Goal: Feedback & Contribution: Submit feedback/report problem

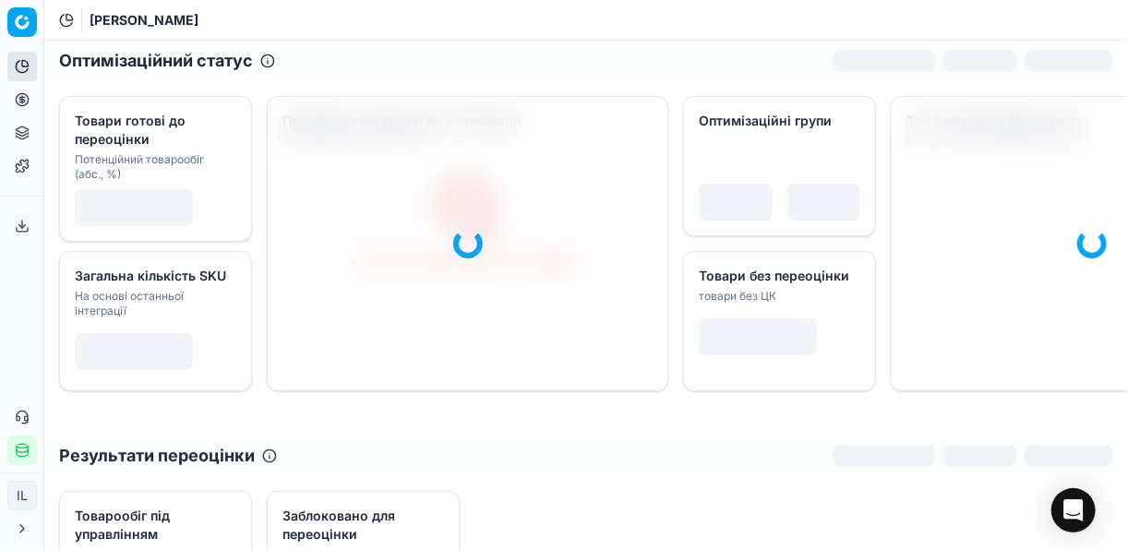
click at [21, 97] on icon at bounding box center [21, 99] width 5 height 5
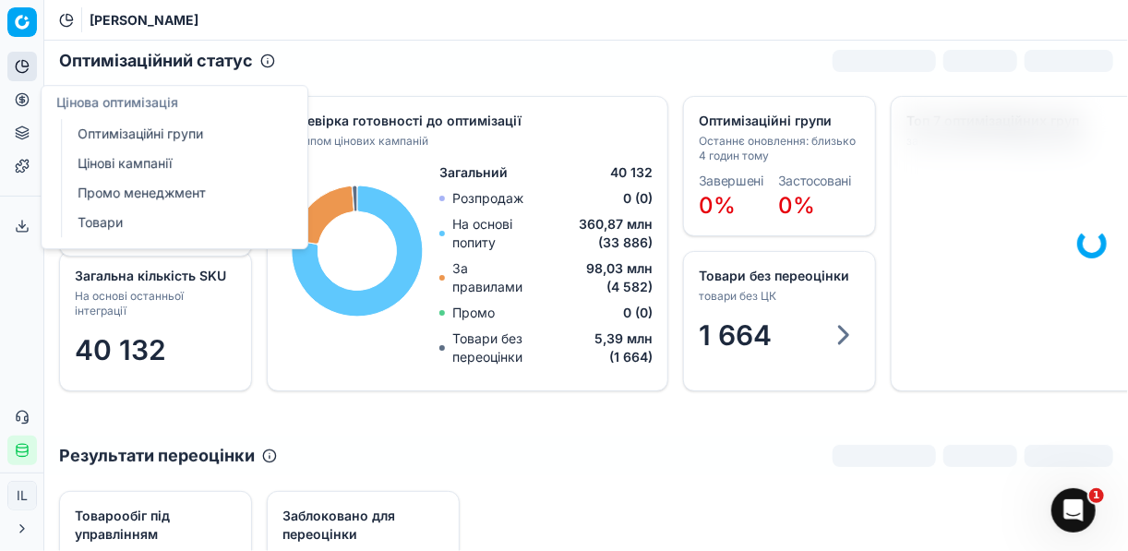
click at [118, 163] on link "Цінові кампанії" at bounding box center [177, 164] width 215 height 26
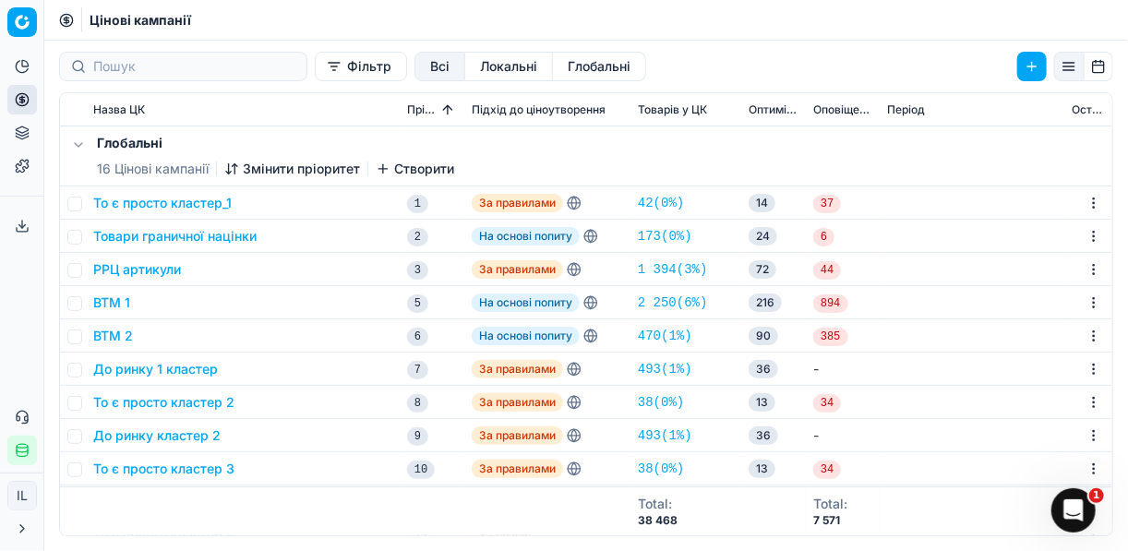
click at [315, 69] on button "Фільтр" at bounding box center [361, 67] width 92 height 30
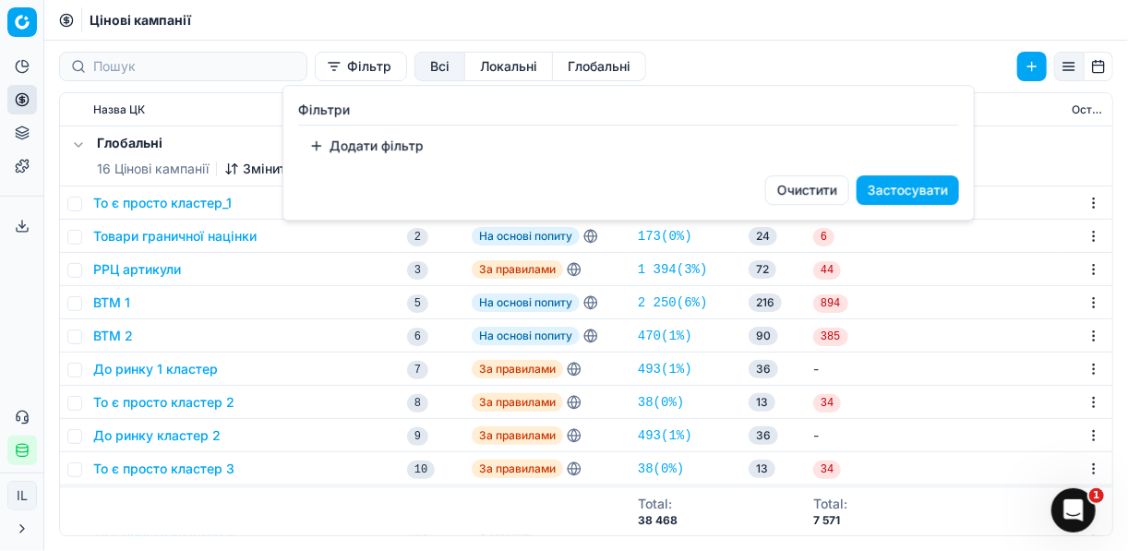
click at [318, 147] on button "Додати фільтр" at bounding box center [366, 146] width 137 height 30
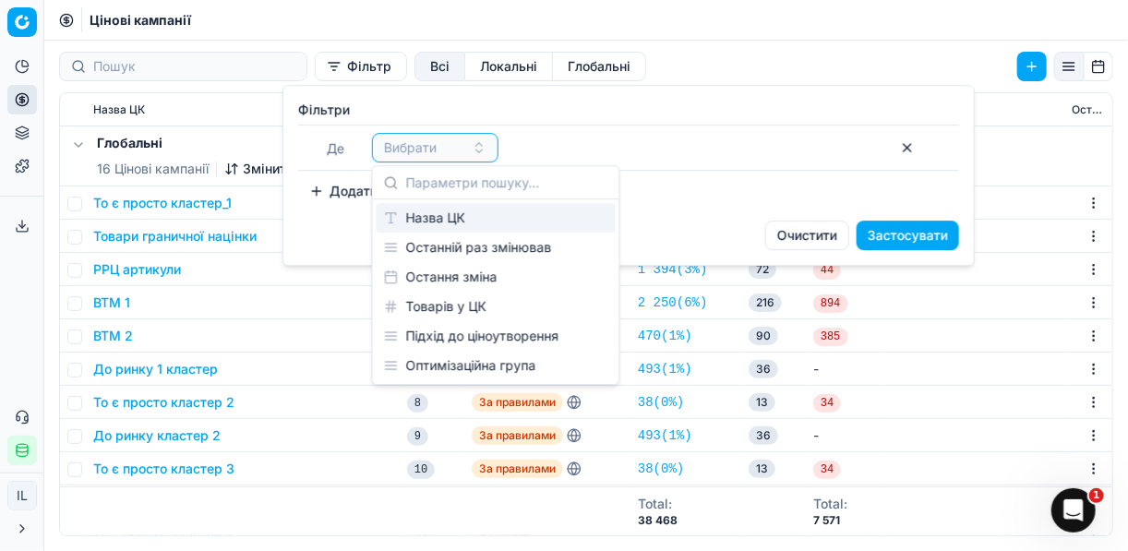
click at [446, 221] on div "Назва ЦК" at bounding box center [496, 218] width 239 height 30
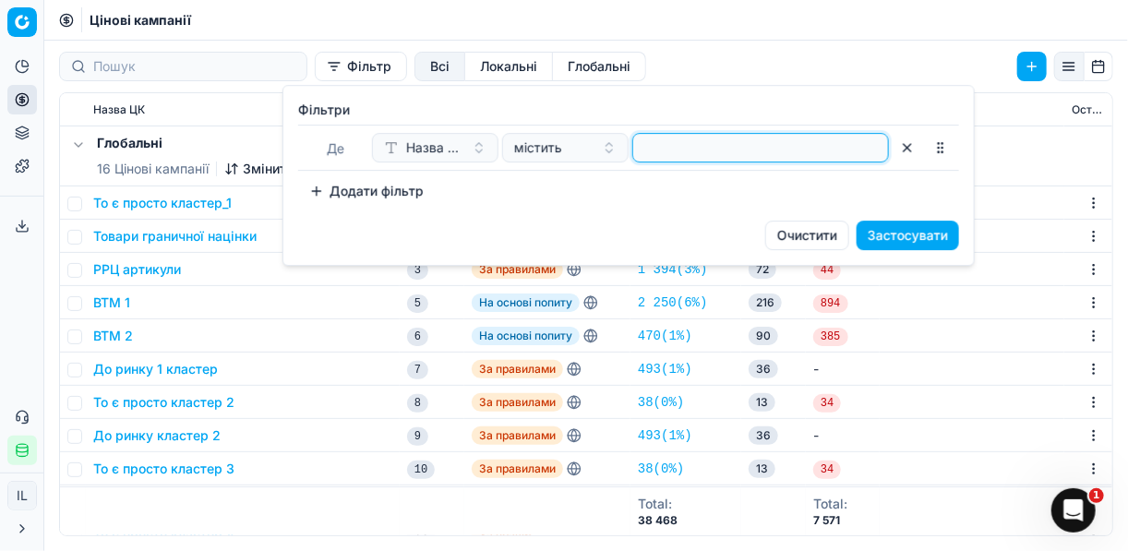
click at [693, 141] on input at bounding box center [761, 148] width 240 height 28
type input "пив"
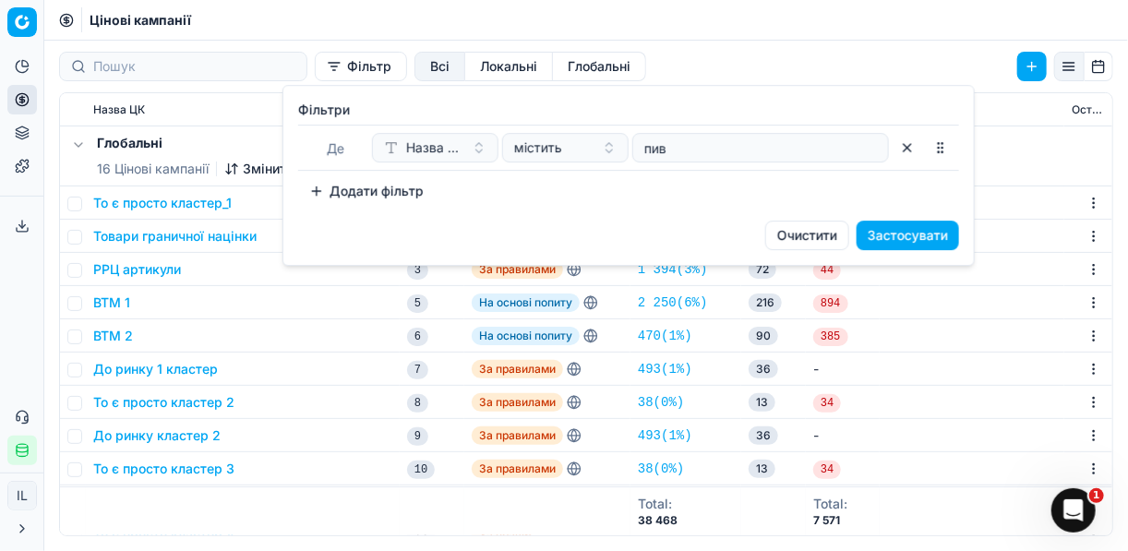
click at [900, 238] on button "Застосувати" at bounding box center [908, 236] width 102 height 30
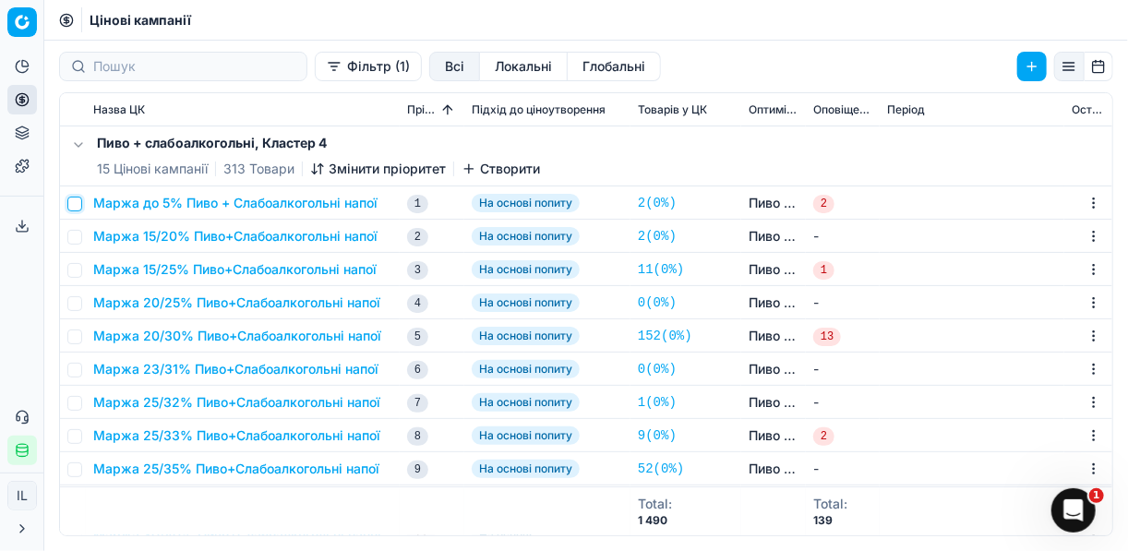
click at [75, 202] on input "checkbox" at bounding box center [74, 204] width 15 height 15
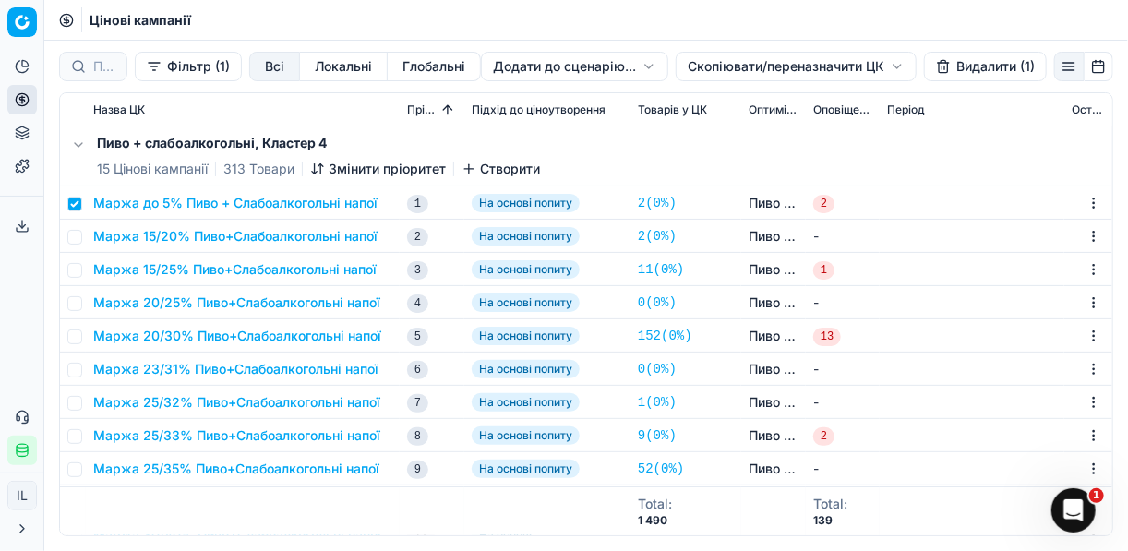
click at [968, 66] on button "Видалити (1)" at bounding box center [985, 67] width 123 height 30
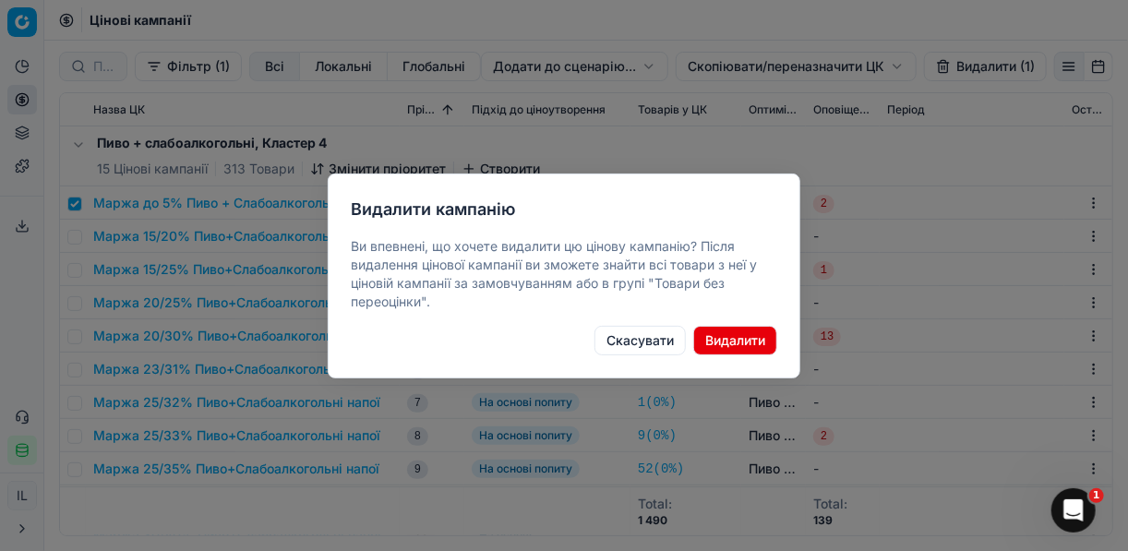
click at [718, 333] on button "Видалити" at bounding box center [735, 341] width 84 height 30
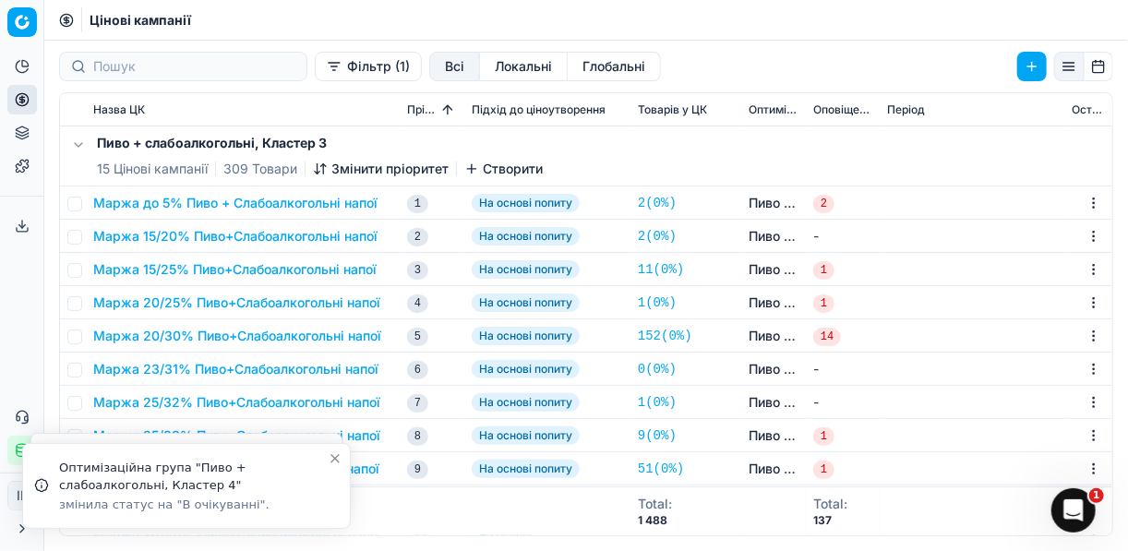
checkbox input "false"
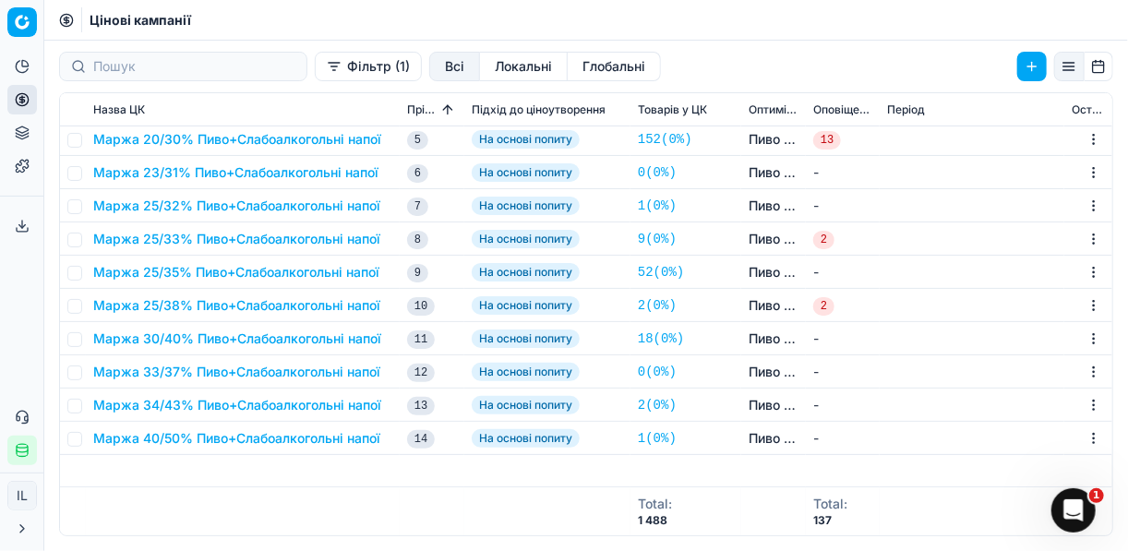
scroll to position [2804, 0]
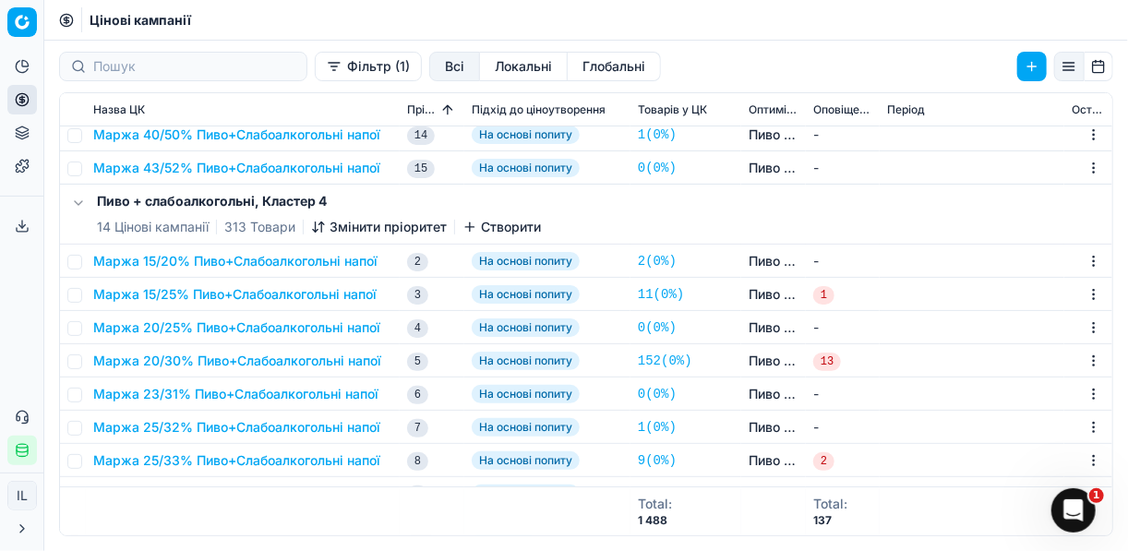
click at [186, 261] on button "Маржа 15/20% Пиво+Слабоалкогольні напої" at bounding box center [235, 261] width 284 height 18
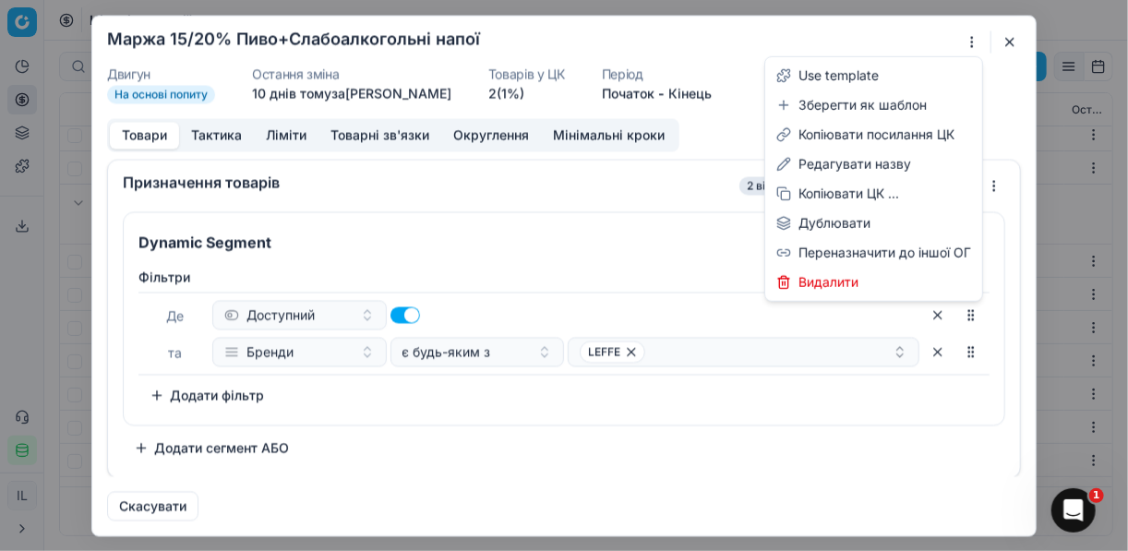
click at [971, 38] on div "Ми зберігаємо налаштування ЦК. Будь ласка, зачекайте, це може зайняти декілька …" at bounding box center [564, 275] width 1128 height 551
click at [834, 164] on div "Редагувати назву" at bounding box center [874, 165] width 210 height 30
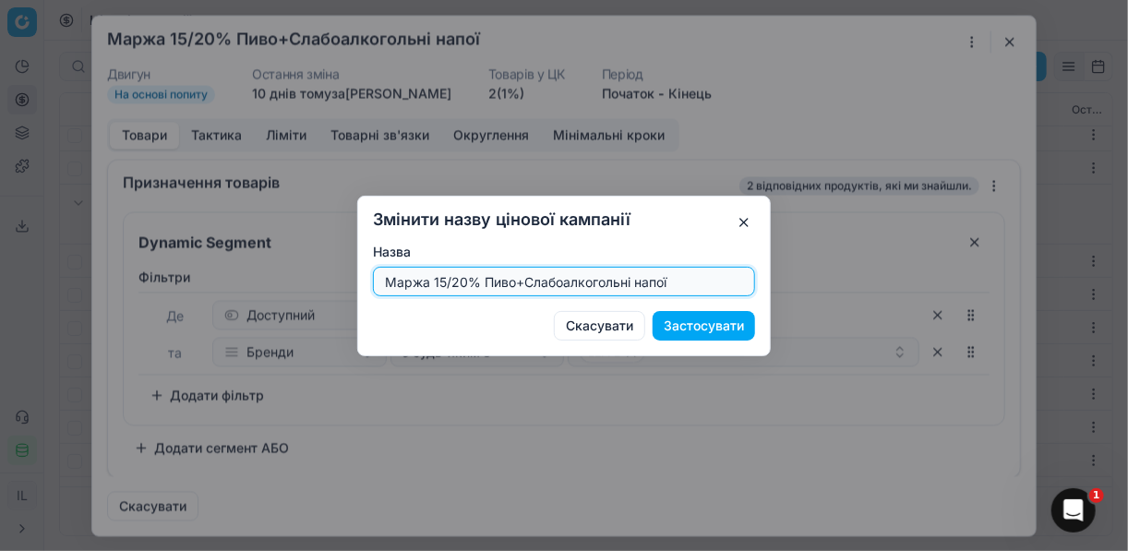
click at [464, 281] on input "Маржа 15/20% Пиво+Слабоалкогольні напої" at bounding box center [564, 282] width 366 height 28
type input "Маржа 15/30% Пиво+Слабоалкогольні напої"
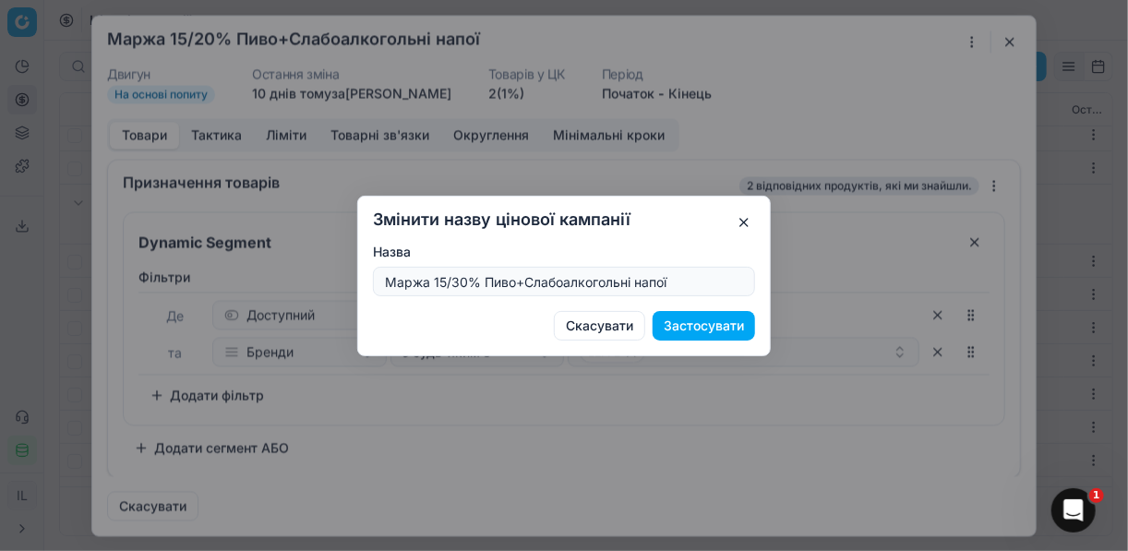
click at [694, 327] on button "Застосувати" at bounding box center [704, 326] width 102 height 30
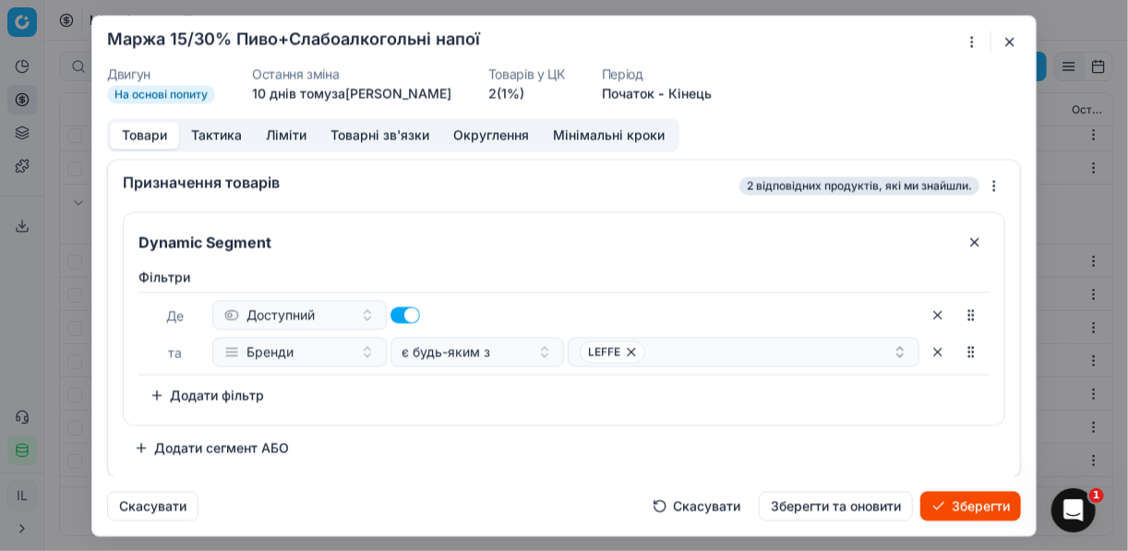
click at [288, 133] on button "Ліміти" at bounding box center [286, 135] width 65 height 27
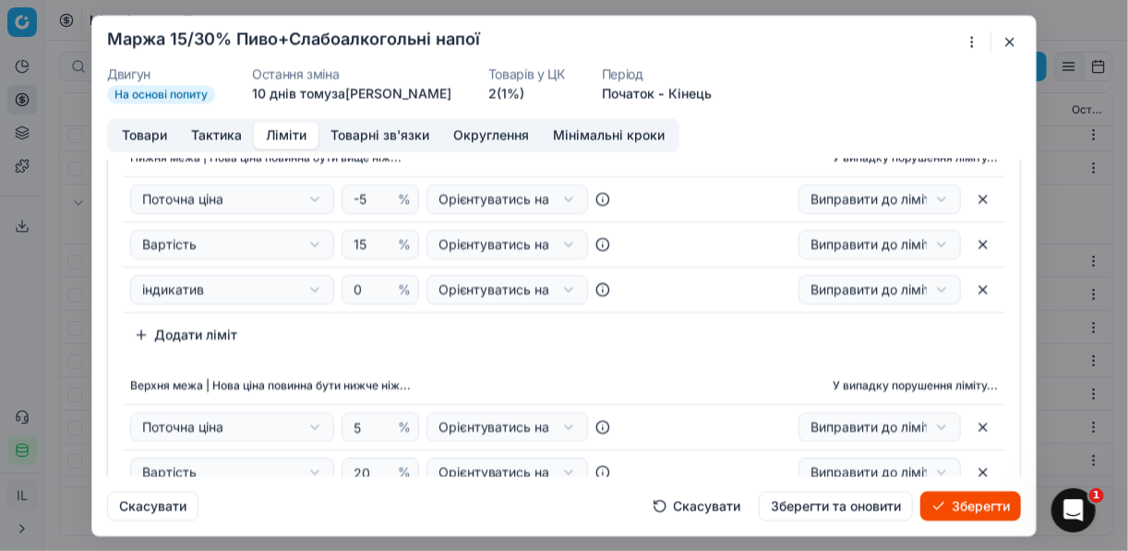
scroll to position [222, 0]
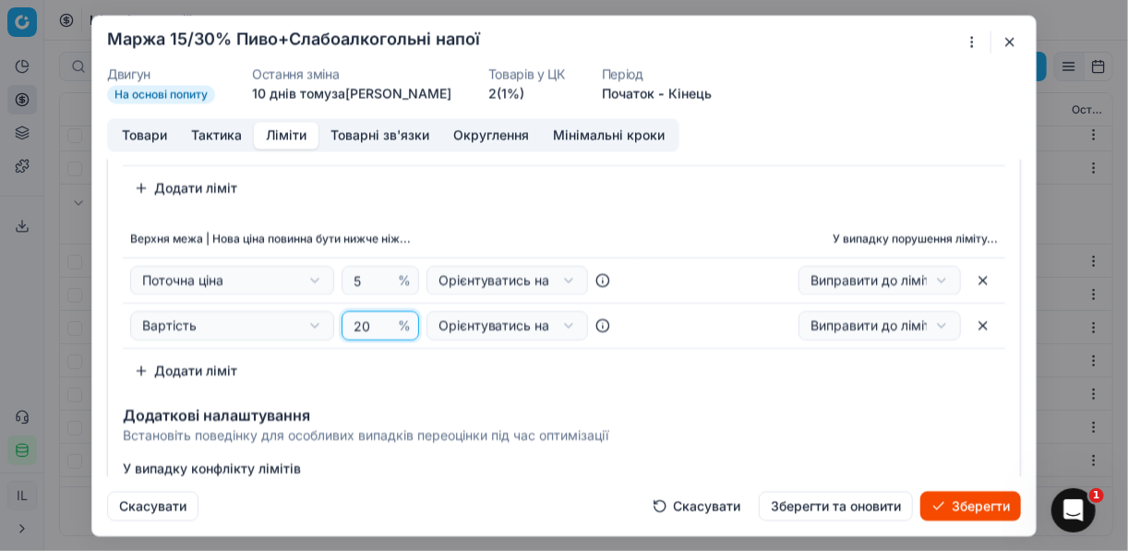
click at [366, 323] on input "20" at bounding box center [372, 325] width 44 height 28
type input "2"
type input "30"
drag, startPoint x: 372, startPoint y: 371, endPoint x: 357, endPoint y: 368, distance: 15.0
click at [370, 373] on div "Верхня межа | Нова ціна повинна бути нижче ніж... У випадку порушення ліміту...…" at bounding box center [564, 303] width 883 height 165
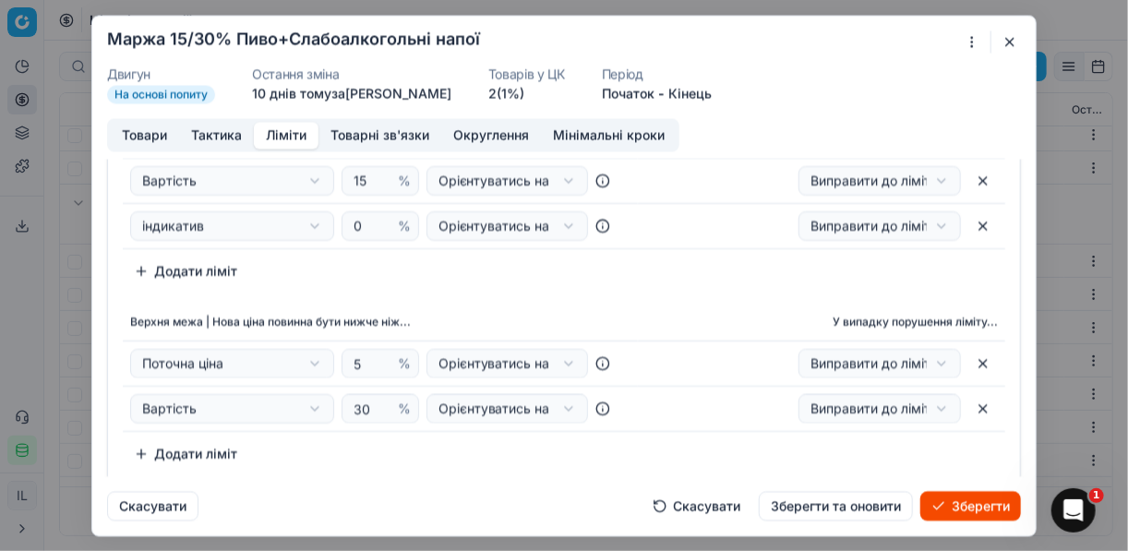
scroll to position [0, 0]
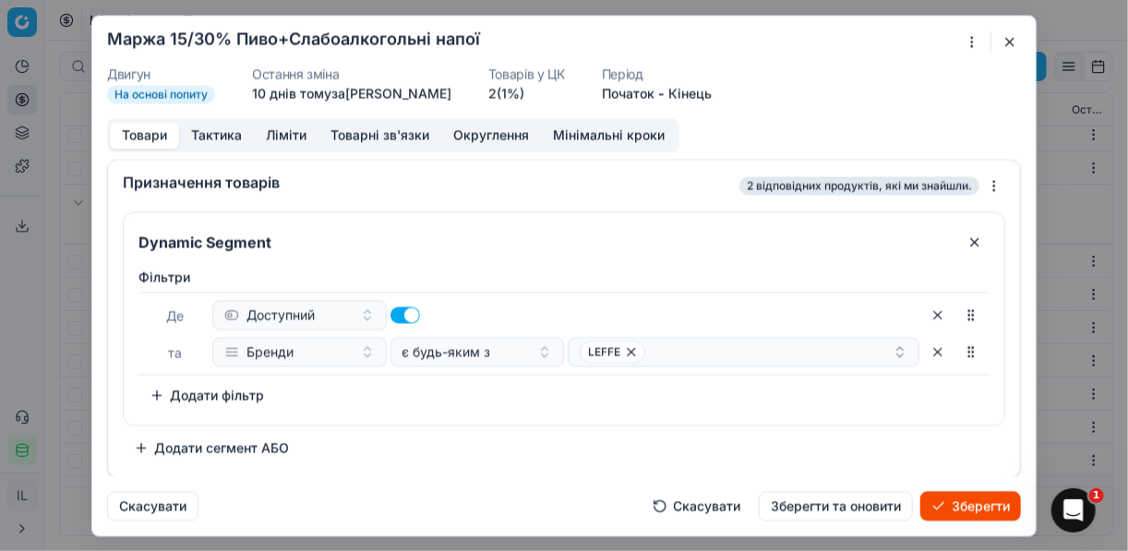
click at [149, 130] on button "Товари" at bounding box center [144, 135] width 69 height 27
click at [632, 348] on icon "button" at bounding box center [631, 351] width 15 height 15
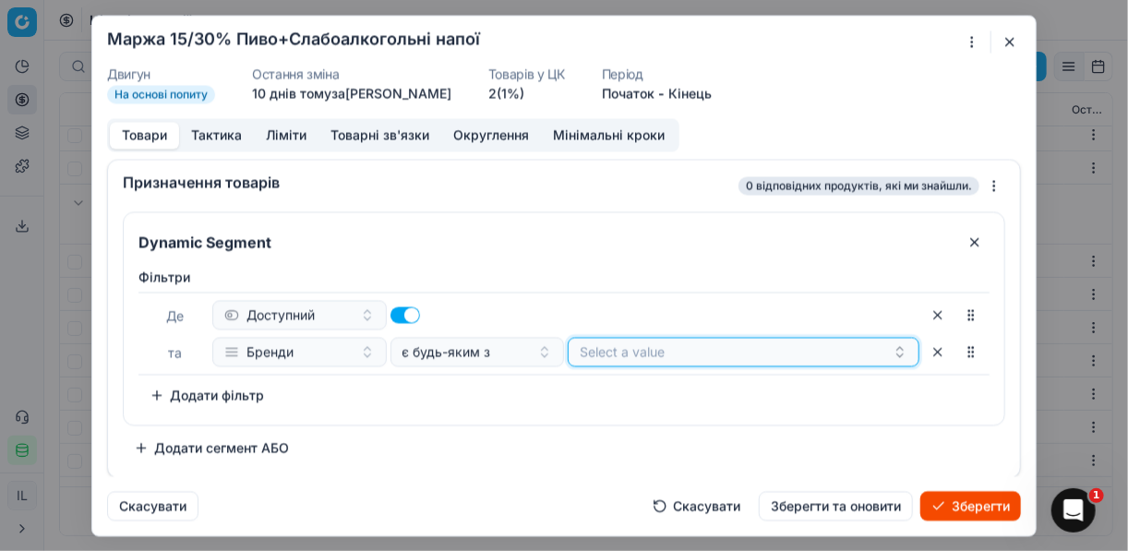
click at [585, 358] on button "Select a value" at bounding box center [744, 352] width 352 height 30
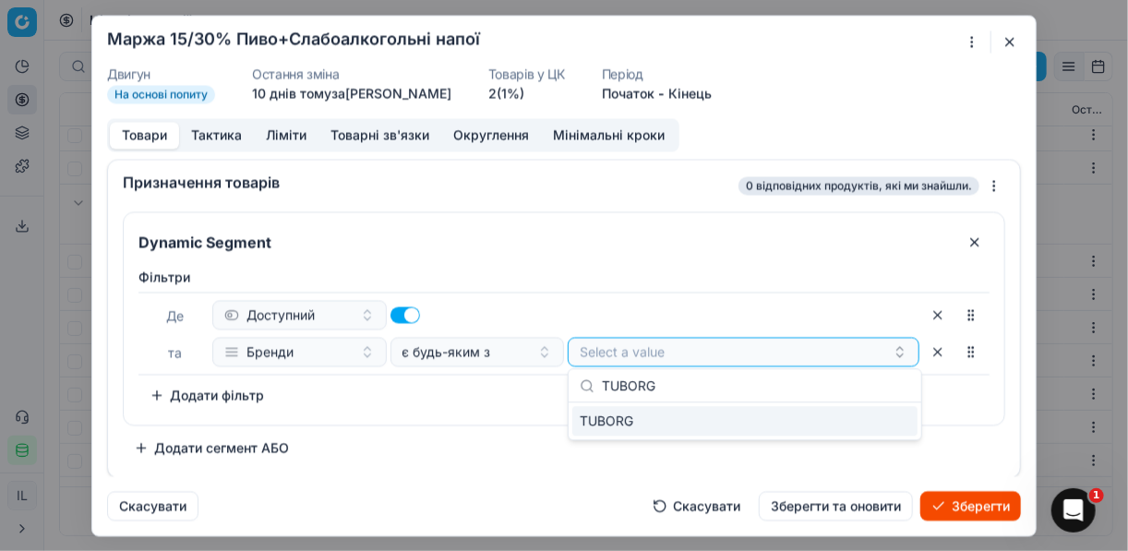
type input "TUBORG"
click at [897, 419] on div "TUBORG" at bounding box center [744, 421] width 345 height 30
click at [681, 345] on div "TUBORG" at bounding box center [736, 352] width 313 height 22
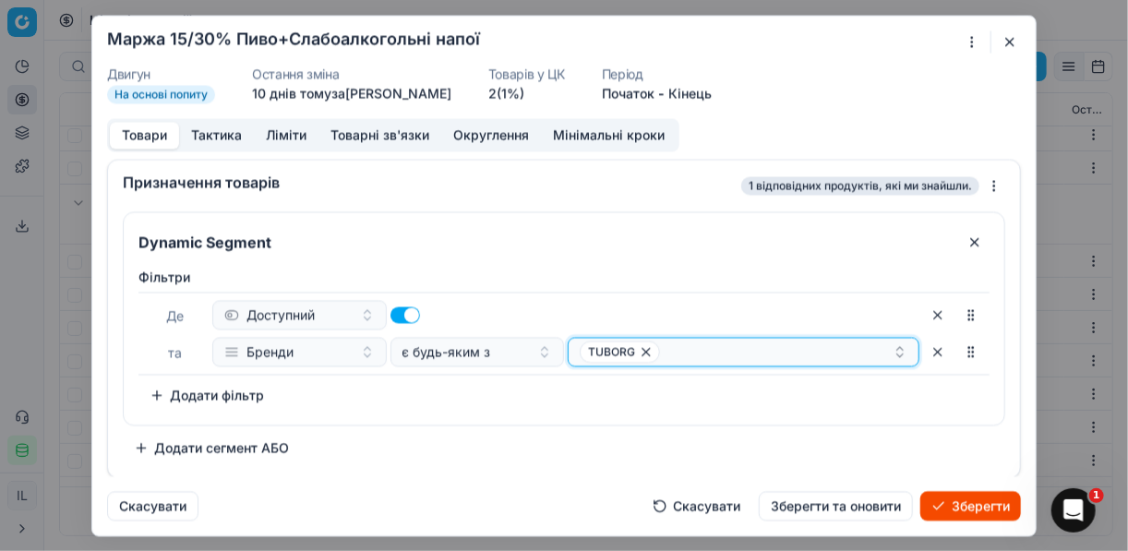
click at [681, 345] on div "TUBORG" at bounding box center [736, 352] width 313 height 22
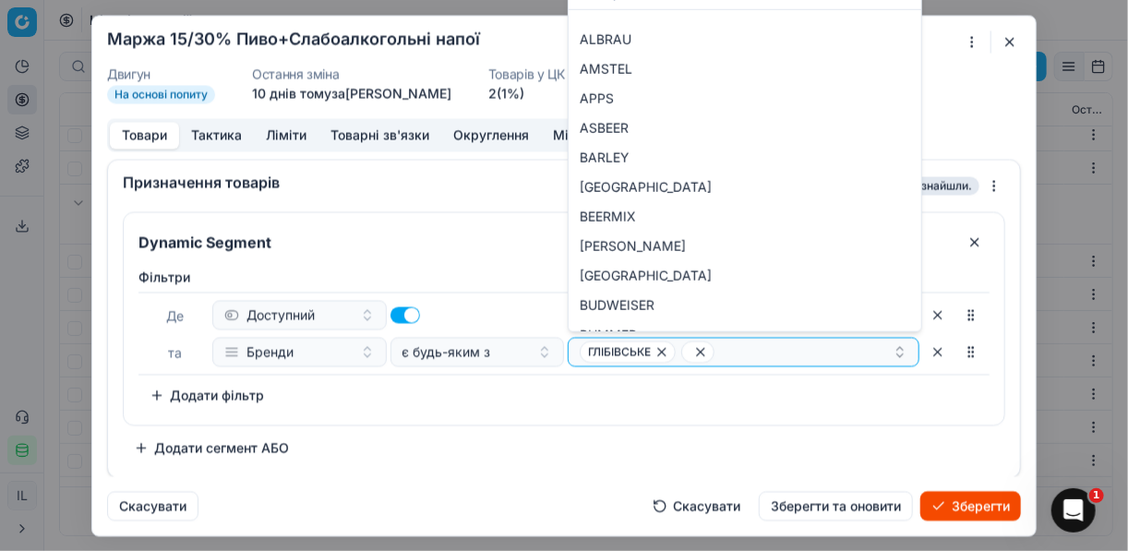
click at [829, 411] on div "Фiльтри Де Доступний та Бренди є будь-яким з ГЛІБІВСЬКЕ To pick up a sortable i…" at bounding box center [564, 342] width 881 height 164
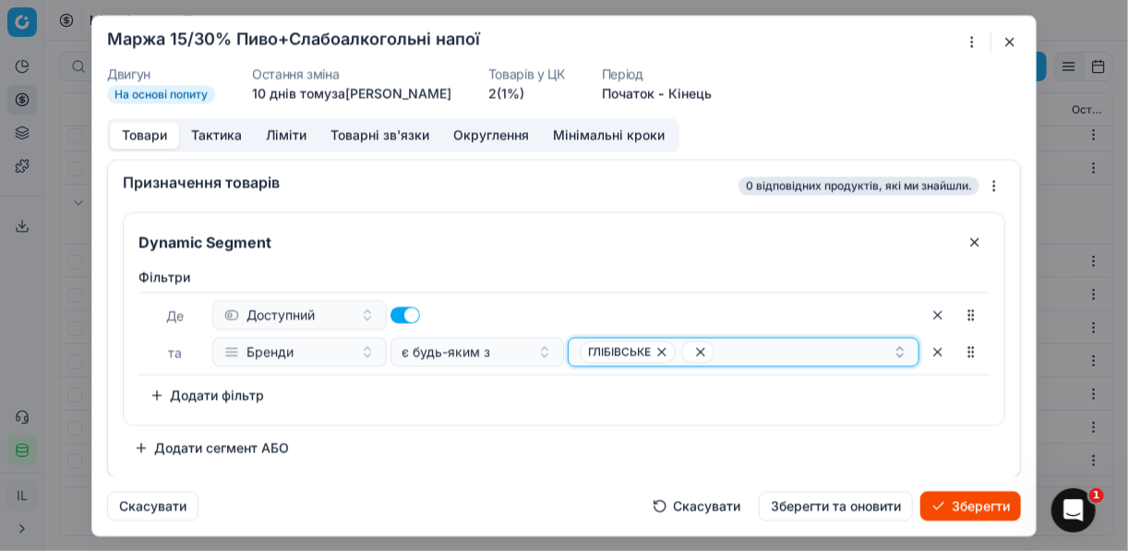
click at [699, 352] on icon "button" at bounding box center [700, 351] width 15 height 15
click at [697, 346] on div "ГЛІБІВСЬКЕ" at bounding box center [736, 352] width 313 height 22
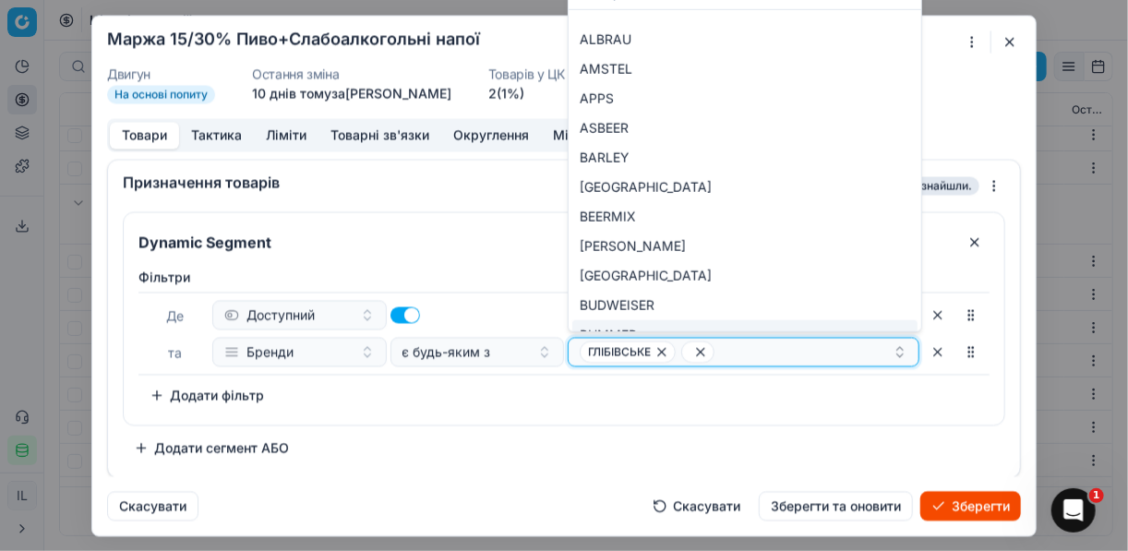
click at [701, 348] on icon "button" at bounding box center [700, 351] width 7 height 7
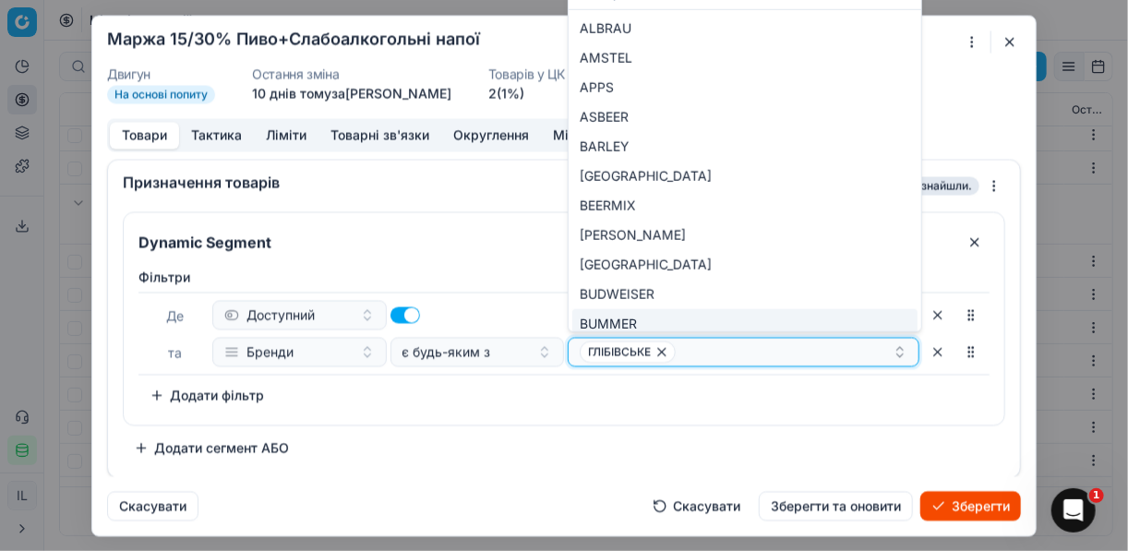
click at [684, 350] on div "ГЛІБІВСЬКЕ" at bounding box center [736, 352] width 313 height 22
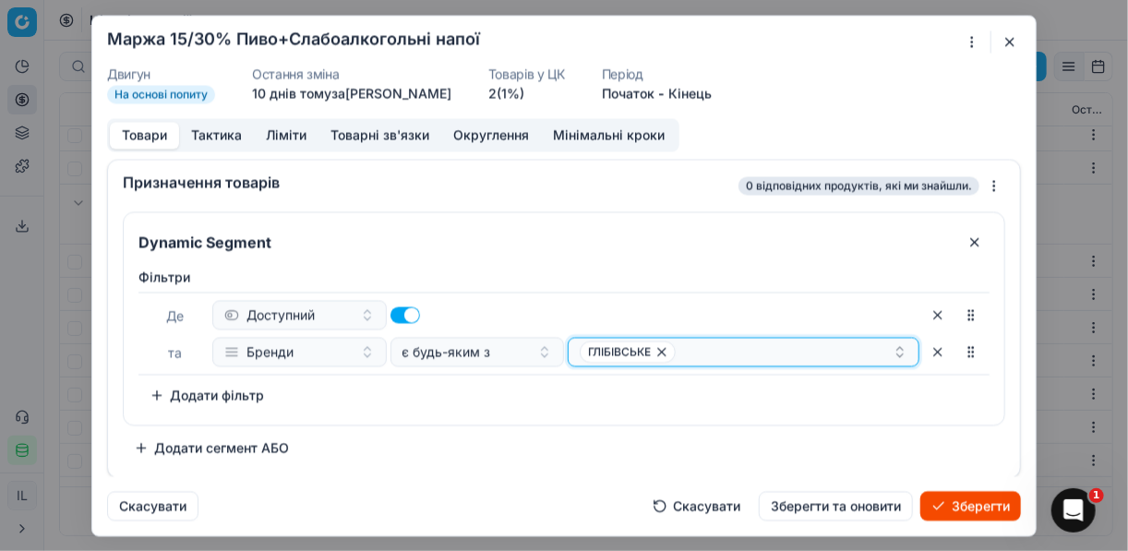
click at [663, 348] on icon "button" at bounding box center [661, 351] width 7 height 7
click at [600, 360] on button "Select a value" at bounding box center [744, 352] width 352 height 30
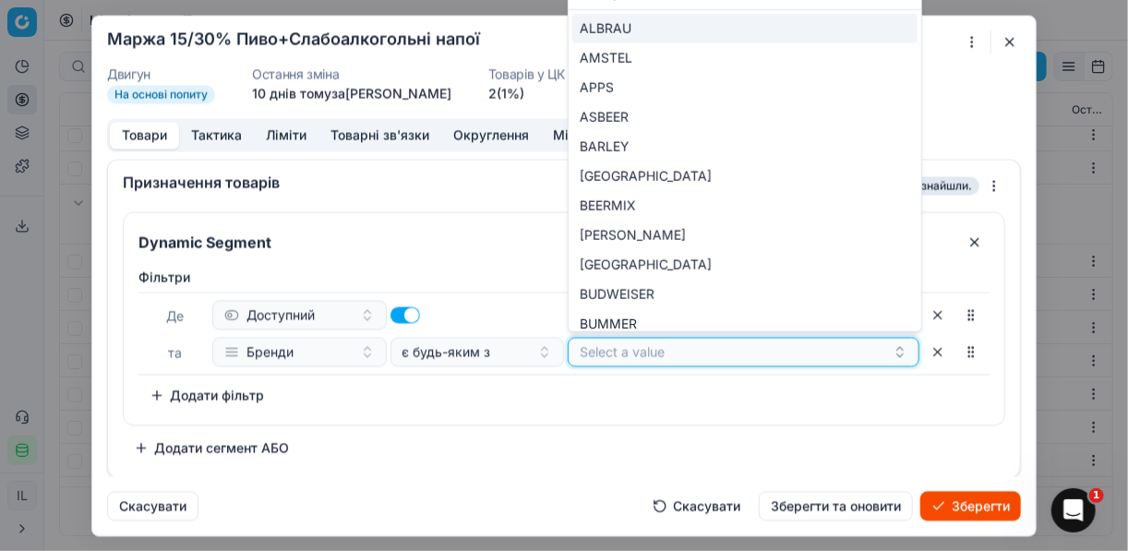
click at [599, 348] on button "Select a value" at bounding box center [744, 352] width 352 height 30
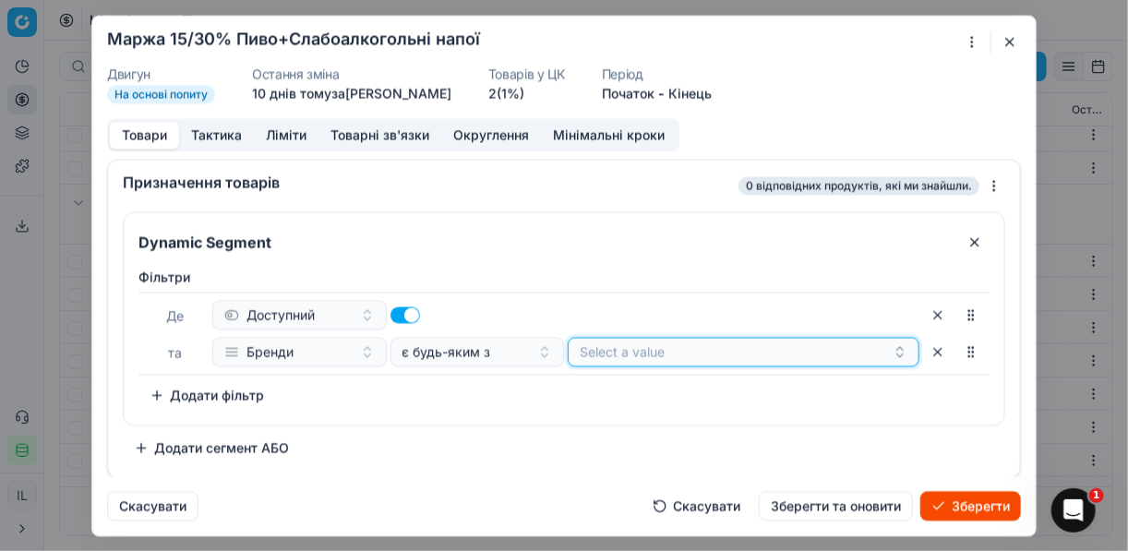
click at [599, 348] on button "Select a value" at bounding box center [744, 352] width 352 height 30
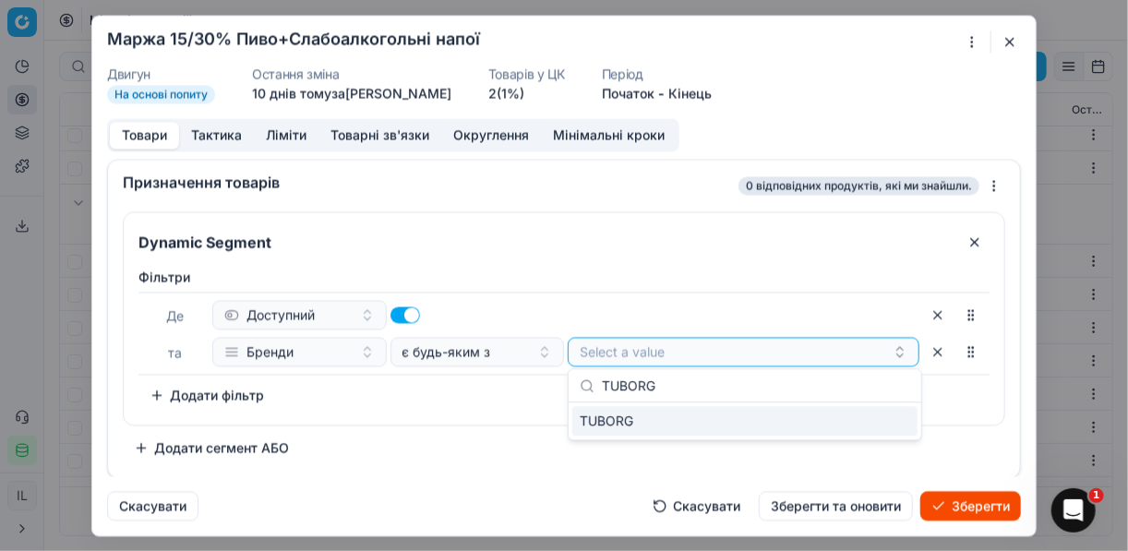
type input "TUBORG"
click at [889, 421] on div "TUBORG" at bounding box center [744, 421] width 345 height 30
click at [703, 348] on div "TUBORG" at bounding box center [736, 352] width 313 height 22
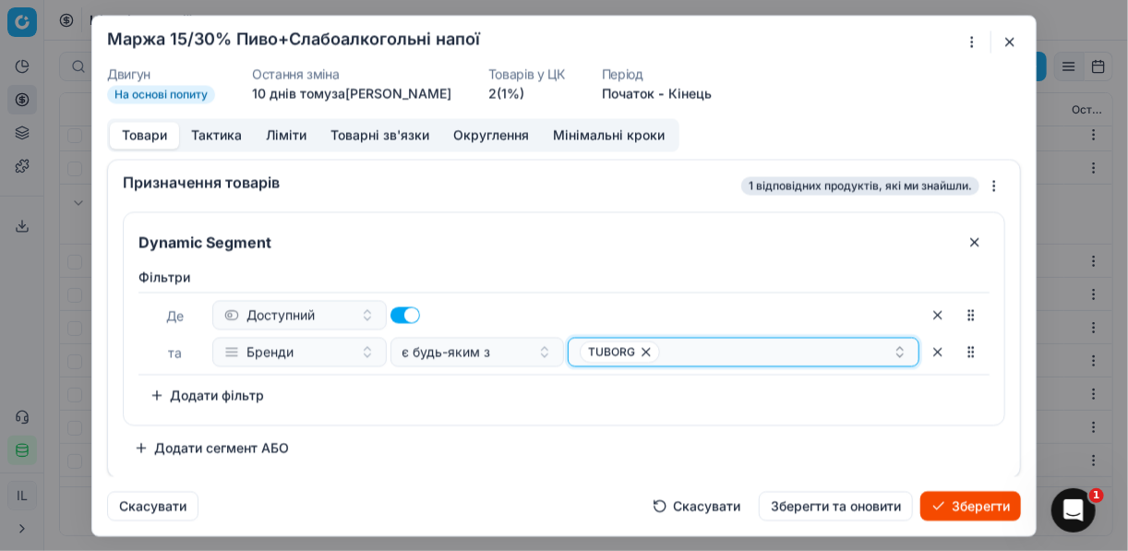
click at [703, 348] on div "TUBORG" at bounding box center [736, 352] width 313 height 22
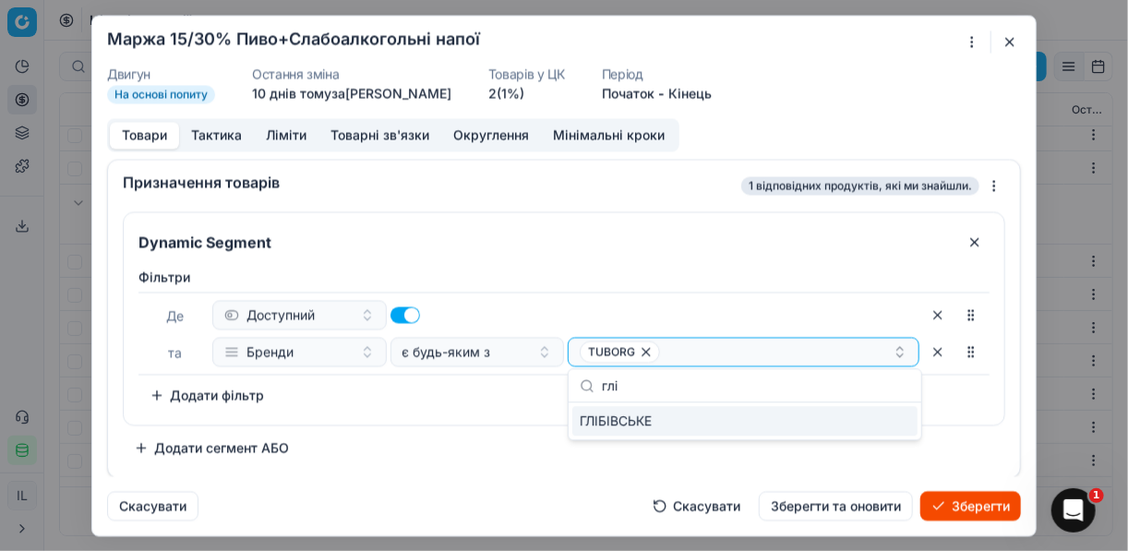
type input "глі"
click at [858, 422] on div "ГЛІБІВСЬКЕ" at bounding box center [744, 421] width 345 height 30
click at [524, 408] on div "Фiльтри Де Доступний та Бренди є будь-яким з TUBORG ГЛІБІВСЬКЕ To pick up a sor…" at bounding box center [564, 342] width 881 height 164
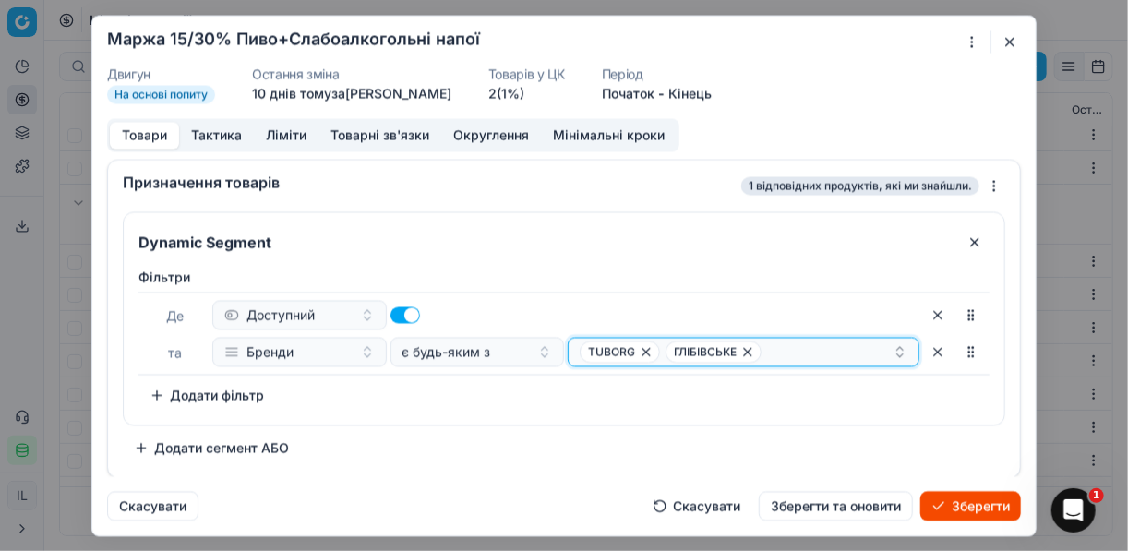
click at [806, 346] on div "TUBORG ГЛІБІВСЬКЕ" at bounding box center [736, 352] width 313 height 22
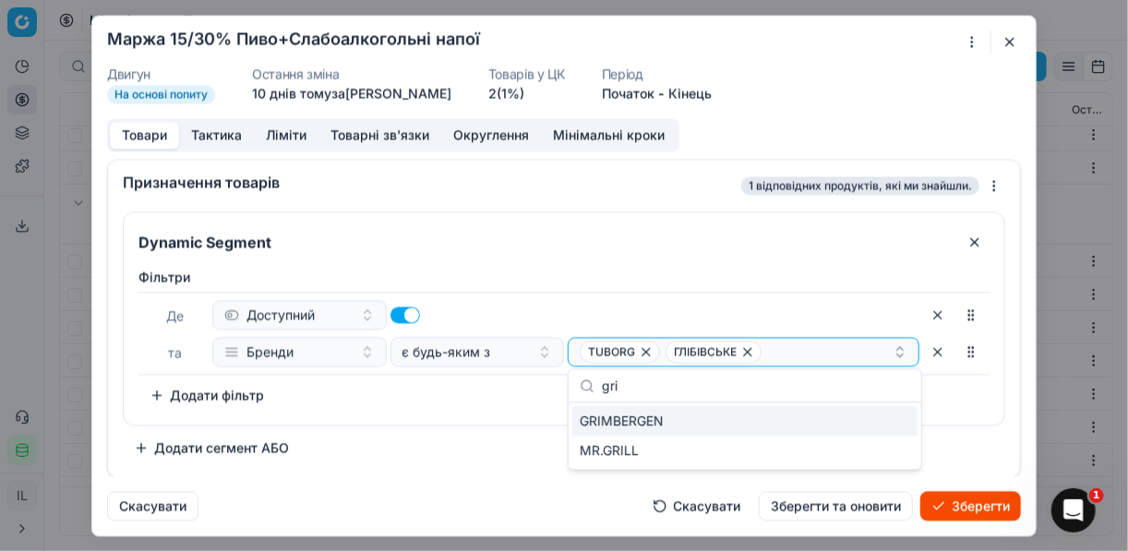
type input "gri"
click at [689, 422] on div "GRIMBERGEN" at bounding box center [744, 421] width 345 height 30
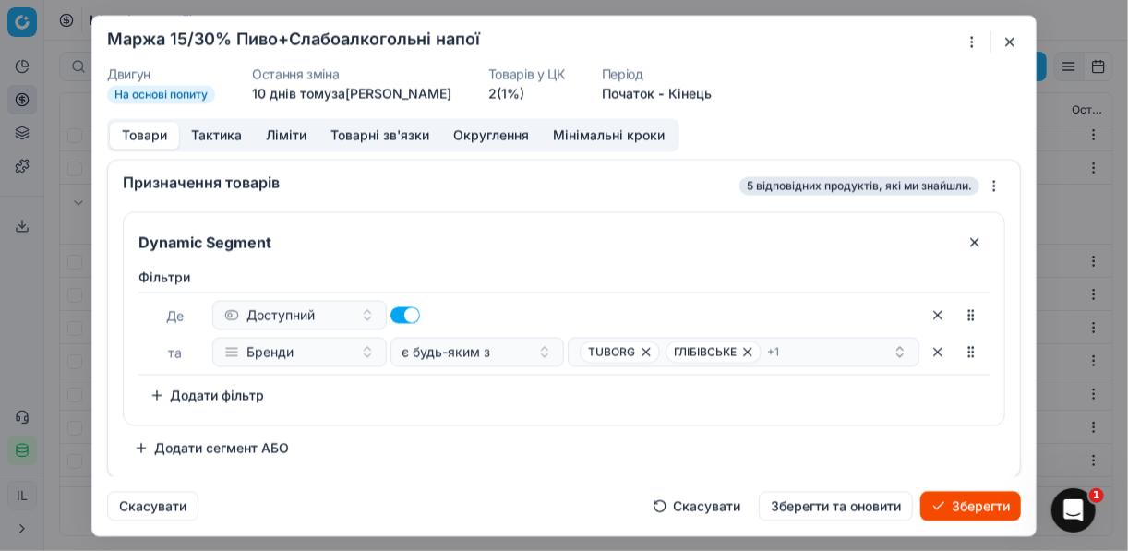
click at [524, 433] on div "Dynamic Segment Фiльтри Де Доступний та Бренди є будь-яким з TUBORG ГЛІБІВСЬКЕ …" at bounding box center [564, 336] width 883 height 251
click at [818, 347] on div "TUBORG ГЛІБІВСЬКЕ + 1" at bounding box center [736, 352] width 313 height 22
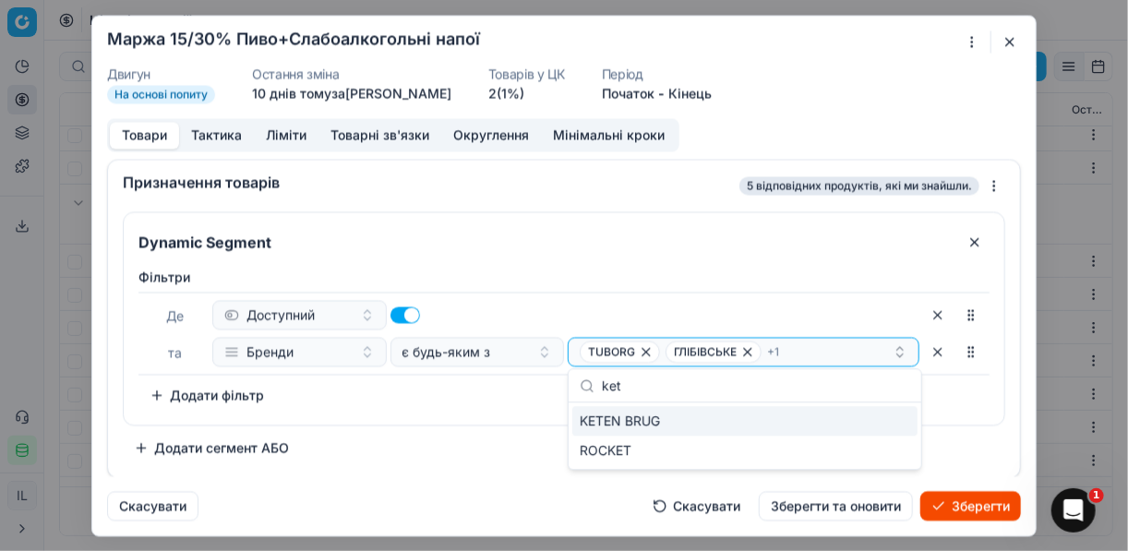
type input "ket"
click at [698, 421] on div "KETEN BRUG" at bounding box center [744, 421] width 345 height 30
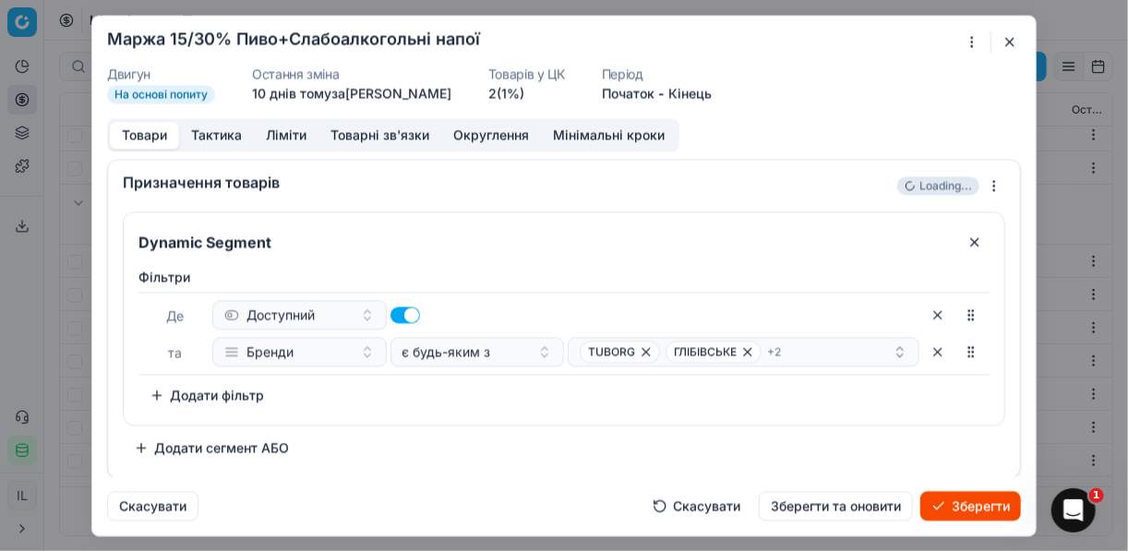
click at [476, 419] on div "Фiльтри Де Доступний та Бренди є будь-яким з TUBORG ГЛІБІВСЬКЕ + 2 To pick up a…" at bounding box center [564, 342] width 881 height 164
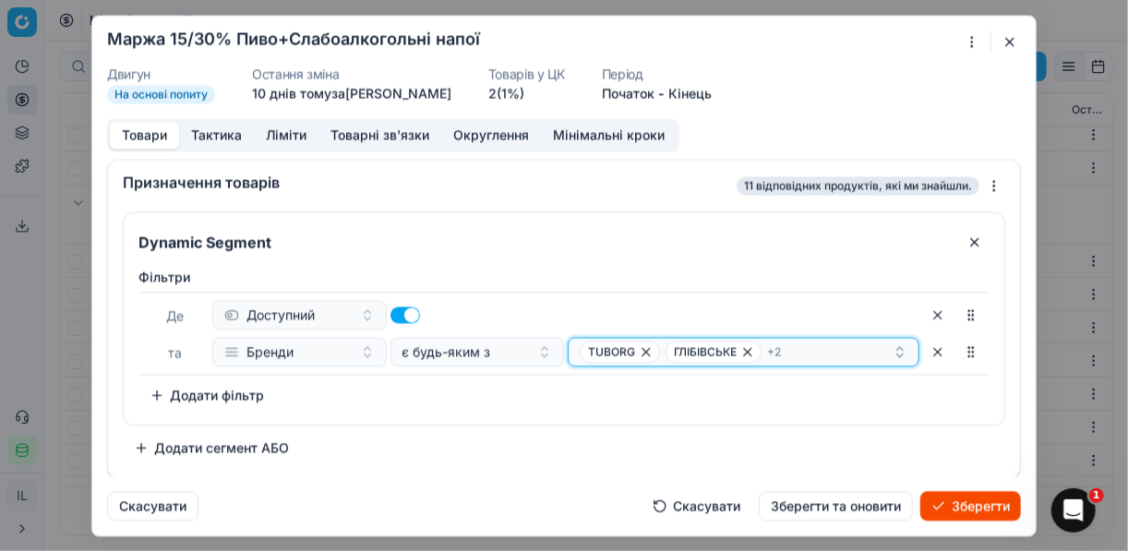
click at [824, 347] on div "TUBORG ГЛІБІВСЬКЕ + 2" at bounding box center [736, 352] width 313 height 22
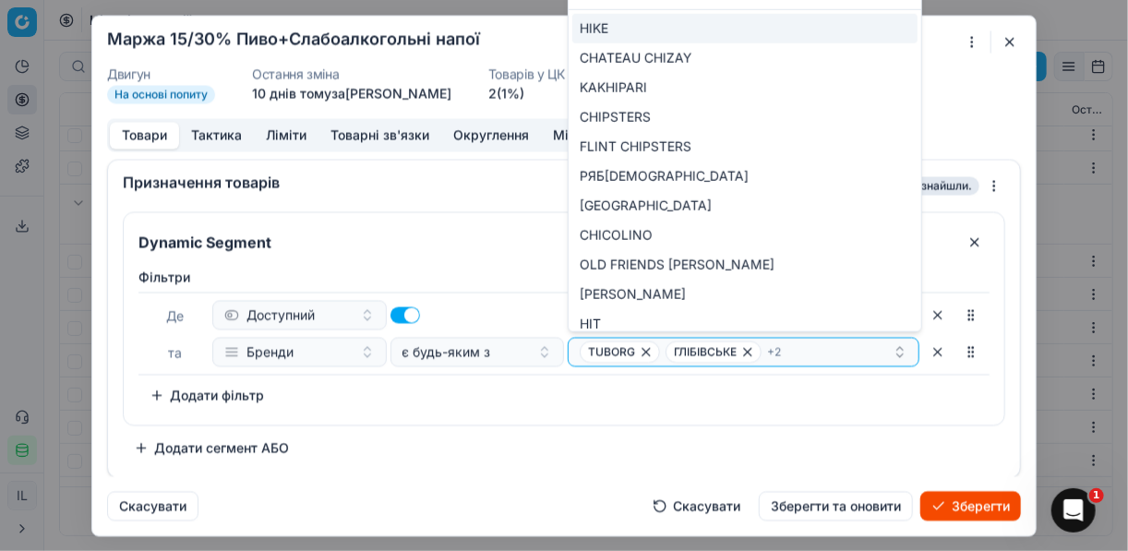
type input "hi"
click at [777, 23] on div "HIKE" at bounding box center [744, 29] width 345 height 30
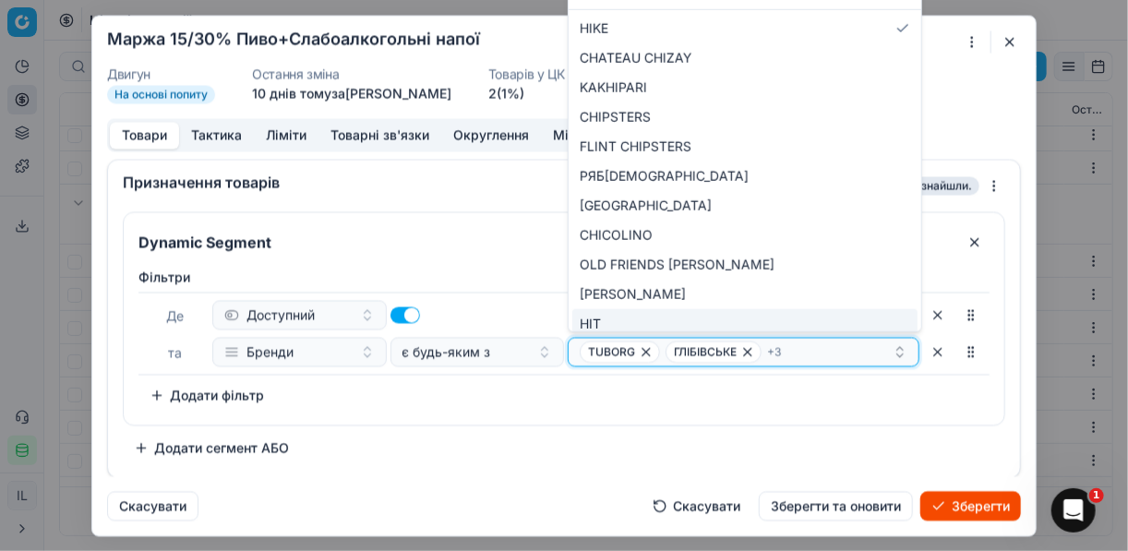
click at [818, 351] on div "TUBORG ГЛІБІВСЬКЕ + 3" at bounding box center [736, 352] width 313 height 22
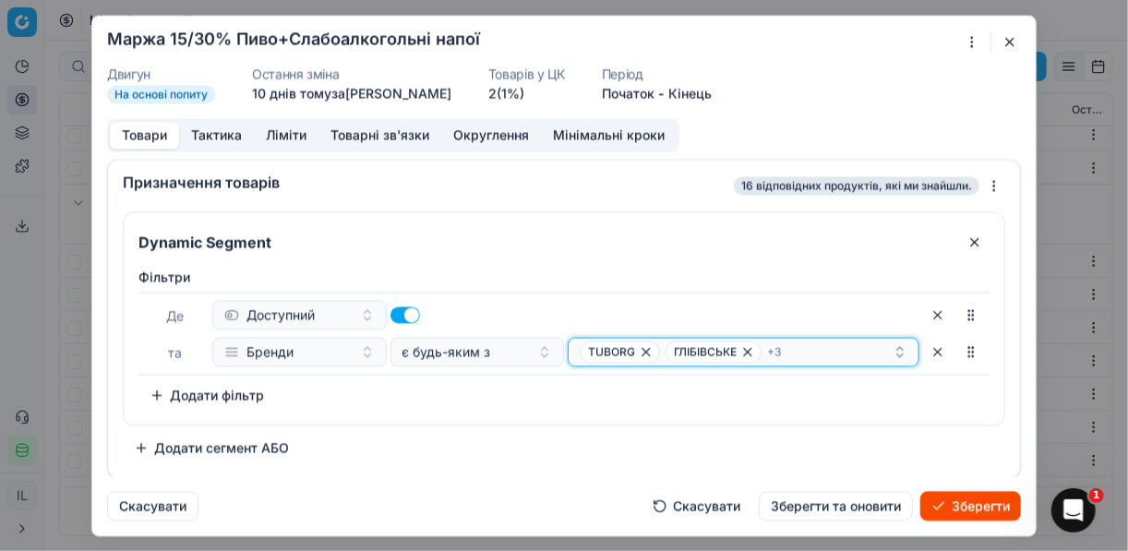
click at [818, 352] on div "TUBORG ГЛІБІВСЬКЕ + 3" at bounding box center [736, 352] width 313 height 22
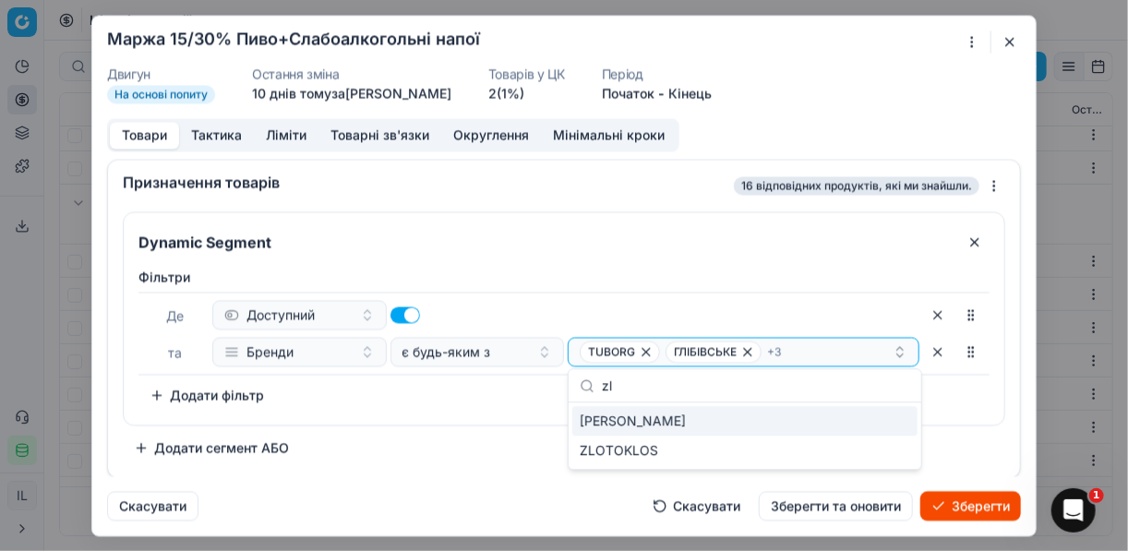
click at [800, 422] on div "ZLATA BRAMA" at bounding box center [744, 421] width 345 height 30
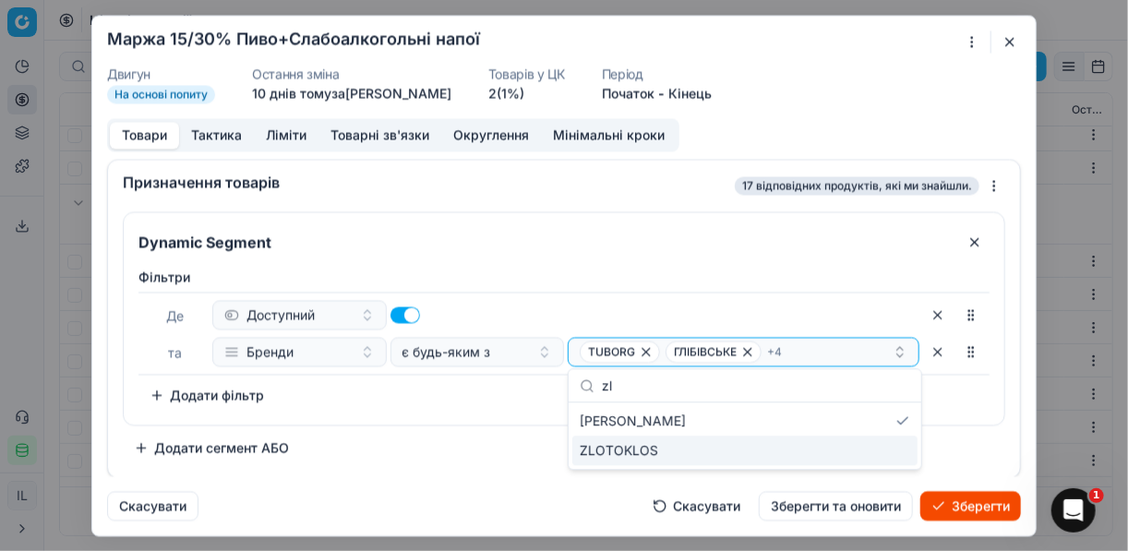
click at [612, 392] on input "zl" at bounding box center [756, 385] width 308 height 37
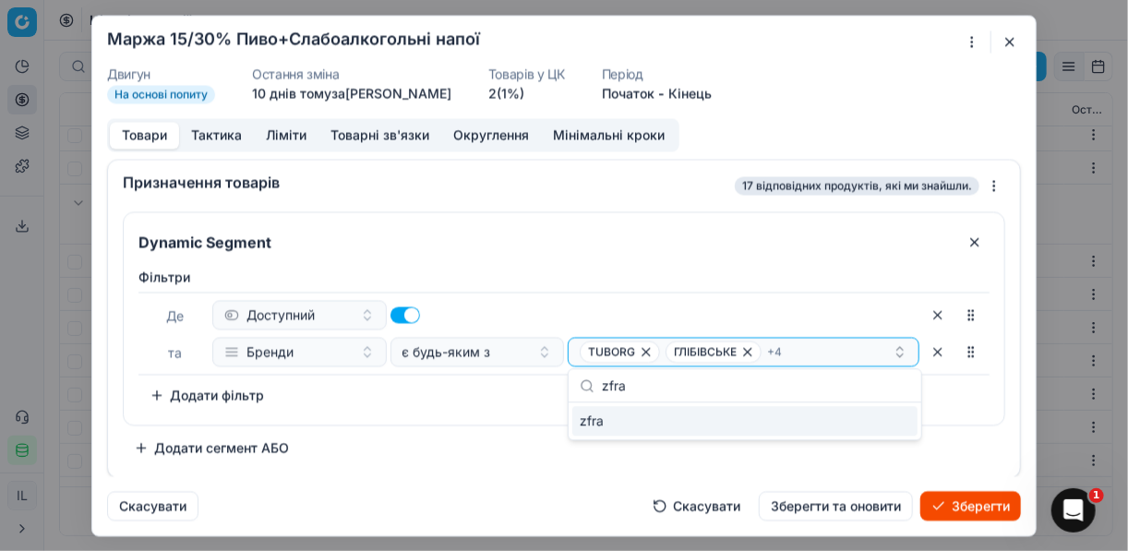
drag, startPoint x: 608, startPoint y: 421, endPoint x: 591, endPoint y: 413, distance: 18.6
click at [591, 413] on div "zfra" at bounding box center [744, 421] width 345 height 30
click at [640, 378] on input "zfra" at bounding box center [756, 385] width 308 height 37
type input "z"
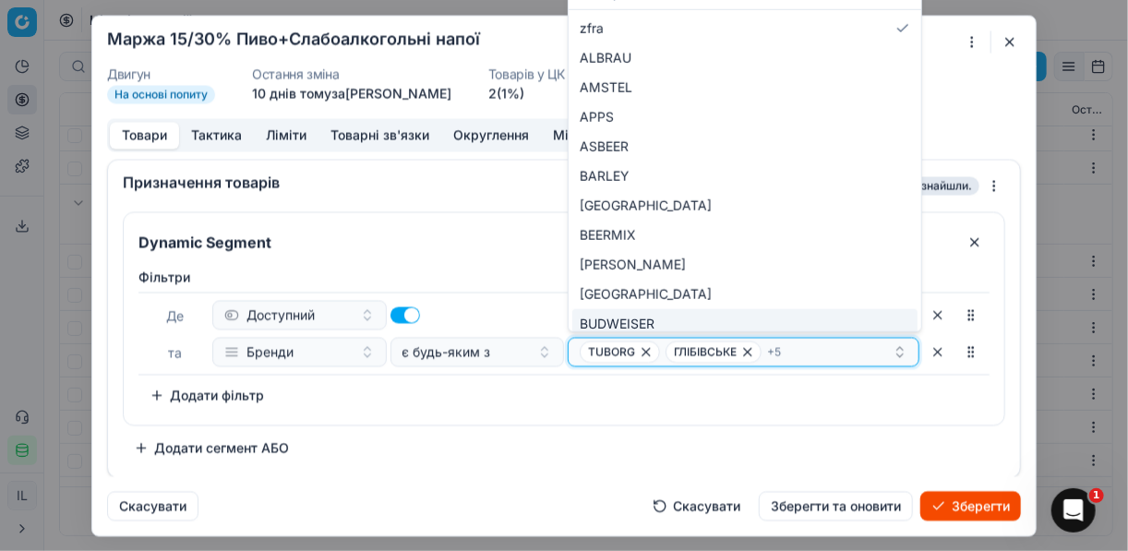
click at [794, 346] on div "TUBORG ГЛІБІВСЬКЕ + 5" at bounding box center [736, 352] width 313 height 22
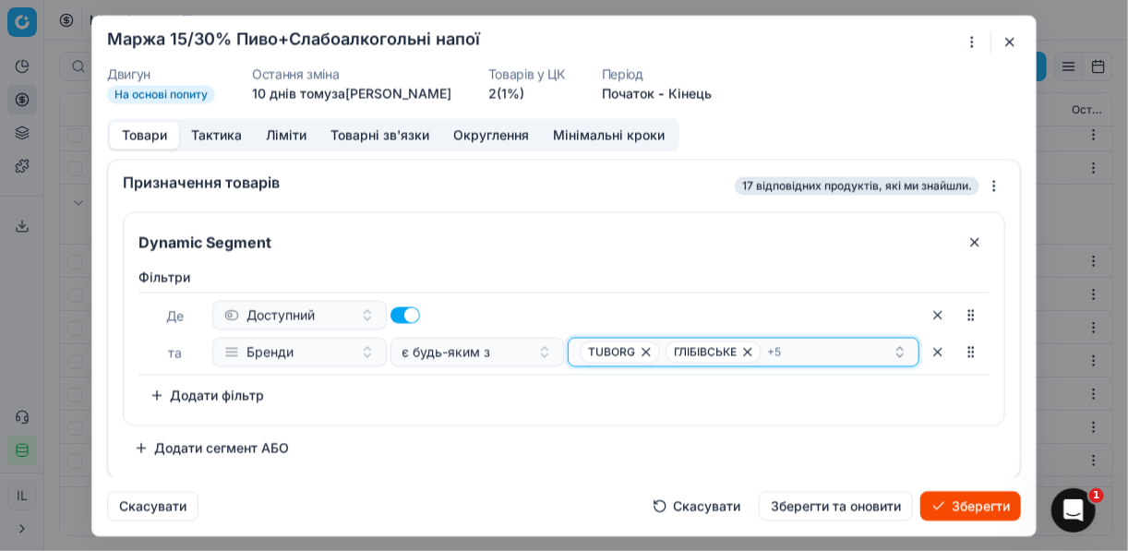
click at [795, 348] on div "TUBORG ГЛІБІВСЬКЕ + 5" at bounding box center [736, 352] width 313 height 22
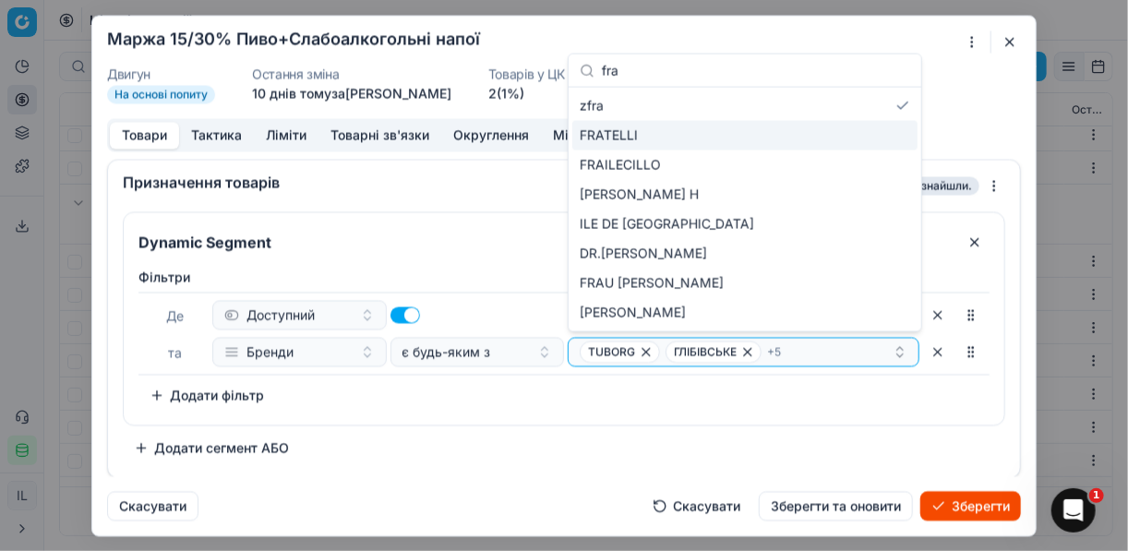
type input "fra"
click at [618, 132] on span "FRATELLI" at bounding box center [609, 135] width 58 height 18
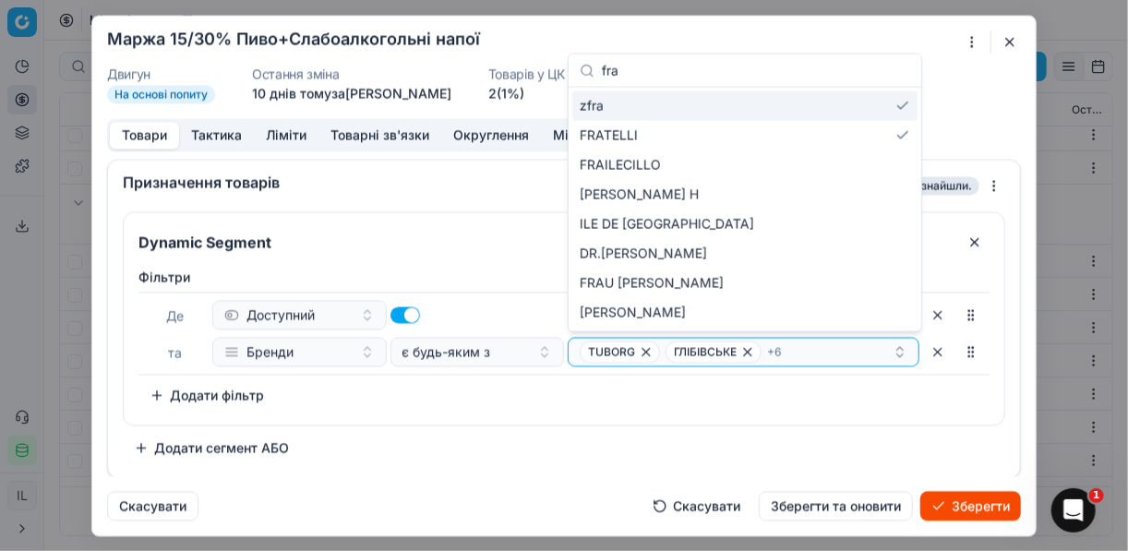
click at [897, 107] on div "zfra" at bounding box center [744, 106] width 345 height 30
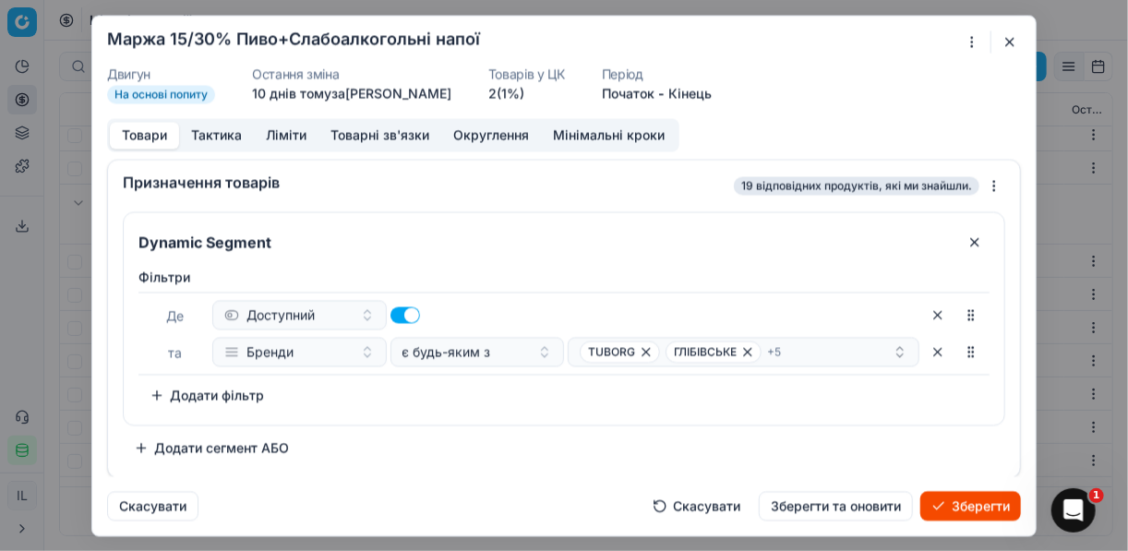
click at [527, 412] on div "Фiльтри Де Доступний та Бренди є будь-яким з TUBORG ГЛІБІВСЬКЕ + 5 To pick up a…" at bounding box center [564, 342] width 881 height 164
click at [781, 350] on div "TUBORG ГЛІБІВСЬКЕ + 5" at bounding box center [736, 352] width 313 height 22
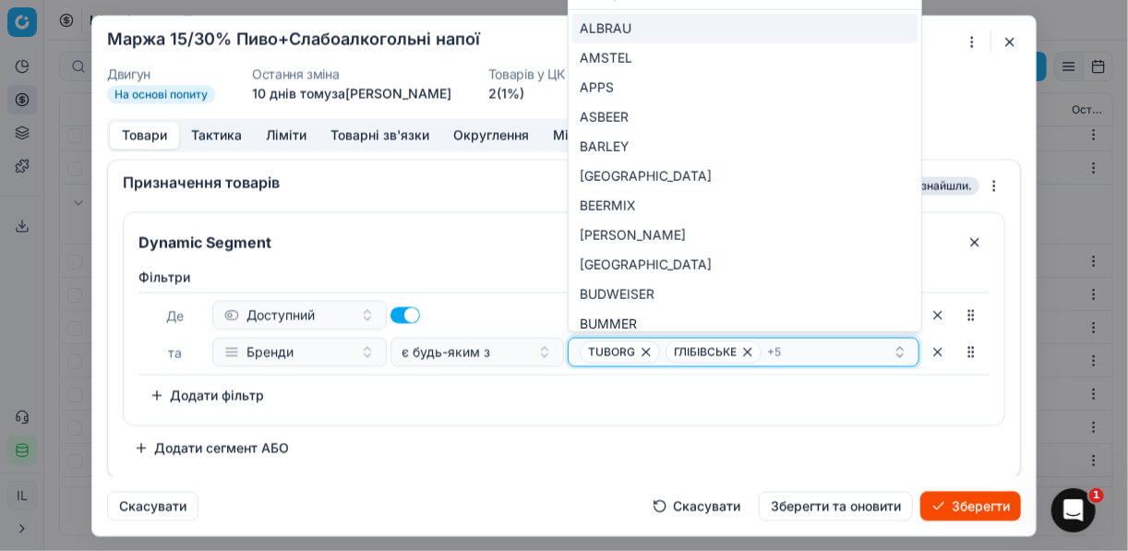
drag, startPoint x: 781, startPoint y: 350, endPoint x: 684, endPoint y: 349, distance: 97.0
click at [684, 349] on div "TUBORG ГЛІБІВСЬКЕ + 5" at bounding box center [736, 352] width 313 height 22
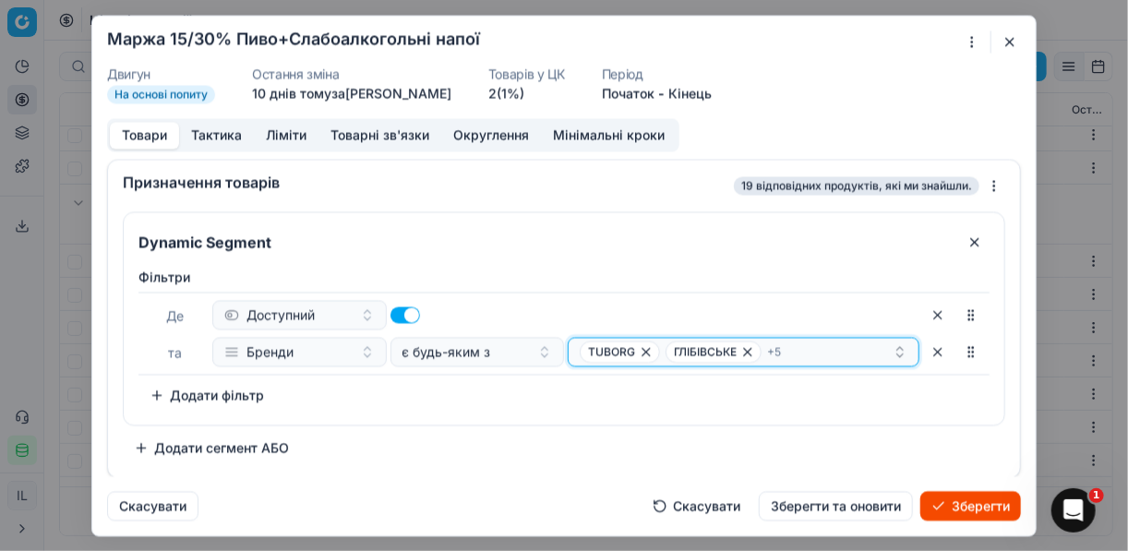
click at [743, 355] on icon "button" at bounding box center [748, 351] width 15 height 15
click at [743, 354] on span "GRIMBERGEN" at bounding box center [710, 351] width 73 height 15
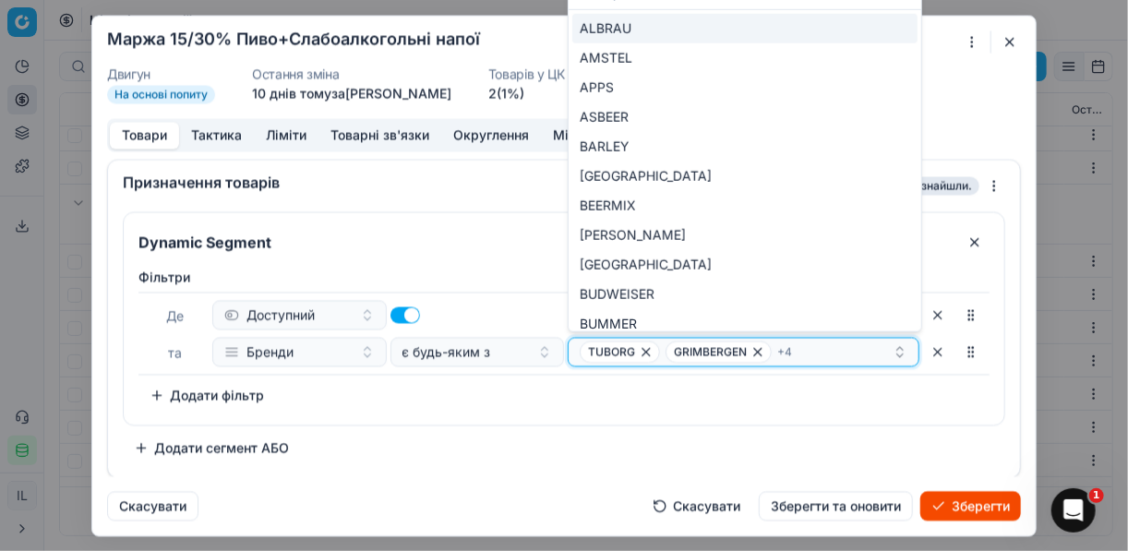
click at [742, 354] on span "GRIMBERGEN" at bounding box center [710, 351] width 73 height 15
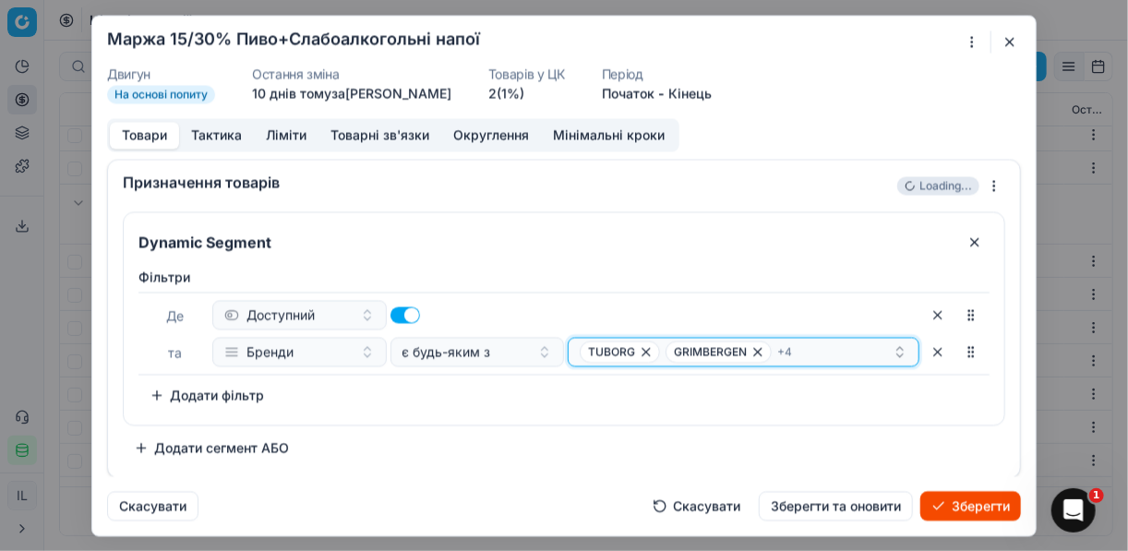
click at [752, 353] on icon "button" at bounding box center [758, 351] width 15 height 15
click at [753, 350] on icon "button" at bounding box center [755, 351] width 15 height 15
click at [753, 350] on div "TUBORG HIKE + 2" at bounding box center [736, 352] width 313 height 22
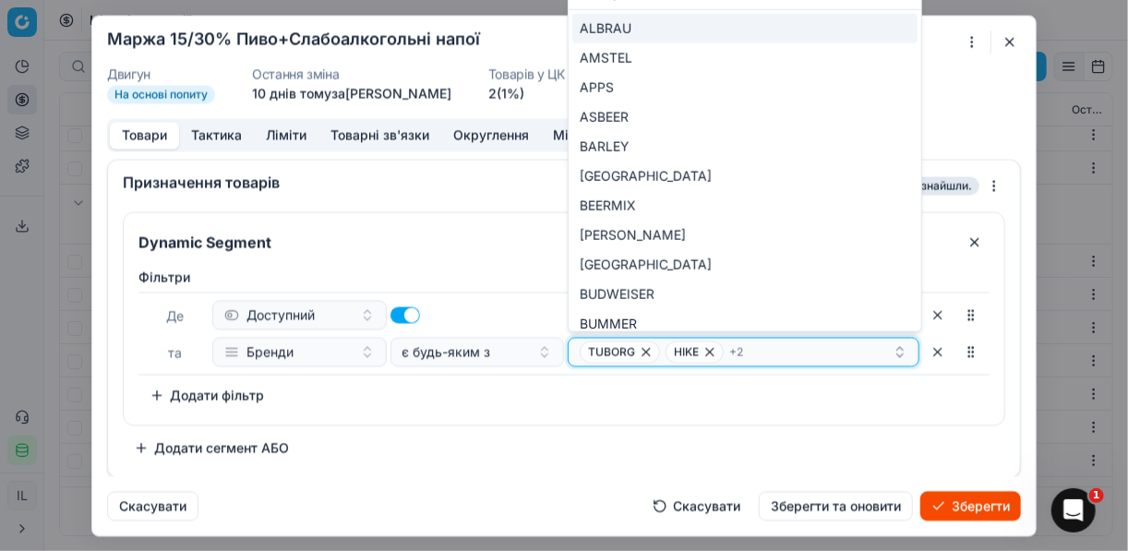
click at [709, 352] on icon "button" at bounding box center [710, 351] width 15 height 15
click at [769, 347] on icon "button" at bounding box center [776, 351] width 15 height 15
click at [733, 352] on icon "button" at bounding box center [736, 351] width 15 height 15
click at [686, 345] on div "TUBORG" at bounding box center [736, 352] width 313 height 22
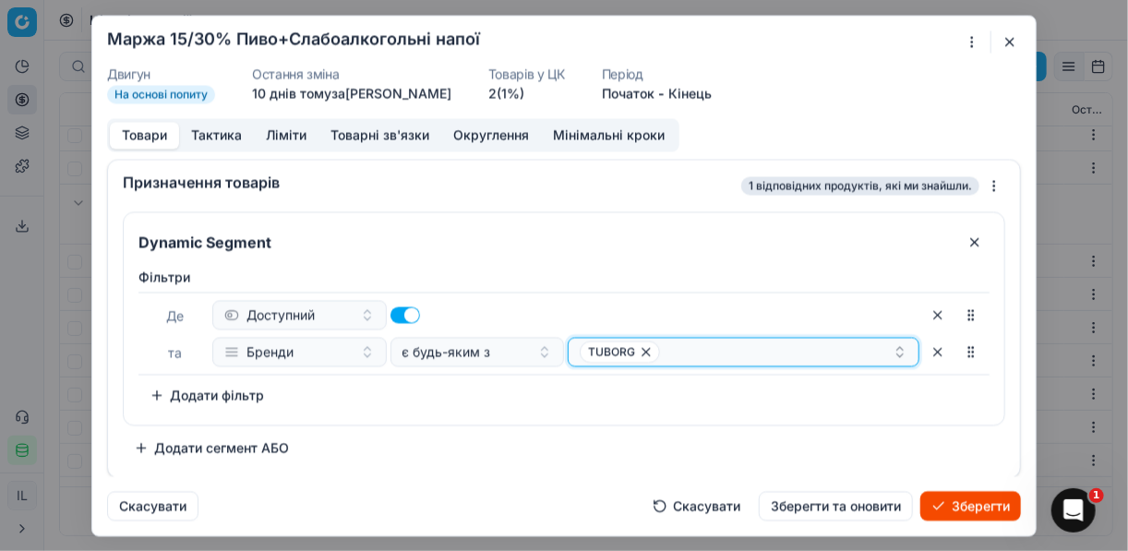
click at [686, 345] on div "TUBORG" at bounding box center [736, 352] width 313 height 22
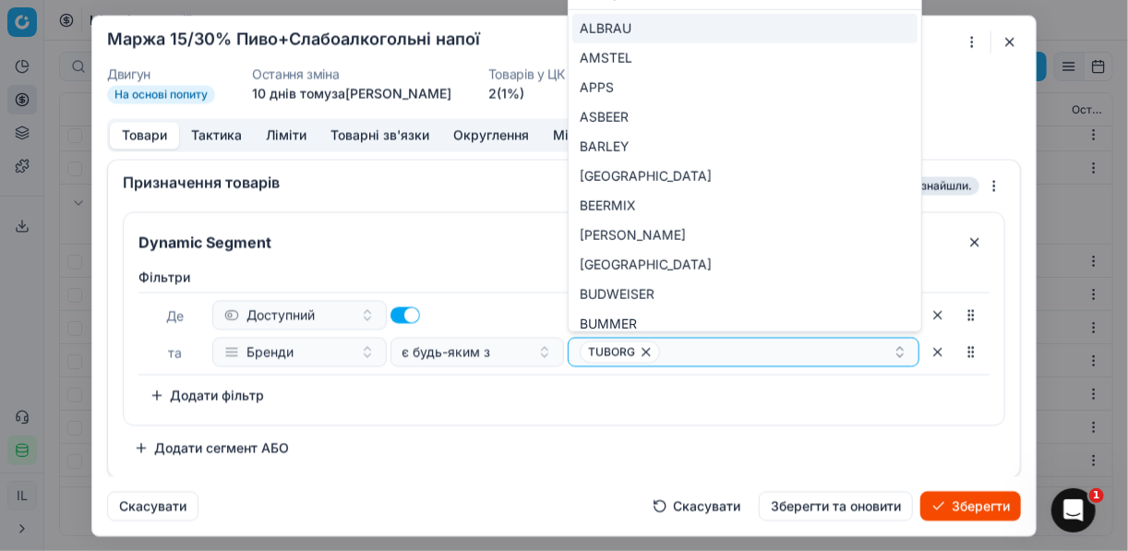
type input "u"
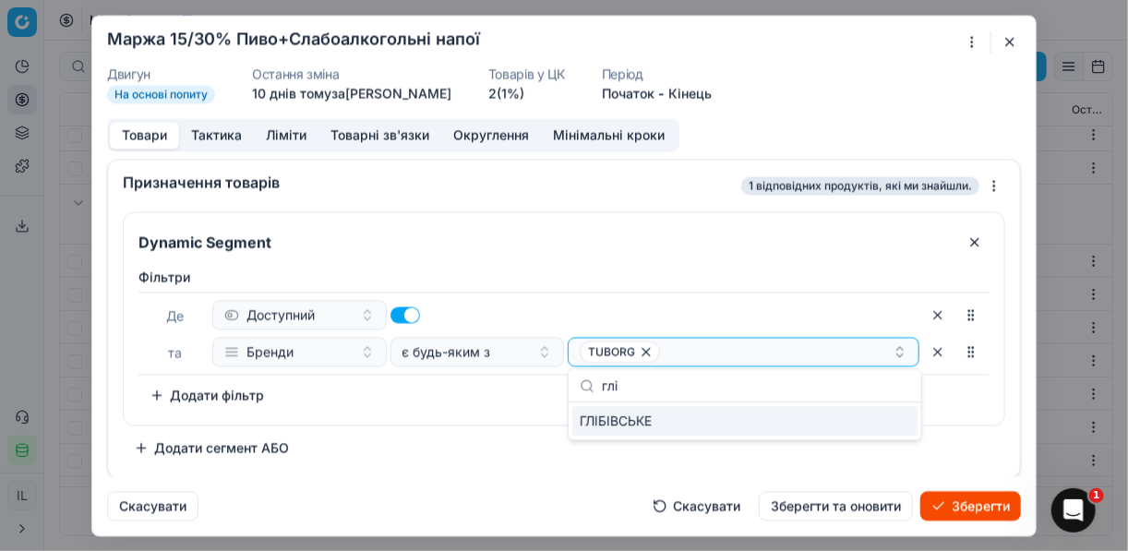
type input "глі"
click at [693, 426] on div "ГЛІБІВСЬКЕ" at bounding box center [744, 421] width 345 height 30
click at [486, 416] on div "Фiльтри Де Доступний та Бренди є будь-яким з TUBORG ГЛІБІВСЬКЕ To pick up a sor…" at bounding box center [564, 342] width 881 height 164
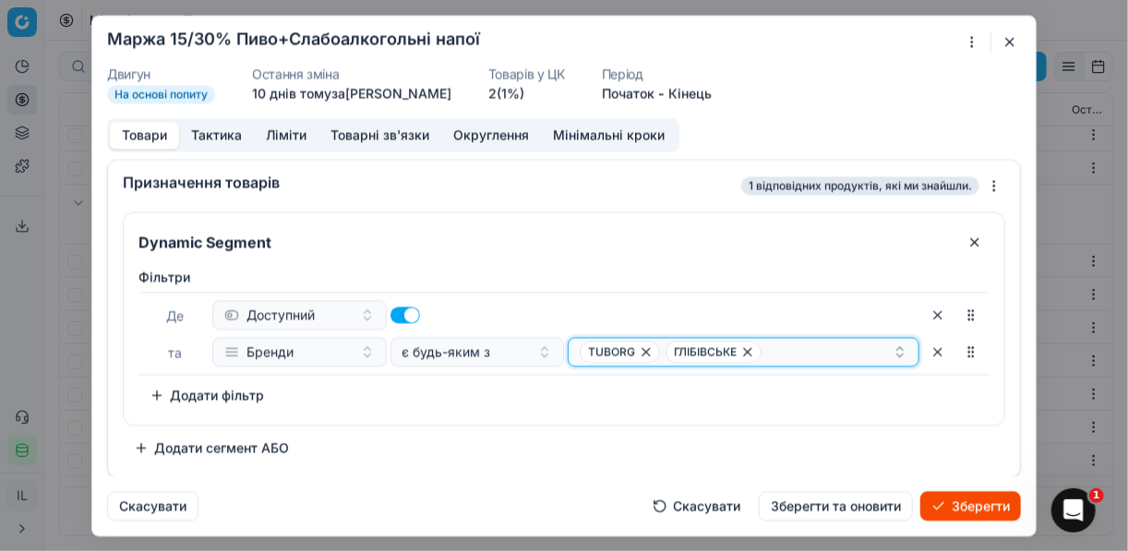
click at [769, 347] on div "TUBORG ГЛІБІВСЬКЕ" at bounding box center [736, 352] width 313 height 22
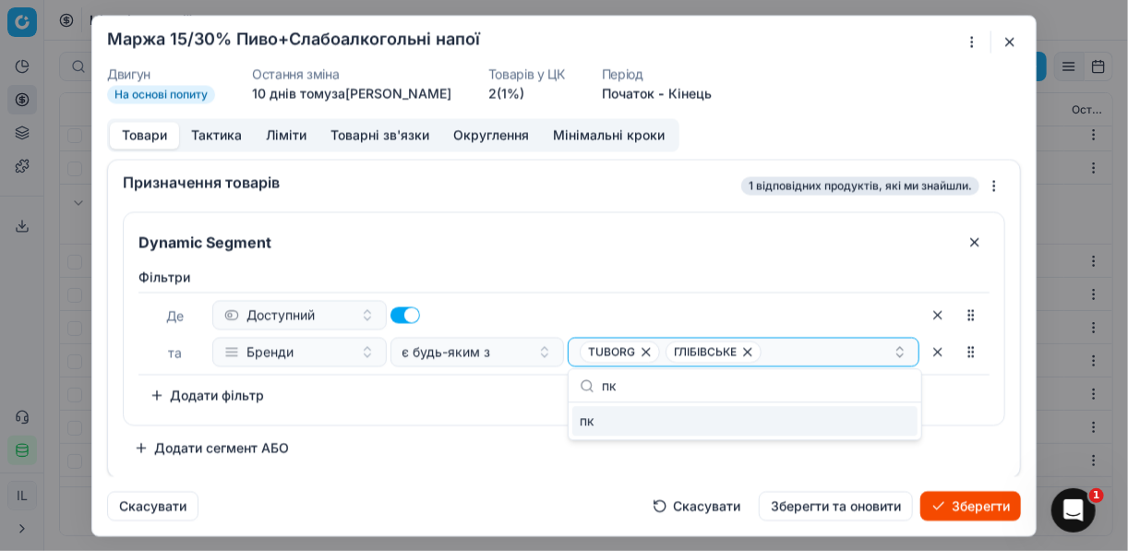
type input "п"
type input "gri"
click at [829, 416] on div "GRIMBERGEN" at bounding box center [744, 421] width 345 height 30
click at [414, 421] on div "Фiльтри Де Доступний та Бренди є будь-яким з TUBORG ГЛІБІВСЬКЕ + 1 To pick up a…" at bounding box center [564, 342] width 881 height 164
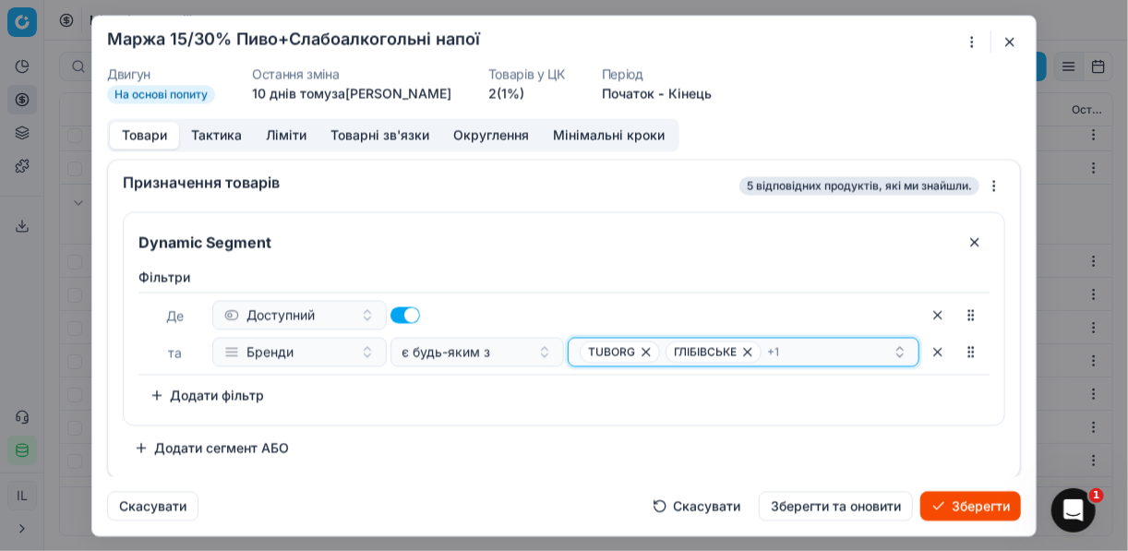
click at [801, 357] on div "TUBORG ГЛІБІВСЬКЕ + 1" at bounding box center [736, 352] width 313 height 22
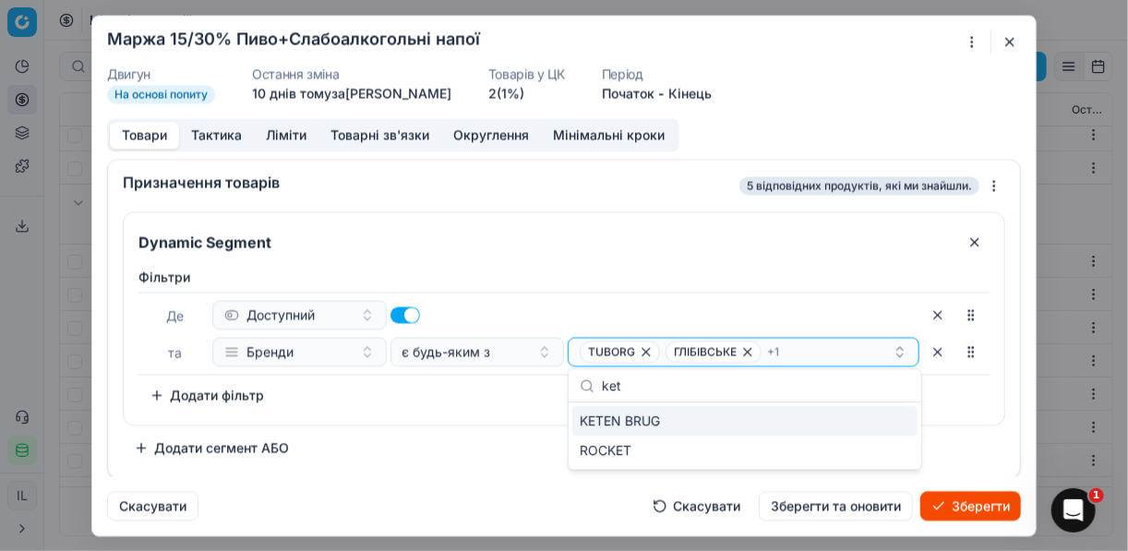
type input "ket"
click at [776, 426] on div "KETEN BRUG" at bounding box center [744, 421] width 345 height 30
click at [484, 425] on div "Dynamic Segment Фiльтри Де Доступний та Бренди є будь-яким з TUBORG ГЛІБІВСЬКЕ …" at bounding box center [564, 336] width 883 height 251
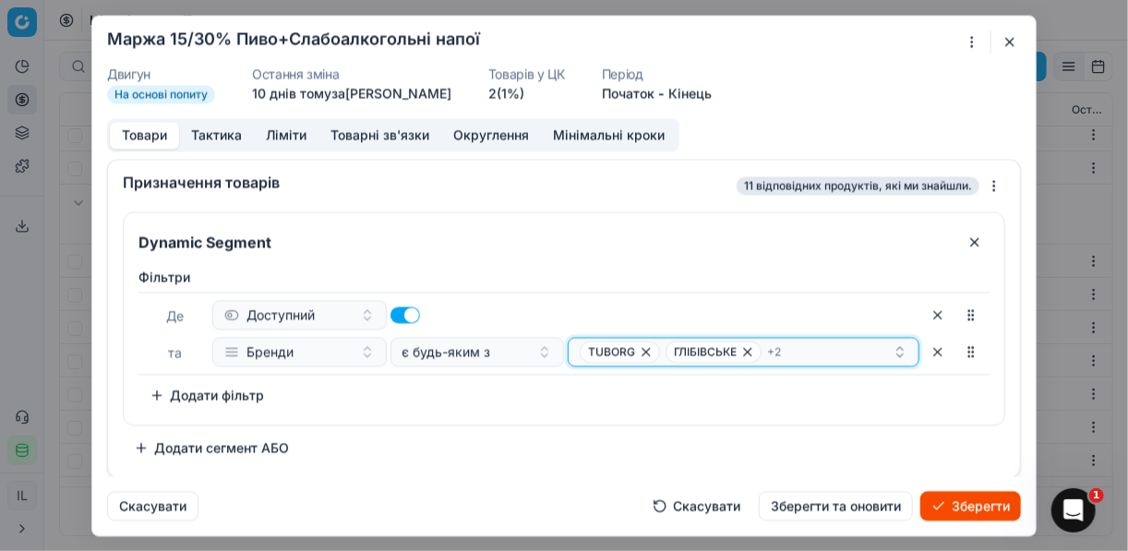
click at [811, 347] on div "TUBORG ГЛІБІВСЬКЕ + 2" at bounding box center [736, 352] width 313 height 22
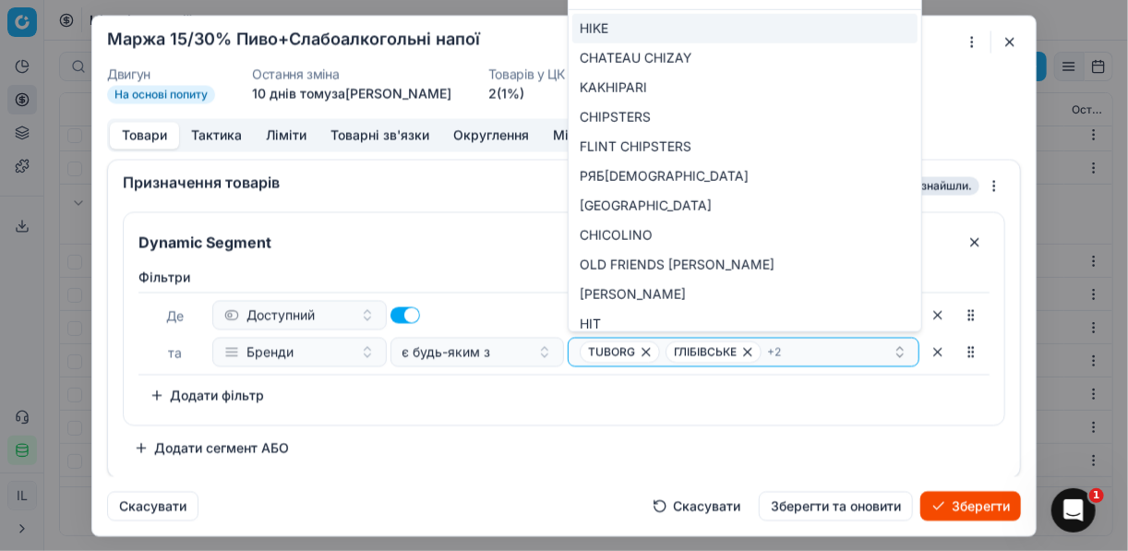
type input "hi"
click at [886, 23] on div "HIKE" at bounding box center [744, 29] width 345 height 30
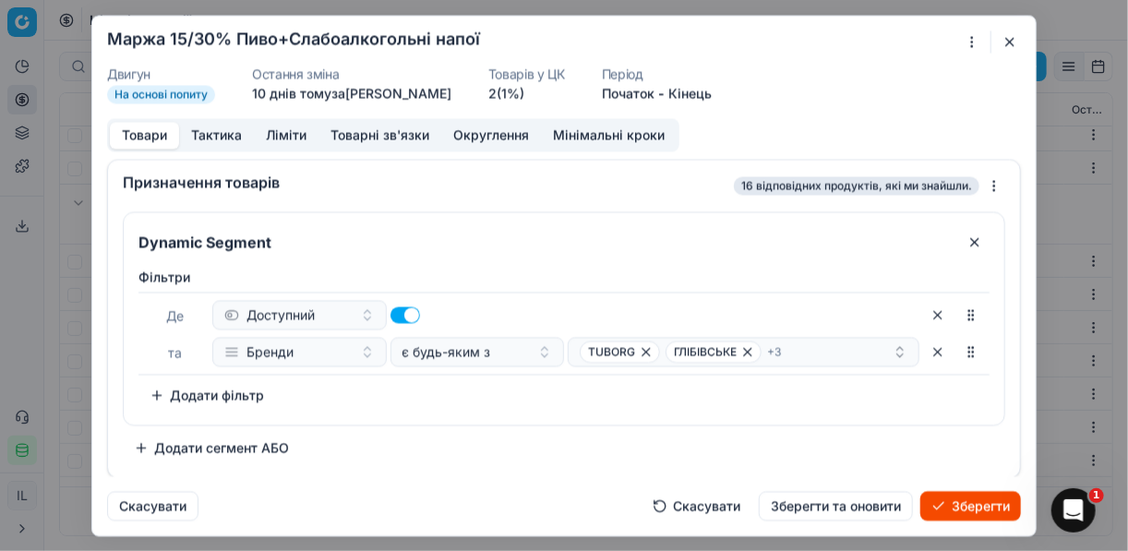
click at [522, 404] on div "Фiльтри Де Доступний та Бренди є будь-яким з TUBORG ГЛІБІВСЬКЕ + 3 To pick up a…" at bounding box center [564, 339] width 851 height 142
click at [811, 349] on div "TUBORG ГЛІБІВСЬКЕ + 3" at bounding box center [736, 352] width 313 height 22
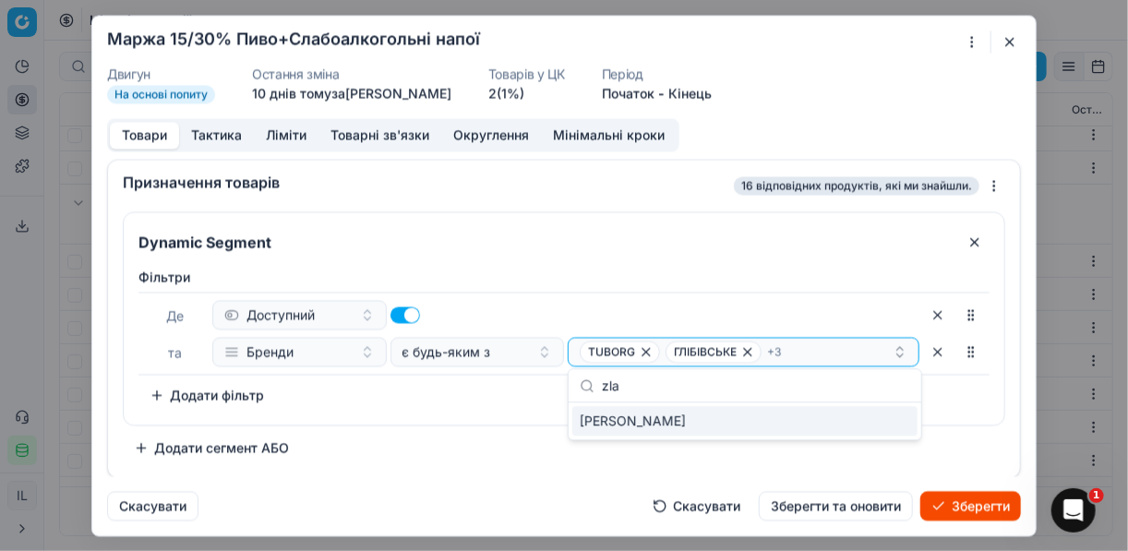
type input "zla"
click at [853, 424] on div "ZLATA BRAMA" at bounding box center [744, 421] width 345 height 30
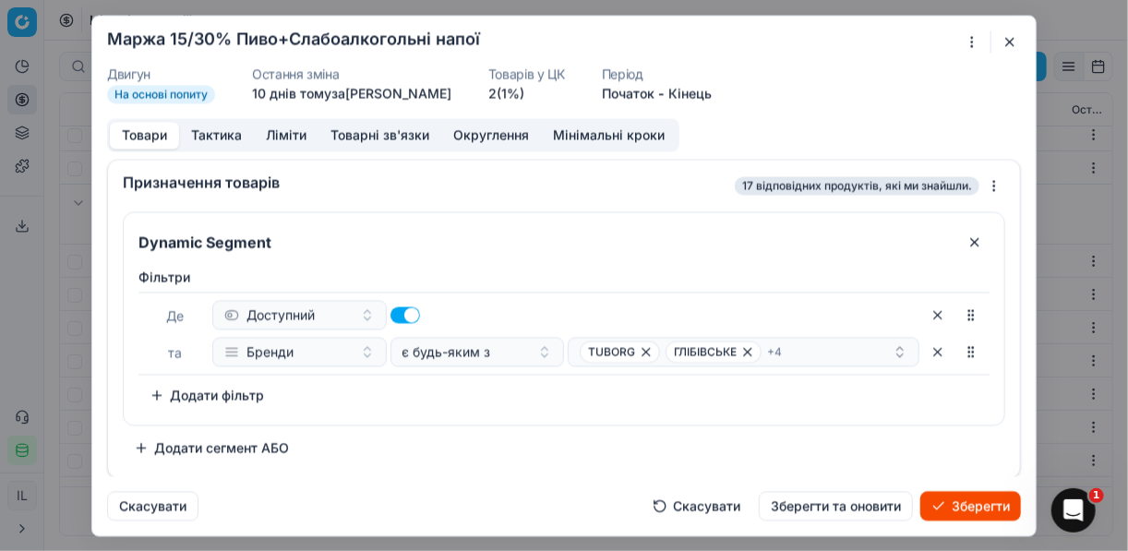
click at [458, 430] on div "Dynamic Segment Фiльтри Де Доступний та Бренди є будь-яким з TUBORG ГЛІБІВСЬКЕ …" at bounding box center [564, 336] width 883 height 251
click at [822, 351] on div "TUBORG ГЛІБІВСЬКЕ + 4" at bounding box center [736, 352] width 313 height 22
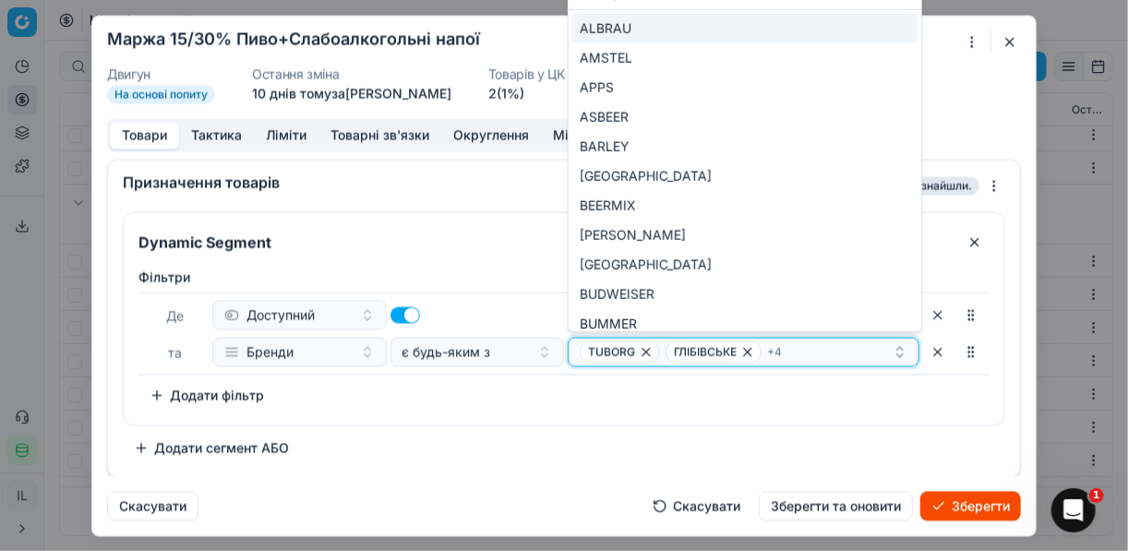
click at [822, 351] on div "TUBORG ГЛІБІВСЬКЕ + 4" at bounding box center [736, 352] width 313 height 22
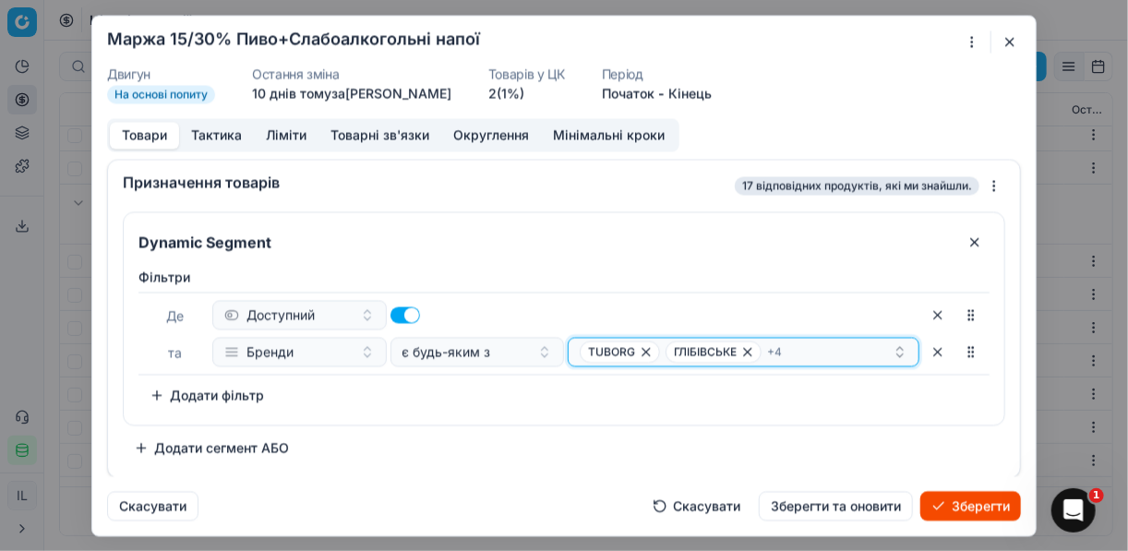
click at [822, 351] on div "TUBORG ГЛІБІВСЬКЕ + 4" at bounding box center [736, 352] width 313 height 22
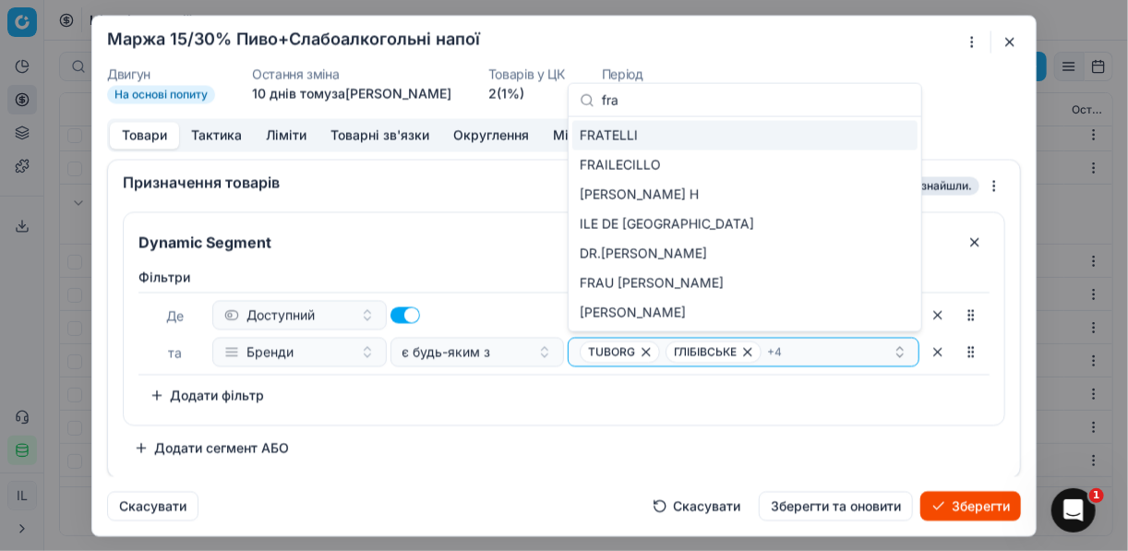
type input "fra"
click at [699, 138] on div "FRATELLI" at bounding box center [744, 136] width 345 height 30
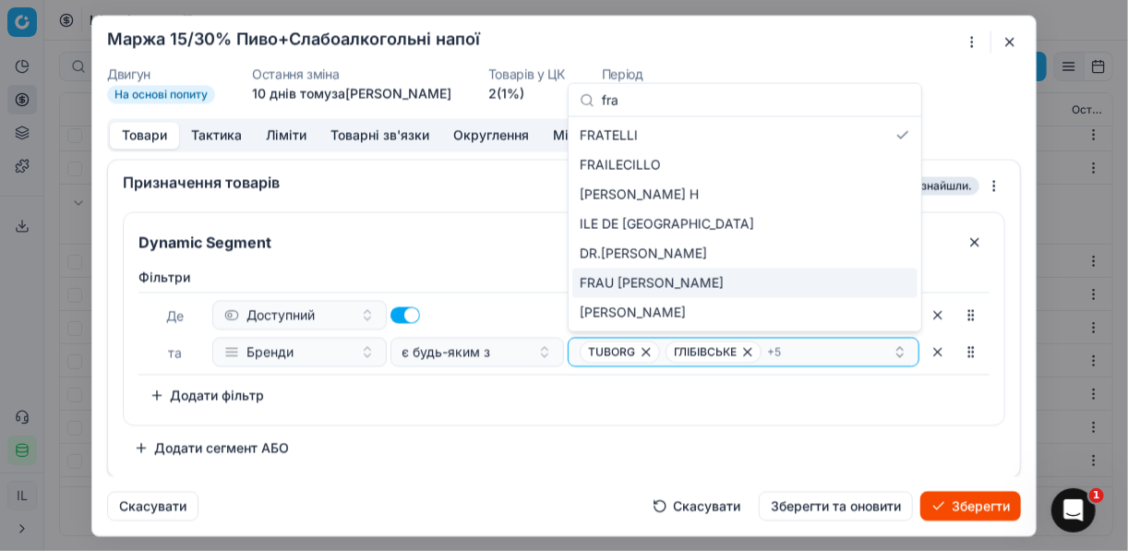
click at [568, 426] on div "Dynamic Segment Фiльтри Де Доступний та Бренди є будь-яким з TUBORG ГЛІБІВСЬКЕ …" at bounding box center [564, 336] width 883 height 251
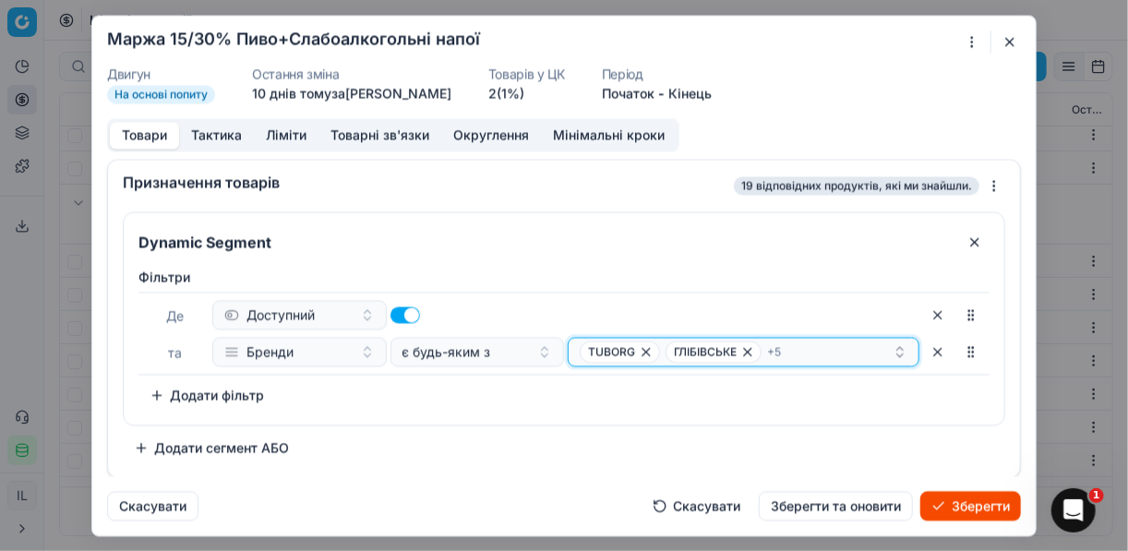
click at [817, 346] on div "TUBORG ГЛІБІВСЬКЕ + 5" at bounding box center [736, 352] width 313 height 22
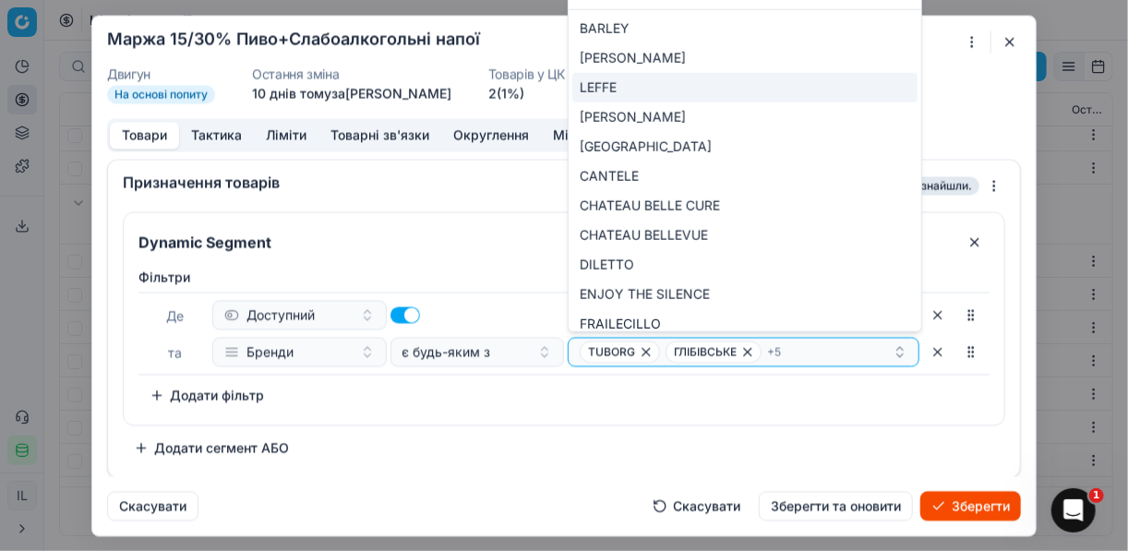
type input "le"
click at [651, 94] on div "LEFFE" at bounding box center [744, 88] width 345 height 30
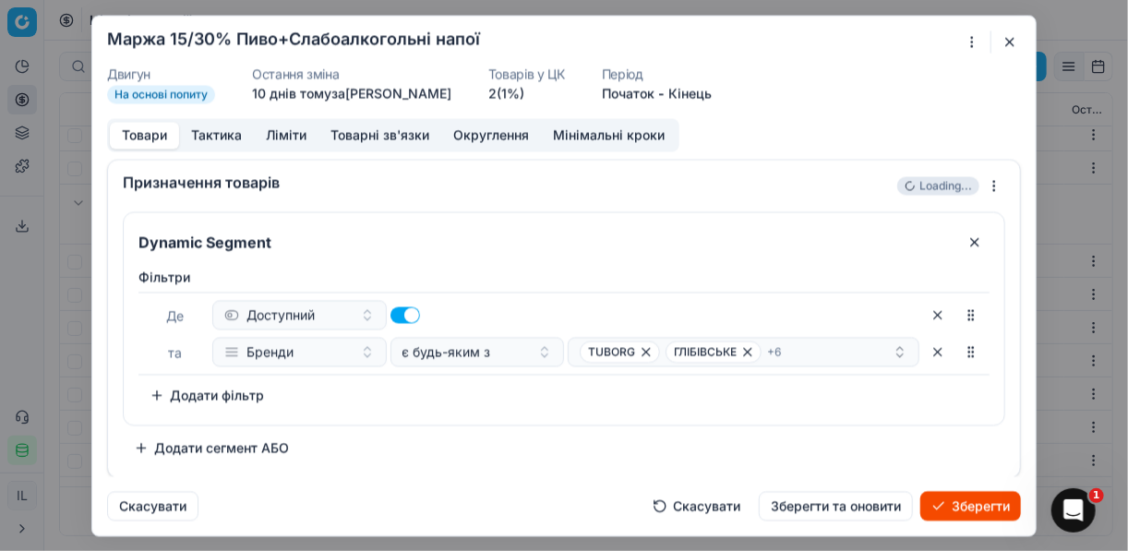
click at [538, 409] on div "Фiльтри Де Доступний та Бренди є будь-яким з TUBORG ГЛІБІВСЬКЕ + 6 To pick up a…" at bounding box center [564, 342] width 881 height 164
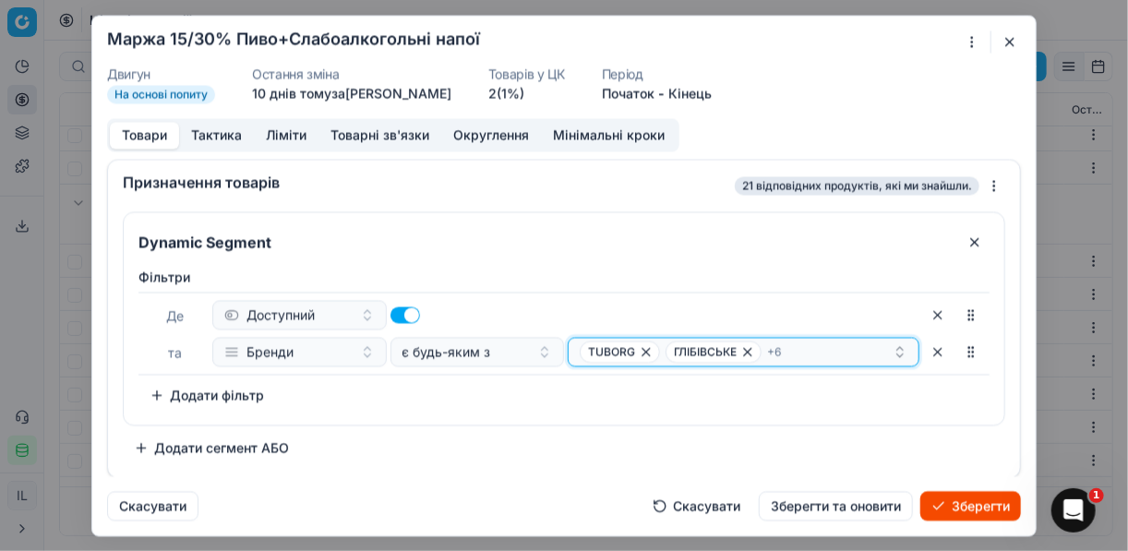
click at [835, 355] on div "TUBORG ГЛІБІВСЬКЕ + 6" at bounding box center [736, 352] width 313 height 22
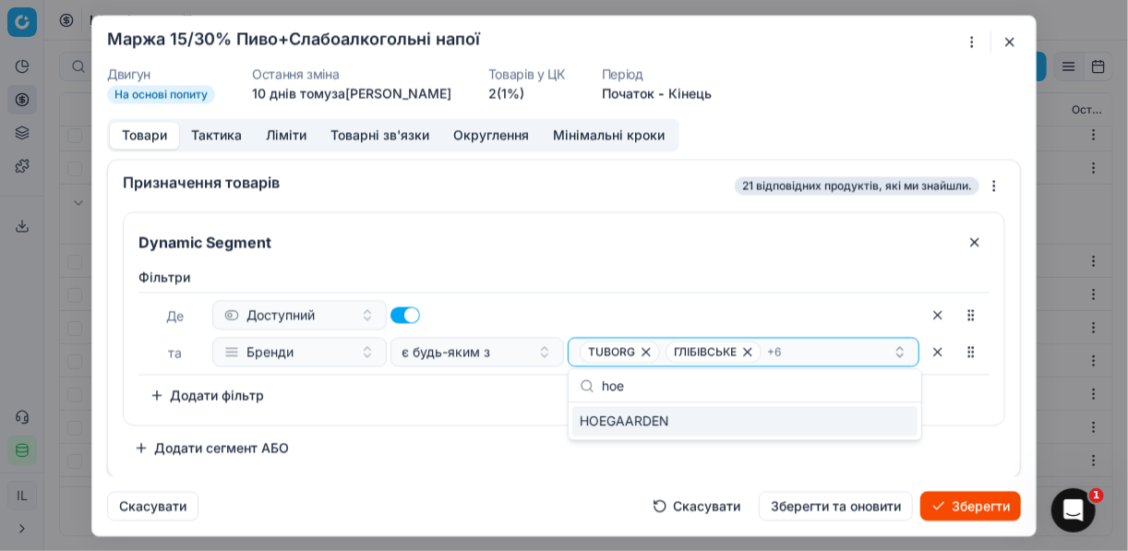
type input "hoe"
click at [875, 428] on div "HOEGAARDEN" at bounding box center [744, 421] width 345 height 30
click at [475, 428] on div "Dynamic Segment Фiльтри Де Доступний та Бренди є будь-яким з TUBORG ГЛІБІВСЬКЕ …" at bounding box center [564, 336] width 883 height 251
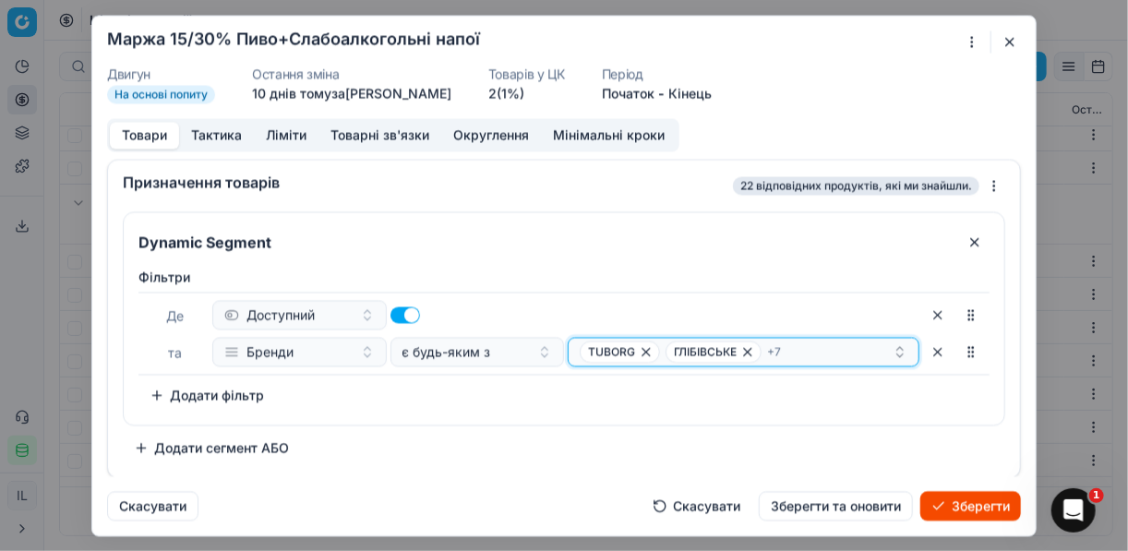
click at [805, 348] on div "TUBORG ГЛІБІВСЬКЕ + 7" at bounding box center [736, 352] width 313 height 22
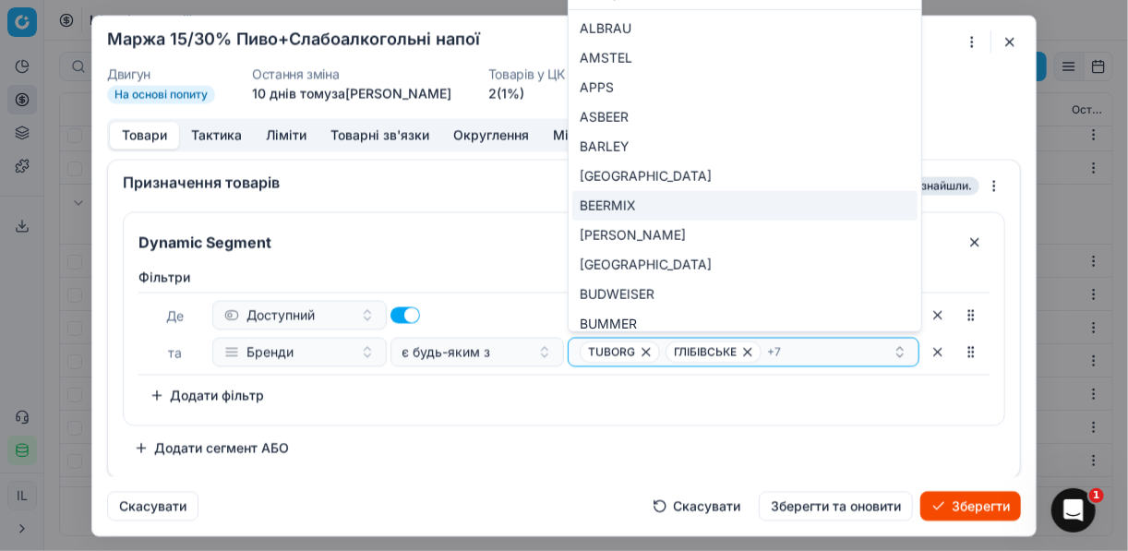
click at [652, 204] on div "BEERMIX" at bounding box center [744, 206] width 345 height 30
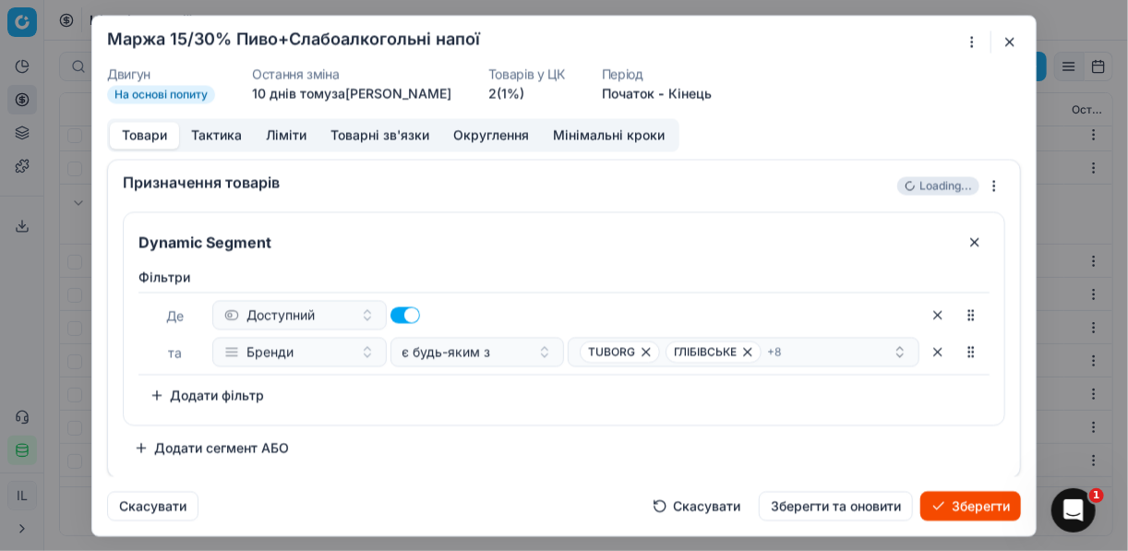
click at [559, 428] on div "Dynamic Segment Фiльтри Де Доступний та Бренди є будь-яким з TUBORG ГЛІБІВСЬКЕ …" at bounding box center [564, 336] width 883 height 251
click at [283, 141] on button "Ліміти" at bounding box center [286, 135] width 65 height 27
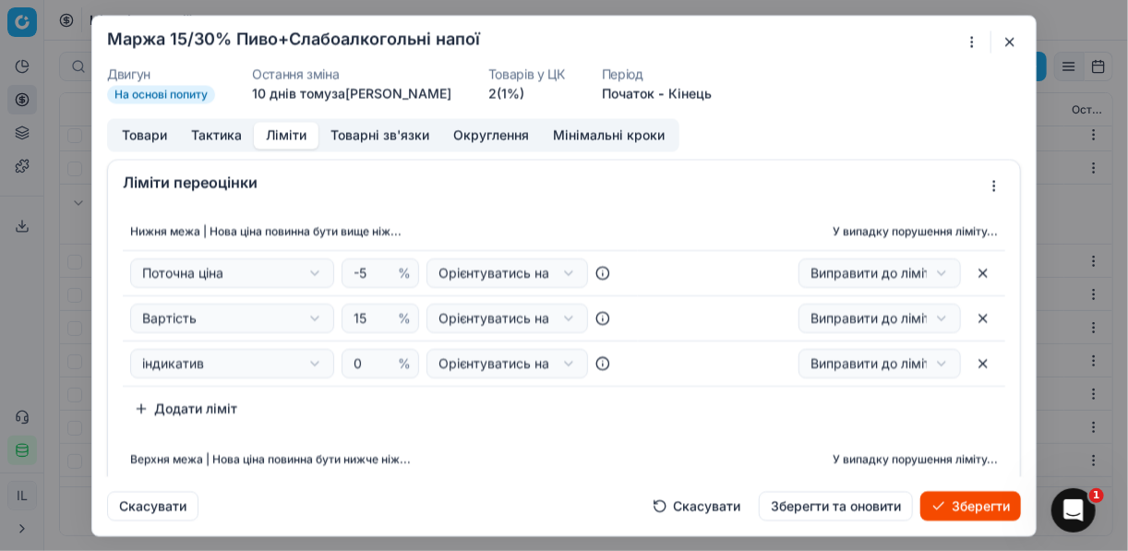
click at [961, 498] on button "Зберегти" at bounding box center [971, 506] width 101 height 30
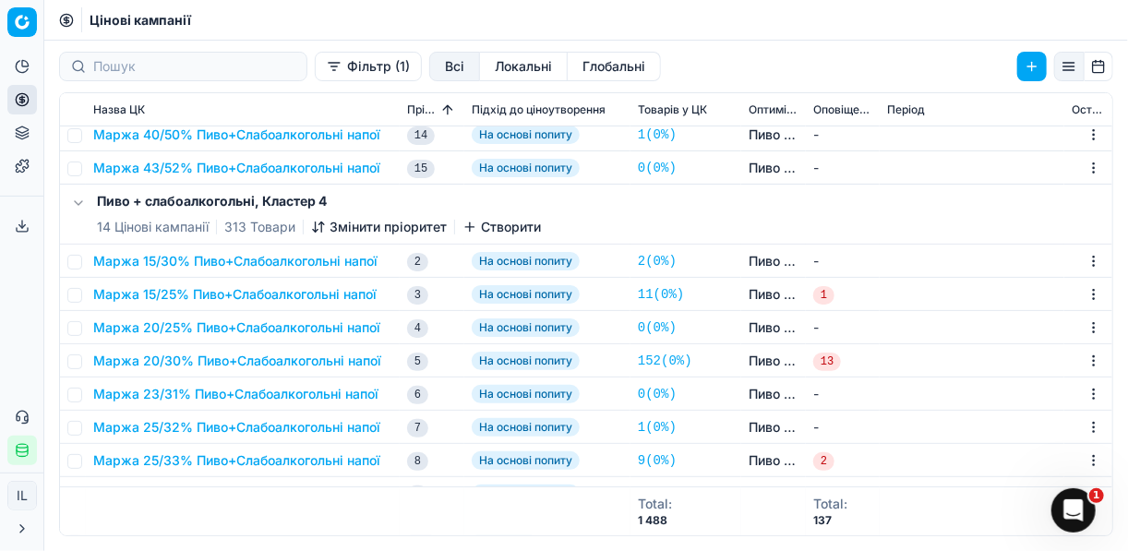
scroll to position [2878, 0]
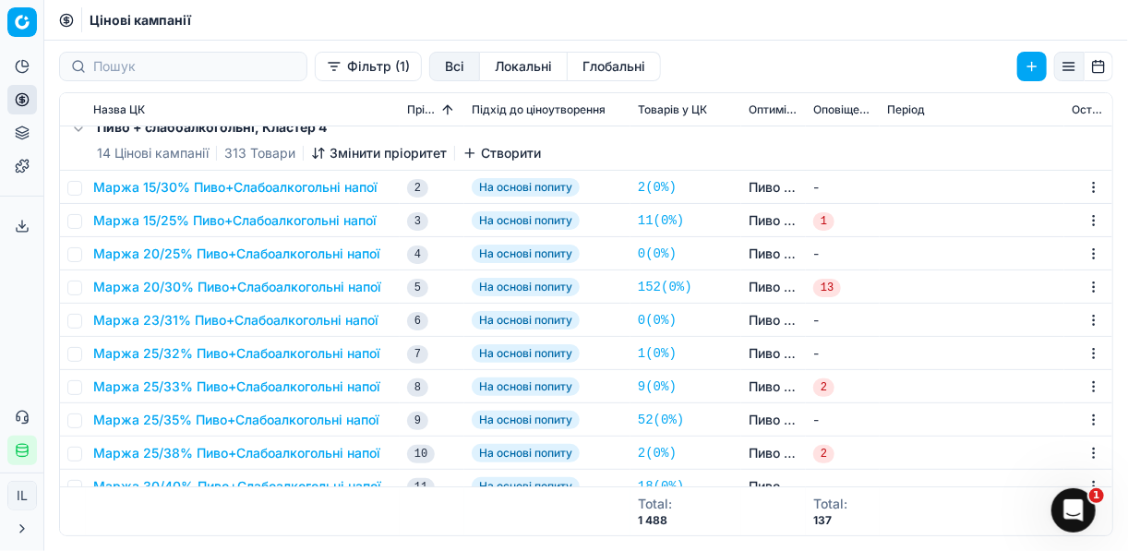
click at [174, 218] on button "Маржа 15/25% Пиво+Слабоалкогольні напої" at bounding box center [234, 220] width 283 height 18
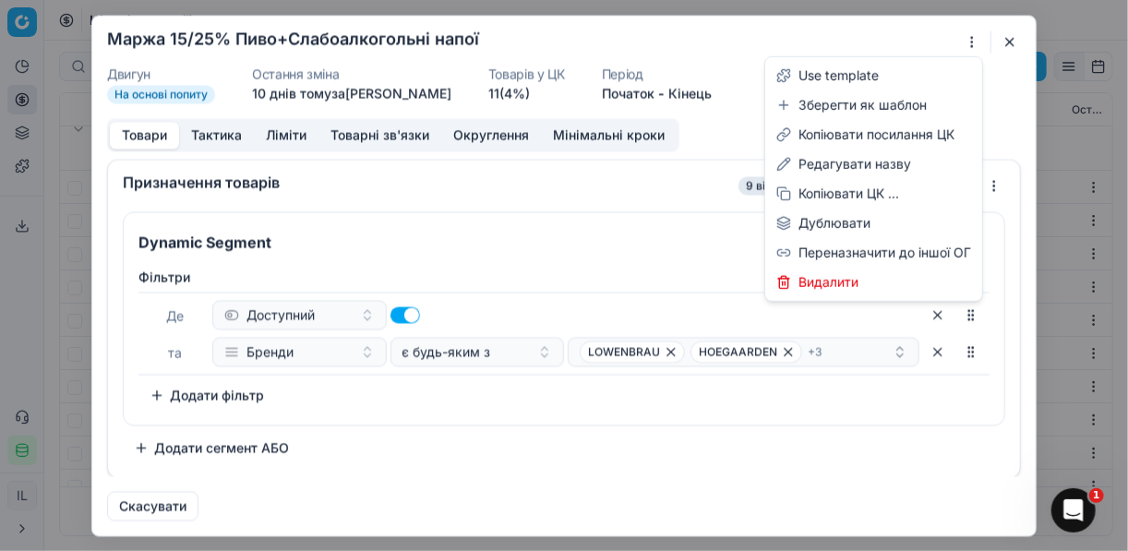
click at [973, 41] on div "Ми зберігаємо налаштування ЦК. Будь ласка, зачекайте, це може зайняти декілька …" at bounding box center [564, 275] width 1128 height 551
click at [848, 163] on div "Редагувати назву" at bounding box center [874, 165] width 210 height 30
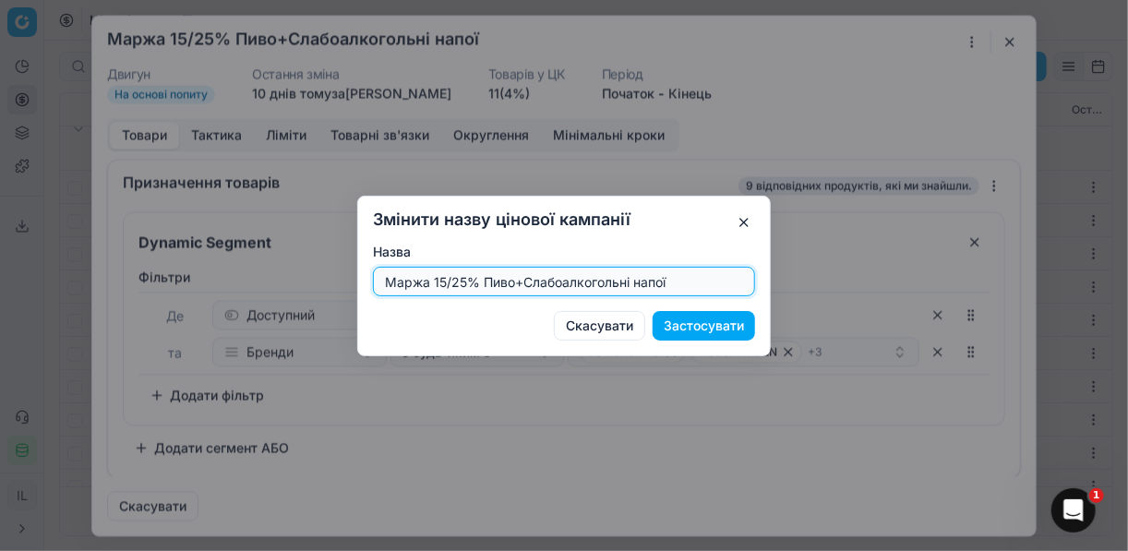
click at [464, 282] on input "Маржа 15/25% Пиво+Слабоалкогольні напої" at bounding box center [564, 282] width 366 height 28
type input "Маржа 20/30% Пиво+Слабоалкогольні напої"
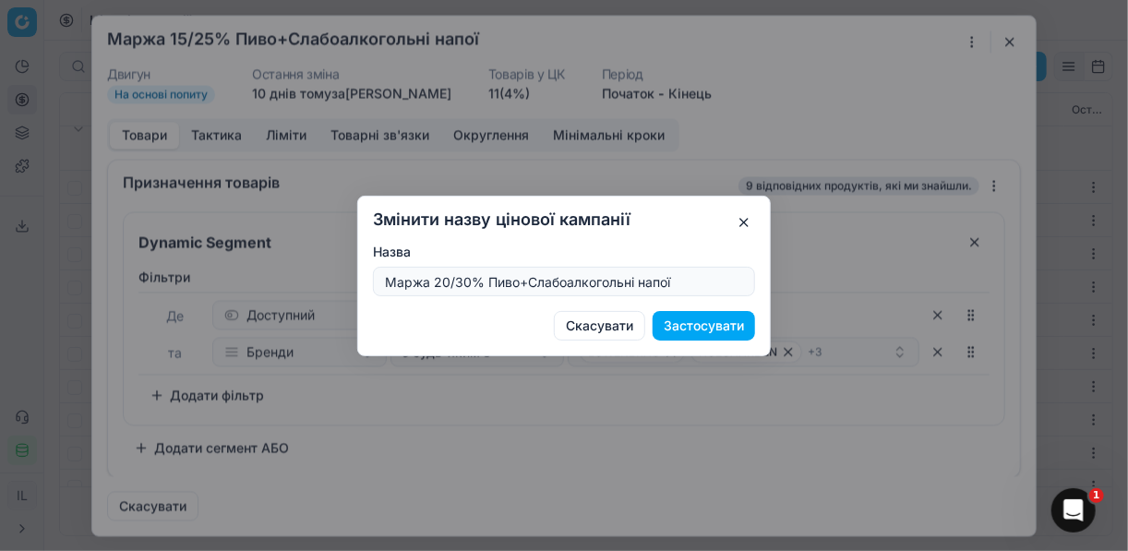
click at [700, 327] on button "Застосувати" at bounding box center [704, 326] width 102 height 30
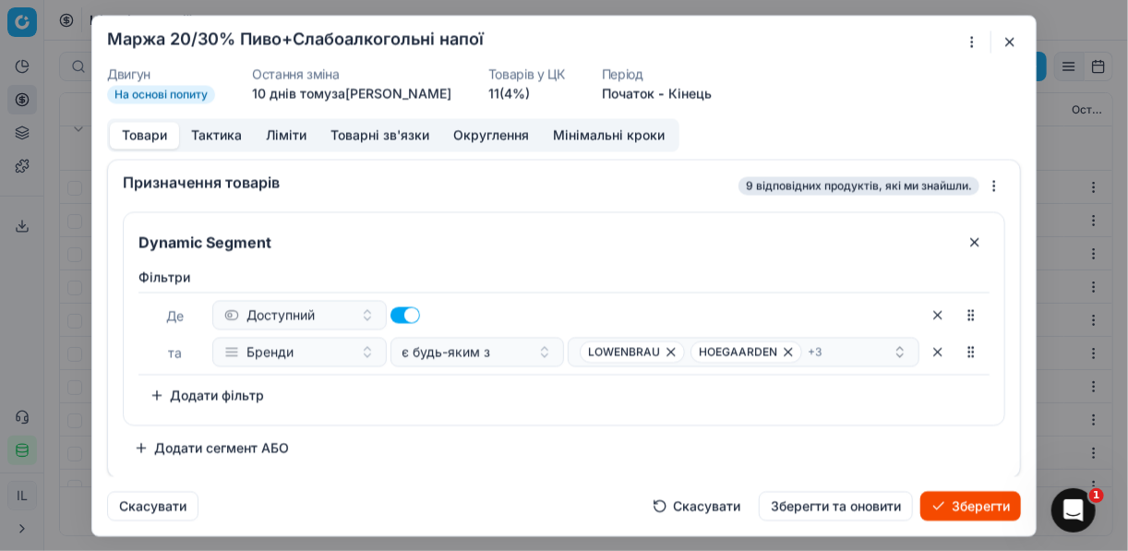
click at [282, 135] on button "Ліміти" at bounding box center [286, 135] width 65 height 27
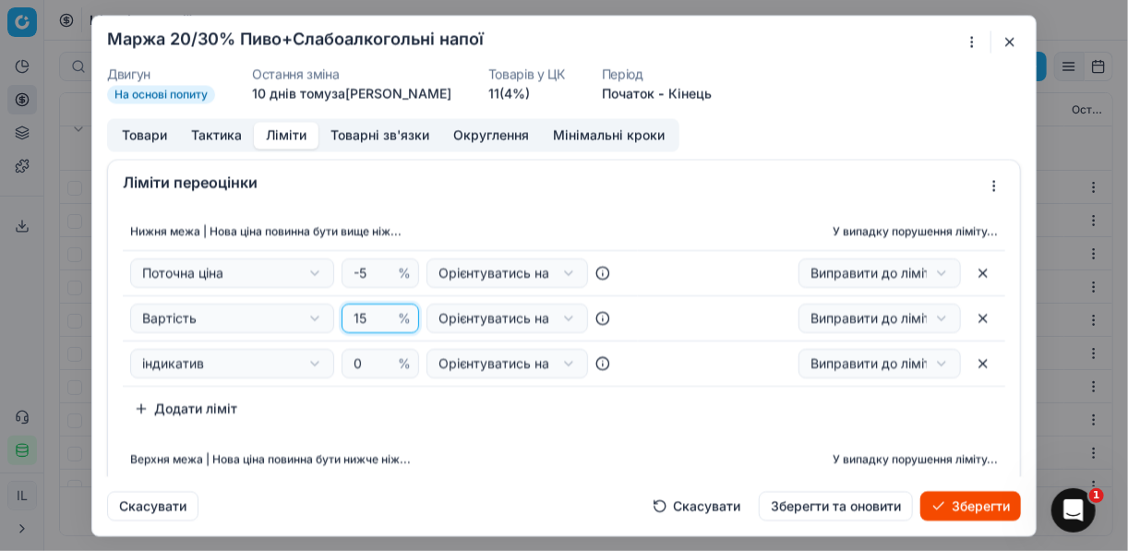
click at [364, 318] on input "15" at bounding box center [372, 319] width 44 height 28
type input "1"
type input "20"
click at [464, 405] on div "Нижня межа | Нова ціна повинна бути вище ніж... У випадку порушення ліміту... П…" at bounding box center [564, 318] width 883 height 211
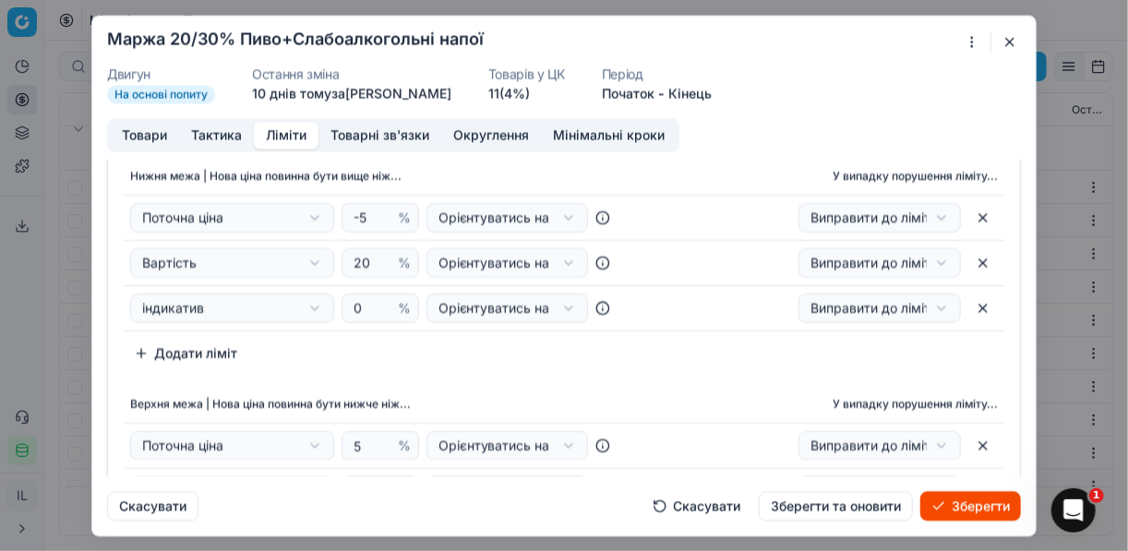
scroll to position [148, 0]
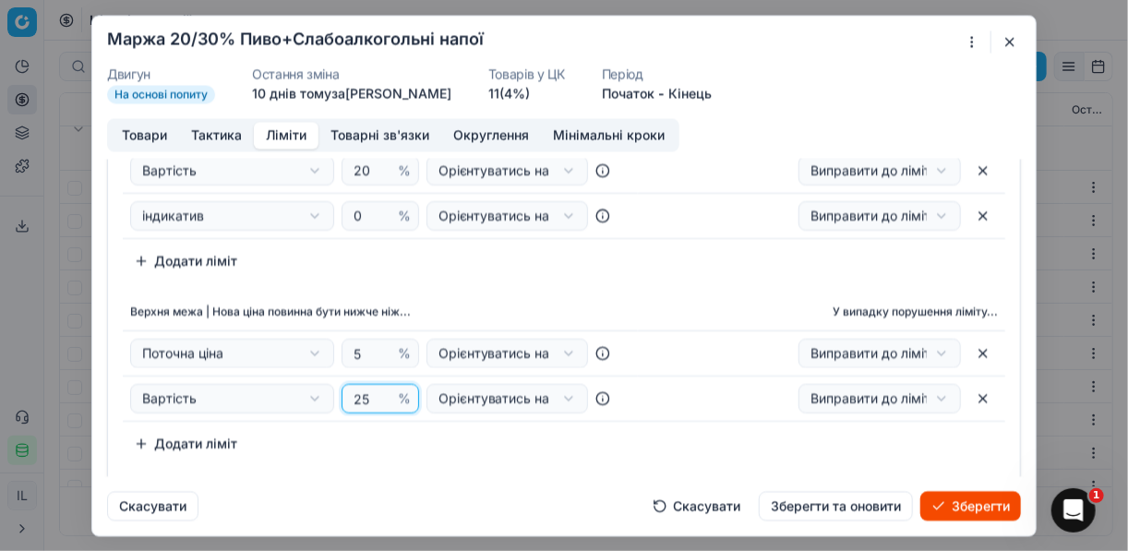
click at [365, 394] on input "25" at bounding box center [372, 399] width 44 height 28
type input "2"
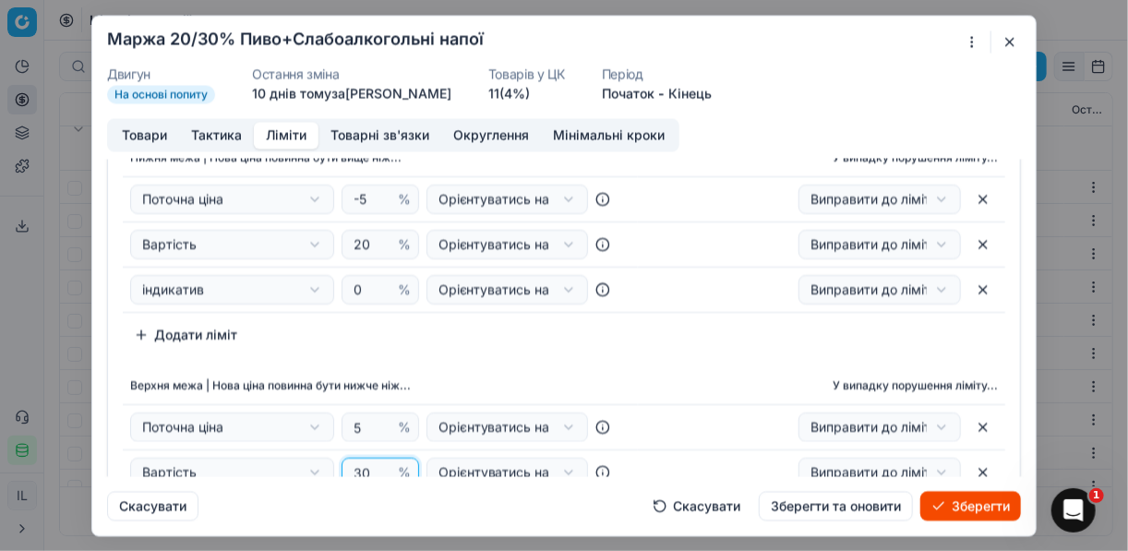
type input "30"
click at [438, 383] on th "Верхня межа | Нова ціна повинна бути нижче ніж..." at bounding box center [380, 386] width 515 height 37
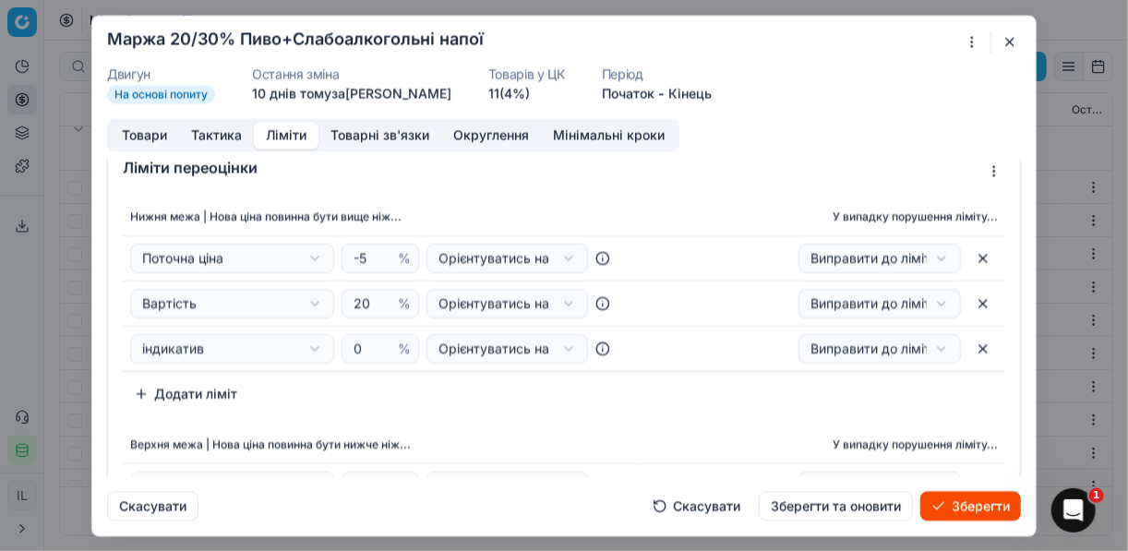
scroll to position [0, 0]
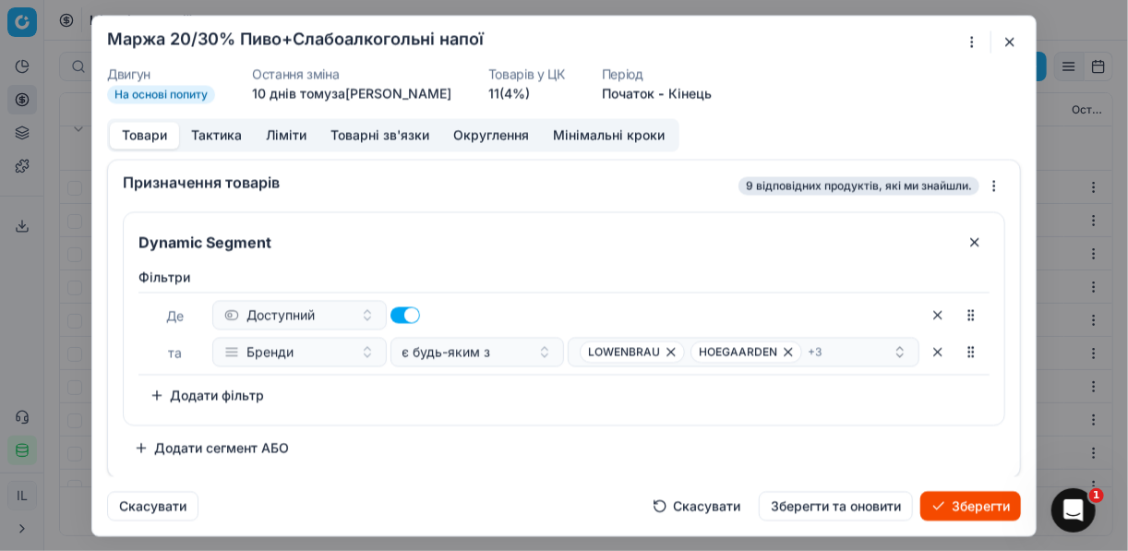
click at [155, 136] on button "Товари" at bounding box center [144, 135] width 69 height 27
click at [785, 350] on icon "button" at bounding box center [788, 351] width 7 height 7
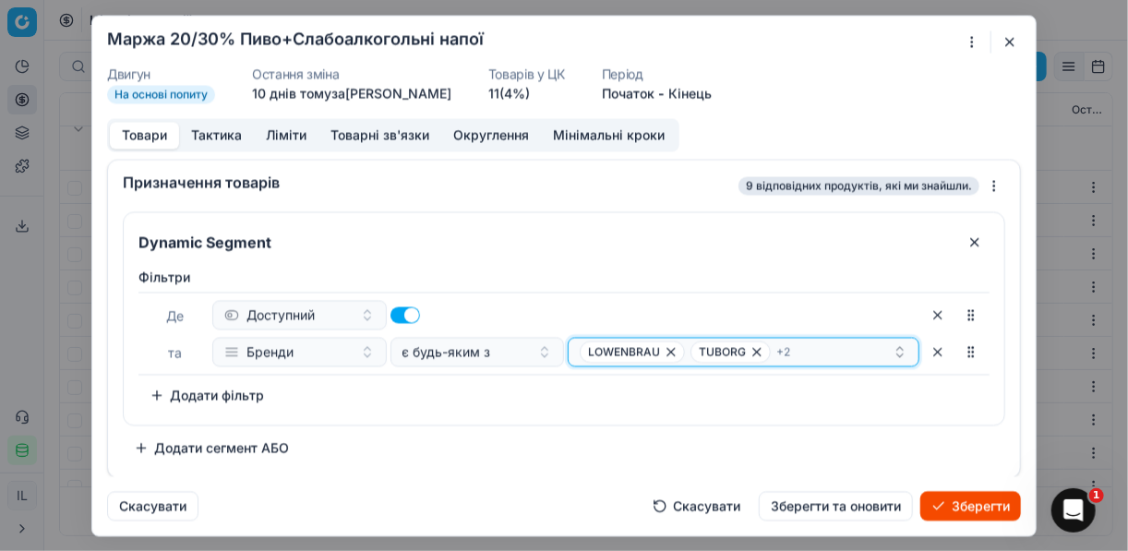
click at [756, 348] on icon "button" at bounding box center [757, 351] width 15 height 15
click at [666, 350] on icon "button" at bounding box center [658, 351] width 15 height 15
click at [772, 352] on icon "button" at bounding box center [779, 351] width 15 height 15
click at [669, 350] on icon "button" at bounding box center [666, 351] width 15 height 15
click at [627, 348] on button "Select a value" at bounding box center [744, 352] width 352 height 30
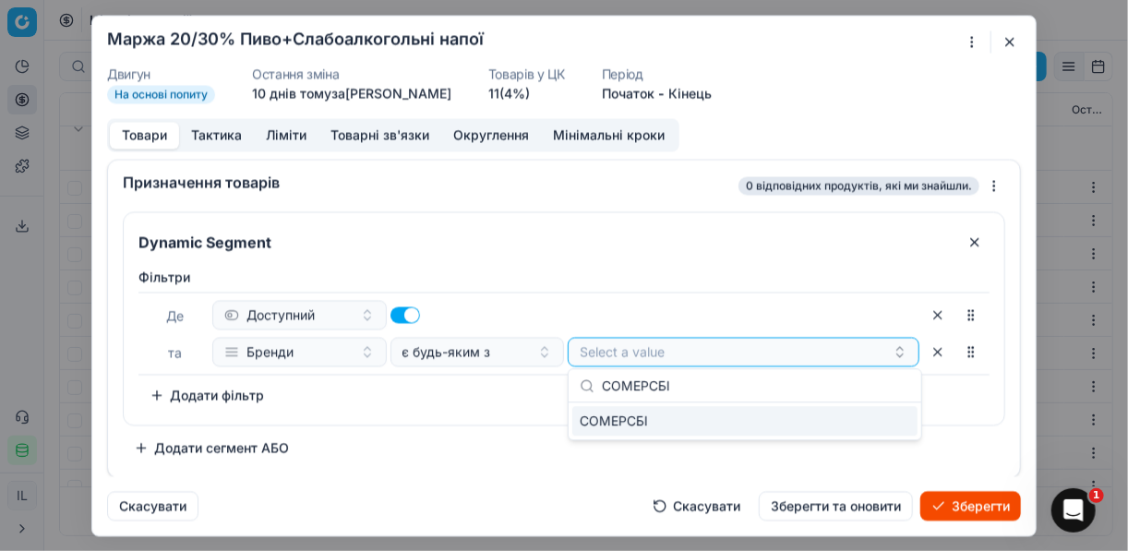
type input "СОМЕРСБІ"
click at [878, 428] on div "СОМЕРСБІ" at bounding box center [744, 421] width 345 height 30
click at [709, 355] on div "СОМЕРСБІ" at bounding box center [736, 352] width 313 height 22
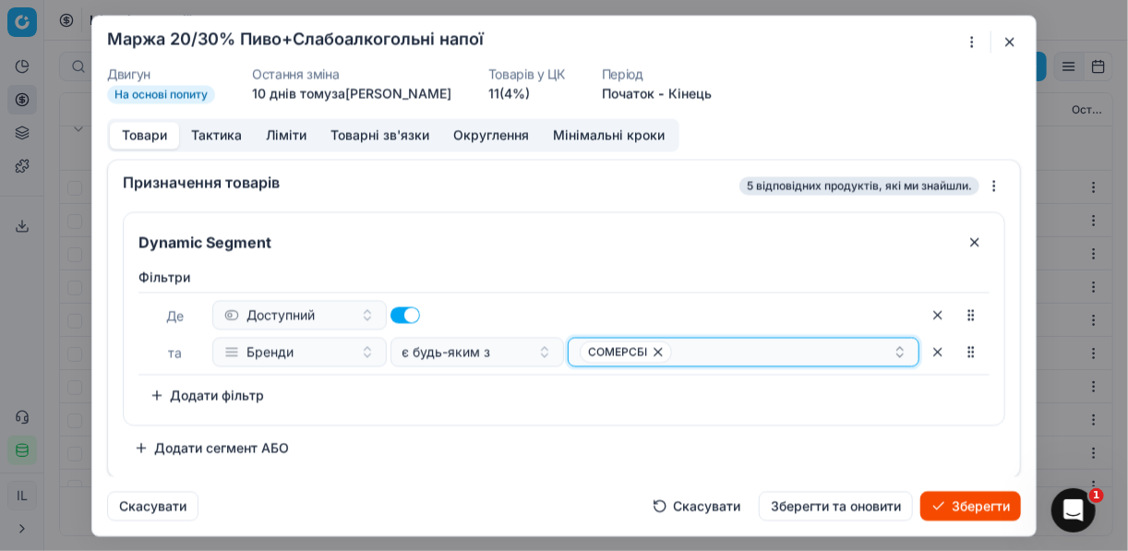
click at [709, 355] on div "СОМЕРСБІ" at bounding box center [736, 352] width 313 height 22
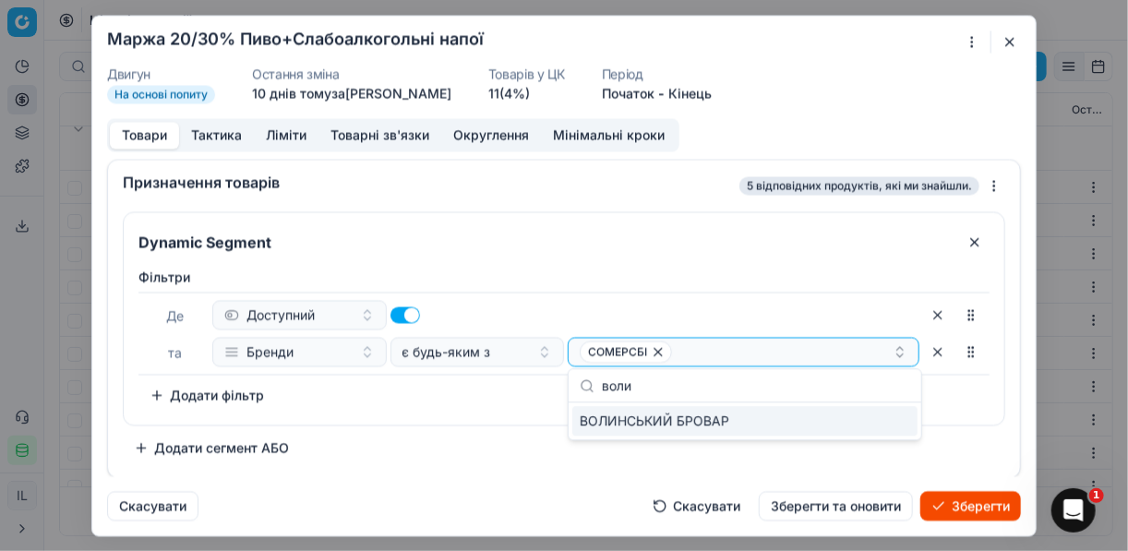
type input "воли"
click at [789, 421] on div "ВОЛИНСЬКИЙ БРОВАР" at bounding box center [744, 421] width 345 height 30
click at [842, 347] on div "СОМЕРСБІ ВОЛИНСЬКИЙ БРОВАР" at bounding box center [736, 352] width 313 height 22
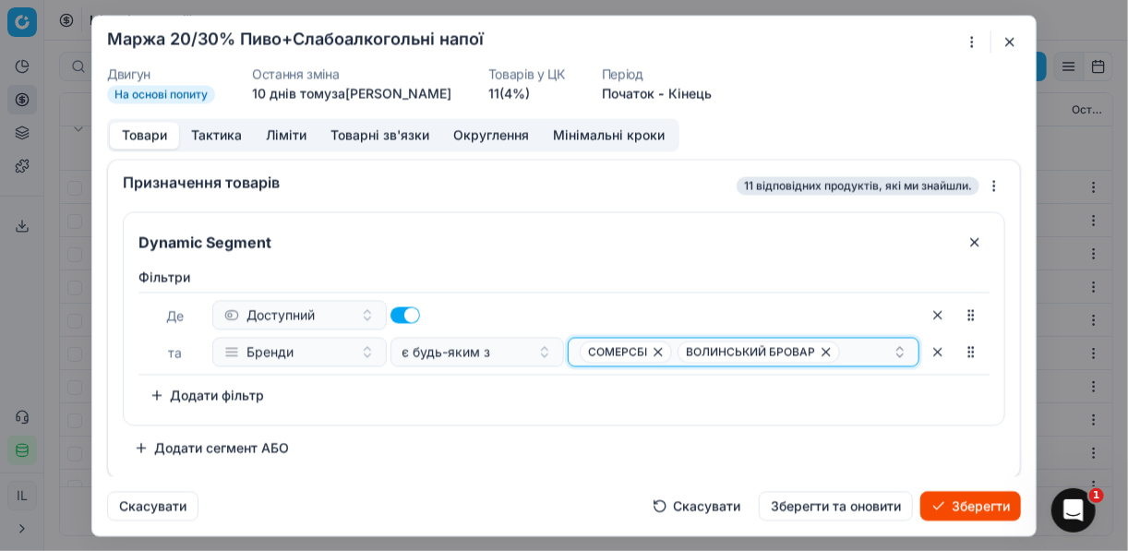
click at [841, 347] on div "СОМЕРСБІ ВОЛИНСЬКИЙ БРОВАР" at bounding box center [736, 352] width 313 height 22
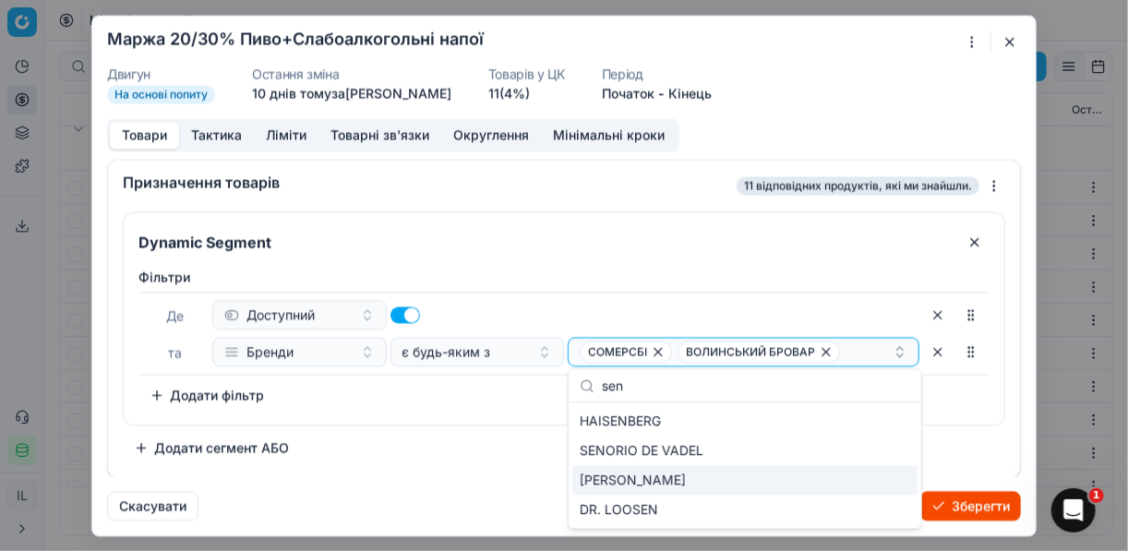
type input "sen"
click at [730, 473] on div "SENOR CARTEL" at bounding box center [744, 480] width 345 height 30
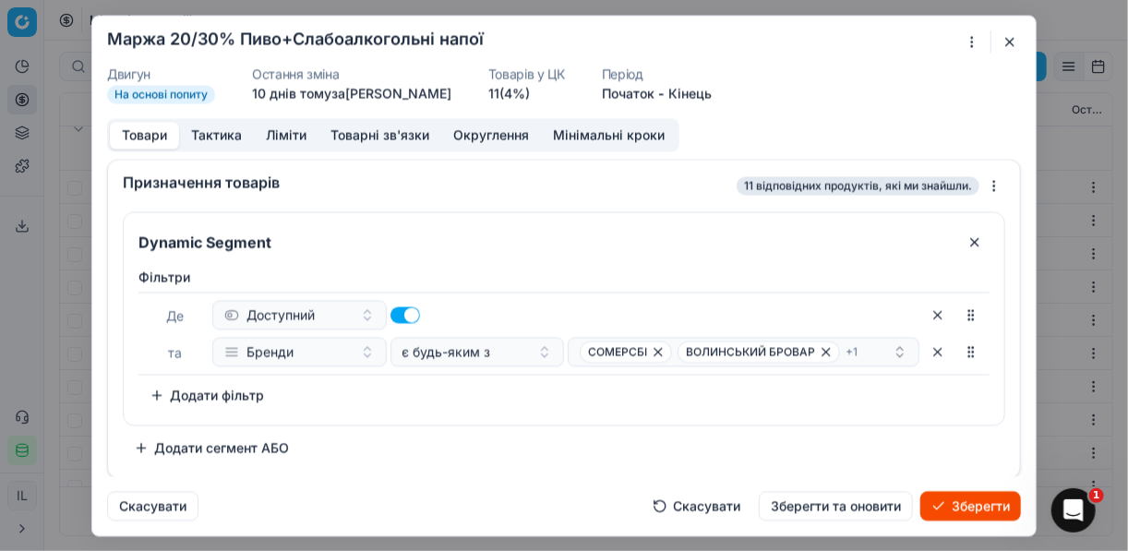
click at [488, 439] on div "Dynamic Segment Фiльтри Де Доступний та Бренди є будь-яким з СОМЕРСБІ ВОЛИНСЬКИ…" at bounding box center [564, 336] width 883 height 251
click at [866, 345] on div "СОМЕРСБІ ВОЛИНСЬКИЙ БРОВАР + 1" at bounding box center [736, 352] width 313 height 22
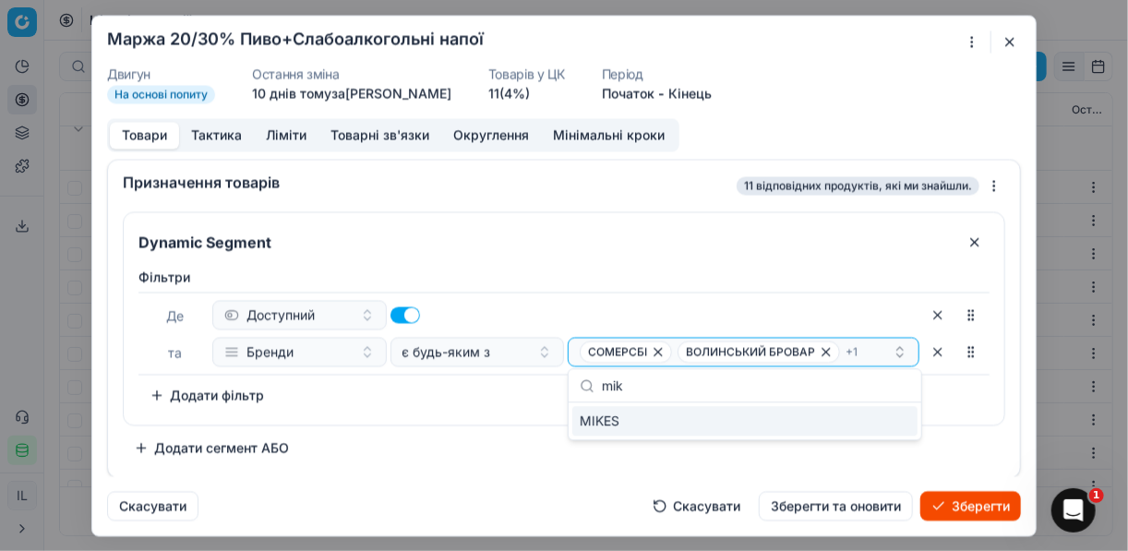
type input "mik"
click at [894, 417] on div "MIKES" at bounding box center [744, 421] width 345 height 30
click at [506, 437] on div "Dynamic Segment Фiльтри Де Доступний та Бренди є будь-яким з СОМЕРСБІ ВОЛИНСЬКИ…" at bounding box center [564, 336] width 883 height 251
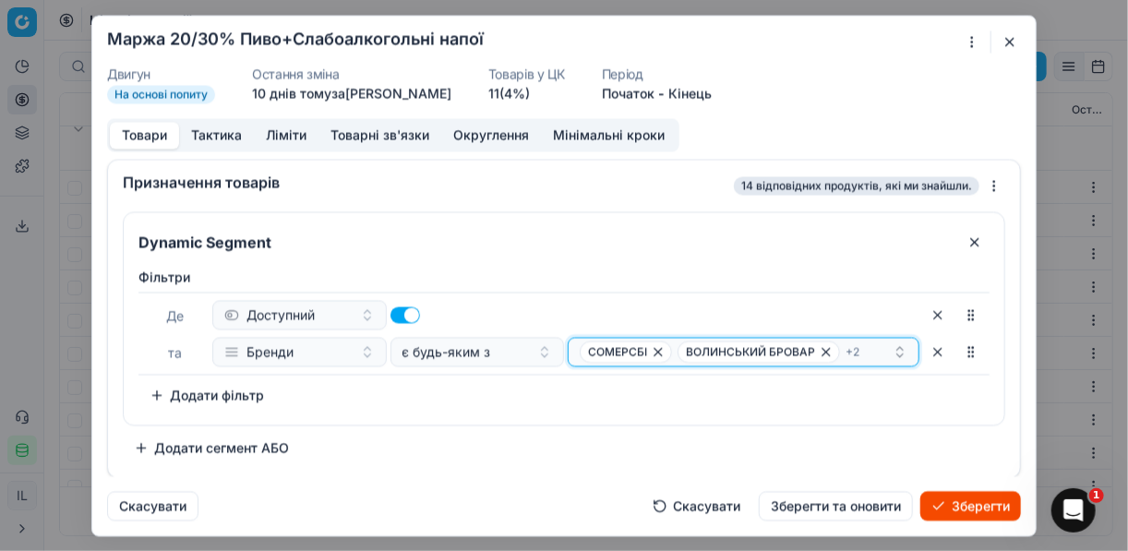
click at [882, 354] on div "СОМЕРСБІ ВОЛИНСЬКИЙ БРОВАР + 2" at bounding box center [736, 352] width 313 height 22
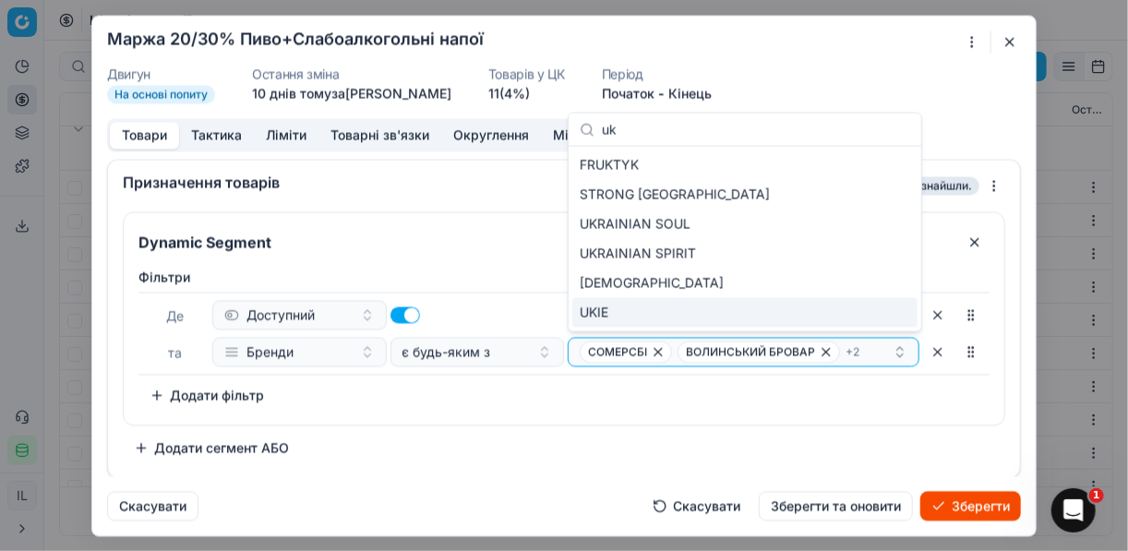
type input "uk"
click at [863, 310] on div "UKIE" at bounding box center [744, 313] width 345 height 30
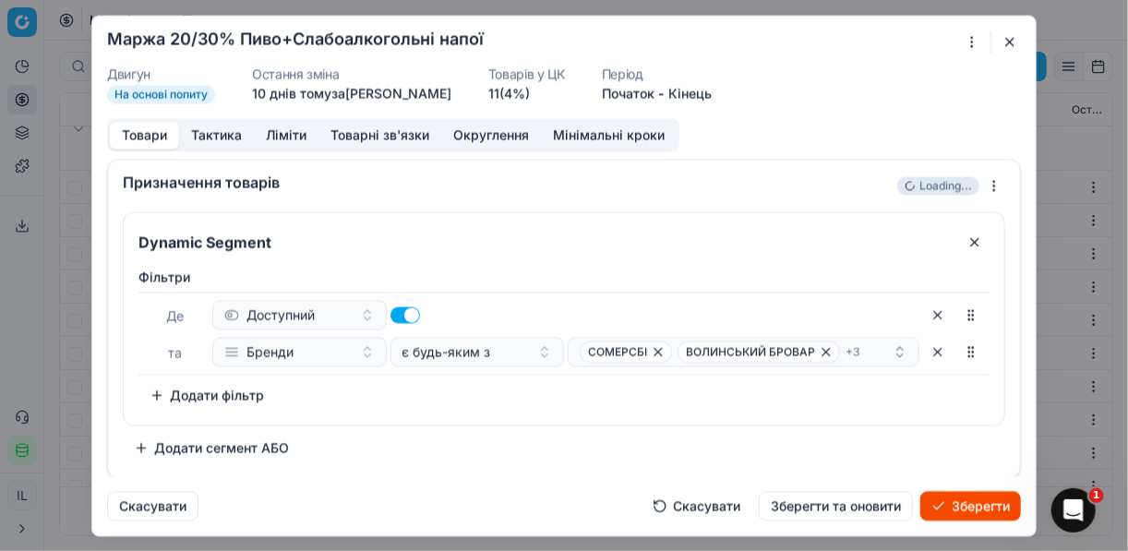
click at [510, 430] on div "Dynamic Segment Фiльтри Де Доступний та Бренди є будь-яким з СОМЕРСБІ ВОЛИНСЬКИ…" at bounding box center [564, 336] width 883 height 251
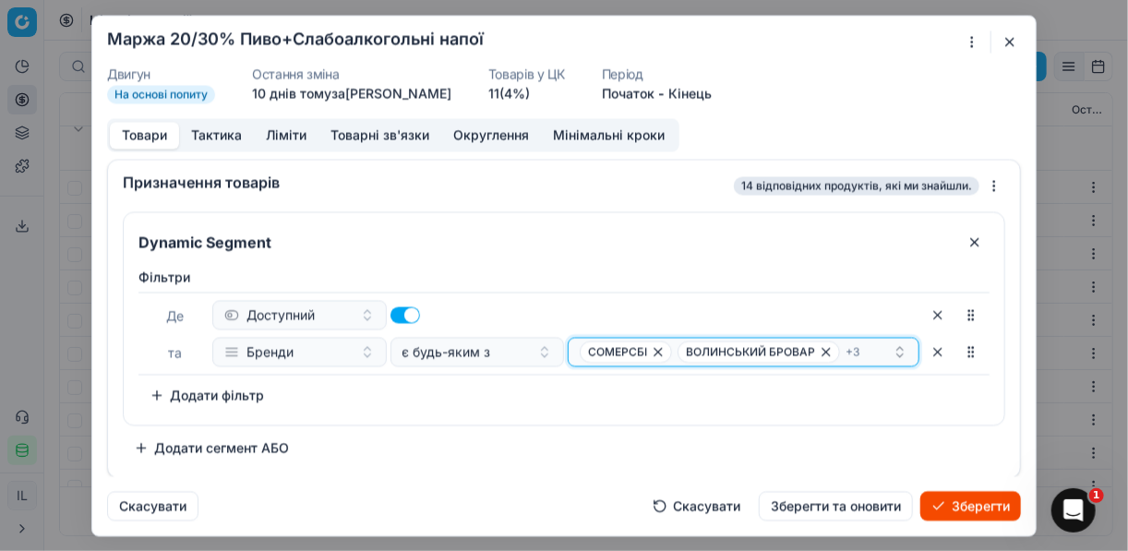
click at [864, 345] on div "СОМЕРСБІ ВОЛИНСЬКИЙ БРОВАР + 3" at bounding box center [736, 352] width 313 height 22
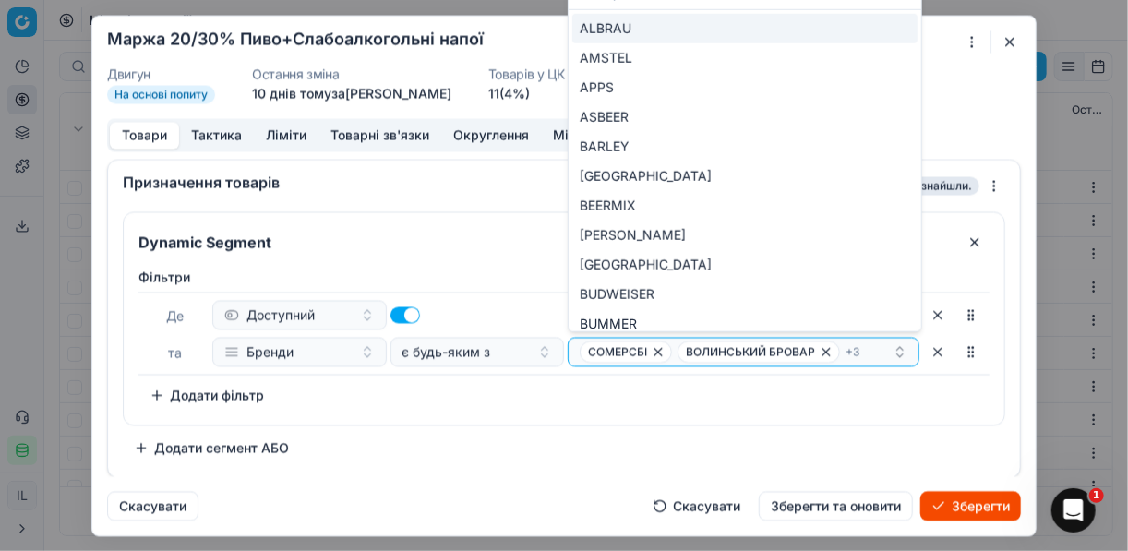
type input "r"
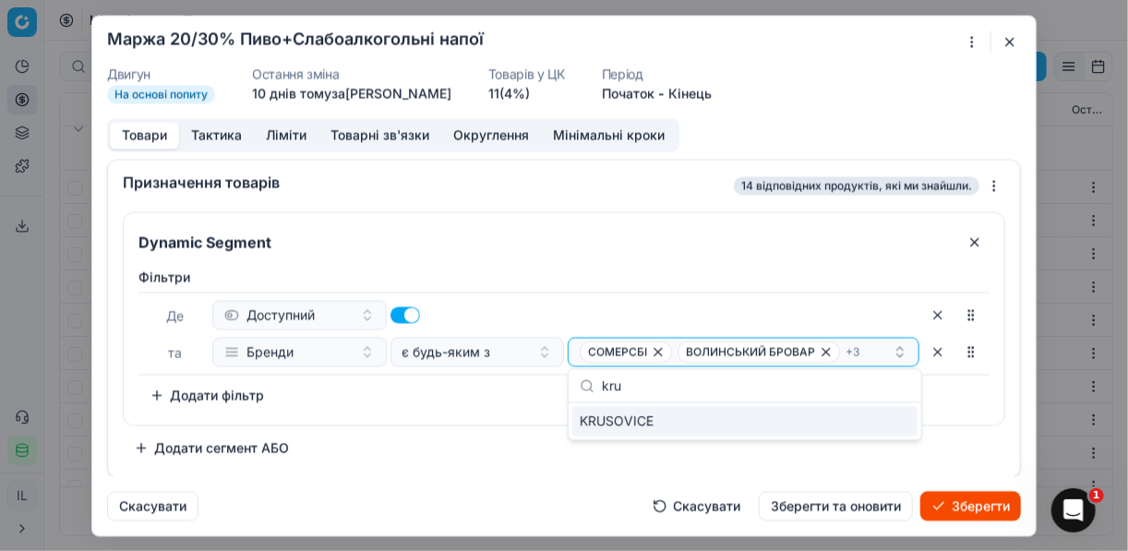
type input "kru"
click at [893, 424] on div "KRUSOVICE" at bounding box center [744, 421] width 345 height 30
click at [485, 419] on div "Фiльтри Де Доступний та Бренди є будь-яким з СОМЕРСБІ ВОЛИНСЬКИЙ БРОВАР + 4 To …" at bounding box center [564, 342] width 881 height 164
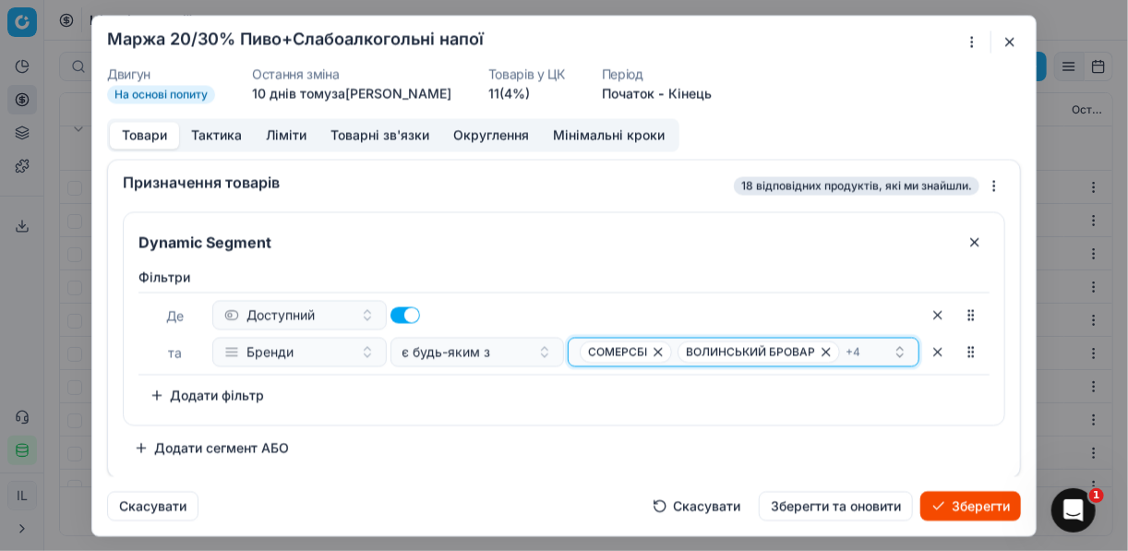
click at [867, 350] on div "СОМЕРСБІ ВОЛИНСЬКИЙ БРОВАР + 4" at bounding box center [736, 352] width 313 height 22
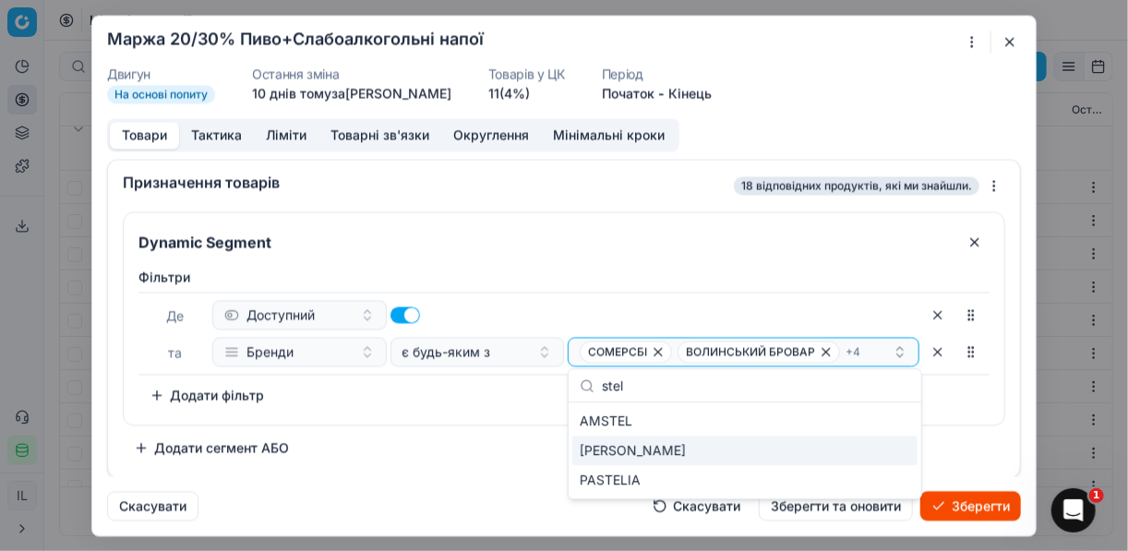
type input "stel"
click at [733, 450] on div "STELLA ARTOIS" at bounding box center [744, 451] width 345 height 30
click at [496, 436] on div "Dynamic Segment Фiльтри Де Доступний та Бренди є будь-яким з СОМЕРСБІ ВОЛИНСЬКИ…" at bounding box center [564, 336] width 883 height 251
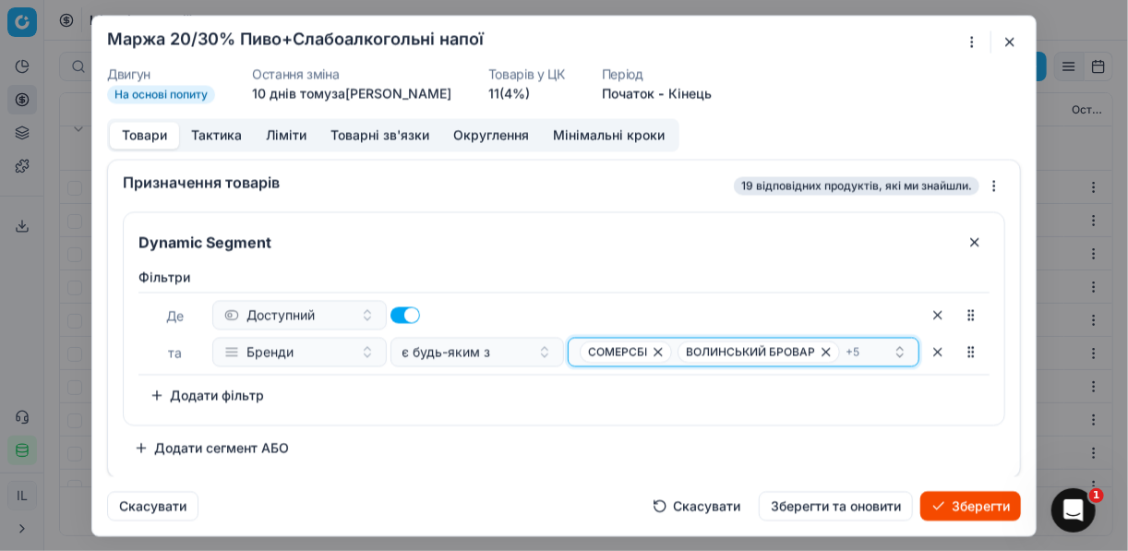
click at [873, 352] on div "СОМЕРСБІ ВОЛИНСЬКИЙ БРОВАР + 5" at bounding box center [736, 352] width 313 height 22
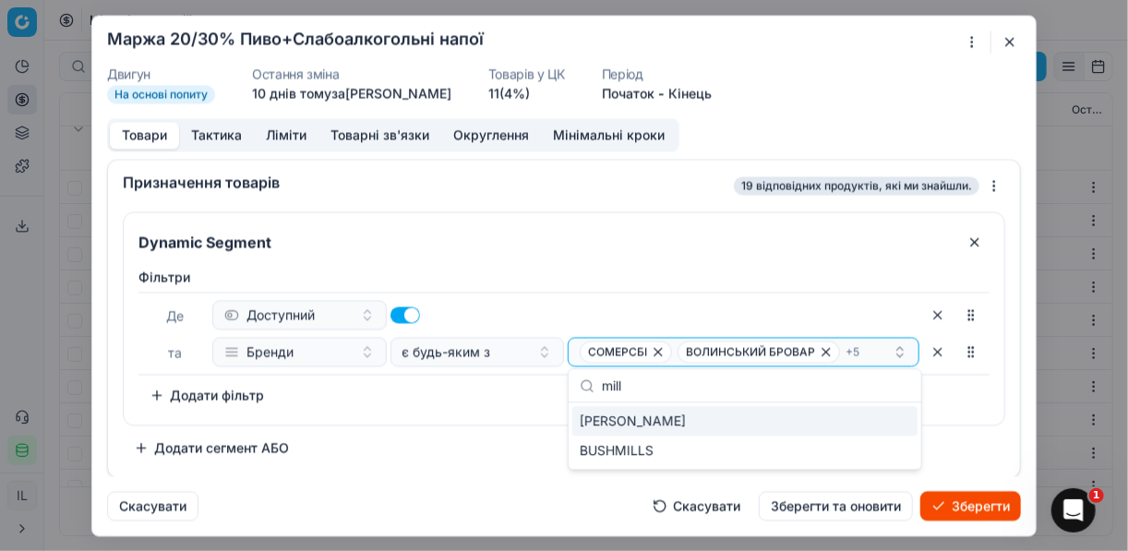
type input "mill"
click at [849, 420] on div "MILLER" at bounding box center [744, 421] width 345 height 30
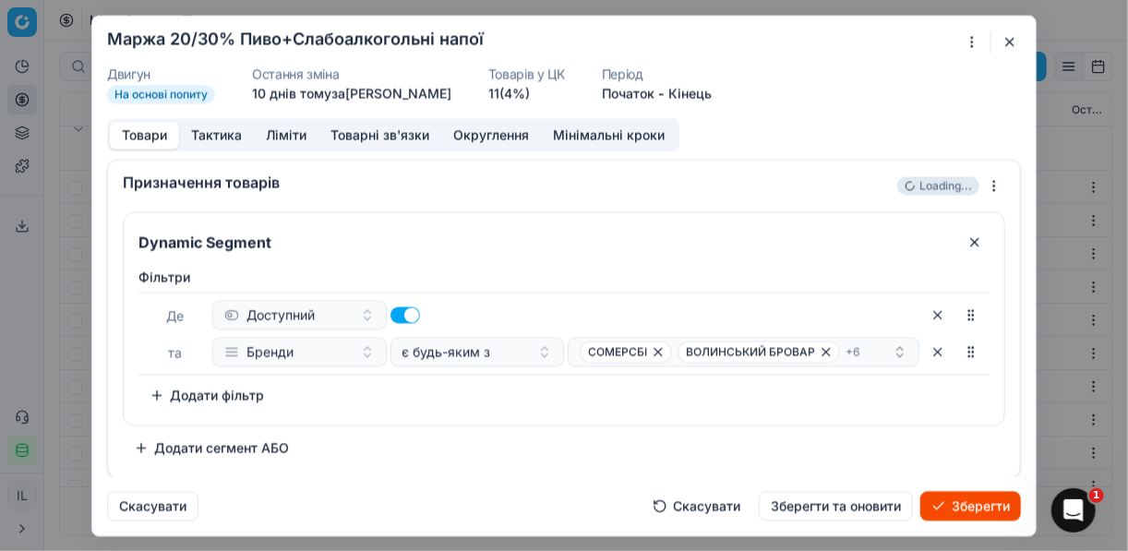
click at [457, 431] on div "Dynamic Segment Фiльтри Де Доступний та Бренди є будь-яким з СОМЕРСБІ ВОЛИНСЬКИ…" at bounding box center [564, 336] width 883 height 251
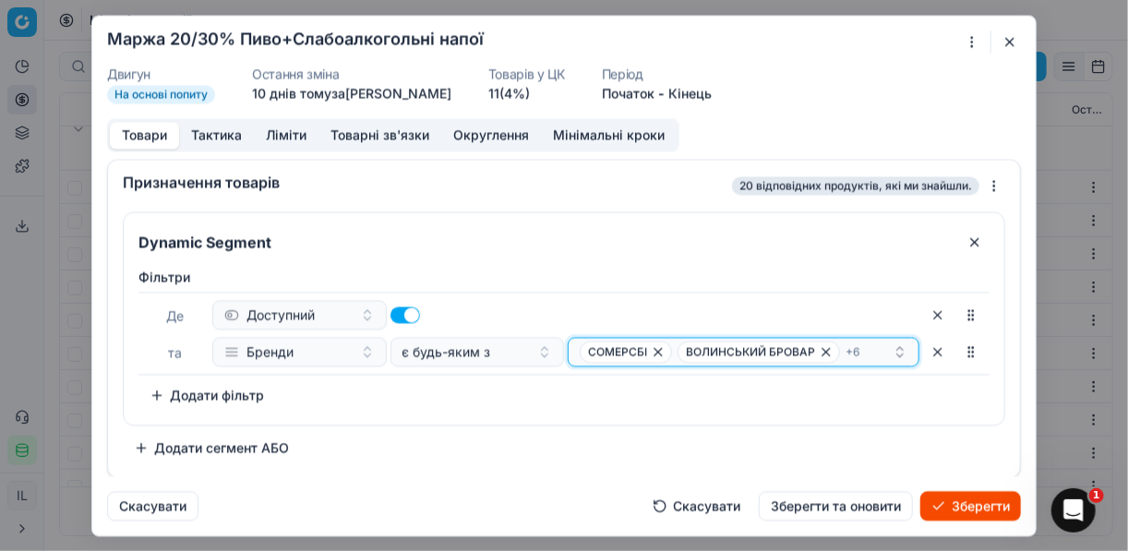
click at [864, 348] on div "СОМЕРСБІ ВОЛИНСЬКИЙ БРОВАР + 6" at bounding box center [736, 352] width 313 height 22
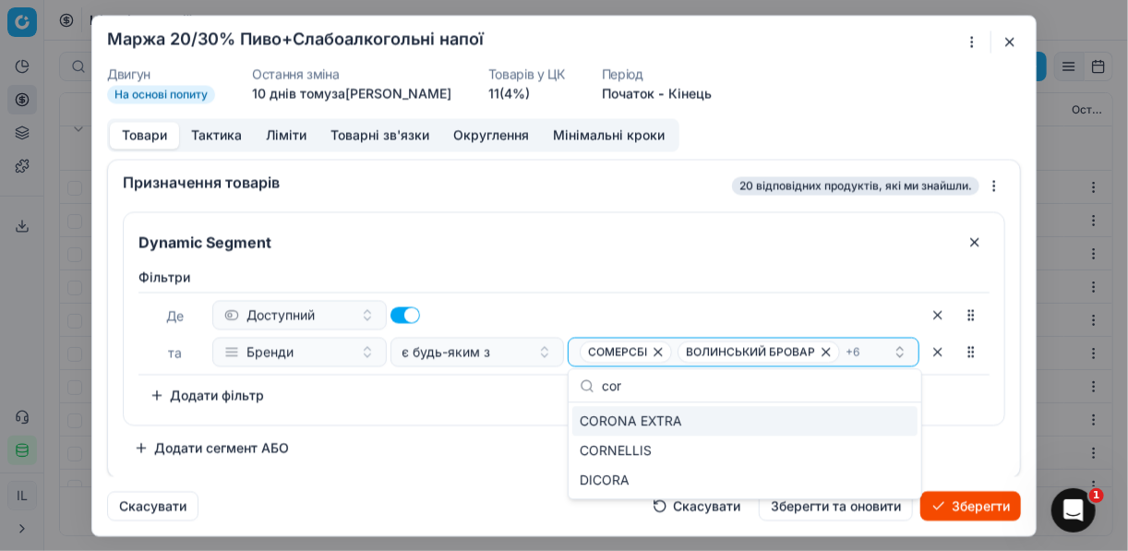
type input "cor"
click at [745, 422] on div "CORONA EXTRA" at bounding box center [744, 421] width 345 height 30
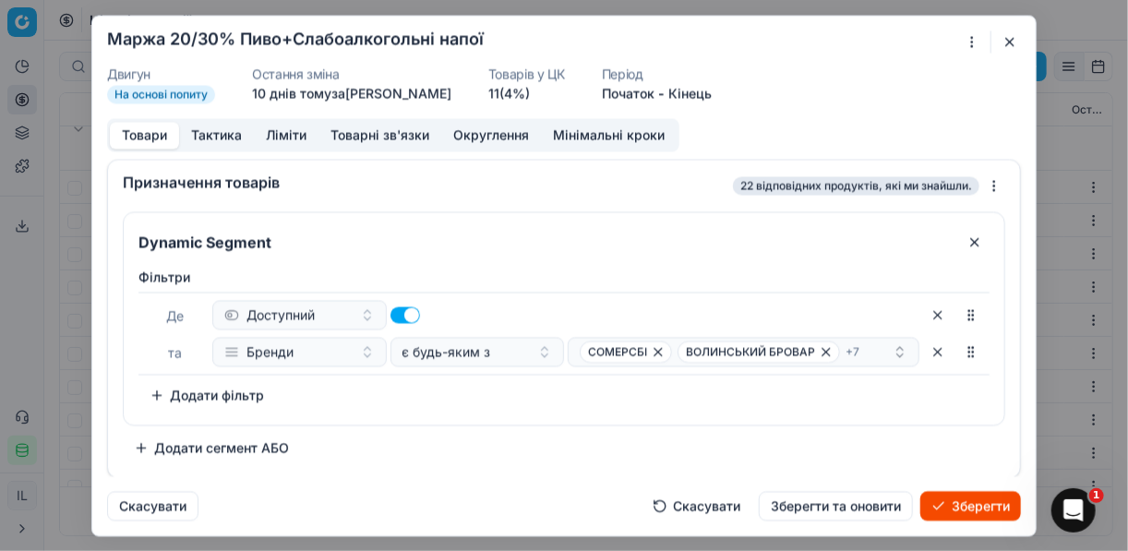
click at [441, 430] on div "Dynamic Segment Фiльтри Де Доступний та Бренди є будь-яким з СОМЕРСБІ ВОЛИНСЬКИ…" at bounding box center [564, 336] width 883 height 251
click at [872, 348] on div "СОМЕРСБІ ВОЛИНСЬКИЙ БРОВАР + 7" at bounding box center [736, 352] width 313 height 22
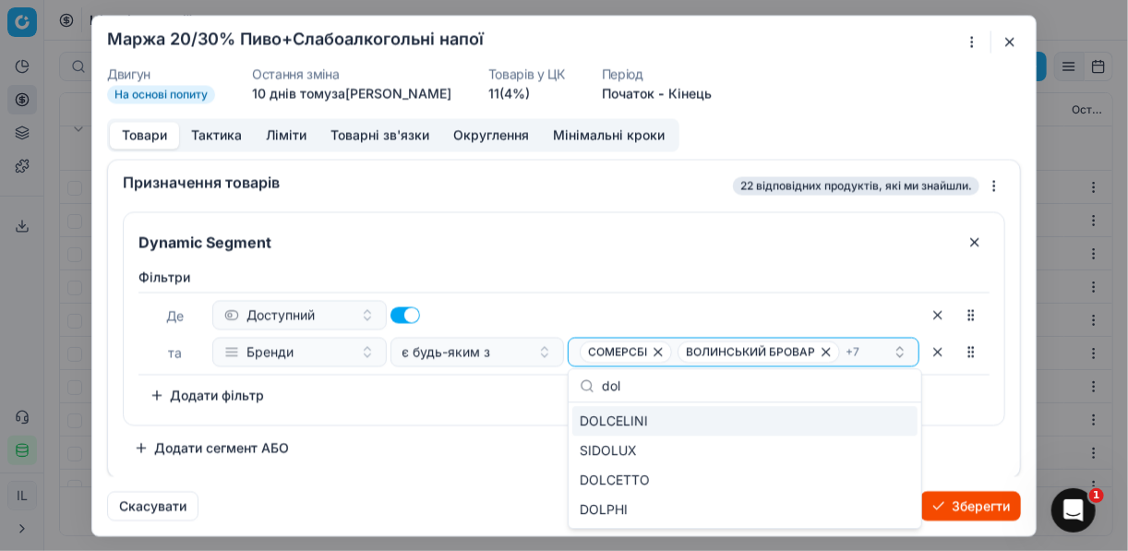
type input "dol"
click at [734, 423] on div "DOLCELINI" at bounding box center [744, 421] width 345 height 30
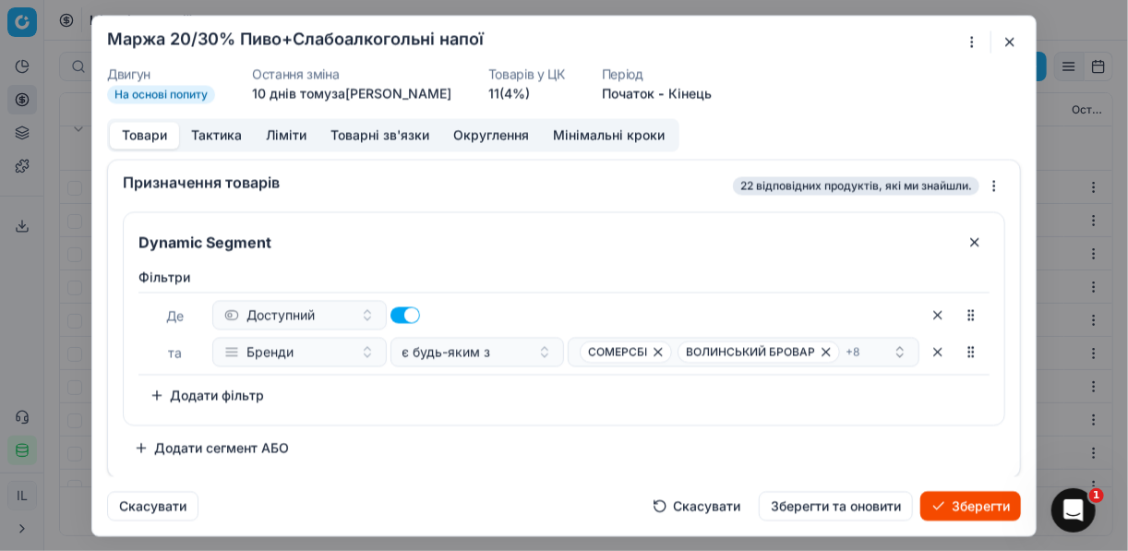
click at [469, 437] on div "Dynamic Segment Фiльтри Де Доступний та Бренди є будь-яким з СОМЕРСБІ ВОЛИНСЬКИ…" at bounding box center [564, 336] width 883 height 251
click at [879, 348] on div "СОМЕРСБІ ВОЛИНСЬКИЙ БРОВАР + 8" at bounding box center [736, 352] width 313 height 22
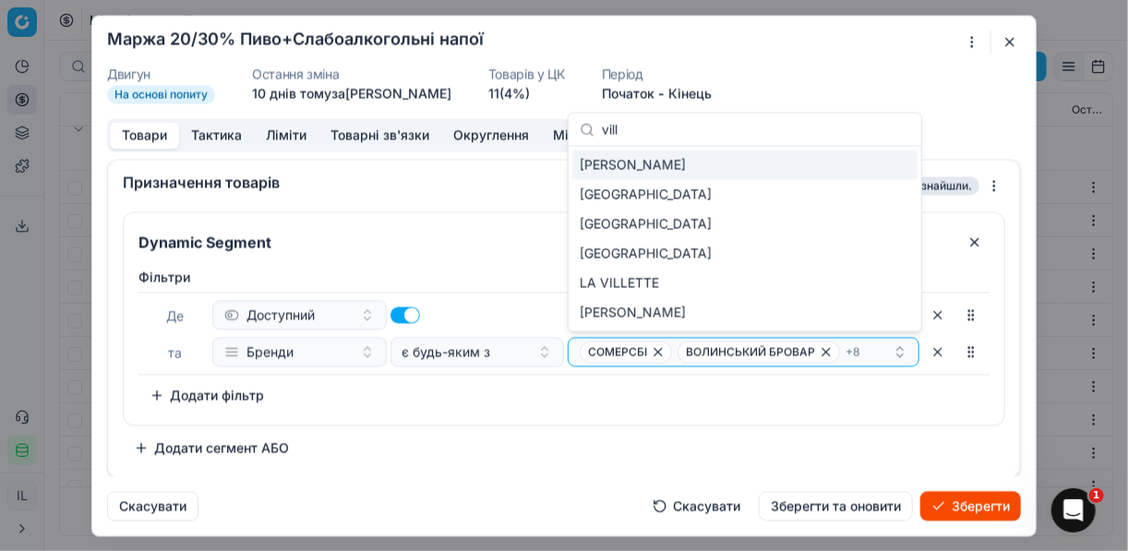
type input "vill"
click at [693, 164] on div "VILLA BIANCA" at bounding box center [744, 166] width 345 height 30
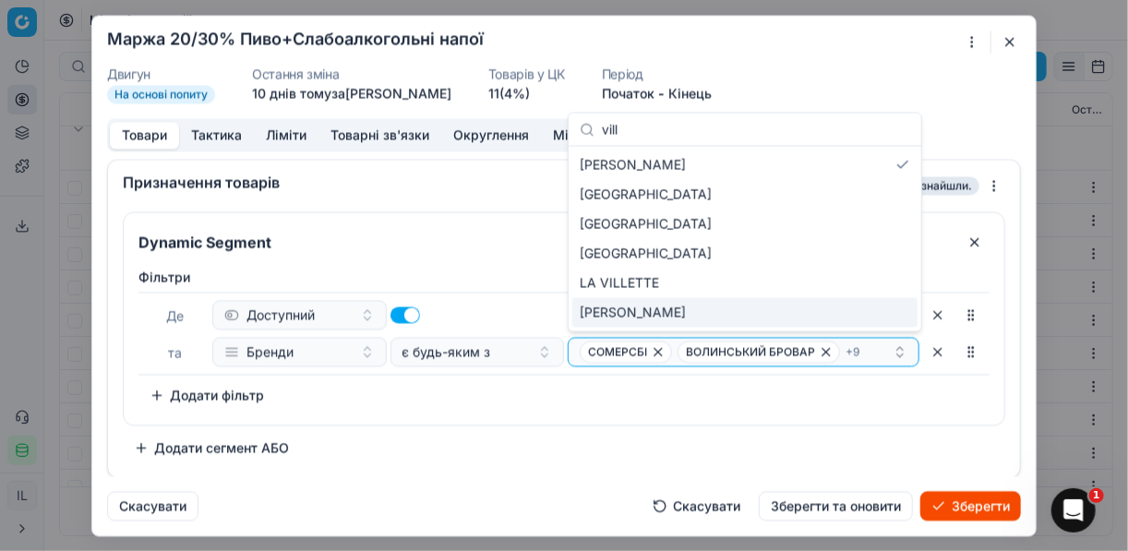
click at [600, 394] on div "Фiльтри Де Доступний та Бренди є будь-яким з СОМЕРСБІ ВОЛИНСЬКИЙ БРОВАР + 9 To …" at bounding box center [564, 339] width 851 height 142
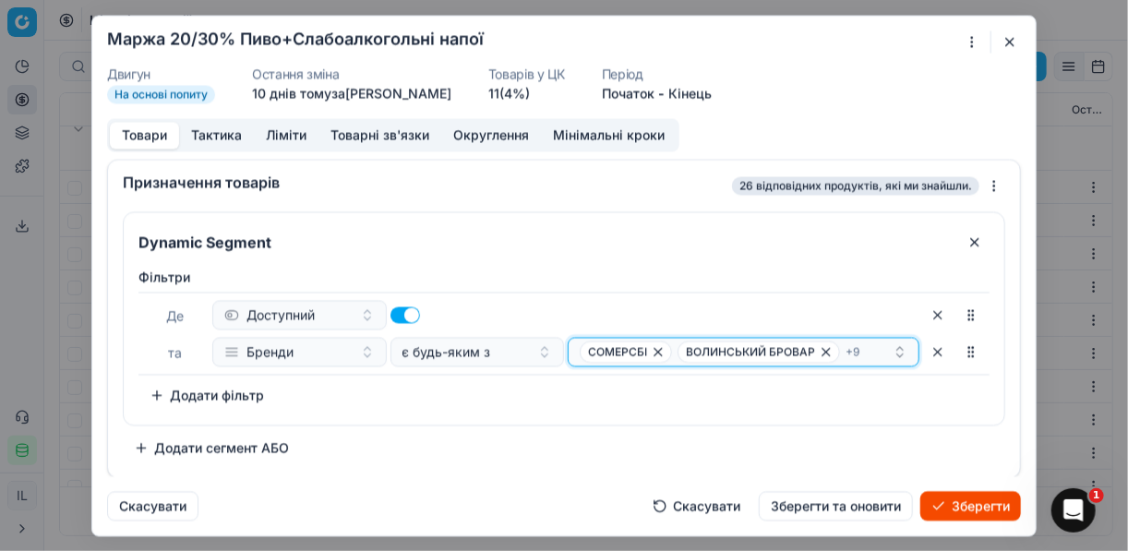
click at [867, 350] on div "СОМЕРСБІ ВОЛИНСЬКИЙ БРОВАР + 9" at bounding box center [736, 352] width 313 height 22
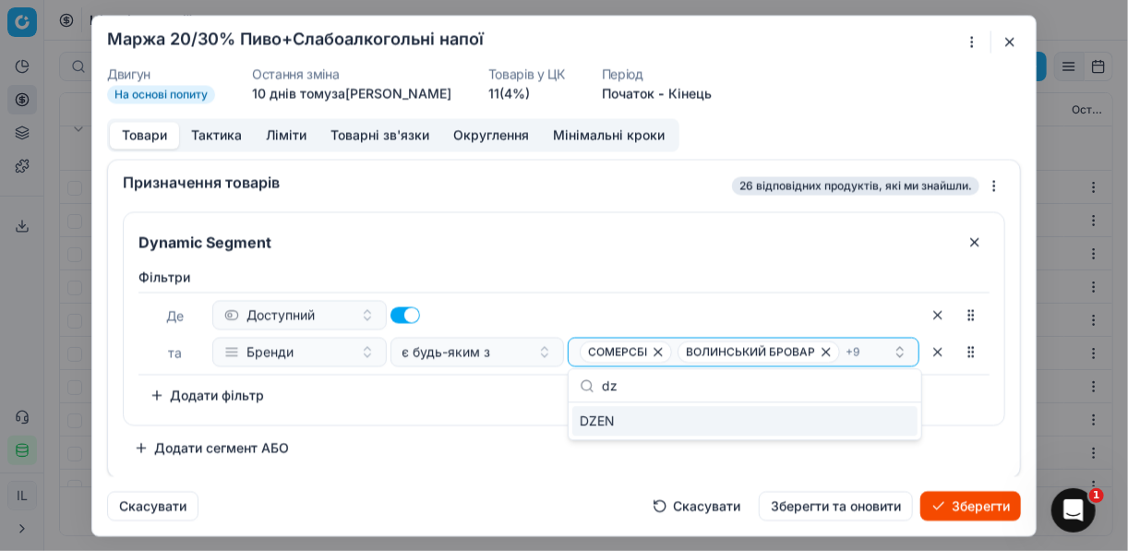
type input "dz"
click at [867, 425] on div "DZEN" at bounding box center [744, 421] width 345 height 30
click at [520, 417] on div "Фiльтри Де Доступний та Бренди є будь-яким з СОМЕРСБІ ВОЛИНСЬКИЙ БРОВАР + 10 To…" at bounding box center [564, 342] width 881 height 164
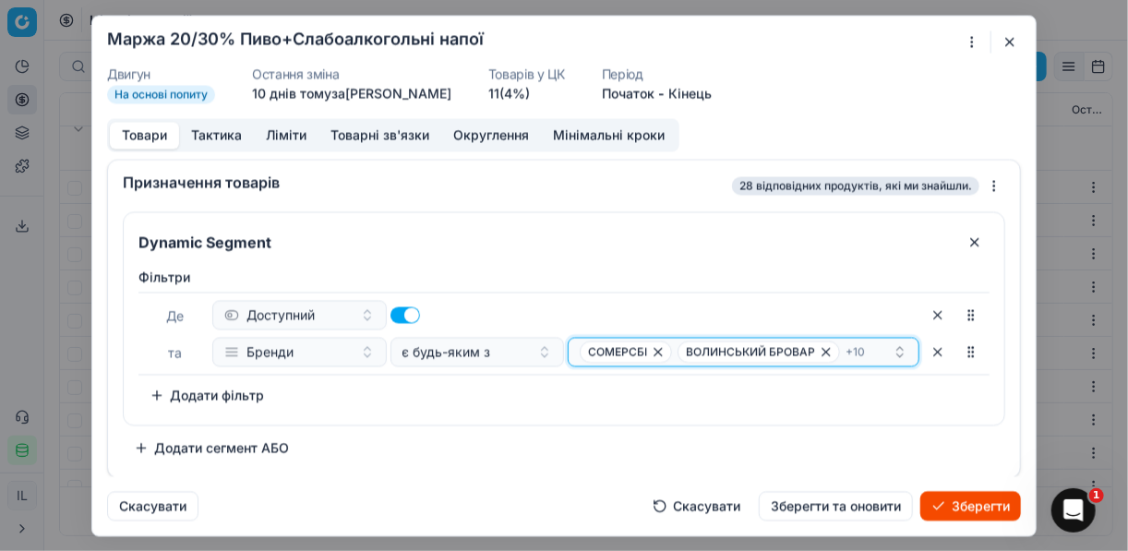
click at [870, 348] on div "СОМЕРСБІ ВОЛИНСЬКИЙ БРОВАР + 10" at bounding box center [736, 352] width 313 height 22
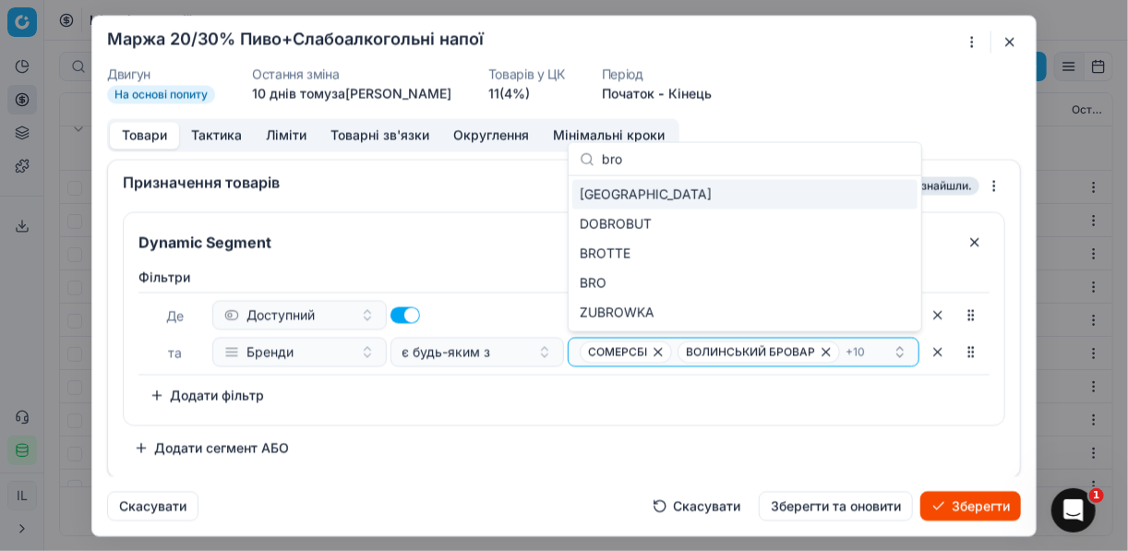
type input "bro"
click at [878, 187] on div "BRONX" at bounding box center [744, 195] width 345 height 30
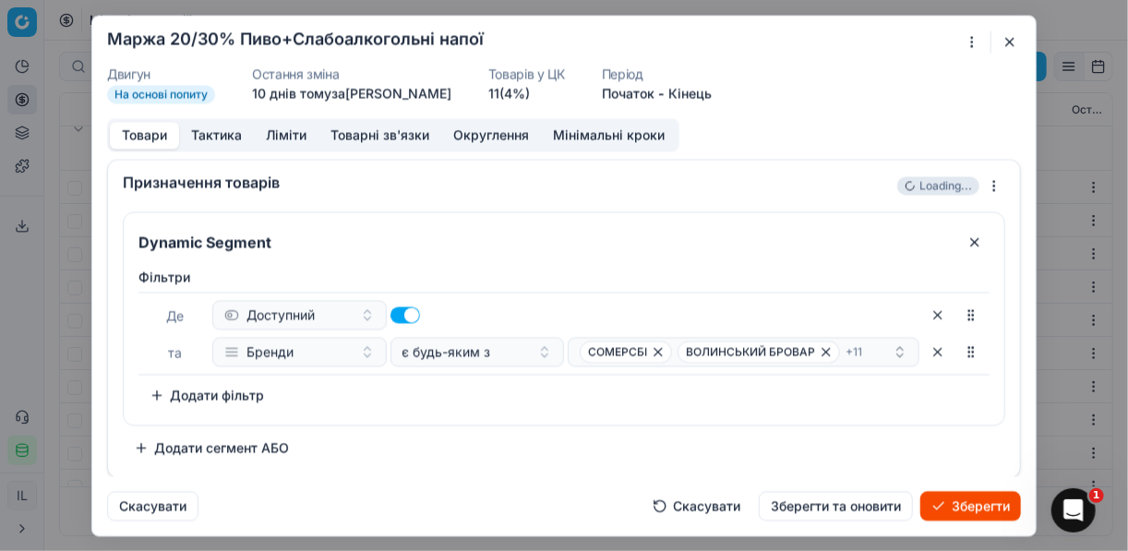
click at [695, 387] on div "Фiльтри Де Доступний та Бренди є будь-яким з СОМЕРСБІ ВОЛИНСЬКИЙ БРОВАР + 11 To…" at bounding box center [564, 339] width 851 height 142
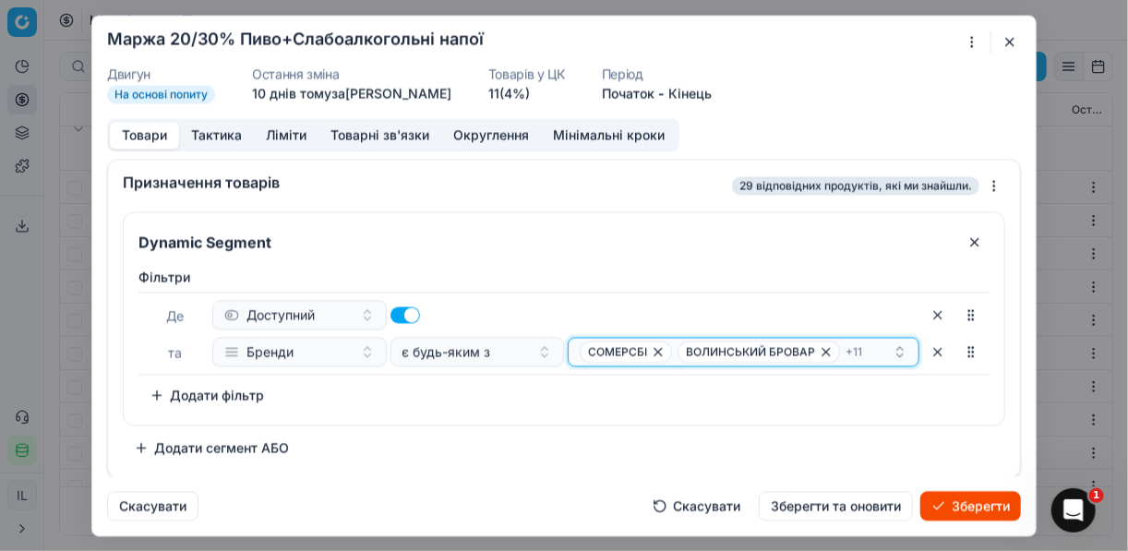
click at [863, 347] on div "СОМЕРСБІ ВОЛИНСЬКИЙ БРОВАР + 11" at bounding box center [736, 352] width 313 height 22
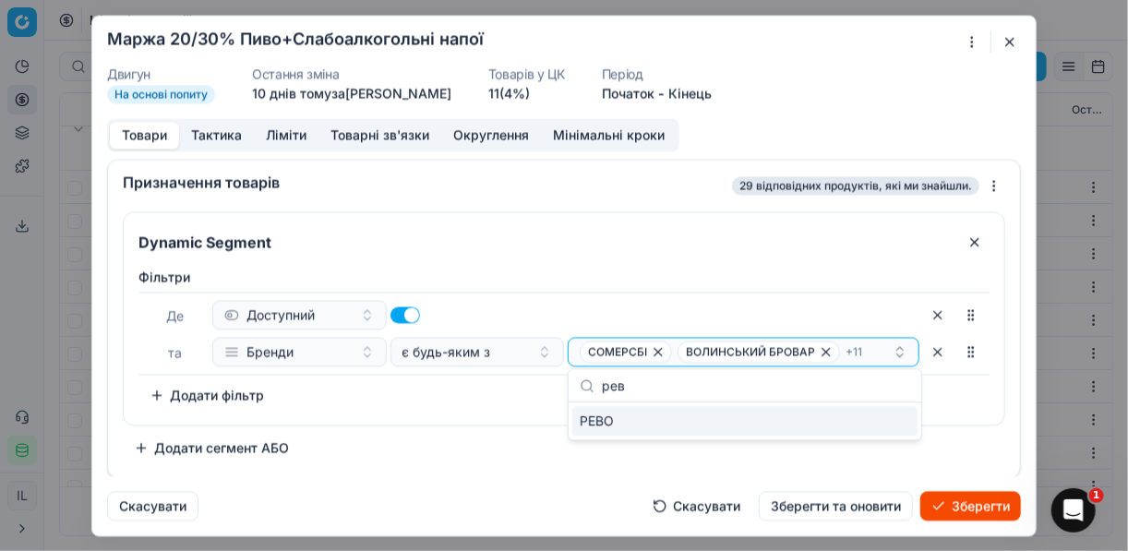
type input "рев"
click at [889, 426] on div "РЕВО" at bounding box center [744, 421] width 345 height 30
click at [524, 416] on div "Фiльтри Де Доступний та Бренди є будь-яким з СОМЕРСБІ ВОЛИНСЬКИЙ БРОВАР + 12 To…" at bounding box center [564, 342] width 881 height 164
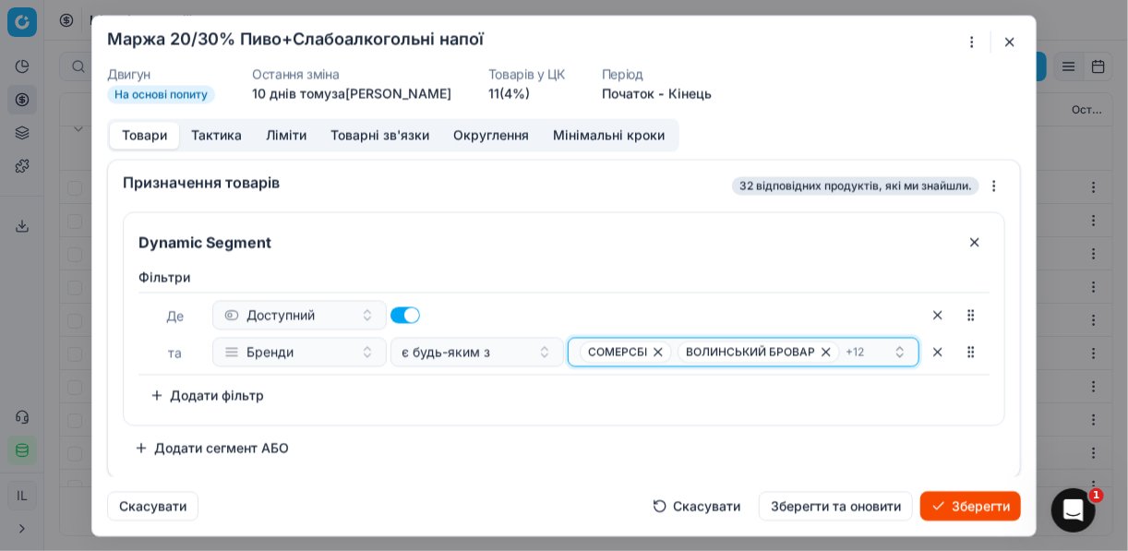
click at [873, 350] on div "СОМЕРСБІ ВОЛИНСЬКИЙ БРОВАР + 12" at bounding box center [736, 352] width 313 height 22
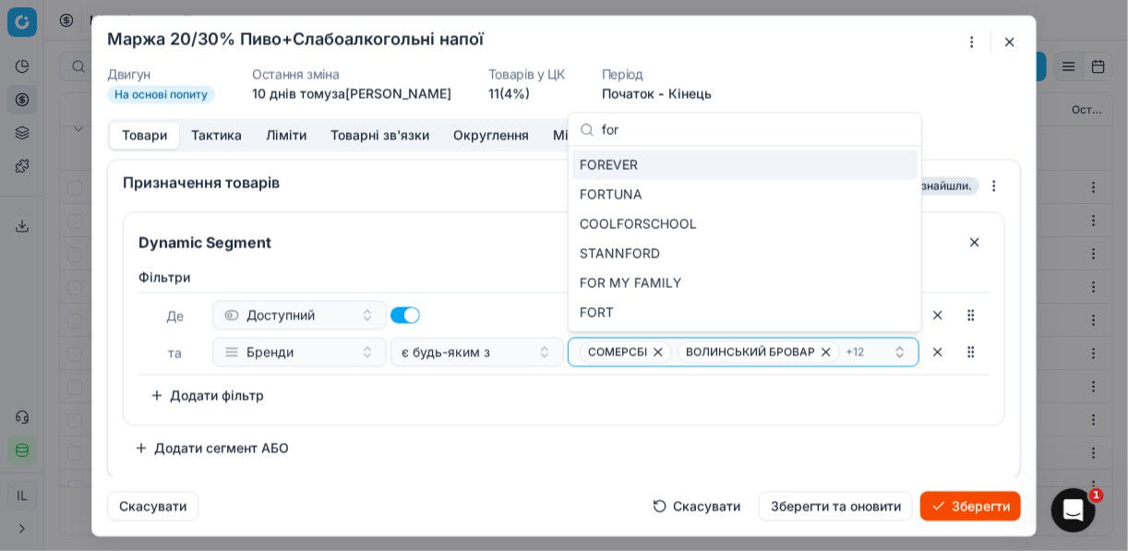
type input "for"
click at [690, 167] on div "FOREVER" at bounding box center [744, 166] width 345 height 30
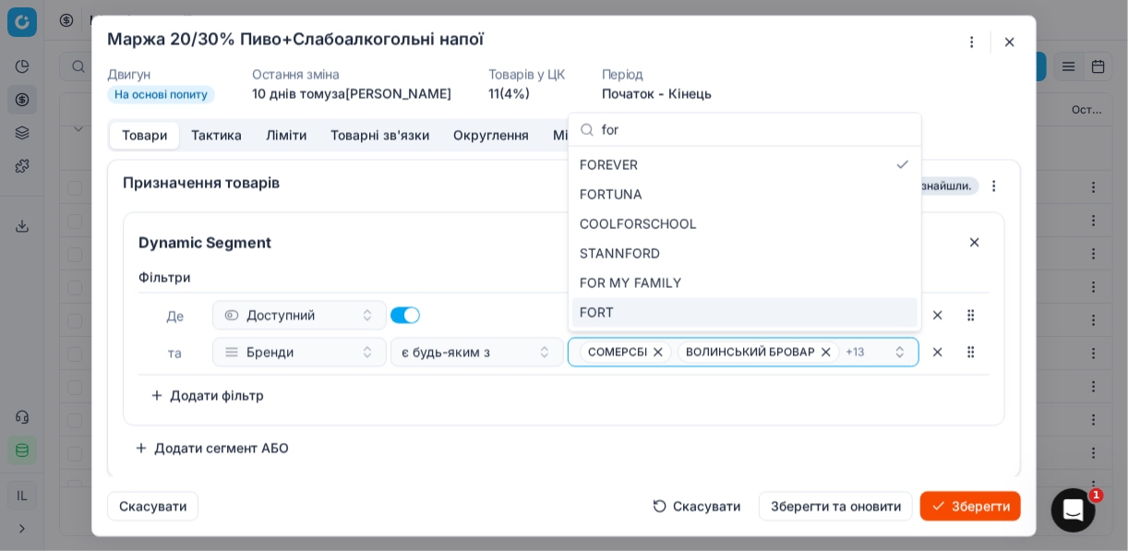
click at [519, 416] on div "Фiльтри Де Доступний та Бренди є будь-яким з СОМЕРСБІ ВОЛИНСЬКИЙ БРОВАР + 13 To…" at bounding box center [564, 342] width 881 height 164
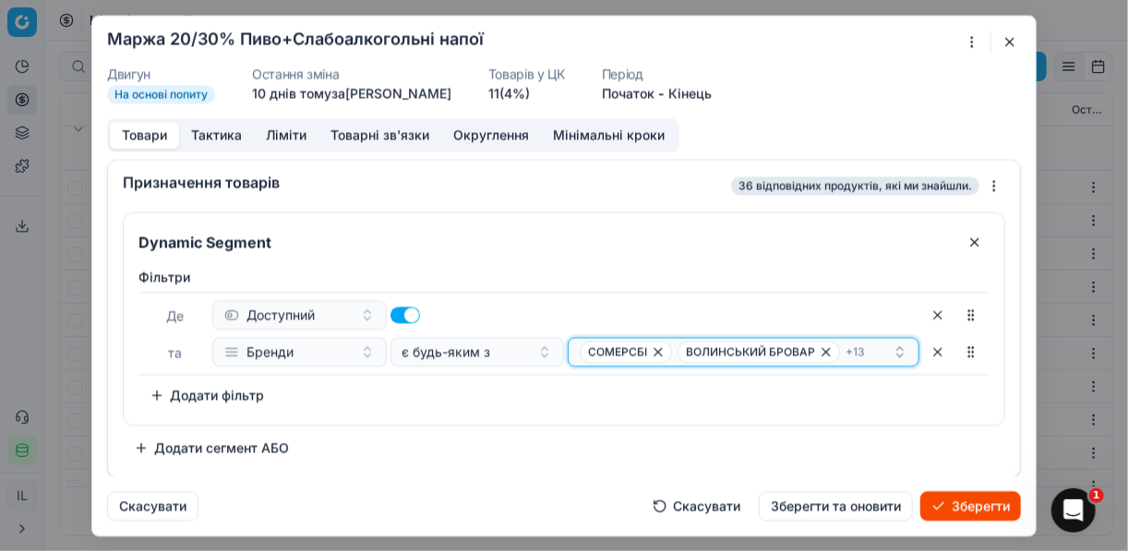
click at [870, 350] on div "СОМЕРСБІ ВОЛИНСЬКИЙ БРОВАР + 13" at bounding box center [736, 352] width 313 height 22
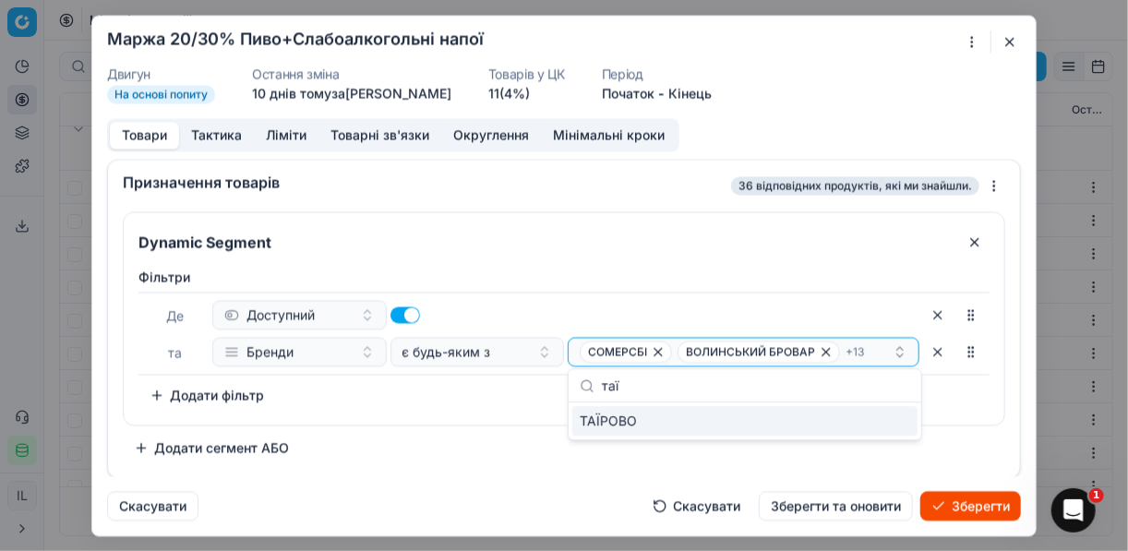
type input "таї"
click at [902, 420] on div "ТАЇРОВО" at bounding box center [744, 421] width 345 height 30
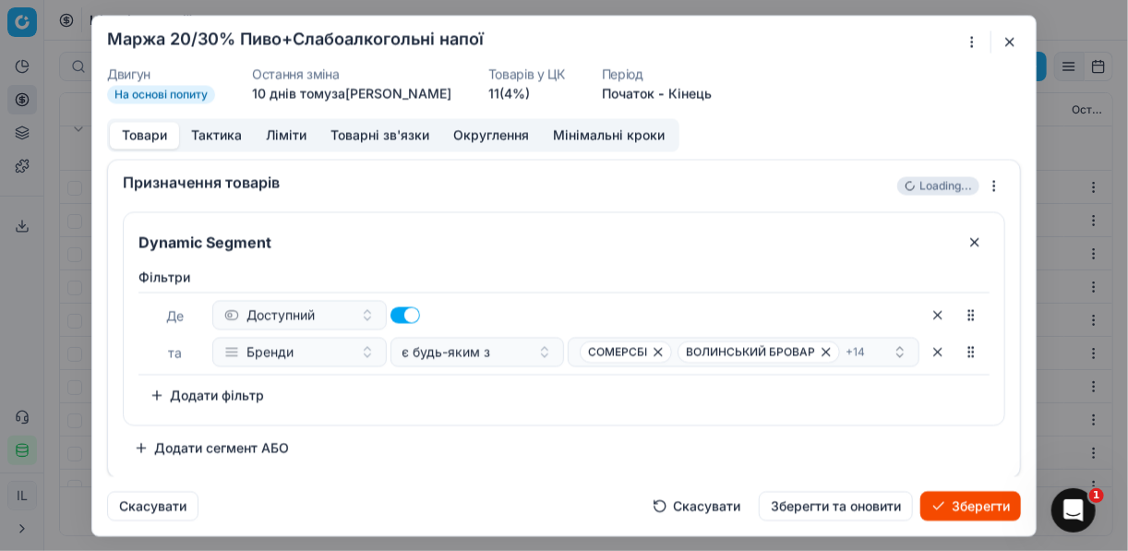
click at [513, 417] on div "Фiльтри Де Доступний та Бренди є будь-яким з СОМЕРСБІ ВОЛИНСЬКИЙ БРОВАР + 14 To…" at bounding box center [564, 342] width 881 height 164
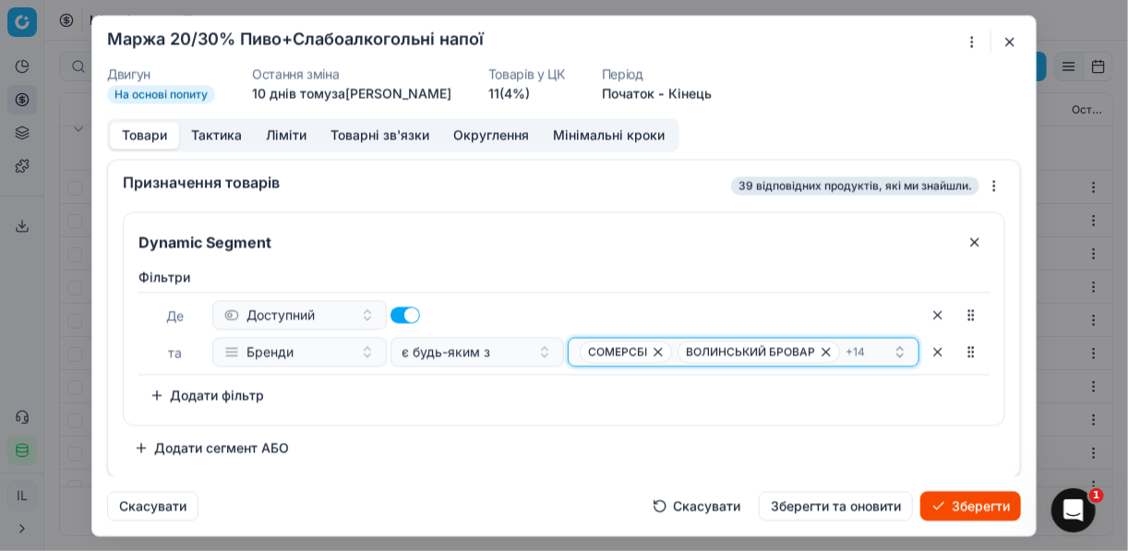
click at [885, 345] on div "СОМЕРСБІ ВОЛИНСЬКИЙ БРОВАР + 14" at bounding box center [736, 352] width 313 height 22
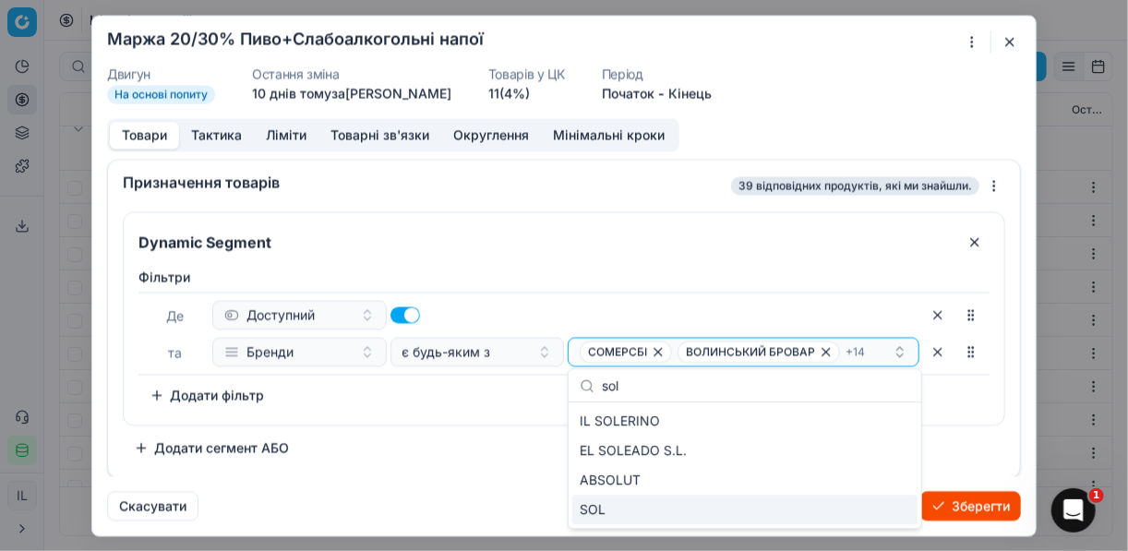
type input "sol"
click at [767, 511] on div "SOL" at bounding box center [744, 510] width 345 height 30
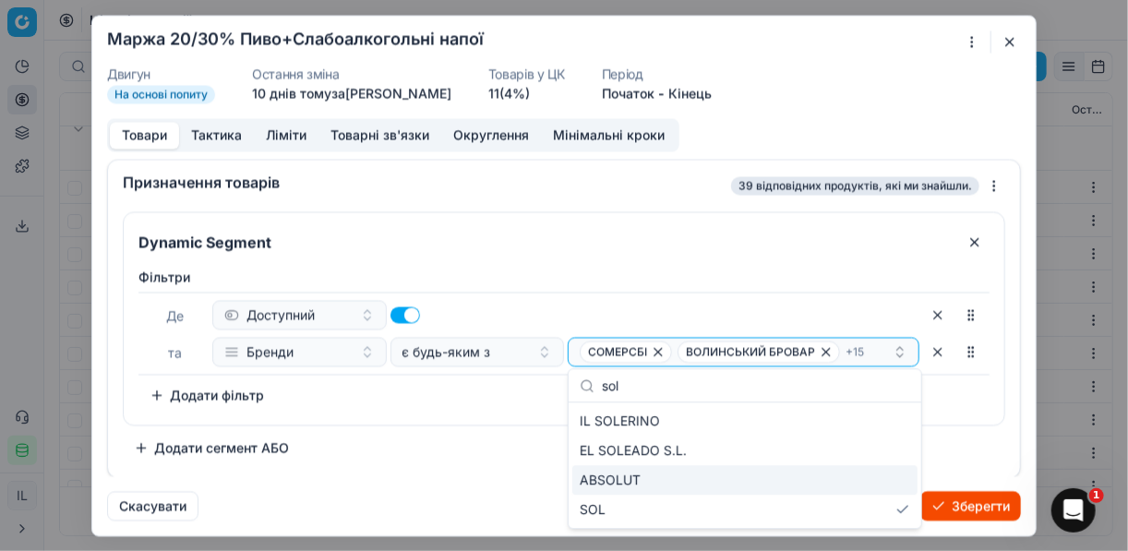
click at [510, 430] on div "Dynamic Segment Фiльтри Де Доступний та Бренди є будь-яким з СОМЕРСБІ ВОЛИНСЬКИ…" at bounding box center [564, 336] width 883 height 251
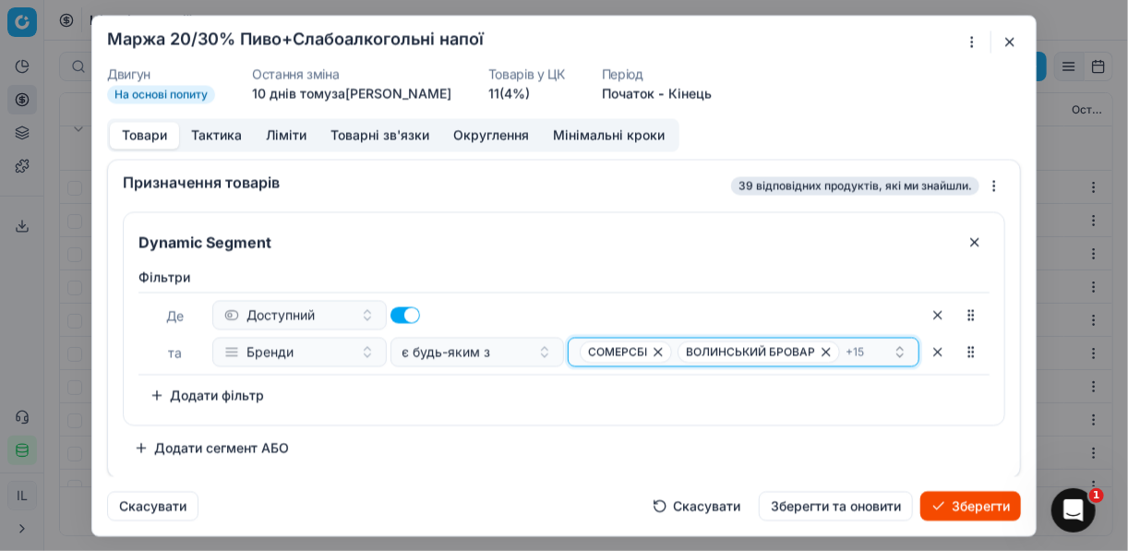
click at [883, 348] on div "СОМЕРСБІ ВОЛИНСЬКИЙ БРОВАР + 15" at bounding box center [736, 352] width 313 height 22
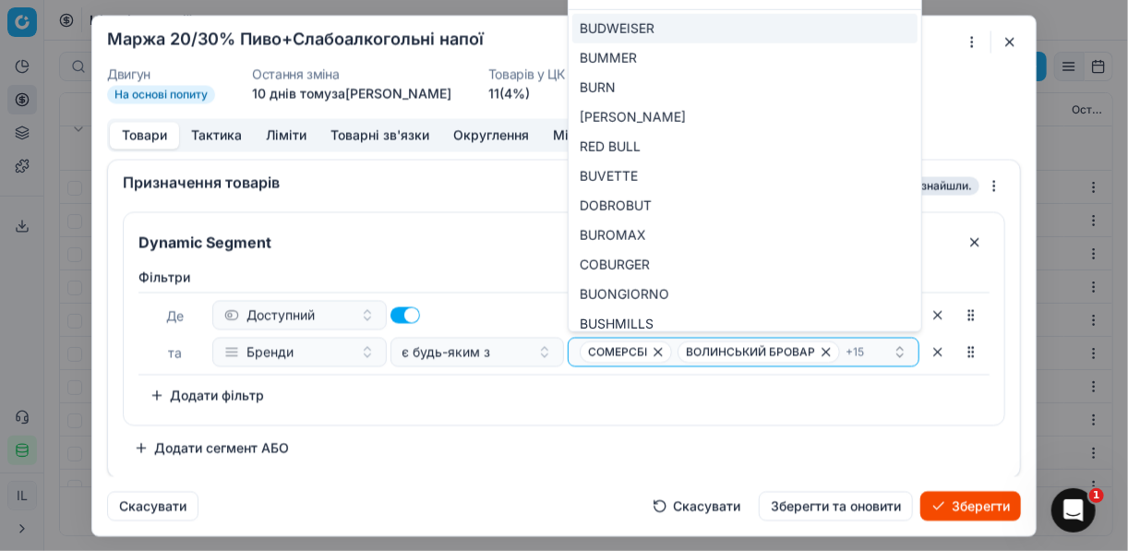
type input "bud"
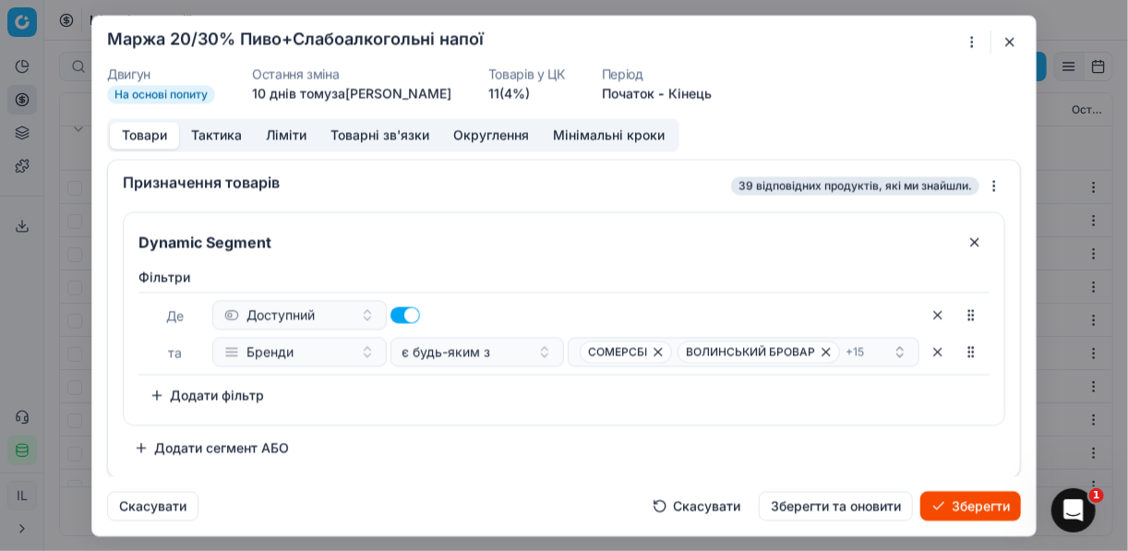
click at [533, 419] on div "Фiльтри Де Доступний та Бренди є будь-яким з СОМЕРСБІ ВОЛИНСЬКИЙ БРОВАР + 15 To…" at bounding box center [564, 342] width 881 height 164
click at [869, 352] on div "СОМЕРСБІ ВОЛИНСЬКИЙ БРОВАР + 15" at bounding box center [736, 352] width 313 height 22
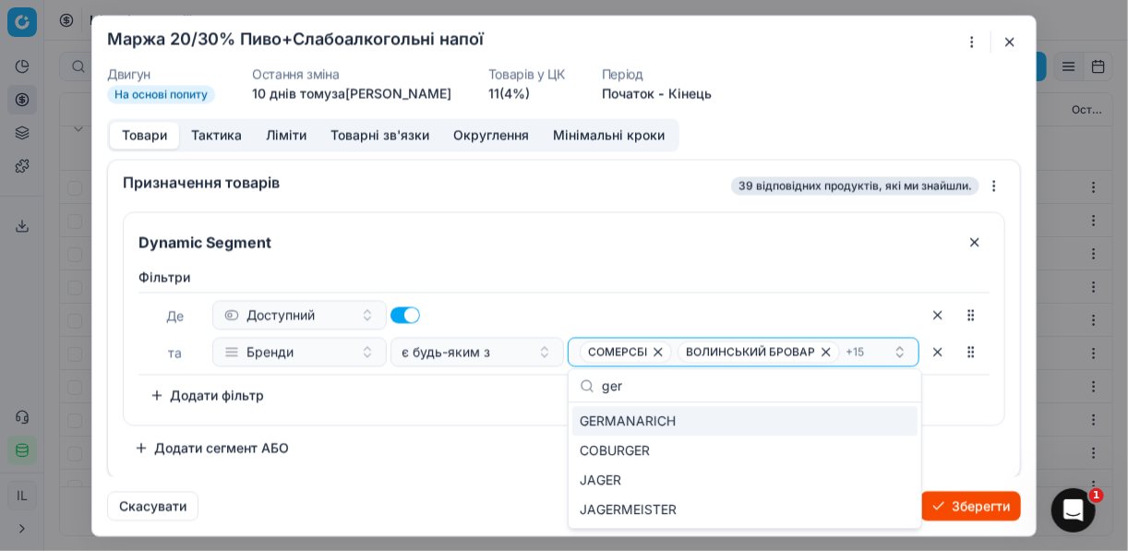
type input "ger"
click at [687, 422] on div "GERMANARICH" at bounding box center [744, 421] width 345 height 30
click at [490, 440] on div "Dynamic Segment Фiльтри Де Доступний та Бренди є будь-яким з СОМЕРСБІ ВОЛИНСЬКИ…" at bounding box center [564, 336] width 883 height 251
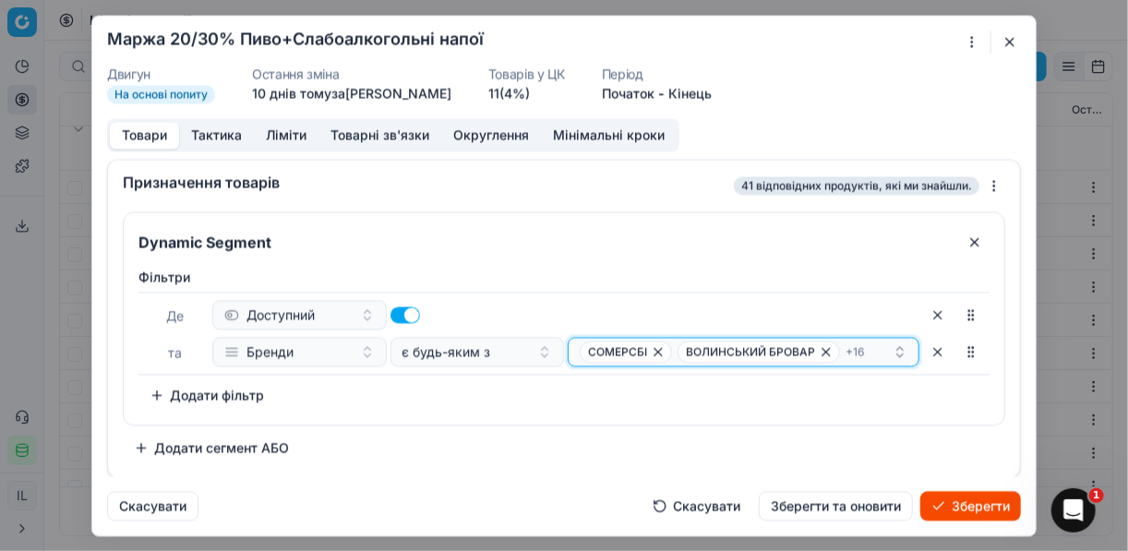
click at [876, 348] on div "СОМЕРСБІ ВОЛИНСЬКИЙ БРОВАР + 16" at bounding box center [736, 352] width 313 height 22
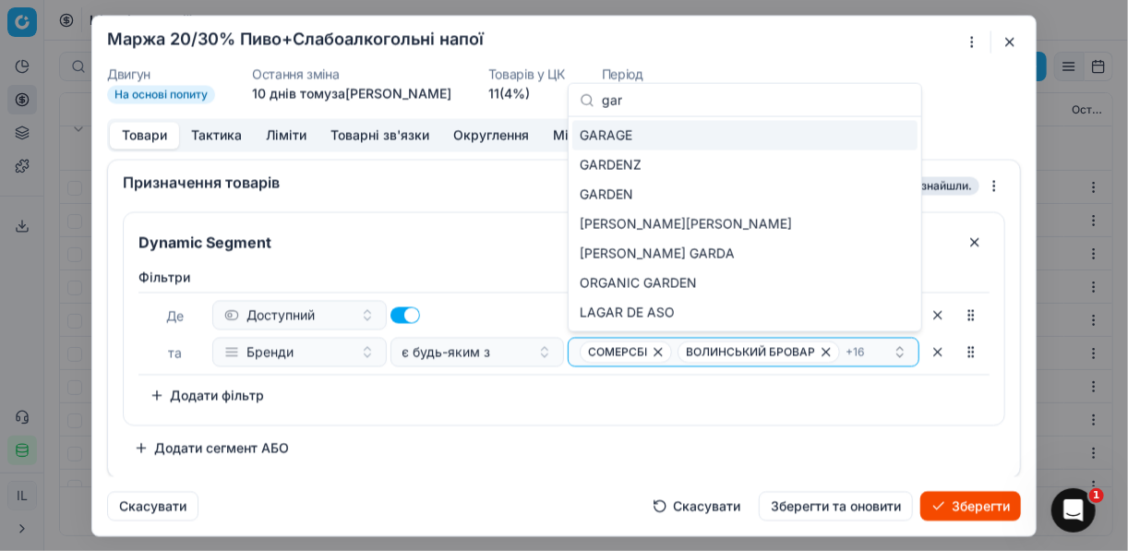
type input "gar"
click at [712, 128] on div "GARAGE" at bounding box center [744, 136] width 345 height 30
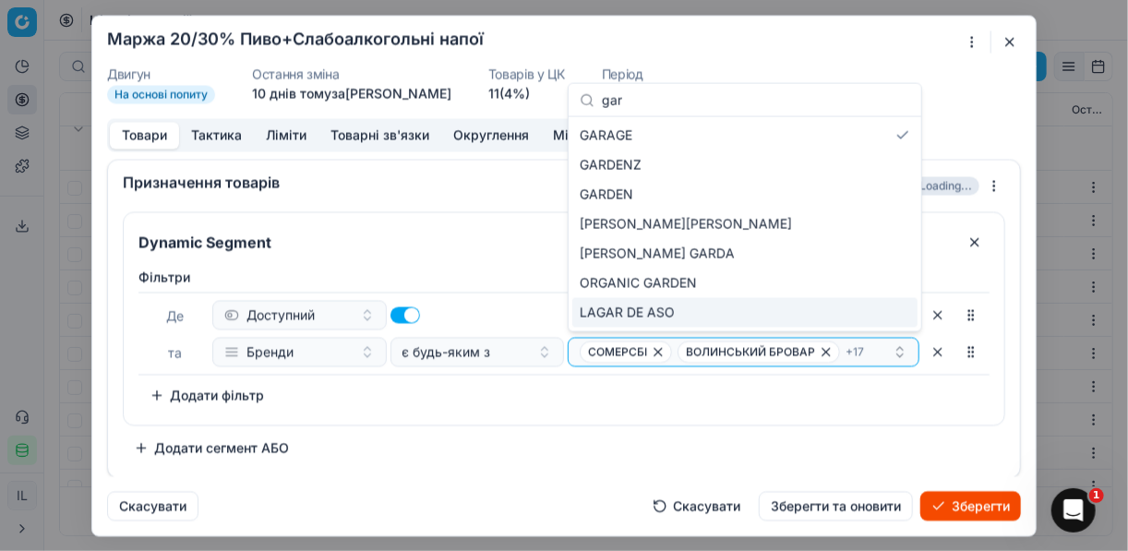
click at [523, 416] on div "Фiльтри Де Доступний та Бренди є будь-яким з СОМЕРСБІ ВОЛИНСЬКИЙ БРОВАР + 17 To…" at bounding box center [564, 342] width 881 height 164
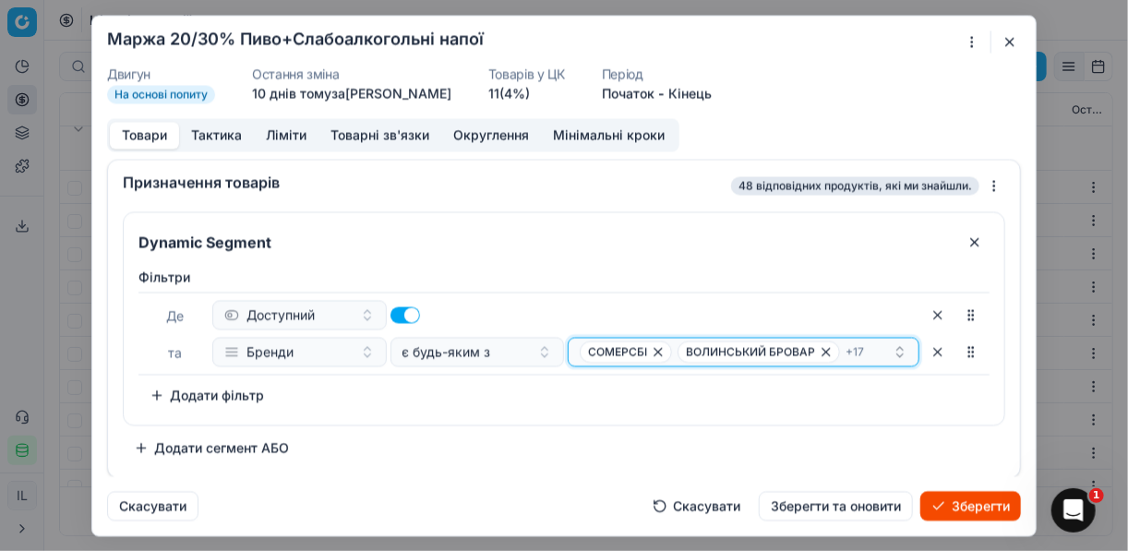
click at [872, 347] on div "СОМЕРСБІ ВОЛИНСЬКИЙ БРОВАР + 17" at bounding box center [736, 352] width 313 height 22
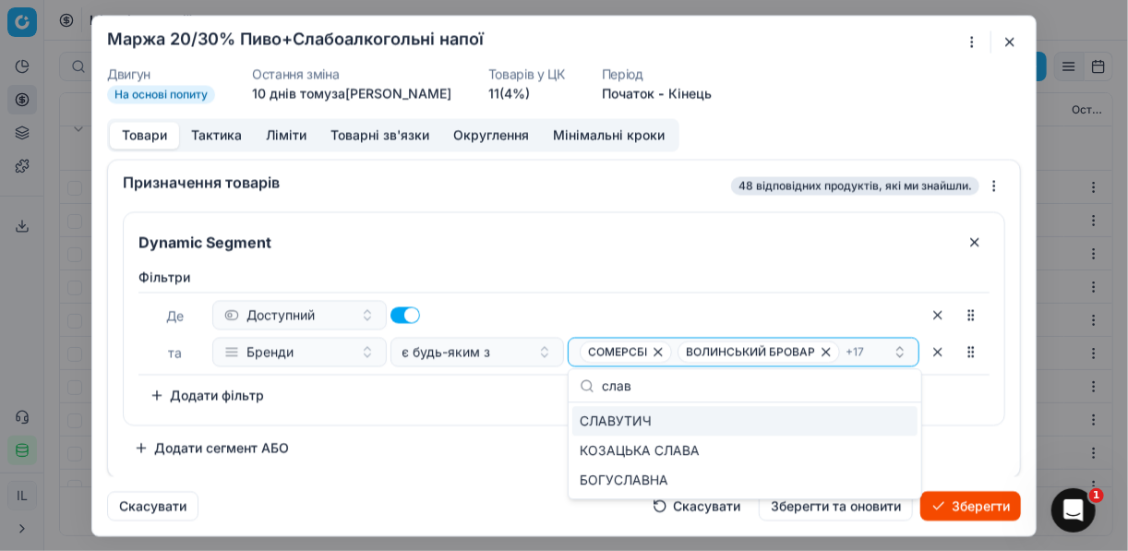
type input "слав"
click at [855, 419] on div "СЛАВУТИЧ" at bounding box center [744, 421] width 345 height 30
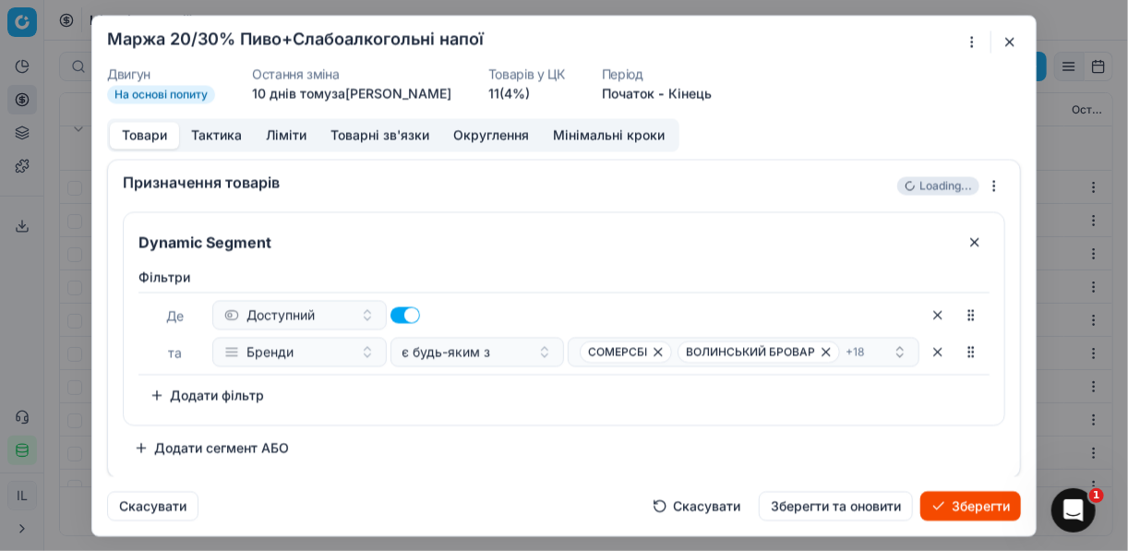
click at [440, 440] on div "Dynamic Segment Фiльтри Де Доступний та Бренди є будь-яким з СОМЕРСБІ ВОЛИНСЬКИ…" at bounding box center [564, 336] width 883 height 251
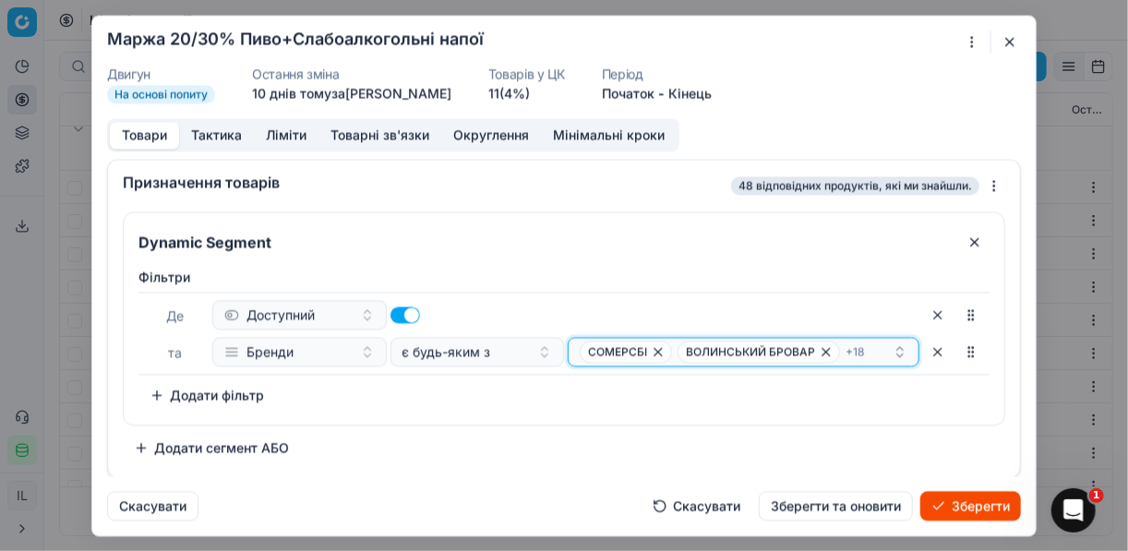
click at [871, 347] on div "СОМЕРСБІ ВОЛИНСЬКИЙ БРОВАР + 18" at bounding box center [736, 352] width 313 height 22
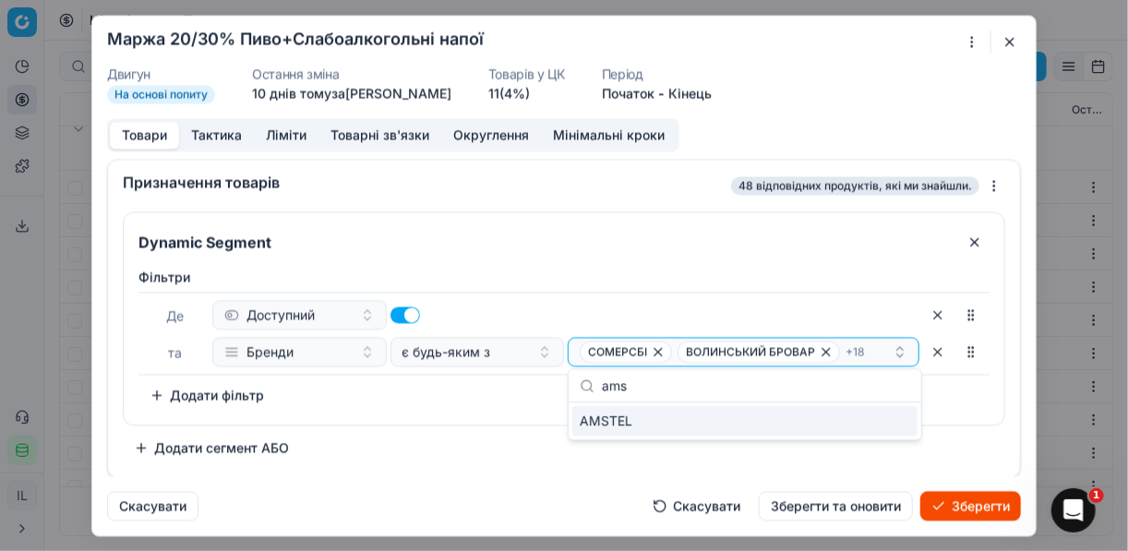
type input "ams"
click at [902, 428] on div "AMSTEL" at bounding box center [744, 421] width 345 height 30
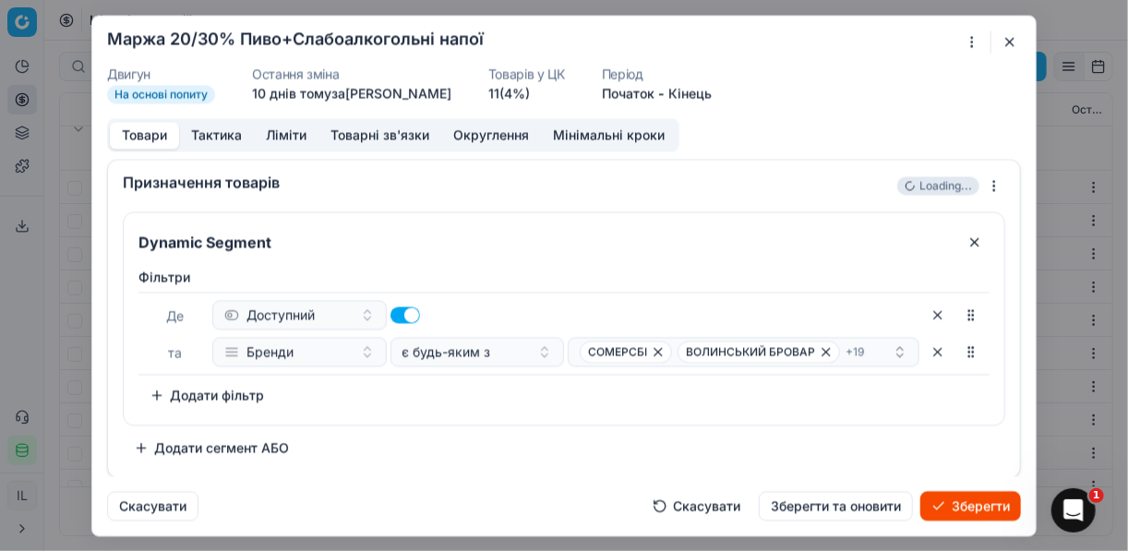
click at [492, 419] on div "Фiльтри Де Доступний та Бренди є будь-яким з СОМЕРСБІ ВОЛИНСЬКИЙ БРОВАР + 19 To…" at bounding box center [564, 342] width 881 height 164
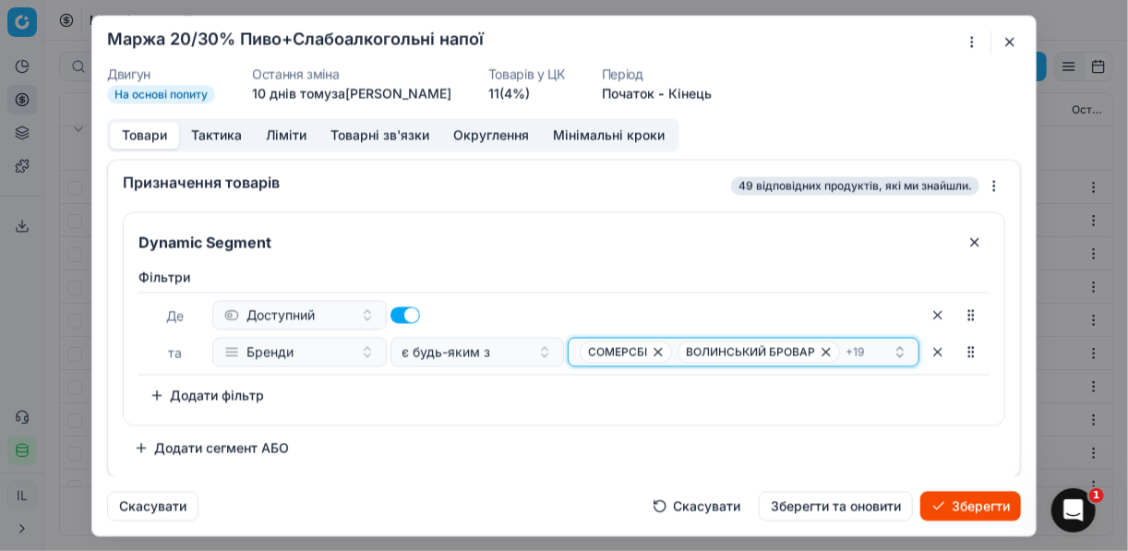
click at [879, 348] on div "СОМЕРСБІ ВОЛИНСЬКИЙ БРОВАР + 19" at bounding box center [736, 352] width 313 height 22
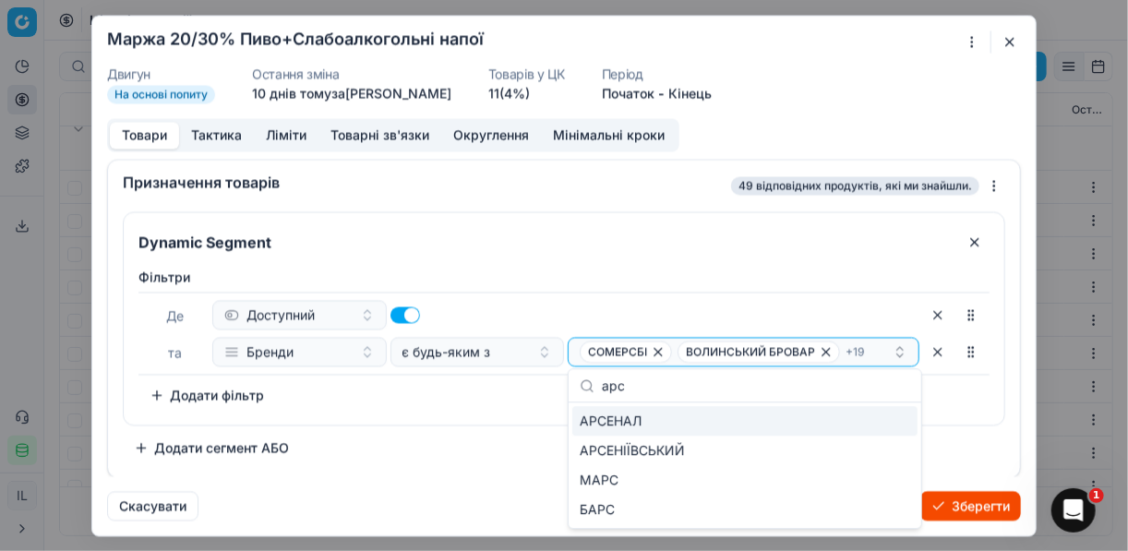
type input "арс"
click at [894, 422] on div "АРСЕНАЛ" at bounding box center [744, 421] width 345 height 30
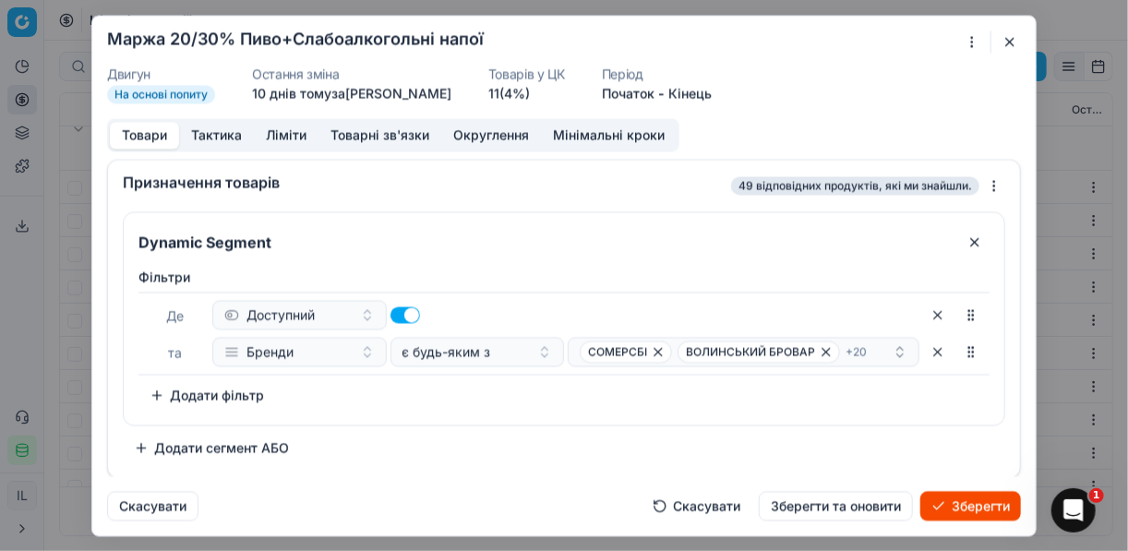
click at [525, 428] on div "Dynamic Segment Фiльтри Де Доступний та Бренди є будь-яким з СОМЕРСБІ ВОЛИНСЬКИ…" at bounding box center [564, 336] width 883 height 251
click at [868, 355] on div "СОМЕРСБІ ВОЛИНСЬКИЙ БРОВАР + 20" at bounding box center [736, 352] width 313 height 22
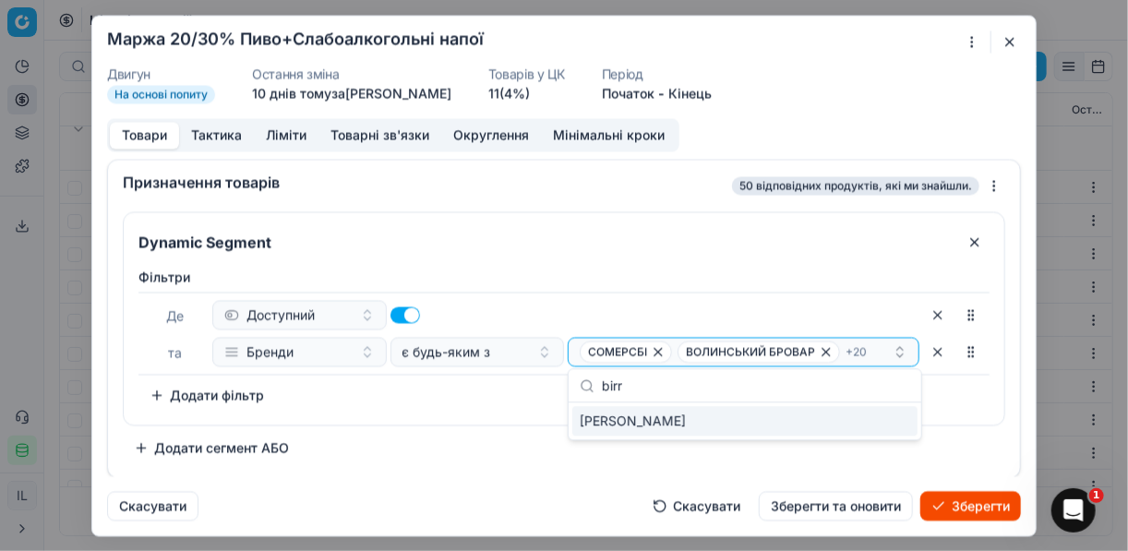
type input "birr"
click at [902, 414] on div "BIRRA MORETTI" at bounding box center [744, 421] width 345 height 30
click at [524, 416] on div "Фiльтри Де Доступний та Бренди є будь-яким з СОМЕРСБІ ВОЛИНСЬКИЙ БРОВАР + 21 To…" at bounding box center [564, 342] width 881 height 164
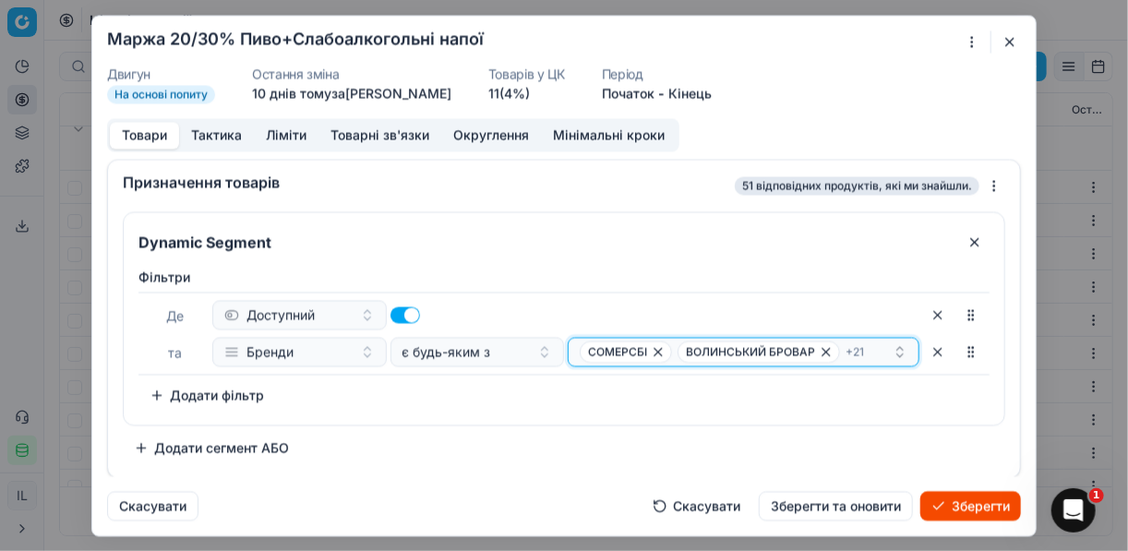
click at [883, 348] on div "СОМЕРСБІ ВОЛИНСЬКИЙ БРОВАР + 21" at bounding box center [736, 352] width 313 height 22
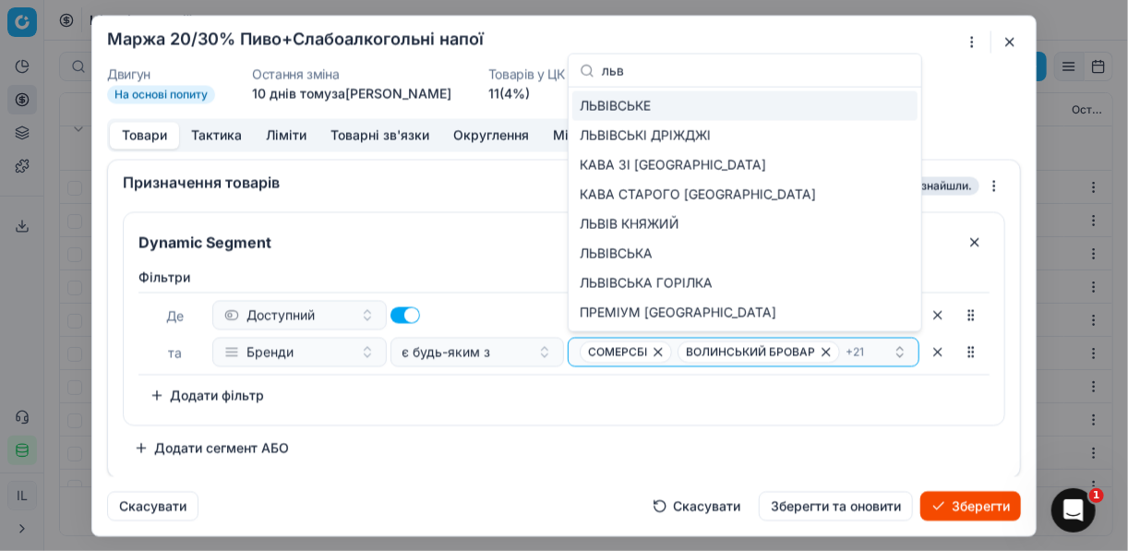
type input "льв"
click at [626, 113] on span "ЛЬВІВСЬКЕ" at bounding box center [615, 106] width 71 height 18
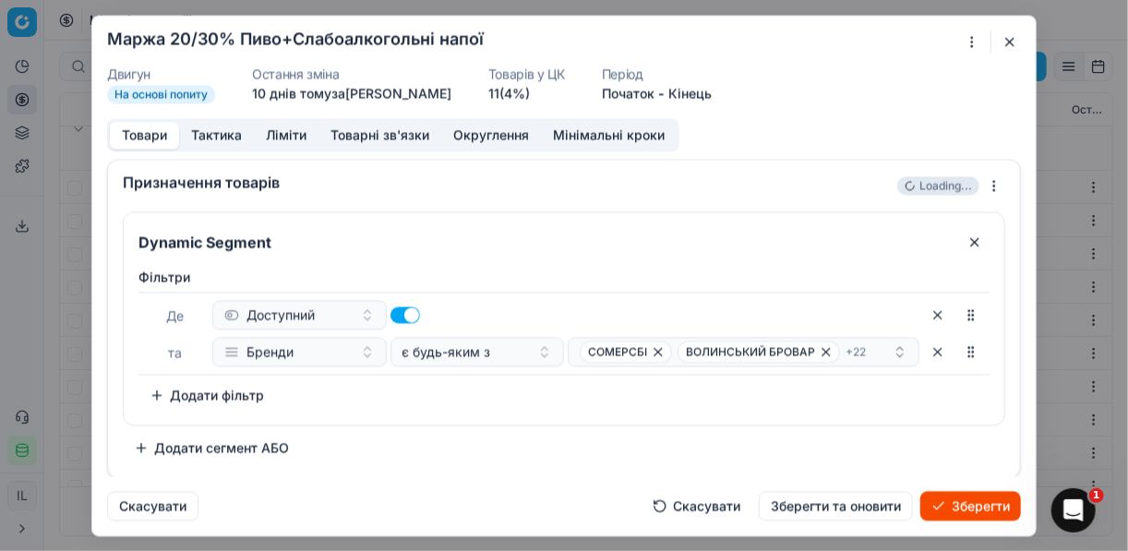
click at [564, 422] on div "Фiльтри Де Доступний та Бренди є будь-яким з СОМЕРСБІ ВОЛИНСЬКИЙ БРОВАР + 22 To…" at bounding box center [564, 342] width 881 height 164
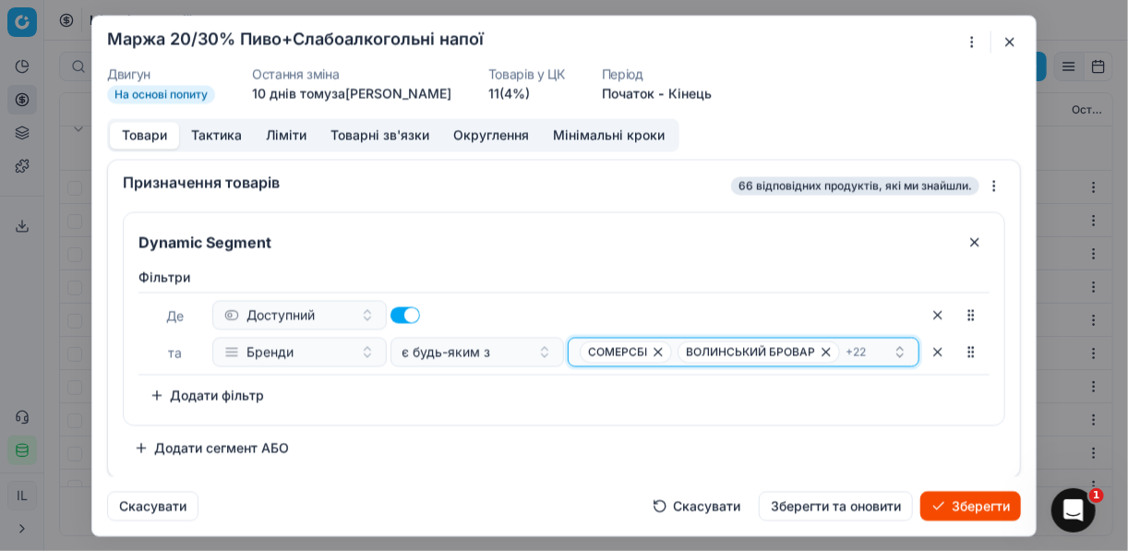
click at [878, 346] on div "СОМЕРСБІ ВОЛИНСЬКИЙ БРОВАР + 22" at bounding box center [736, 352] width 313 height 22
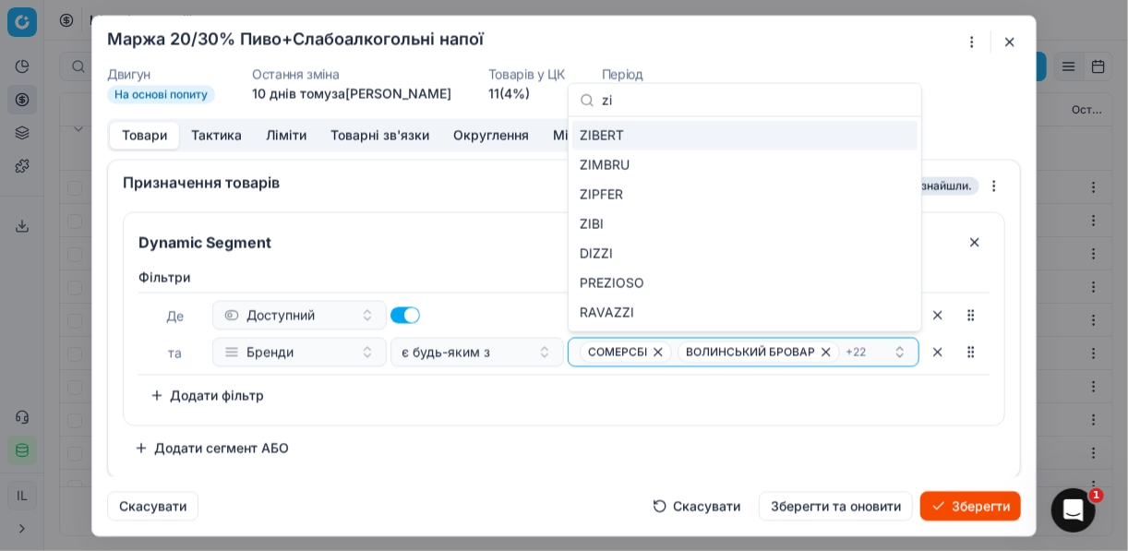
type input "zi"
click at [894, 129] on div "ZIBERT" at bounding box center [744, 136] width 345 height 30
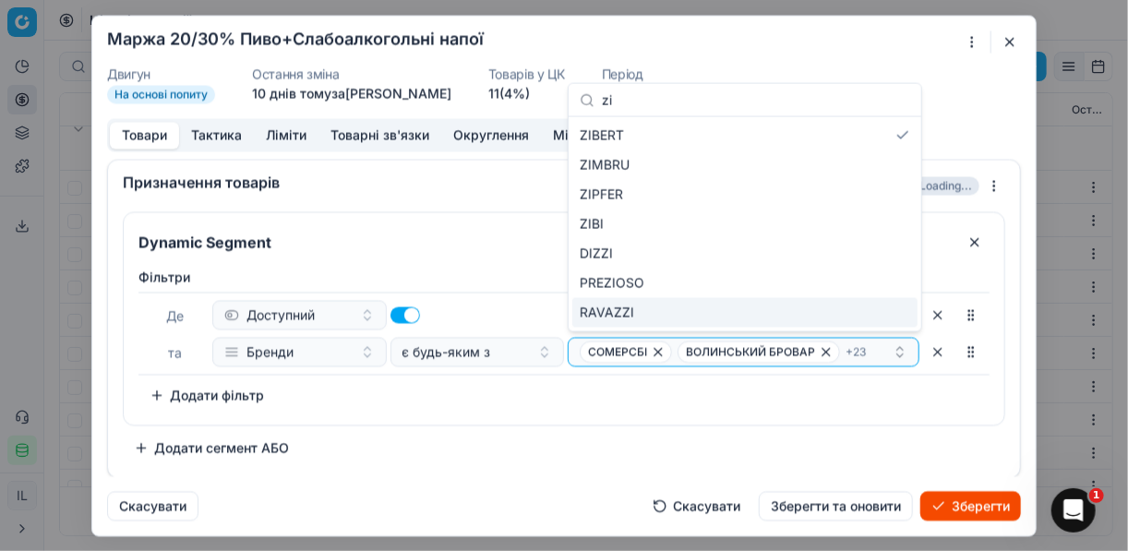
click at [561, 407] on div "Фiльтри Де Доступний та Бренди є будь-яким з СОМЕРСБІ ВОЛИНСЬКИЙ БРОВАР + 23 To…" at bounding box center [564, 339] width 851 height 142
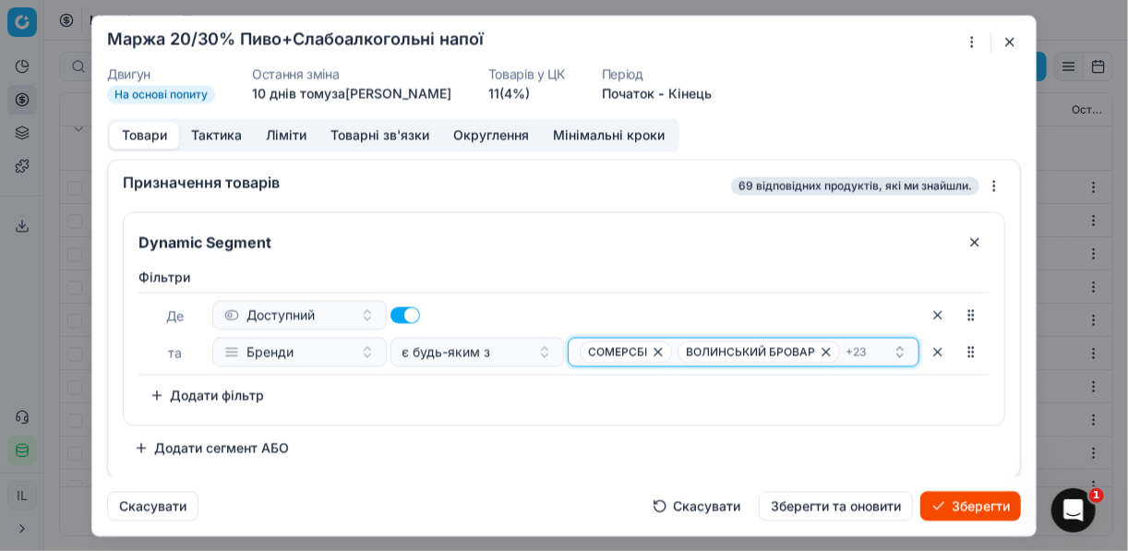
click at [874, 347] on div "СОМЕРСБІ ВОЛИНСЬКИЙ БРОВАР + 23" at bounding box center [736, 352] width 313 height 22
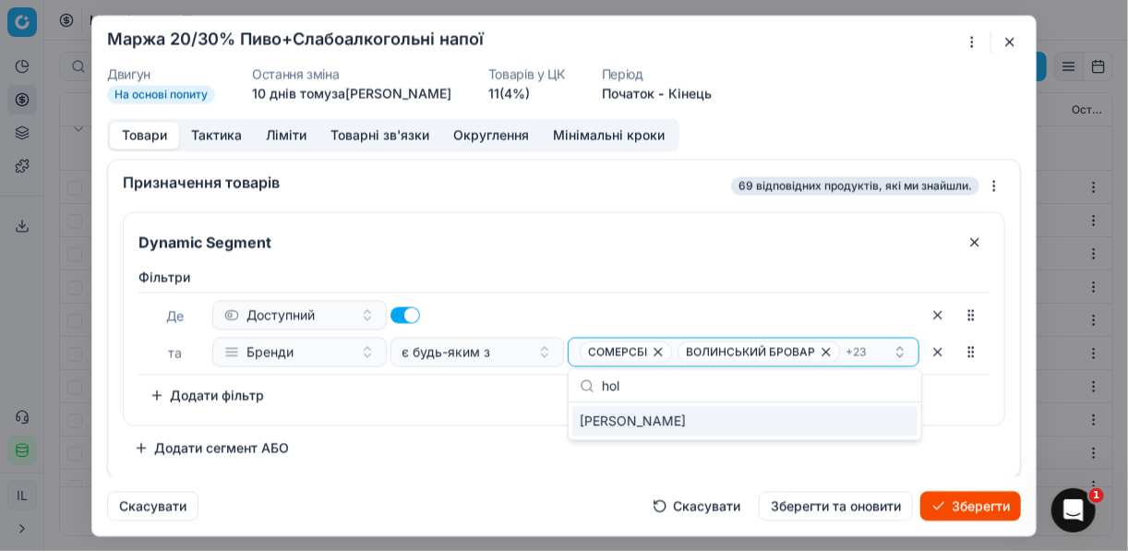
type input "hol"
click at [905, 417] on div "HOLSTEN" at bounding box center [744, 421] width 345 height 30
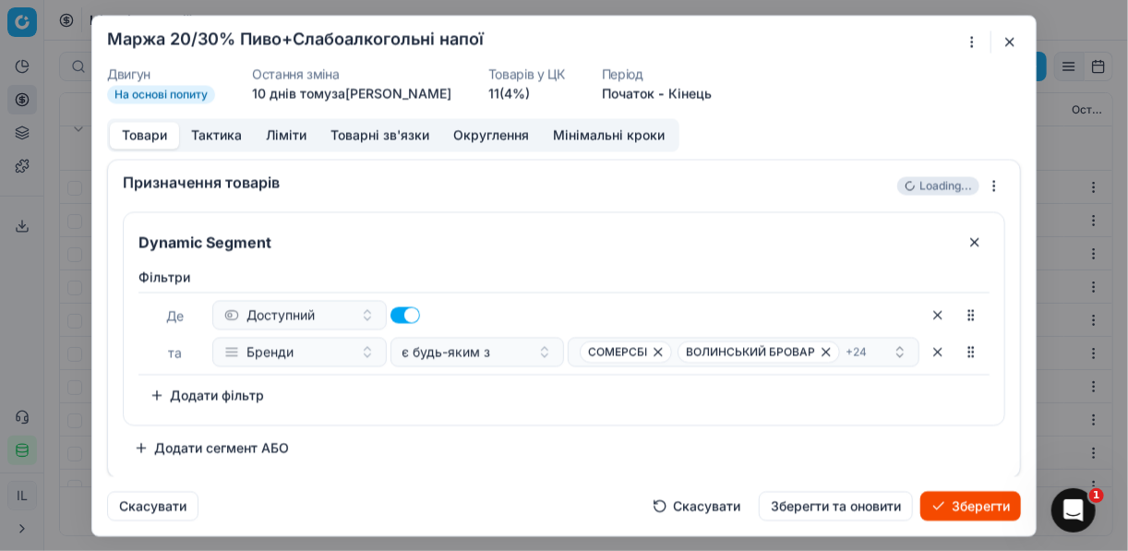
click at [517, 428] on div "Dynamic Segment Фiльтри Де Доступний та Бренди є будь-яким з СОМЕРСБІ ВОЛИНСЬКИ…" at bounding box center [564, 336] width 883 height 251
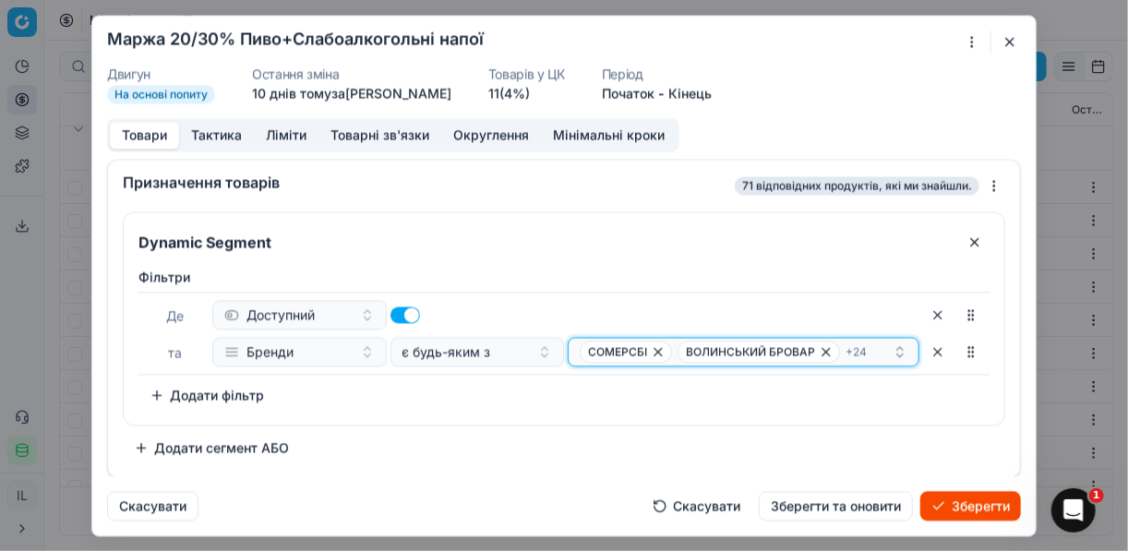
click at [873, 355] on div "СОМЕРСБІ ВОЛИНСЬКИЙ БРОВАР + 24" at bounding box center [736, 352] width 313 height 22
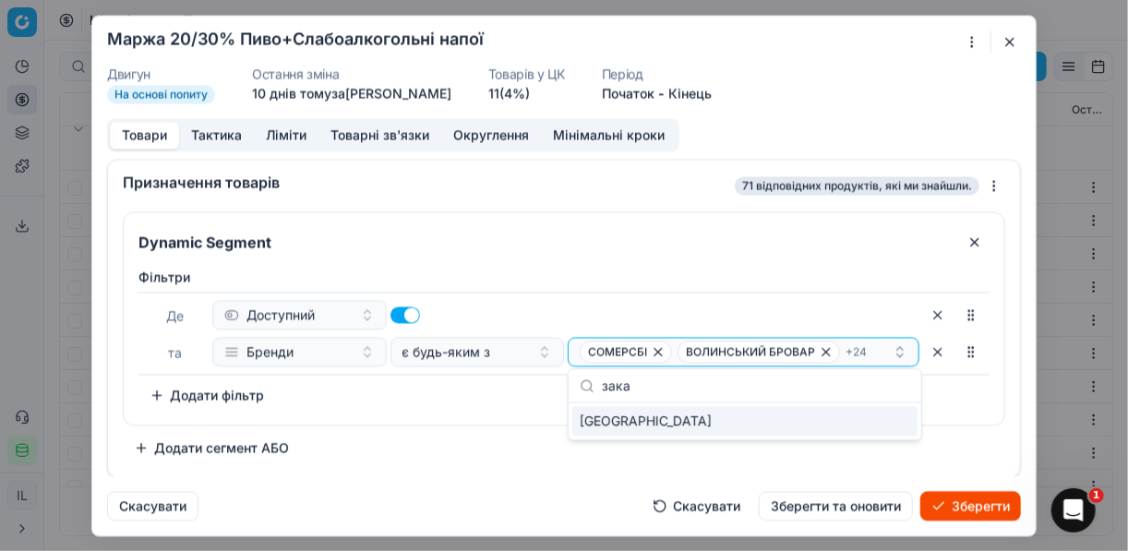
type input "зака"
click at [885, 422] on div "ЗАКАРПАТСЬКЕ" at bounding box center [744, 421] width 345 height 30
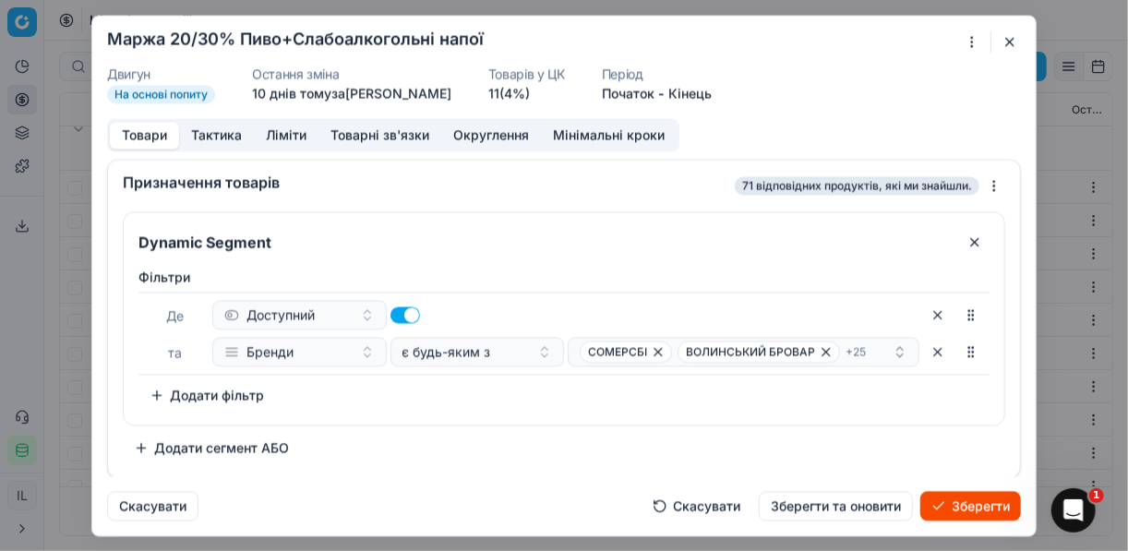
click at [486, 445] on div "Dynamic Segment Фiльтри Де Доступний та Бренди є будь-яким з СОМЕРСБІ ВОЛИНСЬКИ…" at bounding box center [564, 336] width 883 height 251
click at [870, 347] on div "СОМЕРСБІ ВОЛИНСЬКИЙ БРОВАР + 25" at bounding box center [736, 352] width 313 height 22
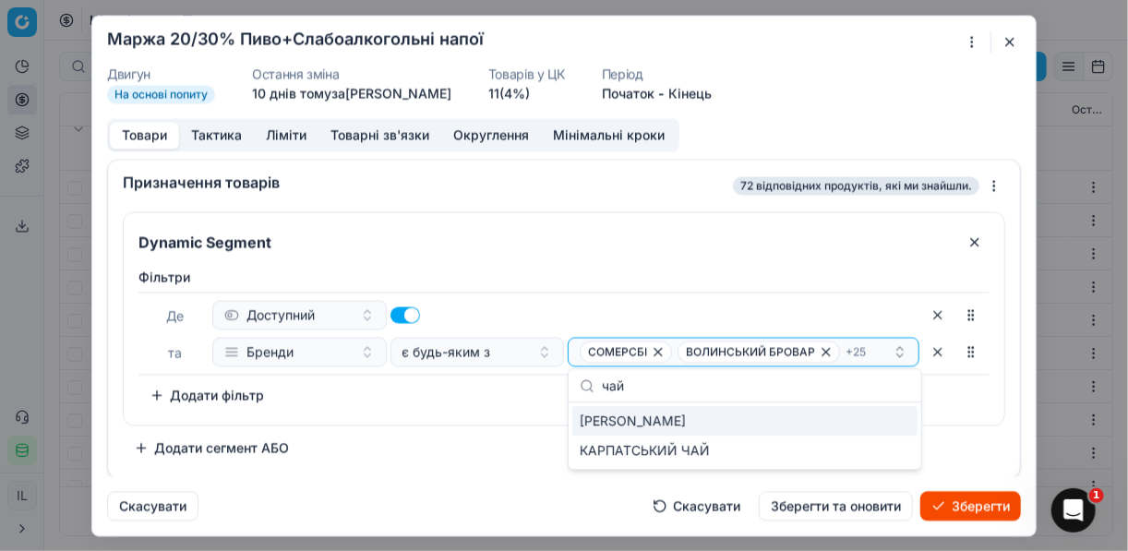
type input "чай"
click at [820, 420] on div "ЧАЙКА" at bounding box center [744, 421] width 345 height 30
click at [488, 447] on div "Dynamic Segment Фiльтри Де Доступний та Бренди є будь-яким з СОМЕРСБІ ВОЛИНСЬКИ…" at bounding box center [564, 336] width 883 height 251
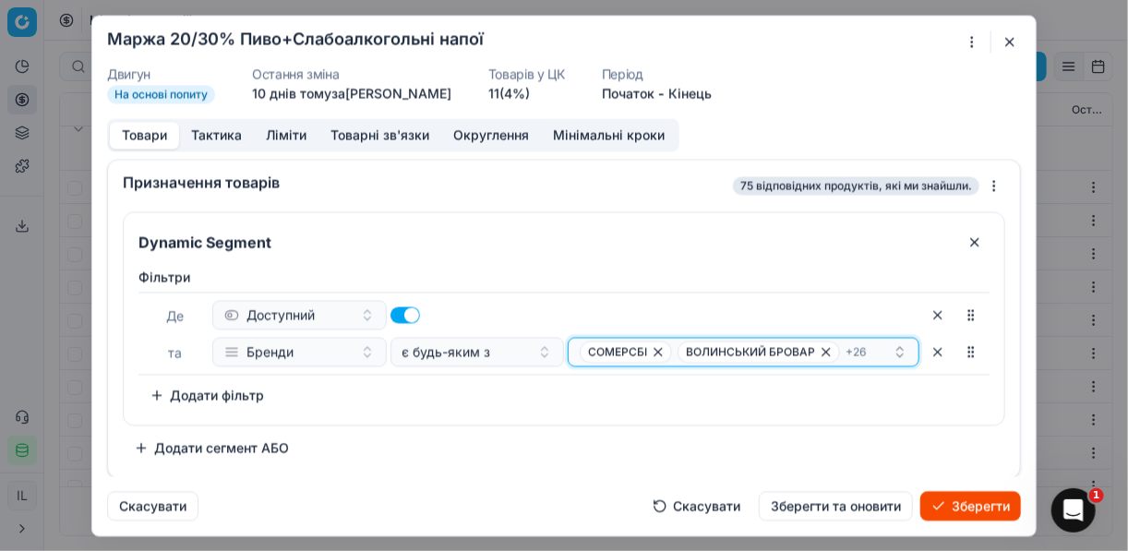
click at [875, 347] on div "СОМЕРСБІ ВОЛИНСЬКИЙ БРОВАР + 26" at bounding box center [736, 352] width 313 height 22
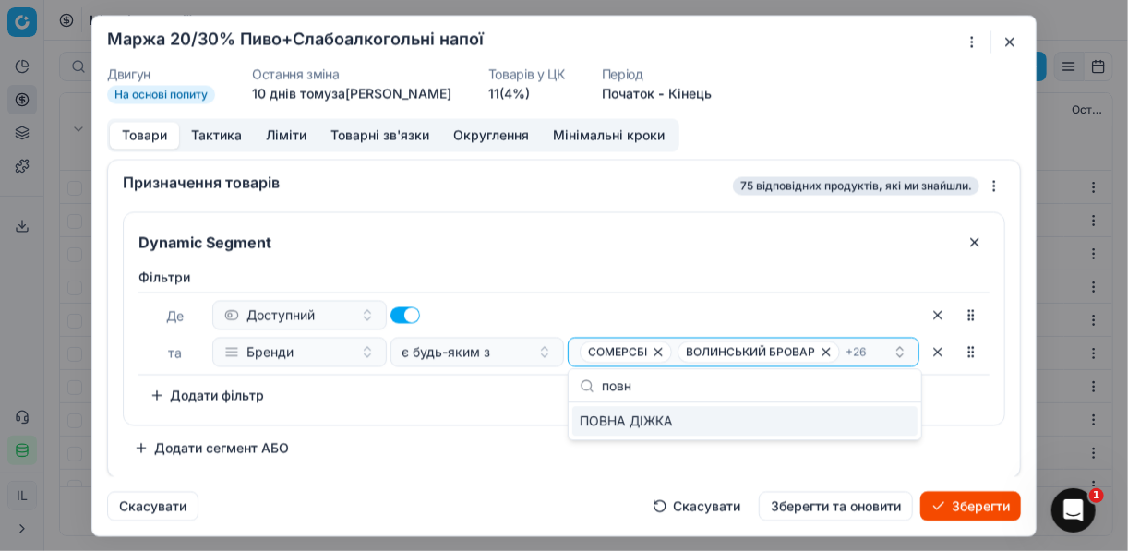
type input "повн"
click at [898, 424] on div "ПОВНА ДІЖКА" at bounding box center [744, 421] width 345 height 30
click at [460, 452] on div "Dynamic Segment Фiльтри Де Доступний та Бренди є будь-яким з СОМЕРСБІ ВОЛИНСЬКИ…" at bounding box center [564, 336] width 883 height 251
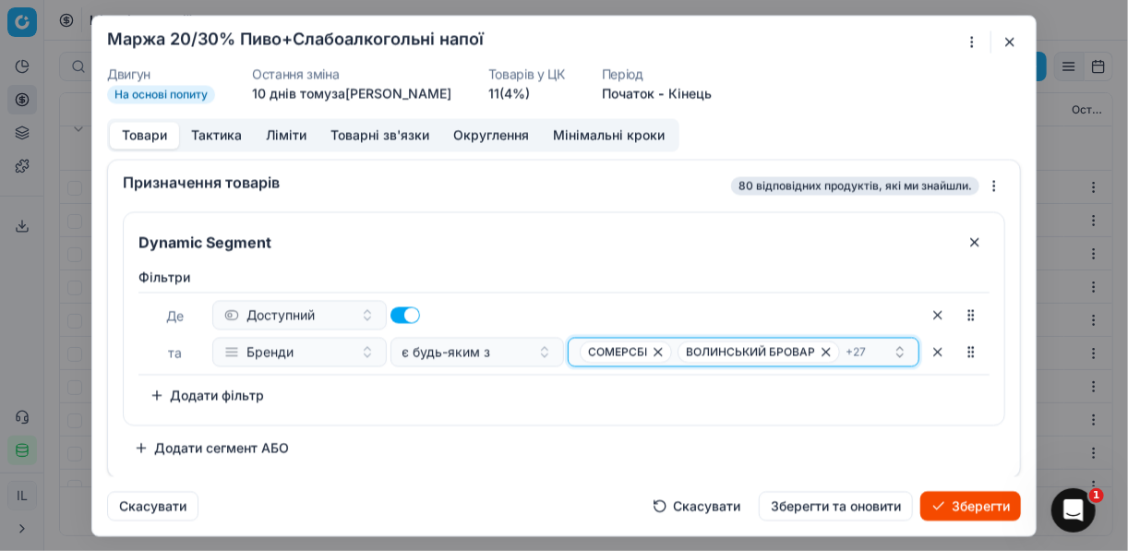
click at [875, 348] on div "СОМЕРСБІ ВОЛИНСЬКИЙ БРОВАР + 27" at bounding box center [736, 352] width 313 height 22
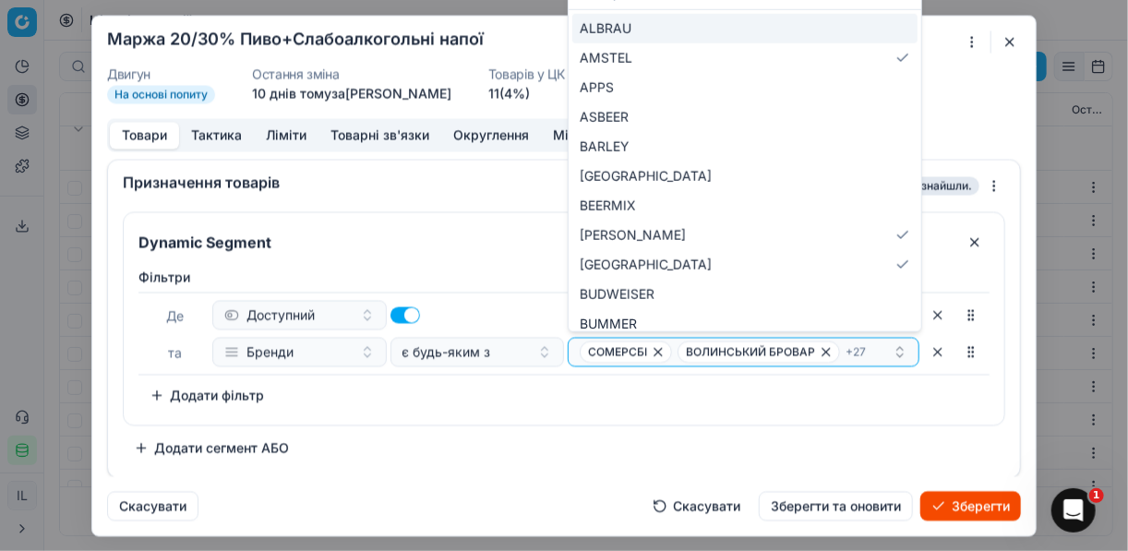
type input "r"
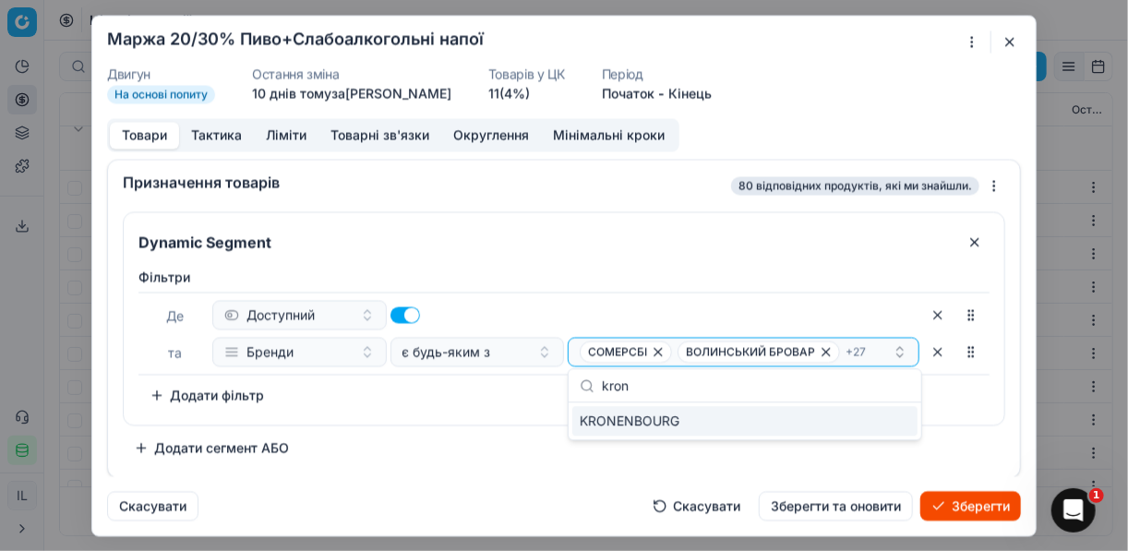
type input "kron"
click at [904, 422] on div "KRONENBOURG" at bounding box center [744, 421] width 345 height 30
click at [509, 430] on div "Dynamic Segment Фiльтри Де Доступний та Бренди є будь-яким з СОМЕРСБІ ВОЛИНСЬКИ…" at bounding box center [564, 336] width 883 height 251
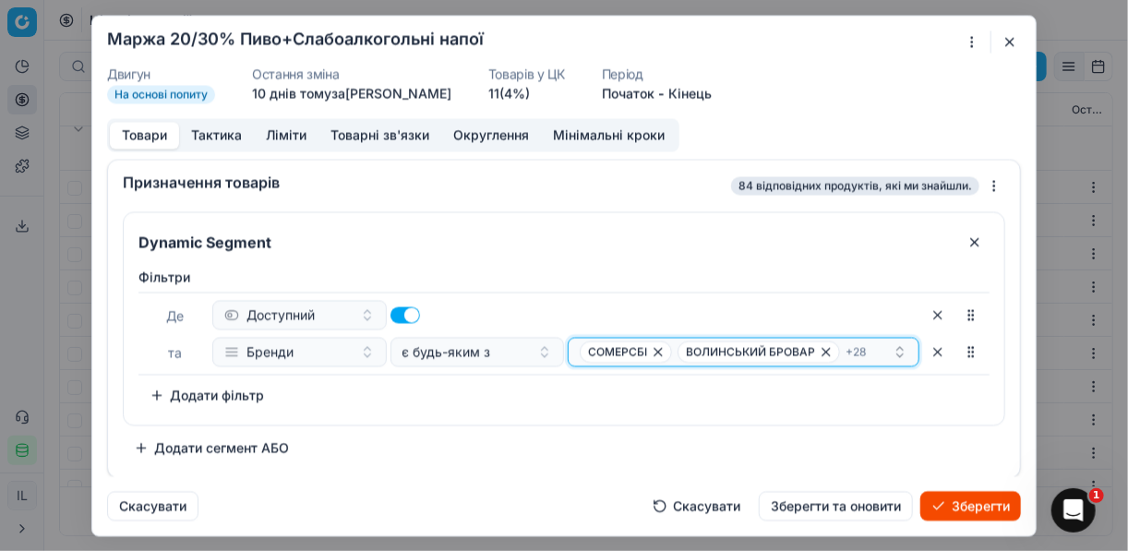
click at [868, 347] on div "СОМЕРСБІ ВОЛИНСЬКИЙ БРОВАР + 28" at bounding box center [736, 352] width 313 height 22
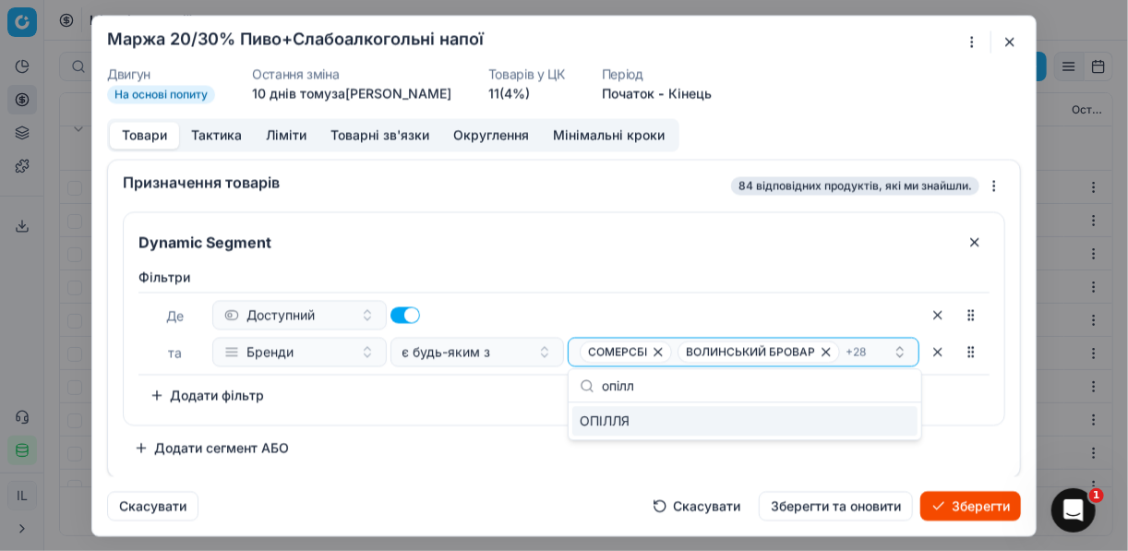
type input "опілл"
click at [900, 426] on div "ОПІЛЛЯ" at bounding box center [744, 421] width 345 height 30
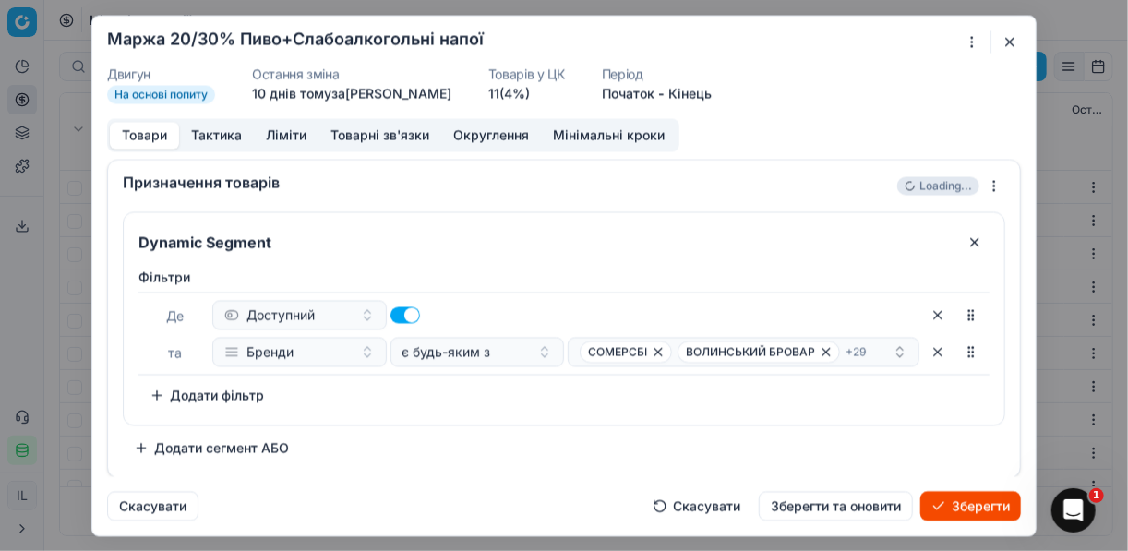
click at [539, 440] on div "Dynamic Segment Фiльтри Де Доступний та Бренди є будь-яким з СОМЕРСБІ ВОЛИНСЬКИ…" at bounding box center [564, 336] width 883 height 251
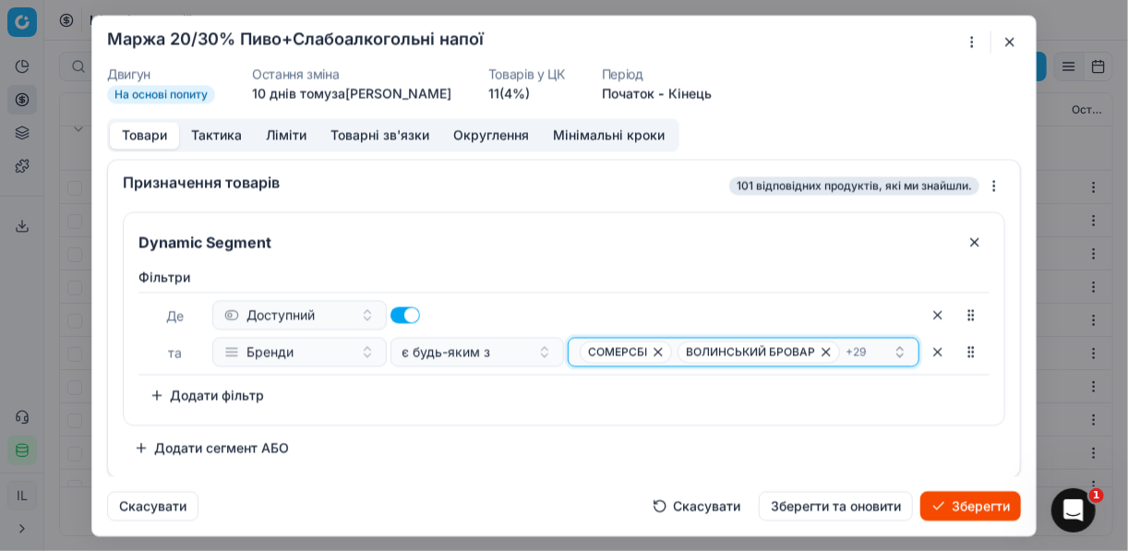
click at [870, 352] on div "СОМЕРСБІ ВОЛИНСЬКИЙ БРОВАР + 29" at bounding box center [736, 352] width 313 height 22
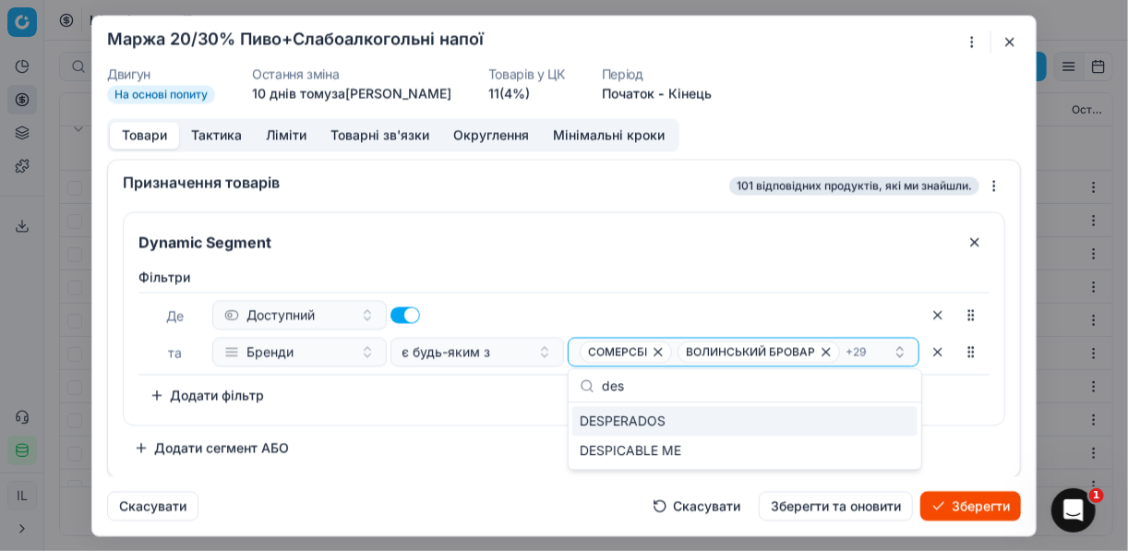
type input "des"
click at [696, 422] on div "DESPERADOS" at bounding box center [744, 421] width 345 height 30
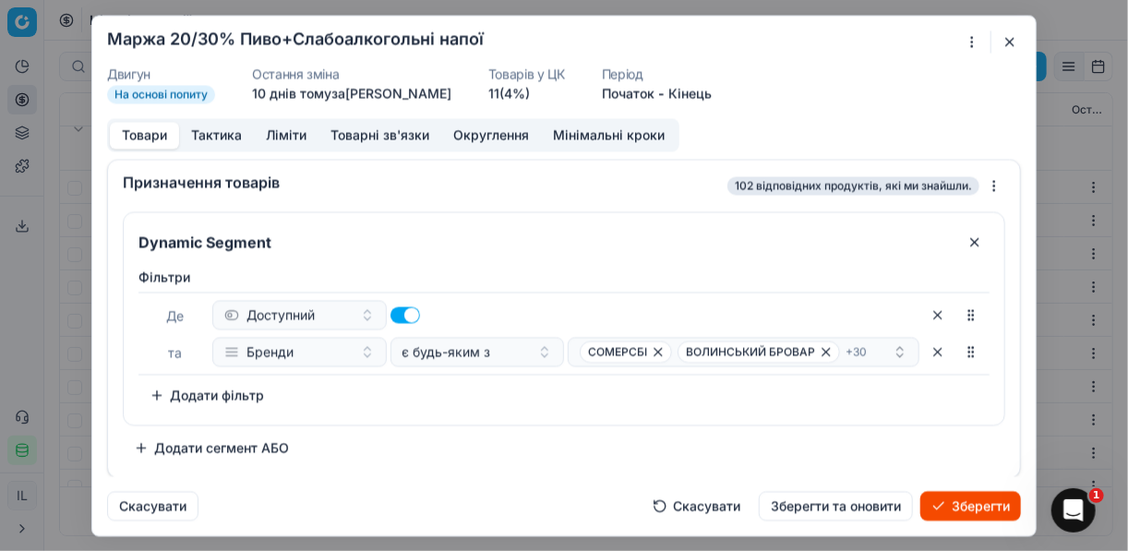
click at [541, 438] on div "Dynamic Segment Фiльтри Де Доступний та Бренди є будь-яким з СОМЕРСБІ ВОЛИНСЬКИ…" at bounding box center [564, 336] width 883 height 251
click at [882, 350] on div "СОМЕРСБІ ВОЛИНСЬКИЙ БРОВАР + 30" at bounding box center [736, 352] width 313 height 22
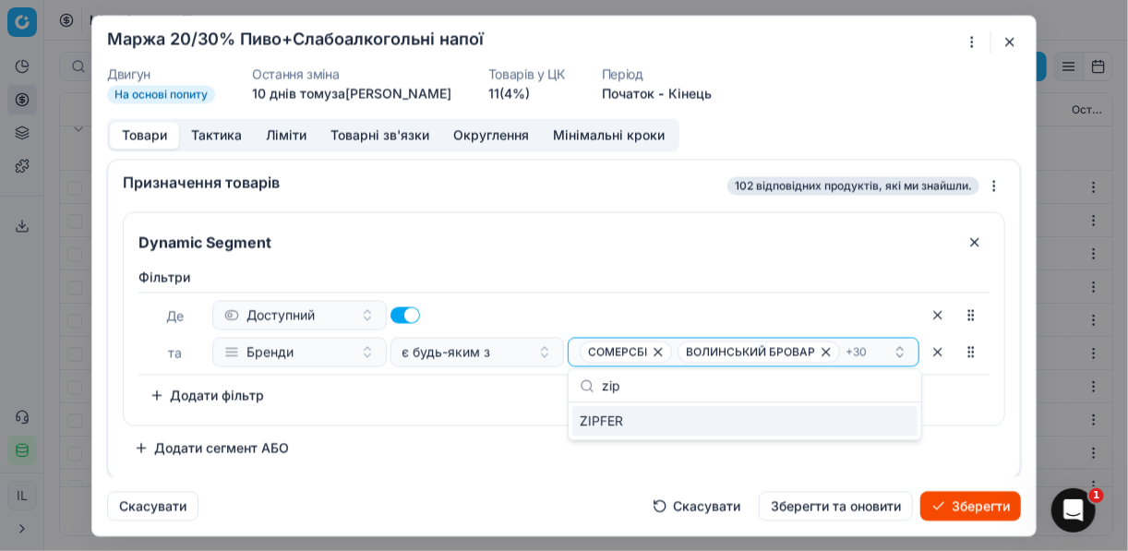
type input "zip"
click at [903, 416] on div "ZIPFER" at bounding box center [744, 421] width 345 height 30
click at [515, 415] on div "Фiльтри Де Доступний та Бренди є будь-яким з СОМЕРСБІ ВОЛИНСЬКИЙ БРОВАР + 31 To…" at bounding box center [564, 342] width 881 height 164
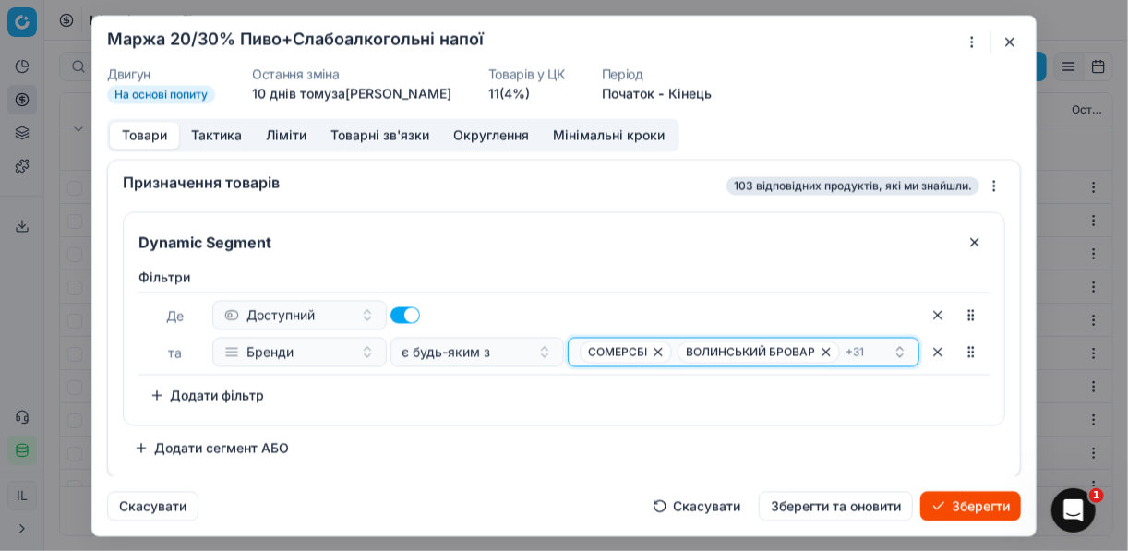
click at [880, 347] on div "СОМЕРСБІ ВОЛИНСЬКИЙ БРОВАР + 31" at bounding box center [736, 352] width 313 height 22
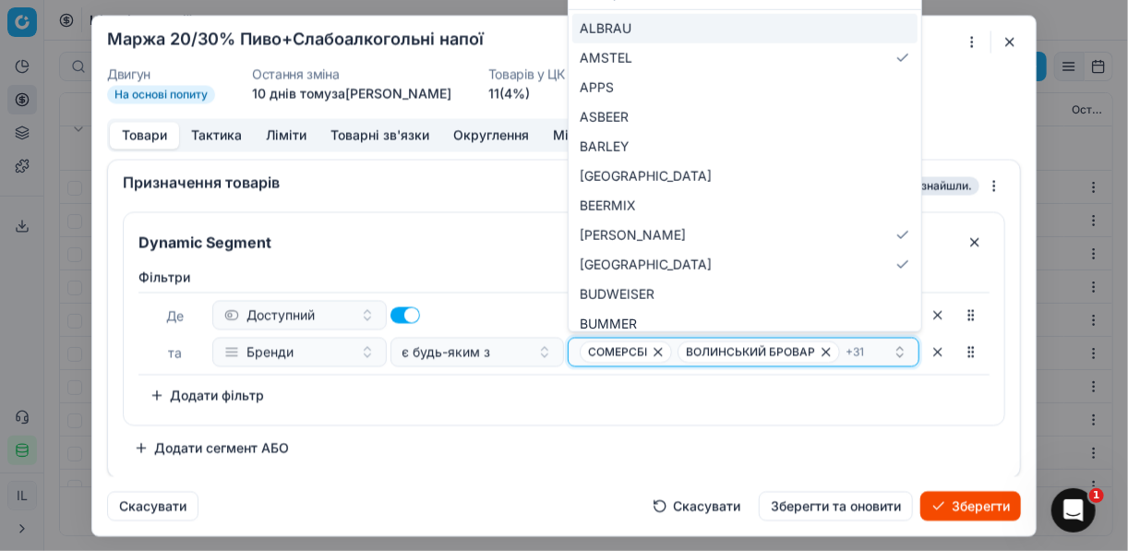
click at [875, 345] on div "СОМЕРСБІ ВОЛИНСЬКИЙ БРОВАР + 31" at bounding box center [736, 352] width 313 height 22
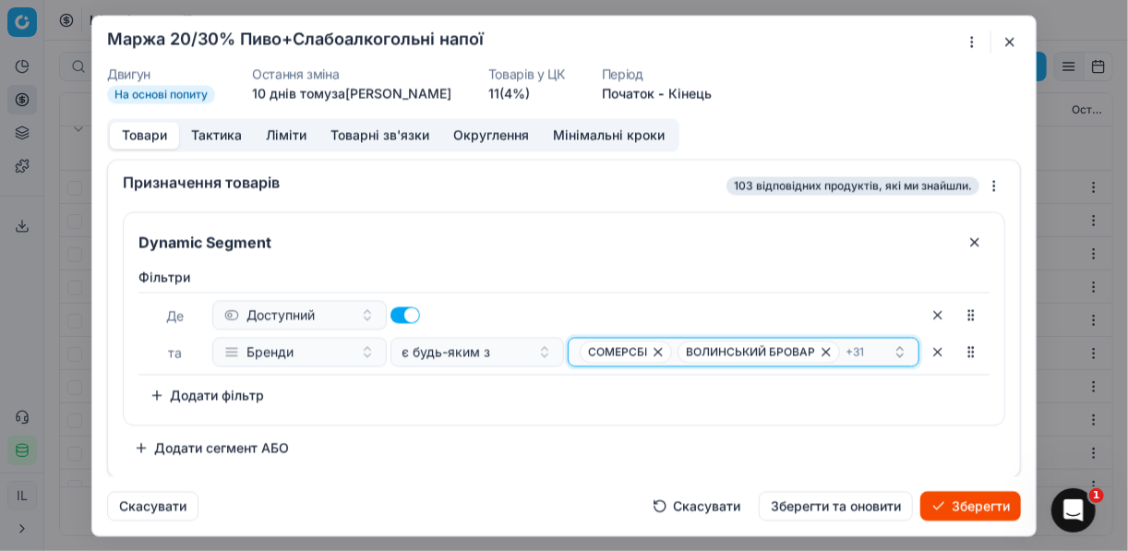
click at [875, 345] on div "СОМЕРСБІ ВОЛИНСЬКИЙ БРОВАР + 31" at bounding box center [736, 352] width 313 height 22
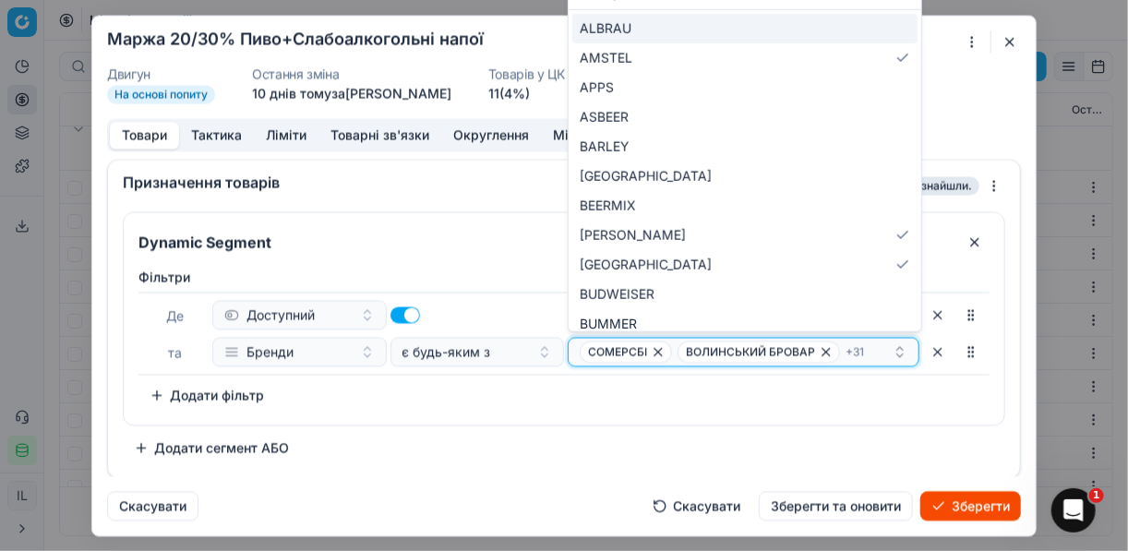
click at [873, 352] on div "СОМЕРСБІ ВОЛИНСЬКИЙ БРОВАР + 31" at bounding box center [736, 352] width 313 height 22
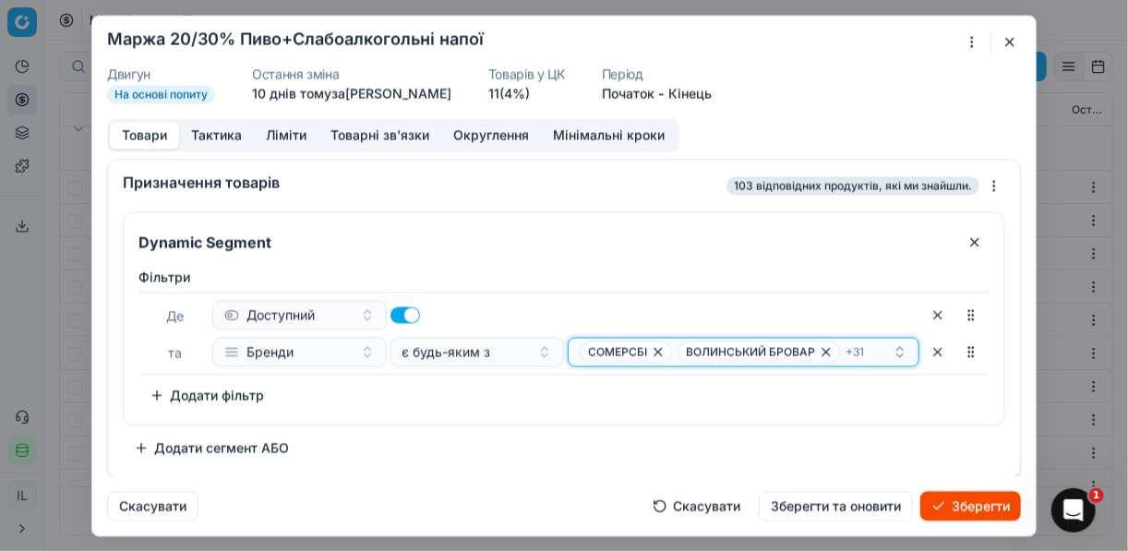
click at [873, 351] on div "СОМЕРСБІ ВОЛИНСЬКИЙ БРОВАР + 31" at bounding box center [736, 352] width 313 height 22
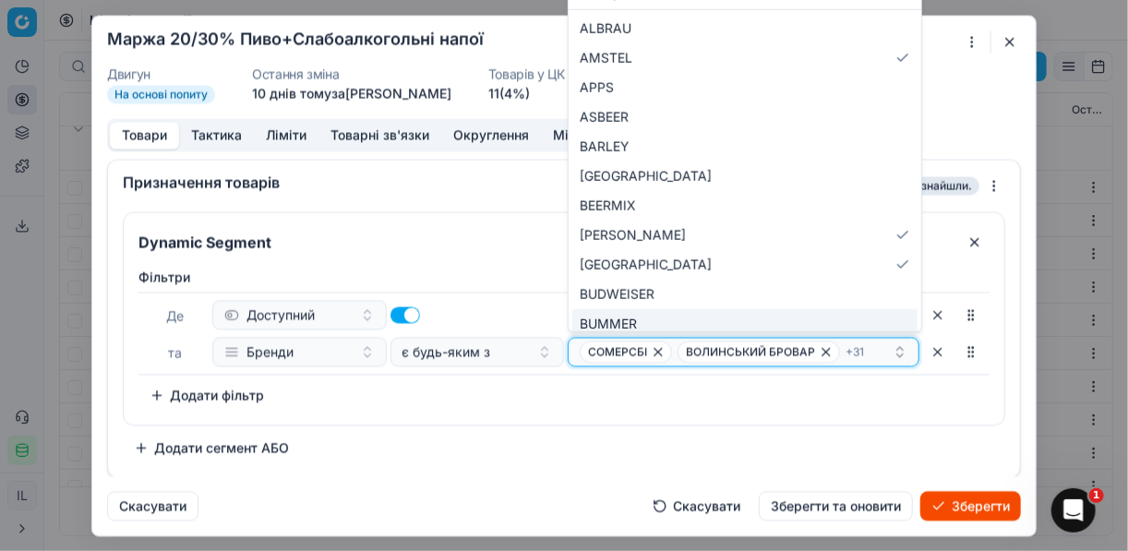
click at [846, 347] on span "+ 31" at bounding box center [855, 351] width 18 height 15
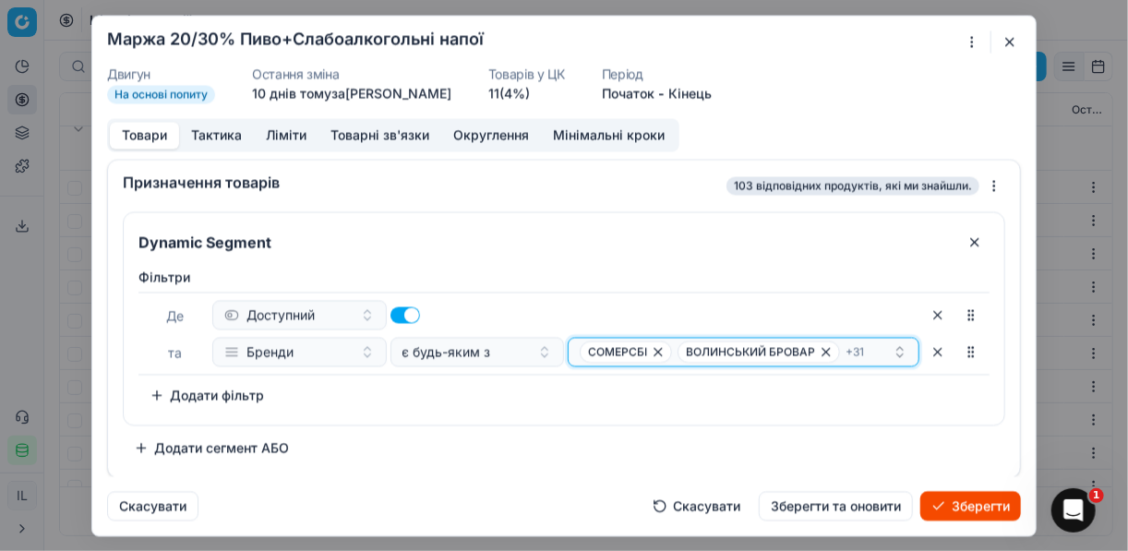
click at [846, 347] on span "+ 31" at bounding box center [855, 351] width 18 height 15
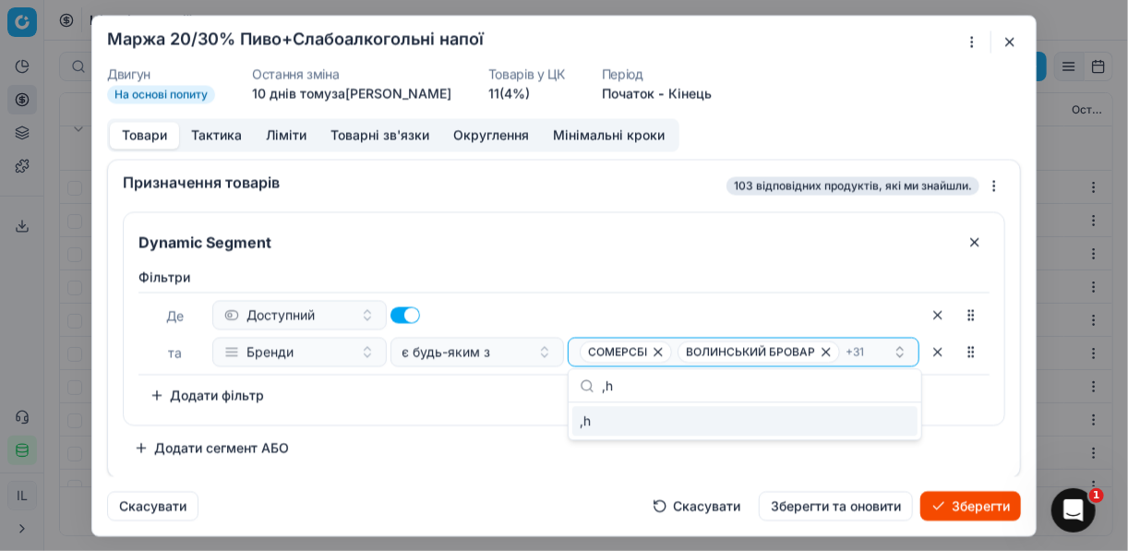
type input ","
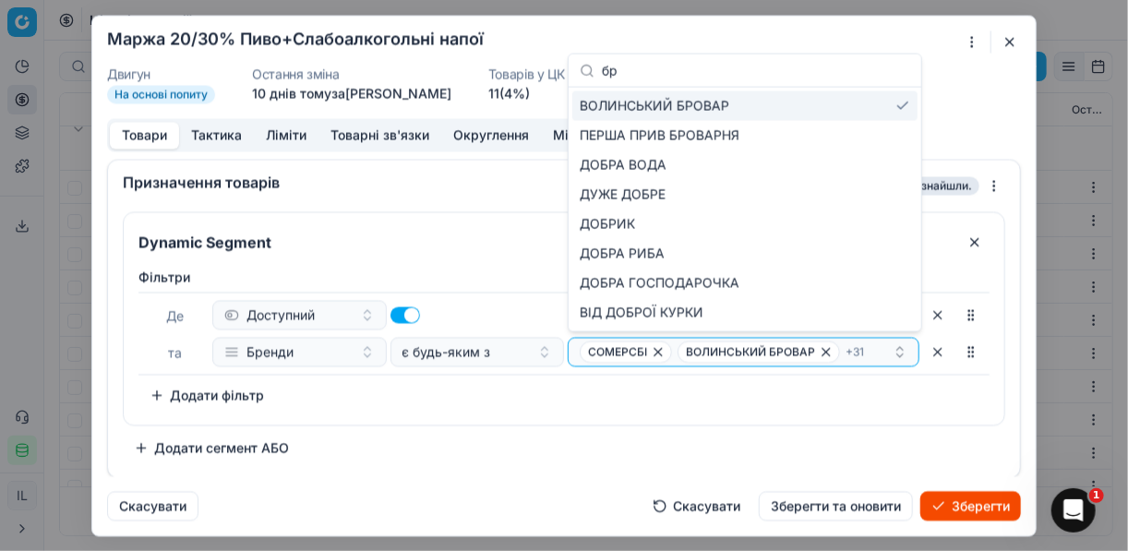
type input "бр"
click at [872, 348] on div "СОМЕРСБІ ВОЛИНСЬКИЙ БРОВАР + 31" at bounding box center [736, 352] width 313 height 22
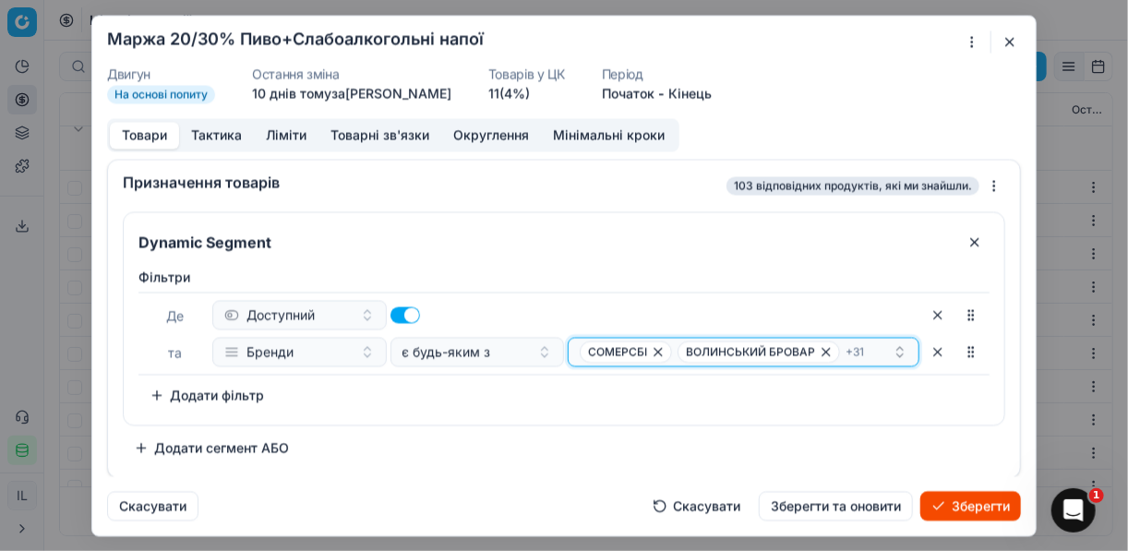
click at [870, 348] on div "СОМЕРСБІ ВОЛИНСЬКИЙ БРОВАР + 31" at bounding box center [736, 352] width 313 height 22
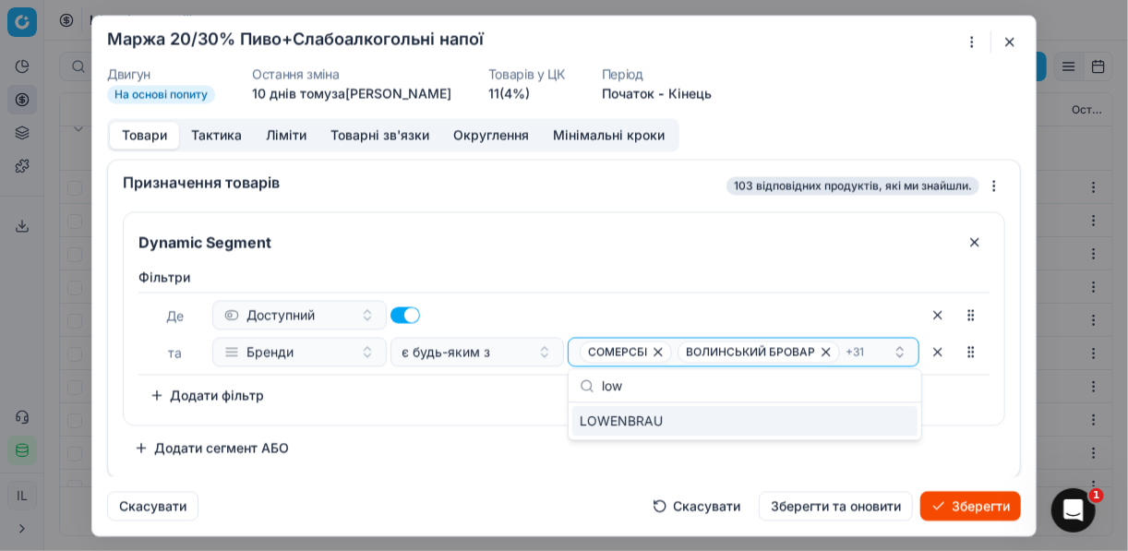
type input "low"
click at [891, 422] on div "LOWENBRAU" at bounding box center [744, 421] width 345 height 30
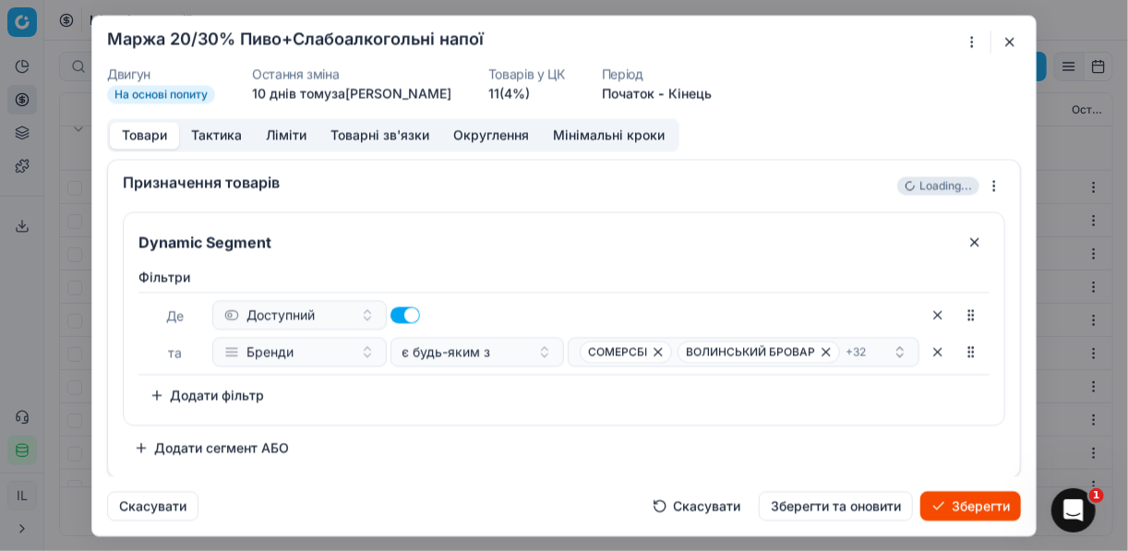
click at [532, 422] on div "Фiльтри Де Доступний та Бренди є будь-яким з СОМЕРСБІ ВОЛИНСЬКИЙ БРОВАР + 32 To…" at bounding box center [564, 342] width 881 height 164
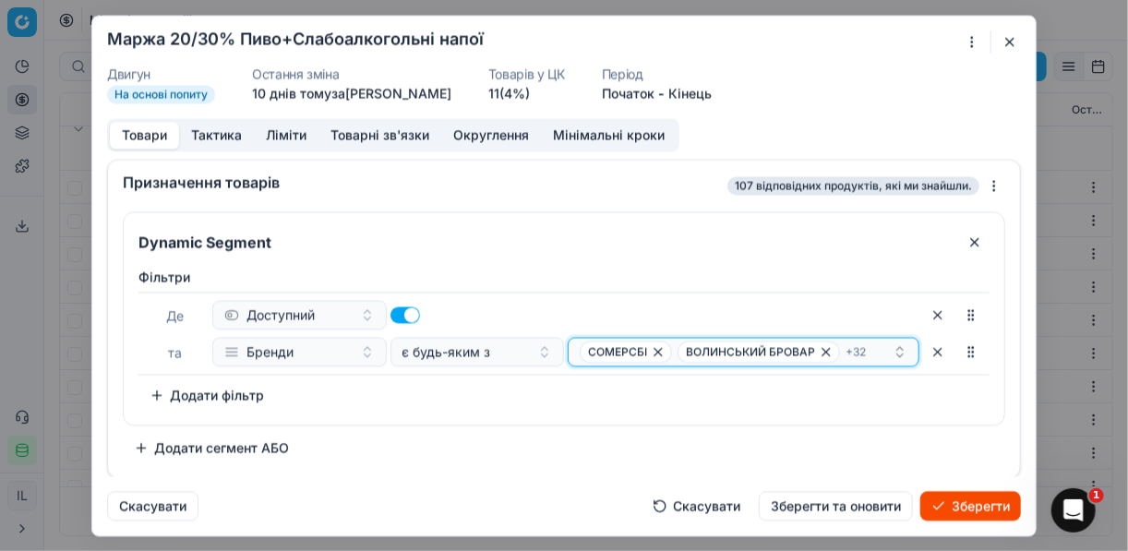
click at [878, 347] on div "СОМЕРСБІ ВОЛИНСЬКИЙ БРОВАР + 32" at bounding box center [736, 352] width 313 height 22
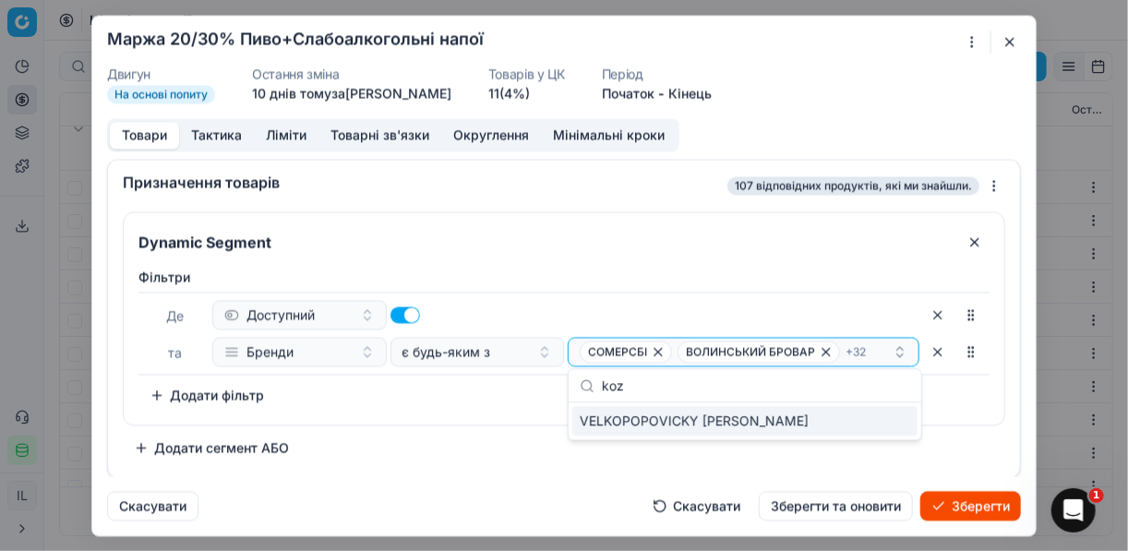
type input "koz"
click at [899, 419] on div "VELKOPOPOVICKY KOZEL" at bounding box center [744, 421] width 345 height 30
click at [517, 428] on div "Dynamic Segment Фiльтри Де Доступний та Бренди є будь-яким з СОМЕРСБІ ВОЛИНСЬКИ…" at bounding box center [564, 336] width 883 height 251
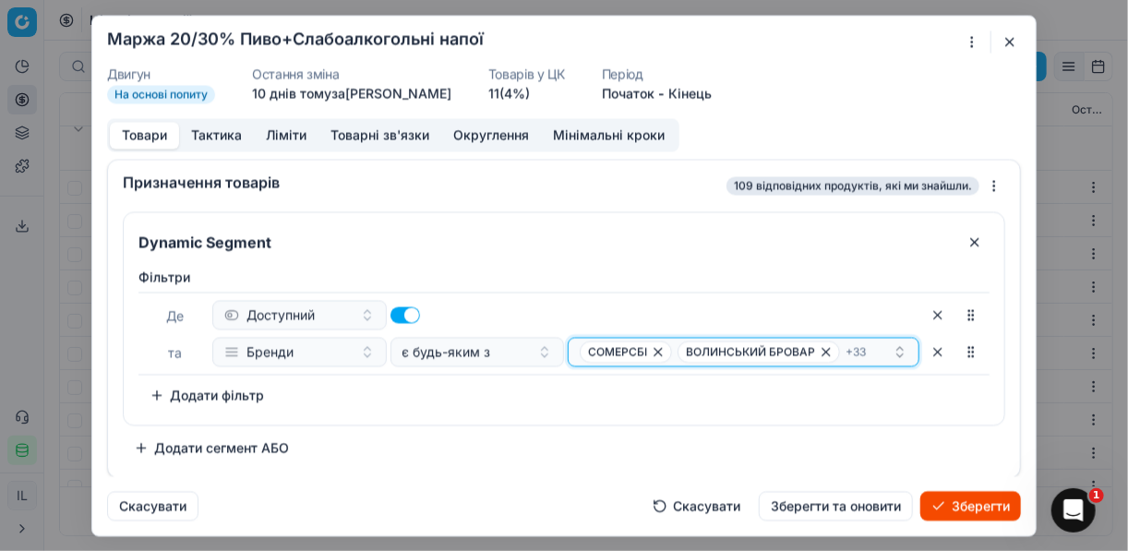
click at [868, 349] on div "СОМЕРСБІ ВОЛИНСЬКИЙ БРОВАР + 33" at bounding box center [736, 352] width 313 height 22
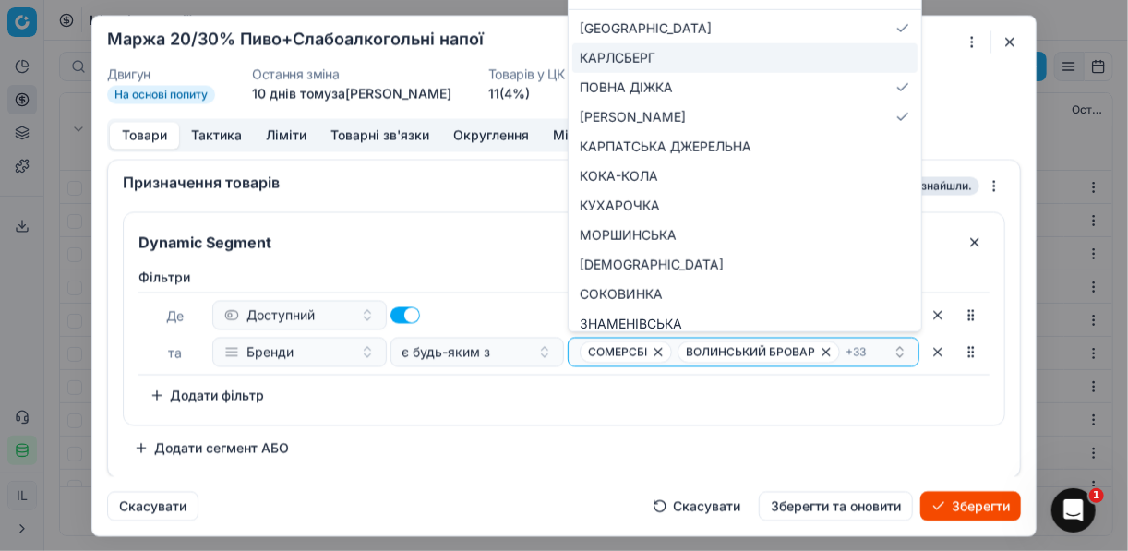
type input "ка"
click at [680, 56] on div "КАРЛСБЕРГ" at bounding box center [744, 58] width 345 height 30
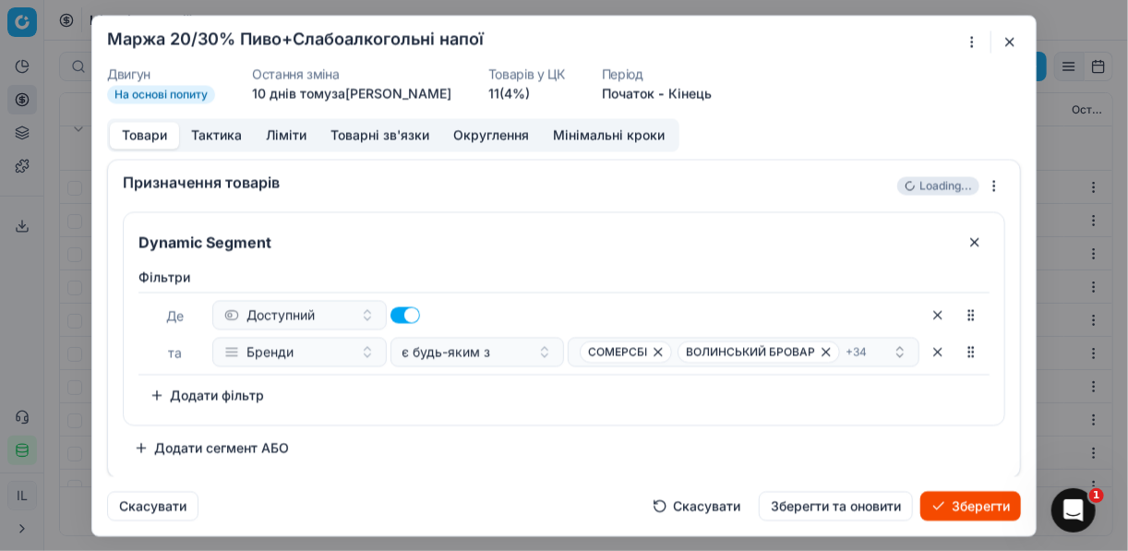
click at [478, 414] on div "Фiльтри Де Доступний та Бренди є будь-яким з СОМЕРСБІ ВОЛИНСЬКИЙ БРОВАР + 34 To…" at bounding box center [564, 342] width 881 height 164
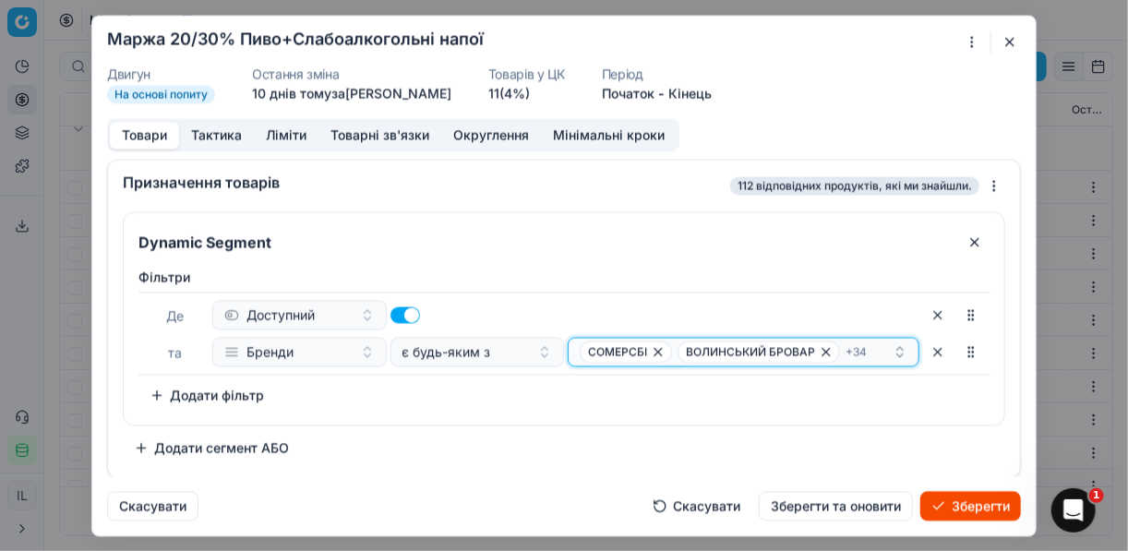
click at [877, 351] on div "СОМЕРСБІ ВОЛИНСЬКИЙ БРОВАР + 34" at bounding box center [736, 352] width 313 height 22
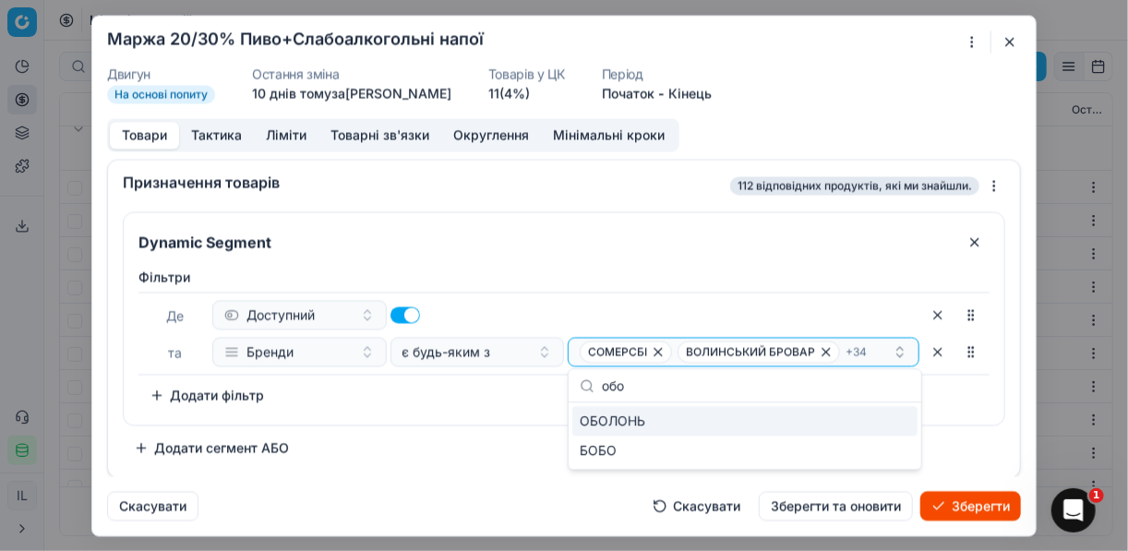
type input "обо"
click at [771, 423] on div "ОБОЛОНЬ" at bounding box center [744, 421] width 345 height 30
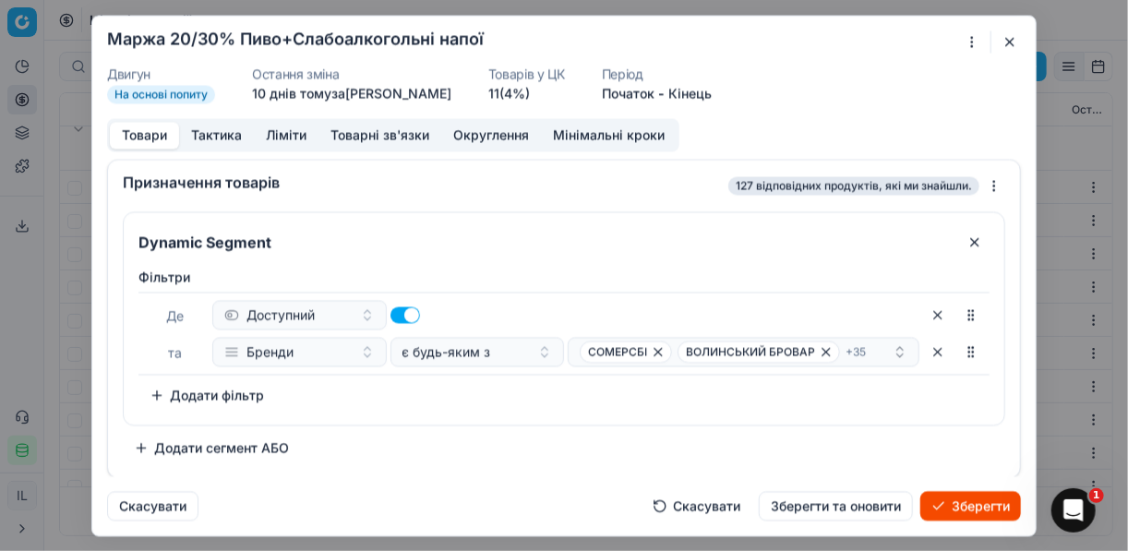
click at [497, 428] on div "Dynamic Segment Фiльтри Де Доступний та Бренди є будь-яким з СОМЕРСБІ ВОЛИНСЬКИ…" at bounding box center [564, 336] width 883 height 251
click at [873, 347] on div "СОМЕРСБІ ВОЛИНСЬКИЙ БРОВАР + 35" at bounding box center [736, 352] width 313 height 22
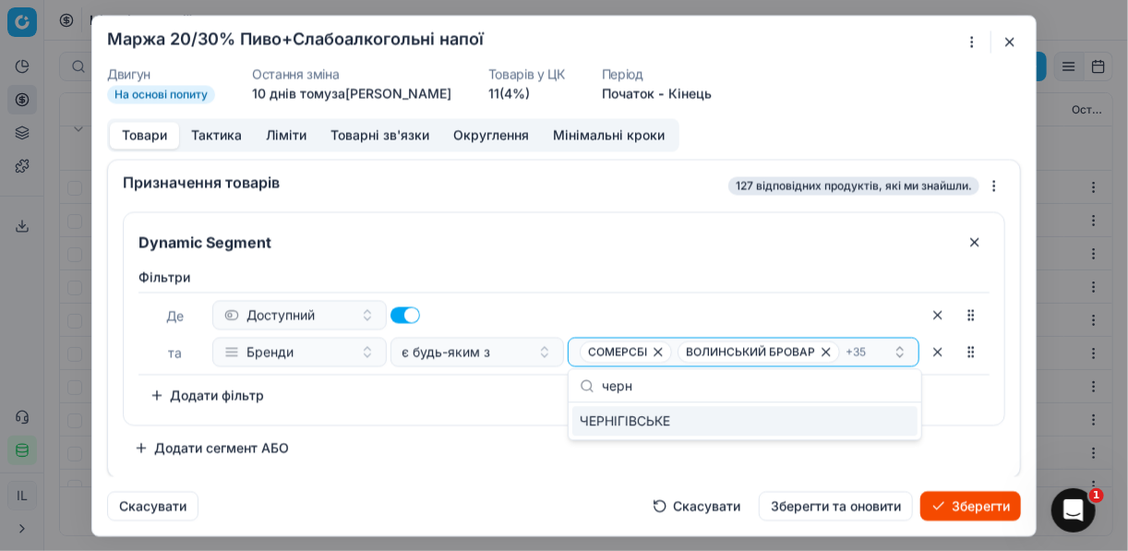
type input "черн"
click at [908, 423] on div "ЧЕРНІГІВСЬКЕ" at bounding box center [744, 421] width 345 height 30
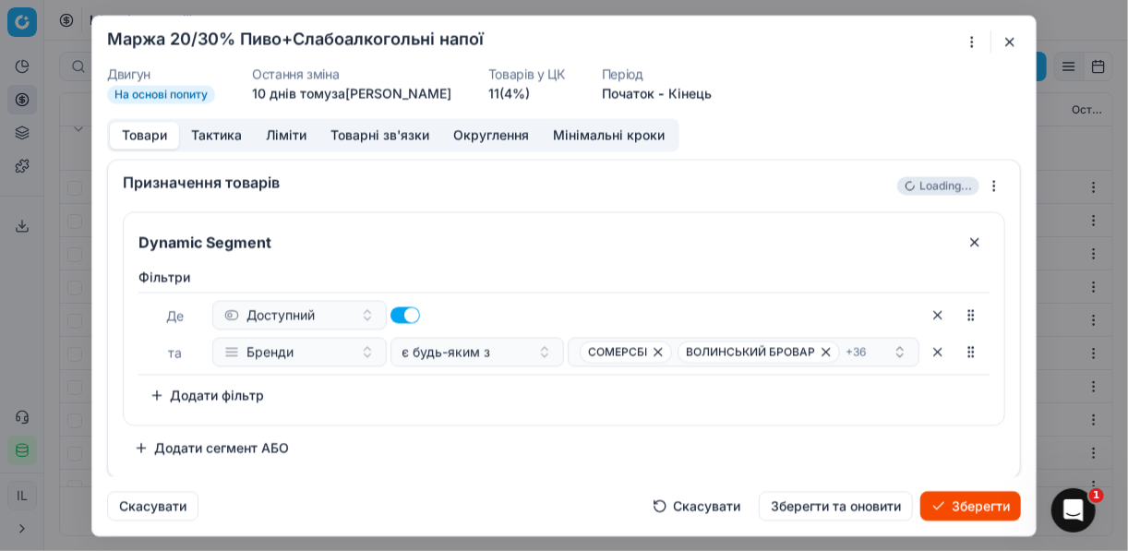
click at [509, 436] on div "Dynamic Segment Фiльтри Де Доступний та Бренди є будь-яким з СОМЕРСБІ ВОЛИНСЬКИ…" at bounding box center [564, 336] width 883 height 251
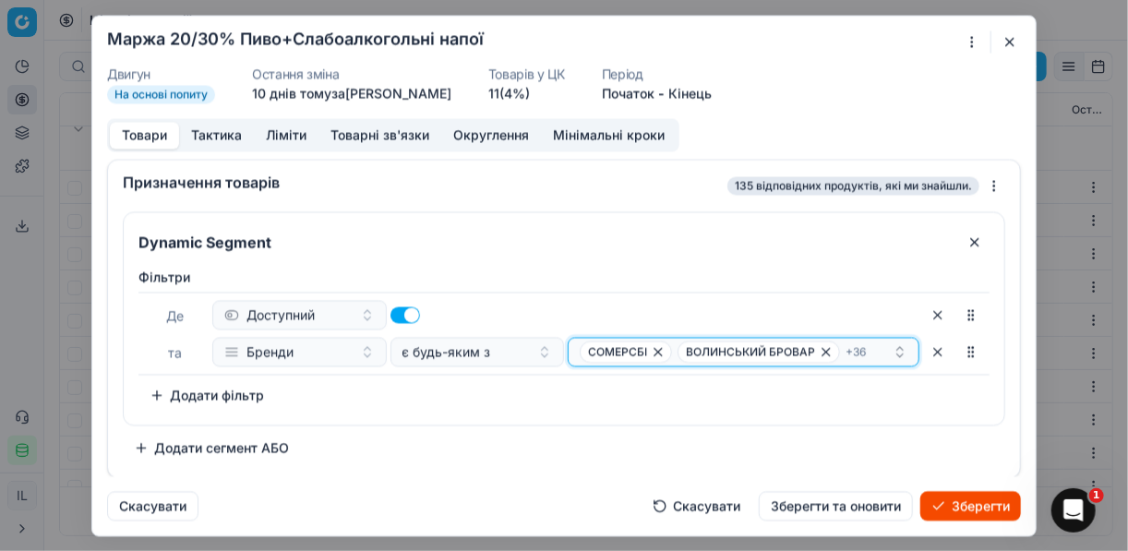
click at [872, 352] on div "СОМЕРСБІ ВОЛИНСЬКИЙ БРОВАР + 36" at bounding box center [736, 352] width 313 height 22
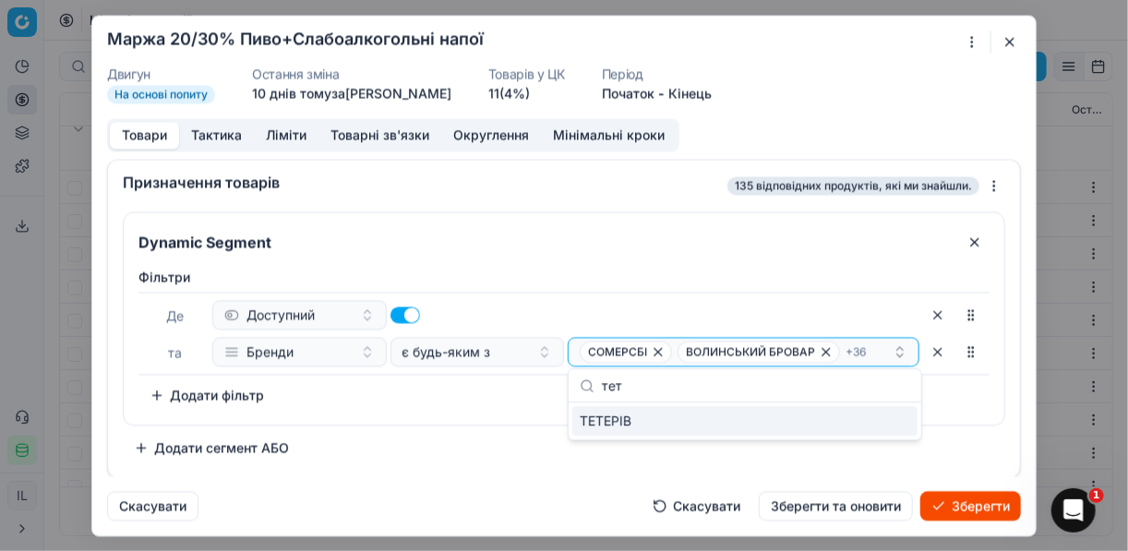
type input "тет"
click at [885, 416] on div "ТЕТЕРІВ" at bounding box center [744, 421] width 345 height 30
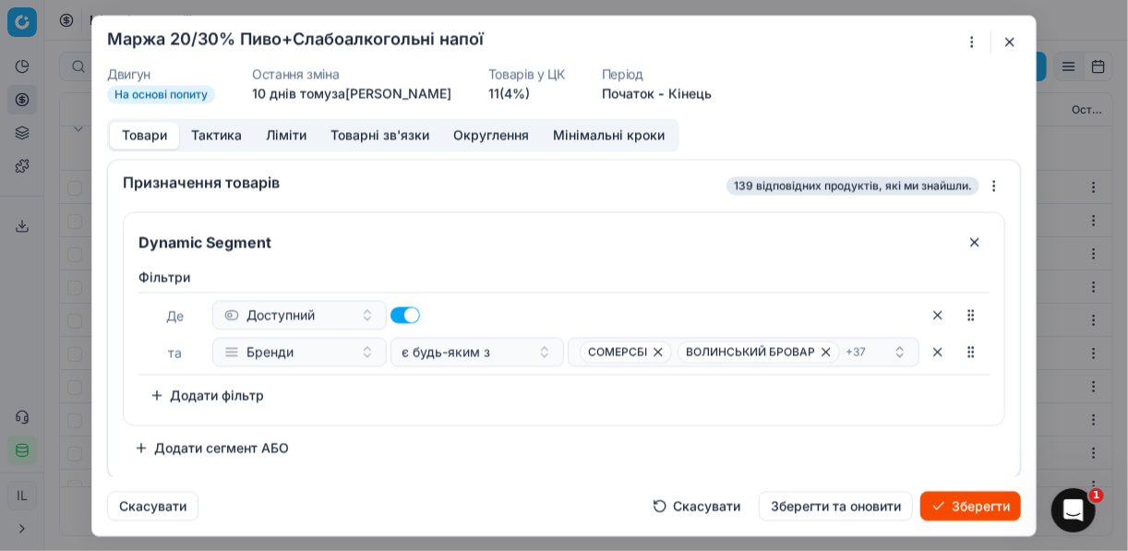
click at [496, 432] on div "Dynamic Segment Фiльтри Де Доступний та Бренди є будь-яким з СОМЕРСБІ ВОЛИНСЬКИ…" at bounding box center [564, 336] width 883 height 251
click at [876, 346] on div "СОМЕРСБІ ВОЛИНСЬКИЙ БРОВАР + 37" at bounding box center [736, 352] width 313 height 22
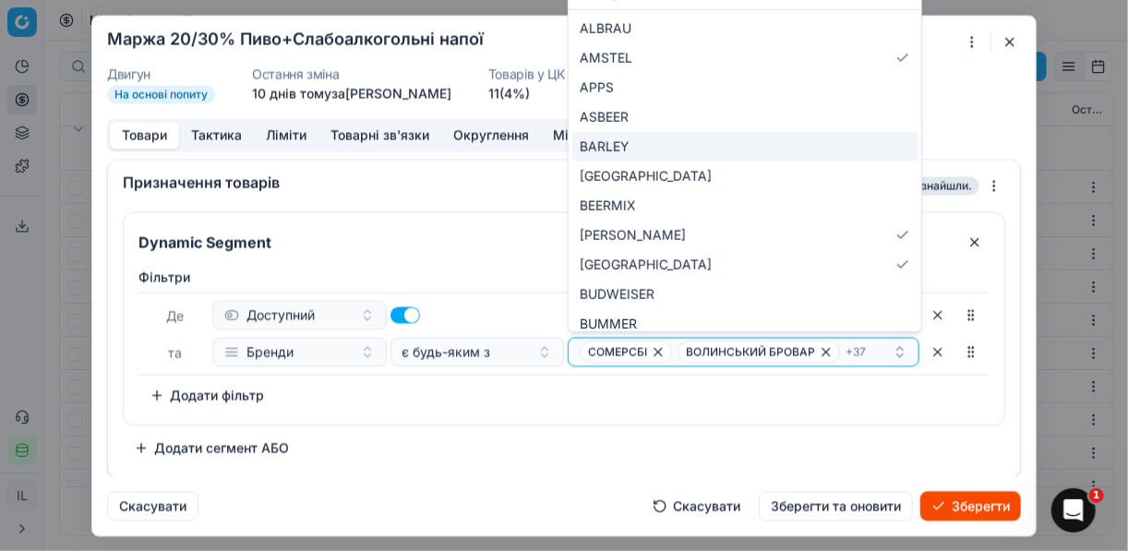
click at [473, 437] on div "Dynamic Segment Фiльтри Де Доступний та Бренди є будь-яким з СОМЕРСБІ ВОЛИНСЬКИ…" at bounding box center [564, 336] width 883 height 251
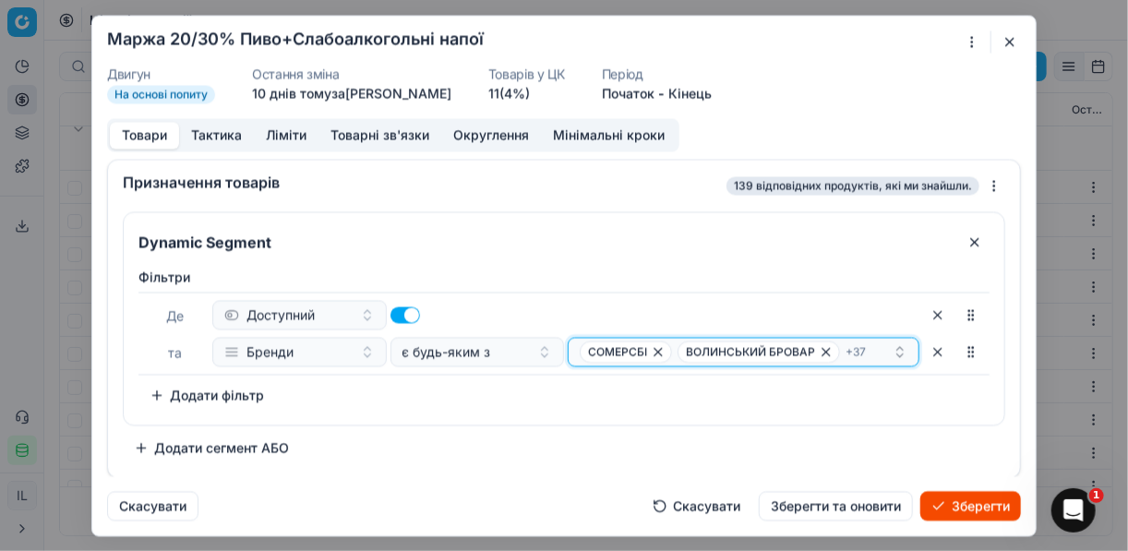
click at [872, 346] on div "СОМЕРСБІ ВОЛИНСЬКИЙ БРОВАР + 37" at bounding box center [736, 352] width 313 height 22
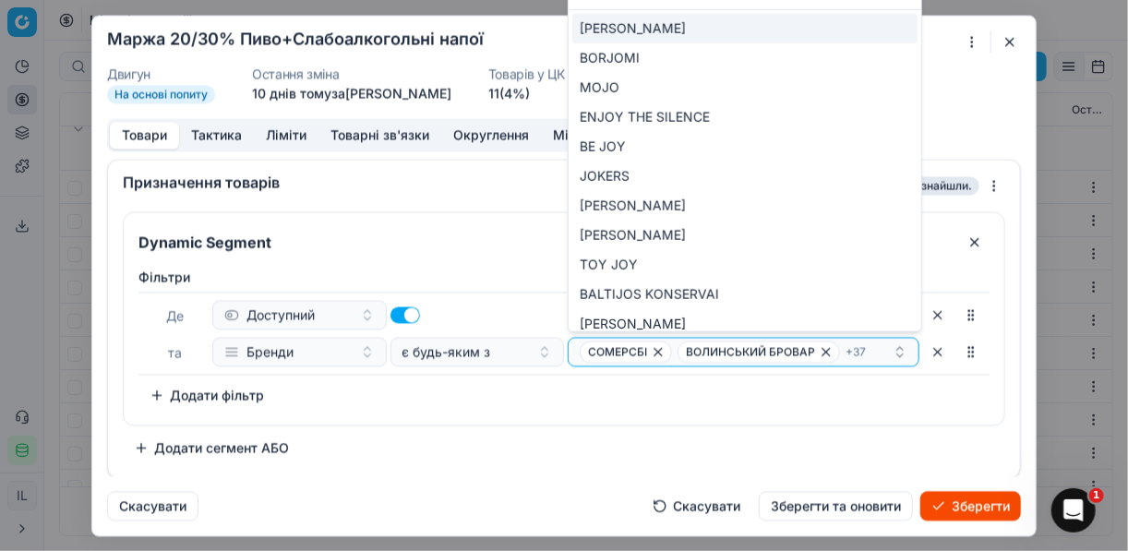
type input "Jo"
click at [827, 25] on div "JOHAN FREITAG" at bounding box center [744, 29] width 345 height 30
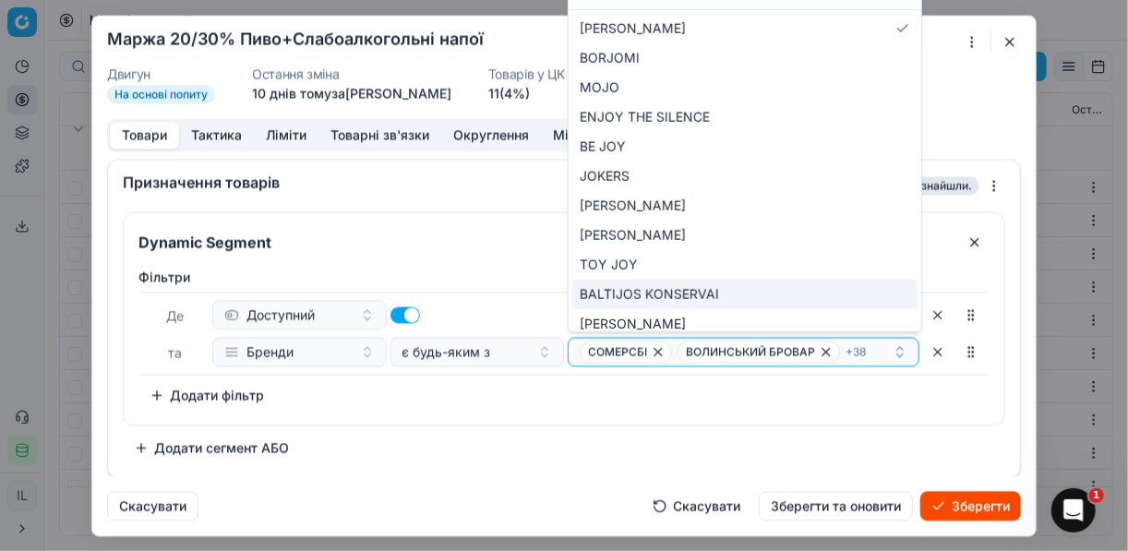
click at [582, 437] on div "Dynamic Segment Фiльтри Де Доступний та Бренди є будь-яким з СОМЕРСБІ ВОЛИНСЬКИ…" at bounding box center [564, 336] width 883 height 251
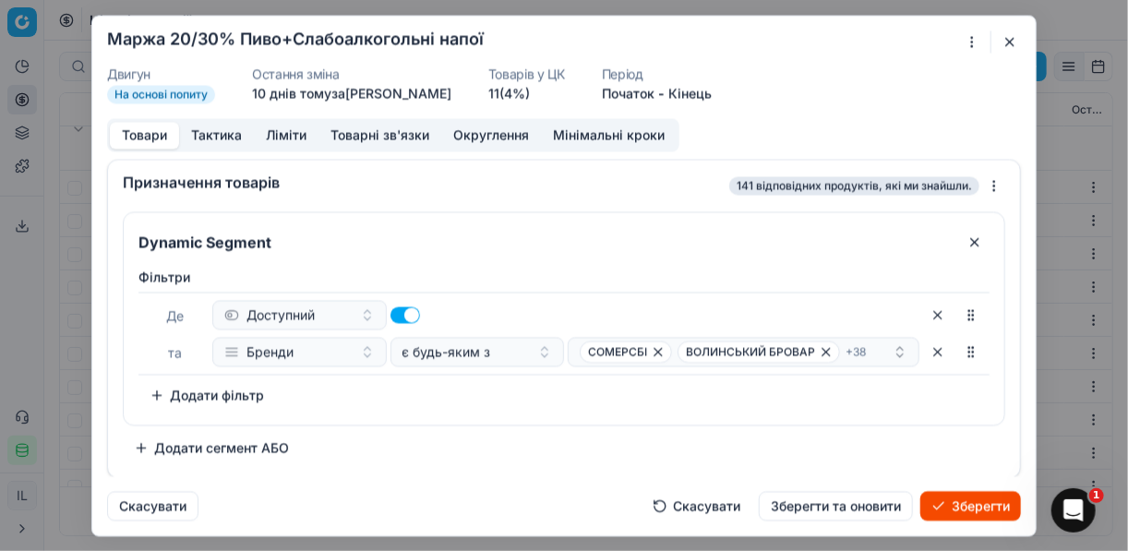
click at [962, 508] on button "Зберегти" at bounding box center [971, 506] width 101 height 30
click at [967, 504] on button "Зберегти" at bounding box center [971, 506] width 101 height 30
click at [1008, 46] on button "button" at bounding box center [1010, 41] width 22 height 22
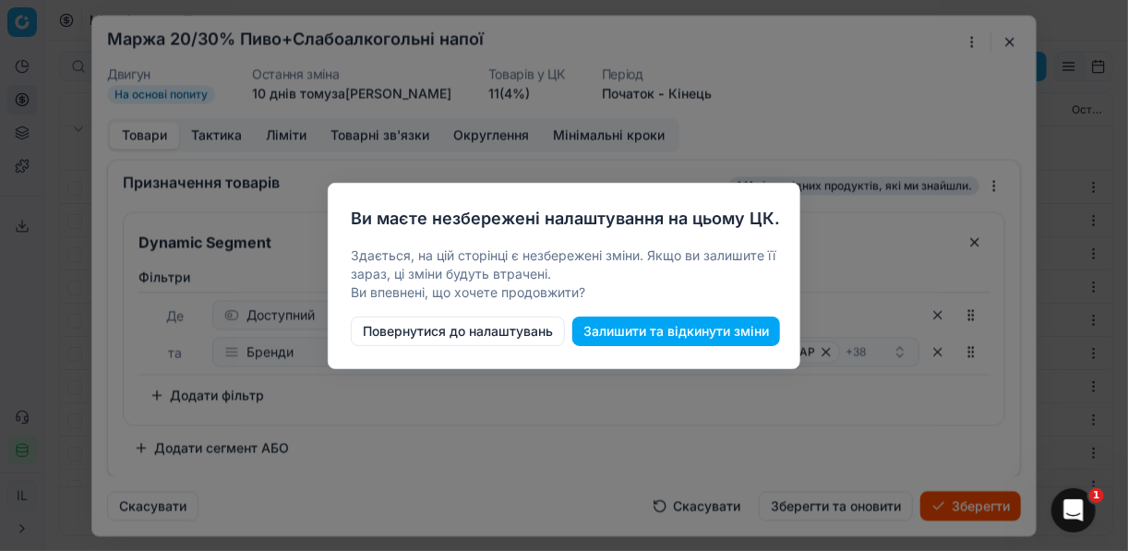
click at [489, 334] on button "Повернутися до налаштувань" at bounding box center [458, 332] width 214 height 30
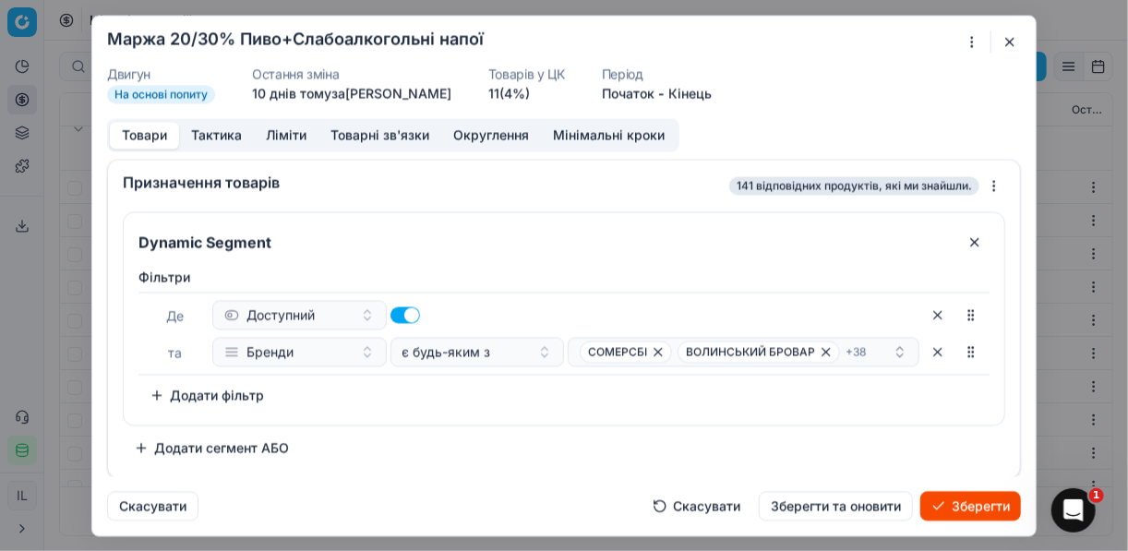
click at [975, 502] on button "Зберегти" at bounding box center [971, 506] width 101 height 30
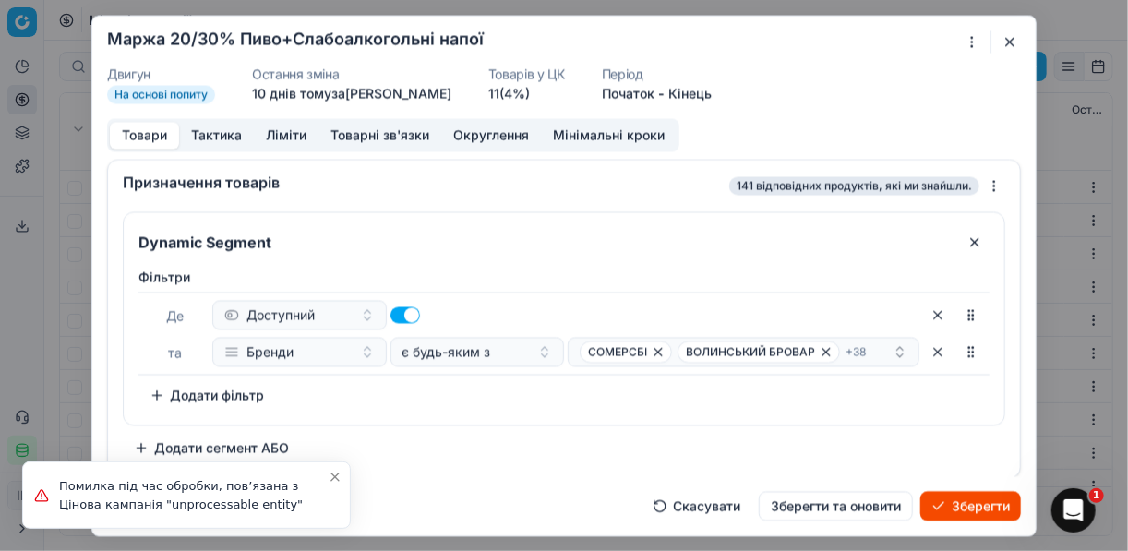
click at [290, 136] on button "Ліміти" at bounding box center [286, 135] width 65 height 27
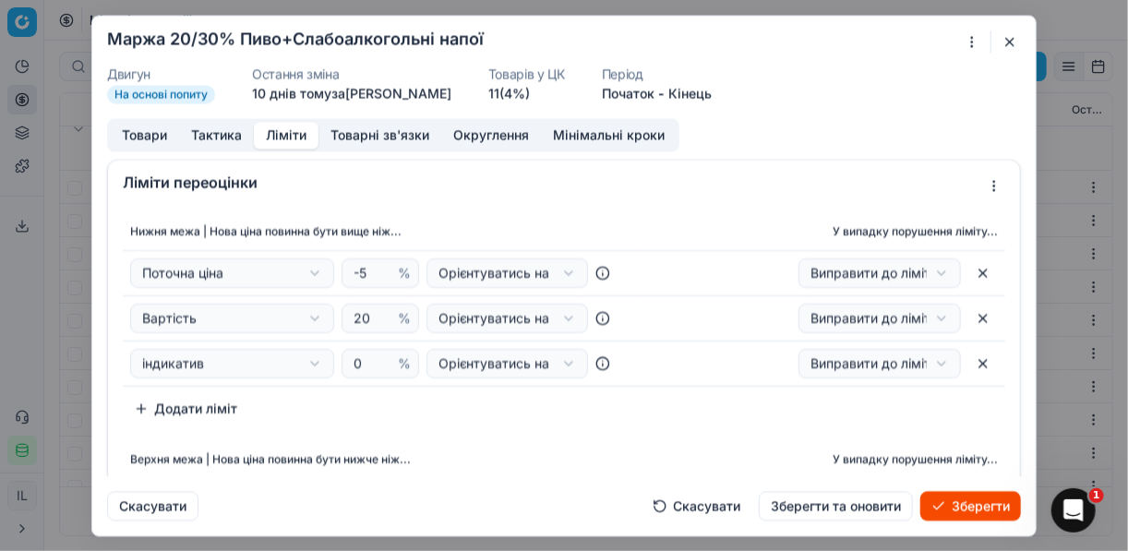
click at [132, 137] on button "Товари" at bounding box center [144, 135] width 69 height 27
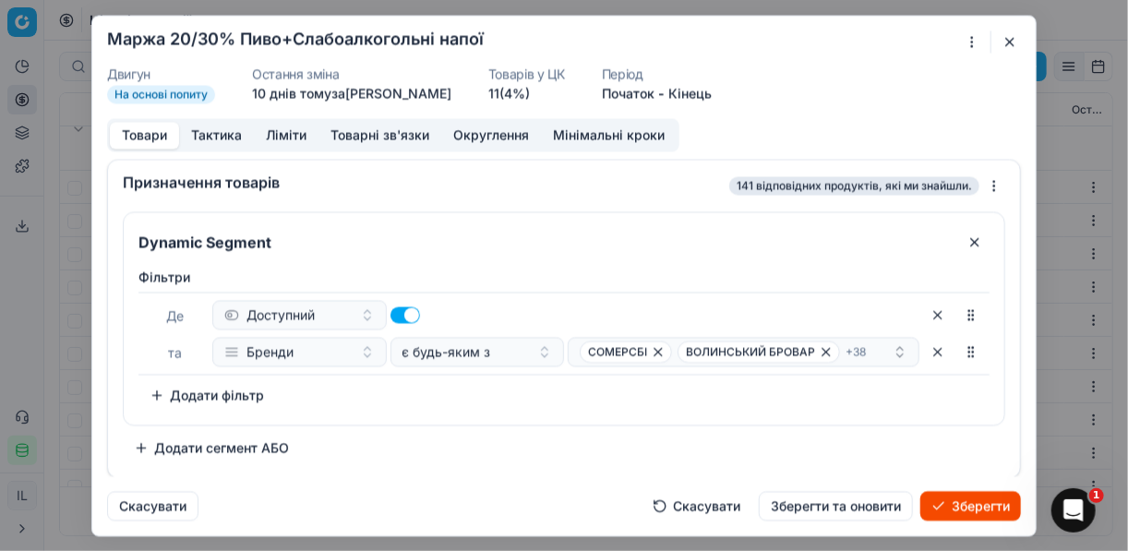
click at [955, 508] on button "Зберегти" at bounding box center [971, 506] width 101 height 30
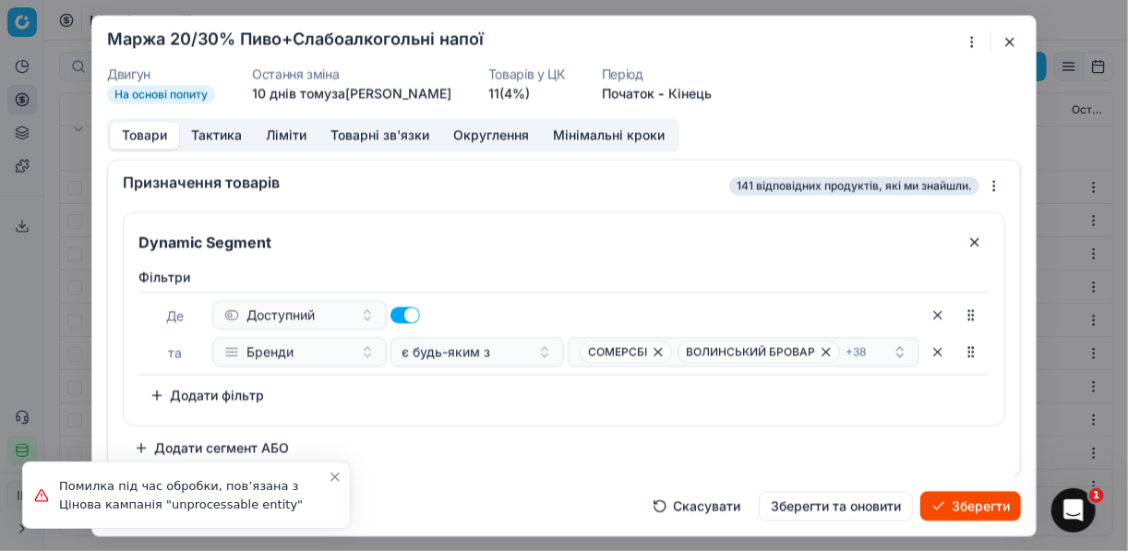
click at [1008, 37] on button "button" at bounding box center [1010, 41] width 22 height 22
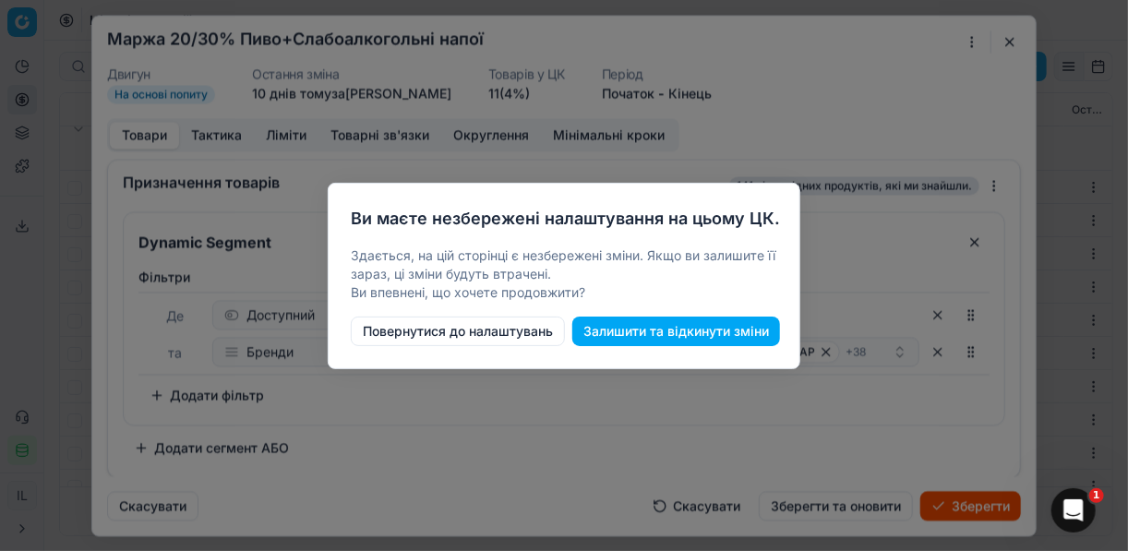
click at [512, 332] on button "Повернутися до налаштувань" at bounding box center [458, 332] width 214 height 30
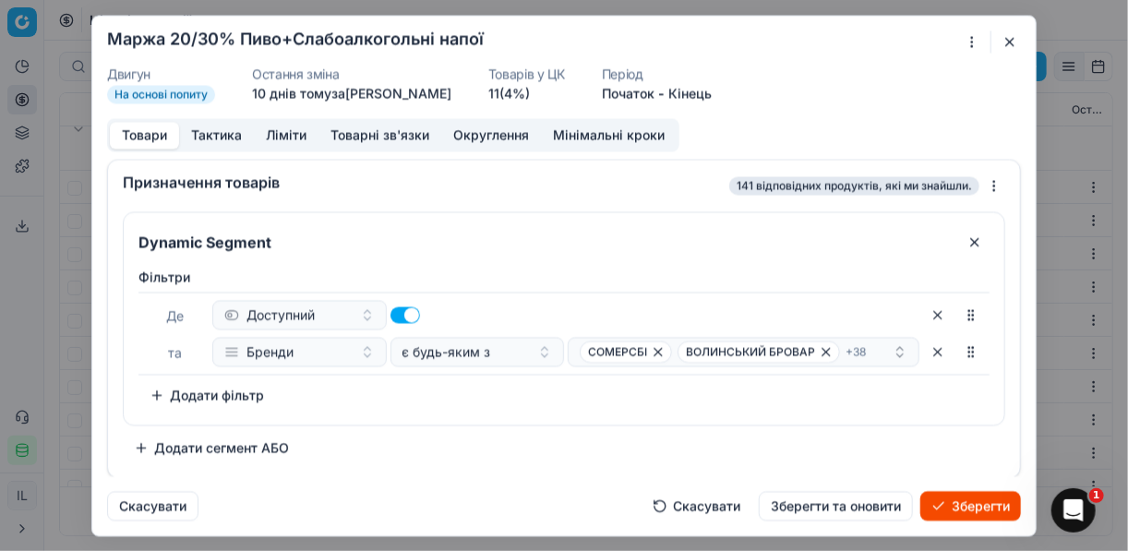
click at [1008, 42] on button "button" at bounding box center [1010, 41] width 22 height 22
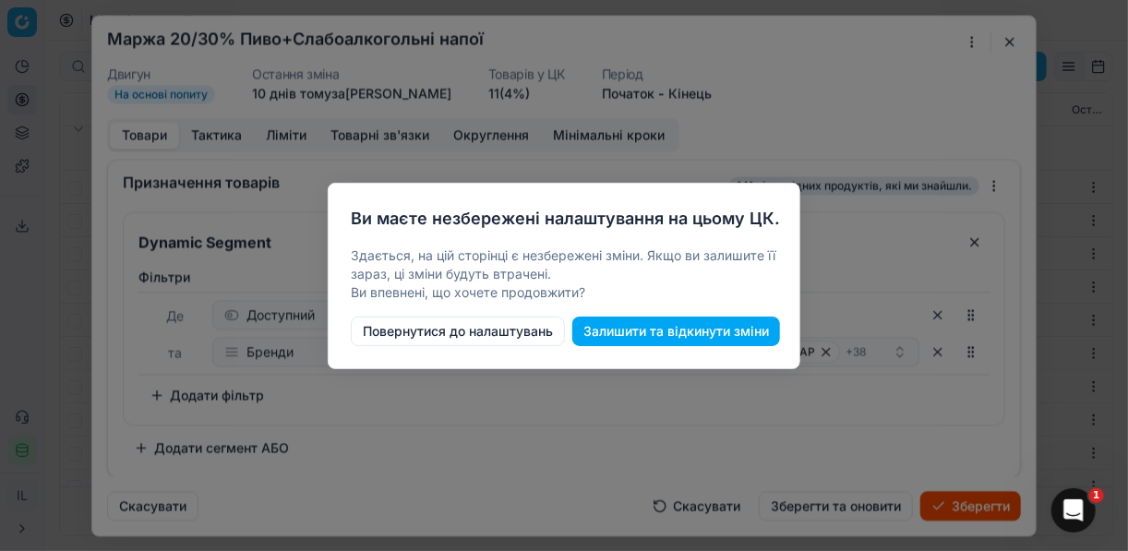
click at [592, 331] on button "Залишити та відкинути зміни" at bounding box center [676, 332] width 208 height 30
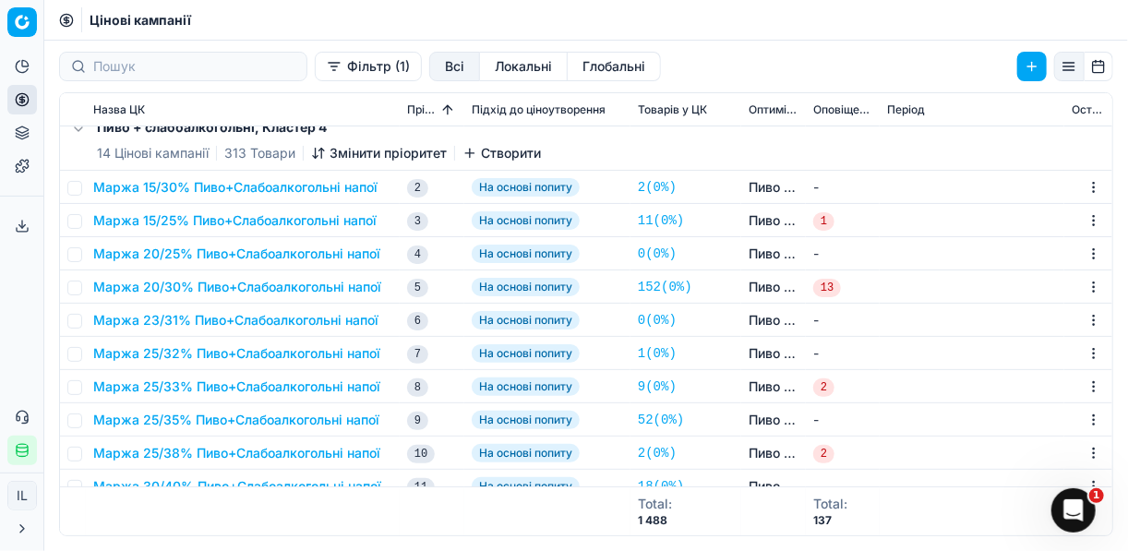
scroll to position [2804, 0]
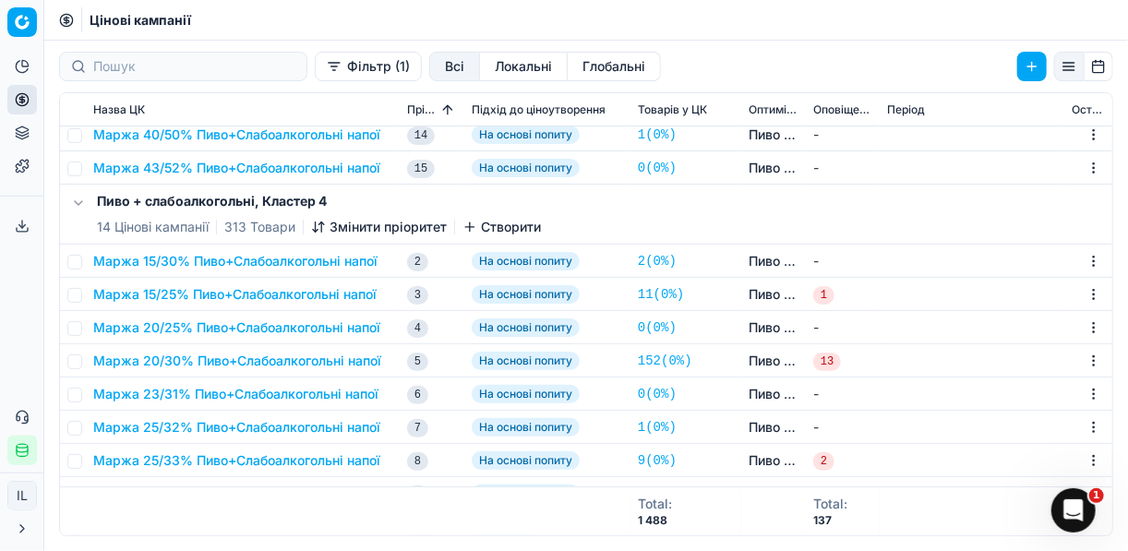
click at [201, 297] on button "Маржа 15/25% Пиво+Слабоалкогольні напої" at bounding box center [234, 294] width 283 height 18
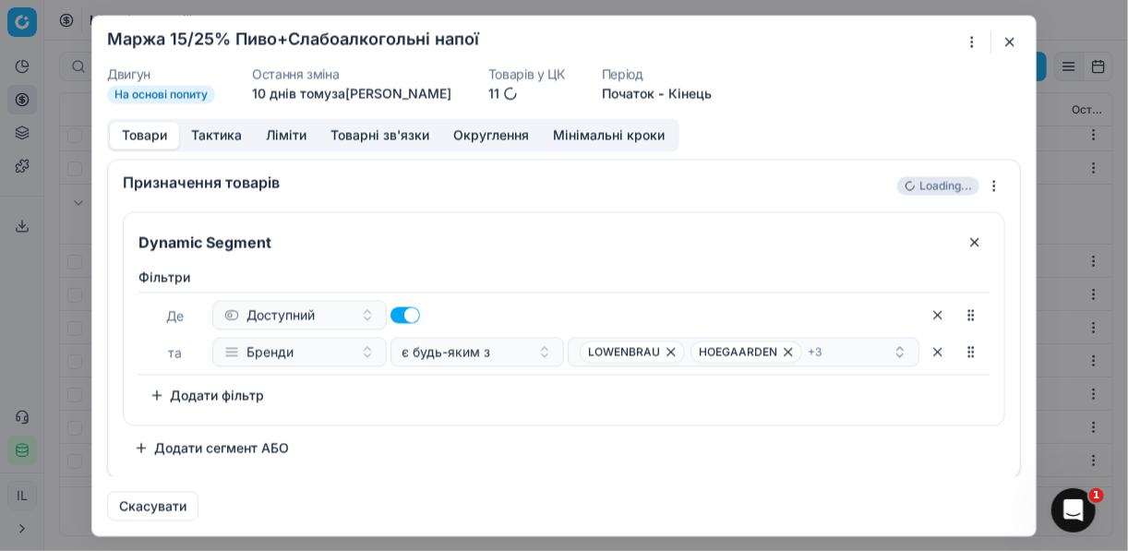
click at [199, 296] on div "Де Доступний та Бренди є будь-яким з LOWENBRAU HOEGAARDEN + 3" at bounding box center [564, 333] width 851 height 83
click at [975, 38] on div "Ми зберігаємо налаштування ЦК. Будь ласка, зачекайте, це може зайняти декілька …" at bounding box center [564, 275] width 1128 height 551
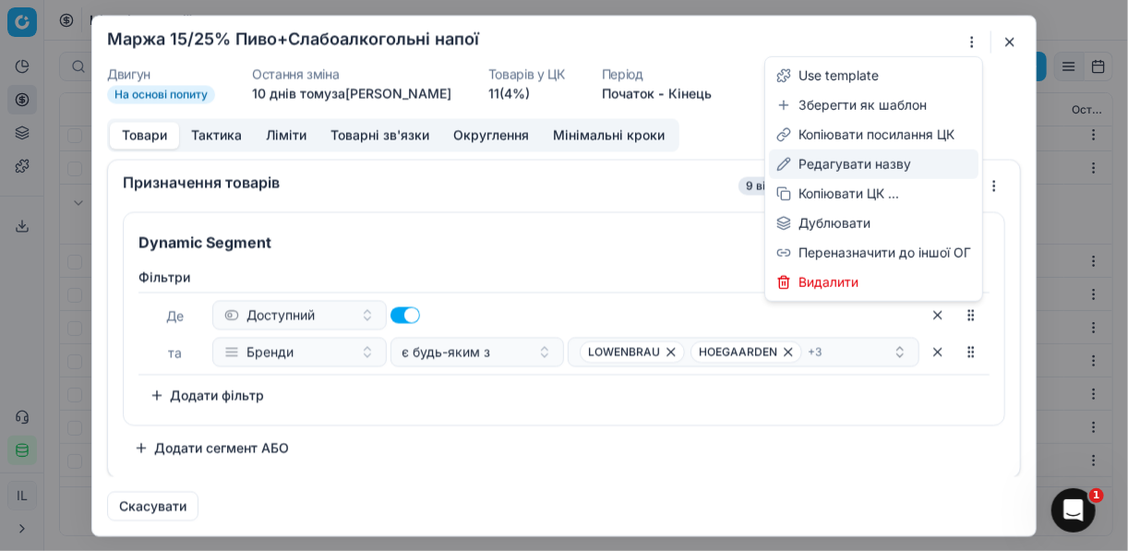
click at [853, 162] on div "Редагувати назву" at bounding box center [874, 165] width 210 height 30
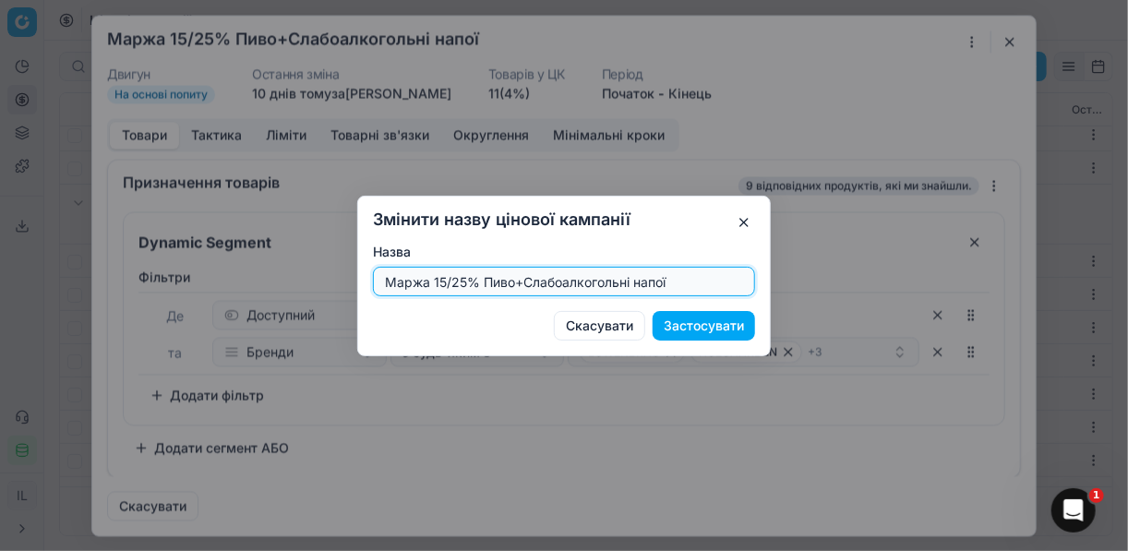
click at [466, 280] on input "Маржа 15/25% Пиво+Слабоалкогольні напої" at bounding box center [564, 282] width 366 height 28
type input "Маржа 20/30% Пиво+Слабоалкогольні напої"
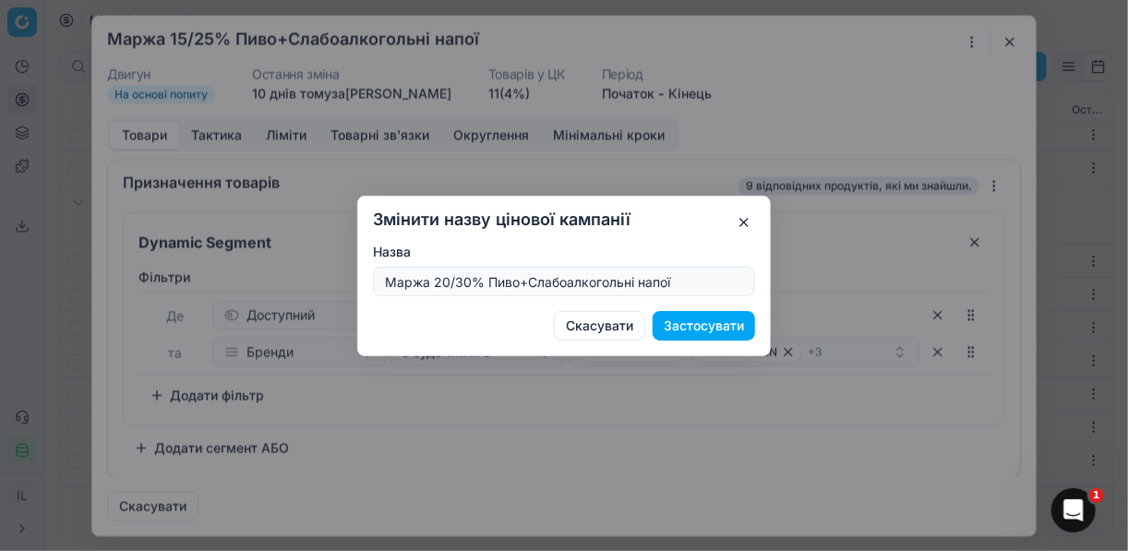
click at [694, 324] on button "Застосувати" at bounding box center [704, 326] width 102 height 30
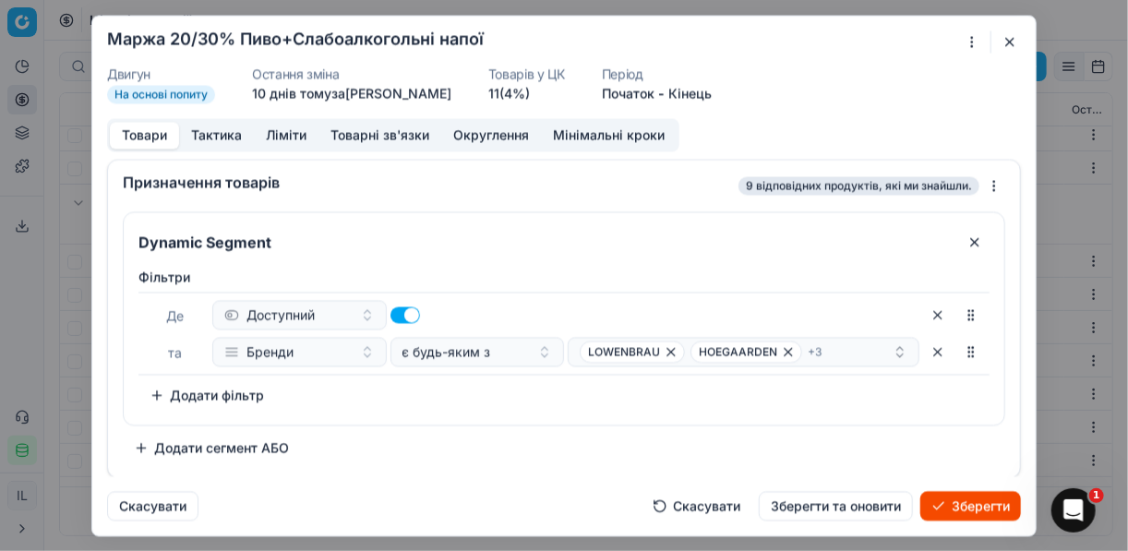
click at [279, 138] on button "Ліміти" at bounding box center [286, 135] width 65 height 27
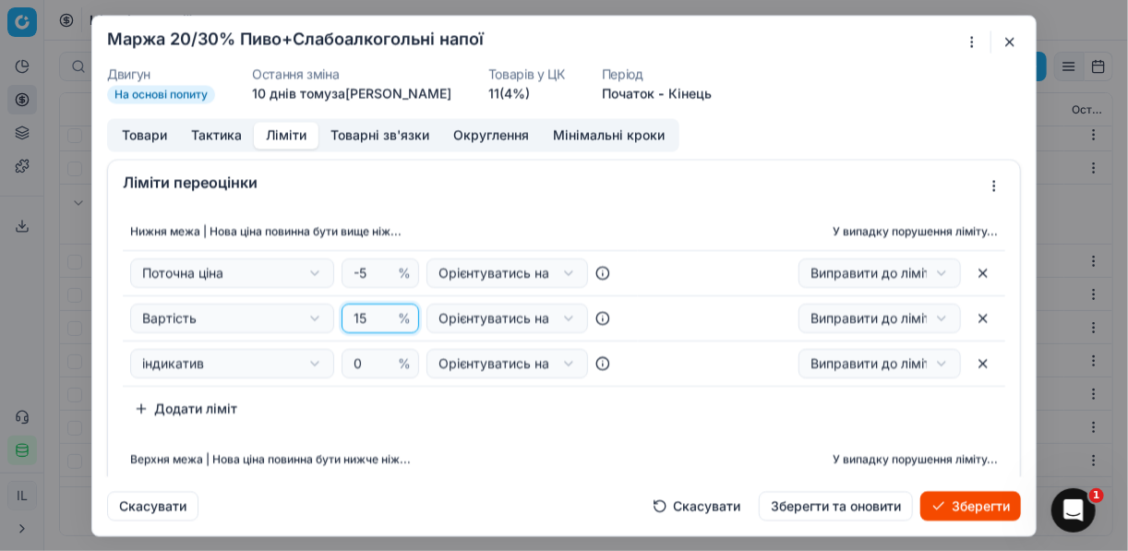
drag, startPoint x: 363, startPoint y: 319, endPoint x: 348, endPoint y: 312, distance: 16.1
click at [350, 312] on input "15" at bounding box center [372, 319] width 44 height 28
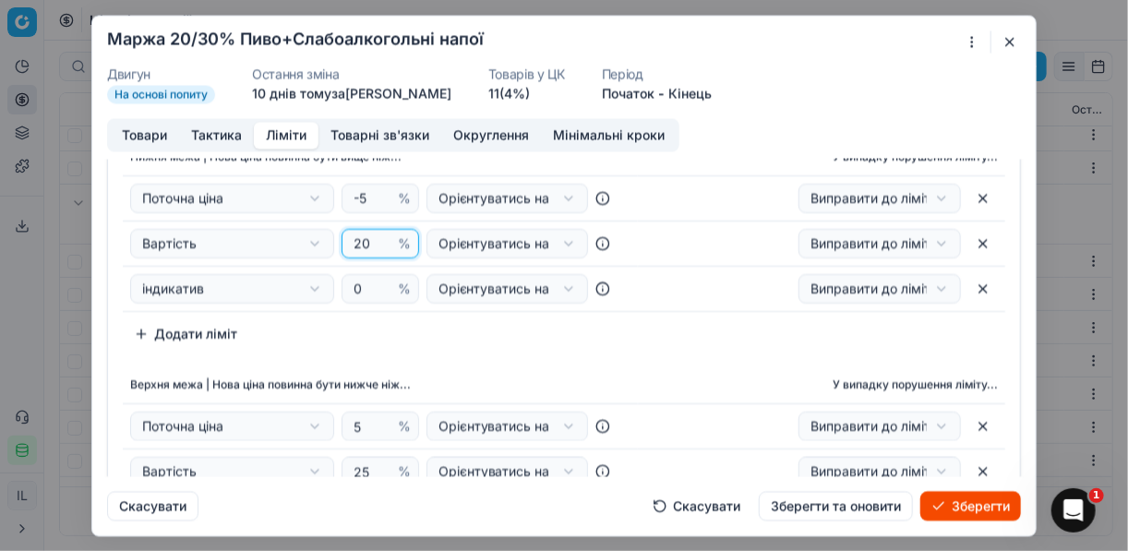
scroll to position [148, 0]
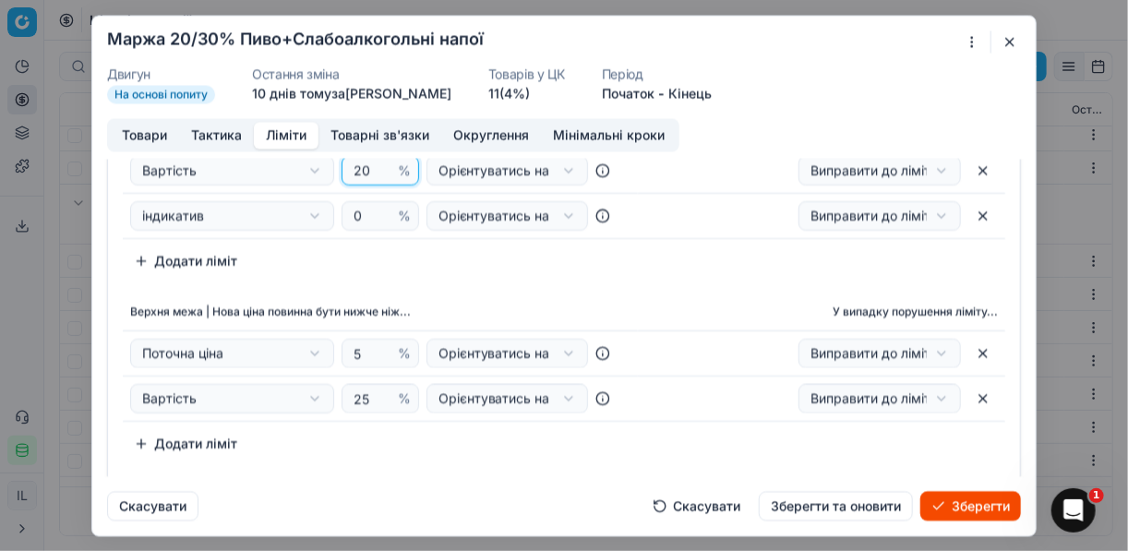
type input "20"
drag, startPoint x: 363, startPoint y: 403, endPoint x: 352, endPoint y: 398, distance: 12.0
click at [352, 398] on input "25" at bounding box center [372, 399] width 44 height 28
type input "30"
click at [538, 466] on div "Додаткові налаштування Встановіть поведінку для особливих випадків переоцінки п…" at bounding box center [564, 495] width 912 height 59
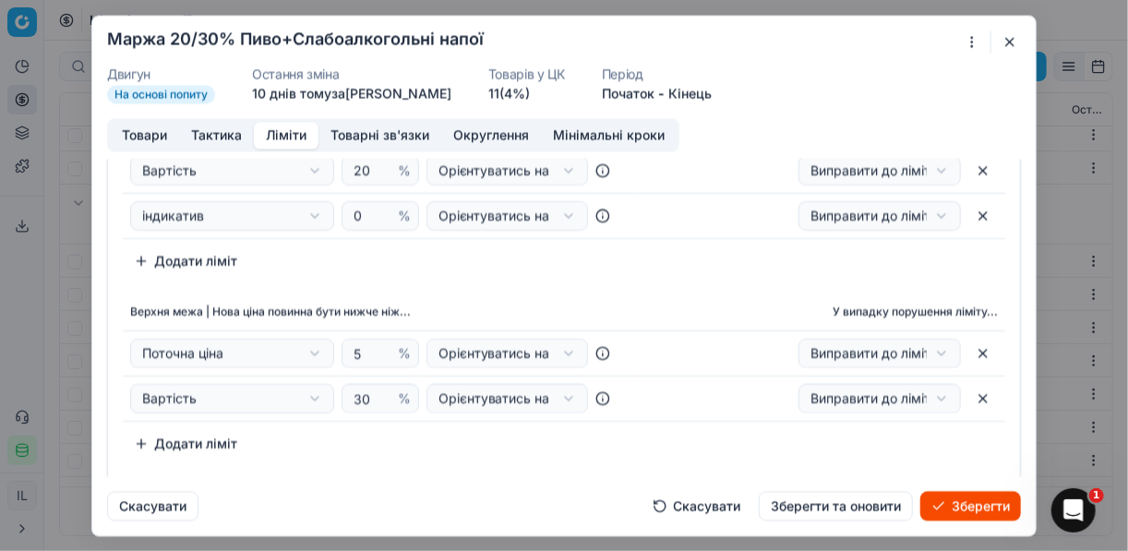
click at [155, 138] on button "Товари" at bounding box center [144, 135] width 69 height 27
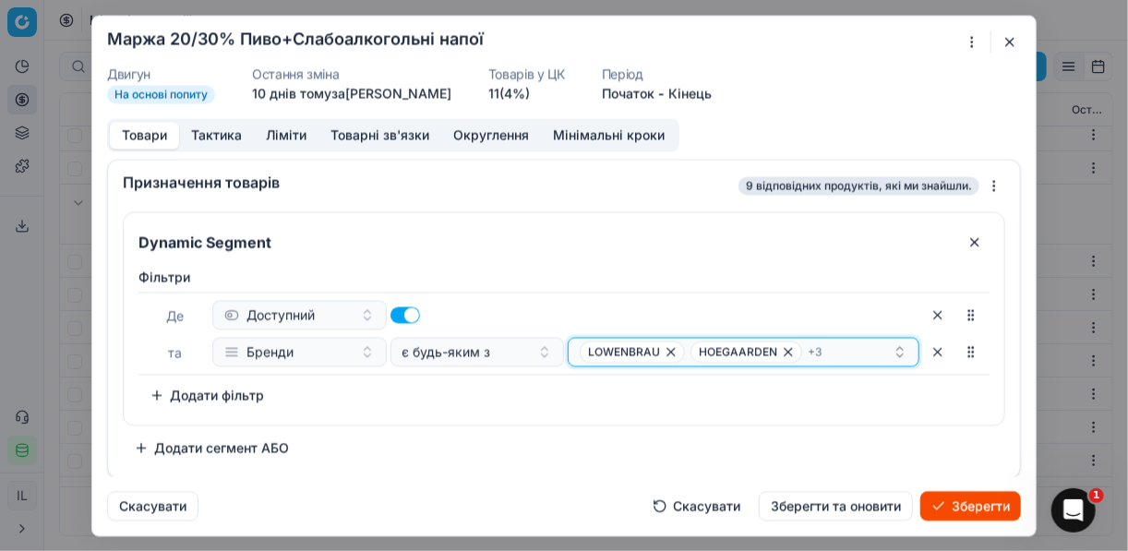
click at [785, 352] on icon "button" at bounding box center [788, 351] width 7 height 7
click at [783, 352] on span "+ 2" at bounding box center [784, 351] width 14 height 15
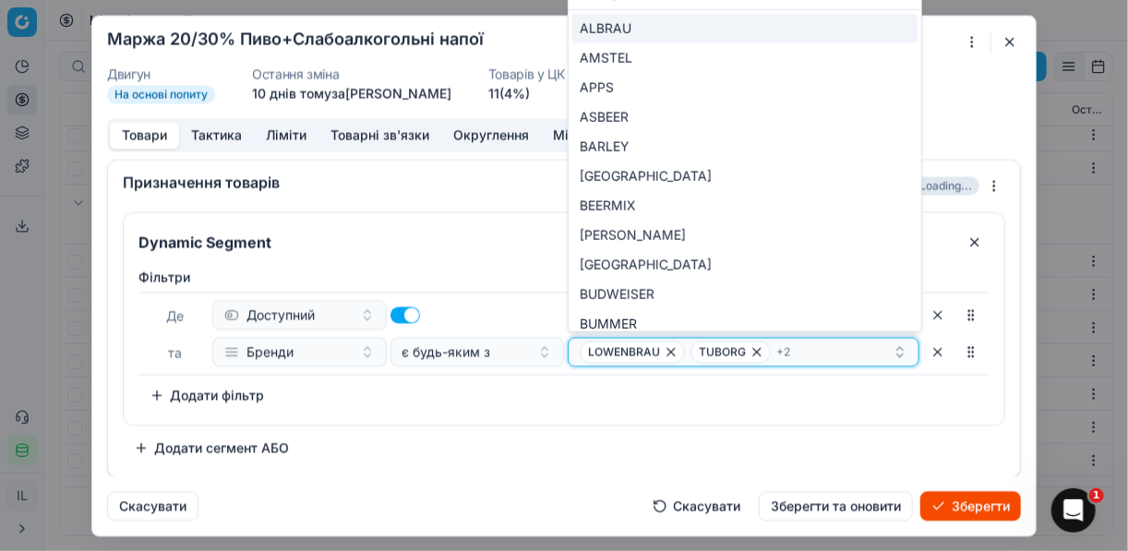
click at [756, 352] on icon "button" at bounding box center [756, 351] width 7 height 7
click at [662, 349] on icon "button" at bounding box center [658, 351] width 7 height 7
click at [776, 351] on icon "button" at bounding box center [779, 351] width 7 height 7
click at [667, 355] on icon "button" at bounding box center [666, 351] width 15 height 15
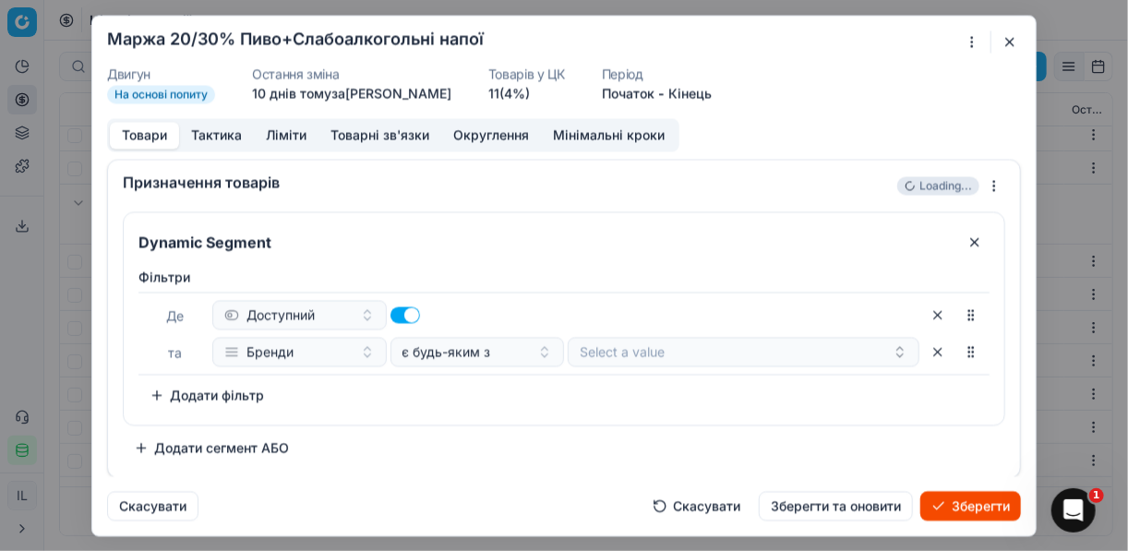
click at [699, 401] on div "Фiльтри Де Доступний та Бренди є будь-яким з Select a value To pick up a sortab…" at bounding box center [564, 339] width 851 height 142
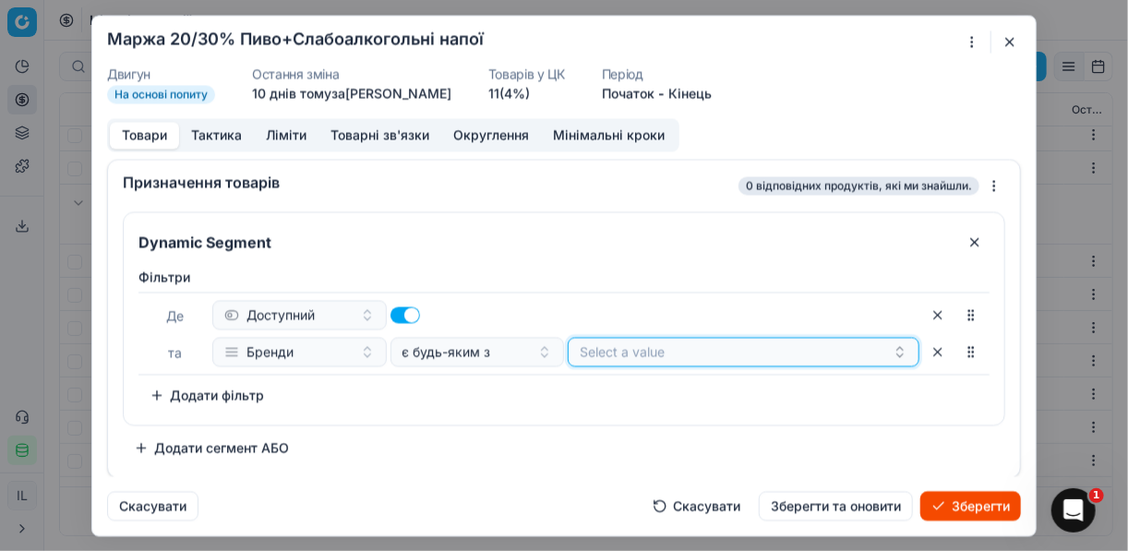
click at [886, 347] on button "Select a value" at bounding box center [744, 352] width 352 height 30
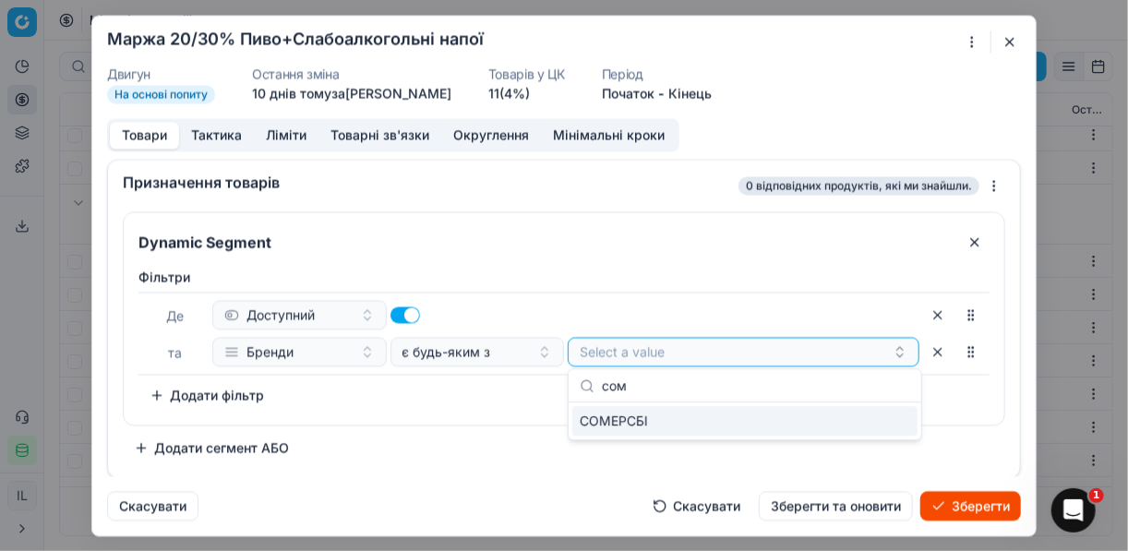
type input "сом"
click at [893, 426] on div "СОМЕРСБІ" at bounding box center [744, 421] width 345 height 30
click at [684, 350] on div "СОМЕРСБІ" at bounding box center [736, 352] width 313 height 22
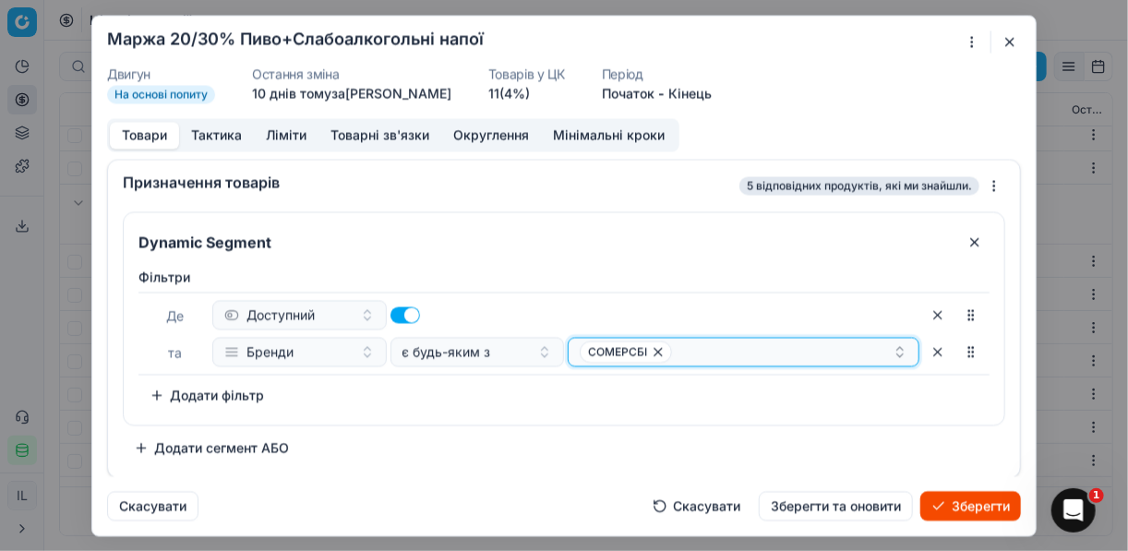
click at [684, 350] on div "СОМЕРСБІ" at bounding box center [736, 352] width 313 height 22
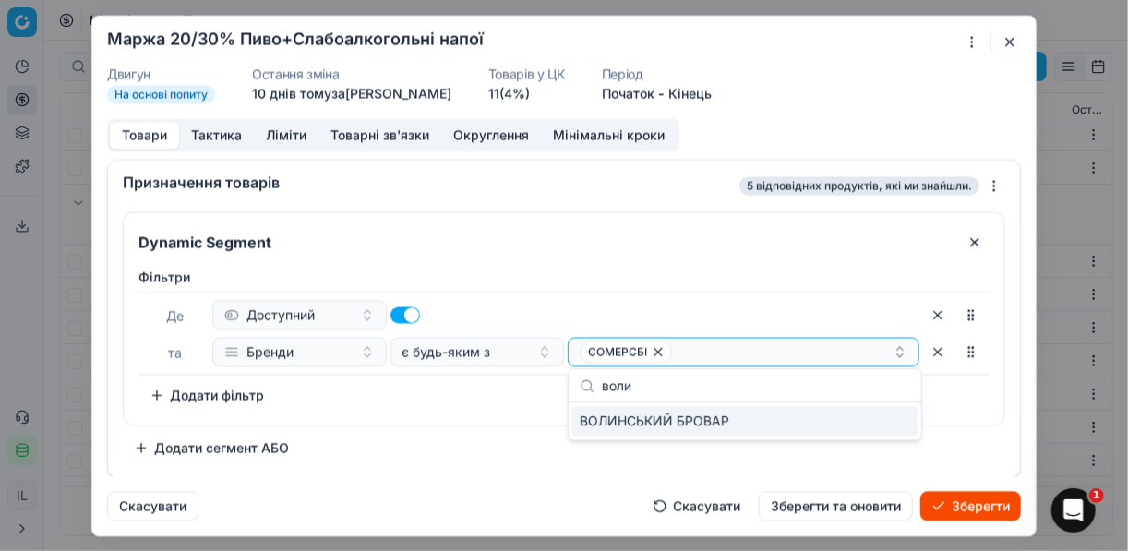
type input "воли"
click at [906, 418] on div "ВОЛИНСЬКИЙ БРОВАР" at bounding box center [744, 421] width 345 height 30
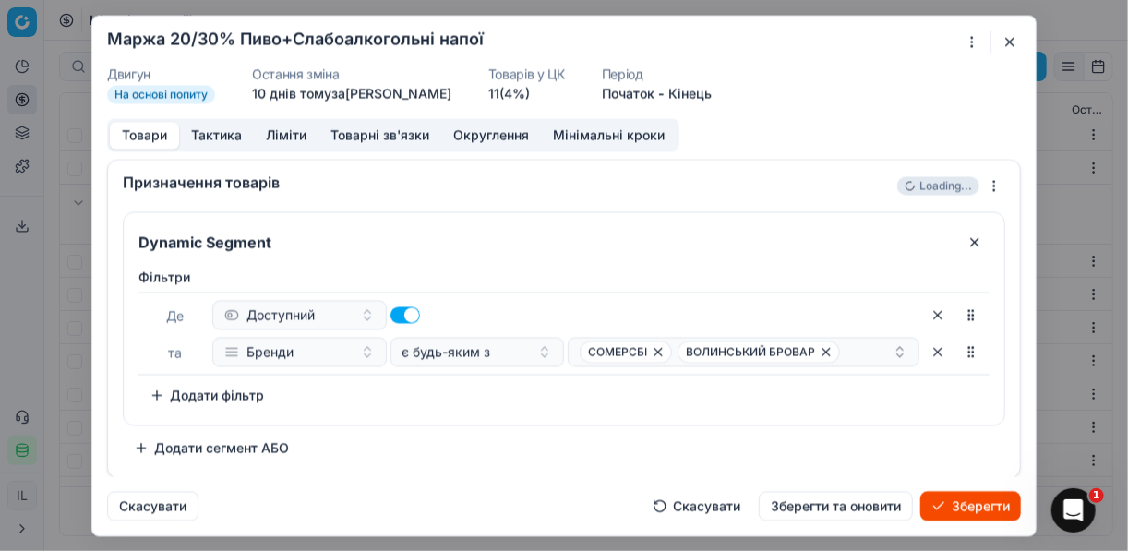
click at [450, 404] on div "Фiльтри Де Доступний та Бренди є будь-яким з СОМЕРСБІ ВОЛИНСЬКИЙ БРОВАР To pick…" at bounding box center [564, 339] width 851 height 142
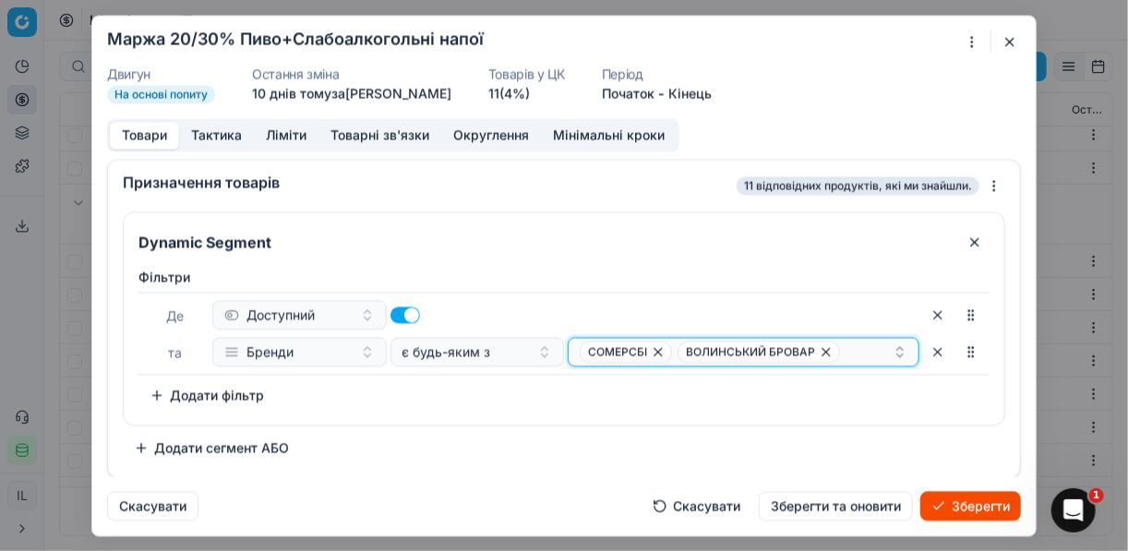
click at [847, 348] on div "СОМЕРСБІ ВОЛИНСЬКИЙ БРОВАР" at bounding box center [736, 352] width 313 height 22
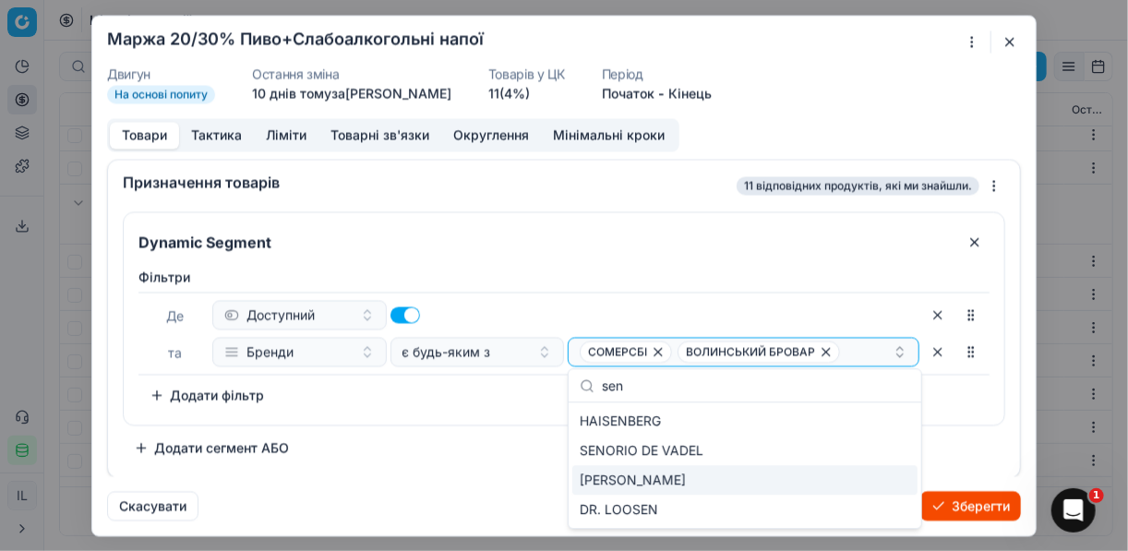
type input "sen"
click at [740, 477] on div "SENOR CARTEL" at bounding box center [744, 480] width 345 height 30
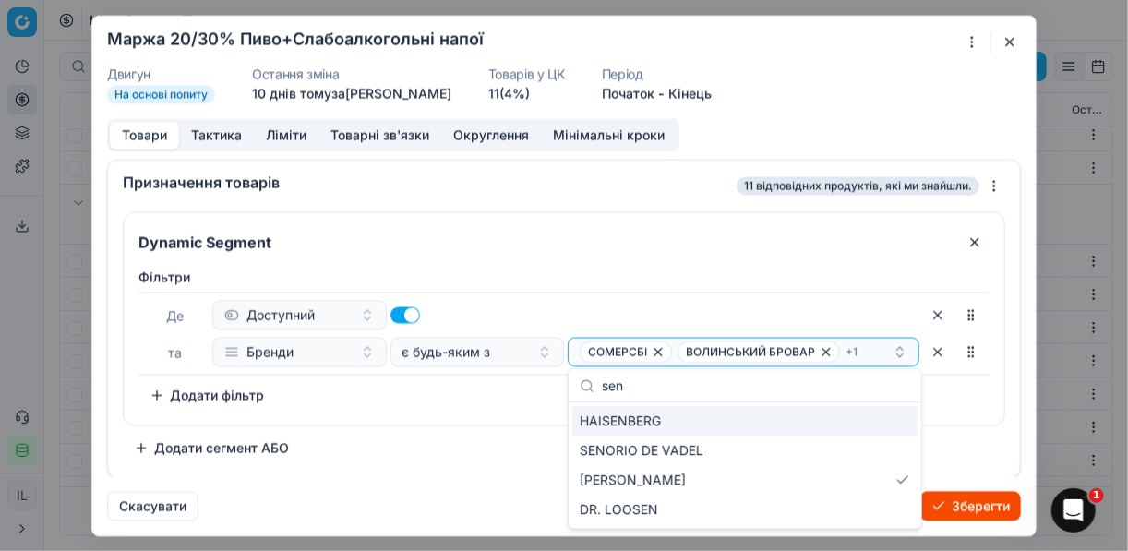
click at [758, 418] on div "HAISENBERG" at bounding box center [744, 421] width 345 height 30
click at [867, 349] on div "СОМЕРСБІ ВОЛИНСЬКИЙ БРОВАР + 2" at bounding box center [736, 352] width 313 height 22
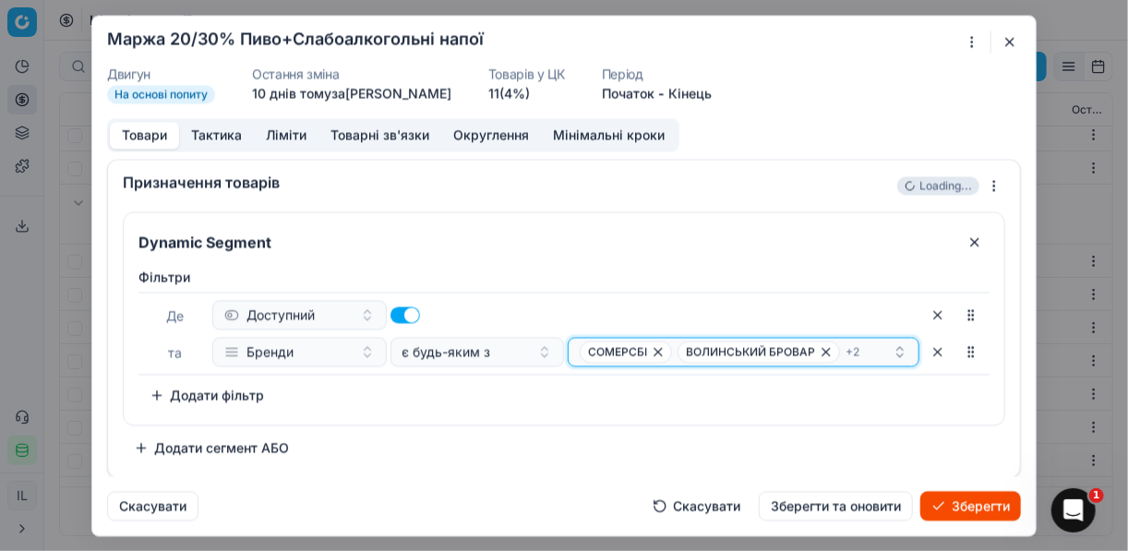
click at [867, 348] on div "СОМЕРСБІ ВОЛИНСЬКИЙ БРОВАР + 2" at bounding box center [736, 352] width 313 height 22
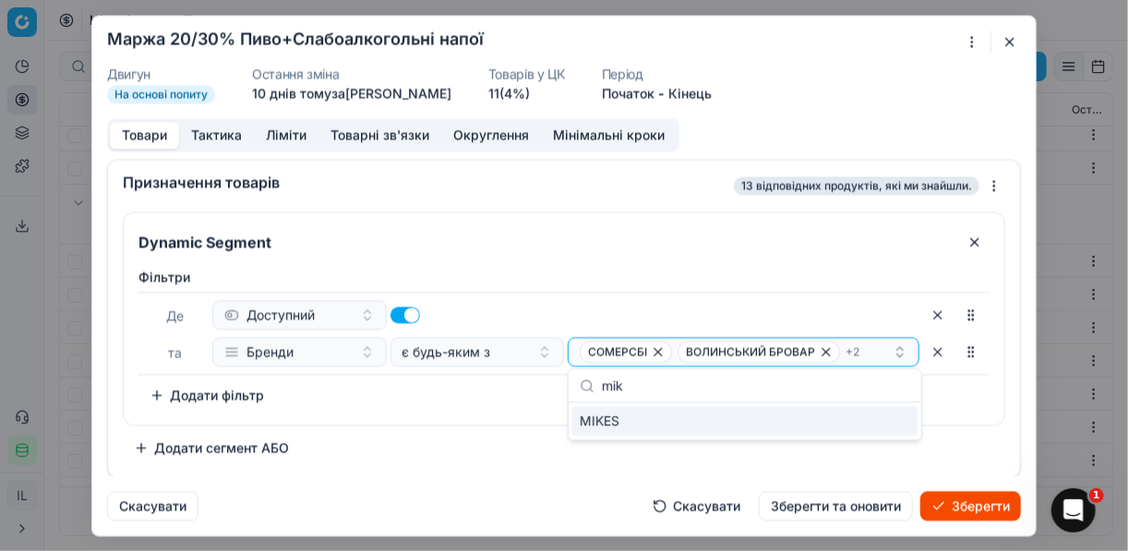
type input "mik"
click at [874, 428] on div "MIKES" at bounding box center [744, 421] width 345 height 30
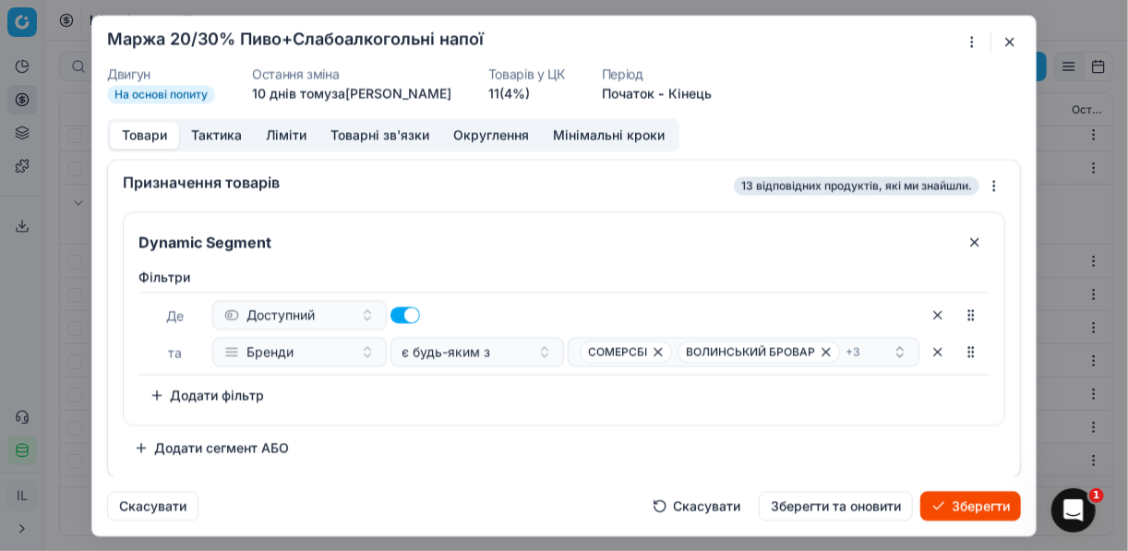
click at [448, 432] on div "Dynamic Segment Фiльтри Де Доступний та Бренди є будь-яким з СОМЕРСБІ ВОЛИНСЬКИ…" at bounding box center [564, 336] width 883 height 251
click at [820, 352] on icon "button" at bounding box center [826, 351] width 15 height 15
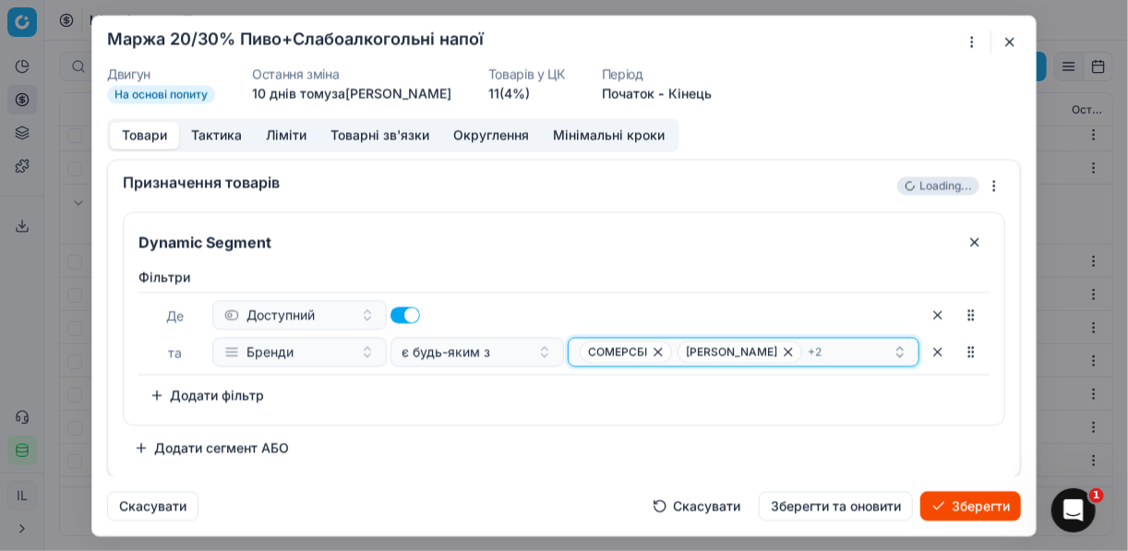
click at [785, 350] on icon "button" at bounding box center [788, 351] width 7 height 7
click at [770, 350] on icon "button" at bounding box center [768, 351] width 15 height 15
click at [731, 354] on icon "button" at bounding box center [731, 351] width 15 height 15
click at [680, 348] on div "СОМЕРСБІ" at bounding box center [736, 352] width 313 height 22
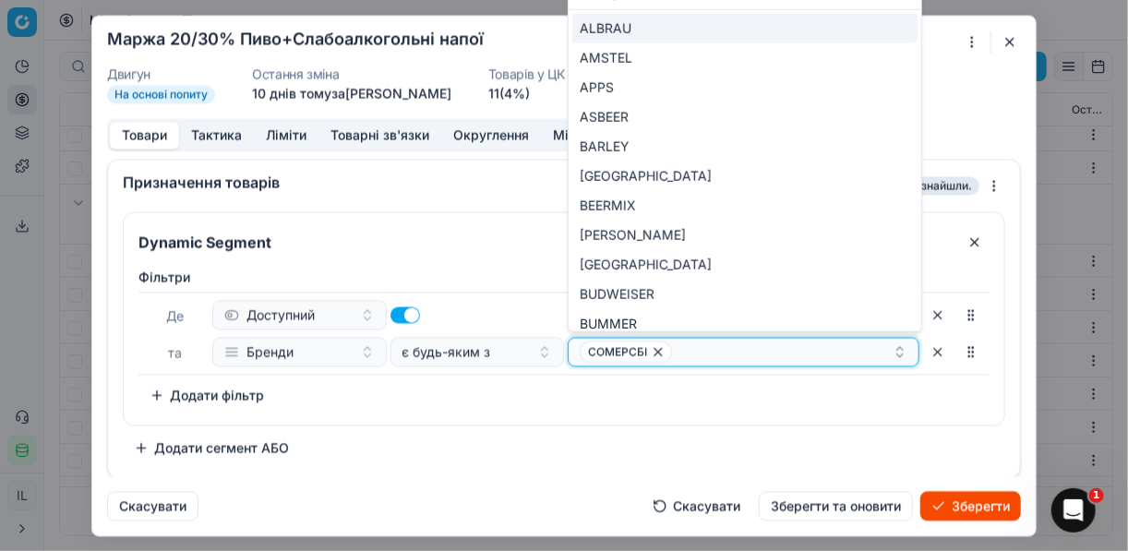
click at [680, 348] on div "СОМЕРСБІ" at bounding box center [736, 352] width 313 height 22
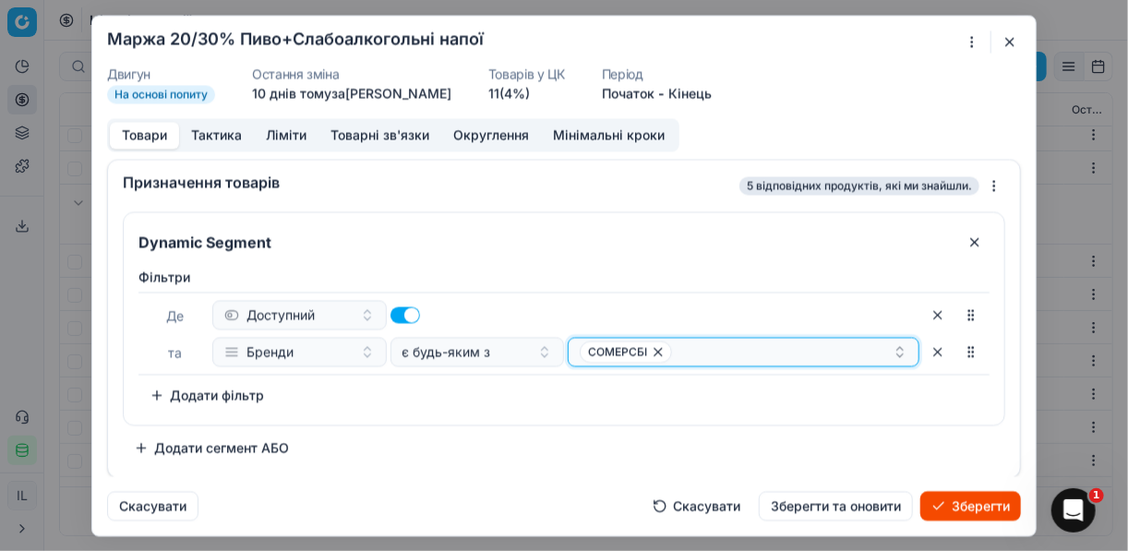
click at [680, 348] on div "СОМЕРСБІ" at bounding box center [736, 352] width 313 height 22
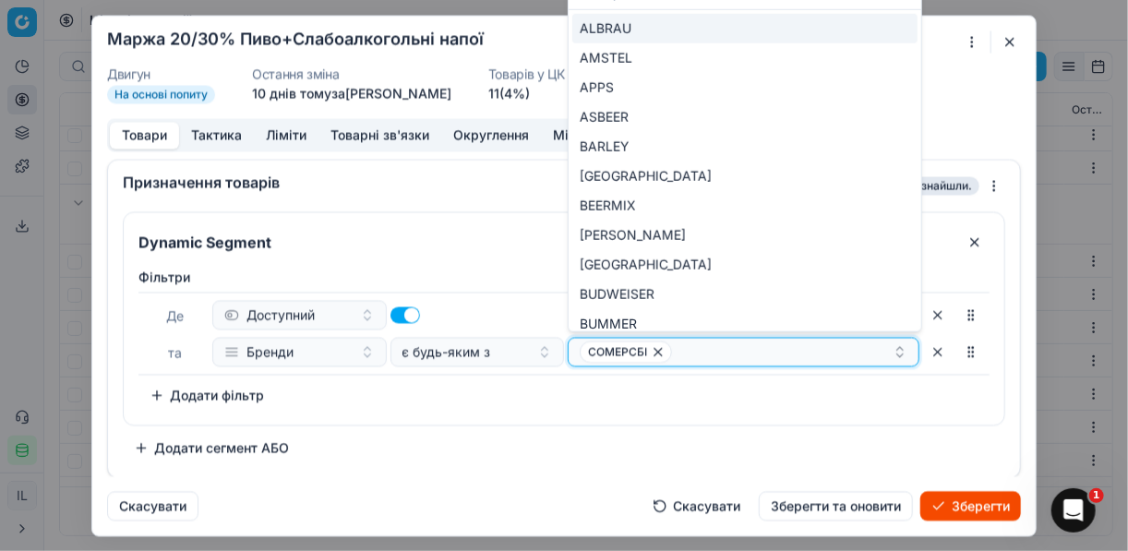
click at [680, 348] on div "СОМЕРСБІ" at bounding box center [736, 352] width 313 height 22
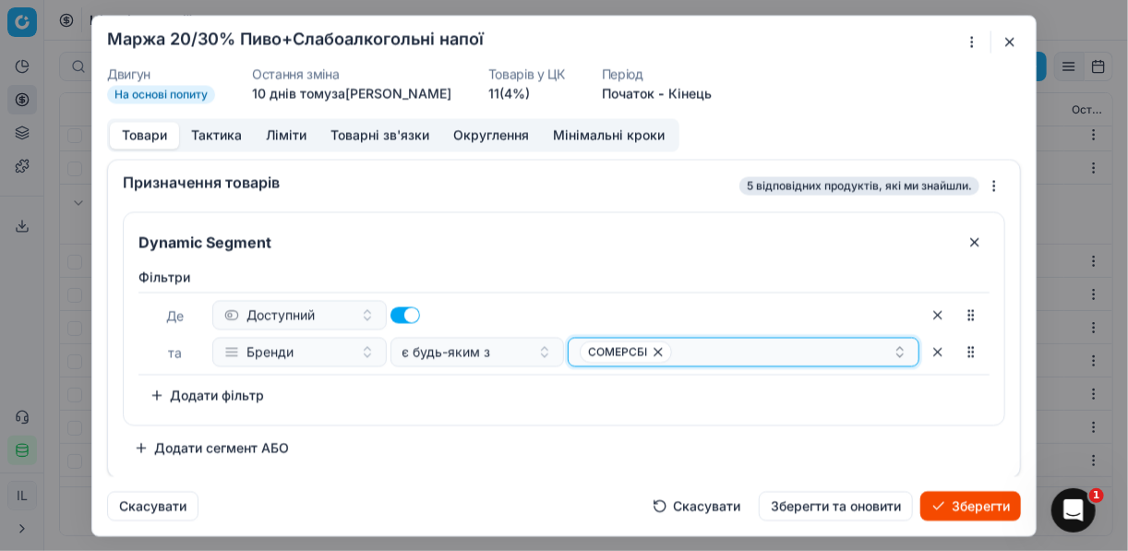
click at [678, 347] on div "СОМЕРСБІ" at bounding box center [736, 352] width 313 height 22
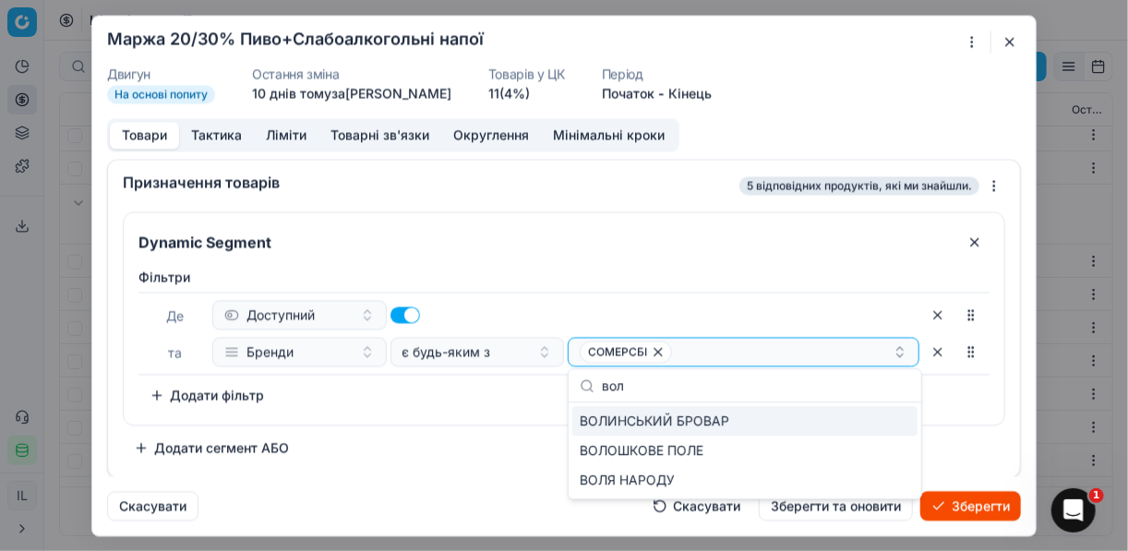
type input "вол"
click at [878, 419] on div "ВОЛИНСЬКИЙ БРОВАР" at bounding box center [744, 421] width 345 height 30
click at [511, 428] on div "Dynamic Segment Фiльтри Де Доступний та Бренди є будь-яким з СОМЕРСБІ ВОЛИНСЬКИ…" at bounding box center [564, 336] width 883 height 251
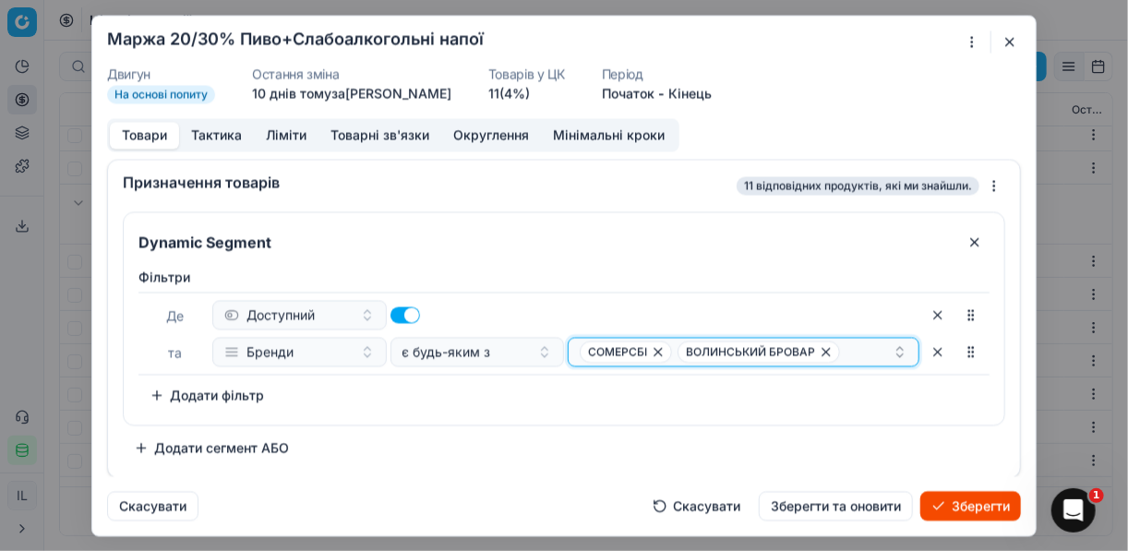
click at [847, 350] on div "СОМЕРСБІ ВОЛИНСЬКИЙ БРОВАР" at bounding box center [736, 352] width 313 height 22
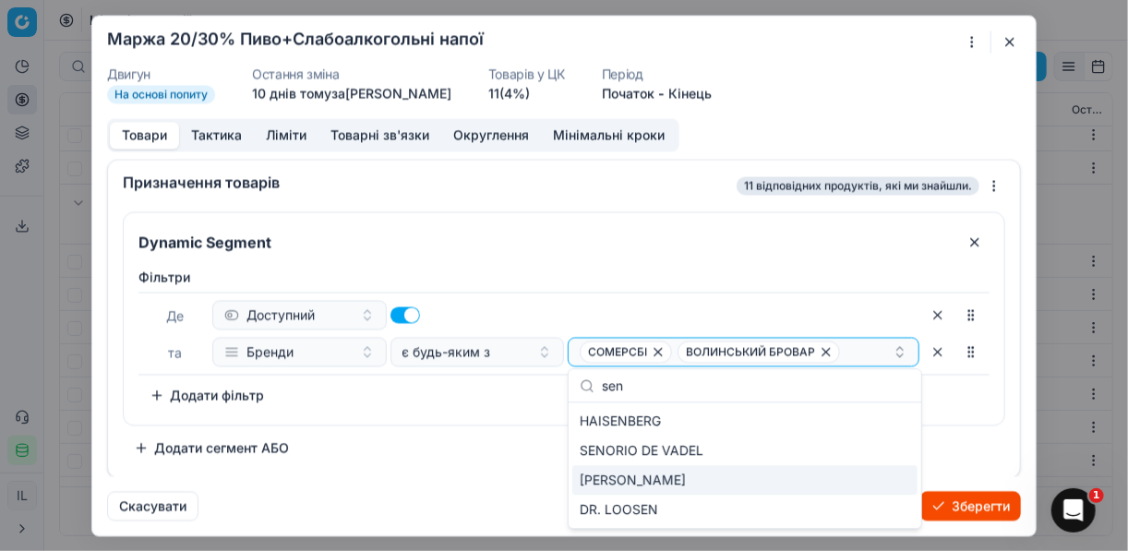
type input "sen"
click at [788, 482] on div "SENOR CARTEL" at bounding box center [744, 480] width 345 height 30
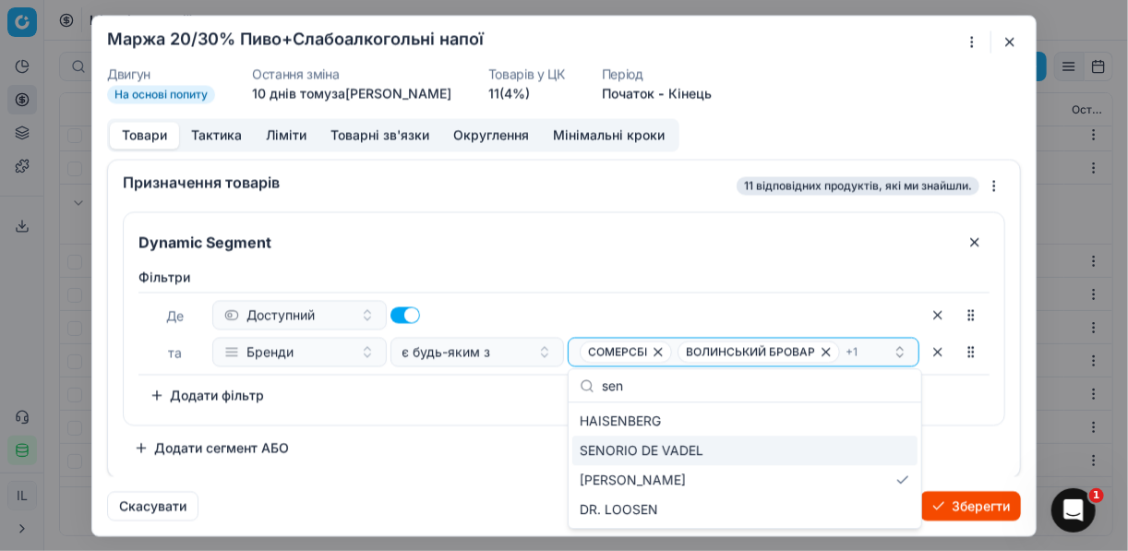
click at [459, 449] on div "Dynamic Segment Фiльтри Де Доступний та Бренди є будь-яким з СОМЕРСБІ ВОЛИНСЬКИ…" at bounding box center [564, 336] width 883 height 251
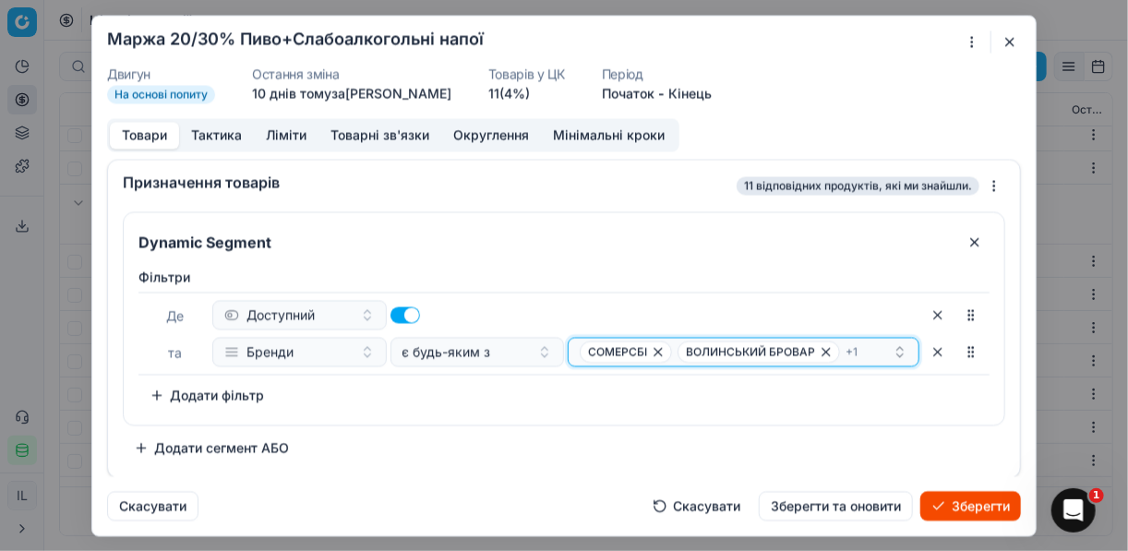
click at [866, 351] on div "СОМЕРСБІ ВОЛИНСЬКИЙ БРОВАР + 1" at bounding box center [736, 352] width 313 height 22
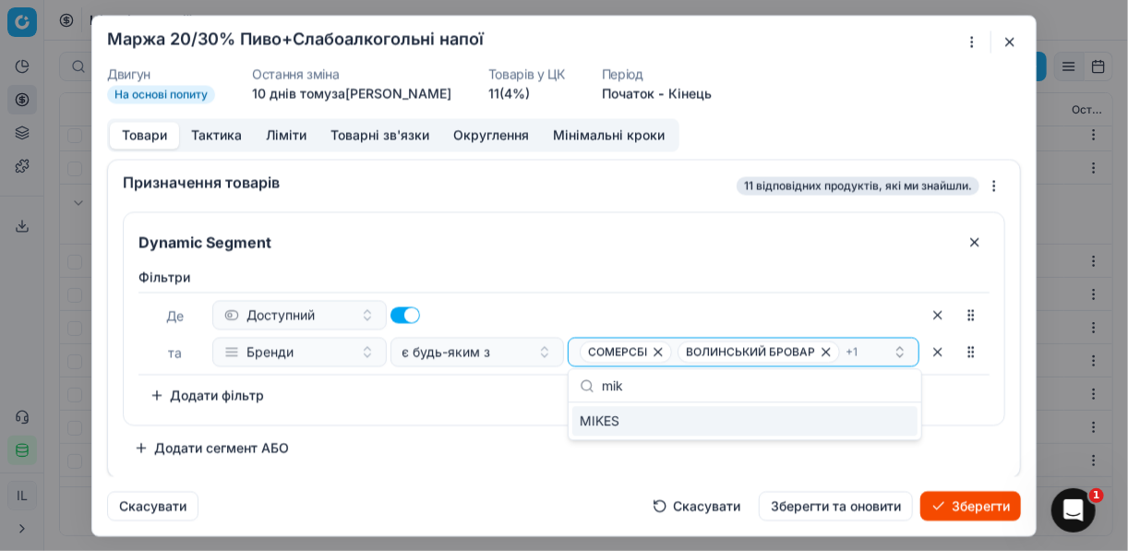
type input "mik"
click at [874, 429] on div "MIKES" at bounding box center [744, 421] width 345 height 30
click at [475, 428] on div "Dynamic Segment Фiльтри Де Доступний та Бренди є будь-яким з СОМЕРСБІ ВОЛИНСЬКИ…" at bounding box center [564, 336] width 883 height 251
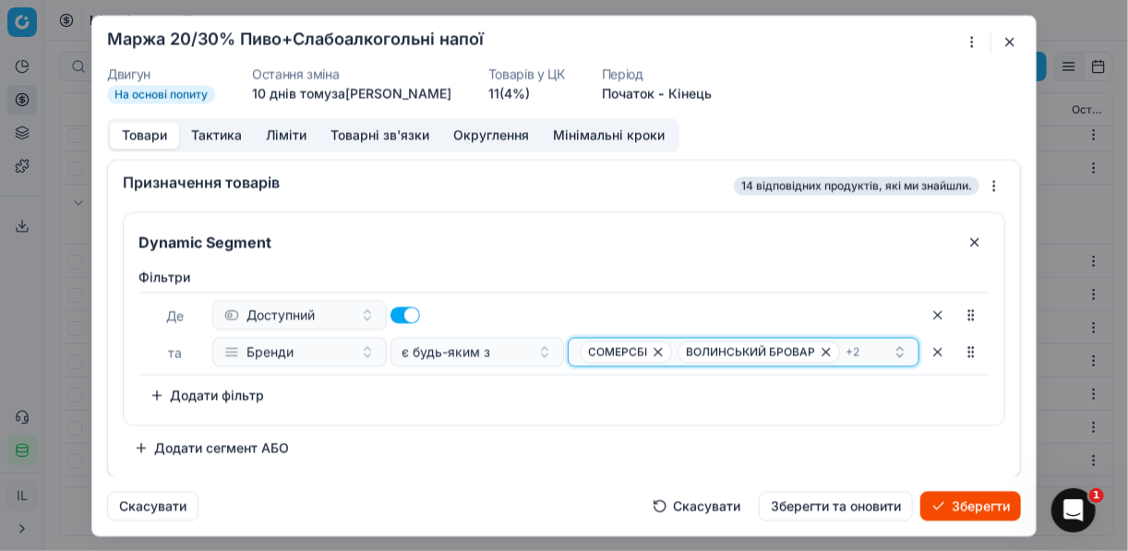
click at [883, 352] on div "СОМЕРСБІ ВОЛИНСЬКИЙ БРОВАР + 2" at bounding box center [736, 352] width 313 height 22
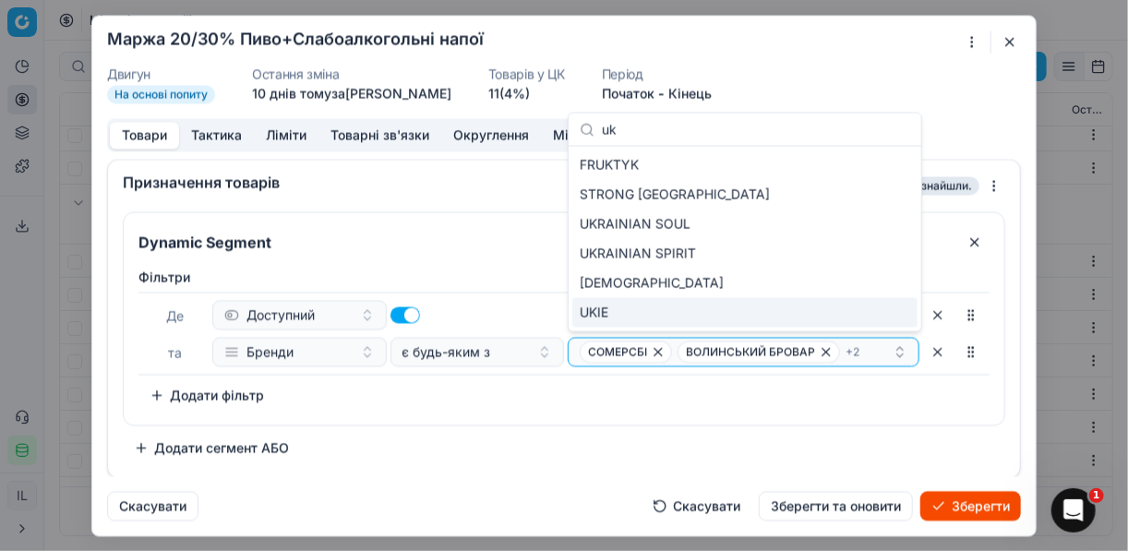
type input "uk"
click at [878, 316] on div "UKIE" at bounding box center [744, 313] width 345 height 30
click at [564, 401] on div "Фiльтри Де Доступний та Бренди є будь-яким з СОМЕРСБІ ВОЛИНСЬКИЙ БРОВАР + 3 To …" at bounding box center [564, 339] width 851 height 142
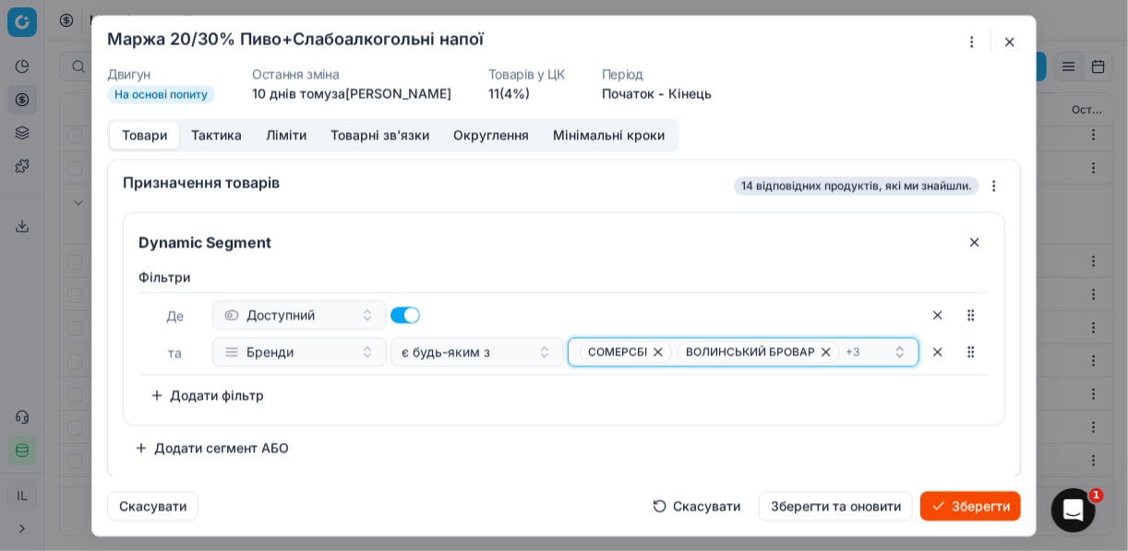
click at [873, 348] on div "СОМЕРСБІ ВОЛИНСЬКИЙ БРОВАР + 3" at bounding box center [736, 352] width 313 height 22
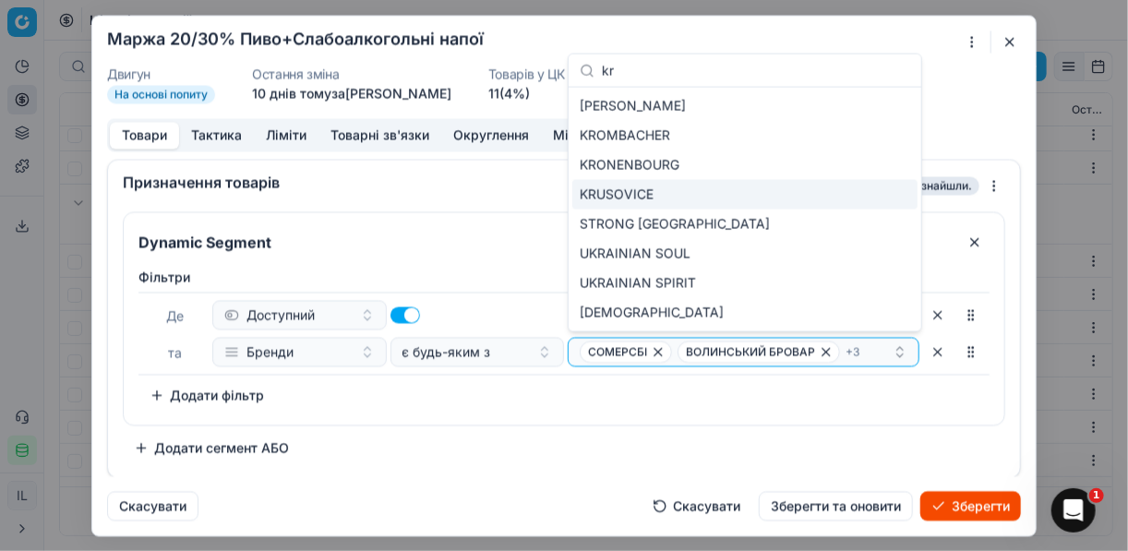
type input "kr"
click at [878, 199] on div "KRUSOVICE" at bounding box center [744, 195] width 345 height 30
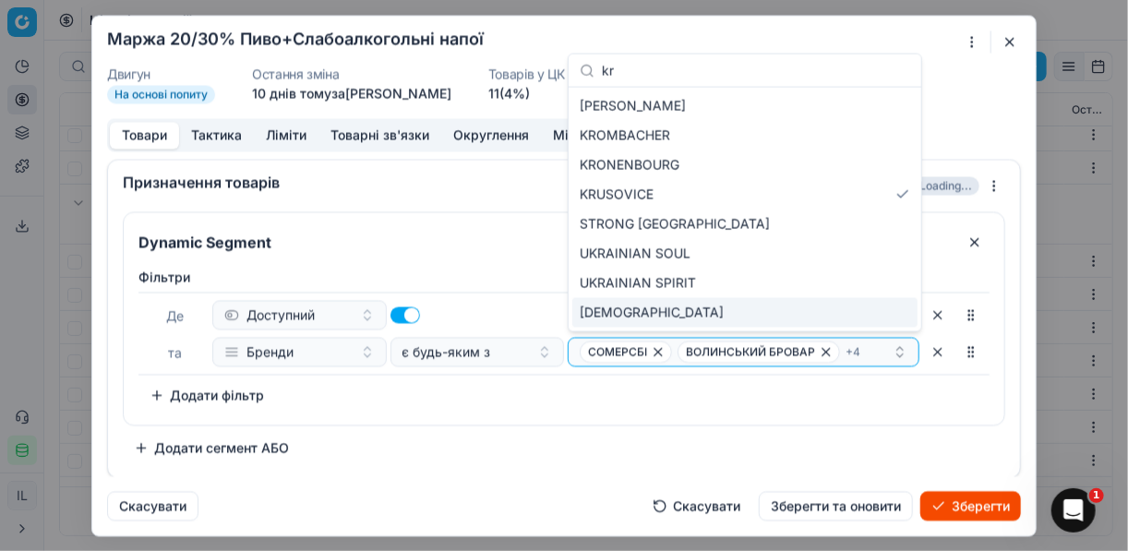
click at [558, 420] on div "Фiльтри Де Доступний та Бренди є будь-яким з СОМЕРСБІ ВОЛИНСЬКИЙ БРОВАР + 4 To …" at bounding box center [564, 342] width 881 height 164
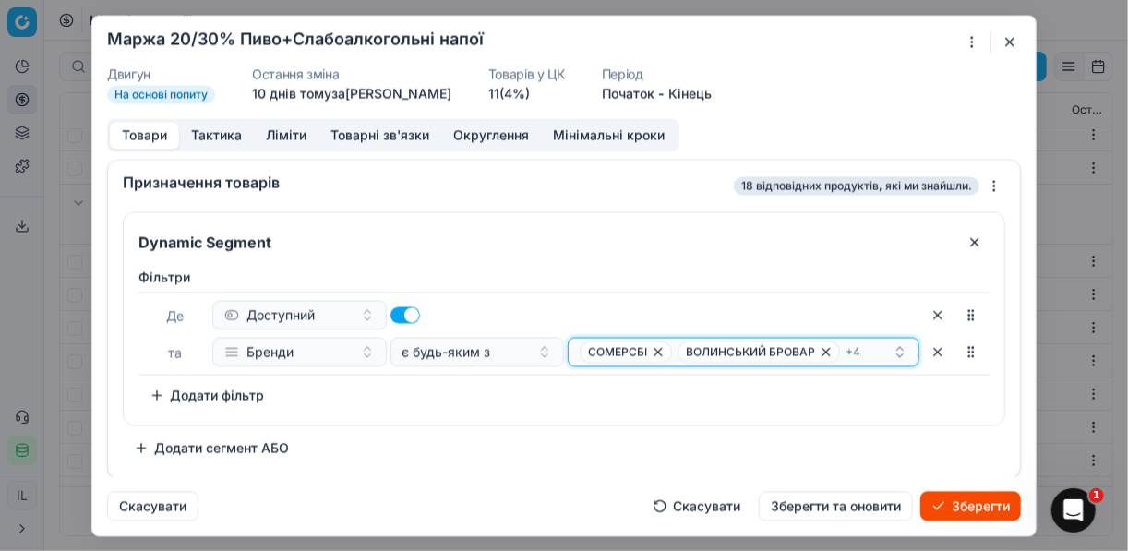
click at [874, 349] on div "СОМЕРСБІ ВОЛИНСЬКИЙ БРОВАР + 4" at bounding box center [736, 352] width 313 height 22
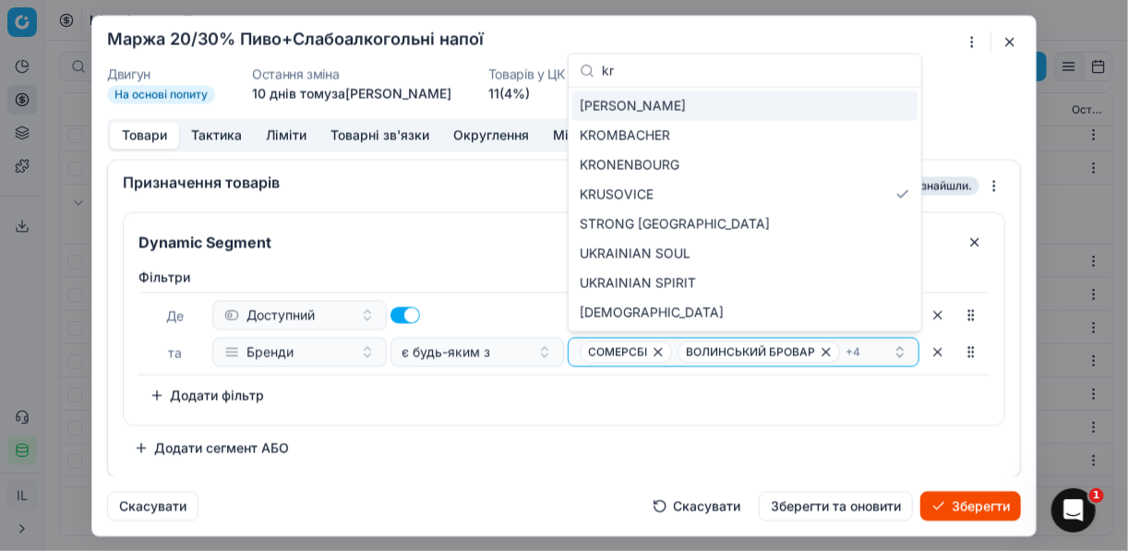
type input "kru"
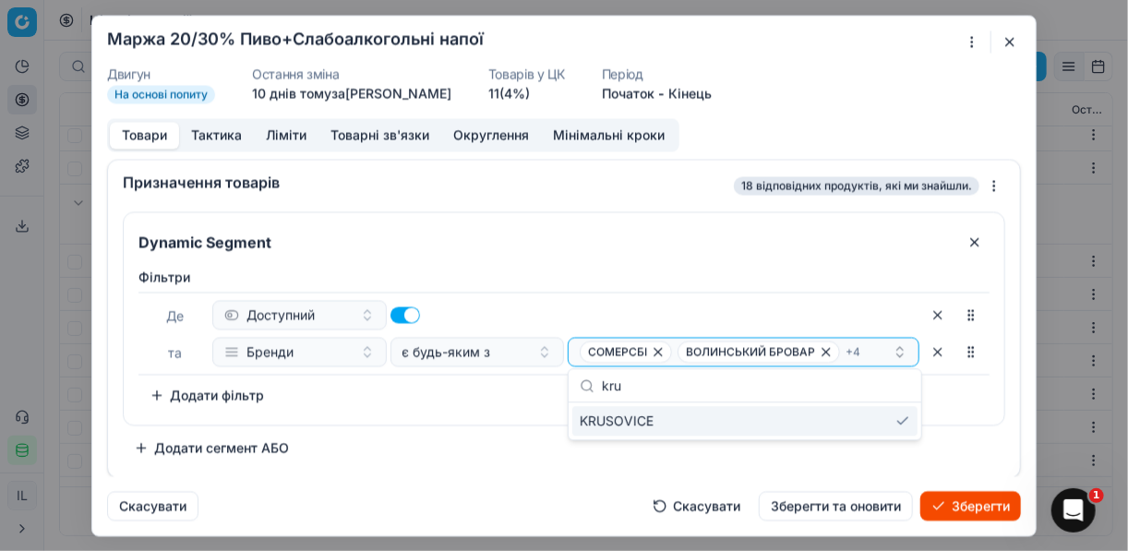
click at [468, 416] on div "Фiльтри Де Доступний та Бренди є будь-яким з СОМЕРСБІ ВОЛИНСЬКИЙ БРОВАР + 4 To …" at bounding box center [564, 342] width 881 height 164
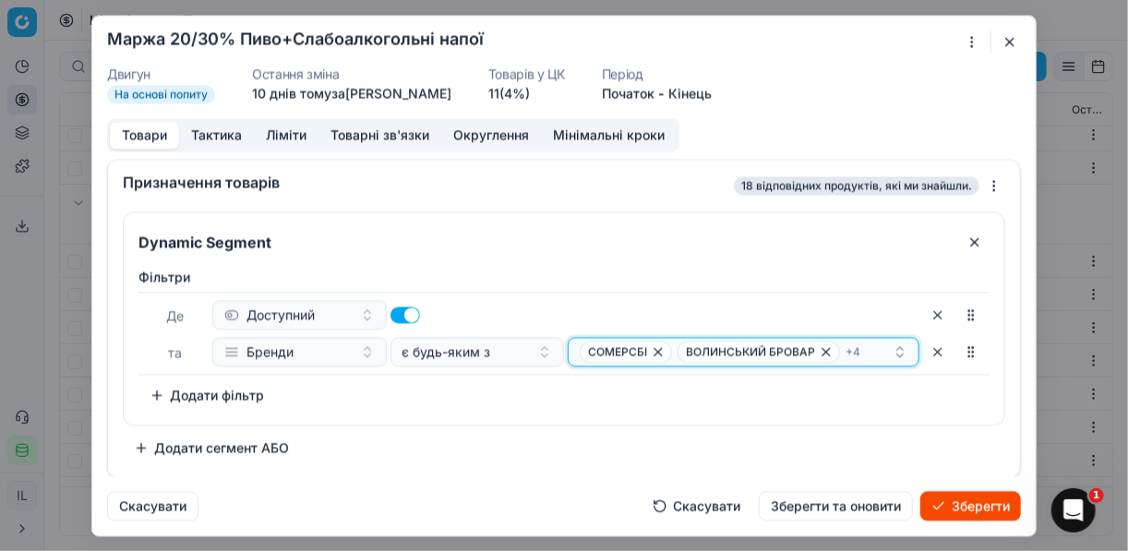
click at [878, 349] on div "СОМЕРСБІ ВОЛИНСЬКИЙ БРОВАР + 4" at bounding box center [736, 352] width 313 height 22
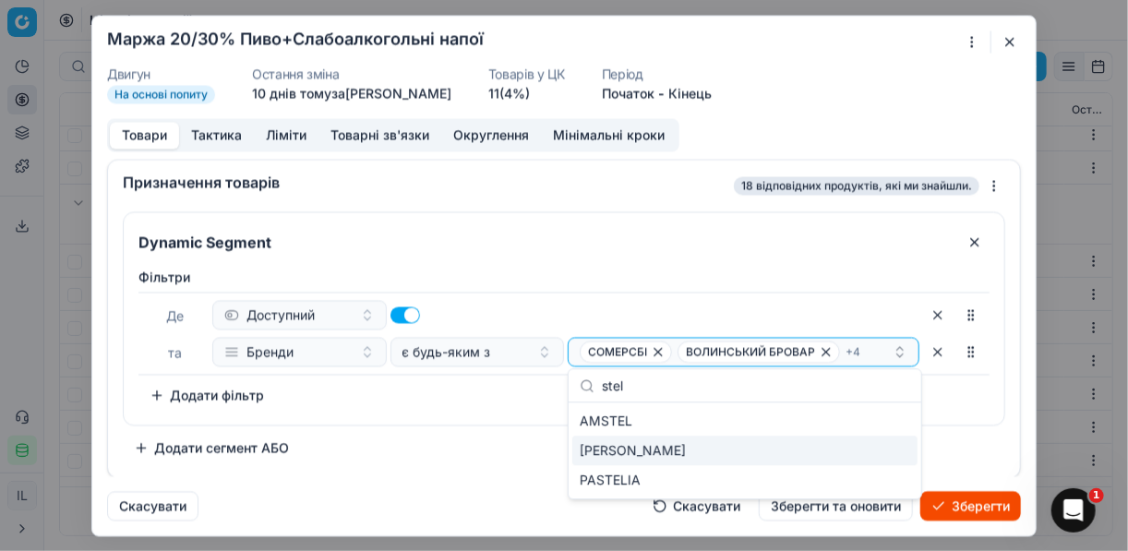
type input "stel"
click at [866, 452] on div "STELLA ARTOIS" at bounding box center [744, 451] width 345 height 30
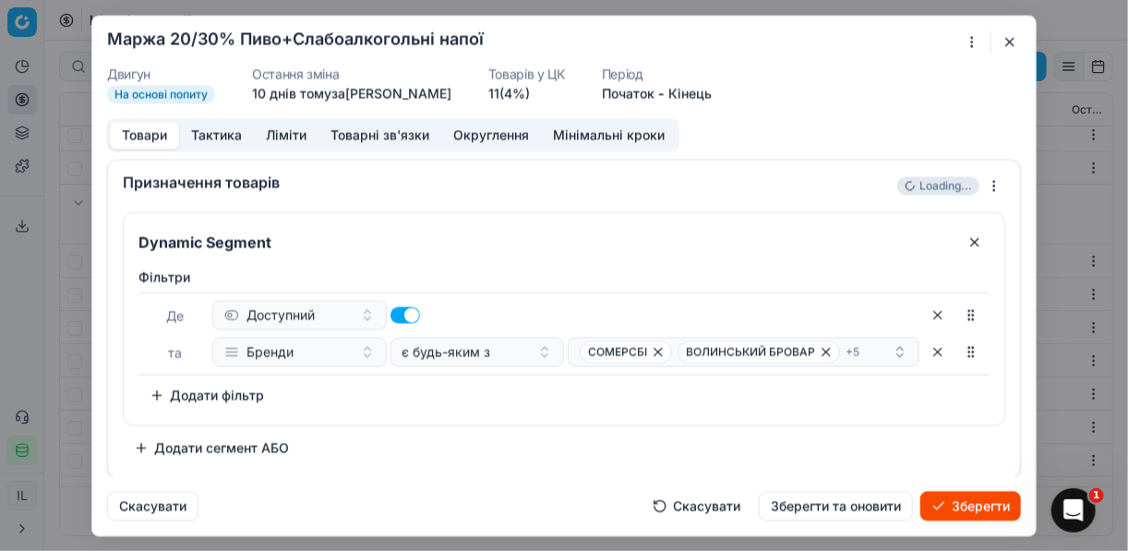
click at [509, 451] on div "Dynamic Segment Фiльтри Де Доступний та Бренди є будь-яким з СОМЕРСБІ ВОЛИНСЬКИ…" at bounding box center [564, 336] width 883 height 251
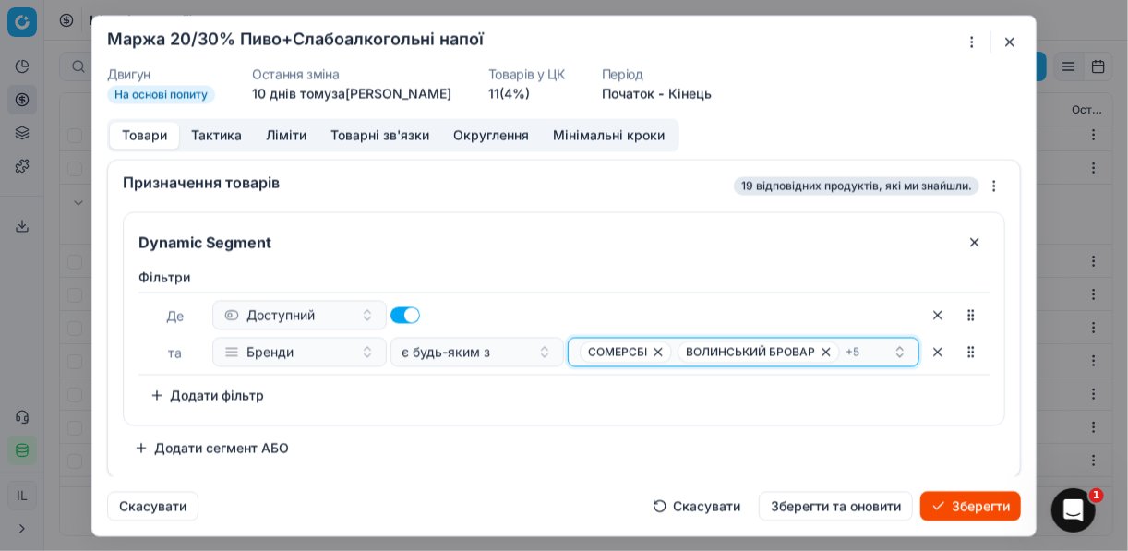
click at [868, 344] on div "СОМЕРСБІ ВОЛИНСЬКИЙ БРОВАР + 5" at bounding box center [736, 352] width 313 height 22
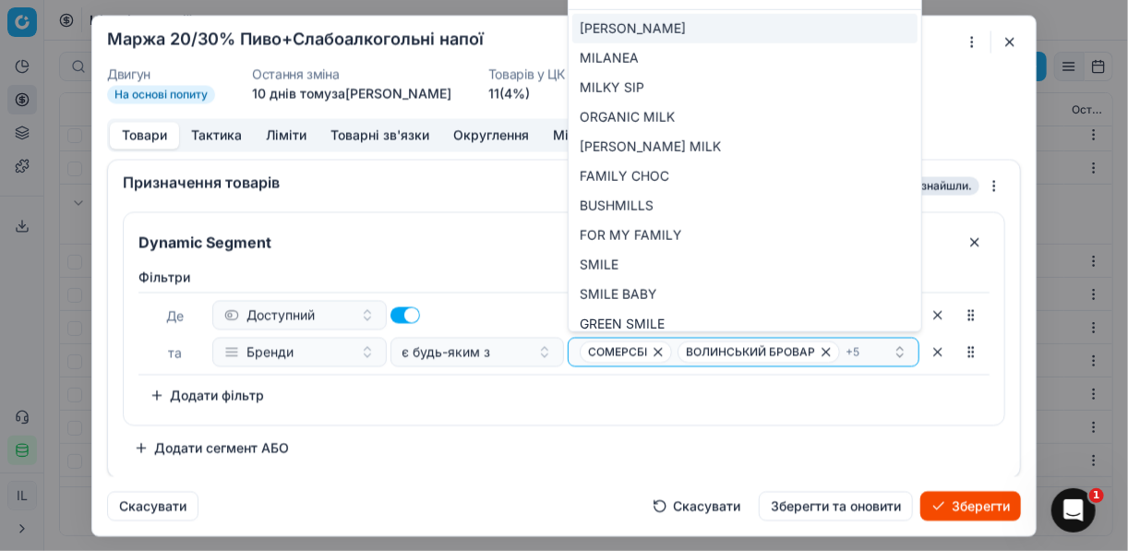
type input "mil"
click at [853, 25] on div "MILLER" at bounding box center [744, 29] width 345 height 30
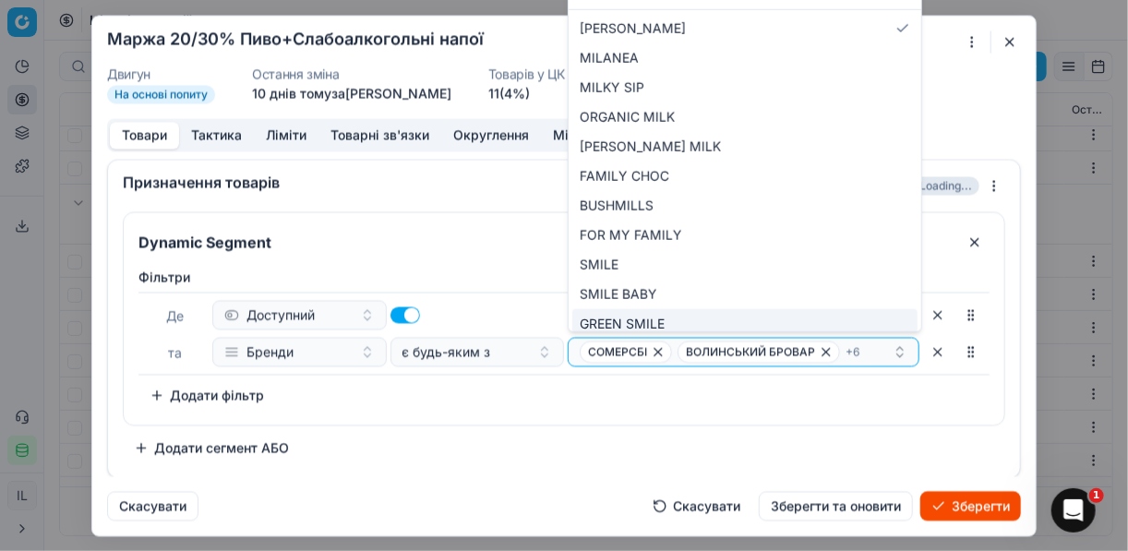
click at [775, 401] on div "Фiльтри Де Доступний та Бренди є будь-яким з СОМЕРСБІ ВОЛИНСЬКИЙ БРОВАР + 6 To …" at bounding box center [564, 339] width 851 height 142
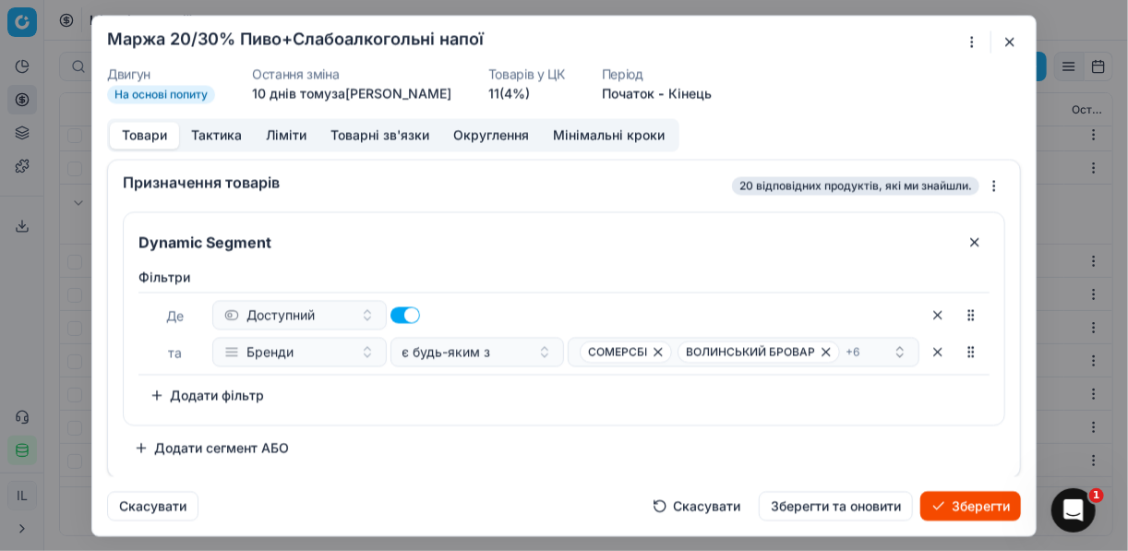
click at [968, 509] on button "Зберегти" at bounding box center [971, 506] width 101 height 30
click at [1011, 38] on button "button" at bounding box center [1010, 41] width 22 height 22
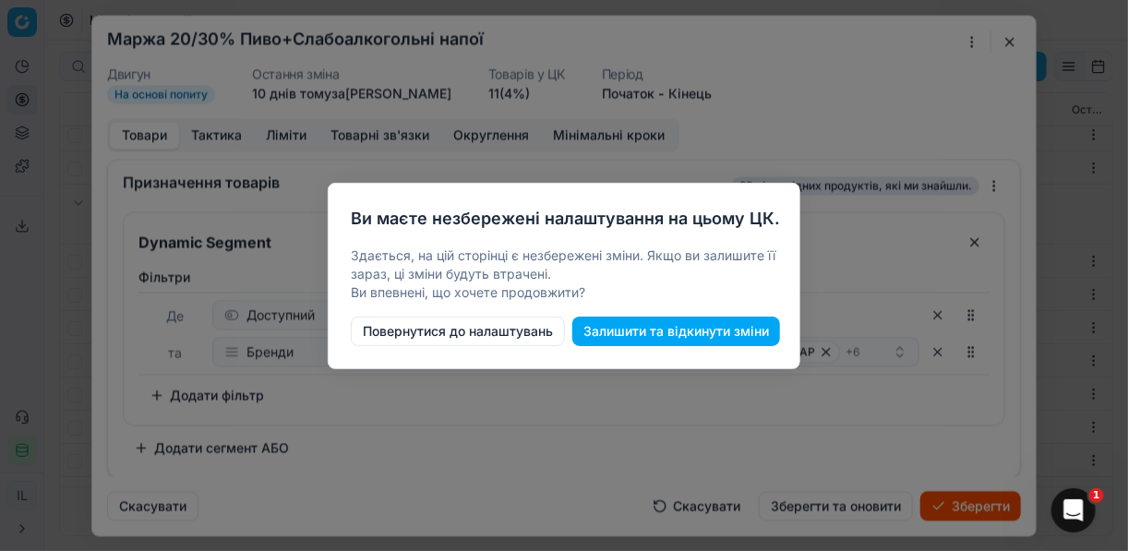
click at [625, 331] on button "Залишити та відкинути зміни" at bounding box center [676, 332] width 208 height 30
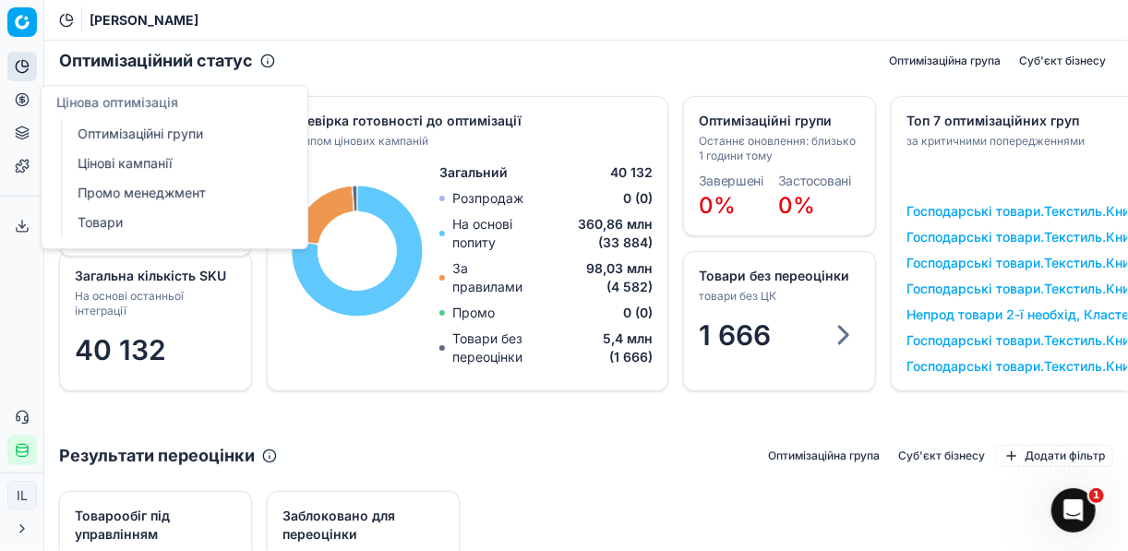
click at [135, 130] on link "Оптимізаційні групи" at bounding box center [177, 134] width 215 height 26
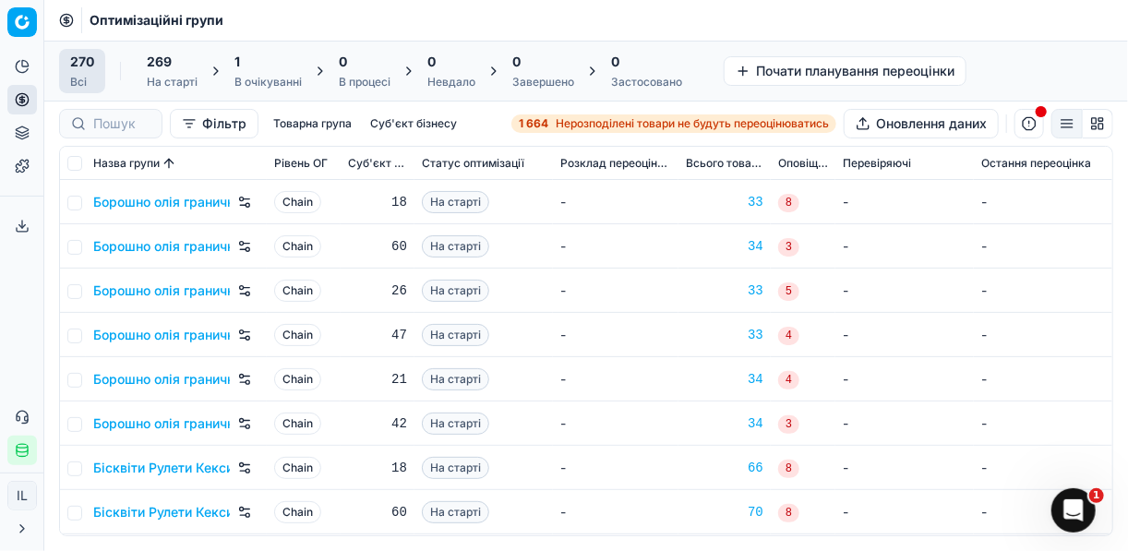
click at [268, 69] on div "1" at bounding box center [268, 62] width 67 height 18
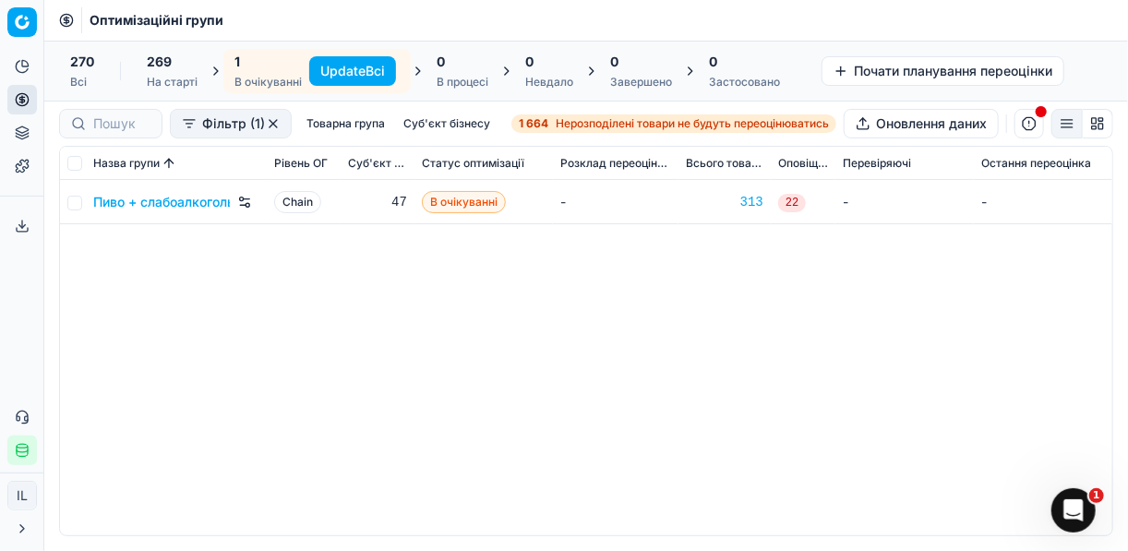
click at [343, 69] on button "Update Всі" at bounding box center [352, 71] width 87 height 30
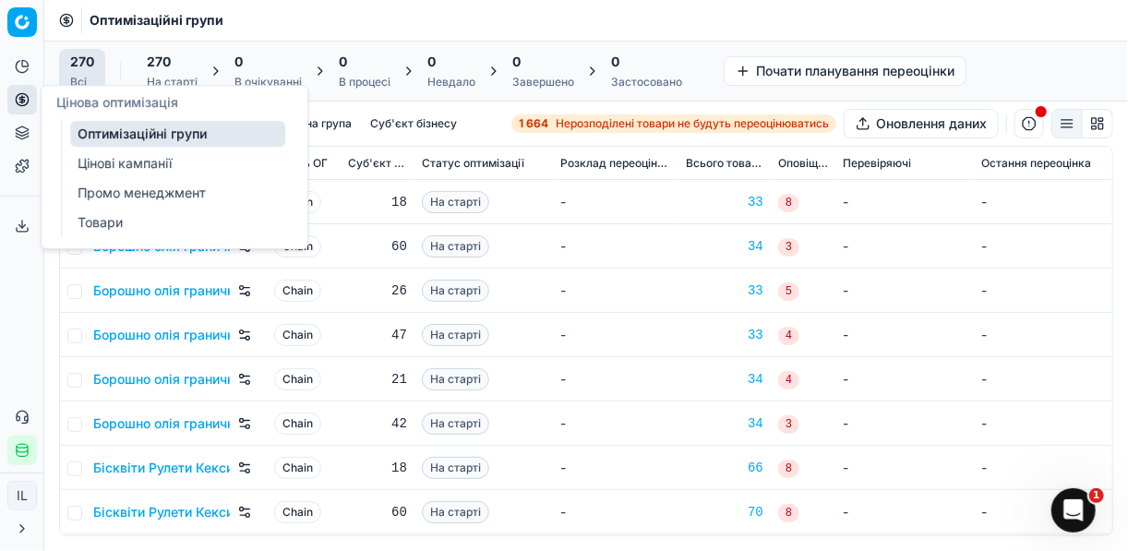
click at [104, 163] on link "Цінові кампанії" at bounding box center [177, 164] width 215 height 26
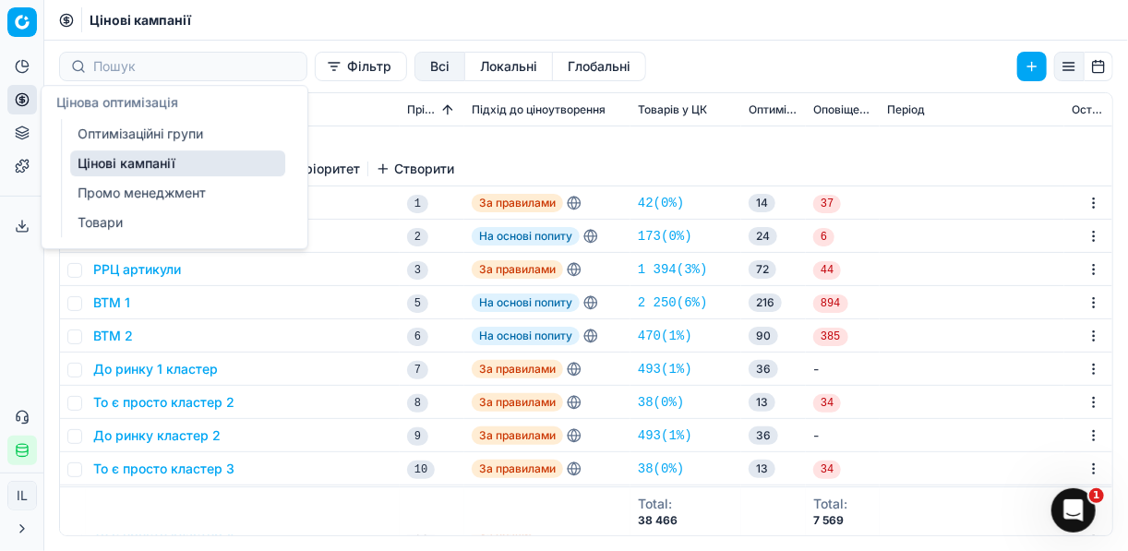
click at [111, 163] on link "Цінові кампанії" at bounding box center [177, 164] width 215 height 26
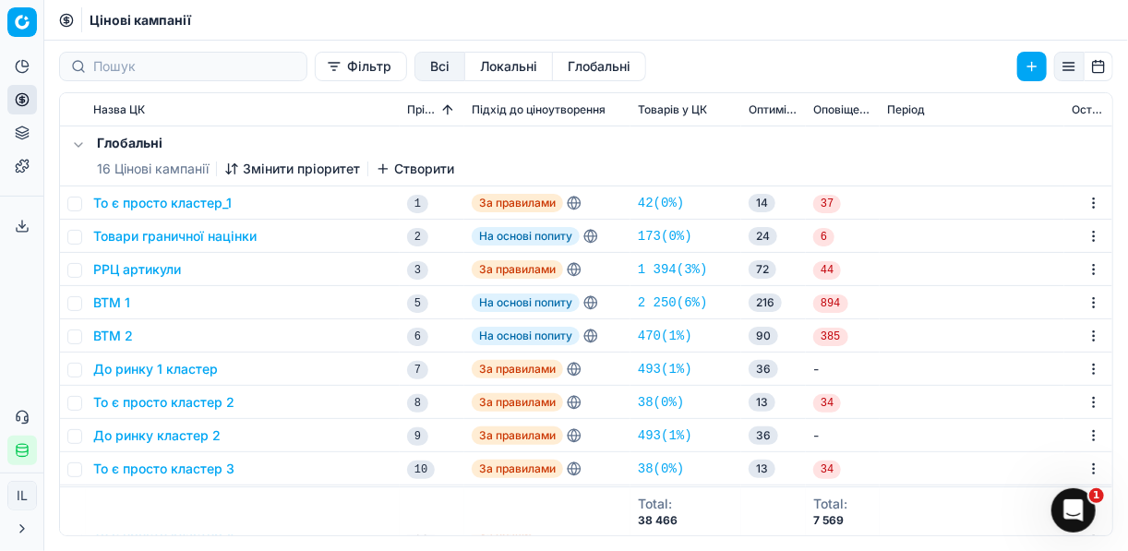
click at [315, 64] on button "Фільтр" at bounding box center [361, 67] width 92 height 30
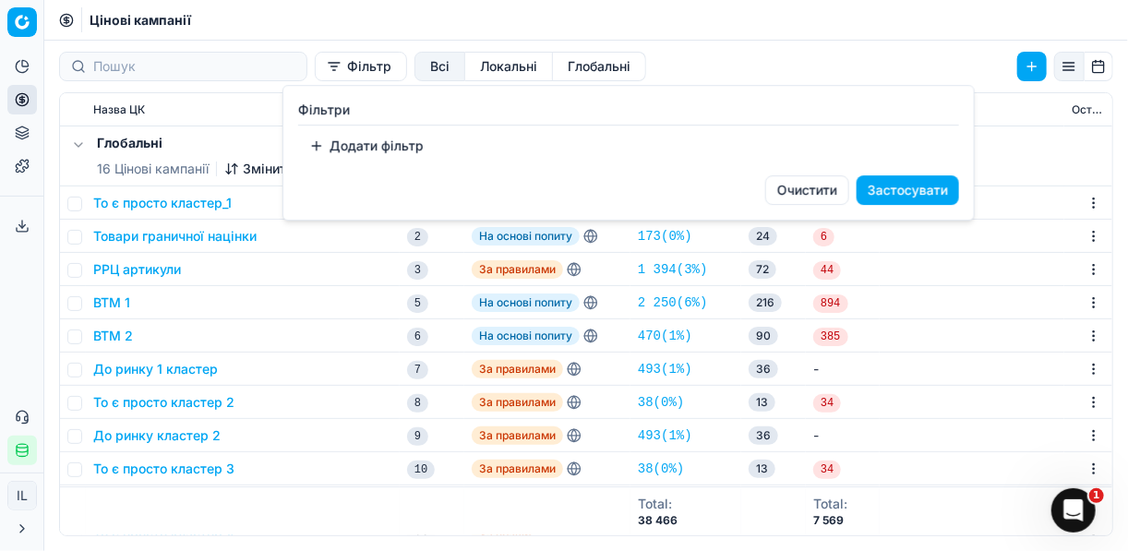
click at [313, 147] on button "Додати фільтр" at bounding box center [366, 146] width 137 height 30
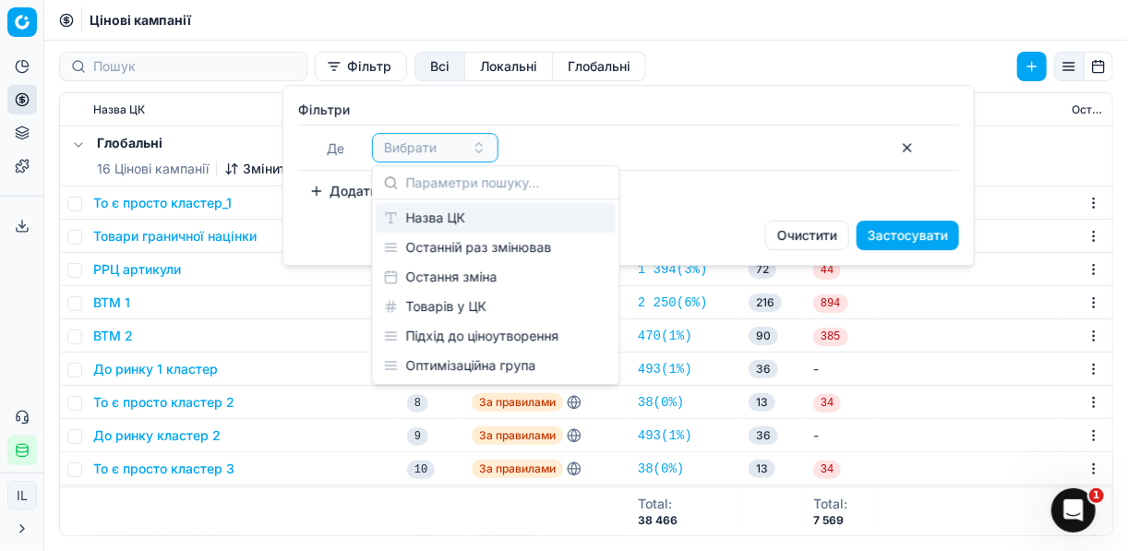
click at [447, 215] on div "Назва ЦК" at bounding box center [496, 218] width 239 height 30
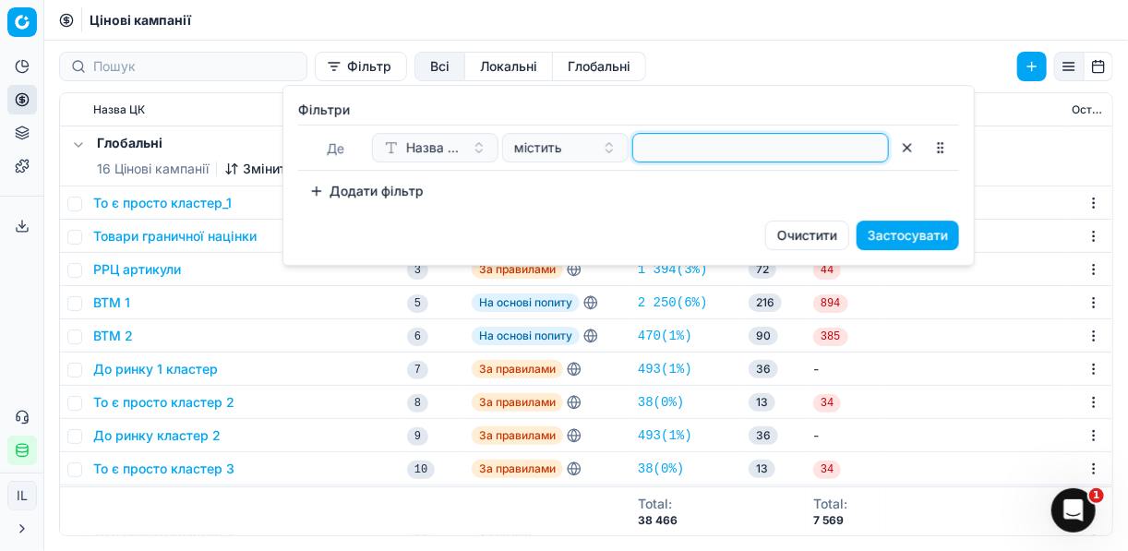
click at [663, 145] on input at bounding box center [761, 148] width 240 height 28
type input "пив"
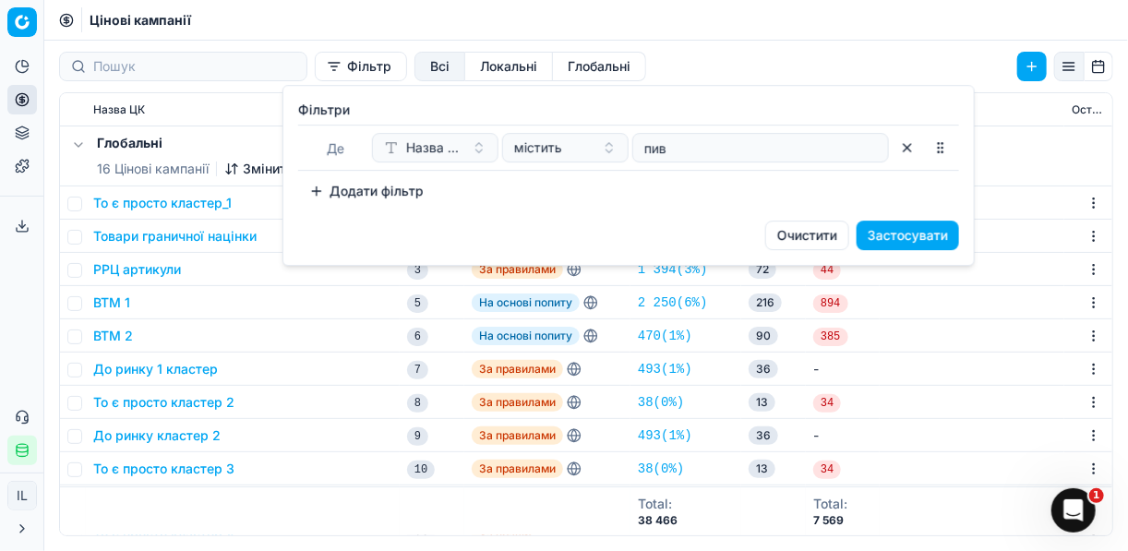
click at [931, 234] on button "Застосувати" at bounding box center [908, 236] width 102 height 30
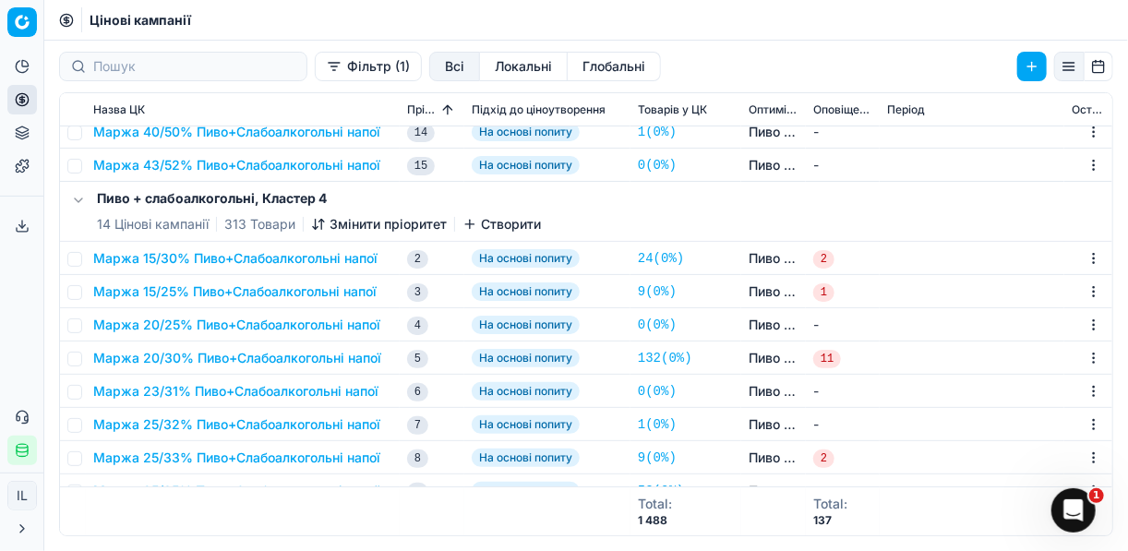
scroll to position [2804, 0]
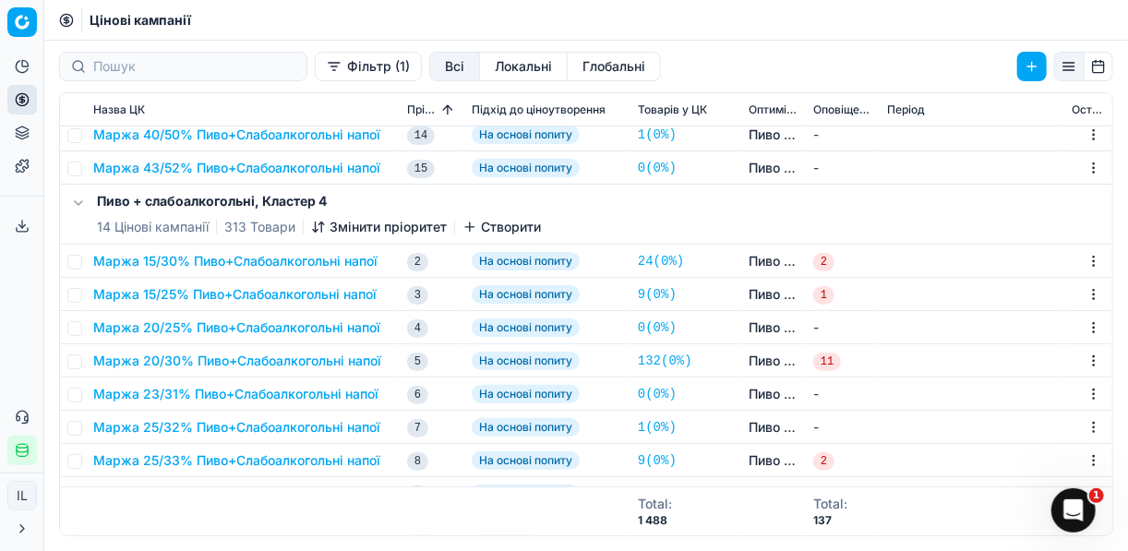
click at [203, 298] on button "Маржа 15/25% Пиво+Слабоалкогольні напої" at bounding box center [234, 294] width 283 height 18
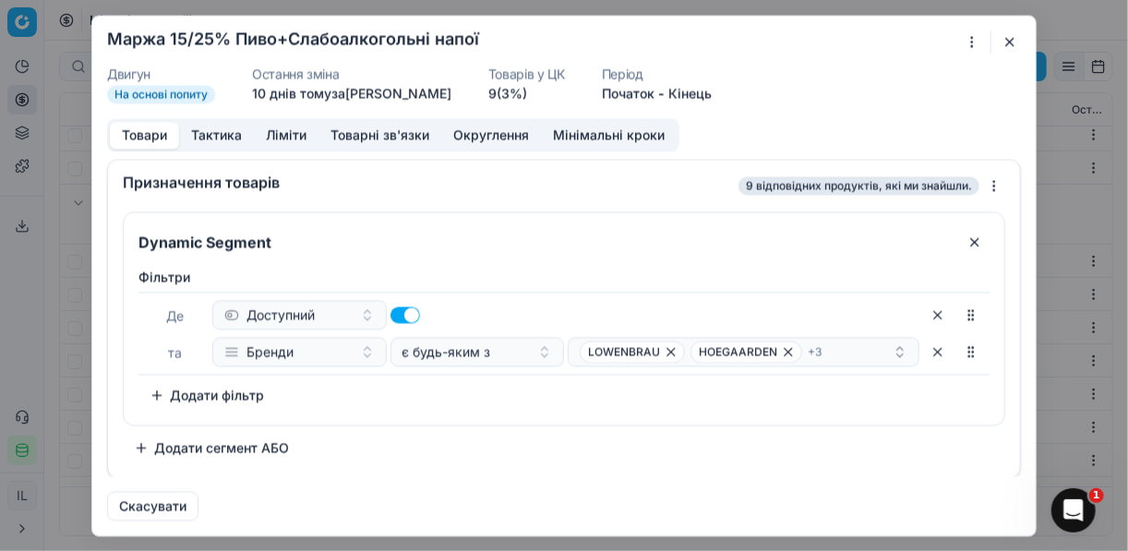
click at [975, 39] on div "Ми зберігаємо налаштування ЦК. Будь ласка, зачекайте, це може зайняти декілька …" at bounding box center [564, 275] width 1128 height 551
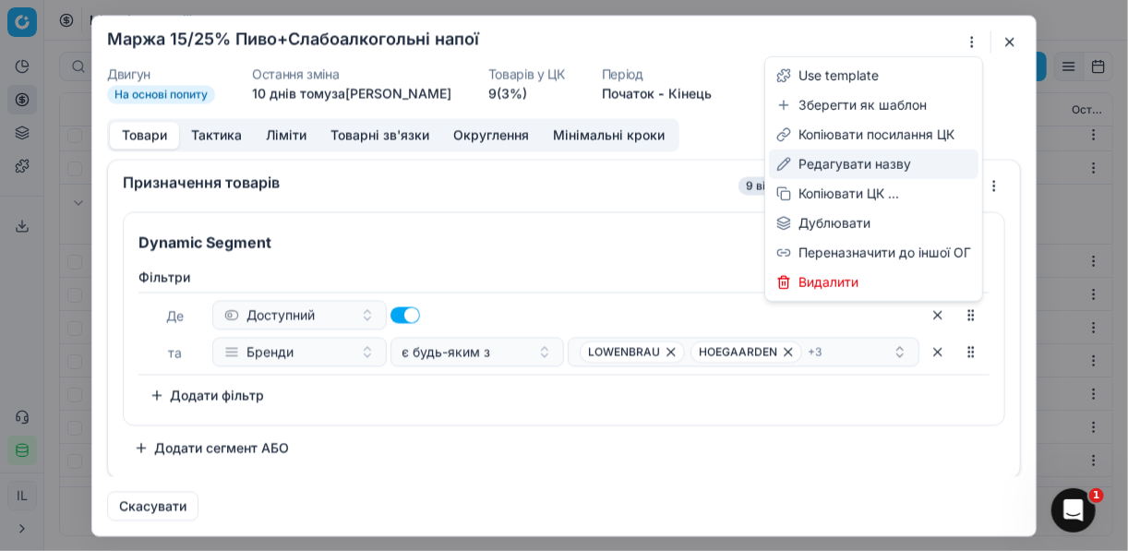
click at [841, 168] on div "Редагувати назву" at bounding box center [874, 165] width 210 height 30
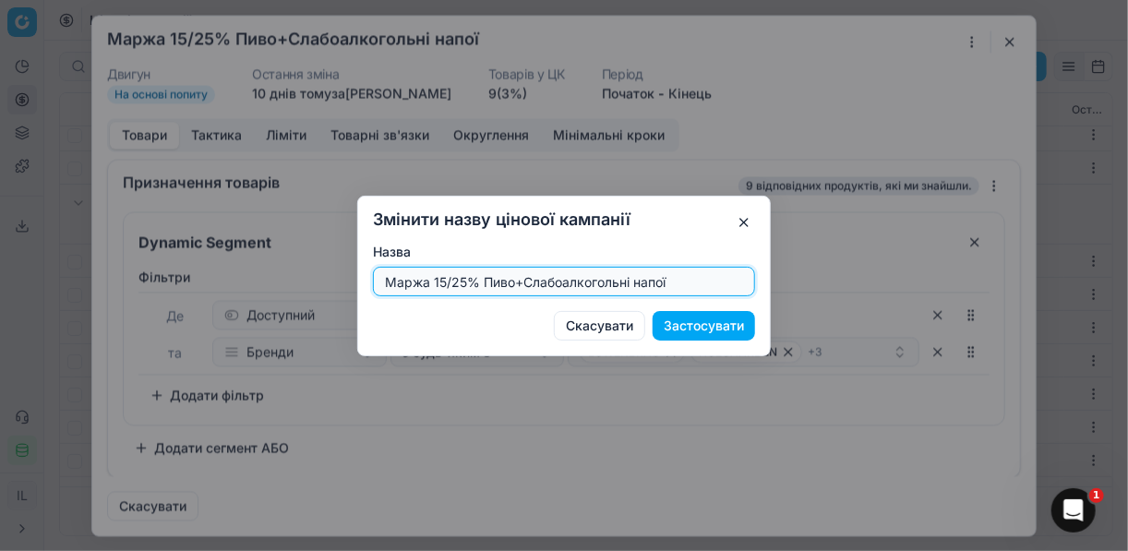
click at [463, 282] on input "Маржа 15/25% Пиво+Слабоалкогольні напої" at bounding box center [564, 282] width 366 height 28
type input "Маржа 20/30% Пиво+Слабоалкогольні напої"
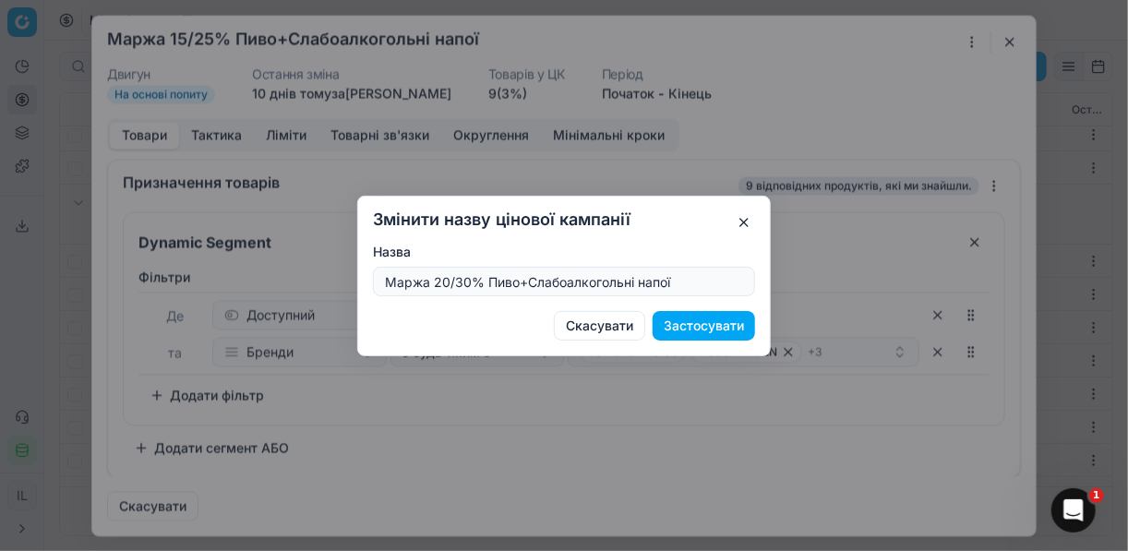
click at [693, 327] on button "Застосувати" at bounding box center [704, 326] width 102 height 30
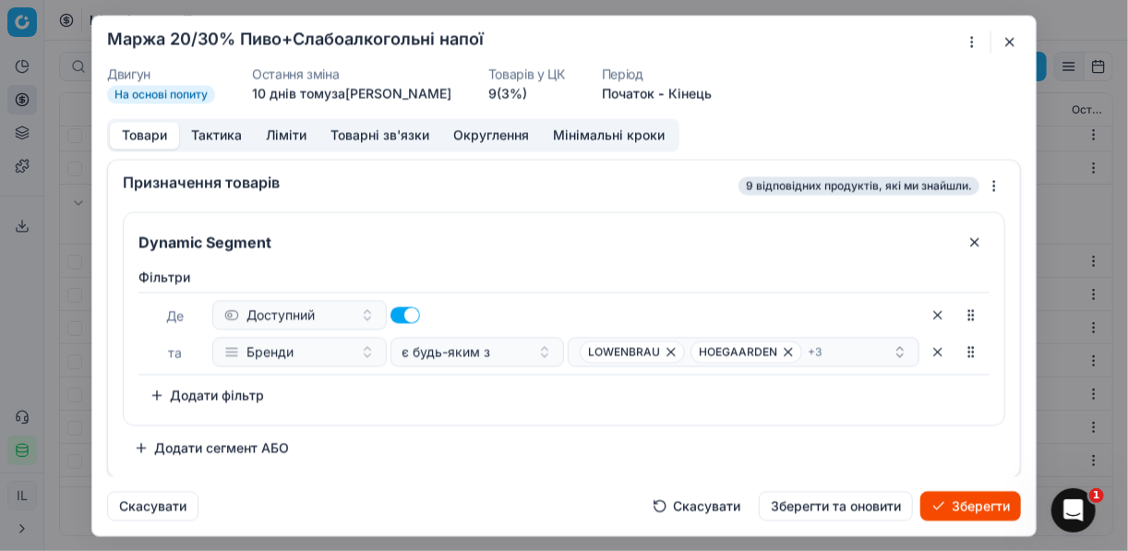
click at [282, 139] on button "Ліміти" at bounding box center [286, 135] width 65 height 27
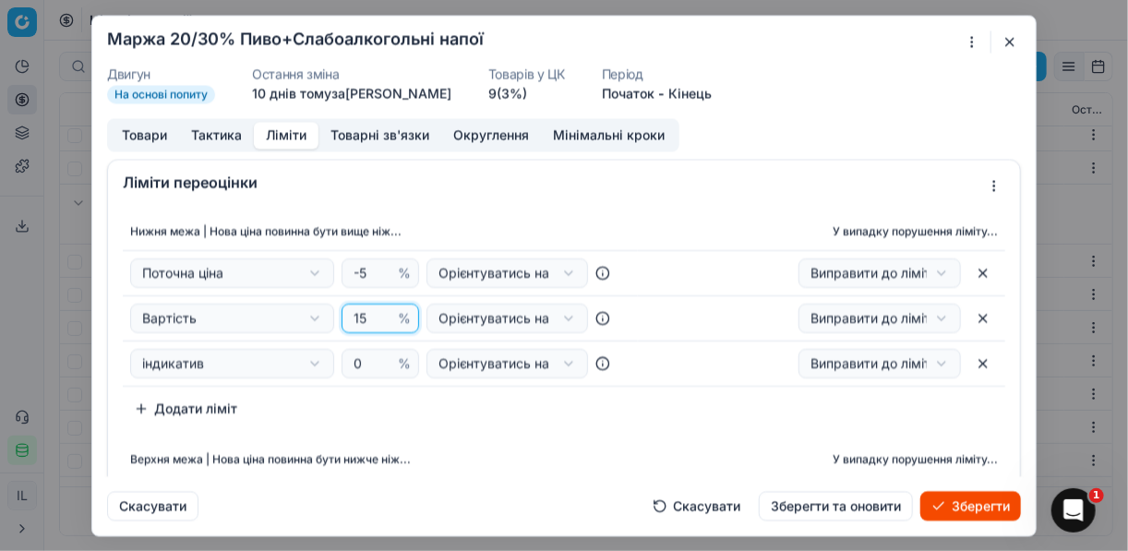
click at [362, 318] on input "15" at bounding box center [372, 319] width 44 height 28
type input "1"
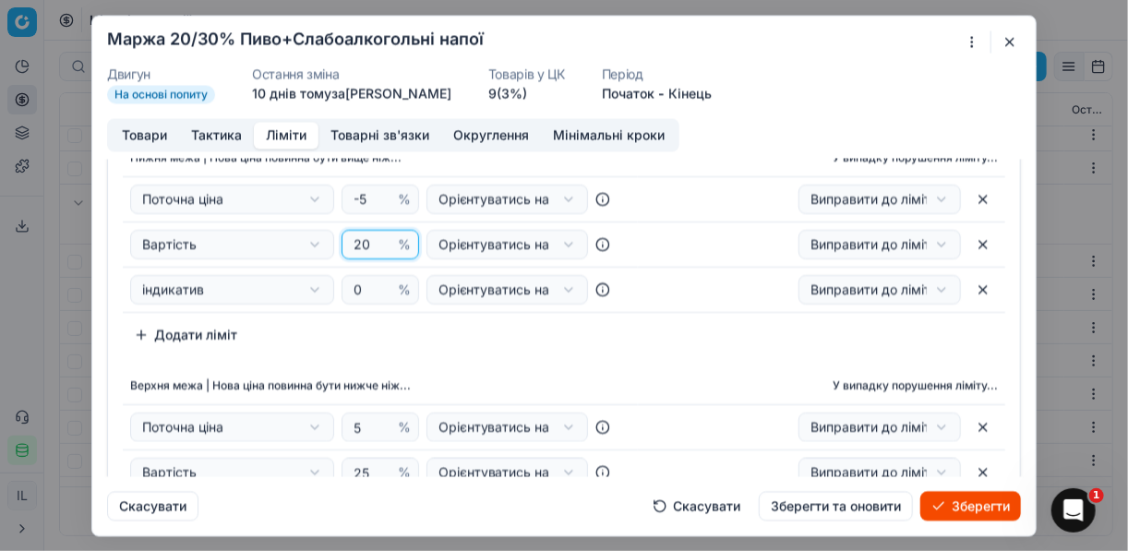
type input "20"
click at [369, 464] on input "25" at bounding box center [372, 473] width 44 height 28
type input "2"
type input "30"
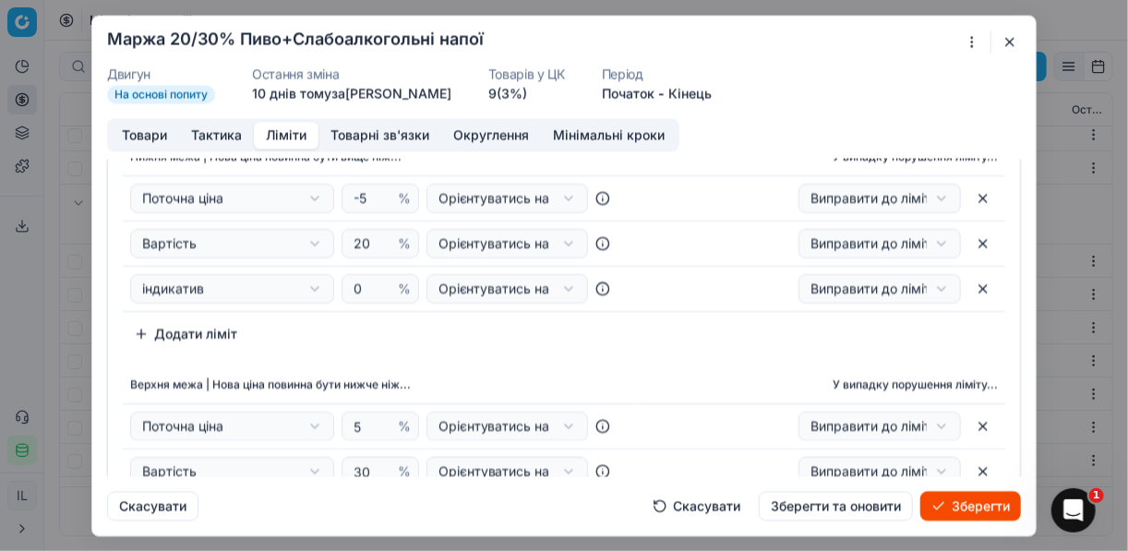
click at [694, 452] on td "Виправити до ліміту Виправити до ліміту Тільки показати" at bounding box center [821, 472] width 367 height 45
click at [960, 504] on button "Зберегти" at bounding box center [971, 506] width 101 height 30
click at [143, 135] on button "Товари" at bounding box center [144, 135] width 69 height 27
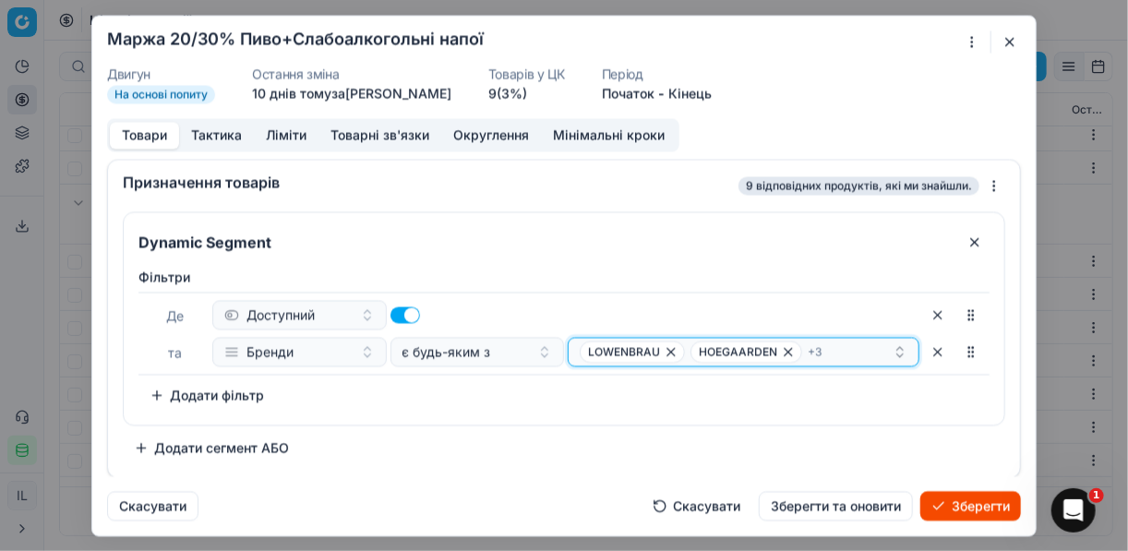
click at [785, 348] on icon "button" at bounding box center [788, 351] width 15 height 15
click at [753, 353] on icon "button" at bounding box center [757, 351] width 15 height 15
click at [854, 347] on icon "button" at bounding box center [861, 351] width 15 height 15
click at [670, 348] on icon "button" at bounding box center [671, 351] width 15 height 15
click at [668, 351] on icon "button" at bounding box center [666, 351] width 15 height 15
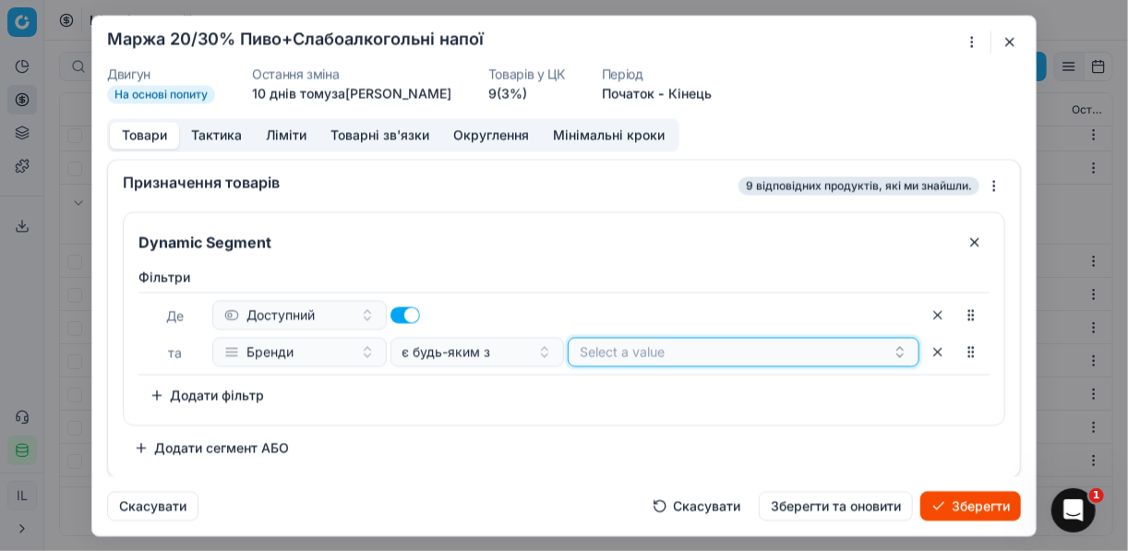
click at [628, 343] on button "Select a value" at bounding box center [744, 352] width 352 height 30
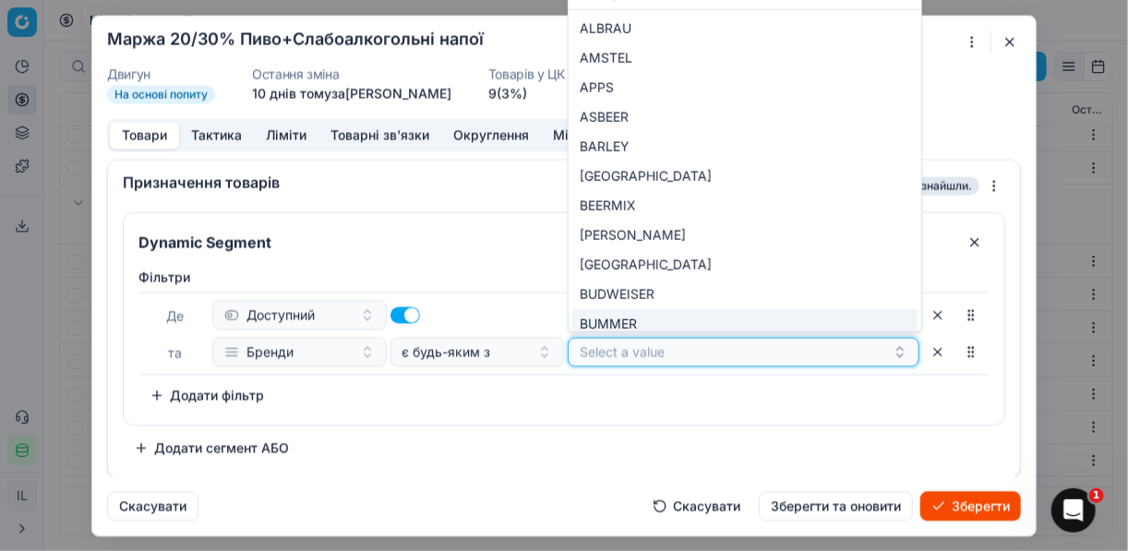
click at [632, 351] on button "Select a value" at bounding box center [744, 352] width 352 height 30
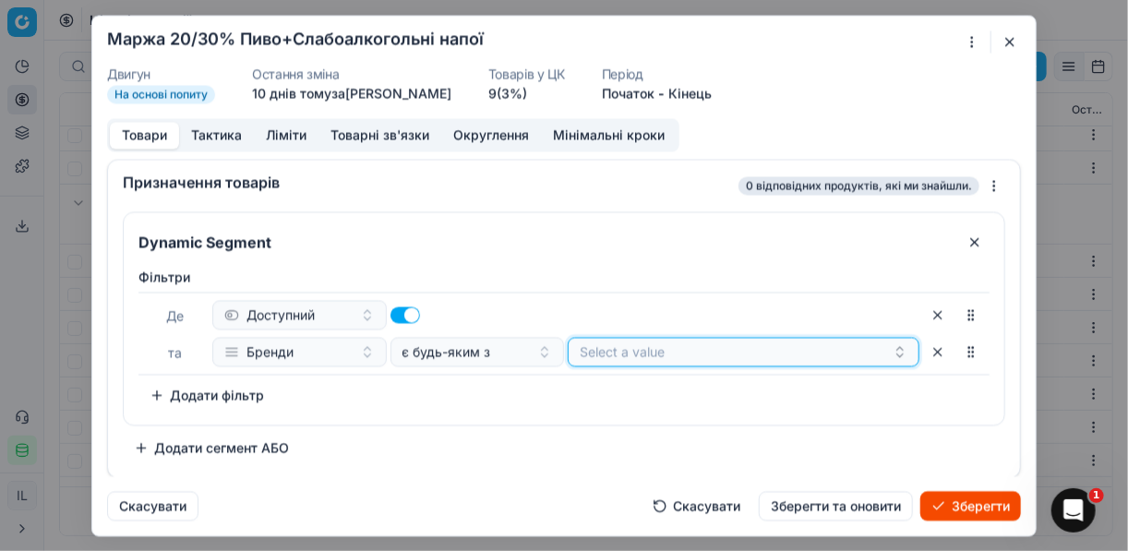
click at [632, 351] on button "Select a value" at bounding box center [744, 352] width 352 height 30
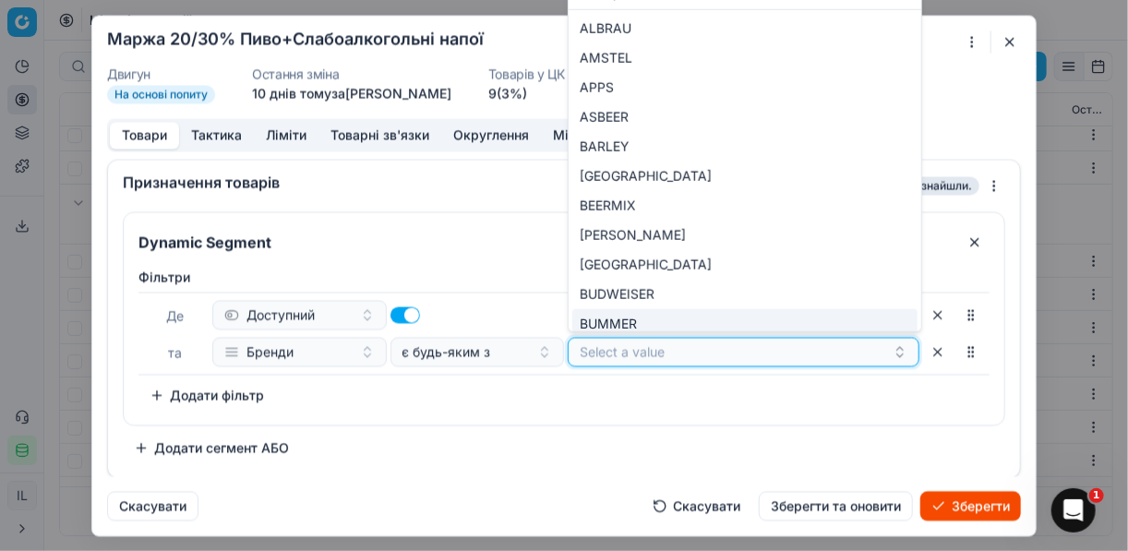
click at [625, 351] on button "Select a value" at bounding box center [744, 352] width 352 height 30
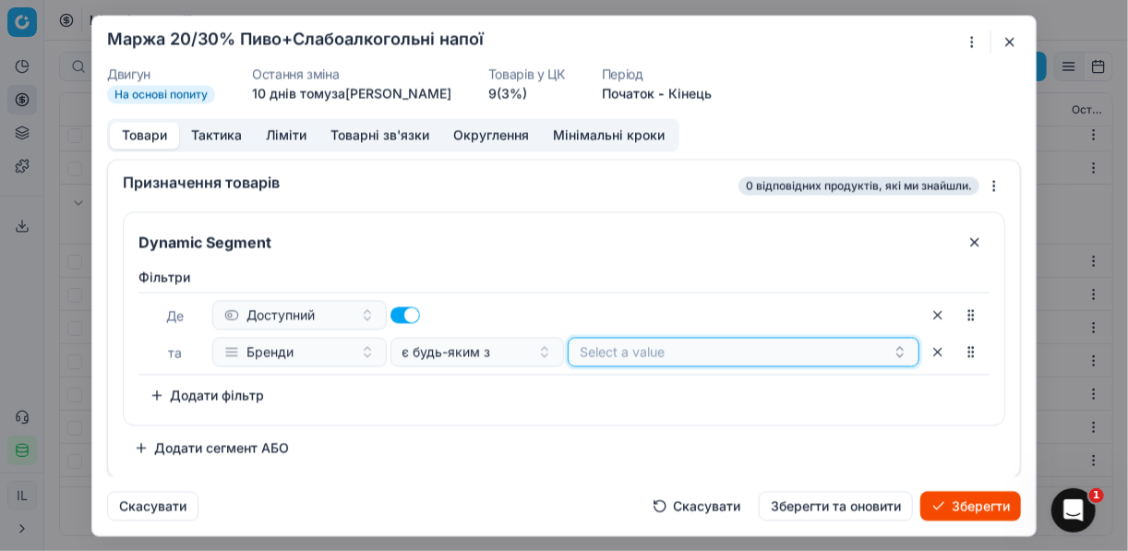
click at [619, 347] on button "Select a value" at bounding box center [744, 352] width 352 height 30
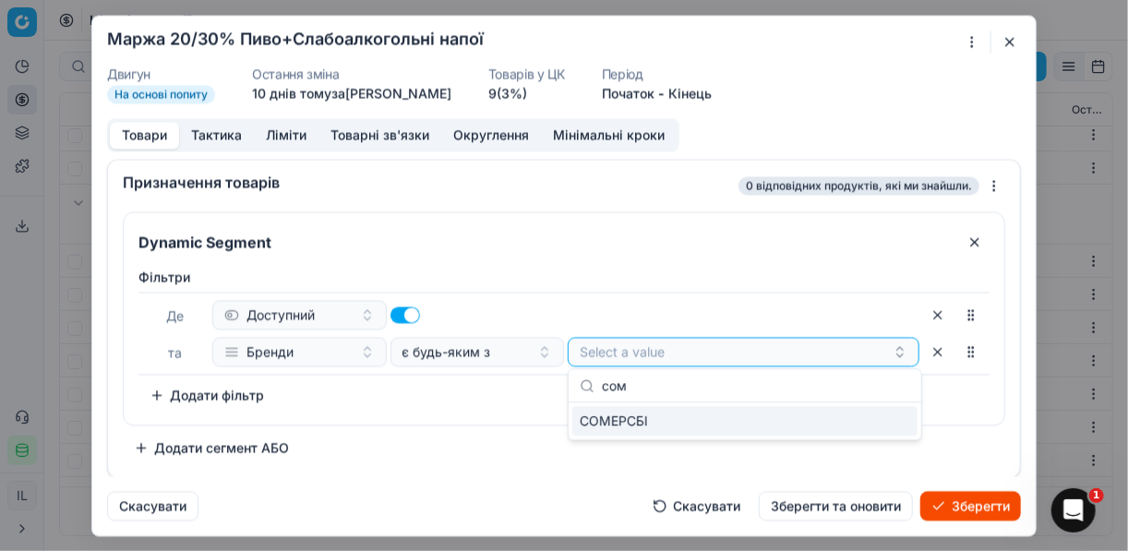
type input "сом"
click at [891, 426] on div "СОМЕРСБІ" at bounding box center [744, 421] width 345 height 30
click at [730, 354] on div "СОМЕРСБІ" at bounding box center [736, 352] width 313 height 22
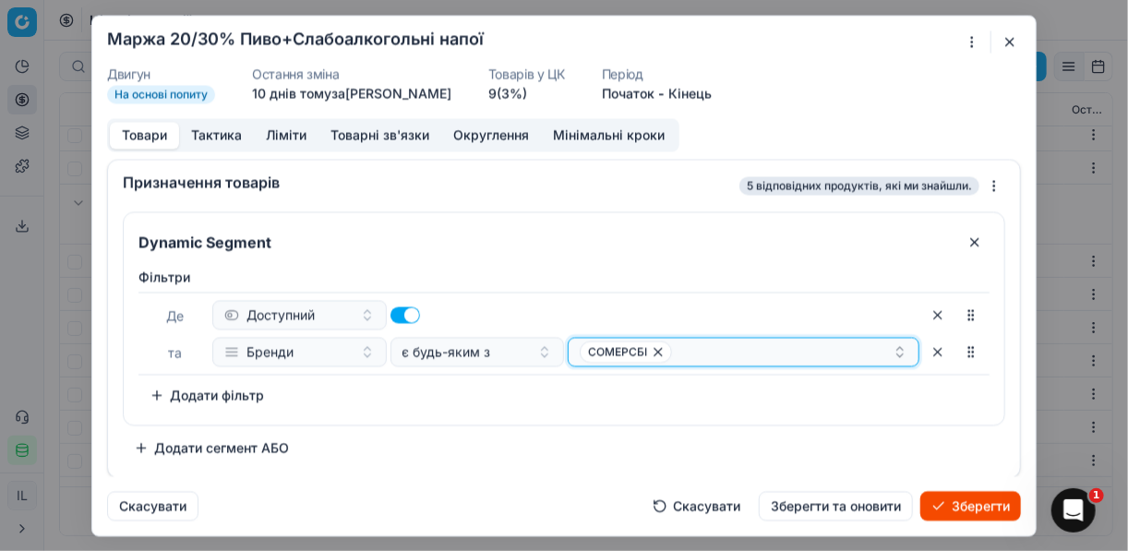
click at [687, 344] on div "СОМЕРСБІ" at bounding box center [736, 352] width 313 height 22
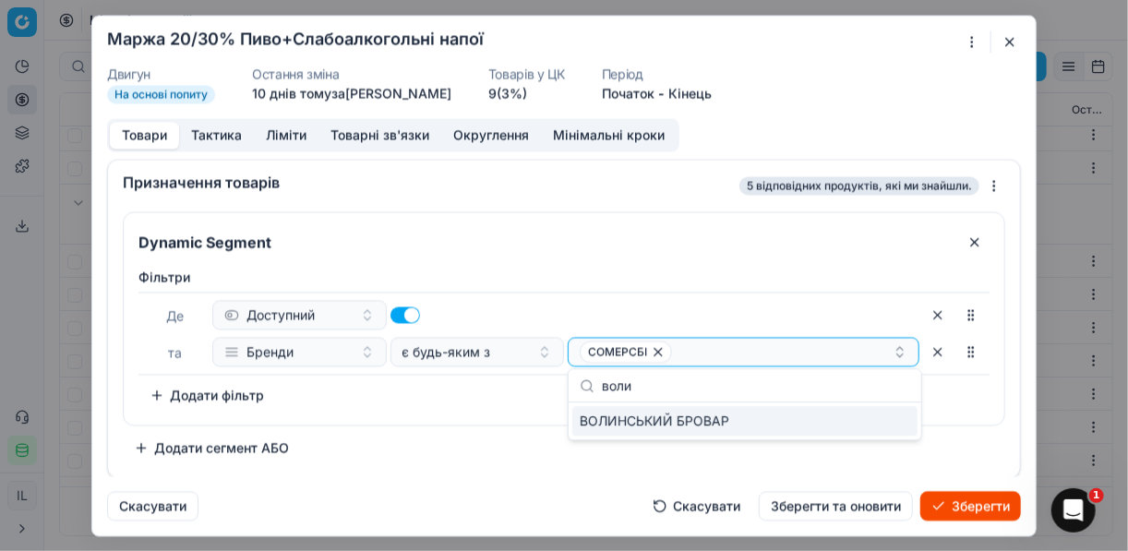
type input "воли"
click at [896, 422] on div "ВОЛИНСЬКИЙ БРОВАР" at bounding box center [744, 421] width 345 height 30
click at [464, 423] on div "Dynamic Segment Фiльтри Де Доступний та Бренди є будь-яким з СОМЕРСБІ ВОЛИНСЬКИ…" at bounding box center [564, 318] width 883 height 214
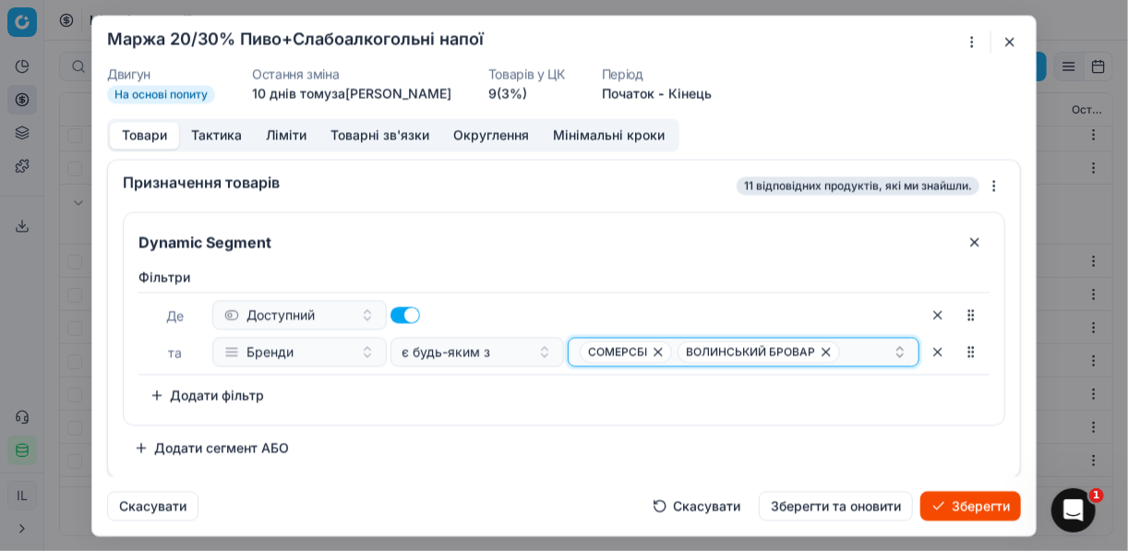
click at [877, 346] on div "СОМЕРСБІ ВОЛИНСЬКИЙ БРОВАР" at bounding box center [736, 352] width 313 height 22
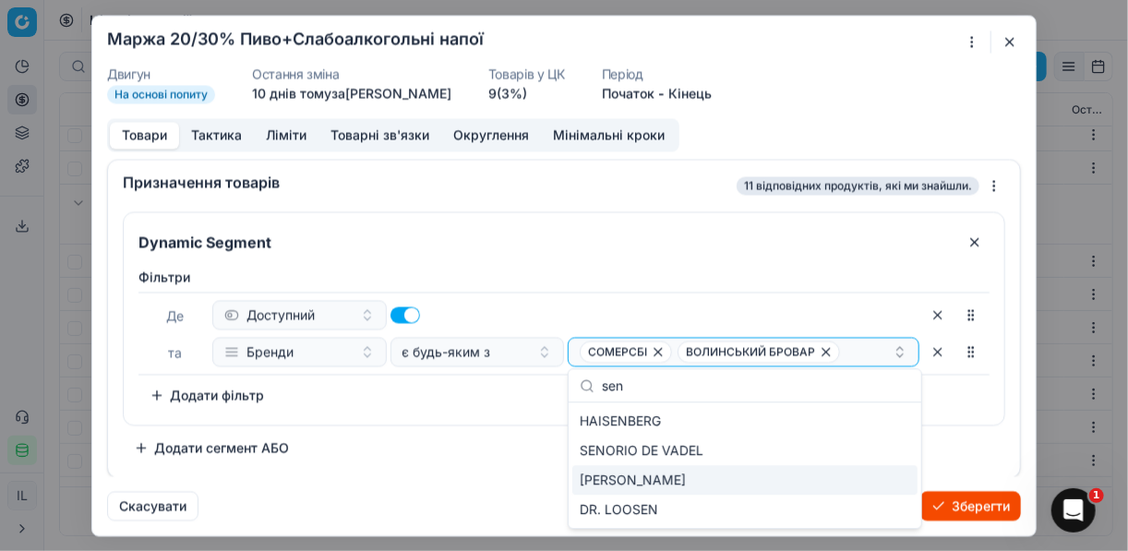
type input "sen"
click at [815, 478] on div "SENOR CARTEL" at bounding box center [744, 480] width 345 height 30
click at [488, 452] on div "Dynamic Segment Фiльтри Де Доступний та Бренди є будь-яким з СОМЕРСБІ ВОЛИНСЬКИ…" at bounding box center [564, 336] width 883 height 251
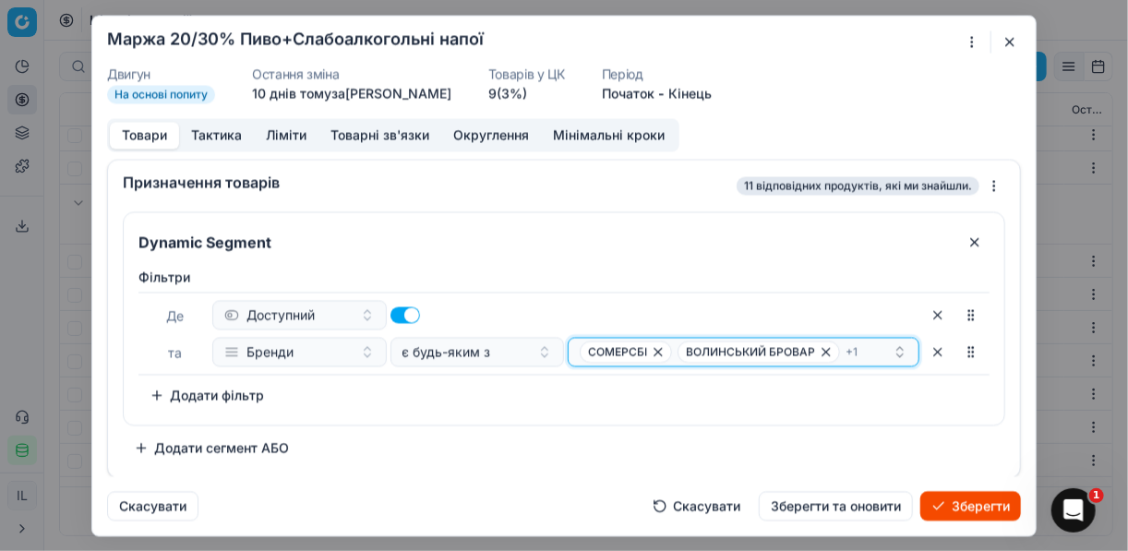
click at [876, 347] on div "СОМЕРСБІ ВОЛИНСЬКИЙ БРОВАР + 1" at bounding box center [736, 352] width 313 height 22
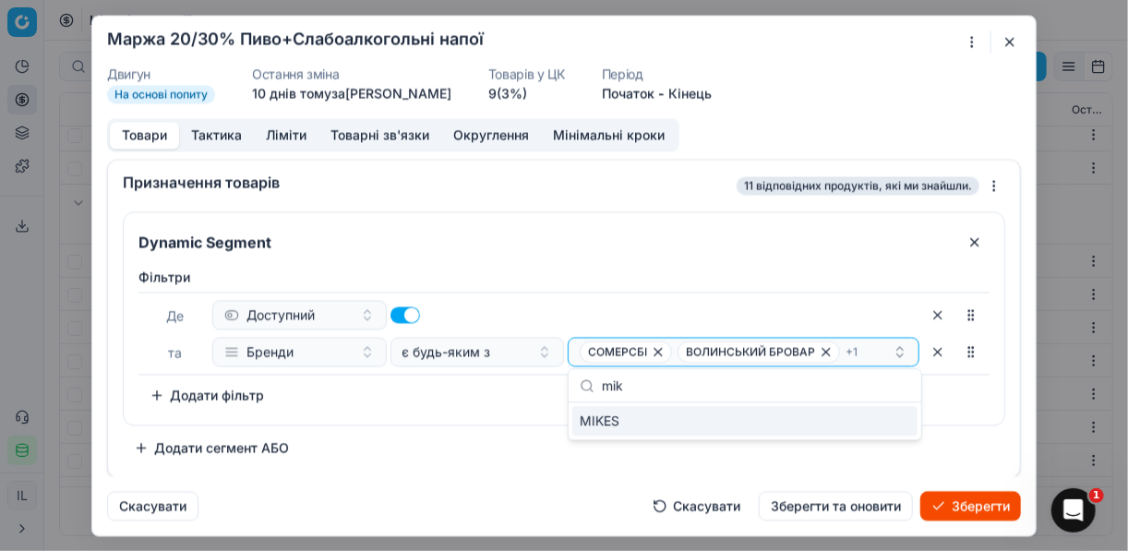
type input "mik"
click at [889, 422] on div "MIKES" at bounding box center [744, 421] width 345 height 30
click at [513, 417] on div "Фiльтри Де Доступний та Бренди є будь-яким з СОМЕРСБІ ВОЛИНСЬКИЙ БРОВАР + 2 To …" at bounding box center [564, 342] width 881 height 164
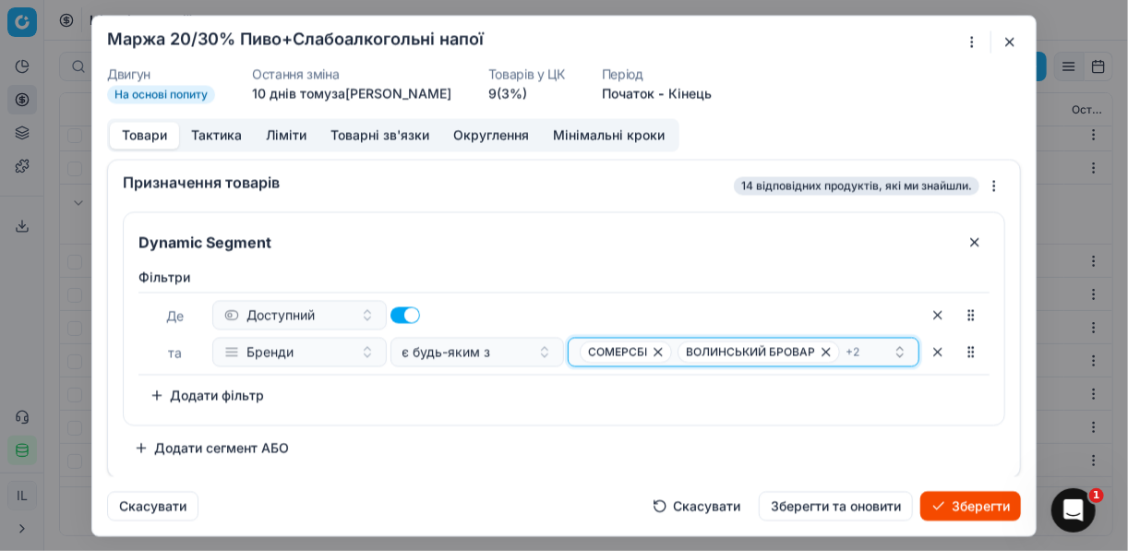
click at [861, 347] on div "СОМЕРСБІ ВОЛИНСЬКИЙ БРОВАР + 2" at bounding box center [736, 352] width 313 height 22
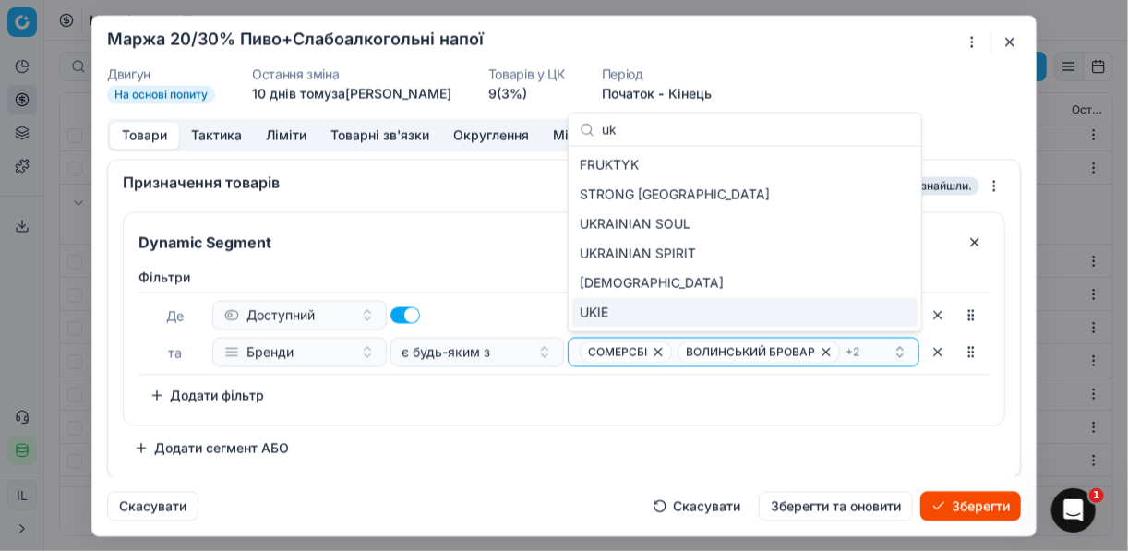
type input "uk"
click at [894, 310] on div "UKIE" at bounding box center [744, 313] width 345 height 30
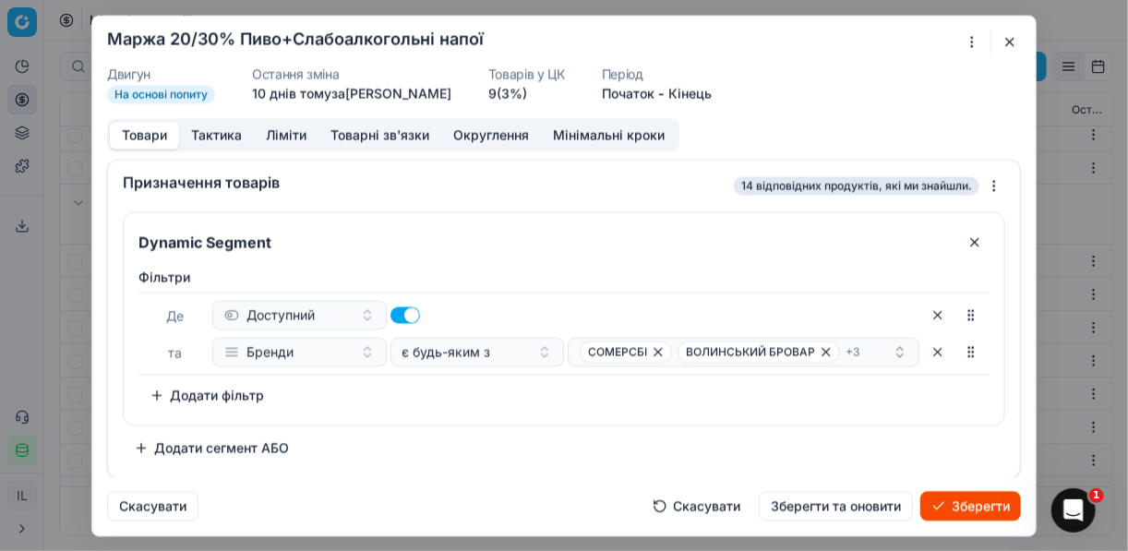
click at [672, 424] on div "Dynamic Segment Фiльтри Де Доступний та Бренди є будь-яким з СОМЕРСБІ ВОЛИНСЬКИ…" at bounding box center [564, 336] width 883 height 251
click at [981, 507] on button "Зберегти" at bounding box center [971, 506] width 101 height 30
click at [872, 350] on div "СОМЕРСБІ ВОЛИНСЬКИЙ БРОВАР + 3" at bounding box center [736, 352] width 313 height 22
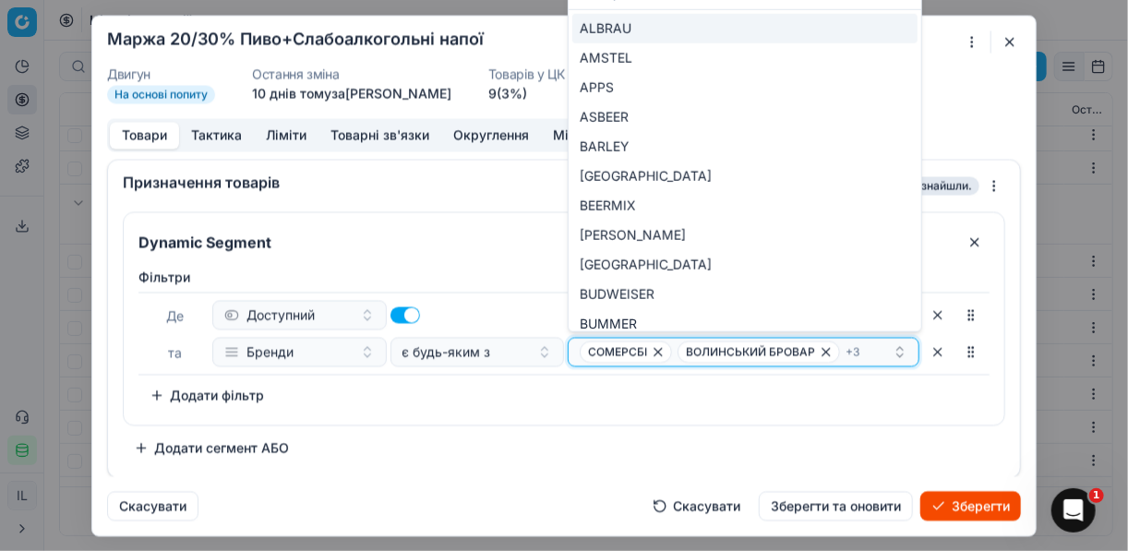
click at [866, 348] on div "СОМЕРСБІ ВОЛИНСЬКИЙ БРОВАР + 3" at bounding box center [736, 352] width 313 height 22
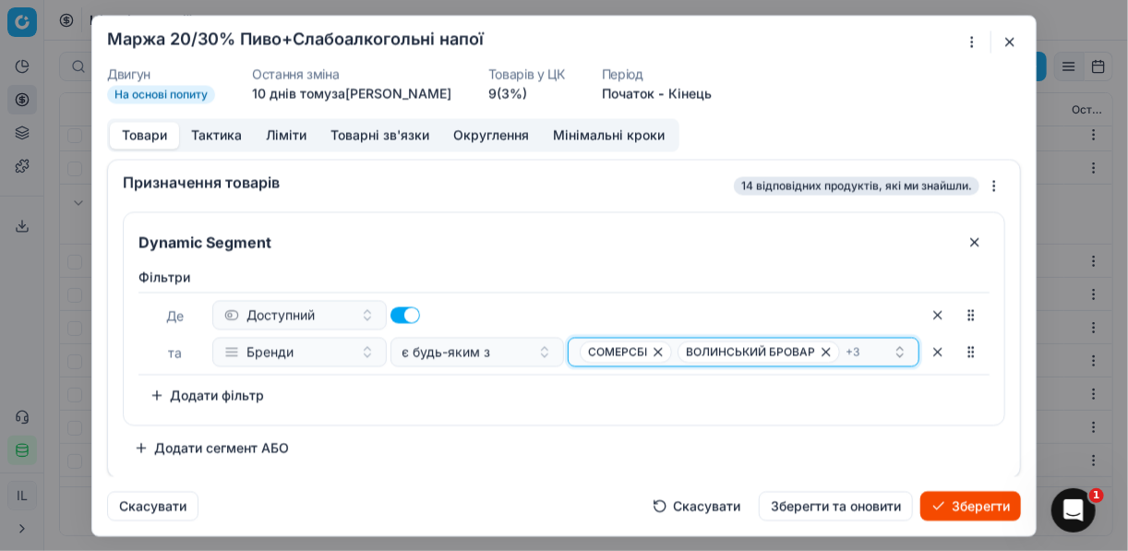
click at [866, 348] on div "СОМЕРСБІ ВОЛИНСЬКИЙ БРОВАР + 3" at bounding box center [736, 352] width 313 height 22
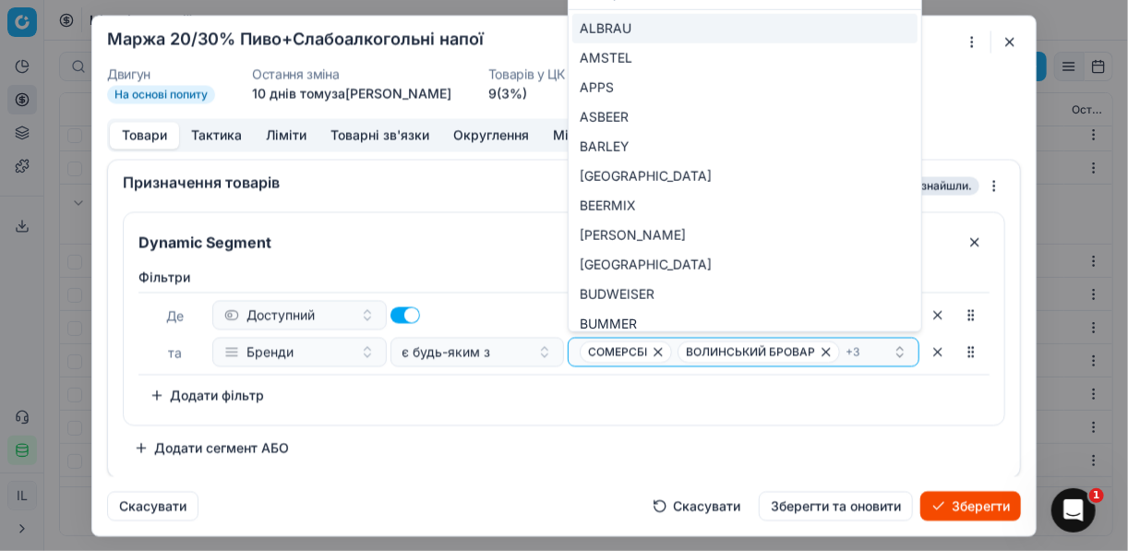
click at [804, 398] on div "Фiльтри Де Доступний та Бренди є будь-яким з СОМЕРСБІ ВОЛИНСЬКИЙ БРОВАР + 3 To …" at bounding box center [564, 339] width 851 height 142
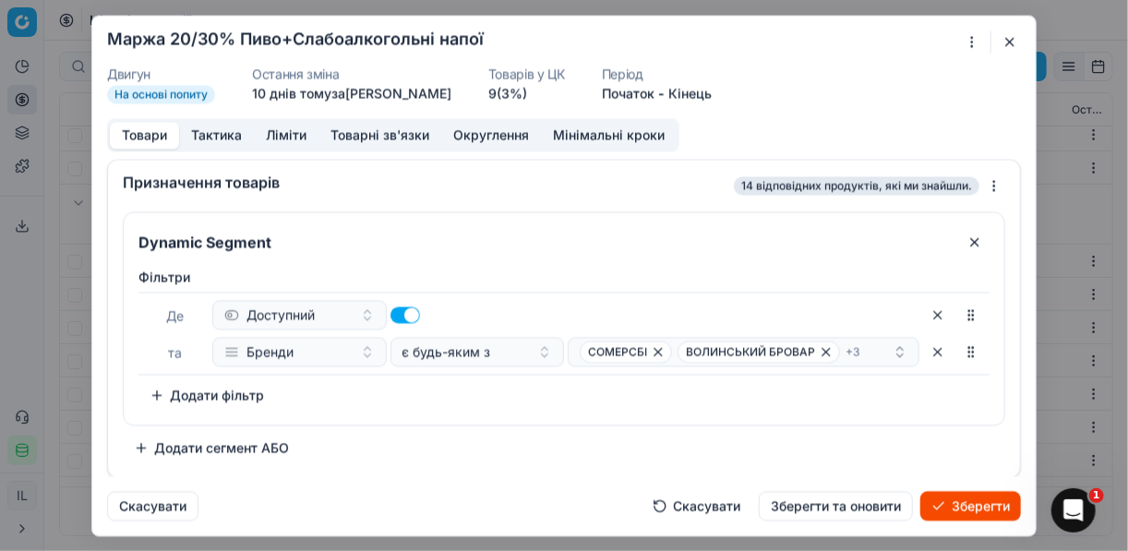
click at [965, 505] on button "Зберегти" at bounding box center [971, 506] width 101 height 30
click at [964, 507] on button "Зберегти" at bounding box center [971, 506] width 101 height 30
click at [1007, 39] on button "button" at bounding box center [1010, 41] width 22 height 22
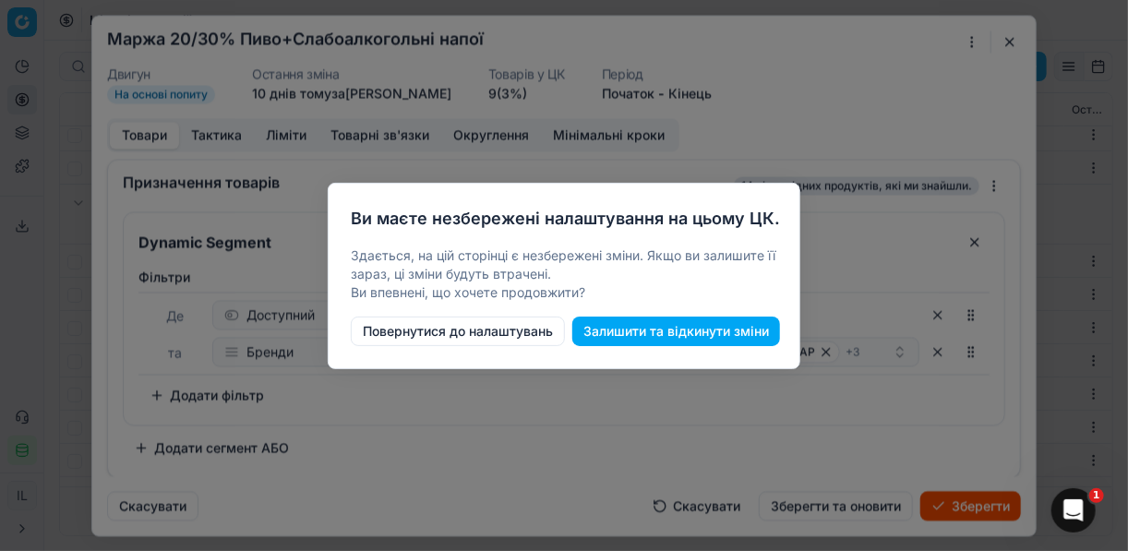
click at [643, 333] on button "Залишити та відкинути зміни" at bounding box center [676, 332] width 208 height 30
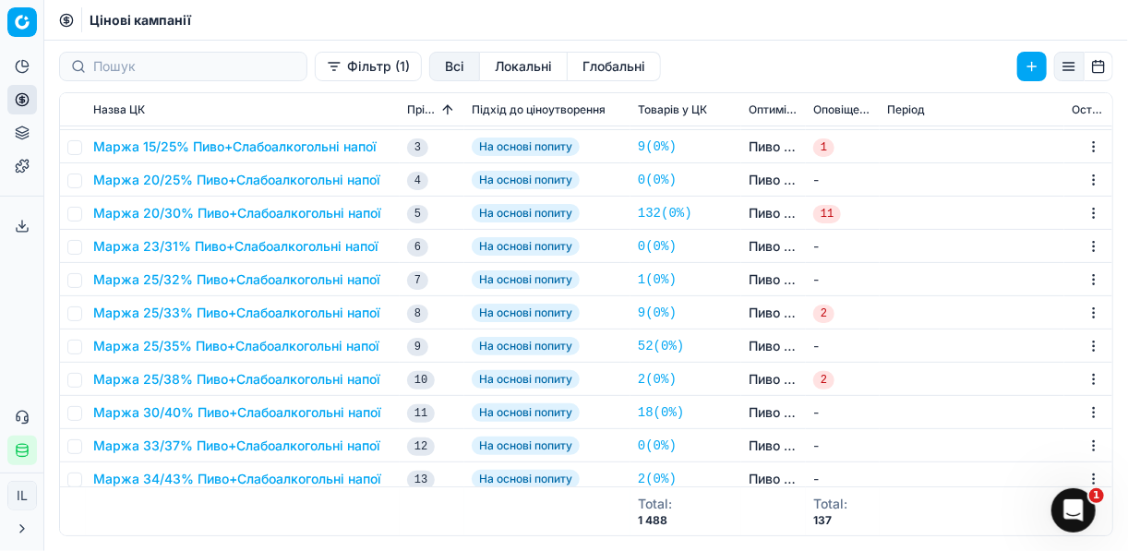
scroll to position [3026, 0]
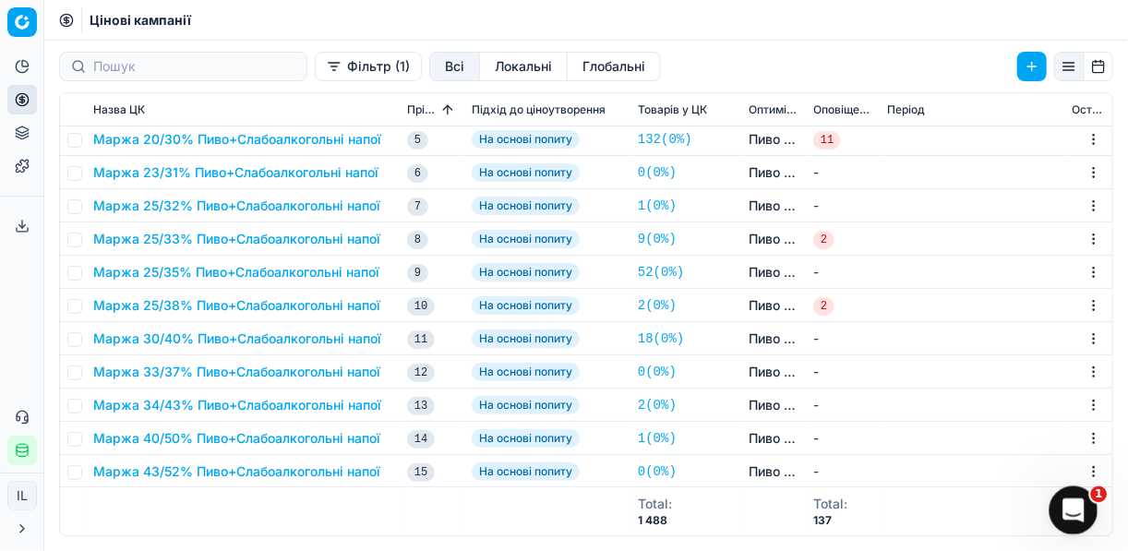
click at [1065, 503] on icon "Відкрити програму для спілкування Intercom" at bounding box center [1071, 508] width 30 height 30
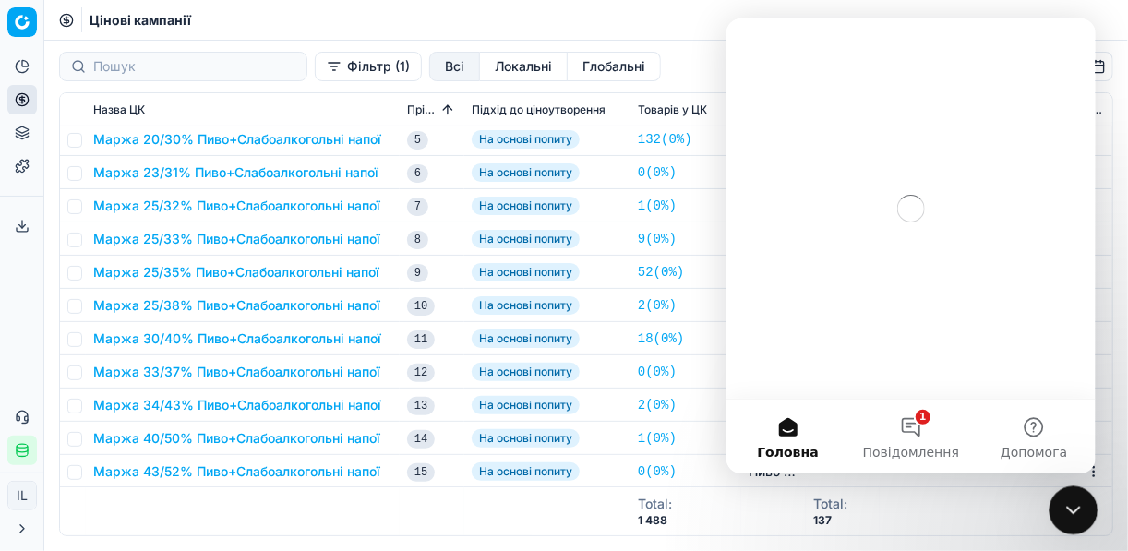
scroll to position [0, 0]
click at [913, 418] on button "1 Повідомлення" at bounding box center [910, 437] width 123 height 74
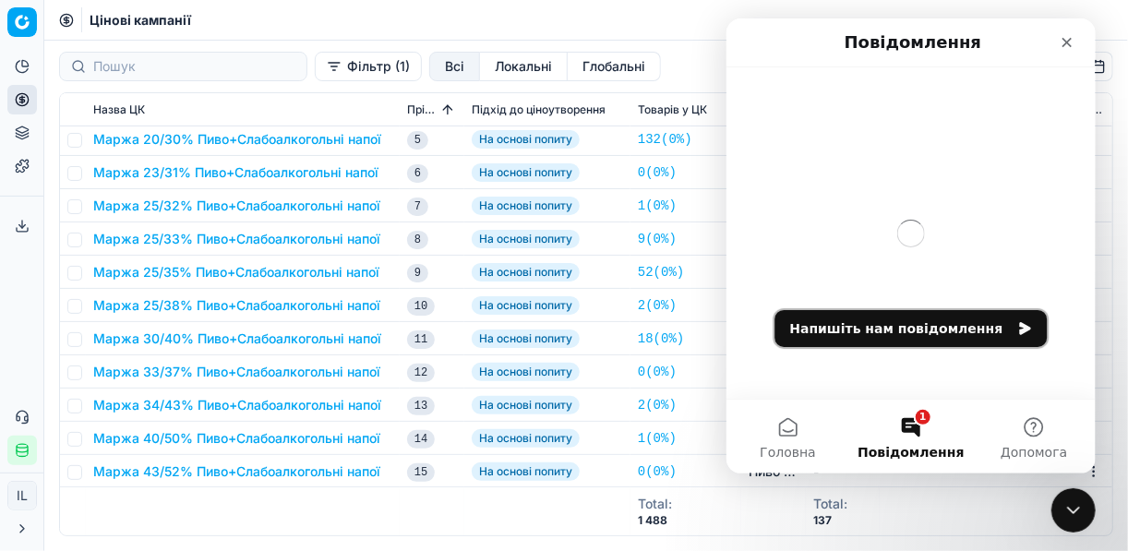
click at [963, 321] on button "Напишіть нам повідомлення" at bounding box center [911, 328] width 272 height 37
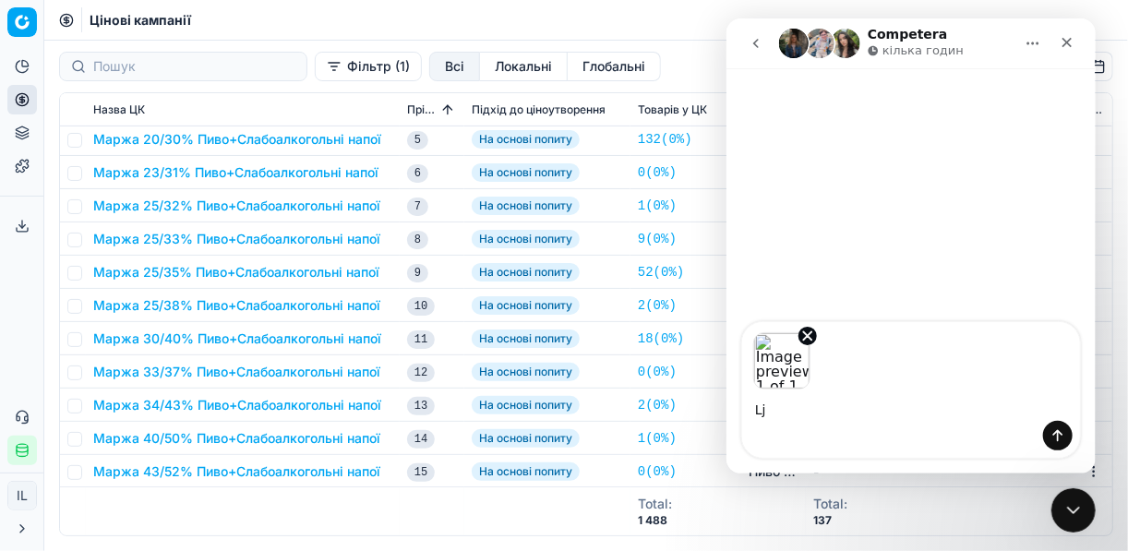
type textarea "L"
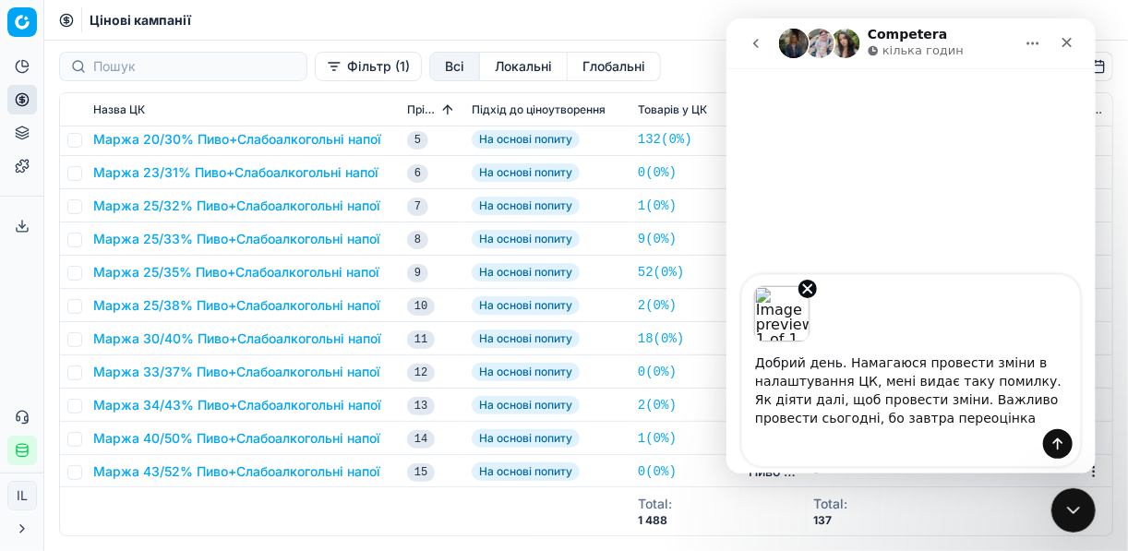
type textarea "Добрий день. Намагаюся провести зміни в налаштування ЦК, мені видає таку помилк…"
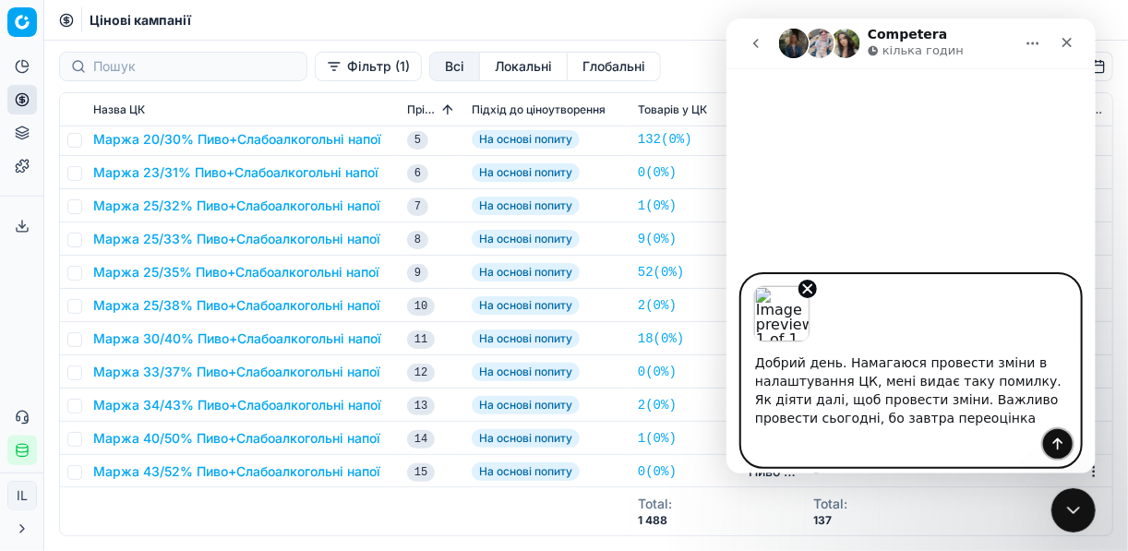
click at [1055, 435] on button "Надіслати повідомлення…" at bounding box center [1057, 444] width 30 height 30
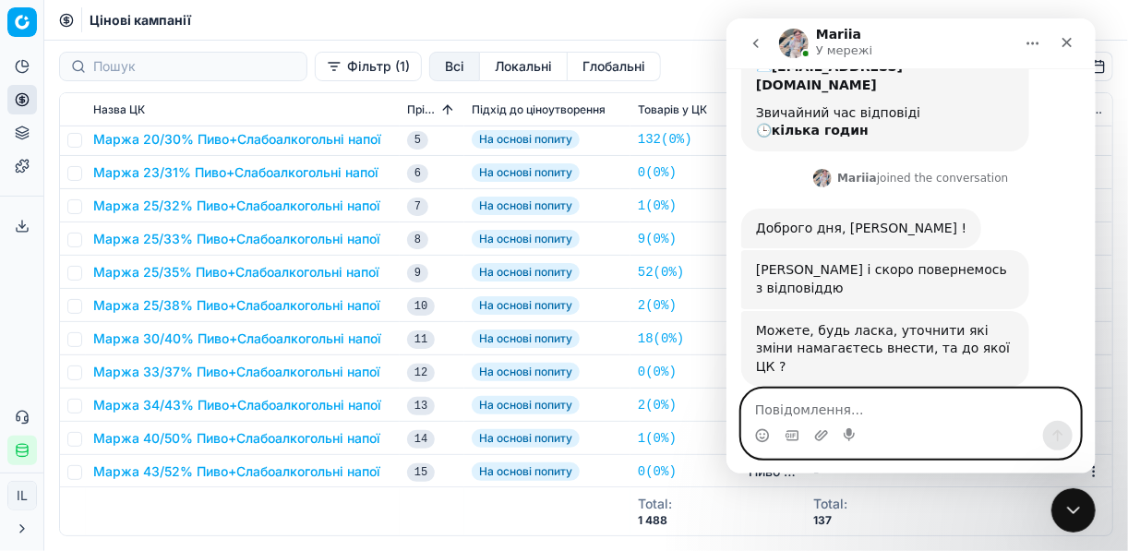
scroll to position [260, 0]
type textarea "П"
type textarea "п"
type textarea "П"
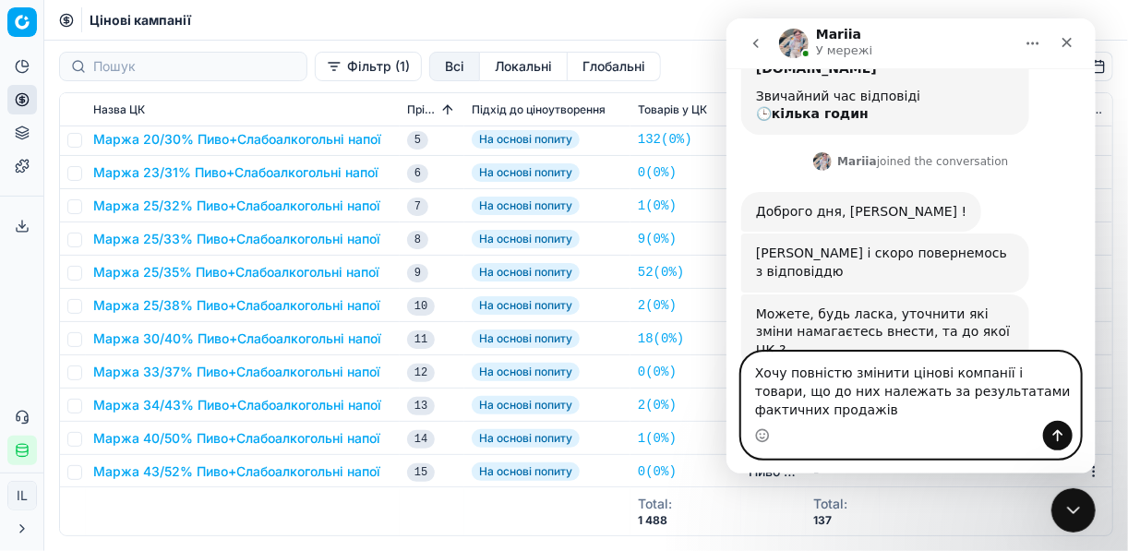
scroll to position [297, 0]
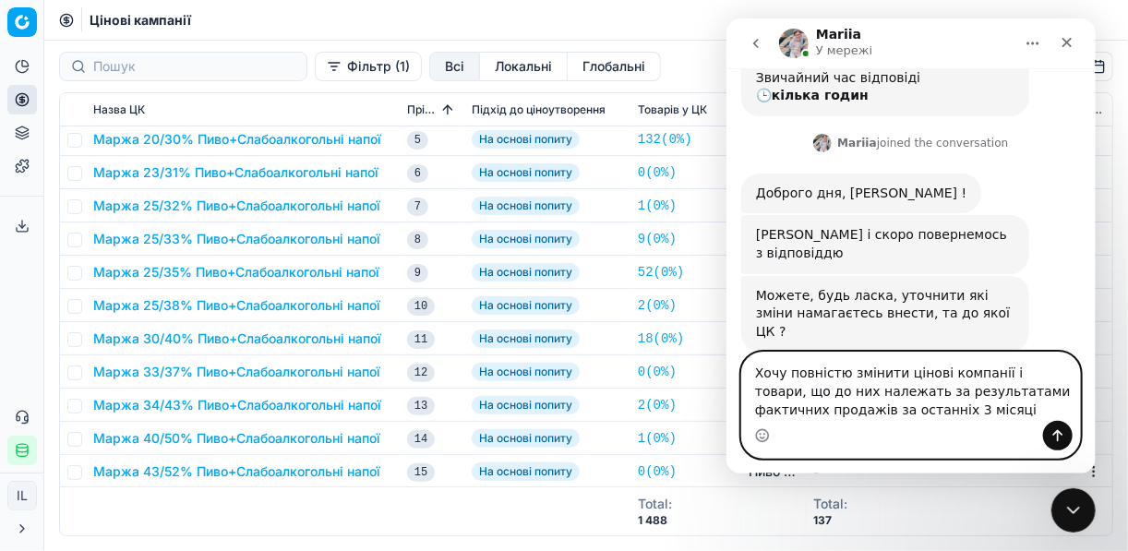
type textarea "Хочу повністю змінити цінові компанії і товари, що до них належать за результат…"
click at [1061, 434] on icon "Надіслати повідомлення…" at bounding box center [1057, 435] width 15 height 15
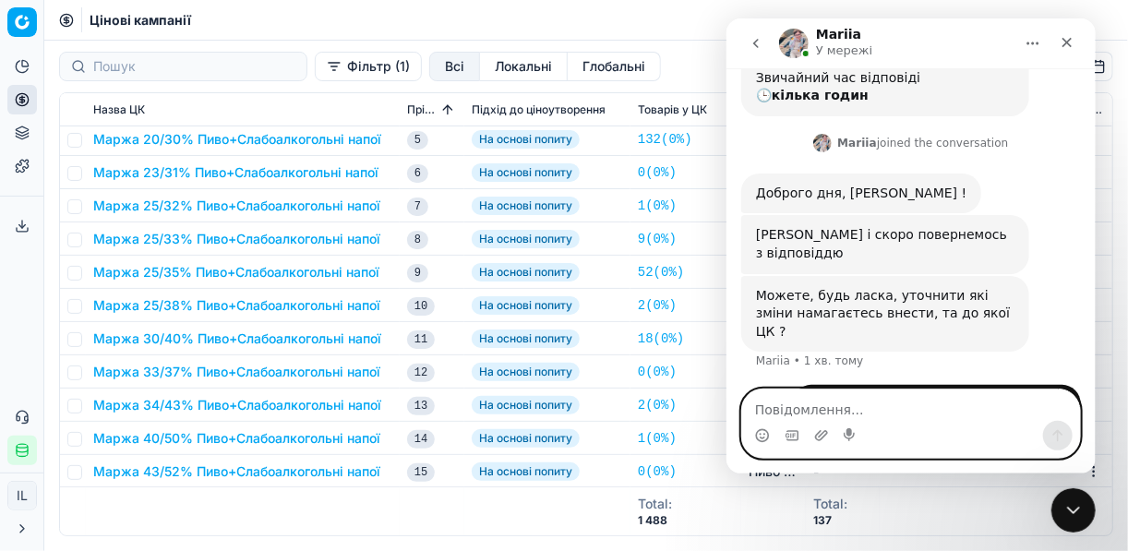
scroll to position [370, 0]
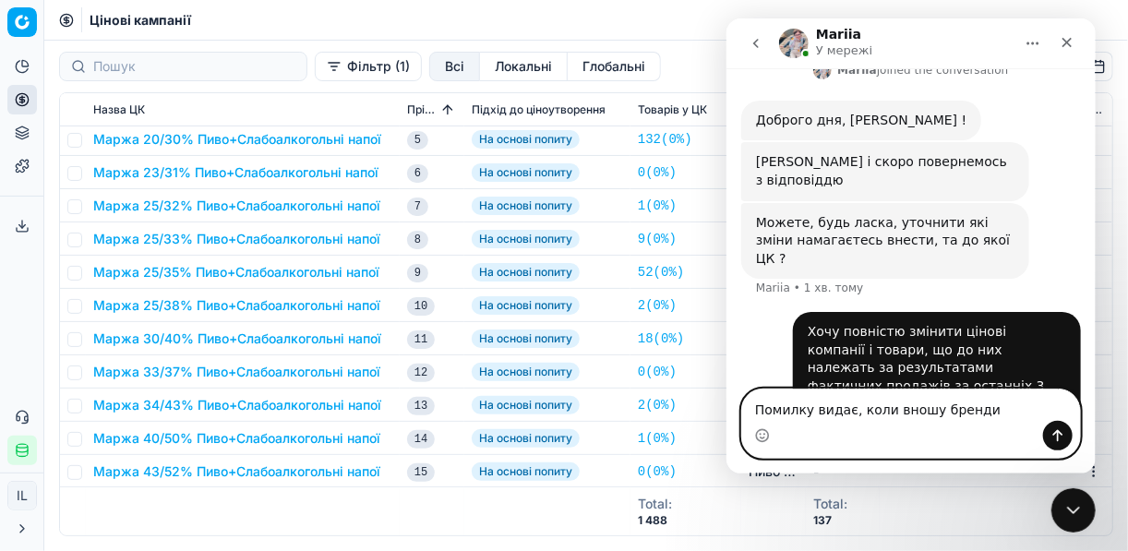
type textarea "Помилку видає, коли вношу бренди"
click at [1061, 439] on icon "Надіслати повідомлення…" at bounding box center [1057, 435] width 15 height 15
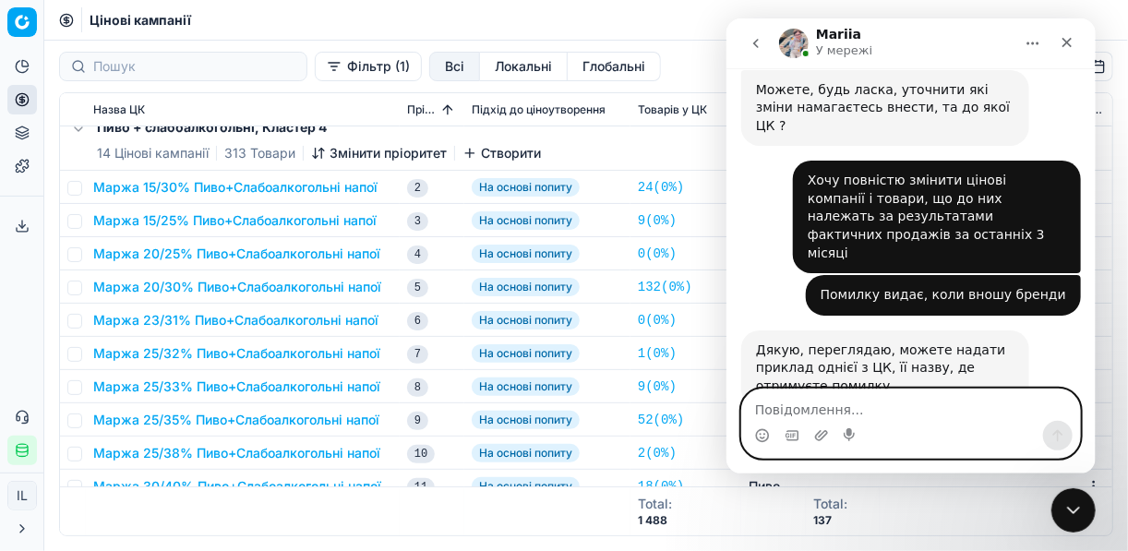
scroll to position [2804, 0]
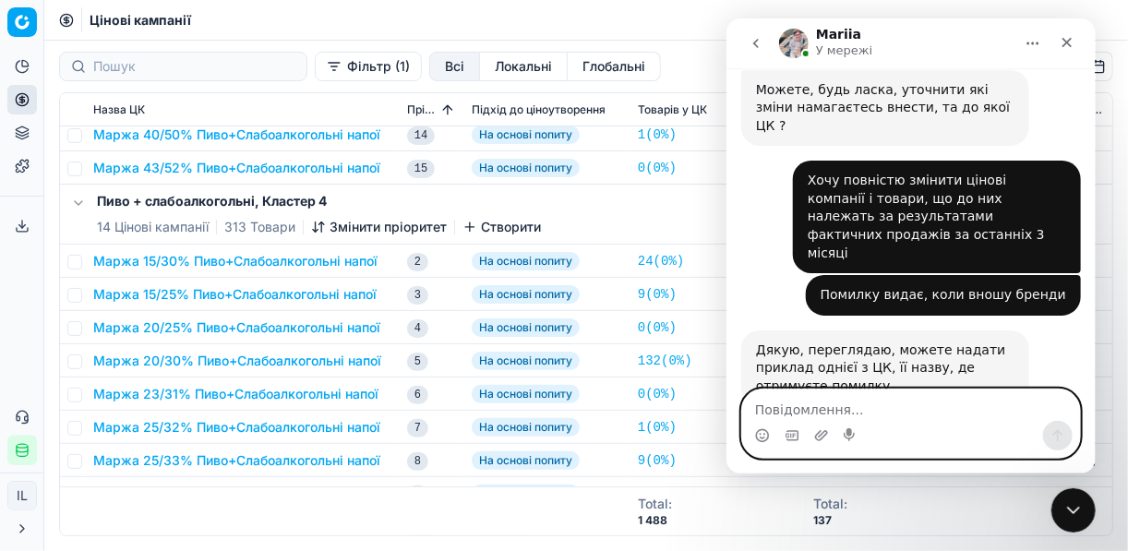
click at [823, 416] on textarea "Повідомлення..." at bounding box center [910, 405] width 338 height 31
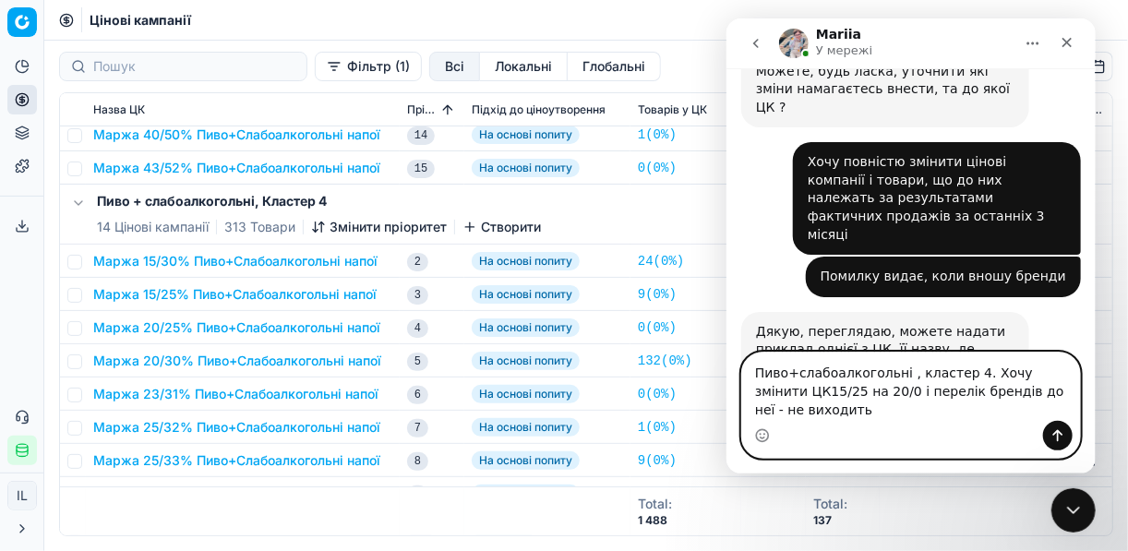
scroll to position [540, 0]
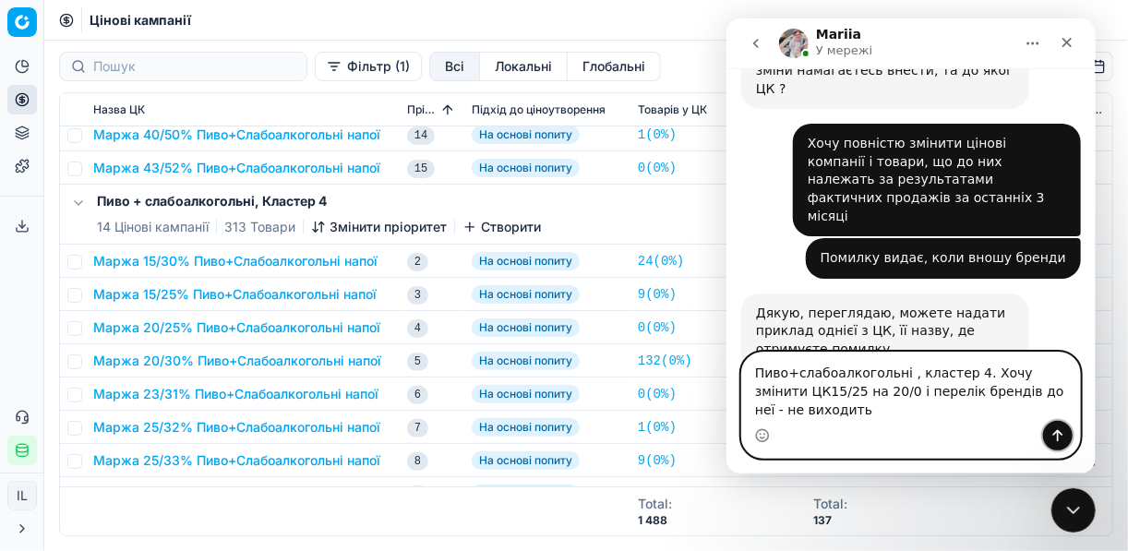
drag, startPoint x: 1056, startPoint y: 437, endPoint x: 849, endPoint y: 392, distance: 212.4
click at [860, 393] on div "Пиво+слабоалкогольні , кластер 4. Хочу змінити ЦК15/25 на 20/0 і перелік бренді…" at bounding box center [910, 405] width 338 height 105
click at [845, 392] on textarea "Пиво+слабоалкогольні , кластер 4. Хочу змінити ЦК15/25 на 20/0 і перелік бренді…" at bounding box center [910, 387] width 338 height 68
click at [822, 409] on textarea "Пиво+слабоалкогольні , кластер 4. Хочу змінити ЦК15/25 на 20/30 і перелік бренд…" at bounding box center [910, 387] width 338 height 68
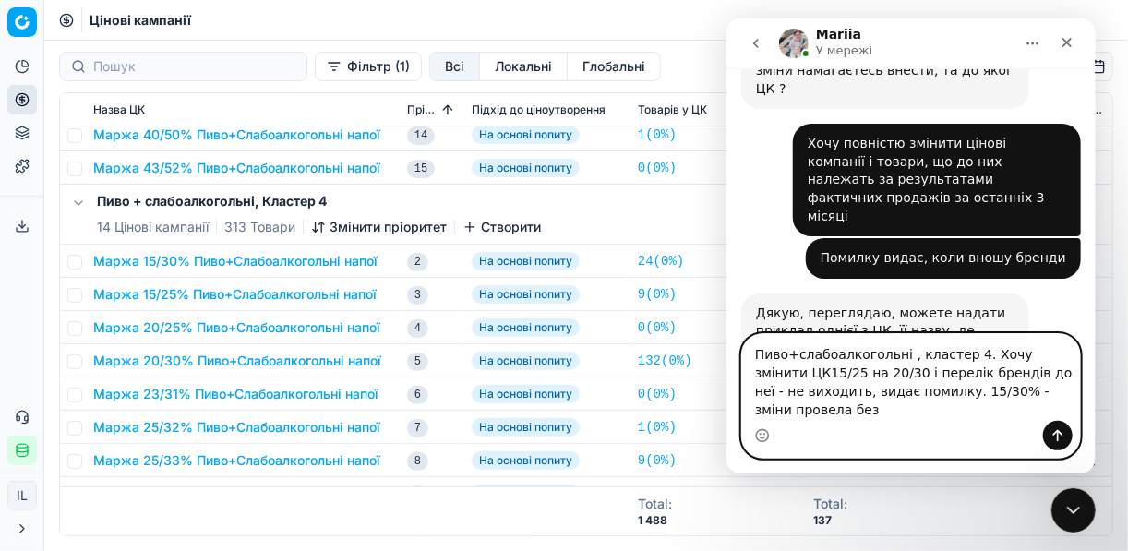
scroll to position [559, 0]
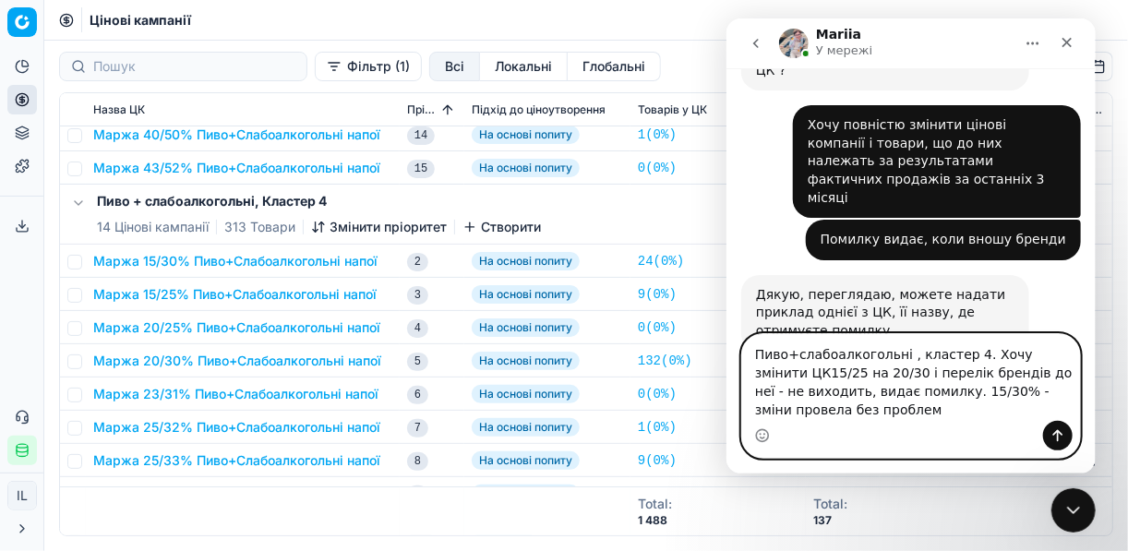
type textarea "Пиво+слабоалкогольні , кластер 4. Хочу змінити ЦК15/25 на 20/30 і перелік бренд…"
click at [1053, 438] on icon "Надіслати повідомлення…" at bounding box center [1057, 435] width 15 height 15
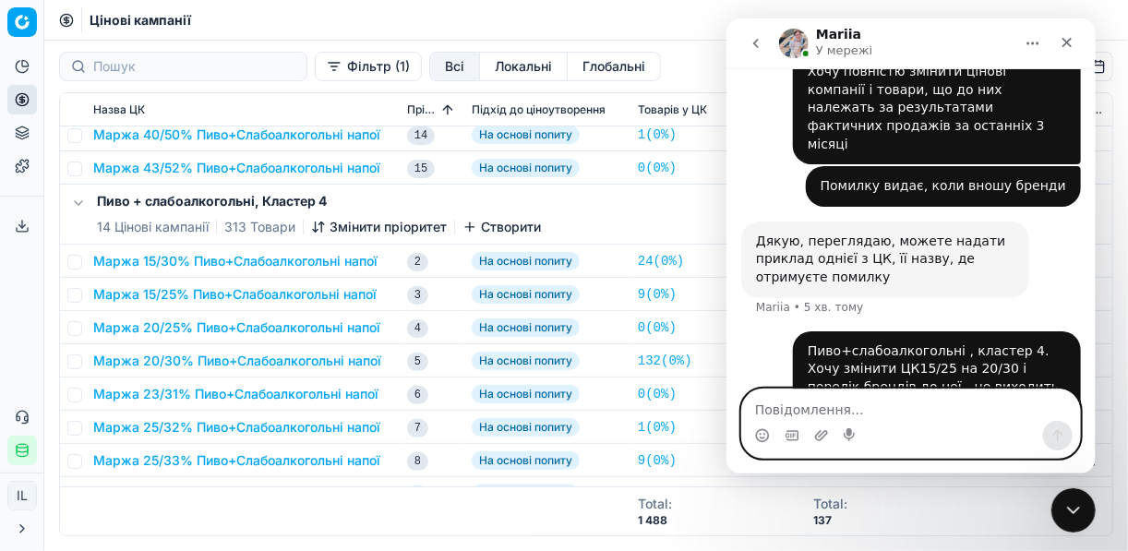
scroll to position [613, 0]
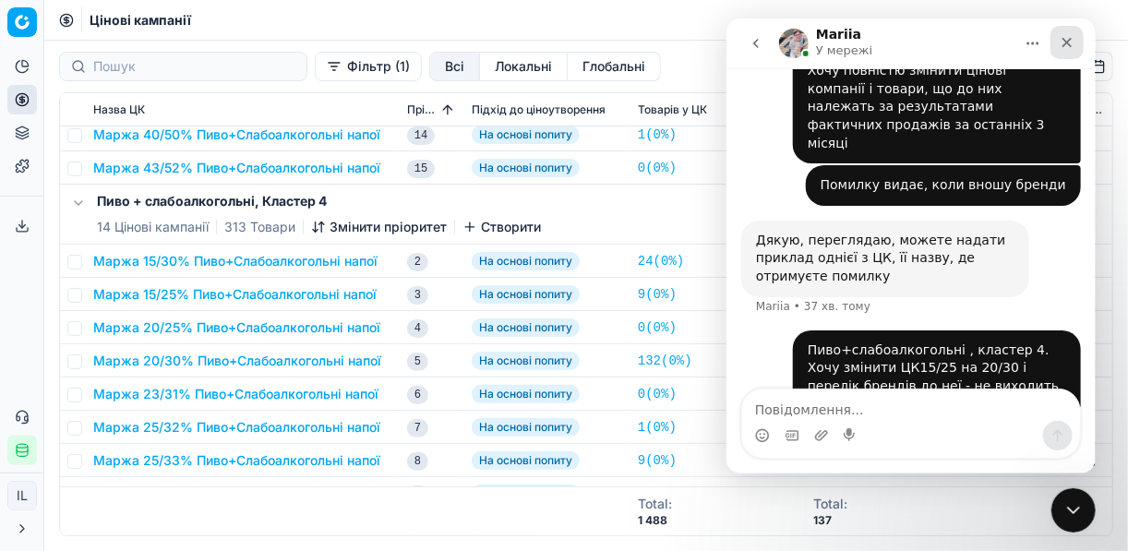
click at [1063, 40] on icon "Закрити" at bounding box center [1067, 43] width 10 height 10
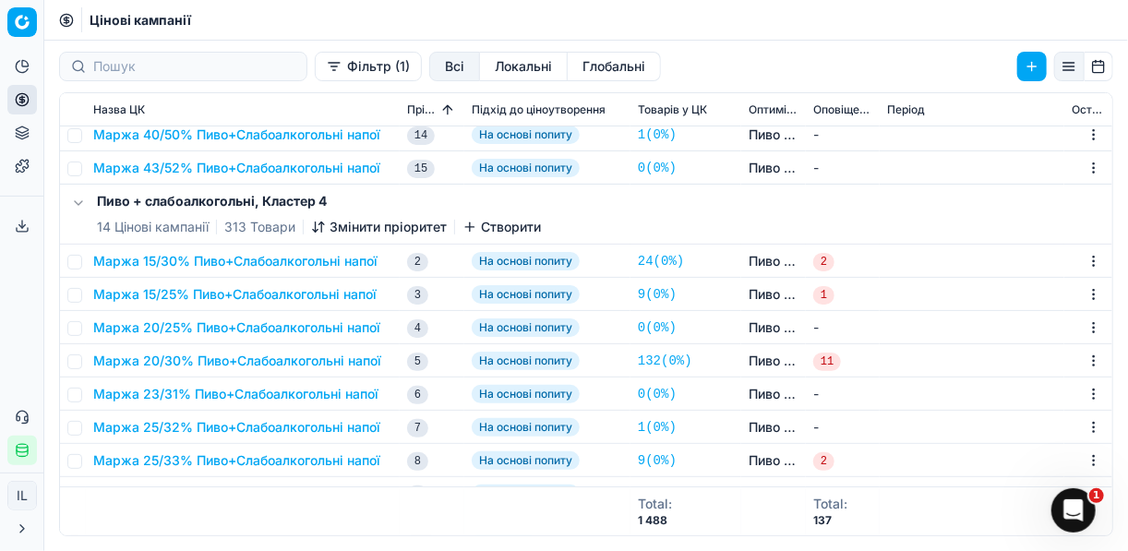
scroll to position [612, 0]
click at [246, 295] on button "Маржа 15/25% Пиво+Слабоалкогольні напої" at bounding box center [234, 294] width 283 height 18
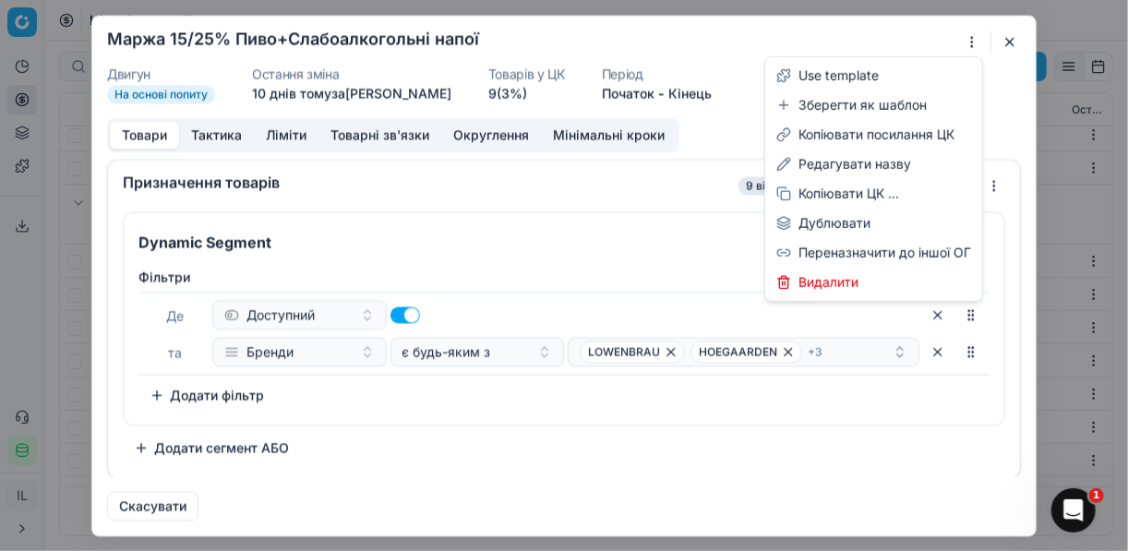
click at [970, 42] on div "Ми зберігаємо налаштування ЦК. Будь ласка, зачекайте, це може зайняти декілька …" at bounding box center [564, 275] width 1128 height 551
click at [1005, 41] on div "Ми зберігаємо налаштування ЦК. Будь ласка, зачекайте, це може зайняти декілька …" at bounding box center [564, 275] width 1128 height 551
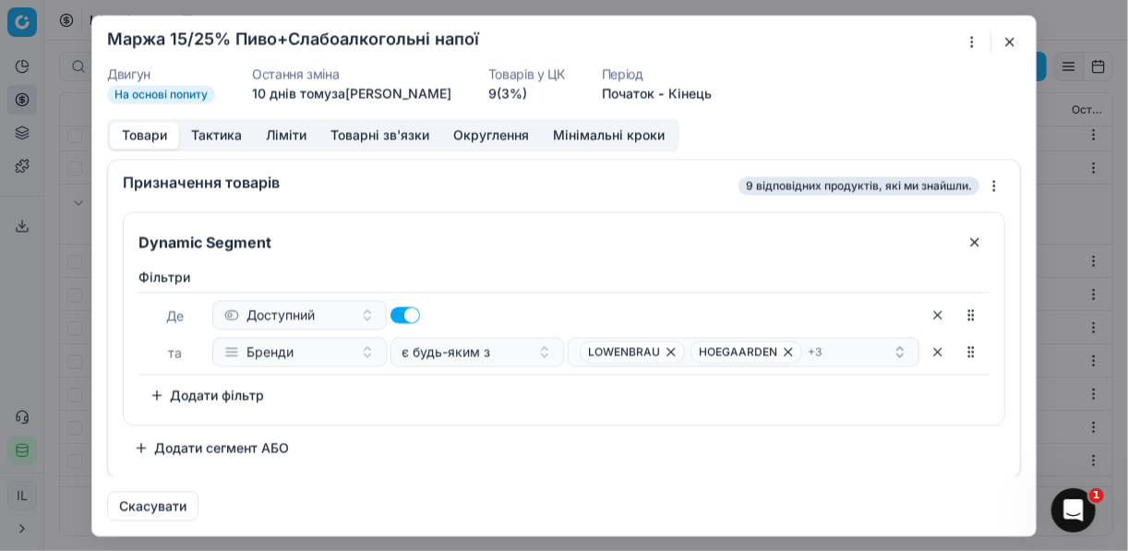
click at [1009, 40] on button "button" at bounding box center [1010, 41] width 22 height 22
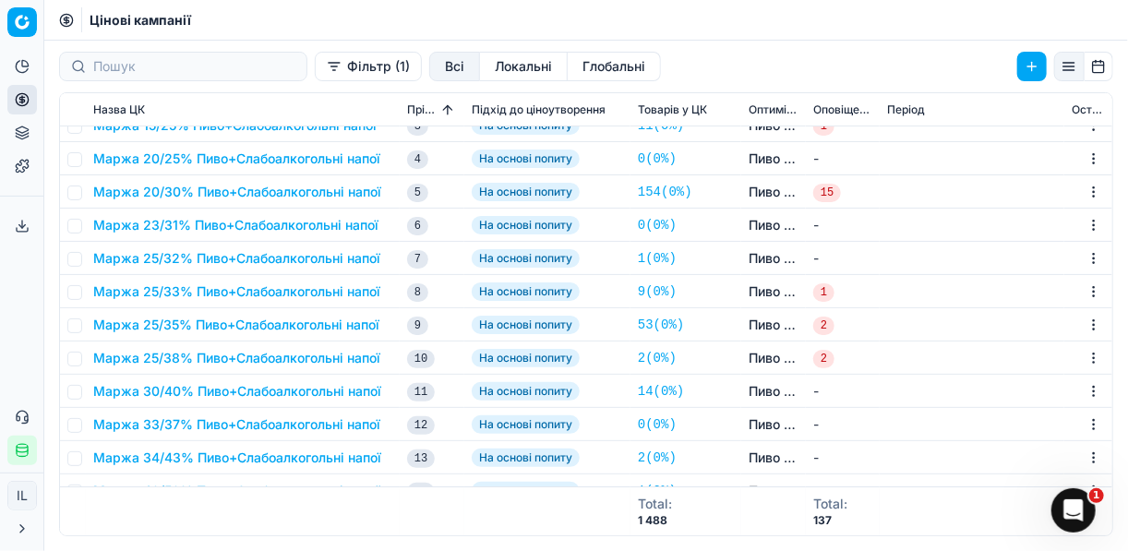
scroll to position [2361, 0]
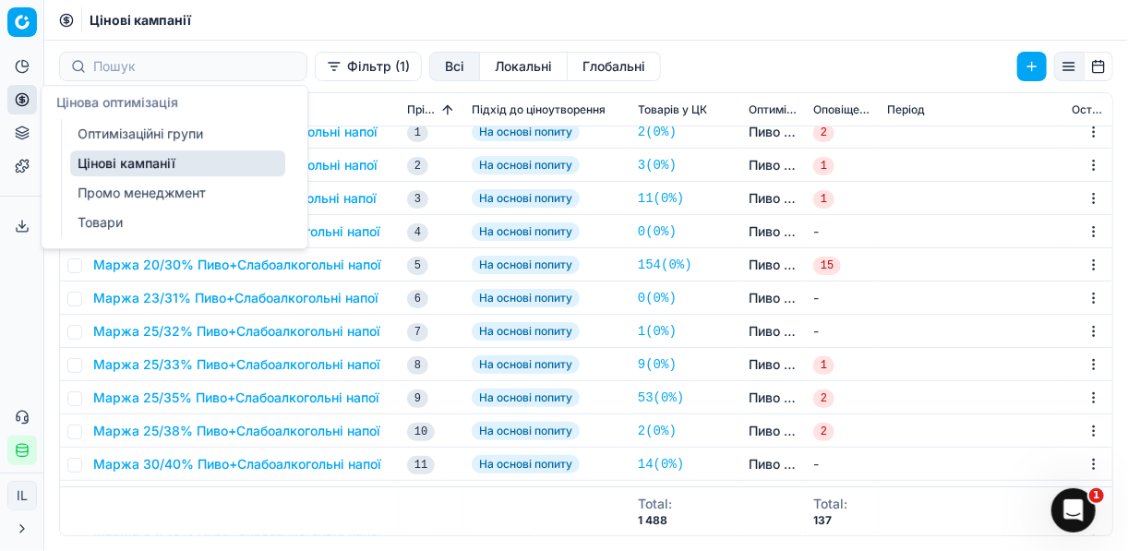
click at [113, 132] on link "Оптимізаційні групи" at bounding box center [177, 134] width 215 height 26
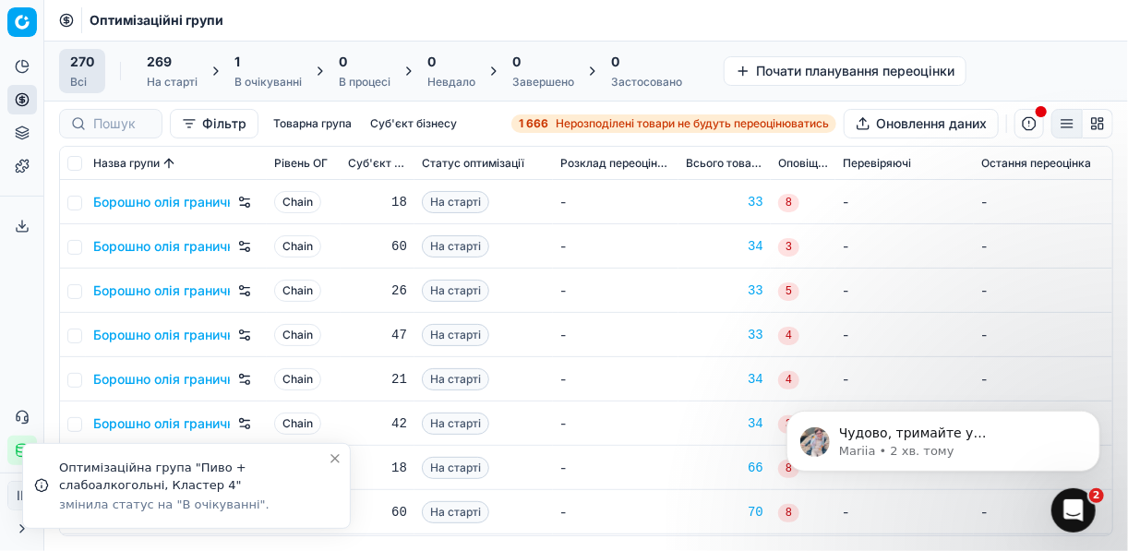
scroll to position [1099, 0]
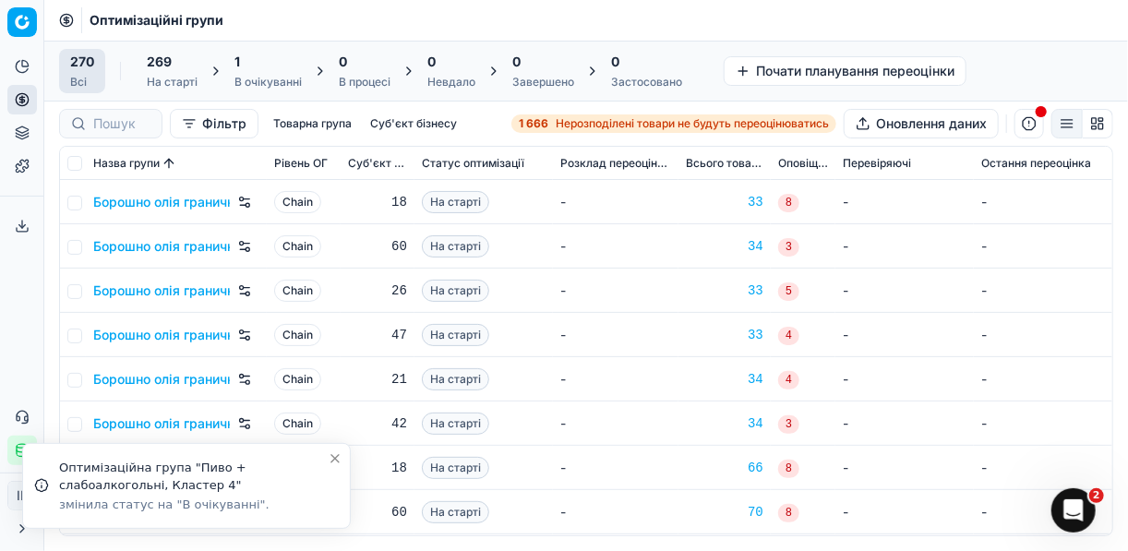
click at [256, 69] on div "1" at bounding box center [268, 62] width 67 height 18
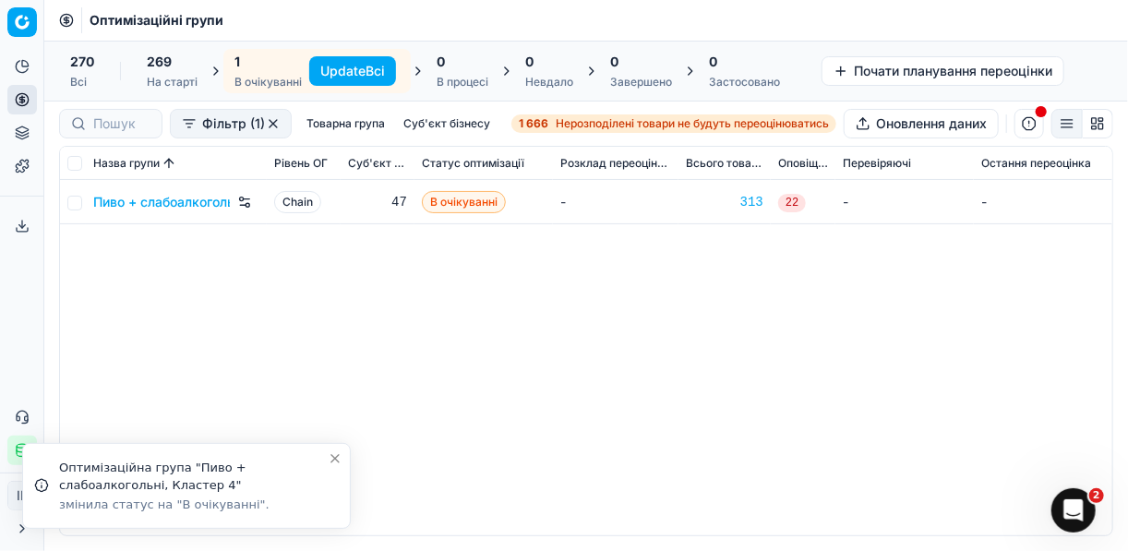
click at [341, 69] on button "Update Всі" at bounding box center [352, 71] width 87 height 30
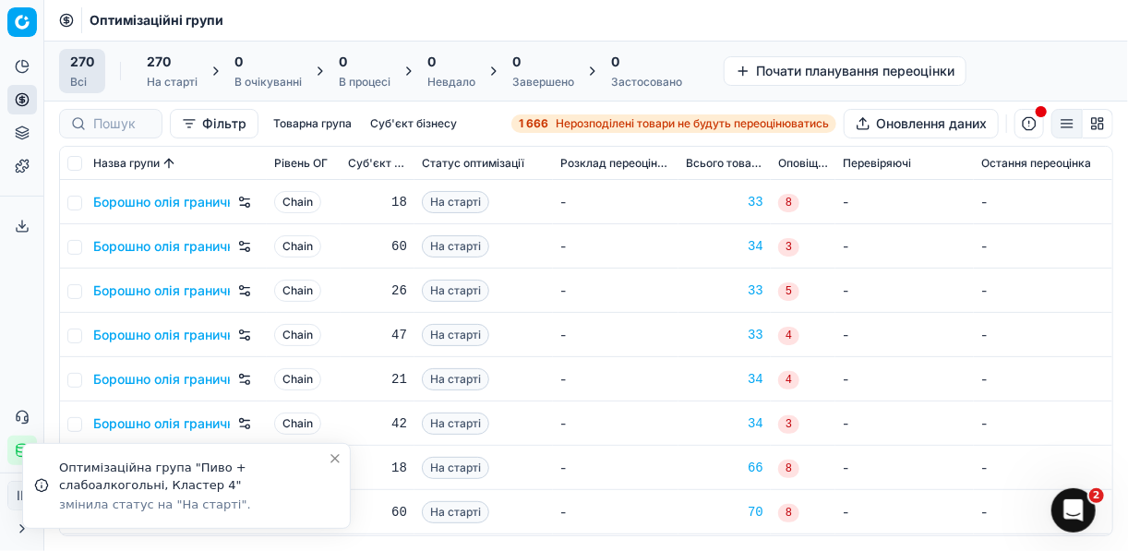
click at [524, 125] on strong "1 666" at bounding box center [534, 123] width 30 height 15
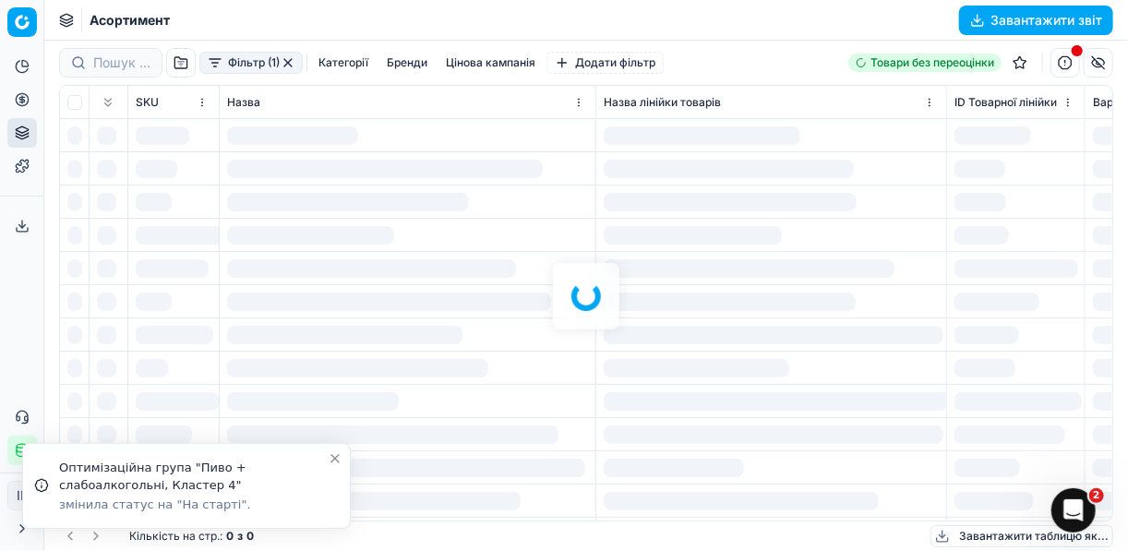
click at [211, 65] on div "Фільтр (1) Категорії Бренди Цінова кампанія Додати фільтр Товари без переоцінки…" at bounding box center [586, 296] width 1084 height 511
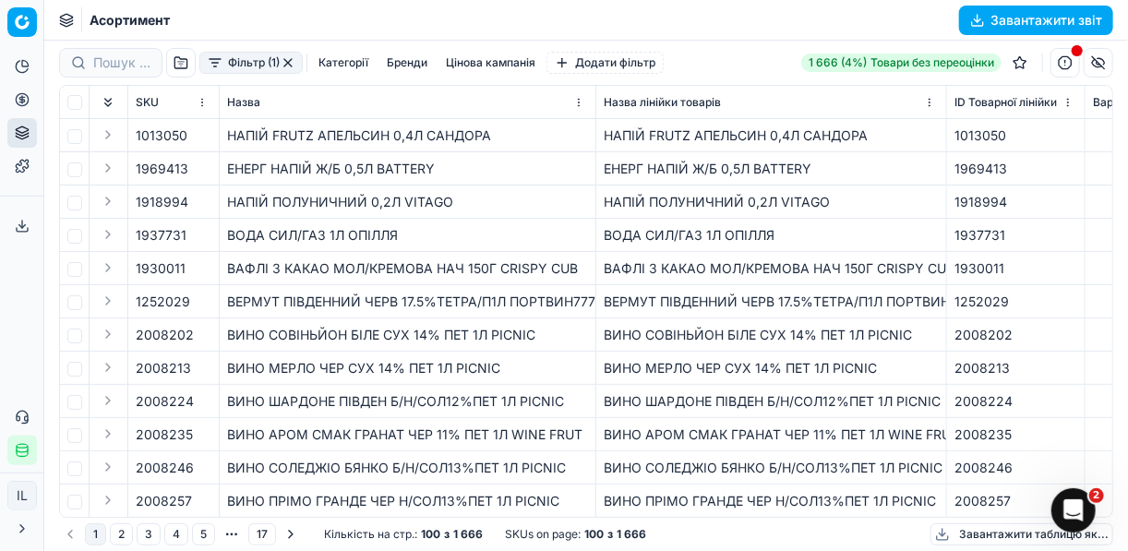
click at [219, 70] on button "Фільтр (1)" at bounding box center [250, 63] width 103 height 22
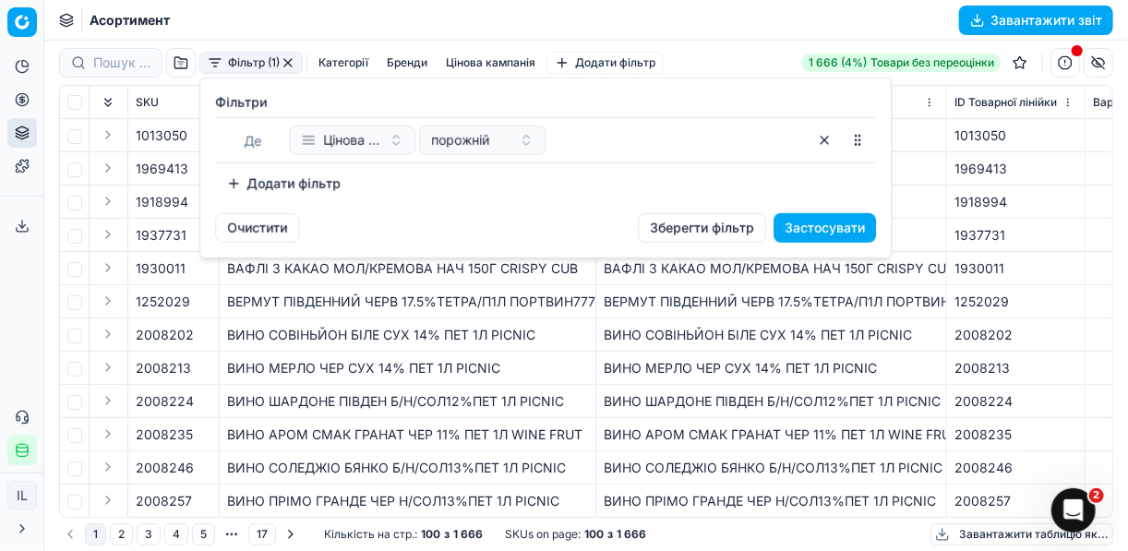
click at [229, 189] on button "Додати фільтр" at bounding box center [283, 184] width 137 height 30
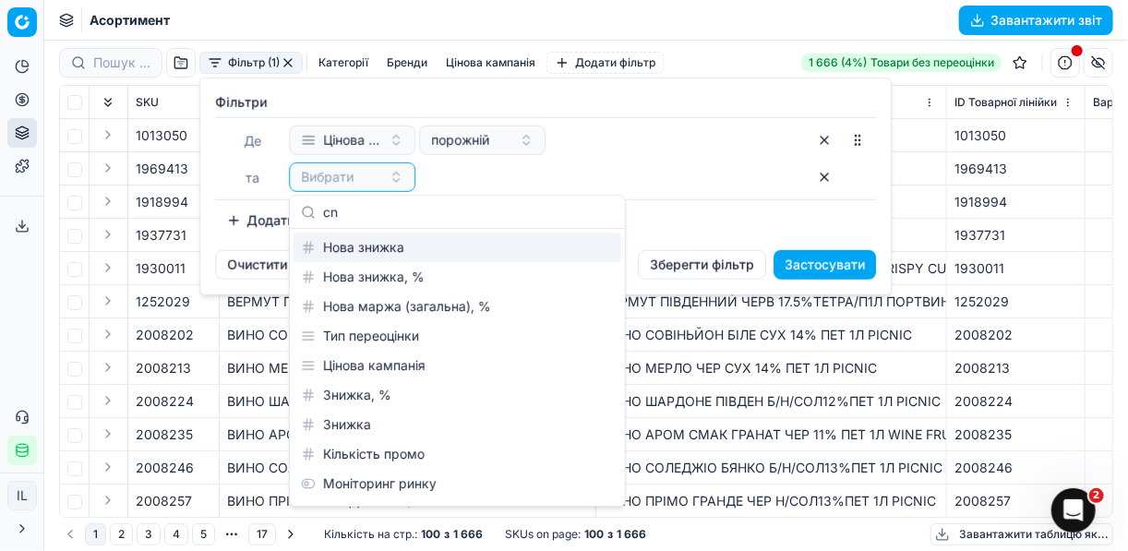
type input "c"
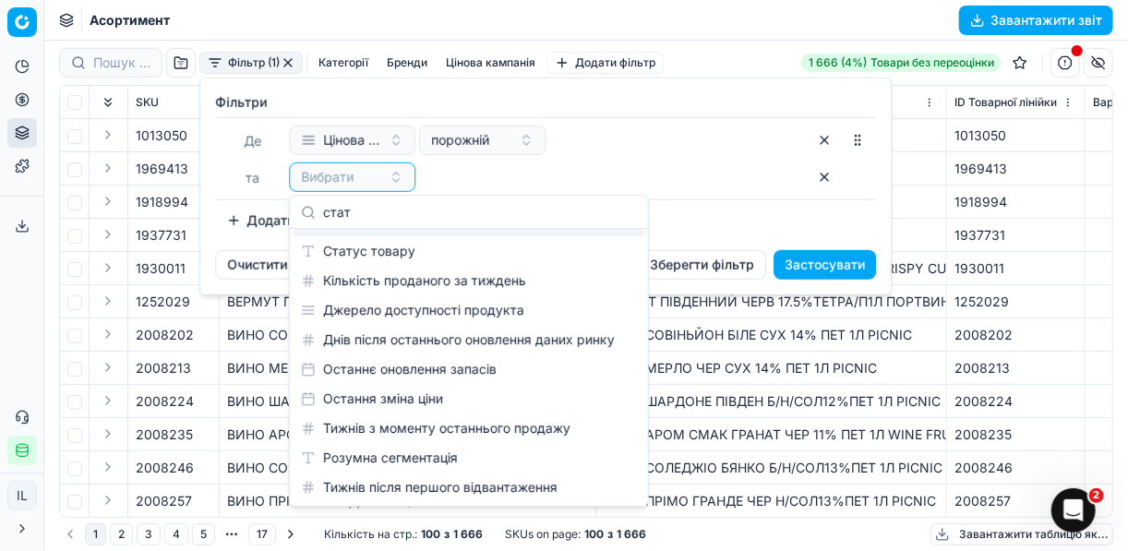
scroll to position [26, 0]
type input "стат"
drag, startPoint x: 473, startPoint y: 250, endPoint x: 488, endPoint y: 231, distance: 24.4
click at [474, 251] on div "Статус товару" at bounding box center [469, 251] width 351 height 30
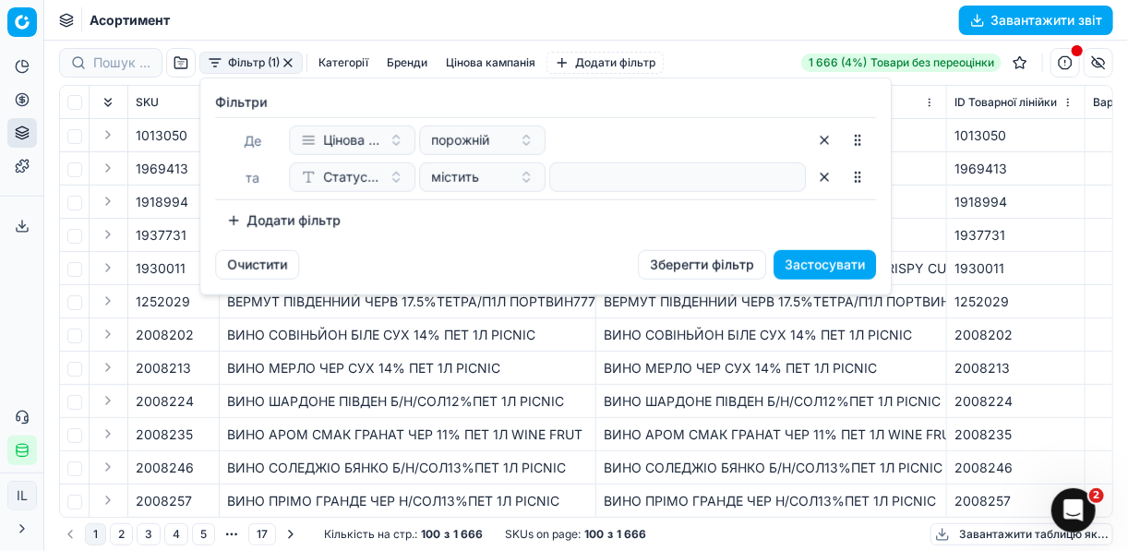
click at [550, 177] on div at bounding box center [677, 178] width 257 height 30
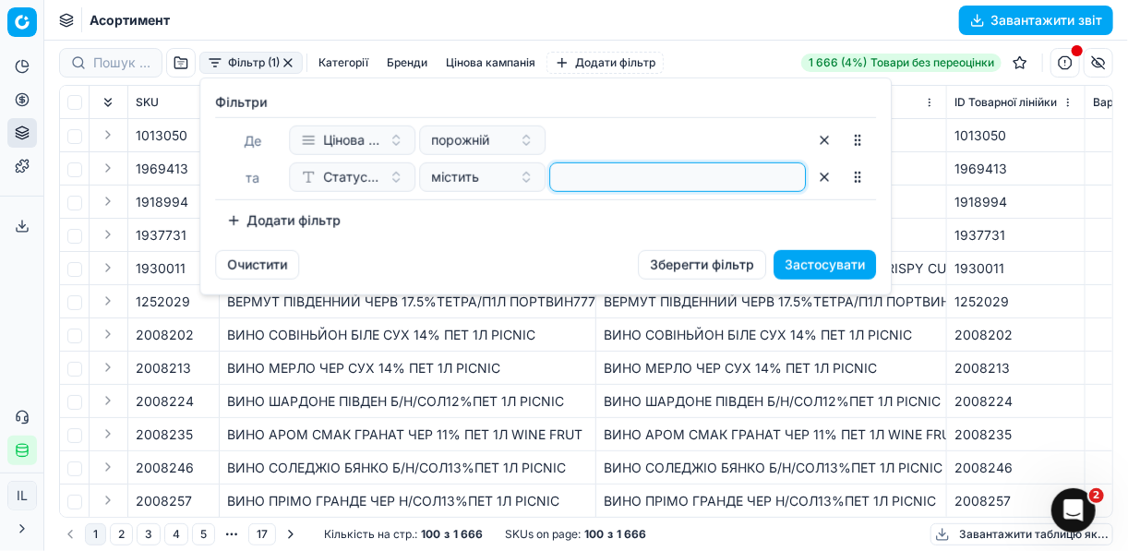
click at [579, 187] on input at bounding box center [678, 177] width 240 height 28
type input "1"
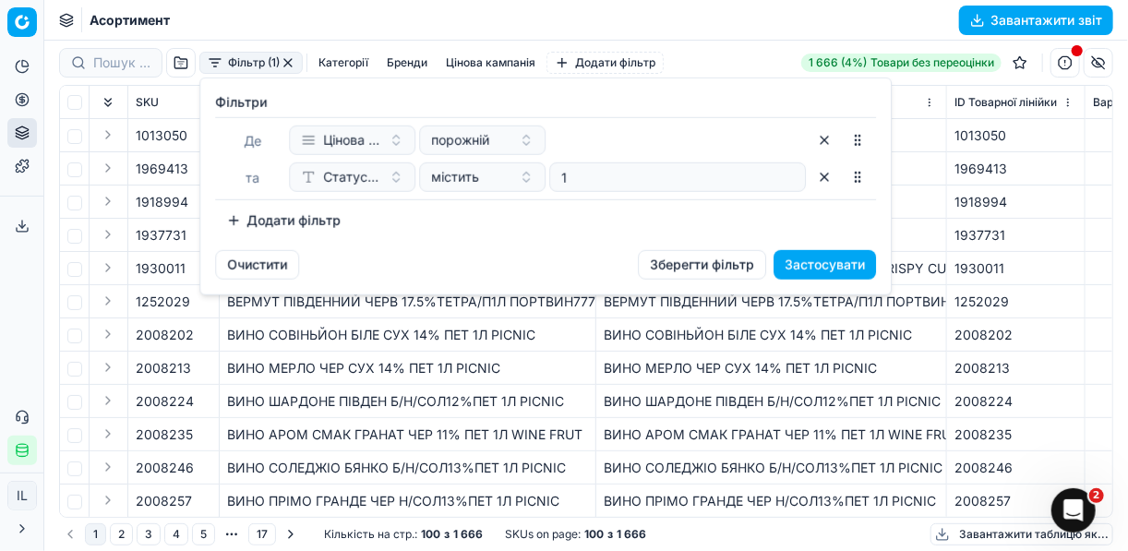
click at [234, 228] on button "Додати фільтр" at bounding box center [283, 221] width 137 height 30
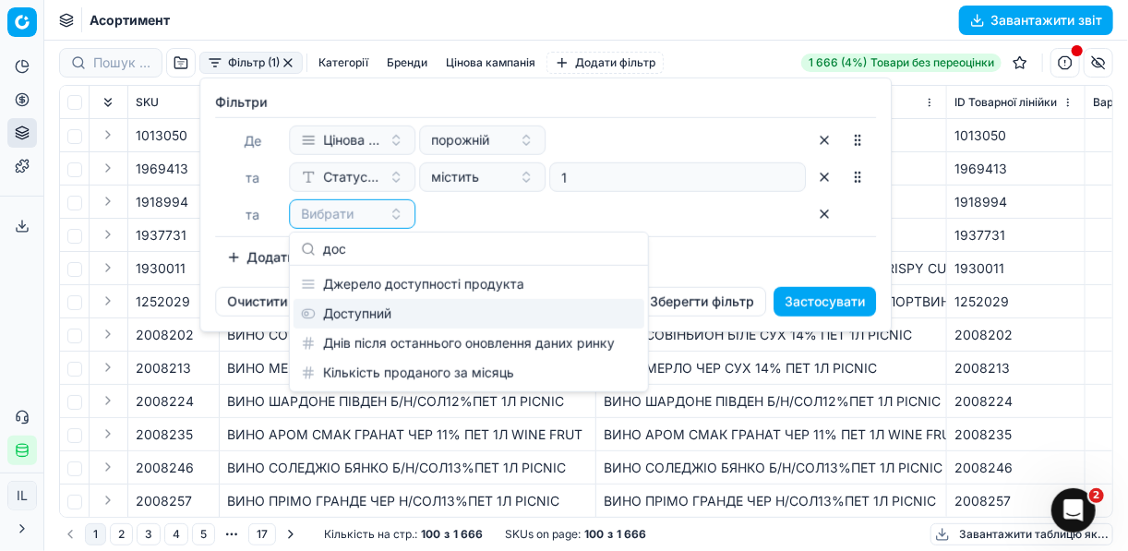
type input "дос"
click at [366, 314] on div "Доступний" at bounding box center [469, 314] width 351 height 30
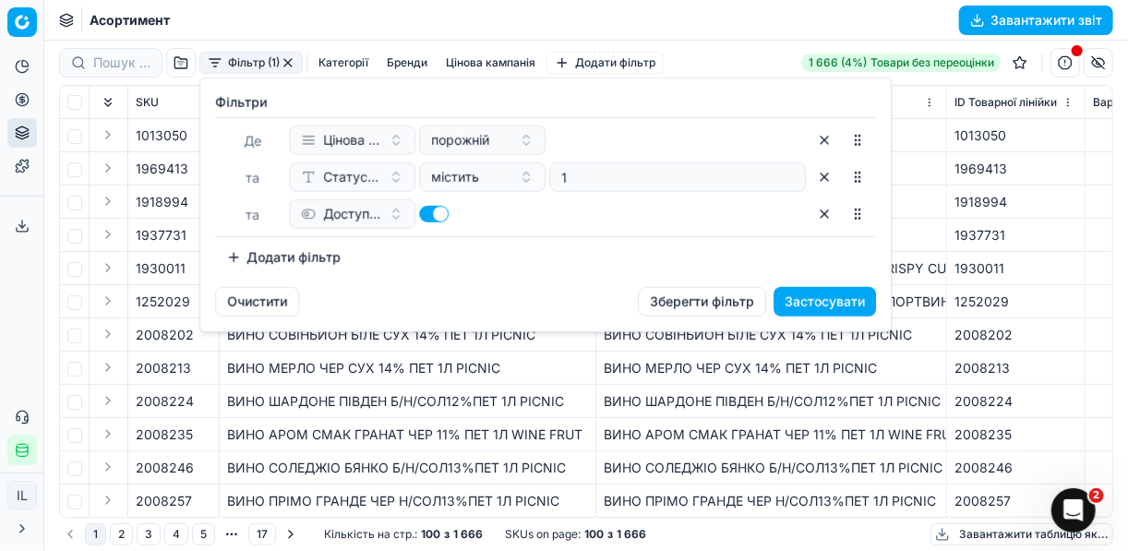
click at [230, 253] on button "Додати фільтр" at bounding box center [283, 258] width 137 height 30
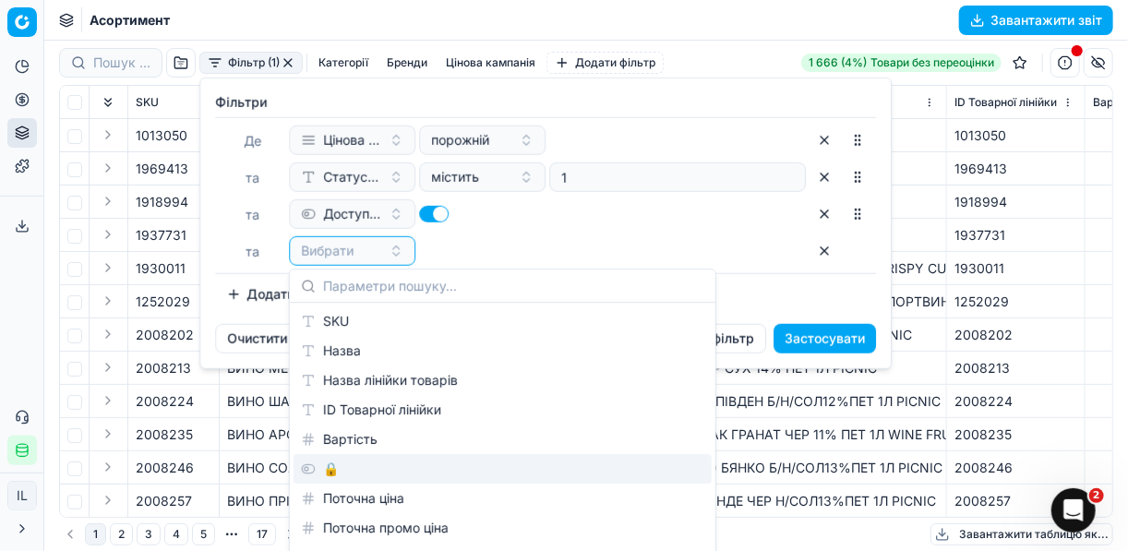
click at [325, 470] on div "🔒" at bounding box center [503, 469] width 418 height 30
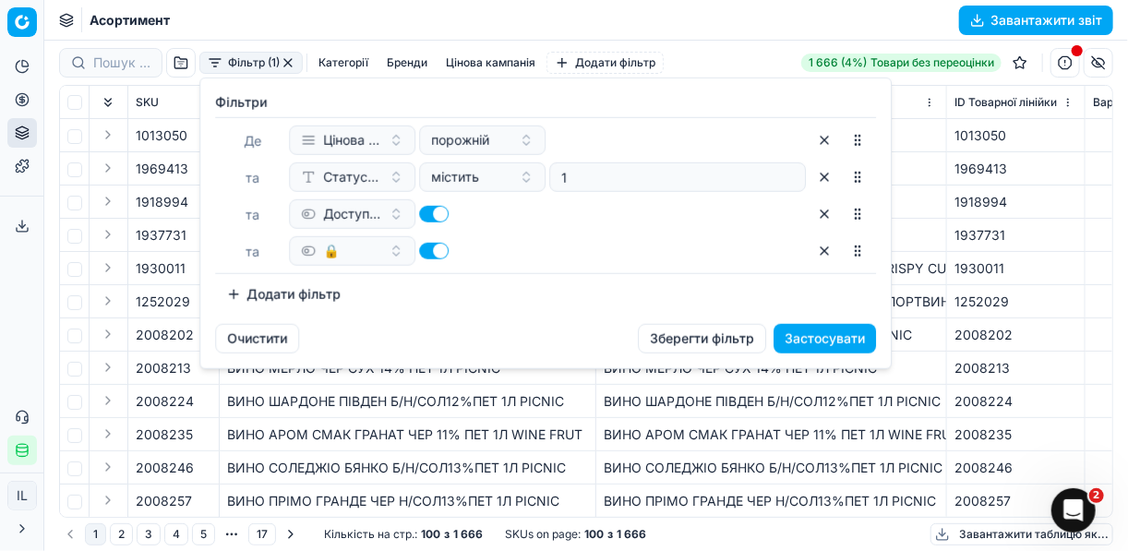
click at [427, 245] on button "button" at bounding box center [434, 251] width 30 height 17
click at [792, 333] on button "Застосувати" at bounding box center [825, 339] width 102 height 30
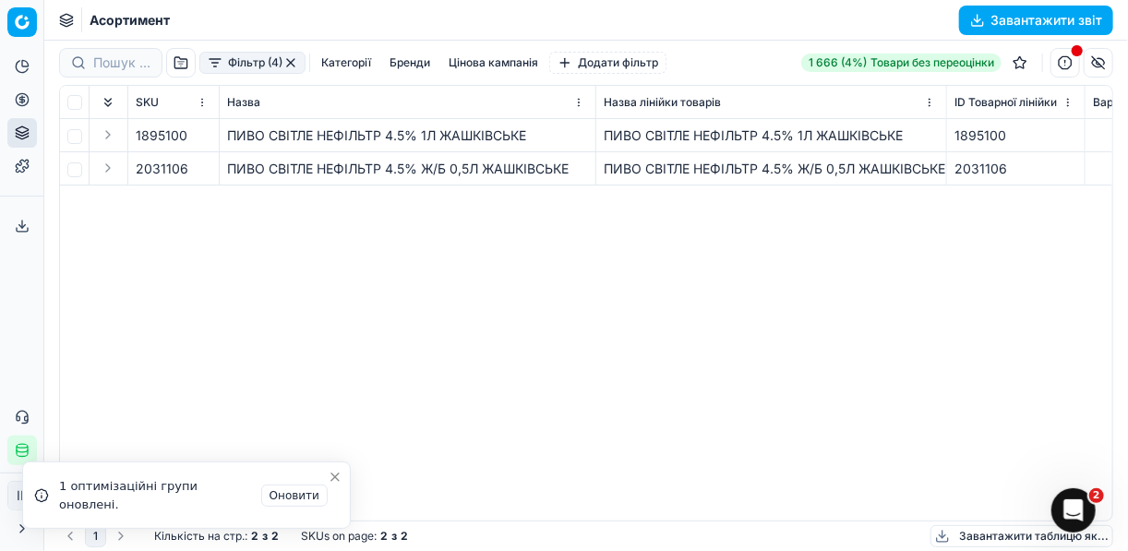
click at [28, 102] on icon at bounding box center [22, 99] width 15 height 15
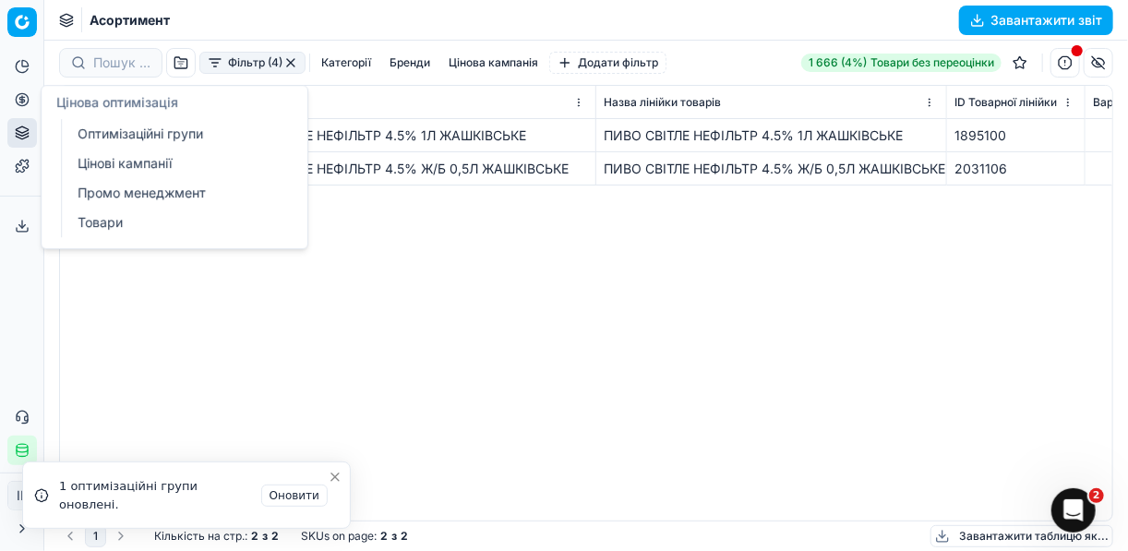
click at [123, 124] on link "Оптимізаційні групи" at bounding box center [177, 134] width 215 height 26
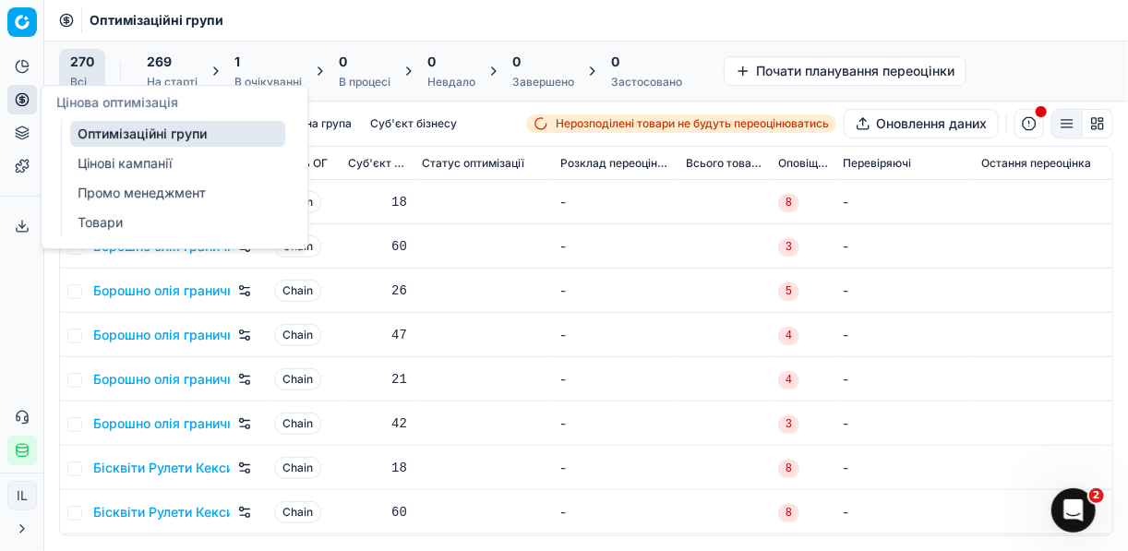
click at [237, 65] on span "1" at bounding box center [238, 62] width 6 height 18
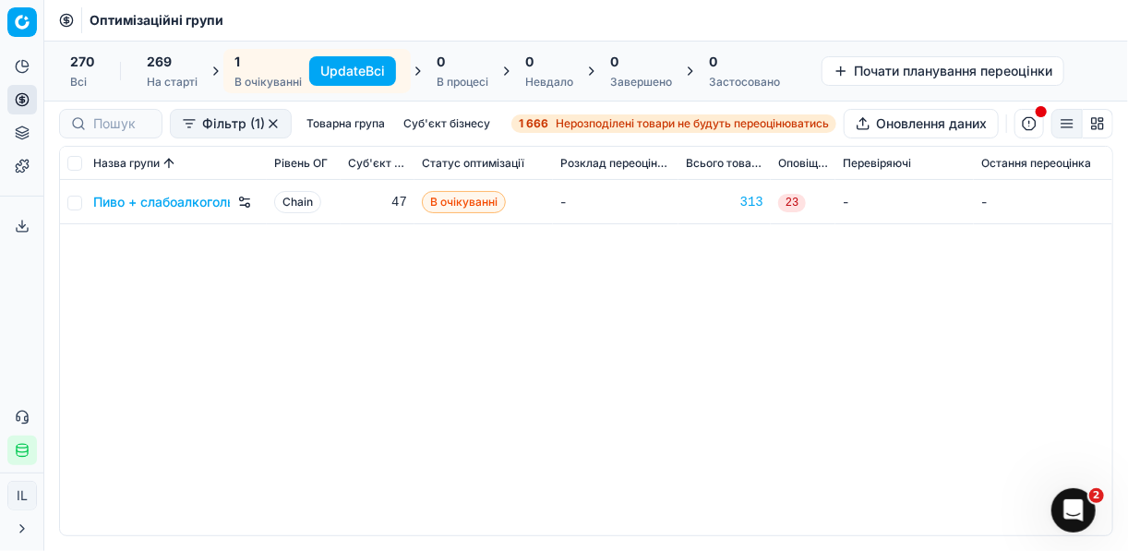
click at [355, 66] on button "Update Всі" at bounding box center [352, 71] width 87 height 30
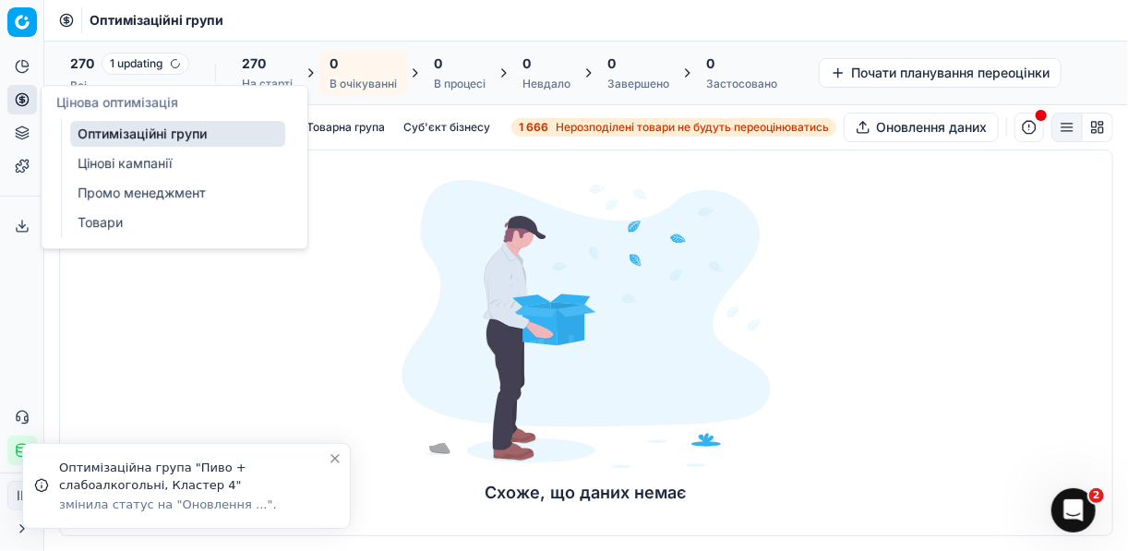
click at [21, 99] on icon at bounding box center [22, 99] width 15 height 15
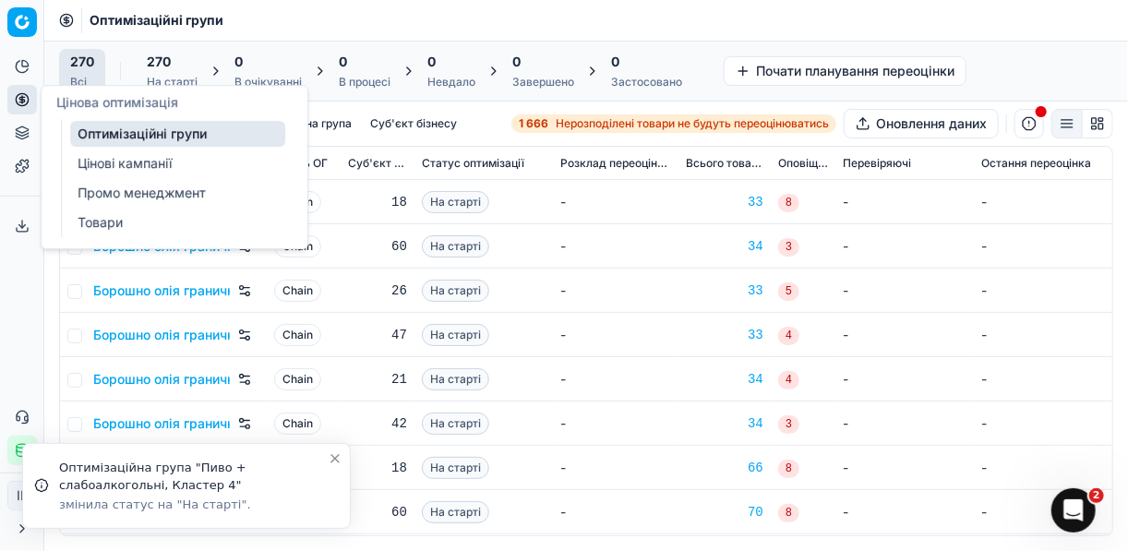
click at [126, 130] on link "Оптимізаційні групи" at bounding box center [177, 134] width 215 height 26
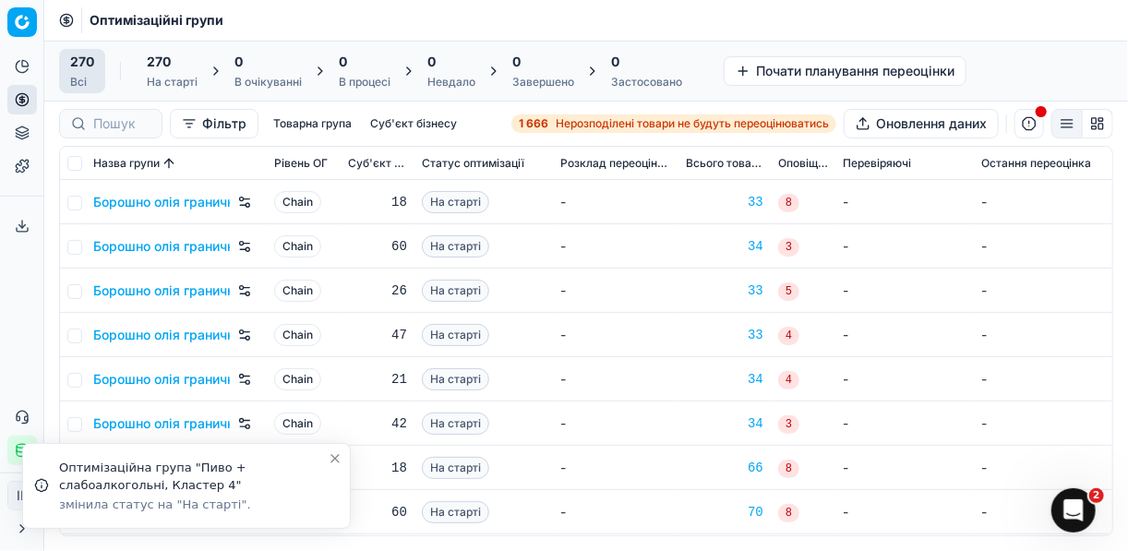
click at [568, 121] on span "Нерозподілені товари не будуть переоцінюватись" at bounding box center [692, 123] width 273 height 15
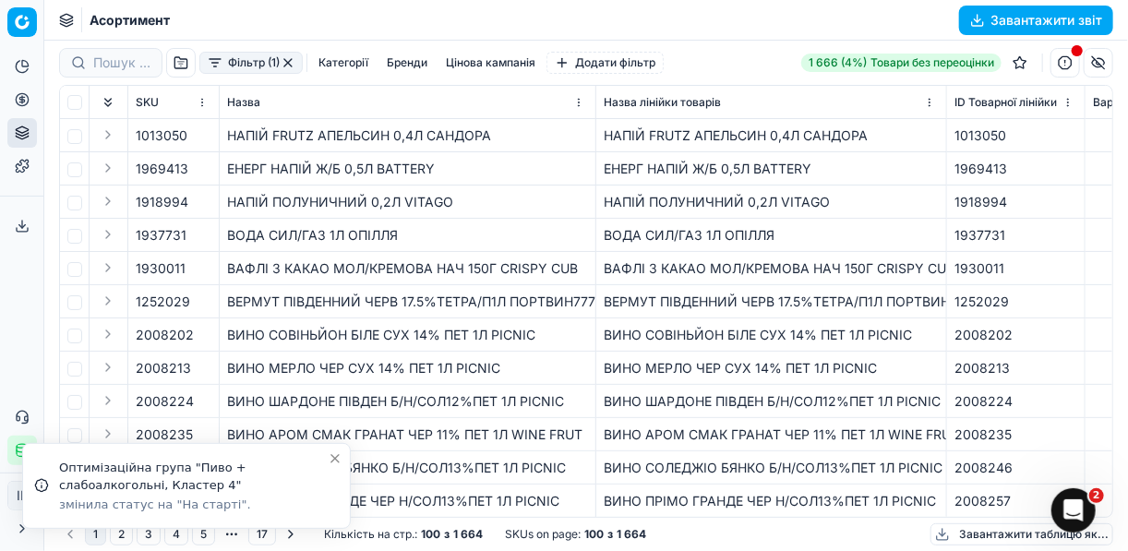
click at [210, 65] on button "Фільтр (1)" at bounding box center [250, 63] width 103 height 22
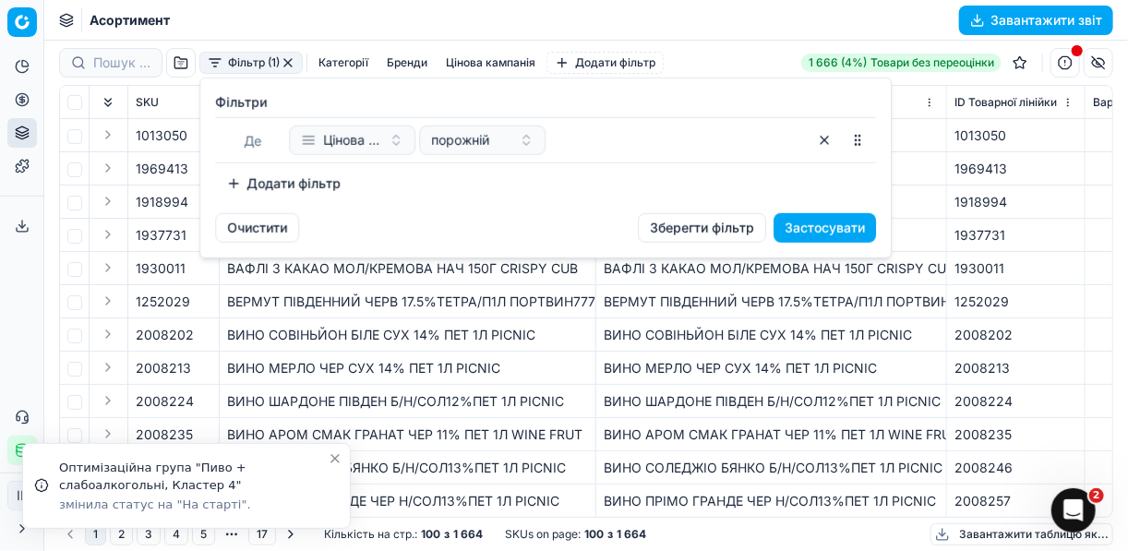
click at [241, 176] on button "Додати фільтр" at bounding box center [283, 184] width 137 height 30
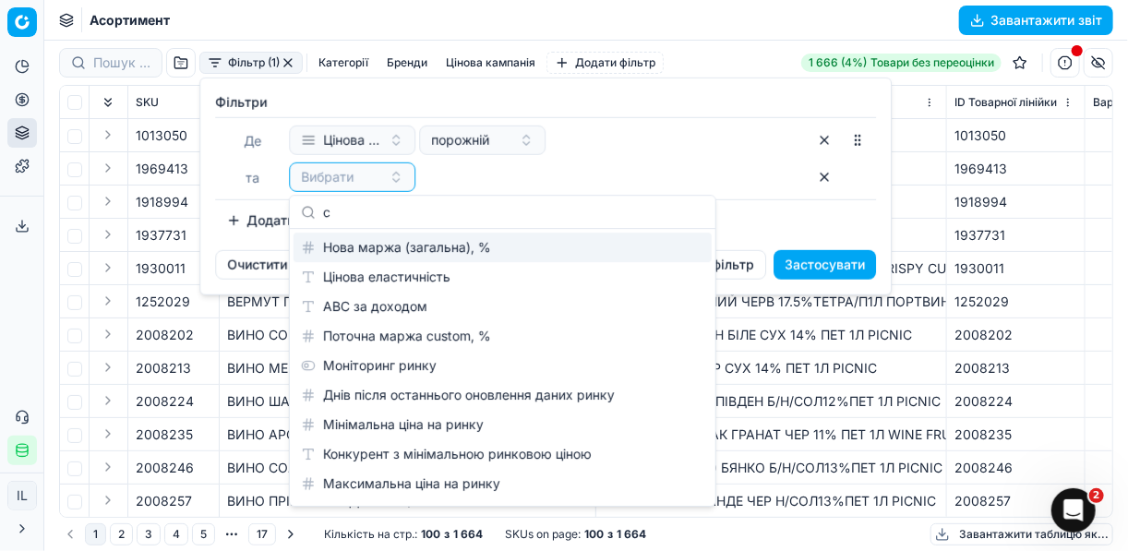
scroll to position [676, 0]
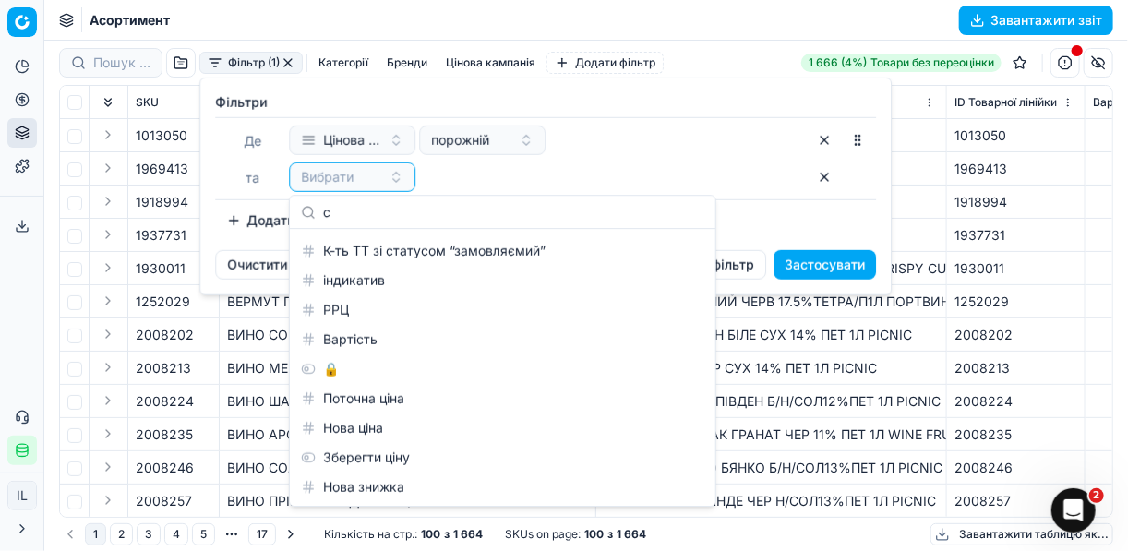
type input "c"
click at [382, 214] on input "c" at bounding box center [513, 212] width 381 height 37
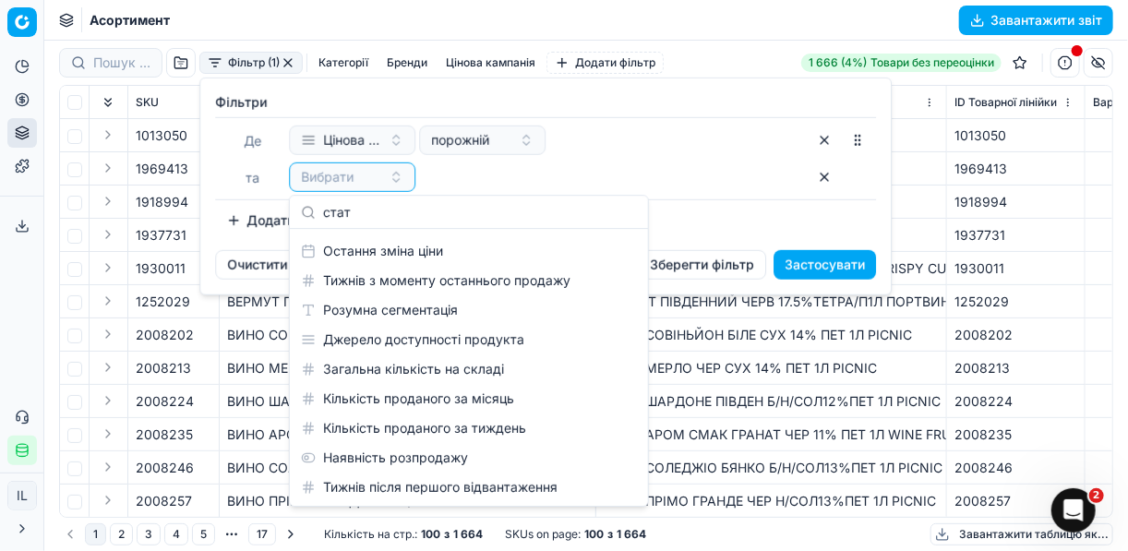
scroll to position [26, 0]
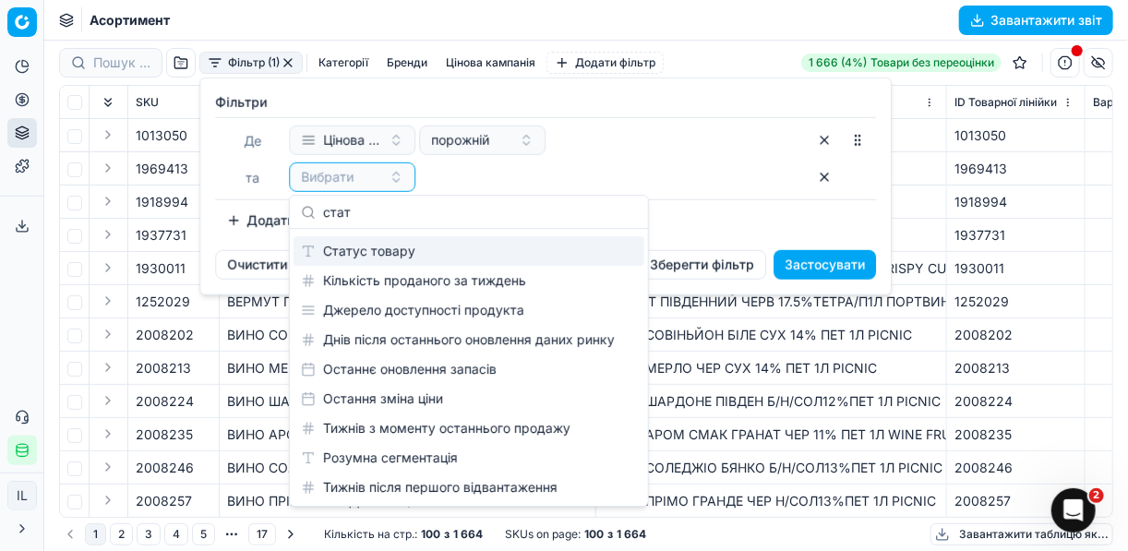
type input "стат"
click at [411, 244] on div "Статус товару" at bounding box center [469, 251] width 351 height 30
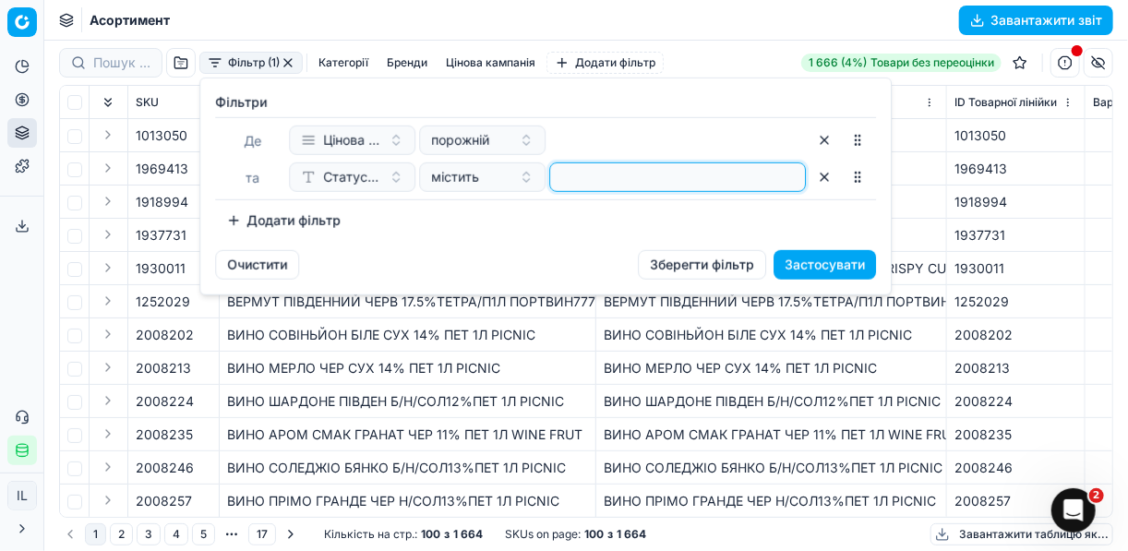
click at [625, 169] on input at bounding box center [678, 177] width 240 height 28
type input "1"
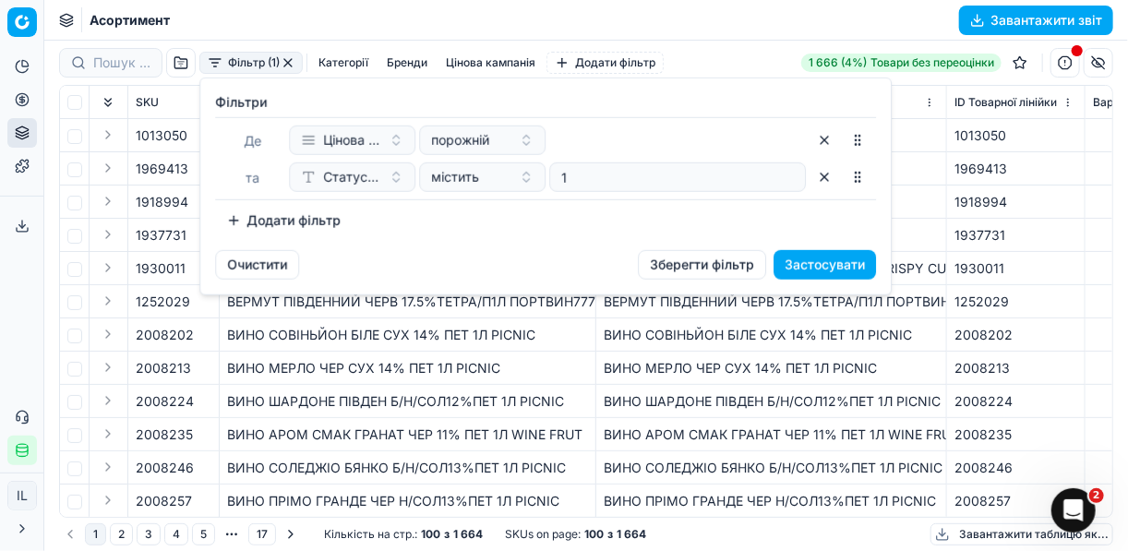
click at [231, 217] on button "Додати фільтр" at bounding box center [283, 221] width 137 height 30
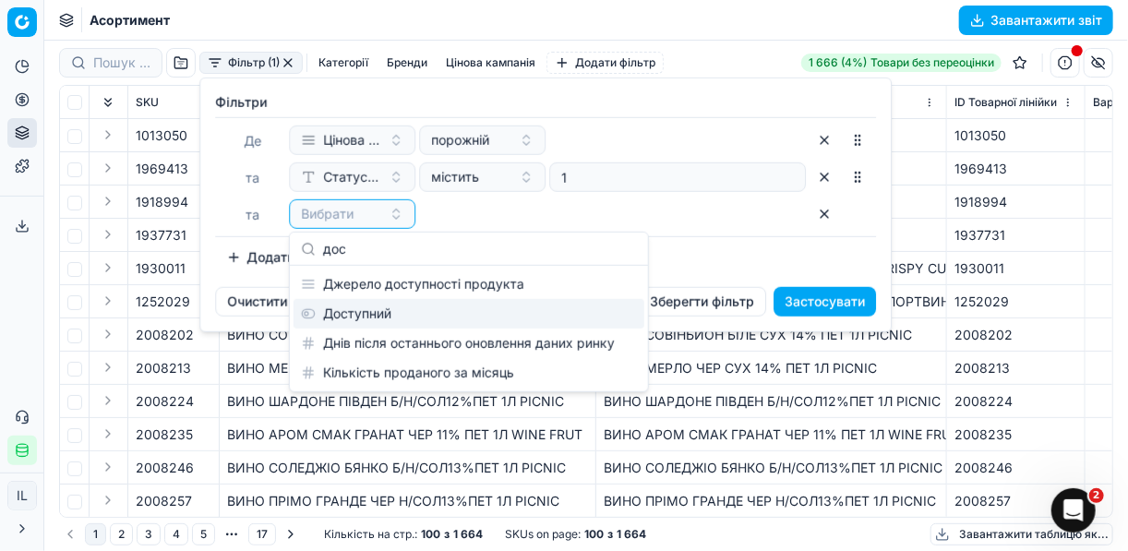
type input "дос"
click at [367, 310] on div "Доступний" at bounding box center [469, 314] width 351 height 30
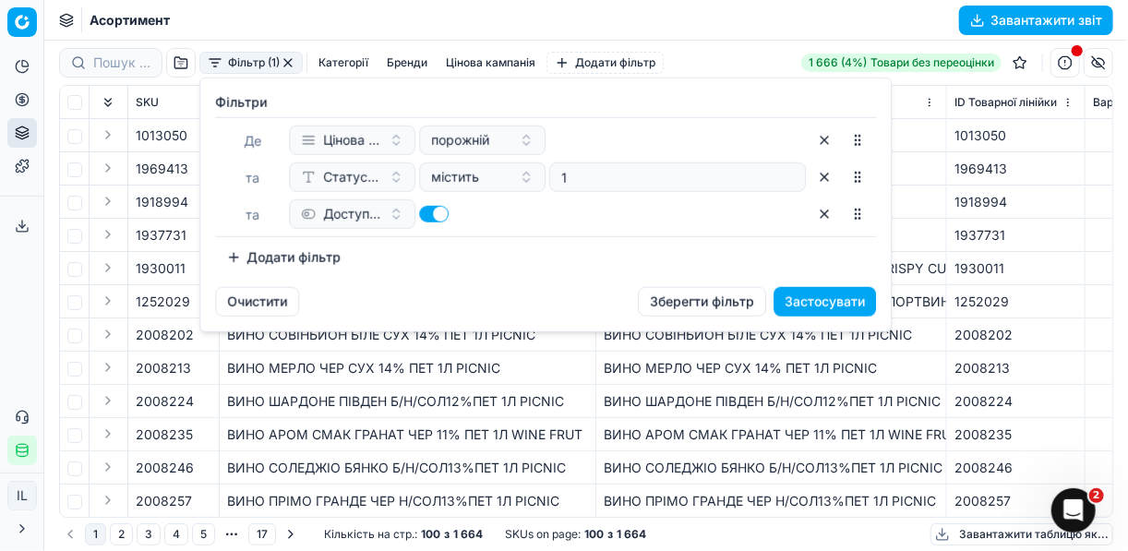
click at [237, 255] on button "Додати фільтр" at bounding box center [283, 258] width 137 height 30
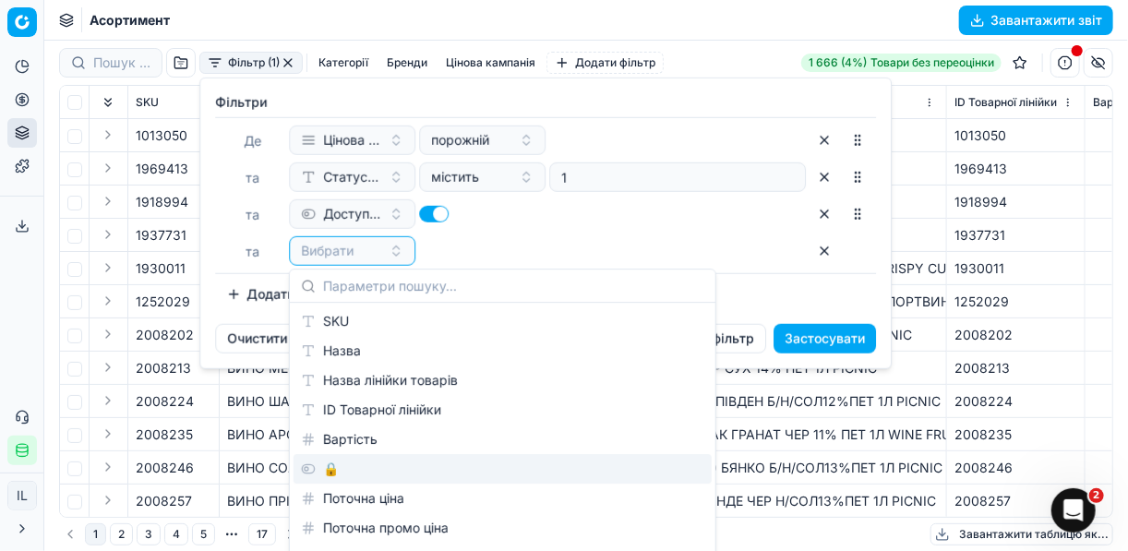
drag, startPoint x: 328, startPoint y: 470, endPoint x: 407, endPoint y: 412, distance: 98.4
click at [328, 470] on div "🔒" at bounding box center [503, 469] width 418 height 30
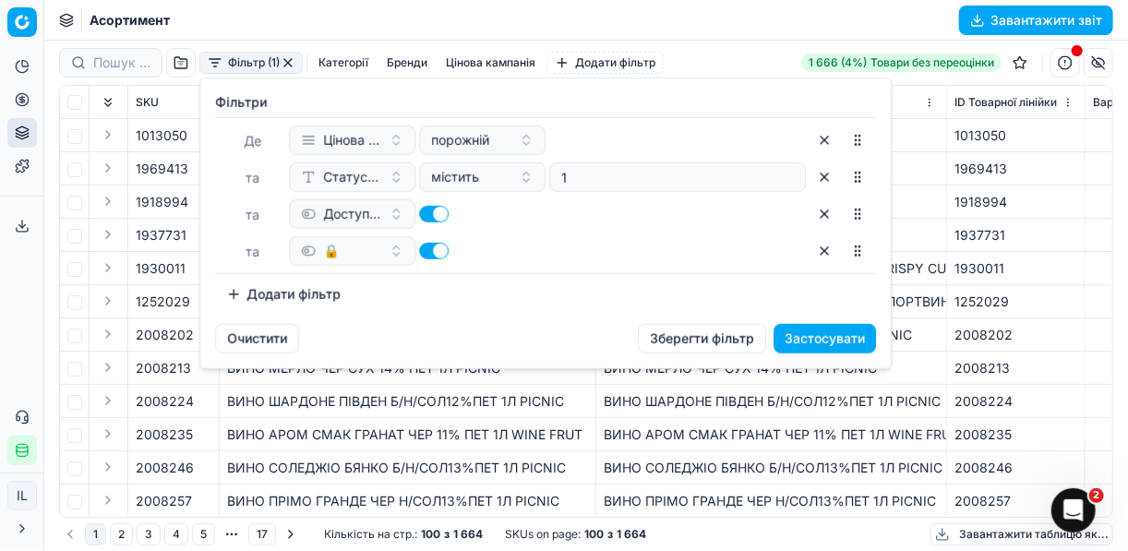
click at [422, 247] on button "button" at bounding box center [434, 251] width 30 height 17
click at [794, 336] on button "Застосувати" at bounding box center [825, 339] width 102 height 30
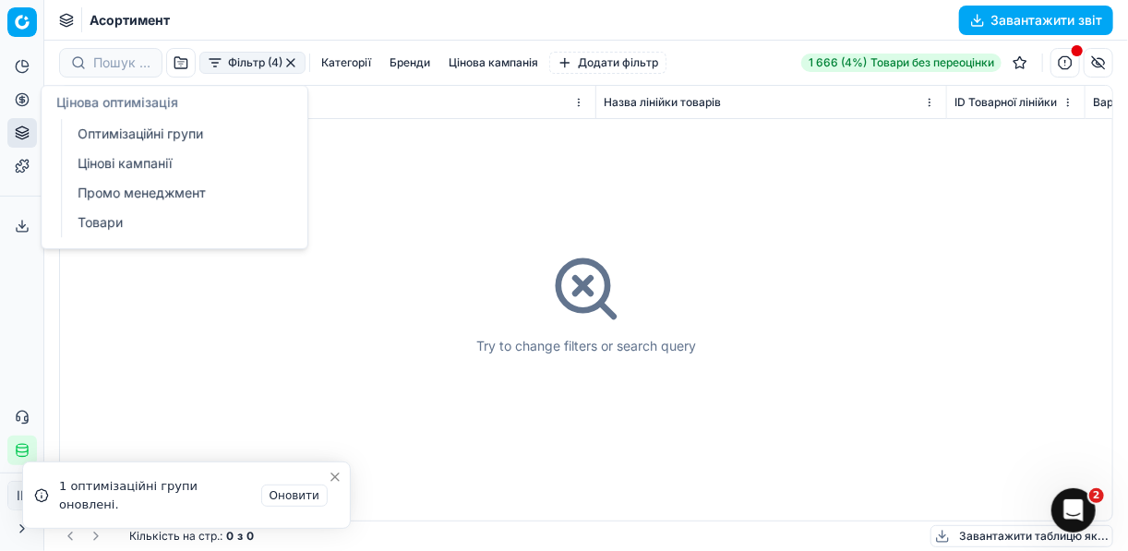
click at [26, 102] on icon at bounding box center [22, 99] width 15 height 15
click at [112, 133] on link "Оптимізаційні групи" at bounding box center [177, 134] width 215 height 26
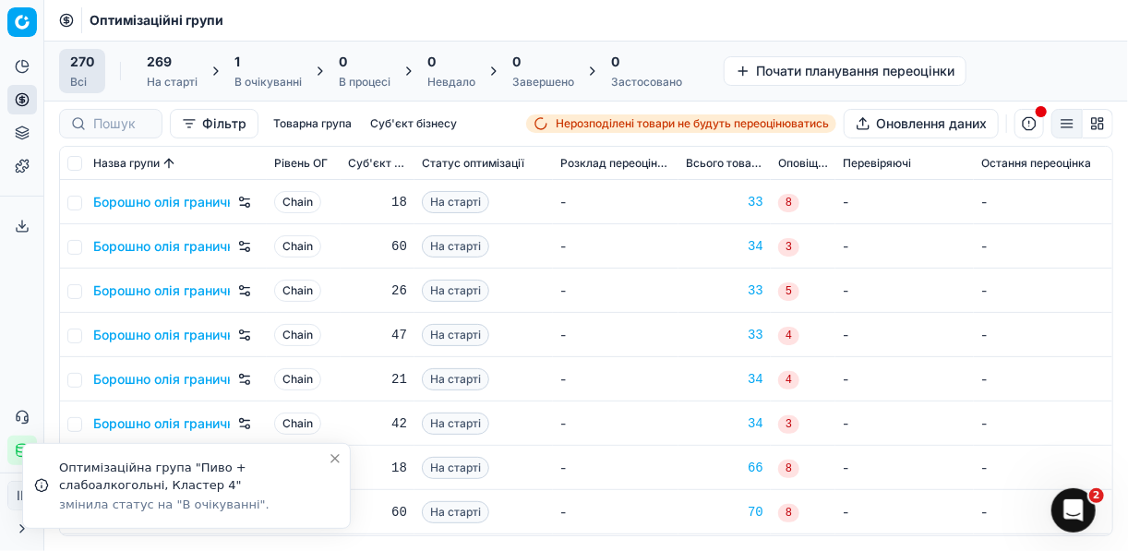
click at [267, 66] on div "1" at bounding box center [268, 62] width 67 height 18
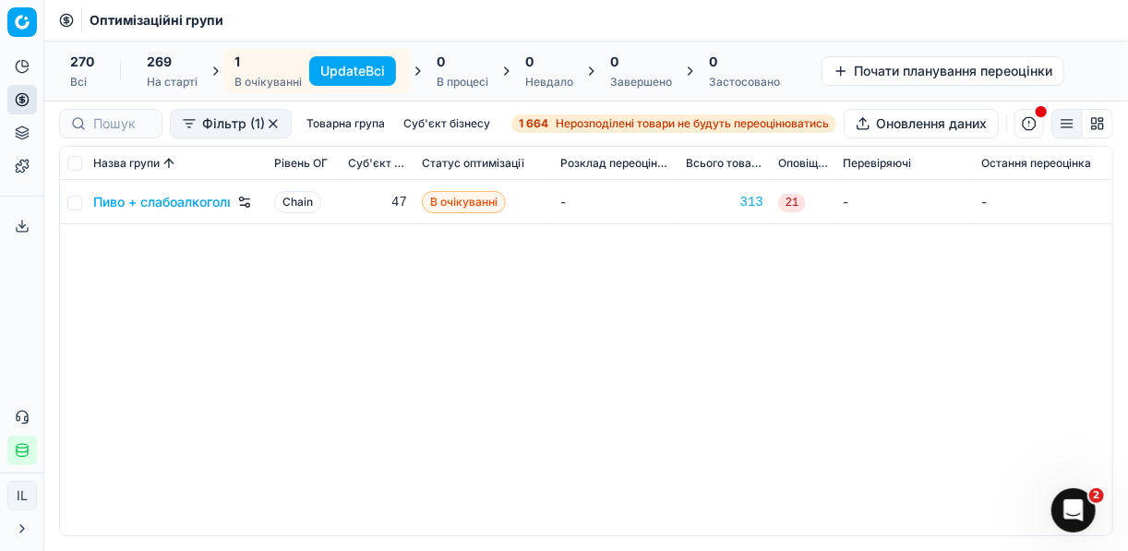
click at [338, 66] on button "Update Всі" at bounding box center [352, 71] width 87 height 30
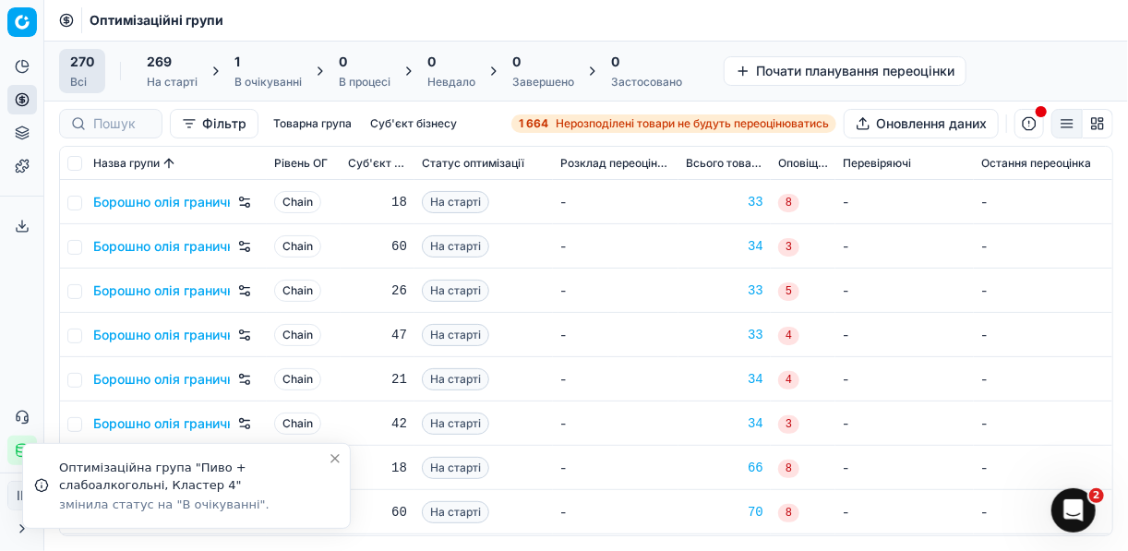
click at [262, 75] on div "В очікуванні" at bounding box center [268, 82] width 67 height 15
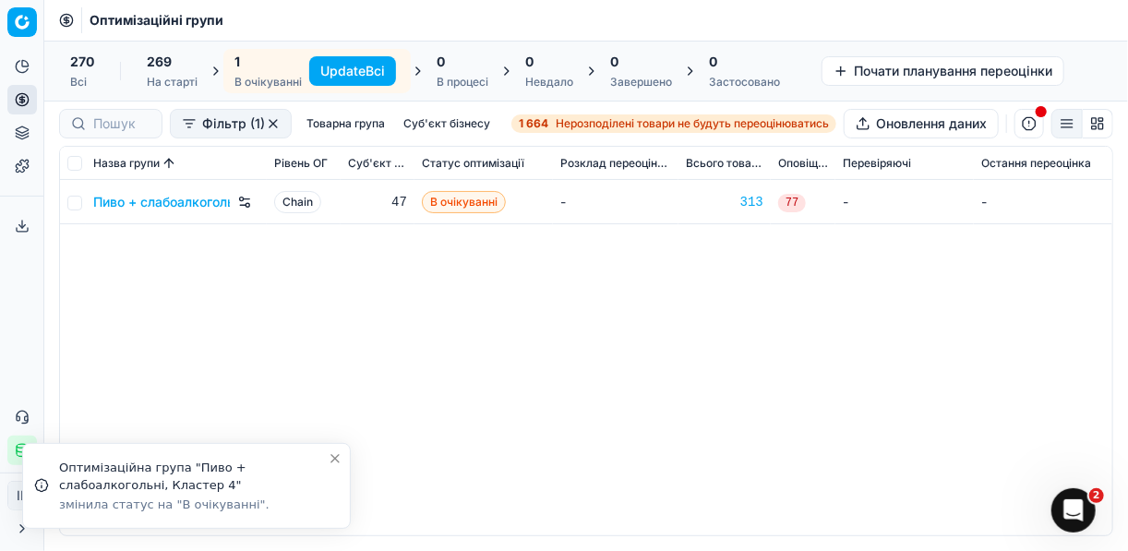
click at [360, 66] on button "Update Всі" at bounding box center [352, 71] width 87 height 30
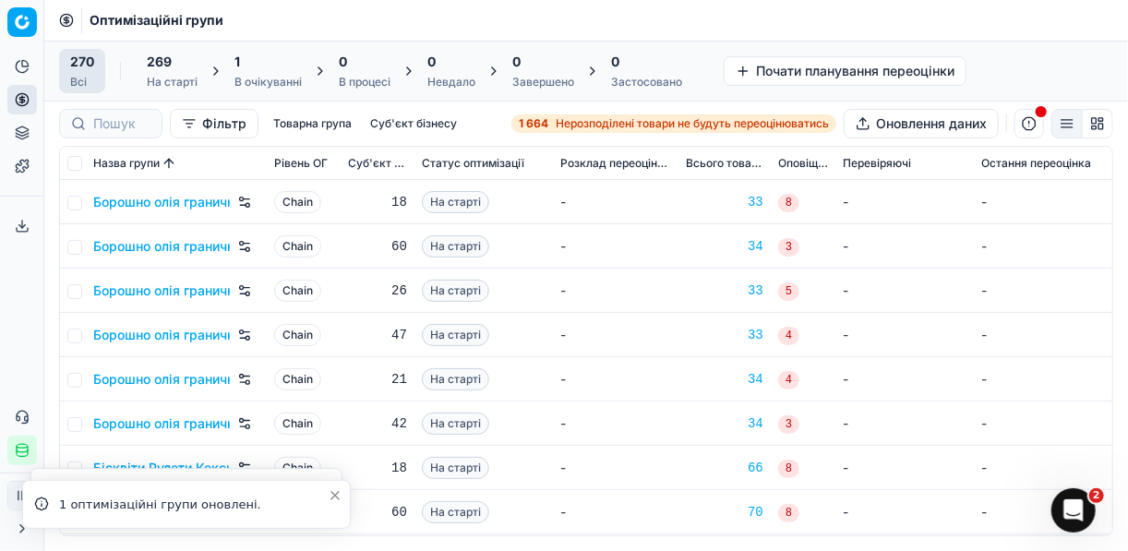
click at [259, 77] on div "В очікуванні" at bounding box center [268, 82] width 67 height 15
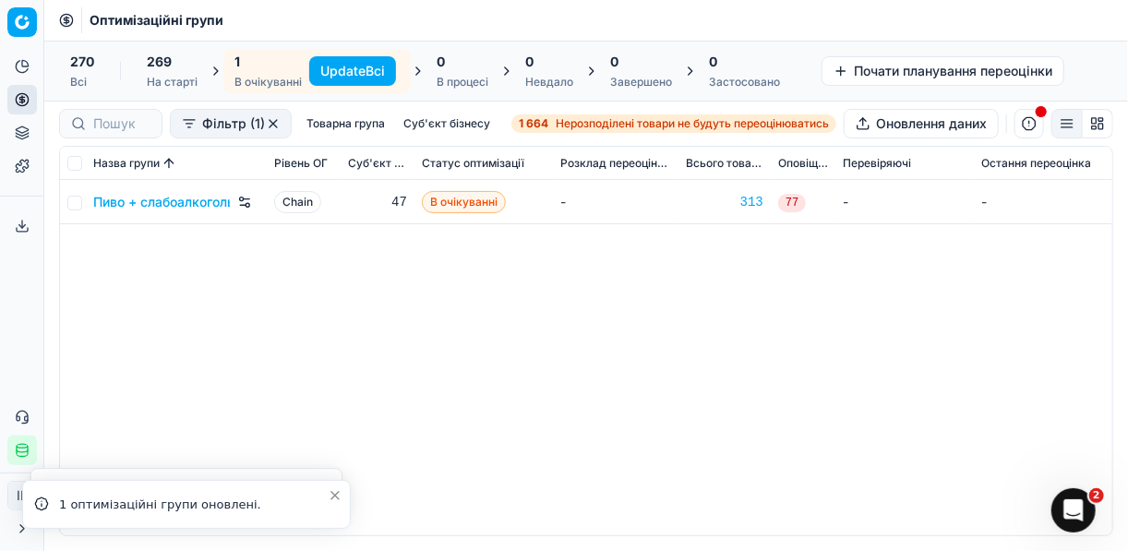
click at [354, 71] on button "Update Всі" at bounding box center [352, 71] width 87 height 30
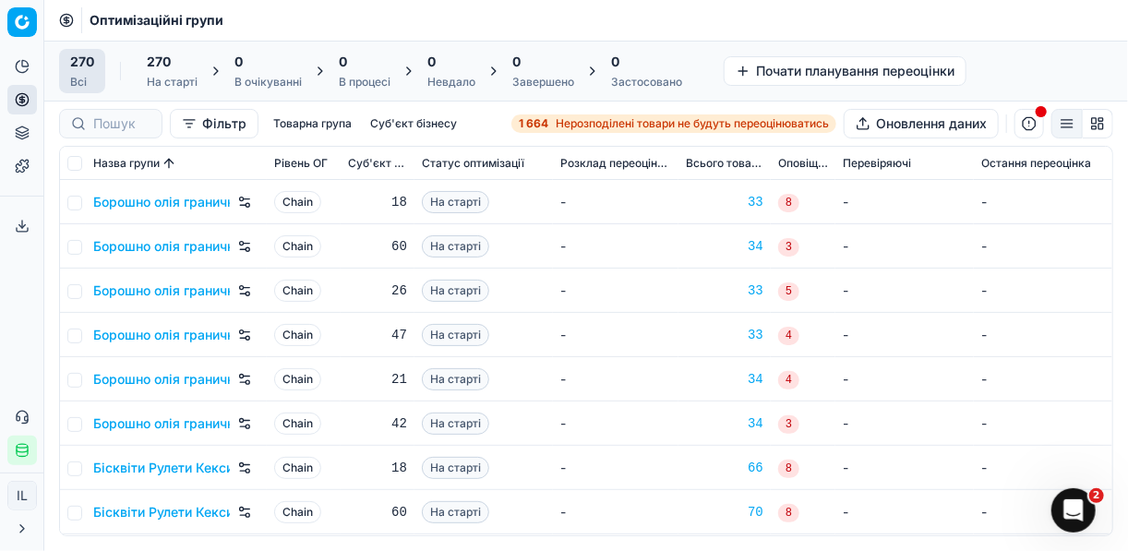
click at [542, 124] on strong "1 664" at bounding box center [534, 123] width 30 height 15
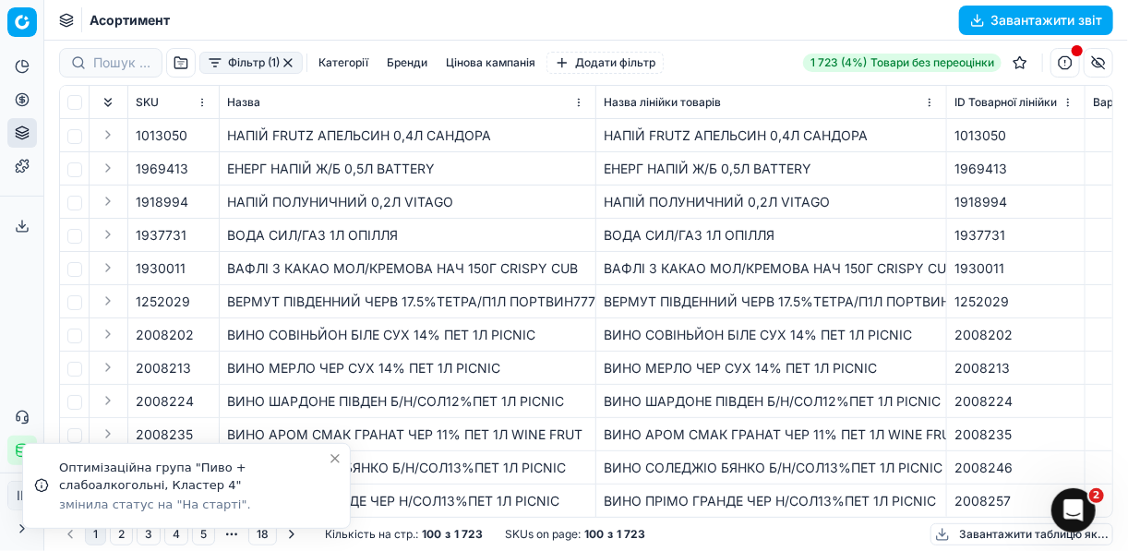
click at [216, 59] on button "Фільтр (1)" at bounding box center [250, 63] width 103 height 22
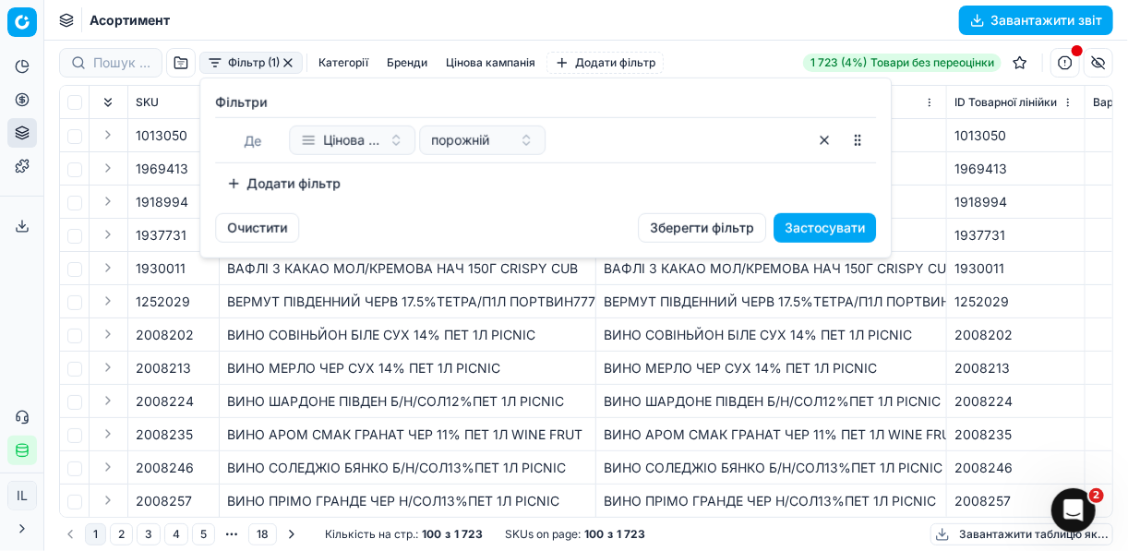
click at [233, 179] on button "Додати фільтр" at bounding box center [283, 184] width 137 height 30
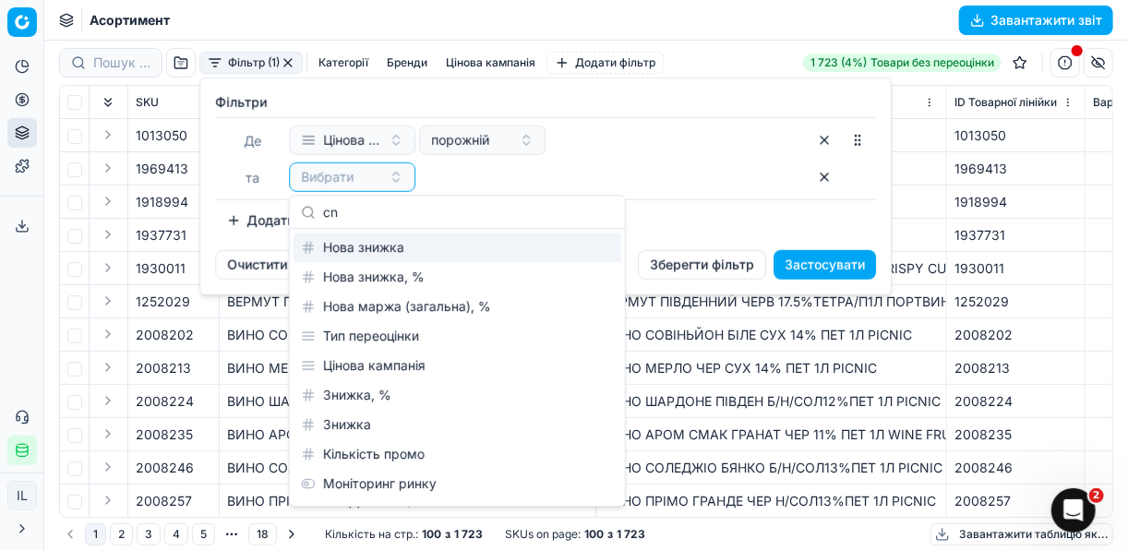
type input "c"
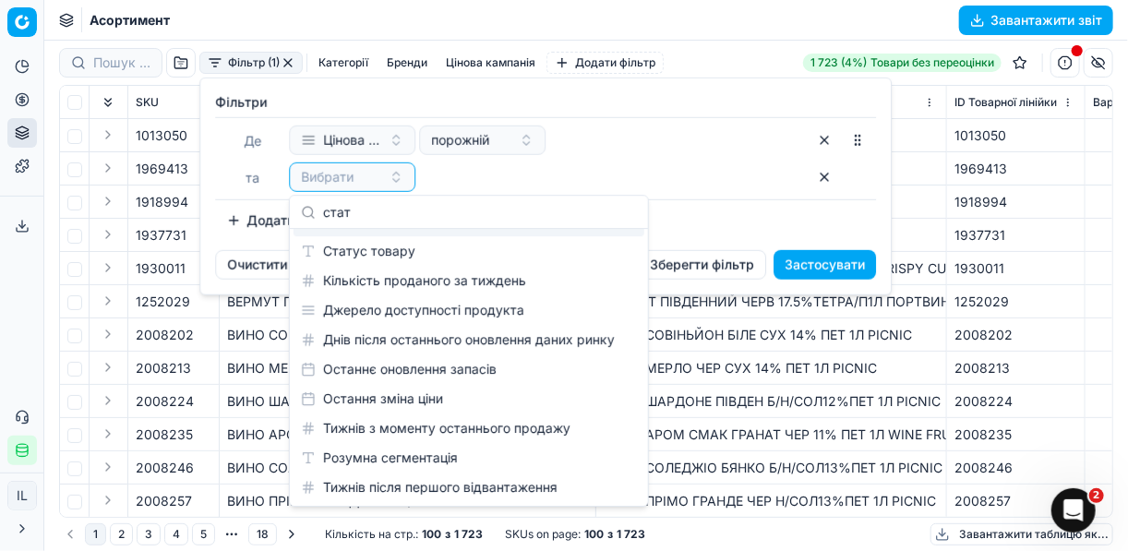
scroll to position [26, 0]
type input "стат"
click at [399, 259] on div "Статус товару" at bounding box center [469, 251] width 351 height 30
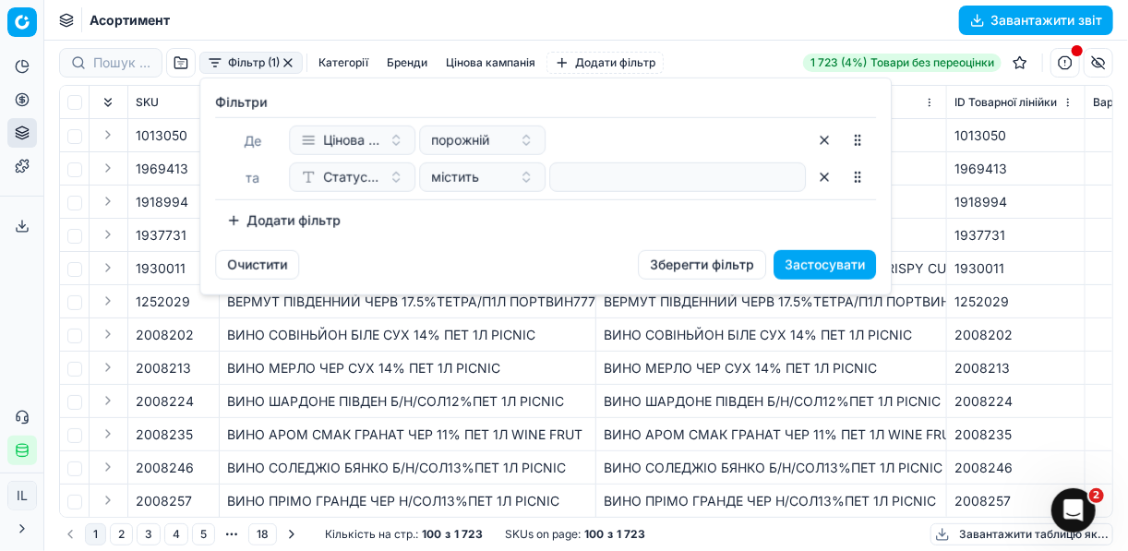
click at [237, 222] on button "Додати фільтр" at bounding box center [283, 221] width 137 height 30
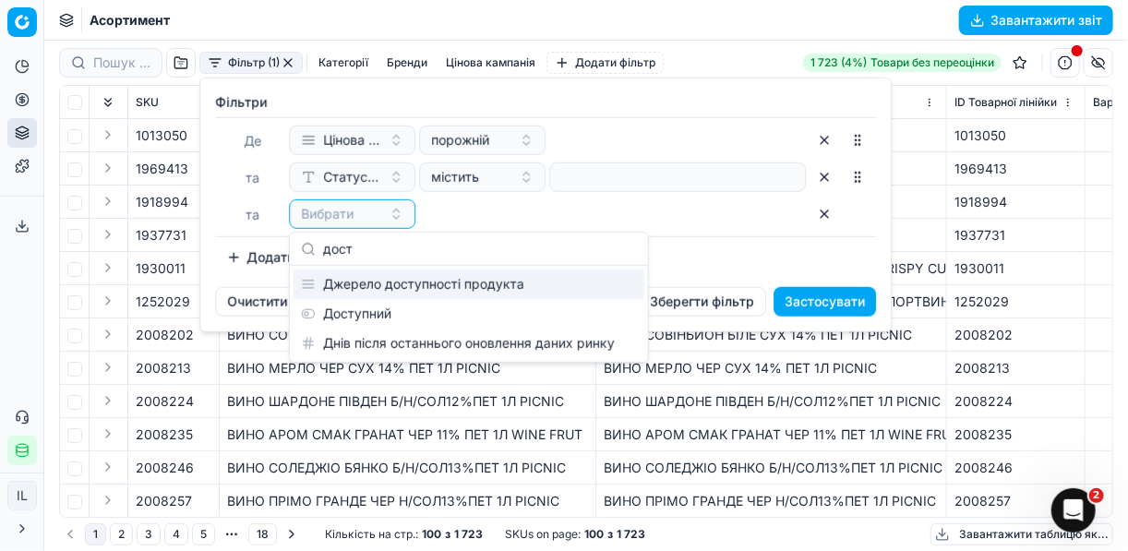
type input "дост"
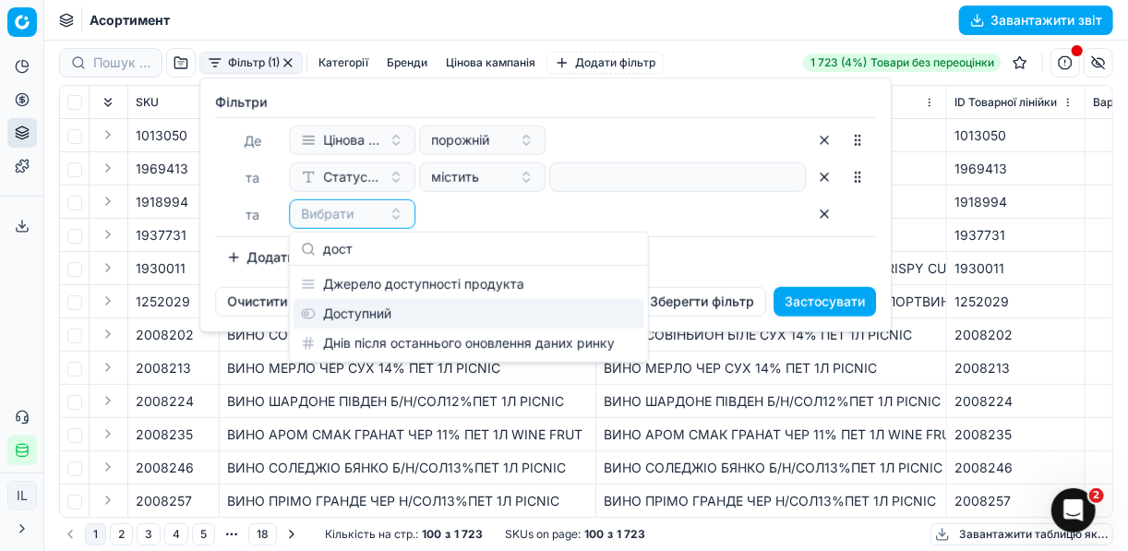
click at [379, 314] on div "Доступний" at bounding box center [469, 314] width 351 height 30
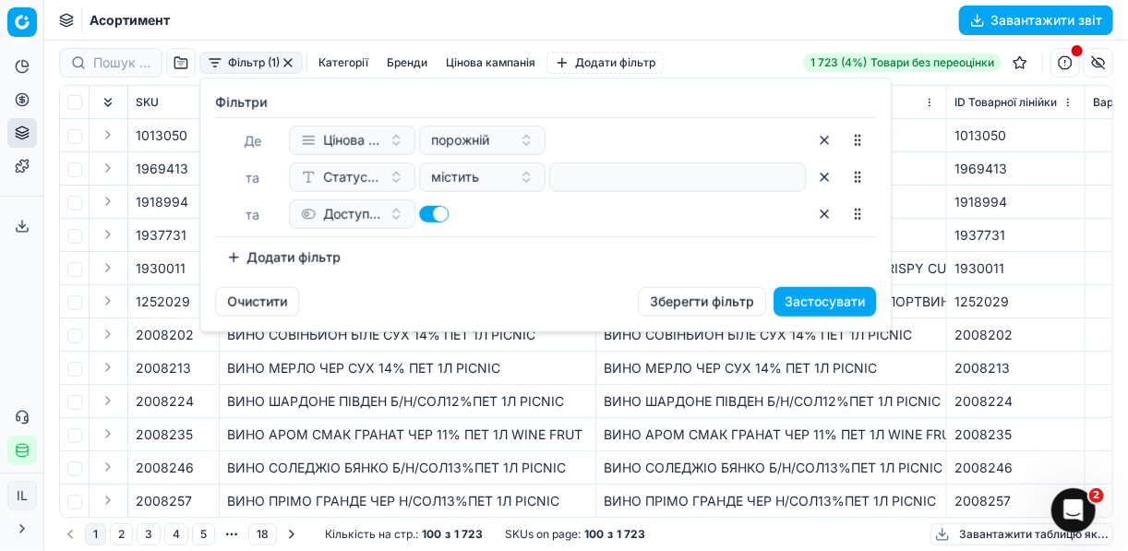
click at [239, 257] on button "Додати фільтр" at bounding box center [283, 258] width 137 height 30
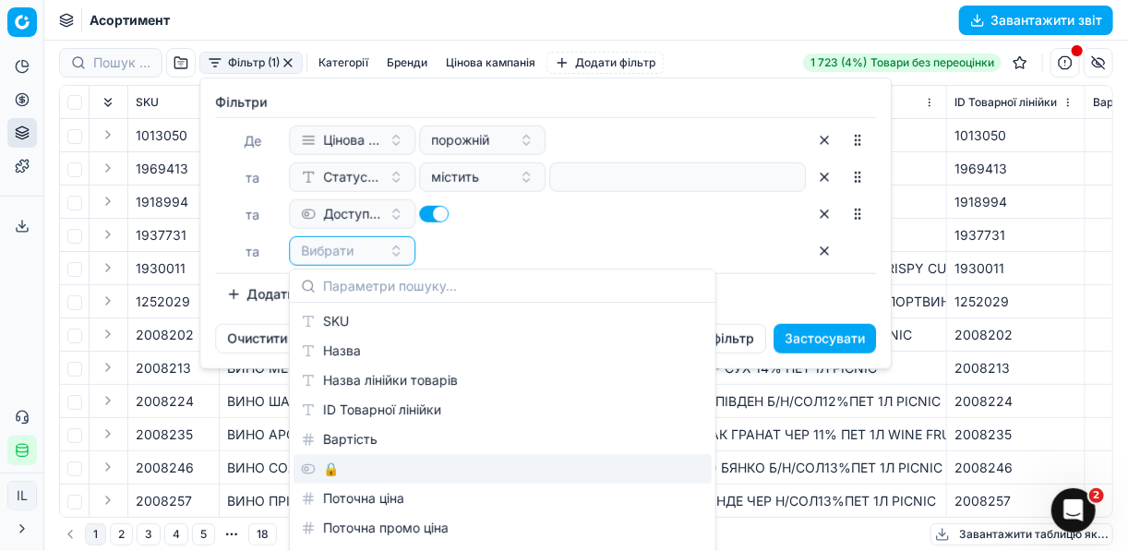
click at [327, 473] on div "🔒" at bounding box center [503, 469] width 418 height 30
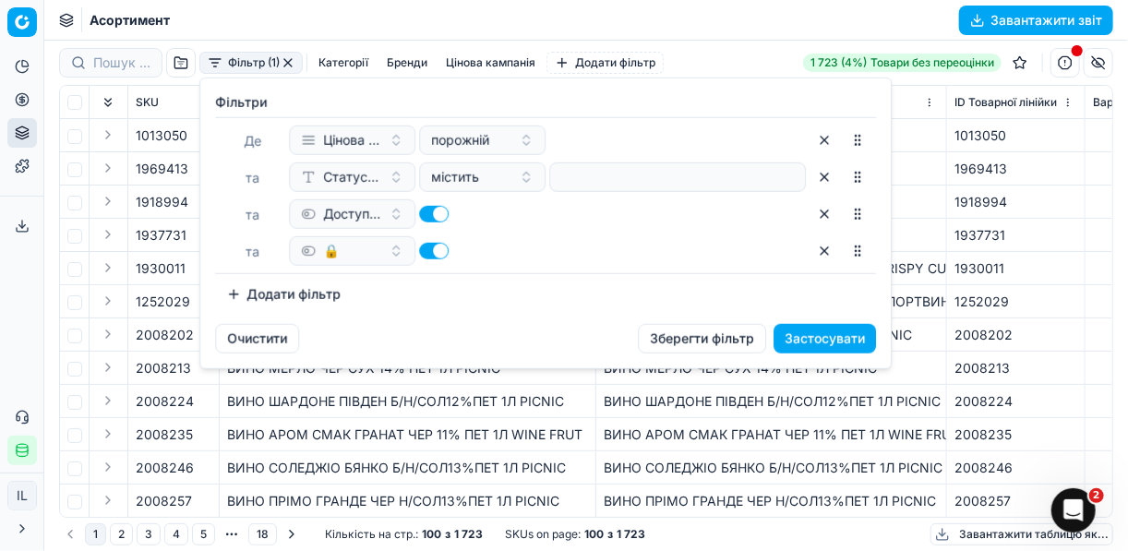
drag, startPoint x: 425, startPoint y: 251, endPoint x: 440, endPoint y: 255, distance: 15.2
click at [426, 251] on button "button" at bounding box center [434, 251] width 30 height 17
click at [860, 338] on button "Застосувати" at bounding box center [825, 339] width 102 height 30
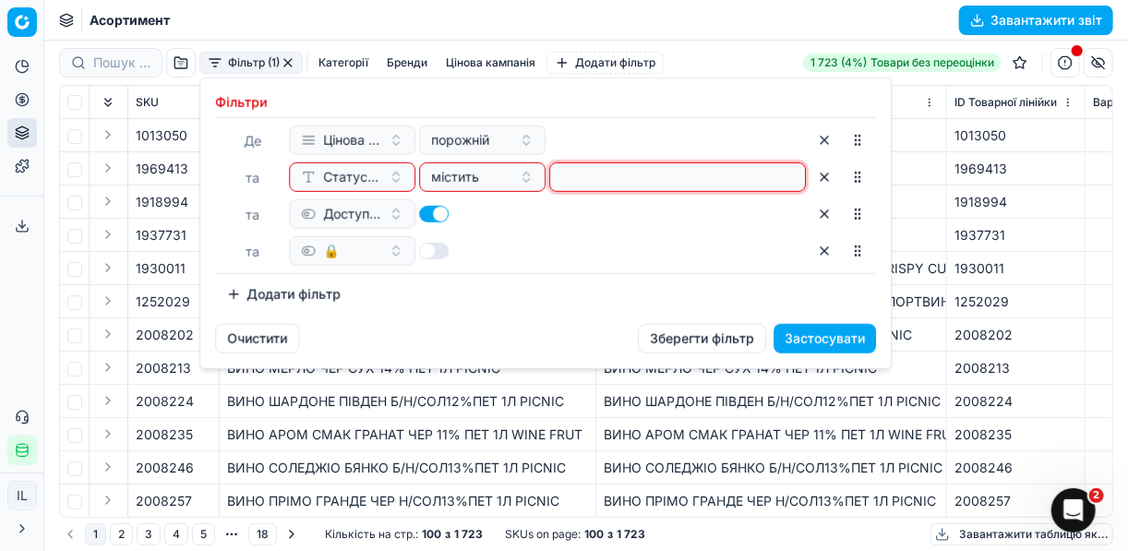
click at [633, 177] on input at bounding box center [678, 177] width 240 height 28
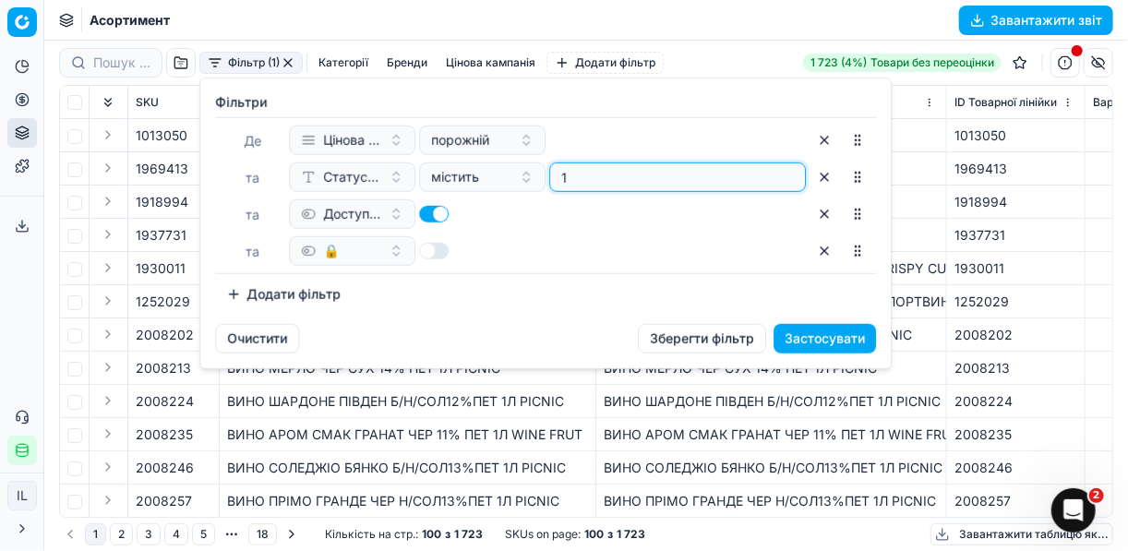
type input "1"
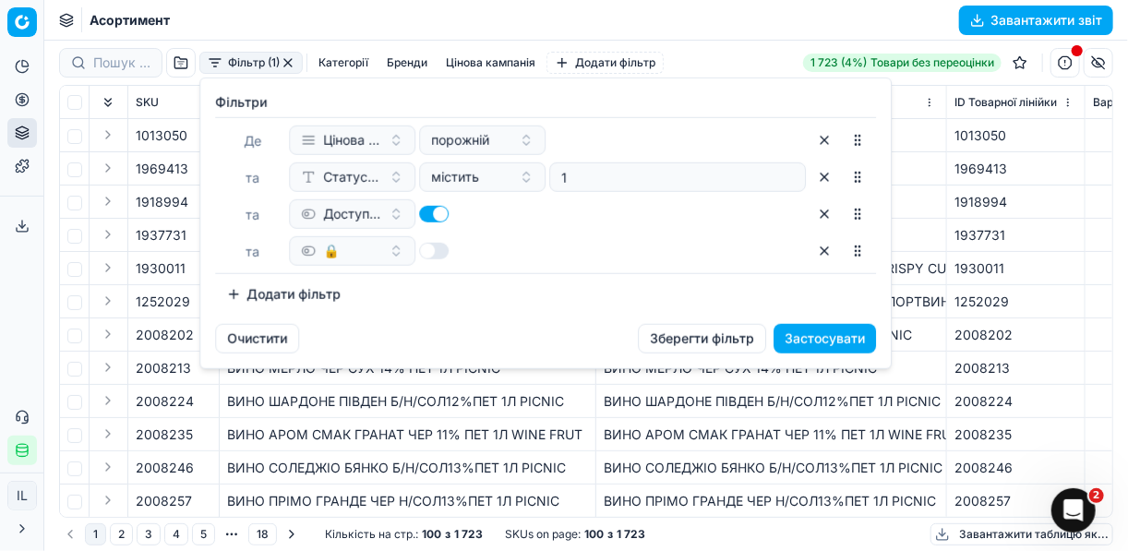
click at [848, 332] on button "Застосувати" at bounding box center [825, 339] width 102 height 30
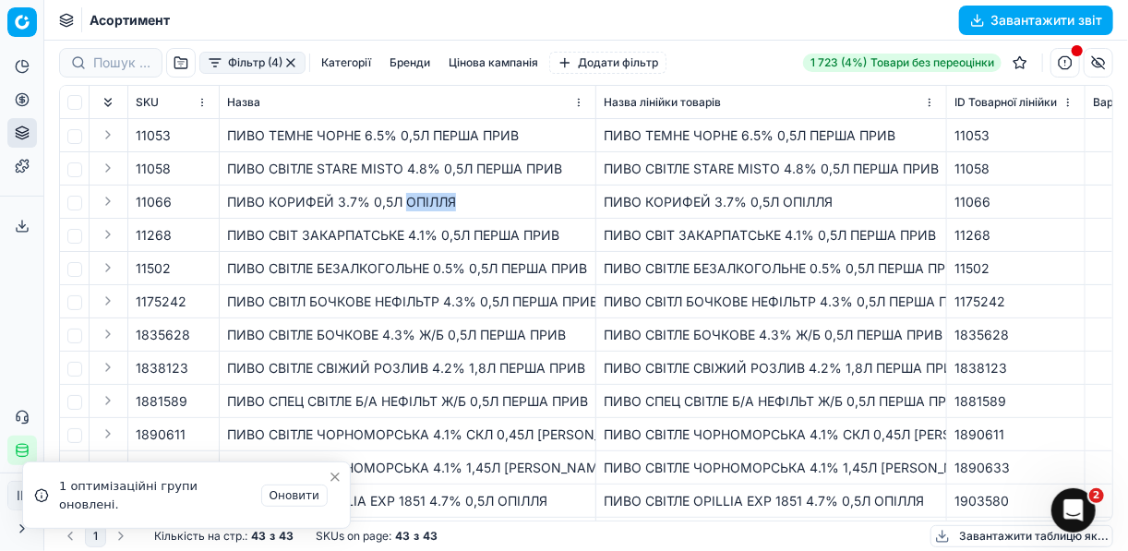
drag, startPoint x: 452, startPoint y: 202, endPoint x: 406, endPoint y: 187, distance: 47.9
click at [406, 187] on td "ПИВО КОРИФЕЙ 3.7% 0,5Л ОПІЛЛЯ" at bounding box center [408, 202] width 377 height 33
copy div "ОПІЛЛЯ"
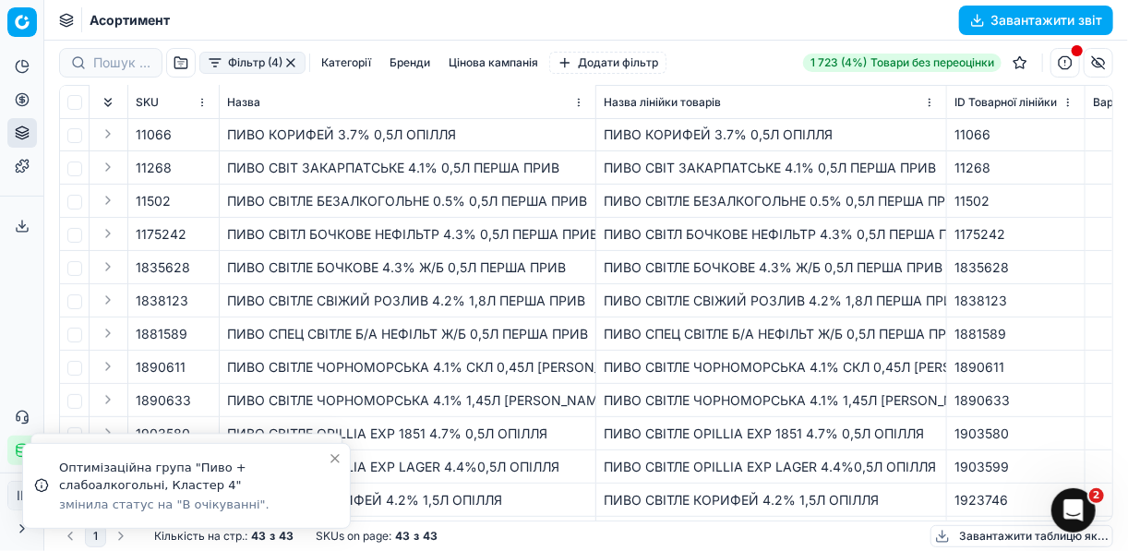
scroll to position [74, 0]
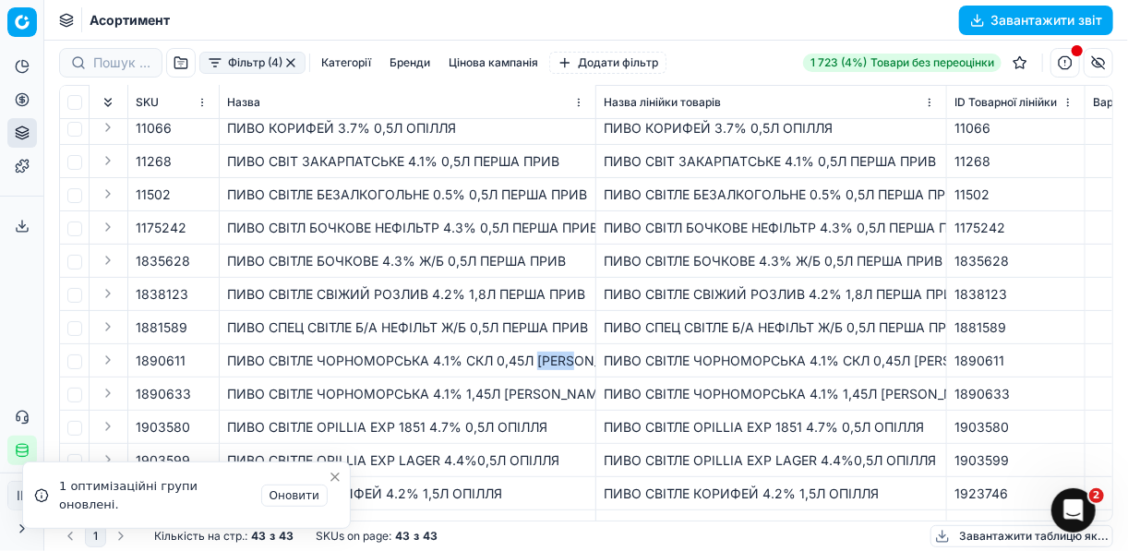
drag, startPoint x: 583, startPoint y: 363, endPoint x: 539, endPoint y: 354, distance: 44.4
click at [539, 354] on div "ПИВО СВІТЛЕ ЧОРНОМОРСЬКА 4.1% СКЛ 0,45Л ЧАЙКА" at bounding box center [407, 361] width 361 height 18
copy div "ЧАЙКА"
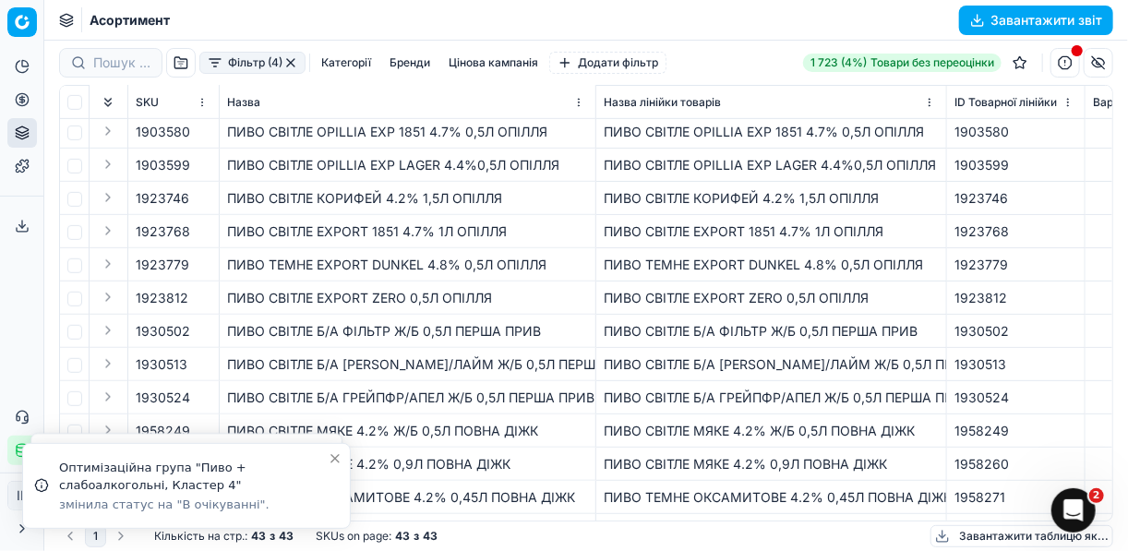
scroll to position [443, 0]
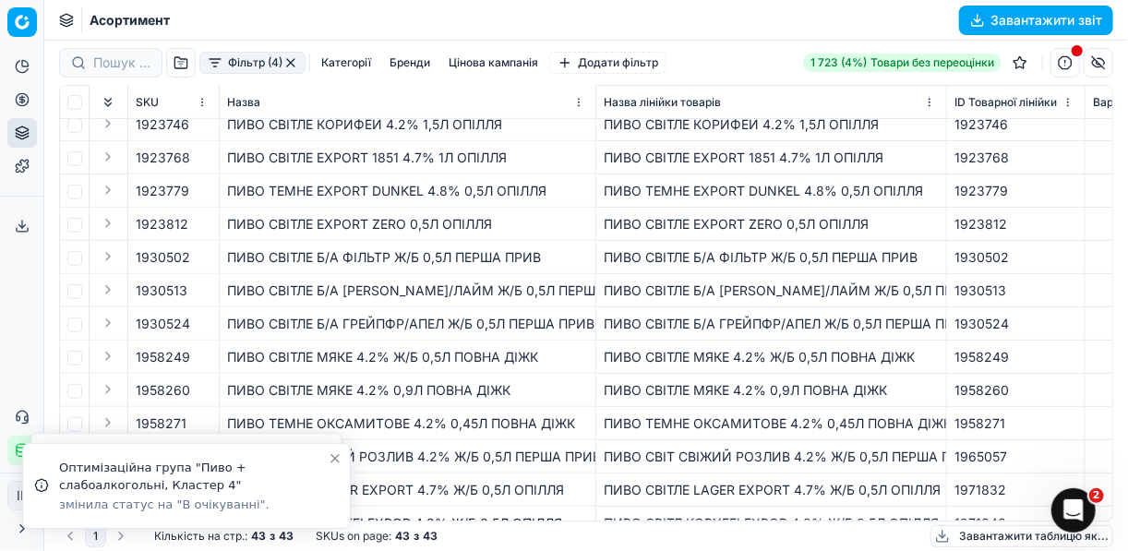
click at [542, 354] on div "ПИВО СВІТЛЕ МЯКЕ 4.2% Ж/Б 0,5Л ПОВНА ДІЖК" at bounding box center [407, 357] width 361 height 18
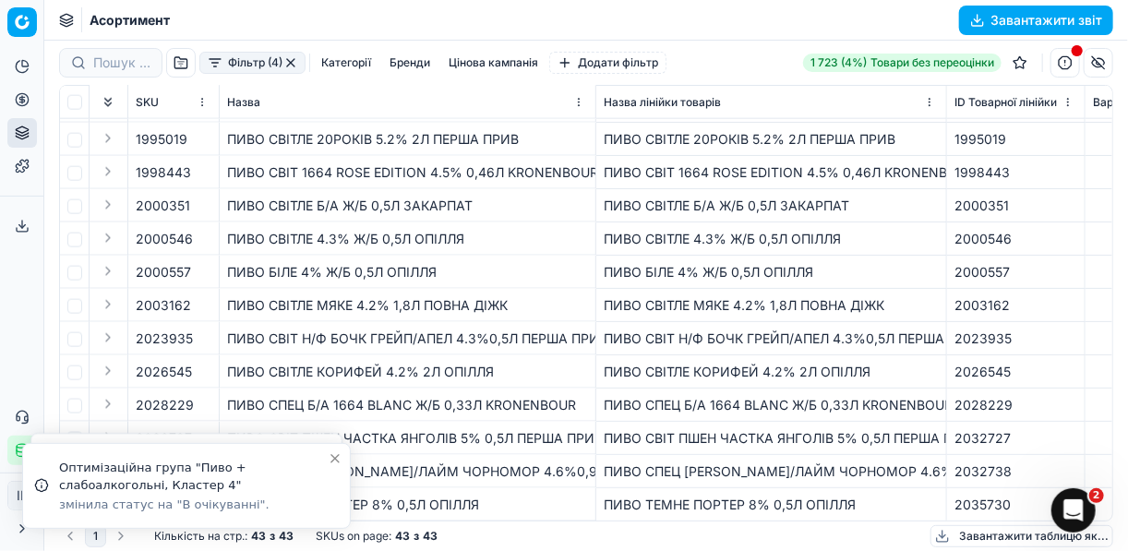
scroll to position [1038, 0]
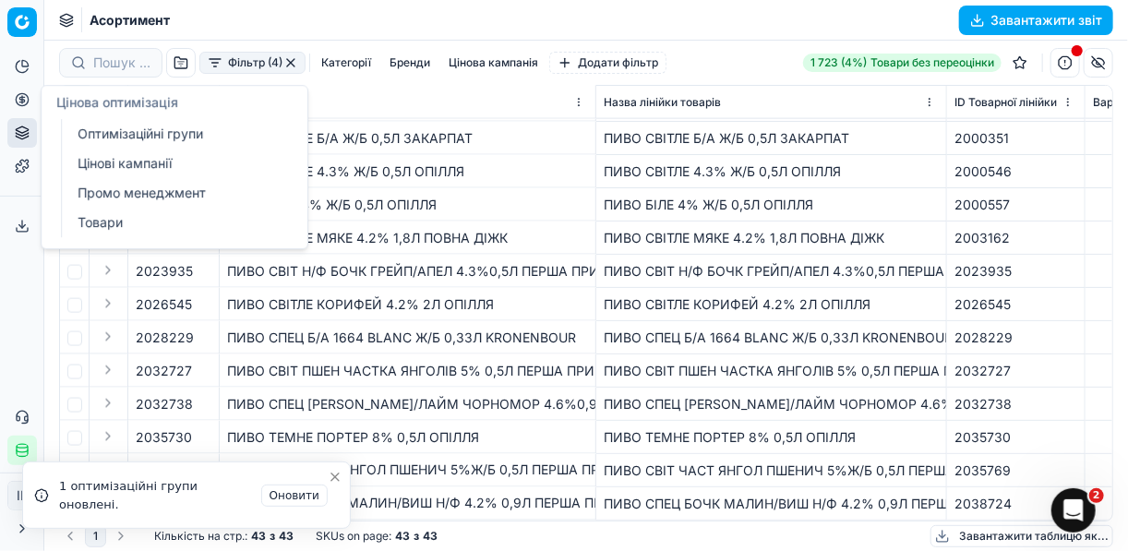
click at [21, 96] on icon at bounding box center [22, 99] width 15 height 15
click at [121, 133] on link "Оптимізаційні групи" at bounding box center [177, 134] width 215 height 26
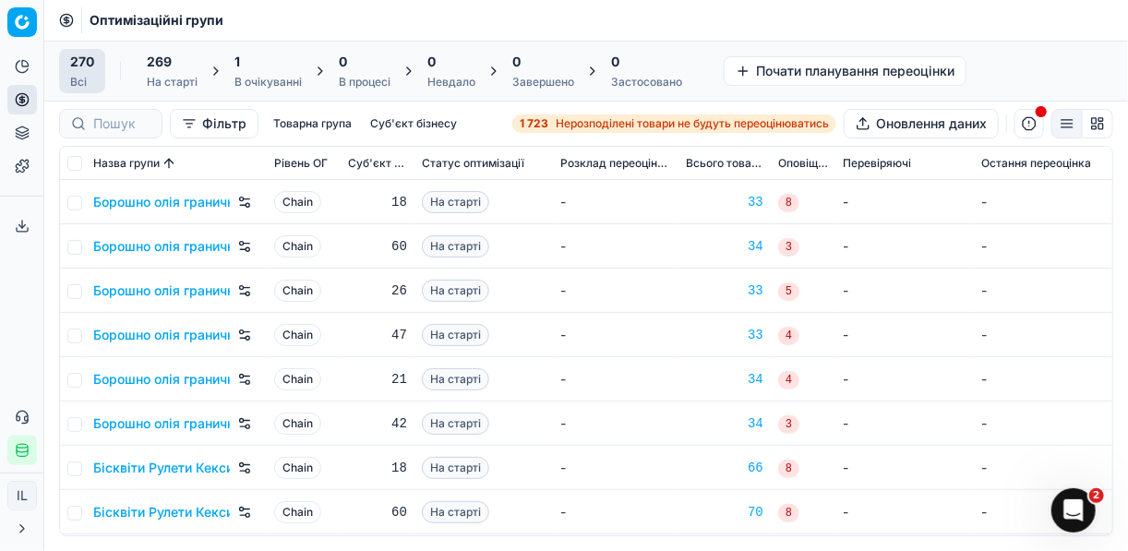
click at [256, 61] on div "1" at bounding box center [268, 62] width 67 height 18
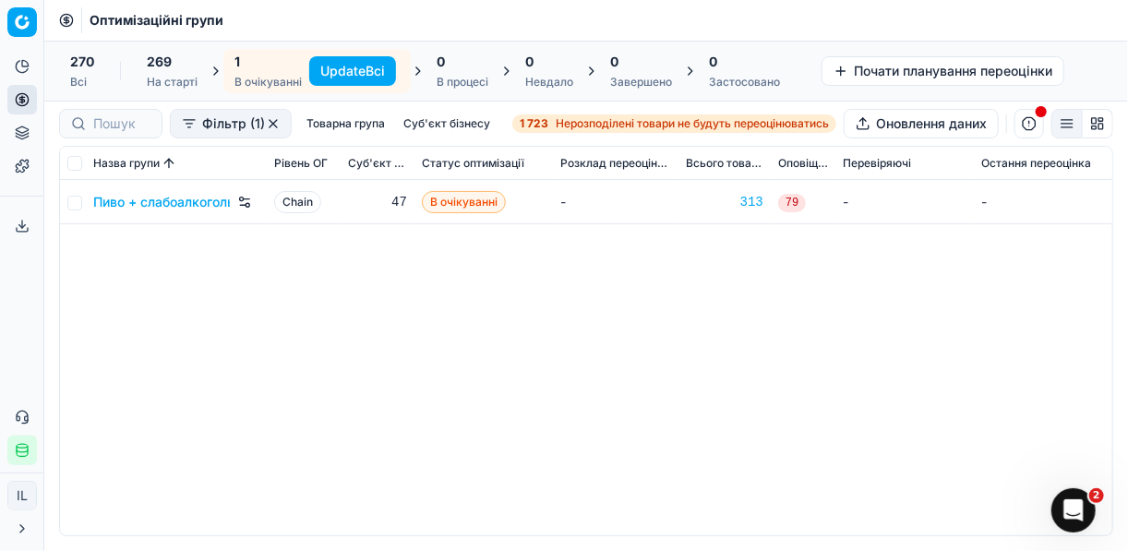
click at [347, 68] on button "Update Всі" at bounding box center [352, 71] width 87 height 30
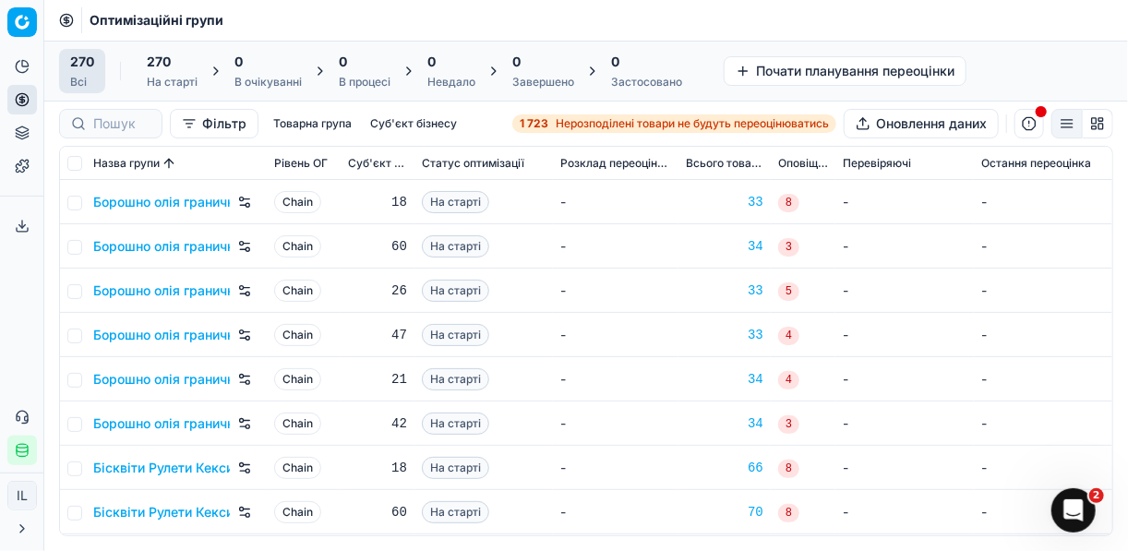
click at [556, 123] on span "Нерозподілені товари не будуть переоцінюватись" at bounding box center [692, 123] width 273 height 15
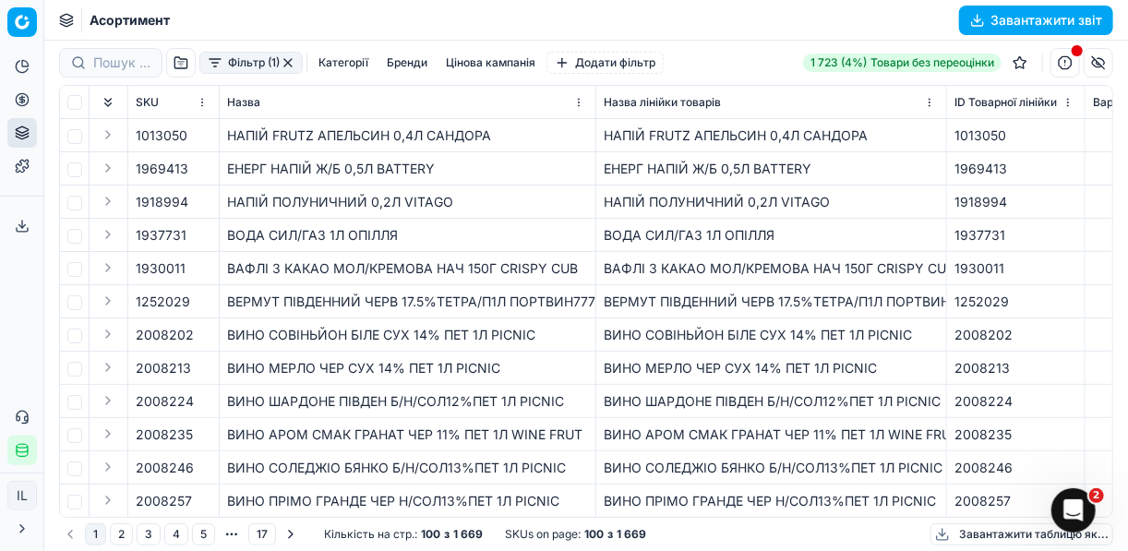
click at [219, 66] on button "Фільтр (1)" at bounding box center [250, 63] width 103 height 22
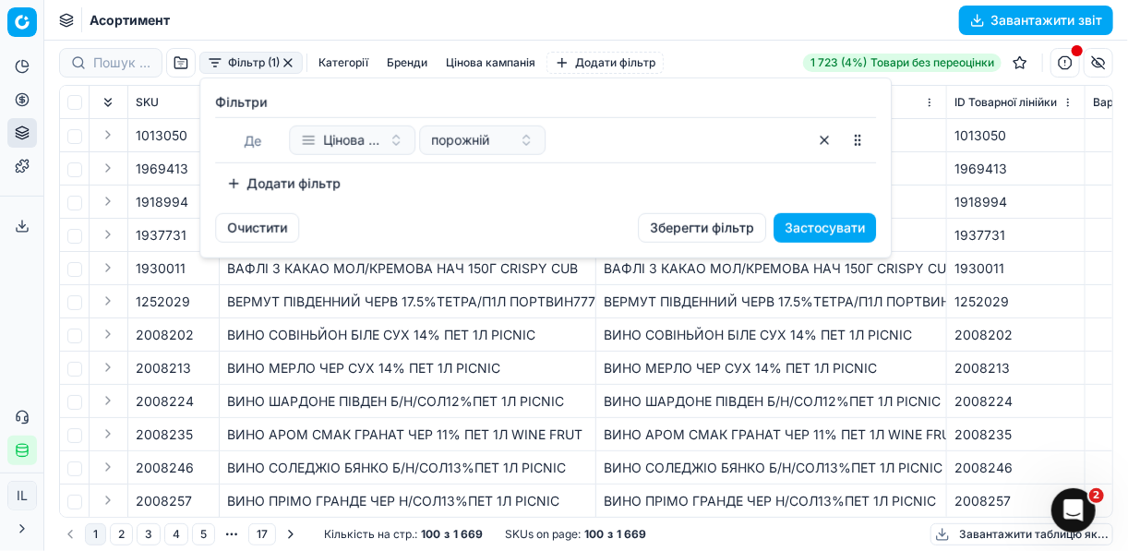
click at [232, 185] on button "Додати фільтр" at bounding box center [283, 184] width 137 height 30
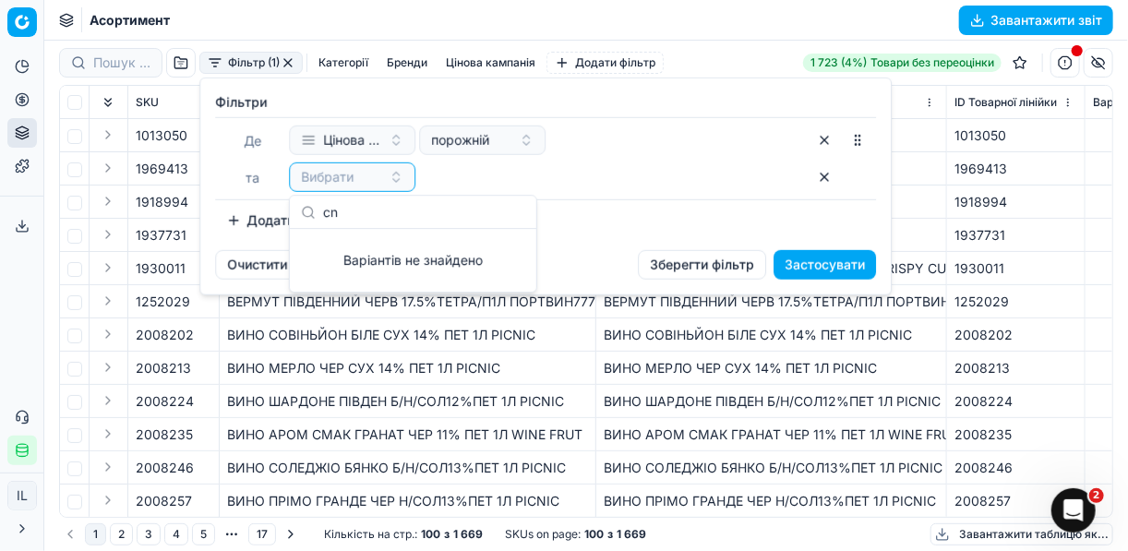
type input "c"
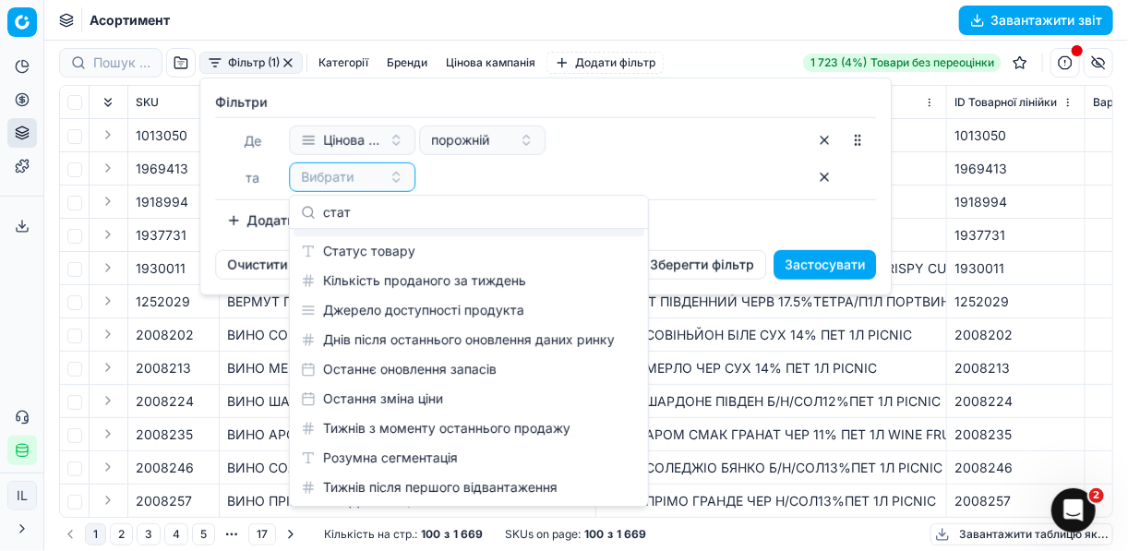
scroll to position [26, 0]
type input "стат"
click at [397, 257] on div "Статус товару" at bounding box center [469, 251] width 351 height 30
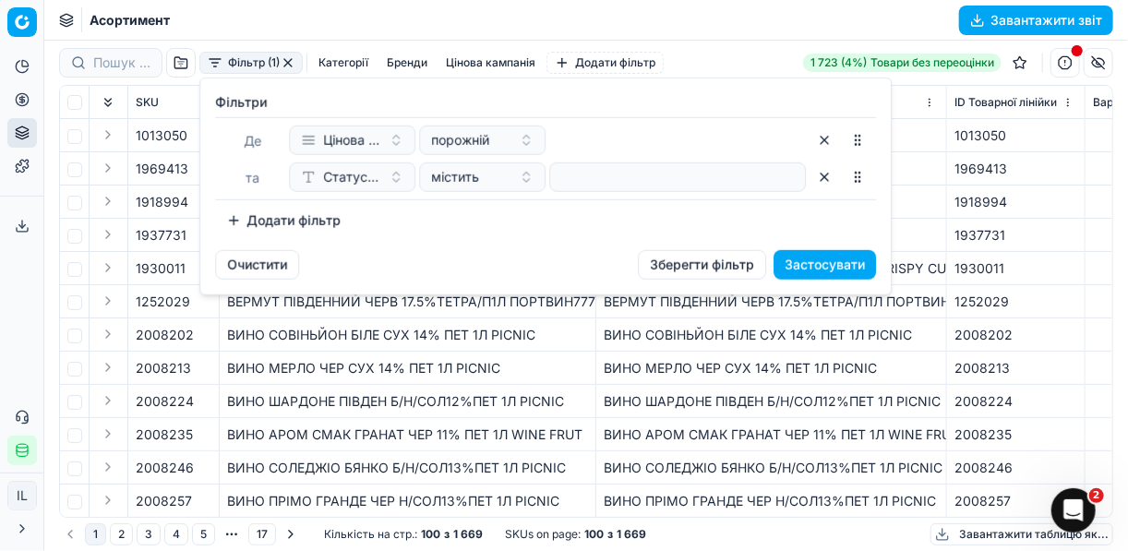
click at [556, 178] on div at bounding box center [677, 178] width 257 height 30
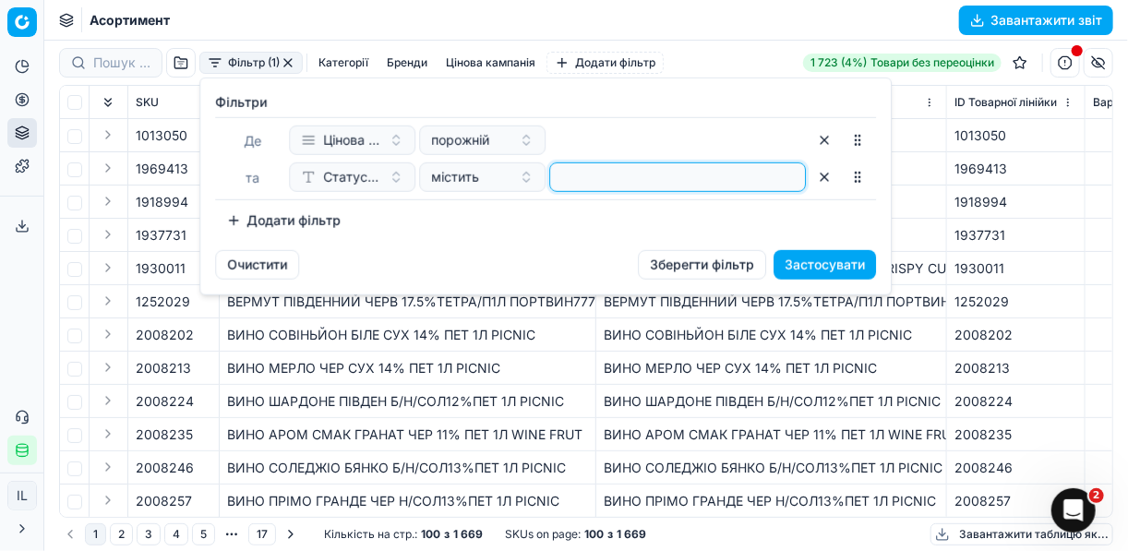
click at [567, 175] on input at bounding box center [678, 177] width 240 height 28
type input "1"
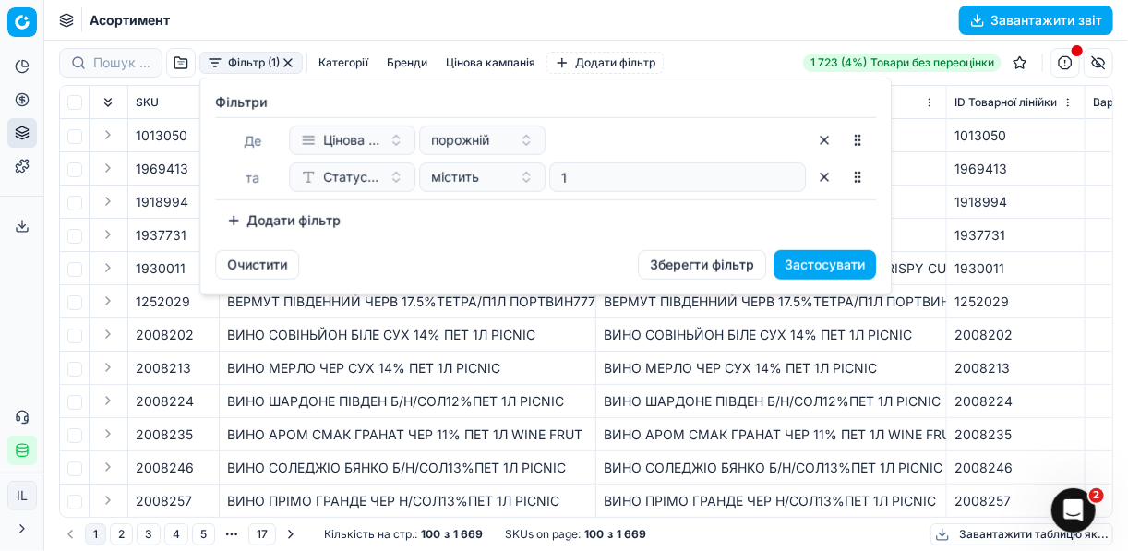
click at [244, 217] on button "Додати фільтр" at bounding box center [283, 221] width 137 height 30
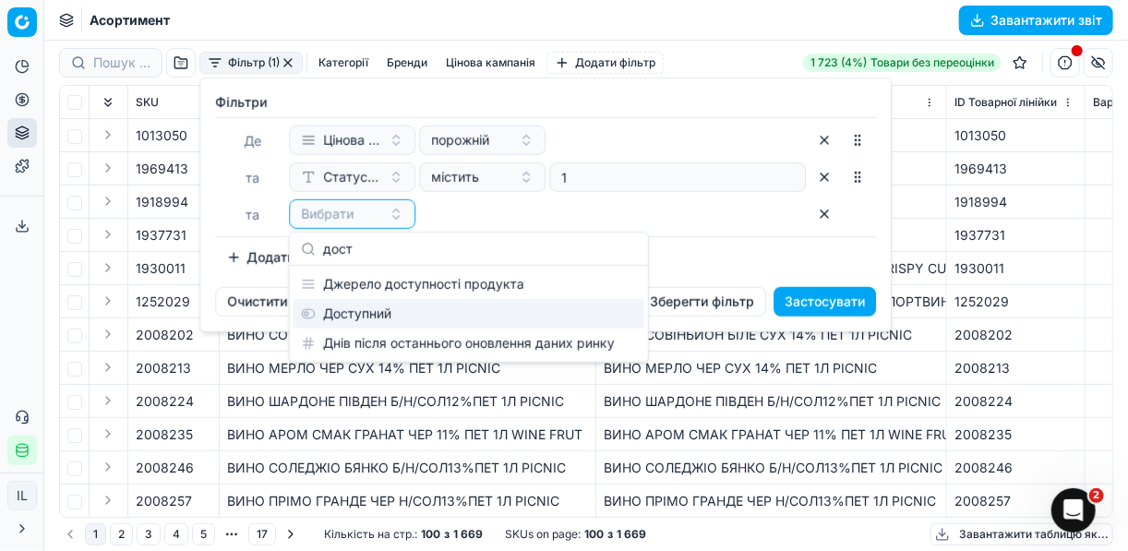
type input "дост"
click at [404, 309] on div "Доступний" at bounding box center [469, 314] width 351 height 30
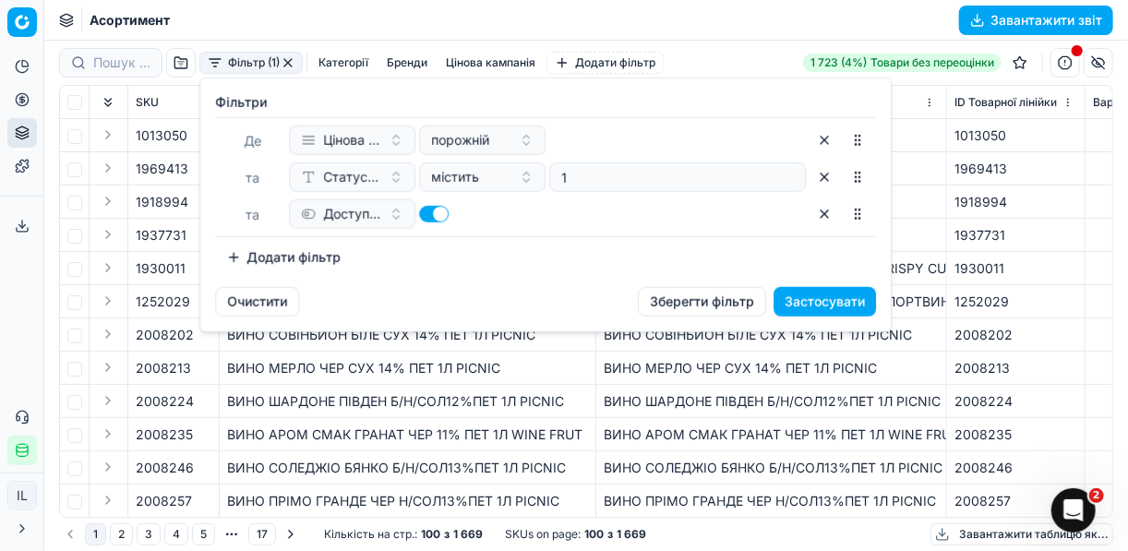
click at [241, 257] on button "Додати фільтр" at bounding box center [283, 258] width 137 height 30
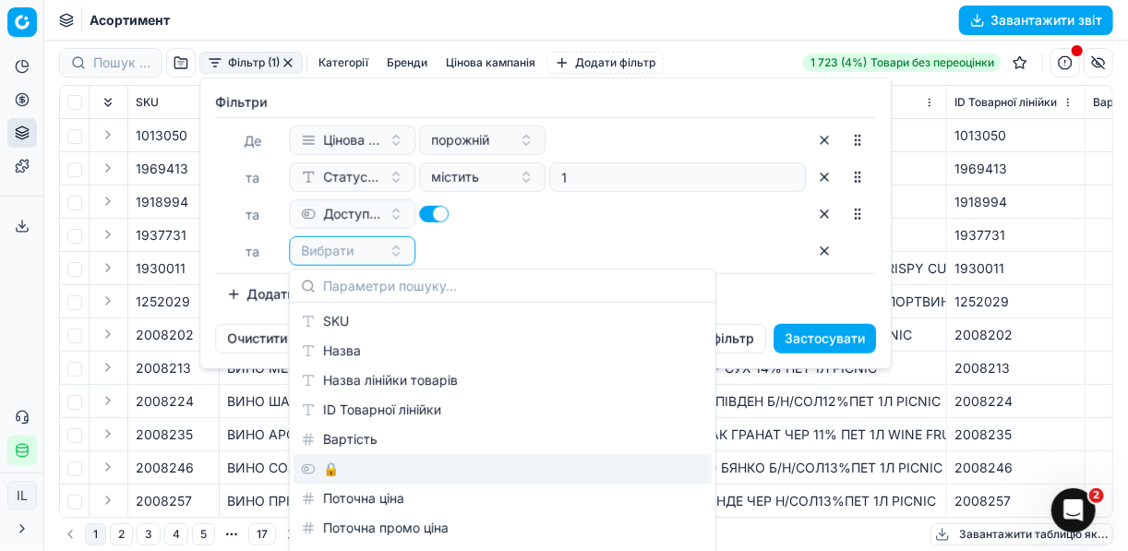
drag, startPoint x: 331, startPoint y: 468, endPoint x: 374, endPoint y: 409, distance: 72.8
click at [331, 467] on div "🔒" at bounding box center [503, 469] width 418 height 30
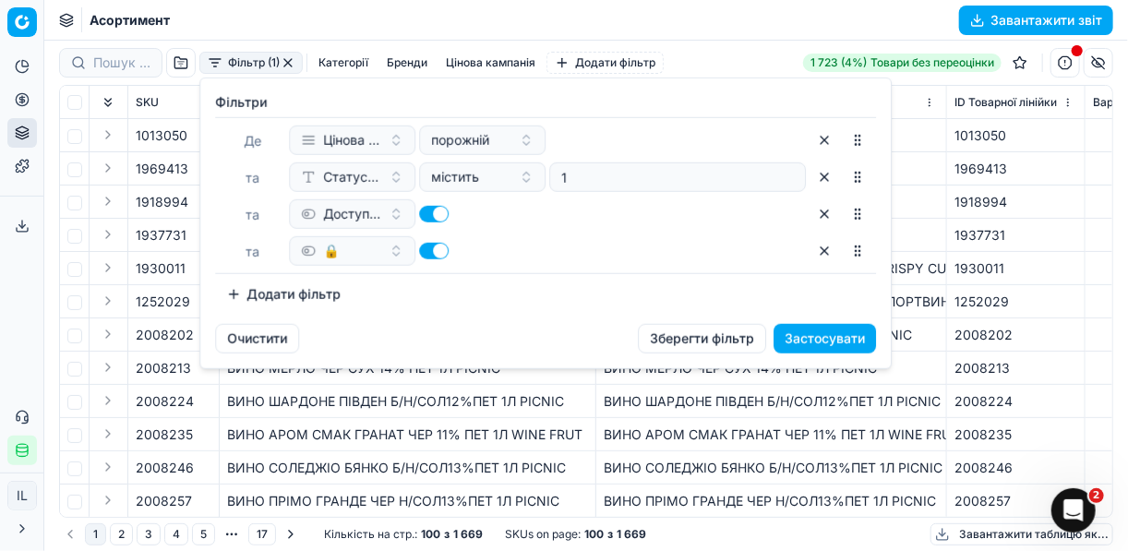
click at [425, 247] on button "button" at bounding box center [434, 251] width 30 height 17
click at [794, 343] on button "Застосувати" at bounding box center [825, 339] width 102 height 30
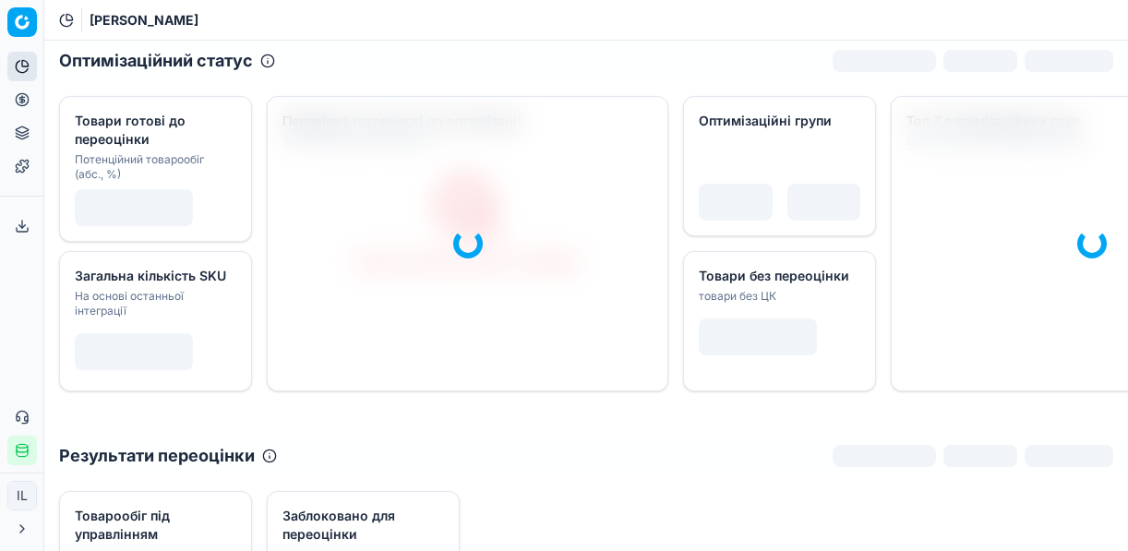
click at [22, 99] on icon at bounding box center [22, 99] width 0 height 7
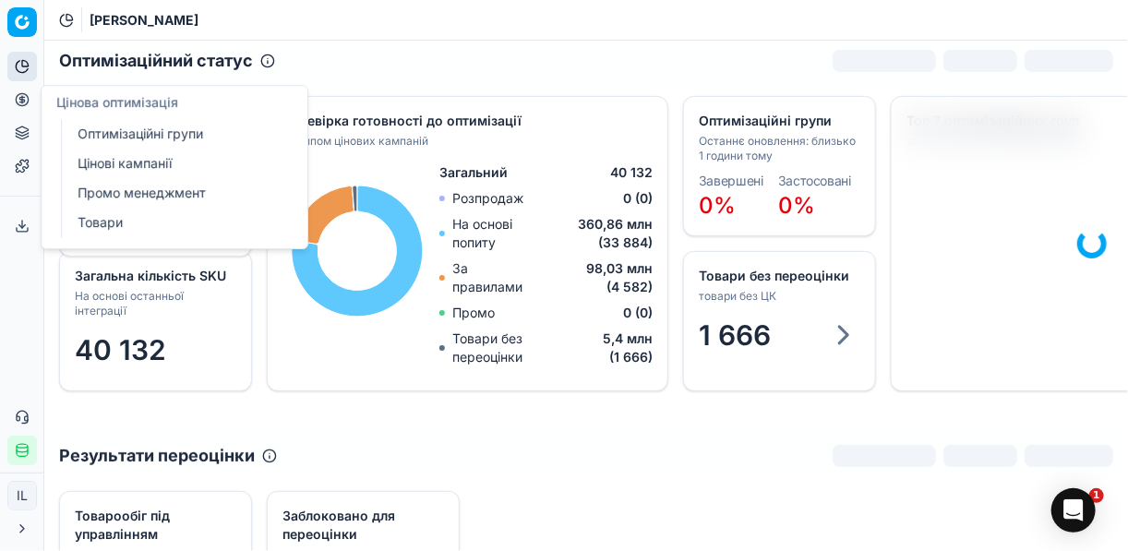
click at [146, 161] on link "Цінові кампанії" at bounding box center [177, 164] width 215 height 26
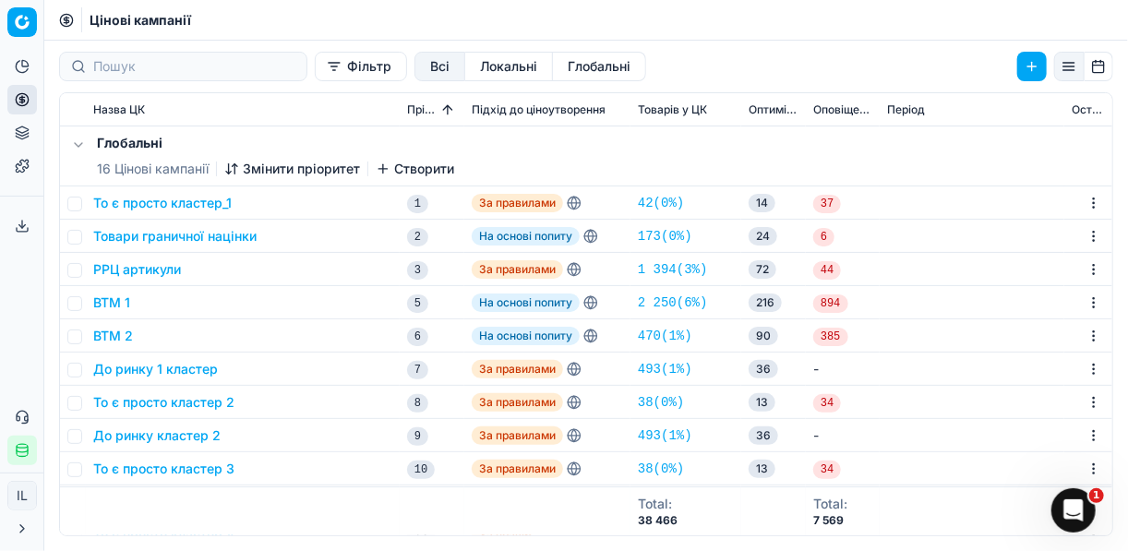
click at [315, 67] on button "Фільтр" at bounding box center [361, 67] width 92 height 30
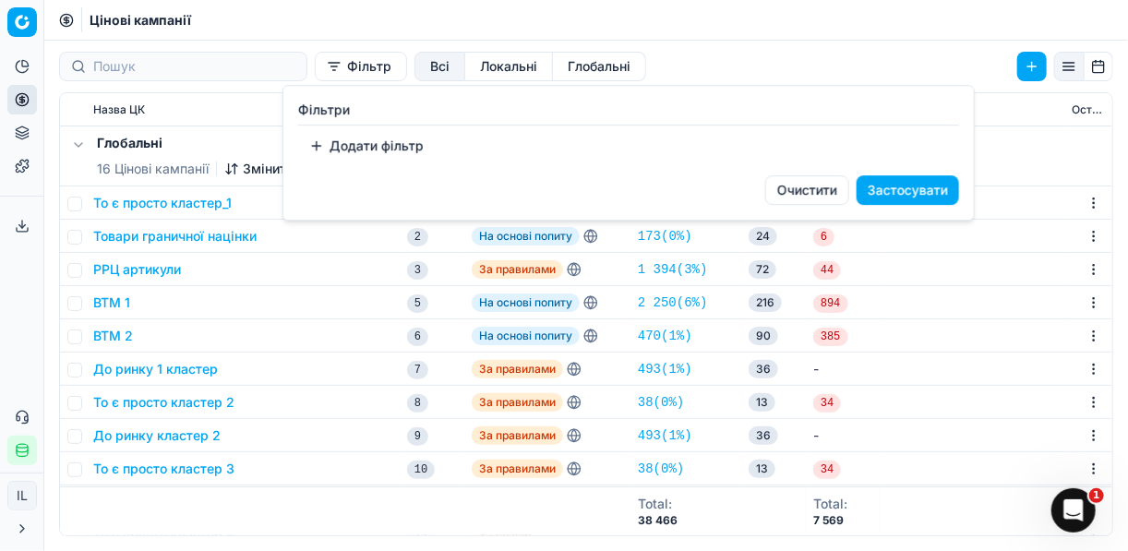
click at [316, 153] on button "Додати фільтр" at bounding box center [366, 146] width 137 height 30
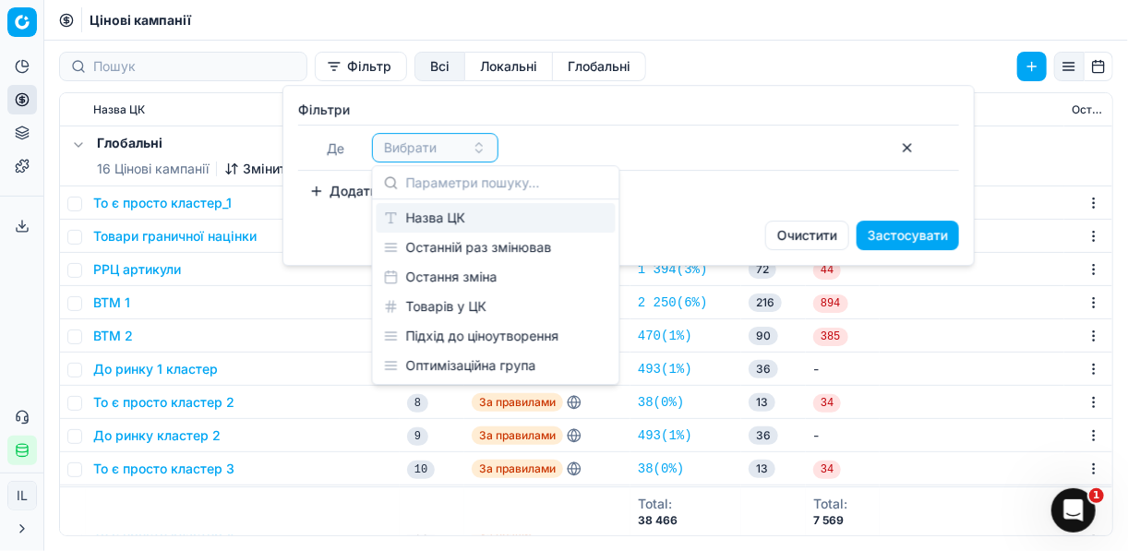
click at [438, 227] on div "Назва ЦК" at bounding box center [496, 218] width 239 height 30
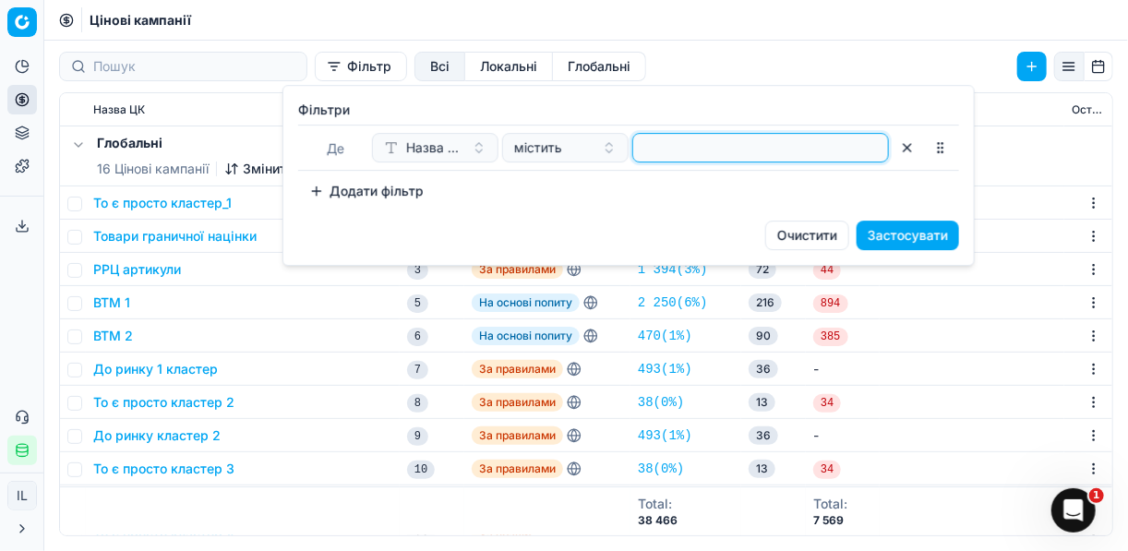
click at [742, 147] on input at bounding box center [761, 148] width 240 height 28
type input "пив"
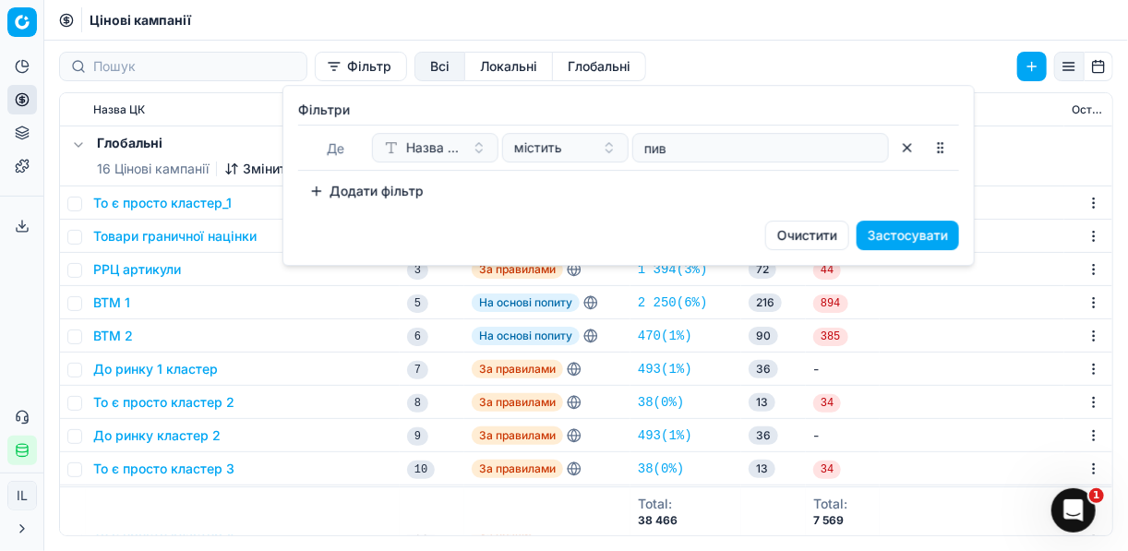
click at [904, 244] on button "Застосувати" at bounding box center [908, 236] width 102 height 30
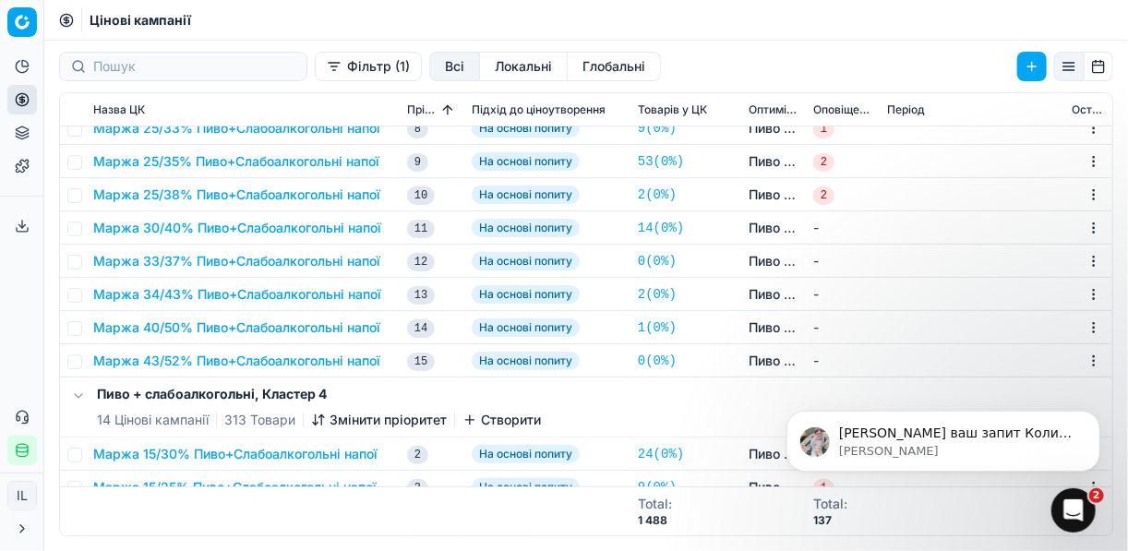
scroll to position [2607, 0]
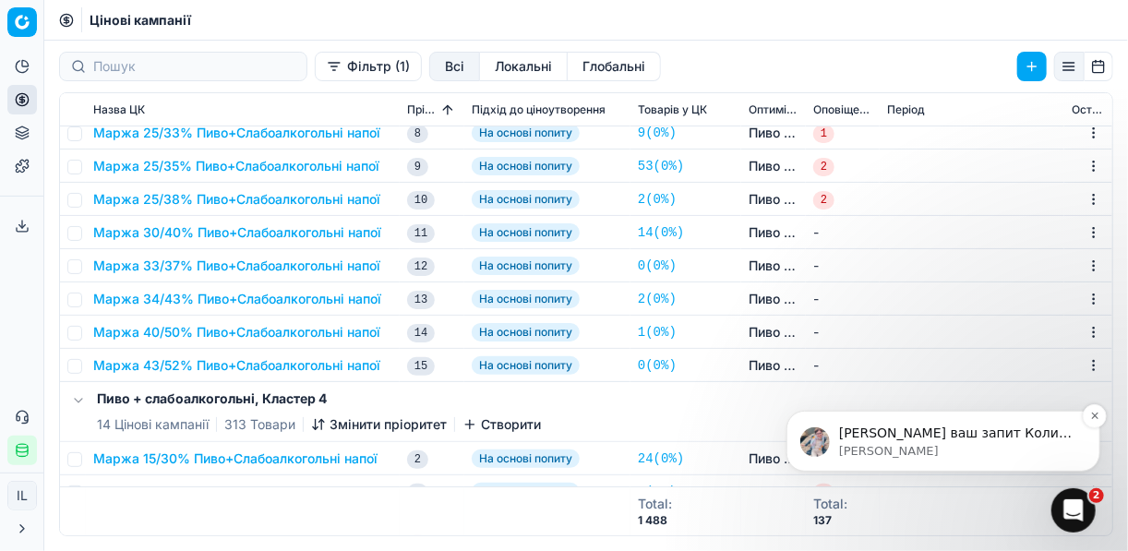
click at [928, 442] on p "Mariia • Щойно" at bounding box center [957, 450] width 238 height 17
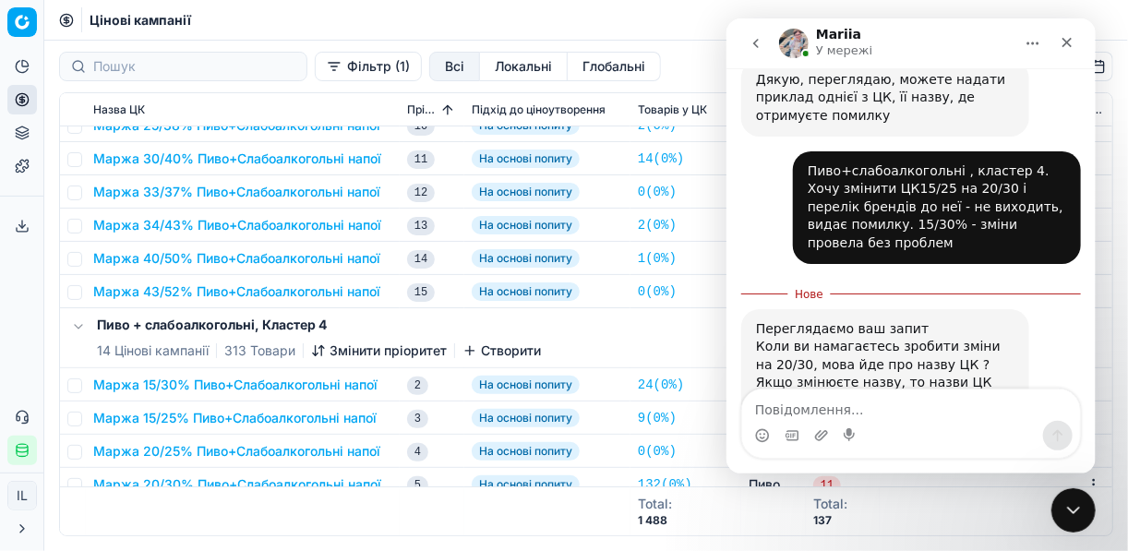
scroll to position [2754, 0]
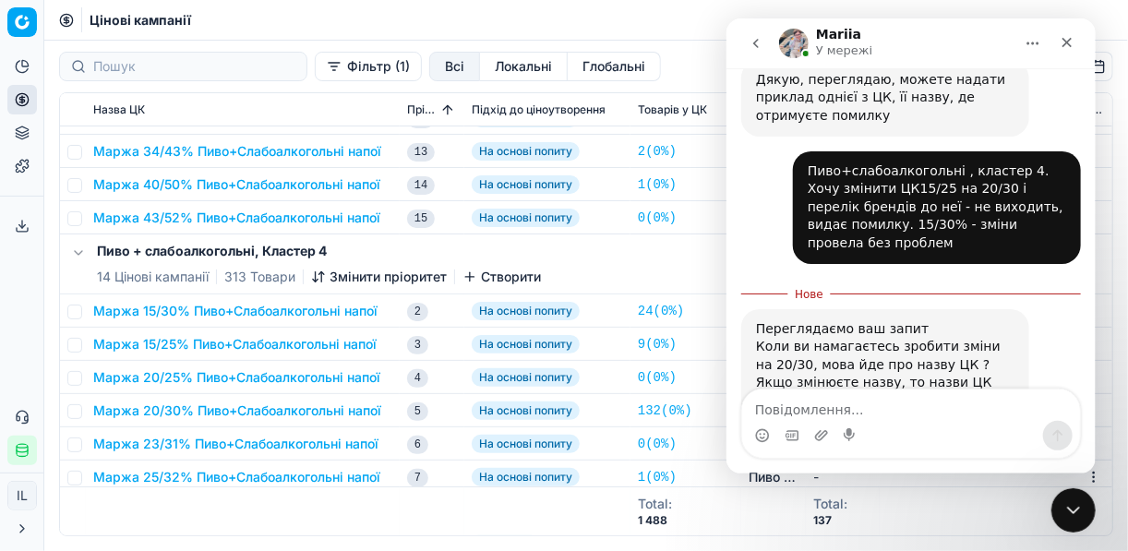
click at [759, 412] on textarea "Повідомлення..." at bounding box center [910, 405] width 338 height 31
type textarea "Так про назву ЦК"
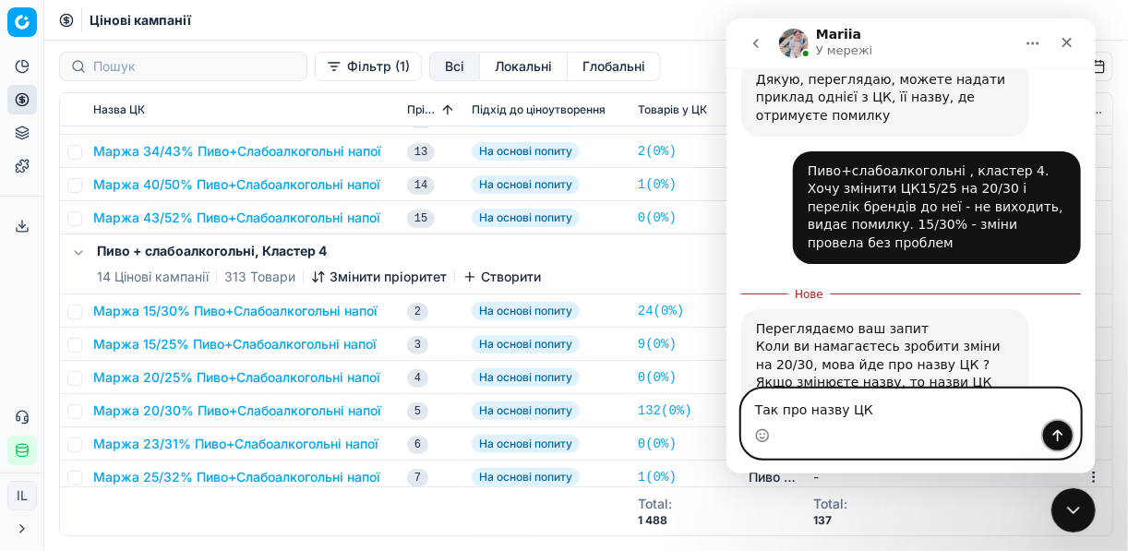
click at [1052, 433] on icon "Надіслати повідомлення…" at bounding box center [1057, 435] width 15 height 15
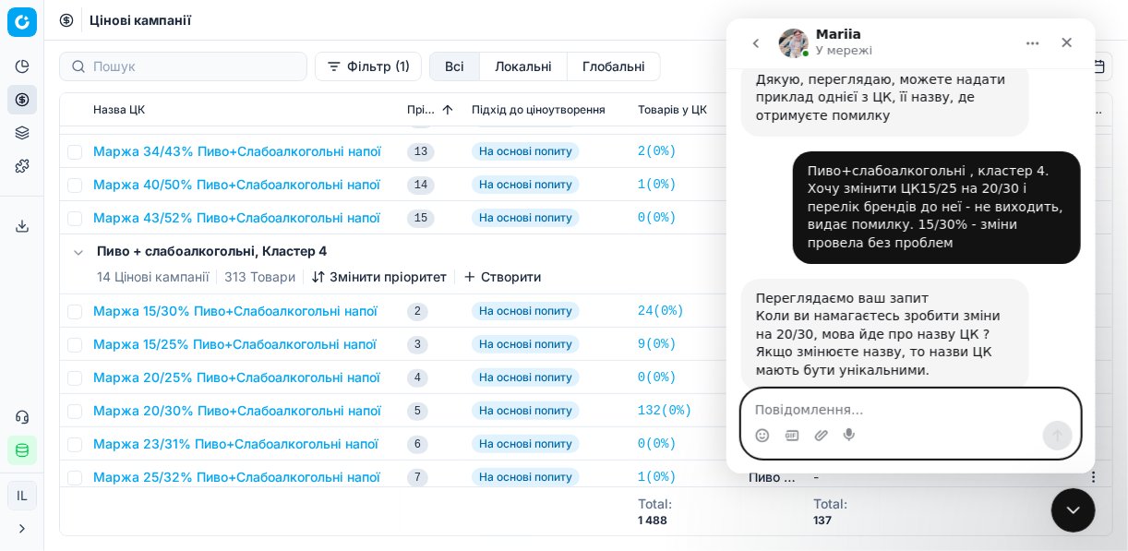
scroll to position [796, 0]
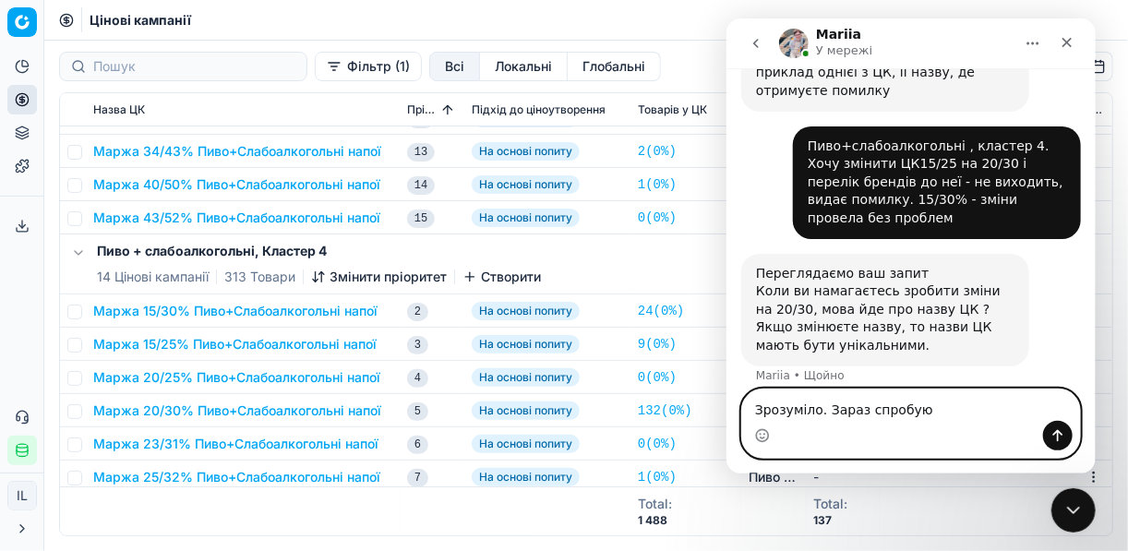
type textarea "Зрозуміло. Зараз спробую"
click at [1062, 436] on icon "Надіслати повідомлення…" at bounding box center [1057, 435] width 15 height 15
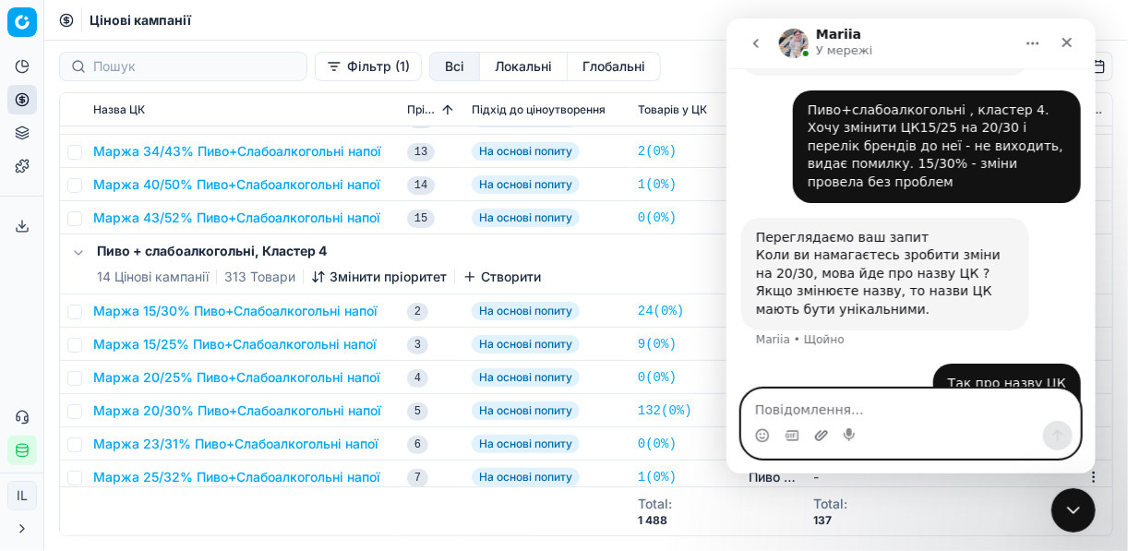
scroll to position [837, 0]
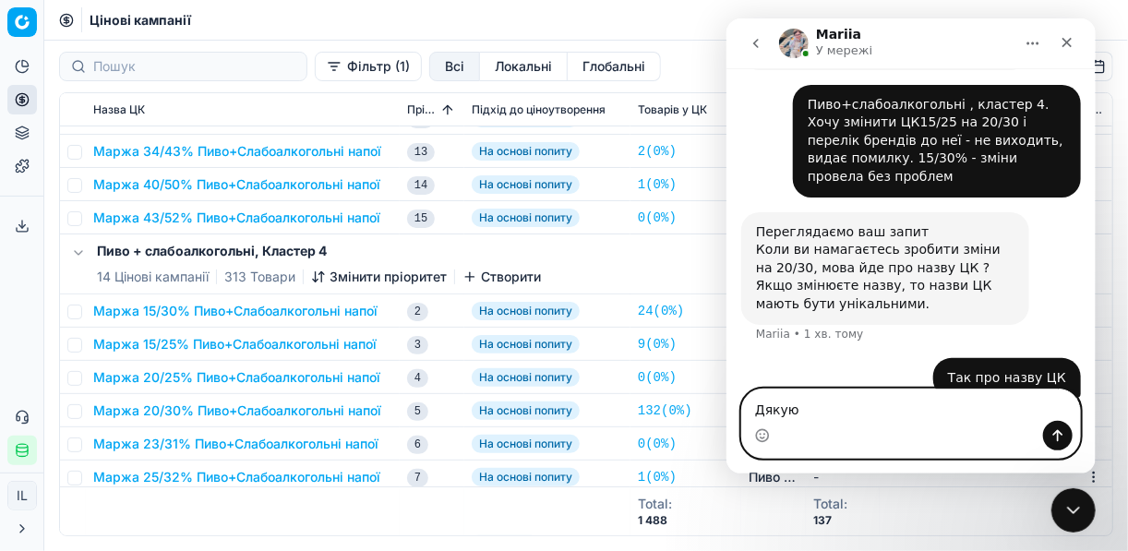
type textarea "Дякую"
click at [1061, 435] on icon "Надіслати повідомлення…" at bounding box center [1058, 436] width 10 height 12
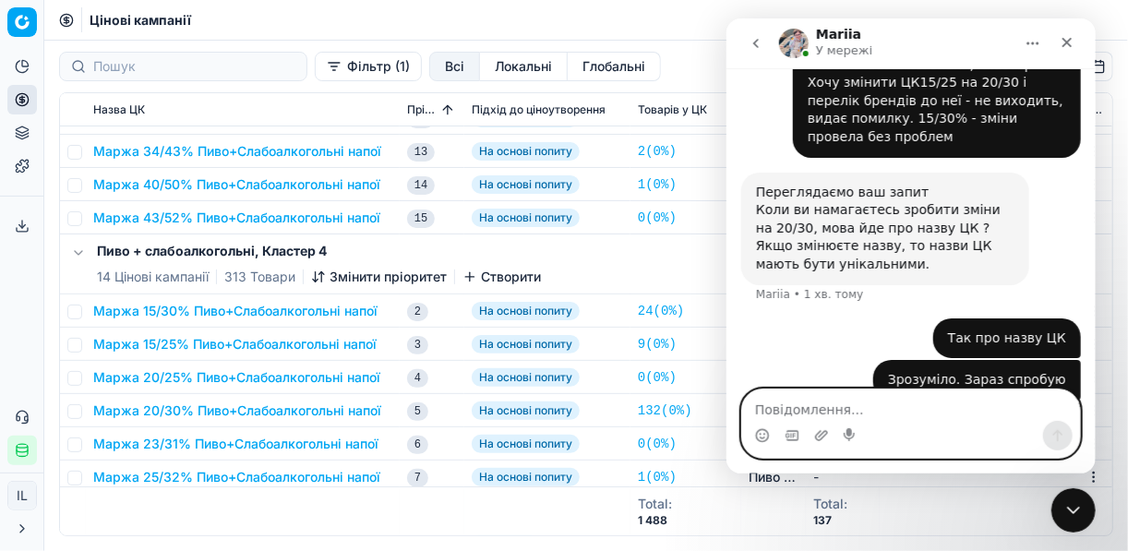
scroll to position [879, 0]
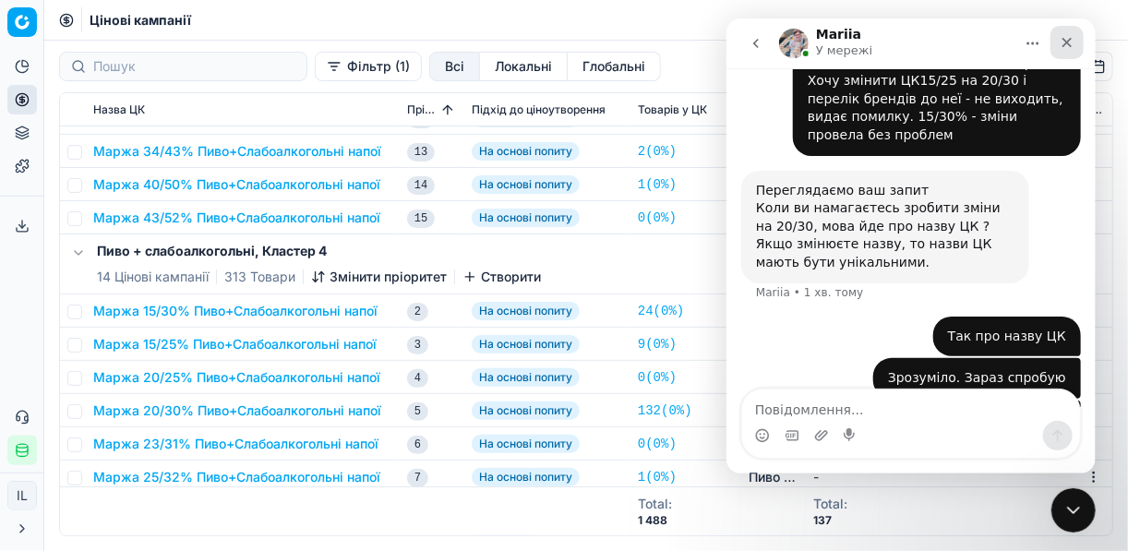
click at [1066, 45] on icon "Закрити" at bounding box center [1066, 42] width 15 height 15
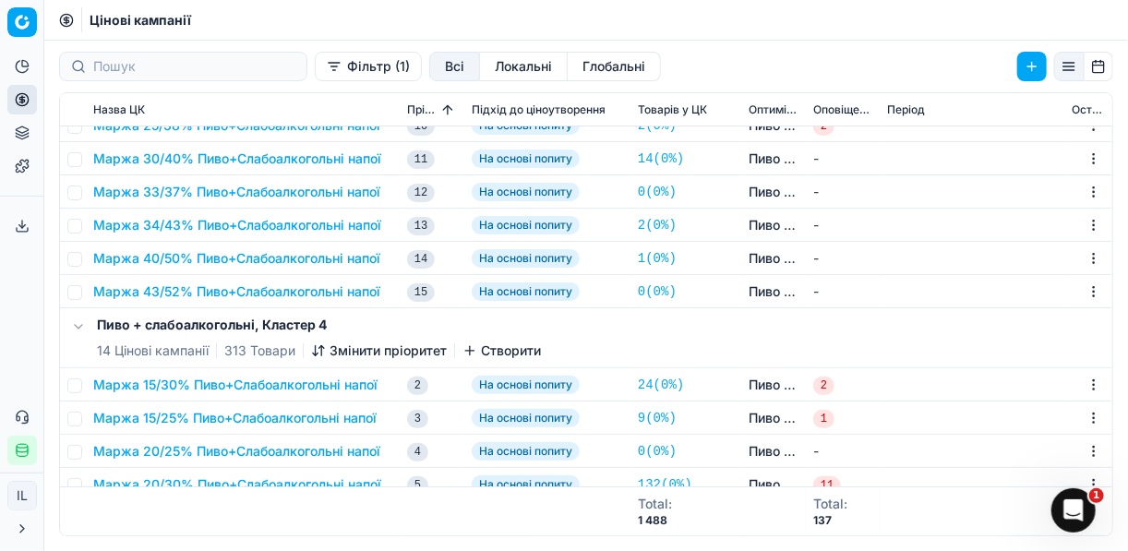
scroll to position [2754, 0]
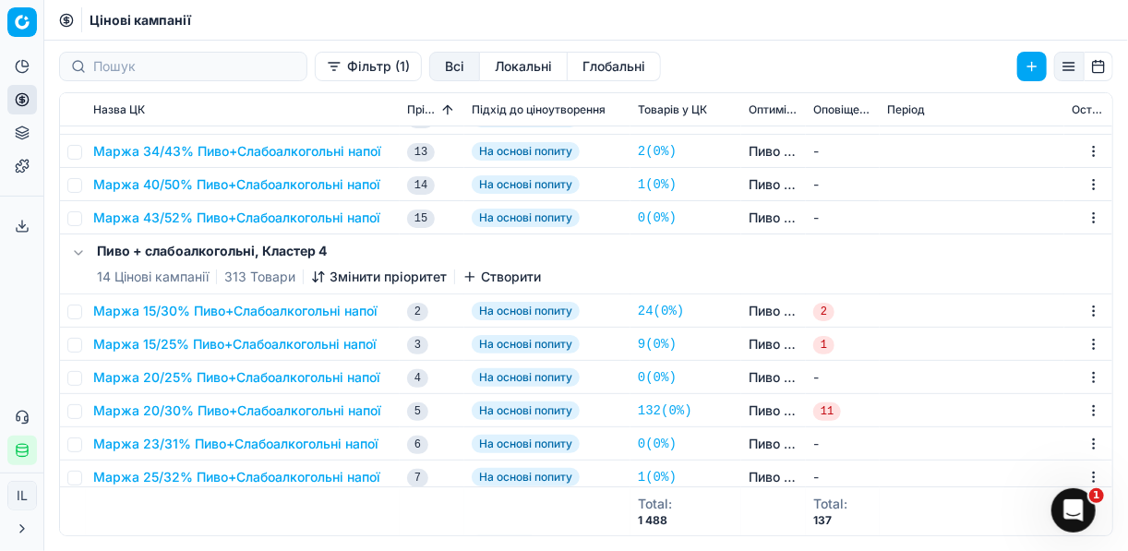
click at [198, 408] on button "Маржа 20/30% Пиво+Слабоалкогольні напої" at bounding box center [237, 411] width 288 height 18
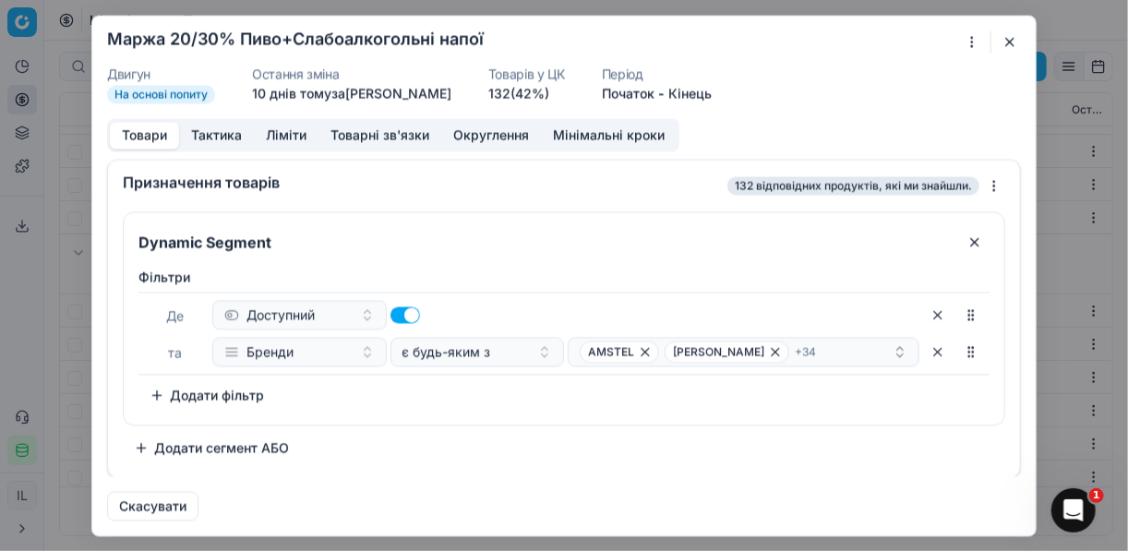
click at [973, 42] on div "Ми зберігаємо налаштування ЦК. Будь ласка, зачекайте, це може зайняти декілька …" at bounding box center [564, 275] width 1128 height 551
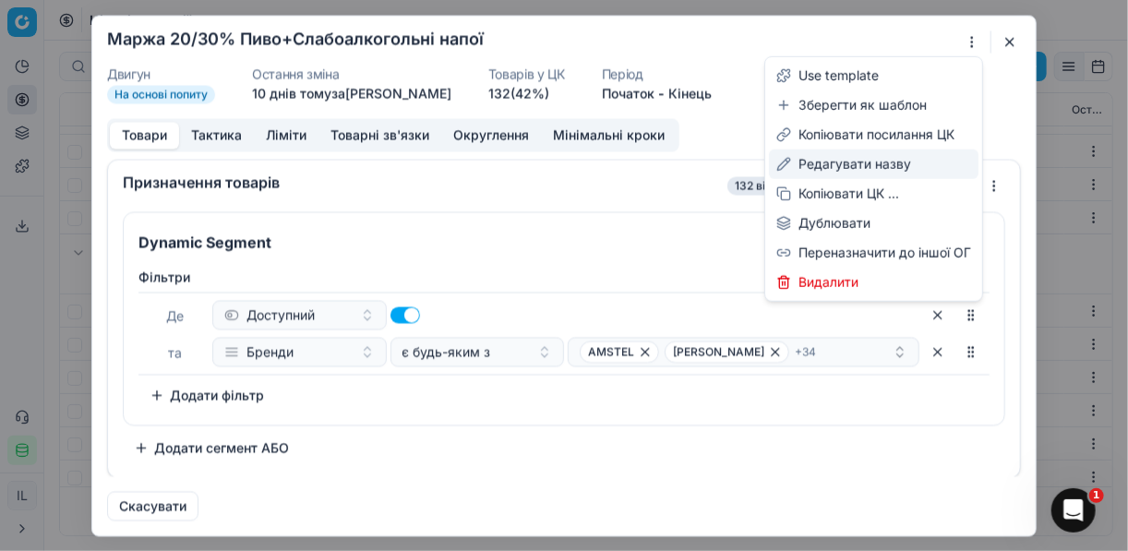
click at [849, 168] on div "Редагувати назву" at bounding box center [874, 165] width 210 height 30
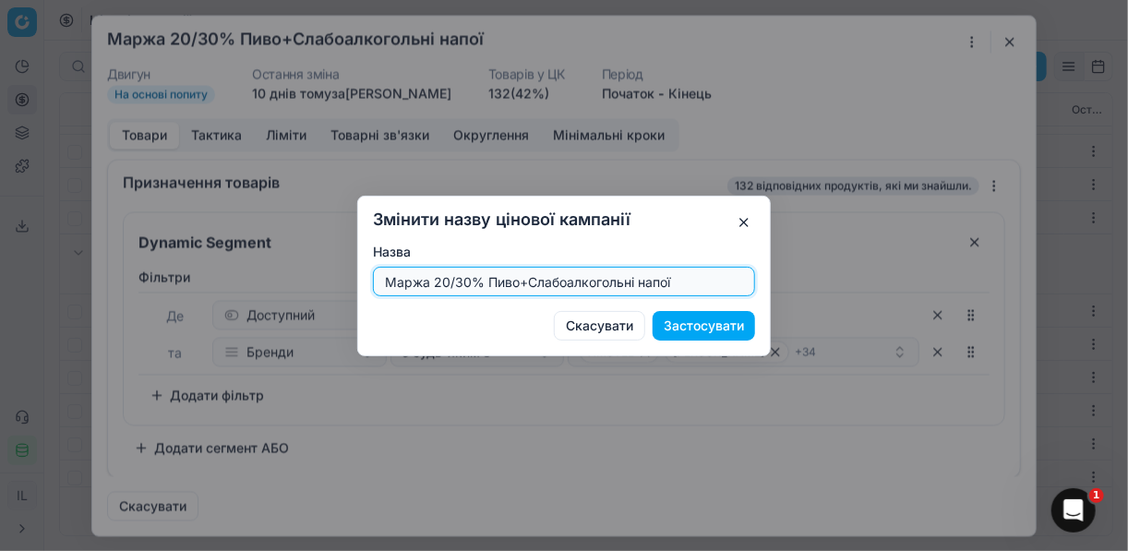
click at [467, 278] on input "Маржа 20/30% Пиво+Слабоалкогольні напої" at bounding box center [564, 282] width 366 height 28
type input "Маржа 20/31% Пиво+Слабоалкогольні напої"
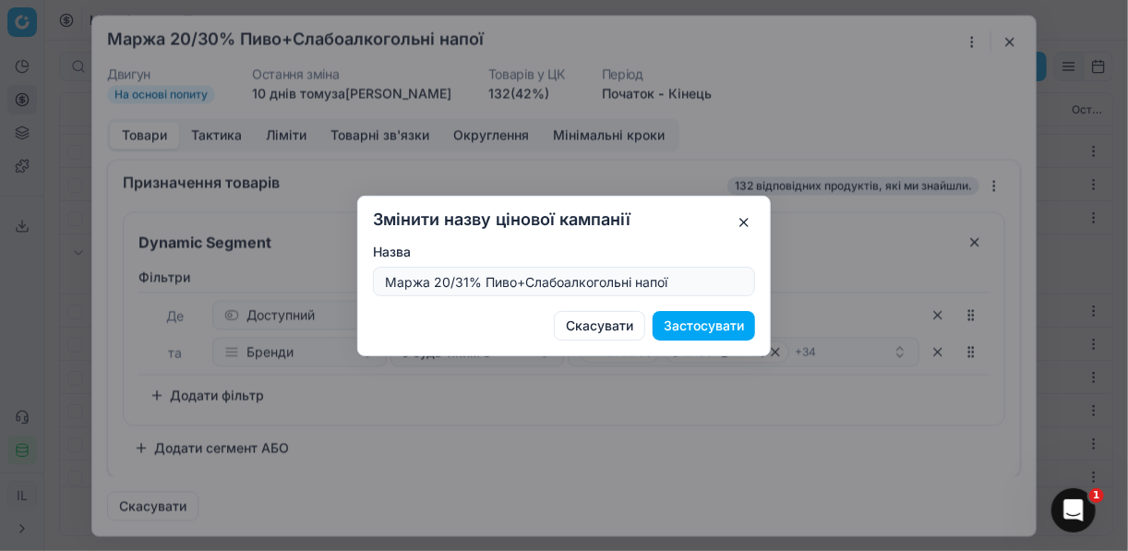
click at [707, 324] on button "Застосувати" at bounding box center [704, 326] width 102 height 30
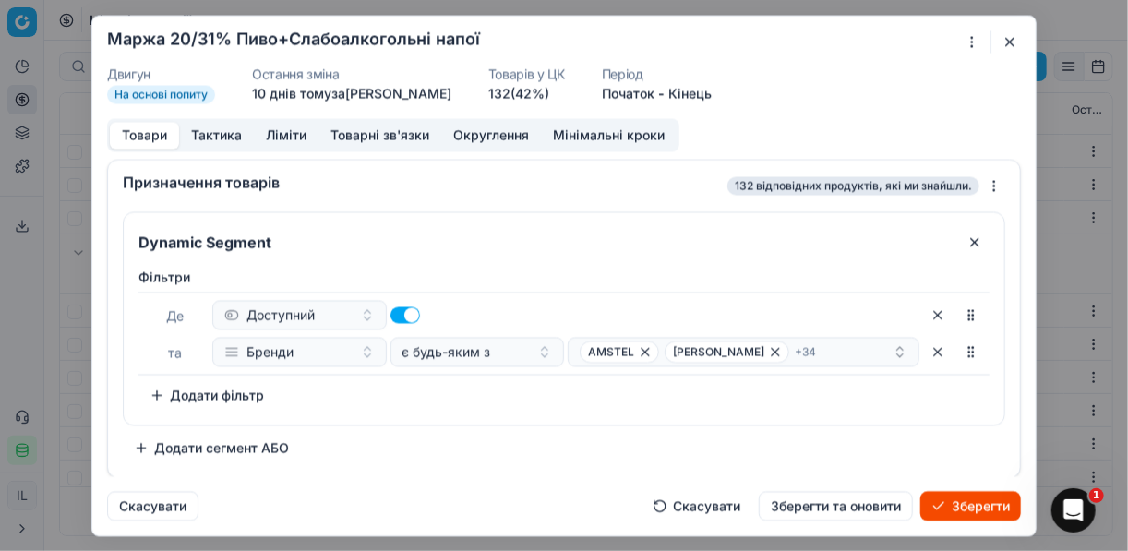
click at [968, 510] on button "Зберегти" at bounding box center [971, 506] width 101 height 30
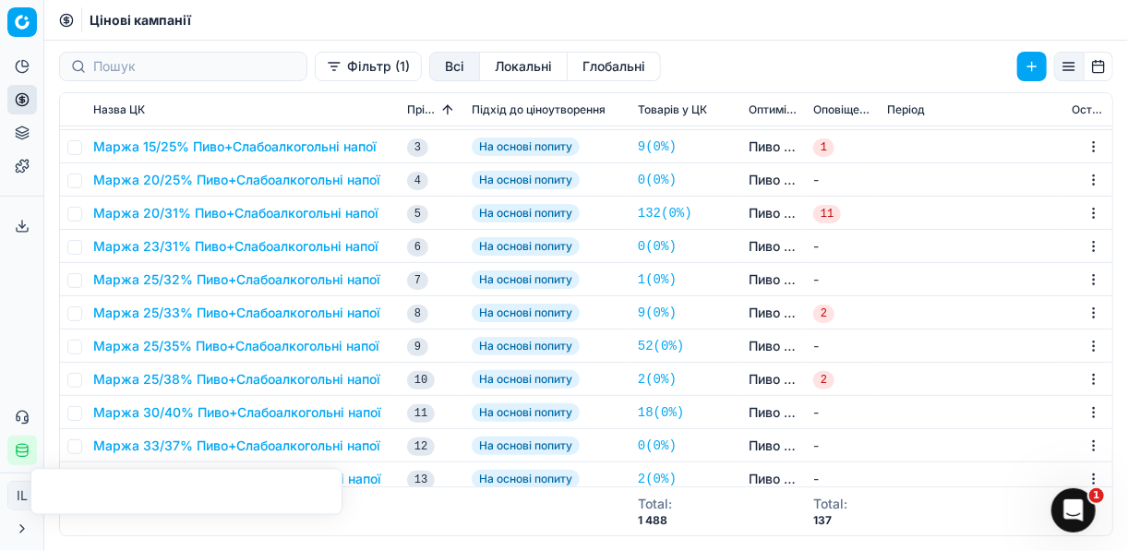
scroll to position [2804, 0]
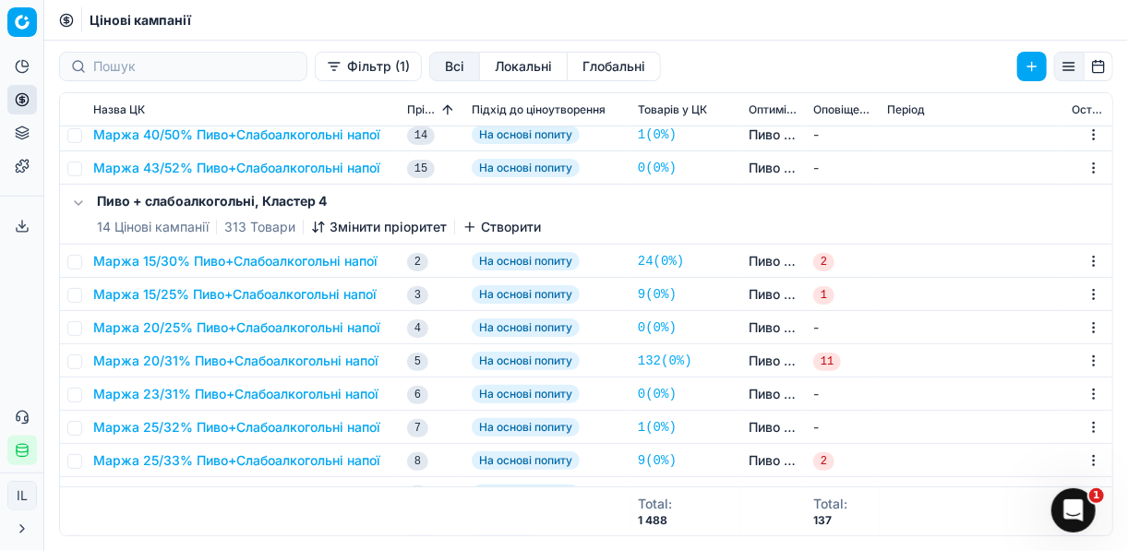
click at [199, 293] on button "Маржа 15/25% Пиво+Слабоалкогольні напої" at bounding box center [234, 294] width 283 height 18
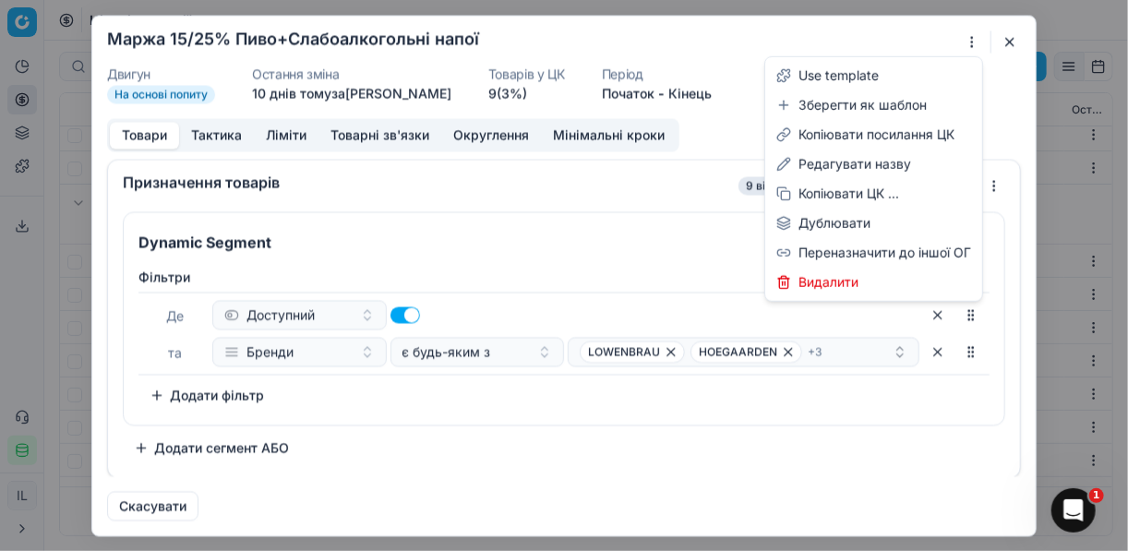
click at [972, 43] on div "Ми зберігаємо налаштування ЦК. Будь ласка, зачекайте, це може зайняти декілька …" at bounding box center [564, 275] width 1128 height 551
click at [851, 160] on div "Редагувати назву" at bounding box center [874, 165] width 210 height 30
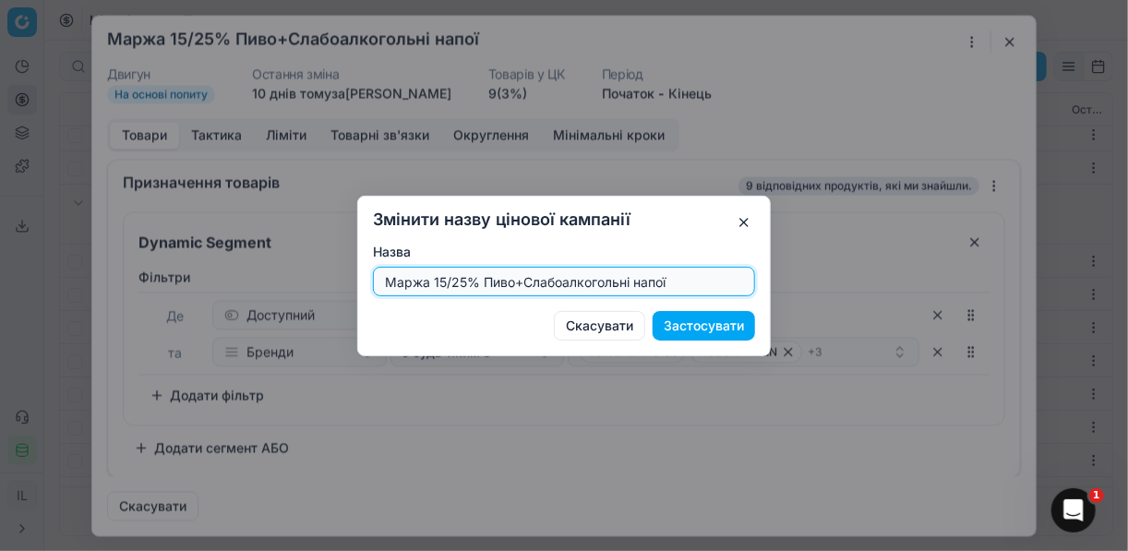
click at [464, 282] on input "Маржа 15/25% Пиво+Слабоалкогольні напої" at bounding box center [564, 282] width 366 height 28
type input "Маржа 20/30% Пиво+Слабоалкогольні напої"
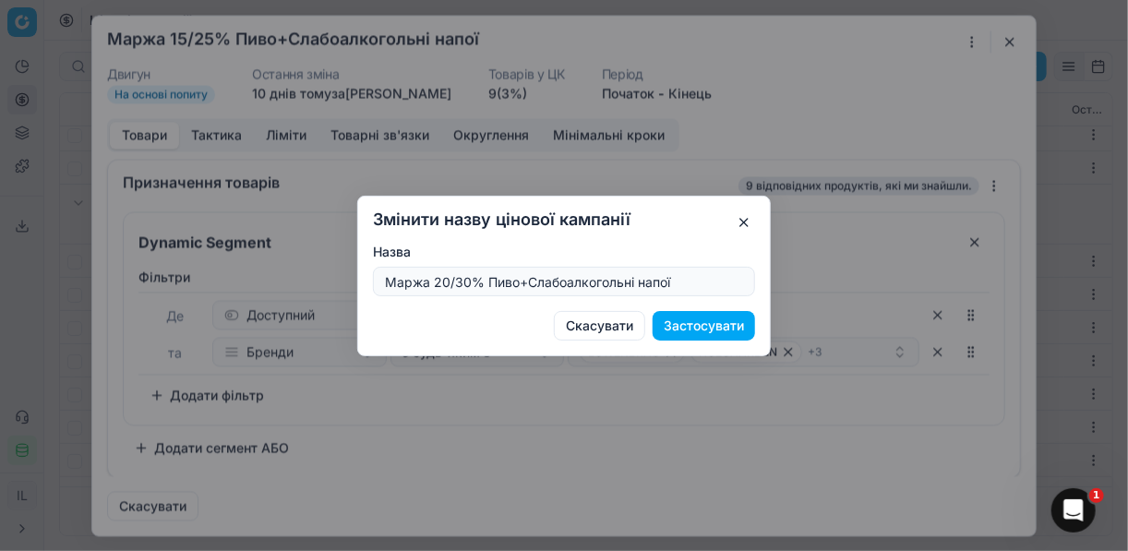
click at [701, 323] on button "Застосувати" at bounding box center [704, 326] width 102 height 30
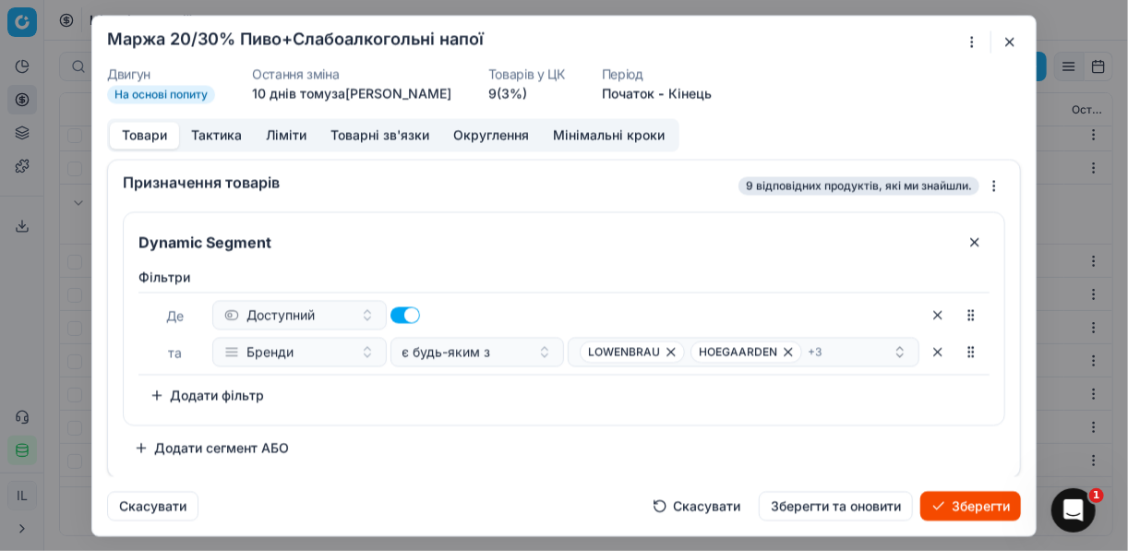
click at [288, 133] on button "Ліміти" at bounding box center [286, 135] width 65 height 27
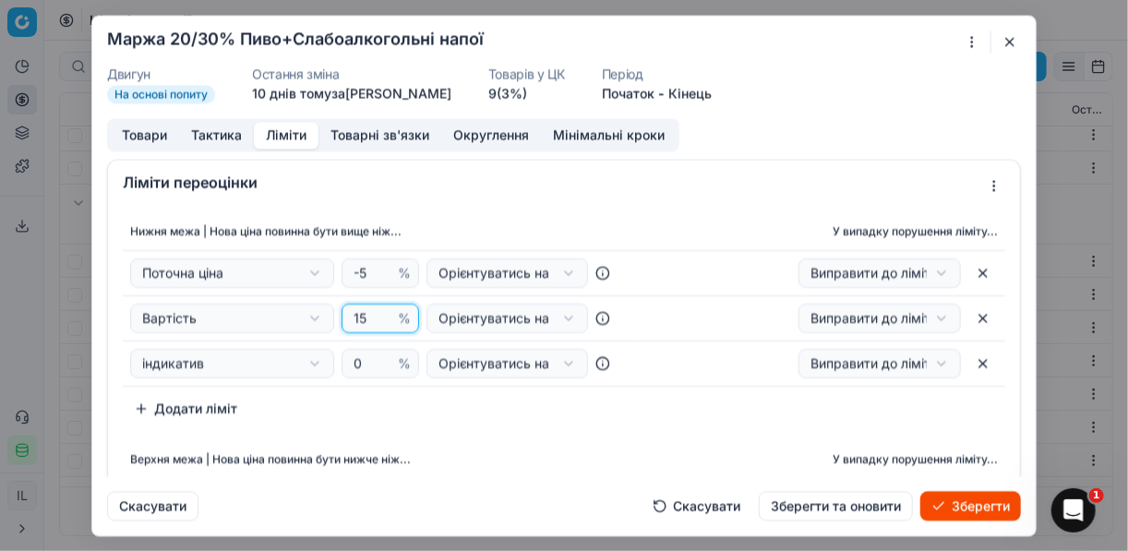
drag, startPoint x: 364, startPoint y: 319, endPoint x: 347, endPoint y: 309, distance: 19.0
click at [350, 309] on input "15" at bounding box center [372, 319] width 44 height 28
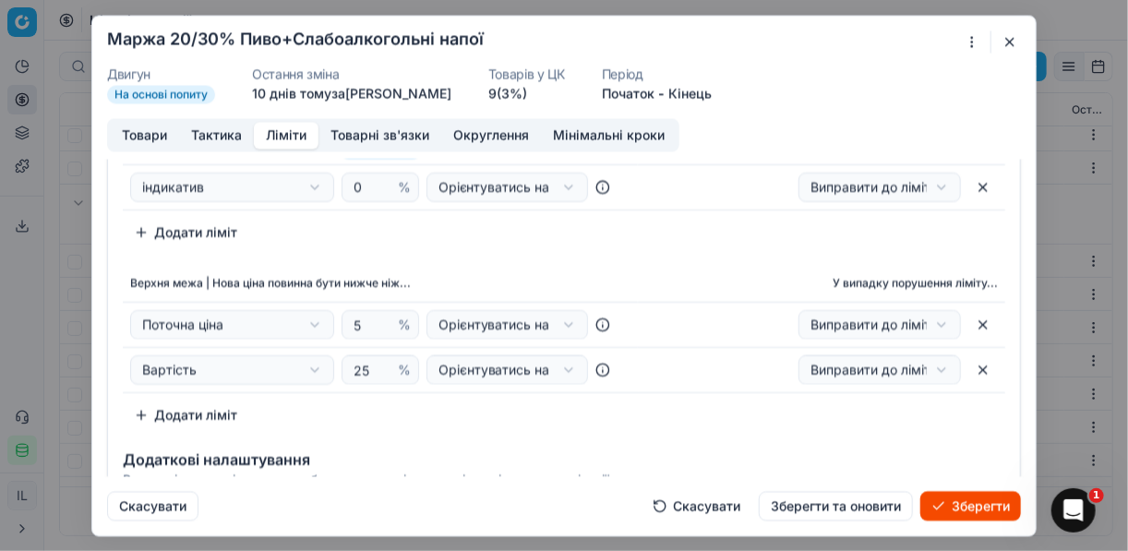
scroll to position [222, 0]
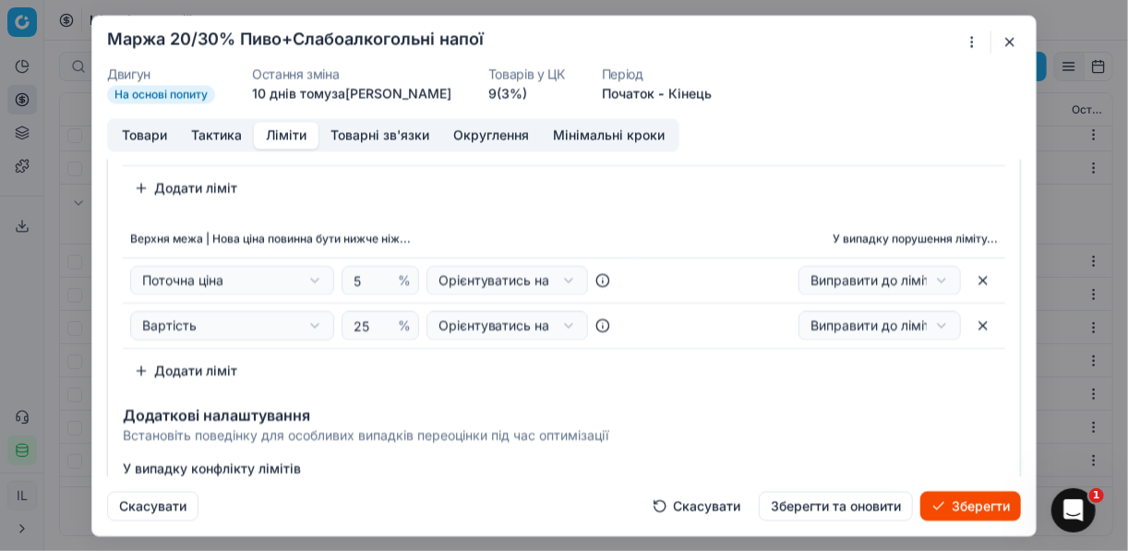
type input "20"
drag, startPoint x: 367, startPoint y: 324, endPoint x: 344, endPoint y: 314, distance: 24.4
click at [344, 314] on div "25 %" at bounding box center [381, 325] width 78 height 30
type input "30"
click at [620, 395] on div "Додаткові налаштування Встановіть поведінку для особливих випадків переоцінки п…" at bounding box center [564, 421] width 912 height 59
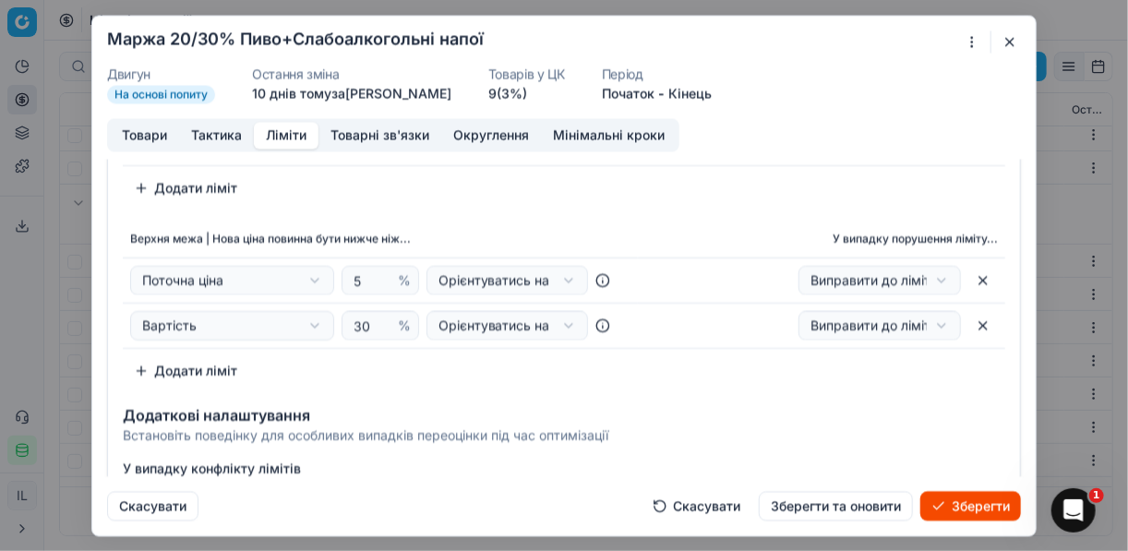
click at [990, 508] on button "Зберегти" at bounding box center [971, 506] width 101 height 30
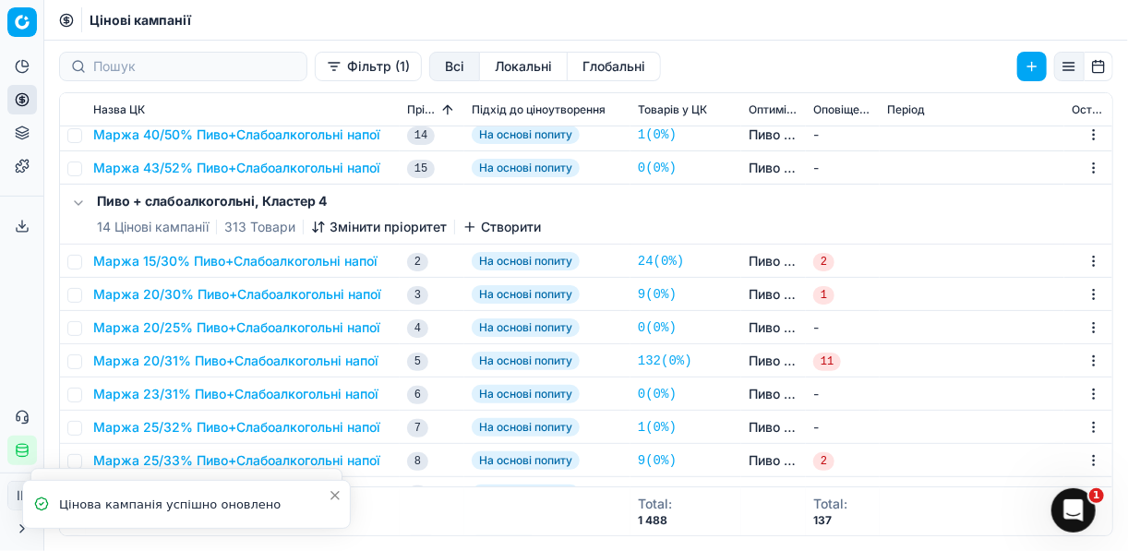
scroll to position [2878, 0]
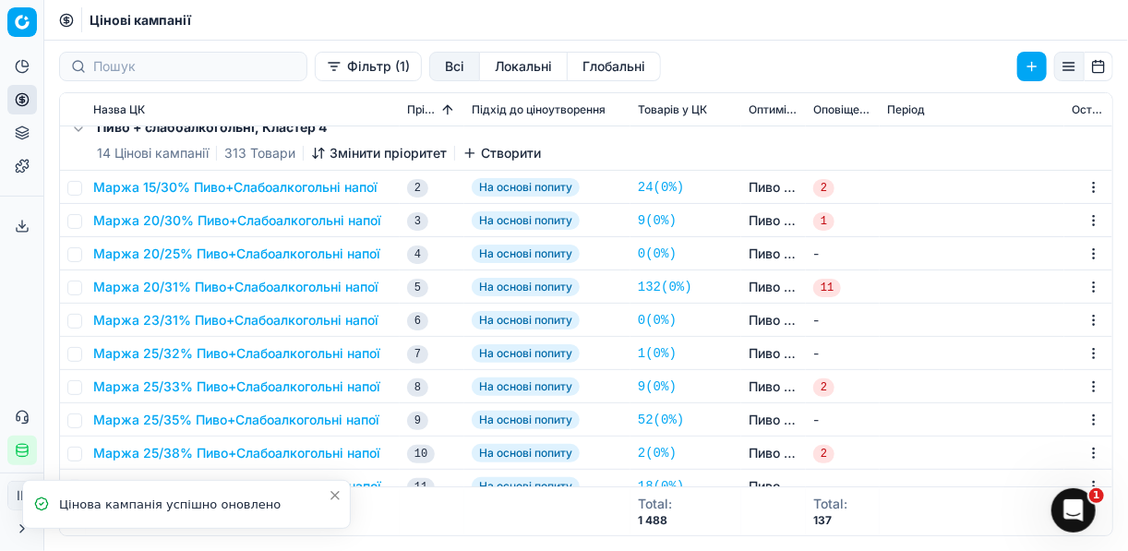
click at [216, 217] on button "Маржа 20/30% Пиво+Слабоалкогольні напої" at bounding box center [237, 220] width 288 height 18
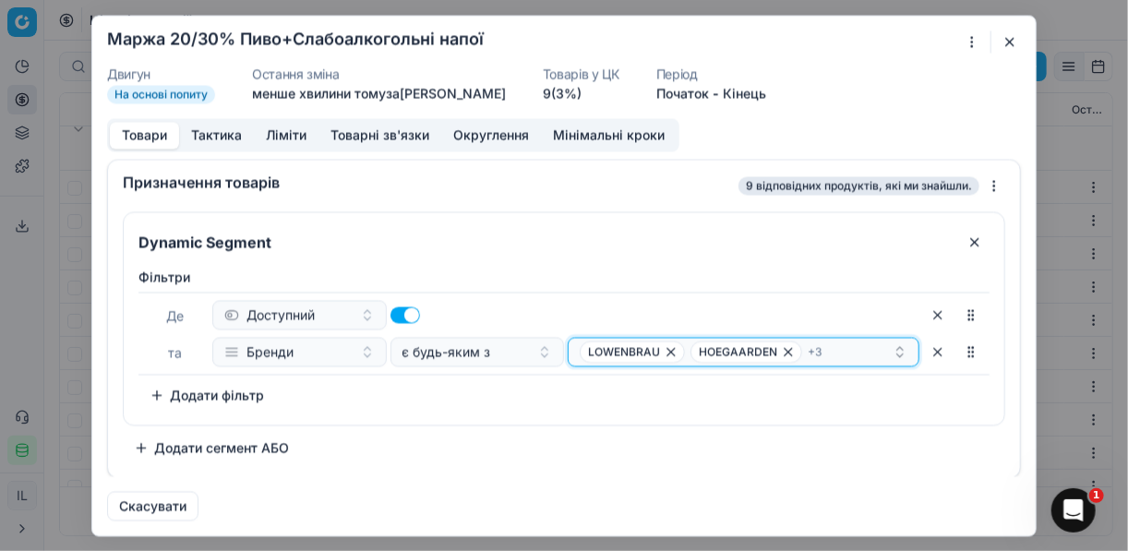
click at [786, 346] on icon "button" at bounding box center [788, 351] width 15 height 15
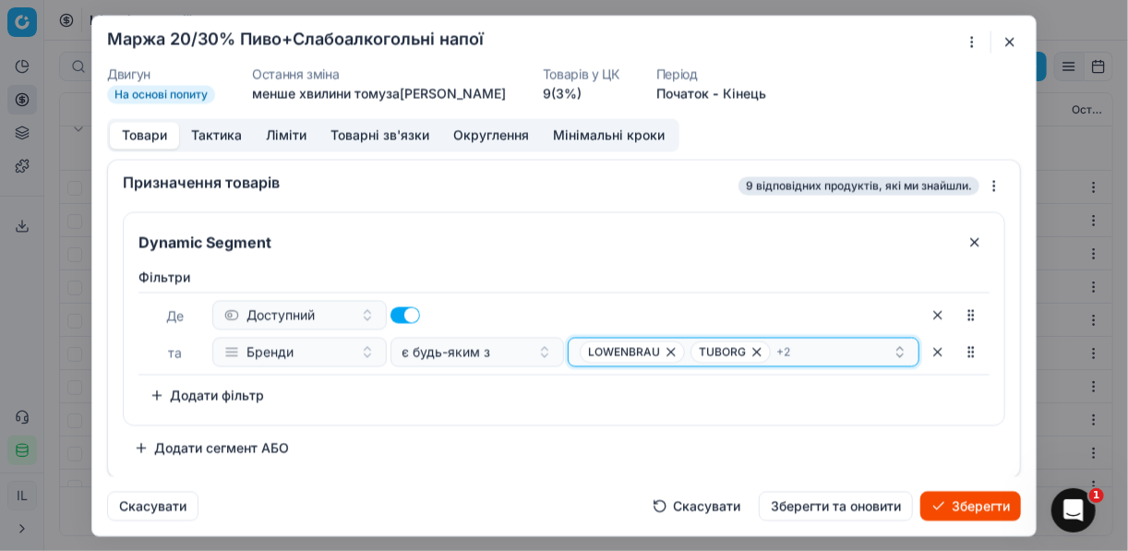
click at [754, 353] on icon "button" at bounding box center [757, 351] width 15 height 15
click at [672, 352] on span "LOWENBRAU" at bounding box center [626, 352] width 92 height 22
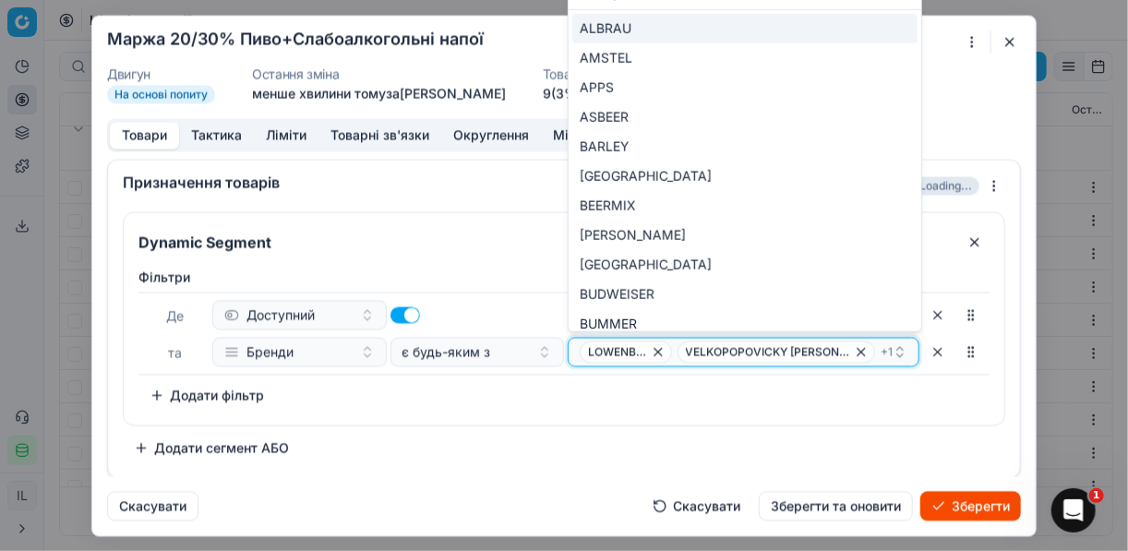
click at [662, 350] on icon "button" at bounding box center [658, 351] width 7 height 7
click at [772, 351] on icon "button" at bounding box center [779, 351] width 15 height 15
click at [660, 354] on icon "button" at bounding box center [666, 351] width 15 height 15
click at [674, 355] on button "Select a value" at bounding box center [744, 352] width 352 height 30
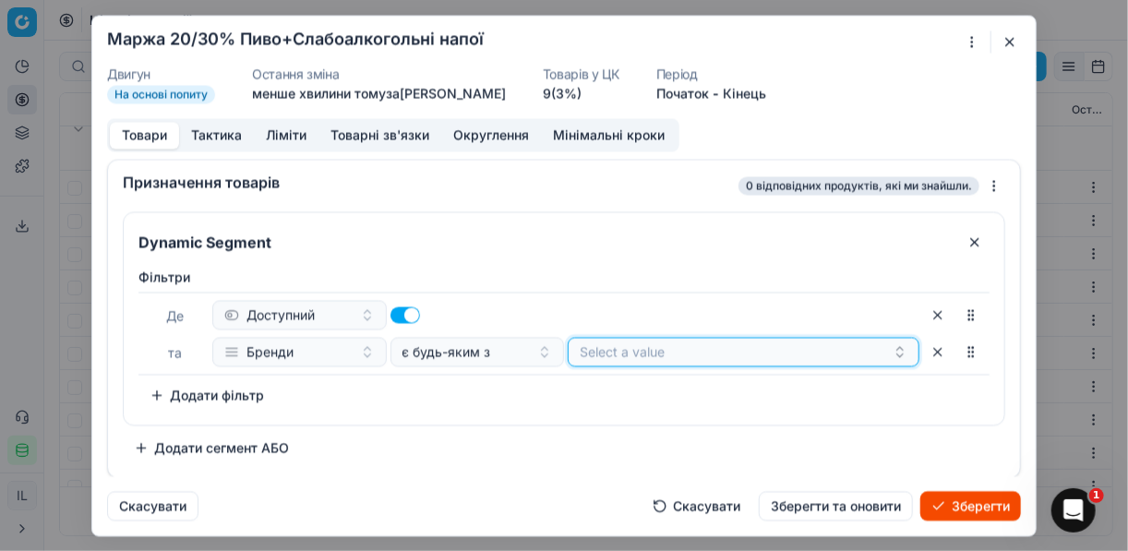
click at [683, 362] on button "Select a value" at bounding box center [744, 352] width 352 height 30
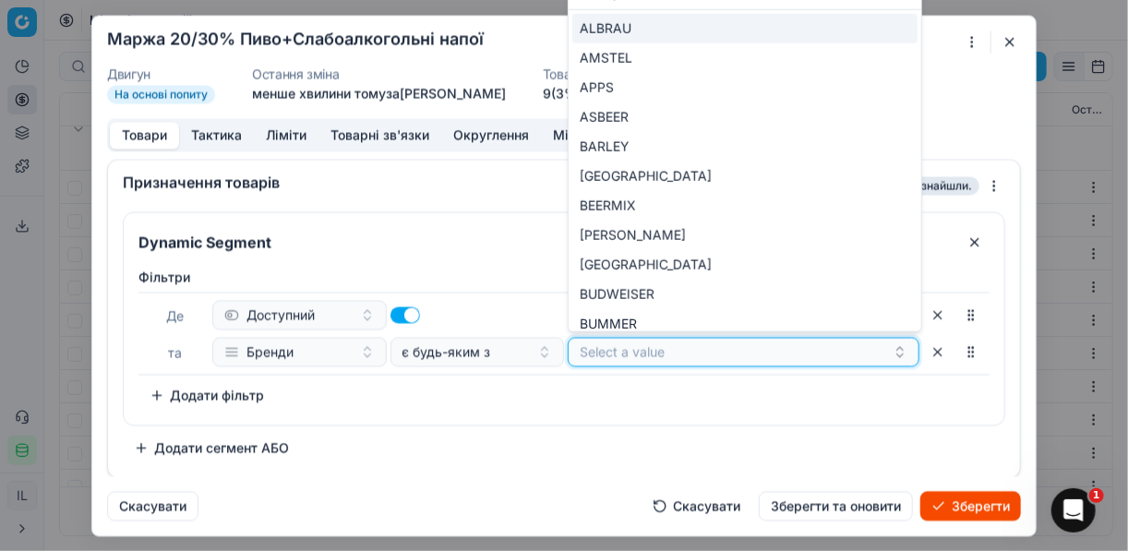
click at [668, 354] on button "Select a value" at bounding box center [744, 352] width 352 height 30
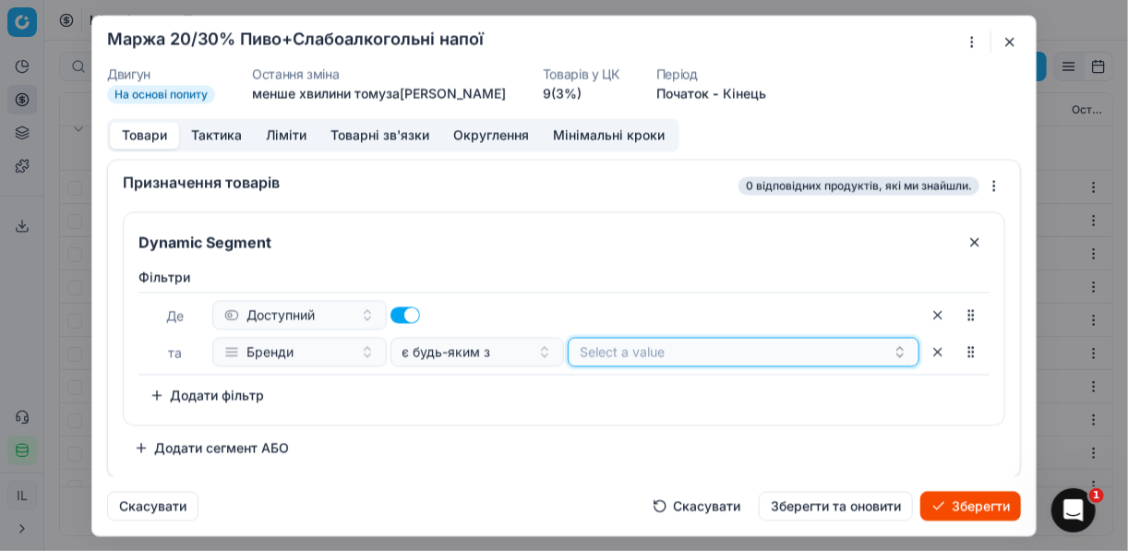
click at [669, 354] on button "Select a value" at bounding box center [744, 352] width 352 height 30
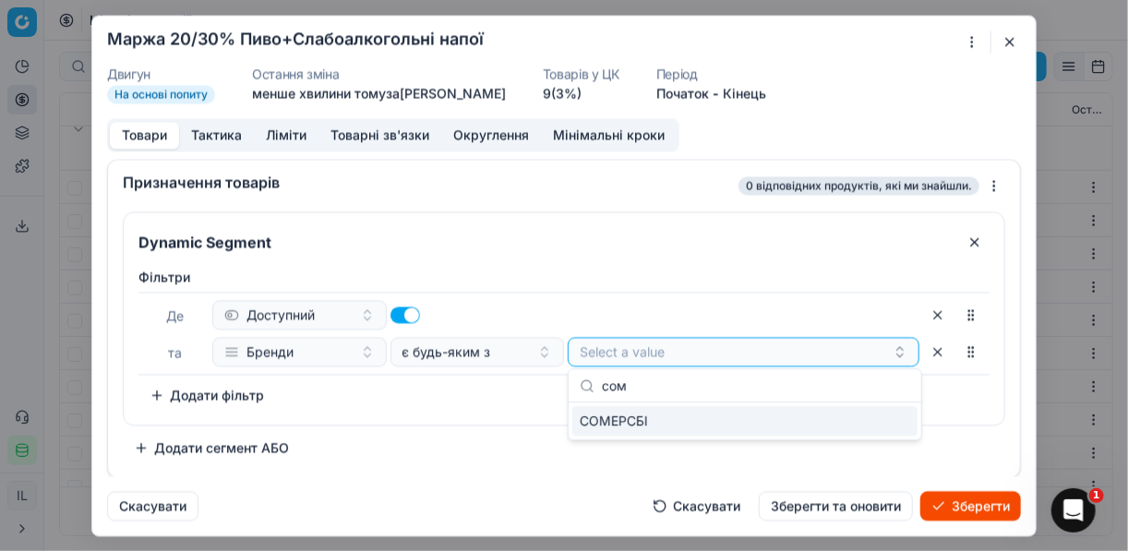
type input "сом"
click at [889, 426] on div "СОМЕРСБІ" at bounding box center [744, 421] width 345 height 30
click at [691, 348] on div "СОМЕРСБІ" at bounding box center [736, 352] width 313 height 22
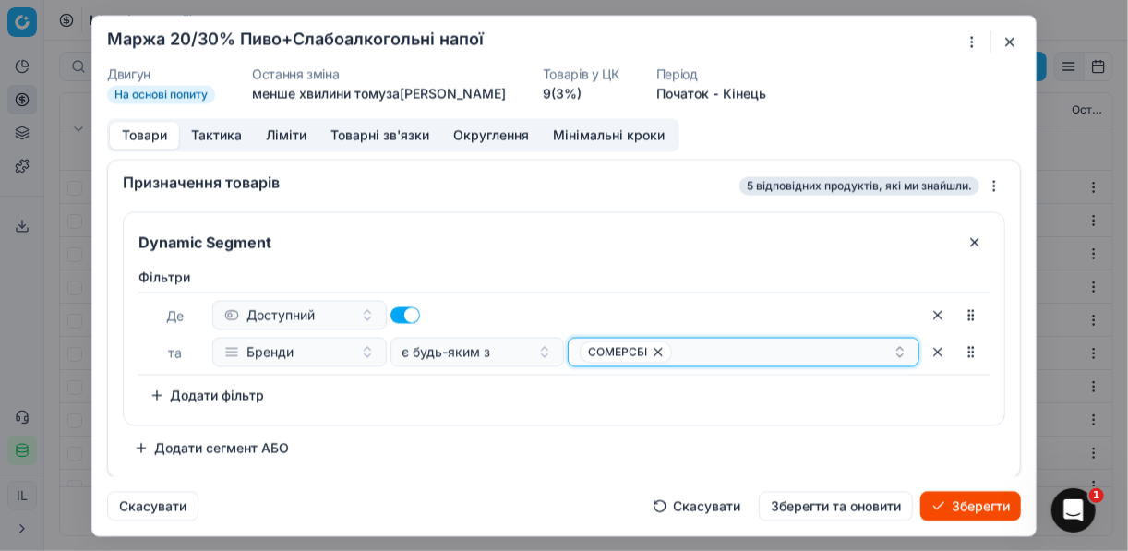
click at [694, 350] on div "СОМЕРСБІ" at bounding box center [736, 352] width 313 height 22
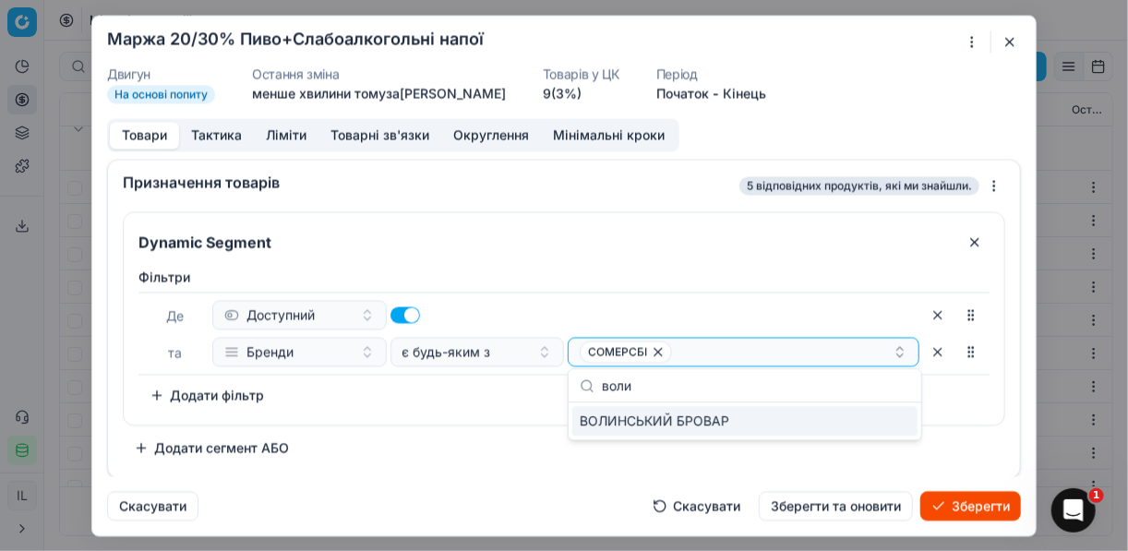
type input "воли"
click at [798, 428] on div "ВОЛИНСЬКИЙ БРОВАР" at bounding box center [744, 421] width 345 height 30
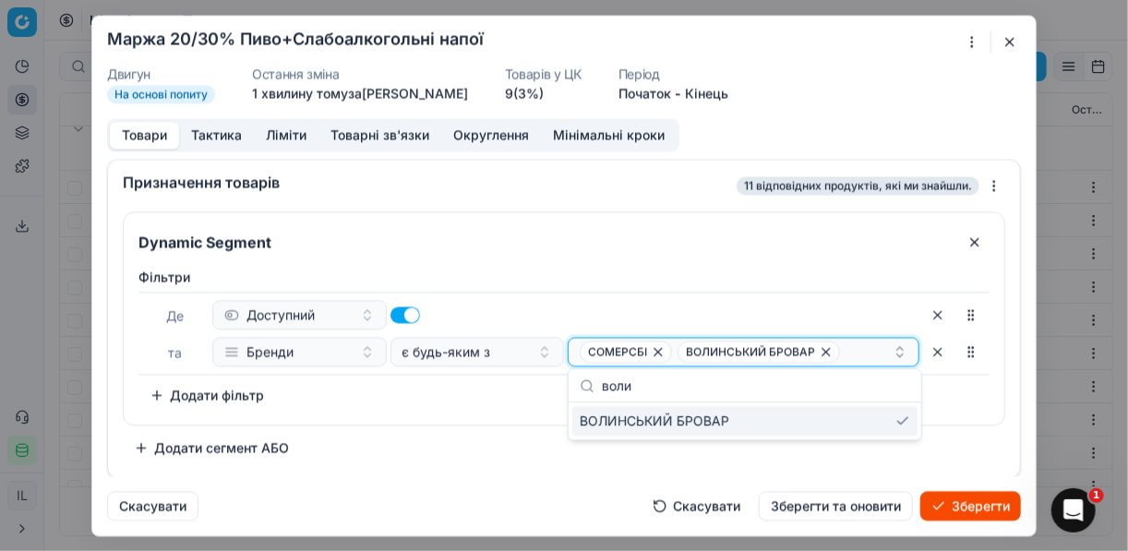
click at [860, 354] on div "СОМЕРСБІ ВОЛИНСЬКИЙ БРОВАР" at bounding box center [736, 352] width 313 height 22
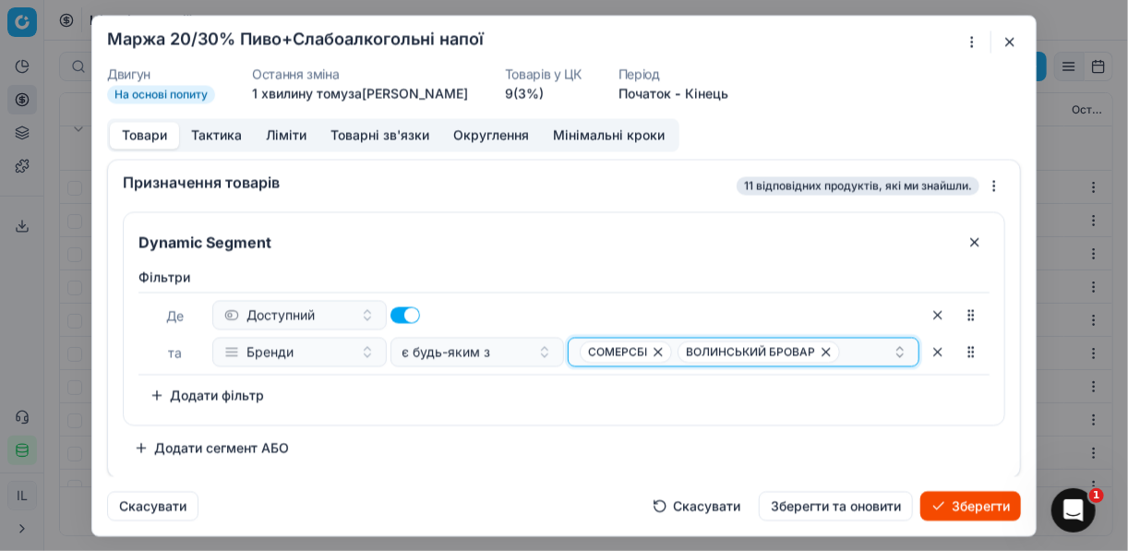
click at [860, 354] on div "СОМЕРСБІ ВОЛИНСЬКИЙ БРОВАР" at bounding box center [736, 352] width 313 height 22
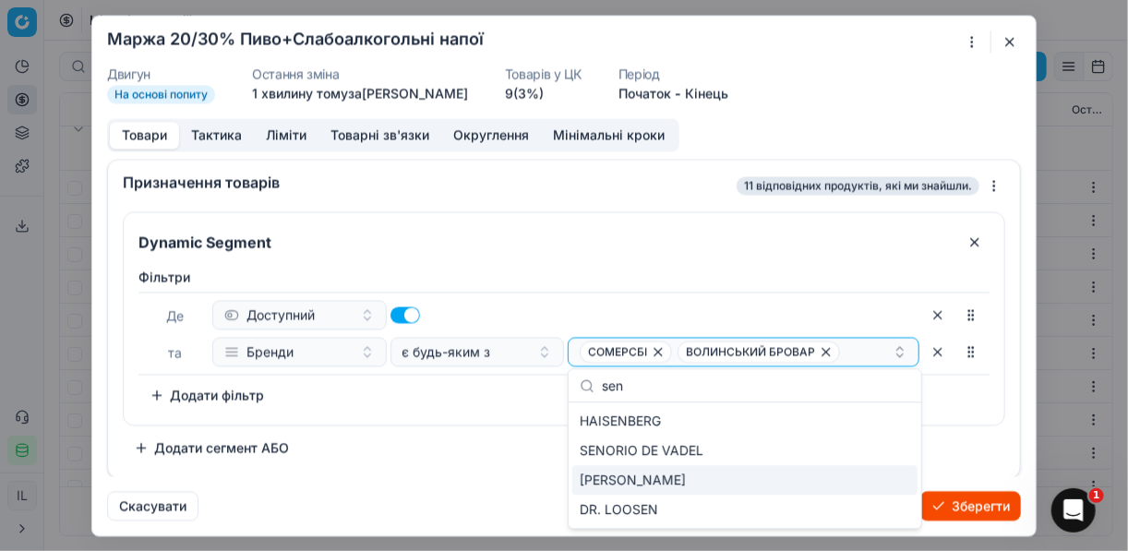
type input "sen"
click at [838, 486] on div "[PERSON_NAME]" at bounding box center [744, 480] width 345 height 30
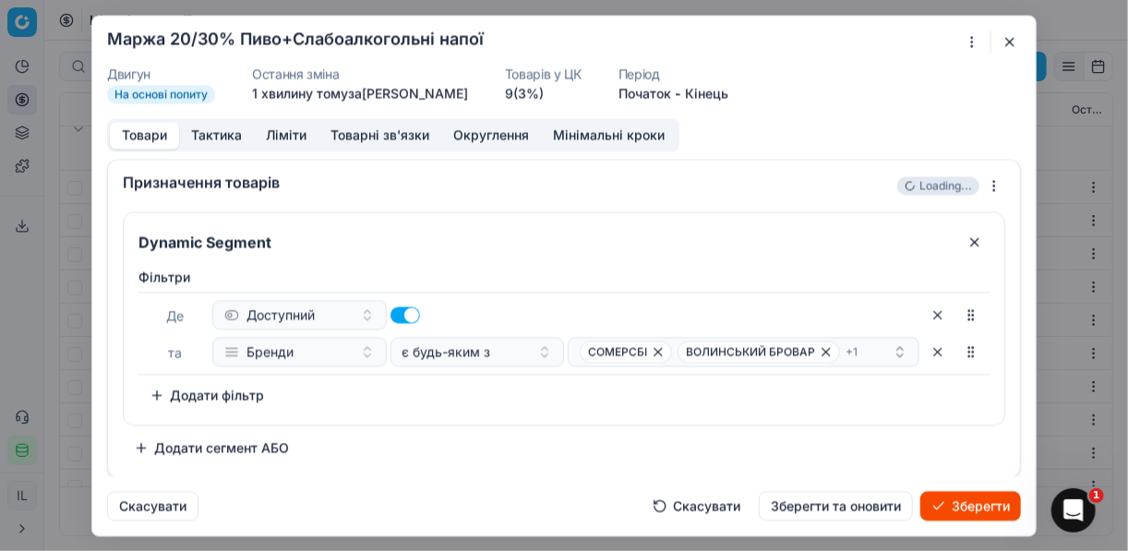
click at [506, 416] on div "Фiльтри Де Доступний та Бренди є будь-яким з СОМЕРСБІ ВОЛИНСЬКИЙ БРОВАР + 1 To …" at bounding box center [564, 342] width 881 height 164
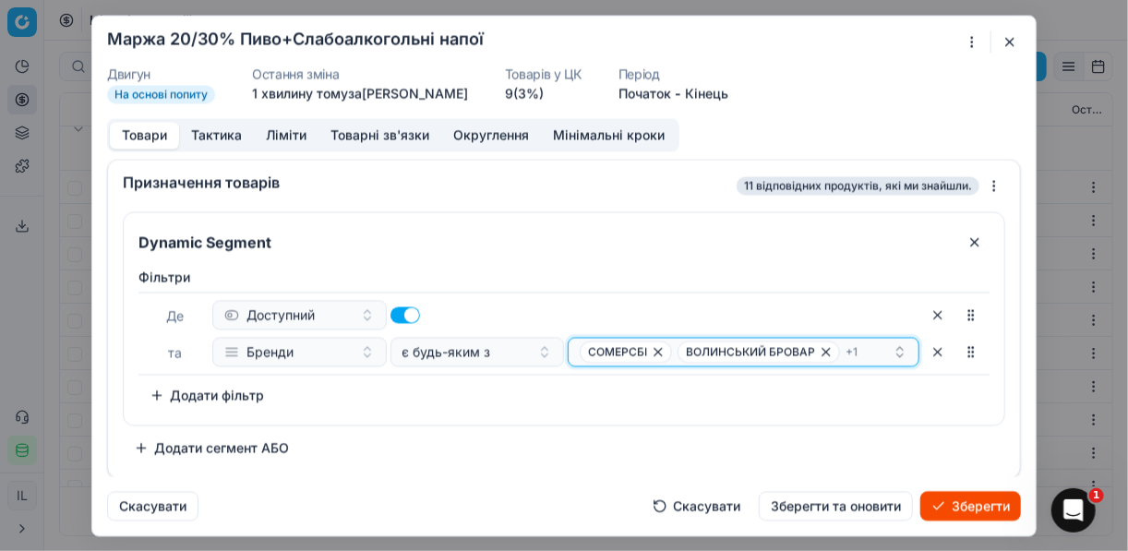
click at [872, 350] on div "СОМЕРСБІ ВОЛИНСЬКИЙ БРОВАР + 1" at bounding box center [736, 352] width 313 height 22
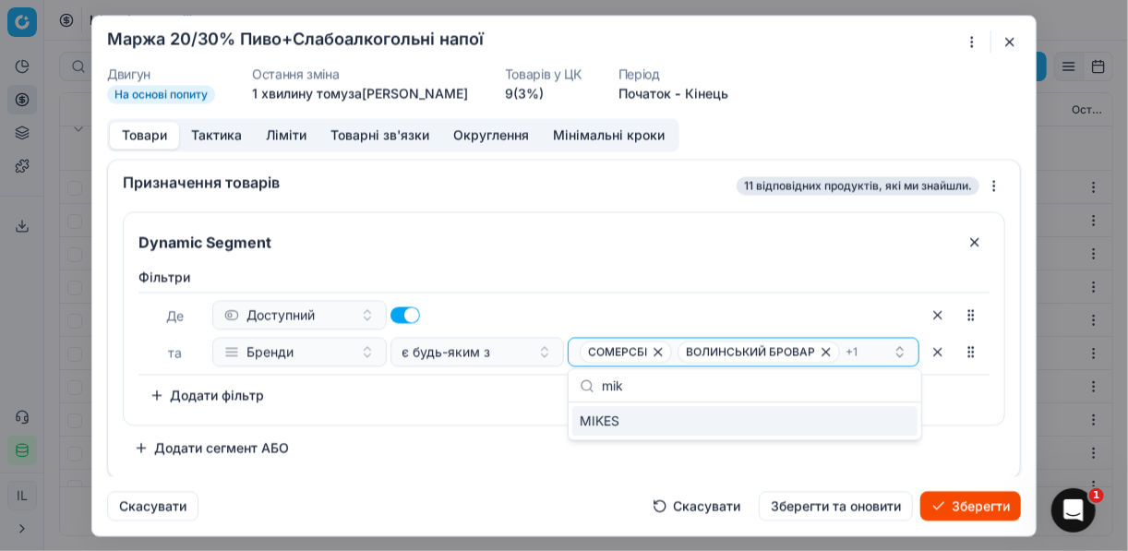
type input "mik"
click at [894, 424] on div "MIKES" at bounding box center [744, 421] width 345 height 30
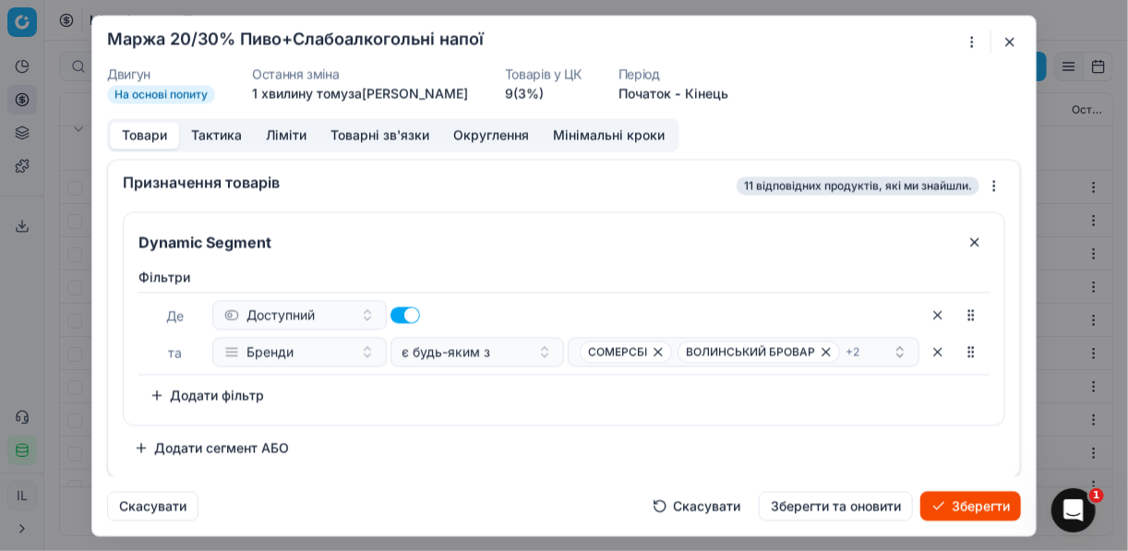
click at [513, 438] on div "Dynamic Segment Фiльтри Де Доступний та Бренди є будь-яким з СОМЕРСБІ ВОЛИНСЬКИ…" at bounding box center [564, 336] width 883 height 251
click at [863, 347] on div "СОМЕРСБІ ВОЛИНСЬКИЙ БРОВАР + 2" at bounding box center [736, 352] width 313 height 22
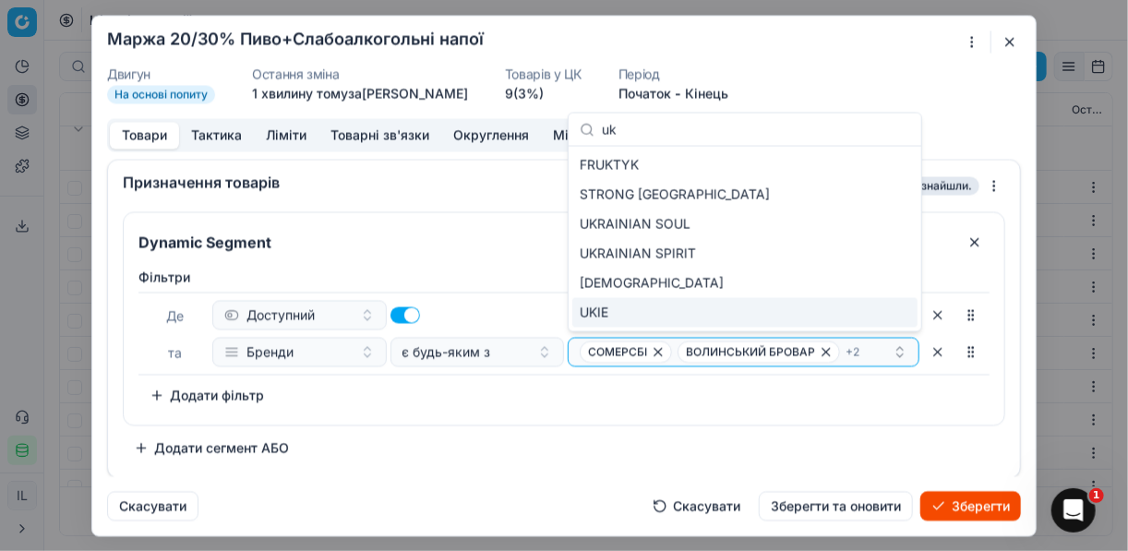
type input "uk"
click at [675, 307] on div "UKIE" at bounding box center [744, 313] width 345 height 30
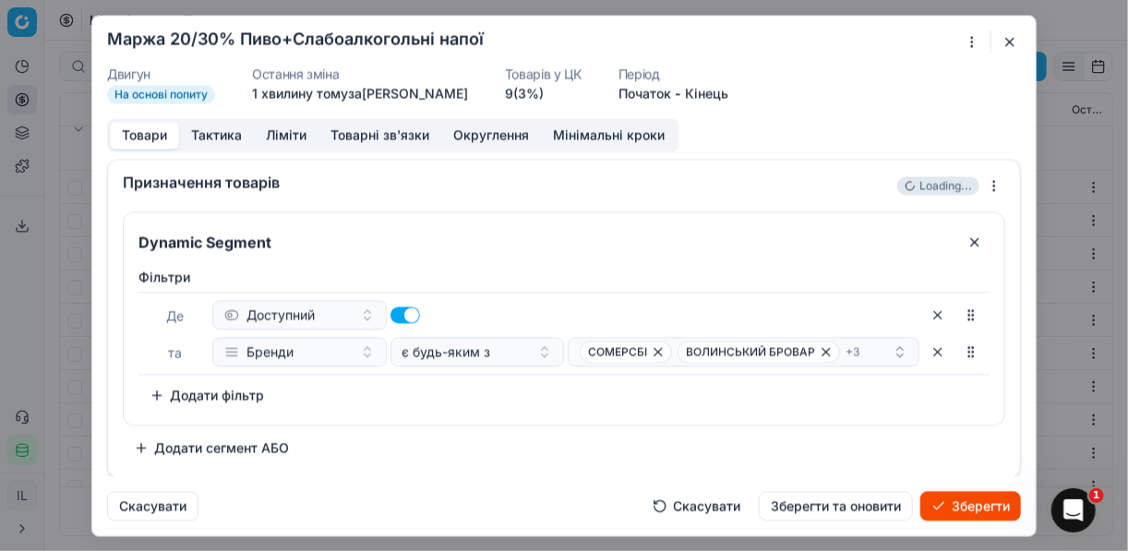
click at [717, 403] on div "Фiльтри Де Доступний та Бренди є будь-яким з СОМЕРСБІ ВОЛИНСЬКИЙ БРОВАР + 3 To …" at bounding box center [564, 339] width 851 height 142
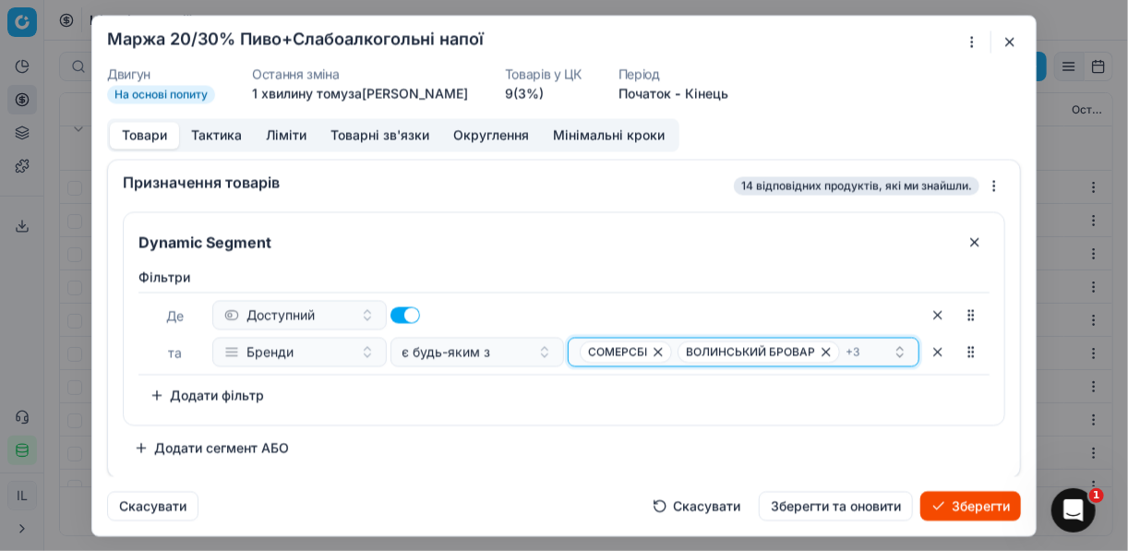
click at [861, 352] on div "СОМЕРСБІ ВОЛИНСЬКИЙ БРОВАР + 3" at bounding box center [736, 352] width 313 height 22
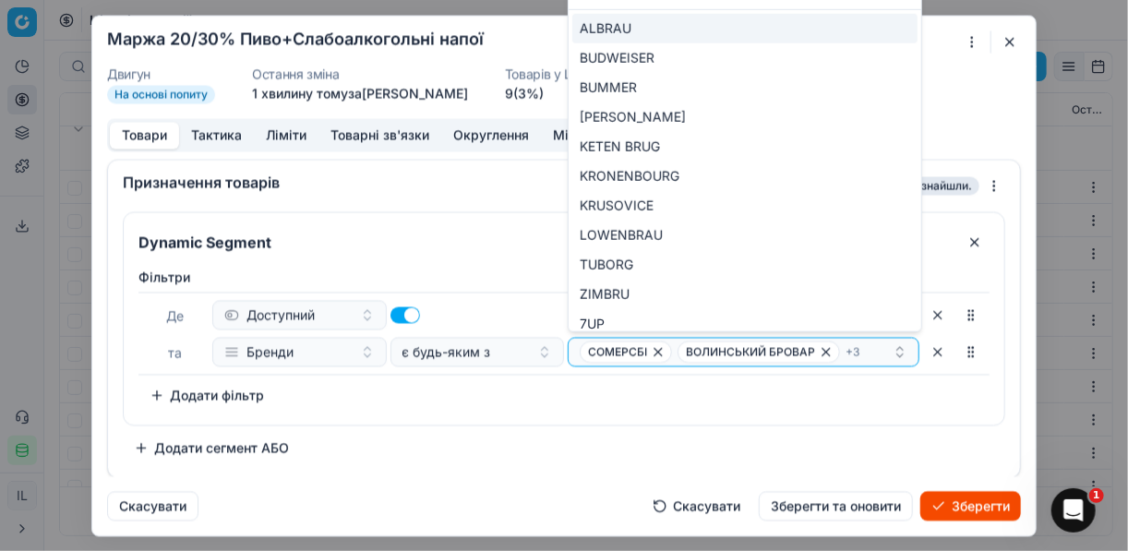
type input "uk"
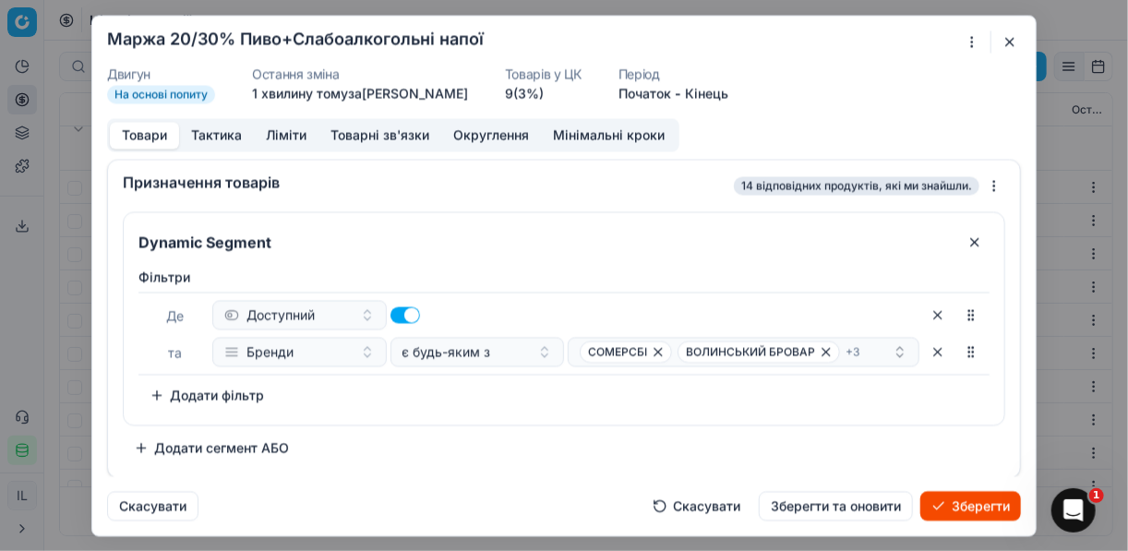
click at [817, 408] on div "Фiльтри Де Доступний та Бренди є будь-яким з СОМЕРСБІ ВОЛИНСЬКИЙ БРОВАР + 3 To …" at bounding box center [564, 342] width 881 height 164
click at [951, 500] on button "Зберегти" at bounding box center [971, 506] width 101 height 30
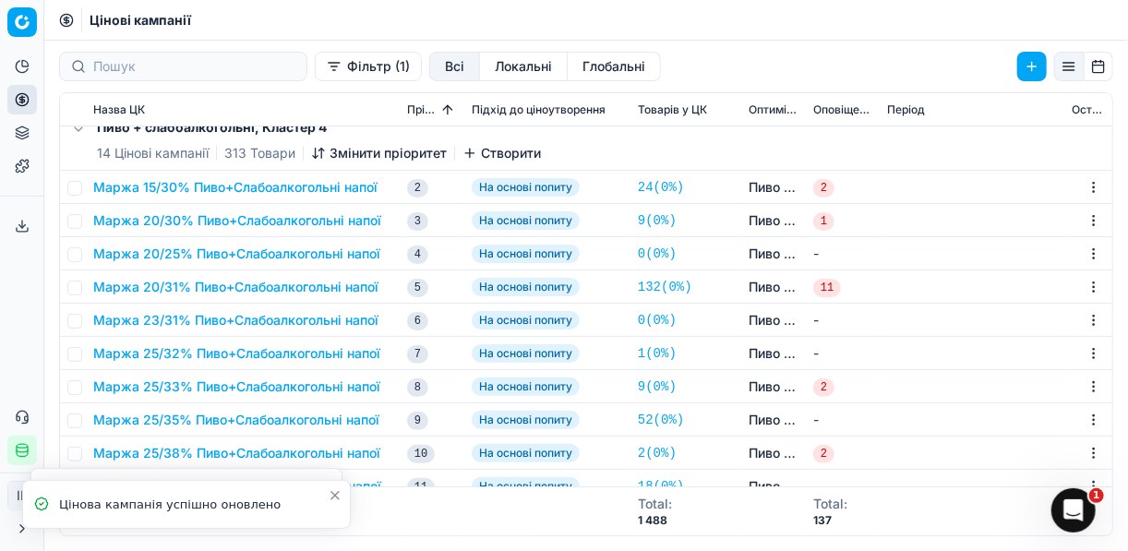
click at [198, 223] on button "Маржа 20/30% Пиво+Слабоалкогольні напої" at bounding box center [237, 220] width 288 height 18
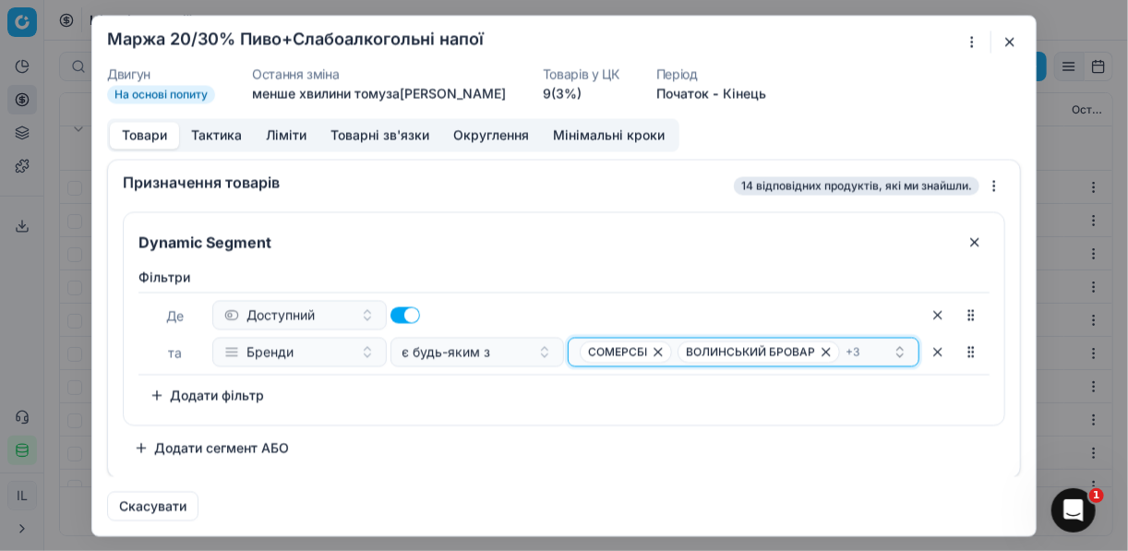
click at [872, 345] on div "СОМЕРСБІ ВОЛИНСЬКИЙ БРОВАР + 3" at bounding box center [736, 352] width 313 height 22
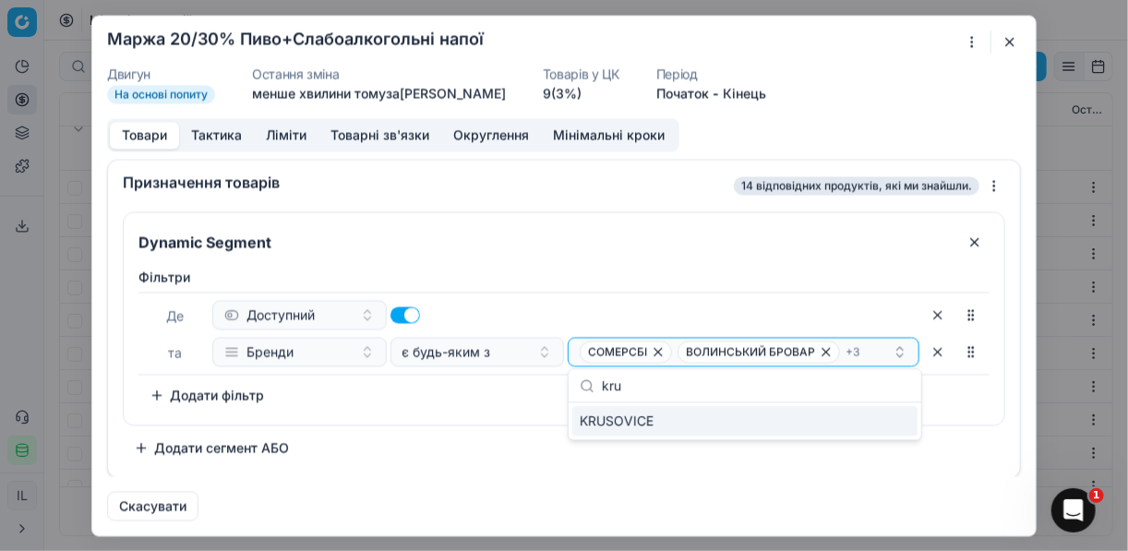
type input "kru"
click at [893, 423] on div "KRUSOVICE" at bounding box center [744, 421] width 345 height 30
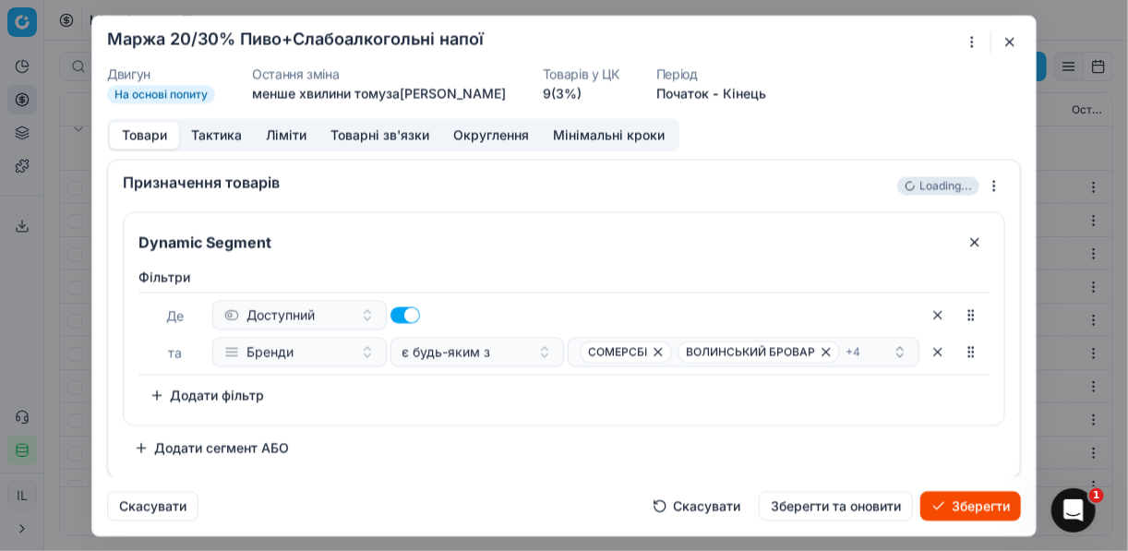
click at [515, 443] on div "Dynamic Segment Фiльтри Де Доступний та Бренди є будь-яким з СОМЕРСБІ ВОЛИНСЬКИ…" at bounding box center [564, 336] width 883 height 251
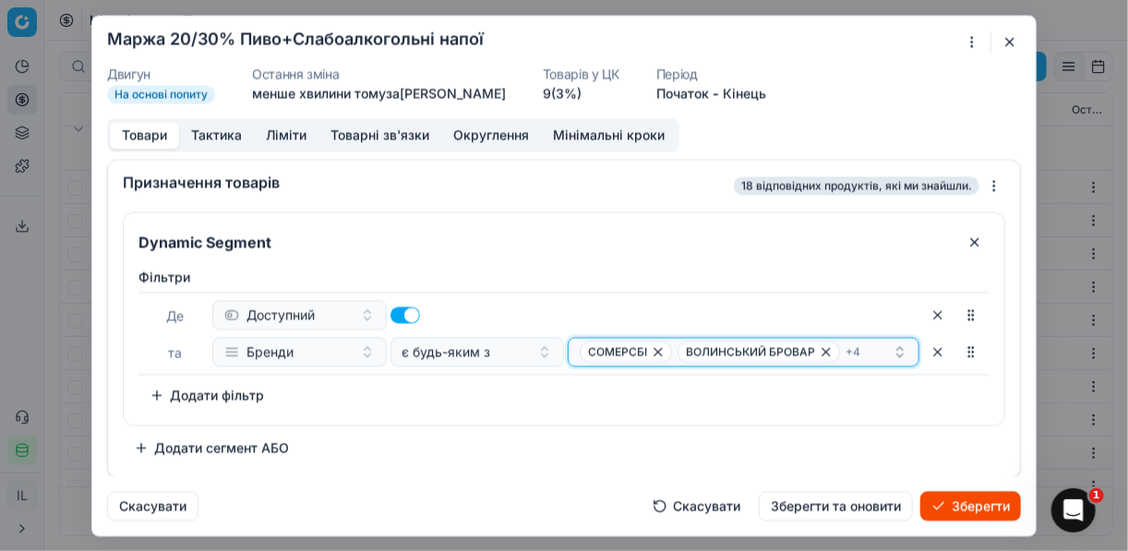
click at [875, 350] on div "СОМЕРСБІ ВОЛИНСЬКИЙ БРОВАР + 4" at bounding box center [736, 352] width 313 height 22
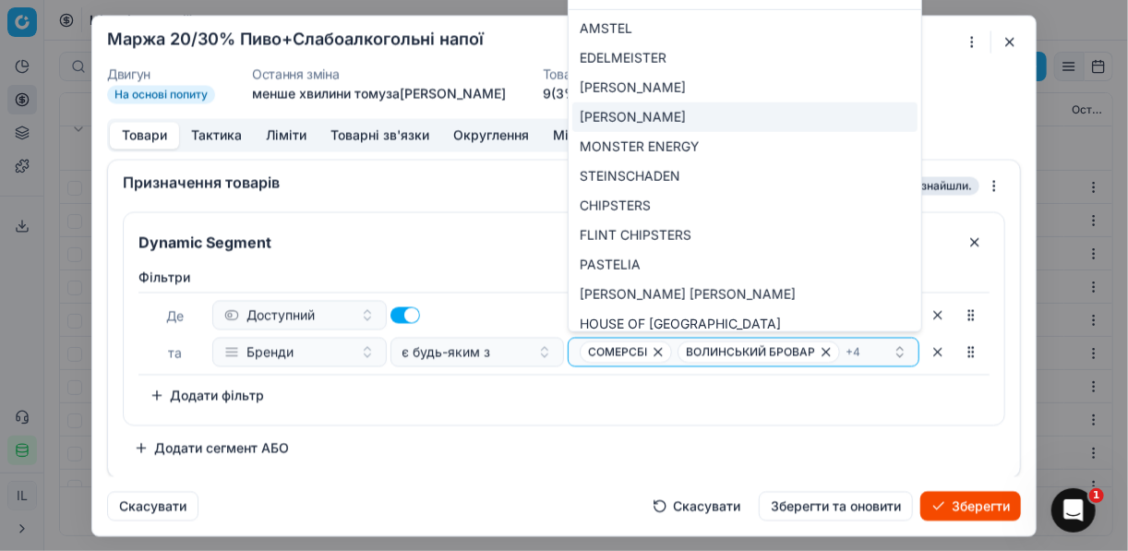
type input "ste"
click at [834, 113] on div "STELLA ARTOIS" at bounding box center [744, 117] width 345 height 30
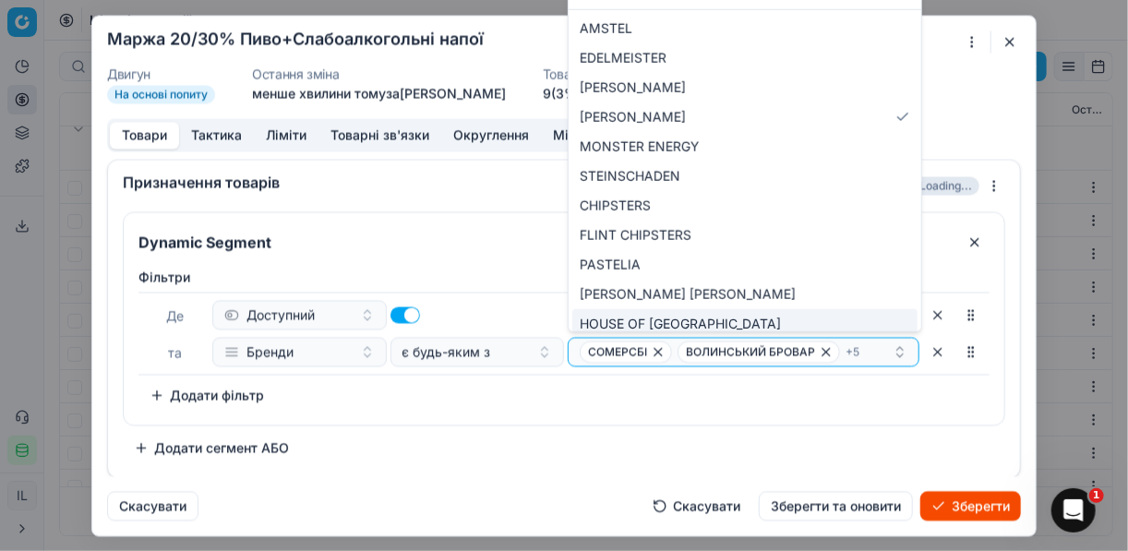
click at [655, 401] on div "Фiльтри Де Доступний та Бренди є будь-яким з СОМЕРСБІ ВОЛИНСЬКИЙ БРОВАР + 5 To …" at bounding box center [564, 339] width 851 height 142
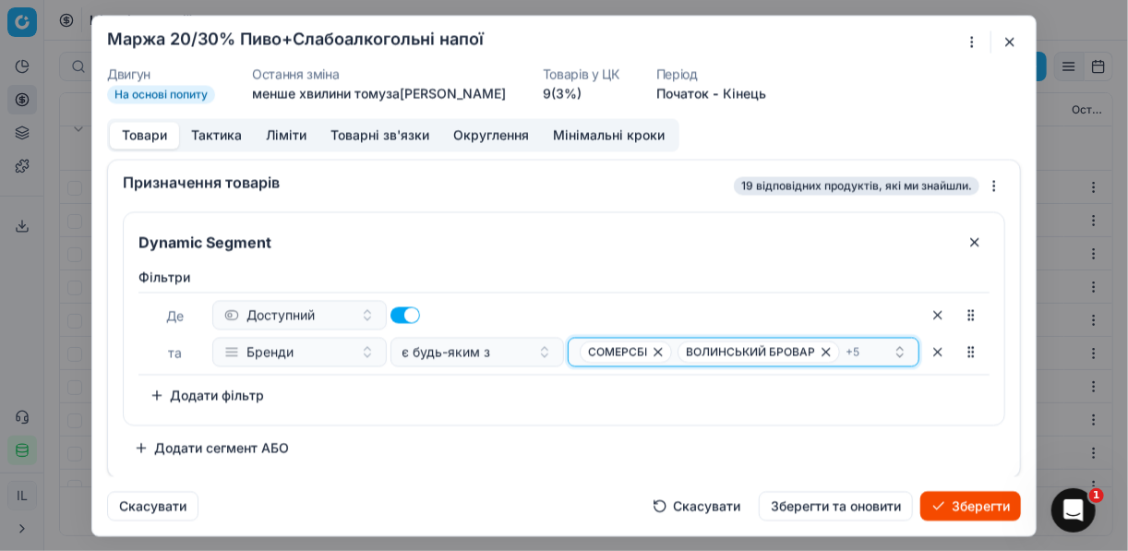
click at [863, 351] on div "СОМЕРСБІ ВОЛИНСЬКИЙ БРОВАР + 5" at bounding box center [736, 352] width 313 height 22
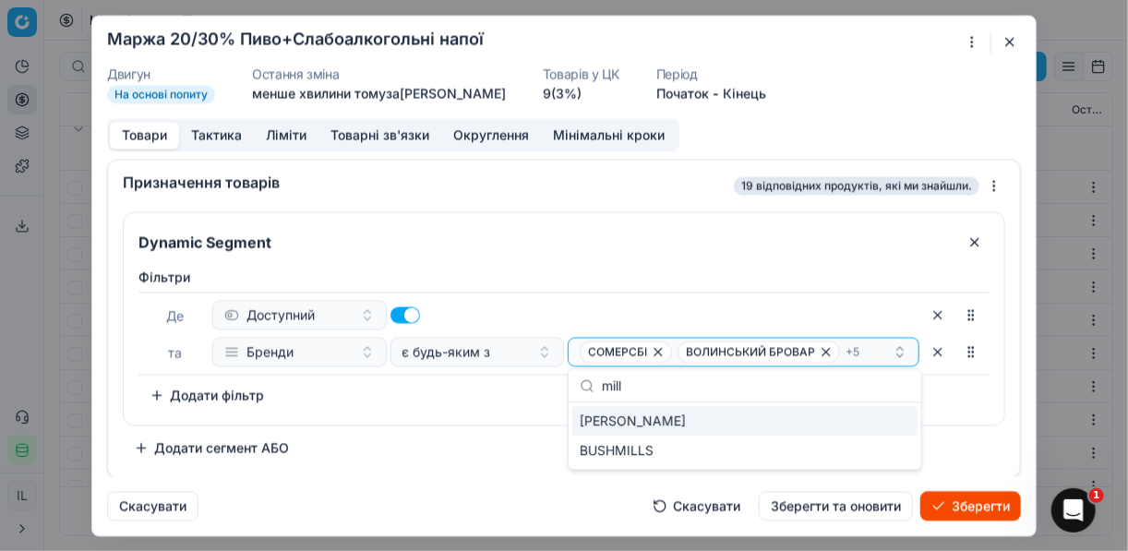
type input "mill"
click at [887, 419] on div "MILLER" at bounding box center [744, 421] width 345 height 30
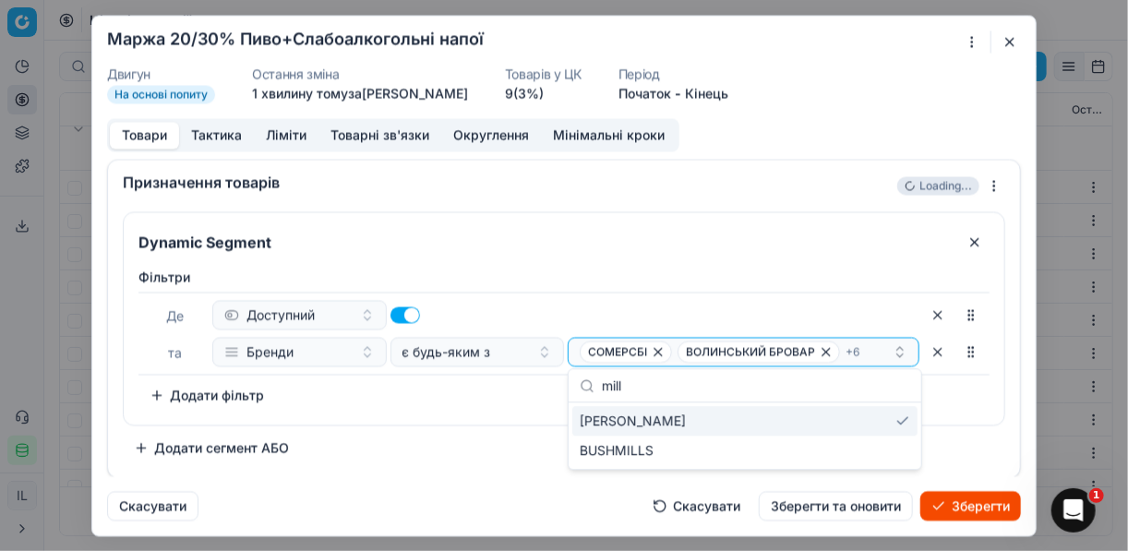
click at [521, 426] on div "Dynamic Segment Фiльтри Де Доступний та Бренди є будь-яким з СОМЕРСБІ ВОЛИНСЬКИ…" at bounding box center [564, 336] width 883 height 251
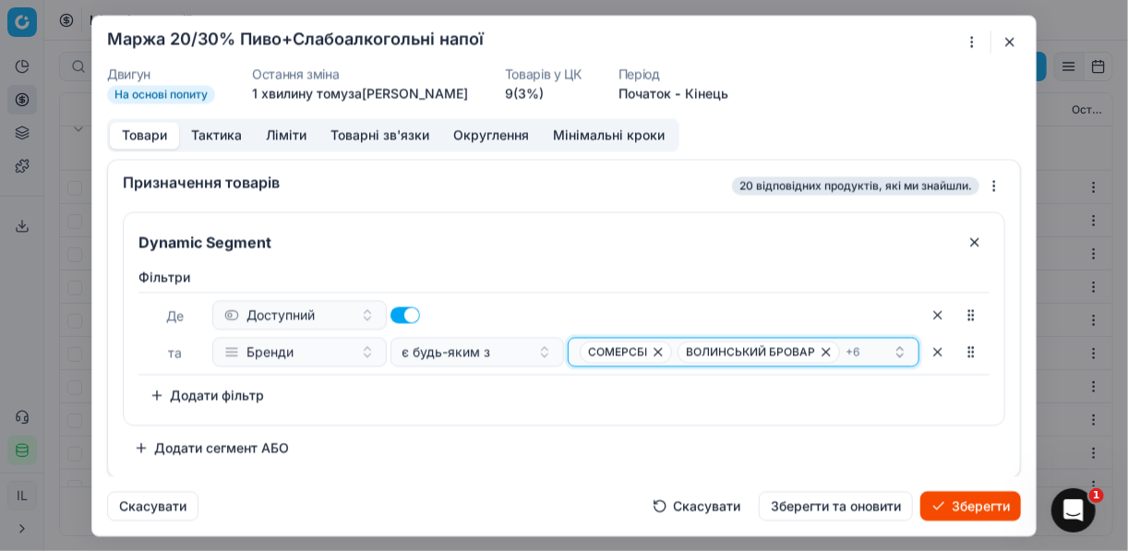
click at [864, 347] on div "СОМЕРСБІ ВОЛИНСЬКИЙ БРОВАР + 6" at bounding box center [736, 352] width 313 height 22
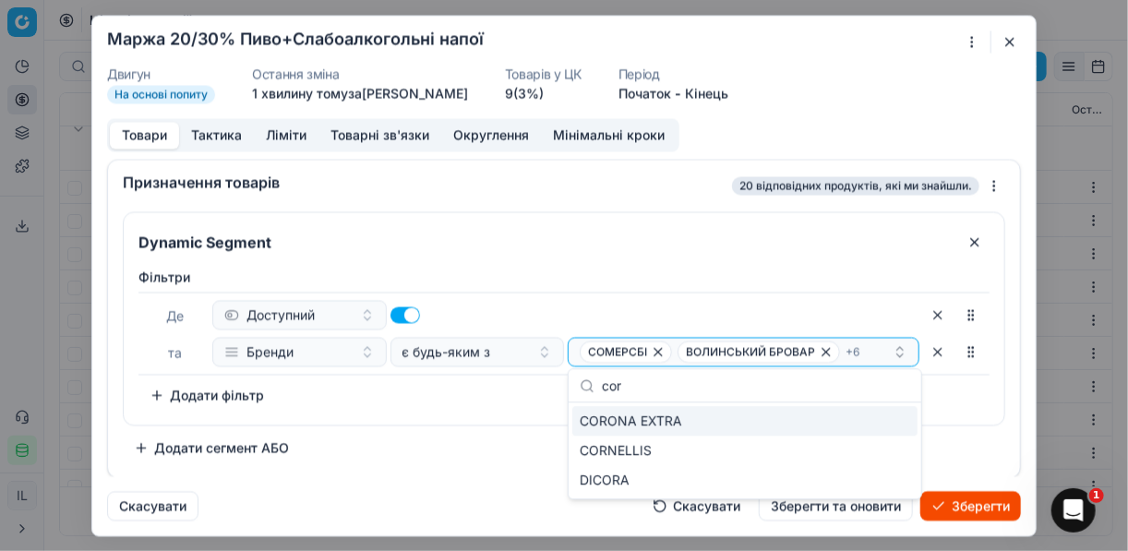
type input "cor"
click at [700, 416] on div "CORONA EXTRA" at bounding box center [744, 421] width 345 height 30
click at [462, 436] on div "Dynamic Segment Фiльтри Де Доступний та Бренди є будь-яким з СОМЕРСБІ ВОЛИНСЬКИ…" at bounding box center [564, 336] width 883 height 251
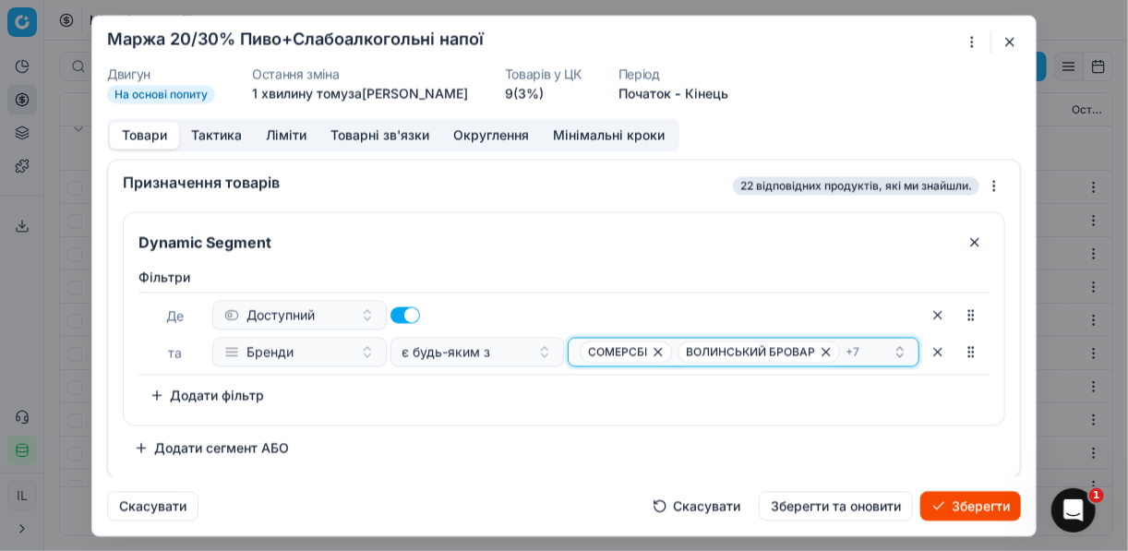
click at [866, 354] on div "СОМЕРСБІ ВОЛИНСЬКИЙ БРОВАР + 7" at bounding box center [736, 352] width 313 height 22
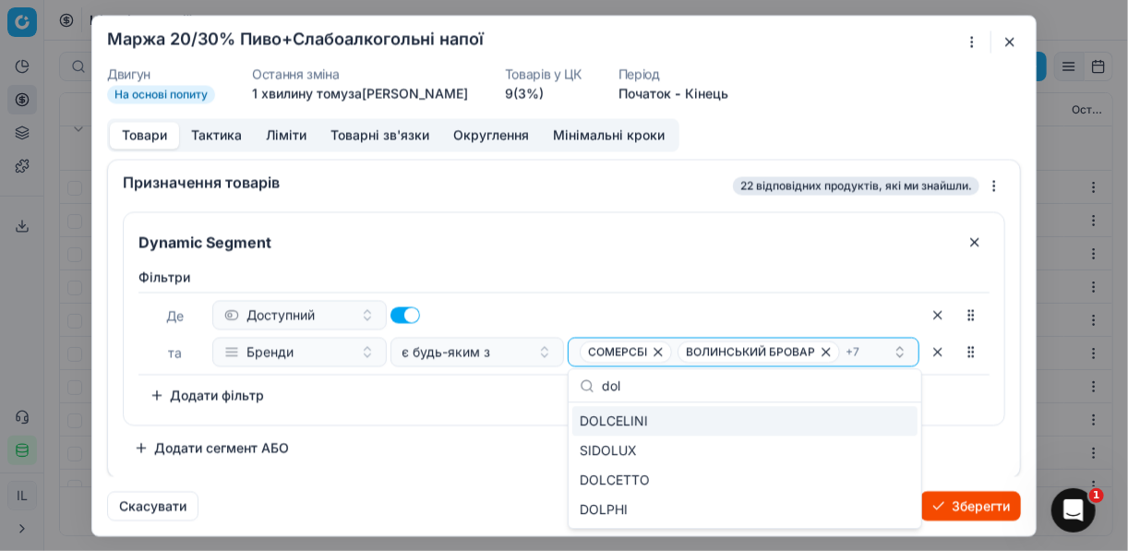
type input "dol"
click at [888, 419] on div "DOLCELINI" at bounding box center [744, 421] width 345 height 30
click at [452, 432] on div "Dynamic Segment Фiльтри Де Доступний та Бренди є будь-яким з СОМЕРСБІ ВОЛИНСЬКИ…" at bounding box center [564, 336] width 883 height 251
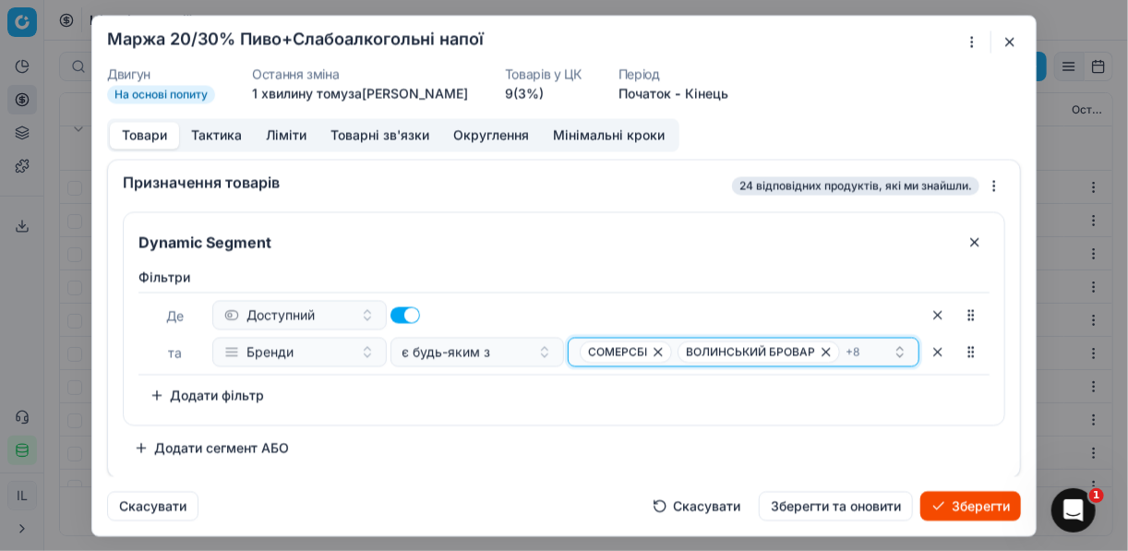
click at [873, 352] on div "СОМЕРСБІ ВОЛИНСЬКИЙ БРОВАР + 8" at bounding box center [736, 352] width 313 height 22
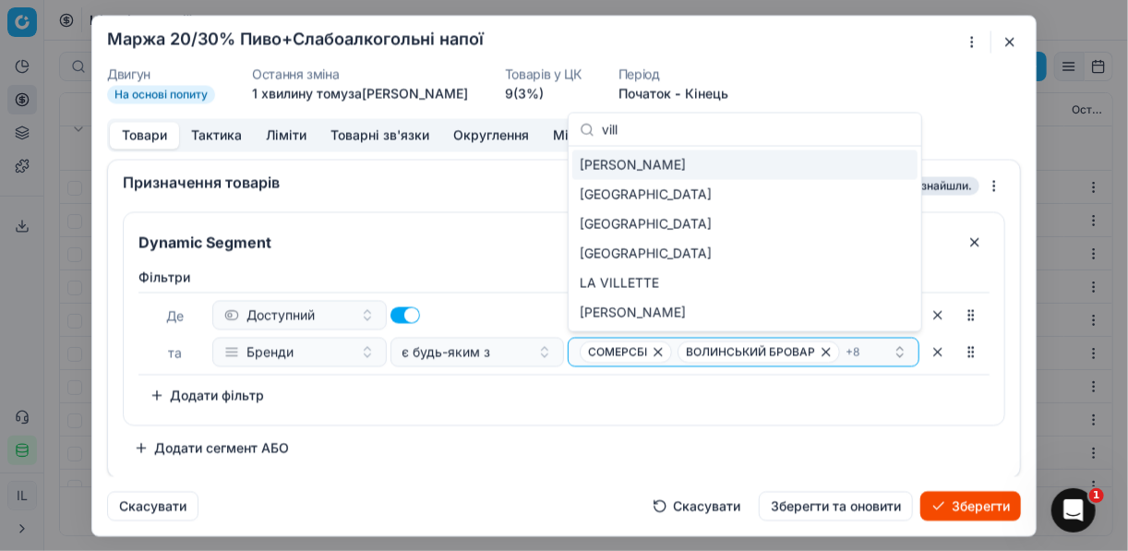
type input "vill"
click at [872, 163] on div "VILLA BIANCA" at bounding box center [744, 166] width 345 height 30
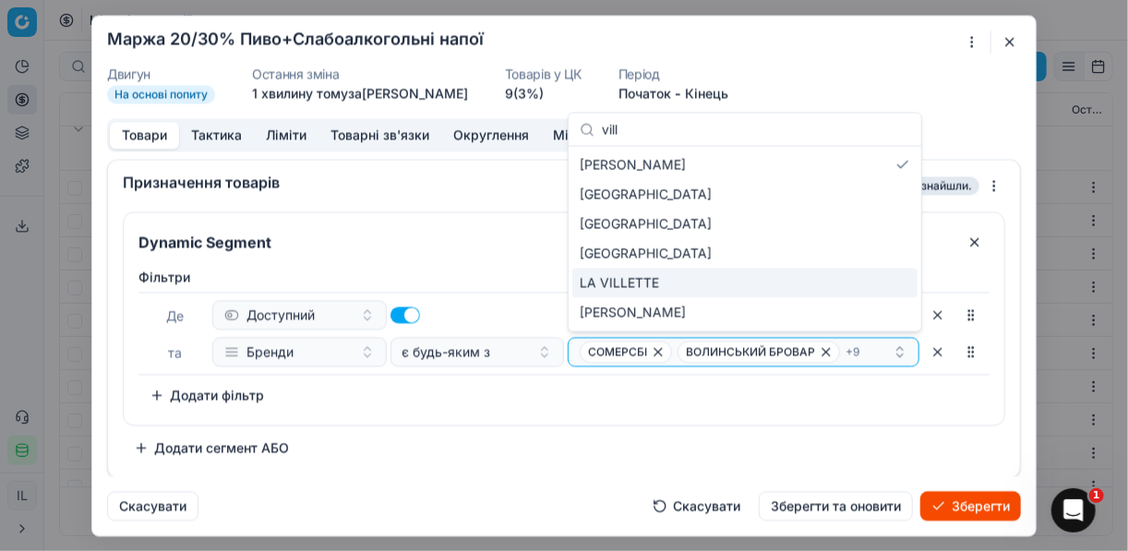
click at [580, 403] on div "Фiльтри Де Доступний та Бренди є будь-яким з СОМЕРСБІ ВОЛИНСЬКИЙ БРОВАР + 9 To …" at bounding box center [564, 339] width 851 height 142
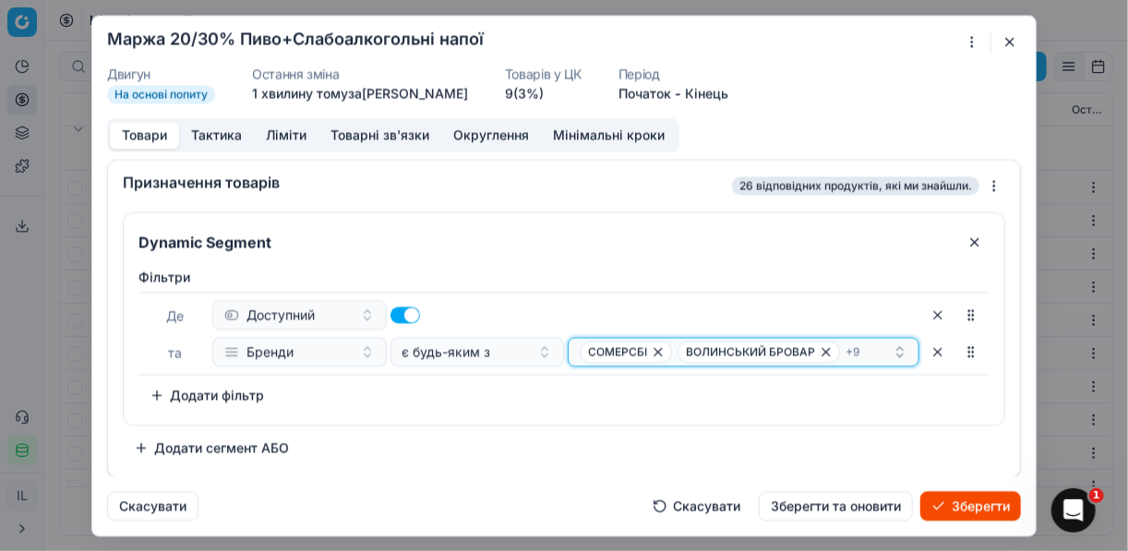
click at [864, 348] on div "СОМЕРСБІ ВОЛИНСЬКИЙ БРОВАР + 9" at bounding box center [736, 352] width 313 height 22
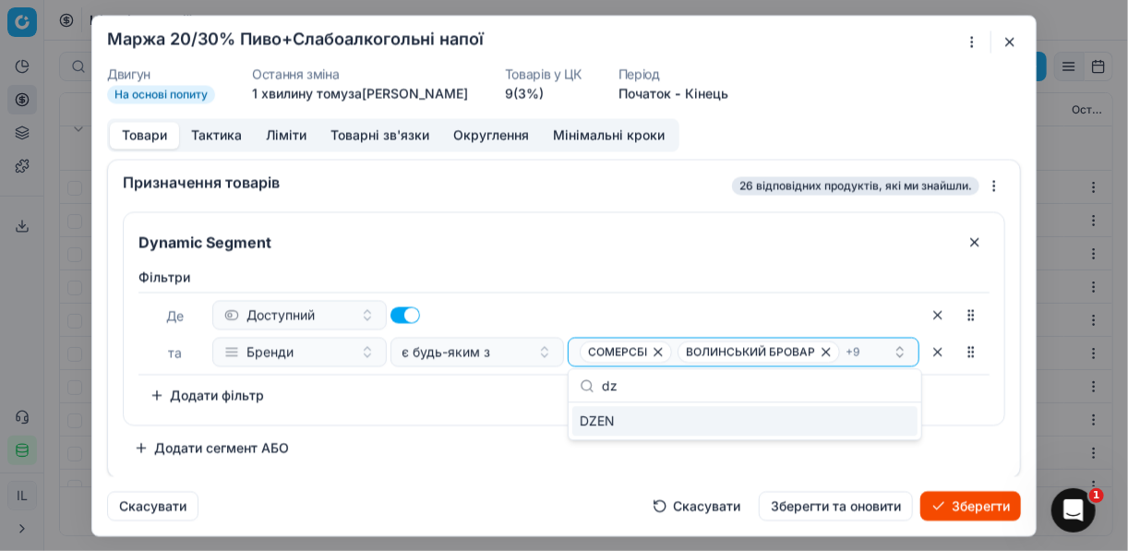
type input "dz"
click at [897, 416] on div "DZEN" at bounding box center [744, 421] width 345 height 30
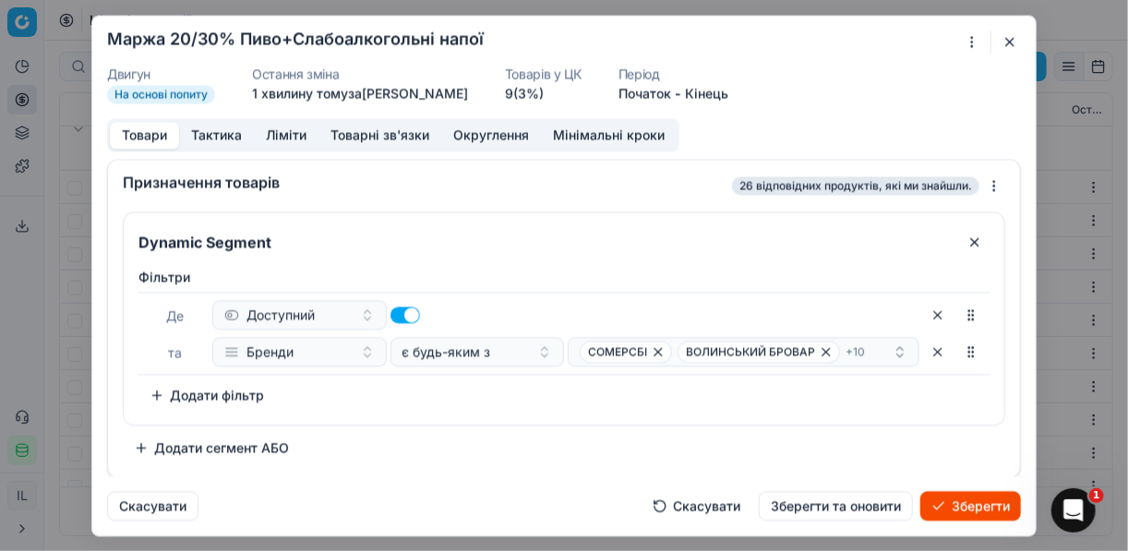
click at [517, 409] on div "Фiльтри Де Доступний та Бренди є будь-яким з СОМЕРСБІ ВОЛИНСЬКИЙ БРОВАР + 10 To…" at bounding box center [564, 342] width 881 height 164
click at [866, 352] on div "СОМЕРСБІ ВОЛИНСЬКИЙ БРОВАР + 10" at bounding box center [736, 352] width 313 height 22
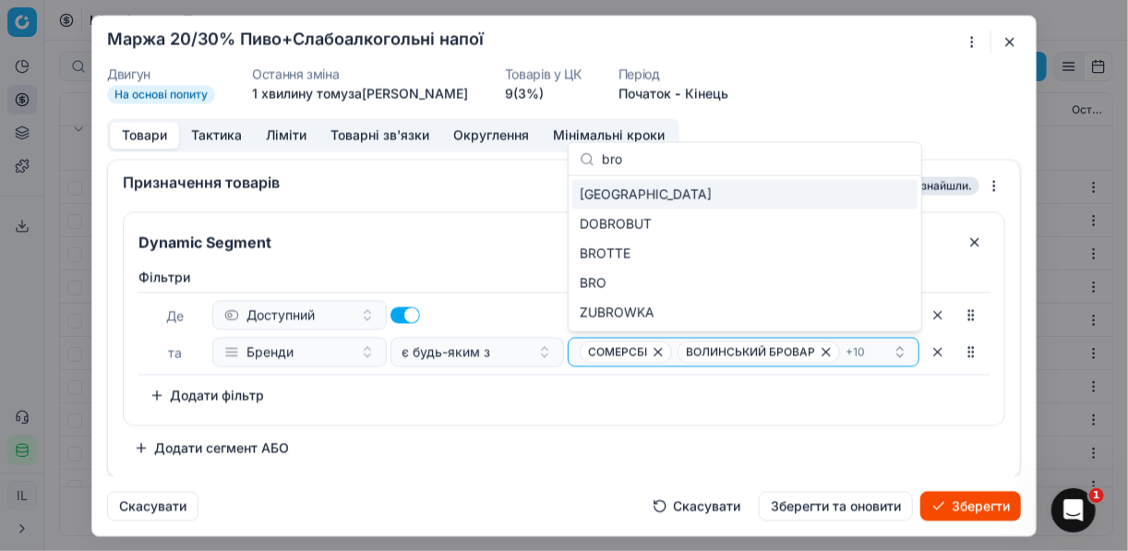
type input "bro"
click at [898, 181] on div "[GEOGRAPHIC_DATA]" at bounding box center [744, 195] width 345 height 30
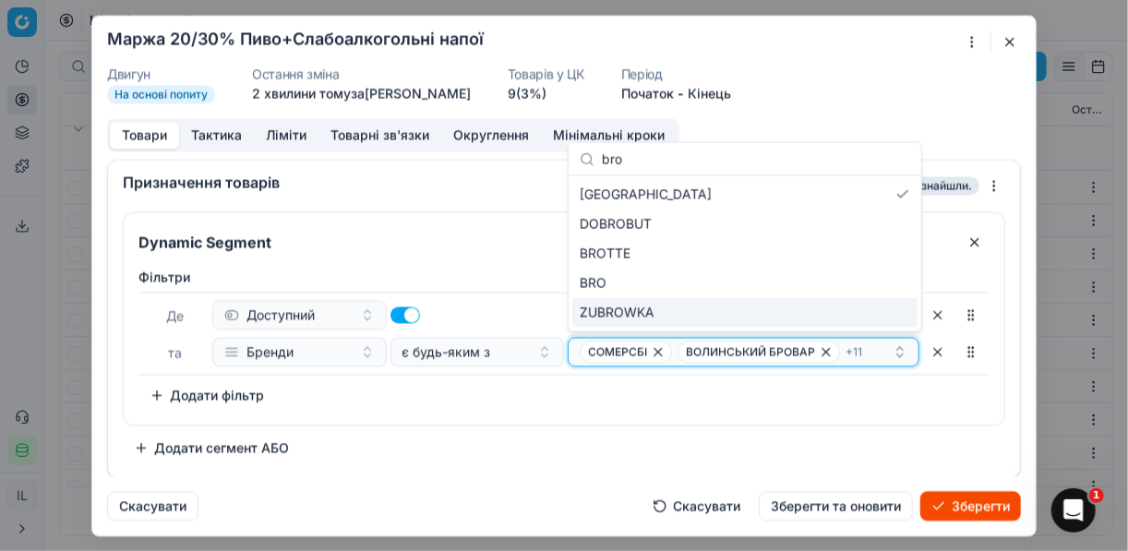
click at [876, 348] on div "СОМЕРСБІ ВОЛИНСЬКИЙ БРОВАР + 11" at bounding box center [736, 352] width 313 height 22
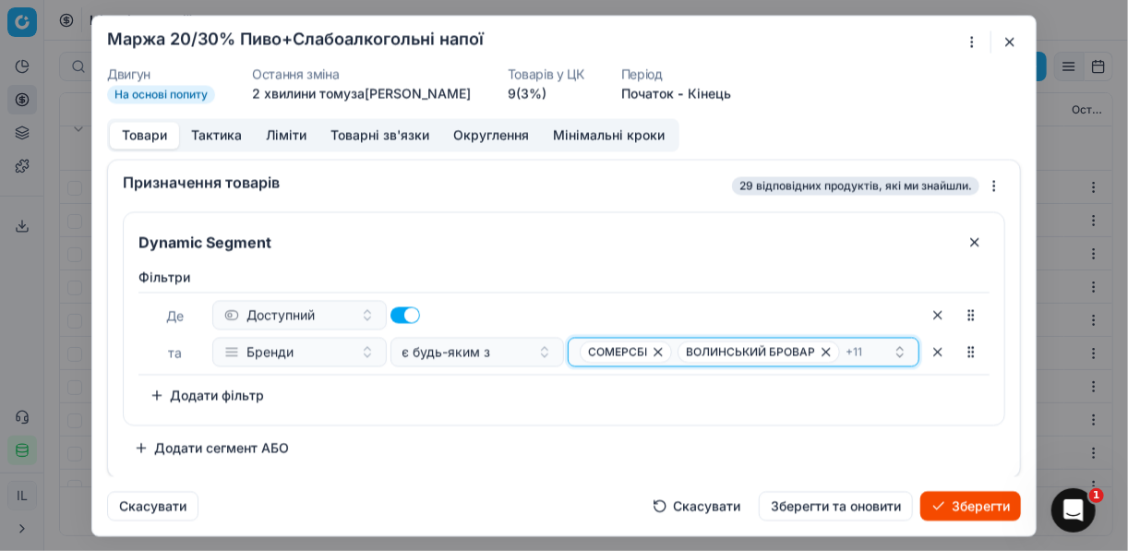
click at [873, 347] on div "СОМЕРСБІ ВОЛИНСЬКИЙ БРОВАР + 11" at bounding box center [736, 352] width 313 height 22
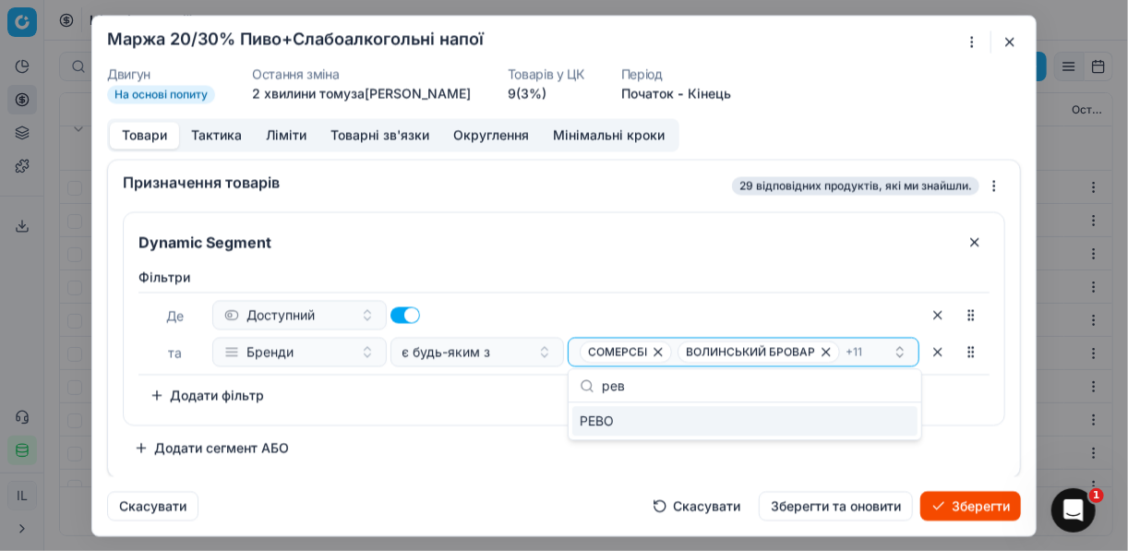
type input "рев"
click at [903, 419] on div "РЕВО" at bounding box center [744, 421] width 345 height 30
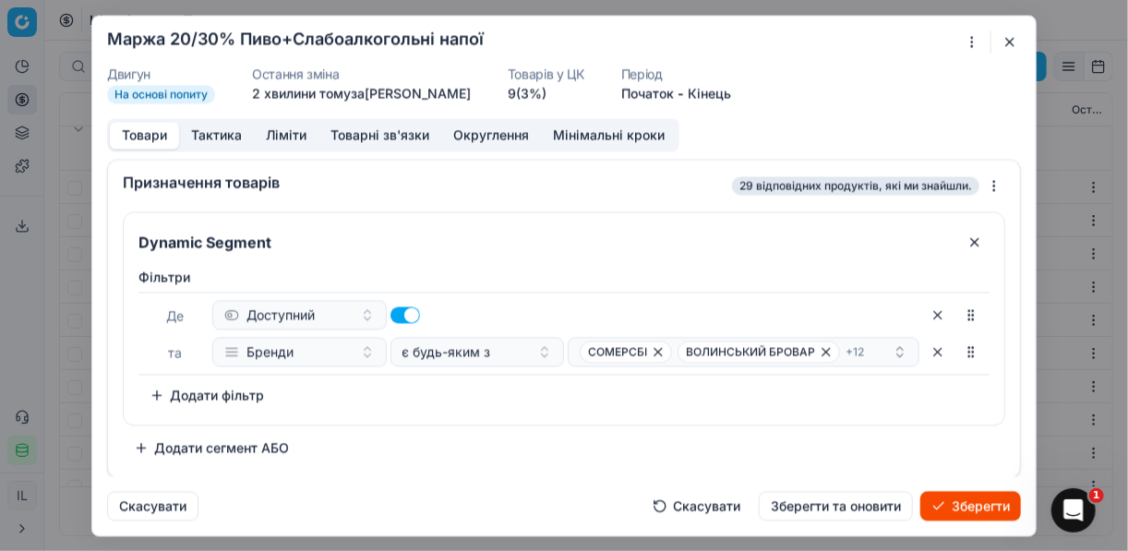
click at [520, 400] on div "Фiльтри Де Доступний та Бренди є будь-яким з СОМЕРСБІ ВОЛИНСЬКИЙ БРОВАР + 12 To…" at bounding box center [564, 339] width 851 height 142
click at [967, 500] on button "Зберегти" at bounding box center [971, 506] width 101 height 30
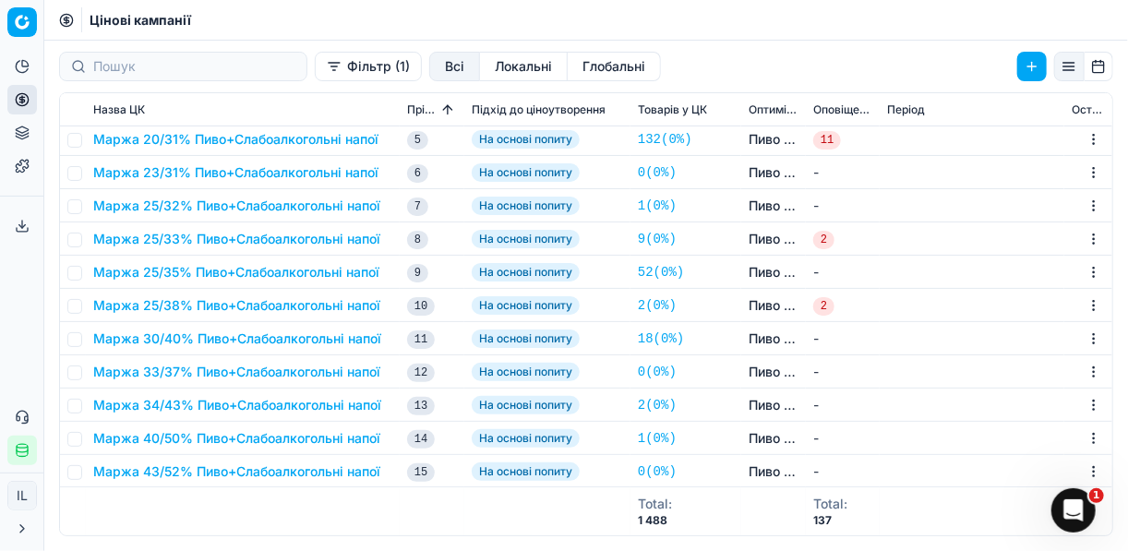
scroll to position [2804, 0]
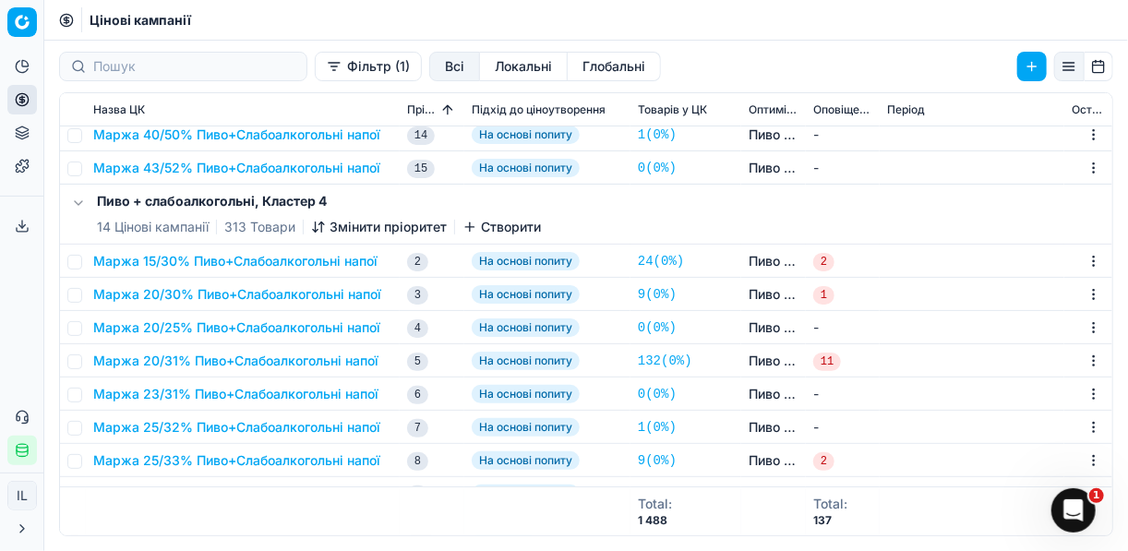
click at [281, 289] on button "Маржа 20/30% Пиво+Слабоалкогольні напої" at bounding box center [237, 294] width 288 height 18
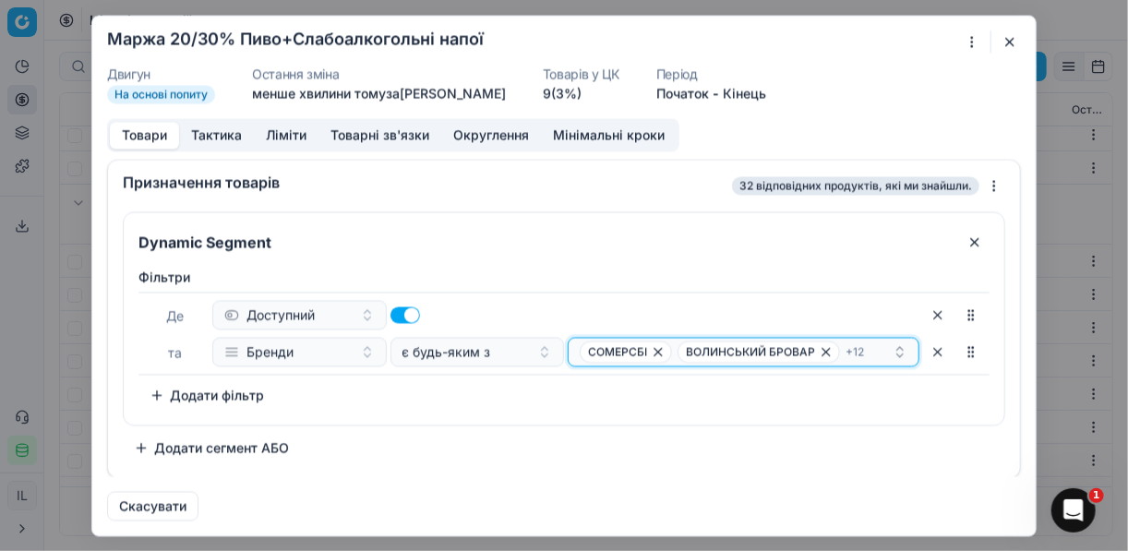
click at [874, 347] on div "СОМЕРСБІ ВОЛИНСЬКИЙ БРОВАР + 12" at bounding box center [736, 352] width 313 height 22
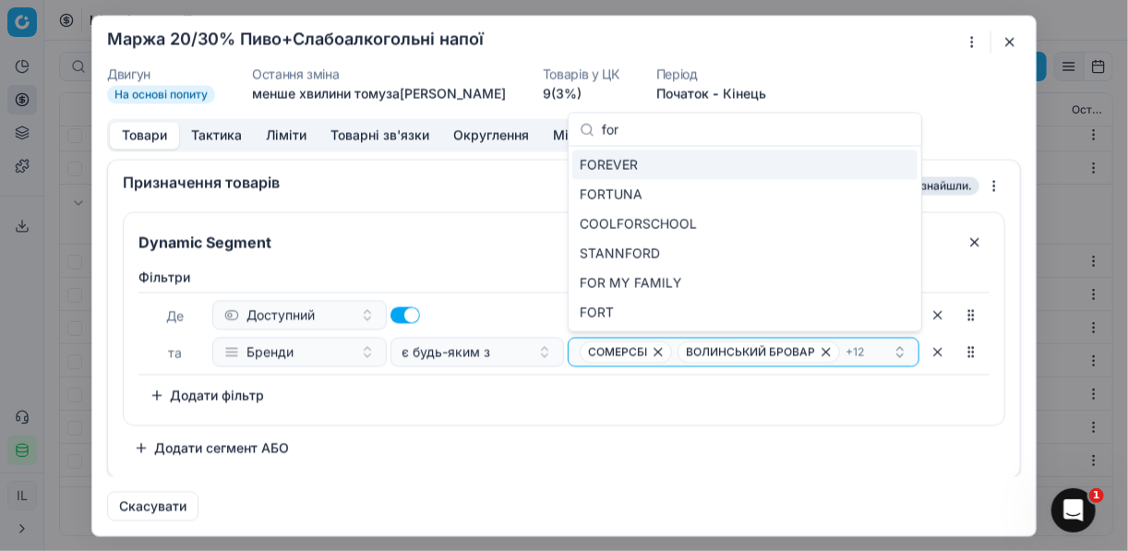
type input "for"
click at [793, 163] on div "FOREVER" at bounding box center [744, 166] width 345 height 30
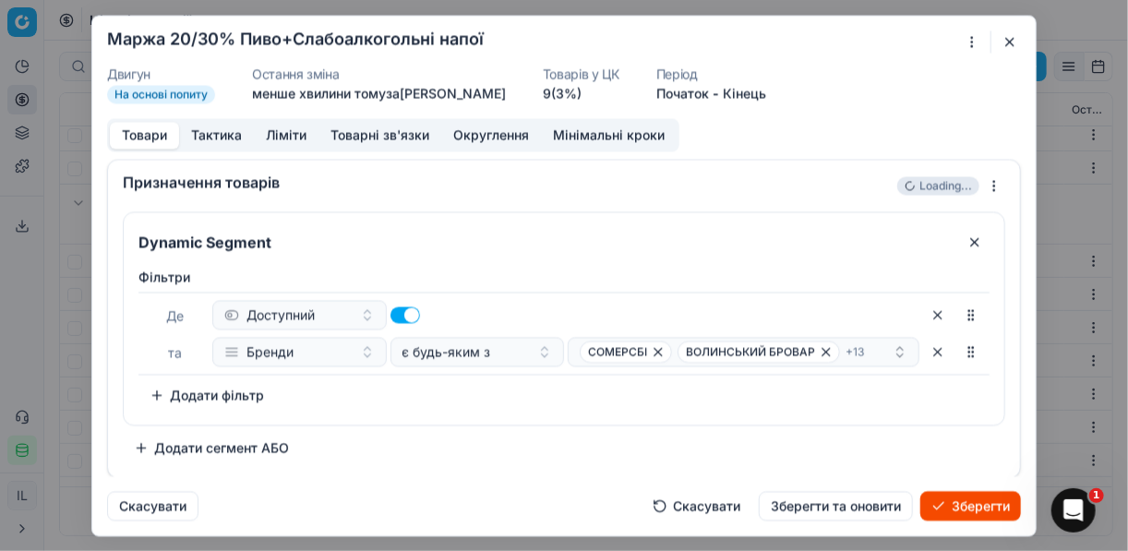
drag, startPoint x: 511, startPoint y: 404, endPoint x: 522, endPoint y: 419, distance: 18.5
click at [512, 404] on div "Фiльтри Де Доступний та Бренди є будь-яким з СОМЕРСБІ ВОЛИНСЬКИЙ БРОВАР + 13 To…" at bounding box center [564, 339] width 851 height 142
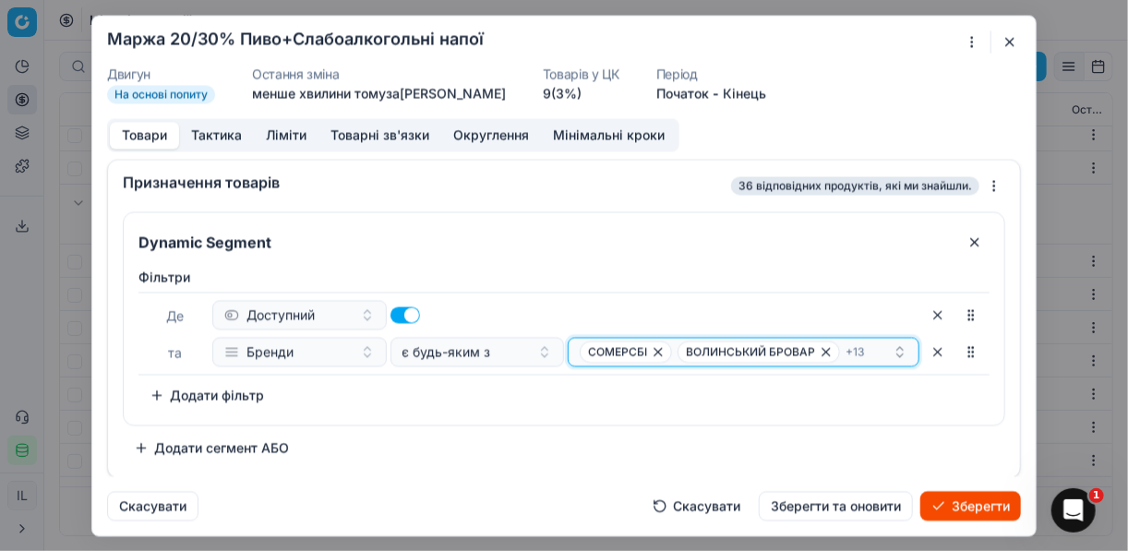
click at [873, 352] on div "СОМЕРСБІ ВОЛИНСЬКИЙ БРОВАР + 13" at bounding box center [736, 352] width 313 height 22
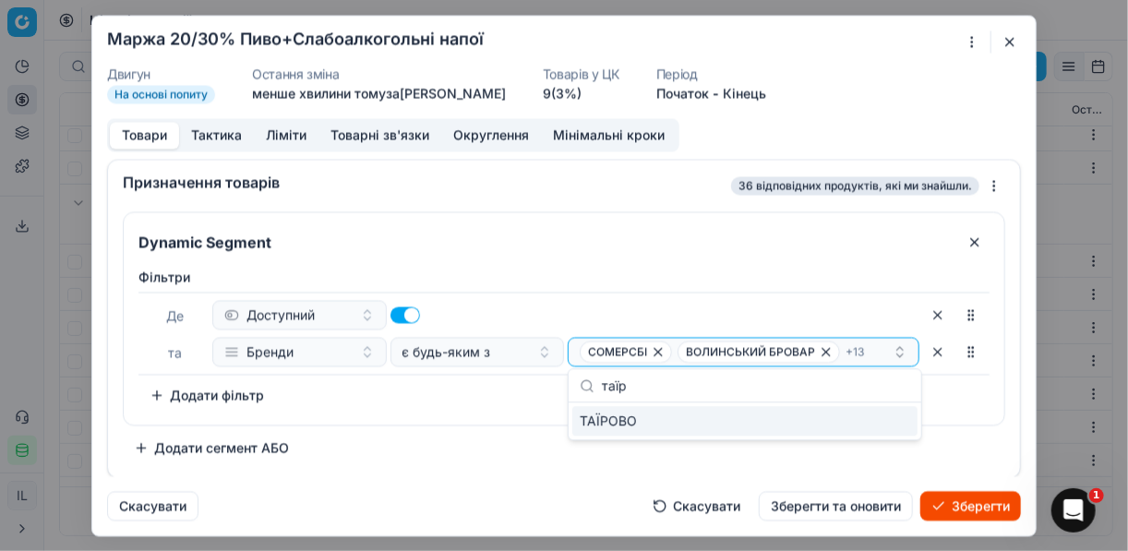
type input "таїр"
click at [878, 426] on div "ТАЇРОВО" at bounding box center [744, 421] width 345 height 30
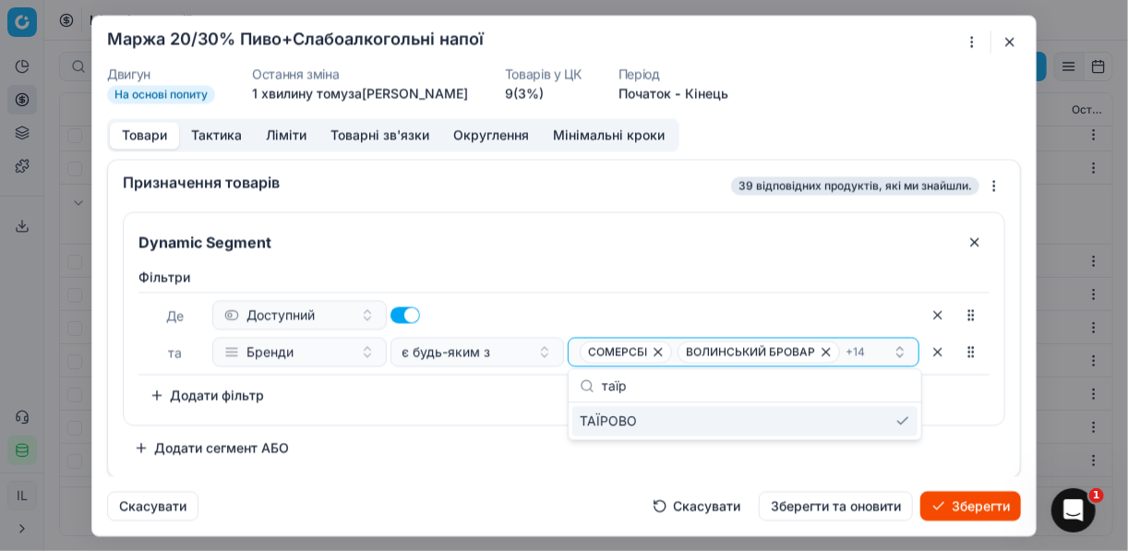
click at [944, 504] on button "Зберегти" at bounding box center [971, 506] width 101 height 30
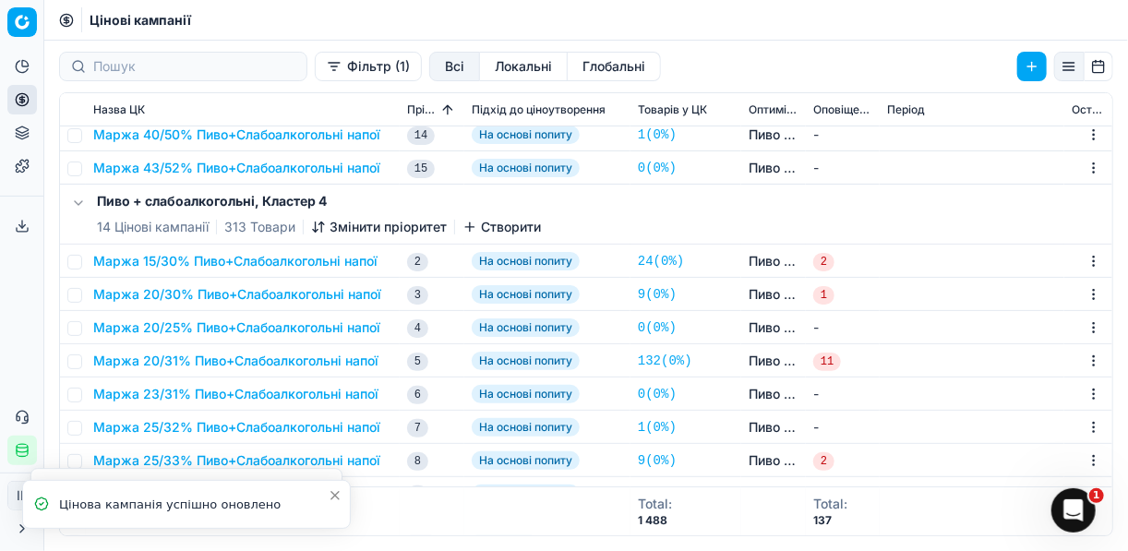
click at [272, 295] on button "Маржа 20/30% Пиво+Слабоалкогольні напої" at bounding box center [237, 294] width 288 height 18
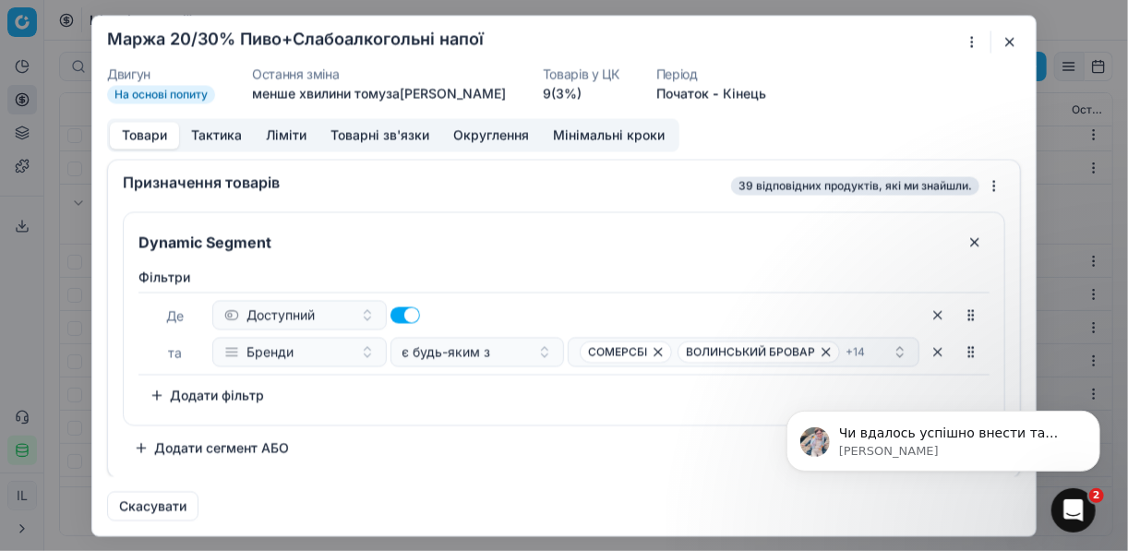
scroll to position [0, 0]
click at [903, 442] on p "Mariia • 3 хв. тому" at bounding box center [957, 450] width 238 height 17
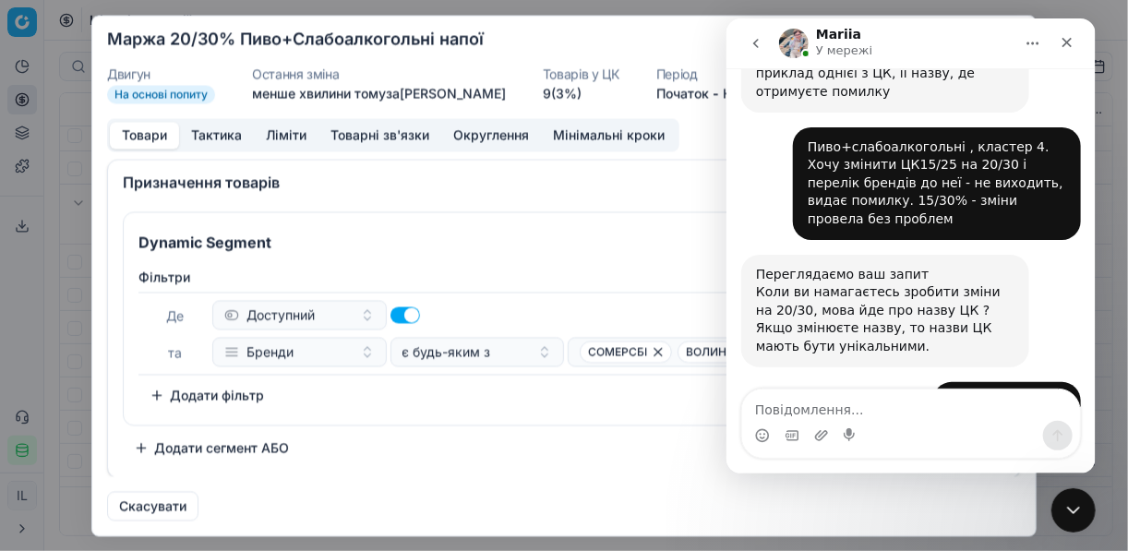
scroll to position [983, 0]
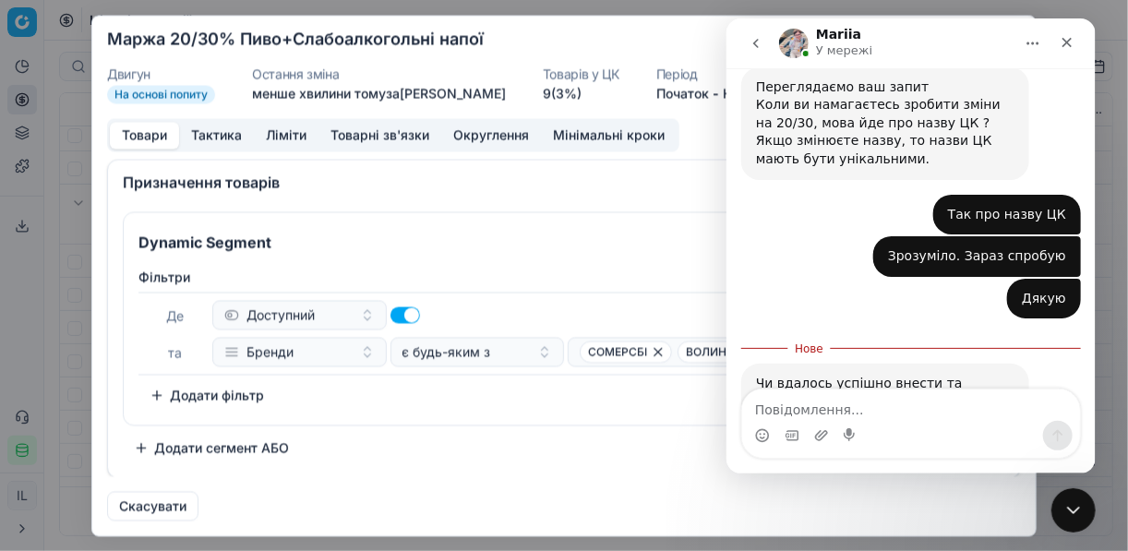
click at [838, 398] on textarea "Повідомлення..." at bounding box center [910, 405] width 338 height 31
type textarea "к"
type textarea "Як раз працюю з цим. Ніби виходить. Дякую"
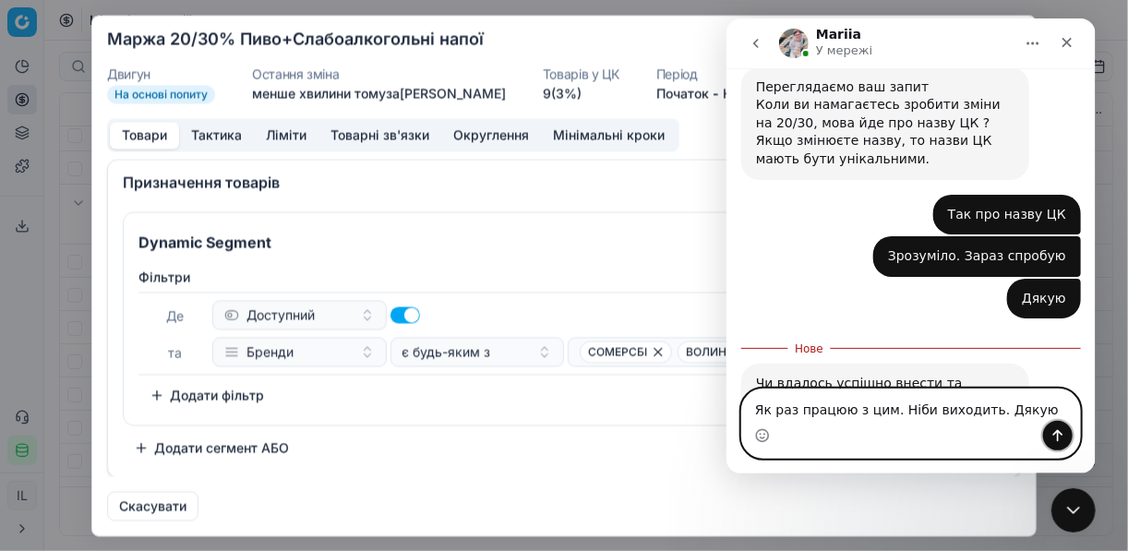
click at [1054, 433] on icon "Надіслати повідомлення…" at bounding box center [1058, 436] width 10 height 12
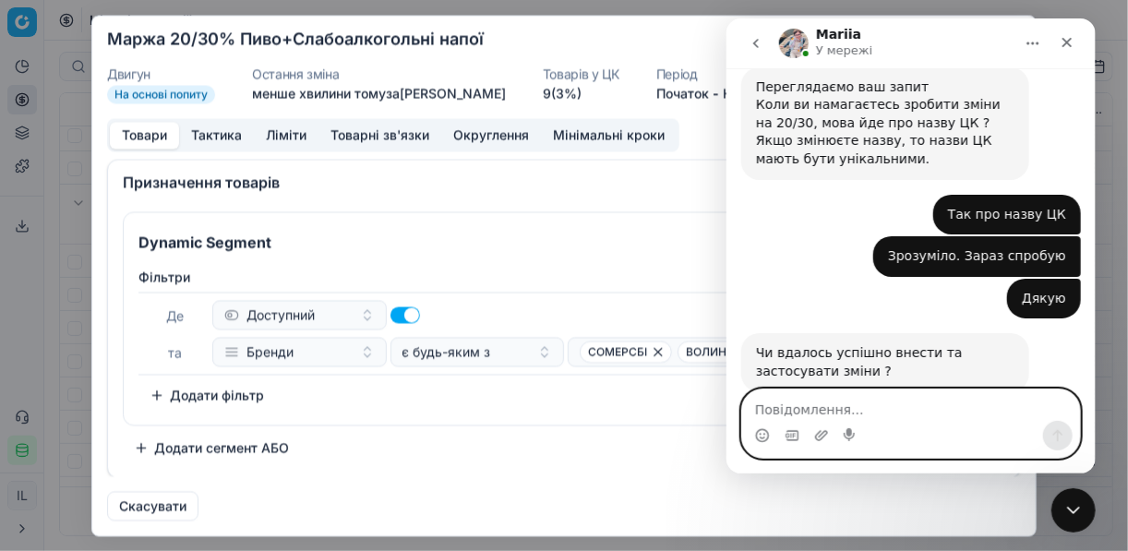
scroll to position [1026, 0]
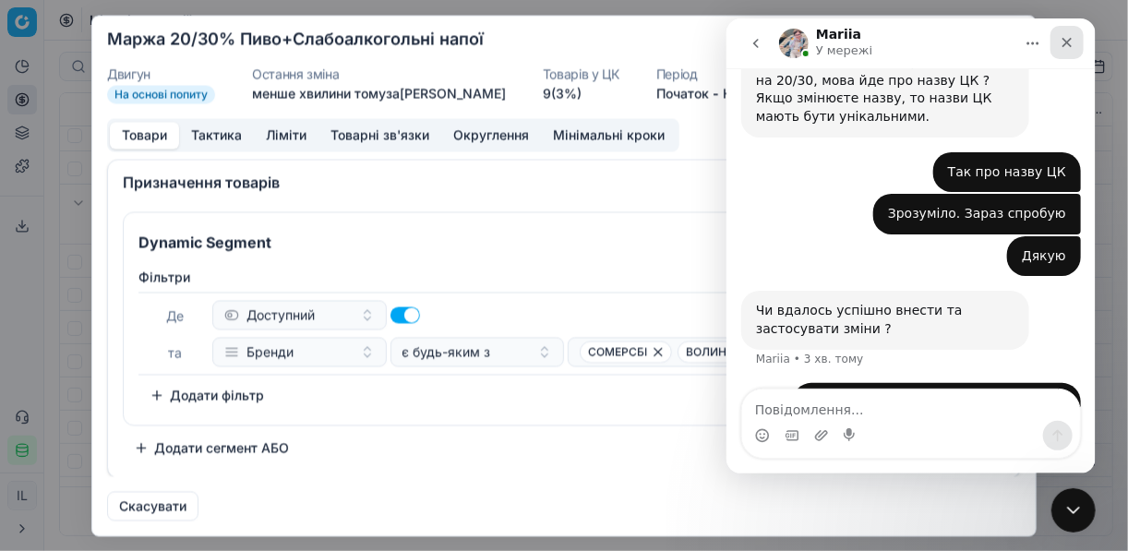
click at [1063, 45] on icon "Закрити" at bounding box center [1067, 43] width 10 height 10
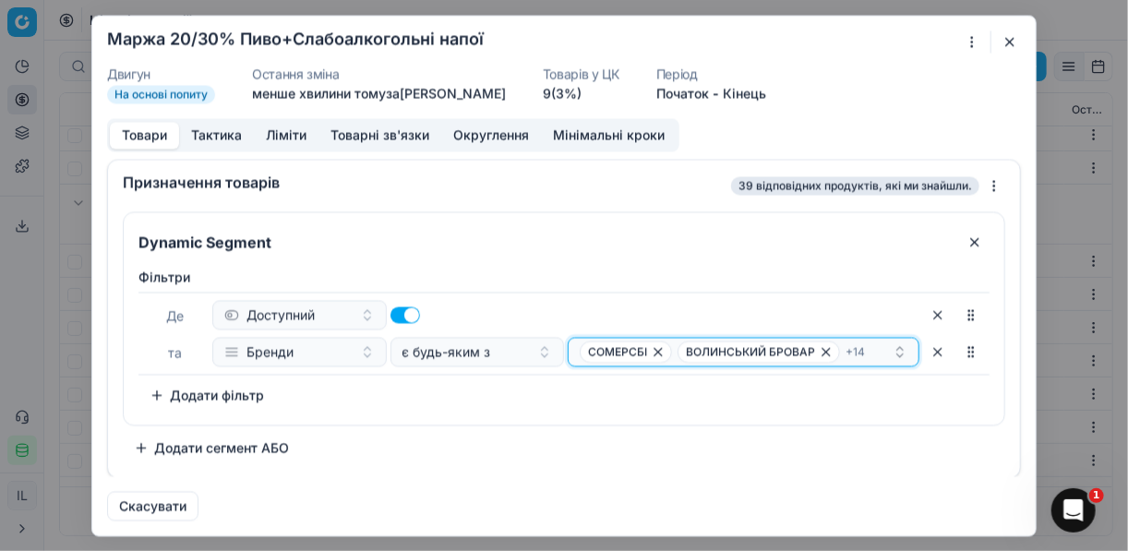
click at [864, 348] on div "СОМЕРСБІ ВОЛИНСЬКИЙ БРОВАР + 14" at bounding box center [736, 352] width 313 height 22
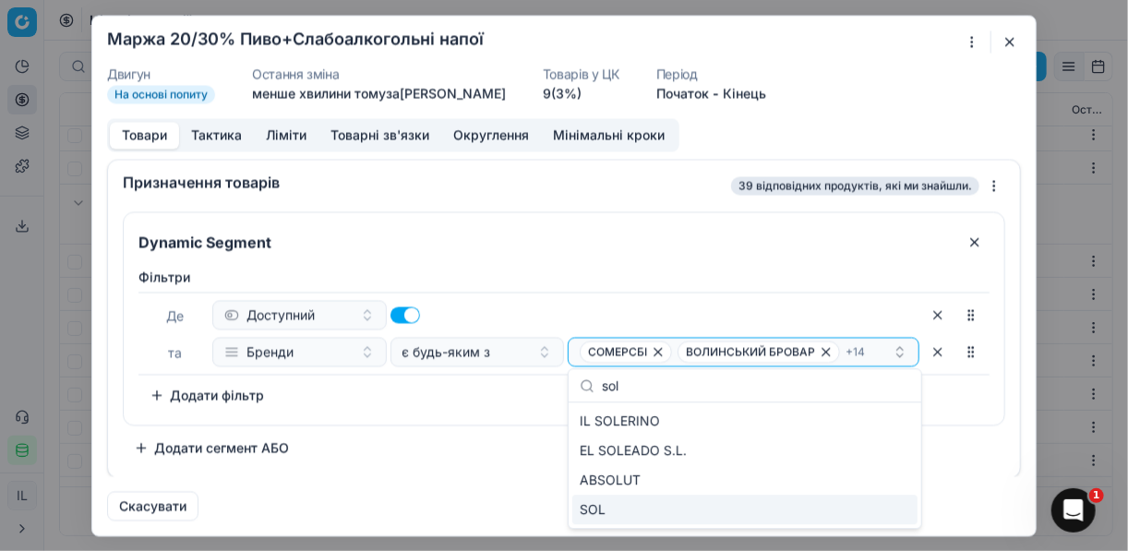
type input "sol"
click at [888, 514] on div "SOL" at bounding box center [744, 510] width 345 height 30
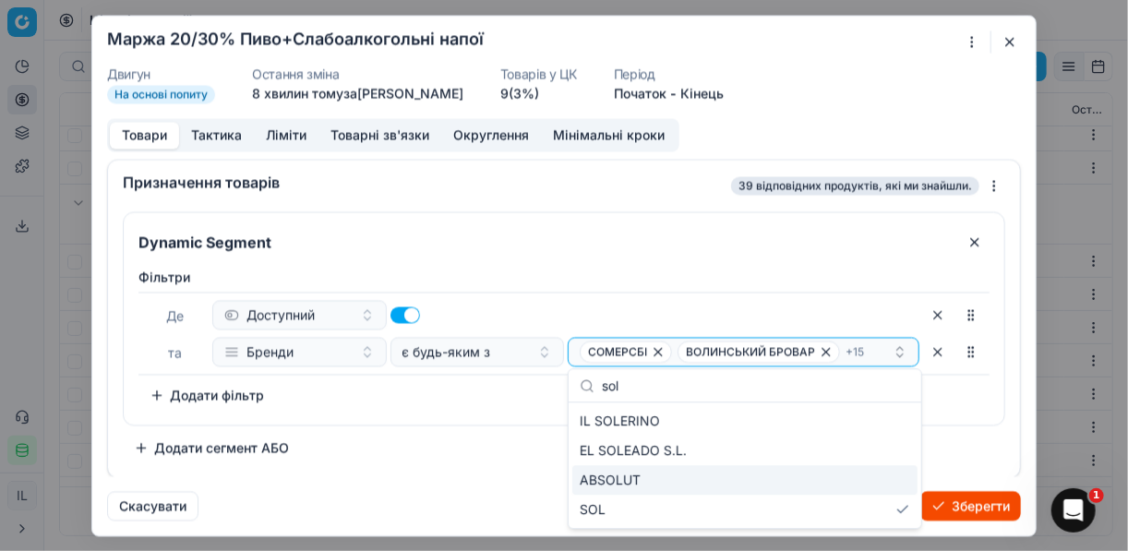
click at [536, 443] on div "Dynamic Segment Фiльтри Де Доступний та Бренди є будь-яким з СОМЕРСБІ ВОЛИНСЬКИ…" at bounding box center [564, 336] width 883 height 251
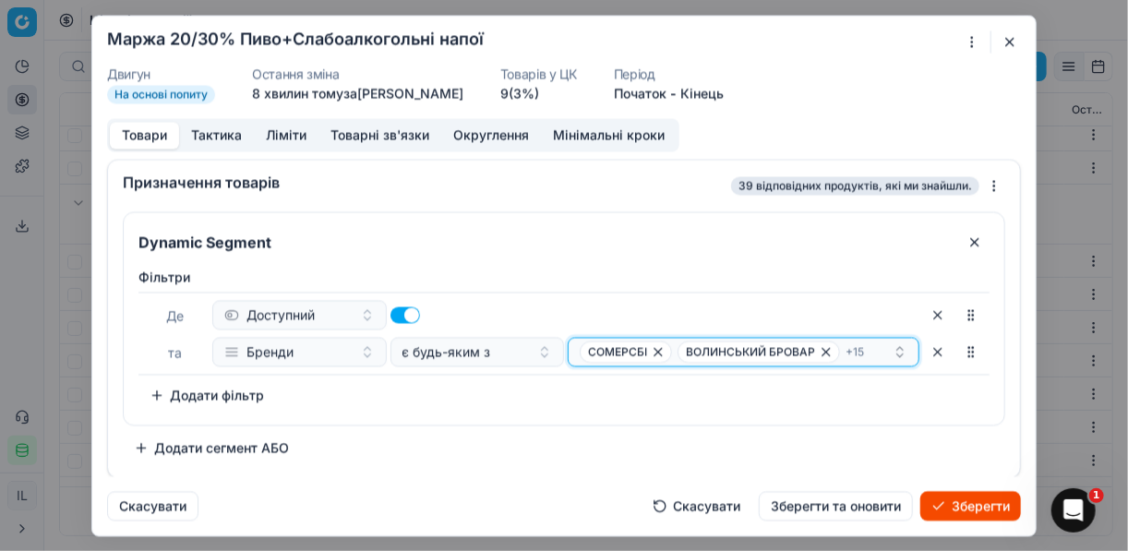
click at [840, 347] on div "СОМЕРСБІ ВОЛИНСЬКИЙ БРОВАР + 15" at bounding box center [736, 352] width 313 height 22
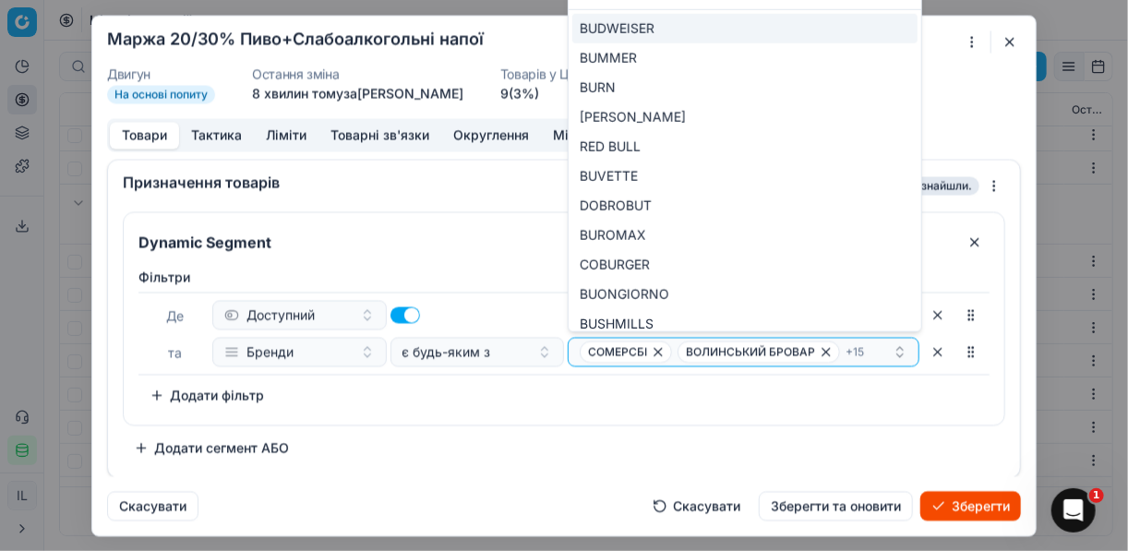
type input "bud"
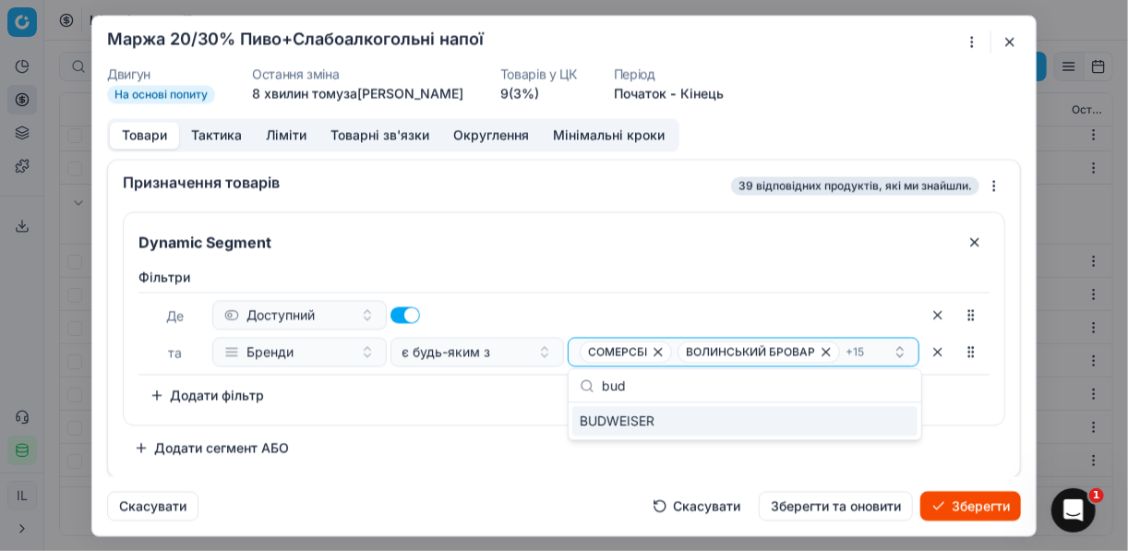
click at [534, 430] on div "Dynamic Segment Фiльтри Де Доступний та Бренди є будь-яким з СОМЕРСБІ ВОЛИНСЬКИ…" at bounding box center [564, 336] width 883 height 251
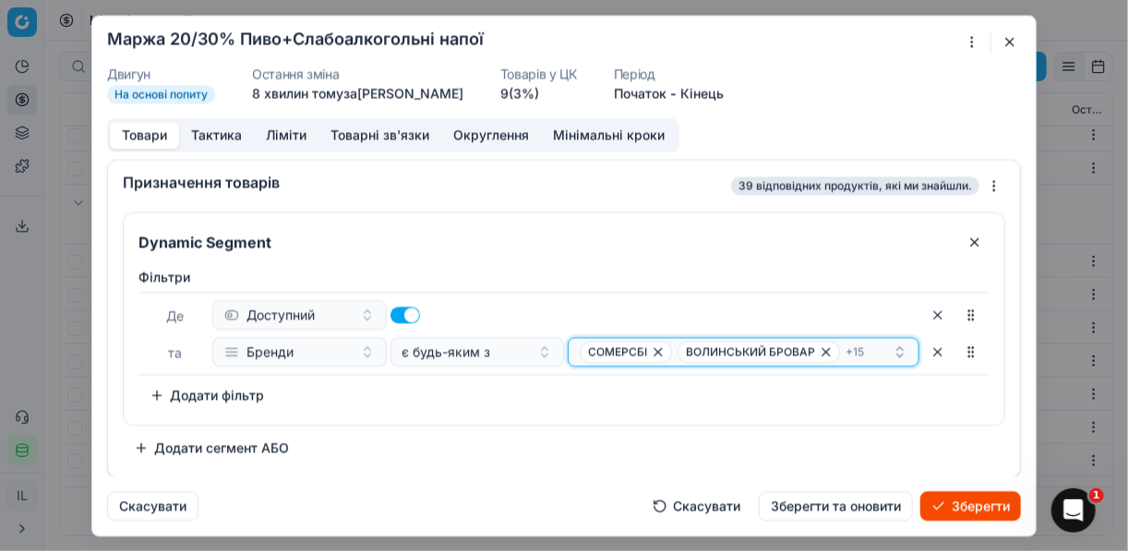
click at [868, 350] on div "СОМЕРСБІ ВОЛИНСЬКИЙ БРОВАР + 15" at bounding box center [736, 352] width 313 height 22
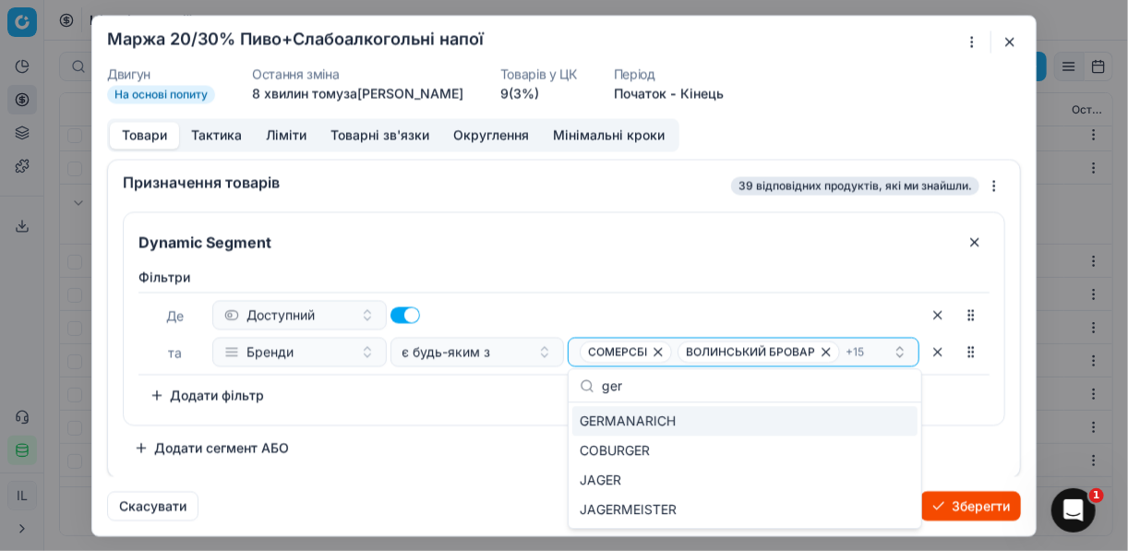
type input "ger"
click at [881, 419] on div "GERMANARICH" at bounding box center [744, 421] width 345 height 30
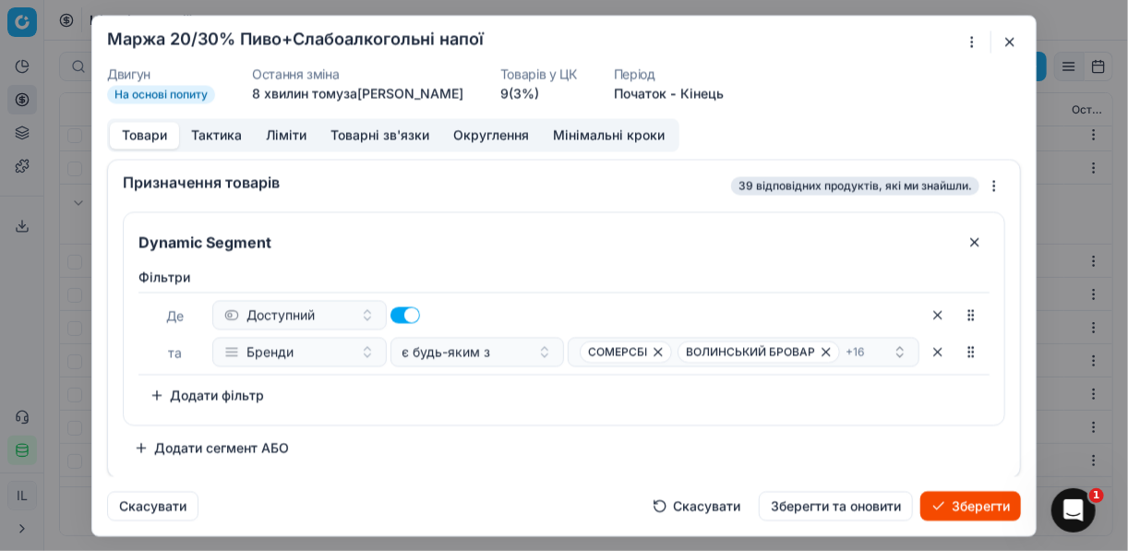
click at [488, 450] on div "Dynamic Segment Фiльтри Де Доступний та Бренди є будь-яким з СОМЕРСБІ ВОЛИНСЬКИ…" at bounding box center [564, 336] width 883 height 251
click at [880, 343] on div "СОМЕРСБІ ВОЛИНСЬКИЙ БРОВАР + 16" at bounding box center [736, 352] width 313 height 22
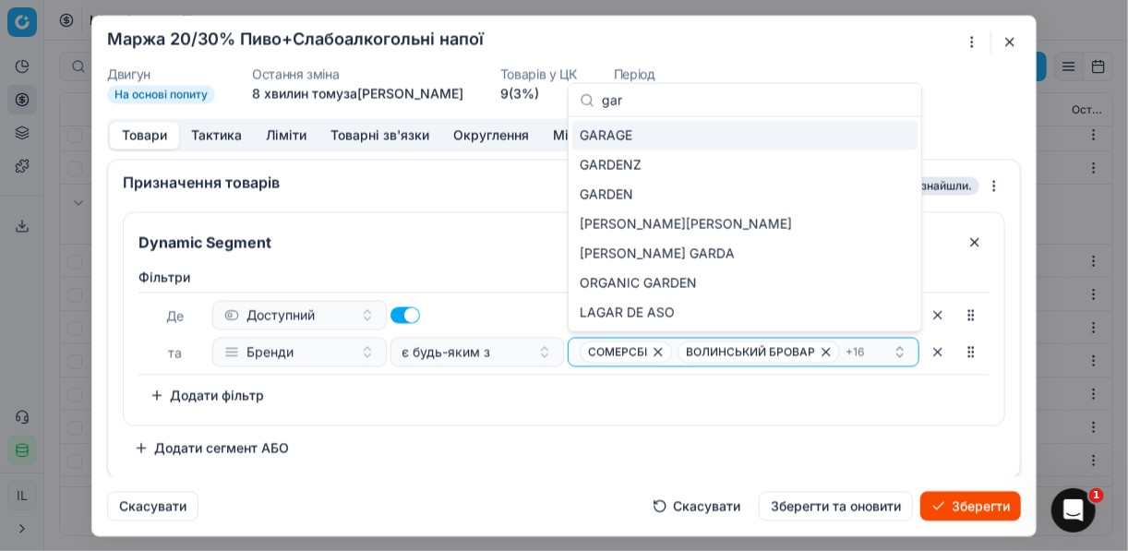
type input "gar"
click at [883, 124] on div "GARAGE" at bounding box center [744, 136] width 345 height 30
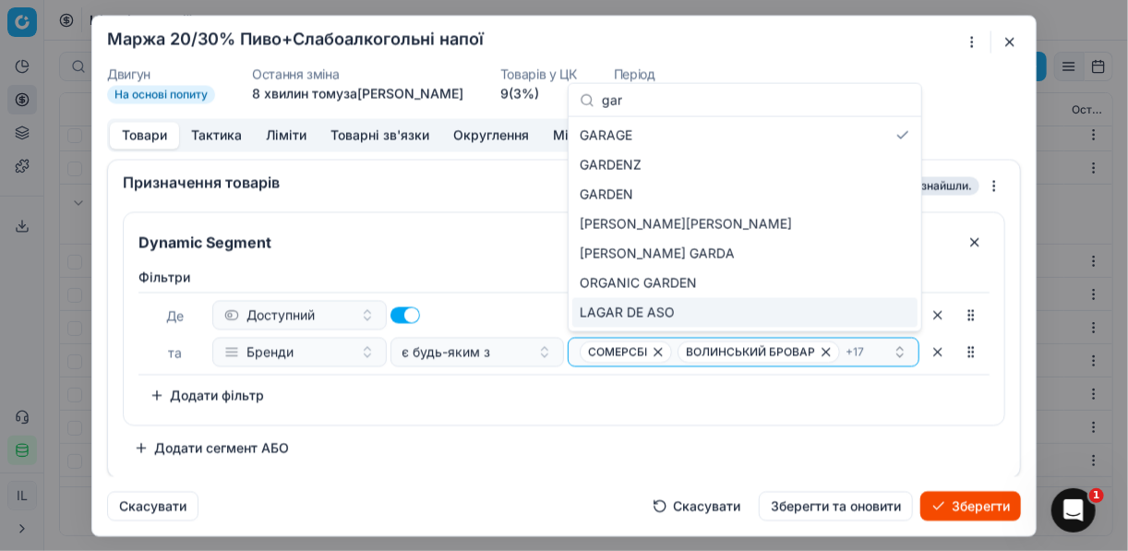
click at [607, 415] on div "Фiльтри Де Доступний та Бренди є будь-яким з СОМЕРСБІ ВОЛИНСЬКИЙ БРОВАР + 17 To…" at bounding box center [564, 342] width 881 height 164
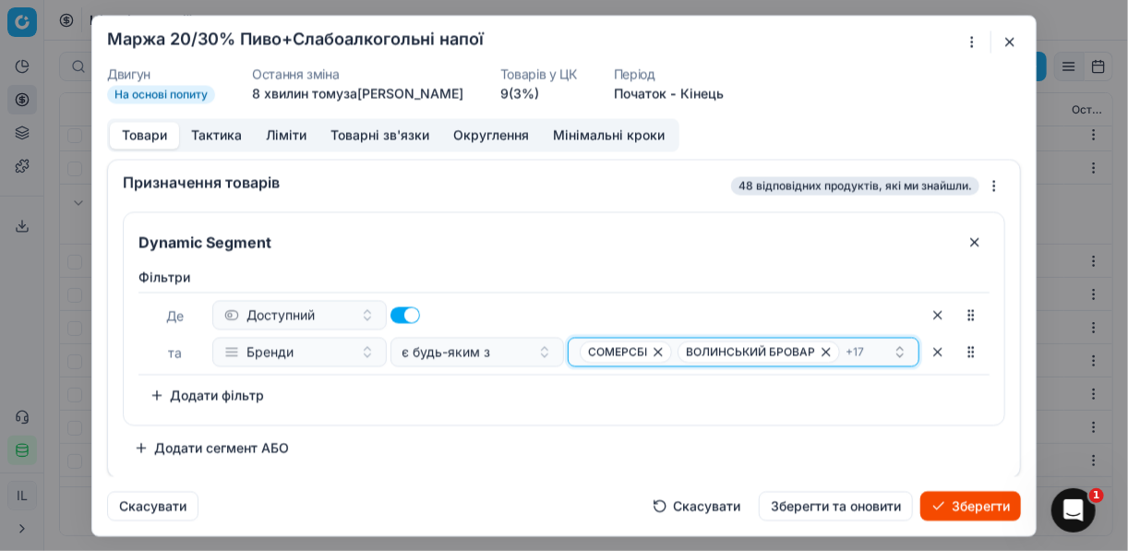
click at [877, 348] on div "СОМЕРСБІ ВОЛИНСЬКИЙ БРОВАР + 17" at bounding box center [736, 352] width 313 height 22
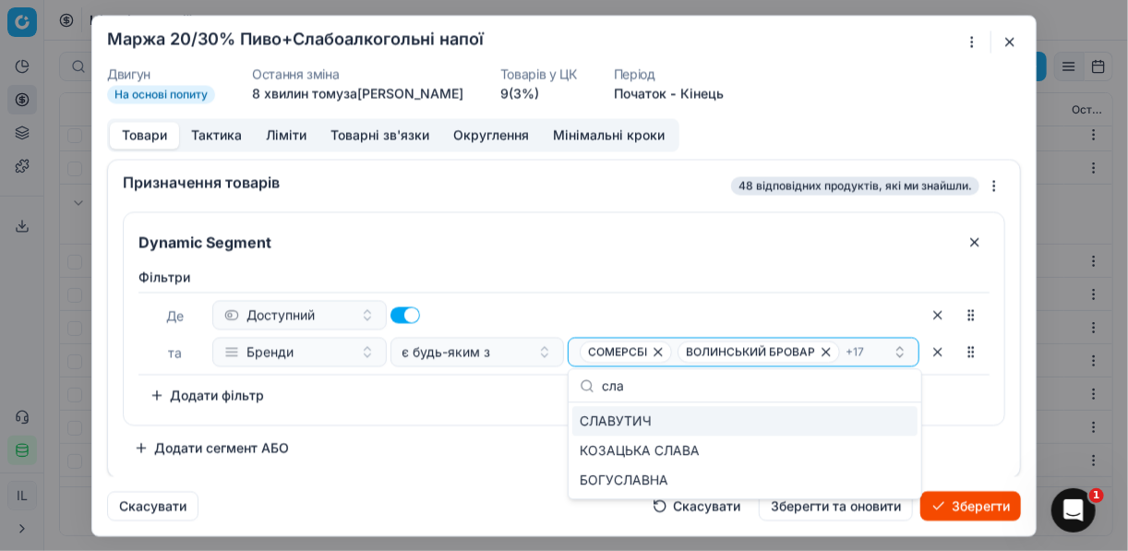
type input "сла"
click at [897, 421] on div "СЛАВУТИЧ" at bounding box center [744, 421] width 345 height 30
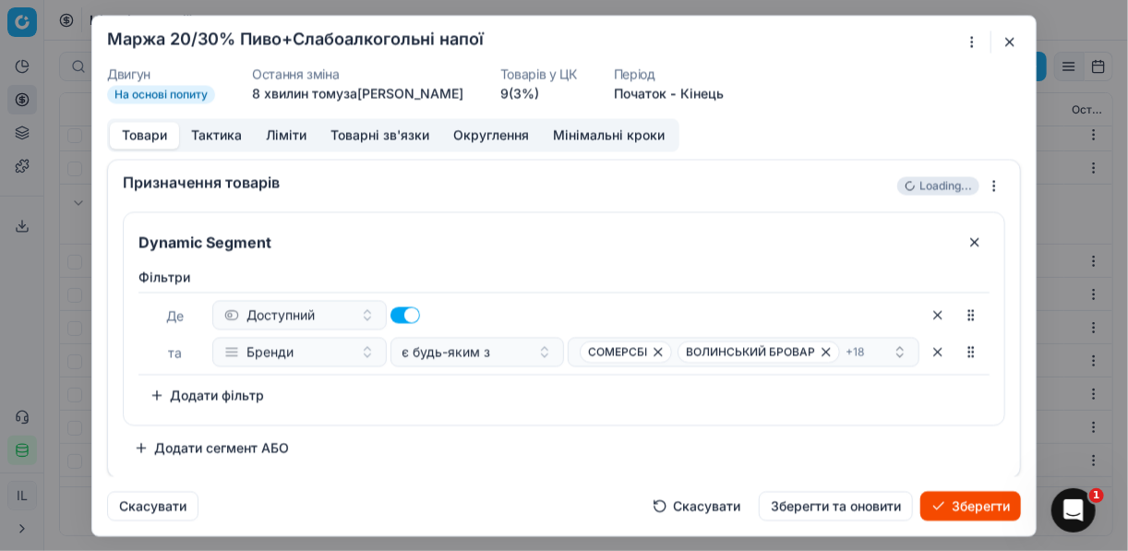
click at [525, 432] on div "Dynamic Segment Фiльтри Де Доступний та Бренди є будь-яким з СОМЕРСБІ ВОЛИНСЬКИ…" at bounding box center [564, 336] width 883 height 251
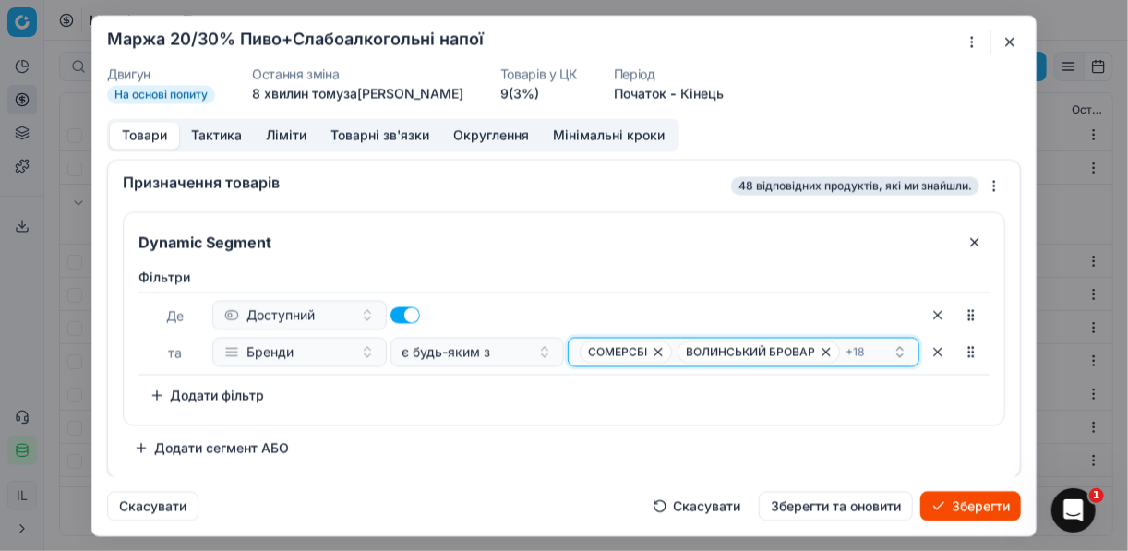
click at [877, 343] on div "СОМЕРСБІ ВОЛИНСЬКИЙ БРОВАР + 18" at bounding box center [736, 352] width 313 height 22
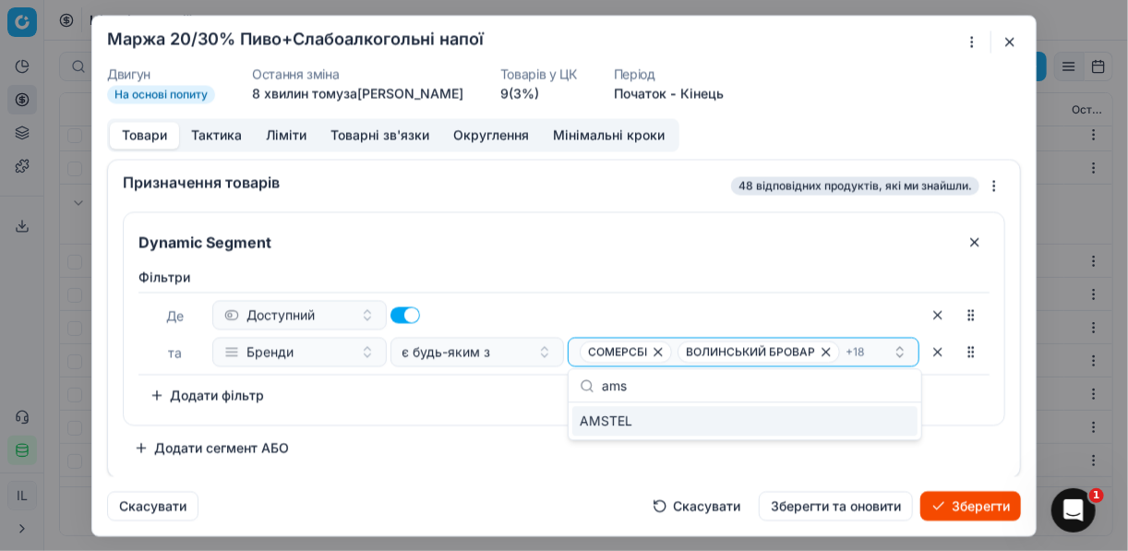
type input "ams"
click at [879, 425] on div "AMSTEL" at bounding box center [744, 421] width 345 height 30
click at [503, 440] on div "Dynamic Segment Фiльтри Де Доступний та Бренди є будь-яким з СОМЕРСБІ ВОЛИНСЬКИ…" at bounding box center [564, 336] width 883 height 251
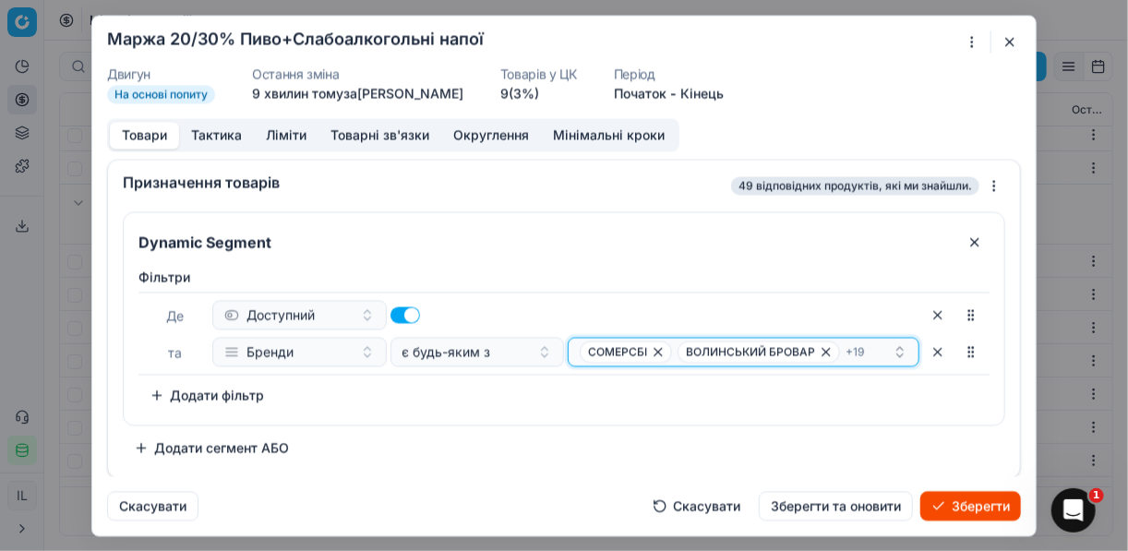
click at [874, 348] on div "СОМЕРСБІ ВОЛИНСЬКИЙ БРОВАР + 19" at bounding box center [736, 352] width 313 height 22
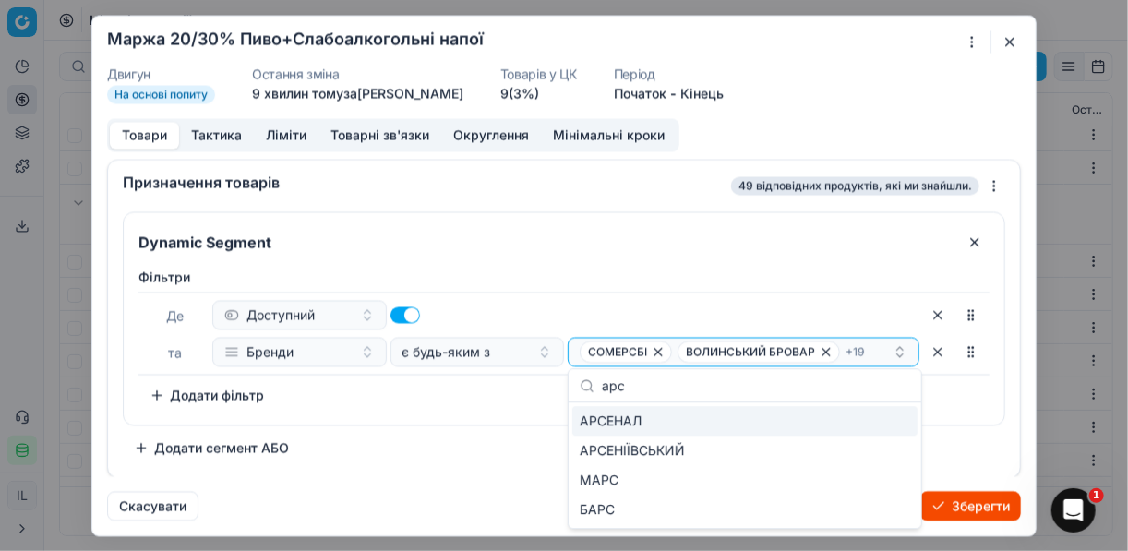
type input "арс"
click at [883, 419] on div "АРСЕНАЛ" at bounding box center [744, 421] width 345 height 30
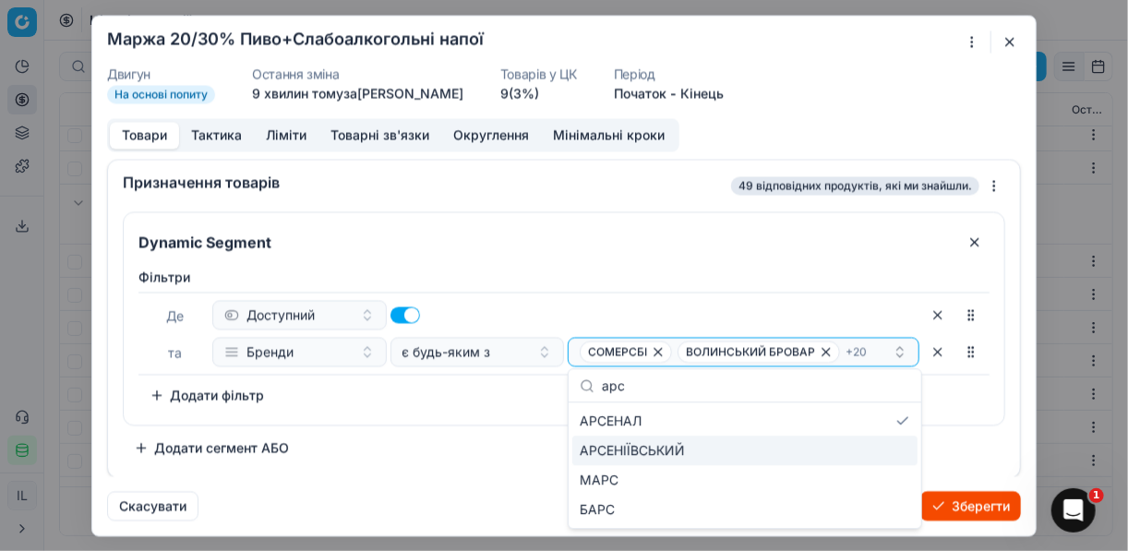
click at [497, 443] on div "Dynamic Segment Фiльтри Де Доступний та Бренди є будь-яким з СОМЕРСБІ ВОЛИНСЬКИ…" at bounding box center [564, 336] width 883 height 251
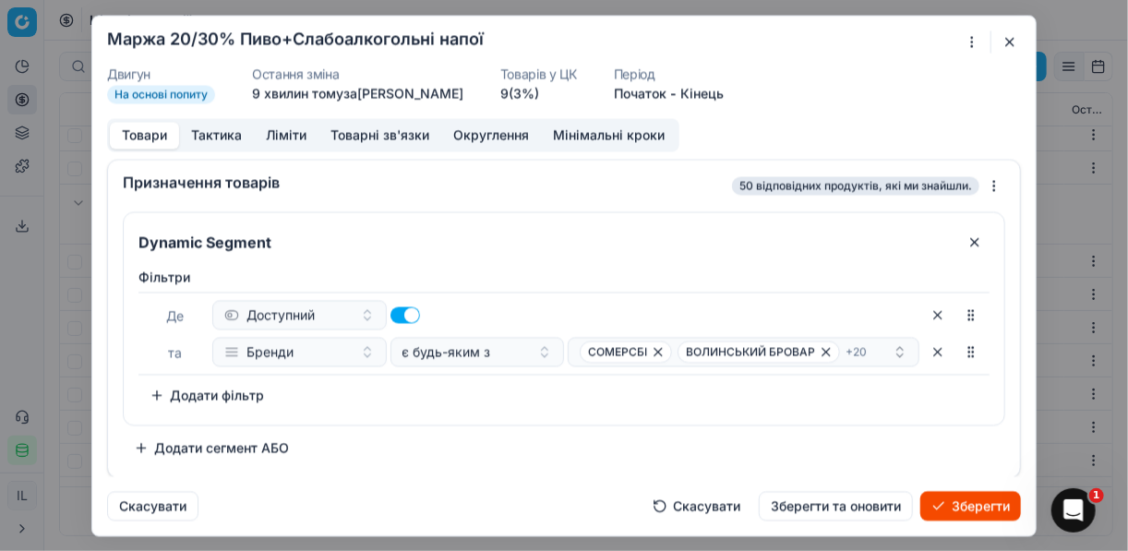
click at [960, 502] on button "Зберегти" at bounding box center [971, 506] width 101 height 30
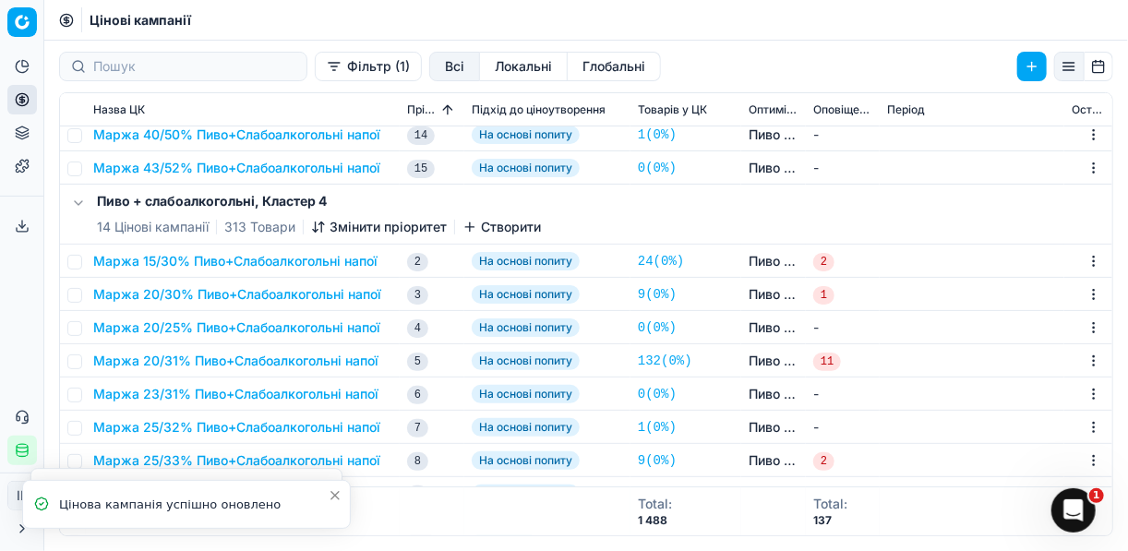
click at [203, 290] on button "Маржа 20/30% Пиво+Слабоалкогольні напої" at bounding box center [237, 294] width 288 height 18
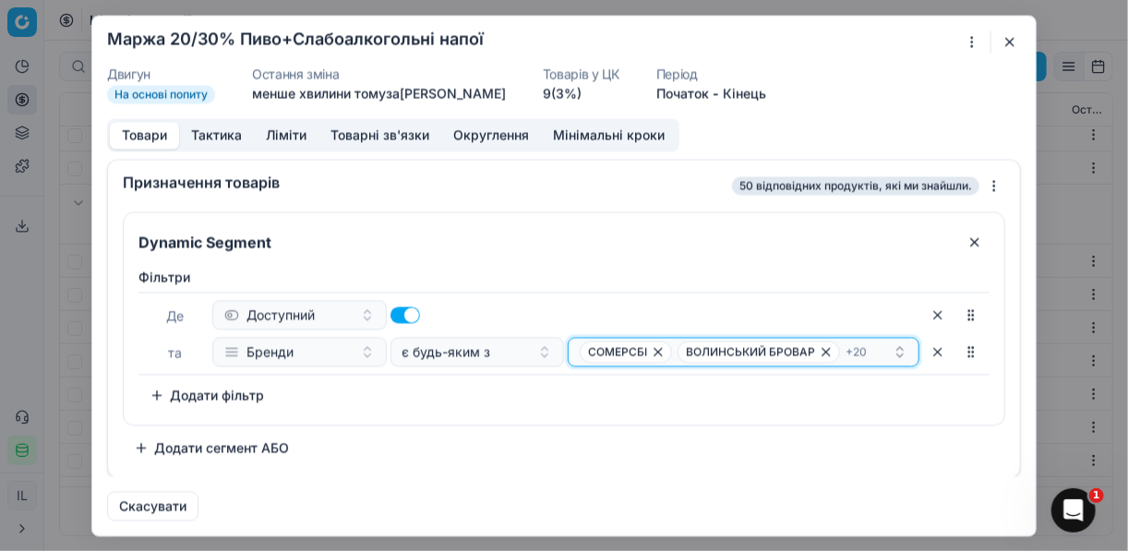
click at [868, 352] on div "СОМЕРСБІ ВОЛИНСЬКИЙ БРОВАР + 20" at bounding box center [736, 352] width 313 height 22
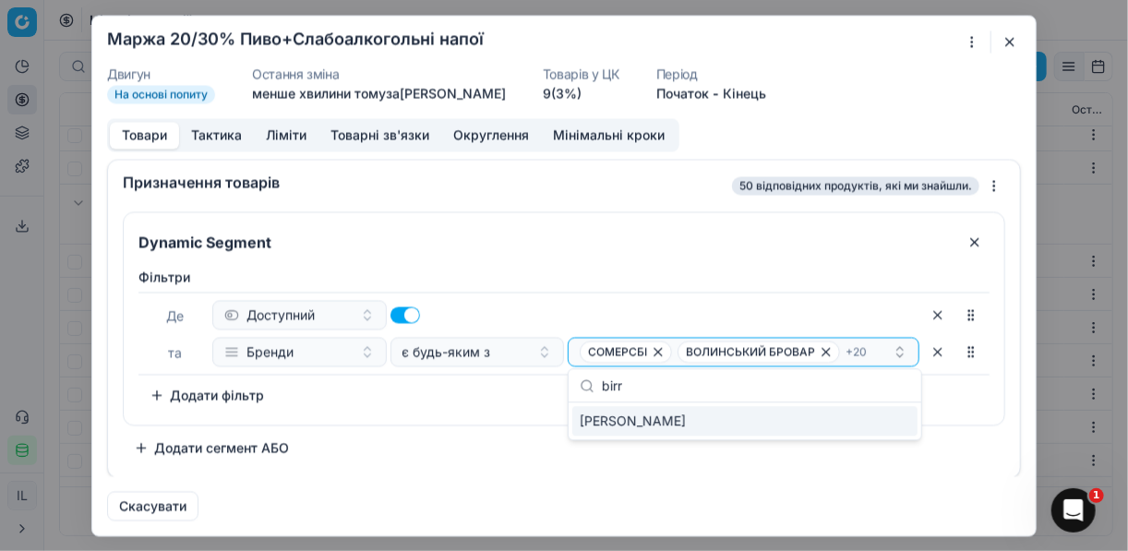
type input "birr"
click at [876, 427] on div "BIRRA MORETTI" at bounding box center [744, 421] width 345 height 30
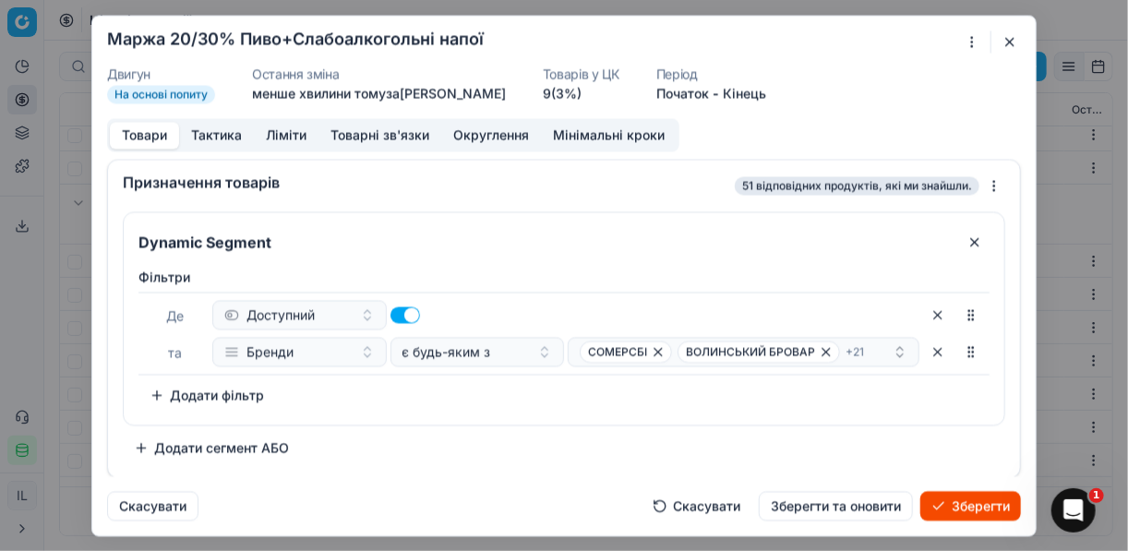
click at [523, 437] on div "Dynamic Segment Фiльтри Де Доступний та Бренди є будь-яким з СОМЕРСБІ ВОЛИНСЬКИ…" at bounding box center [564, 336] width 883 height 251
click at [873, 349] on div "СОМЕРСБІ ВОЛИНСЬКИЙ БРОВАР + 21" at bounding box center [736, 352] width 313 height 22
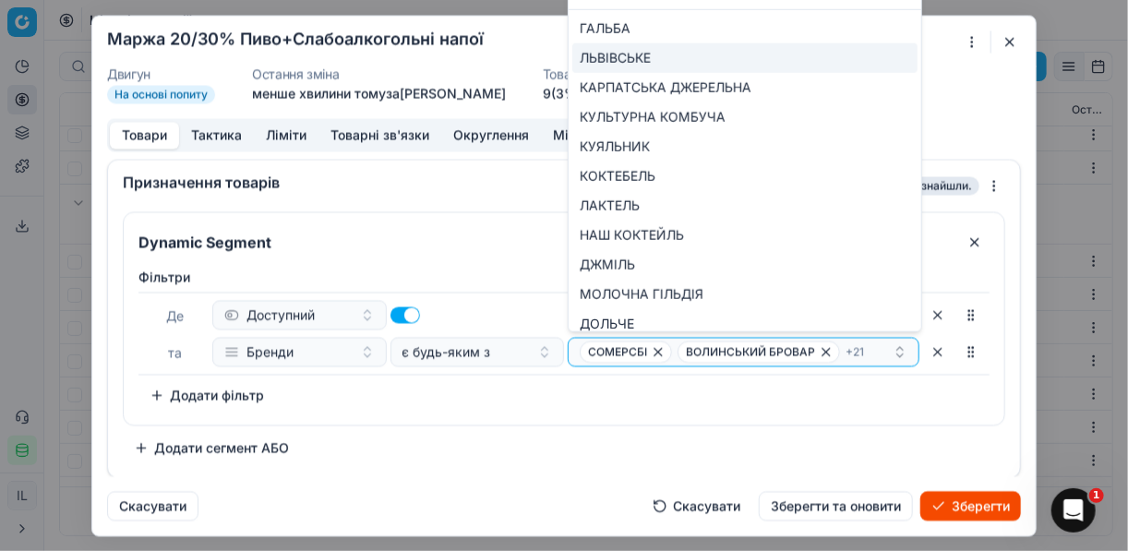
type input "ль"
click at [873, 56] on div "ЛЬВІВСЬКЕ" at bounding box center [744, 58] width 345 height 30
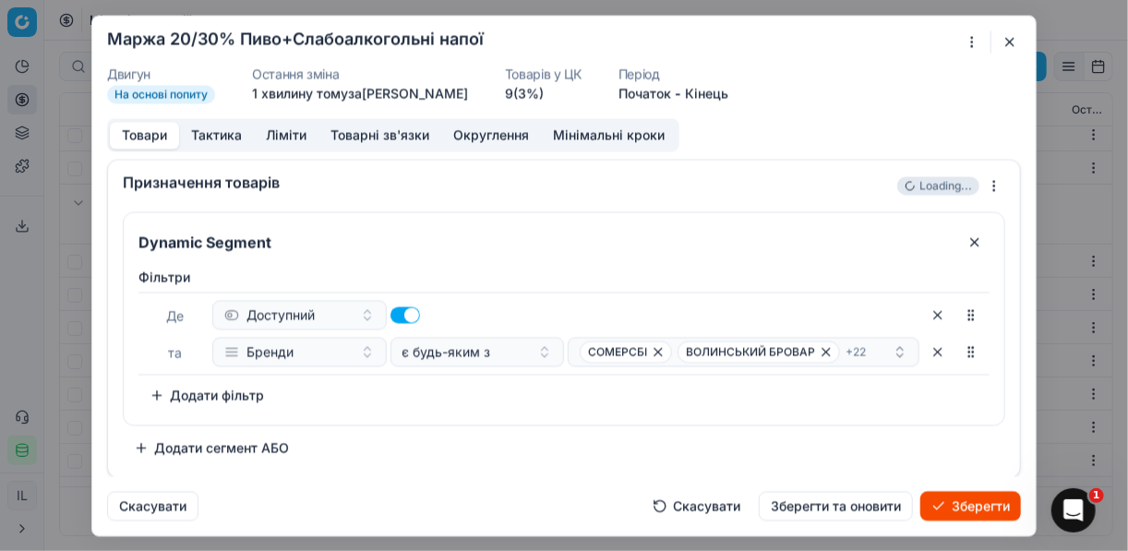
click at [557, 414] on div "Фiльтри Де Доступний та Бренди є будь-яким з СОМЕРСБІ ВОЛИНСЬКИЙ БРОВАР + 22 To…" at bounding box center [564, 342] width 881 height 164
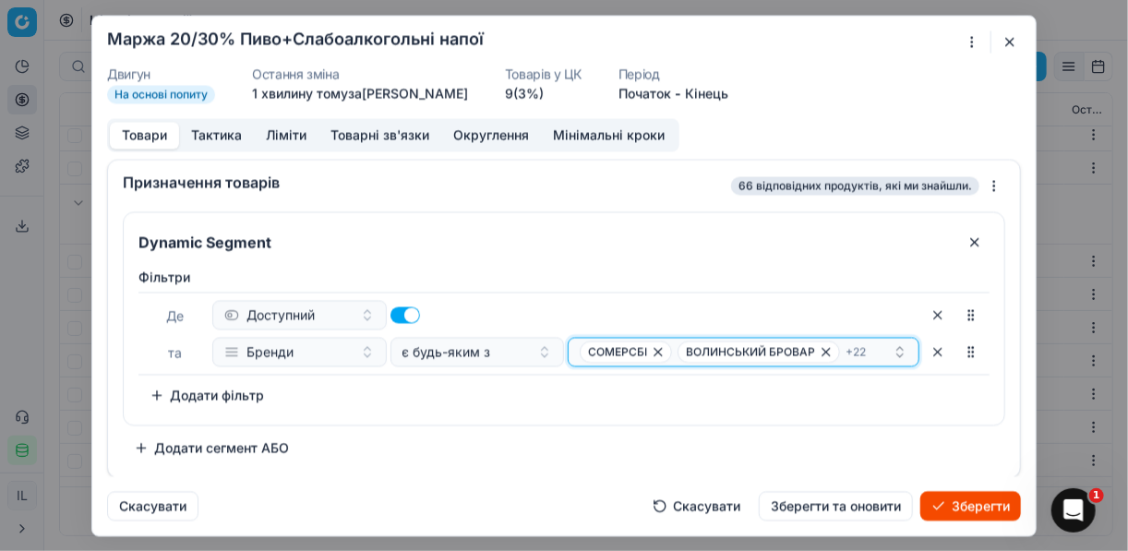
click at [883, 351] on div "СОМЕРСБІ ВОЛИНСЬКИЙ БРОВАР + 22" at bounding box center [736, 352] width 313 height 22
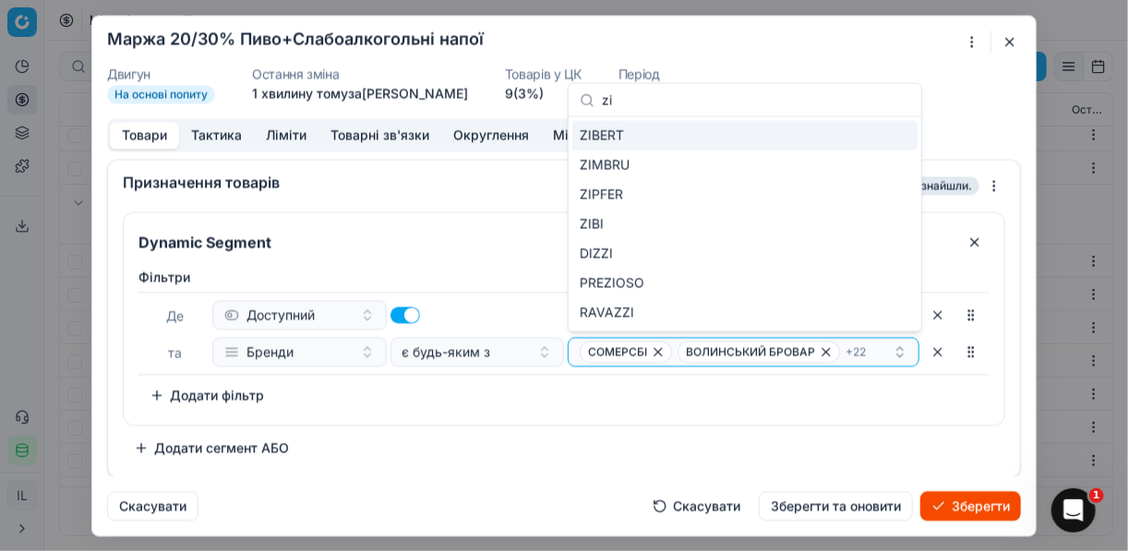
scroll to position [1097, 0]
type input "zi"
click at [894, 132] on div "ZIBERT" at bounding box center [744, 136] width 345 height 30
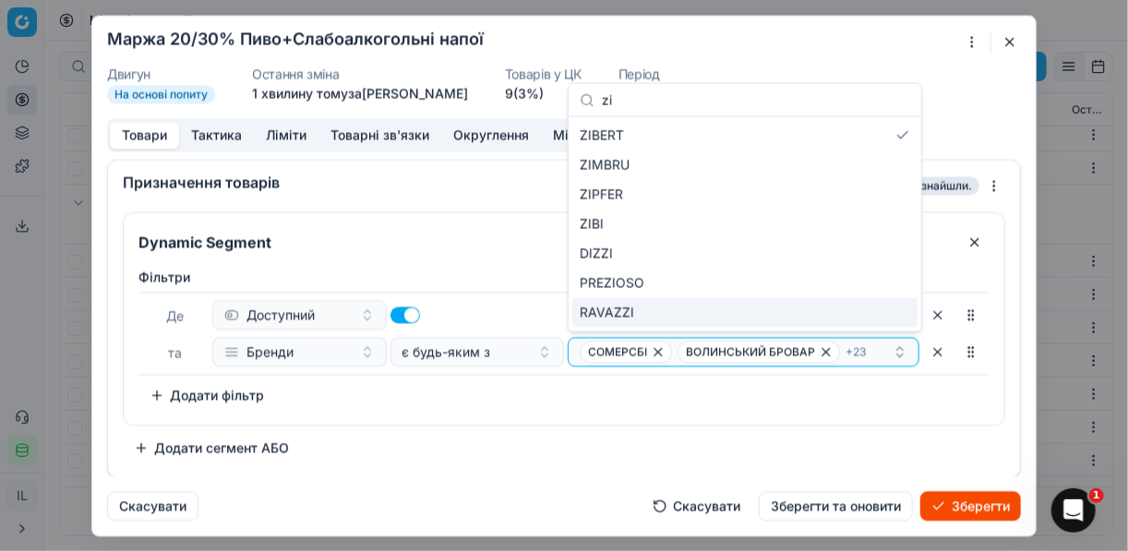
click at [587, 408] on div "Фiльтри Де Доступний та Бренди є будь-яким з СОМЕРСБІ ВОЛИНСЬКИЙ БРОВАР + 23 To…" at bounding box center [564, 342] width 881 height 164
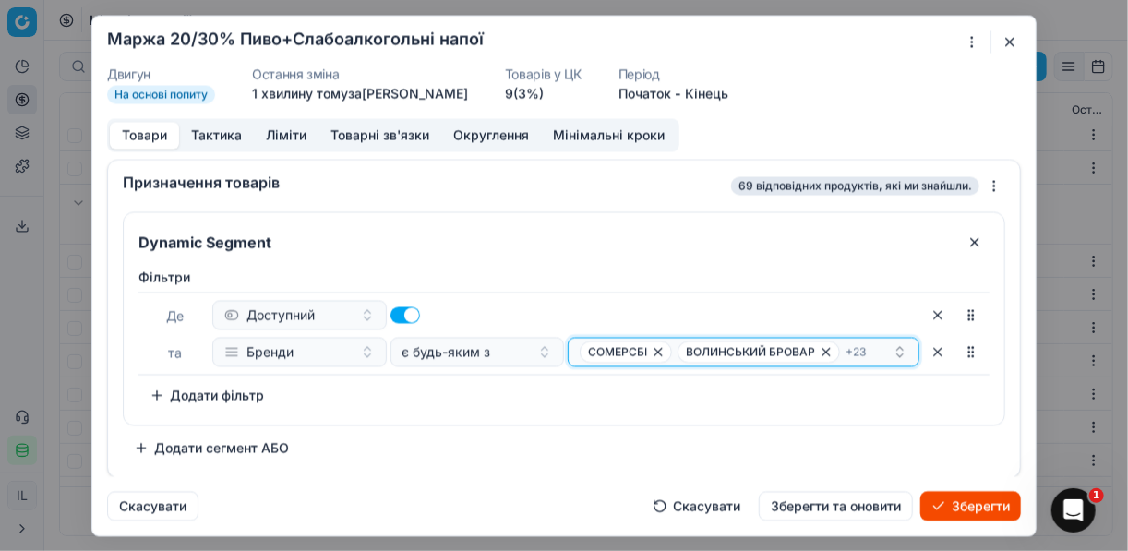
click at [877, 349] on div "СОМЕРСБІ ВОЛИНСЬКИЙ БРОВАР + 23" at bounding box center [736, 352] width 313 height 22
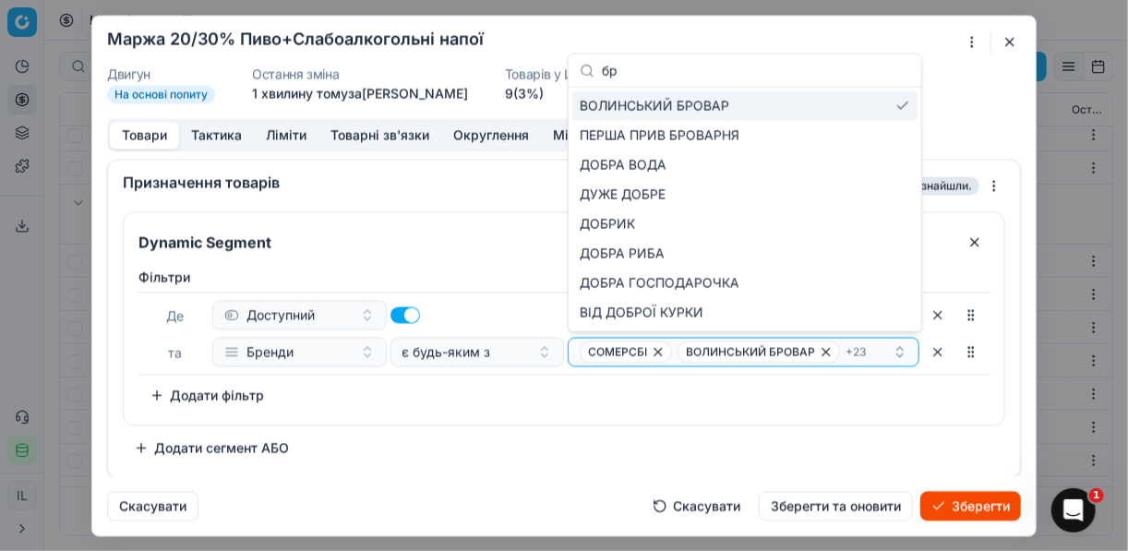
type input "бро"
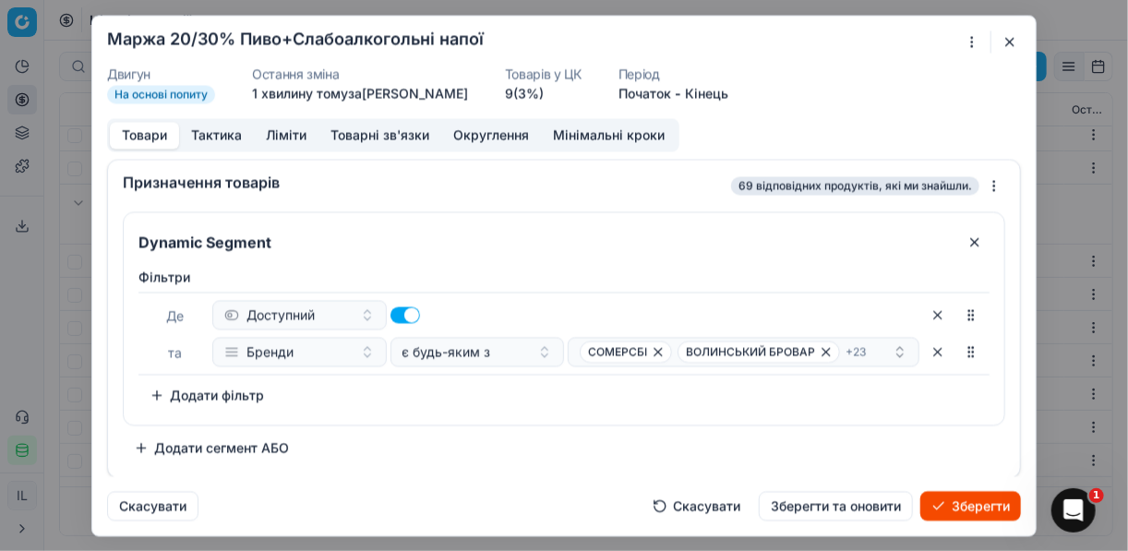
click at [532, 414] on div "Фiльтри Де Доступний та Бренди є будь-яким з СОМЕРСБІ ВОЛИНСЬКИЙ БРОВАР + 23 To…" at bounding box center [564, 342] width 881 height 164
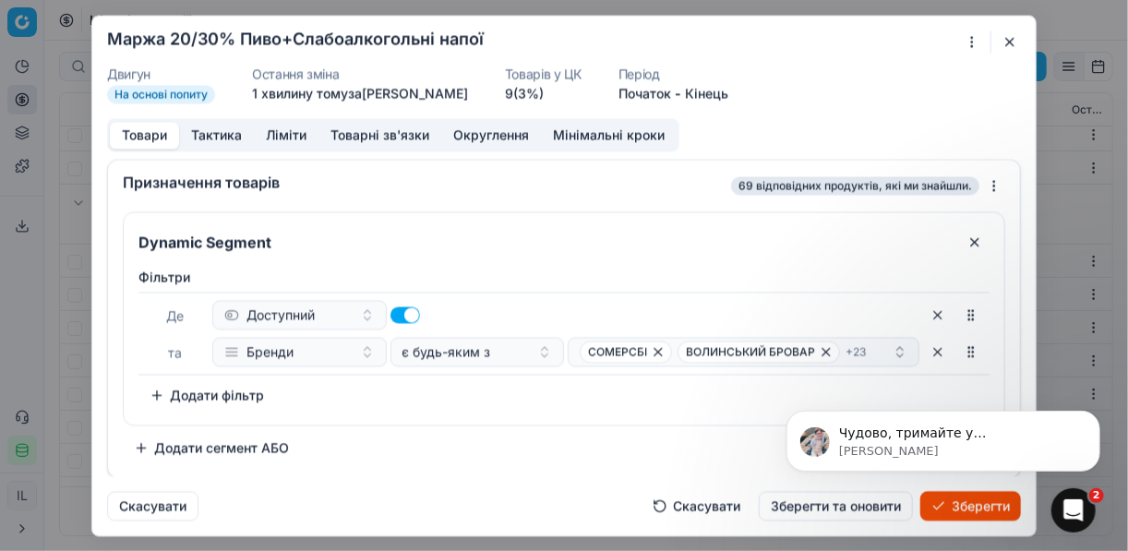
scroll to position [1099, 0]
click at [872, 352] on div "СОМЕРСБІ ВОЛИНСЬКИЙ БРОВАР + 23" at bounding box center [736, 352] width 313 height 22
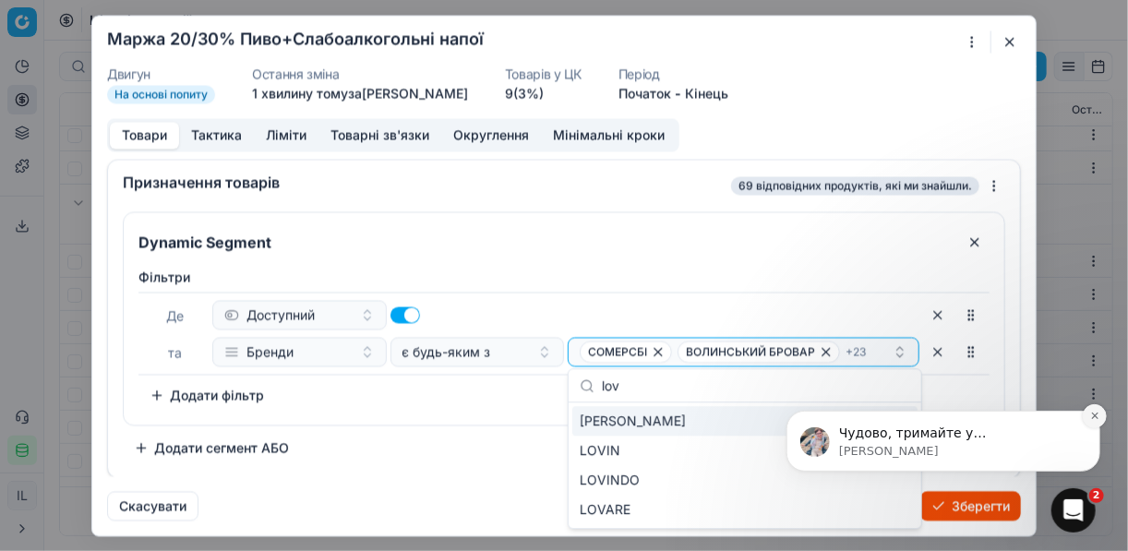
click at [1089, 415] on button "Dismiss notification" at bounding box center [1094, 416] width 24 height 24
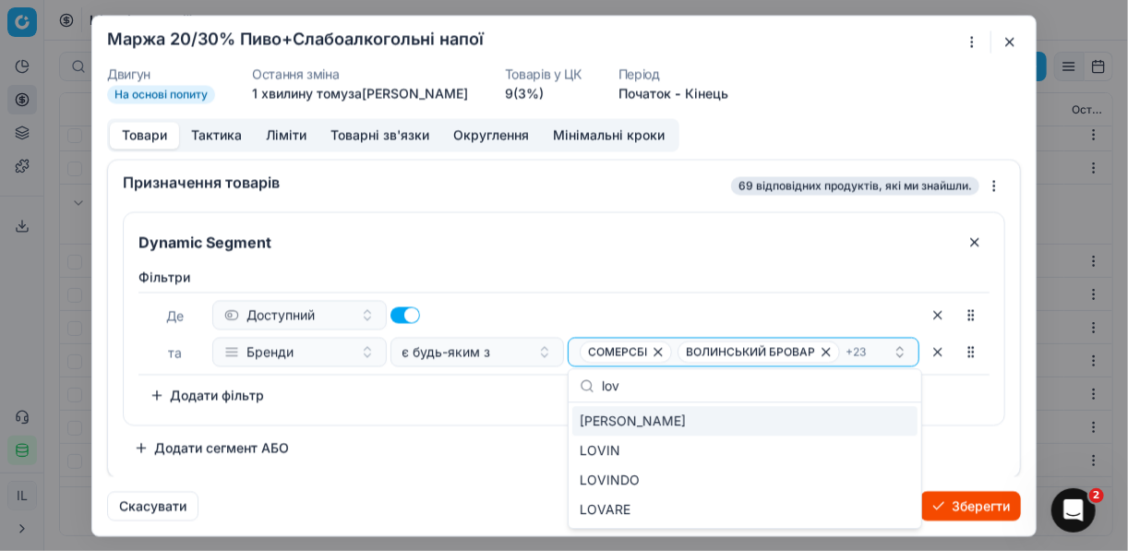
click at [653, 384] on input "lov" at bounding box center [756, 385] width 308 height 37
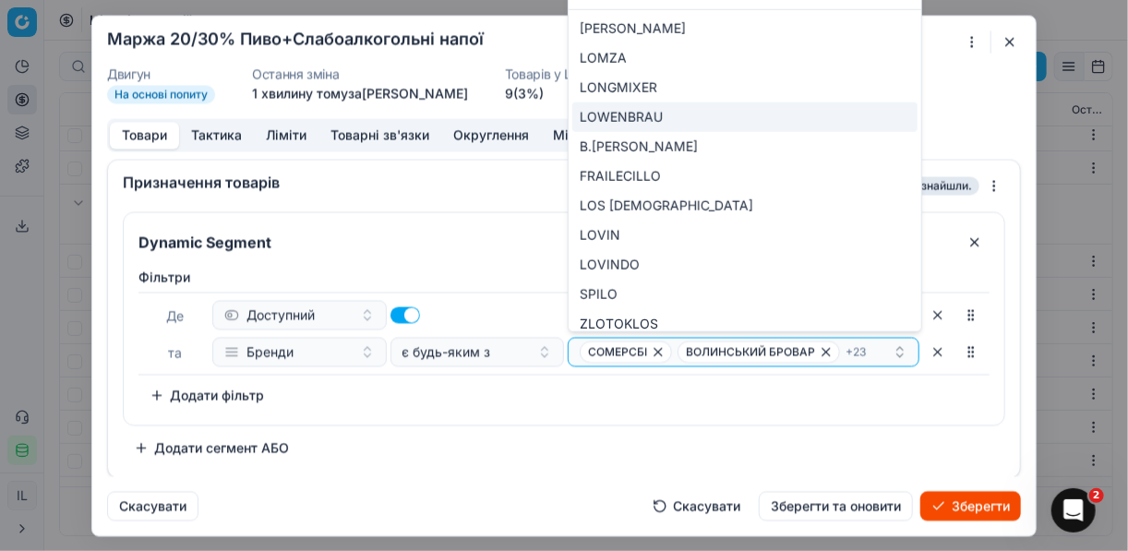
type input "lo"
click at [864, 118] on div "LOWENBRAU" at bounding box center [744, 117] width 345 height 30
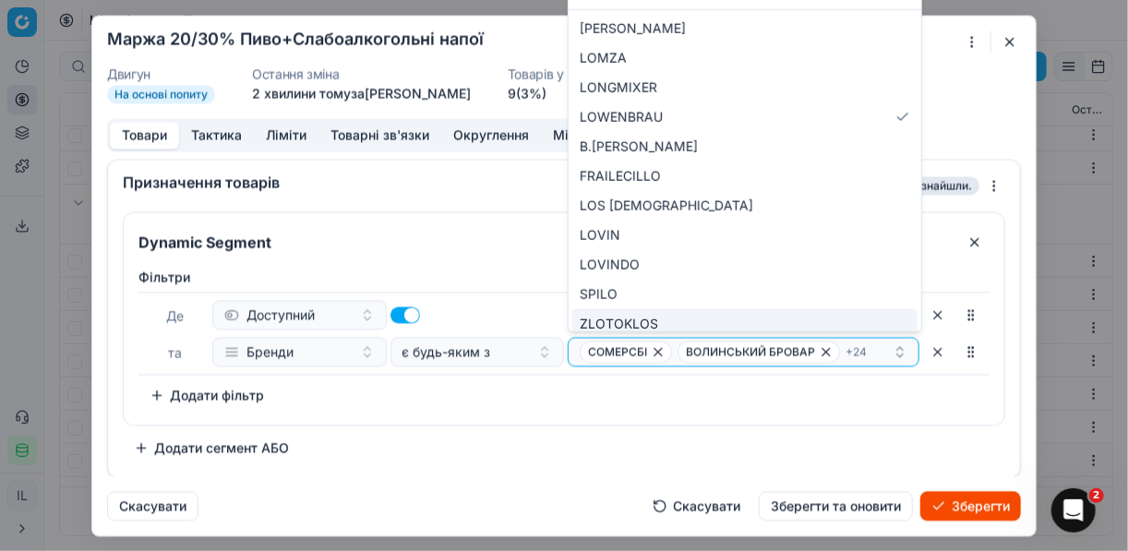
click at [533, 417] on div "Фiльтри Де Доступний та Бренди є будь-яким з СОМЕРСБІ ВОЛИНСЬКИЙ БРОВАР + 24 To…" at bounding box center [564, 342] width 881 height 164
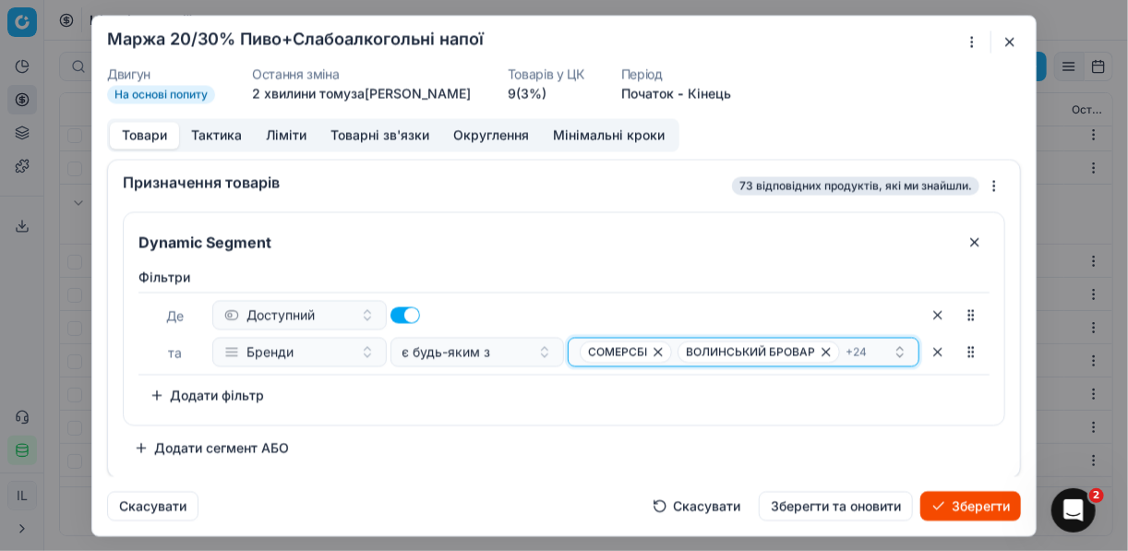
click at [874, 350] on div "СОМЕРСБІ ВОЛИНСЬКИЙ БРОВАР + 24" at bounding box center [736, 352] width 313 height 22
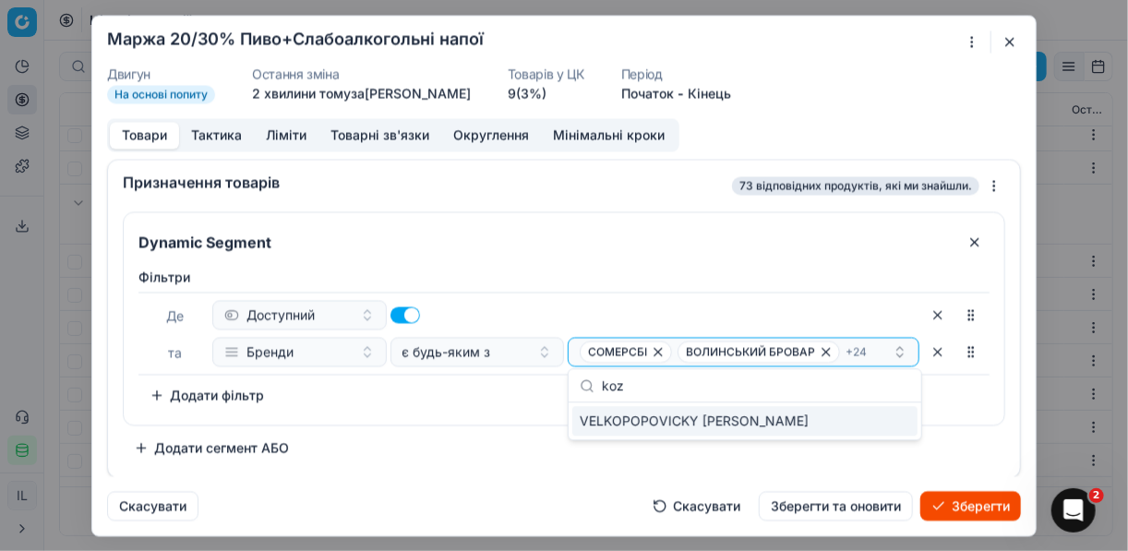
type input "koz"
click at [897, 419] on div "VELKOPOPOVICKY KOZEL" at bounding box center [744, 421] width 345 height 30
click at [461, 443] on div "Dynamic Segment Фiльтри Де Доступний та Бренди є будь-яким з СОМЕРСБІ ВОЛИНСЬКИ…" at bounding box center [564, 336] width 883 height 251
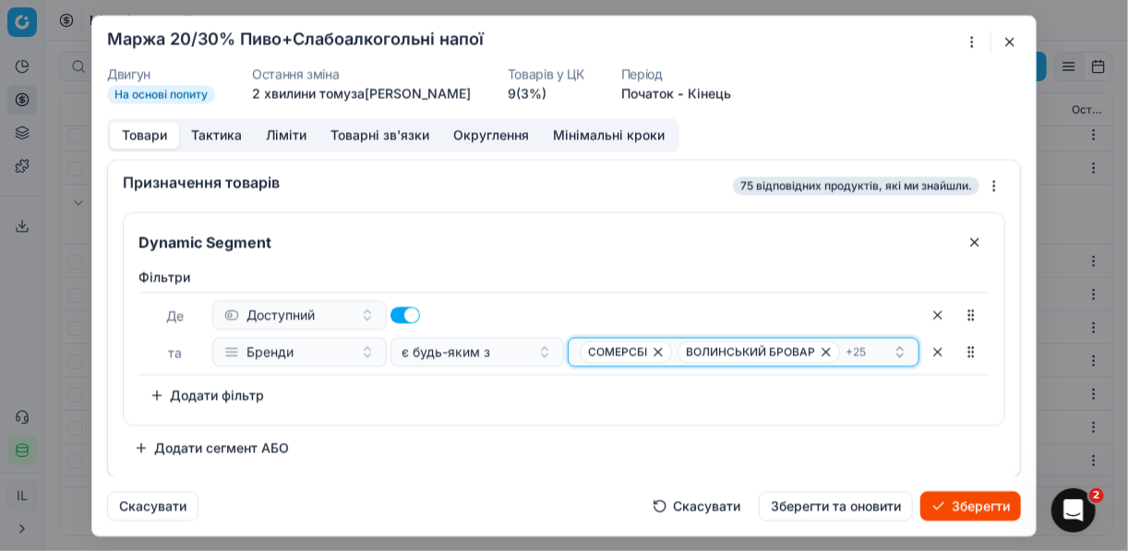
click at [870, 354] on div "СОМЕРСБІ ВОЛИНСЬКИЙ БРОВАР + 25" at bounding box center [736, 352] width 313 height 22
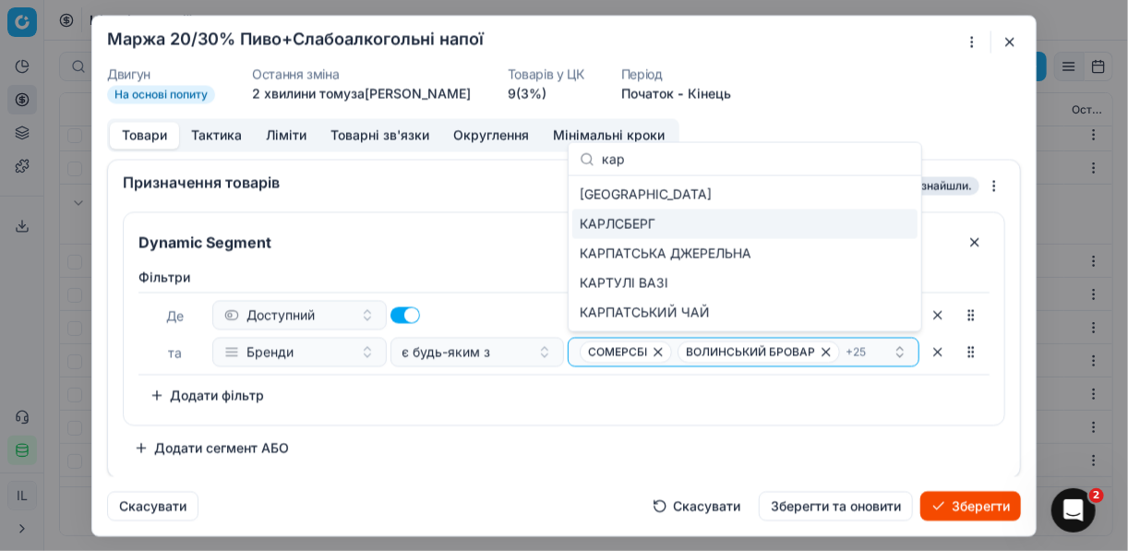
click at [894, 218] on div "КАРЛСБЕРГ" at bounding box center [744, 225] width 345 height 30
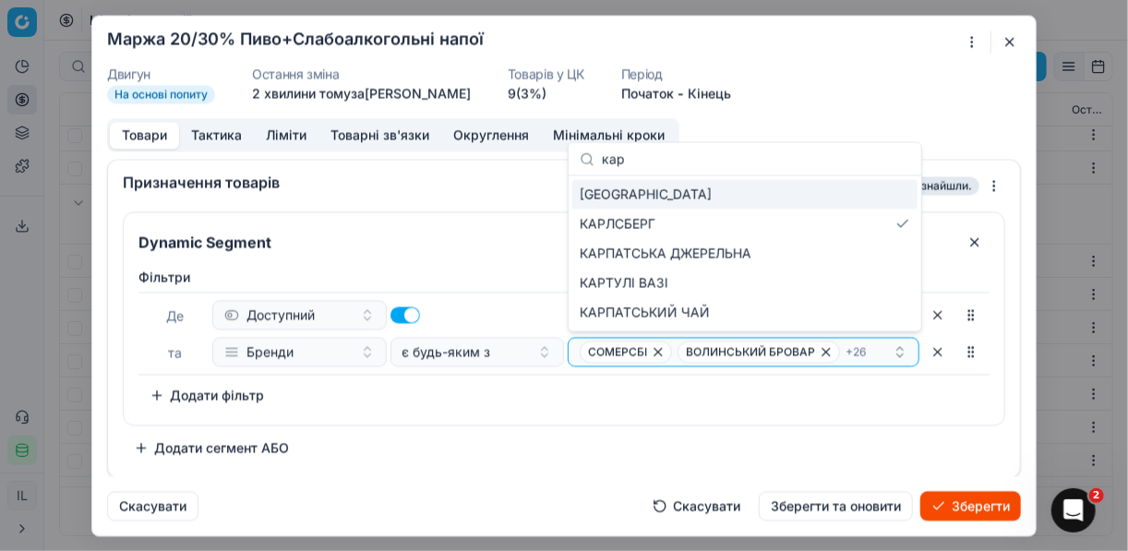
click at [681, 159] on input "кар" at bounding box center [756, 158] width 308 height 37
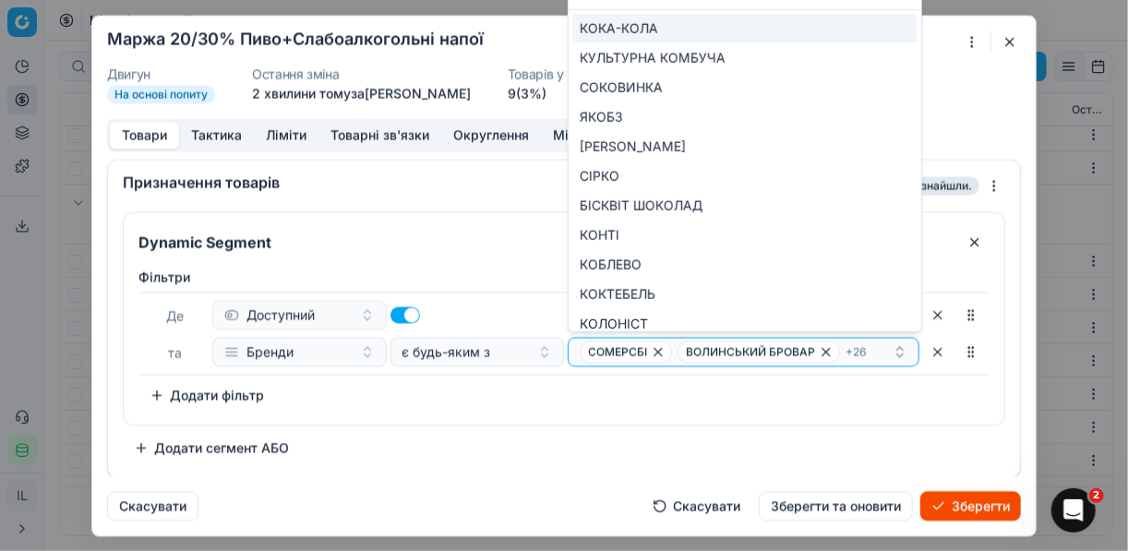
type input "к"
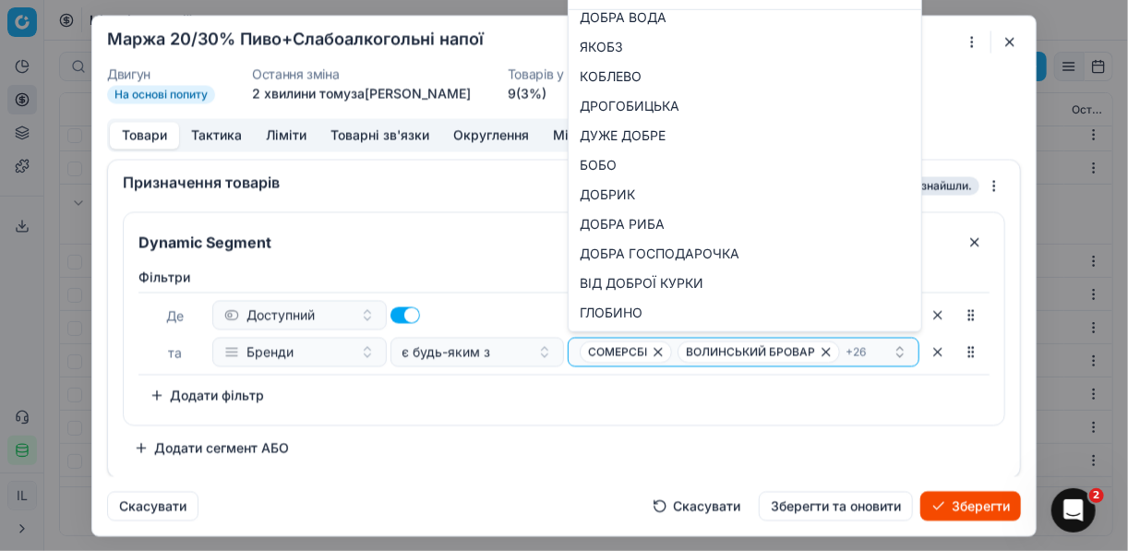
scroll to position [0, 0]
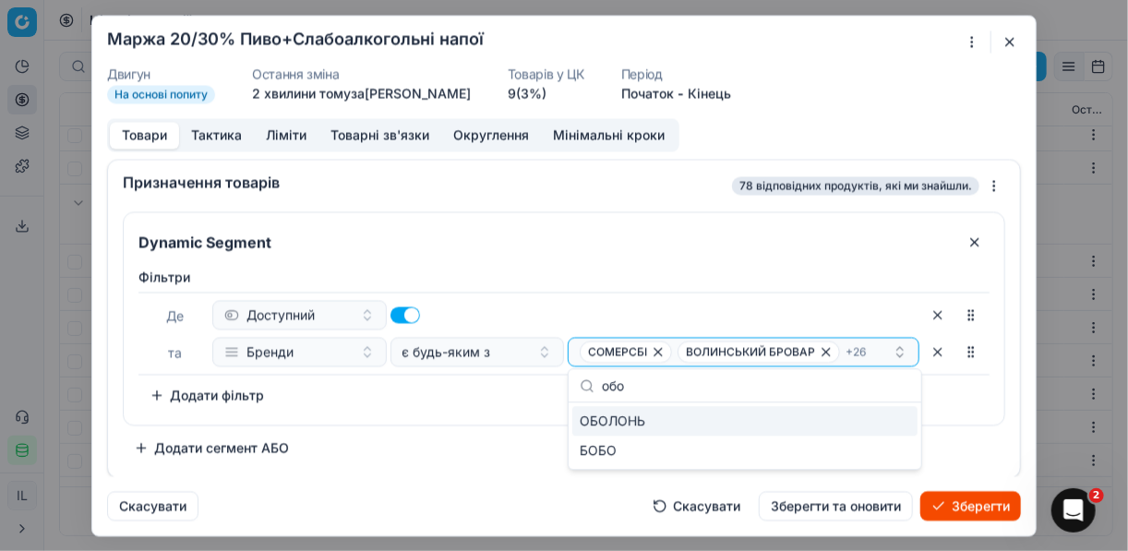
type input "обо"
click at [897, 424] on div "ОБОЛОНЬ" at bounding box center [744, 421] width 345 height 30
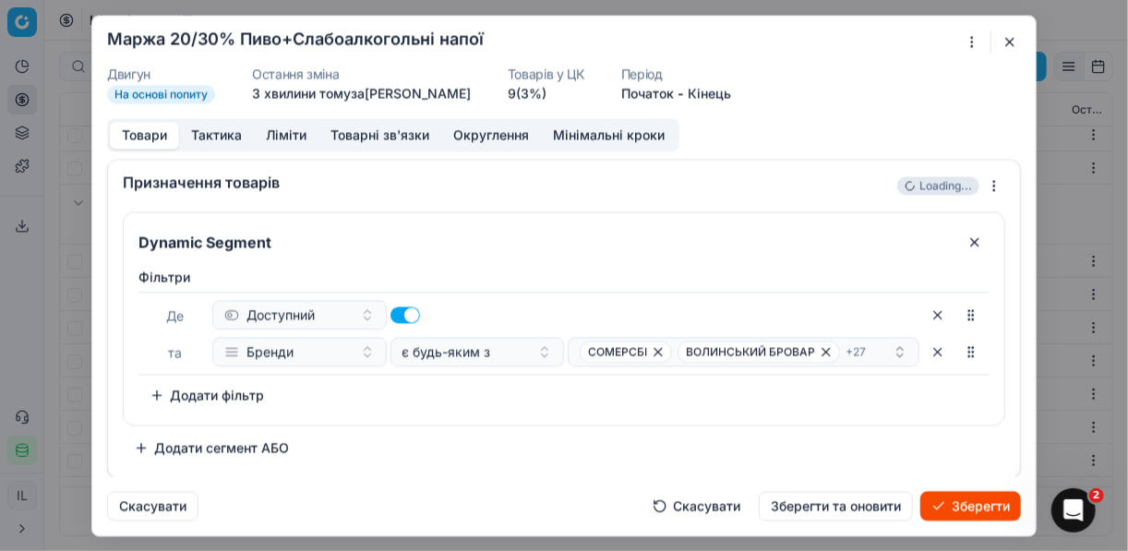
click at [496, 408] on div "Фiльтри Де Доступний та Бренди є будь-яким з СОМЕРСБІ ВОЛИНСЬКИЙ БРОВАР + 27 To…" at bounding box center [564, 342] width 881 height 164
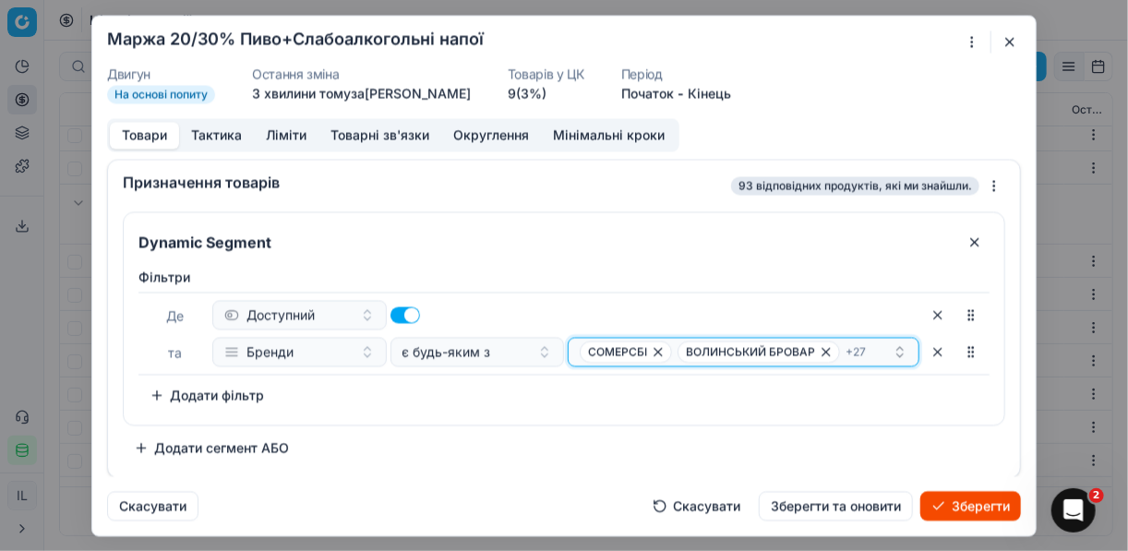
click at [881, 348] on div "СОМЕРСБІ ВОЛИНСЬКИЙ БРОВАР + 27" at bounding box center [736, 352] width 313 height 22
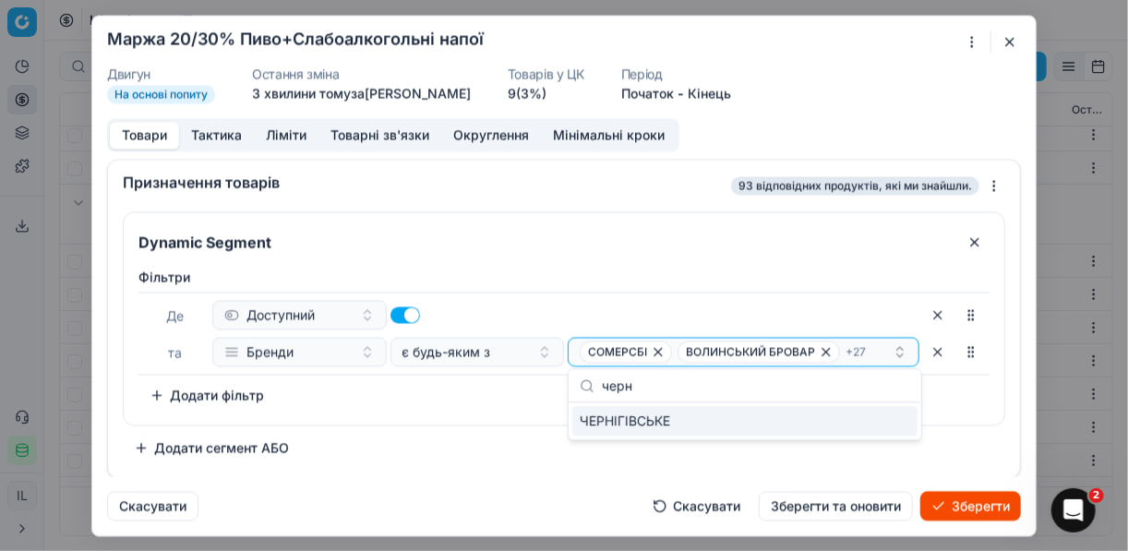
type input "черн"
click at [894, 422] on div "ЧЕРНІГІВСЬКЕ" at bounding box center [744, 421] width 345 height 30
click at [501, 434] on div "Dynamic Segment Фiльтри Де Доступний та Бренди є будь-яким з СОМЕРСБІ ВОЛИНСЬКИ…" at bounding box center [564, 336] width 883 height 251
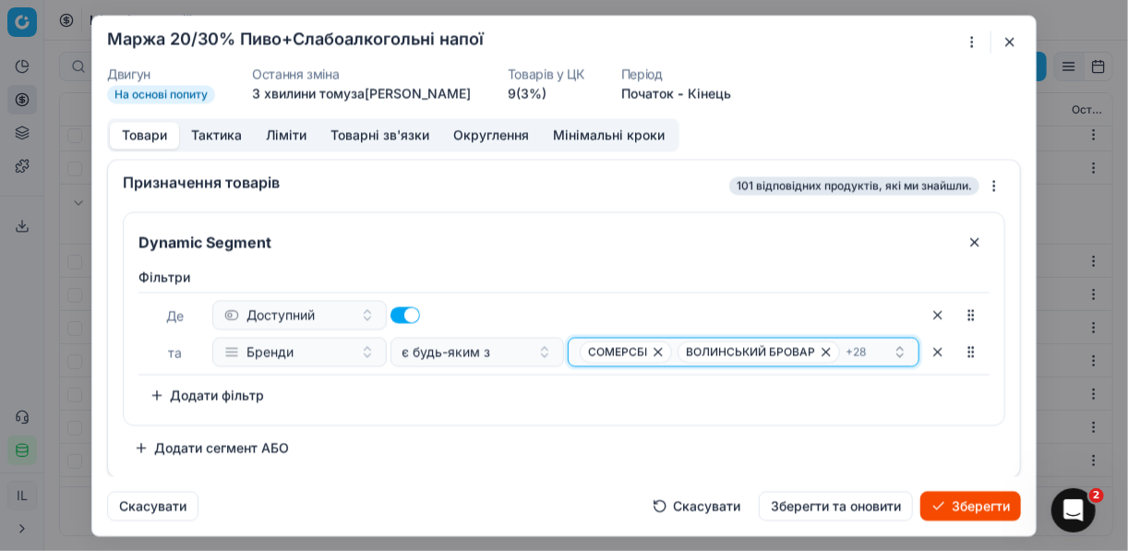
click at [871, 345] on div "СОМЕРСБІ ВОЛИНСЬКИЙ БРОВАР + 28" at bounding box center [736, 352] width 313 height 22
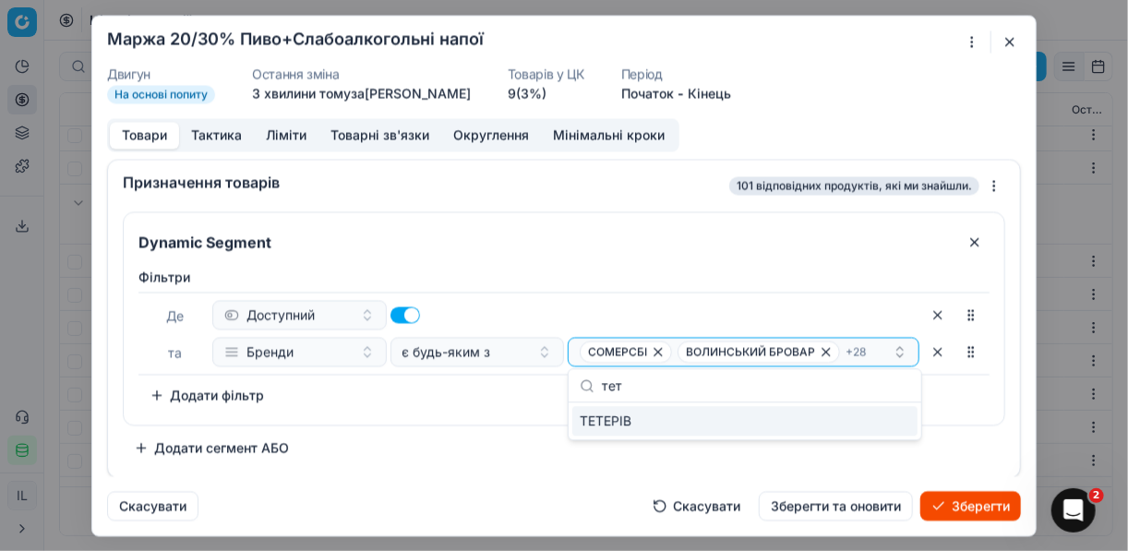
type input "тет"
click at [876, 426] on div "ТЕТЕРІВ" at bounding box center [744, 421] width 345 height 30
click at [510, 432] on div "Dynamic Segment Фiльтри Де Доступний та Бренди є будь-яким з СОМЕРСБІ ВОЛИНСЬКИ…" at bounding box center [564, 336] width 883 height 251
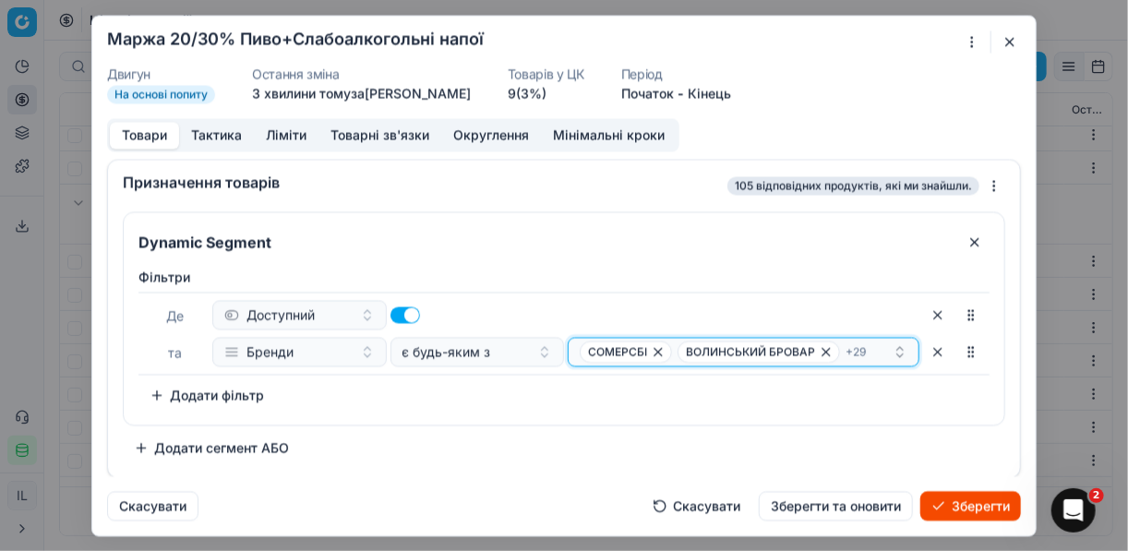
click at [881, 350] on div "СОМЕРСБІ ВОЛИНСЬКИЙ БРОВАР + 29" at bounding box center [736, 352] width 313 height 22
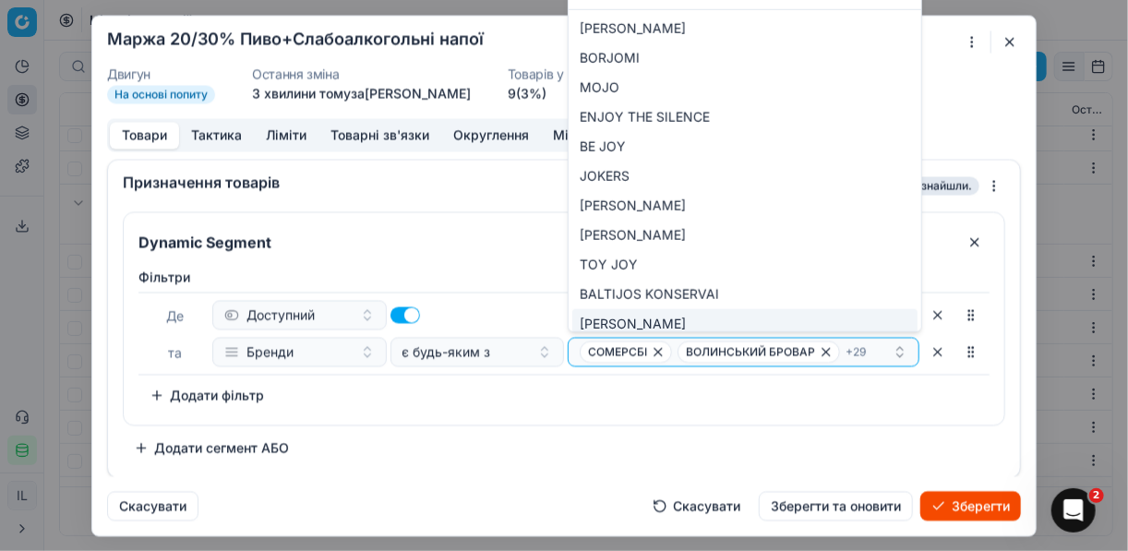
type input "Jo"
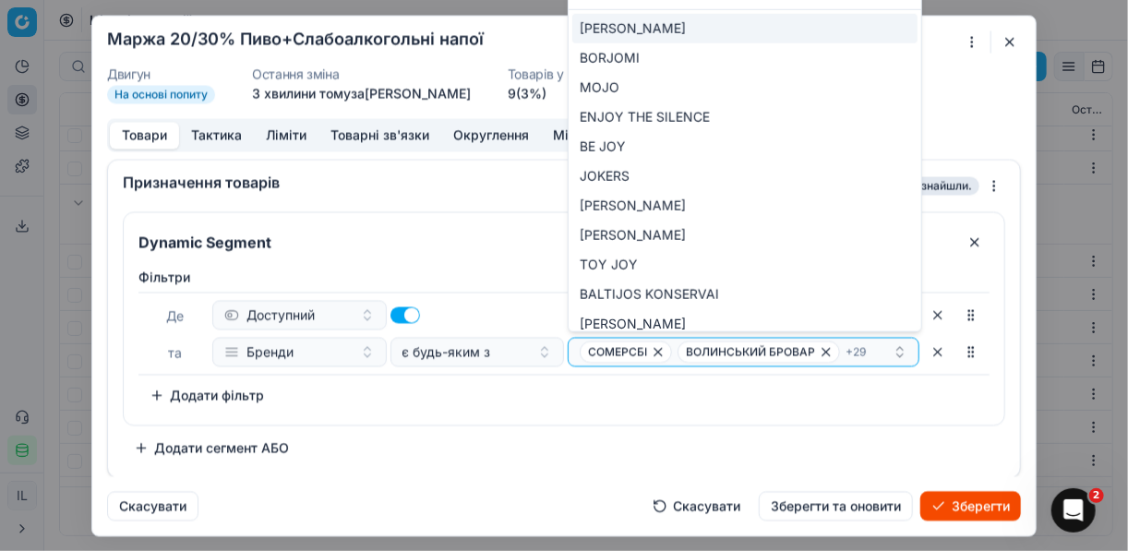
click at [853, 27] on div "JOHAN FREITAG" at bounding box center [744, 29] width 345 height 30
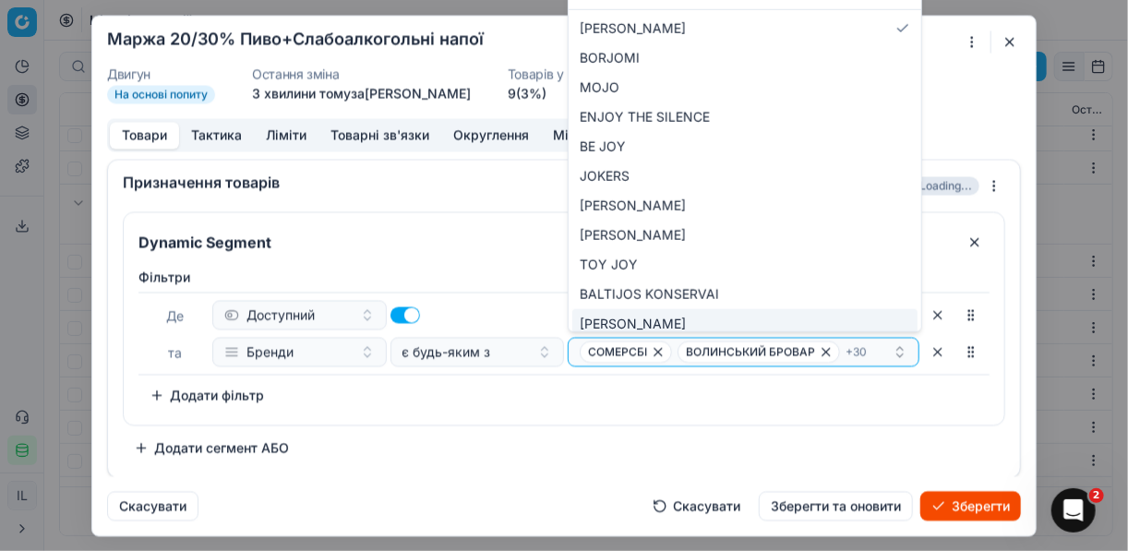
click at [571, 394] on div "Фiльтри Де Доступний та Бренди є будь-яким з СОМЕРСБІ ВОЛИНСЬКИЙ БРОВАР + 30 To…" at bounding box center [564, 339] width 851 height 142
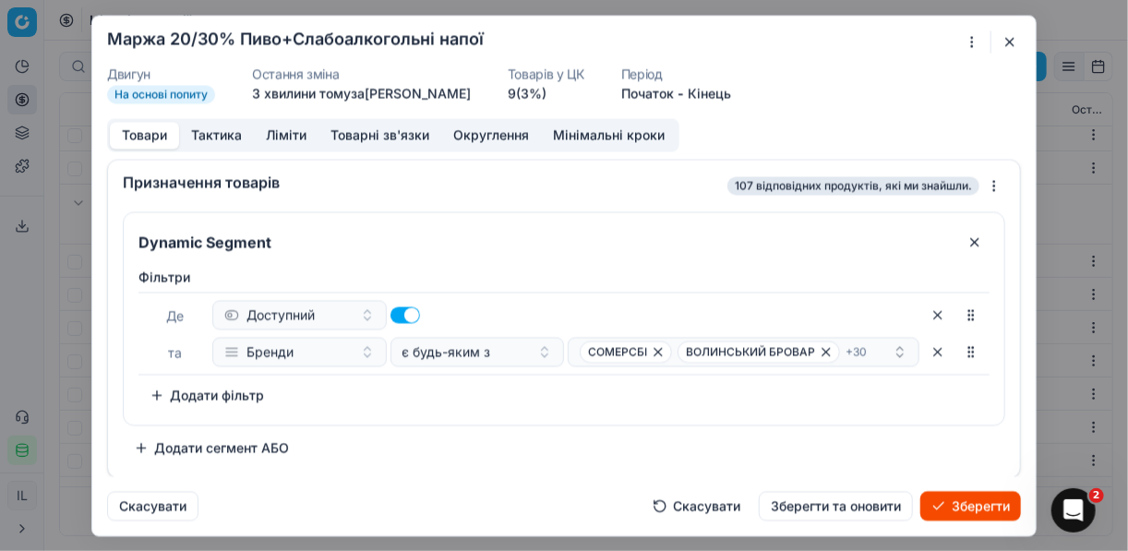
click at [973, 505] on button "Зберегти" at bounding box center [971, 506] width 101 height 30
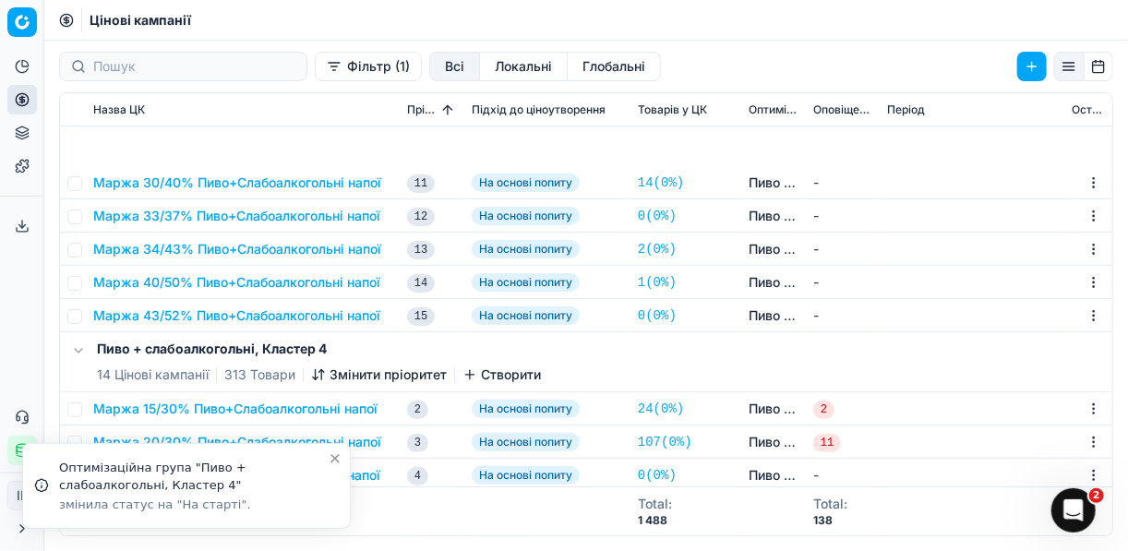
scroll to position [2804, 0]
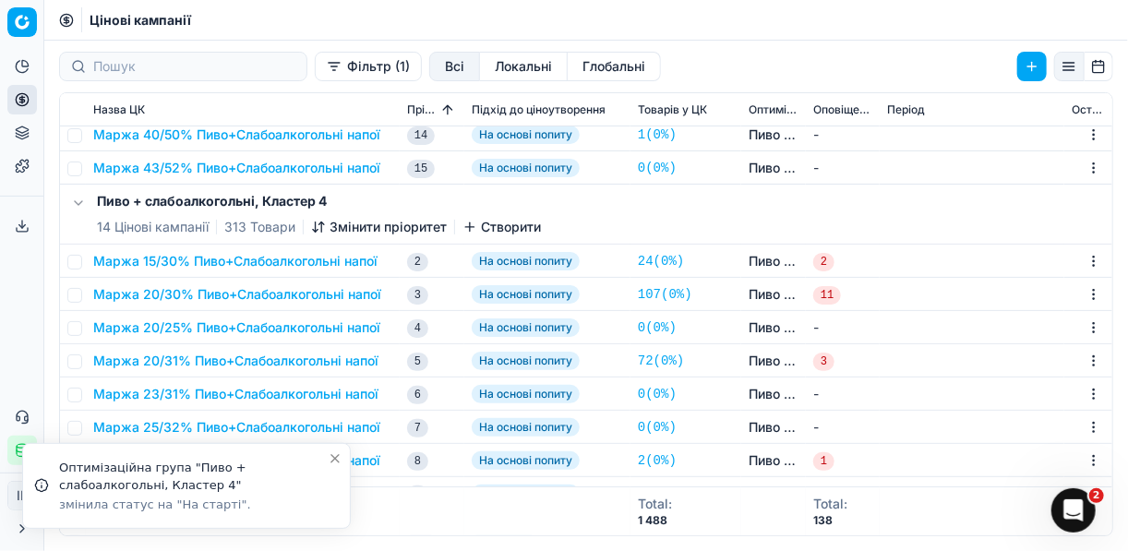
click at [197, 327] on button "Маржа 20/25% Пиво+Слабоалкогольні напої" at bounding box center [236, 328] width 287 height 18
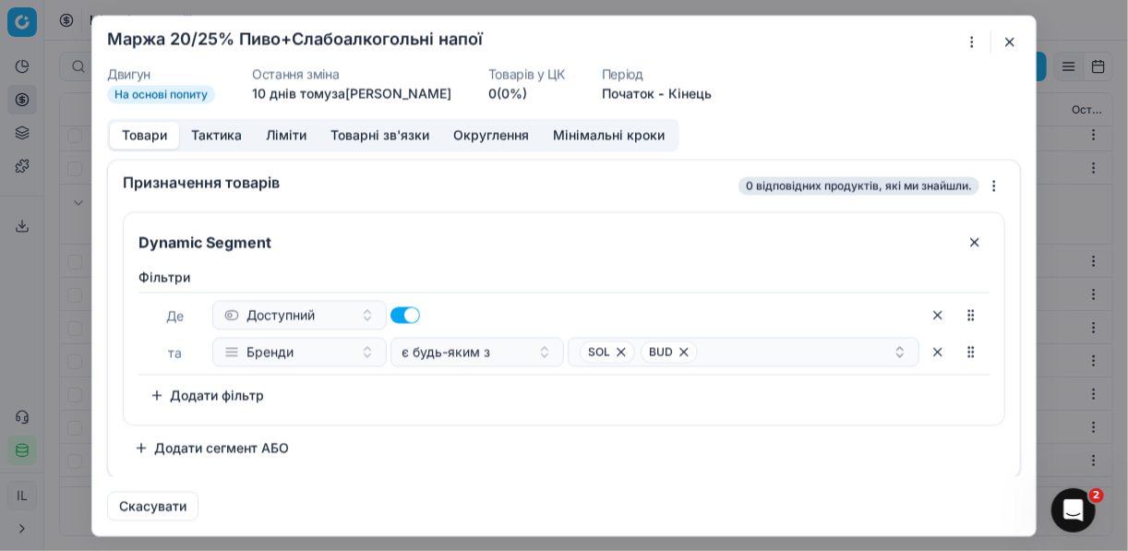
click at [971, 38] on div "Ми зберігаємо налаштування ЦК. Будь ласка, зачекайте, це може зайняти декілька …" at bounding box center [564, 275] width 1128 height 551
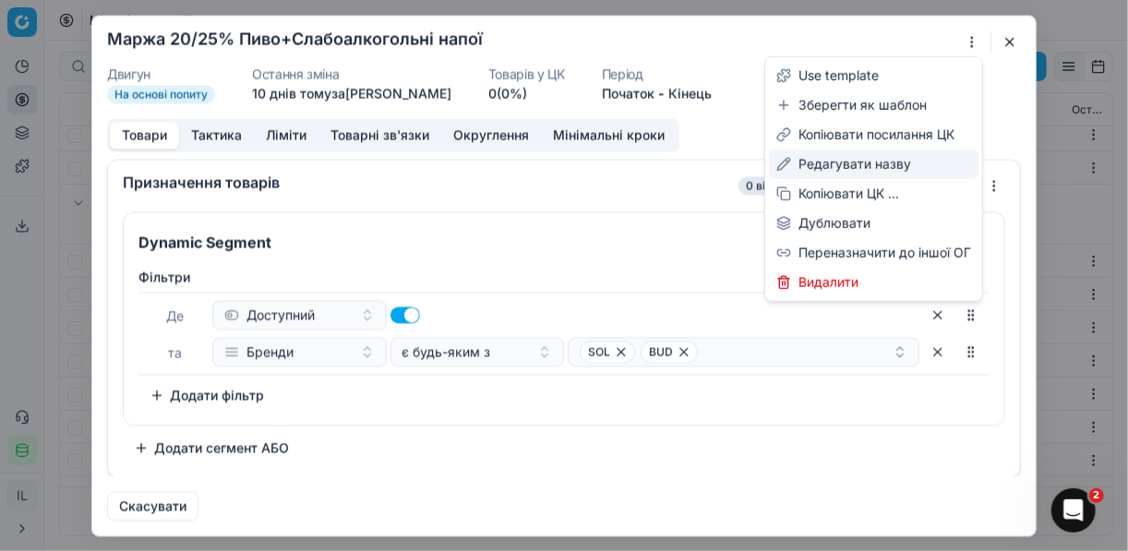
click at [837, 161] on div "Редагувати назву" at bounding box center [874, 165] width 210 height 30
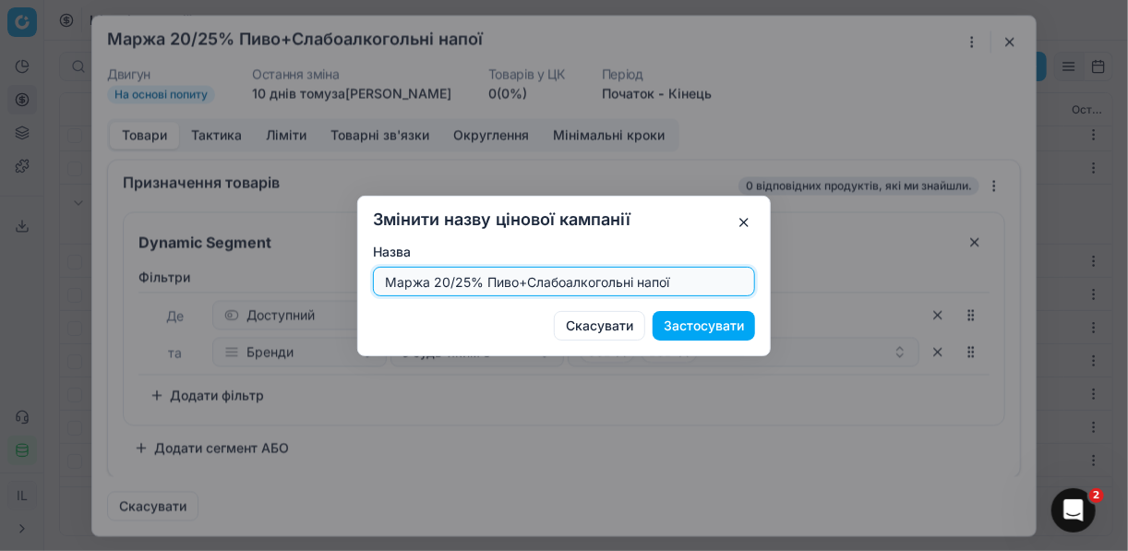
click at [469, 277] on input "Маржа 20/25% Пиво+Слабоалкогольні напої" at bounding box center [564, 282] width 366 height 28
click at [464, 284] on input "Маржа 20/25% Пиво+Слабоалкогольні напої" at bounding box center [564, 282] width 366 height 28
click at [465, 283] on input "Маржа 20/25% Пиво+Слабоалкогольні напої" at bounding box center [564, 282] width 366 height 28
type input "Маржа 25/35% Пиво+Слабоалкогольні напої"
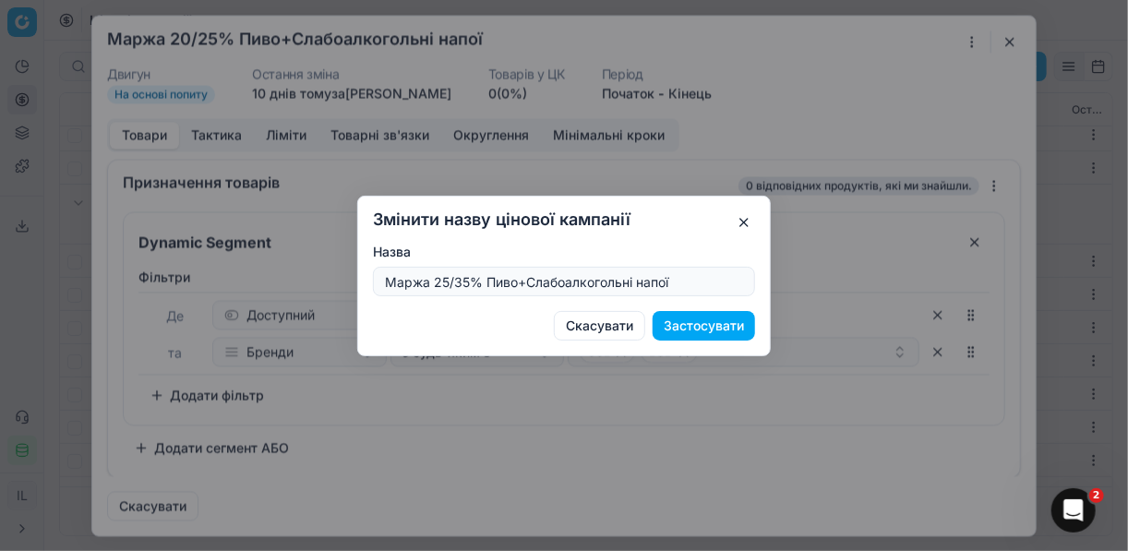
click at [740, 331] on button "Застосувати" at bounding box center [704, 326] width 102 height 30
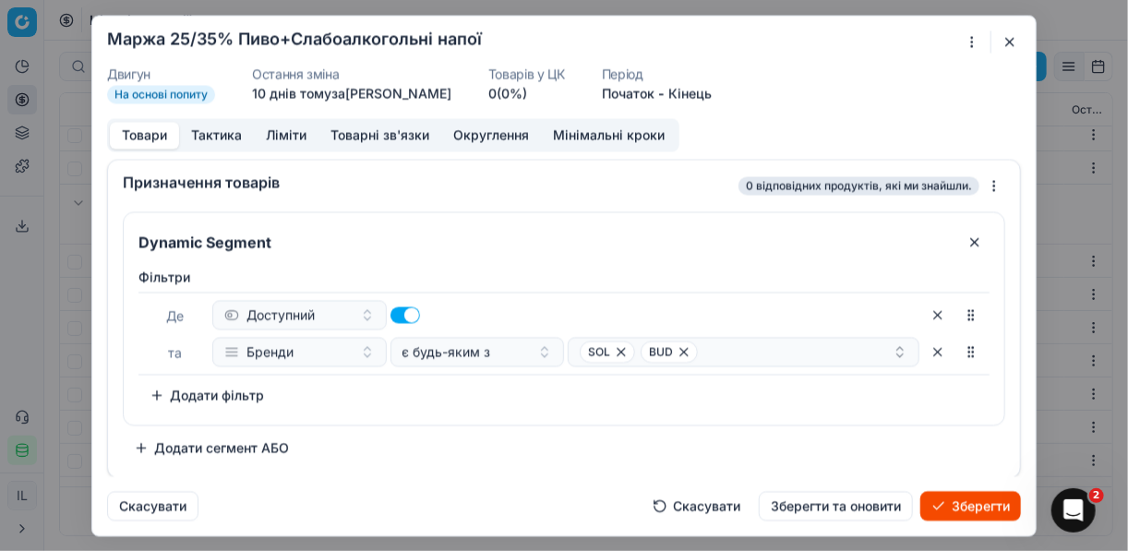
click at [283, 134] on button "Ліміти" at bounding box center [286, 135] width 65 height 27
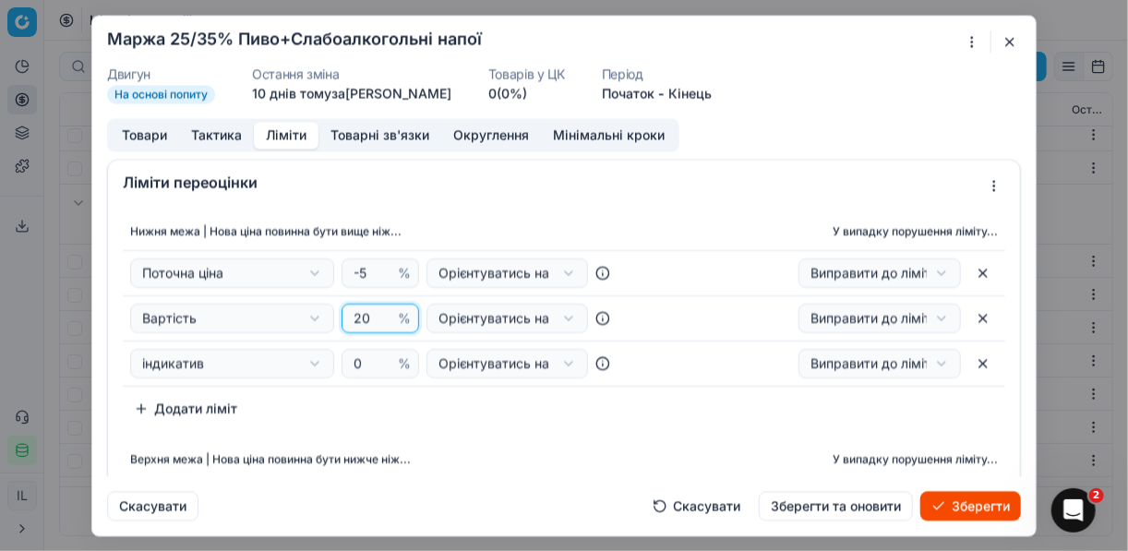
click at [364, 319] on input "20" at bounding box center [372, 319] width 44 height 28
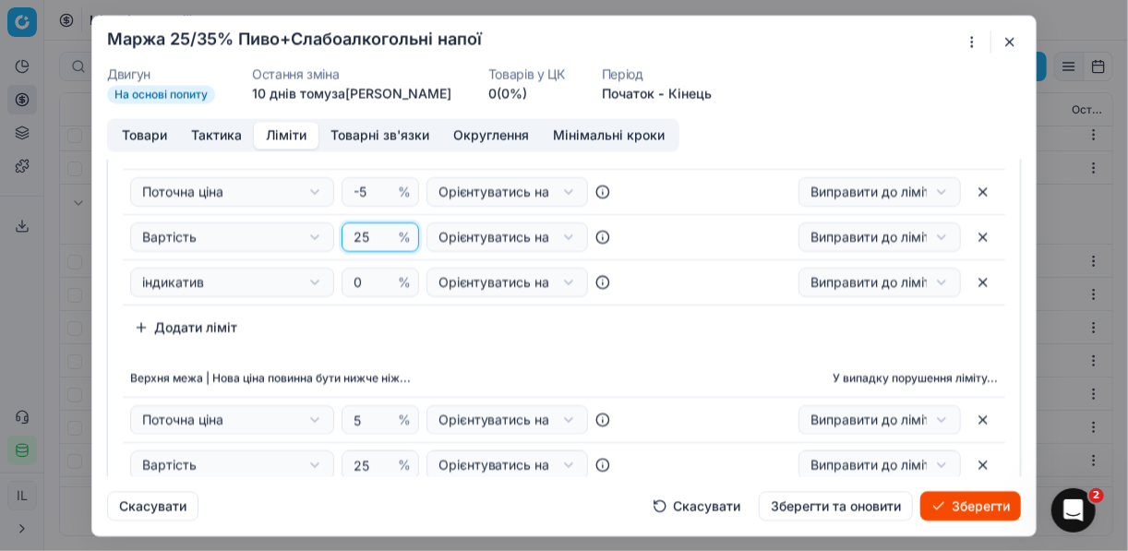
scroll to position [148, 0]
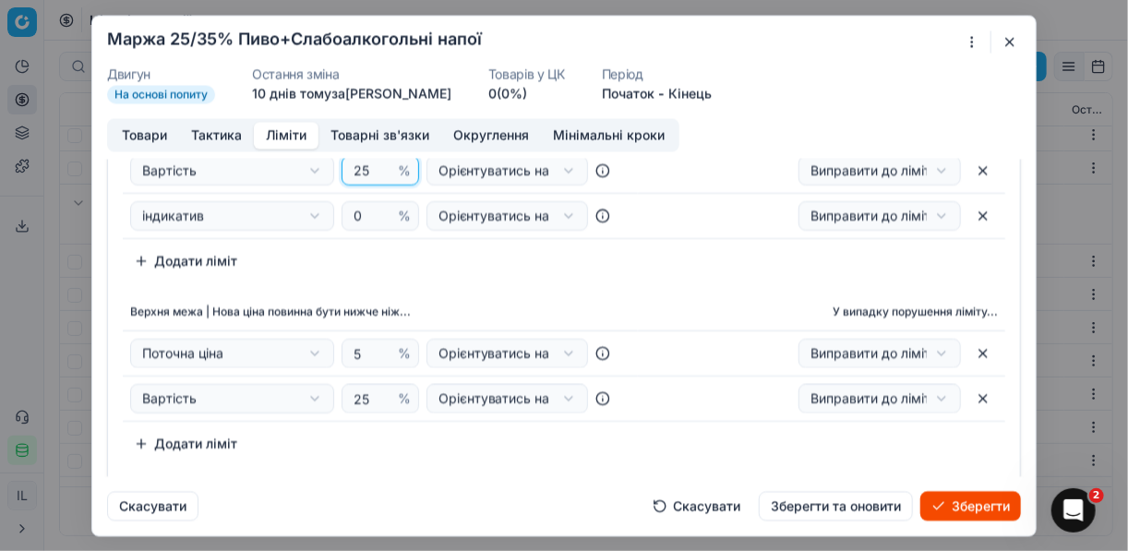
type input "25"
click at [358, 397] on input "25" at bounding box center [372, 399] width 44 height 28
type input "35"
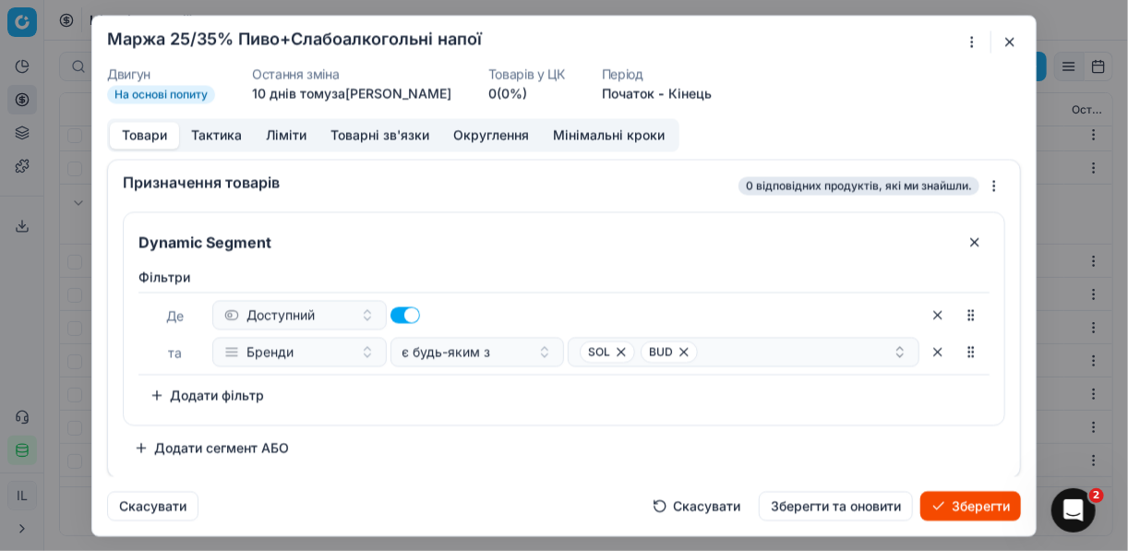
click at [148, 134] on button "Товари" at bounding box center [144, 135] width 69 height 27
click at [674, 351] on span "BUD" at bounding box center [669, 352] width 57 height 22
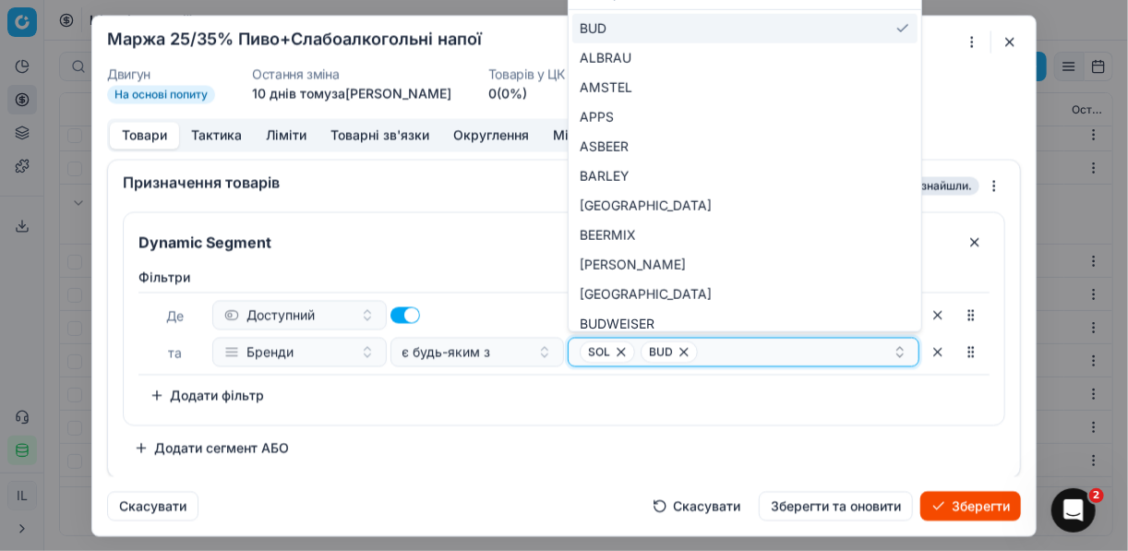
click at [679, 348] on icon "button" at bounding box center [684, 351] width 15 height 15
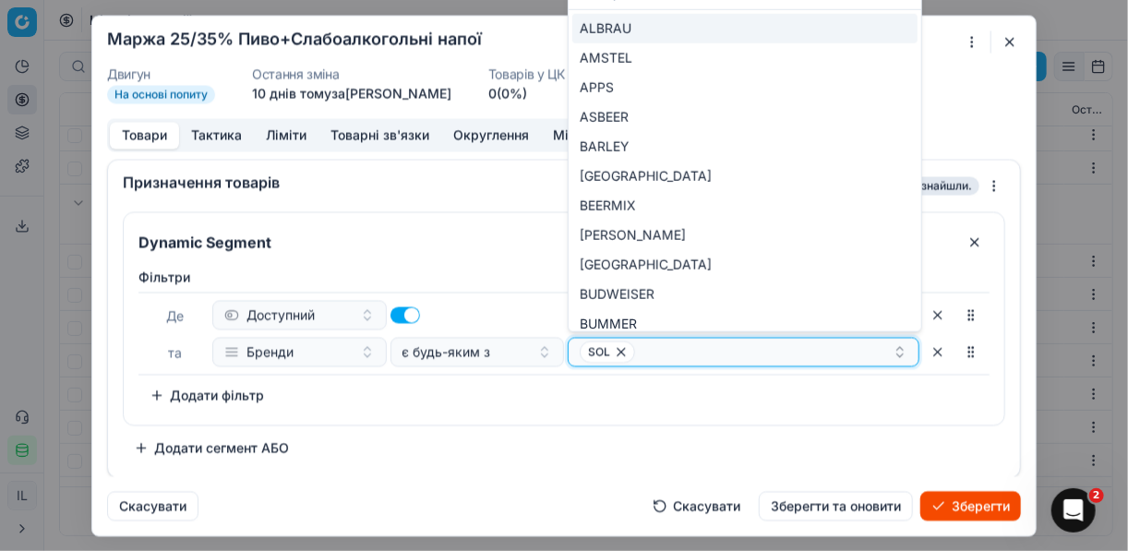
click at [626, 351] on icon "button" at bounding box center [621, 351] width 15 height 15
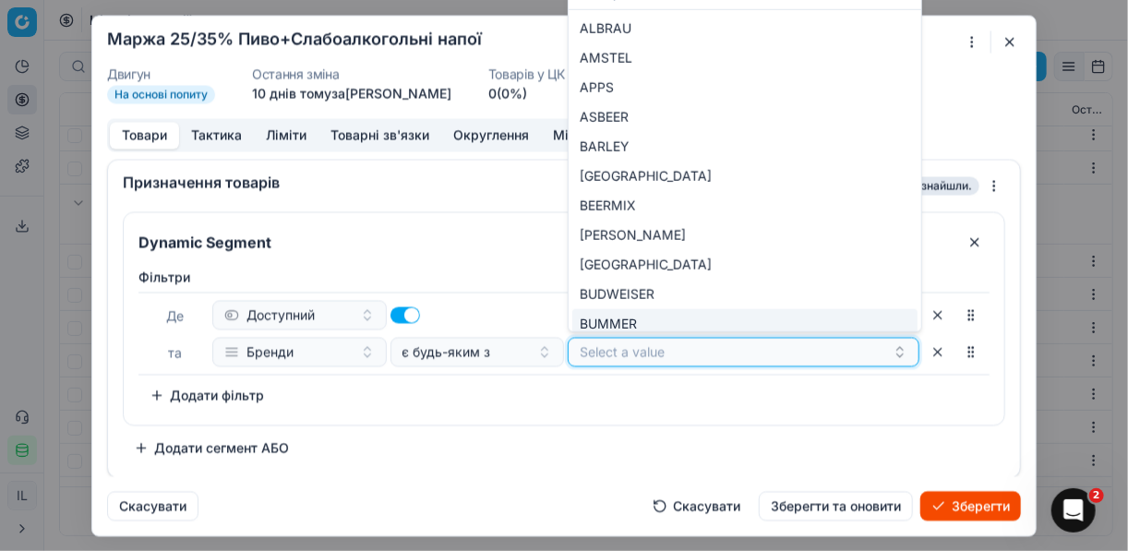
click at [628, 348] on button "Select a value" at bounding box center [744, 352] width 352 height 30
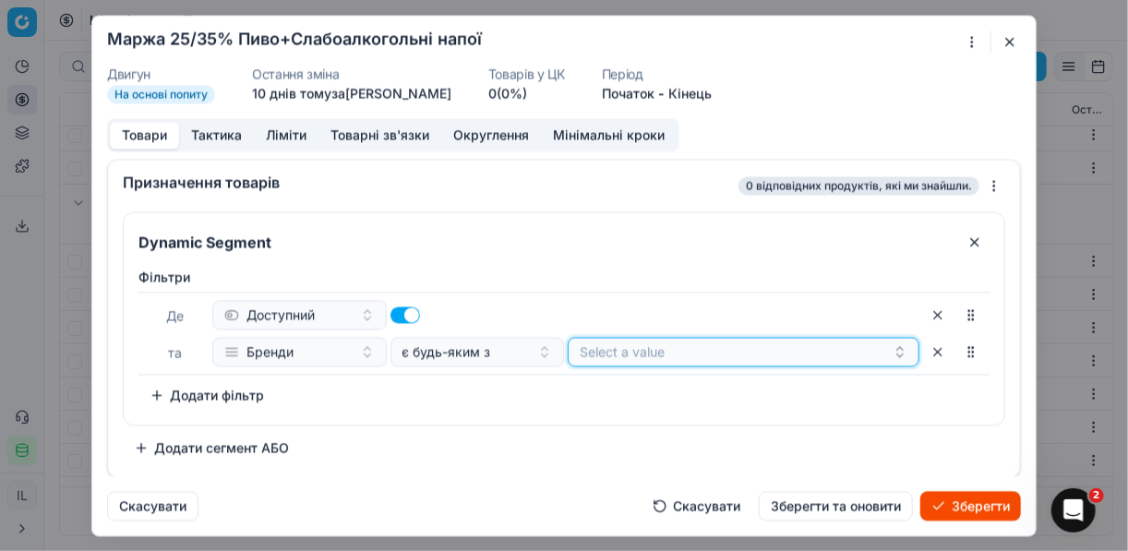
click at [623, 347] on button "Select a value" at bounding box center [744, 352] width 352 height 30
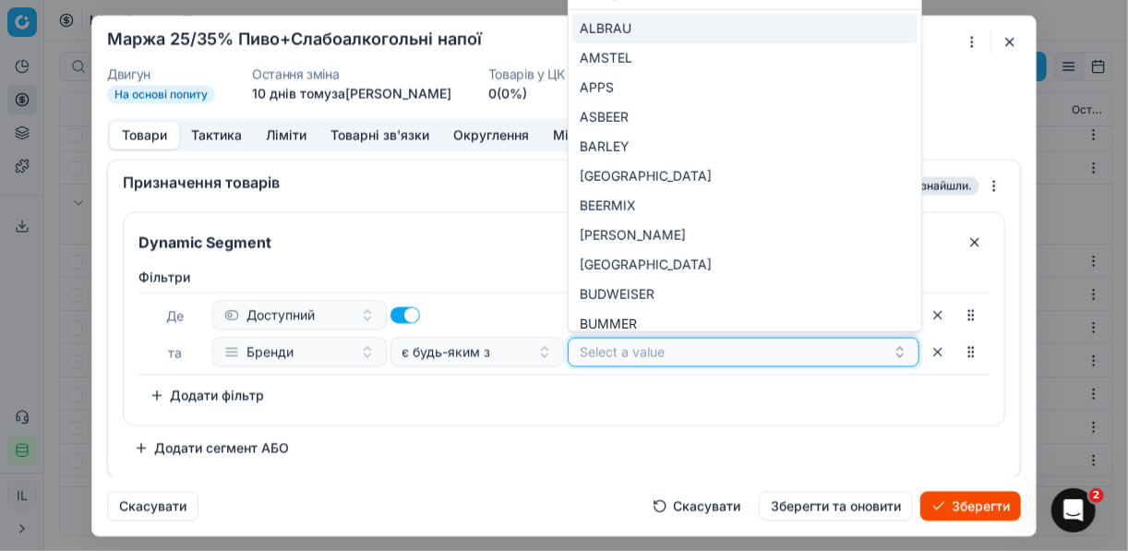
click at [623, 347] on button "Select a value" at bounding box center [744, 352] width 352 height 30
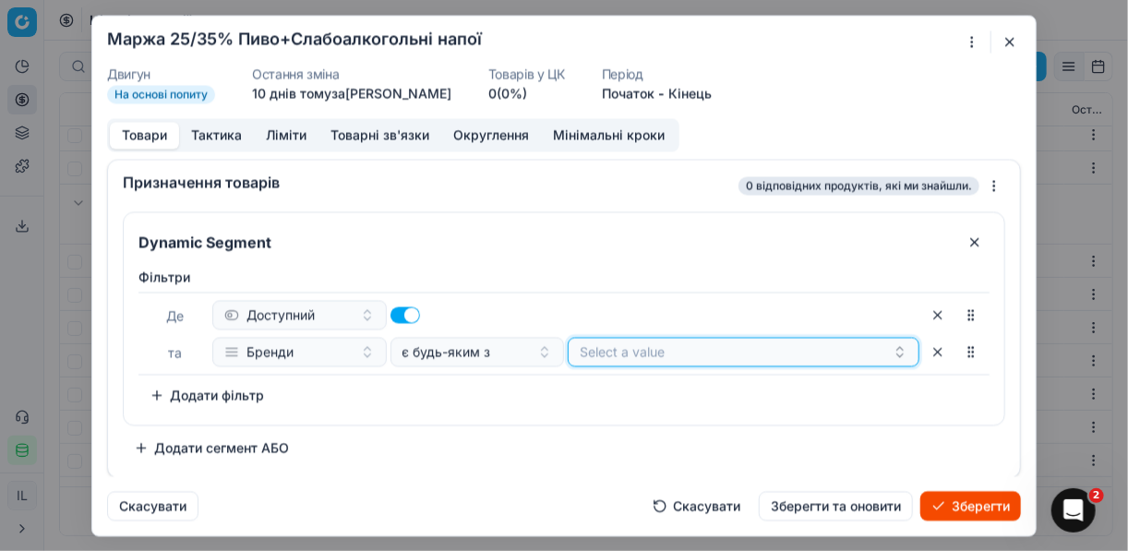
click at [623, 347] on button "Select a value" at bounding box center [744, 352] width 352 height 30
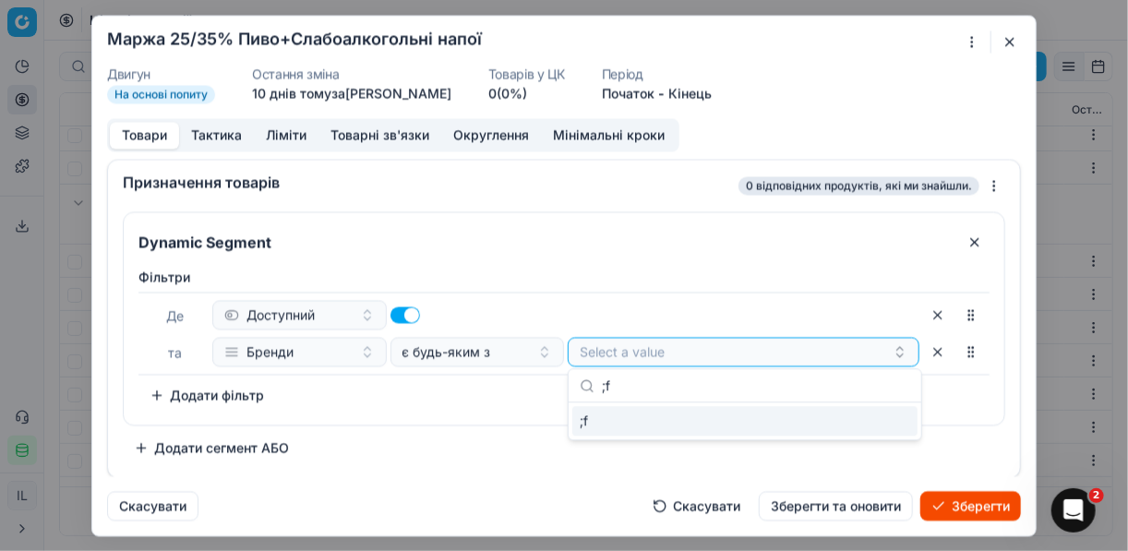
type input ";"
type input "жаш"
click at [879, 426] on div "ЖАШКІВСЬКЕ" at bounding box center [744, 421] width 345 height 30
click at [757, 353] on div "ЖАШКІВСЬКЕ" at bounding box center [736, 352] width 313 height 22
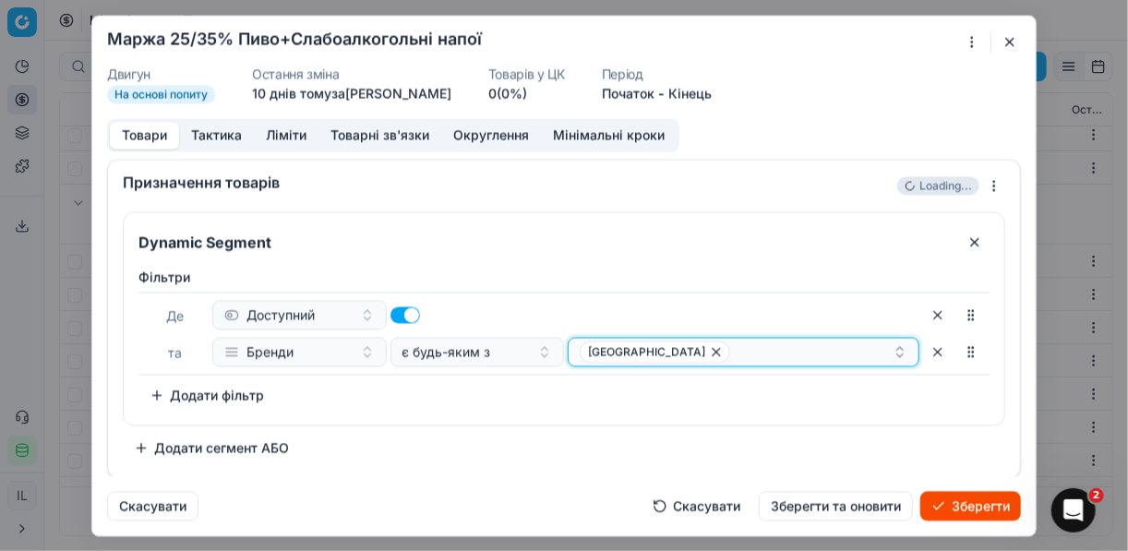
click at [757, 353] on div "ЖАШКІВСЬКЕ" at bounding box center [736, 352] width 313 height 22
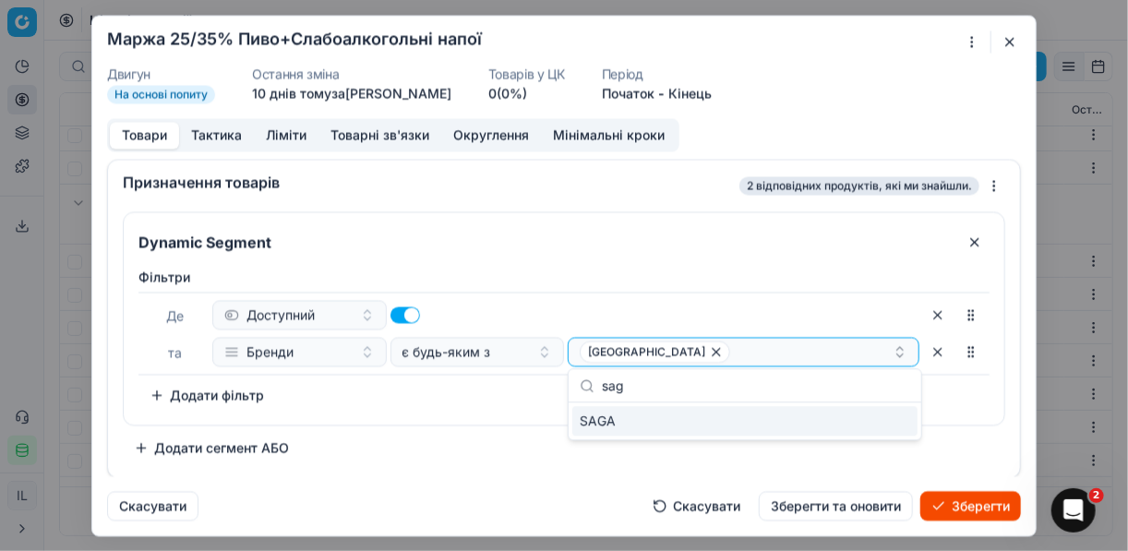
type input "sag"
click at [911, 419] on div "SAGA" at bounding box center [744, 421] width 345 height 30
click at [520, 394] on div "Фiльтри Де Доступний та Бренди є будь-яким з ЖАШКІВСЬКЕ SAGA To pick up a sorta…" at bounding box center [564, 339] width 851 height 142
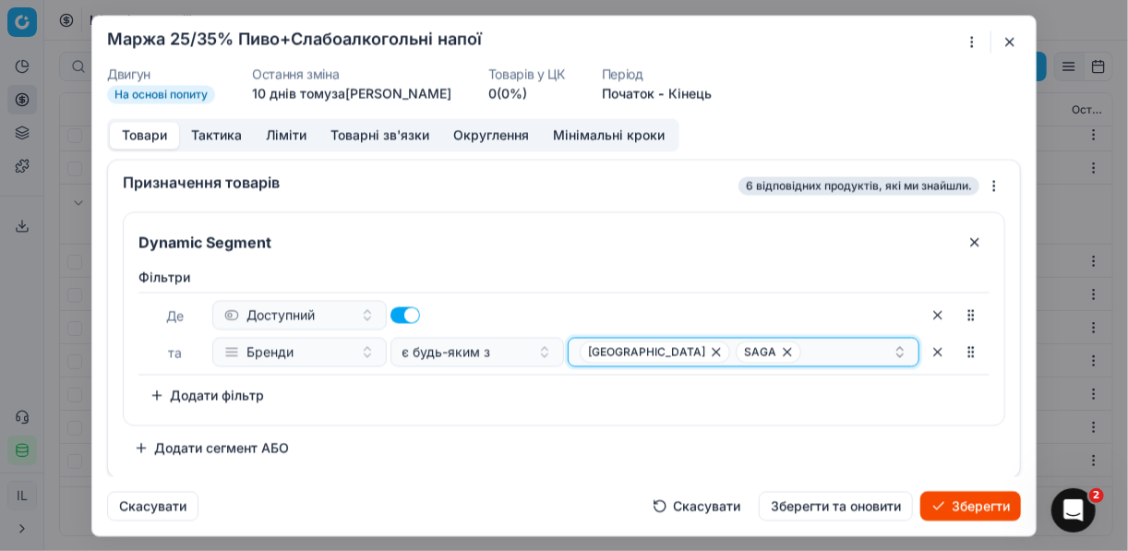
click at [768, 355] on div "ЖАШКІВСЬКЕ SAGA" at bounding box center [736, 352] width 313 height 22
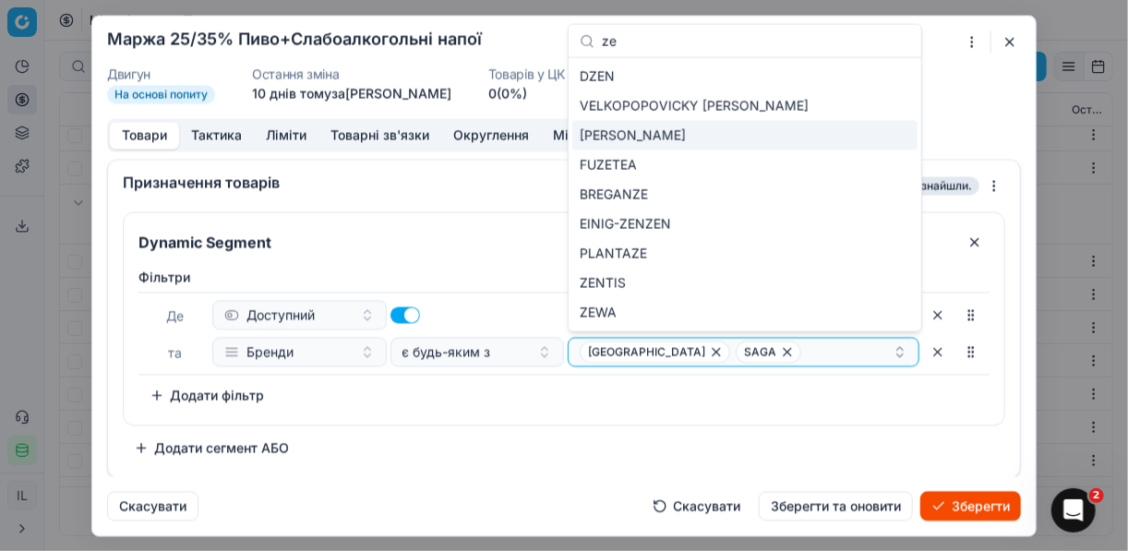
type input "ze"
click at [784, 137] on div "ZEMAN" at bounding box center [744, 136] width 345 height 30
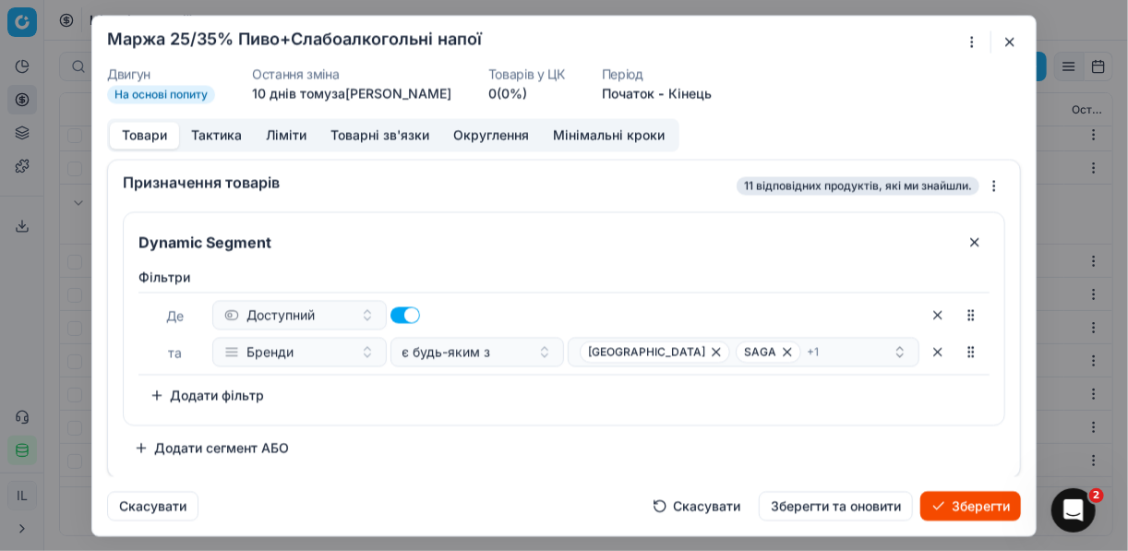
click at [672, 391] on div "Фiльтри Де Доступний та Бренди є будь-яким з ЖАШКІВСЬКЕ SAGA + 1 To pick up a s…" at bounding box center [564, 339] width 851 height 142
click at [789, 353] on div "ЖАШКІВСЬКЕ SAGA + 1" at bounding box center [736, 352] width 313 height 22
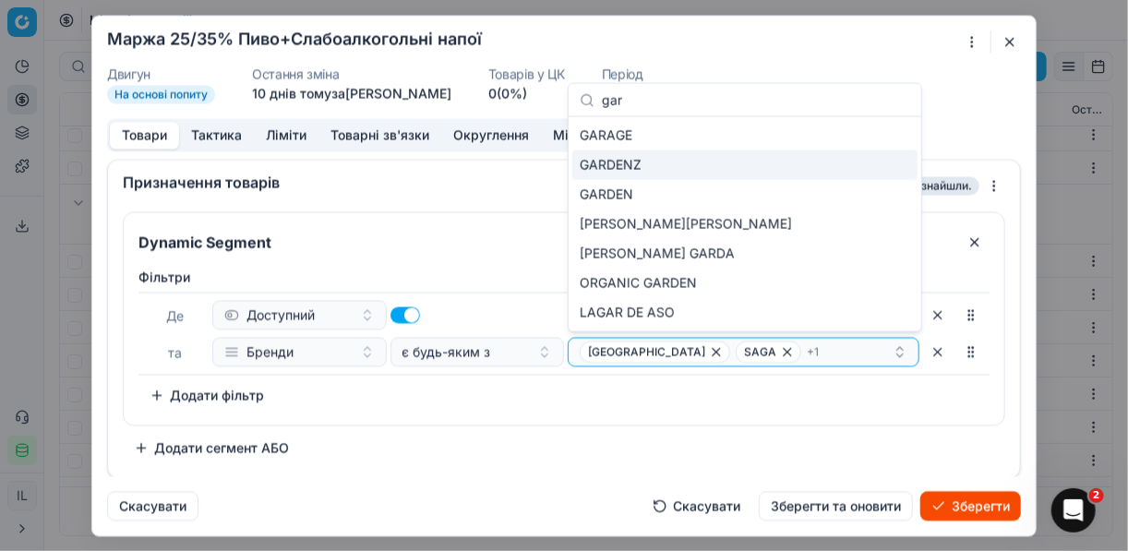
type input "gar"
click at [628, 163] on span "GARDENZ" at bounding box center [611, 165] width 62 height 18
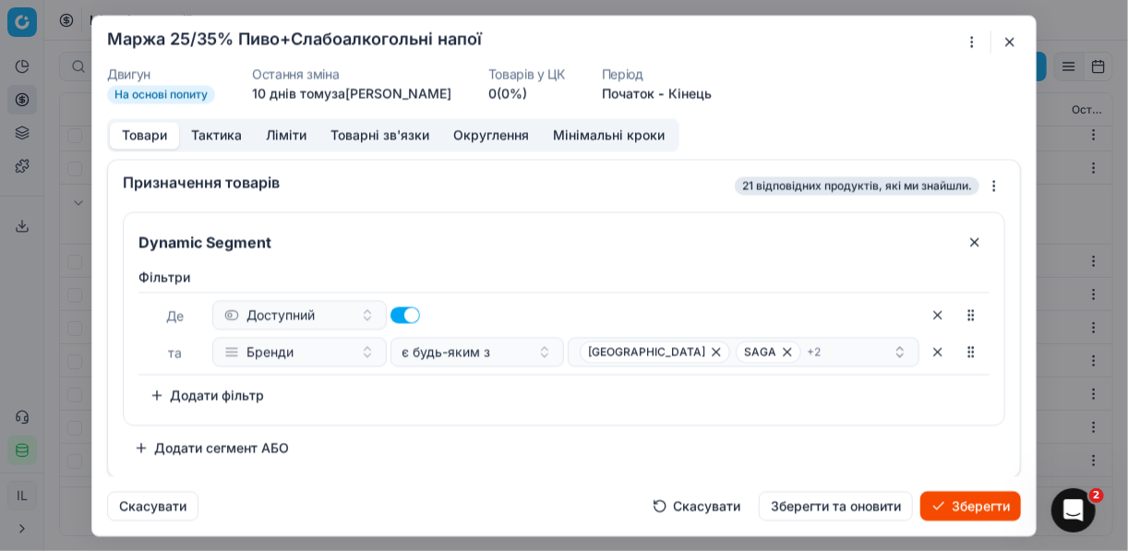
click at [586, 440] on div "Dynamic Segment Фiльтри Де Доступний та Бренди є будь-яким з ЖАШКІВСЬКЕ SAGA + …" at bounding box center [564, 336] width 883 height 251
click at [795, 347] on div "ЖАШКІВСЬКЕ SAGA + 2" at bounding box center [736, 352] width 313 height 22
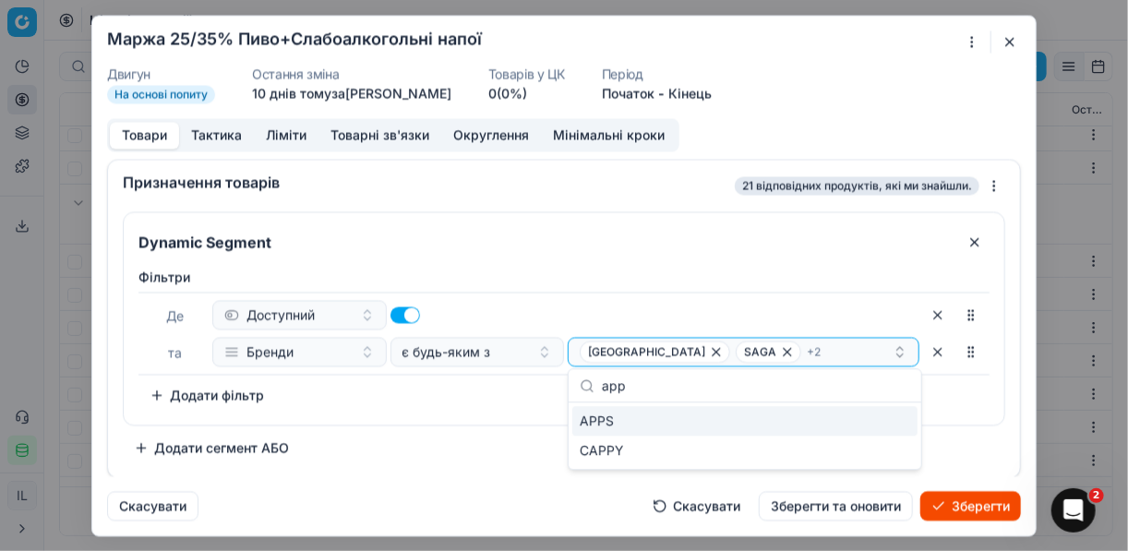
type input "app"
click at [909, 418] on div "APPS" at bounding box center [744, 421] width 345 height 30
click at [466, 430] on div "Dynamic Segment Фiльтри Де Доступний та Бренди є будь-яким з ЖАШКІВСЬКЕ SAGA + …" at bounding box center [564, 336] width 883 height 251
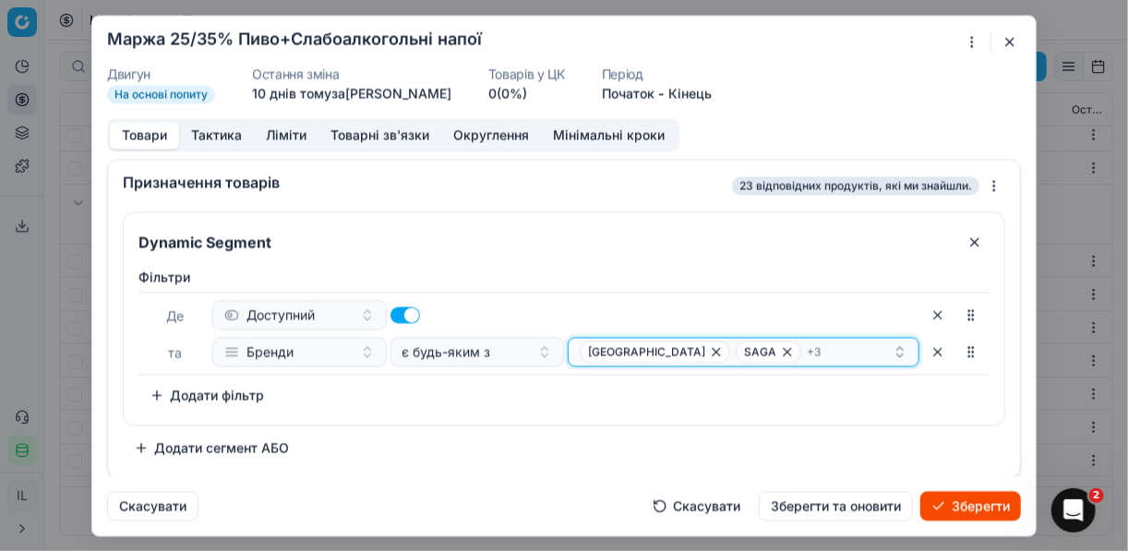
click at [802, 354] on div "ЖАШКІВСЬКЕ SAGA + 3" at bounding box center [736, 352] width 313 height 22
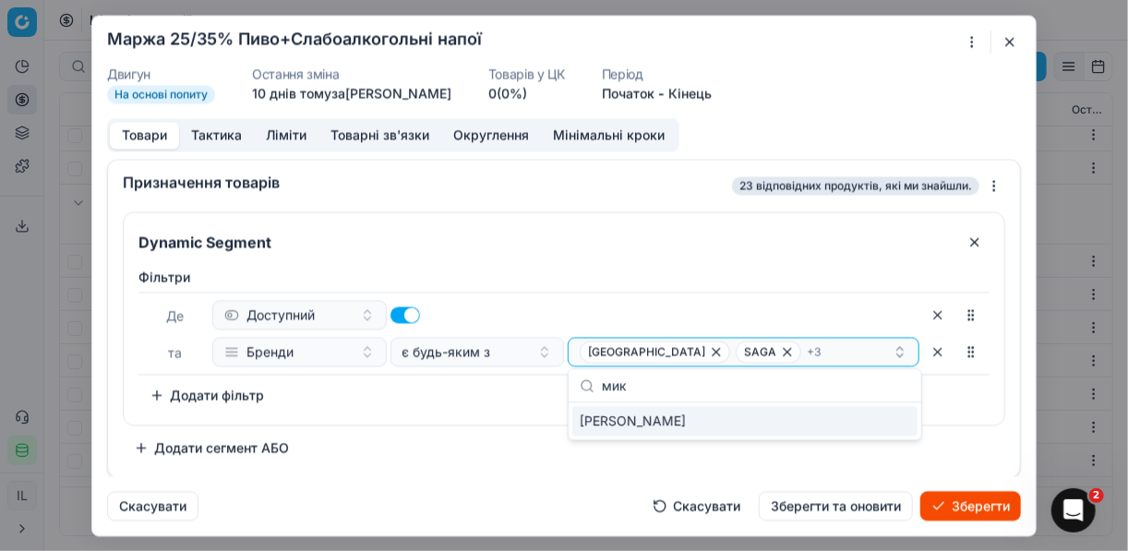
type input "мик"
click at [891, 423] on div "МИКУЛИН" at bounding box center [744, 421] width 345 height 30
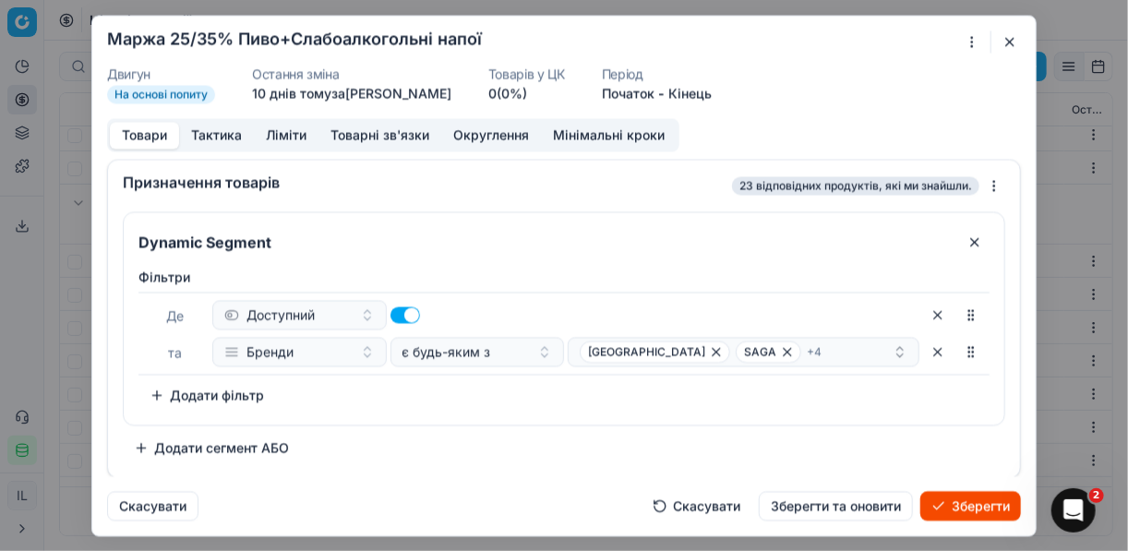
click at [521, 430] on div "Dynamic Segment Фiльтри Де Доступний та Бренди є будь-яким з ЖАШКІВСЬКЕ SAGA + …" at bounding box center [564, 336] width 883 height 251
click at [812, 352] on div "ЖАШКІВСЬКЕ SAGA + 4" at bounding box center [736, 352] width 313 height 22
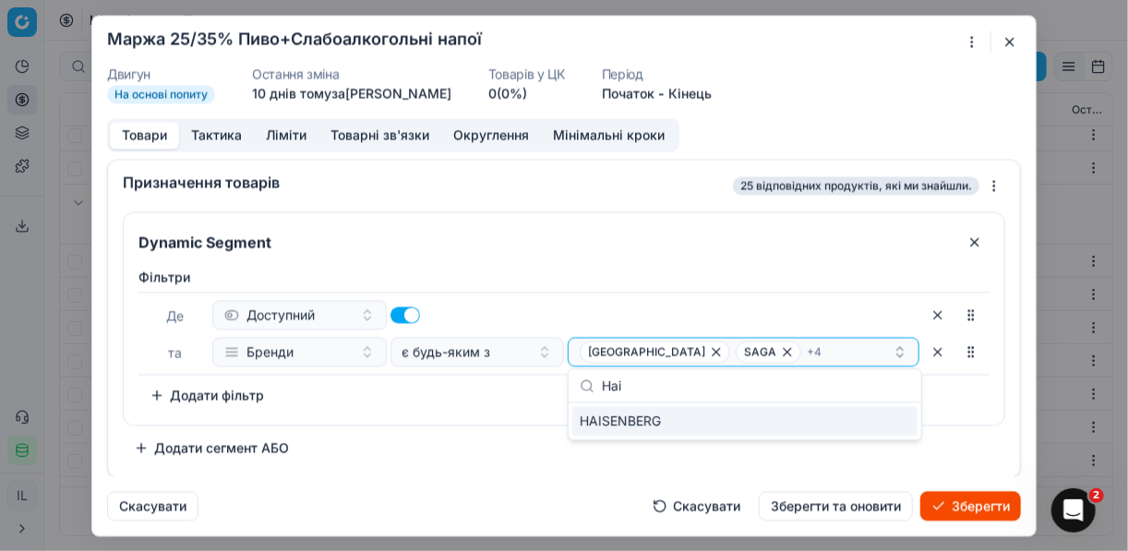
type input "Hai"
click at [889, 426] on div "HAISENBERG" at bounding box center [744, 421] width 345 height 30
click at [470, 447] on div "Dynamic Segment Фiльтри Де Доступний та Бренди є будь-яким з ЖАШКІВСЬКЕ SAGA + …" at bounding box center [564, 336] width 883 height 251
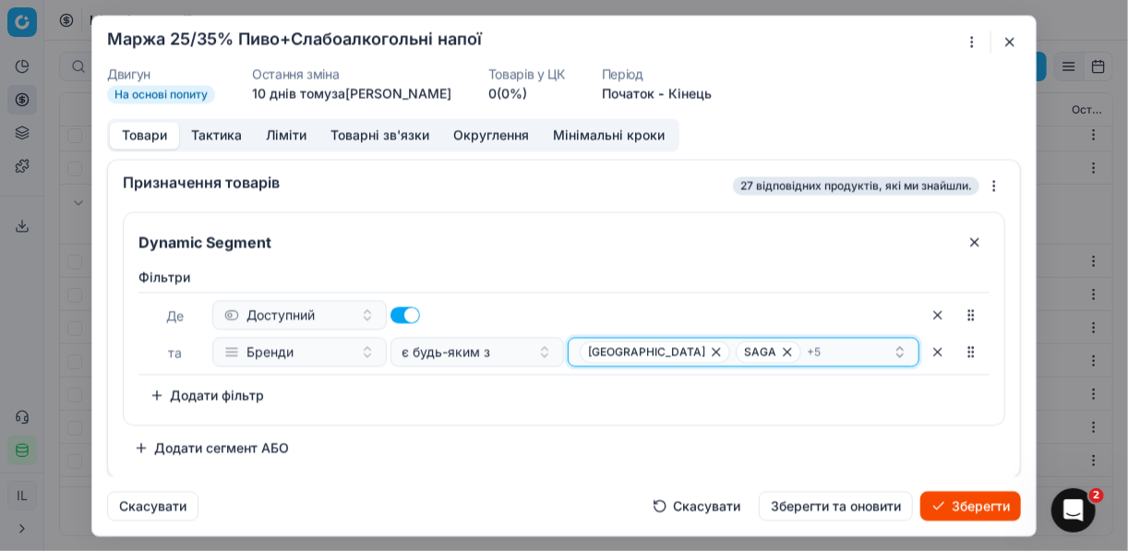
click at [802, 352] on div "ЖАШКІВСЬКЕ SAGA + 5" at bounding box center [736, 352] width 313 height 22
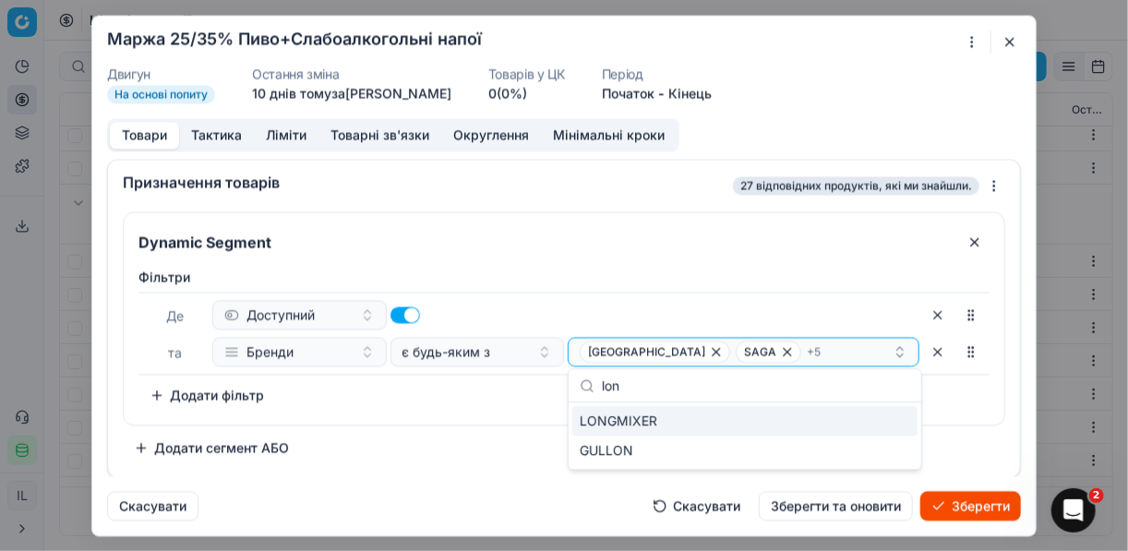
type input "lon"
click at [889, 417] on div "LONGMIXER" at bounding box center [744, 421] width 345 height 30
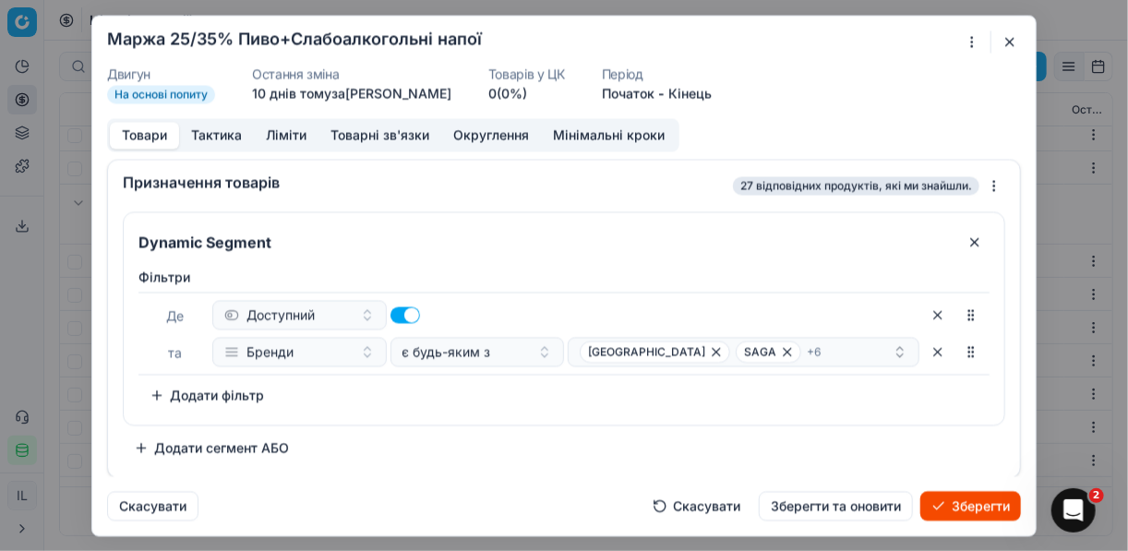
click at [514, 441] on div "Dynamic Segment Фiльтри Де Доступний та Бренди є будь-яким з ЖАШКІВСЬКЕ SAGA + …" at bounding box center [564, 336] width 883 height 251
click at [807, 351] on div "ЖАШКІВСЬКЕ SAGA + 6" at bounding box center [736, 352] width 313 height 22
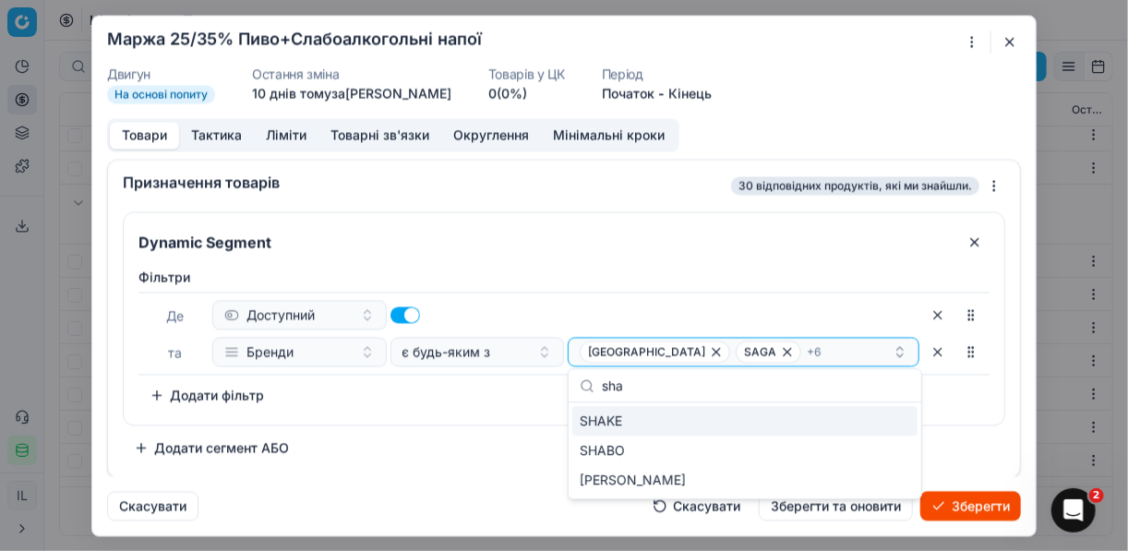
type input "sha"
click at [877, 418] on div "SHAKE" at bounding box center [744, 421] width 345 height 30
click at [473, 445] on div "Dynamic Segment Фiльтри Де Доступний та Бренди є будь-яким з ЖАШКІВСЬКЕ SAGA + …" at bounding box center [564, 336] width 883 height 251
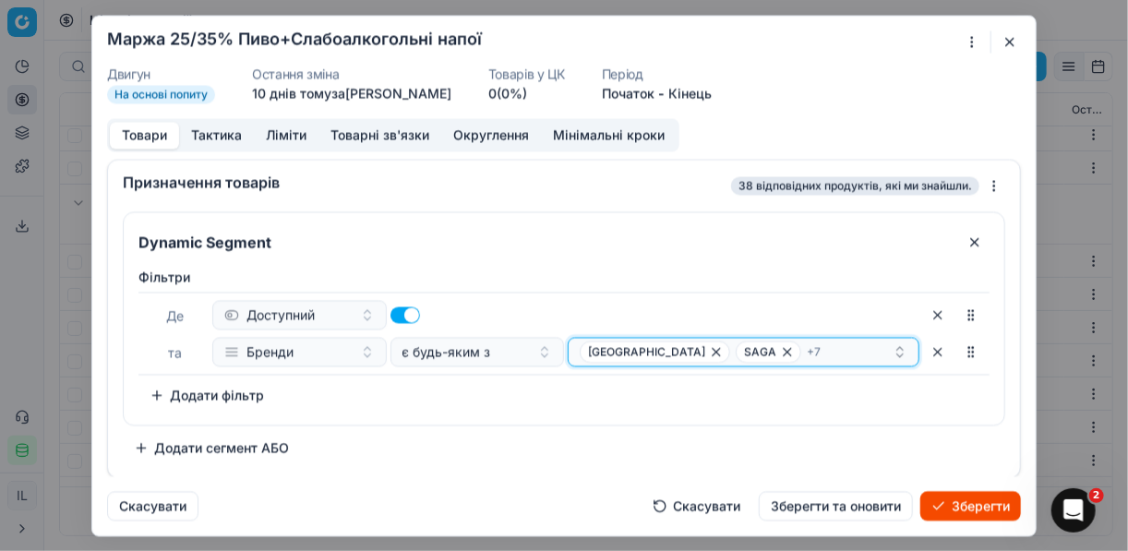
click at [807, 351] on div "ЖАШКІВСЬКЕ SAGA + 7" at bounding box center [736, 352] width 313 height 22
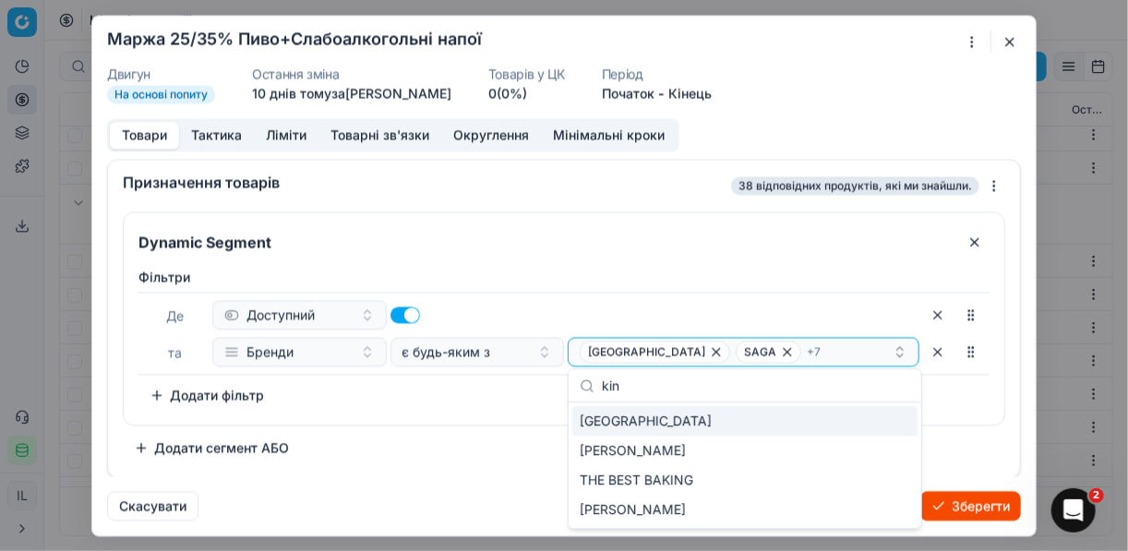
type input "kin"
click at [885, 419] on div "KINGS BRIDGE" at bounding box center [744, 421] width 345 height 30
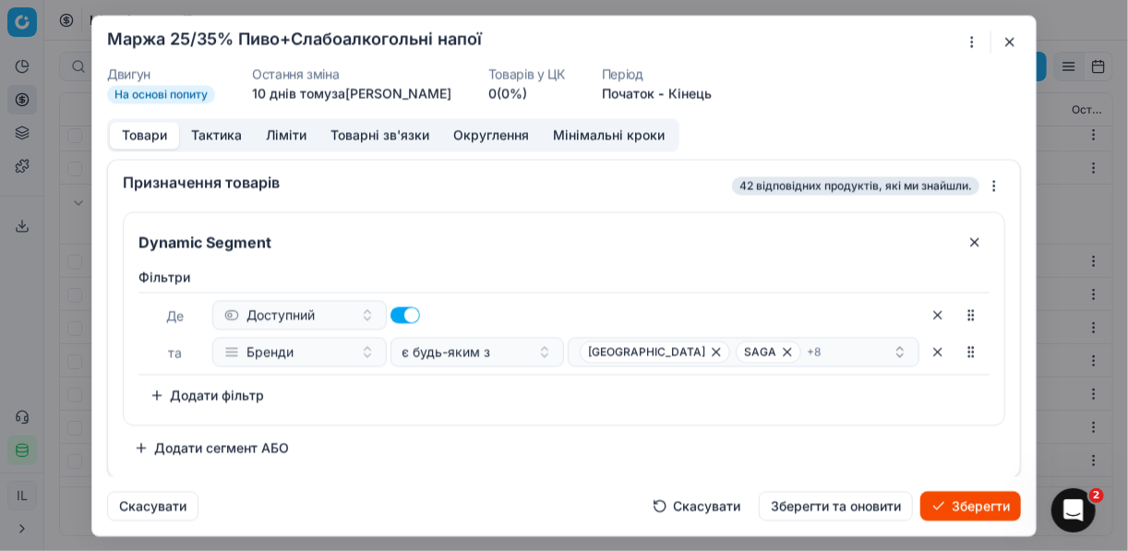
click at [520, 428] on div "Dynamic Segment Фiльтри Де Доступний та Бренди є будь-яким з ЖАШКІВСЬКЕ SAGA + …" at bounding box center [564, 336] width 883 height 251
click at [841, 347] on div "ЖАШКІВСЬКЕ SAGA + 8" at bounding box center [736, 352] width 313 height 22
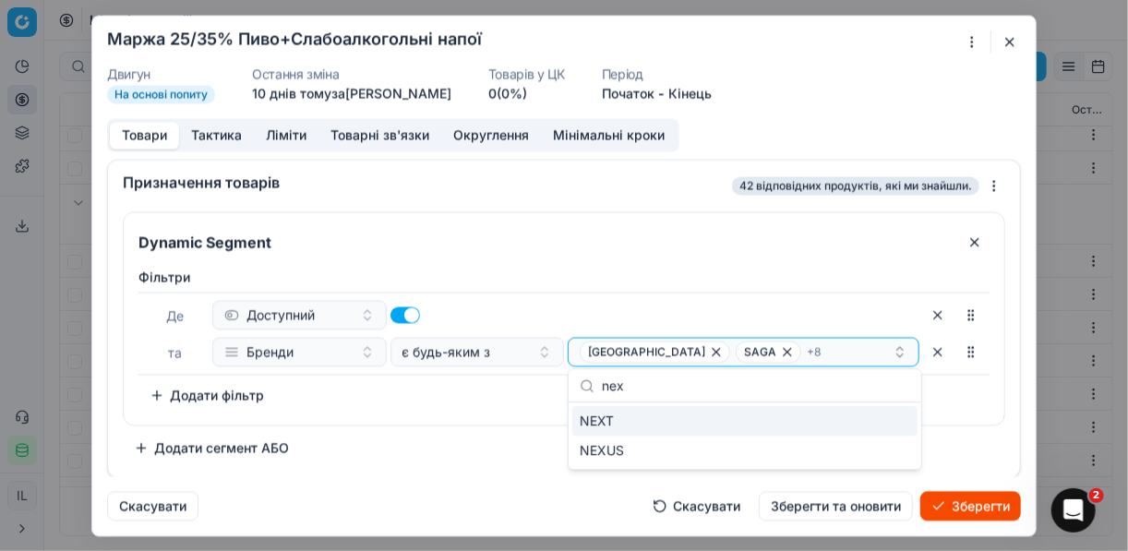
type input "nex"
click at [893, 420] on div "NEXT" at bounding box center [744, 421] width 345 height 30
click at [505, 414] on div "Фiльтри Де Доступний та Бренди є будь-яким з ЖАШКІВСЬКЕ SAGA + 9 To pick up a s…" at bounding box center [564, 342] width 881 height 164
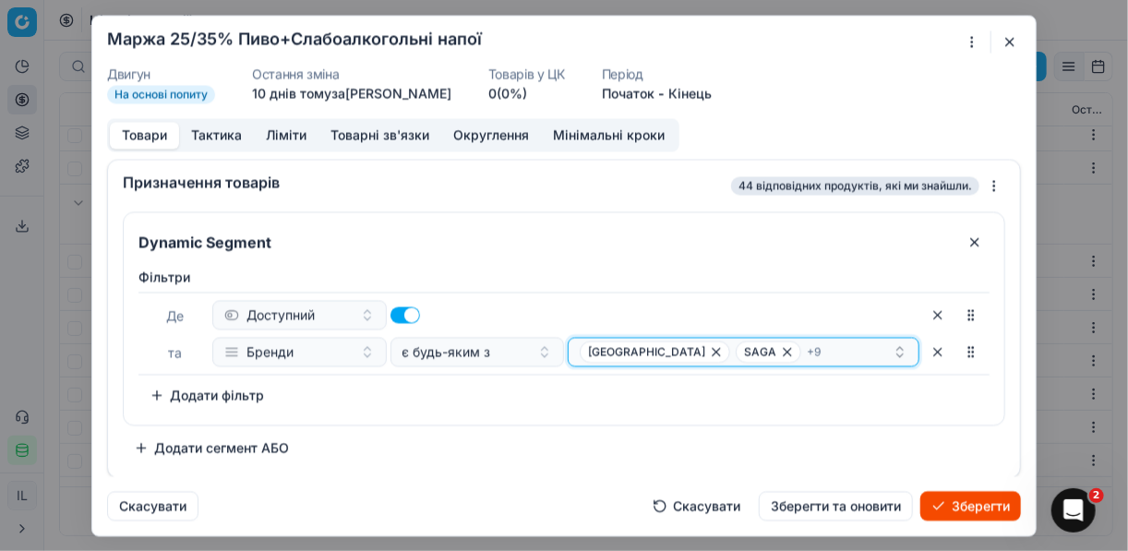
click at [804, 354] on div "ЖАШКІВСЬКЕ SAGA + 9" at bounding box center [736, 352] width 313 height 22
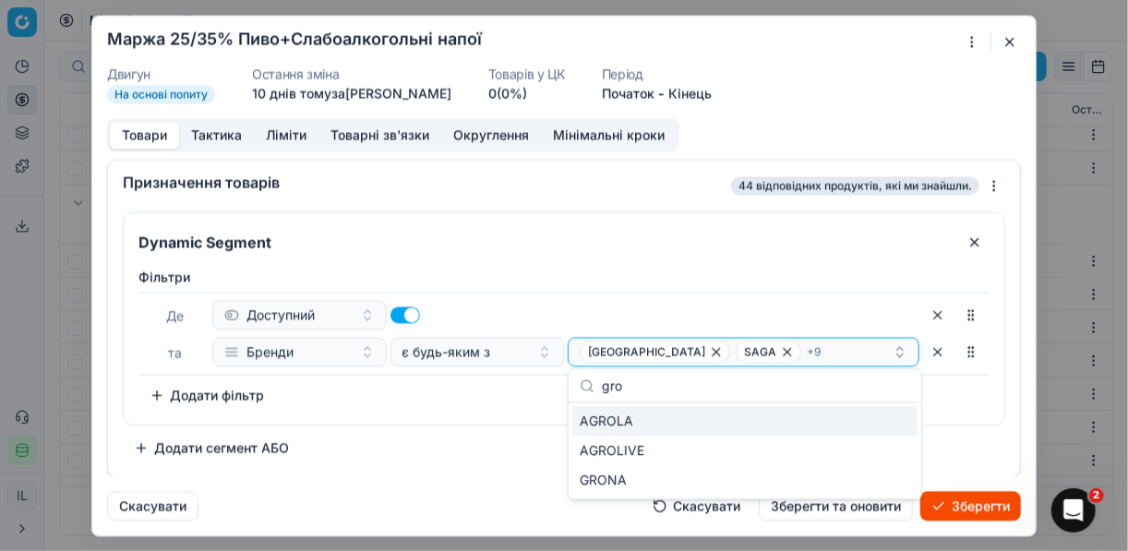
type input "gros"
click at [509, 413] on div "Фiльтри Де Доступний та Бренди є будь-яким з ЖАШКІВСЬКЕ SAGA + 9 To pick up a s…" at bounding box center [564, 342] width 881 height 164
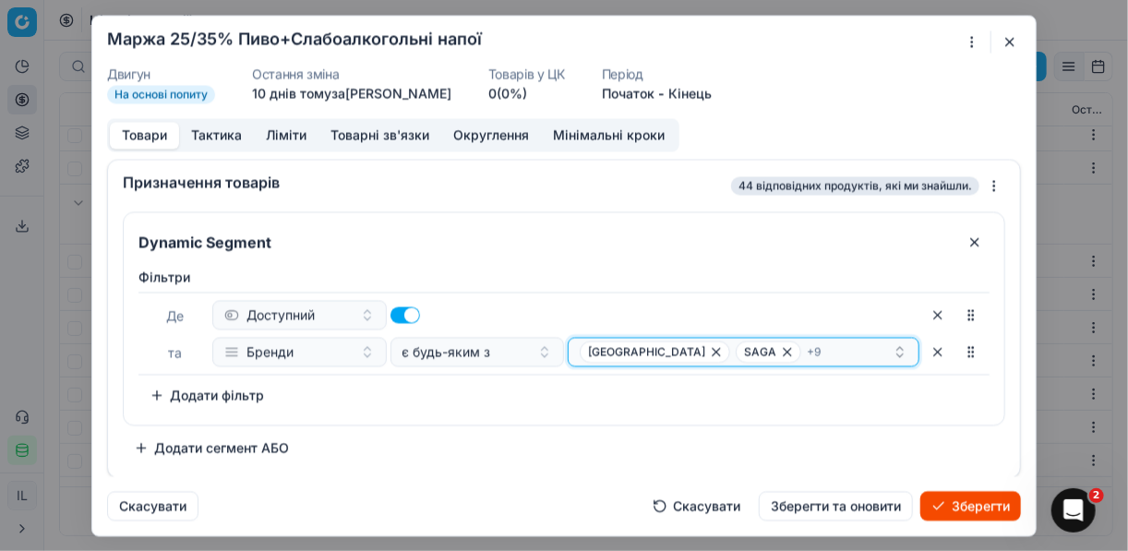
click at [790, 348] on div "ЖАШКІВСЬКЕ SAGA + 9" at bounding box center [736, 352] width 313 height 22
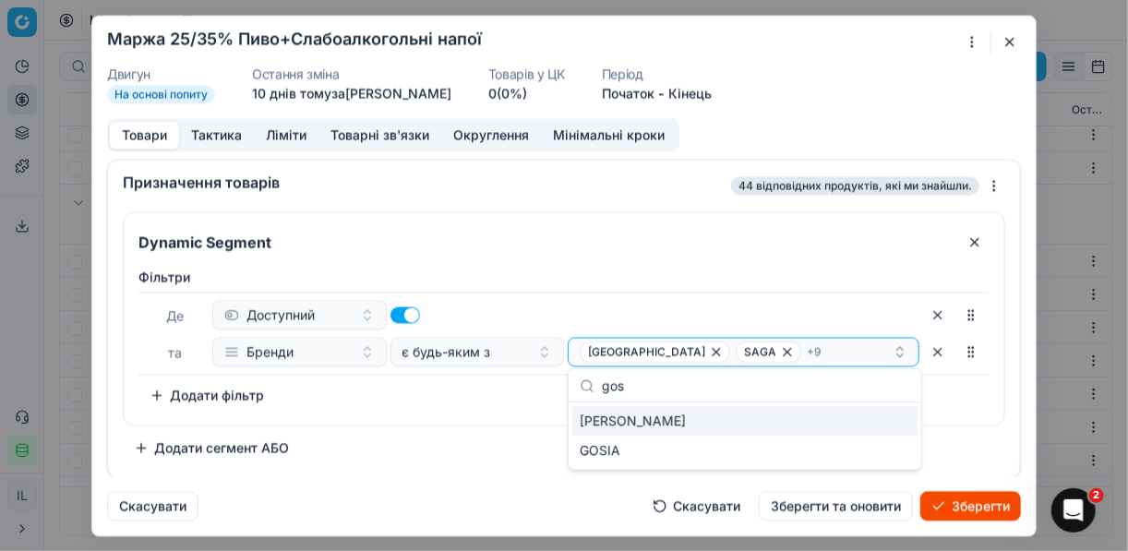
type input "gos"
click at [886, 423] on div "GOSSER" at bounding box center [744, 421] width 345 height 30
click at [533, 439] on div "Dynamic Segment Фiльтри Де Доступний та Бренди є будь-яким з ЖАШКІВСЬКЕ SAGA + …" at bounding box center [564, 336] width 883 height 251
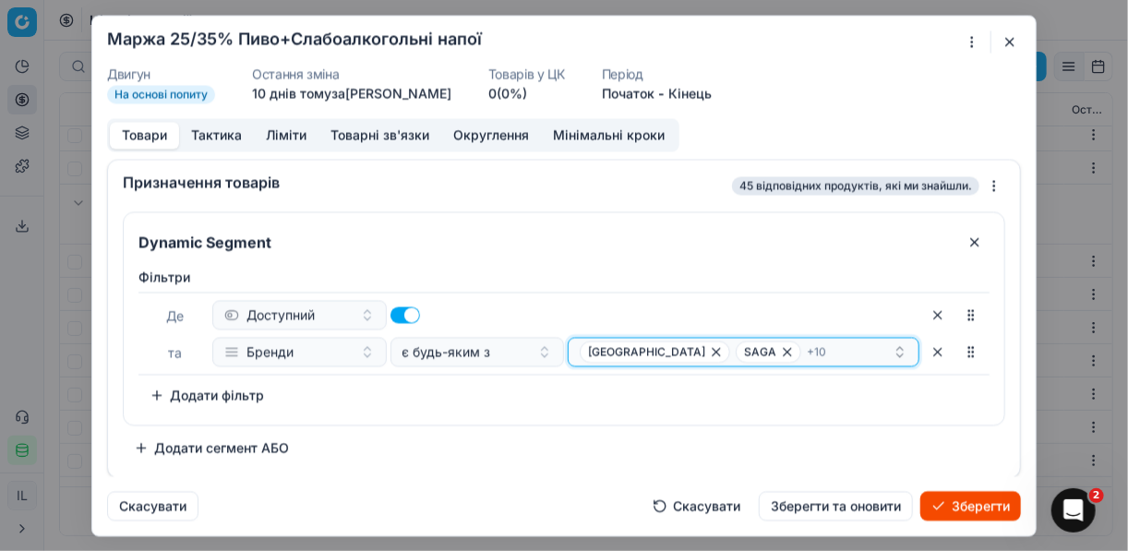
click at [818, 348] on div "ЖАШКІВСЬКЕ SAGA + 10" at bounding box center [736, 352] width 313 height 22
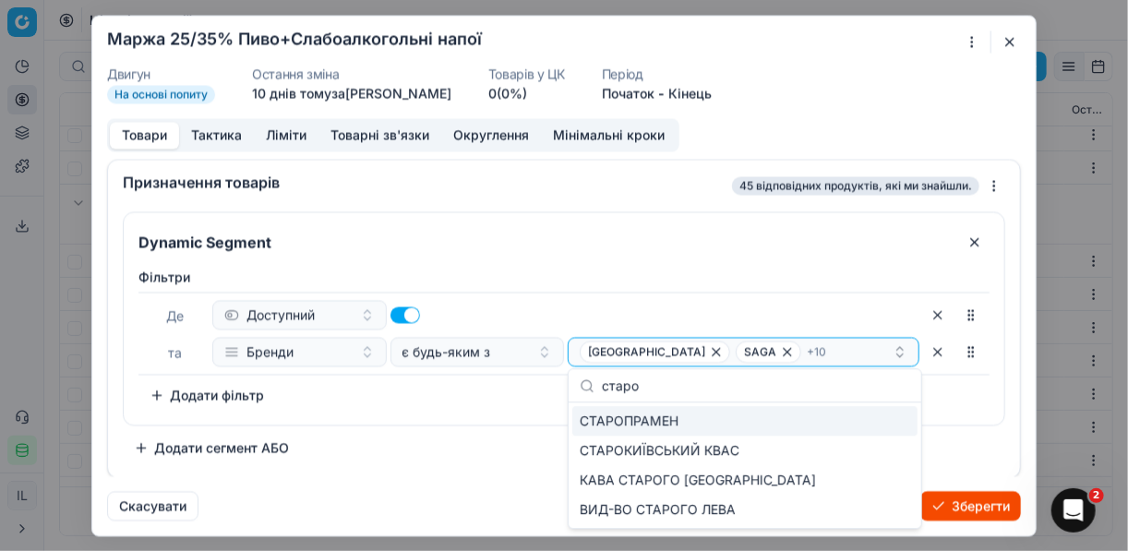
type input "старо"
click at [880, 419] on div "СТАРОПРАМЕН" at bounding box center [744, 421] width 345 height 30
click at [531, 417] on div "Фiльтри Де Доступний та Бренди є будь-яким з ЖАШКІВСЬКЕ SAGA + 11 To pick up a …" at bounding box center [564, 342] width 881 height 164
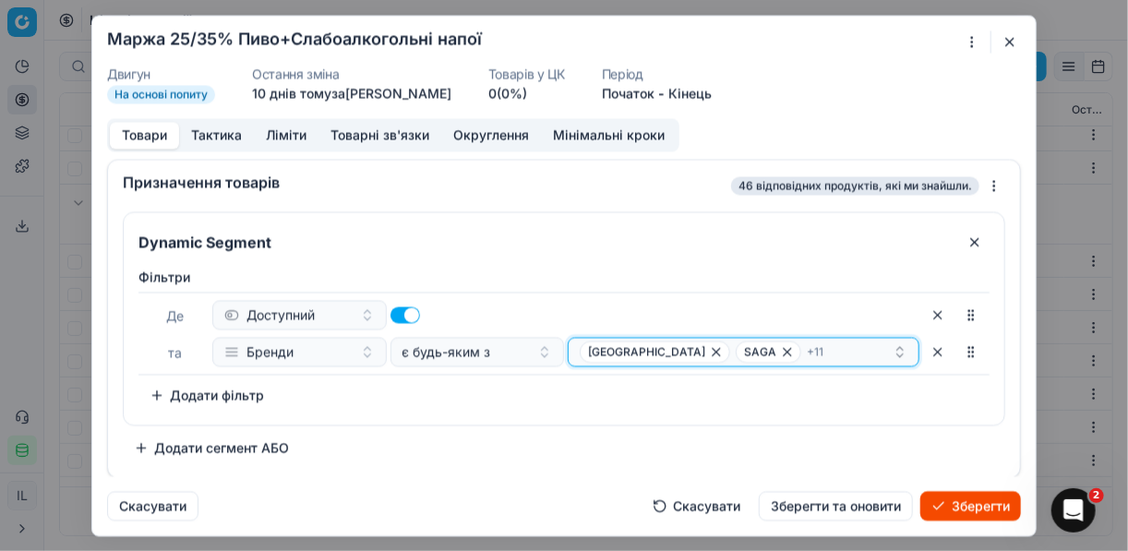
click at [840, 349] on div "ЖАШКІВСЬКЕ SAGA + 11" at bounding box center [736, 352] width 313 height 22
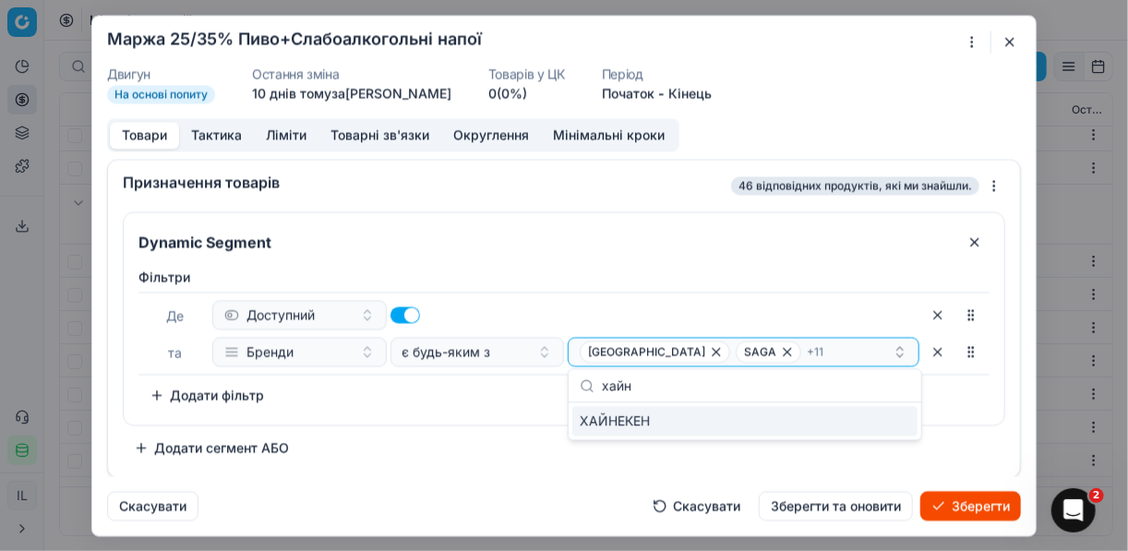
type input "хайн"
click at [897, 422] on div "ХАЙНЕКЕН" at bounding box center [744, 421] width 345 height 30
click at [502, 424] on div "Dynamic Segment Фiльтри Де Доступний та Бренди є будь-яким з ЖАШКІВСЬКЕ SAGA + …" at bounding box center [564, 336] width 883 height 251
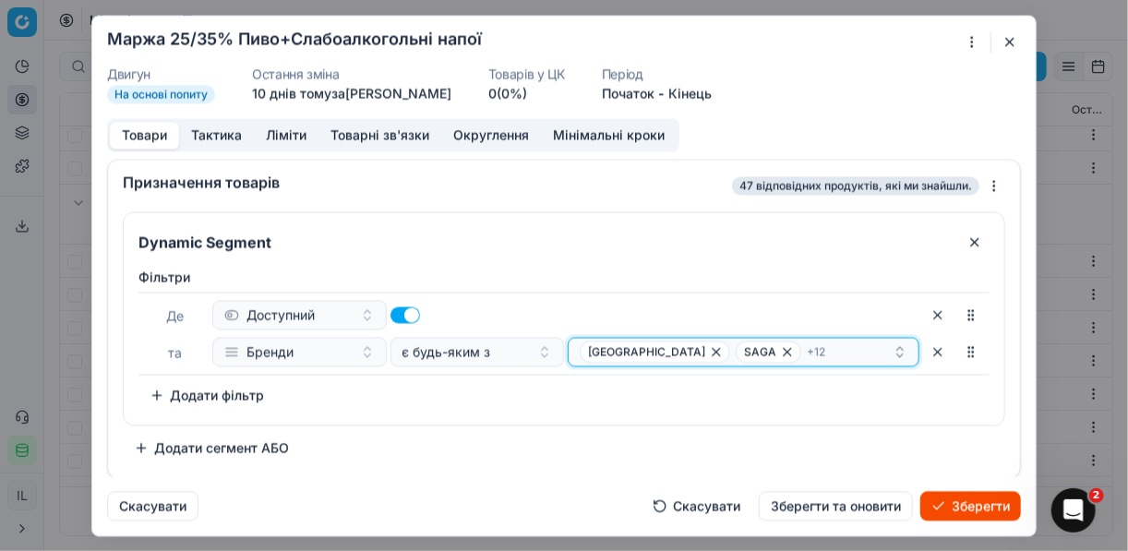
click at [849, 352] on div "ЖАШКІВСЬКЕ SAGA + 12" at bounding box center [736, 352] width 313 height 22
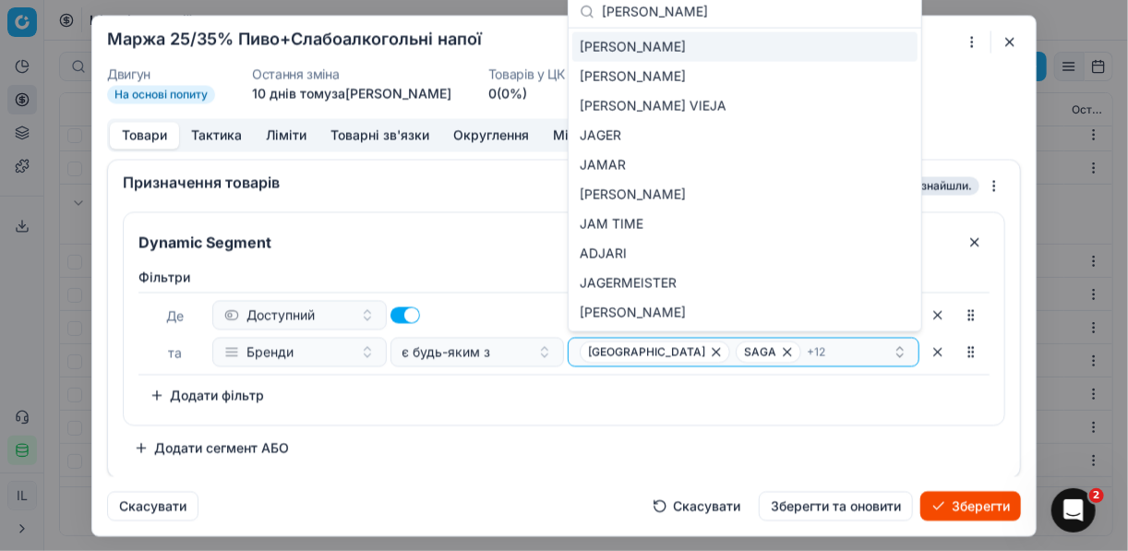
type input "Ja"
click at [875, 52] on div "JACK DANIELS" at bounding box center [744, 47] width 345 height 30
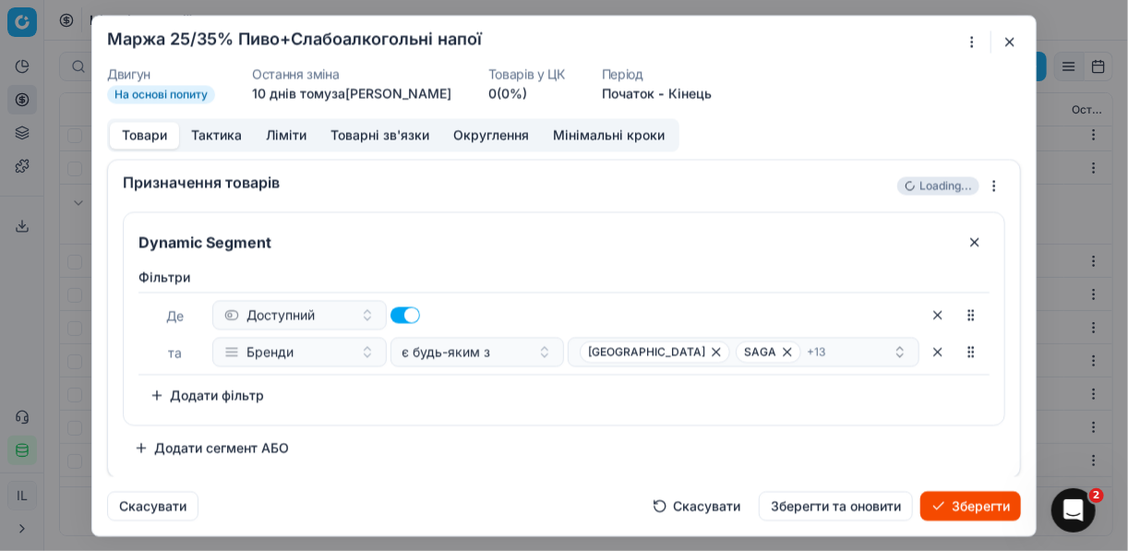
click at [526, 401] on div "Фiльтри Де Доступний та Бренди є будь-яким з ЖАШКІВСЬКЕ SAGA + 13 To pick up a …" at bounding box center [564, 339] width 851 height 142
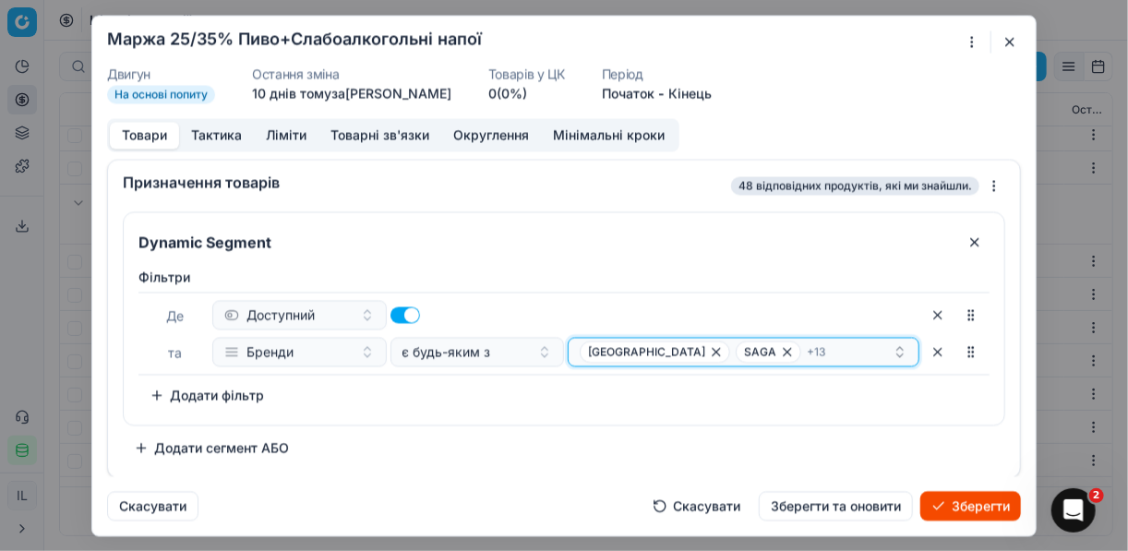
click at [801, 344] on div "ЖАШКІВСЬКЕ SAGA + 13" at bounding box center [736, 352] width 313 height 22
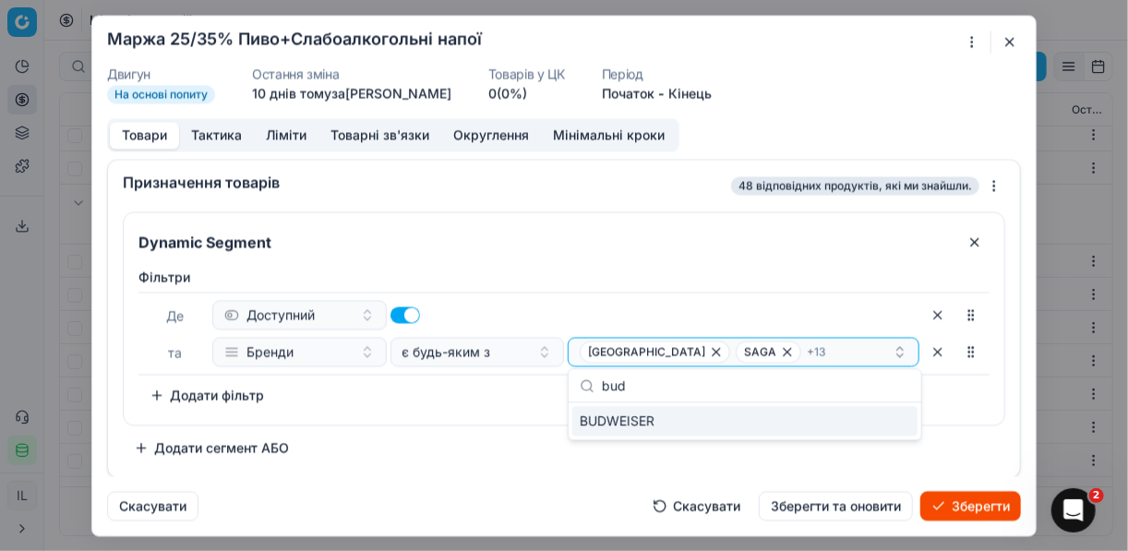
type input "bud"
click at [896, 419] on div "BUDWEISER" at bounding box center [744, 421] width 345 height 30
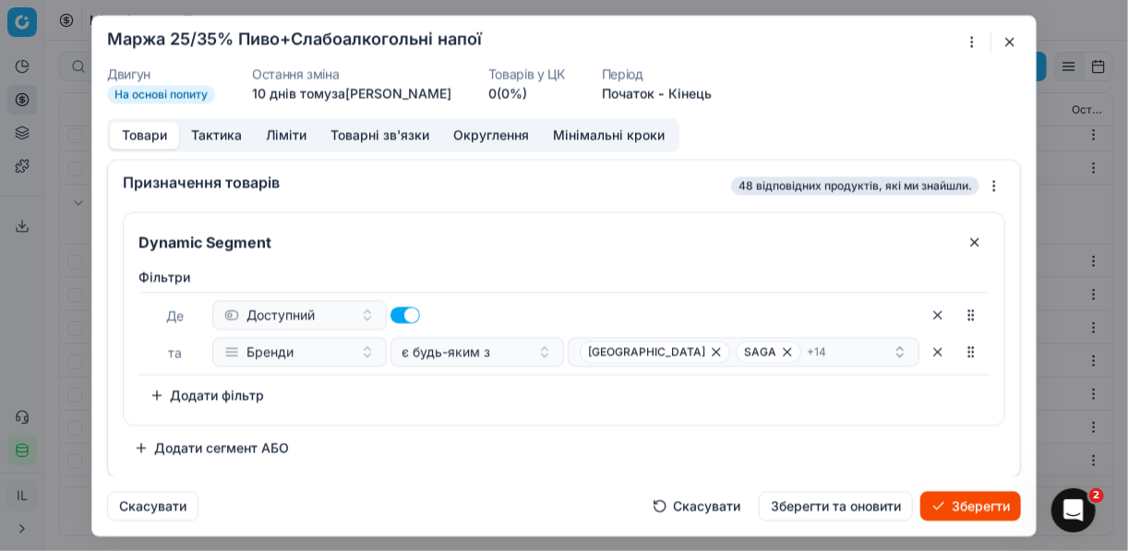
click at [515, 421] on div "Фiльтри Де Доступний та Бренди є будь-яким з ЖАШКІВСЬКЕ SAGA + 14 To pick up a …" at bounding box center [564, 342] width 881 height 164
click at [805, 346] on div "ЖАШКІВСЬКЕ SAGA + 14" at bounding box center [736, 352] width 313 height 22
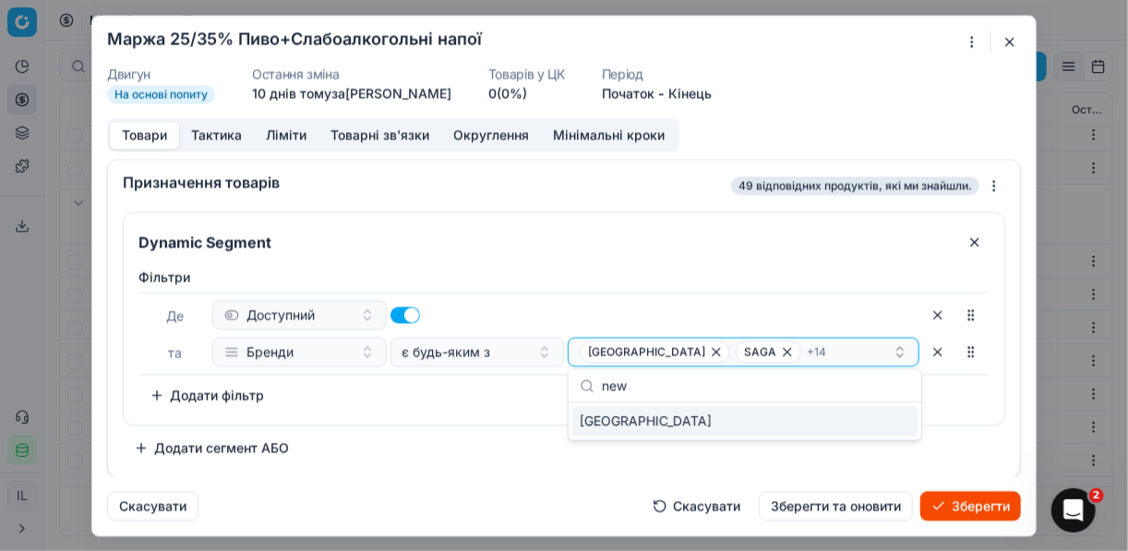
type input "new"
click at [904, 425] on div "NEWCASTLE" at bounding box center [744, 421] width 345 height 30
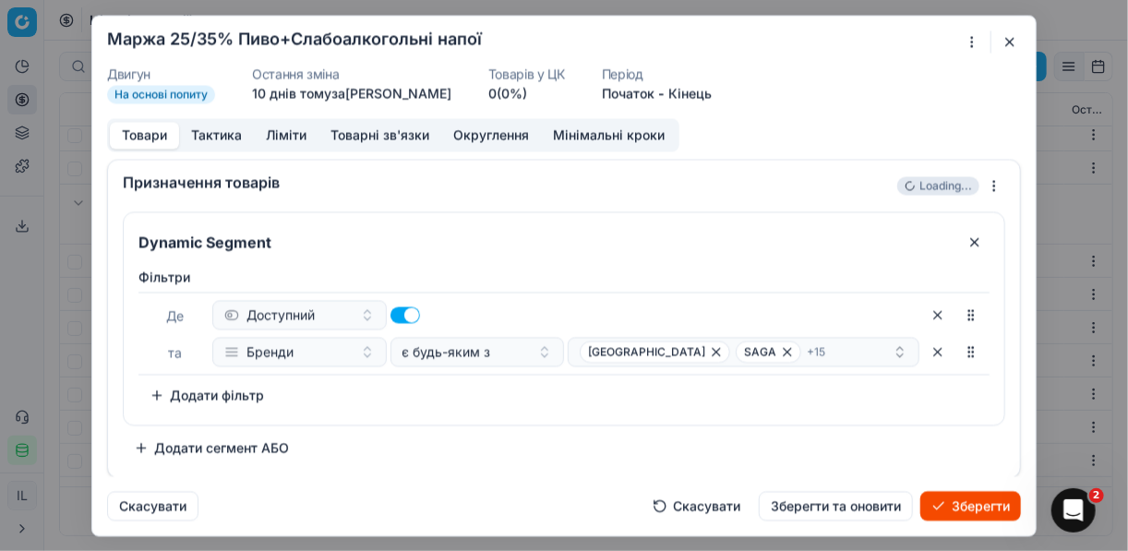
click at [482, 432] on div "Dynamic Segment Фiльтри Де Доступний та Бренди є будь-яким з ЖАШКІВСЬКЕ SAGA + …" at bounding box center [564, 336] width 883 height 251
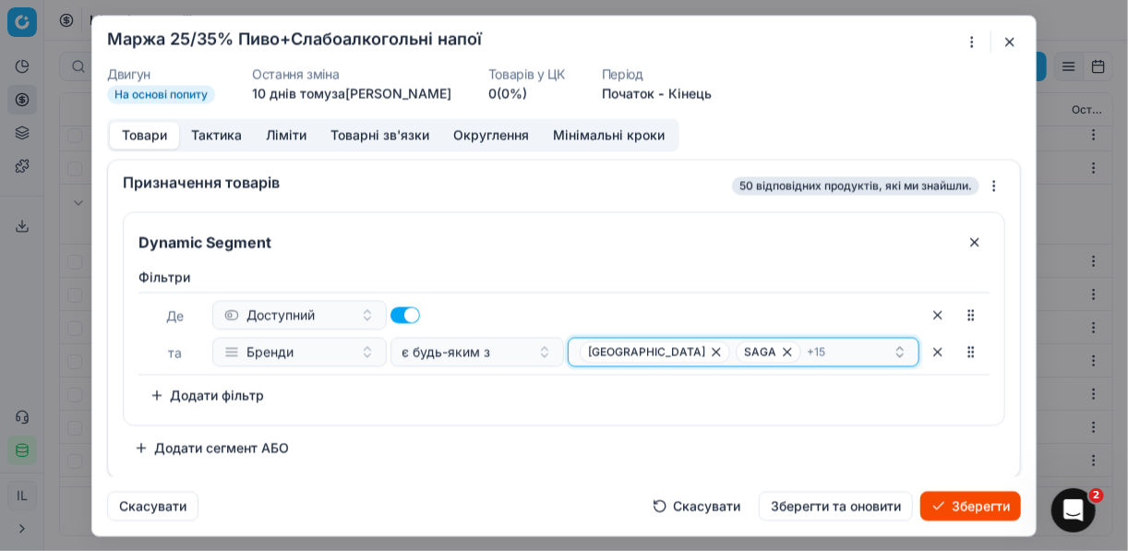
click at [819, 349] on div "ЖАШКІВСЬКЕ SAGA + 15" at bounding box center [736, 352] width 313 height 22
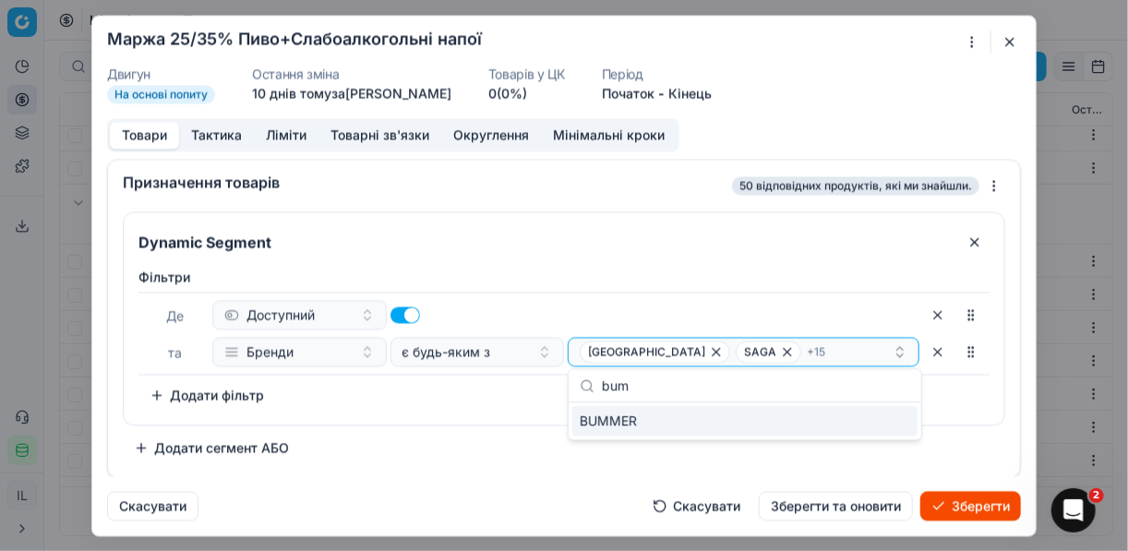
type input "bum"
click at [885, 421] on div "BUMMER" at bounding box center [744, 421] width 345 height 30
click at [512, 443] on div "Dynamic Segment Фiльтри Де Доступний та Бренди є будь-яким з ЖАШКІВСЬКЕ SAGA + …" at bounding box center [564, 336] width 883 height 251
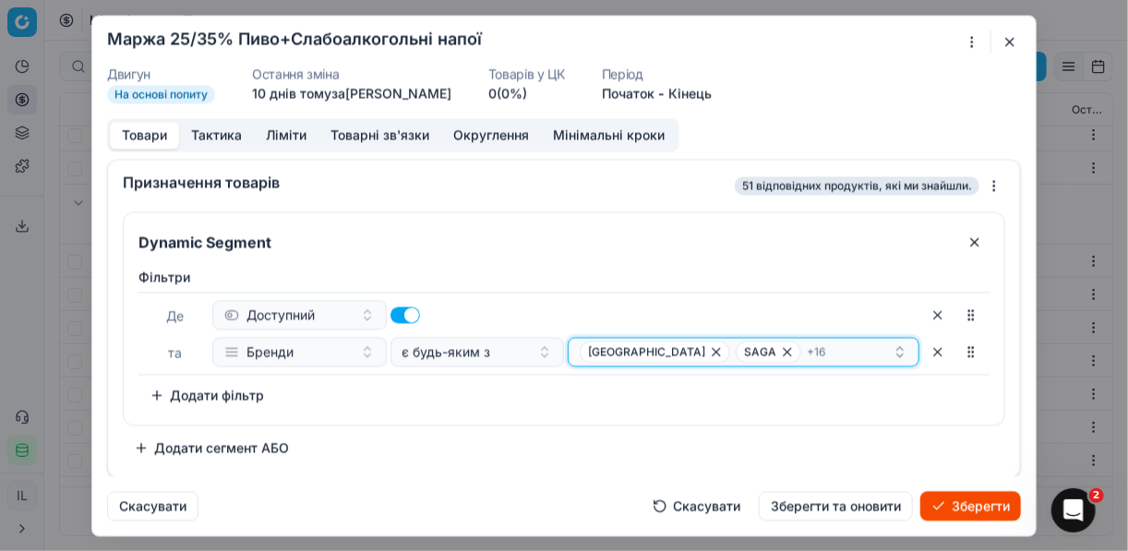
click at [825, 350] on div "ЖАШКІВСЬКЕ SAGA + 16" at bounding box center [736, 352] width 313 height 22
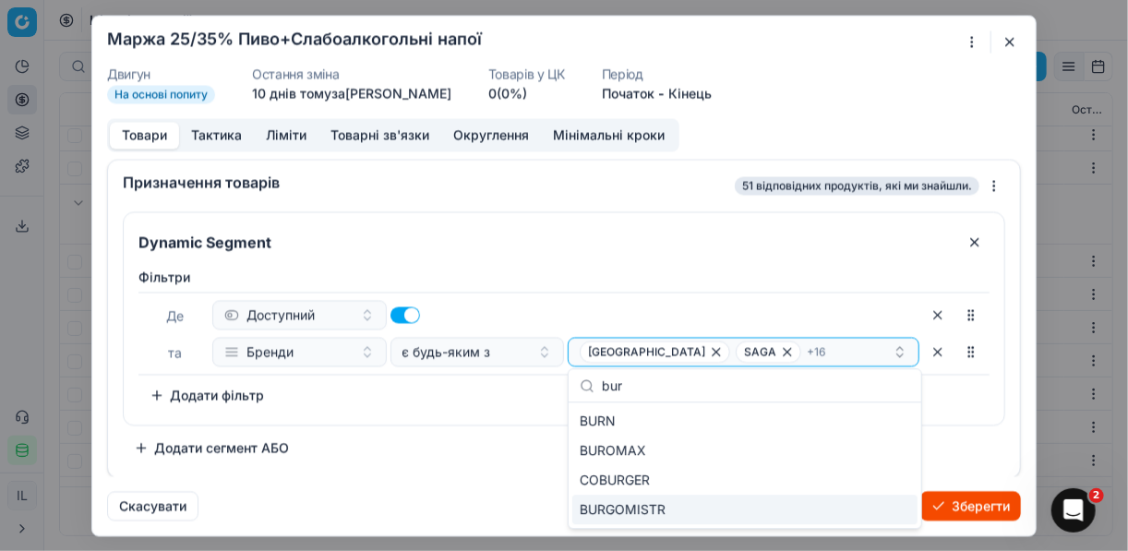
type input "bur"
click at [682, 504] on div "BURGOMISTR" at bounding box center [744, 510] width 345 height 30
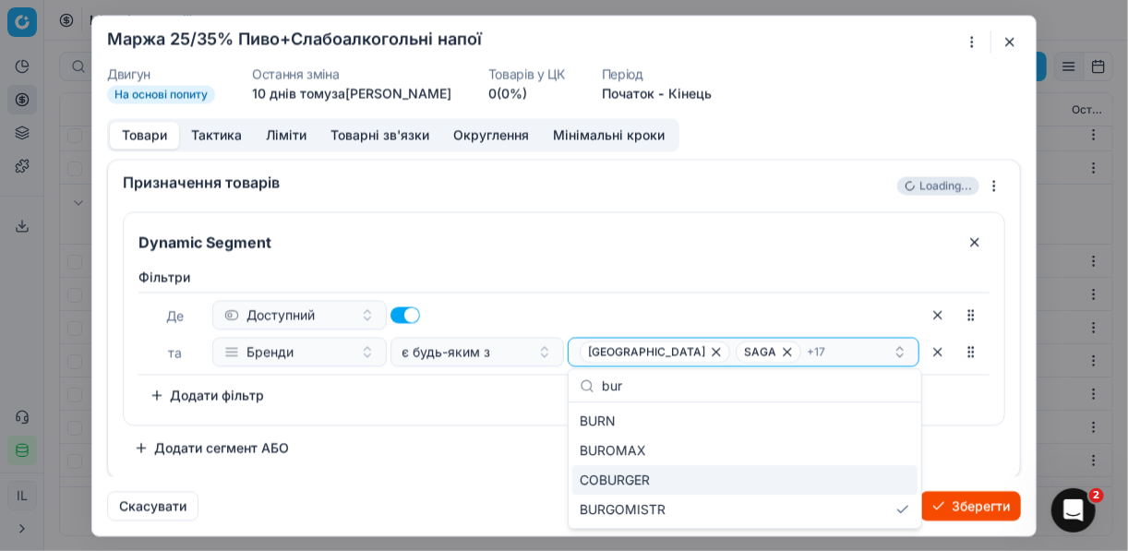
click at [514, 440] on div "Dynamic Segment Фiльтри Де Доступний та Бренди є будь-яким з ЖАШКІВСЬКЕ SAGA + …" at bounding box center [564, 336] width 883 height 251
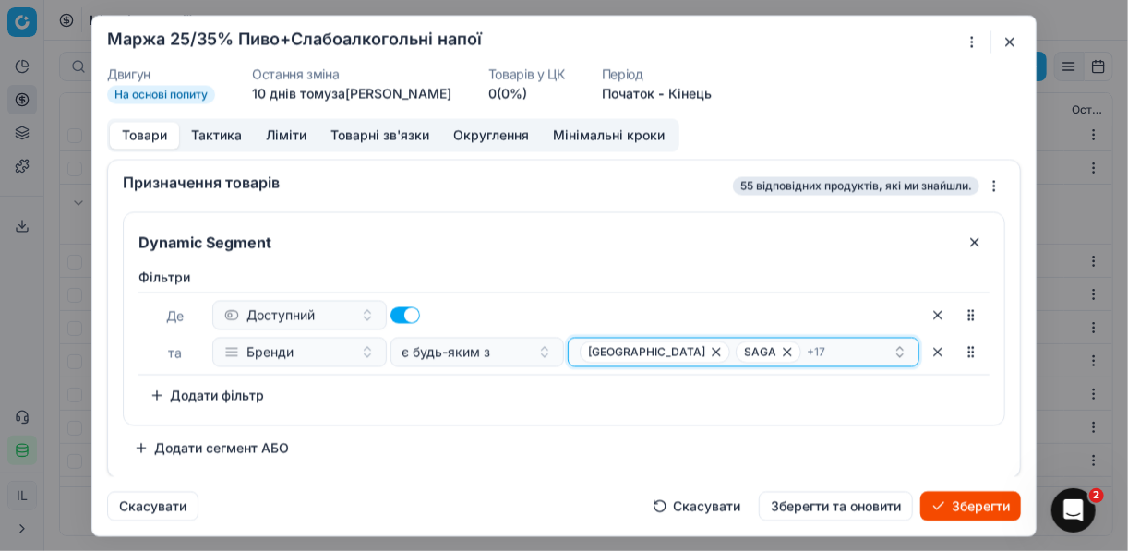
click at [804, 348] on div "ЖАШКІВСЬКЕ SAGA + 17" at bounding box center [736, 352] width 313 height 22
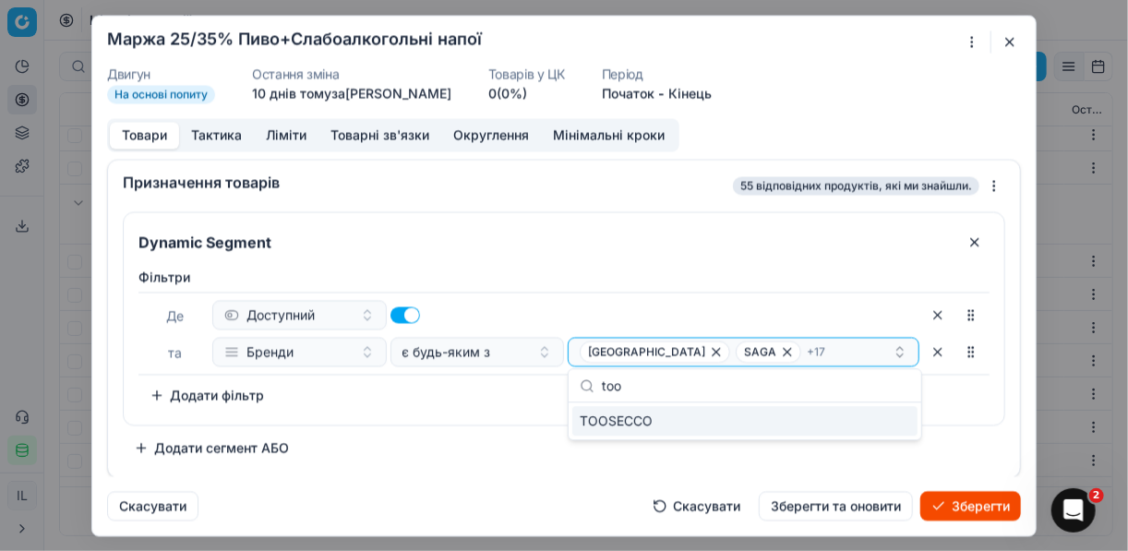
type input "too"
click at [901, 427] on div "TOOSECCO" at bounding box center [744, 421] width 345 height 30
click at [964, 506] on button "Зберегти" at bounding box center [971, 506] width 101 height 30
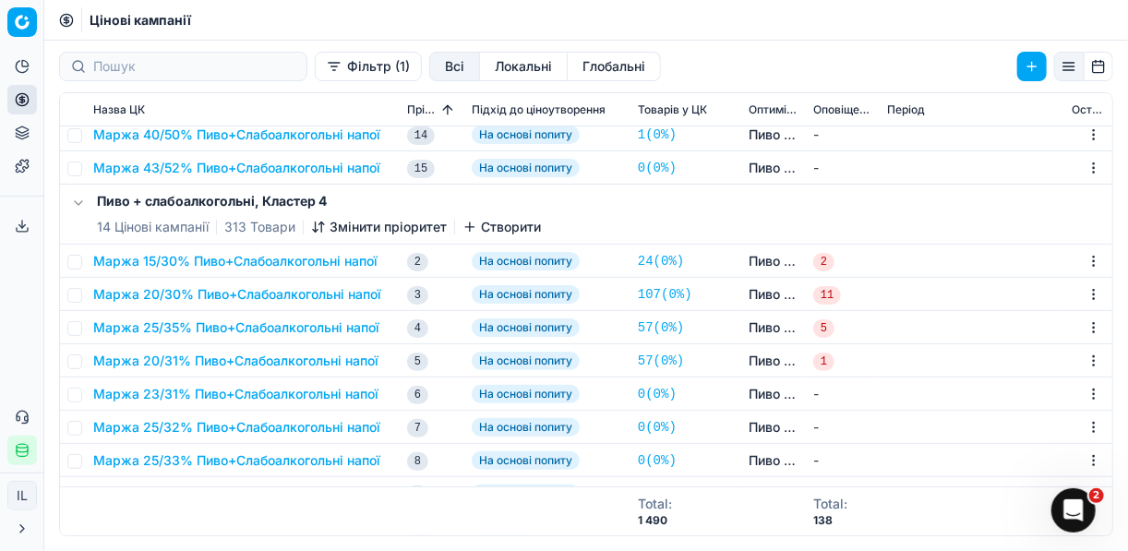
click at [214, 360] on button "Маржа 20/31% Пиво+Слабоалкогольні напої" at bounding box center [235, 361] width 285 height 18
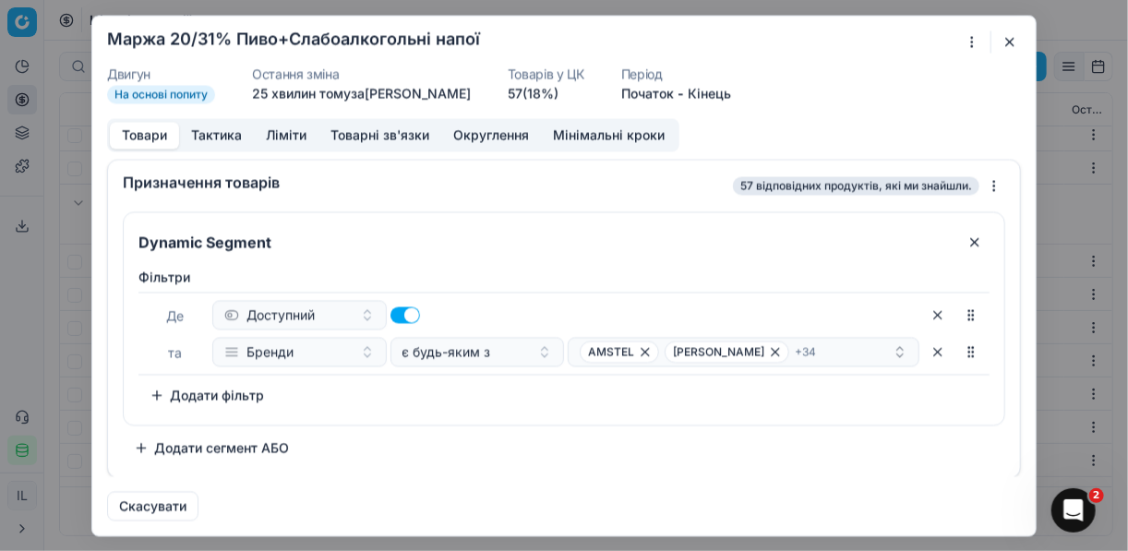
click at [1006, 42] on button "button" at bounding box center [1010, 41] width 22 height 22
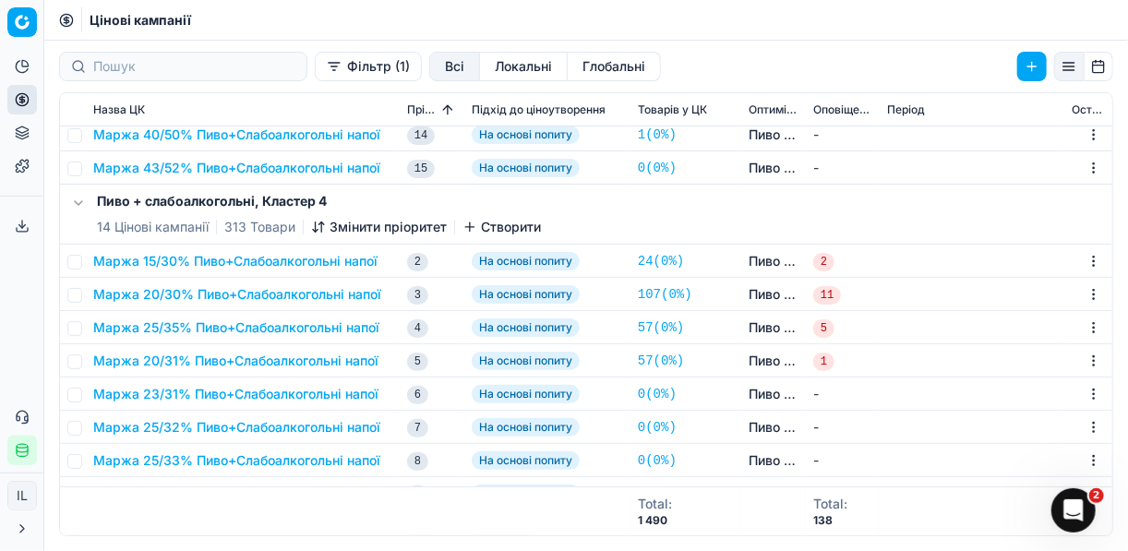
click at [187, 362] on button "Маржа 20/31% Пиво+Слабоалкогольні напої" at bounding box center [235, 361] width 285 height 18
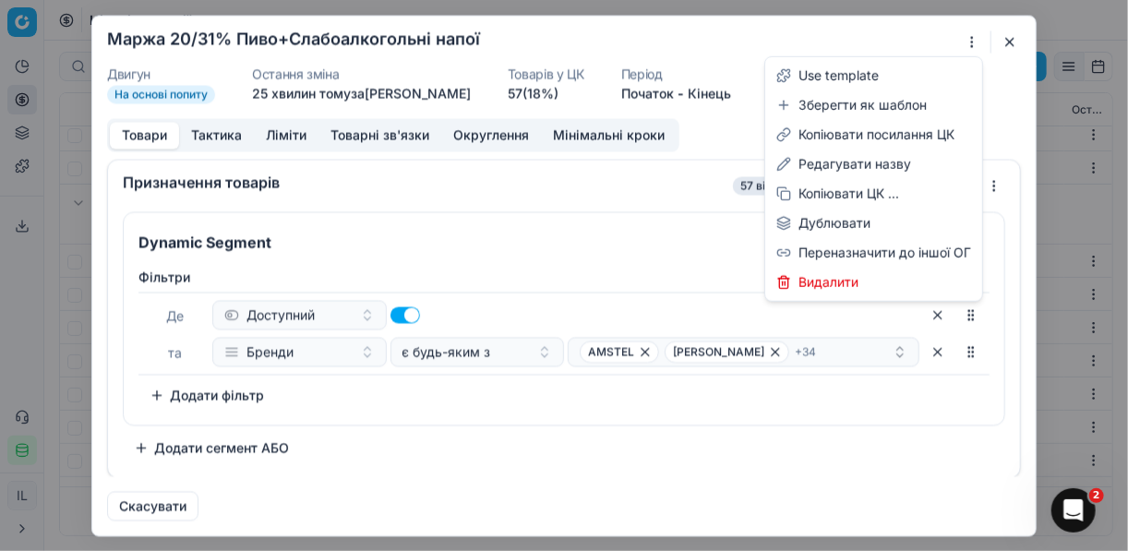
click at [972, 40] on div "Ми зберігаємо налаштування ЦК. Будь ласка, зачекайте, це може зайняти декілька …" at bounding box center [564, 275] width 1128 height 551
click at [834, 166] on div "Редагувати назву" at bounding box center [874, 165] width 210 height 30
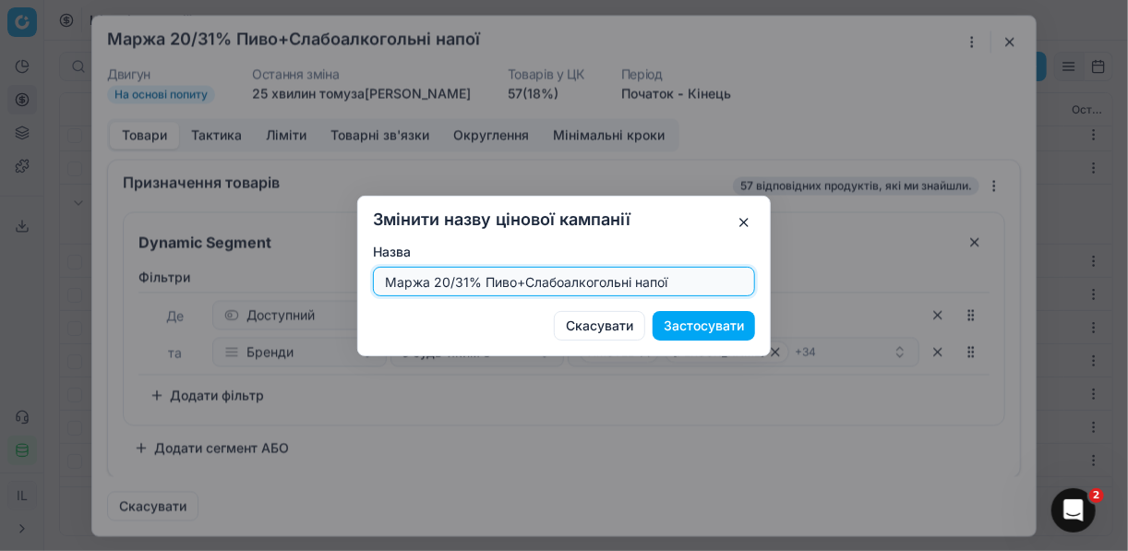
click at [467, 278] on input "Маржа 20/31% Пиво+Слабоалкогольні напої" at bounding box center [564, 282] width 366 height 28
type input "Маржа 30/40% Пиво+Слабоалкогольні напої"
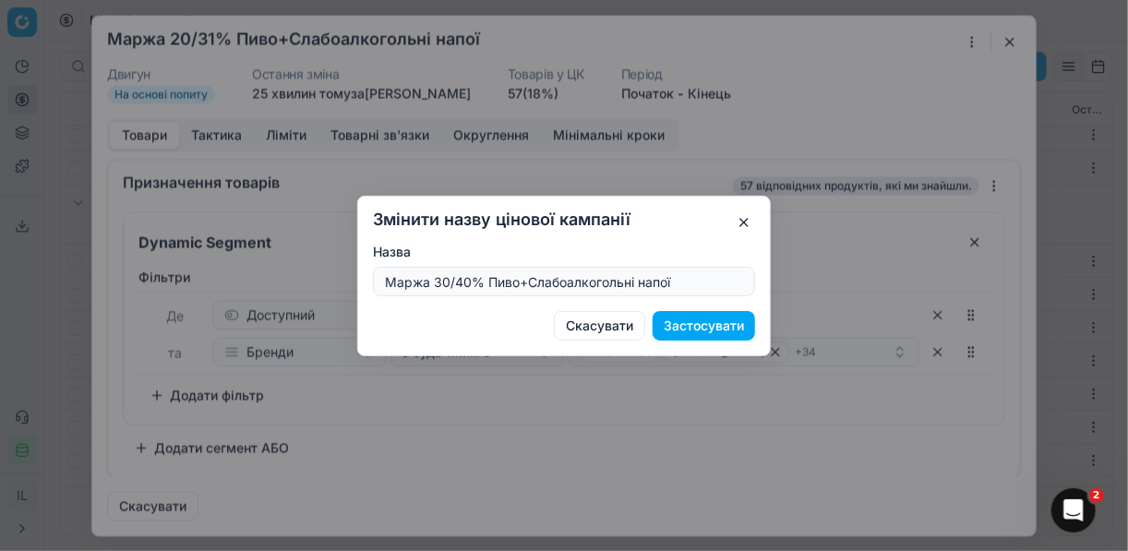
click at [707, 323] on button "Застосувати" at bounding box center [704, 326] width 102 height 30
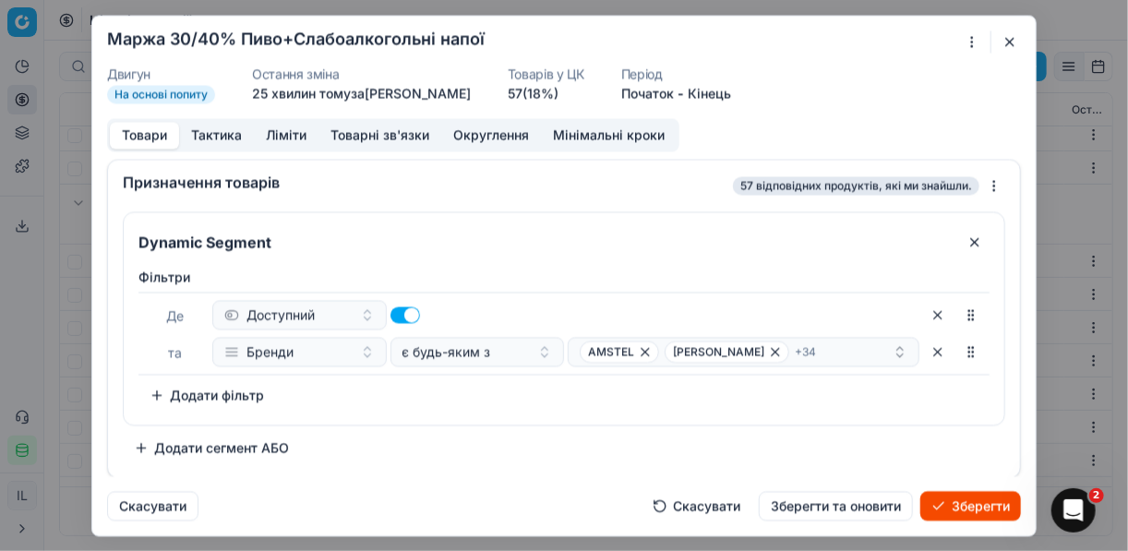
click at [294, 137] on button "Ліміти" at bounding box center [286, 135] width 65 height 27
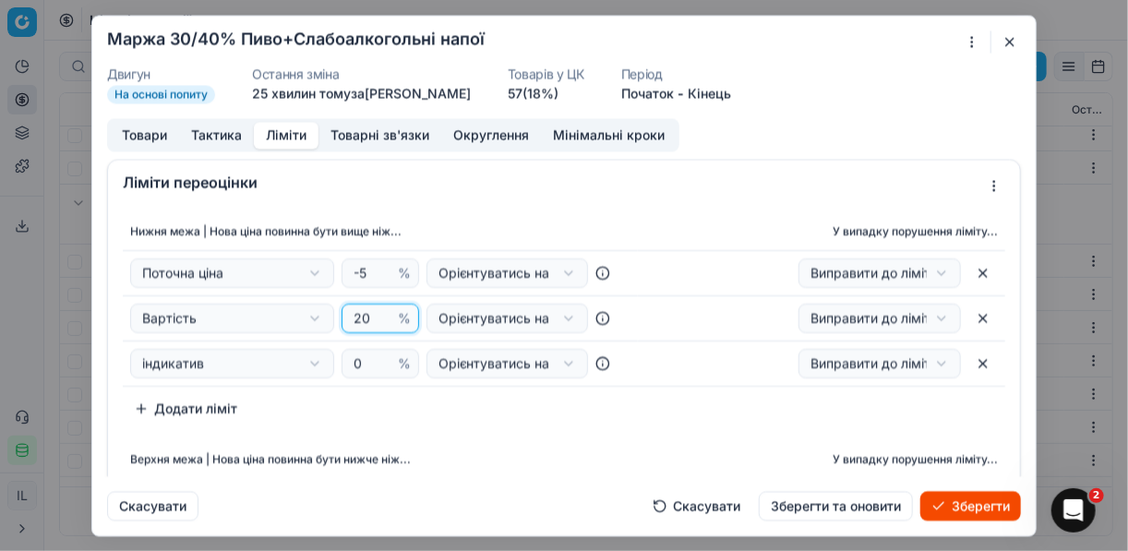
click at [364, 320] on input "20" at bounding box center [372, 319] width 44 height 28
type input "2"
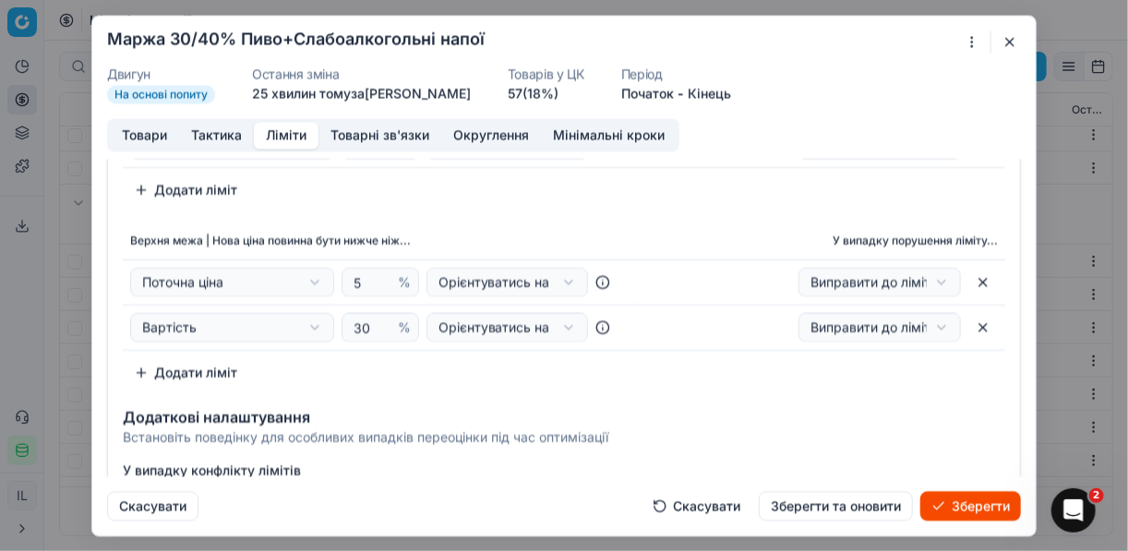
scroll to position [222, 0]
type input "30"
click at [368, 319] on input "30" at bounding box center [372, 325] width 44 height 28
type input "3"
type input "40"
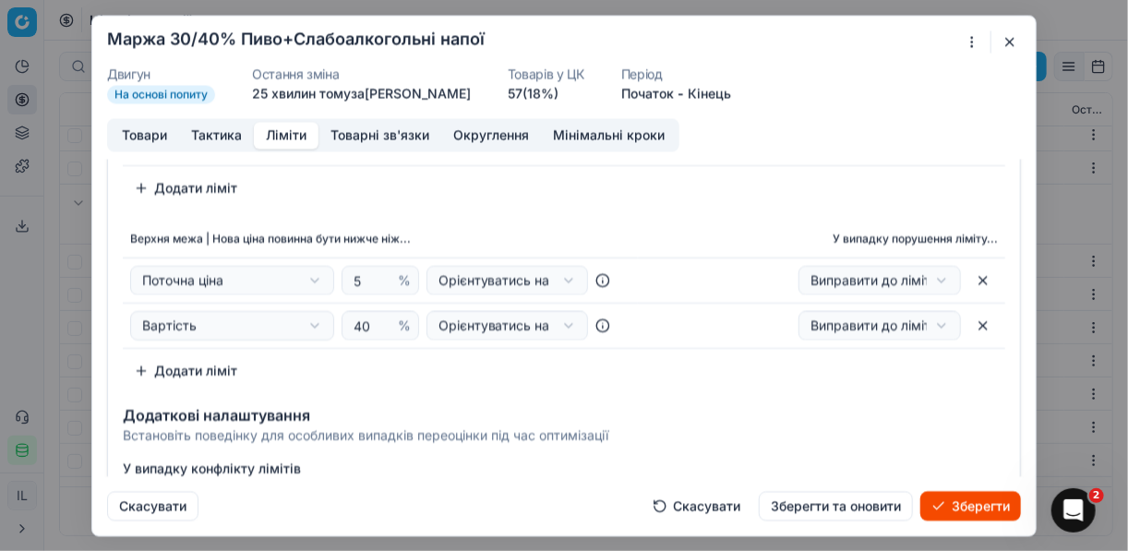
click at [421, 367] on div "Верхня межа | Нова ціна повинна бути нижче ніж... У випадку порушення ліміту...…" at bounding box center [564, 303] width 883 height 165
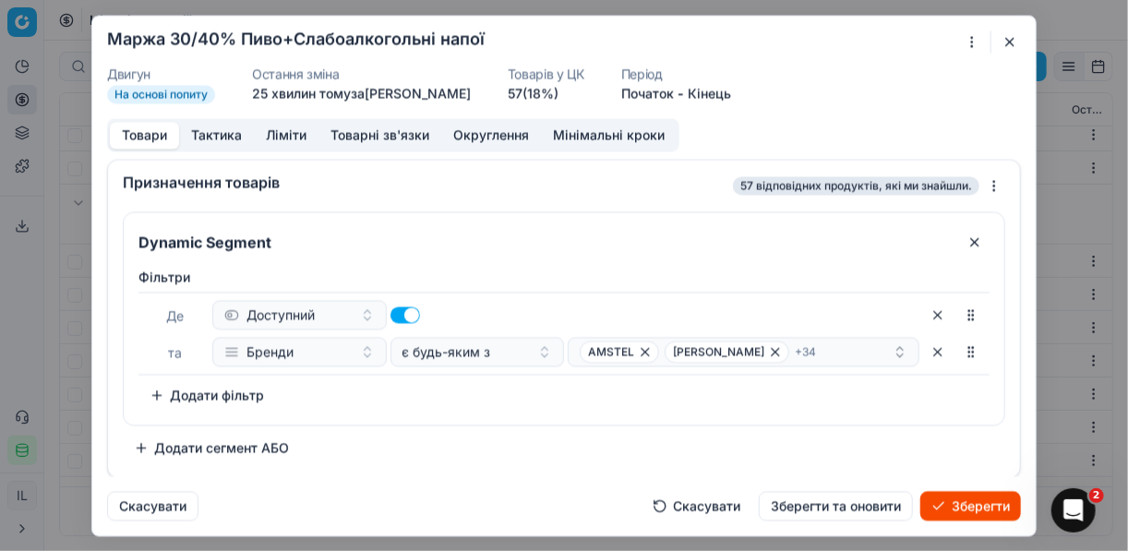
click at [150, 138] on button "Товари" at bounding box center [144, 135] width 69 height 27
click at [772, 348] on icon "button" at bounding box center [775, 351] width 7 height 7
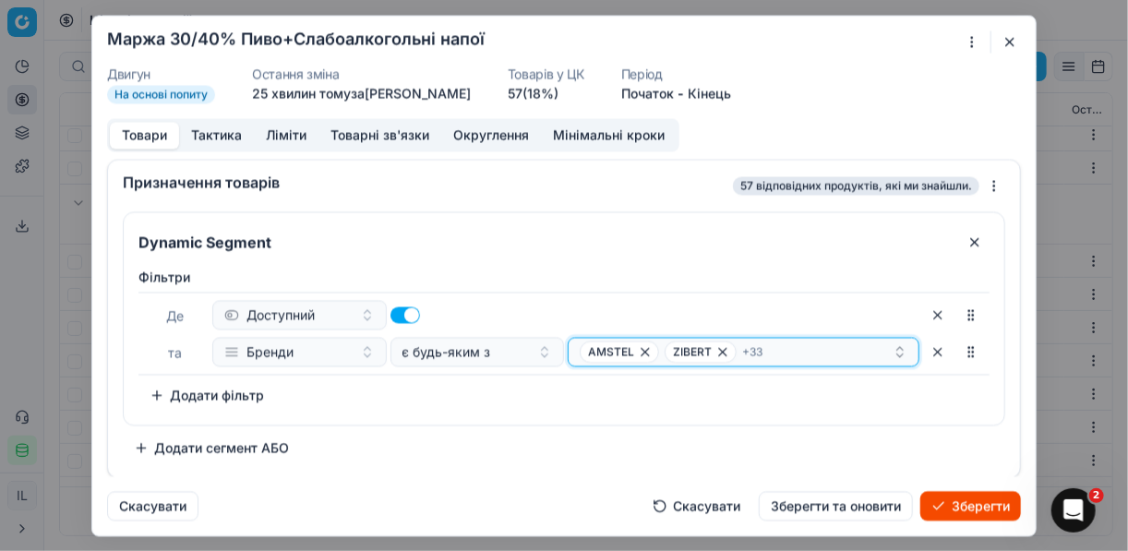
click at [768, 348] on div "AMSTEL ZIBERT + 33" at bounding box center [736, 352] width 313 height 22
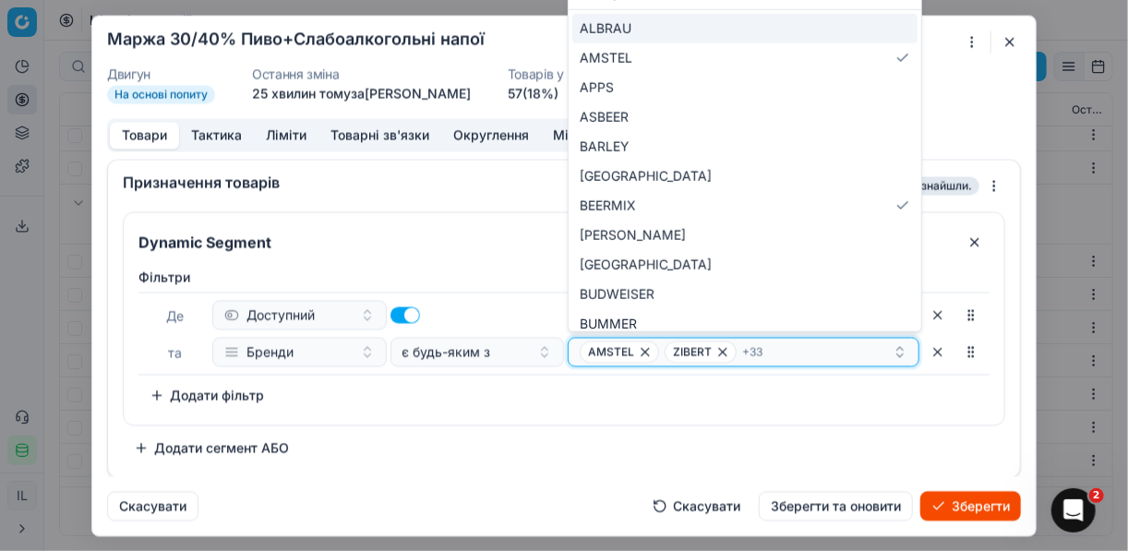
drag, startPoint x: 768, startPoint y: 348, endPoint x: 754, endPoint y: 355, distance: 15.7
click at [768, 349] on div "AMSTEL ZIBERT + 33" at bounding box center [736, 352] width 313 height 22
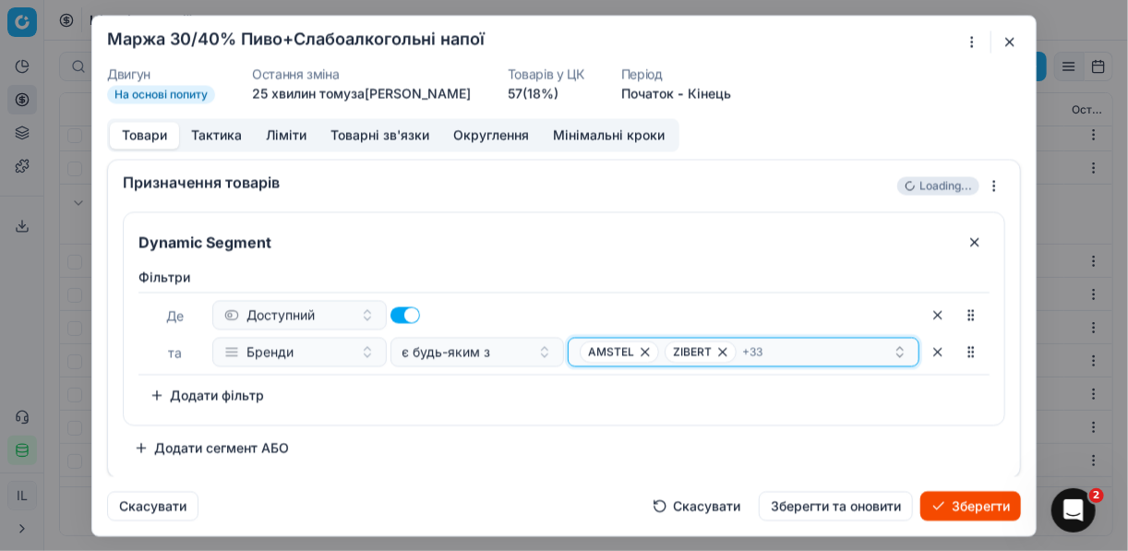
click at [723, 348] on icon "button" at bounding box center [723, 351] width 15 height 15
click at [794, 347] on icon "button" at bounding box center [801, 351] width 15 height 15
click at [768, 352] on icon "button" at bounding box center [775, 351] width 15 height 15
click at [766, 347] on icon "button" at bounding box center [766, 351] width 15 height 15
click at [759, 348] on icon "button" at bounding box center [760, 351] width 15 height 15
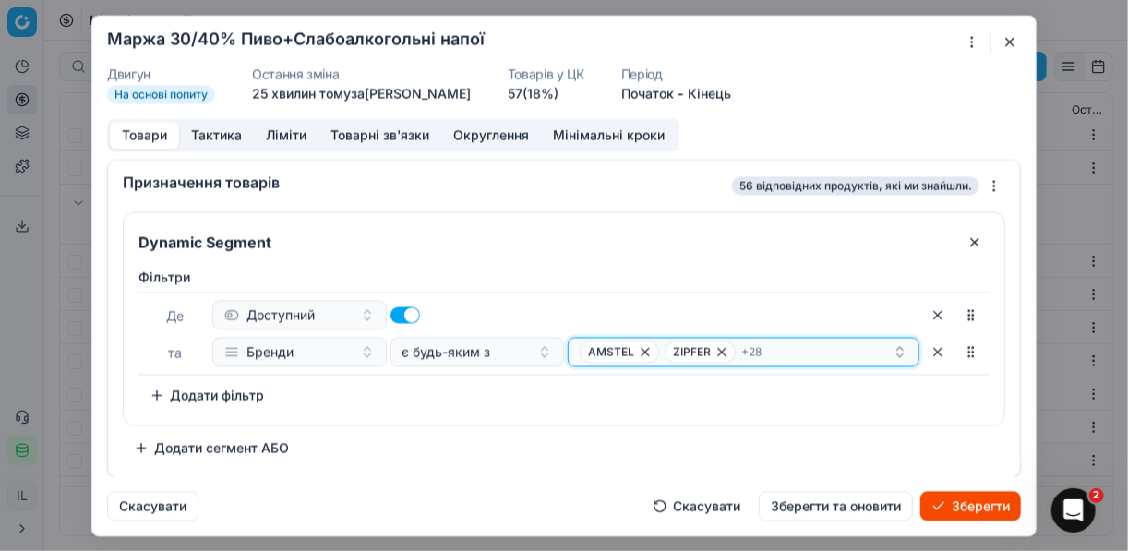
click at [723, 354] on icon "button" at bounding box center [721, 351] width 7 height 7
click at [760, 348] on span "KETEN BRUG" at bounding box center [716, 352] width 103 height 22
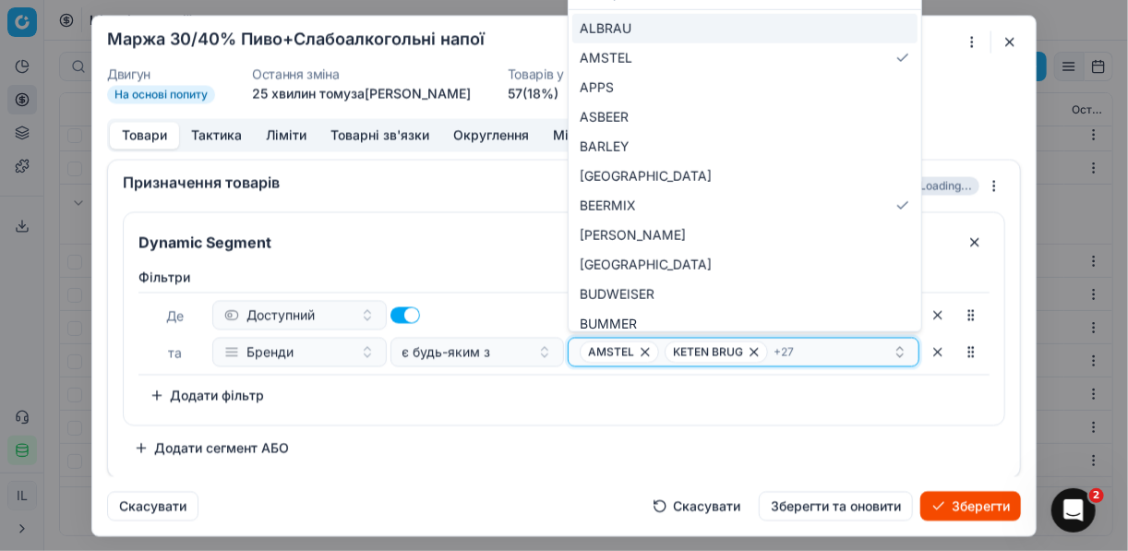
click at [753, 347] on icon "button" at bounding box center [754, 351] width 15 height 15
click at [740, 352] on icon "button" at bounding box center [745, 351] width 15 height 15
click at [817, 348] on icon "button" at bounding box center [824, 351] width 15 height 15
click at [707, 354] on icon "button" at bounding box center [709, 351] width 15 height 15
click at [768, 352] on icon "button" at bounding box center [775, 351] width 15 height 15
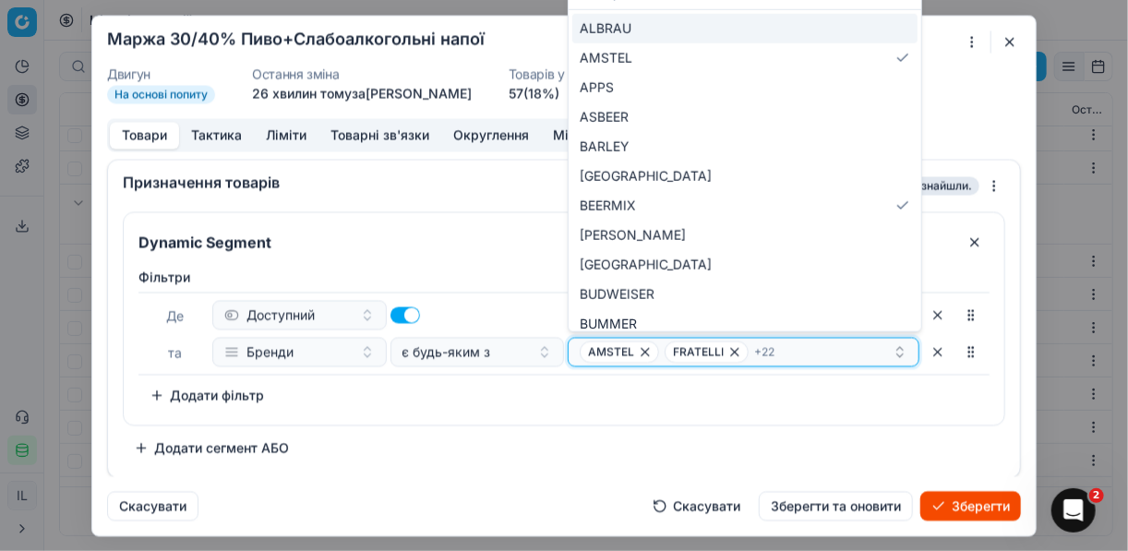
click at [728, 350] on icon "button" at bounding box center [735, 351] width 15 height 15
click at [756, 351] on icon "button" at bounding box center [762, 351] width 15 height 15
click at [722, 351] on icon "button" at bounding box center [729, 351] width 15 height 15
click at [794, 352] on icon "button" at bounding box center [801, 351] width 15 height 15
click at [711, 352] on icon "button" at bounding box center [714, 351] width 7 height 7
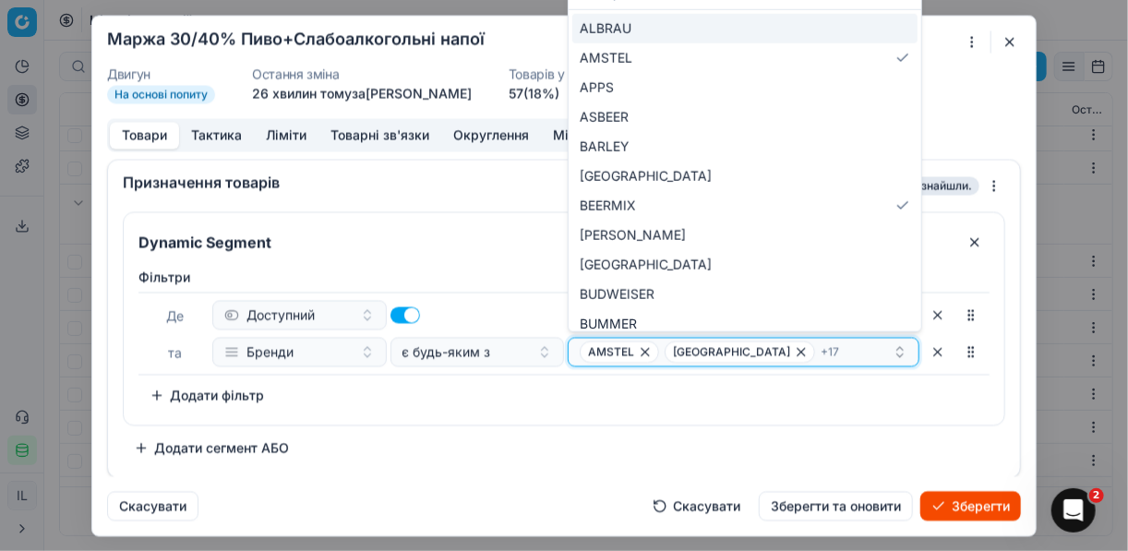
click at [643, 350] on icon "button" at bounding box center [645, 351] width 7 height 7
click at [709, 349] on icon "button" at bounding box center [716, 351] width 15 height 15
click at [641, 349] on icon "button" at bounding box center [637, 351] width 15 height 15
click at [683, 348] on icon "button" at bounding box center [690, 351] width 15 height 15
click at [710, 348] on span "РЕВО" at bounding box center [698, 351] width 30 height 15
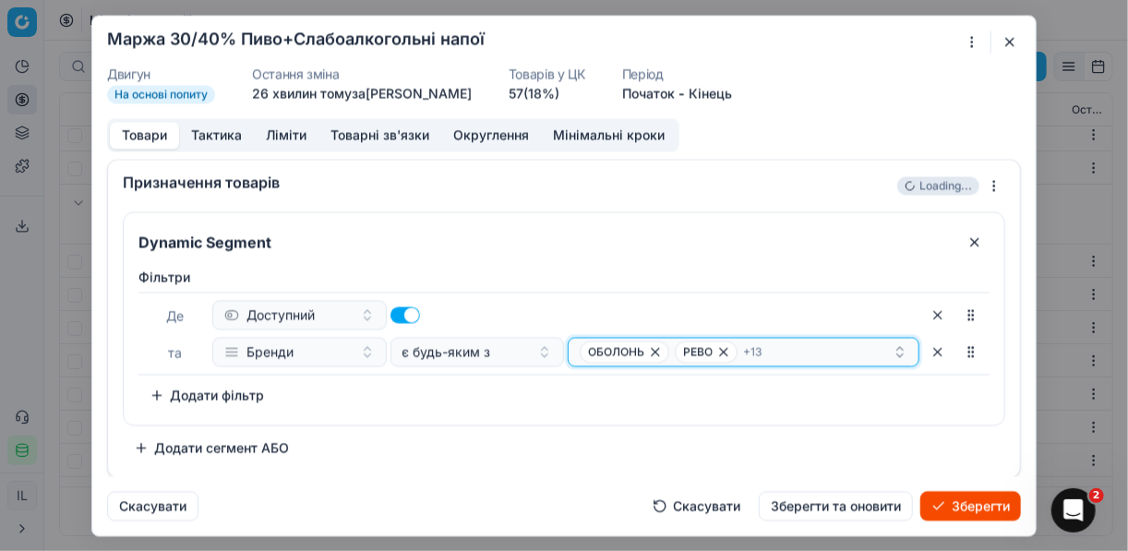
click at [658, 348] on icon "button" at bounding box center [655, 351] width 15 height 15
click at [717, 354] on span "СОМЕРСБІ" at bounding box center [694, 352] width 92 height 22
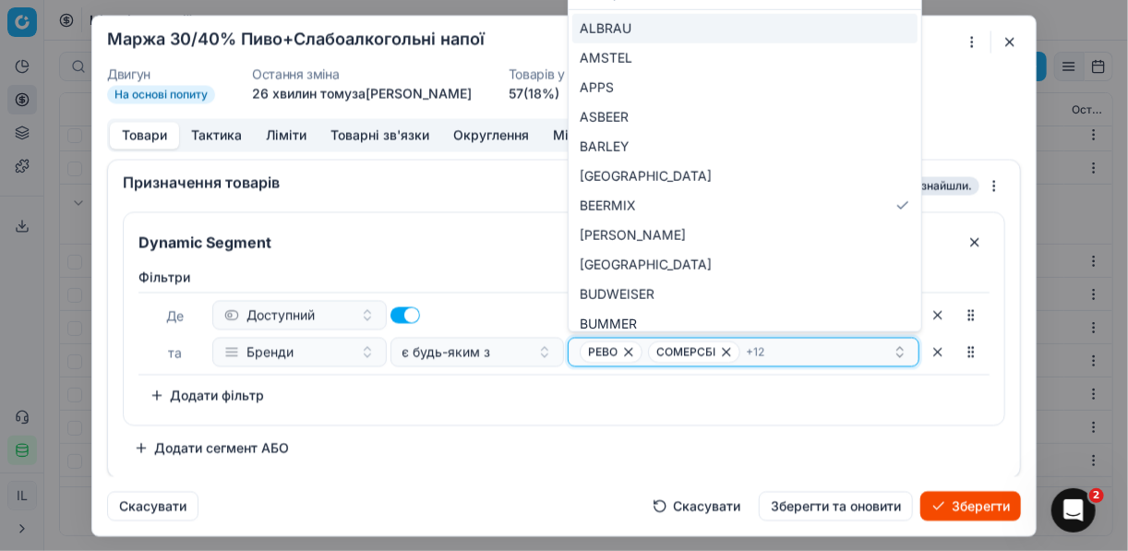
click at [727, 349] on icon "button" at bounding box center [726, 351] width 15 height 15
click at [631, 353] on icon "button" at bounding box center [628, 351] width 7 height 7
click at [657, 350] on span "ТАЇРОВО" at bounding box center [621, 352] width 82 height 22
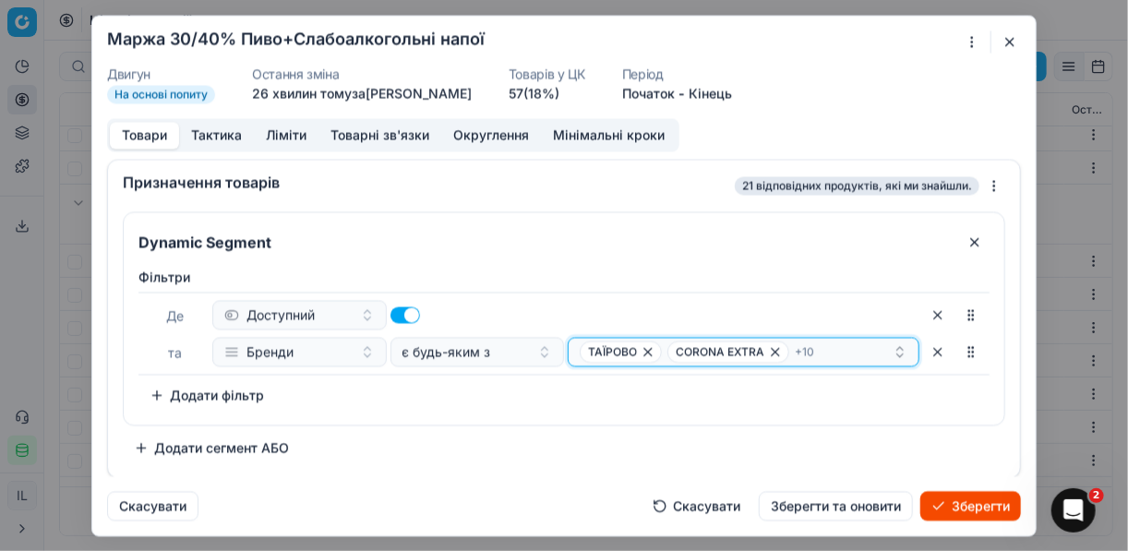
click at [646, 350] on icon "button" at bounding box center [648, 351] width 7 height 7
click at [689, 350] on icon "button" at bounding box center [688, 351] width 15 height 15
click at [657, 352] on span "FOREVER" at bounding box center [622, 352] width 84 height 22
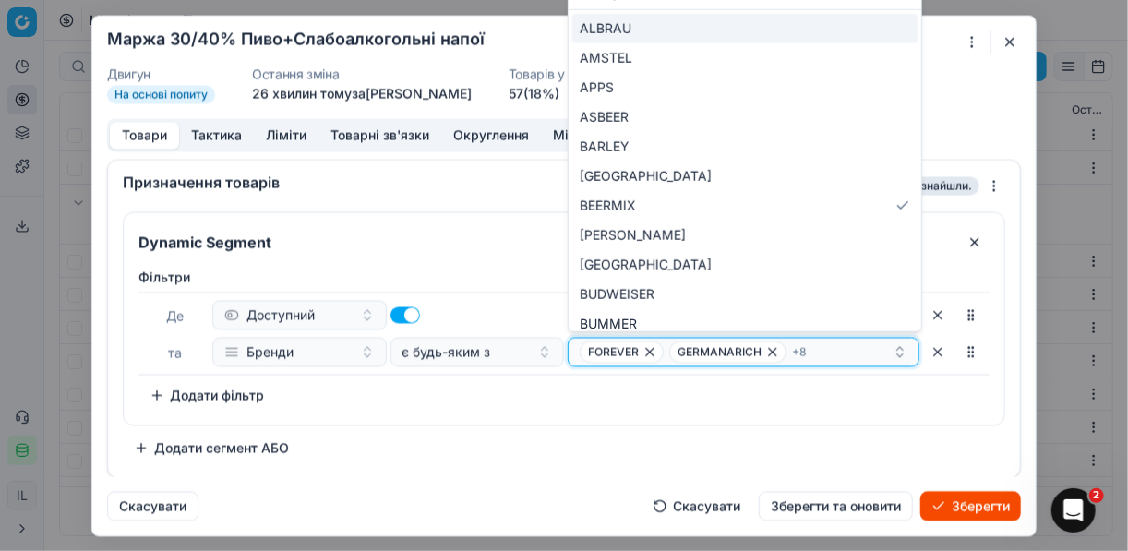
click at [652, 349] on icon "button" at bounding box center [650, 351] width 15 height 15
click at [676, 350] on icon "button" at bounding box center [683, 351] width 15 height 15
click at [687, 350] on icon "button" at bounding box center [690, 351] width 7 height 7
click at [661, 351] on span "GRIMBERGEN" at bounding box center [633, 352] width 106 height 22
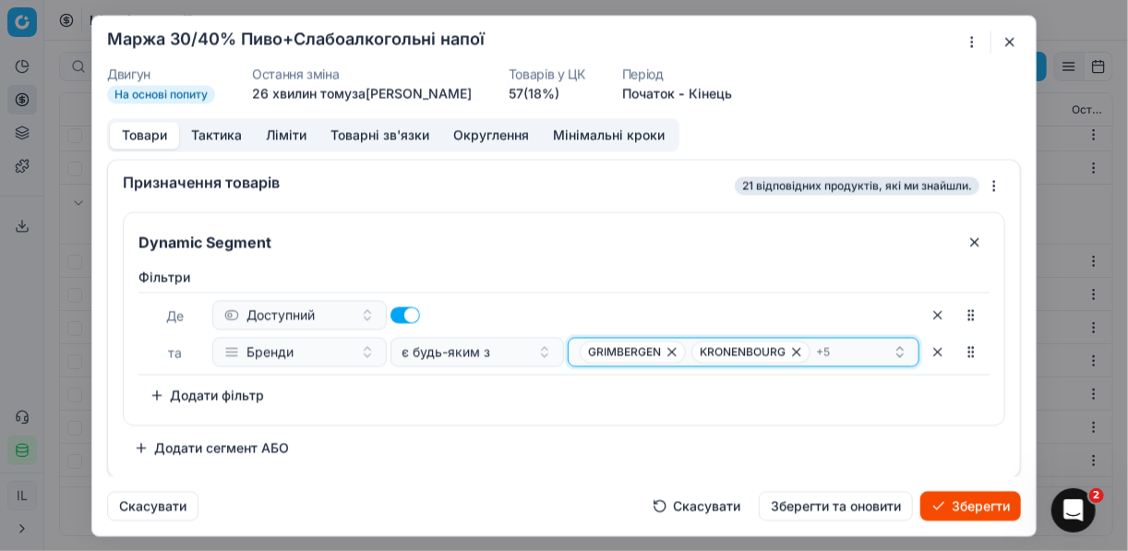
click at [666, 353] on icon "button" at bounding box center [672, 351] width 15 height 15
click at [686, 353] on icon "button" at bounding box center [685, 351] width 15 height 15
click at [650, 352] on div "MIKES STELLA ARTOIS + 3" at bounding box center [736, 352] width 313 height 22
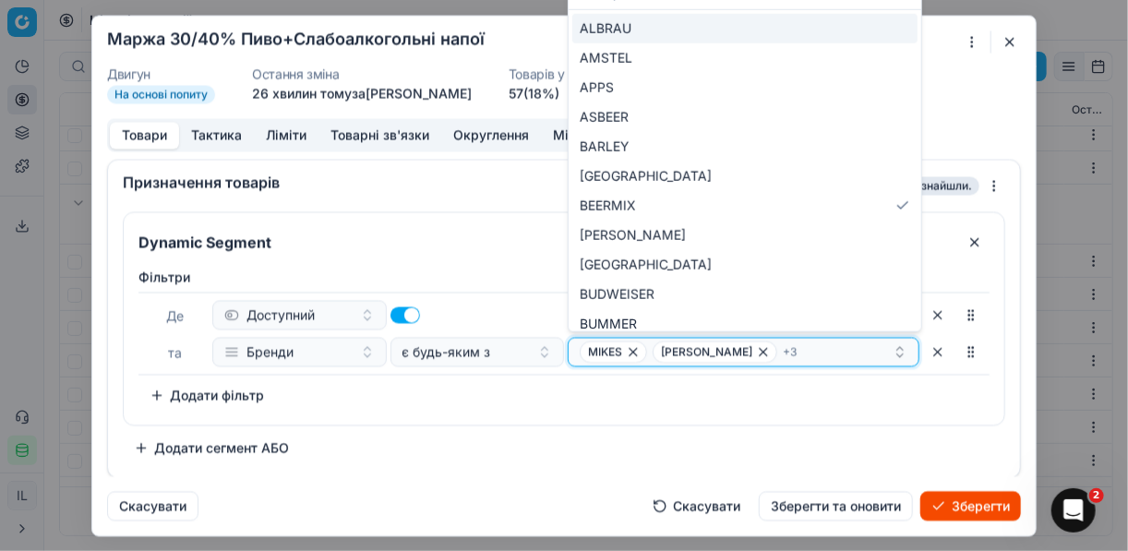
click at [631, 350] on icon "button" at bounding box center [633, 351] width 15 height 15
click at [683, 346] on icon "button" at bounding box center [690, 351] width 15 height 15
click at [729, 350] on icon "button" at bounding box center [736, 351] width 15 height 15
click at [647, 350] on icon "button" at bounding box center [654, 351] width 15 height 15
click at [650, 352] on icon "button" at bounding box center [647, 351] width 15 height 15
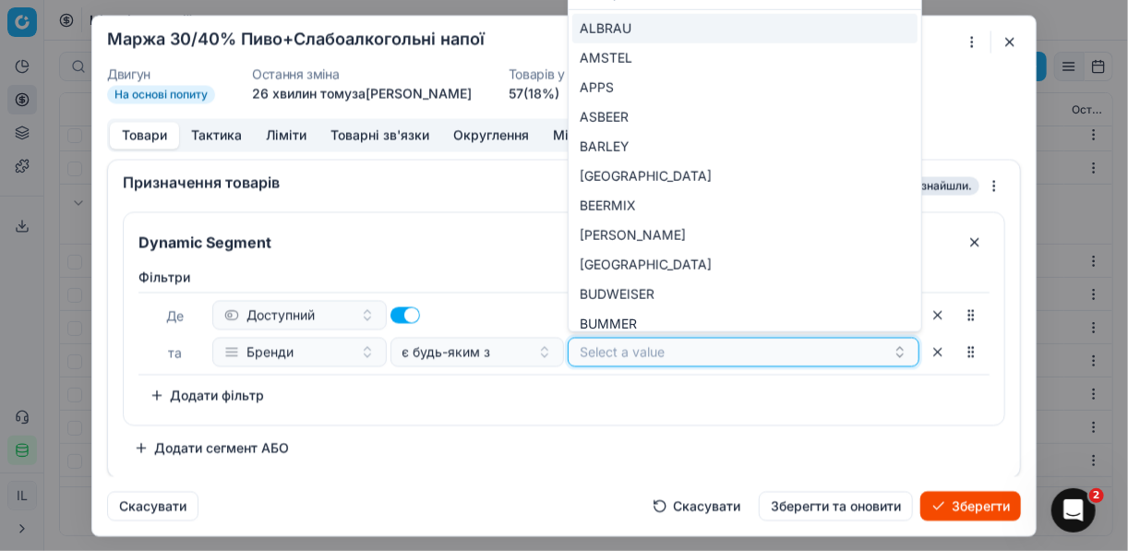
click at [689, 350] on button "Select a value" at bounding box center [744, 352] width 352 height 30
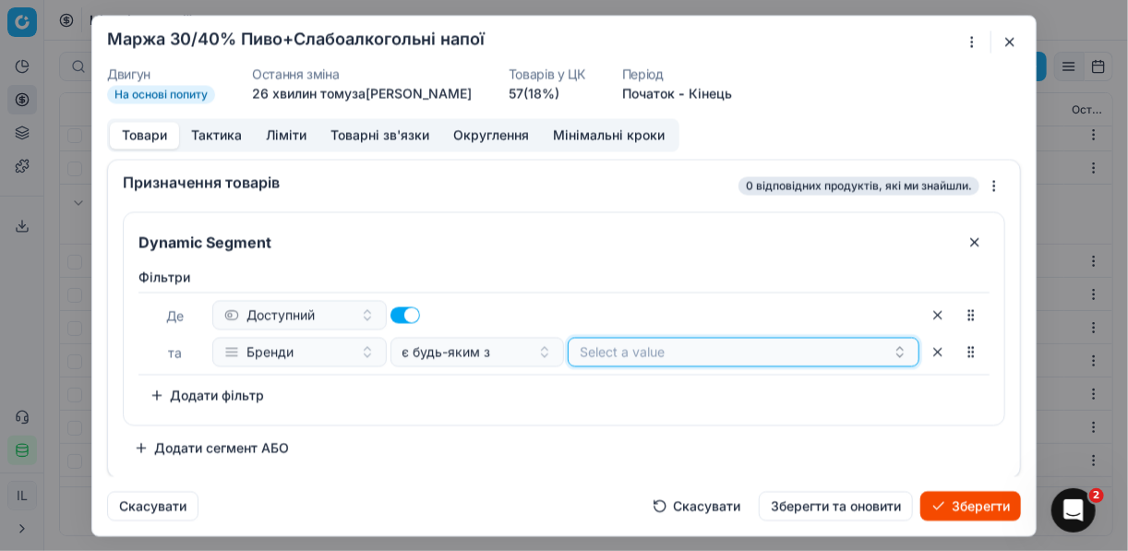
click at [656, 350] on button "Select a value" at bounding box center [744, 352] width 352 height 30
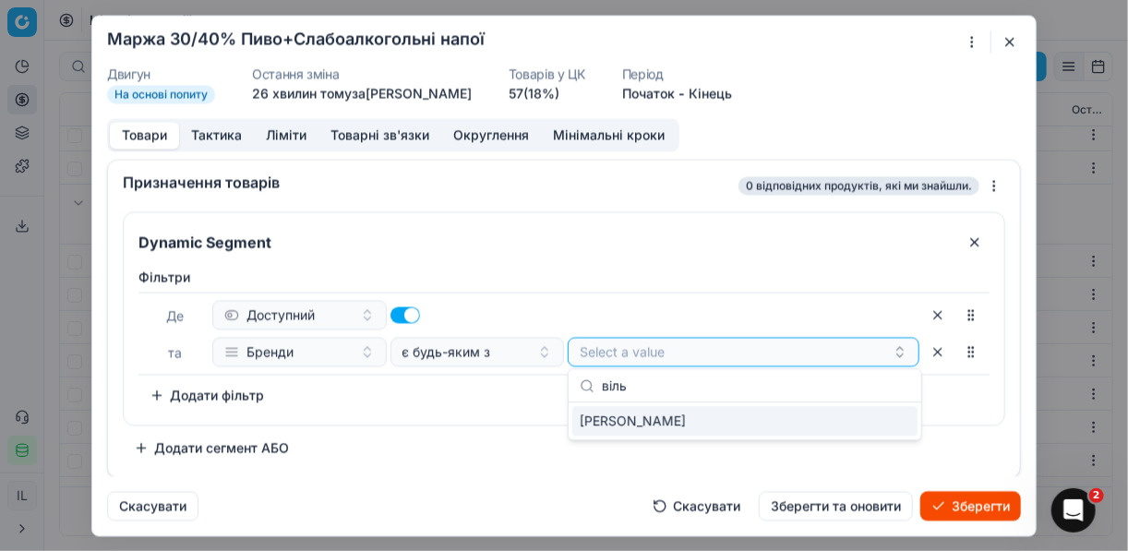
type input "віль"
click at [885, 417] on div "ВІЛЬЯМ ЛОУСОНЗ" at bounding box center [744, 421] width 345 height 30
click at [735, 345] on div "ВІЛЬЯМ ЛОУСОНЗ" at bounding box center [736, 352] width 313 height 22
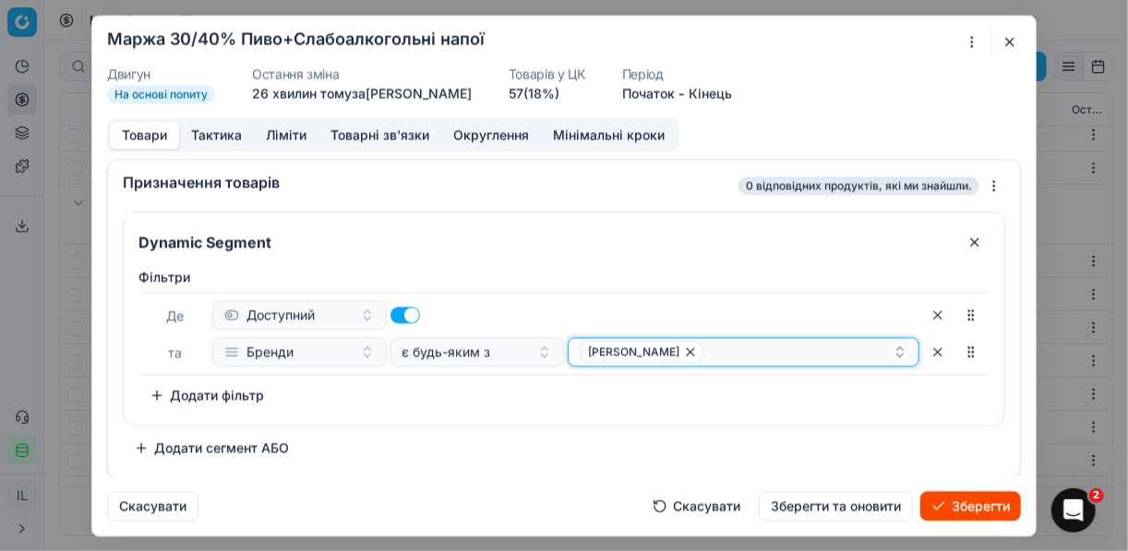
click at [729, 345] on div "ВІЛЬЯМ ЛОУСОНЗ" at bounding box center [736, 352] width 313 height 22
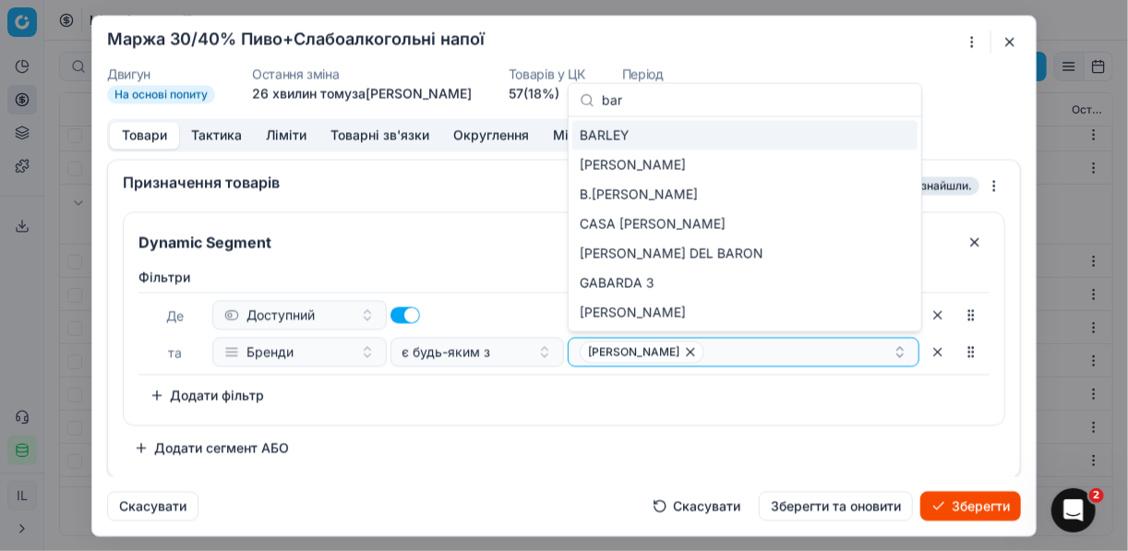
type input "bar"
click at [878, 127] on div "BARLEY" at bounding box center [744, 136] width 345 height 30
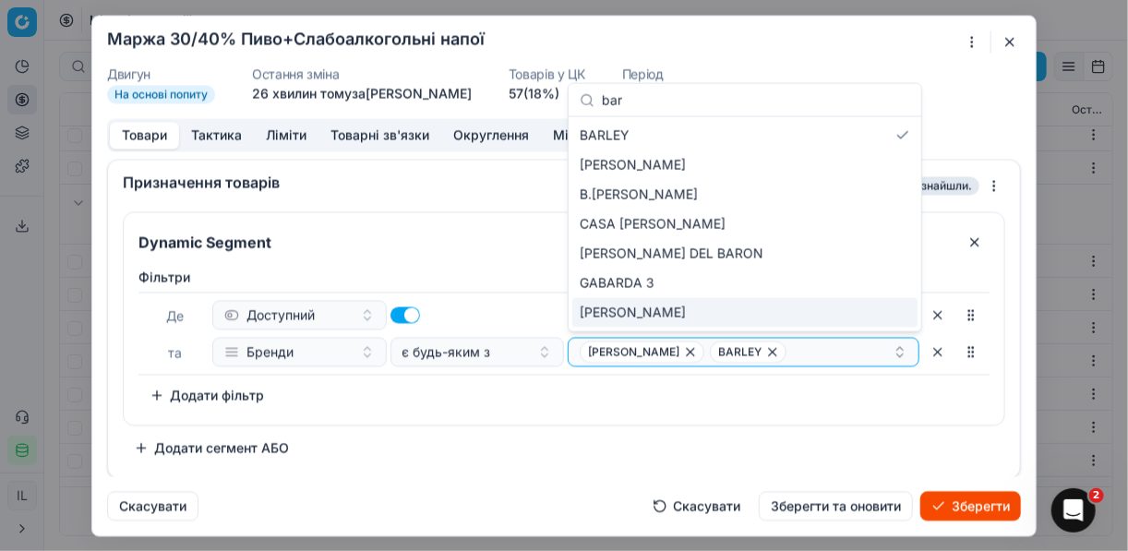
click at [487, 502] on div "Скасувати Скасувати Зберегти та оновити Зберегти" at bounding box center [564, 498] width 914 height 44
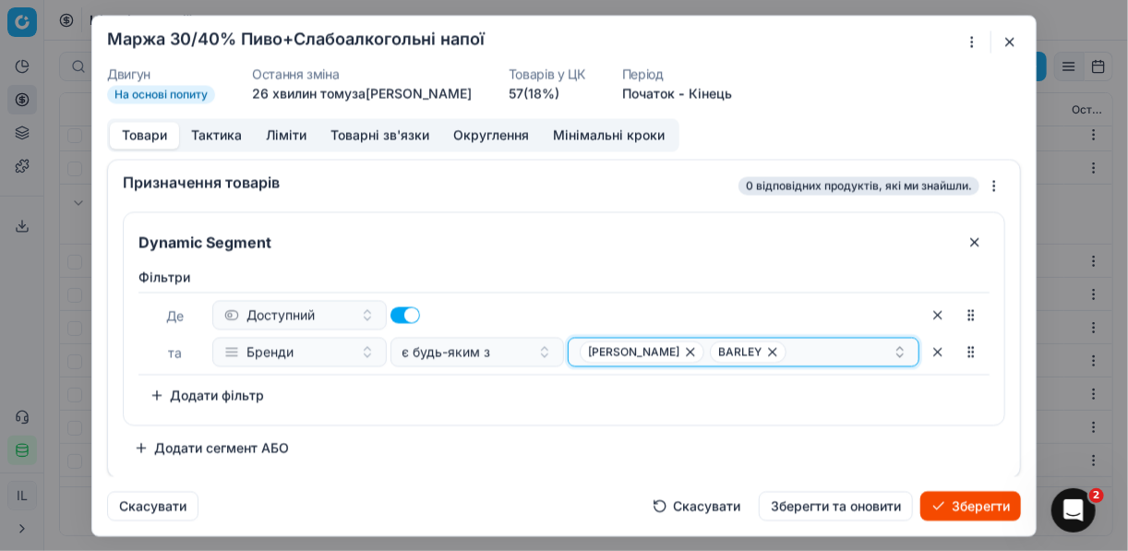
click at [832, 341] on div "ВІЛЬЯМ ЛОУСОНЗ BARLEY" at bounding box center [736, 352] width 313 height 22
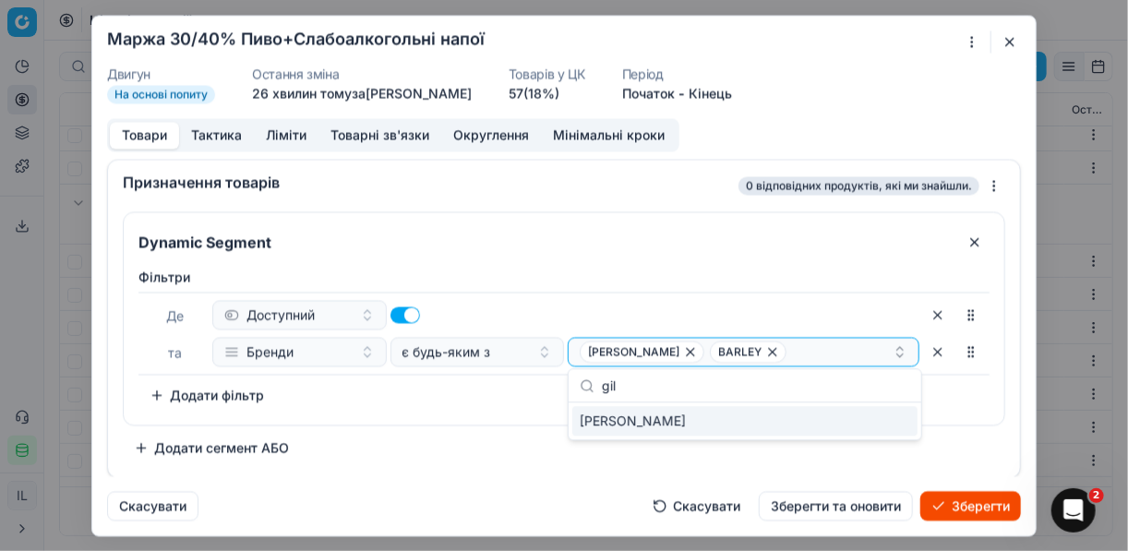
type input "gild"
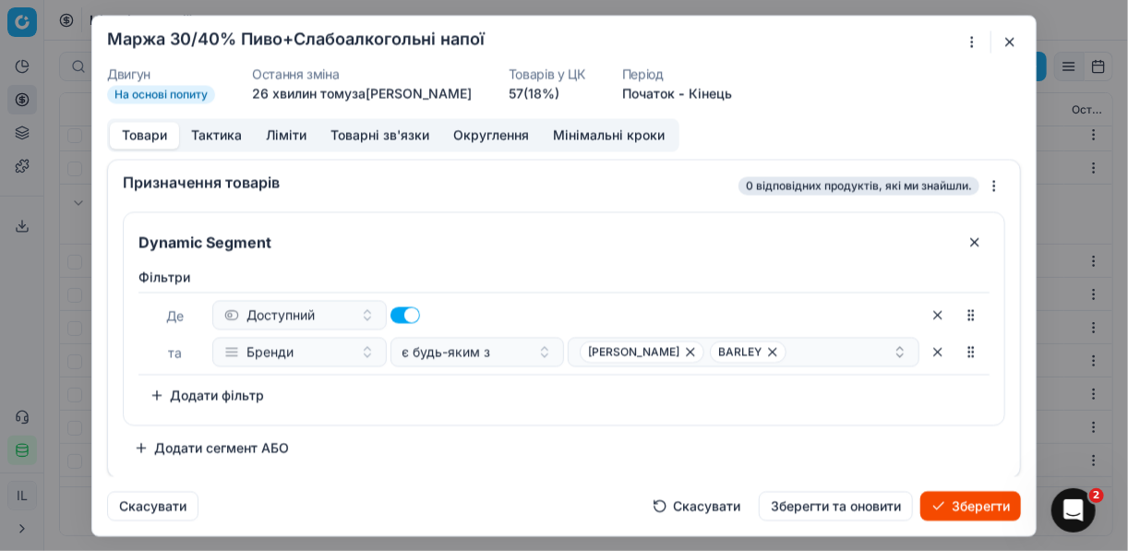
click at [508, 408] on div "Фiльтри Де Доступний та Бренди є будь-яким з ВІЛЬЯМ ЛОУСОНЗ BARLEY To pick up a…" at bounding box center [564, 342] width 881 height 164
click at [801, 347] on div "ВІЛЬЯМ ЛОУСОНЗ BARLEY" at bounding box center [736, 352] width 313 height 22
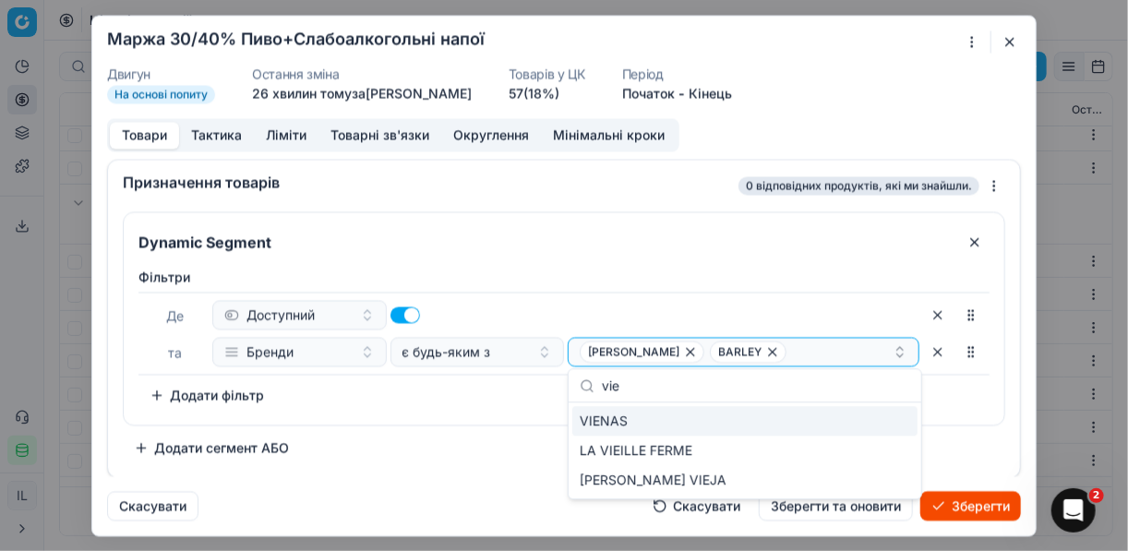
type input "vie"
click at [890, 422] on div "VIENAS" at bounding box center [744, 421] width 345 height 30
click at [484, 417] on div "Фiльтри Де Доступний та Бренди є будь-яким з ВІЛЬЯМ ЛОУСОНЗ BARLEY + 1 To pick …" at bounding box center [564, 342] width 881 height 164
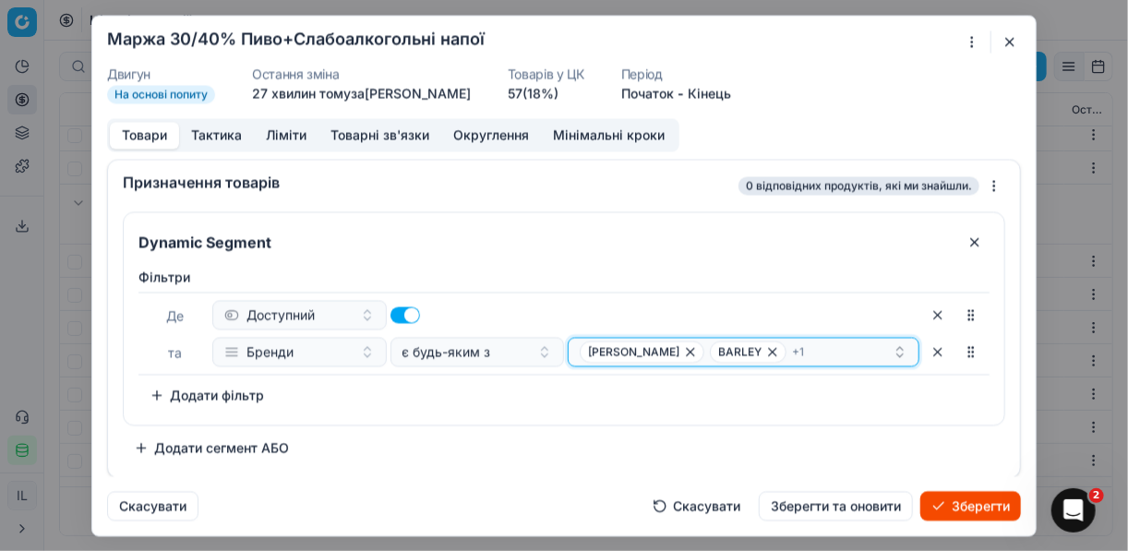
click at [864, 348] on div "ВІЛЬЯМ ЛОУСОНЗ BARLEY + 1" at bounding box center [736, 352] width 313 height 22
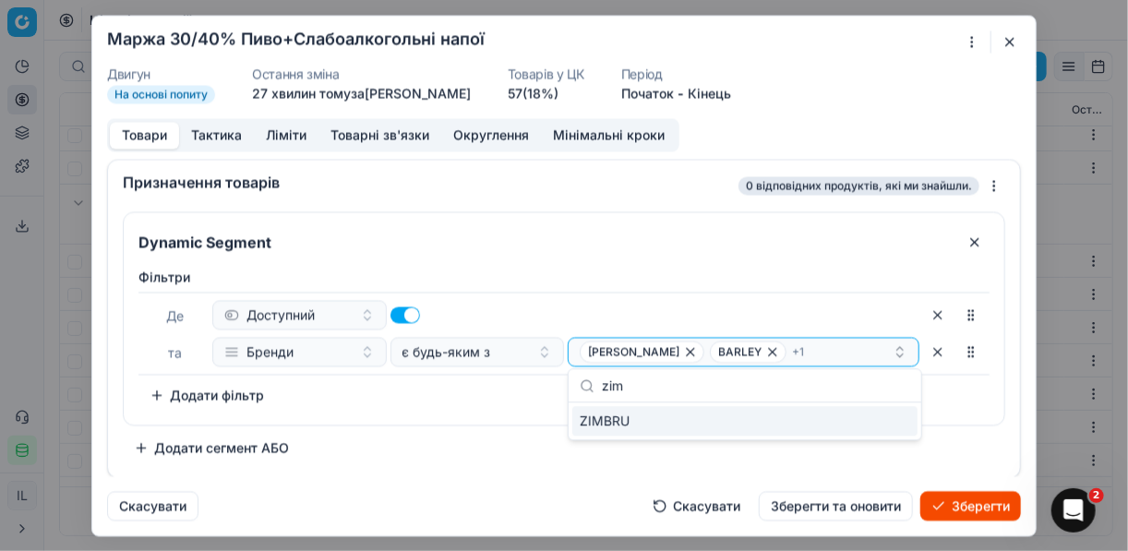
type input "zim"
click at [897, 421] on div "ZIMBRU" at bounding box center [744, 421] width 345 height 30
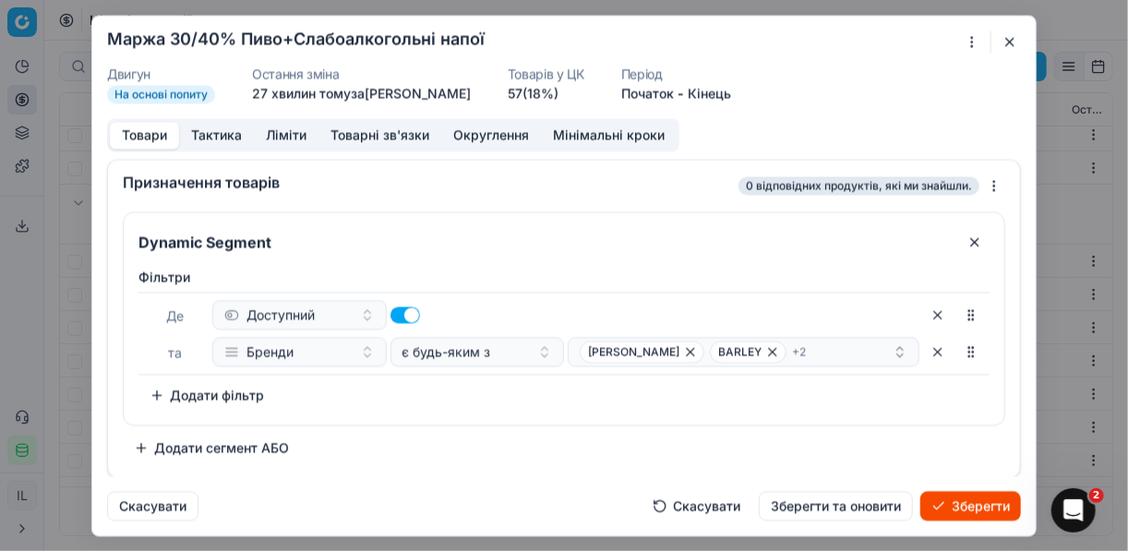
click at [469, 452] on div "Dynamic Segment Фiльтри Де Доступний та Бренди є будь-яким з ВІЛЬЯМ ЛОУСОНЗ BAR…" at bounding box center [564, 336] width 883 height 251
click at [851, 348] on div "ВІЛЬЯМ ЛОУСОНЗ BARLEY + 2" at bounding box center [736, 352] width 313 height 22
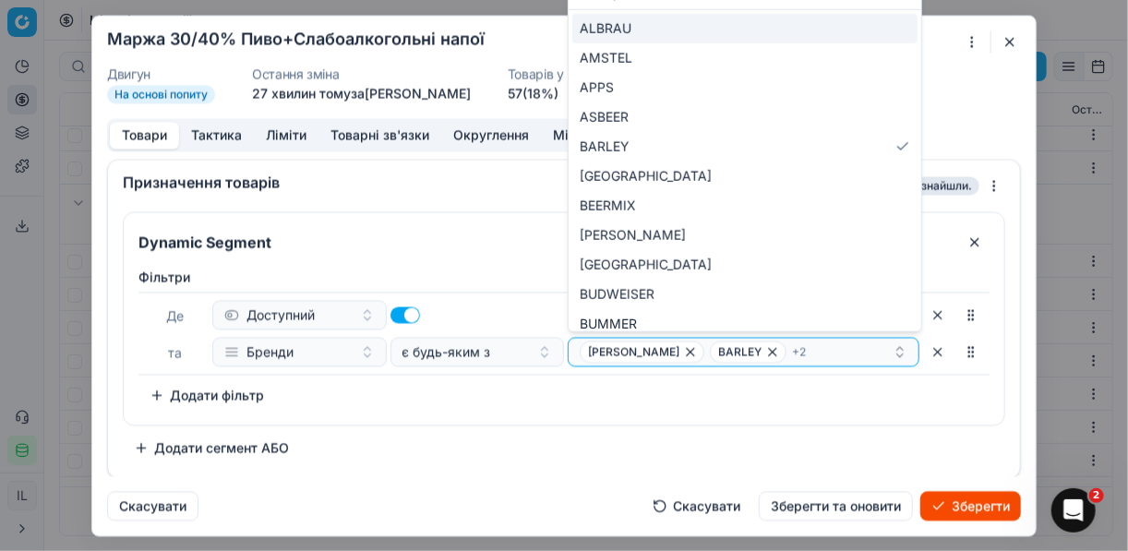
type input "y"
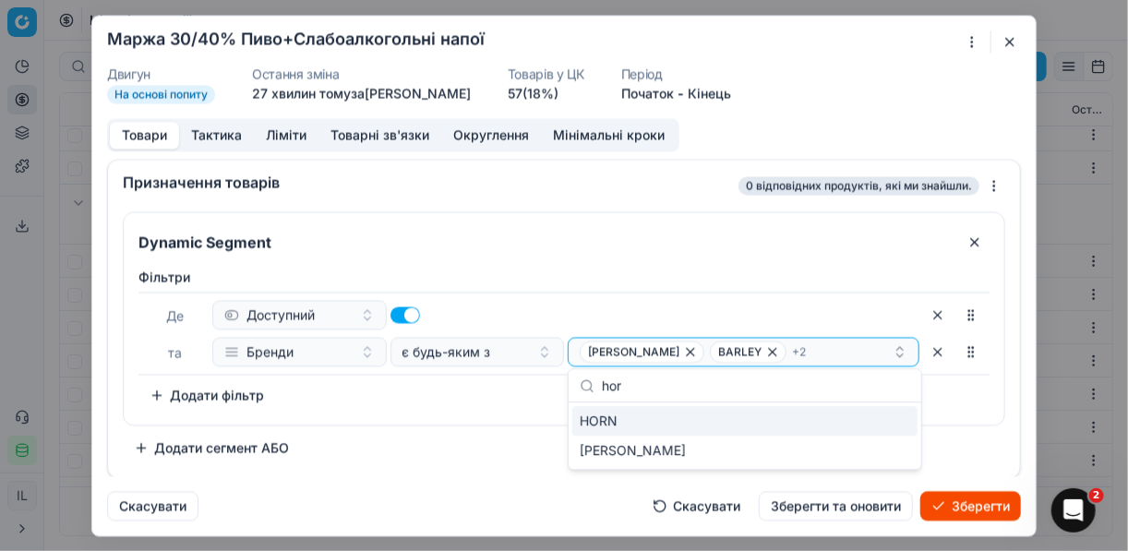
type input "hor"
click at [893, 425] on div "HORN" at bounding box center [744, 421] width 345 height 30
click at [505, 444] on div "Dynamic Segment Фiльтри Де Доступний та Бренди є будь-яким з ВІЛЬЯМ ЛОУСОНЗ BAR…" at bounding box center [564, 336] width 883 height 251
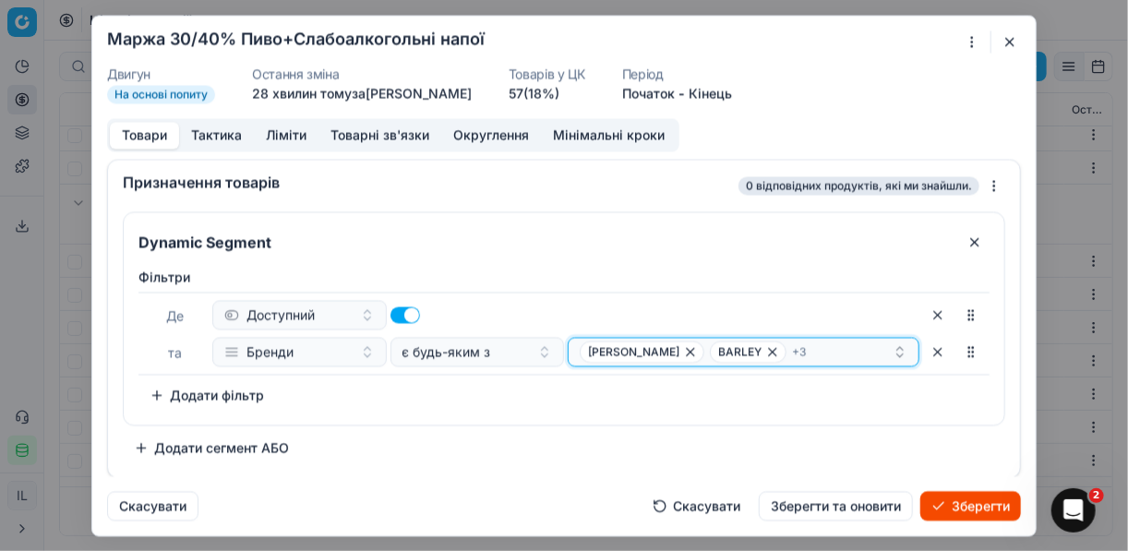
click at [824, 352] on div "ВІЛЬЯМ ЛОУСОНЗ BARLEY + 3" at bounding box center [736, 352] width 313 height 22
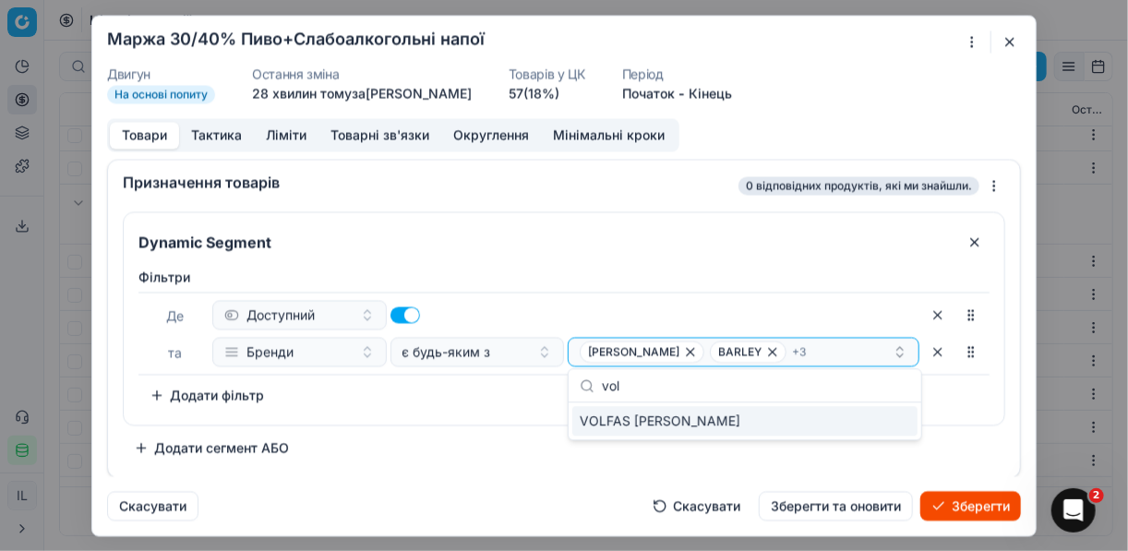
type input "vol"
click at [890, 416] on div "VOLFAS ENGELMAN" at bounding box center [744, 421] width 345 height 30
click at [465, 442] on div "Dynamic Segment Фiльтри Де Доступний та Бренди є будь-яким з ВІЛЬЯМ ЛОУСОНЗ BAR…" at bounding box center [564, 336] width 883 height 251
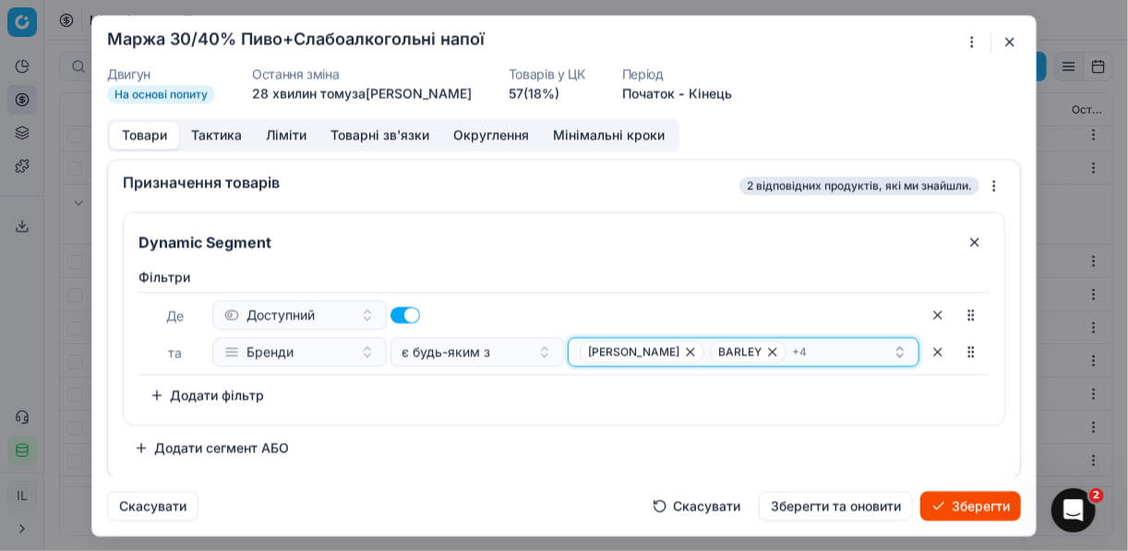
click at [844, 344] on div "ВІЛЬЯМ ЛОУСОНЗ BARLEY + 4" at bounding box center [736, 352] width 313 height 22
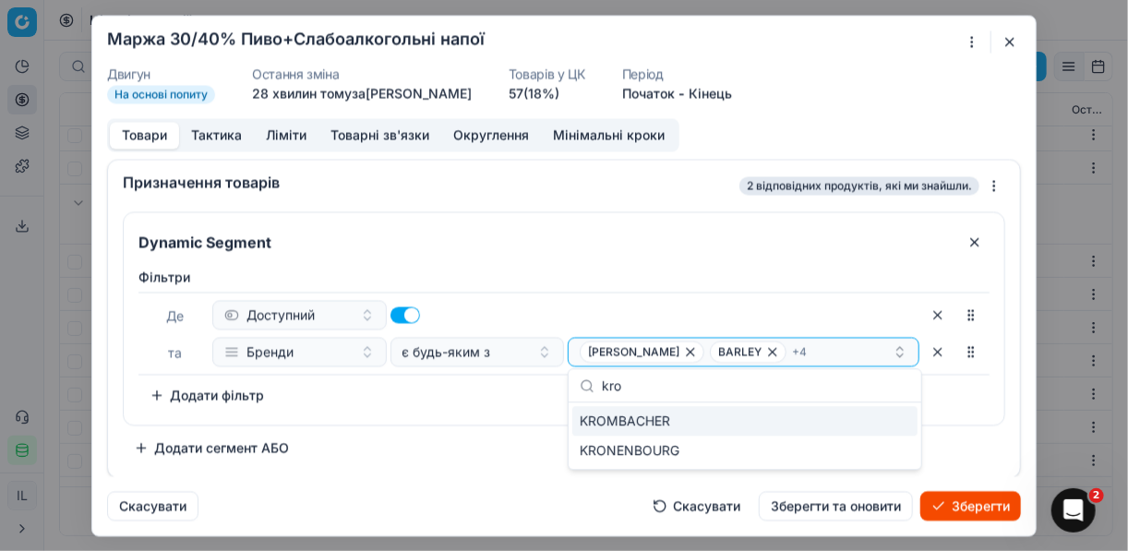
type input "kro"
click at [886, 415] on div "KROMBACHER" at bounding box center [744, 421] width 345 height 30
click at [480, 421] on div "Фiльтри Де Доступний та Бренди є будь-яким з ВІЛЬЯМ ЛОУСОНЗ BARLEY + 5 To pick …" at bounding box center [564, 342] width 881 height 164
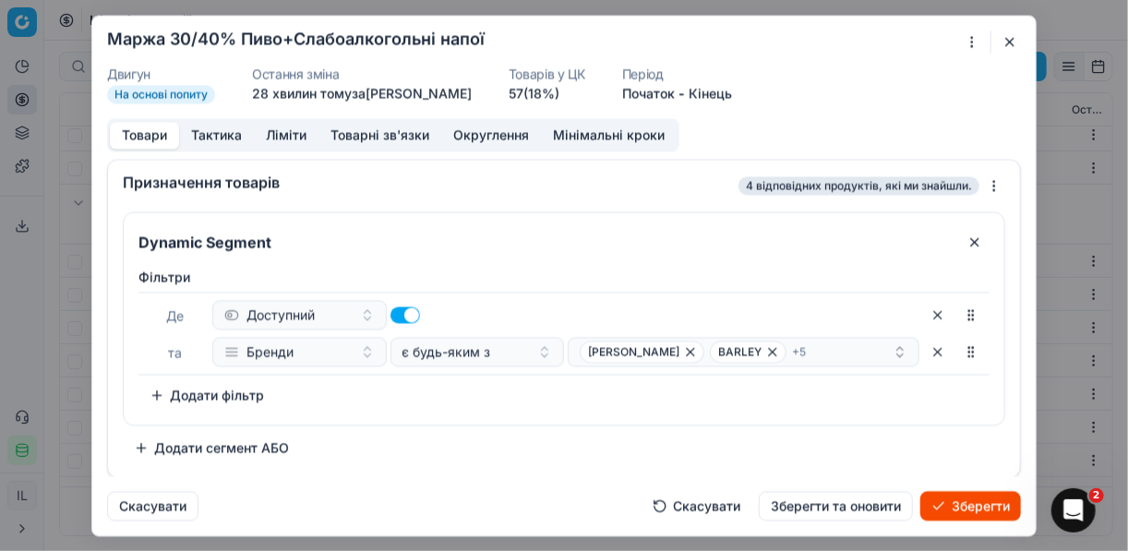
click at [951, 508] on button "Зберегти" at bounding box center [971, 506] width 101 height 30
click at [1009, 42] on button "button" at bounding box center [1010, 41] width 22 height 22
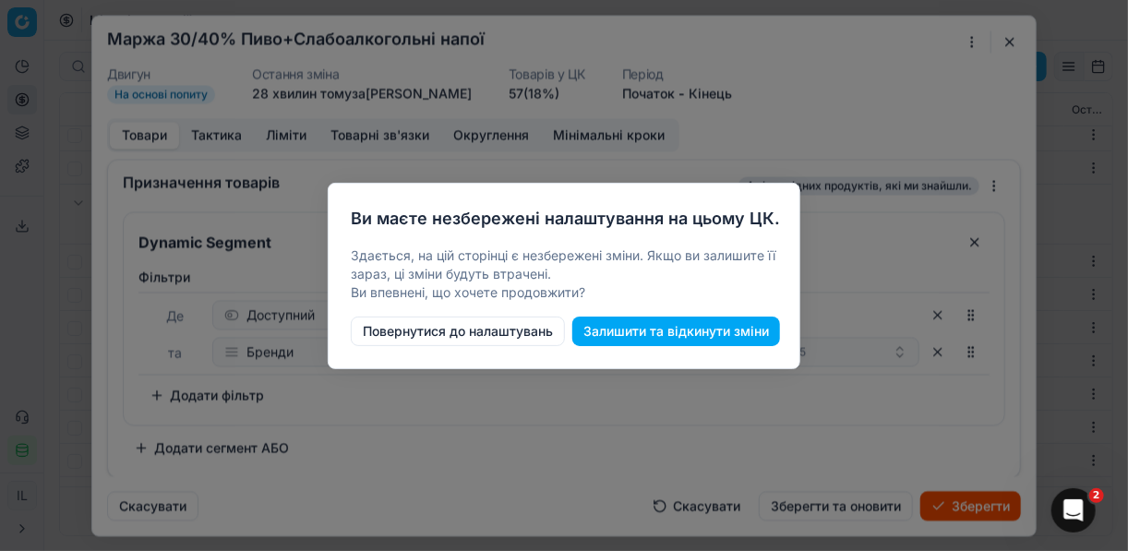
click at [619, 333] on button "Залишити та відкинути зміни" at bounding box center [676, 332] width 208 height 30
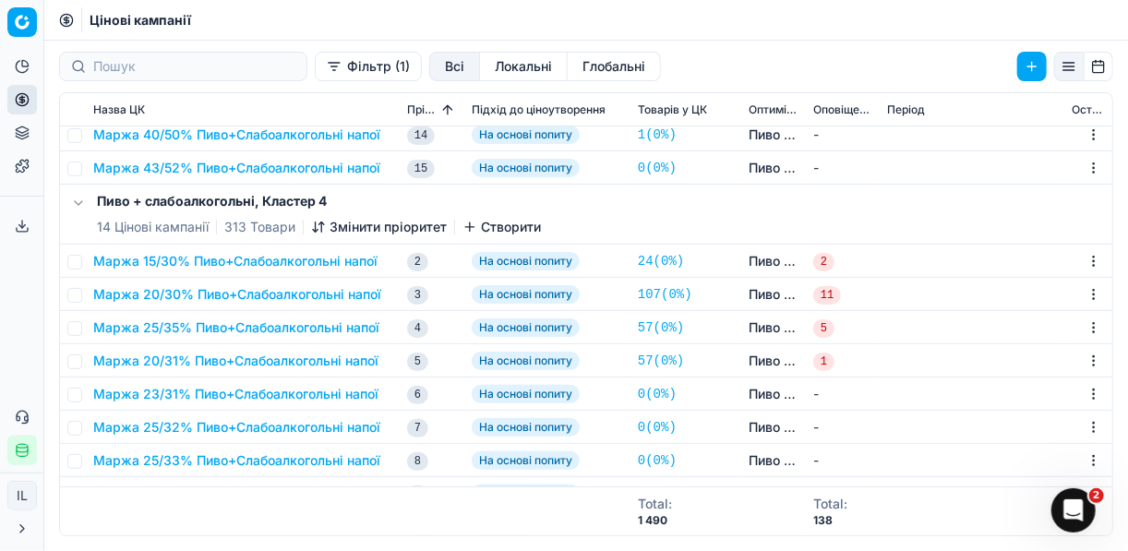
scroll to position [2952, 0]
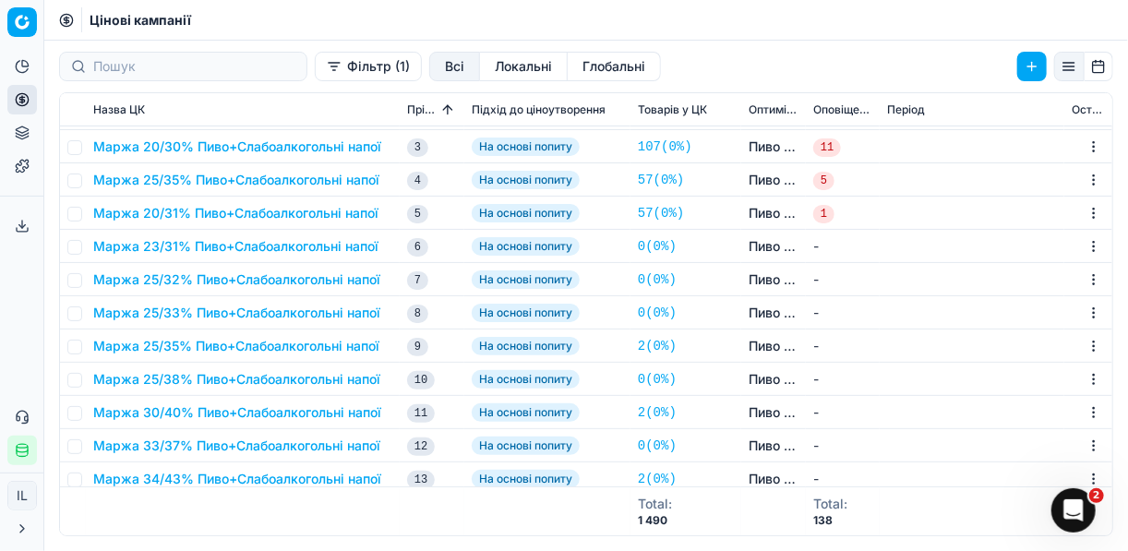
click at [238, 409] on button "Маржа 30/40% Пиво+Слабоалкогольні напої" at bounding box center [237, 413] width 288 height 18
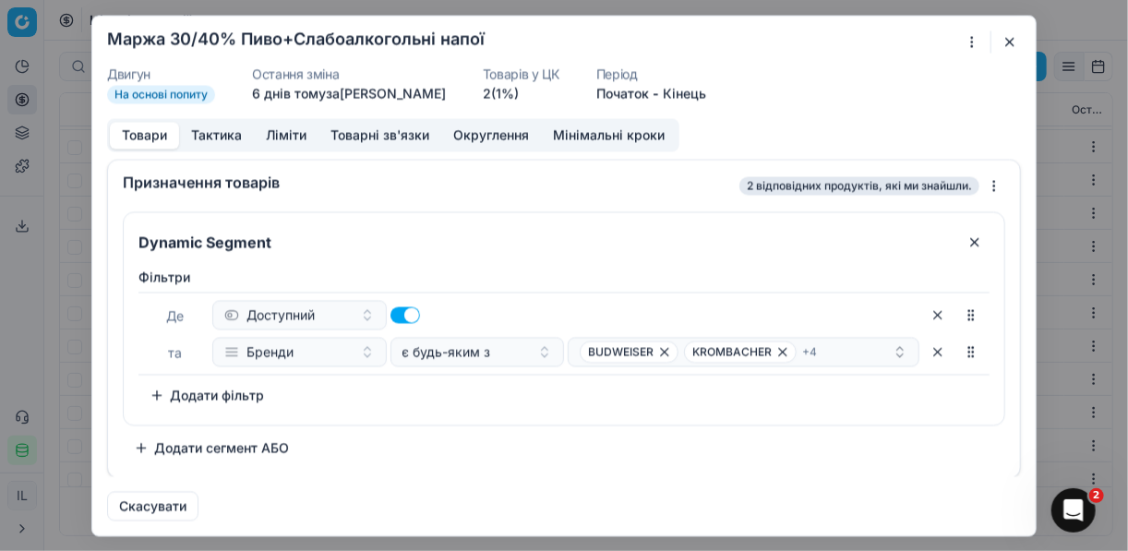
click at [970, 42] on div "Ми зберігаємо налаштування ЦК. Будь ласка, зачекайте, це може зайняти декілька …" at bounding box center [564, 275] width 1128 height 551
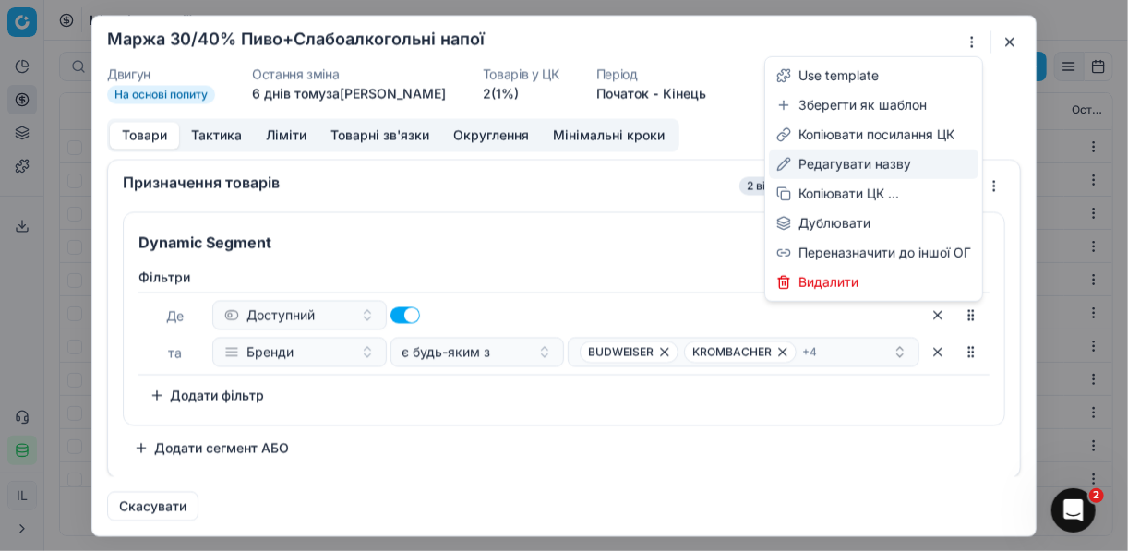
click at [856, 163] on div "Редагувати назву" at bounding box center [874, 165] width 210 height 30
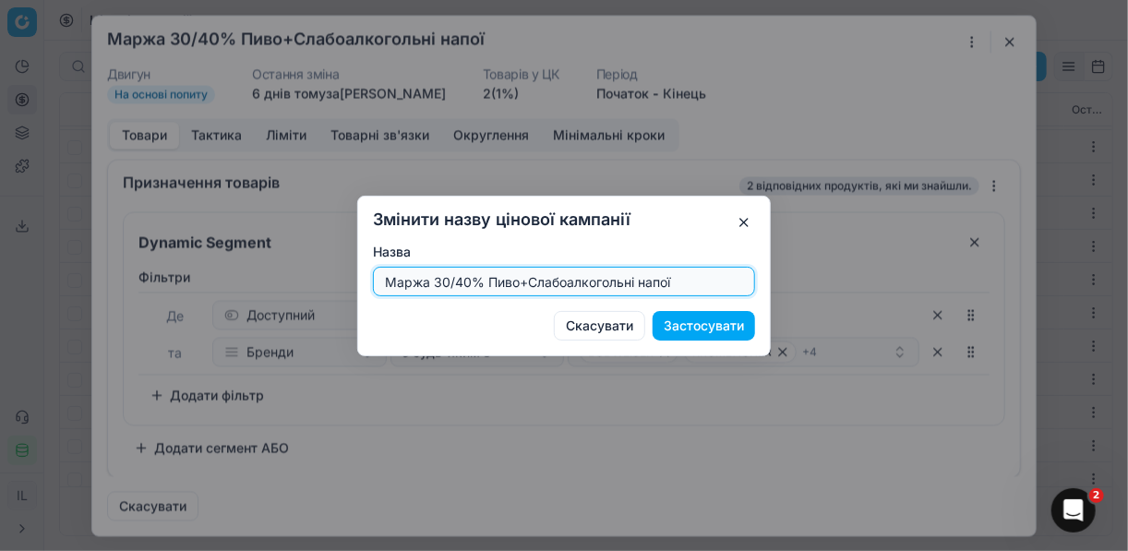
click at [466, 280] on input "Маржа 30/40% Пиво+Слабоалкогольні напої" at bounding box center [564, 282] width 366 height 28
click at [471, 282] on input "Маржа 30/40% Пиво+Слабоалкогольні напої" at bounding box center [564, 282] width 366 height 28
type input "Маржа 30/41% Пиво+Слабоалкогольні напої"
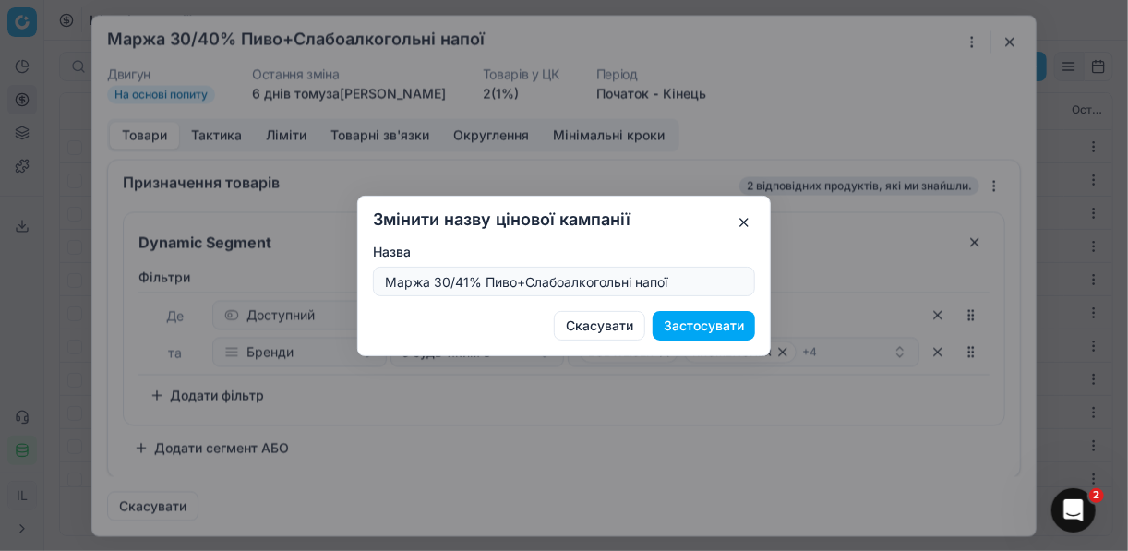
click at [687, 326] on button "Застосувати" at bounding box center [704, 326] width 102 height 30
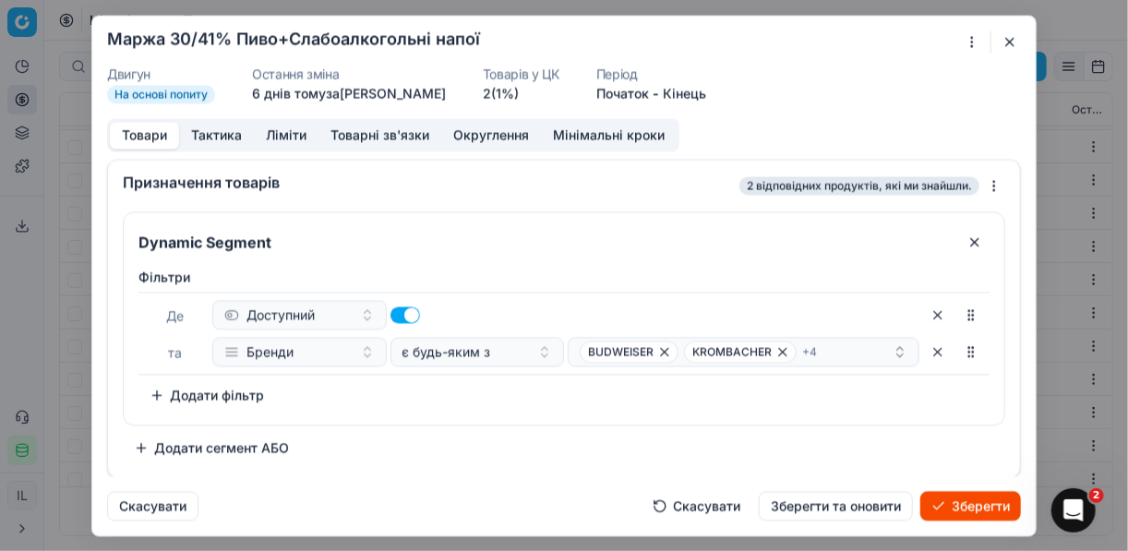
click at [1006, 36] on button "button" at bounding box center [1010, 41] width 22 height 22
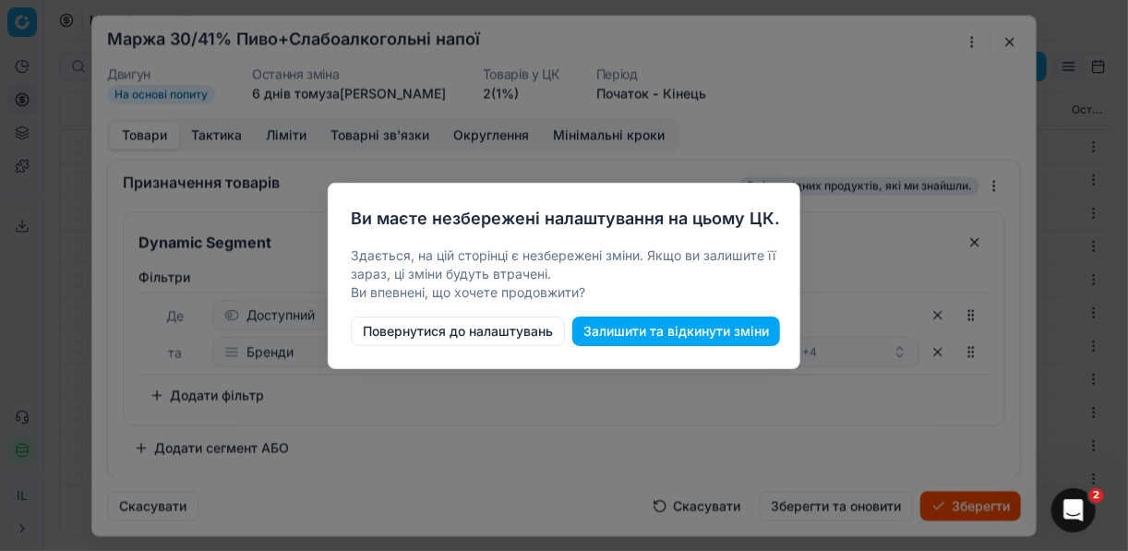
click at [520, 327] on button "Повернутися до налаштувань" at bounding box center [458, 332] width 214 height 30
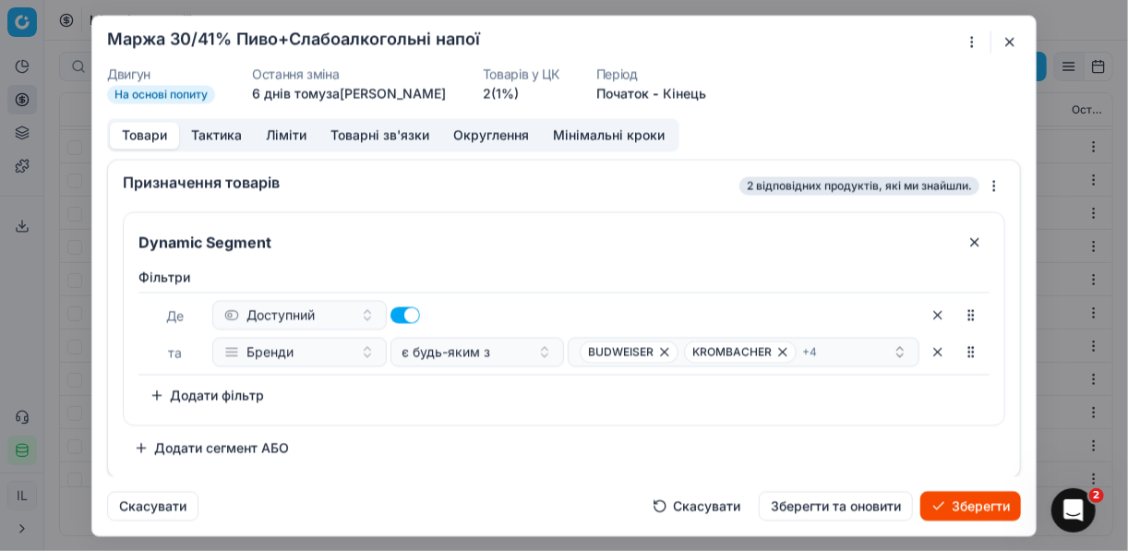
click at [998, 42] on div at bounding box center [980, 41] width 38 height 22
click at [702, 504] on button "Скасувати" at bounding box center [697, 506] width 110 height 30
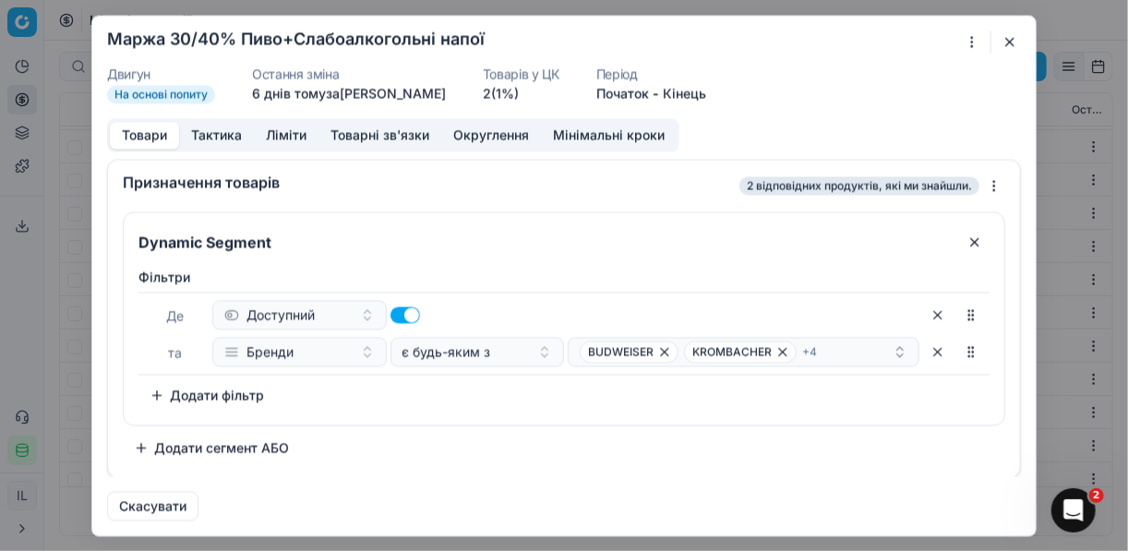
click at [1011, 39] on button "button" at bounding box center [1010, 41] width 22 height 22
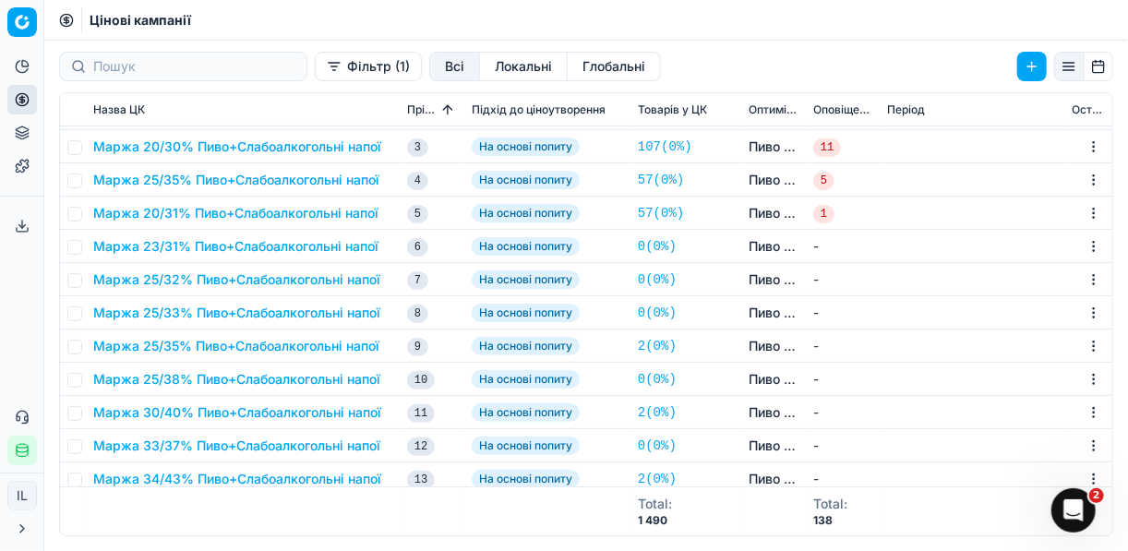
scroll to position [3026, 0]
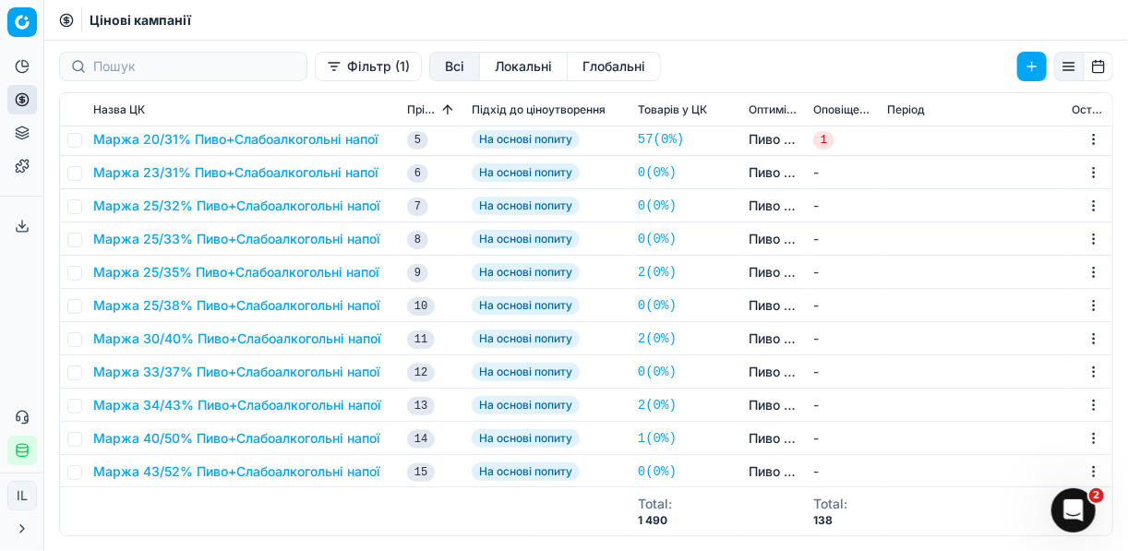
click at [178, 338] on button "Маржа 30/40% Пиво+Слабоалкогольні напої" at bounding box center [237, 339] width 288 height 18
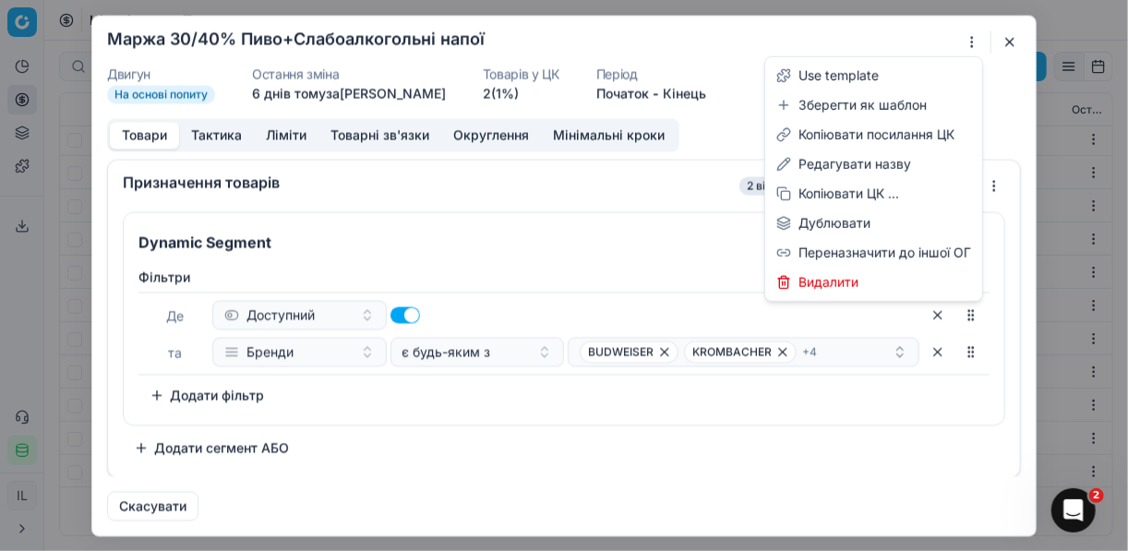
click at [971, 43] on div "Ми зберігаємо налаштування ЦК. Будь ласка, зачекайте, це може зайняти декілька …" at bounding box center [564, 275] width 1128 height 551
click at [838, 164] on div "Редагувати назву" at bounding box center [874, 165] width 210 height 30
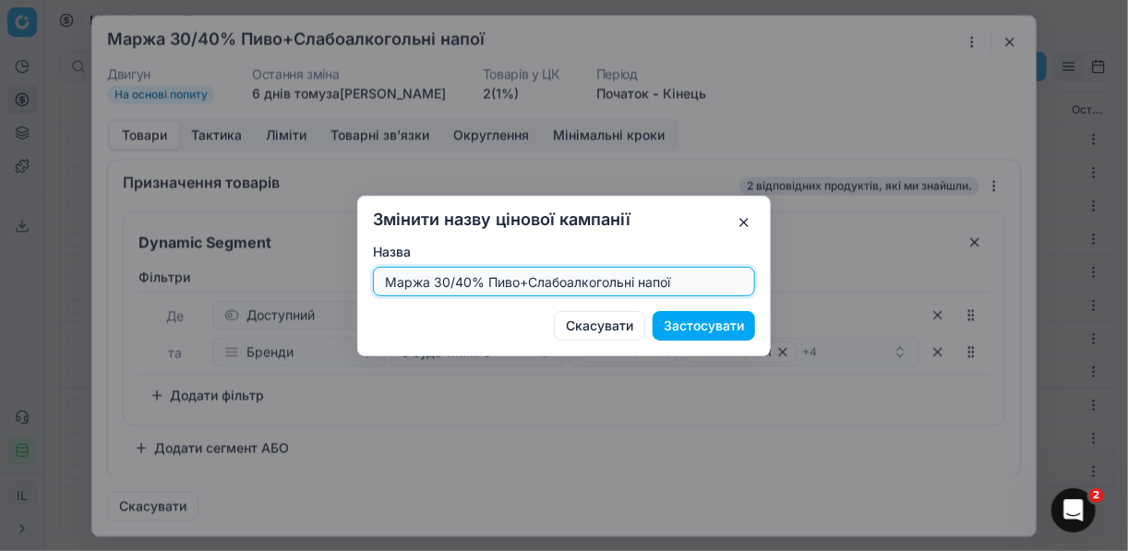
click at [467, 282] on input "Маржа 30/40% Пиво+Слабоалкогольні напої" at bounding box center [564, 282] width 366 height 28
type input "Маржа 30/41% Пиво+Слабоалкогольні напої"
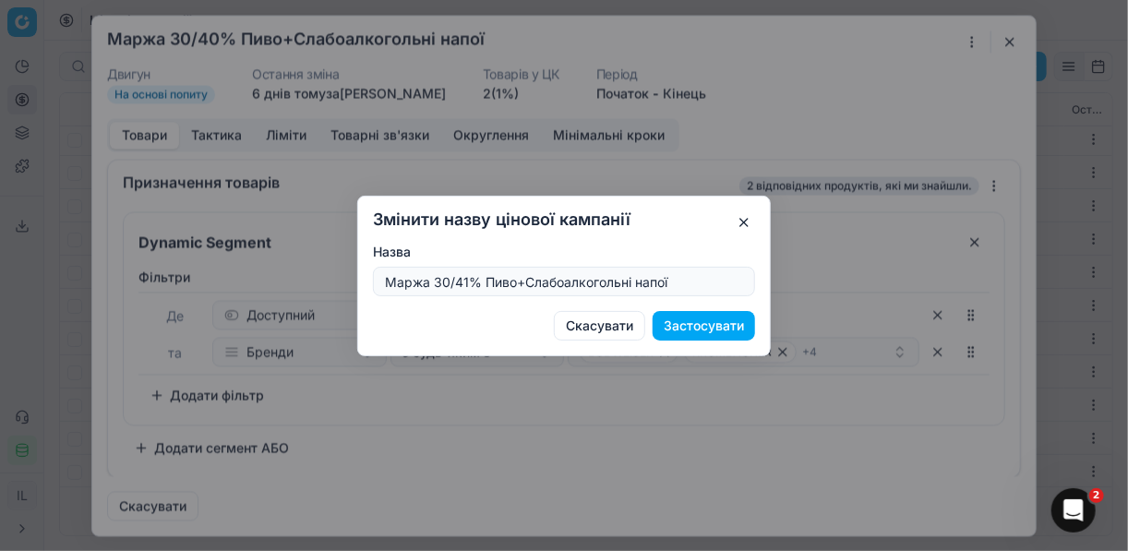
click at [692, 322] on button "Застосувати" at bounding box center [704, 326] width 102 height 30
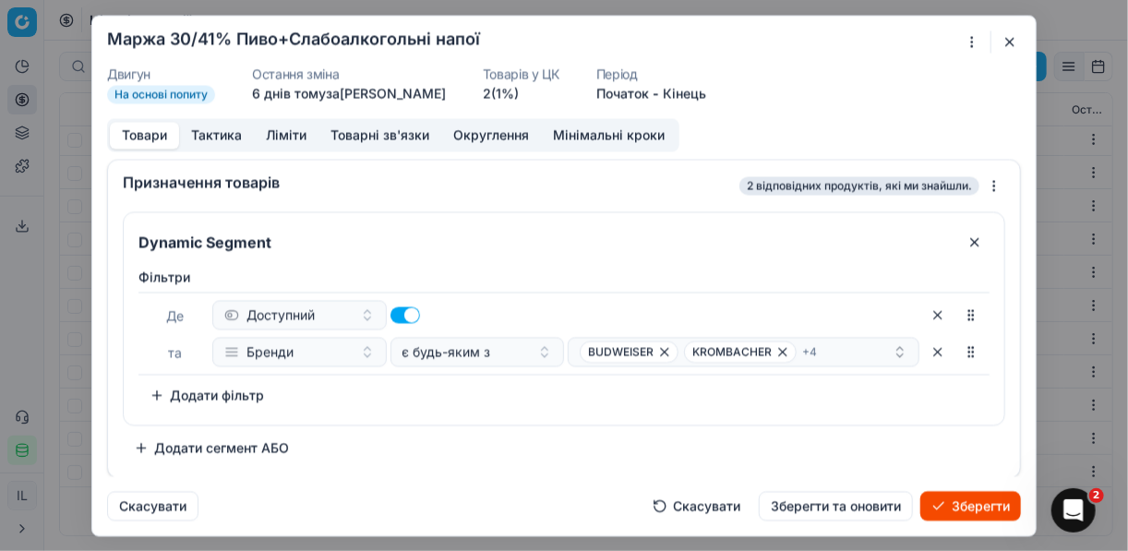
click at [951, 511] on button "Зберегти" at bounding box center [971, 506] width 101 height 30
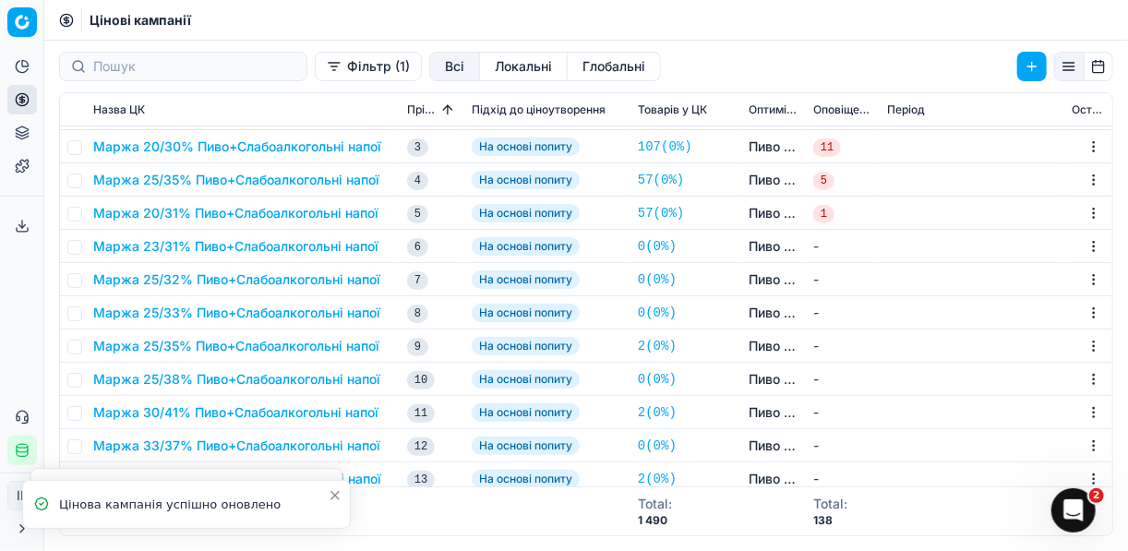
scroll to position [2878, 0]
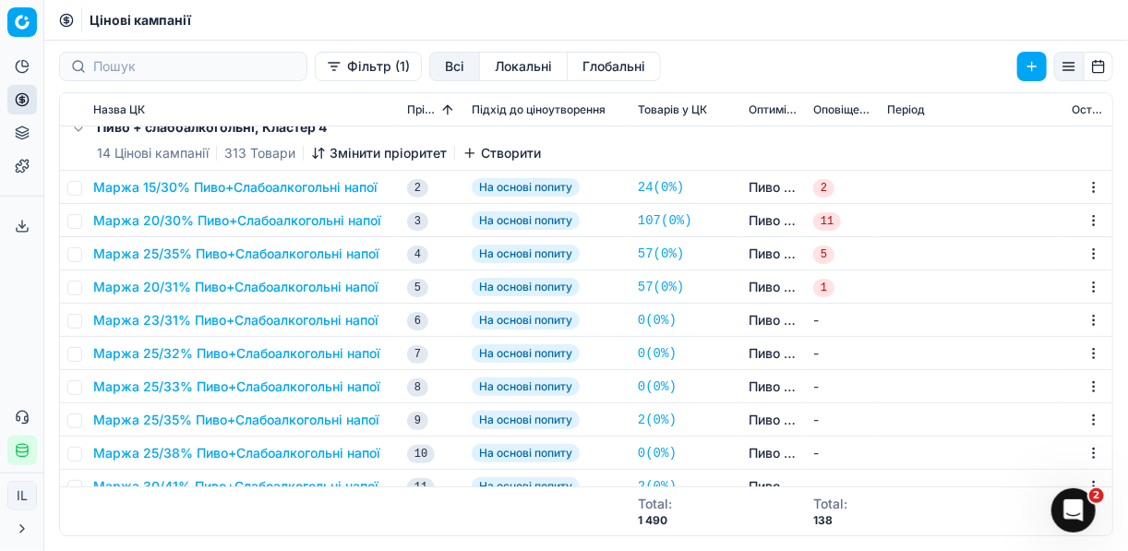
click at [174, 285] on button "Маржа 20/31% Пиво+Слабоалкогольні напої" at bounding box center [235, 287] width 285 height 18
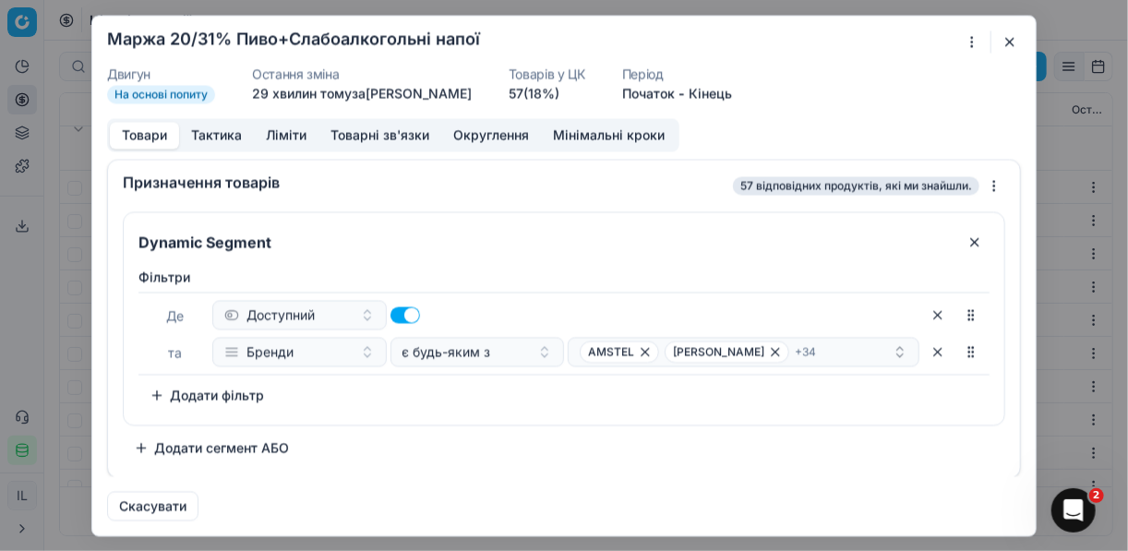
click at [973, 44] on div "Ми зберігаємо налаштування ЦК. Будь ласка, зачекайте, це може зайняти декілька …" at bounding box center [564, 275] width 1128 height 551
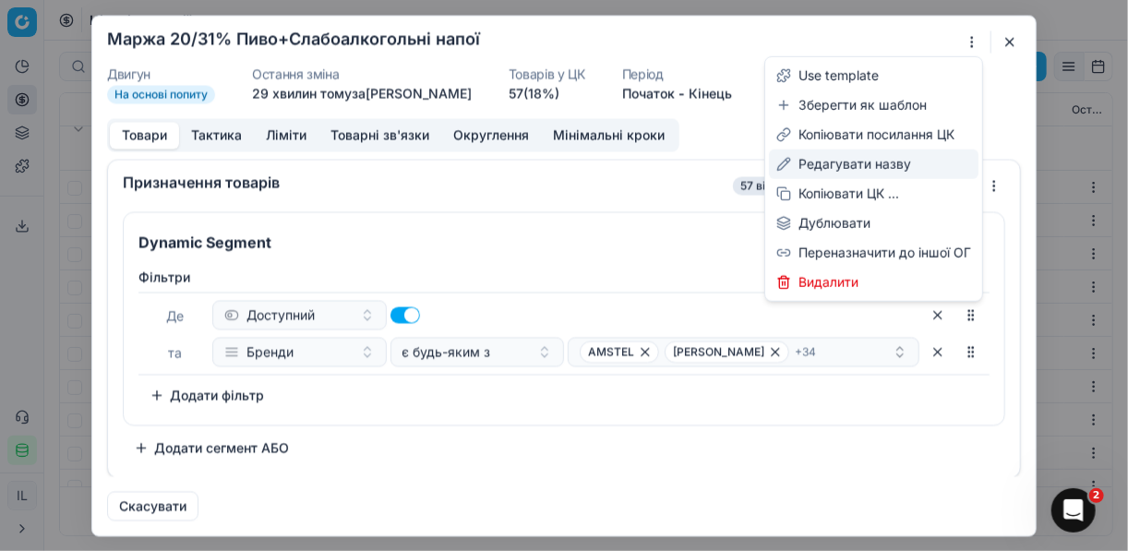
click at [833, 165] on div "Редагувати назву" at bounding box center [874, 165] width 210 height 30
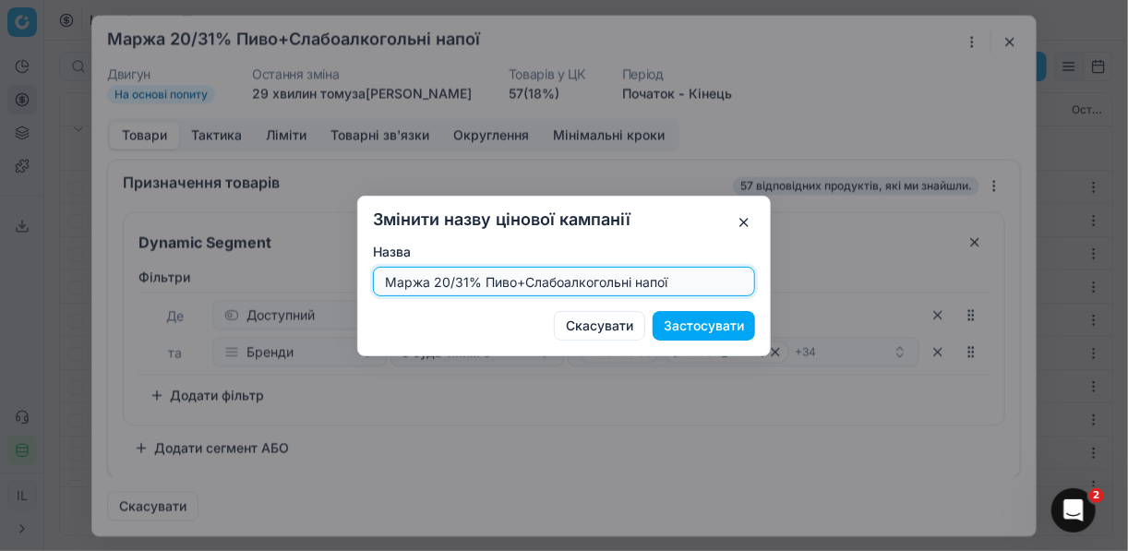
click at [459, 282] on input "Маржа 20/31% Пиво+Слабоалкогольні напої" at bounding box center [564, 282] width 366 height 28
click at [465, 281] on input "Маржа 20/31% Пиво+Слабоалкогольні напої" at bounding box center [564, 282] width 366 height 28
type input "Маржа 30/40% Пиво+Слабоалкогольні напої"
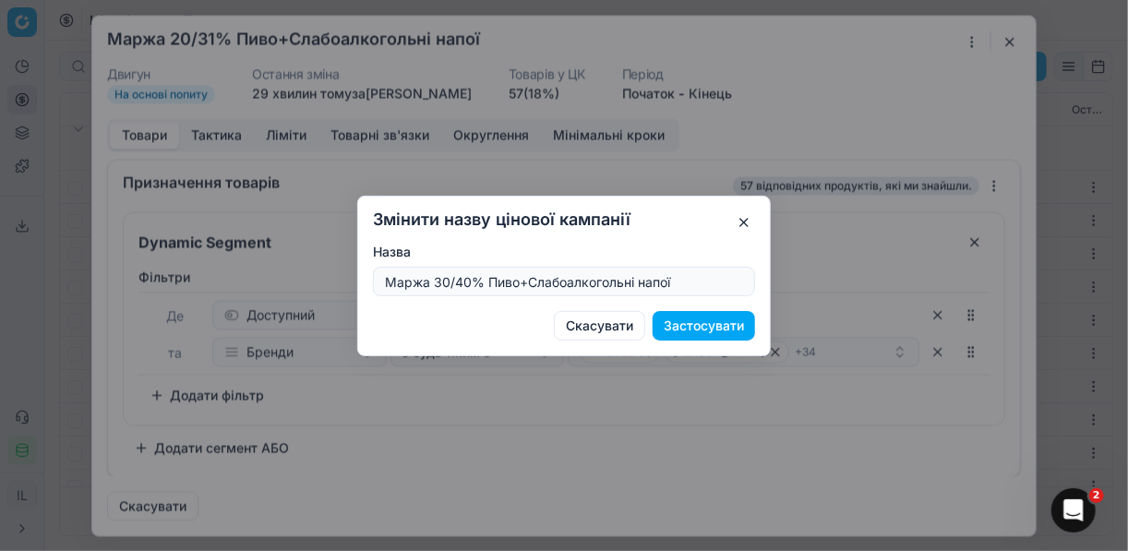
click at [701, 325] on button "Застосувати" at bounding box center [704, 326] width 102 height 30
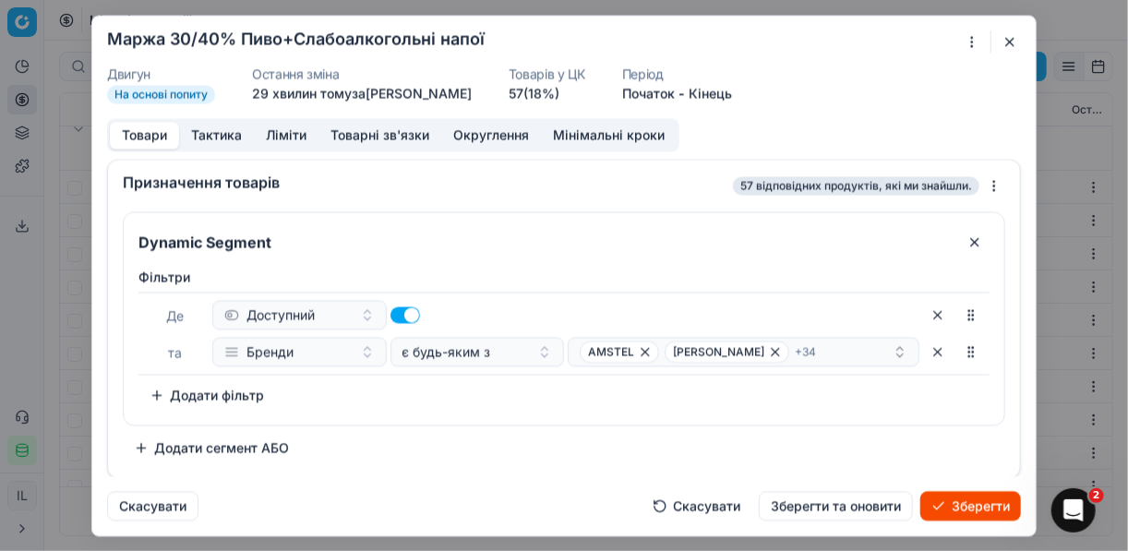
click at [290, 135] on button "Ліміти" at bounding box center [286, 135] width 65 height 27
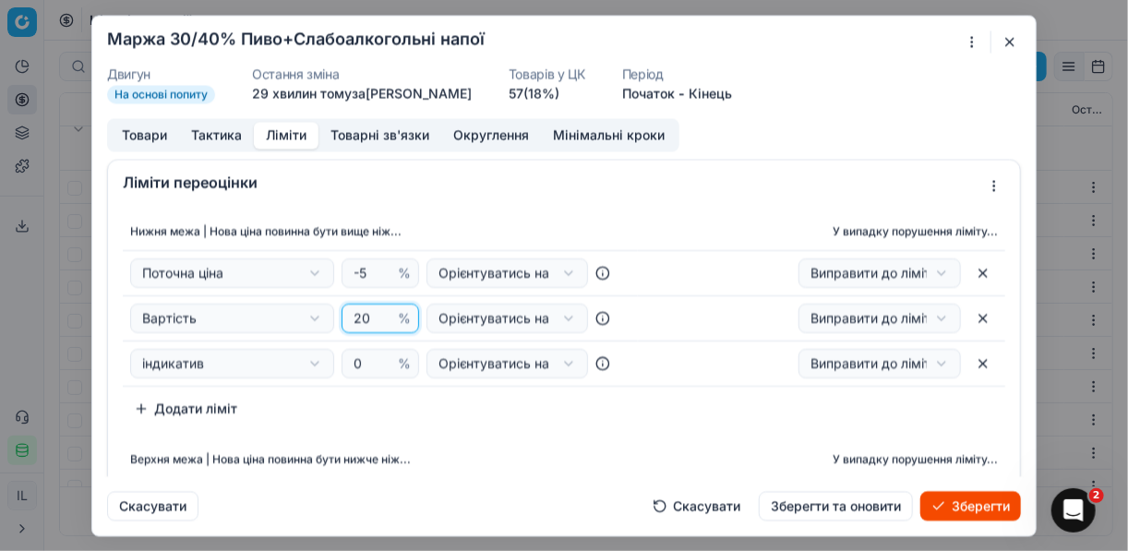
drag, startPoint x: 365, startPoint y: 319, endPoint x: 349, endPoint y: 311, distance: 17.3
click at [350, 311] on input "20" at bounding box center [372, 319] width 44 height 28
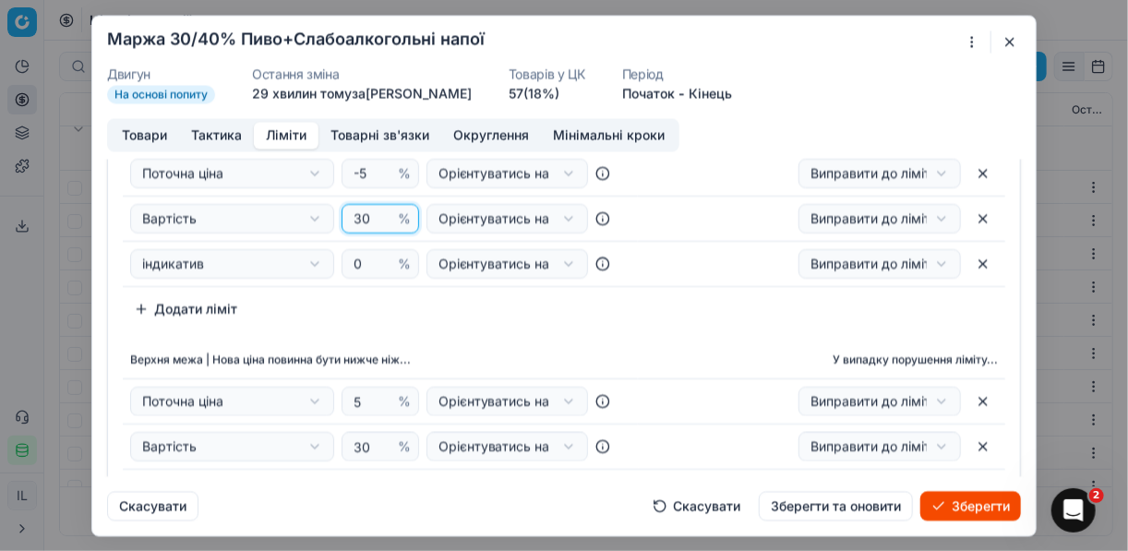
scroll to position [148, 0]
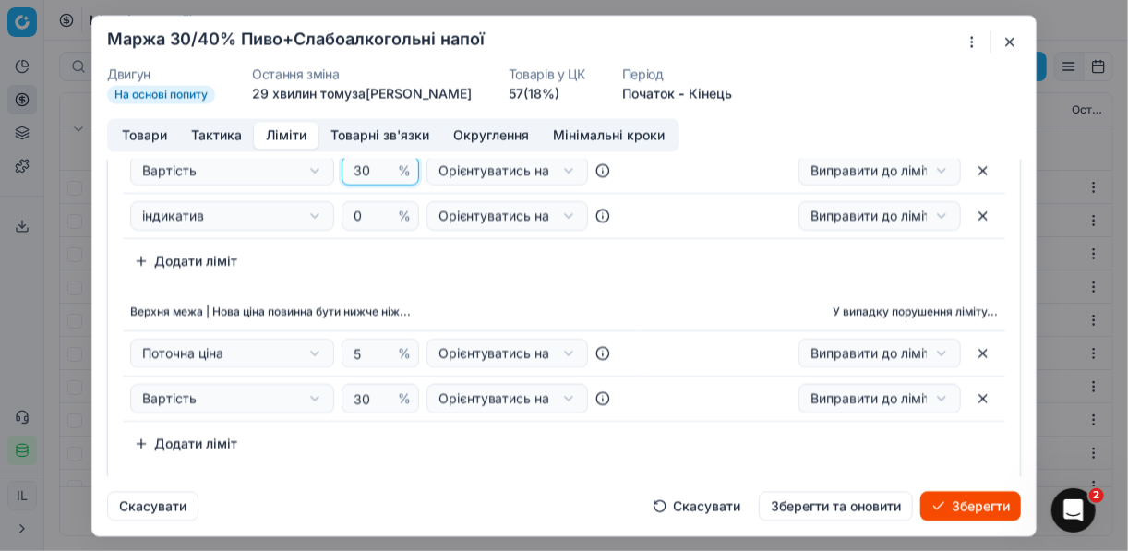
type input "30"
drag, startPoint x: 368, startPoint y: 398, endPoint x: 343, endPoint y: 394, distance: 26.1
click at [343, 394] on div "30 %" at bounding box center [381, 399] width 78 height 30
type input "40"
click at [576, 277] on div "Нижня межа | Нова ціна повинна бути вище ніж... У випадку порушення ліміту... П…" at bounding box center [564, 262] width 912 height 408
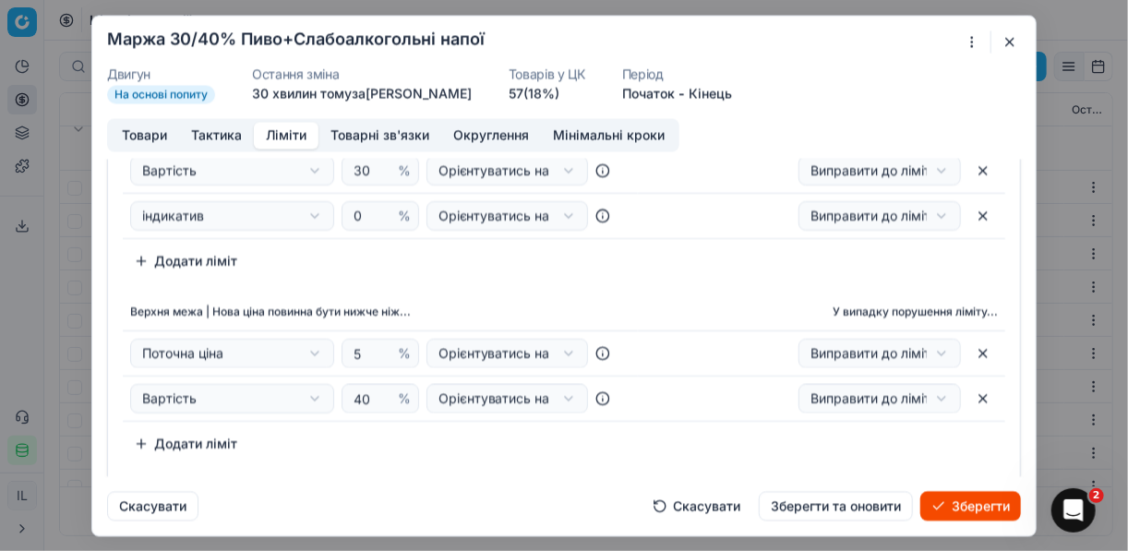
click at [133, 129] on button "Товари" at bounding box center [144, 135] width 69 height 27
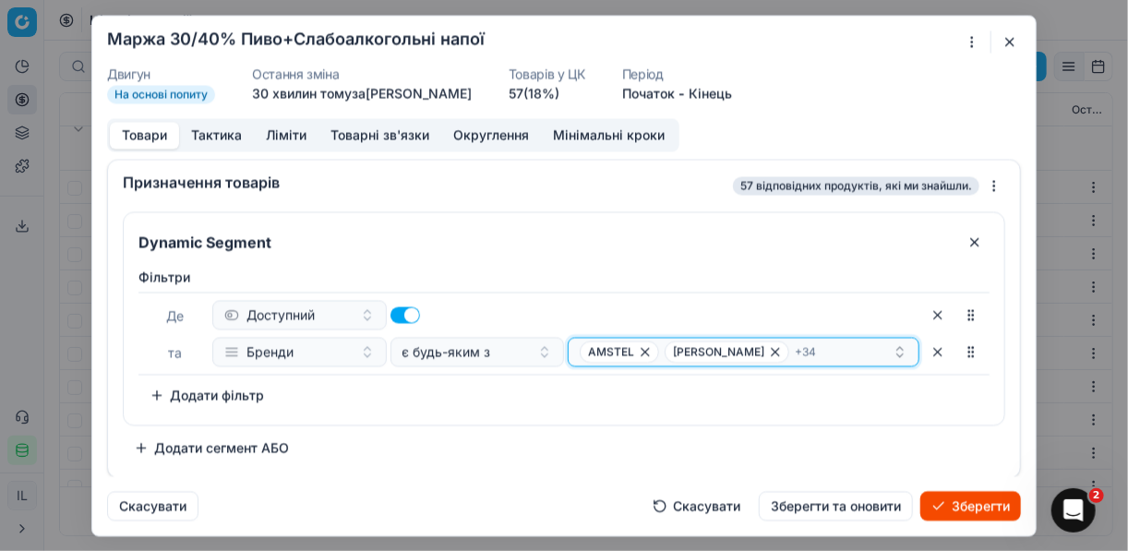
click at [768, 352] on icon "button" at bounding box center [775, 351] width 15 height 15
click at [766, 352] on div "AMSTEL ZIBERT + 33" at bounding box center [736, 352] width 313 height 22
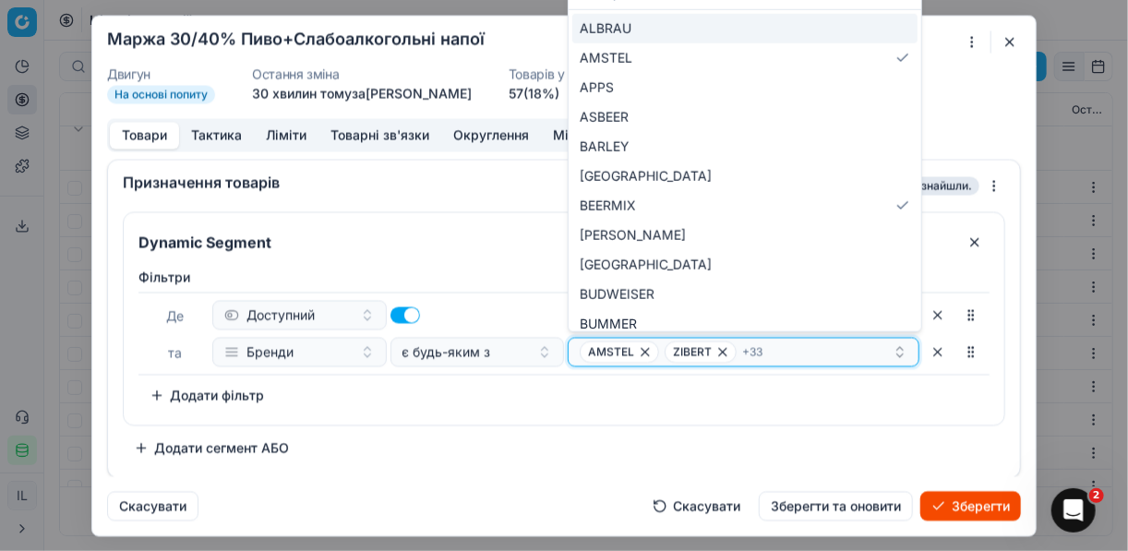
click at [717, 350] on icon "button" at bounding box center [723, 351] width 15 height 15
click at [640, 352] on icon "button" at bounding box center [645, 351] width 15 height 15
click at [709, 347] on icon "button" at bounding box center [716, 351] width 15 height 15
click at [804, 347] on icon "button" at bounding box center [811, 351] width 15 height 15
click at [798, 347] on icon "button" at bounding box center [805, 351] width 15 height 15
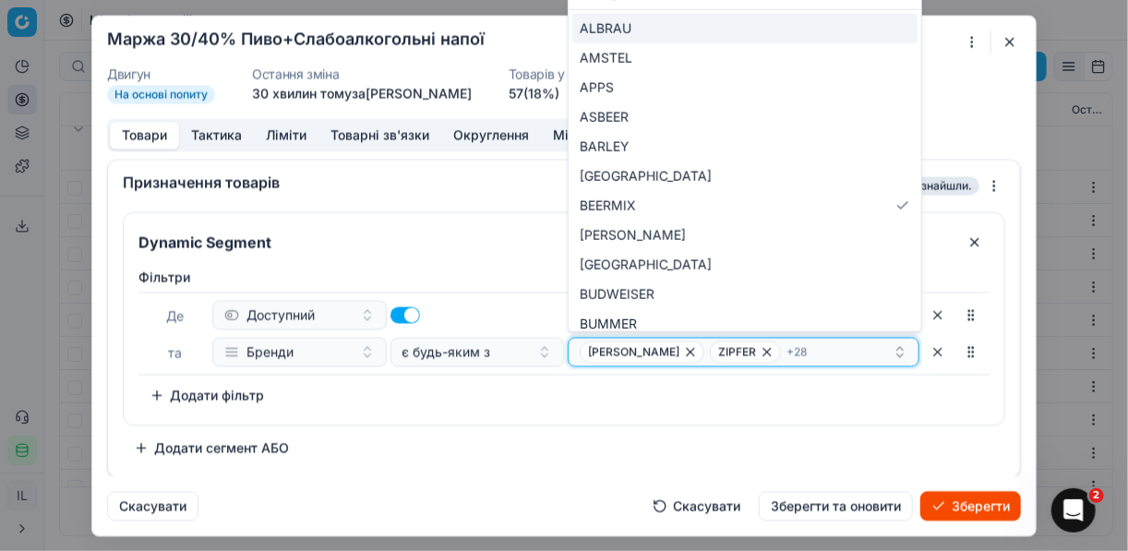
click at [760, 352] on icon "button" at bounding box center [767, 351] width 15 height 15
click at [683, 348] on icon "button" at bounding box center [690, 351] width 15 height 15
click at [669, 348] on icon "button" at bounding box center [669, 351] width 15 height 15
click at [655, 349] on icon "button" at bounding box center [660, 351] width 15 height 15
click at [741, 345] on icon "button" at bounding box center [739, 351] width 15 height 15
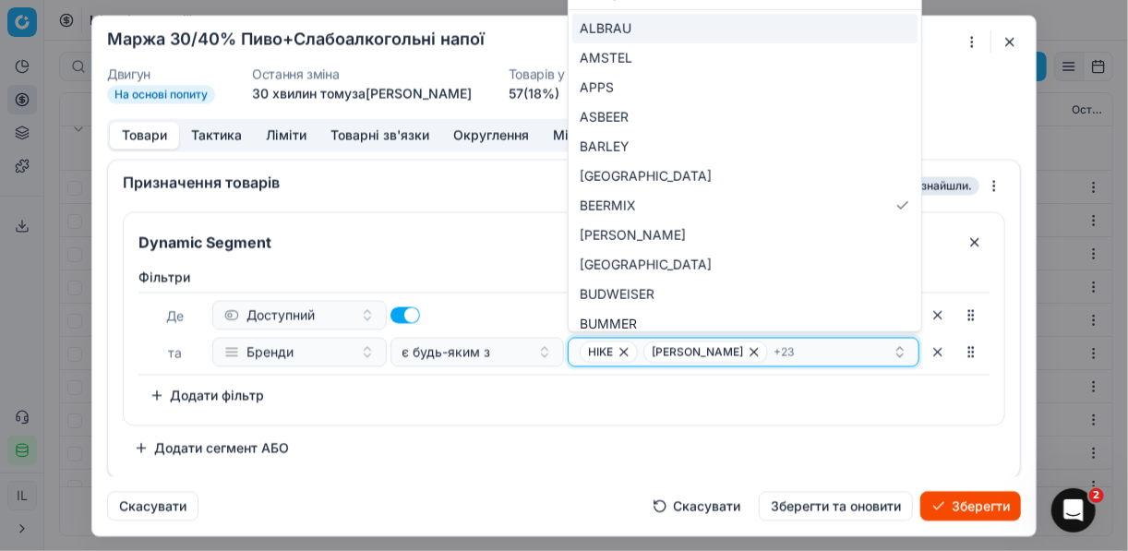
click at [747, 350] on icon "button" at bounding box center [754, 351] width 15 height 15
click at [620, 348] on icon "button" at bounding box center [623, 351] width 7 height 7
drag, startPoint x: 766, startPoint y: 340, endPoint x: 756, endPoint y: 345, distance: 11.6
click at [762, 342] on span "ЧЕРНІГІВСЬКЕ" at bounding box center [725, 352] width 112 height 22
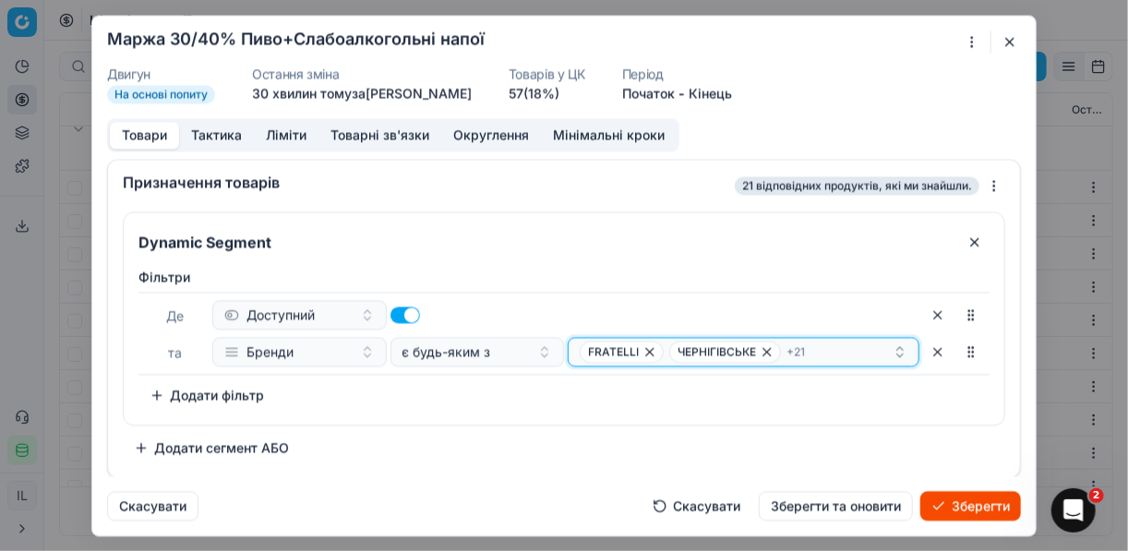
click at [765, 352] on icon "button" at bounding box center [767, 351] width 15 height 15
click at [653, 354] on icon "button" at bounding box center [650, 351] width 15 height 15
click at [793, 349] on icon "button" at bounding box center [800, 351] width 15 height 15
click at [643, 352] on icon "button" at bounding box center [644, 351] width 15 height 15
click at [640, 349] on span "DZEN" at bounding box center [612, 352] width 64 height 22
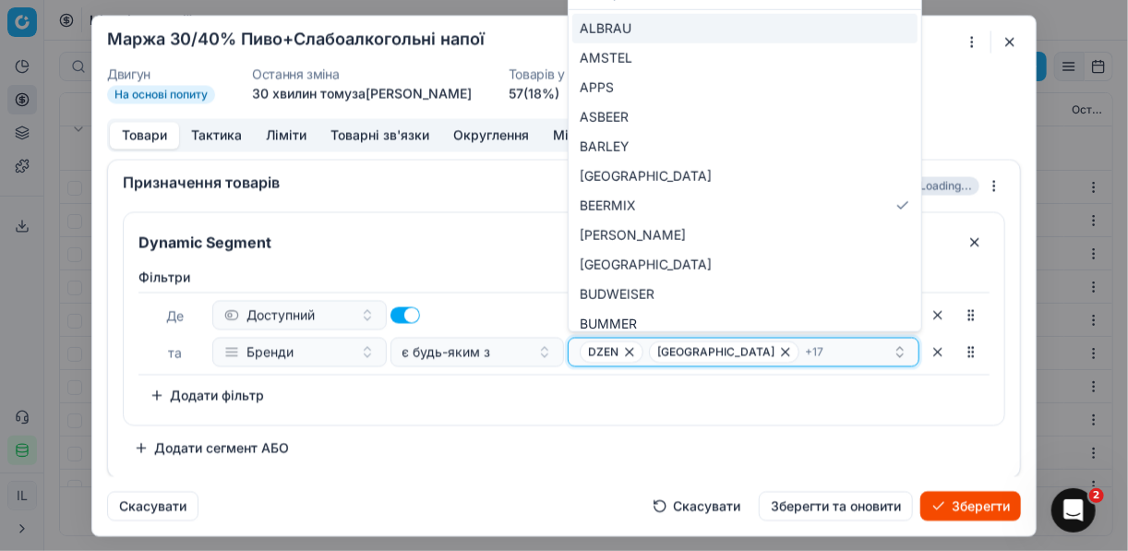
click at [631, 354] on icon "button" at bounding box center [629, 351] width 15 height 15
click at [709, 350] on icon "button" at bounding box center [716, 351] width 15 height 15
click at [743, 350] on span "VILLA BIANCA" at bounding box center [719, 352] width 125 height 22
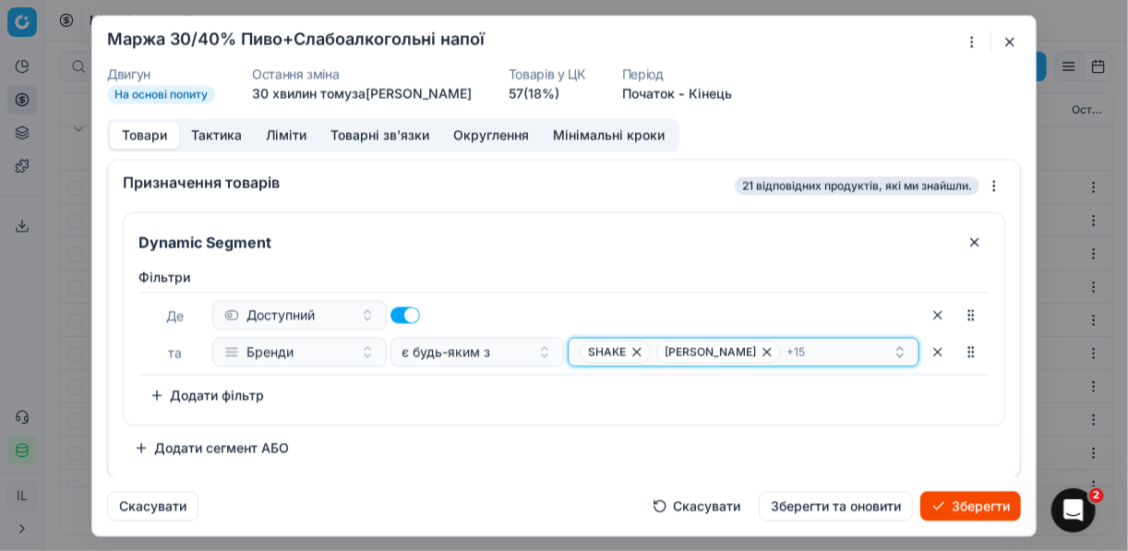
click at [633, 352] on icon "button" at bounding box center [637, 351] width 15 height 15
click at [687, 349] on icon "button" at bounding box center [690, 351] width 7 height 7
click at [658, 355] on icon "button" at bounding box center [655, 351] width 15 height 15
click at [634, 350] on icon "button" at bounding box center [628, 351] width 15 height 15
click at [658, 344] on icon "button" at bounding box center [658, 351] width 15 height 15
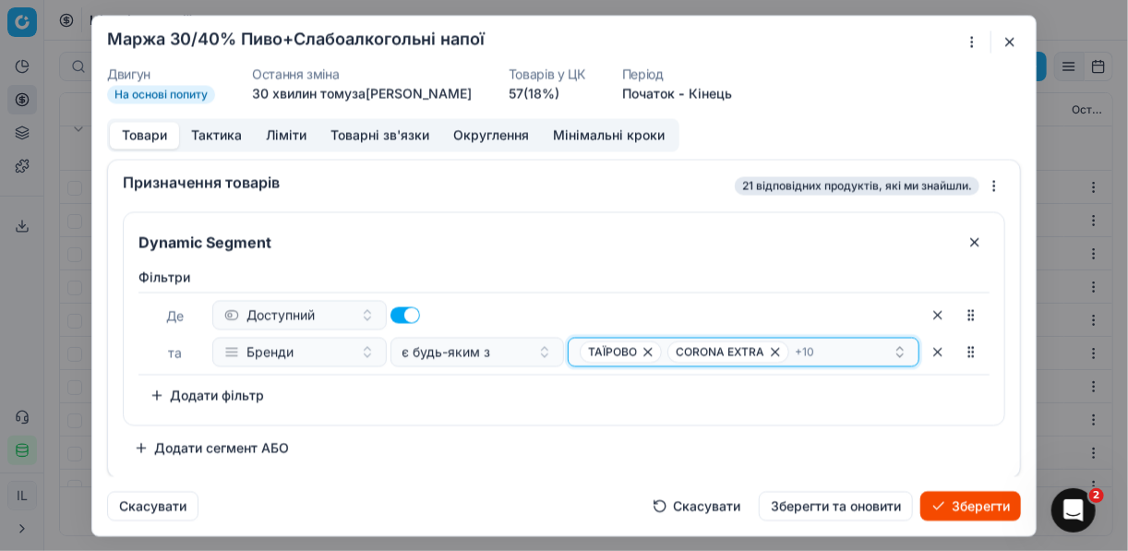
click at [645, 353] on icon "button" at bounding box center [648, 351] width 7 height 7
click at [684, 352] on icon "button" at bounding box center [687, 351] width 7 height 7
click at [643, 349] on icon "button" at bounding box center [650, 351] width 15 height 15
click at [681, 348] on icon "button" at bounding box center [683, 351] width 15 height 15
click at [683, 352] on icon "button" at bounding box center [690, 351] width 15 height 15
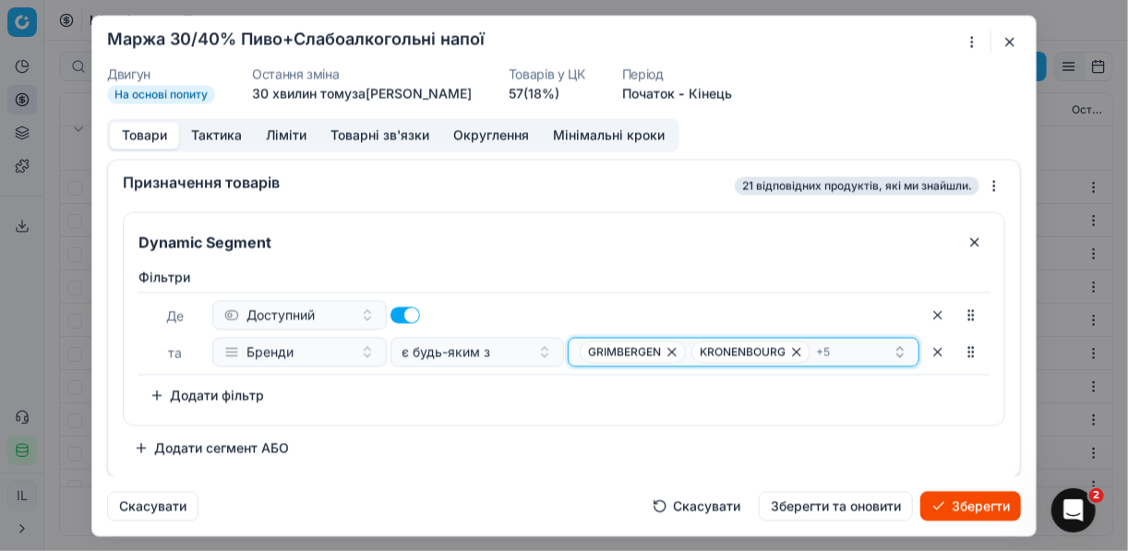
click at [669, 350] on icon "button" at bounding box center [672, 351] width 15 height 15
click at [680, 350] on icon "button" at bounding box center [685, 351] width 15 height 15
click at [638, 351] on icon "button" at bounding box center [633, 351] width 15 height 15
click at [672, 349] on span "STELLA ARTOIS" at bounding box center [633, 351] width 91 height 15
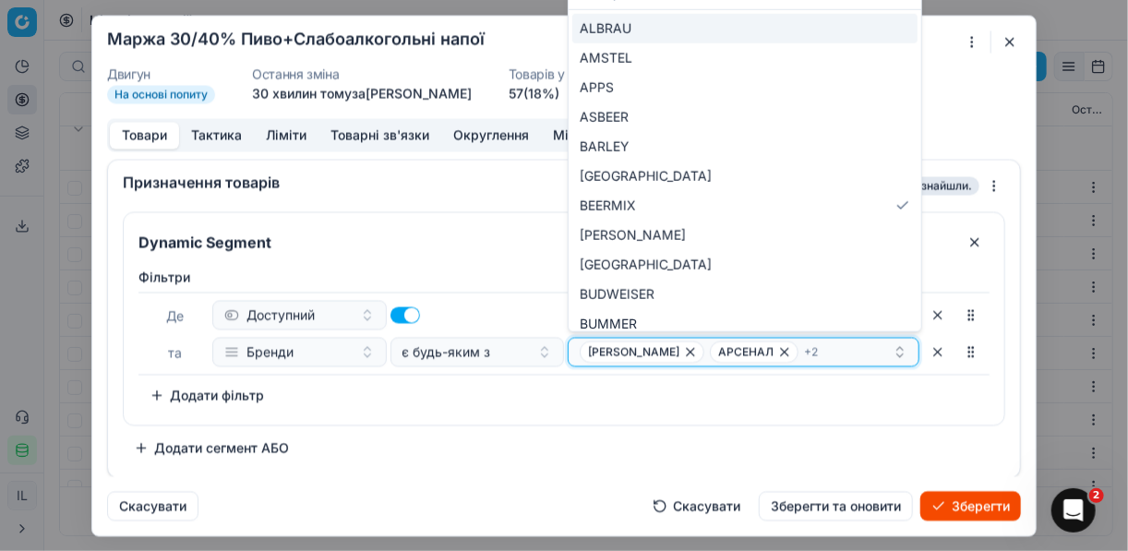
click at [683, 351] on icon "button" at bounding box center [690, 351] width 15 height 15
click at [649, 350] on icon "button" at bounding box center [654, 351] width 15 height 15
click at [647, 351] on icon "button" at bounding box center [642, 351] width 15 height 15
click at [649, 352] on icon "button" at bounding box center [647, 351] width 7 height 7
click at [651, 354] on button "Select a value" at bounding box center [744, 352] width 352 height 30
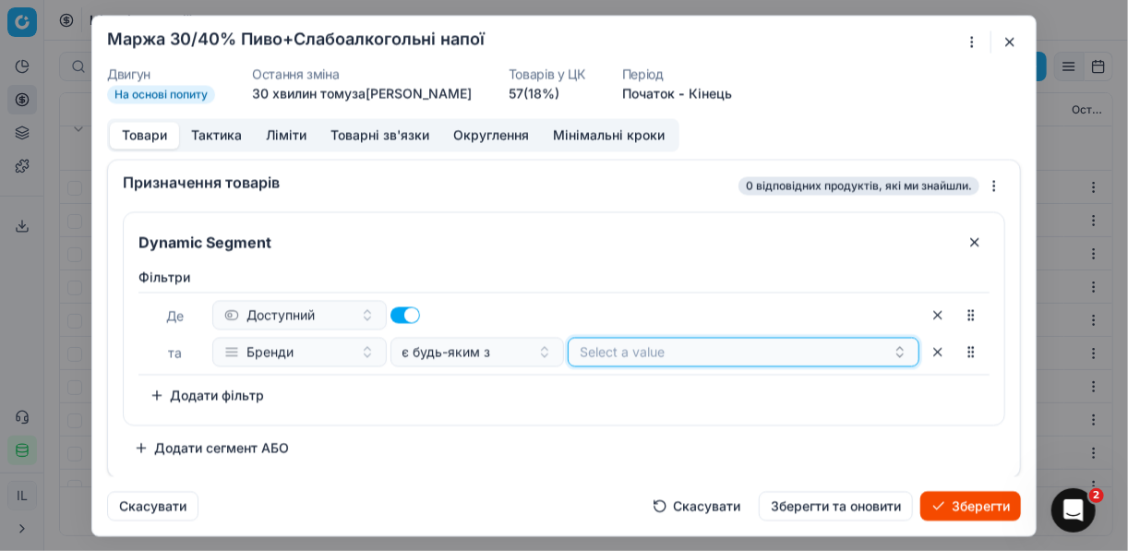
click at [604, 358] on button "Select a value" at bounding box center [744, 352] width 352 height 30
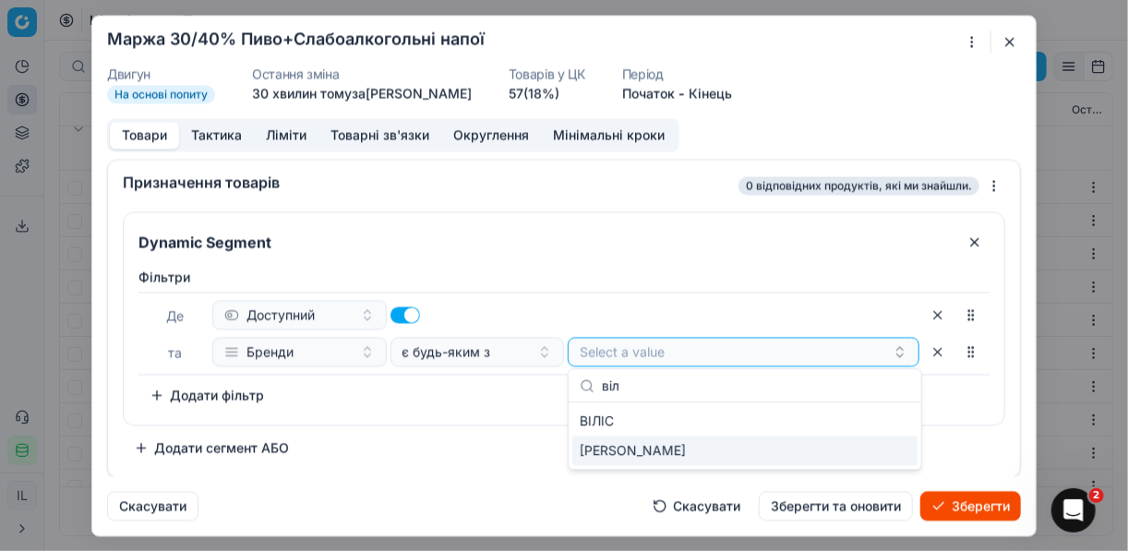
type input "віл"
click at [885, 451] on div "ВІЛЬЯМ ЛОУСОНЗ" at bounding box center [744, 451] width 345 height 30
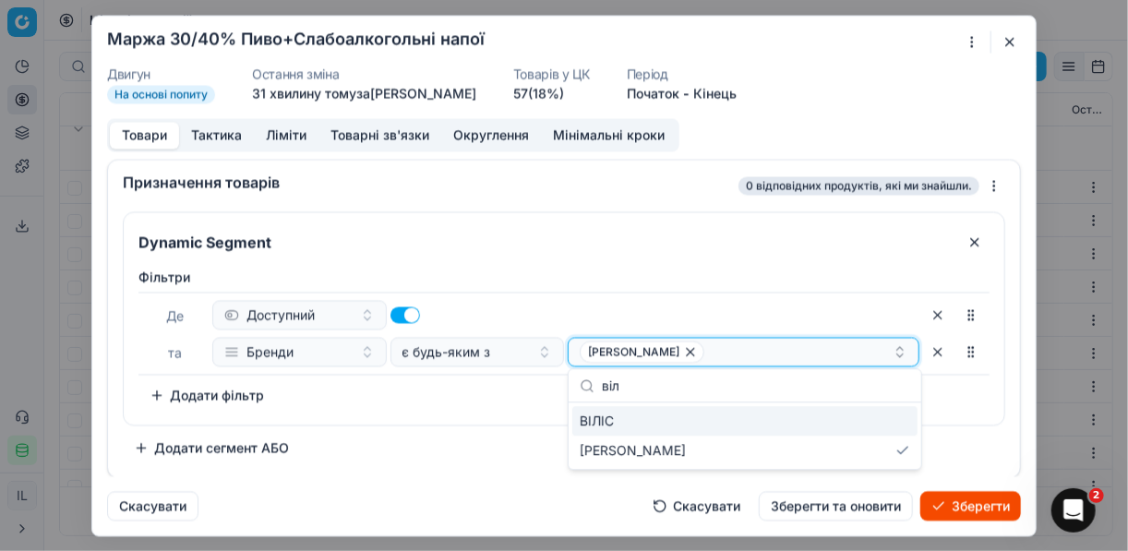
click at [753, 346] on div "ВІЛЬЯМ ЛОУСОНЗ" at bounding box center [736, 352] width 313 height 22
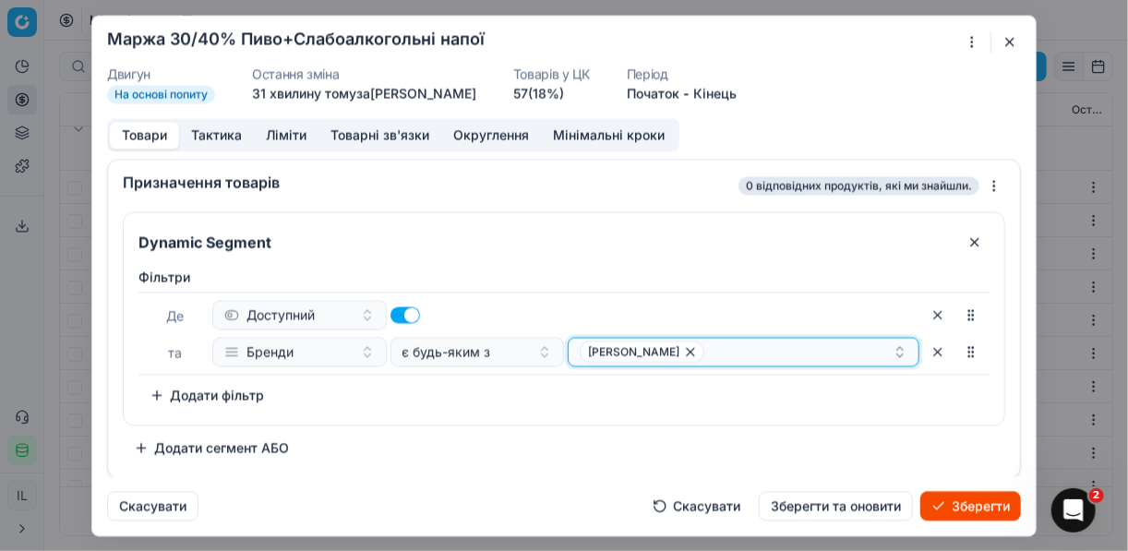
click at [735, 342] on div "ВІЛЬЯМ ЛОУСОНЗ" at bounding box center [736, 352] width 313 height 22
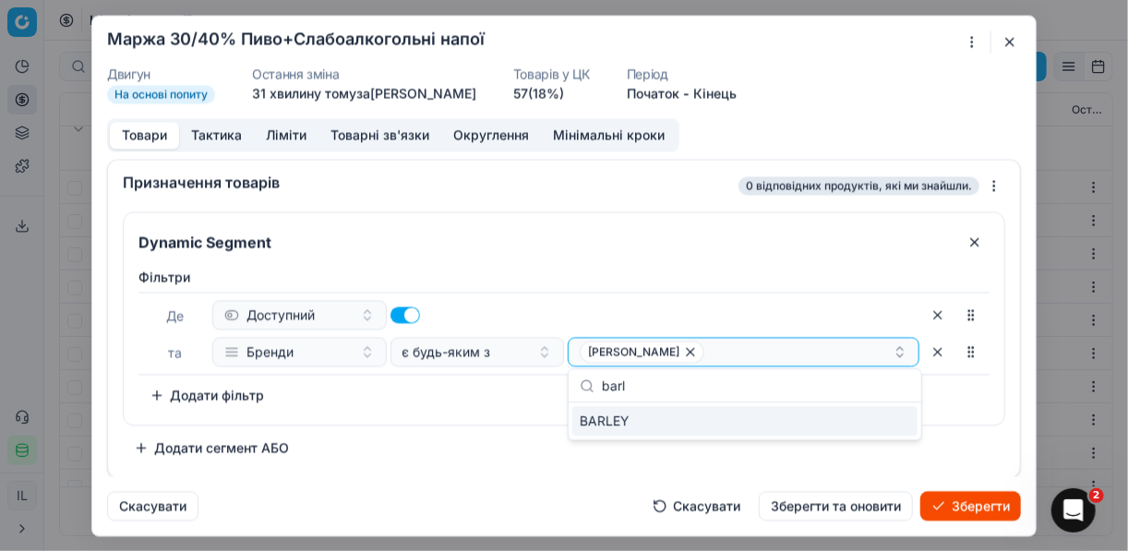
type input "barl"
click at [885, 421] on div "BARLEY" at bounding box center [744, 421] width 345 height 30
click at [825, 353] on div "ВІЛЬЯМ ЛОУСОНЗ BARLEY" at bounding box center [736, 352] width 313 height 22
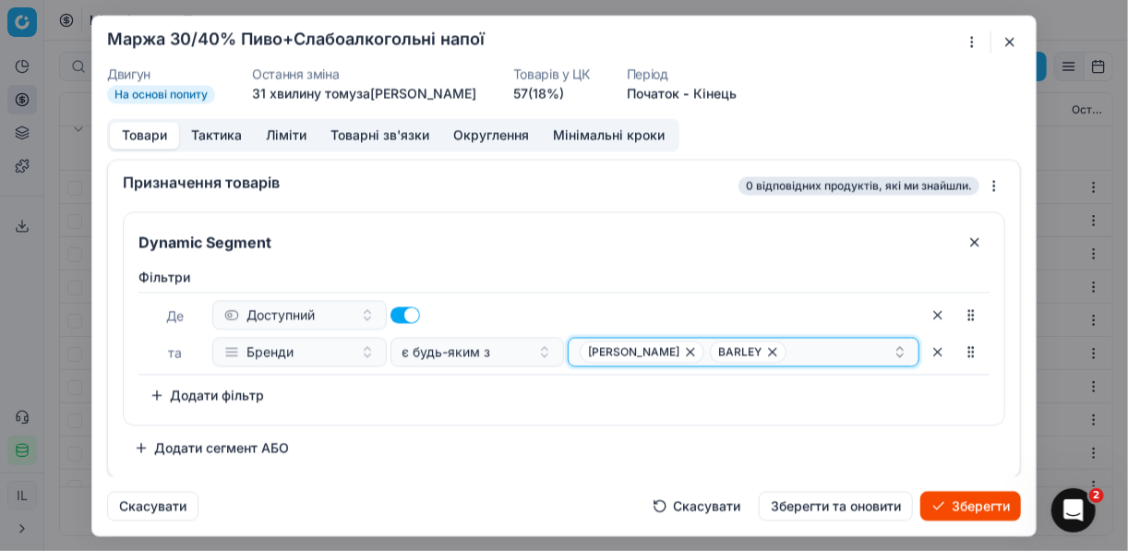
click at [824, 352] on div "ВІЛЬЯМ ЛОУСОНЗ BARLEY" at bounding box center [736, 352] width 313 height 22
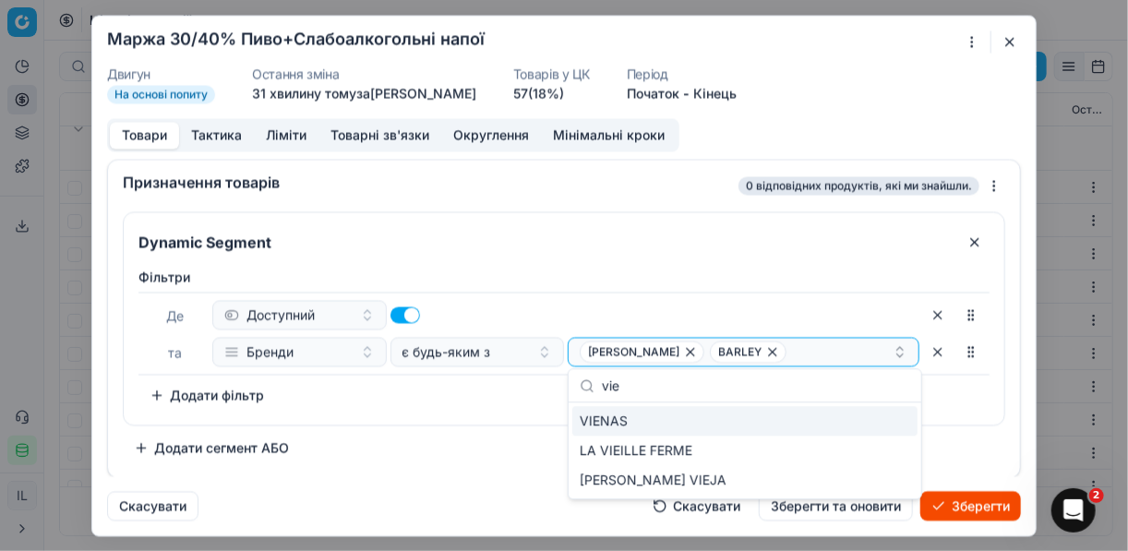
type input "vie"
click at [821, 426] on div "VIENAS" at bounding box center [744, 421] width 345 height 30
click at [827, 347] on div "ВІЛЬЯМ ЛОУСОНЗ BARLEY + 1" at bounding box center [736, 352] width 313 height 22
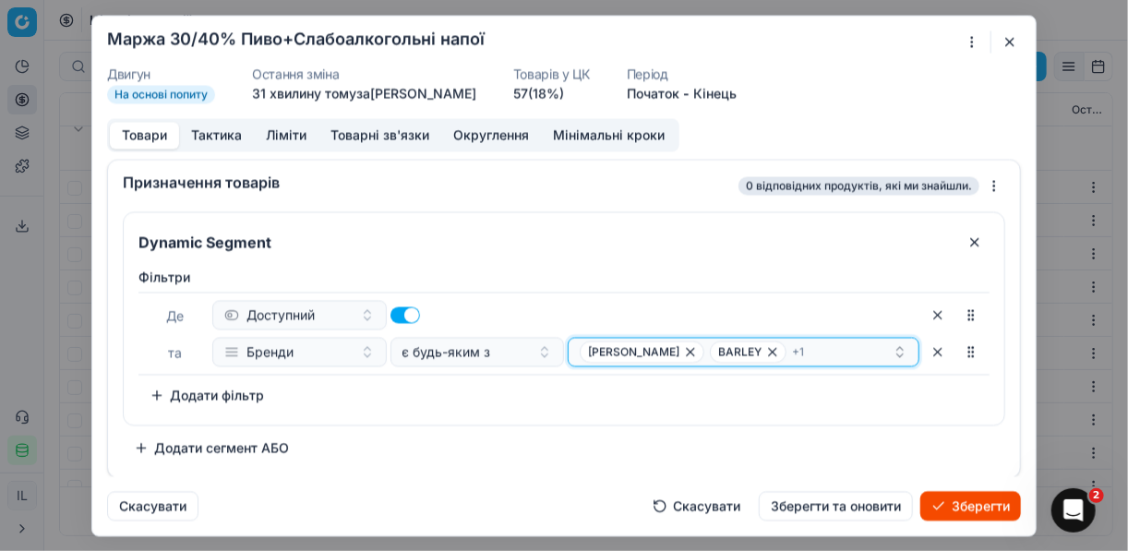
click at [827, 347] on div "ВІЛЬЯМ ЛОУСОНЗ BARLEY + 1" at bounding box center [736, 352] width 313 height 22
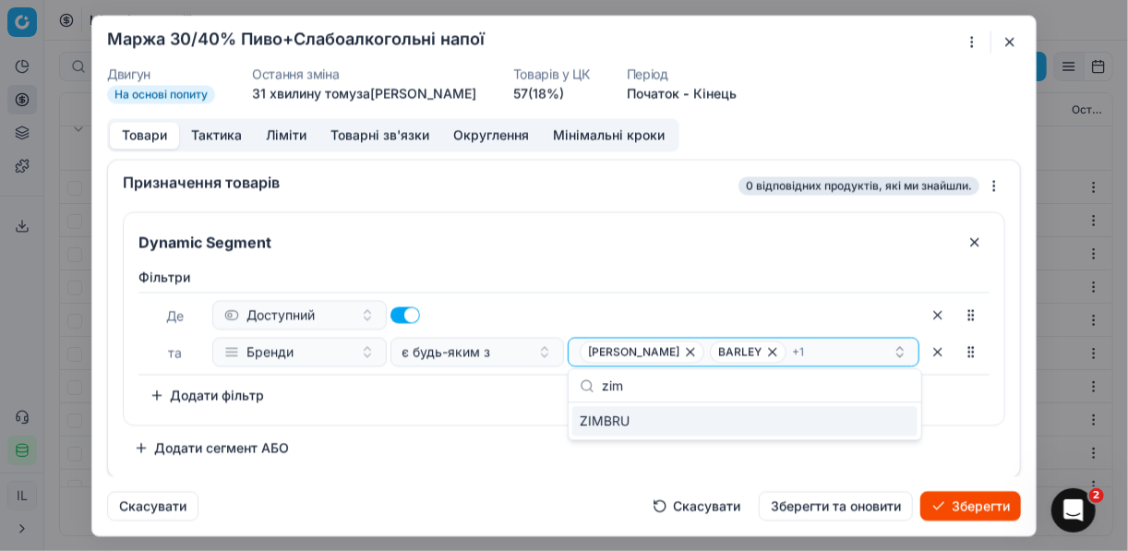
type input "zim"
click at [901, 421] on div "ZIMBRU" at bounding box center [744, 421] width 345 height 30
click at [528, 401] on div "Фiльтри Де Доступний та Бренди є будь-яким з ВІЛЬЯМ ЛОУСОНЗ BARLEY + 2 To pick …" at bounding box center [564, 339] width 851 height 142
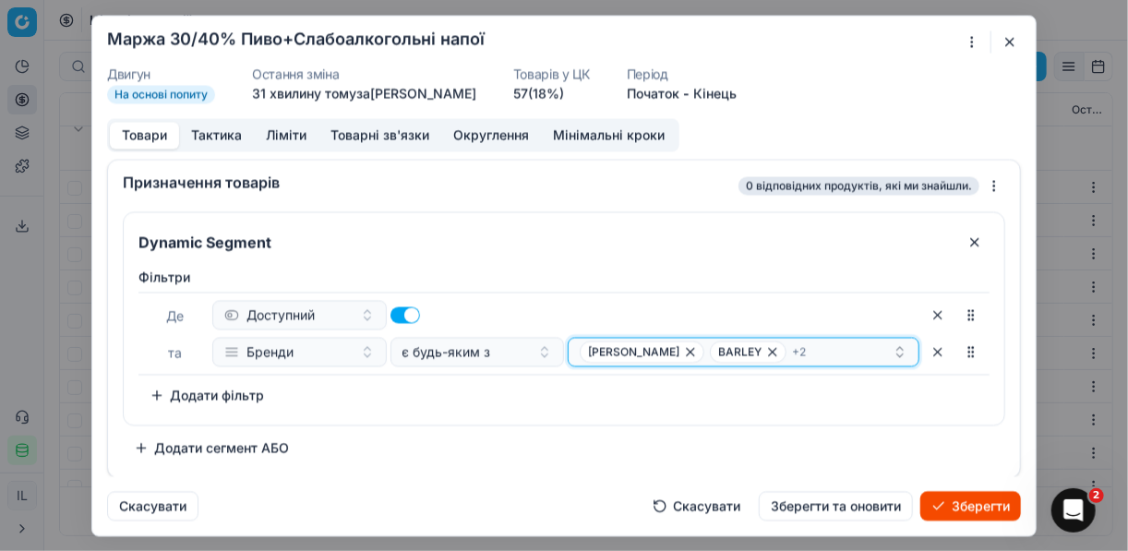
click at [834, 351] on div "ВІЛЬЯМ ЛОУСОНЗ BARLEY + 2" at bounding box center [736, 352] width 313 height 22
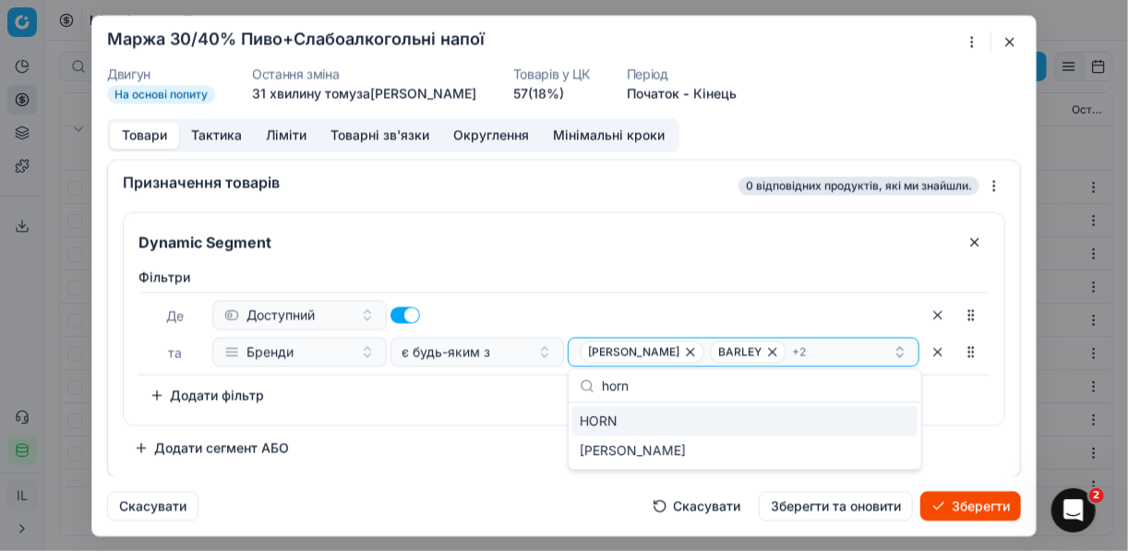
type input "horn"
click at [897, 428] on div "HORN" at bounding box center [744, 421] width 345 height 30
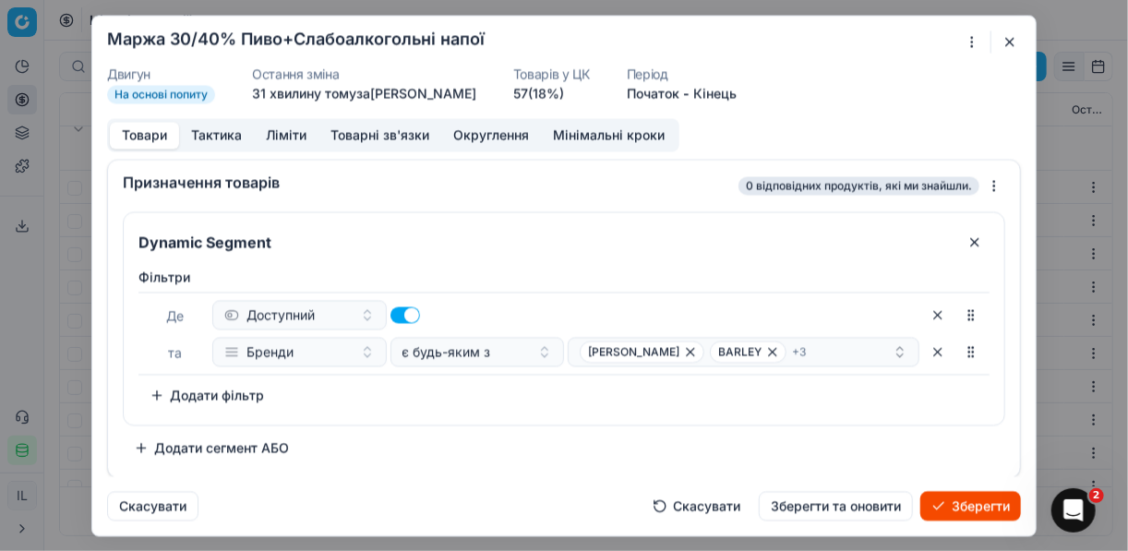
click at [488, 449] on div "Dynamic Segment Фiльтри Де Доступний та Бренди є будь-яким з ВІЛЬЯМ ЛОУСОНЗ BAR…" at bounding box center [564, 336] width 883 height 251
click at [828, 352] on div "ВІЛЬЯМ ЛОУСОНЗ BARLEY + 3" at bounding box center [736, 352] width 313 height 22
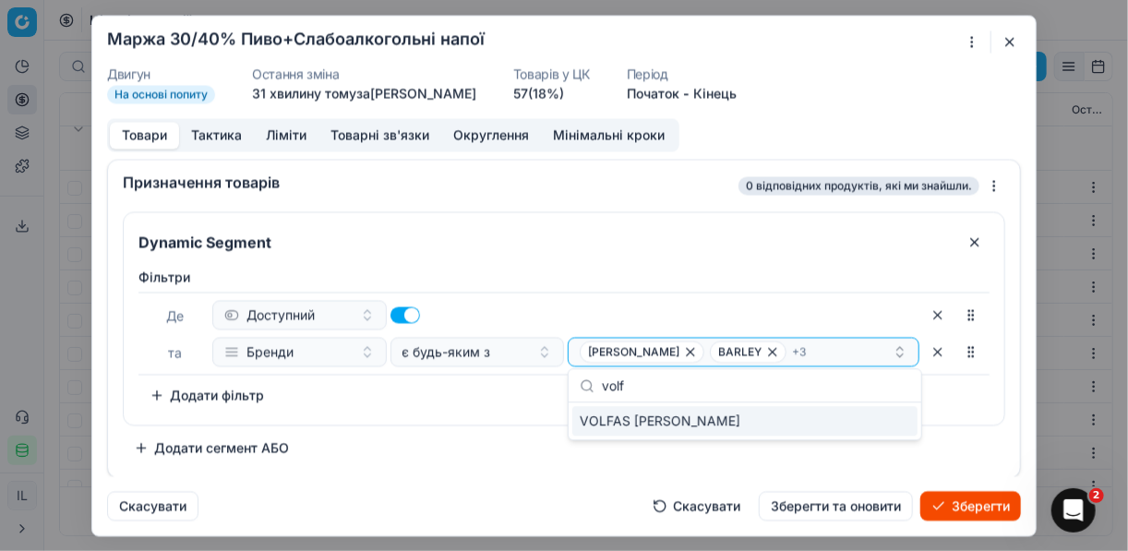
type input "volf"
click at [899, 417] on div "VOLFAS ENGELMAN" at bounding box center [744, 421] width 345 height 30
click at [520, 452] on div "Dynamic Segment Фiльтри Де Доступний та Бренди є будь-яким з ВІЛЬЯМ ЛОУСОНЗ BAR…" at bounding box center [564, 336] width 883 height 251
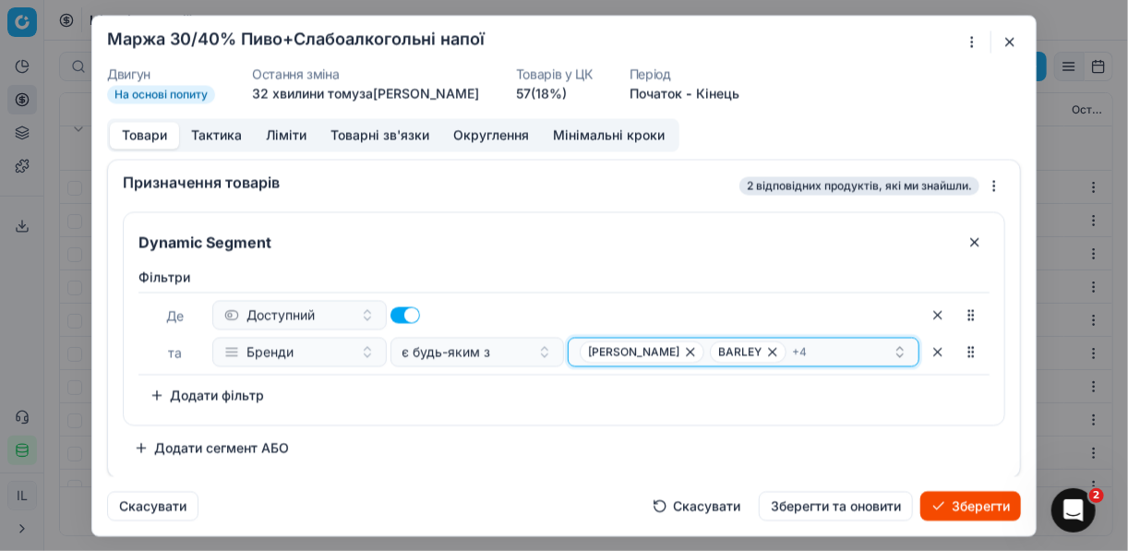
click at [851, 345] on div "ВІЛЬЯМ ЛОУСОНЗ BARLEY + 4" at bounding box center [736, 352] width 313 height 22
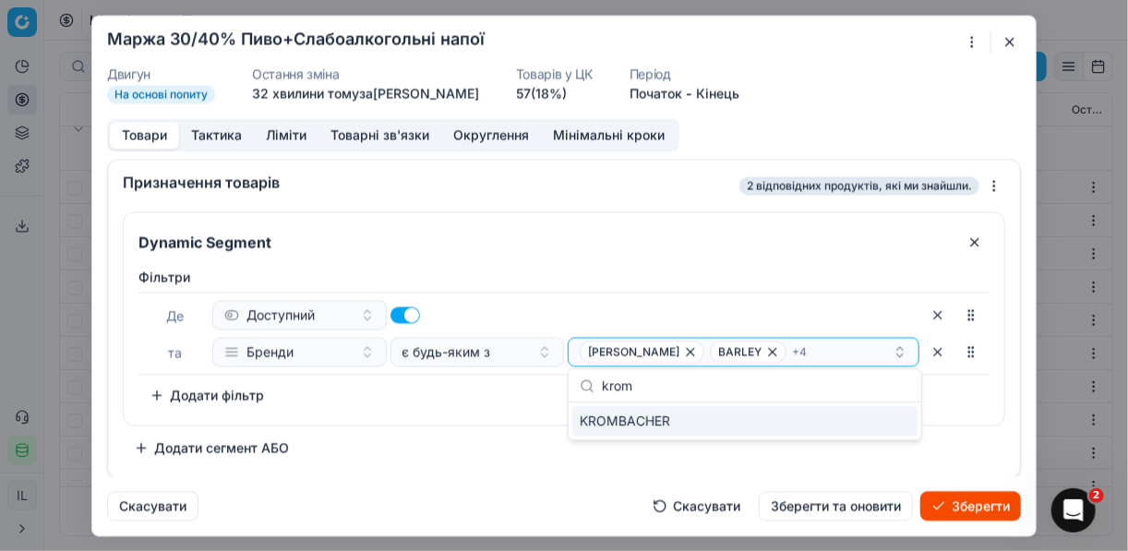
type input "krom"
click at [909, 420] on div "KROMBACHER" at bounding box center [744, 421] width 345 height 30
click at [532, 409] on div "Фiльтри Де Доступний та Бренди є будь-яким з ВІЛЬЯМ ЛОУСОНЗ BARLEY + 5 To pick …" at bounding box center [564, 342] width 881 height 164
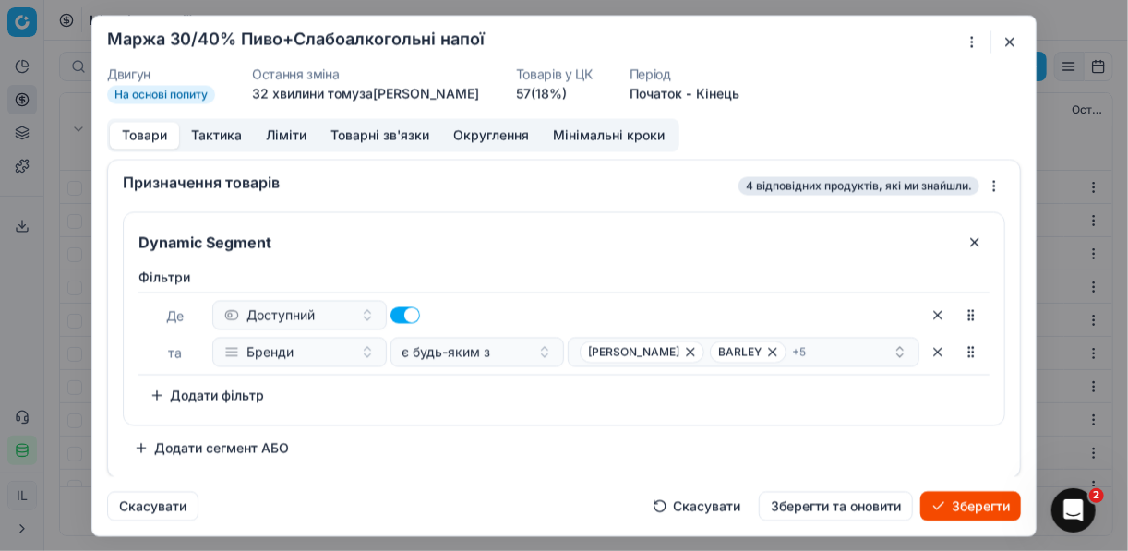
click at [294, 138] on button "Ліміти" at bounding box center [286, 135] width 65 height 27
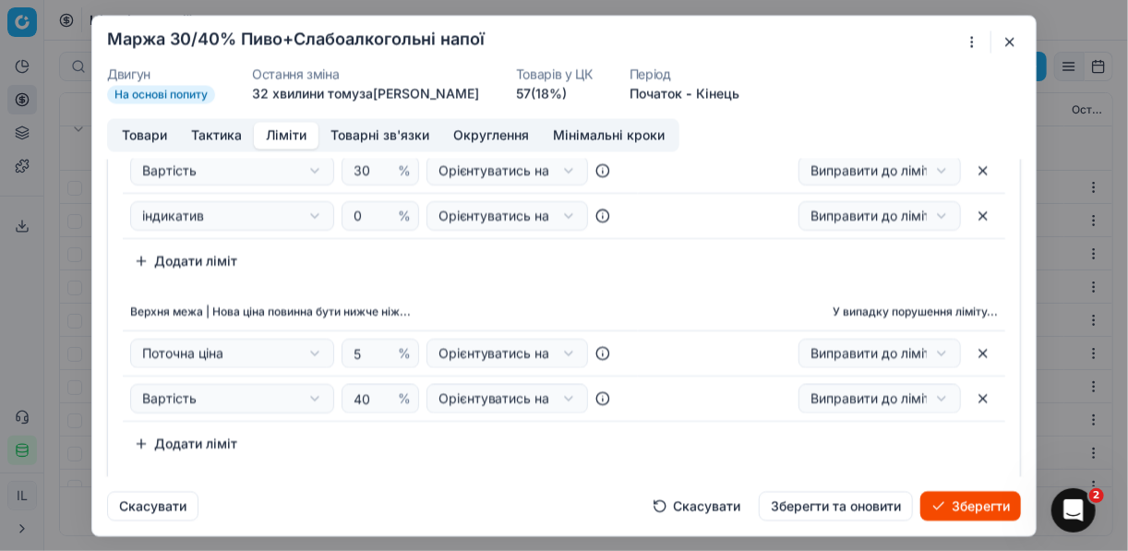
click at [965, 504] on button "Зберегти" at bounding box center [971, 506] width 101 height 30
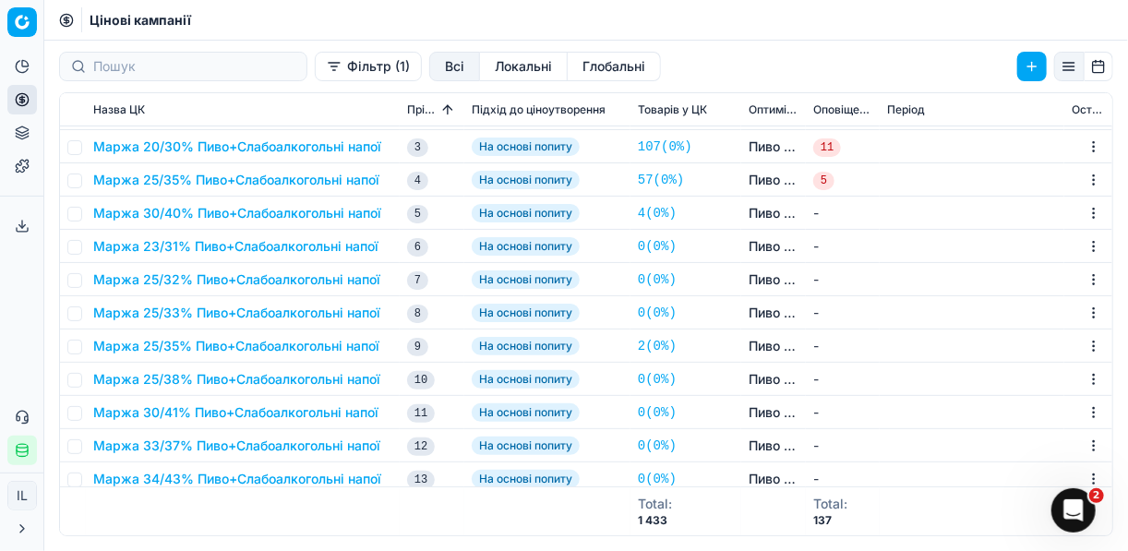
scroll to position [2878, 0]
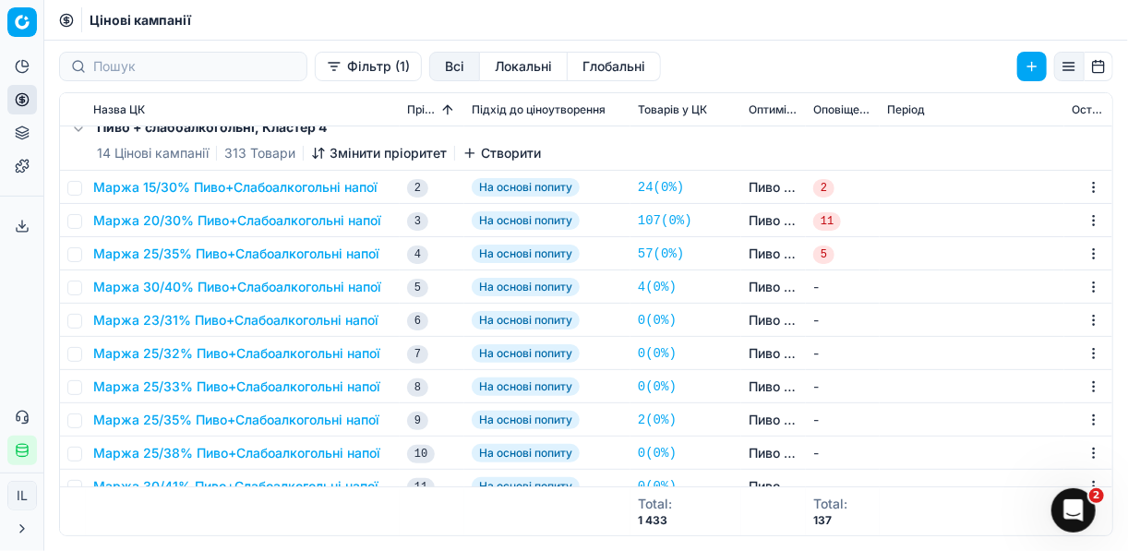
click at [186, 319] on button "Маржа 23/31% Пиво+Слабоалкогольні напої" at bounding box center [235, 320] width 285 height 18
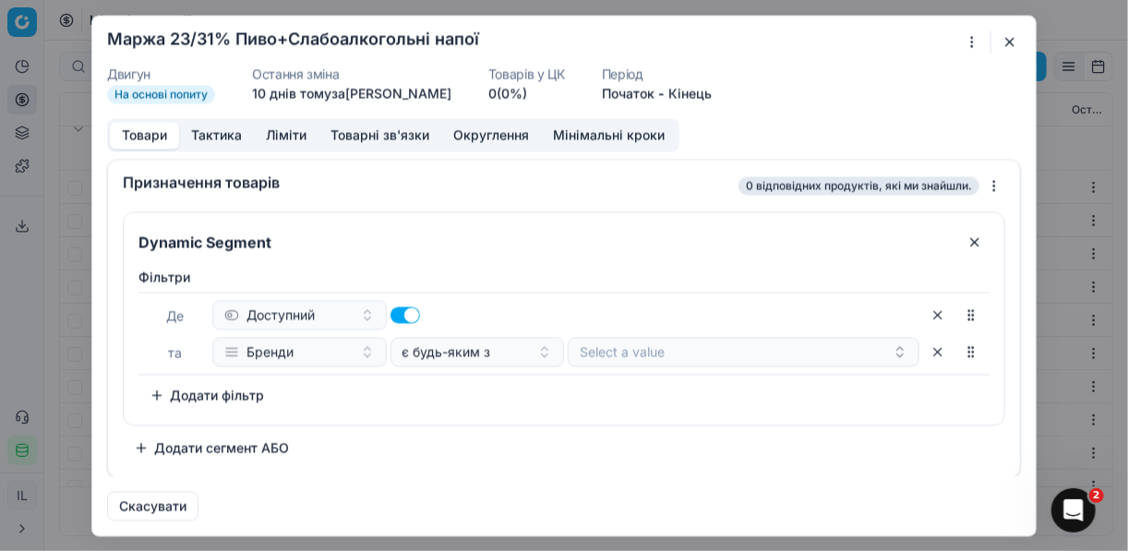
click at [976, 41] on div "Ми зберігаємо налаштування ЦК. Будь ласка, зачекайте, це може зайняти декілька …" at bounding box center [564, 275] width 1128 height 551
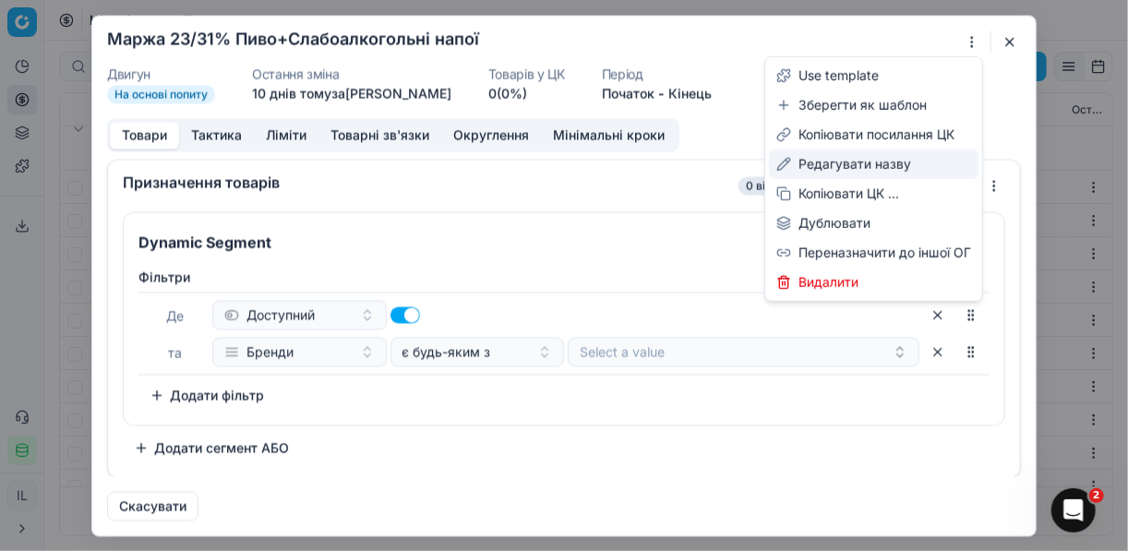
click at [853, 162] on div "Редагувати назву" at bounding box center [874, 165] width 210 height 30
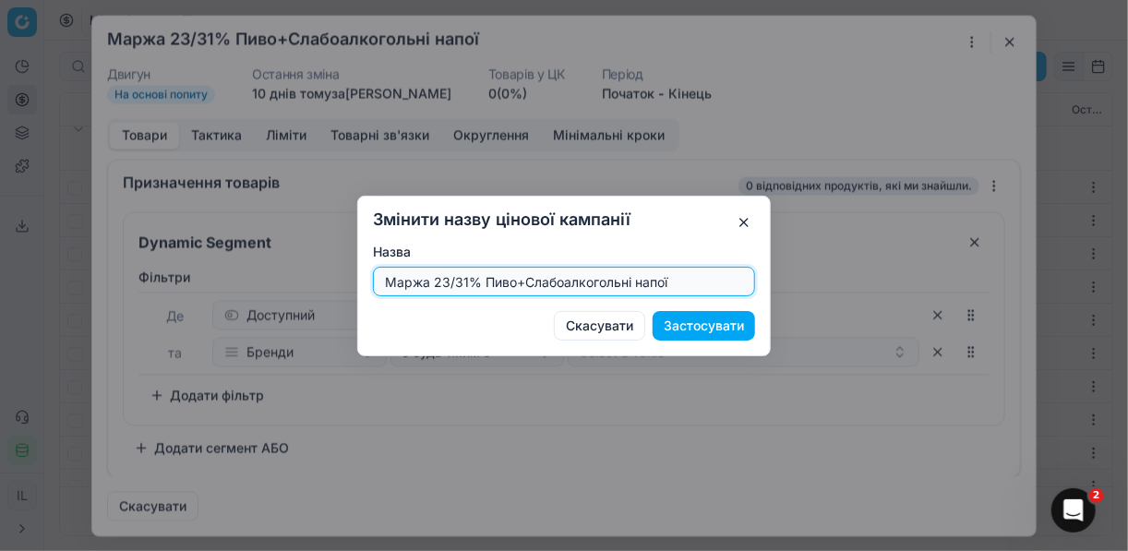
click at [464, 280] on input "Маржа 23/31% Пиво+Слабоалкогольні напої" at bounding box center [564, 282] width 366 height 28
click at [465, 281] on input "Маржа 23/31% Пиво+Слабоалкогольні напої" at bounding box center [564, 282] width 366 height 28
type input "Маржа 35/50% Пиво+Слабоалкогольні напої"
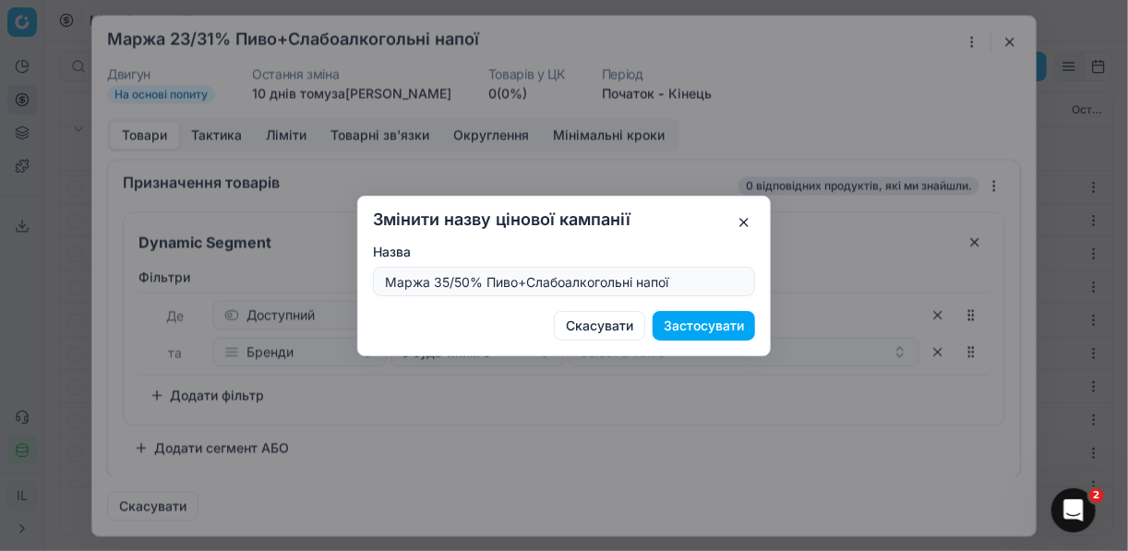
click at [695, 329] on button "Застосувати" at bounding box center [704, 326] width 102 height 30
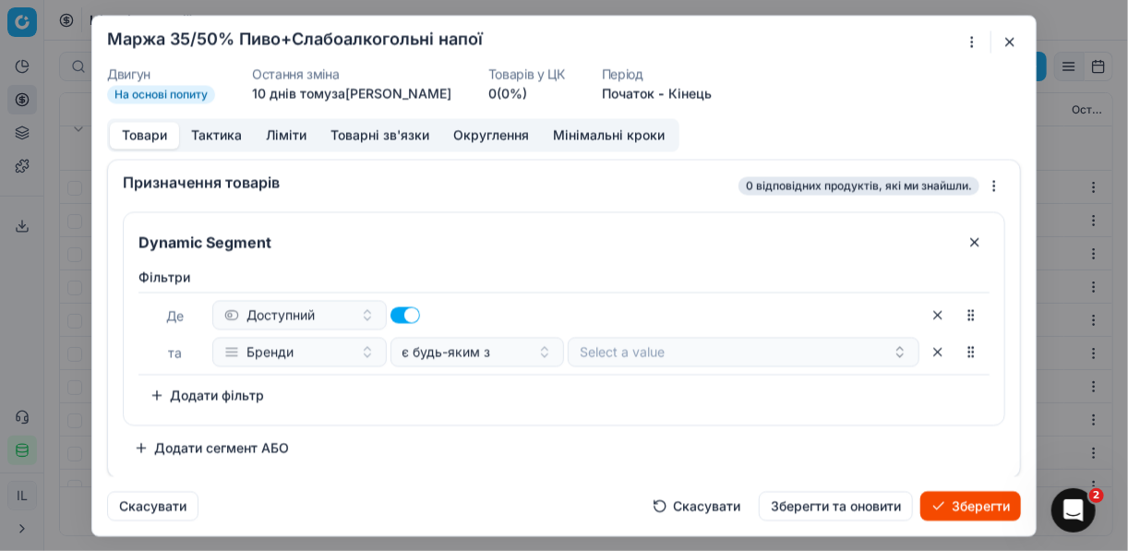
drag, startPoint x: 295, startPoint y: 135, endPoint x: 299, endPoint y: 150, distance: 15.2
click at [295, 135] on button "Ліміти" at bounding box center [286, 135] width 65 height 27
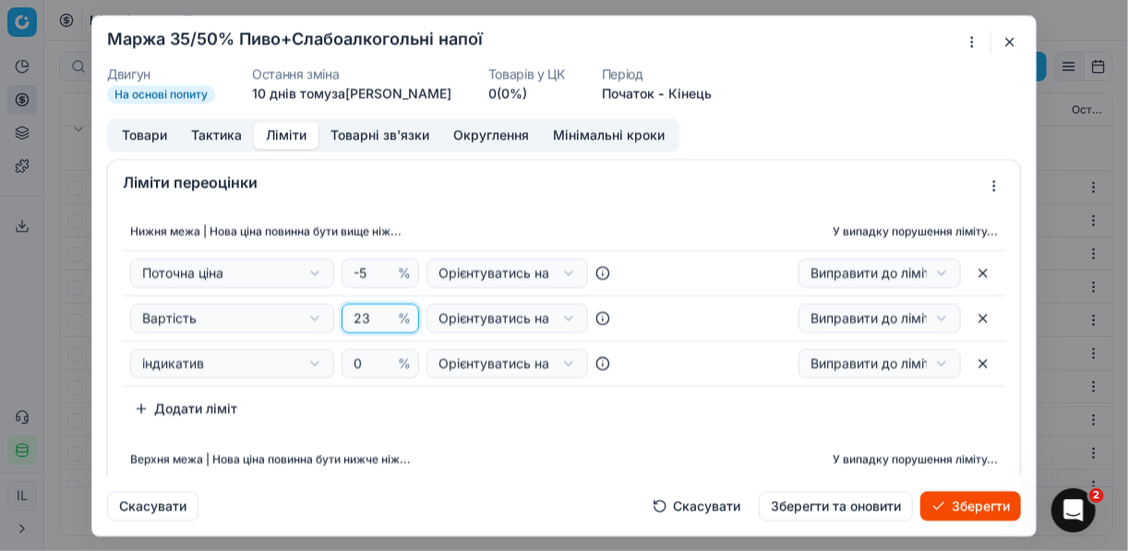
drag, startPoint x: 365, startPoint y: 317, endPoint x: 347, endPoint y: 307, distance: 19.8
click at [350, 307] on input "23" at bounding box center [372, 319] width 44 height 28
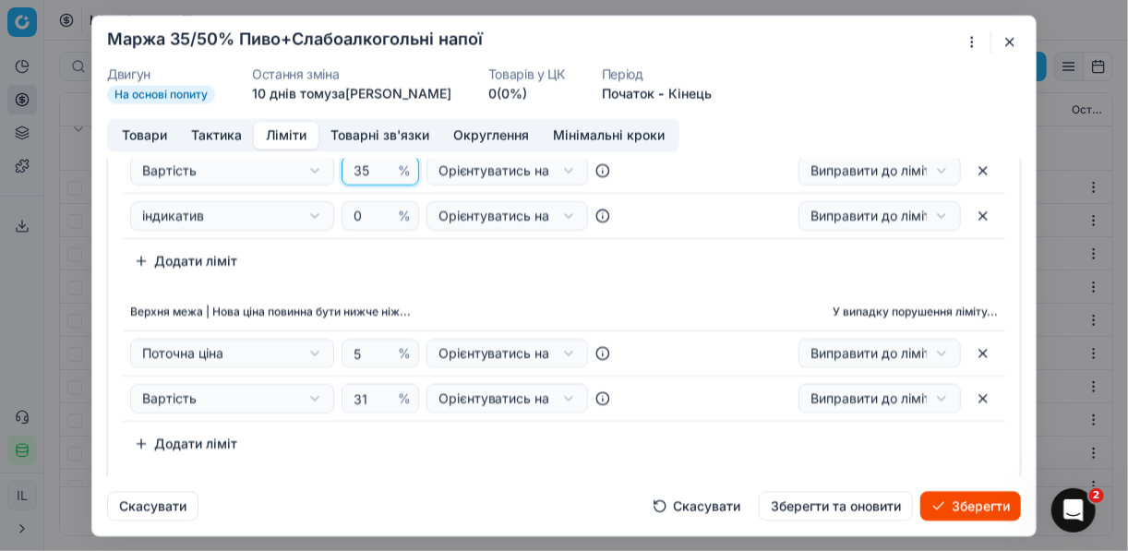
type input "35"
click at [367, 392] on input "31" at bounding box center [372, 399] width 44 height 28
type input "3"
type input "50"
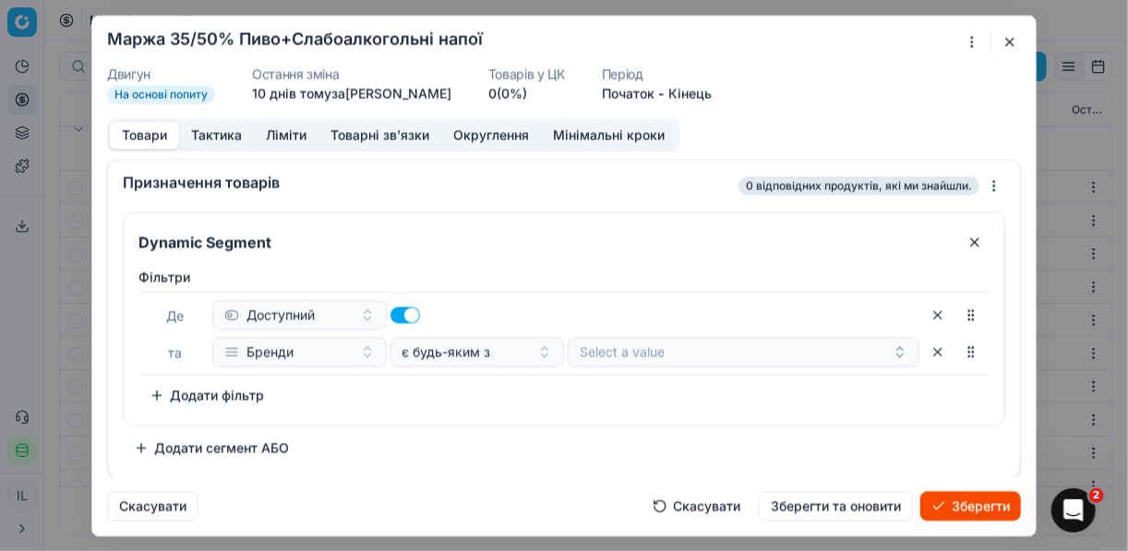
click at [151, 133] on button "Товари" at bounding box center [144, 135] width 69 height 27
click at [651, 347] on button "Select a value" at bounding box center [744, 352] width 352 height 30
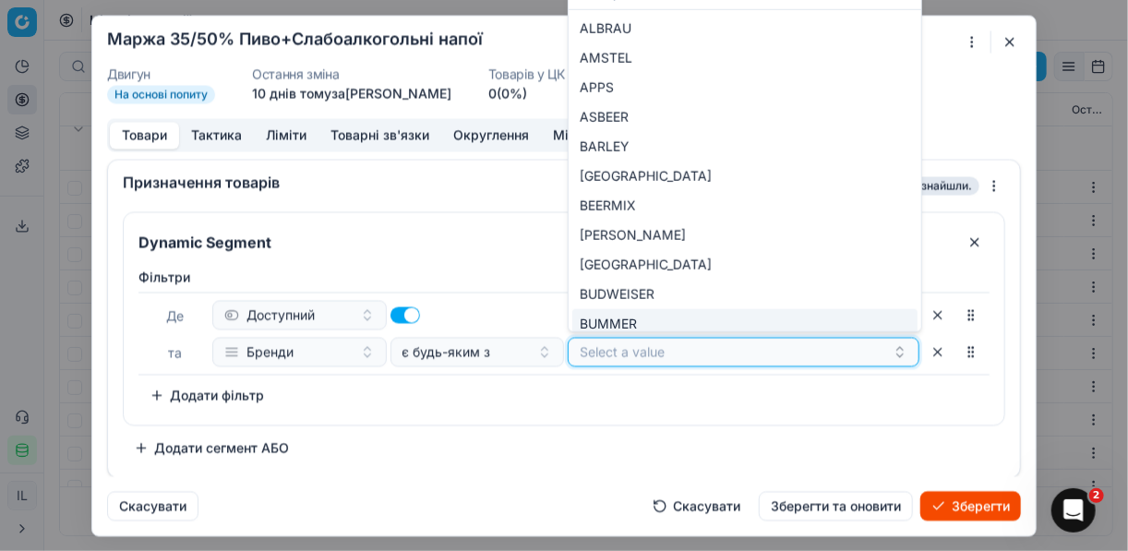
click at [642, 348] on button "Select a value" at bounding box center [744, 352] width 352 height 30
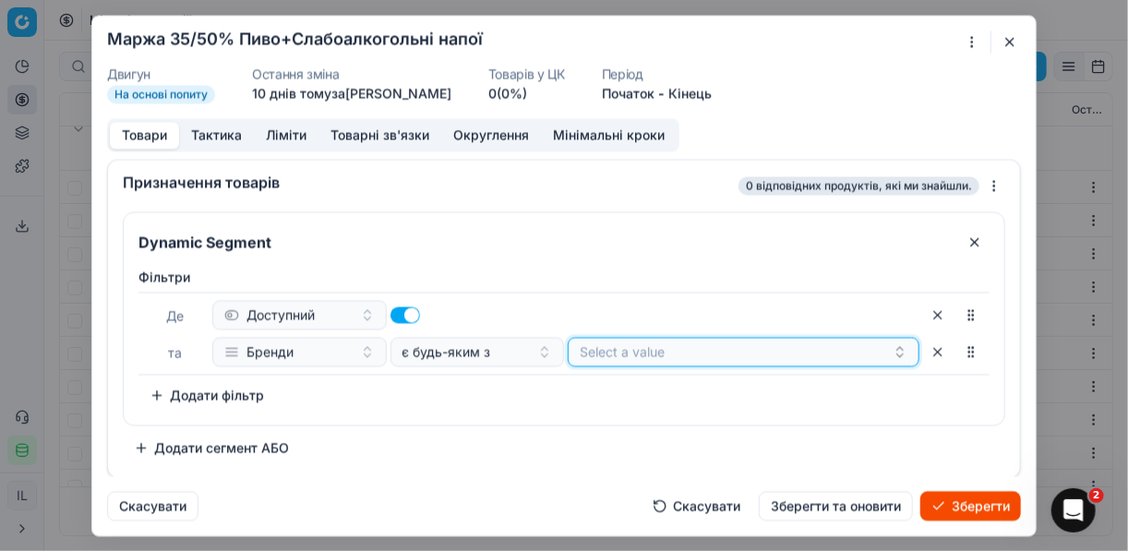
click at [639, 347] on button "Select a value" at bounding box center [744, 352] width 352 height 30
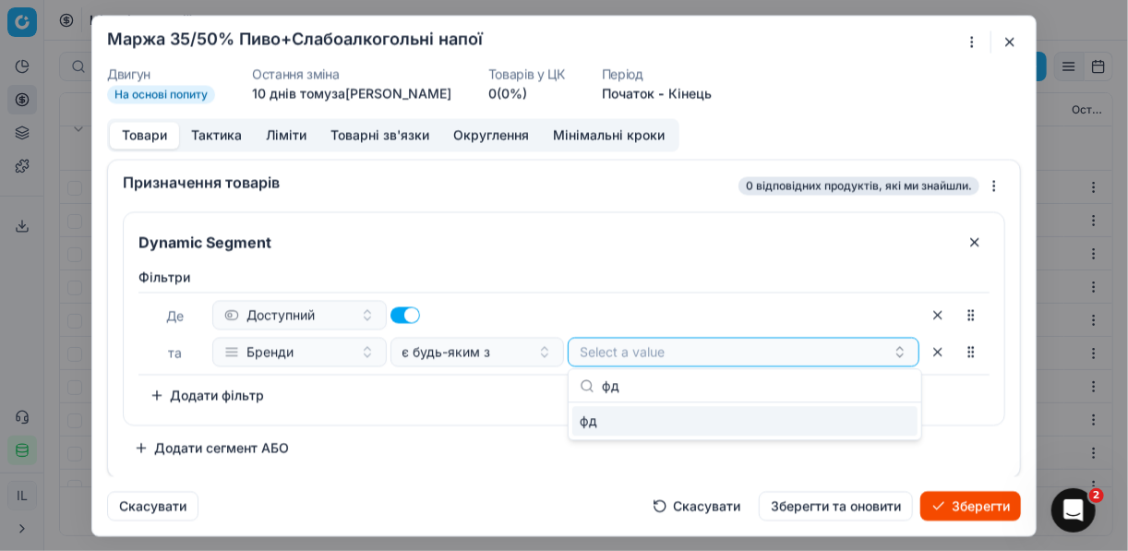
type input "ф"
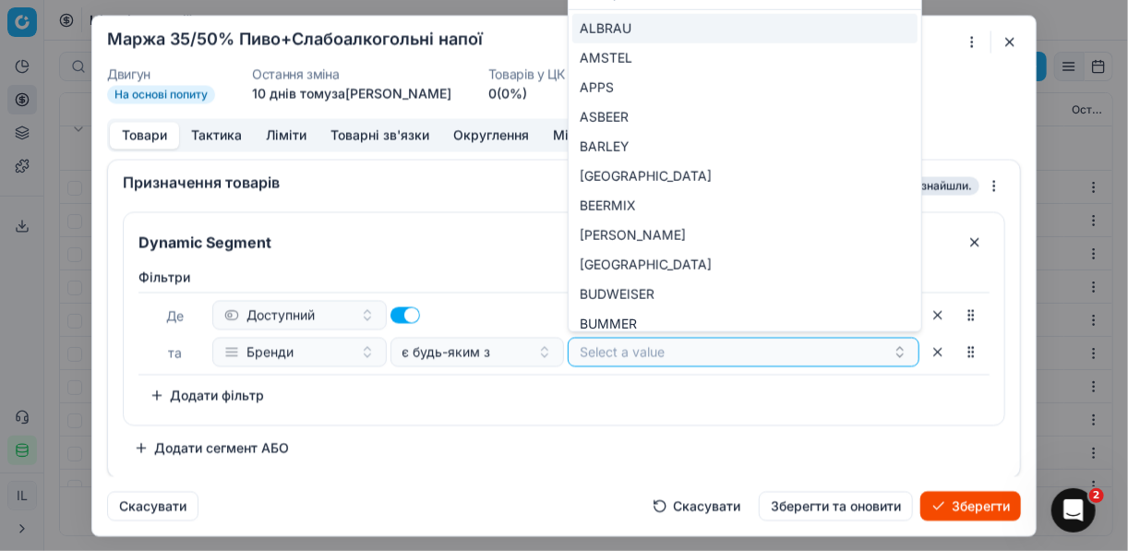
click at [863, 27] on div "ALBRAU" at bounding box center [744, 29] width 345 height 30
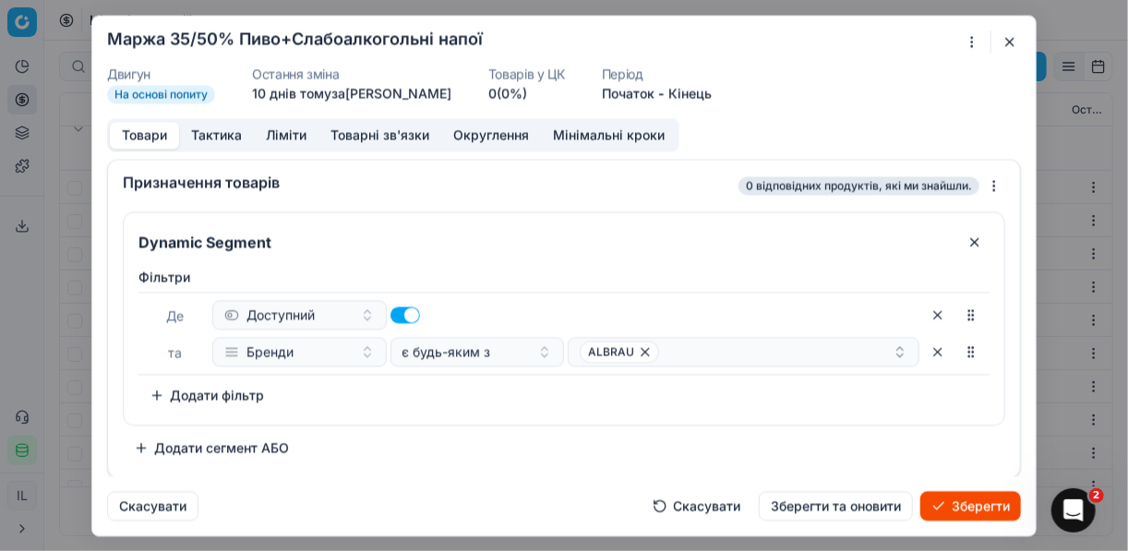
drag, startPoint x: 571, startPoint y: 403, endPoint x: 562, endPoint y: 435, distance: 33.4
click at [570, 403] on div "Фiльтри Де Доступний та Бренди є будь-яким з ALBRAU To pick up a sortable item,…" at bounding box center [564, 339] width 851 height 142
click at [707, 350] on div "ALBRAU" at bounding box center [736, 352] width 313 height 22
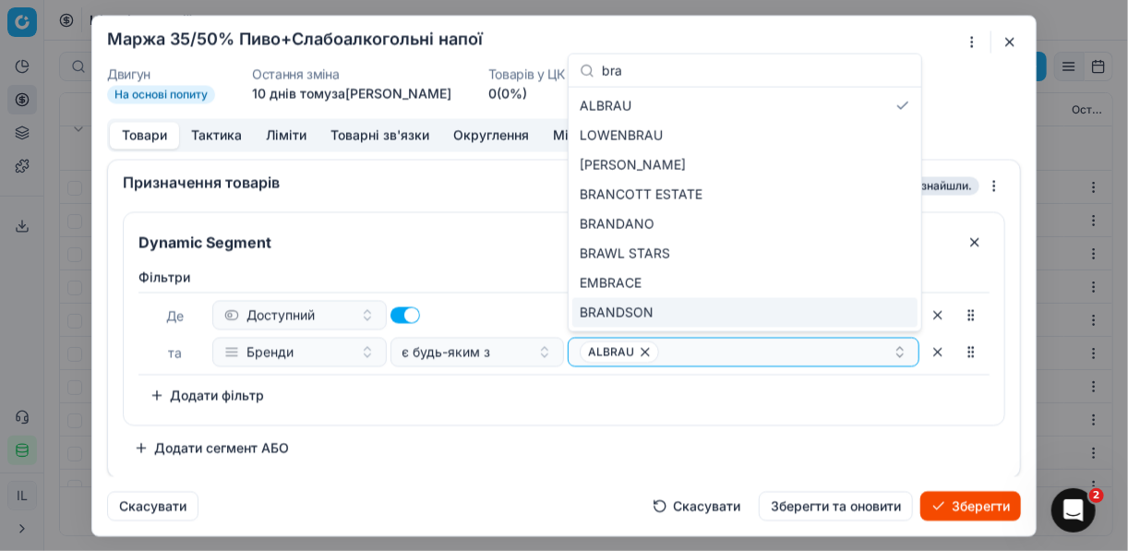
type input "bra"
click at [695, 354] on div "ALBRAU" at bounding box center [736, 352] width 313 height 22
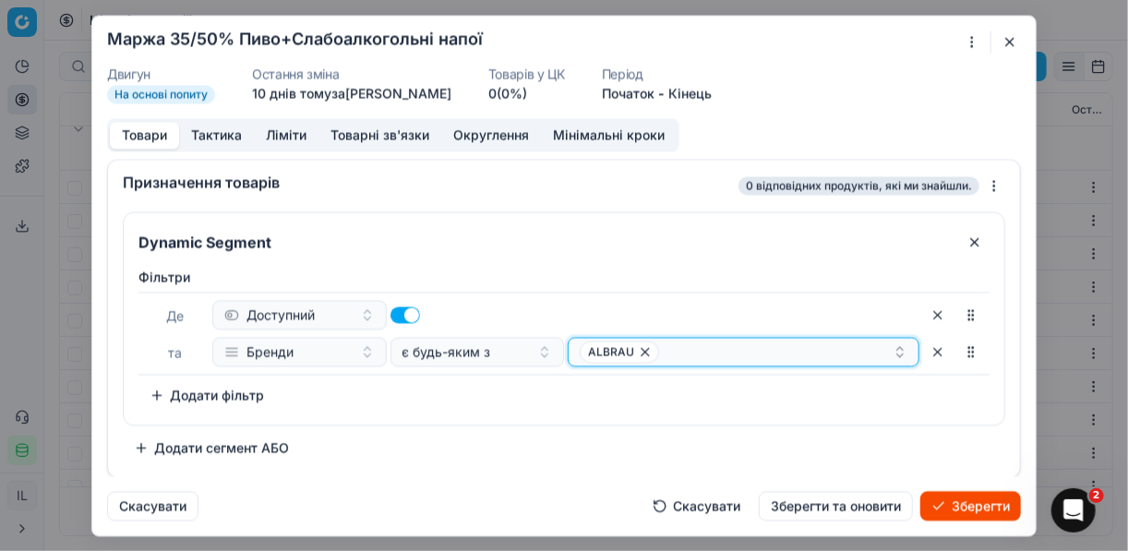
click at [695, 354] on div "ALBRAU" at bounding box center [736, 352] width 313 height 22
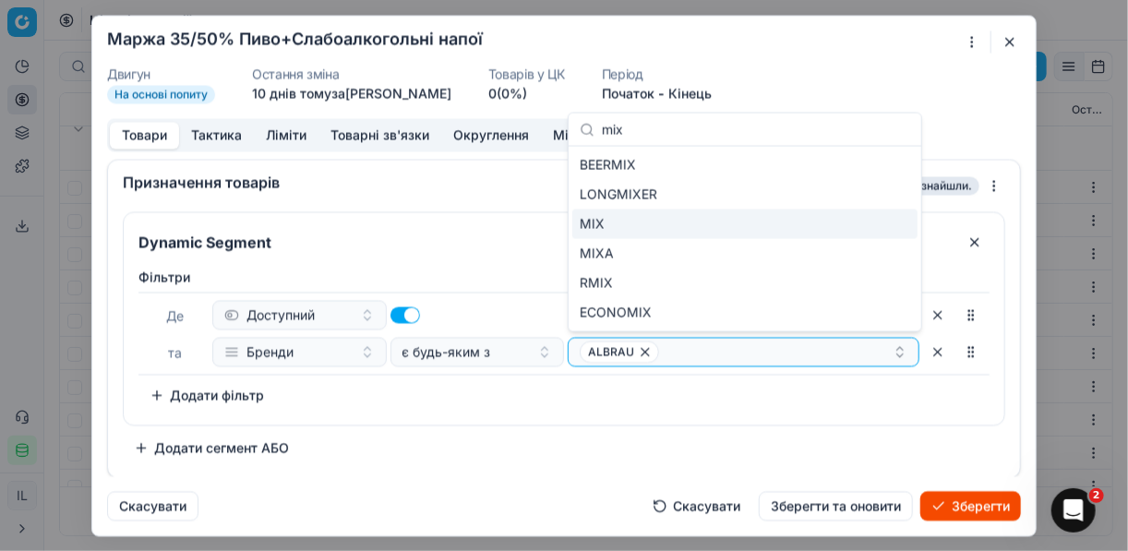
type input "mix"
click at [636, 222] on div "MIX" at bounding box center [744, 225] width 345 height 30
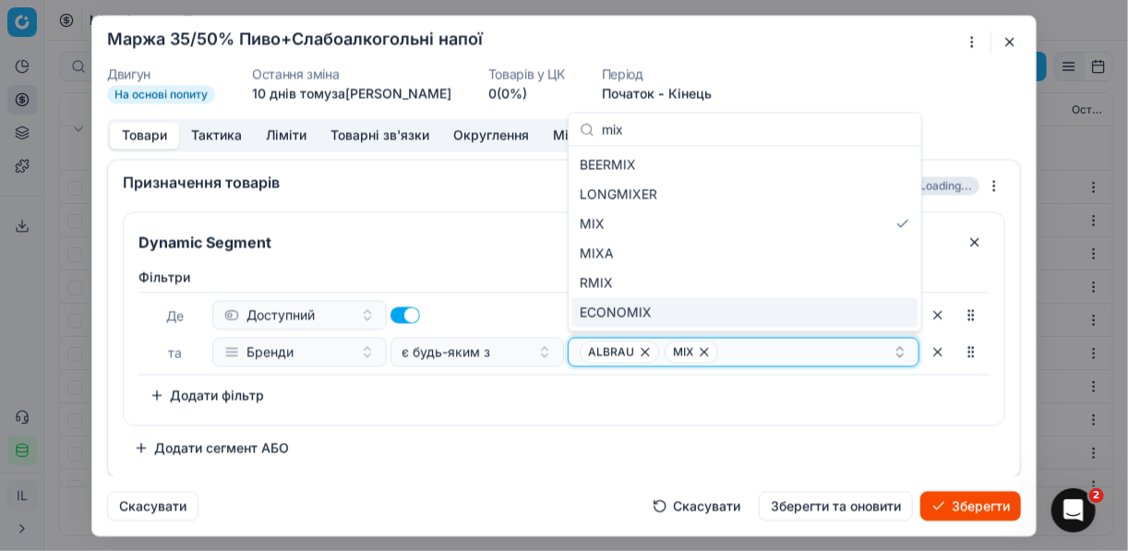
click at [748, 345] on div "ALBRAU MIX" at bounding box center [736, 352] width 313 height 22
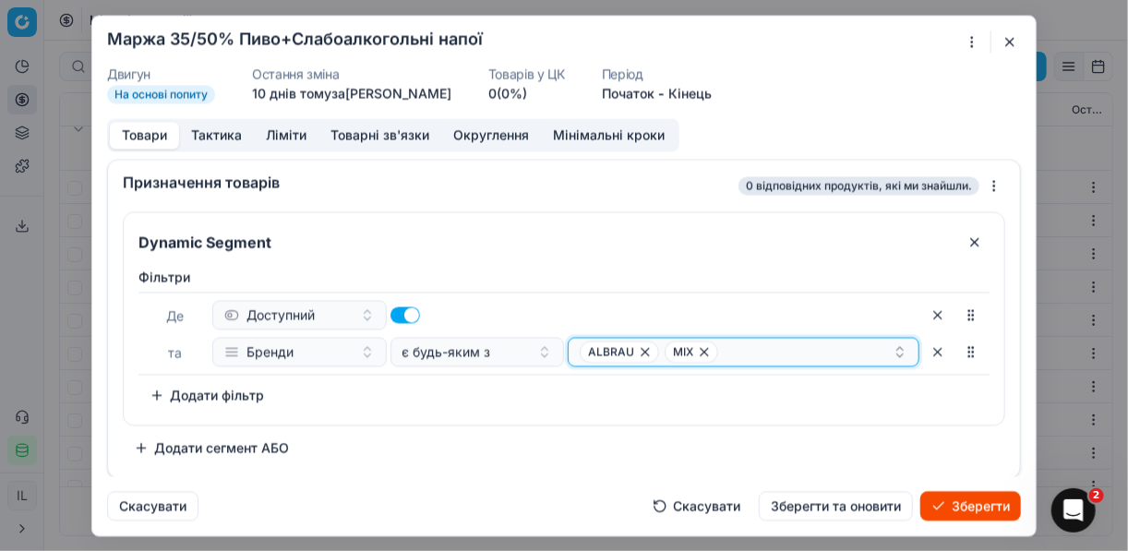
click at [748, 349] on div "ALBRAU MIX" at bounding box center [736, 352] width 313 height 22
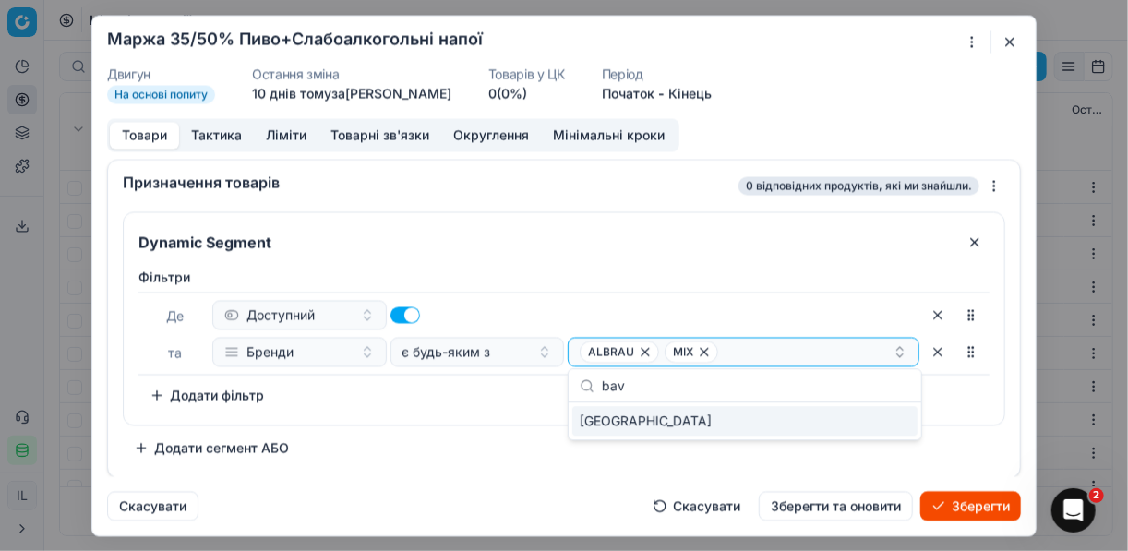
type input "bav"
click at [893, 424] on div "BAVARIA" at bounding box center [744, 421] width 345 height 30
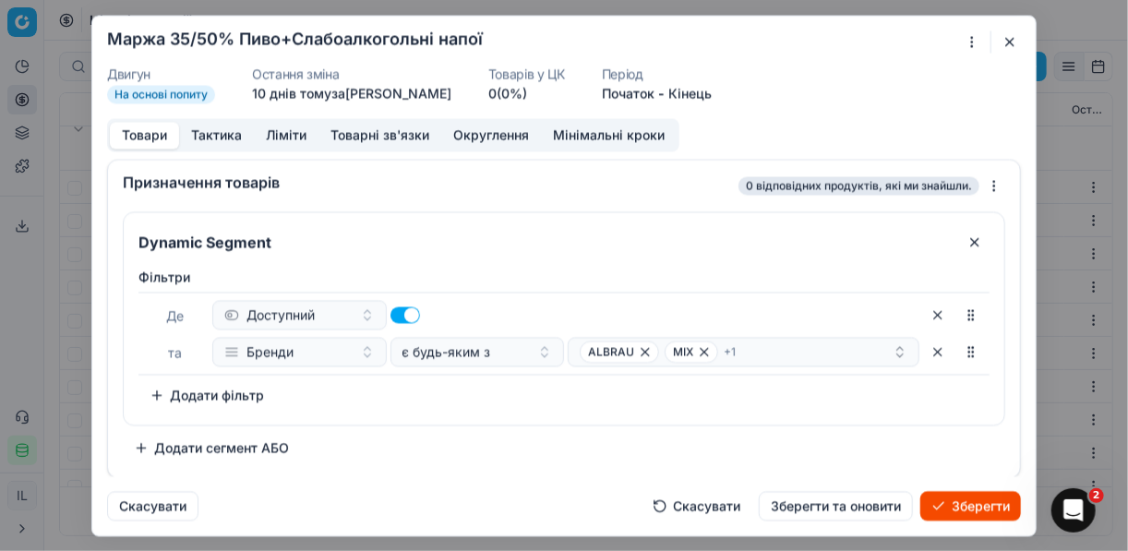
click at [491, 415] on div "Фiльтри Де Доступний та Бренди є будь-яким з ALBRAU MIX + 1 To pick up a sortab…" at bounding box center [564, 342] width 881 height 164
click at [281, 135] on button "Ліміти" at bounding box center [286, 135] width 65 height 27
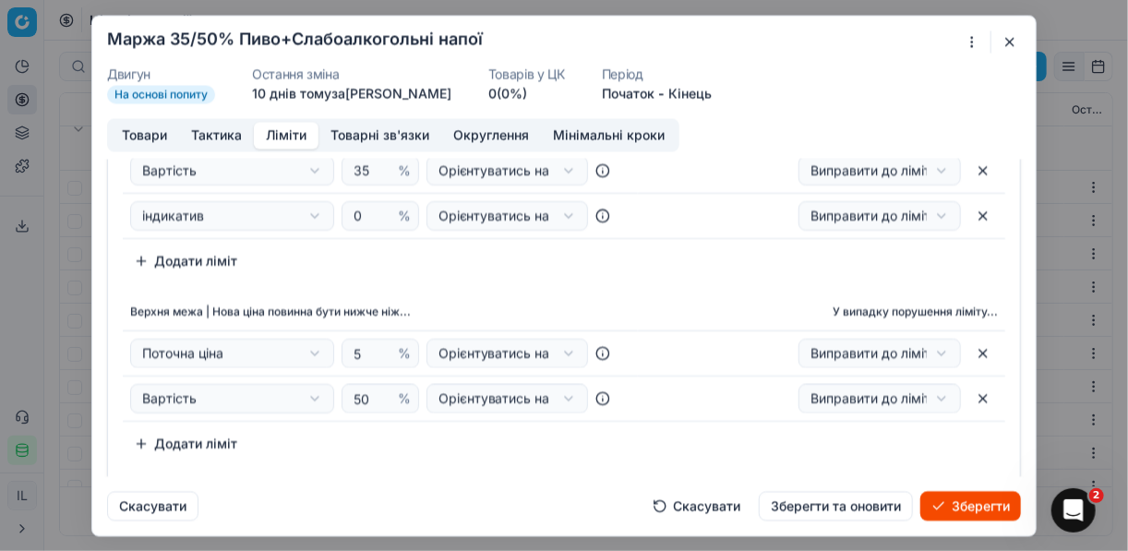
click at [963, 506] on button "Зберегти" at bounding box center [971, 506] width 101 height 30
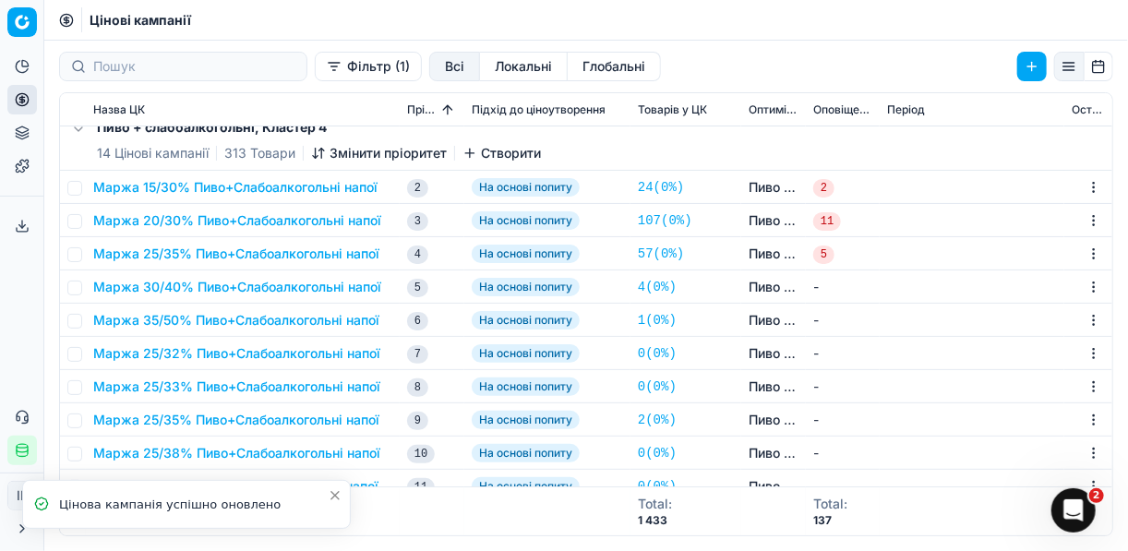
scroll to position [3026, 0]
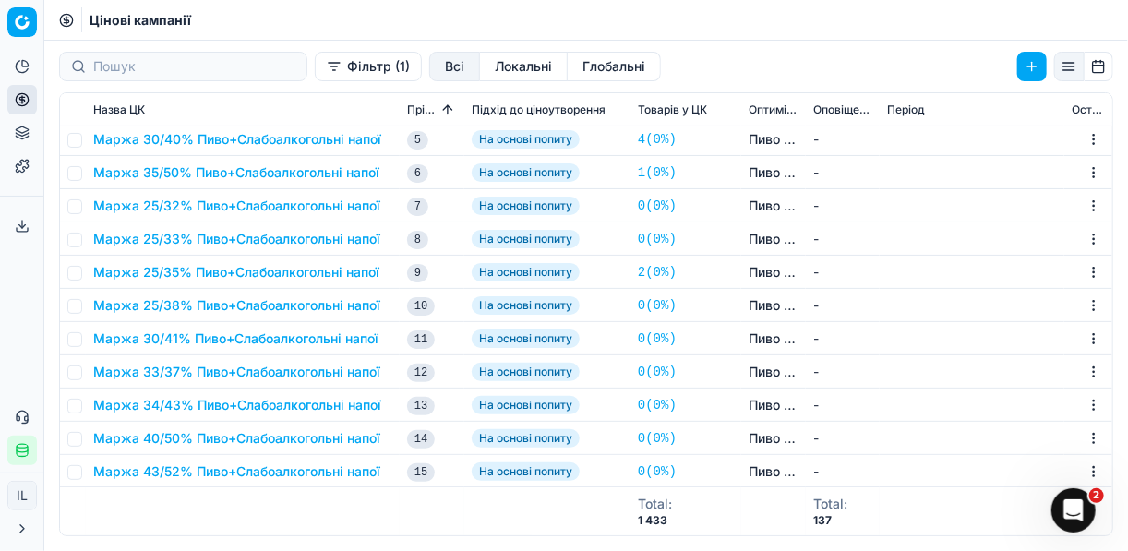
click at [171, 437] on button "Маржа 40/50% Пиво+Слабоалкогольні напої" at bounding box center [236, 438] width 287 height 18
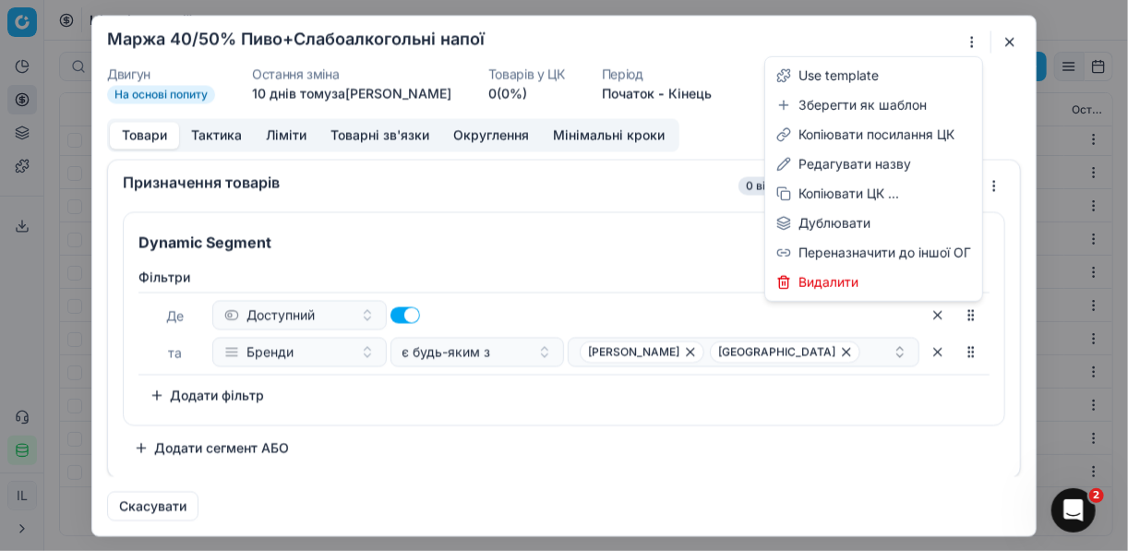
click at [976, 45] on div "Ми зберігаємо налаштування ЦК. Будь ласка, зачекайте, це може зайняти декілька …" at bounding box center [564, 275] width 1128 height 551
click at [863, 166] on div "Редагувати назву" at bounding box center [874, 165] width 210 height 30
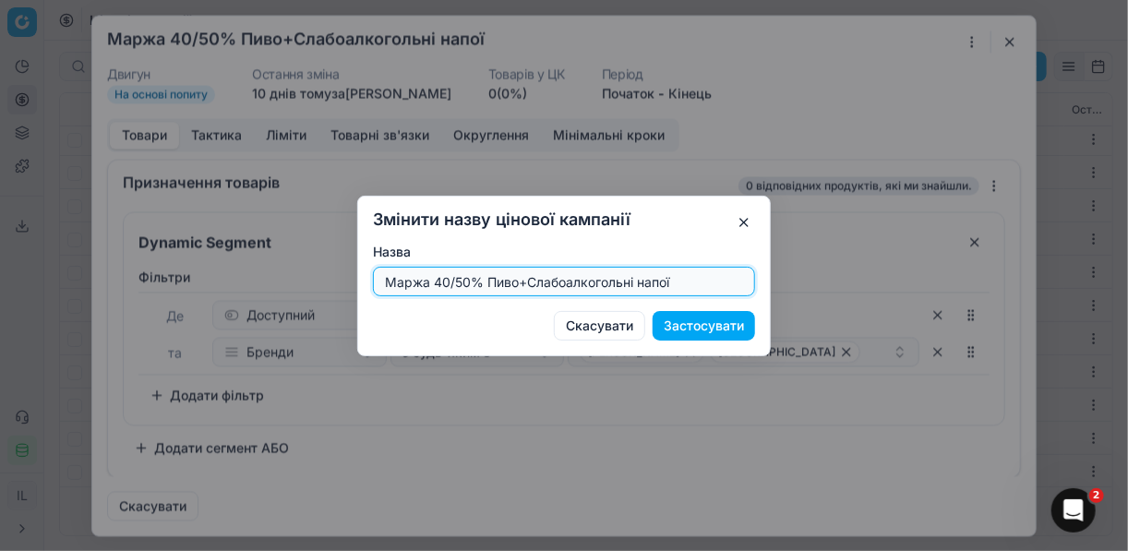
click at [470, 280] on input "Маржа 40/50% Пиво+Слабоалкогольні напої" at bounding box center [564, 282] width 366 height 28
click at [469, 280] on input "Маржа 40/50% Пиво+Слабоалкогольні напої" at bounding box center [564, 282] width 366 height 28
type input "Маржа 40/51% Пиво+Слабоалкогольні напої"
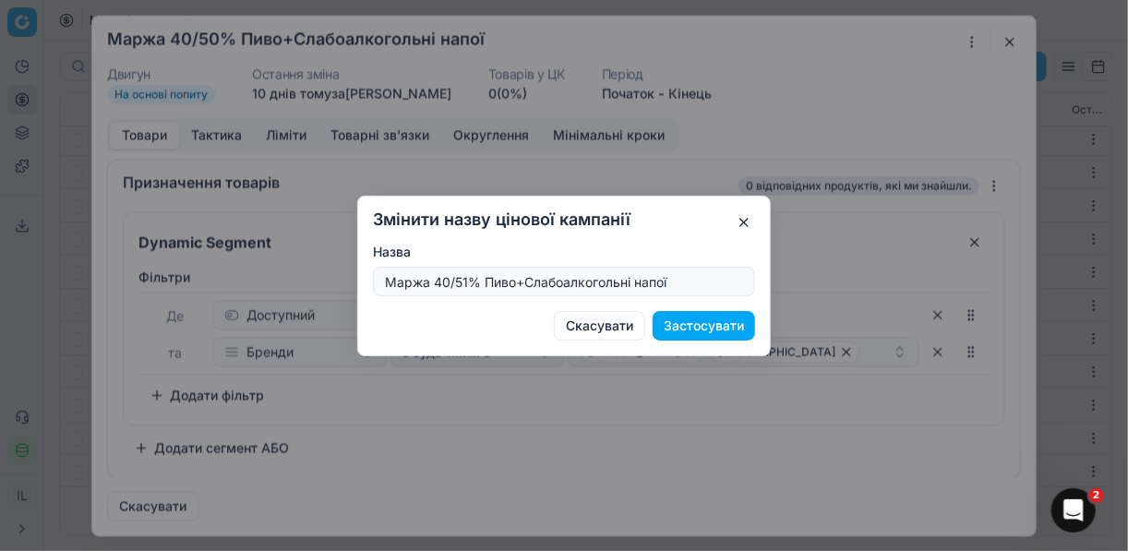
click at [705, 320] on button "Застосувати" at bounding box center [704, 326] width 102 height 30
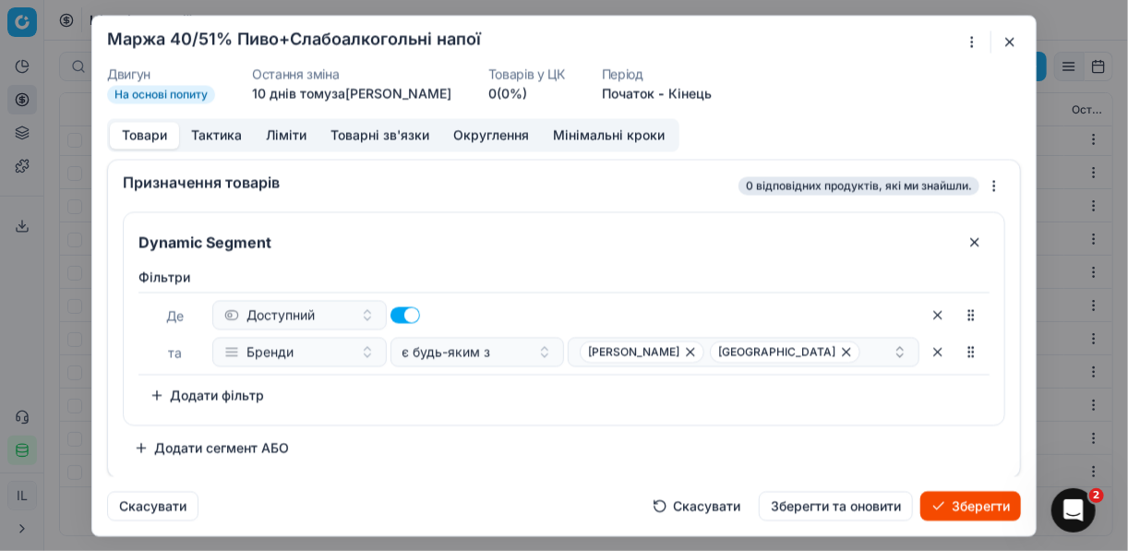
click at [965, 508] on button "Зберегти" at bounding box center [971, 506] width 101 height 30
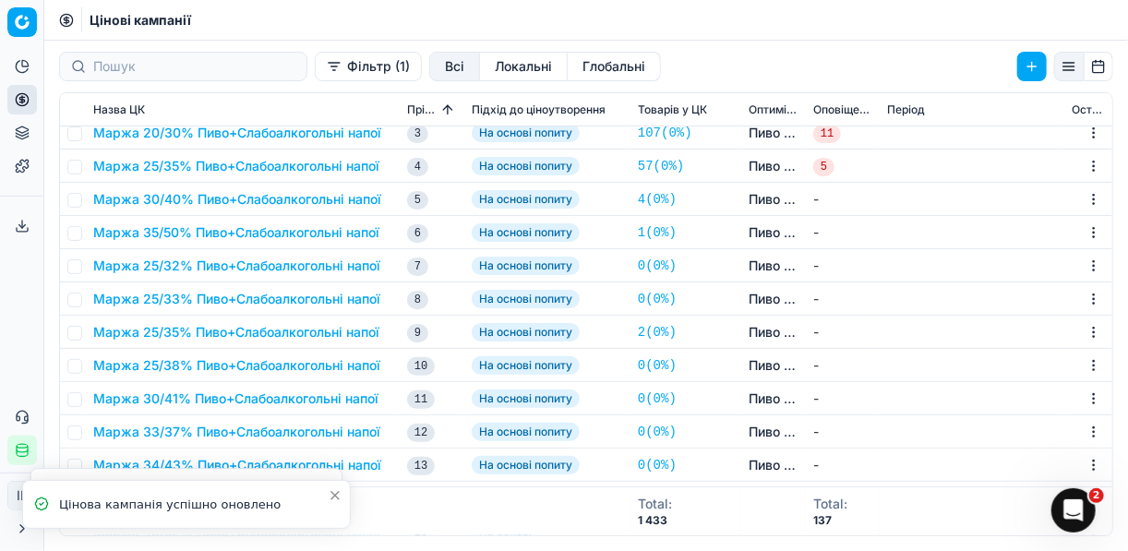
scroll to position [2952, 0]
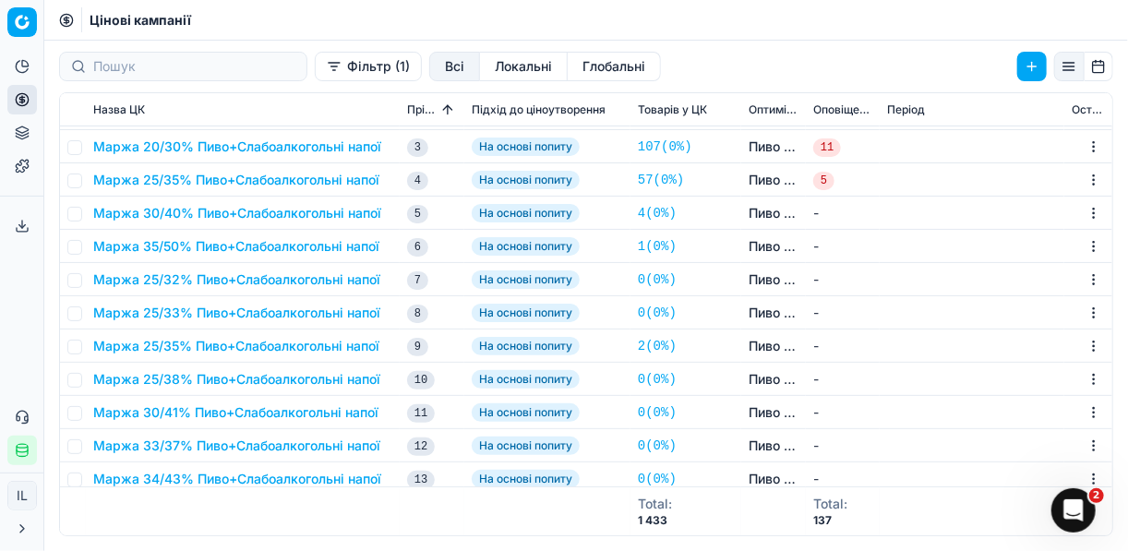
click at [222, 278] on button "Маржа 25/32% Пиво+Слабоалкогольні напої" at bounding box center [236, 280] width 287 height 18
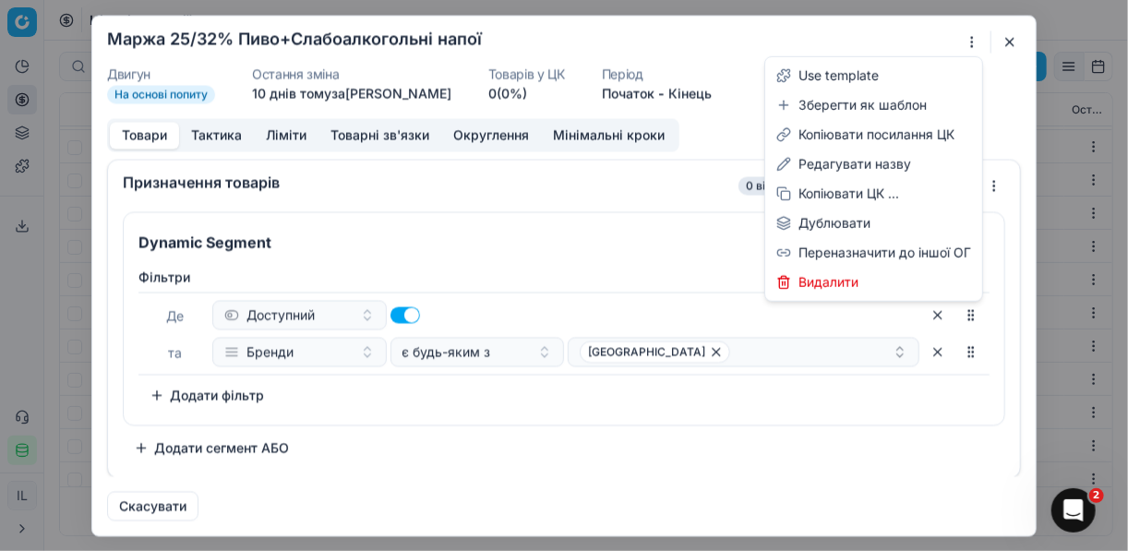
click at [974, 40] on div "Ми зберігаємо налаштування ЦК. Будь ласка, зачекайте, це може зайняти декілька …" at bounding box center [564, 275] width 1128 height 551
click at [853, 163] on div "Редагувати назву" at bounding box center [874, 165] width 210 height 30
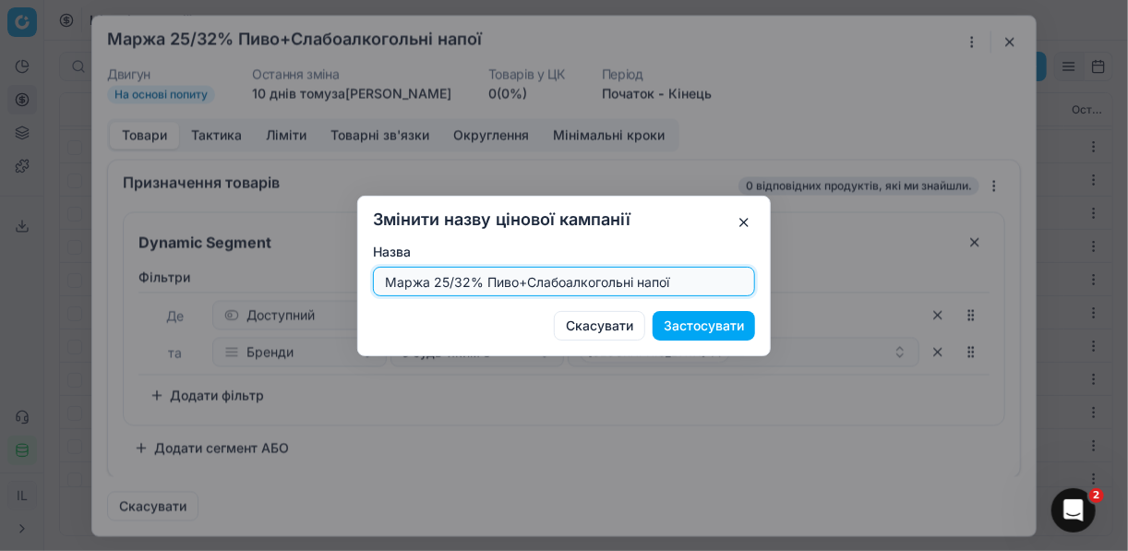
click at [466, 283] on input "Маржа 25/32% Пиво+Слабоалкогольні напої" at bounding box center [564, 282] width 366 height 28
type input "Маржа 40/50% Пиво+Слабоалкогольні напої"
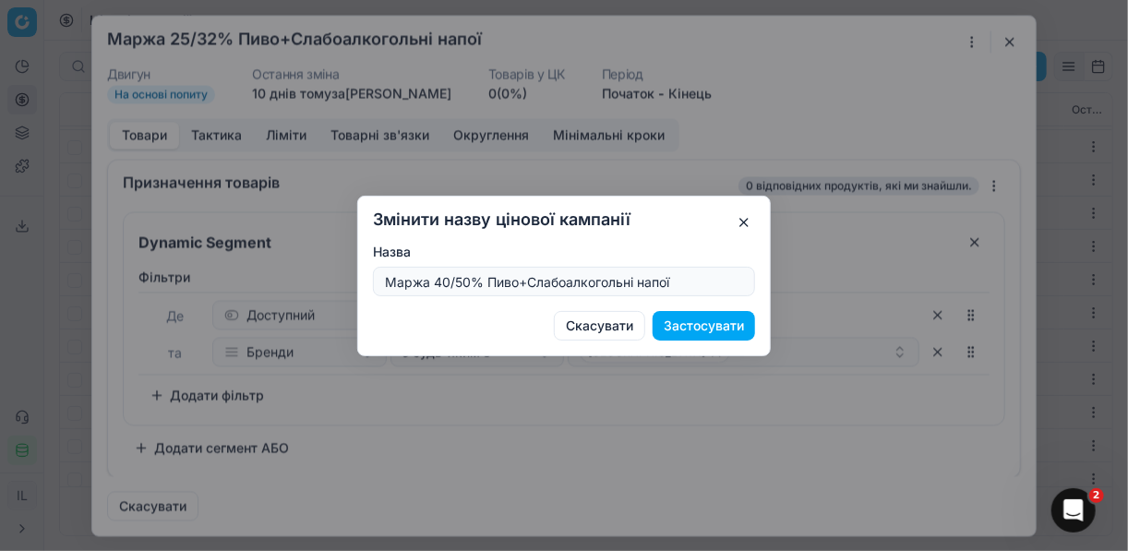
click at [696, 322] on button "Застосувати" at bounding box center [704, 326] width 102 height 30
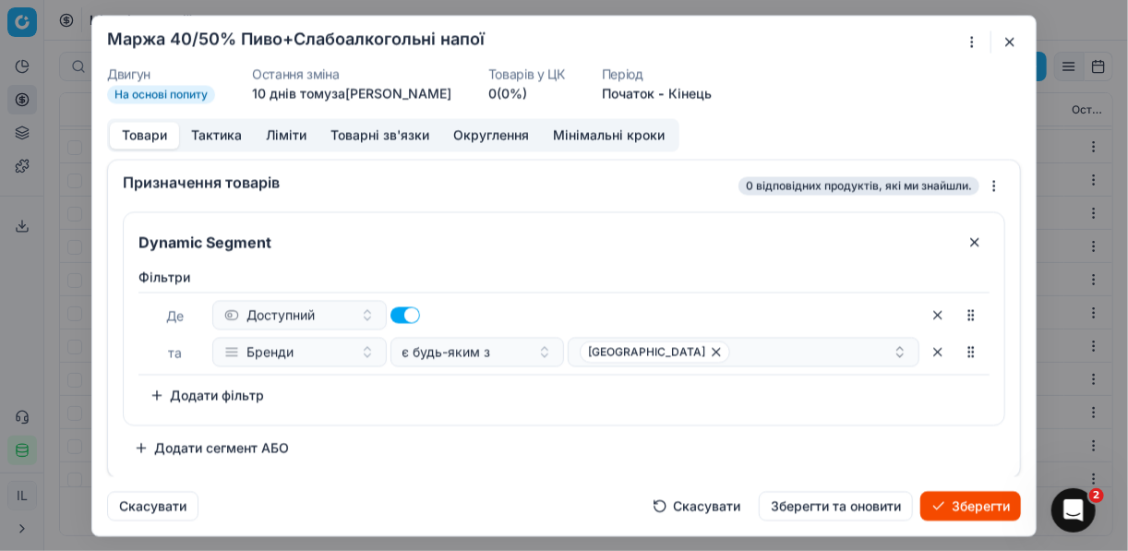
click at [285, 131] on button "Ліміти" at bounding box center [286, 135] width 65 height 27
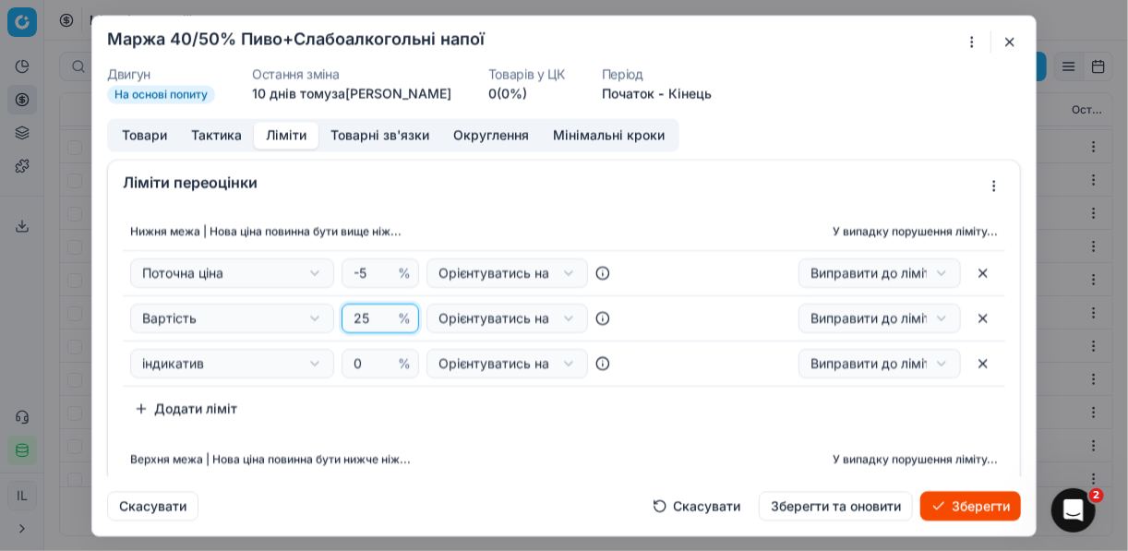
click at [367, 317] on input "25" at bounding box center [372, 319] width 44 height 28
type input "2"
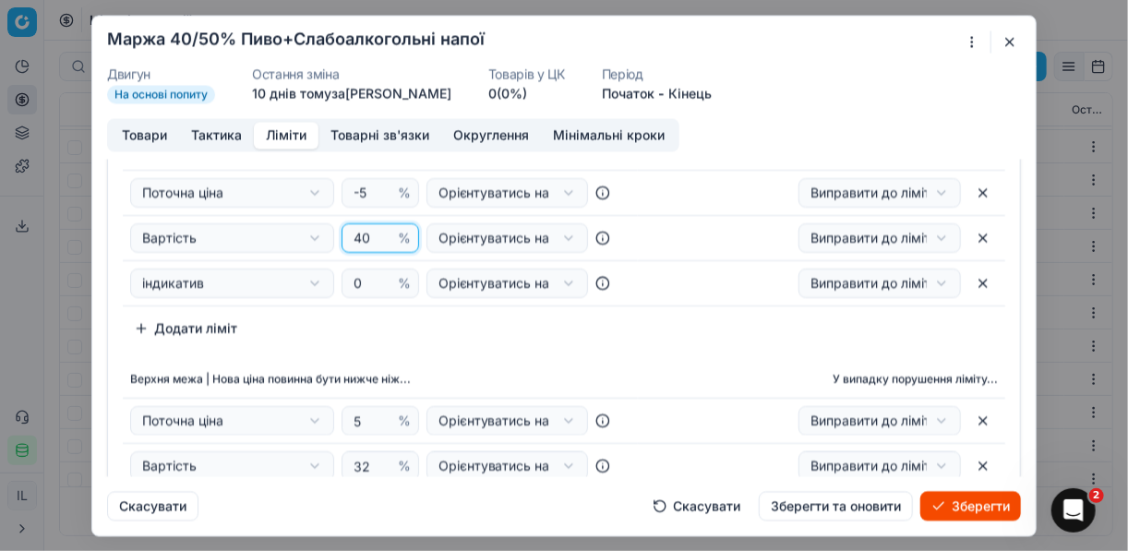
scroll to position [148, 0]
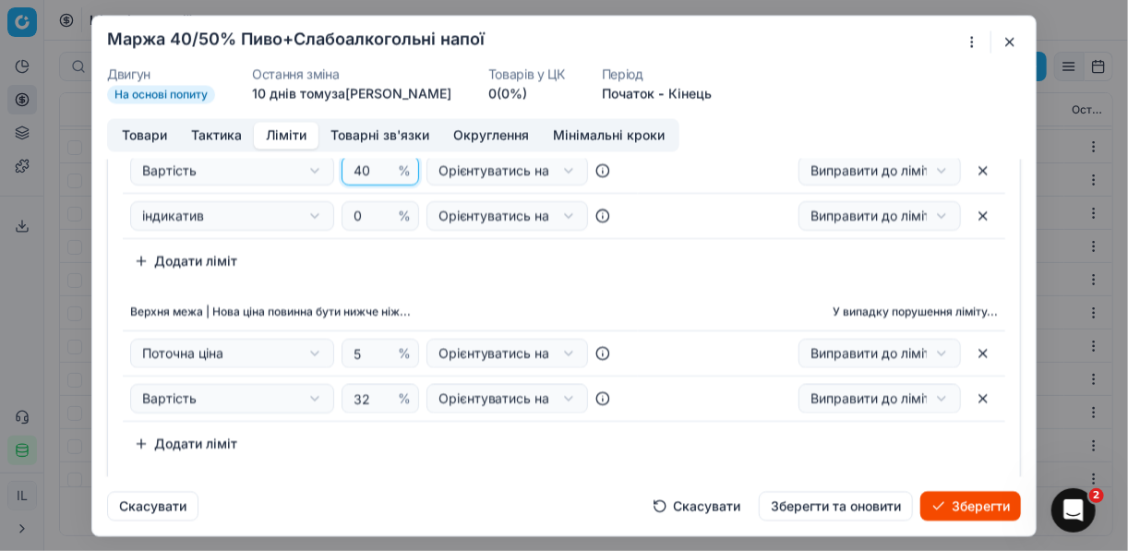
type input "40"
click at [362, 398] on input "32" at bounding box center [372, 399] width 44 height 28
click at [368, 402] on input "32" at bounding box center [372, 399] width 44 height 28
type input "3"
type input "50"
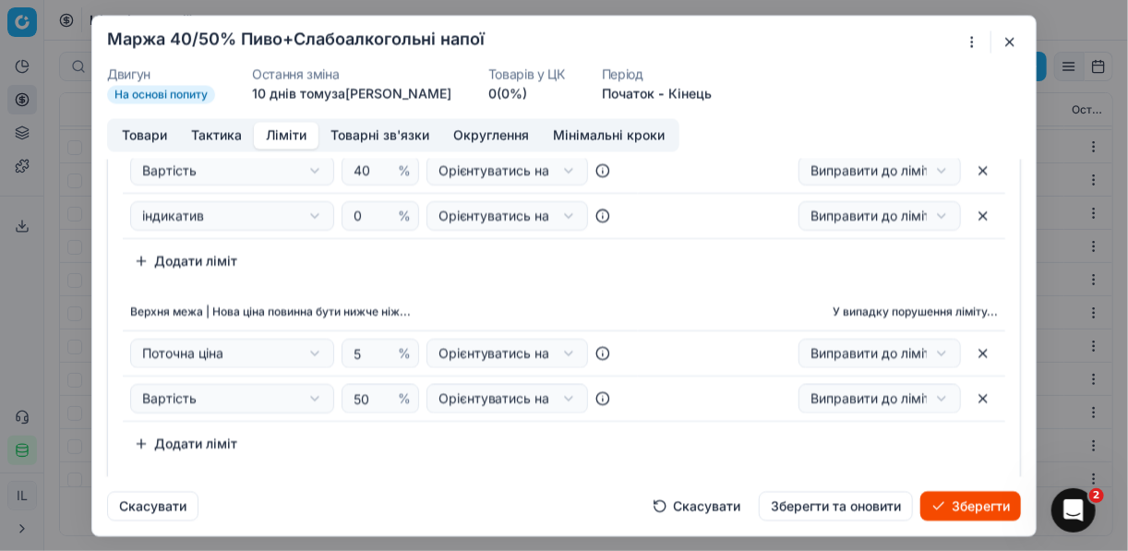
click at [151, 135] on button "Товари" at bounding box center [144, 135] width 69 height 27
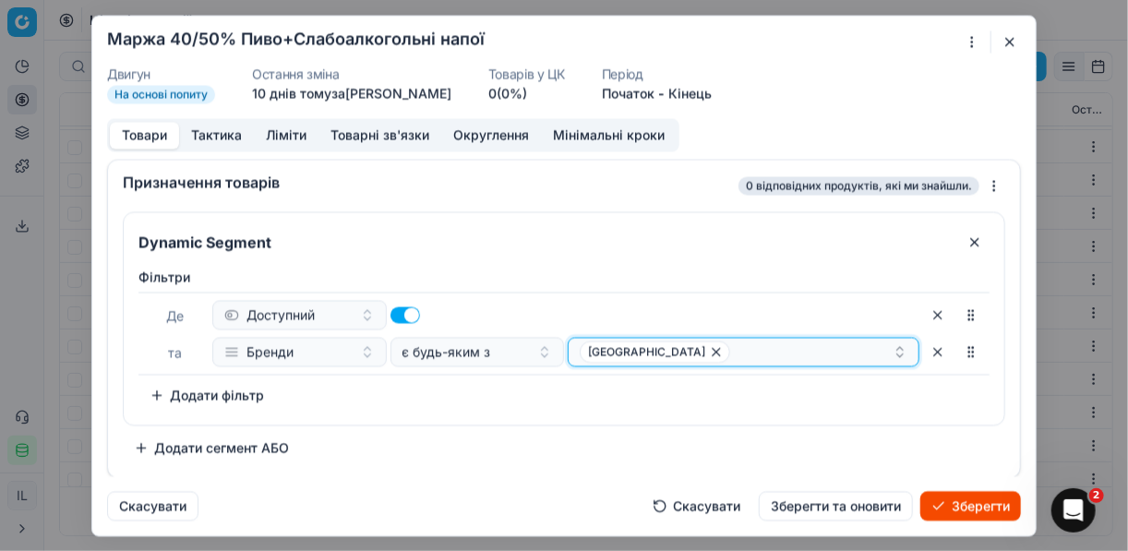
click at [709, 350] on icon "button" at bounding box center [716, 351] width 15 height 15
click at [641, 343] on button "Select a value" at bounding box center [744, 352] width 352 height 30
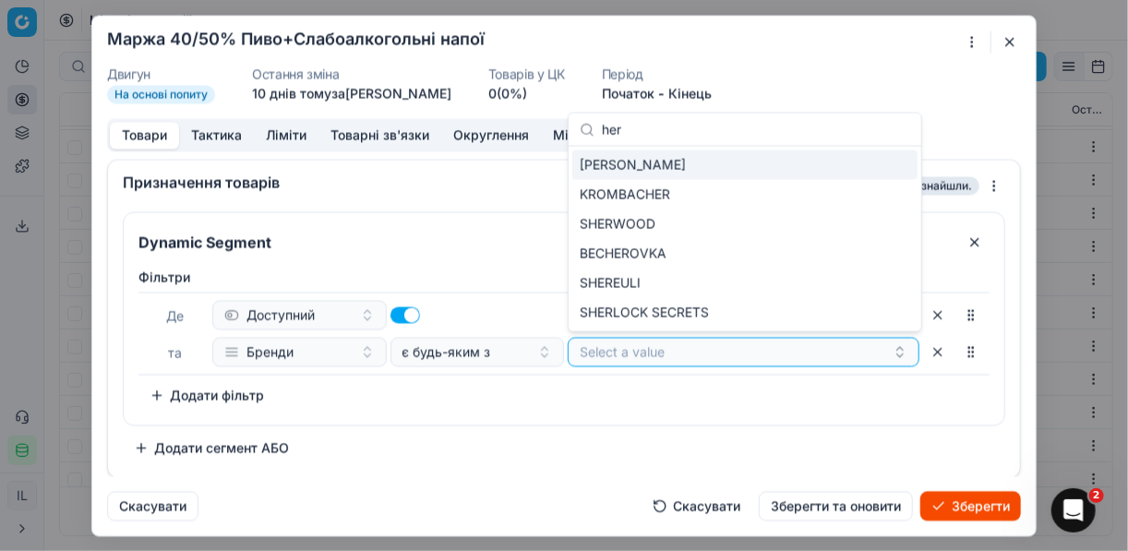
type input "her"
click at [686, 162] on span "HERMANN MULLER" at bounding box center [633, 165] width 106 height 18
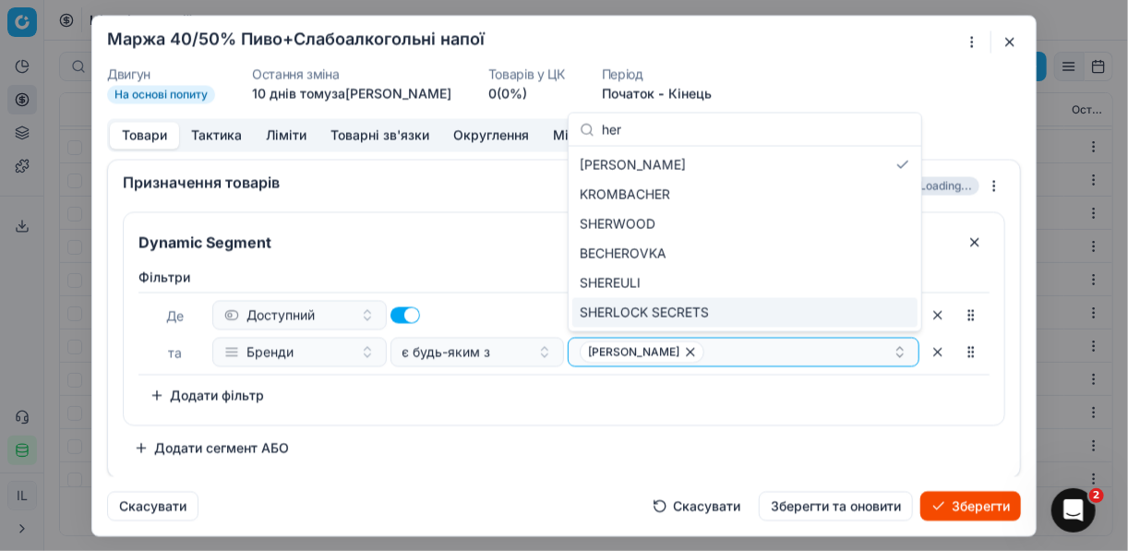
click at [493, 397] on div "Фiльтри Де Доступний та Бренди є будь-яким з HERMANN MULLER To pick up a sortab…" at bounding box center [564, 339] width 851 height 142
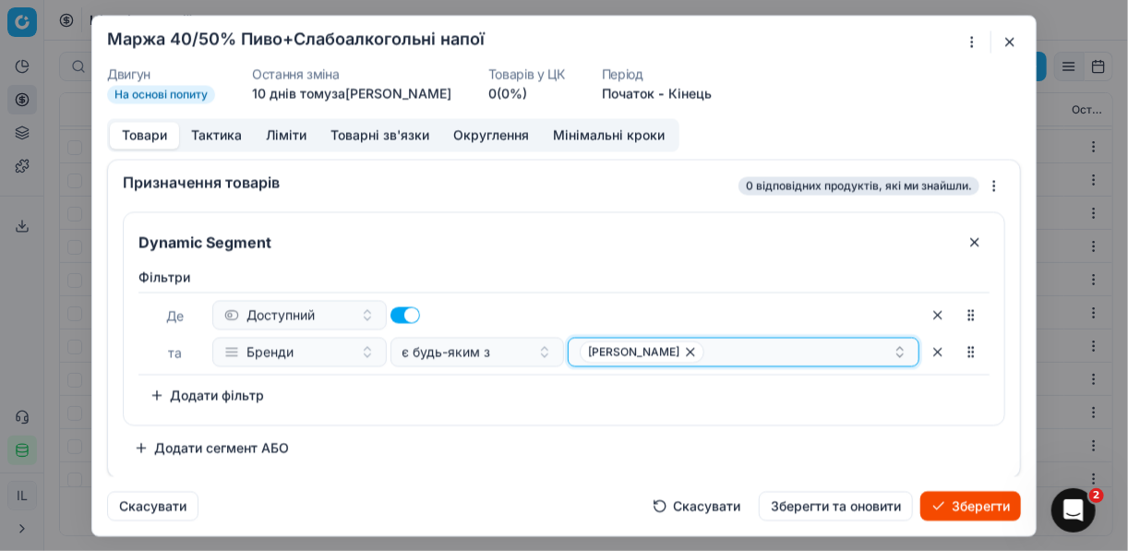
click at [745, 351] on div "HERMANN MULLER" at bounding box center [736, 352] width 313 height 22
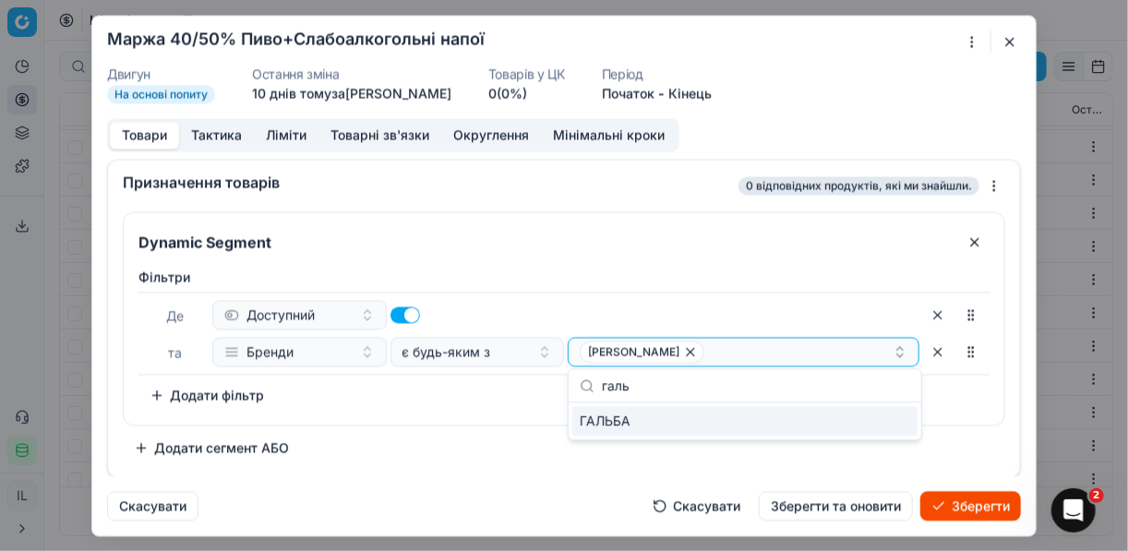
type input "галь"
click at [863, 423] on div "ГАЛЬБА" at bounding box center [744, 421] width 345 height 30
click at [473, 403] on div "Фiльтри Де Доступний та Бренди є будь-яким з HERMANN MULLER ГАЛЬБА To pick up a…" at bounding box center [564, 339] width 851 height 142
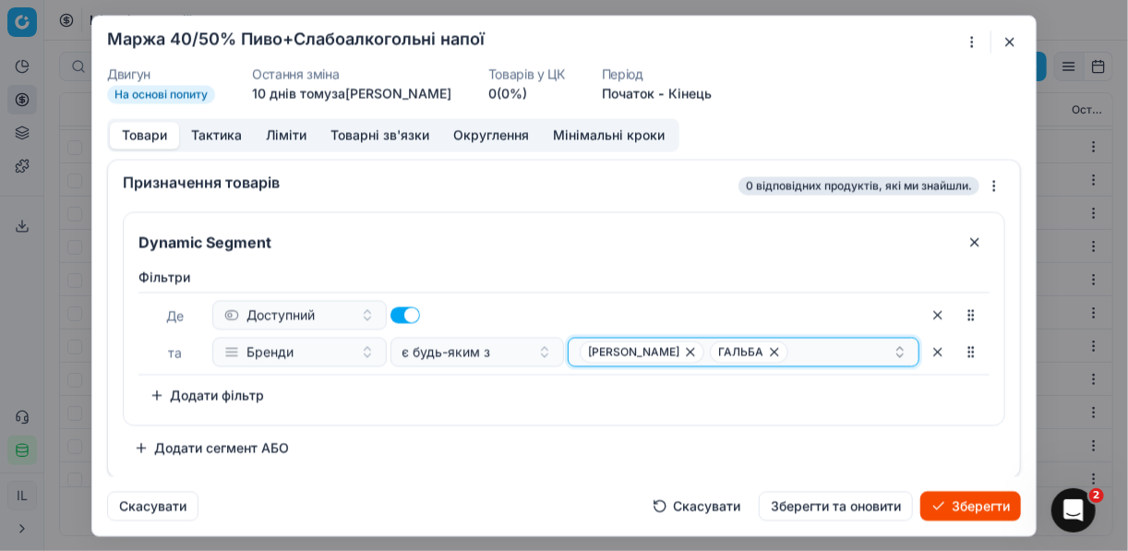
click at [809, 358] on div "HERMANN MULLER ГАЛЬБА" at bounding box center [736, 352] width 313 height 22
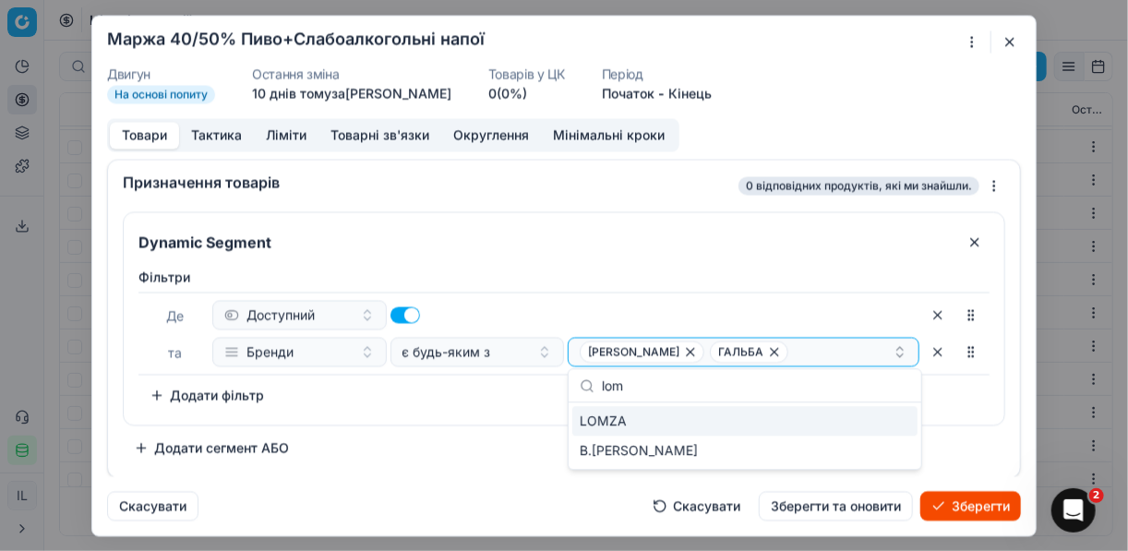
type input "lom"
drag, startPoint x: 855, startPoint y: 423, endPoint x: 813, endPoint y: 422, distance: 41.6
click at [853, 423] on div "LOMZA" at bounding box center [744, 421] width 345 height 30
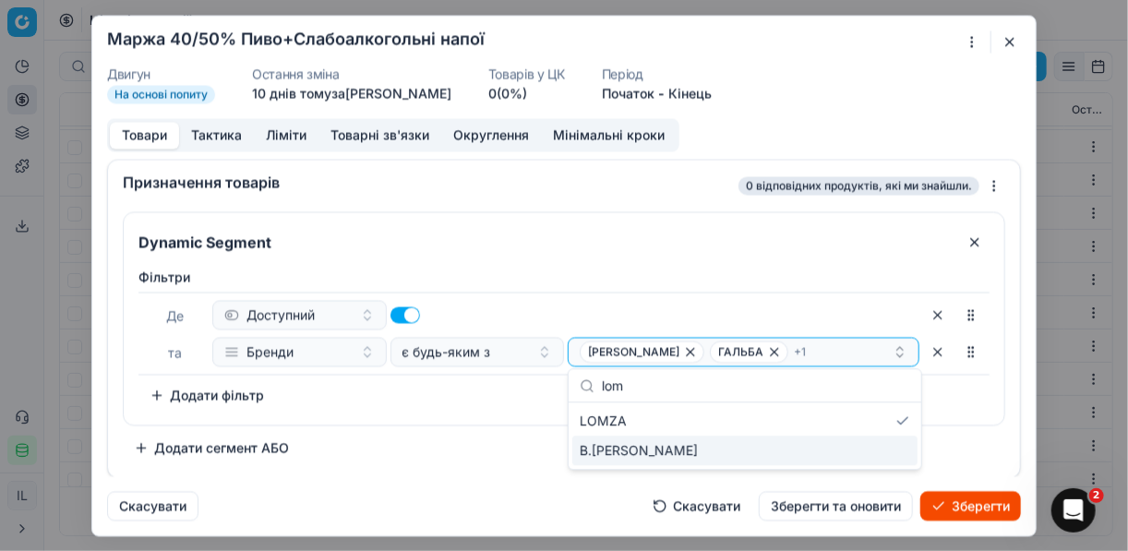
click at [515, 441] on div "Dynamic Segment Фiльтри Де Доступний та Бренди є будь-яким з HERMANN MULLER ГАЛ…" at bounding box center [564, 336] width 883 height 251
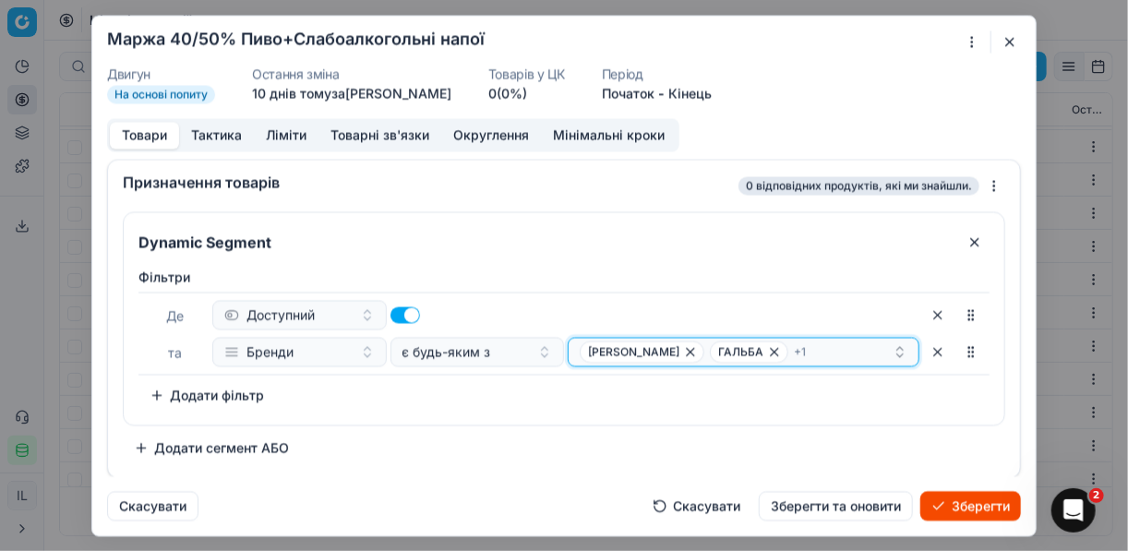
click at [842, 345] on div "HERMANN MULLER ГАЛЬБА + 1" at bounding box center [736, 352] width 313 height 22
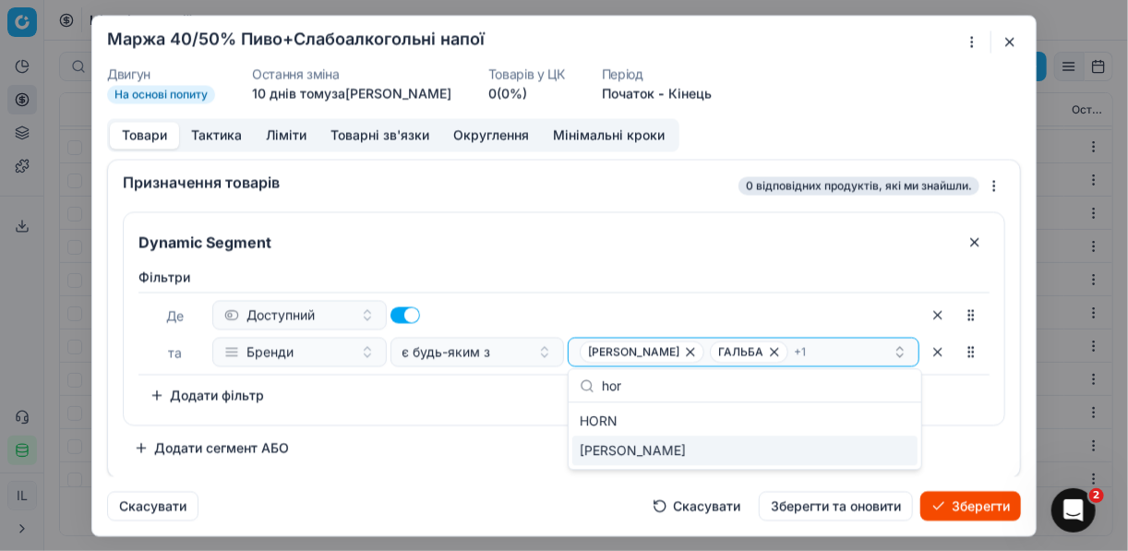
type input "hor"
click at [887, 454] on div "HORN DISEL" at bounding box center [744, 451] width 345 height 30
click at [495, 436] on div "Dynamic Segment Фiльтри Де Доступний та Бренди є будь-яким з HERMANN MULLER ГАЛ…" at bounding box center [564, 336] width 883 height 251
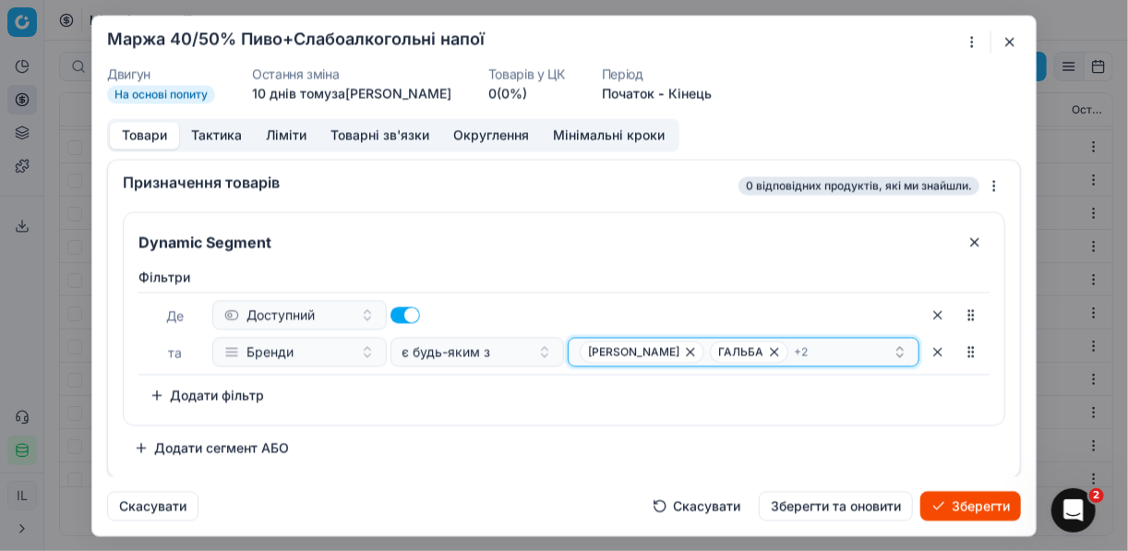
click at [849, 352] on div "HERMANN MULLER ГАЛЬБА + 2" at bounding box center [736, 352] width 313 height 22
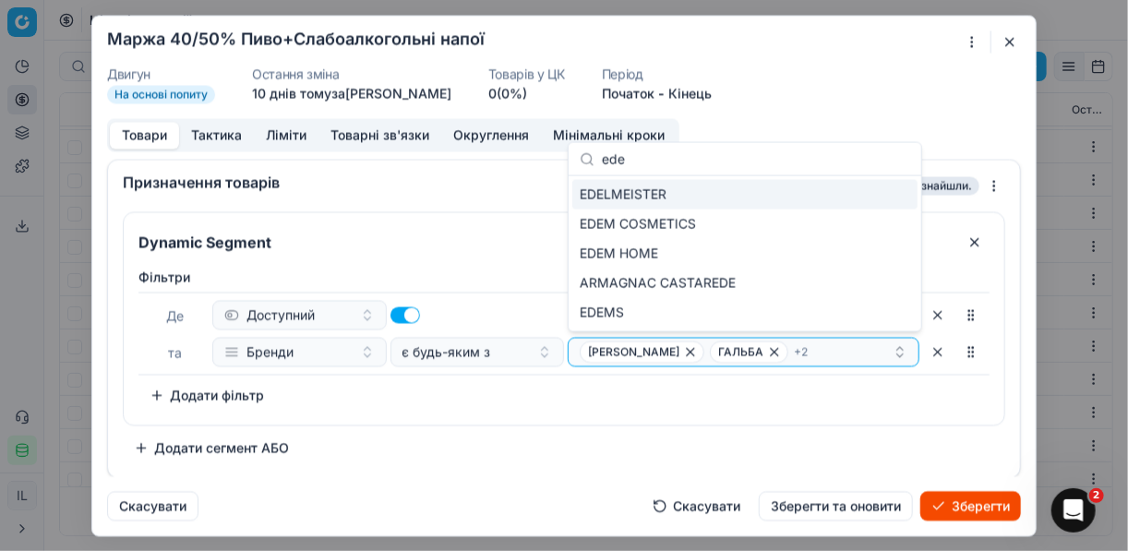
type input "ede"
click at [886, 196] on div "EDELMEISTER" at bounding box center [744, 195] width 345 height 30
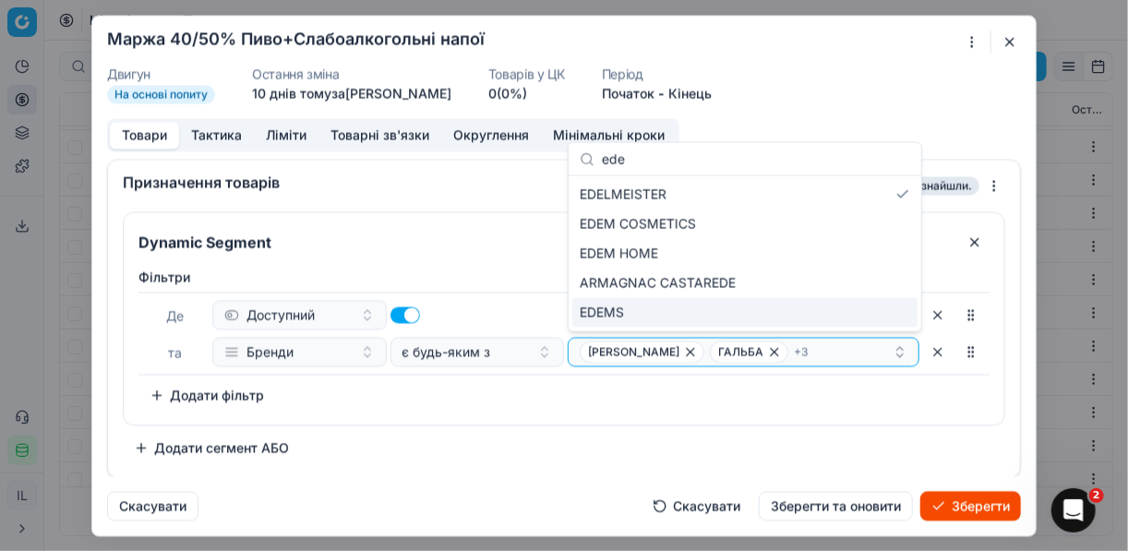
click at [640, 406] on div "Фiльтри Де Доступний та Бренди є будь-яким з HERMANN MULLER ГАЛЬБА + 3 To pick …" at bounding box center [564, 339] width 851 height 142
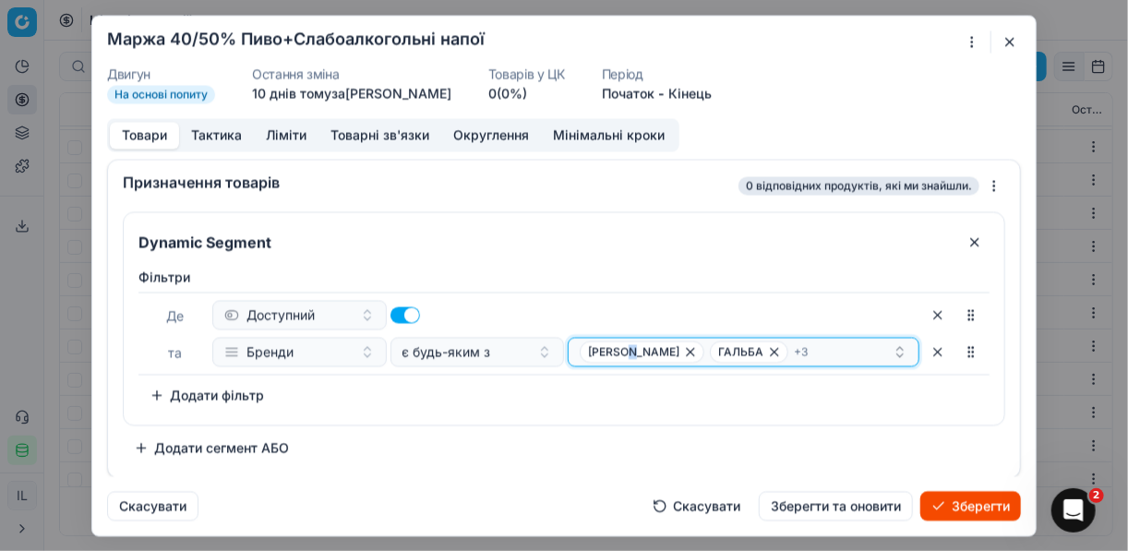
click at [840, 345] on div "HERMANN MULLER ГАЛЬБА + 3" at bounding box center [736, 352] width 313 height 22
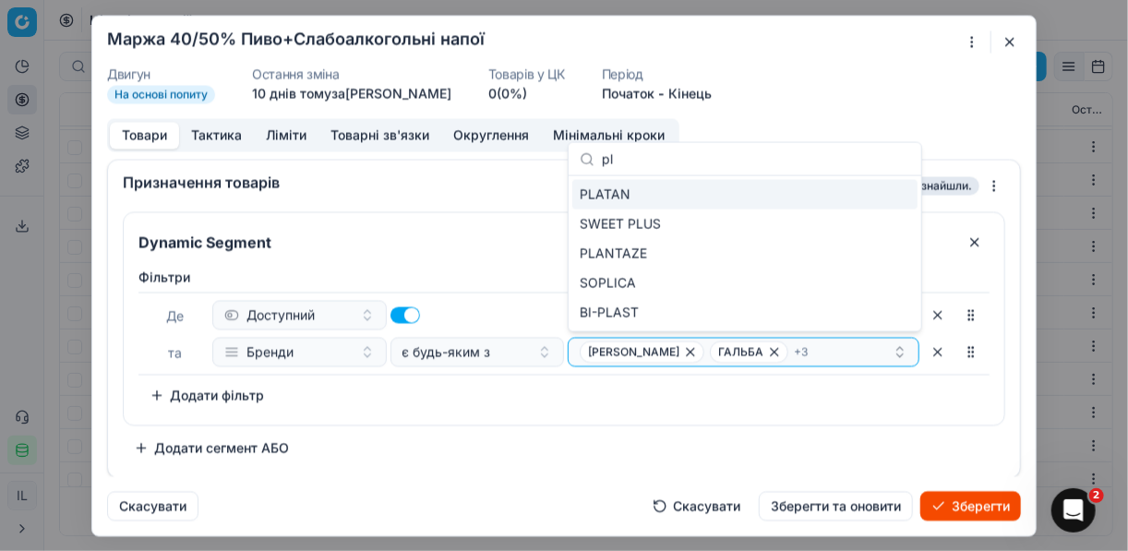
type input "pl"
click at [902, 186] on div "PLATAN" at bounding box center [744, 195] width 345 height 30
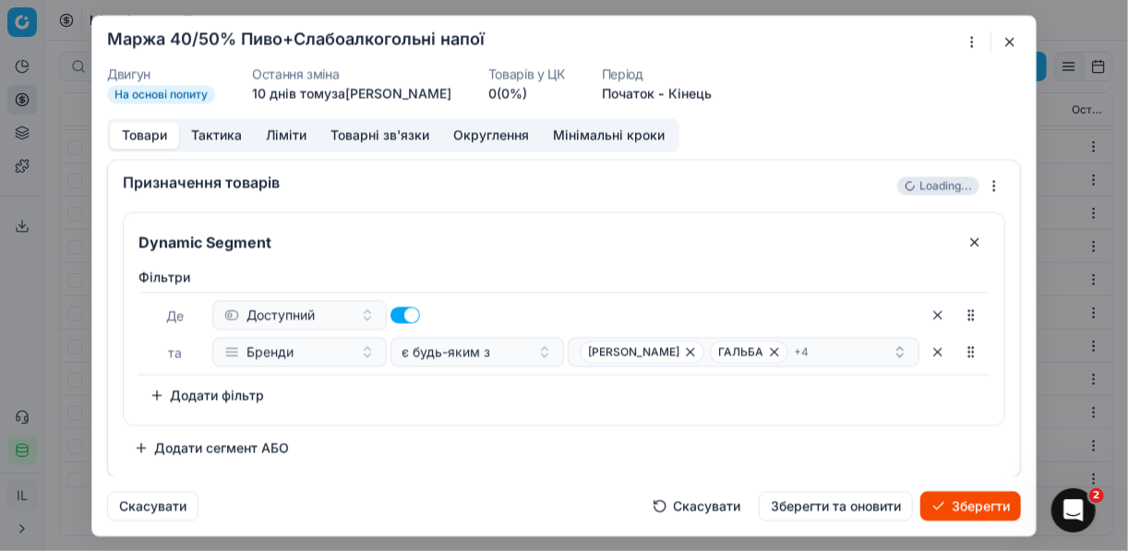
click at [550, 404] on div "Фiльтри Де Доступний та Бренди є будь-яким з HERMANN MULLER ГАЛЬБА + 4 To pick …" at bounding box center [564, 339] width 851 height 142
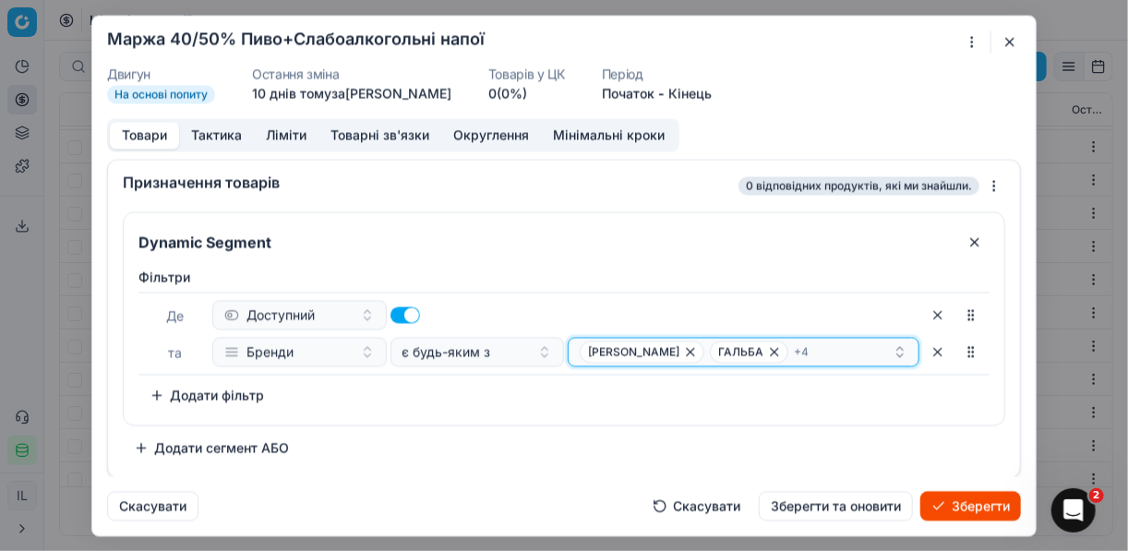
click at [842, 346] on div "HERMANN MULLER ГАЛЬБА + 4" at bounding box center [736, 352] width 313 height 22
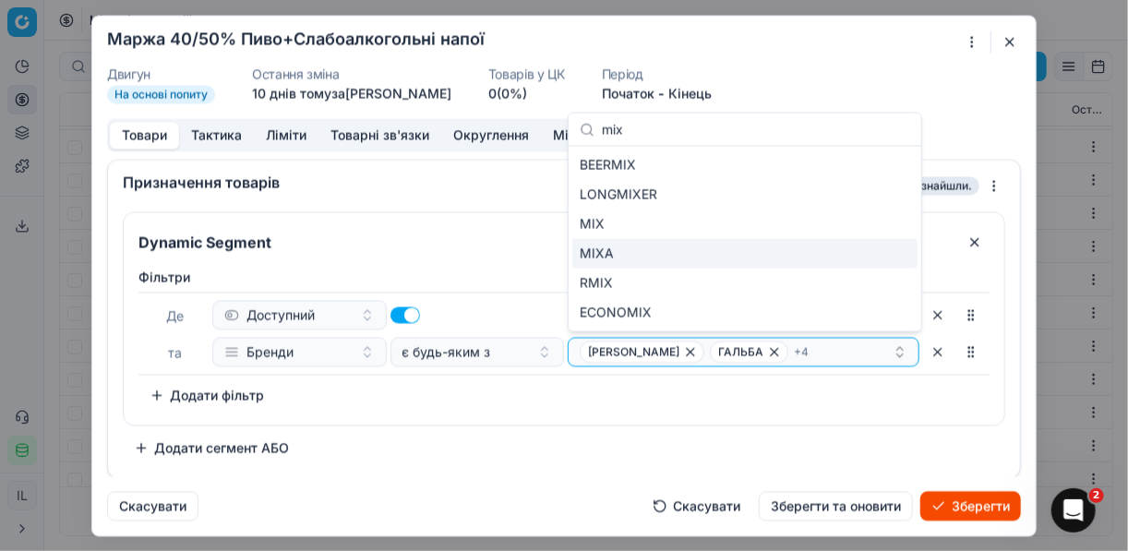
type input "mix"
click at [855, 255] on div "MIXA" at bounding box center [744, 254] width 345 height 30
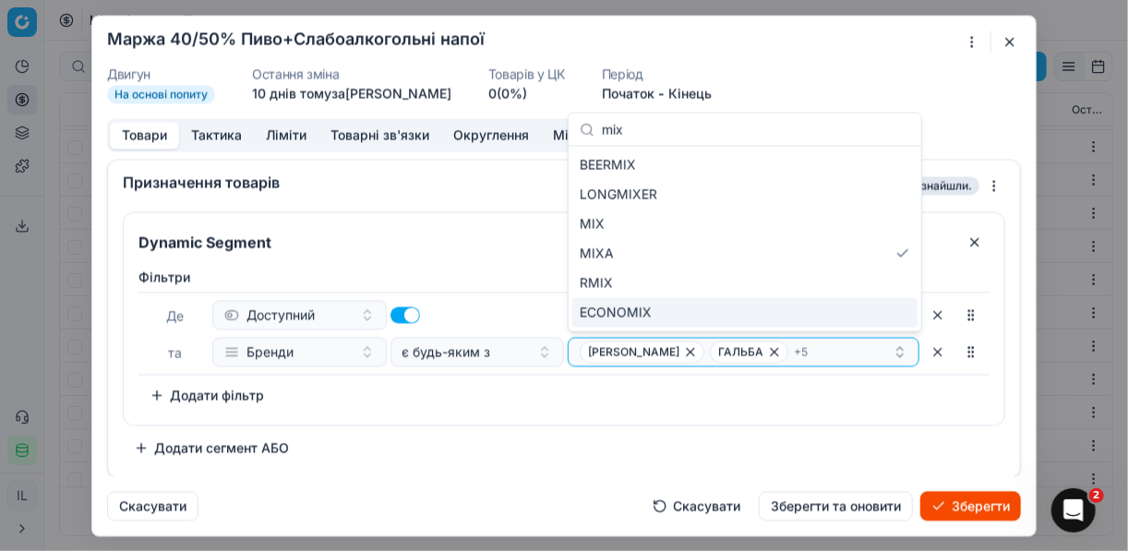
click at [794, 393] on div "Фiльтри Де Доступний та Бренди є будь-яким з HERMANN MULLER ГАЛЬБА + 5 To pick …" at bounding box center [564, 339] width 851 height 142
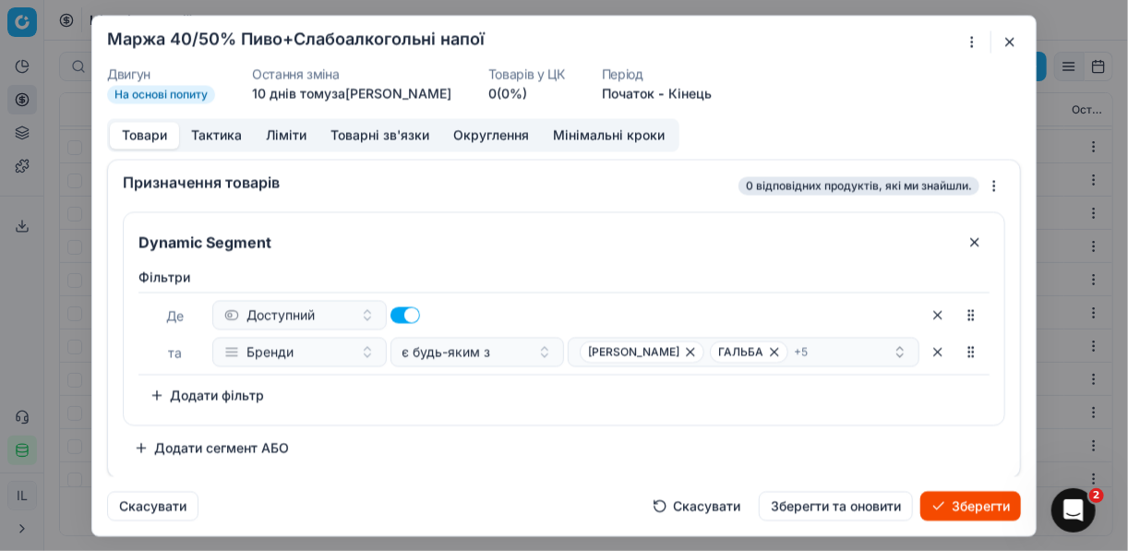
click at [281, 133] on button "Ліміти" at bounding box center [286, 135] width 65 height 27
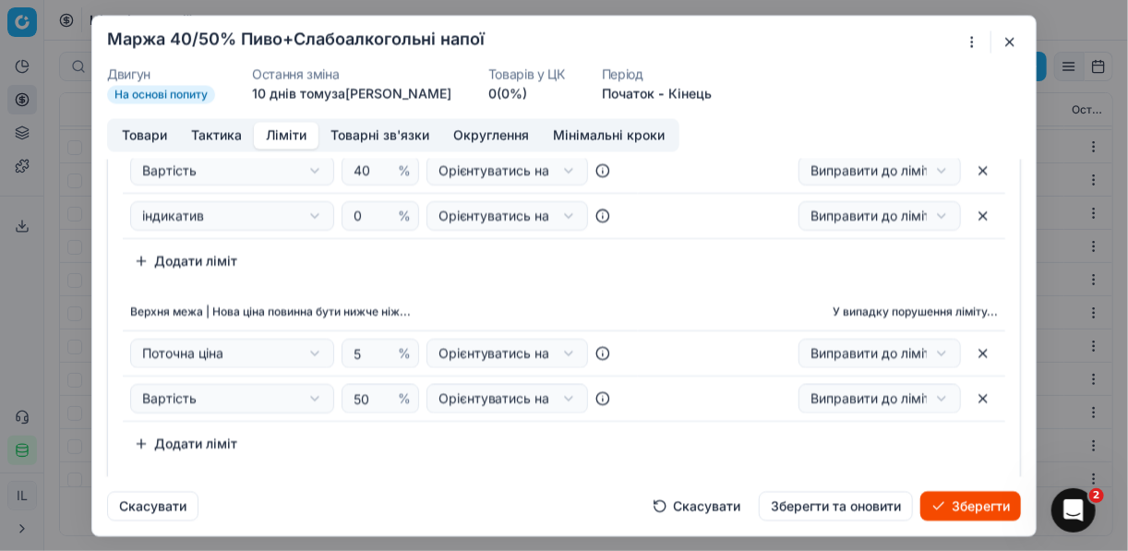
click at [980, 507] on button "Зберегти" at bounding box center [971, 506] width 101 height 30
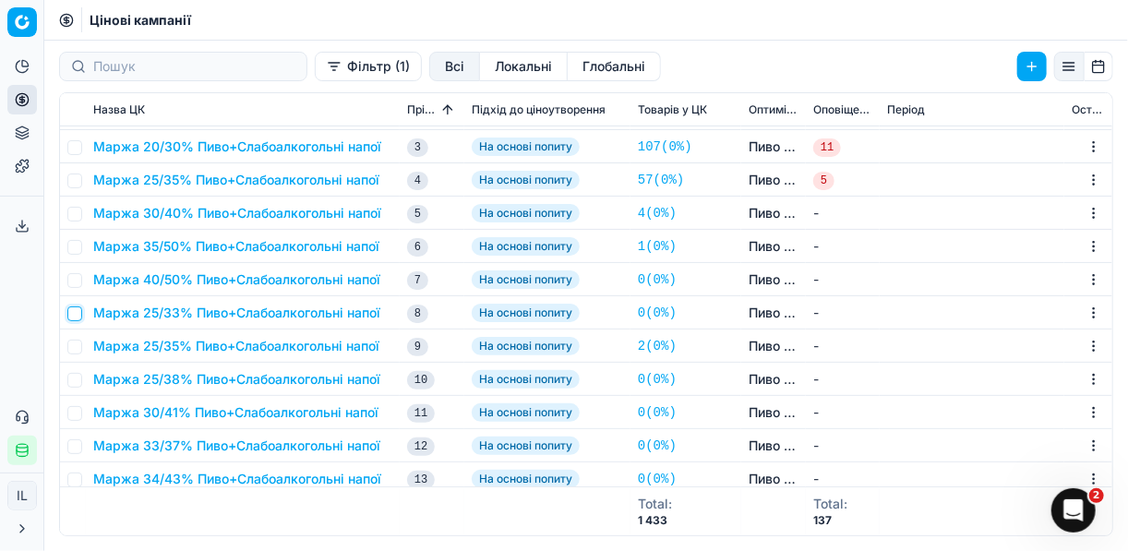
click at [73, 311] on input "checkbox" at bounding box center [74, 314] width 15 height 15
checkbox input "true"
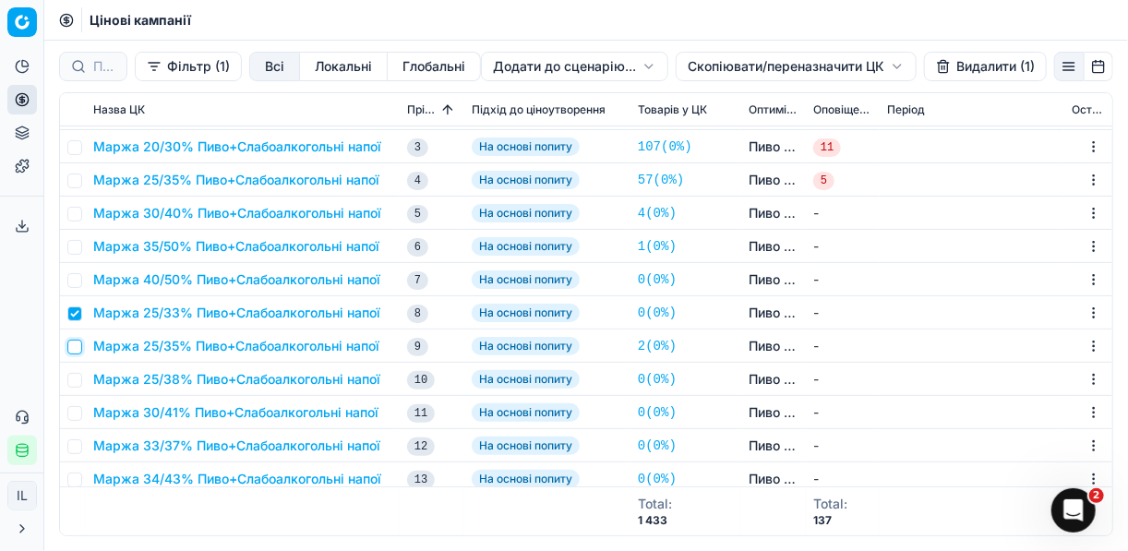
drag, startPoint x: 75, startPoint y: 347, endPoint x: 80, endPoint y: 372, distance: 25.5
click at [75, 349] on input "checkbox" at bounding box center [74, 347] width 15 height 15
checkbox input "true"
click at [78, 379] on input "checkbox" at bounding box center [74, 380] width 15 height 15
checkbox input "true"
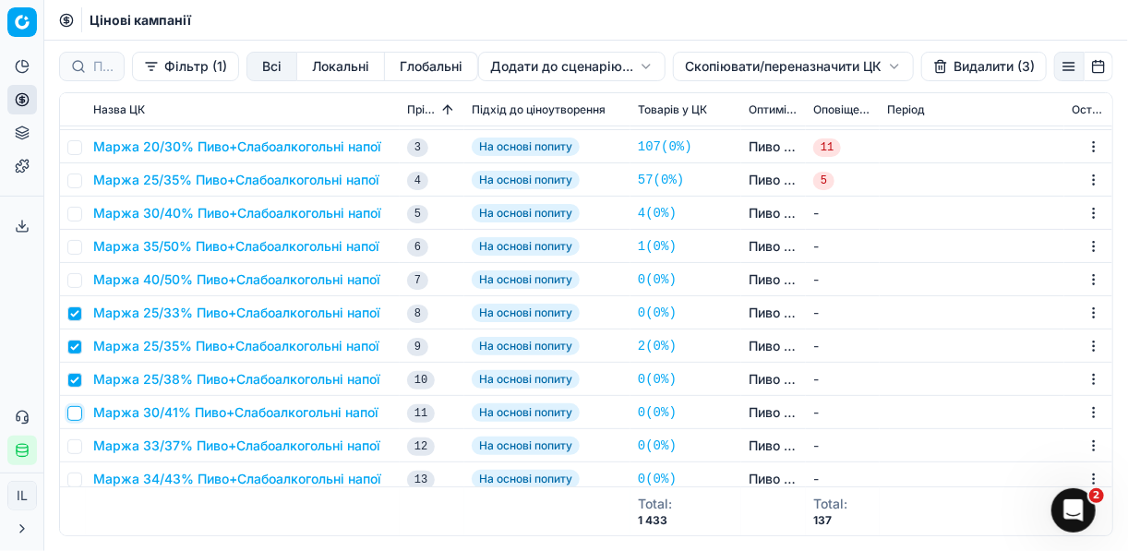
click at [73, 409] on input "checkbox" at bounding box center [74, 413] width 15 height 15
drag, startPoint x: 70, startPoint y: 407, endPoint x: 77, endPoint y: 391, distance: 17.8
click at [70, 406] on input "checkbox" at bounding box center [74, 413] width 15 height 15
checkbox input "false"
drag, startPoint x: 76, startPoint y: 375, endPoint x: 71, endPoint y: 359, distance: 16.4
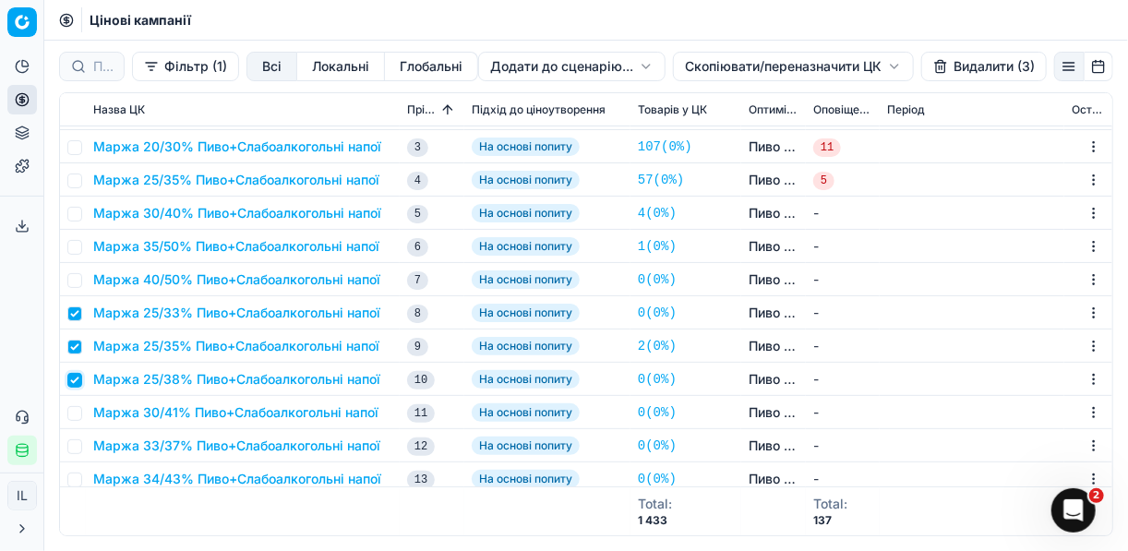
click at [75, 375] on input "checkbox" at bounding box center [74, 380] width 15 height 15
checkbox input "false"
drag, startPoint x: 74, startPoint y: 346, endPoint x: 77, endPoint y: 330, distance: 16.8
click at [75, 346] on input "checkbox" at bounding box center [74, 347] width 15 height 15
checkbox input "false"
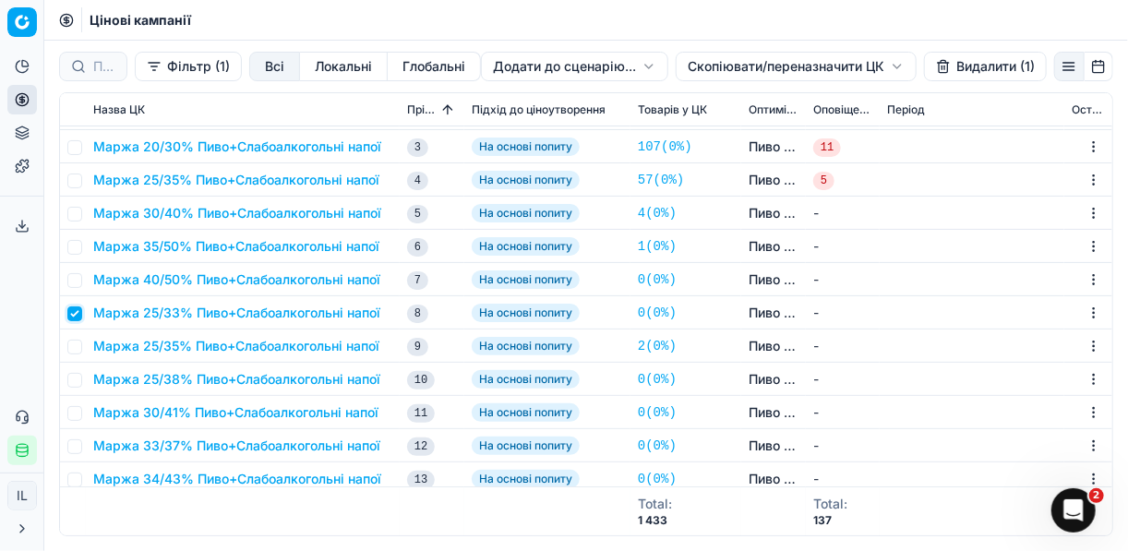
click at [76, 315] on input "checkbox" at bounding box center [74, 314] width 15 height 15
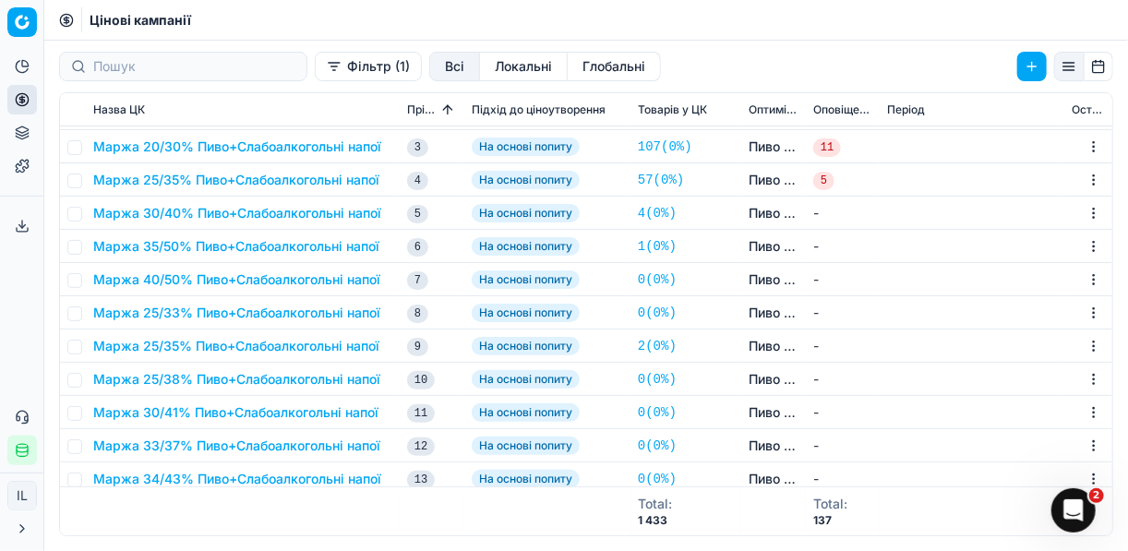
click at [360, 276] on button "Маржа 40/50% Пиво+Слабоалкогольні напої" at bounding box center [236, 280] width 287 height 18
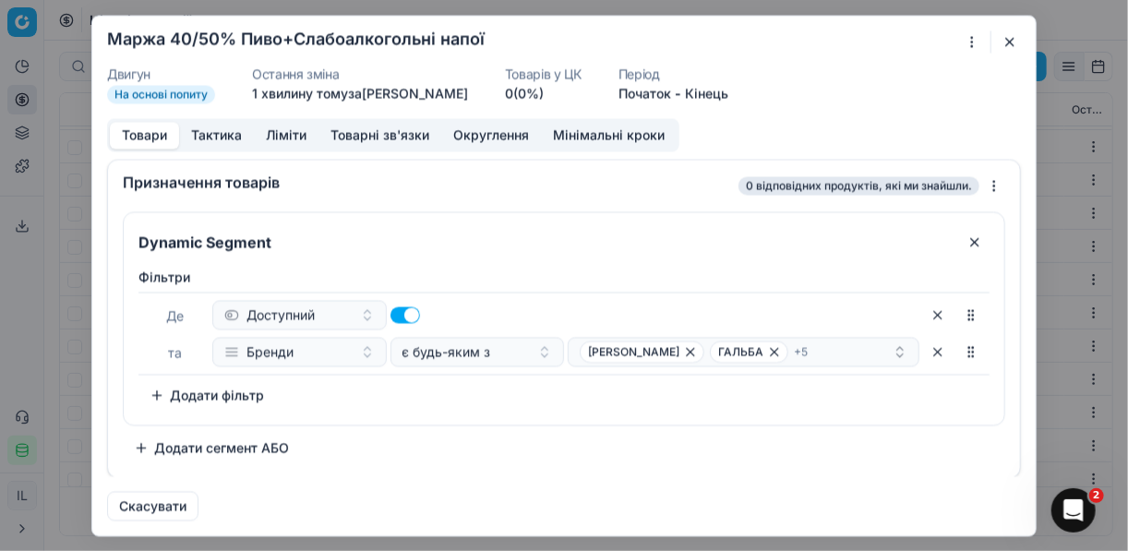
click at [360, 276] on label "Фiльтри" at bounding box center [564, 277] width 851 height 18
click at [1012, 37] on button "button" at bounding box center [1010, 41] width 22 height 22
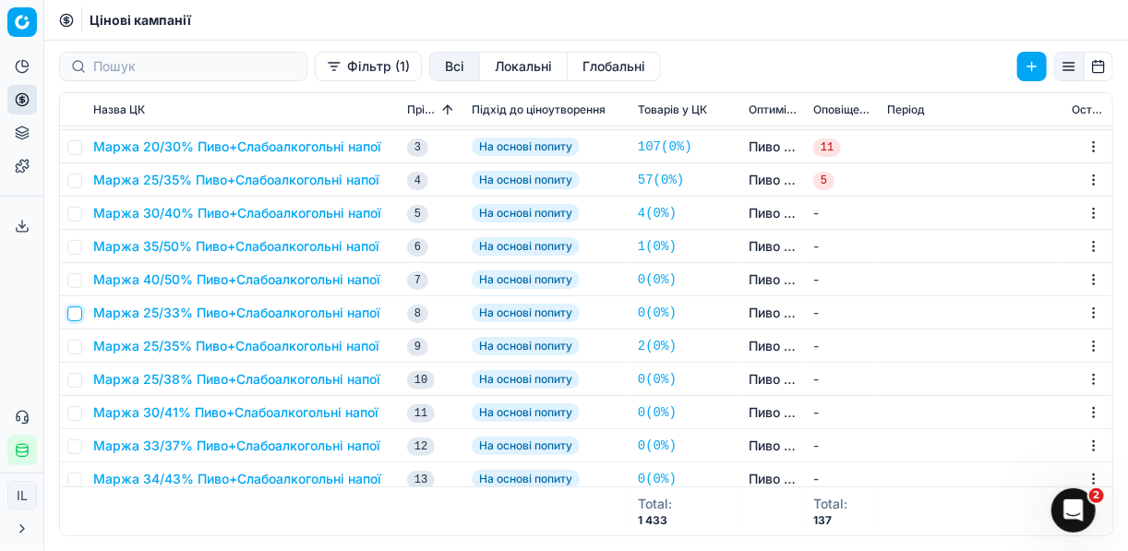
click at [77, 314] on input "checkbox" at bounding box center [74, 314] width 15 height 15
checkbox input "true"
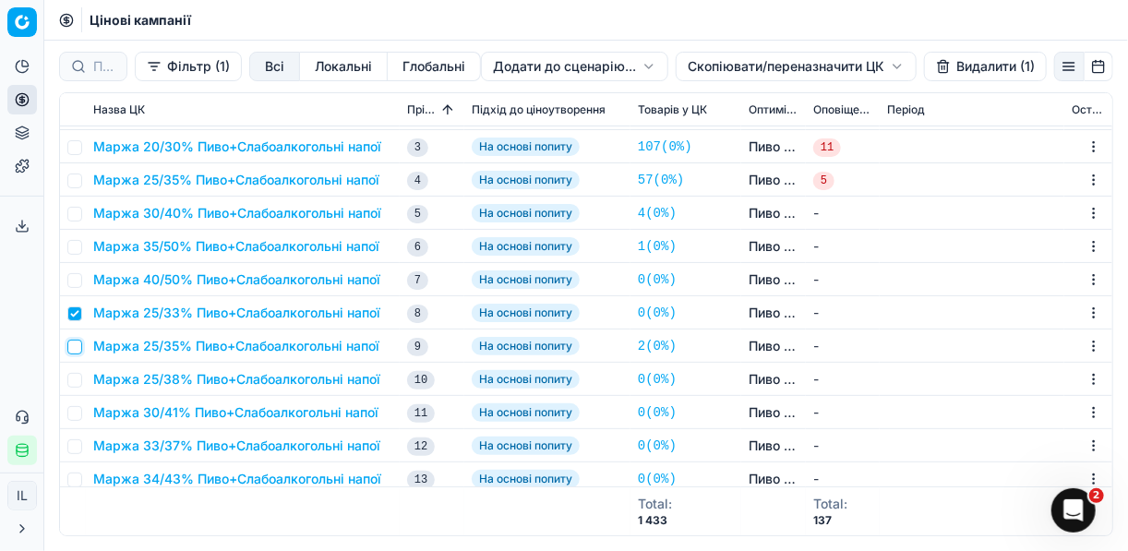
click at [78, 342] on input "checkbox" at bounding box center [74, 347] width 15 height 15
checkbox input "true"
click at [79, 379] on input "checkbox" at bounding box center [74, 380] width 15 height 15
checkbox input "true"
click at [75, 409] on input "checkbox" at bounding box center [74, 413] width 15 height 15
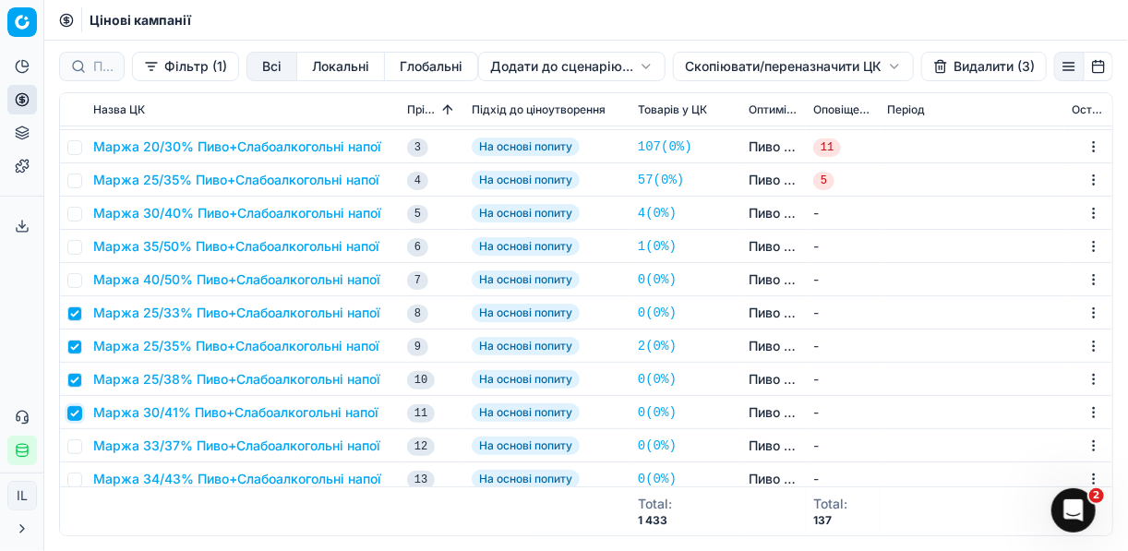
checkbox input "true"
drag, startPoint x: 72, startPoint y: 445, endPoint x: 113, endPoint y: 430, distance: 43.2
click at [73, 445] on input "checkbox" at bounding box center [74, 447] width 15 height 15
checkbox input "true"
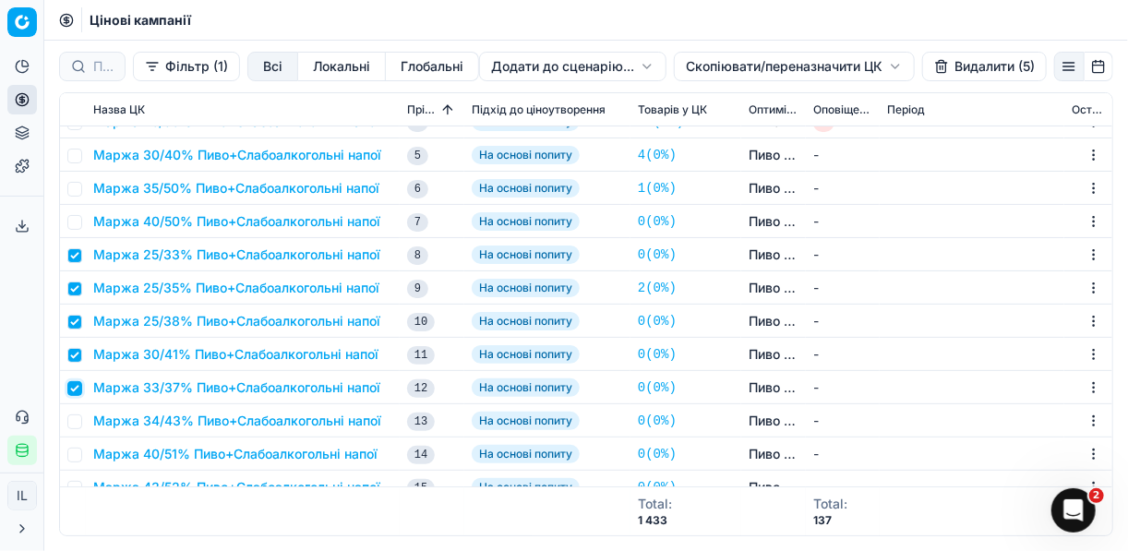
scroll to position [3026, 0]
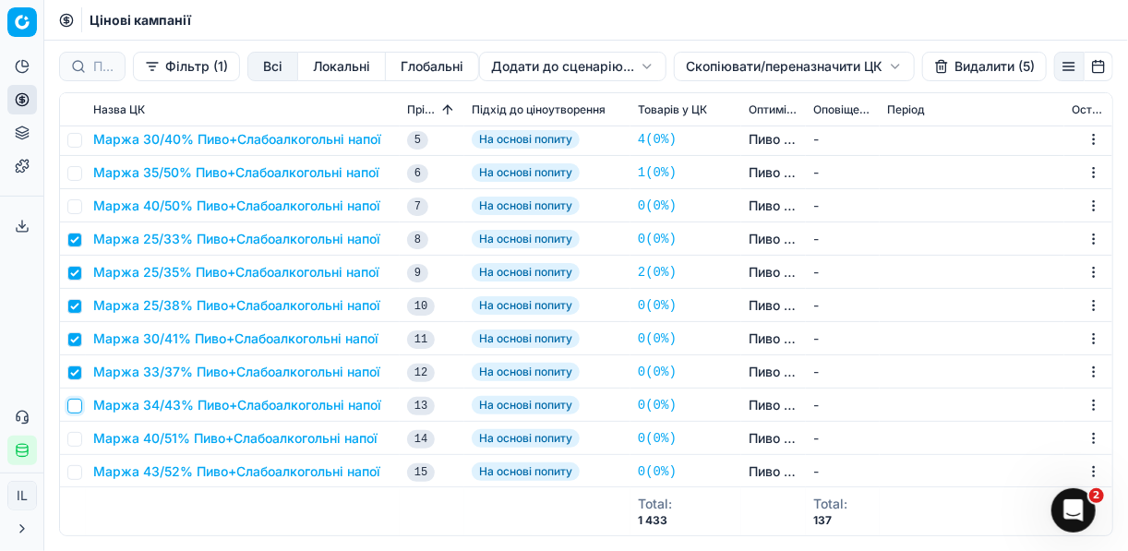
click at [78, 404] on input "checkbox" at bounding box center [74, 406] width 15 height 15
checkbox input "true"
click at [77, 433] on input "checkbox" at bounding box center [74, 439] width 15 height 15
checkbox input "true"
click at [70, 470] on input "checkbox" at bounding box center [74, 472] width 15 height 15
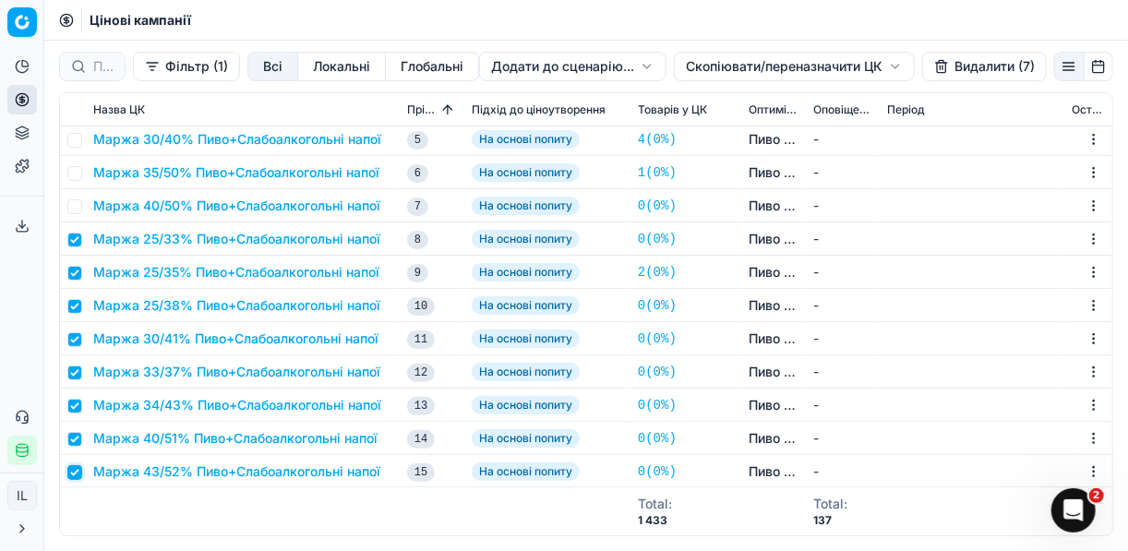
checkbox input "true"
click at [963, 66] on button "Видалити (8)" at bounding box center [985, 67] width 126 height 30
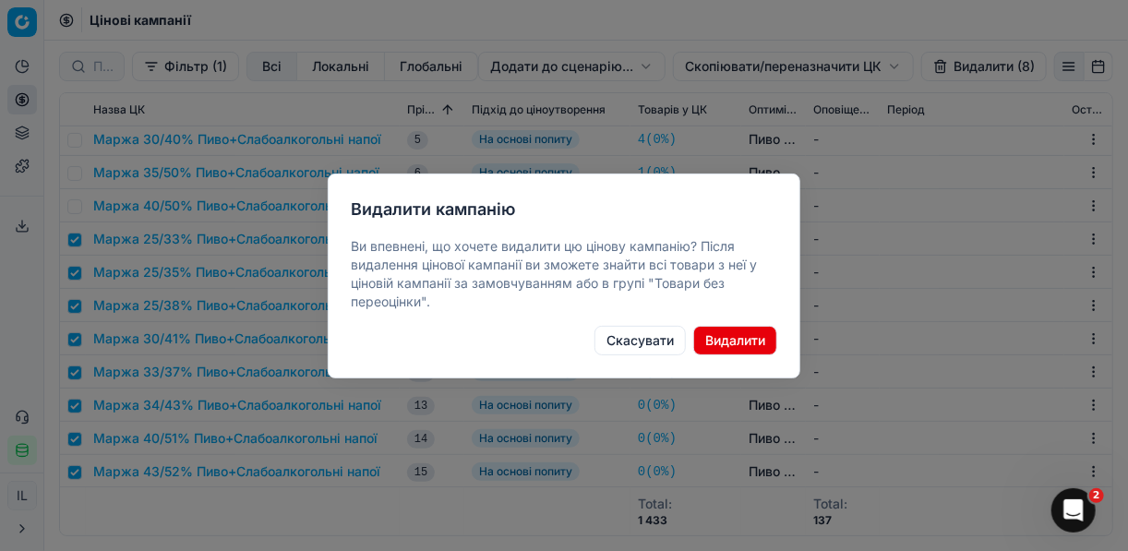
click at [743, 342] on button "Видалити" at bounding box center [735, 341] width 84 height 30
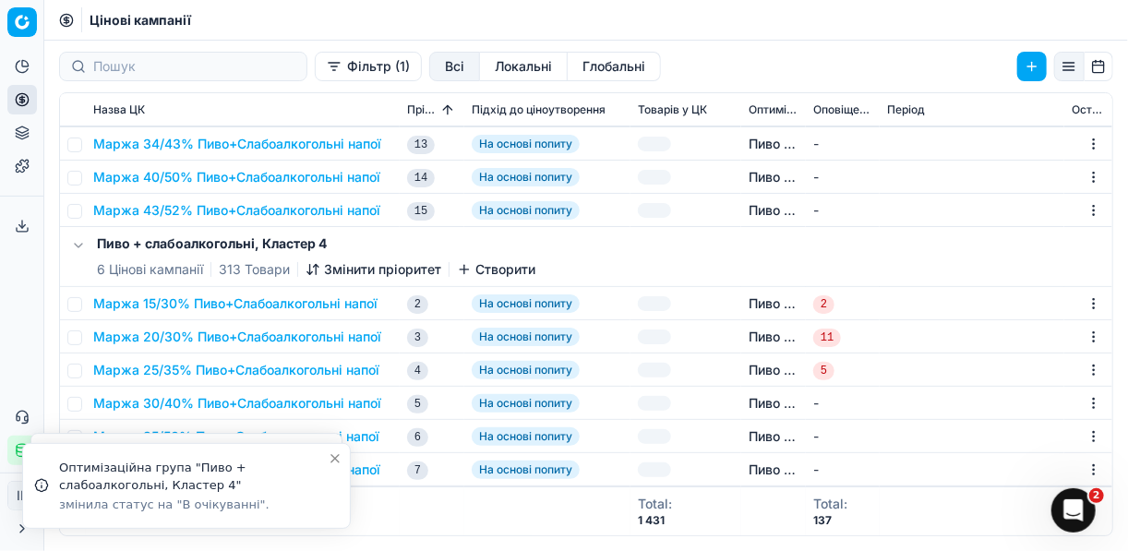
scroll to position [2760, 0]
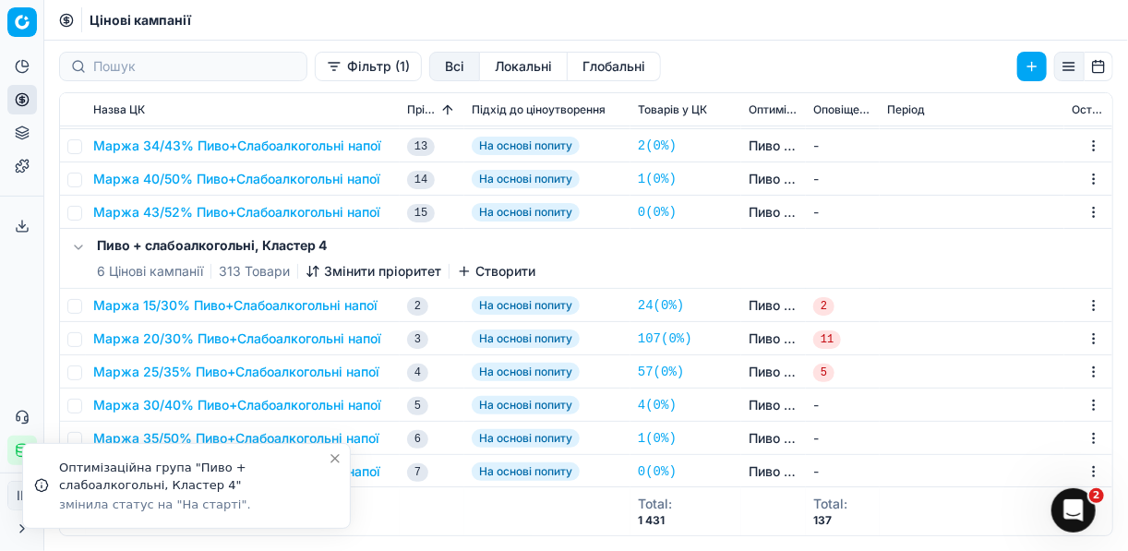
click at [247, 338] on button "Маржа 20/30% Пиво+Слабоалкогольні напої" at bounding box center [237, 339] width 288 height 18
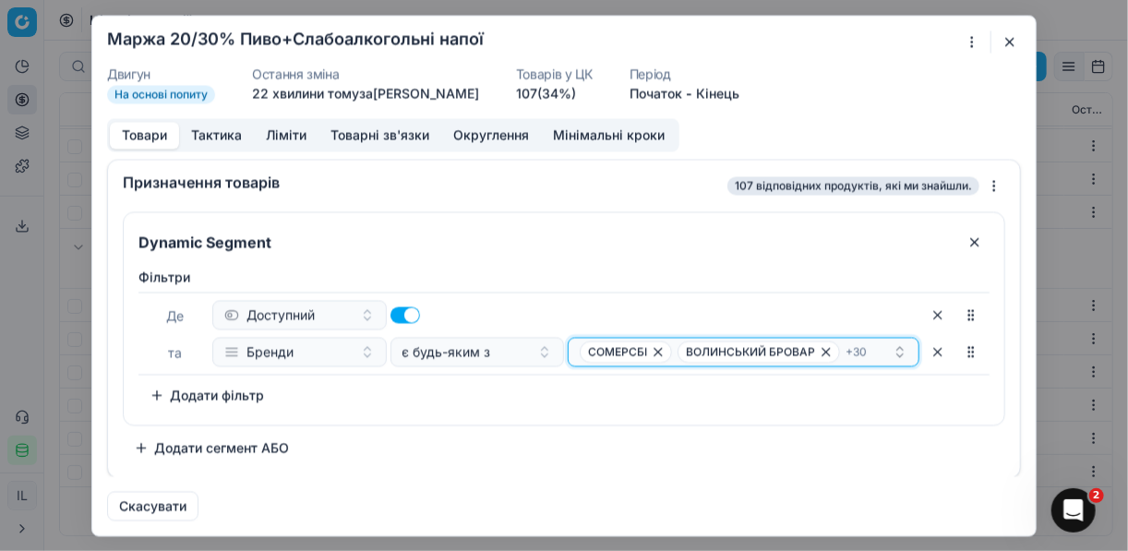
click at [870, 347] on div "СОМЕРСБІ ВОЛИНСЬКИЙ БРОВАР + 30" at bounding box center [736, 352] width 313 height 22
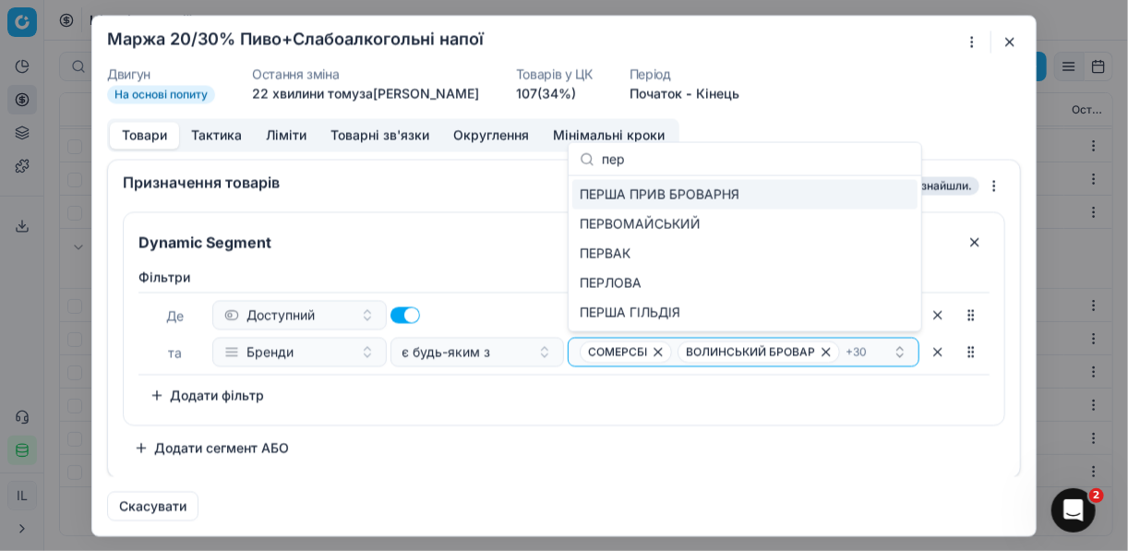
type input "пер"
click at [884, 187] on div "ПЕРША ПРИВ БРОВАРНЯ" at bounding box center [744, 195] width 345 height 30
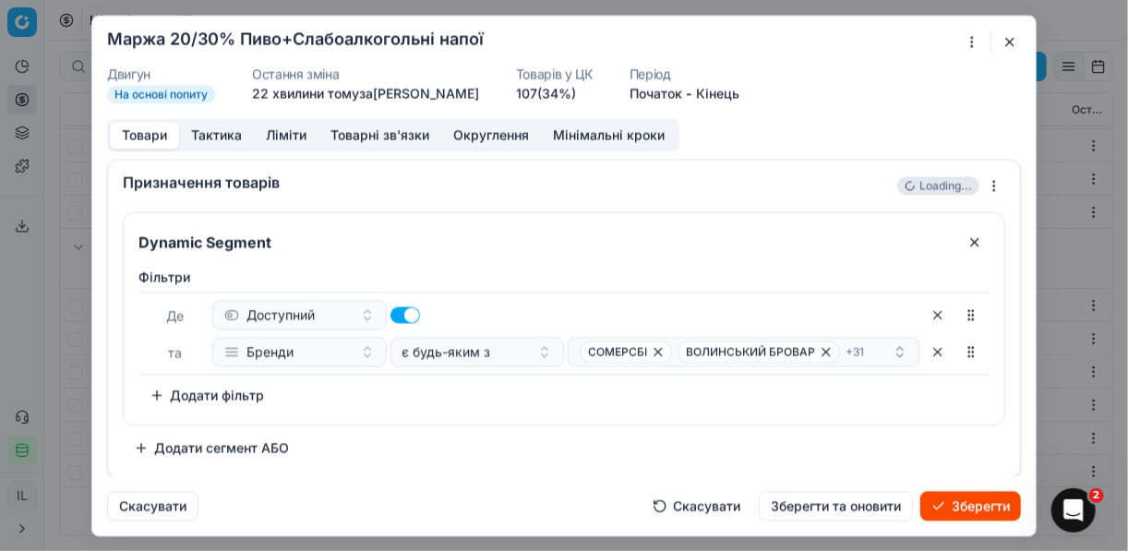
click at [984, 510] on button "Зберегти" at bounding box center [971, 506] width 101 height 30
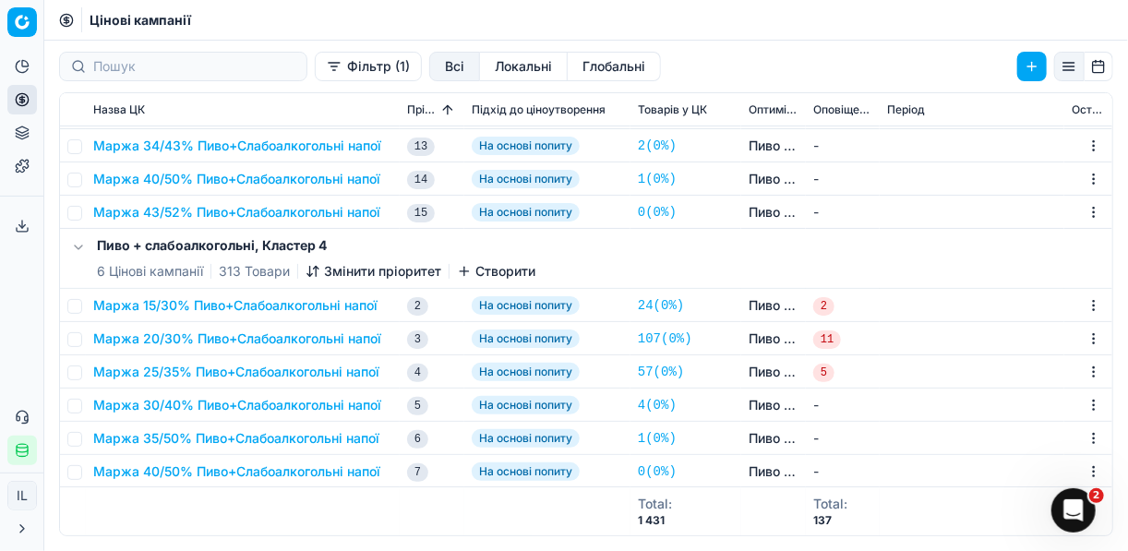
click at [243, 340] on button "Маржа 20/30% Пиво+Слабоалкогольні напої" at bounding box center [237, 339] width 288 height 18
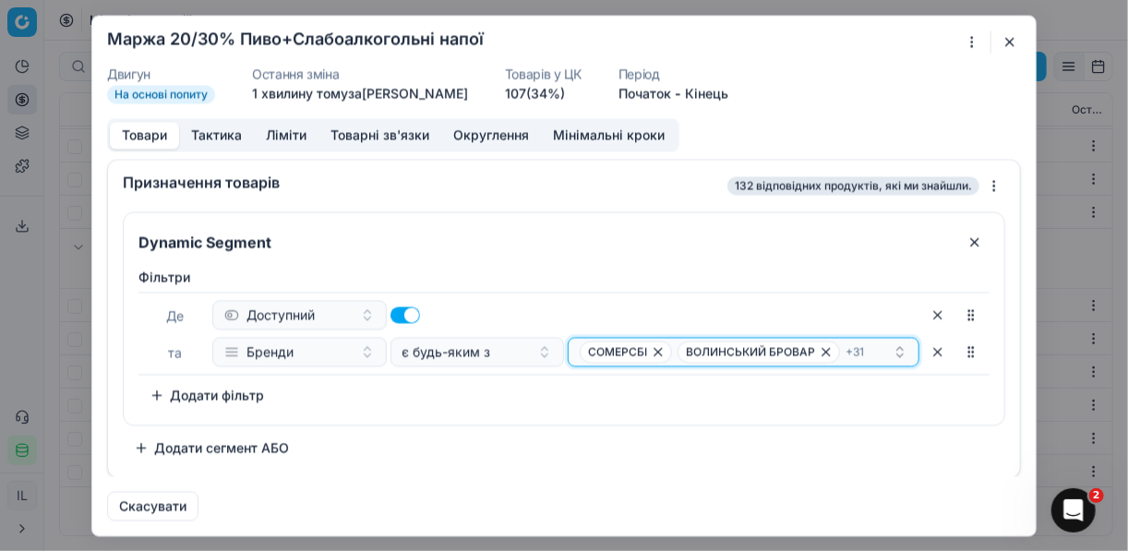
click at [868, 352] on div "СОМЕРСБІ ВОЛИНСЬКИЙ БРОВАР + 31" at bounding box center [736, 352] width 313 height 22
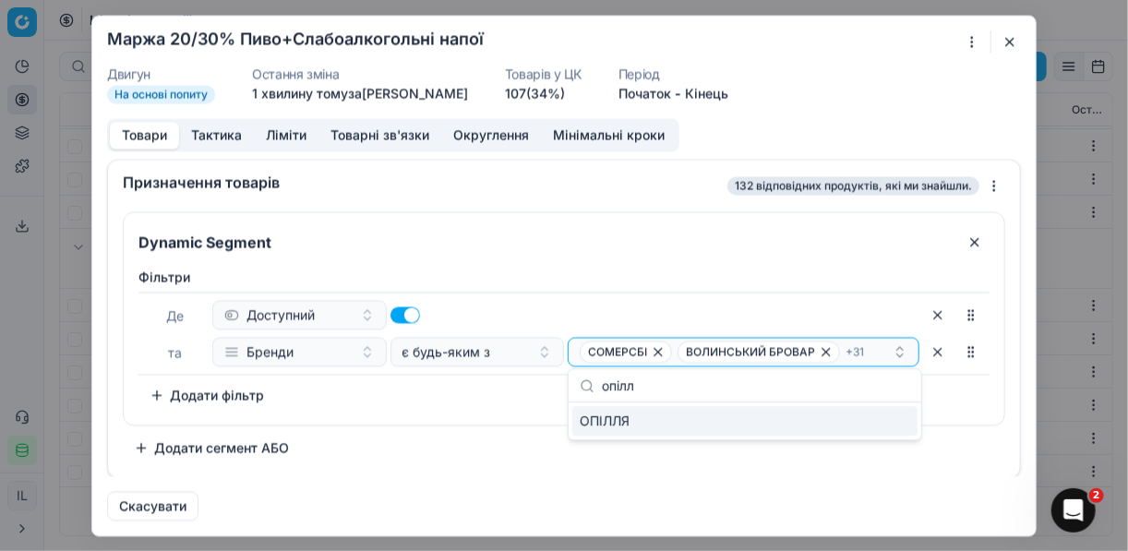
type input "опілл"
click at [895, 423] on div "ОПІЛЛЯ" at bounding box center [744, 421] width 345 height 30
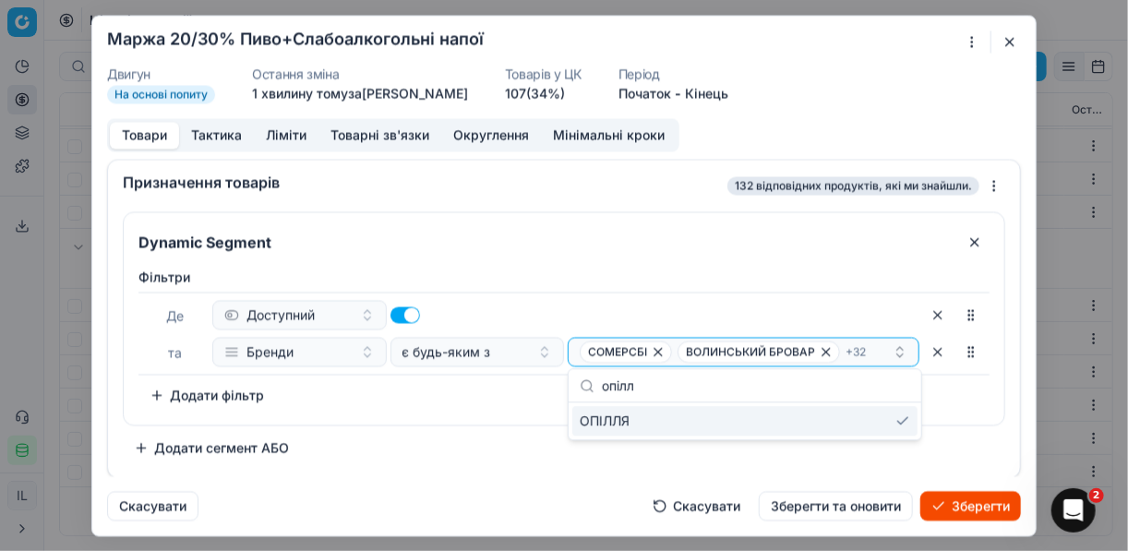
click at [721, 460] on div "Dynamic Segment Фiльтри Де Доступний та Бренди є будь-яким з СОМЕРСБІ ВОЛИНСЬКИ…" at bounding box center [564, 340] width 912 height 273
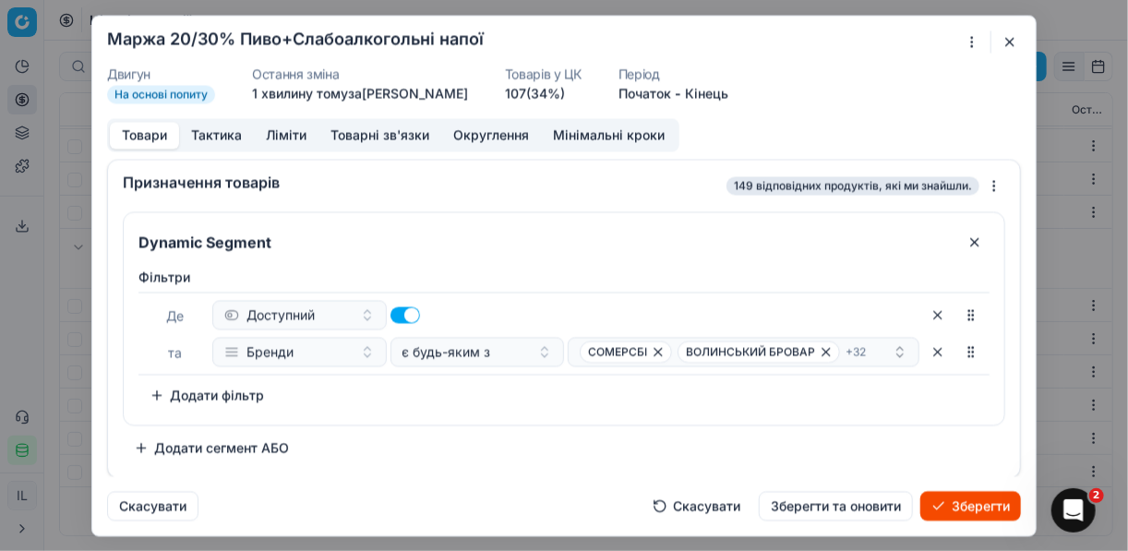
click at [952, 509] on button "Зберегти" at bounding box center [971, 506] width 101 height 30
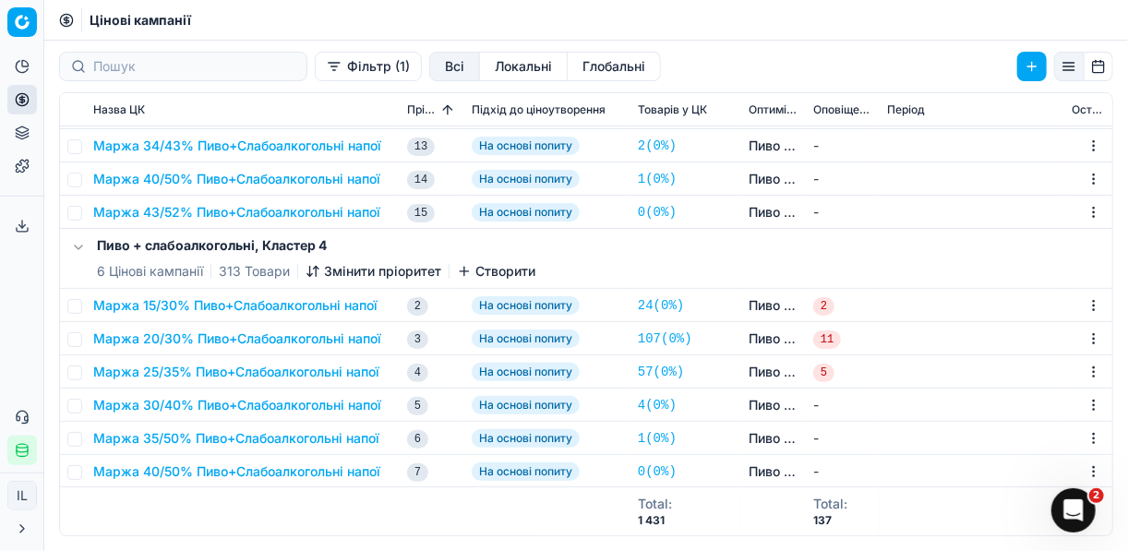
click at [220, 337] on button "Маржа 20/30% Пиво+Слабоалкогольні напої" at bounding box center [237, 339] width 288 height 18
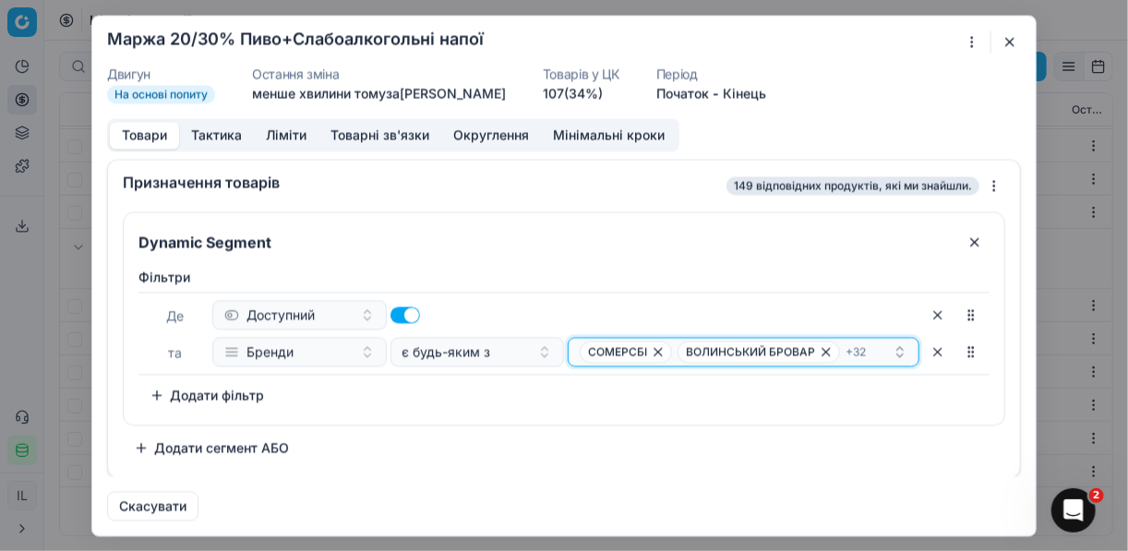
click at [870, 347] on div "СОМЕРСБІ ВОЛИНСЬКИЙ БРОВАР + 32" at bounding box center [736, 352] width 313 height 22
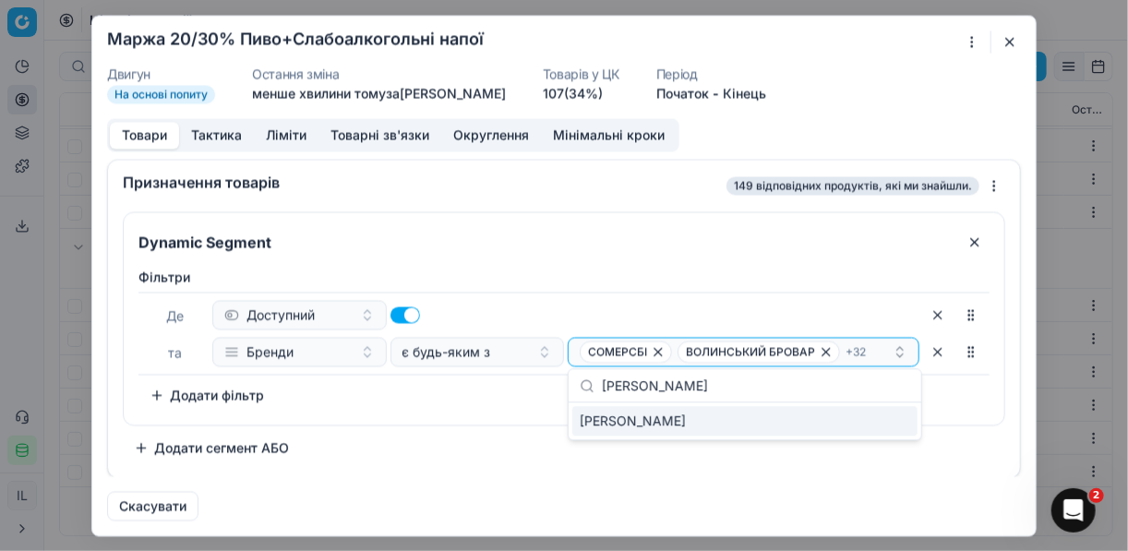
type input "чайк"
click at [903, 417] on div "ЧАЙКА" at bounding box center [744, 421] width 345 height 30
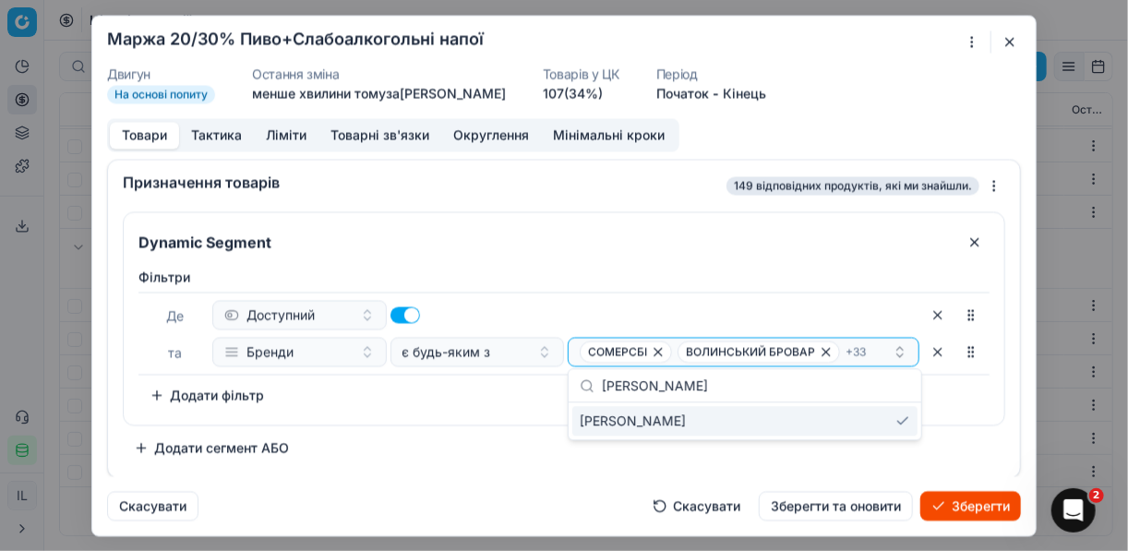
click at [507, 437] on div "Dynamic Segment Фiльтри Де Доступний та Бренди є будь-яким з СОМЕРСБІ ВОЛИНСЬКИ…" at bounding box center [564, 336] width 883 height 251
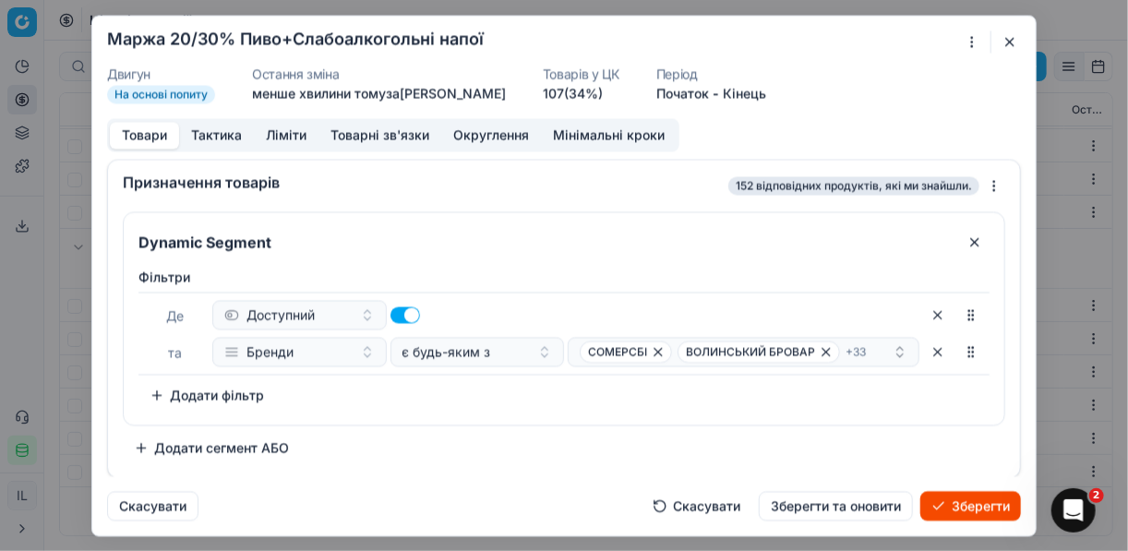
click at [971, 498] on button "Зберегти" at bounding box center [971, 506] width 101 height 30
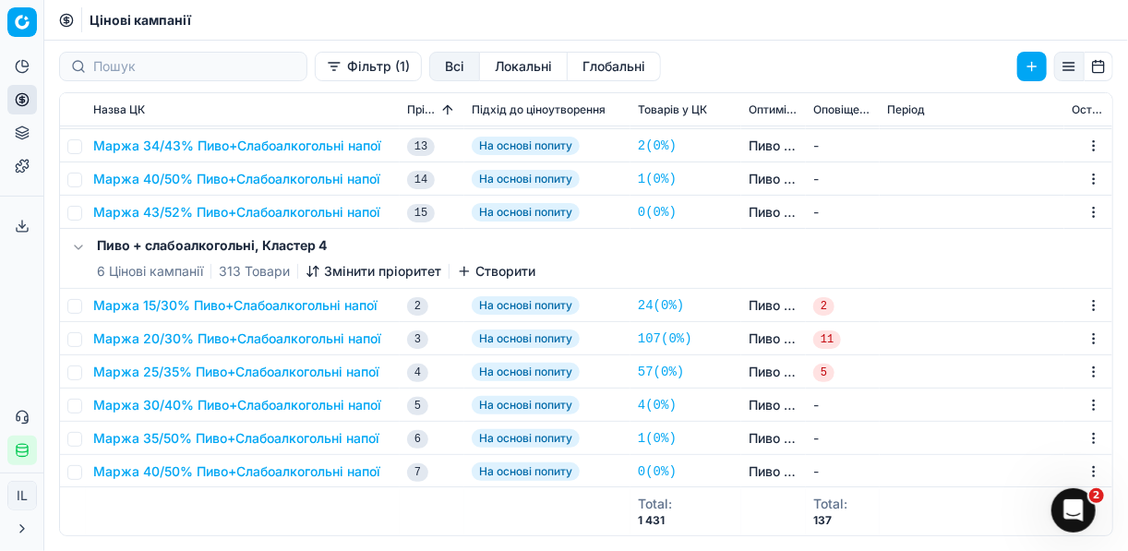
click at [257, 339] on button "Маржа 20/30% Пиво+Слабоалкогольні напої" at bounding box center [237, 339] width 288 height 18
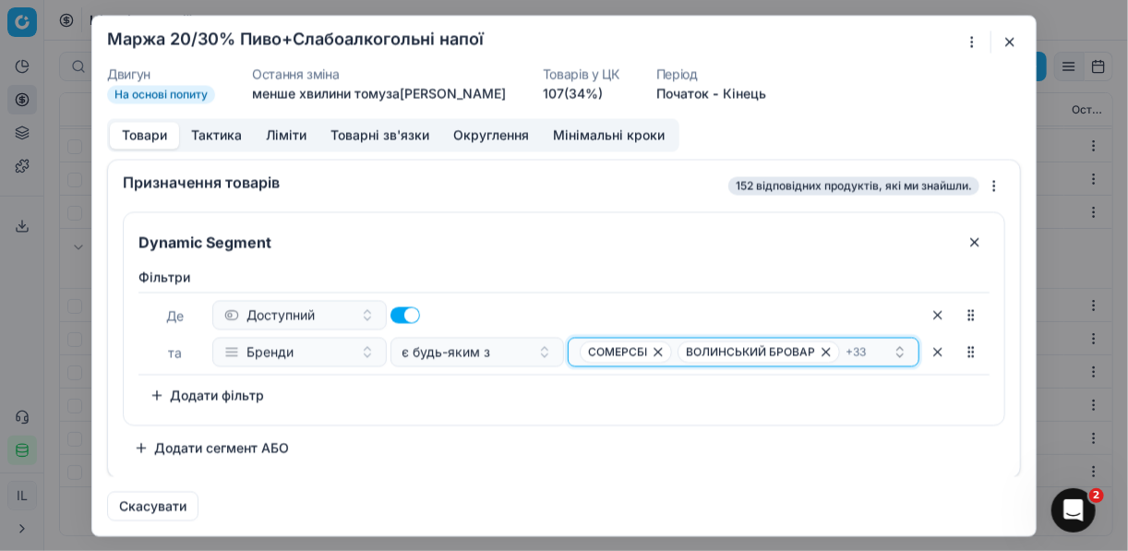
click at [877, 350] on div "СОМЕРСБІ ВОЛИНСЬКИЙ БРОВАР + 33" at bounding box center [736, 352] width 313 height 22
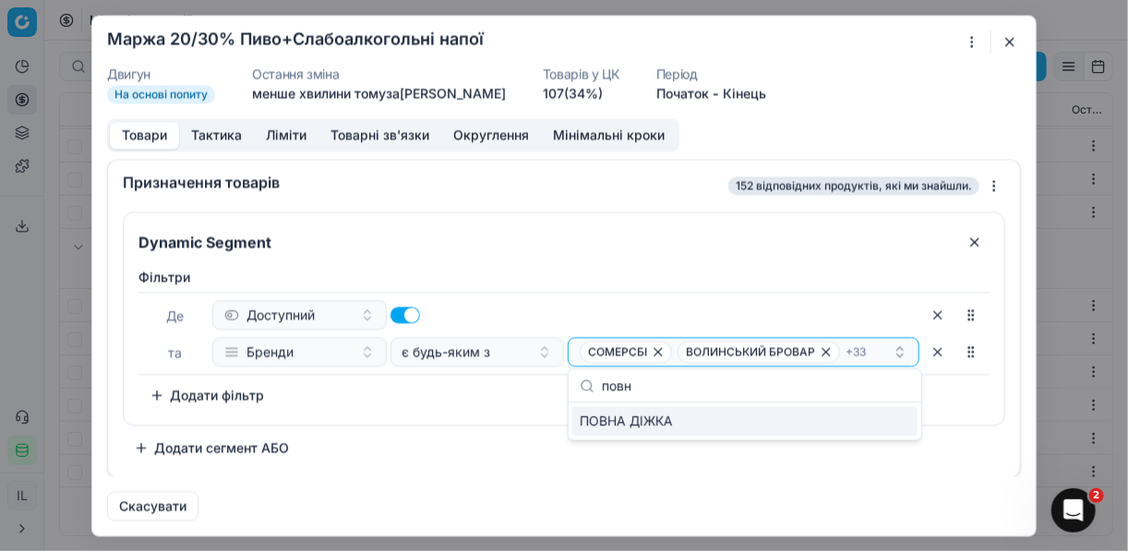
type input "повн"
click at [906, 420] on div "ПОВНА ДІЖКА" at bounding box center [744, 421] width 345 height 30
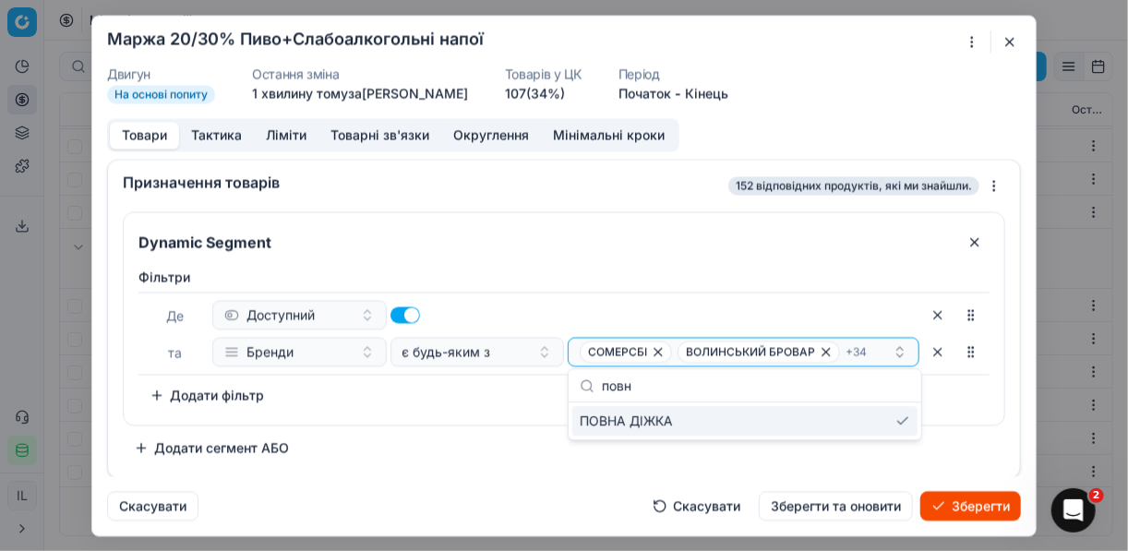
click at [959, 506] on button "Зберегти" at bounding box center [971, 506] width 101 height 30
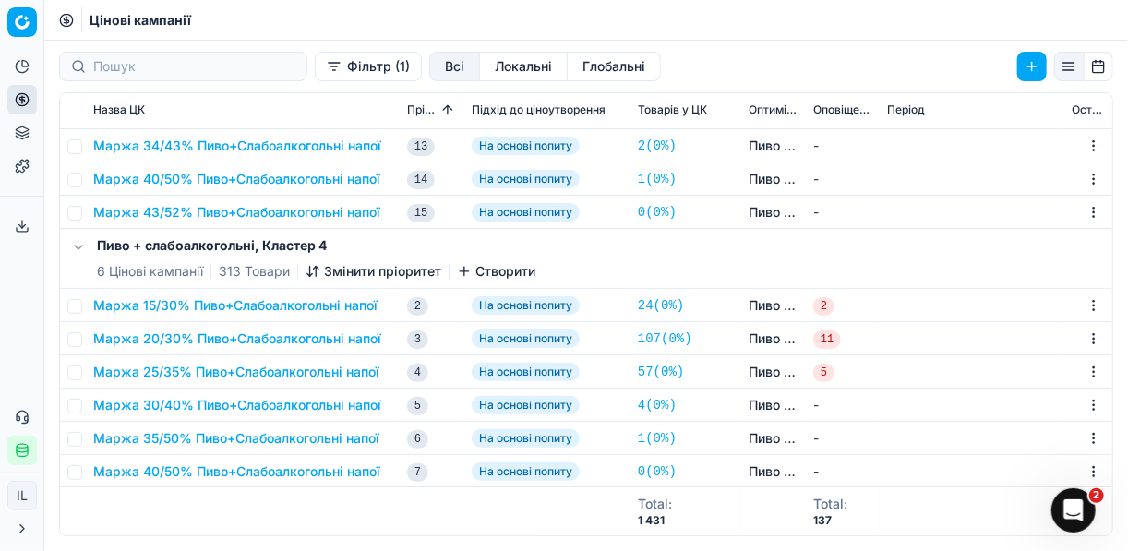
click at [259, 340] on button "Маржа 20/30% Пиво+Слабоалкогольні напої" at bounding box center [237, 339] width 288 height 18
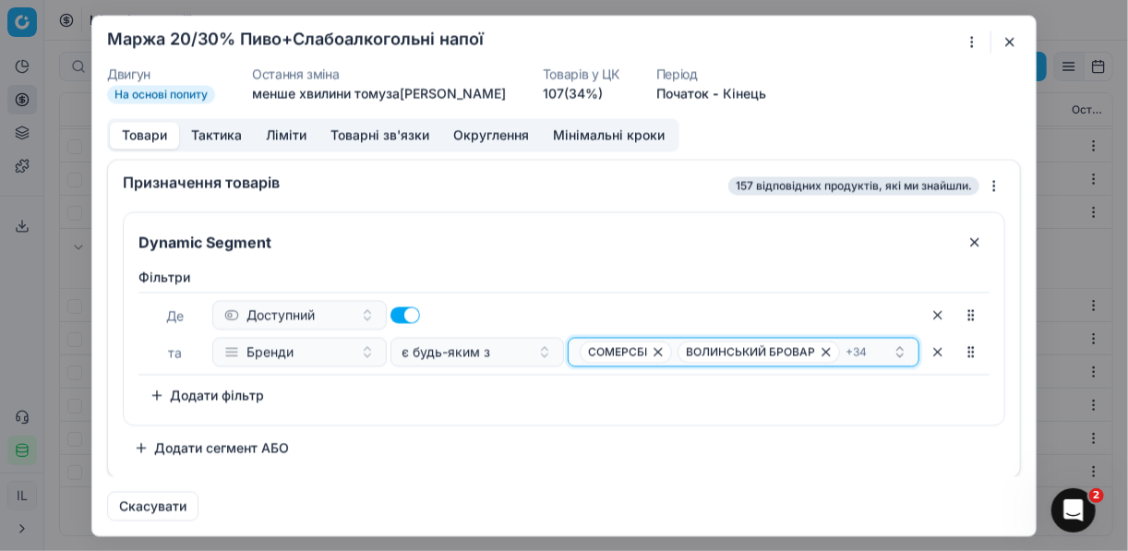
click at [874, 350] on div "СОМЕРСБІ ВОЛИНСЬКИЙ БРОВАР + 34" at bounding box center [736, 352] width 313 height 22
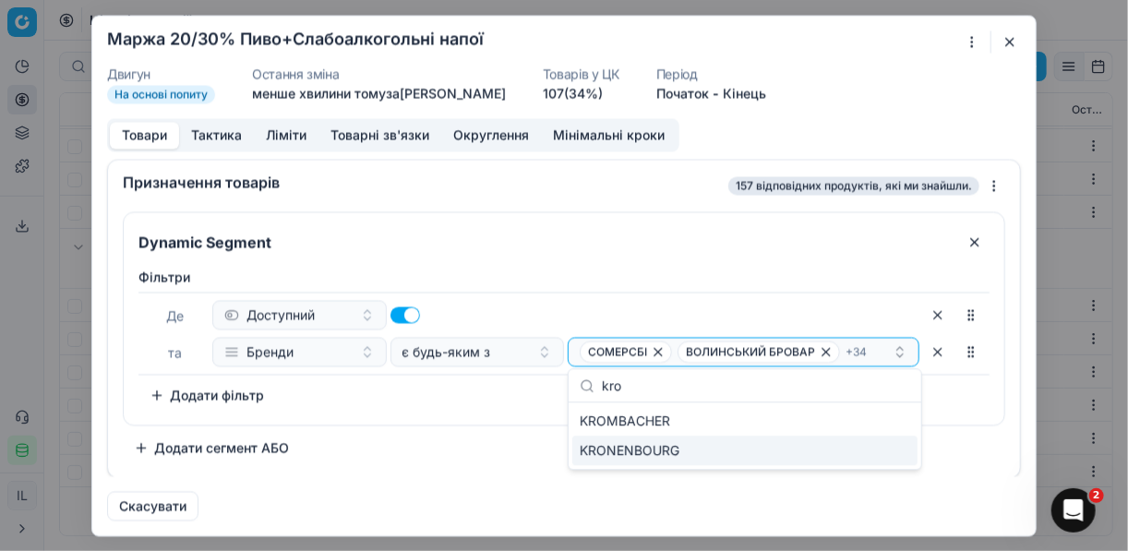
type input "kro"
click at [686, 444] on div "KRONENBOURG" at bounding box center [744, 451] width 345 height 30
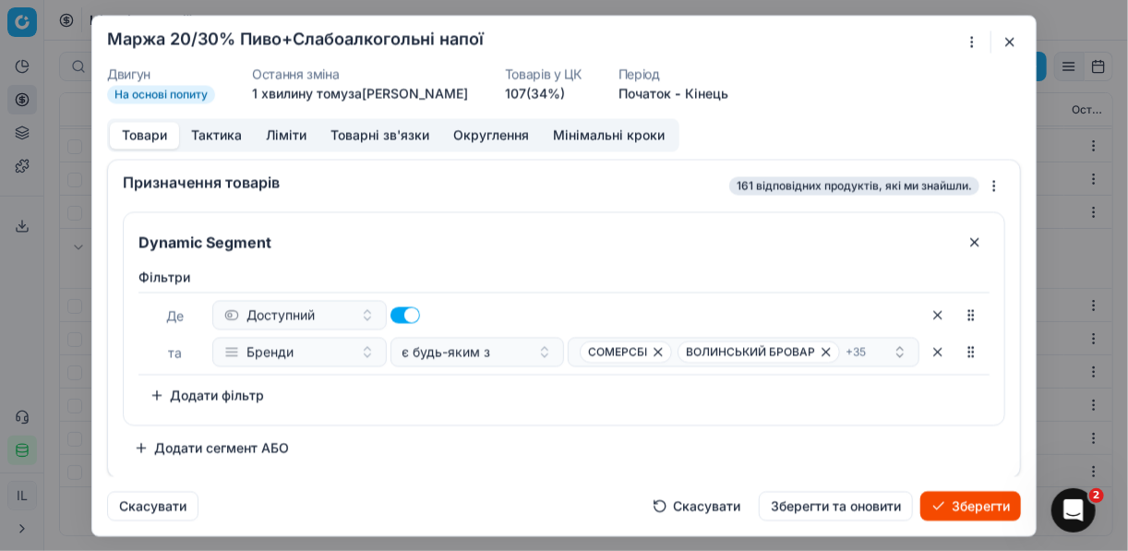
click at [492, 455] on div "Dynamic Segment Фiльтри Де Доступний та Бренди є будь-яким з СОМЕРСБІ ВОЛИНСЬКИ…" at bounding box center [564, 336] width 883 height 251
click at [952, 506] on button "Зберегти" at bounding box center [971, 506] width 101 height 30
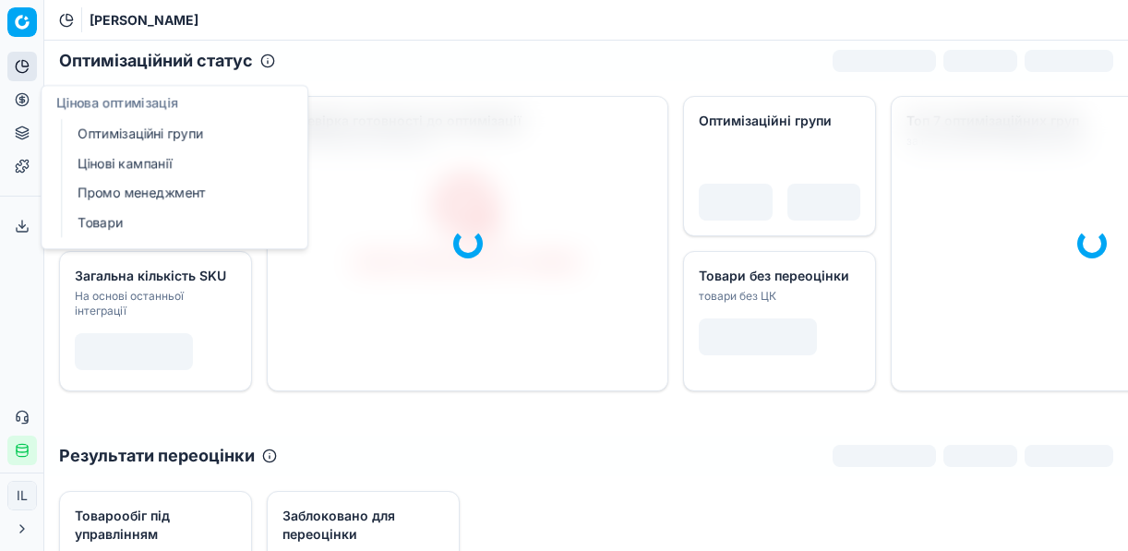
click at [22, 102] on icon at bounding box center [22, 99] width 0 height 7
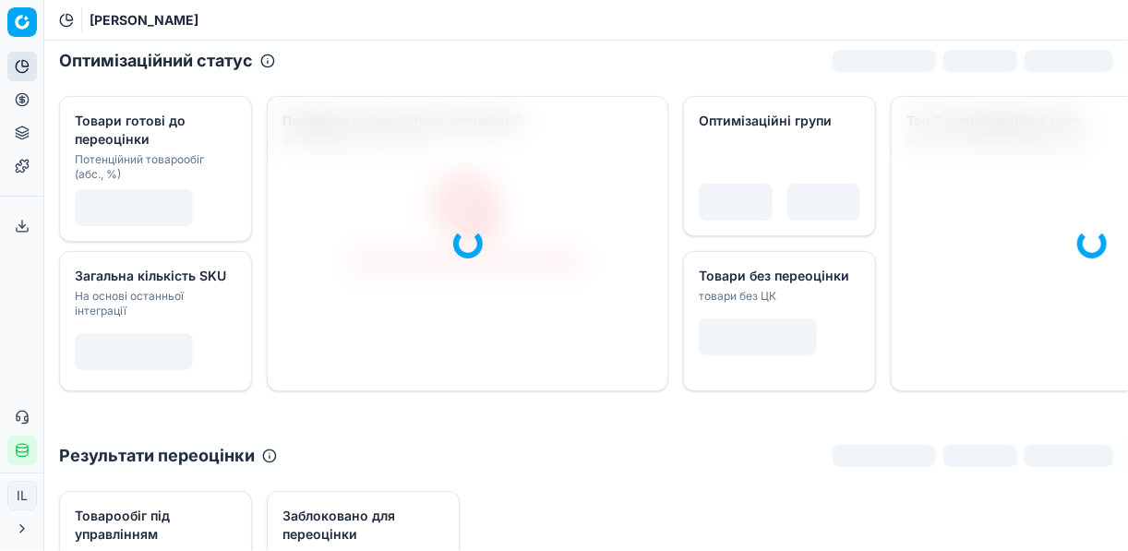
click at [26, 101] on icon at bounding box center [22, 99] width 15 height 15
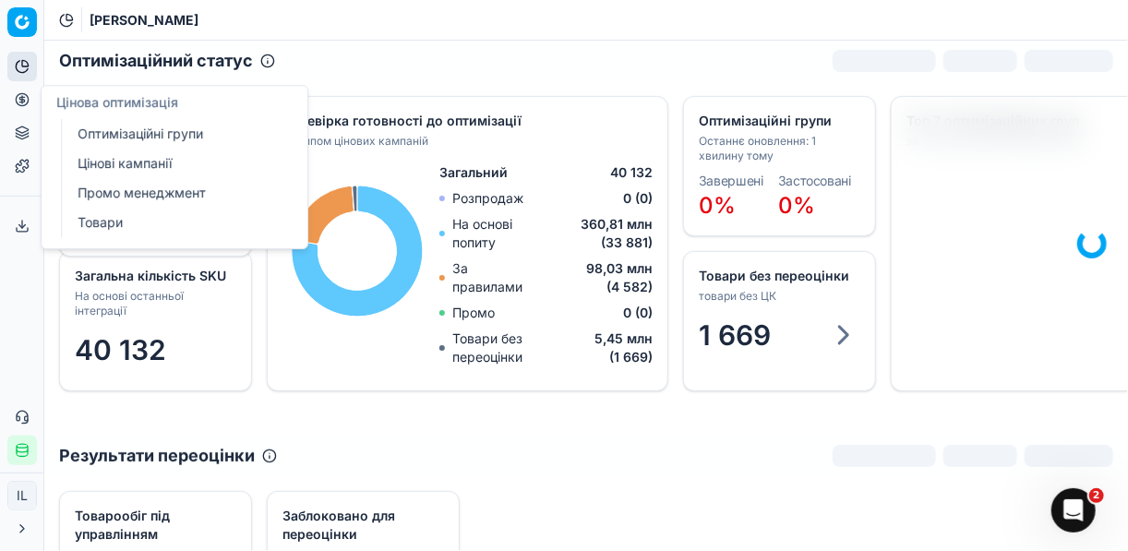
click at [126, 133] on link "Оптимізаційні групи" at bounding box center [177, 134] width 215 height 26
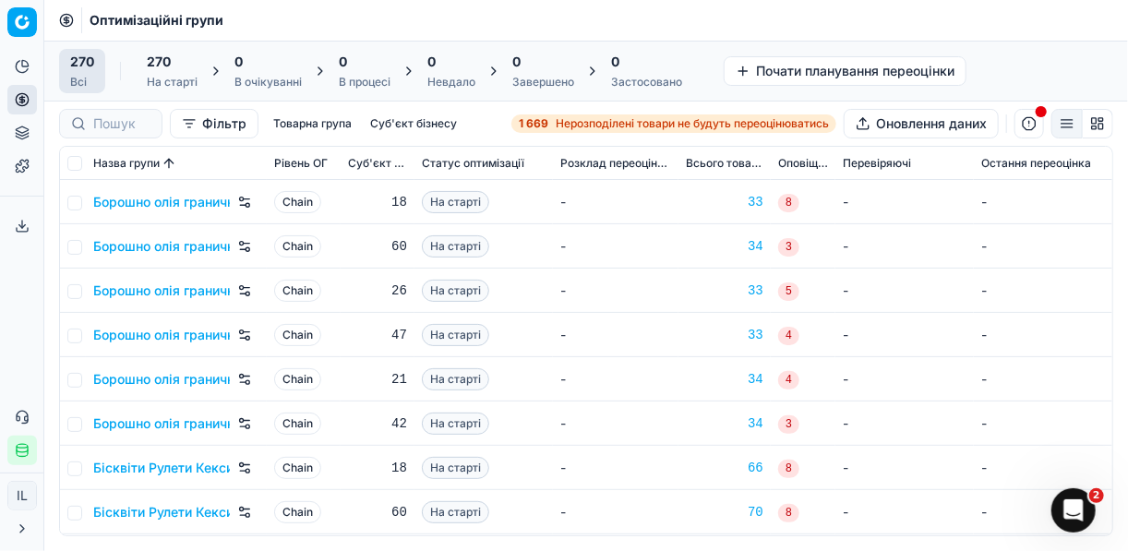
click at [548, 126] on div "1 669 Нерозподілені товари не будуть переоцінюватись" at bounding box center [674, 123] width 310 height 15
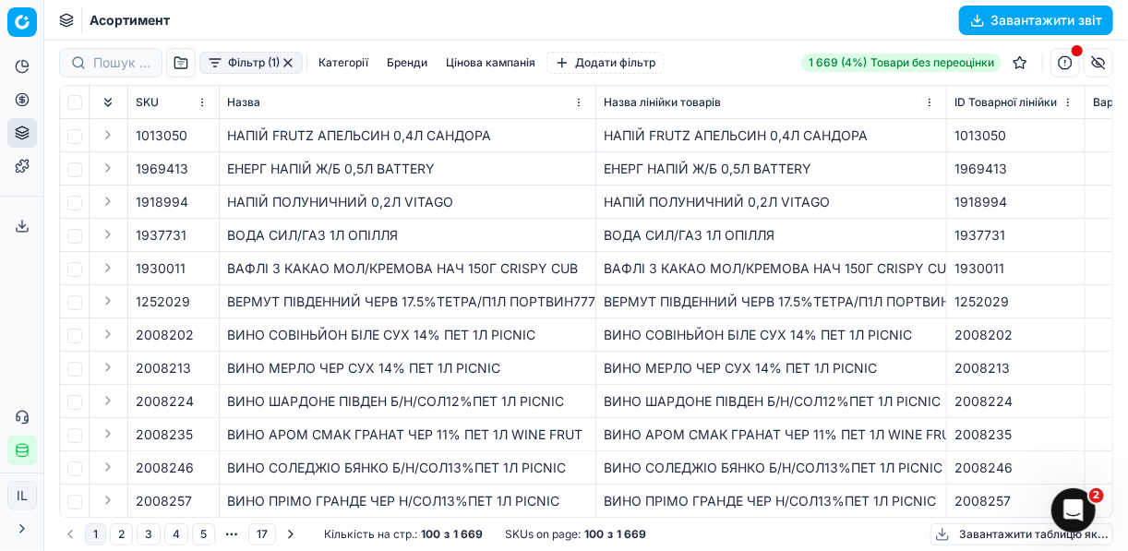
click at [213, 61] on button "Фільтр (1)" at bounding box center [250, 63] width 103 height 22
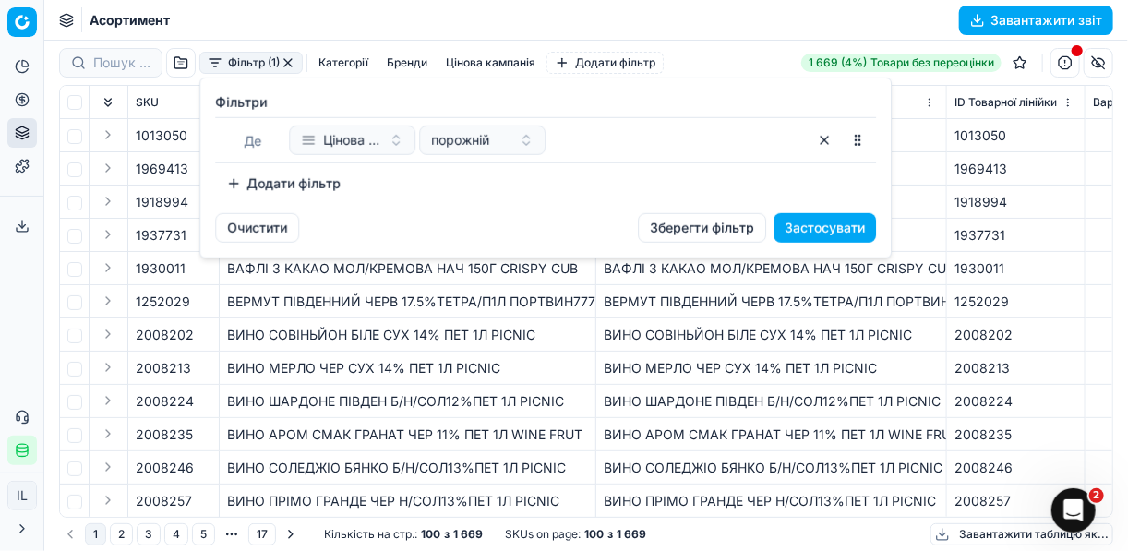
click at [239, 181] on button "Додати фільтр" at bounding box center [283, 184] width 137 height 30
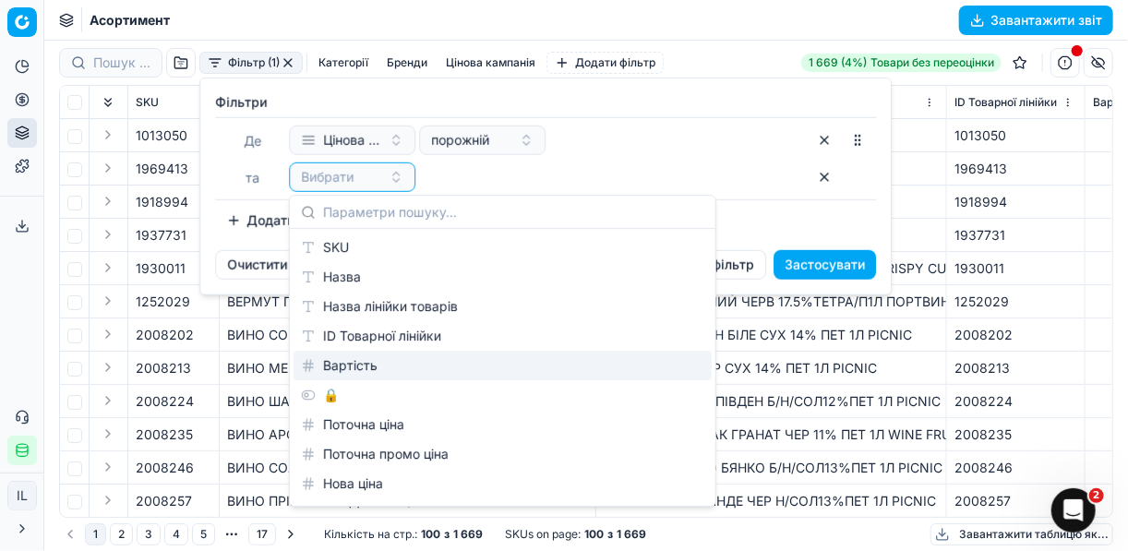
click at [368, 365] on div "Вартість" at bounding box center [503, 366] width 418 height 30
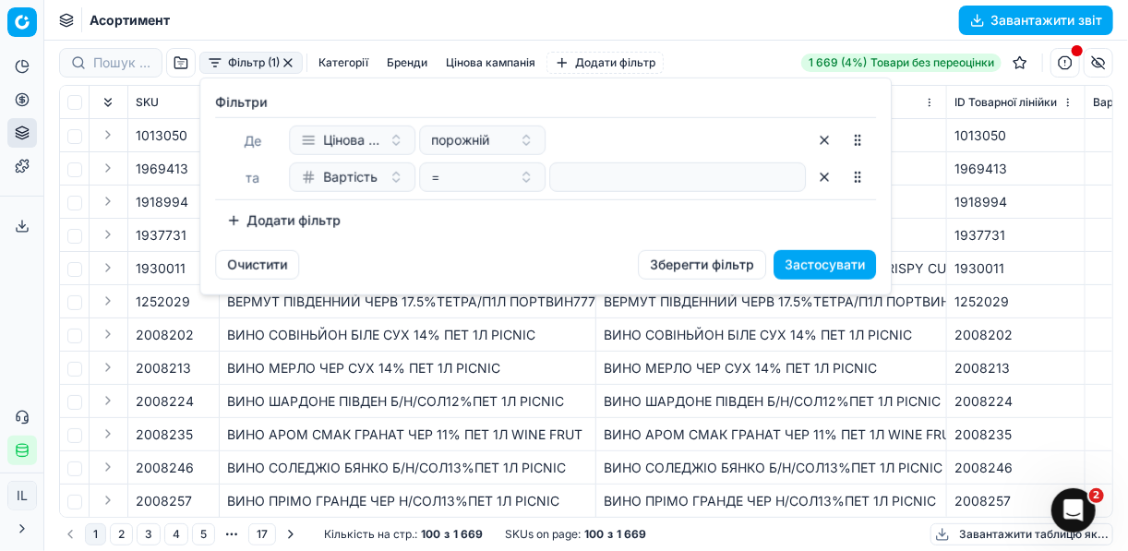
click at [826, 182] on button "button" at bounding box center [825, 178] width 30 height 30
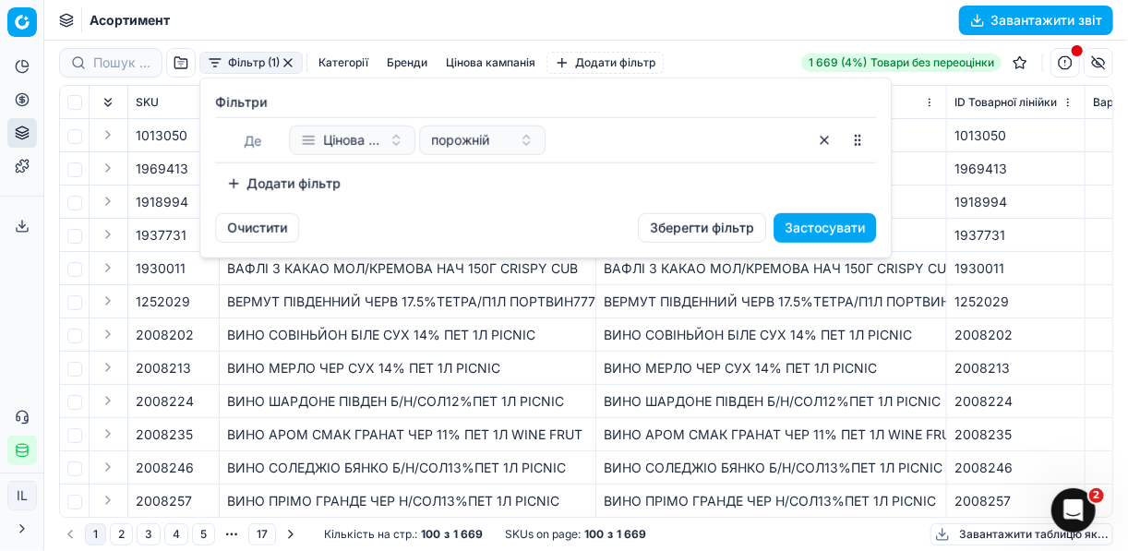
click at [243, 181] on button "Додати фільтр" at bounding box center [283, 184] width 137 height 30
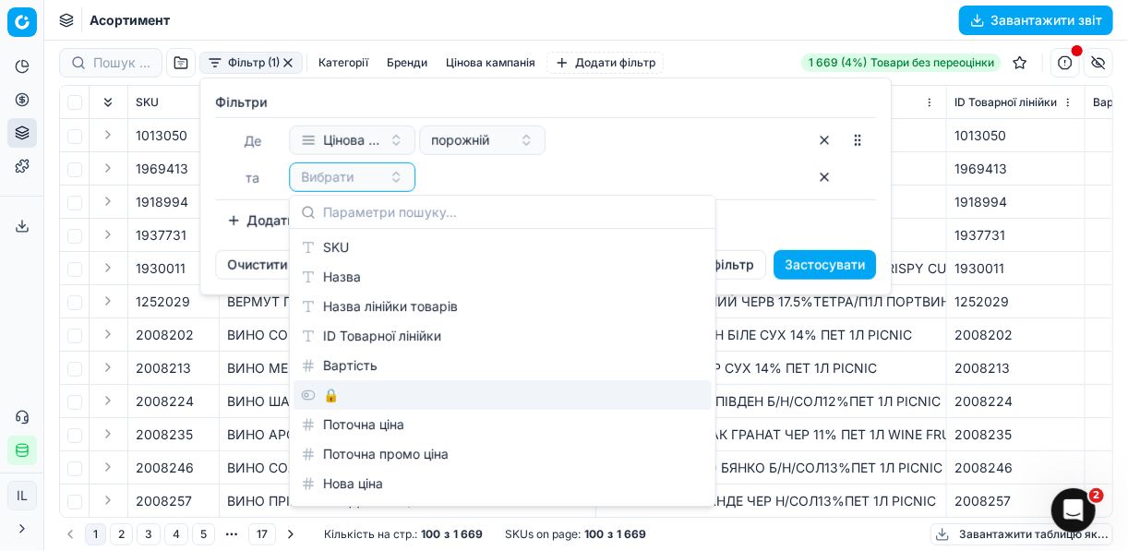
click at [366, 392] on div "🔒" at bounding box center [503, 395] width 418 height 30
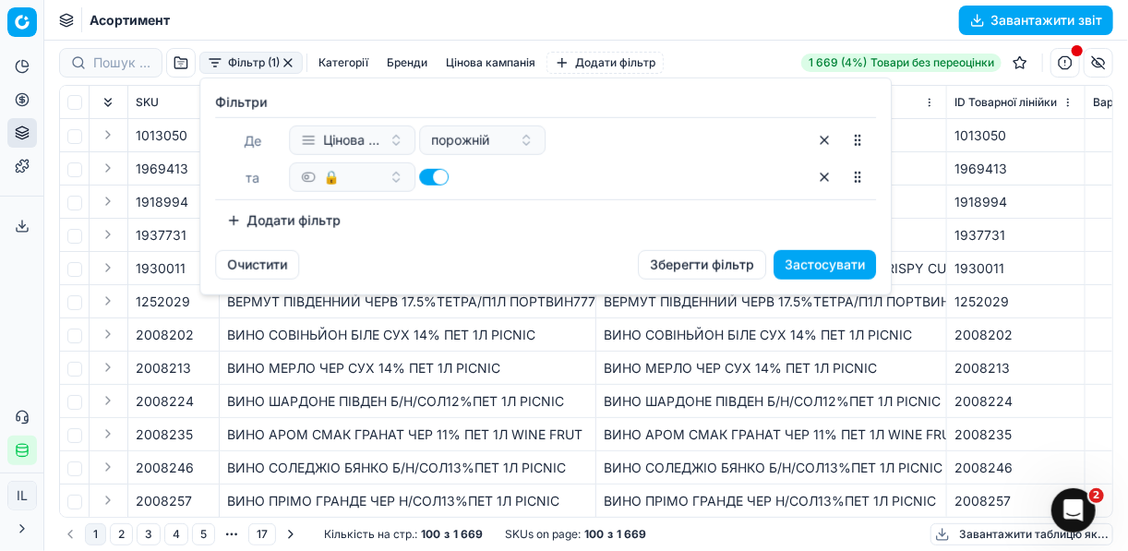
click at [429, 176] on button "button" at bounding box center [434, 177] width 30 height 17
checkbox input "false"
click at [241, 219] on button "Додати фільтр" at bounding box center [283, 221] width 137 height 30
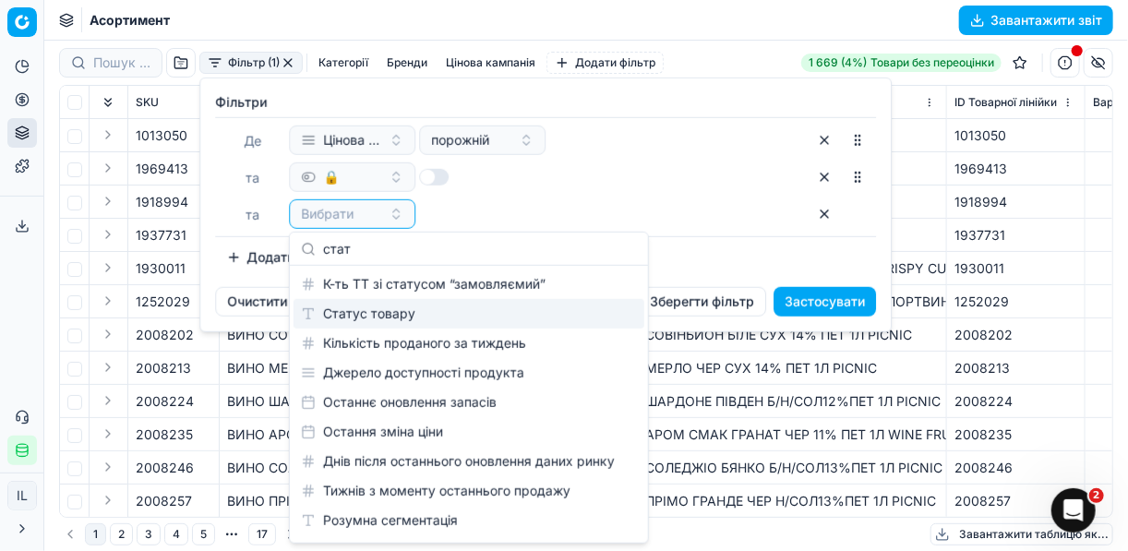
type input "стат"
click at [431, 306] on div "Статус товару" at bounding box center [469, 314] width 351 height 30
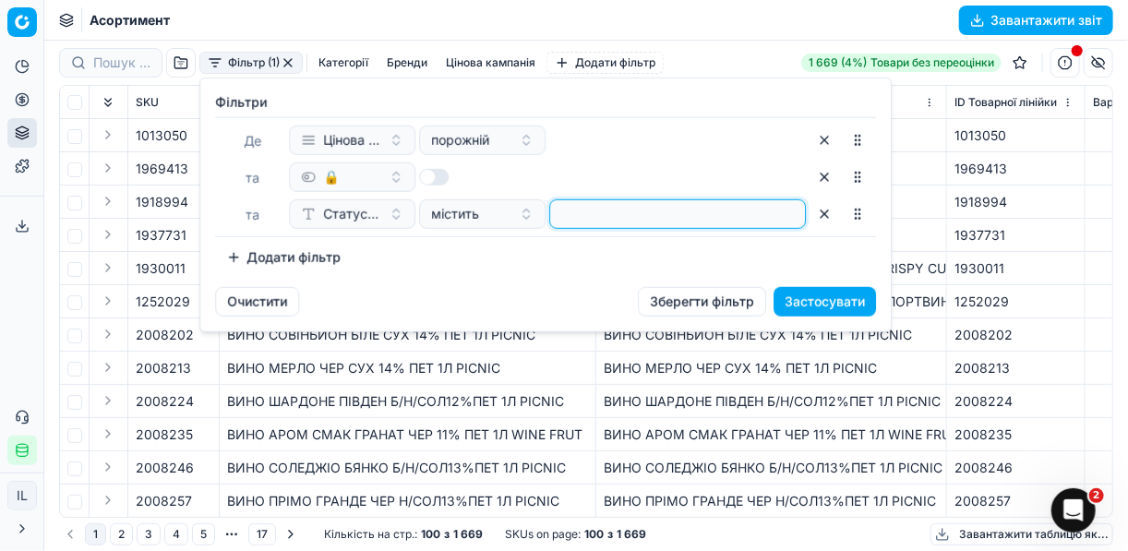
click at [572, 216] on input at bounding box center [678, 214] width 240 height 28
type input "1"
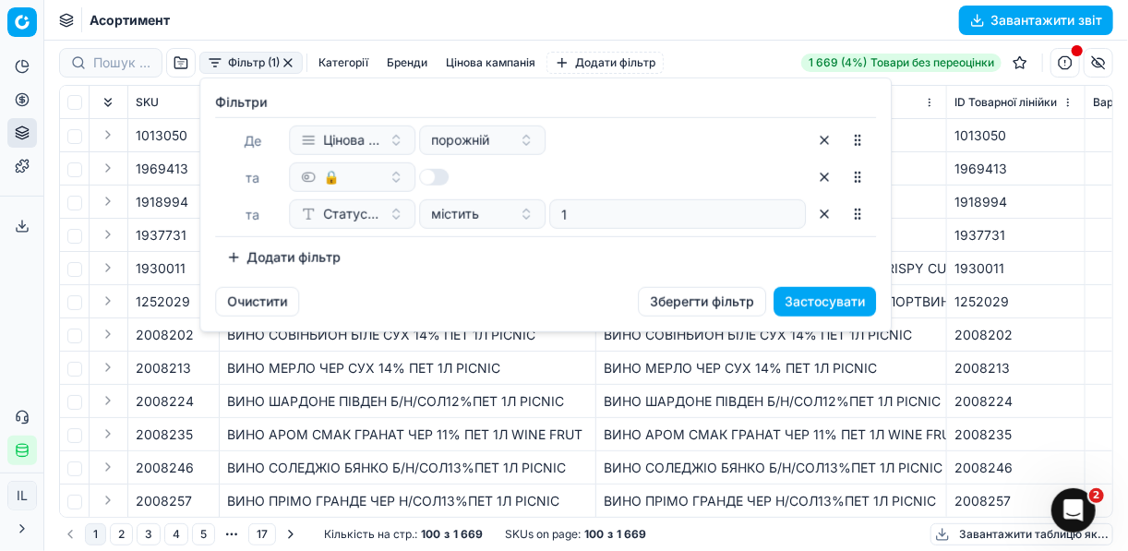
drag, startPoint x: 234, startPoint y: 253, endPoint x: 341, endPoint y: 227, distance: 110.2
click at [233, 253] on button "Додати фільтр" at bounding box center [283, 258] width 137 height 30
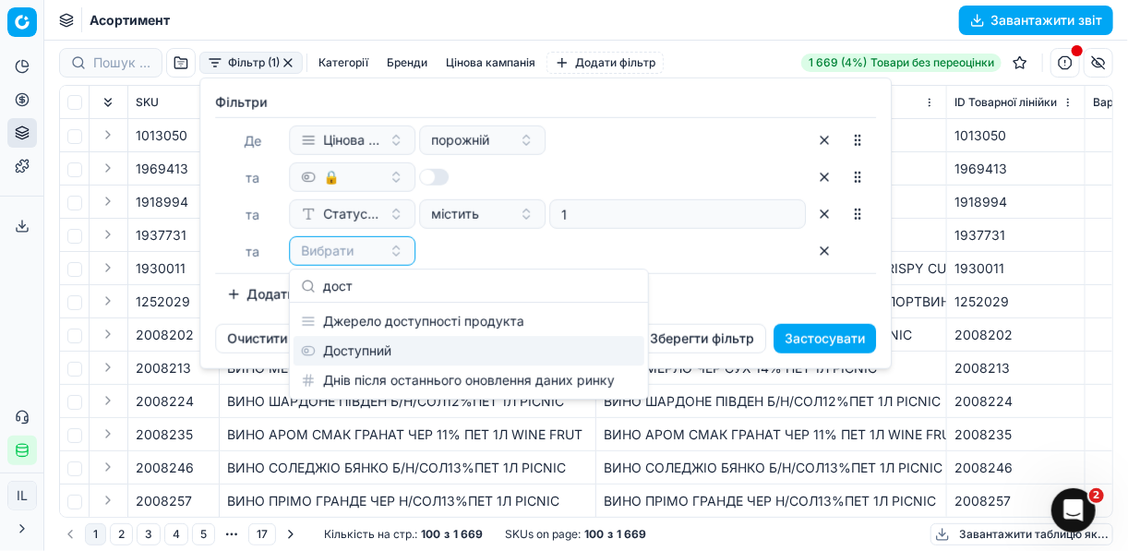
type input "дост"
drag, startPoint x: 407, startPoint y: 345, endPoint x: 446, endPoint y: 329, distance: 42.2
click at [408, 345] on div "Доступний" at bounding box center [469, 351] width 351 height 30
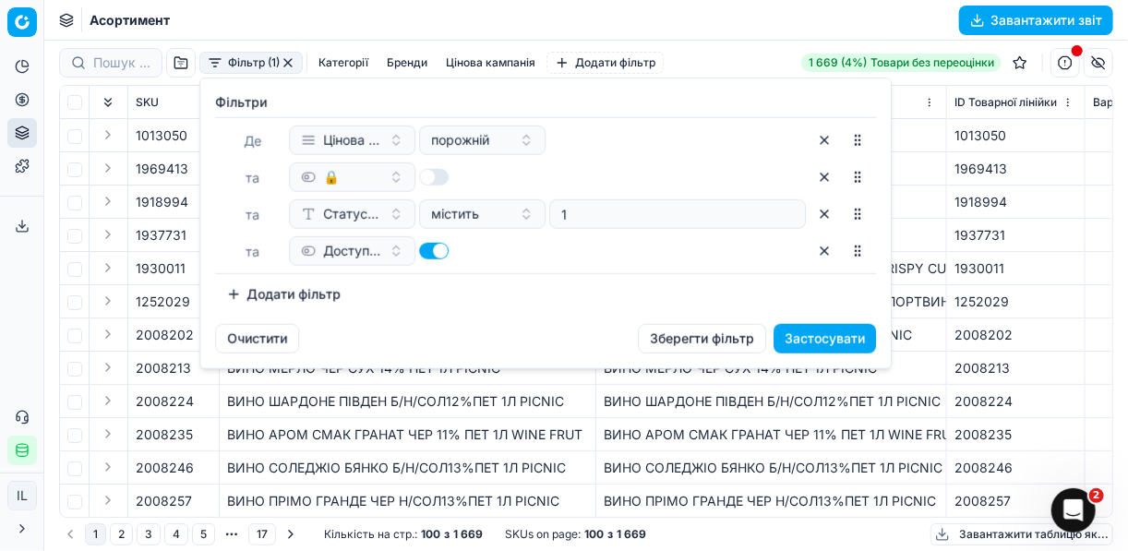
click at [831, 336] on button "Застосувати" at bounding box center [825, 339] width 102 height 30
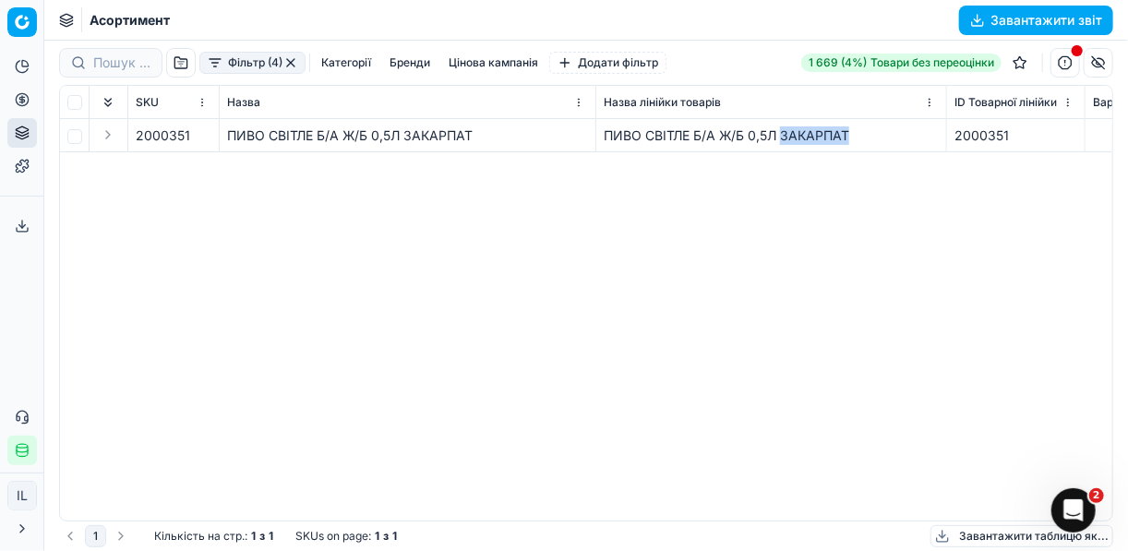
drag, startPoint x: 841, startPoint y: 133, endPoint x: 782, endPoint y: 132, distance: 59.1
click at [782, 132] on div "ПИВО СВІТЛЕ Б/А Ж/Б 0,5Л ЗАКАРПАТ" at bounding box center [771, 135] width 335 height 18
copy div "ЗАКАРПАТ"
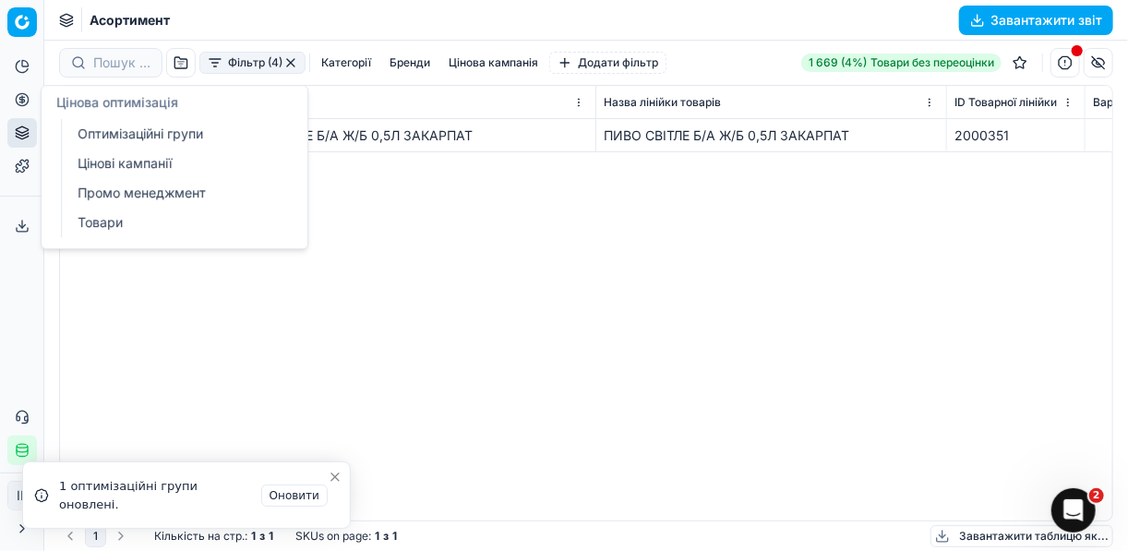
click at [109, 130] on link "Оптимізаційні групи" at bounding box center [177, 134] width 215 height 26
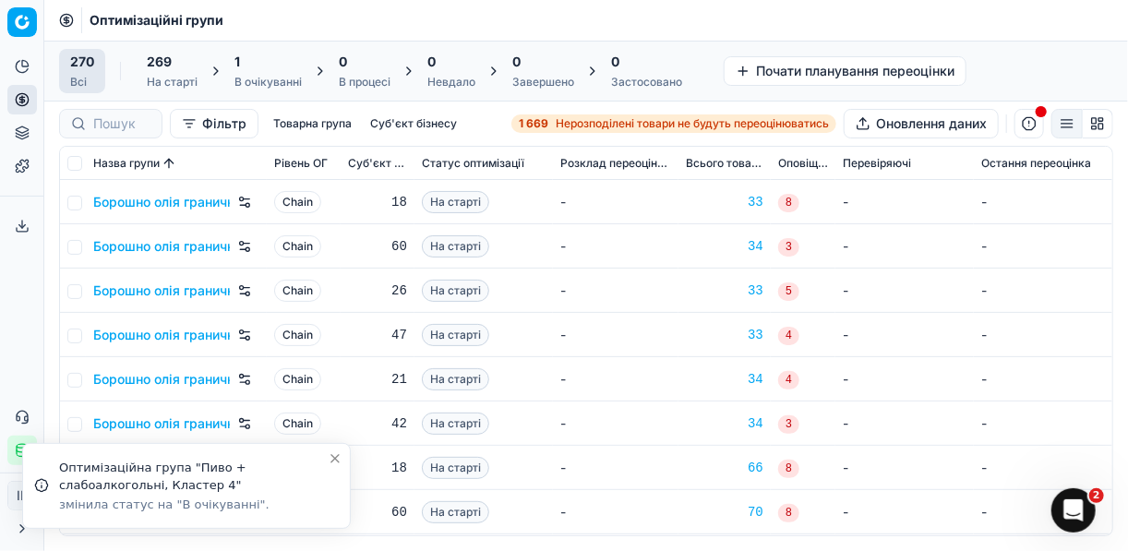
click at [244, 66] on div "1" at bounding box center [268, 62] width 67 height 18
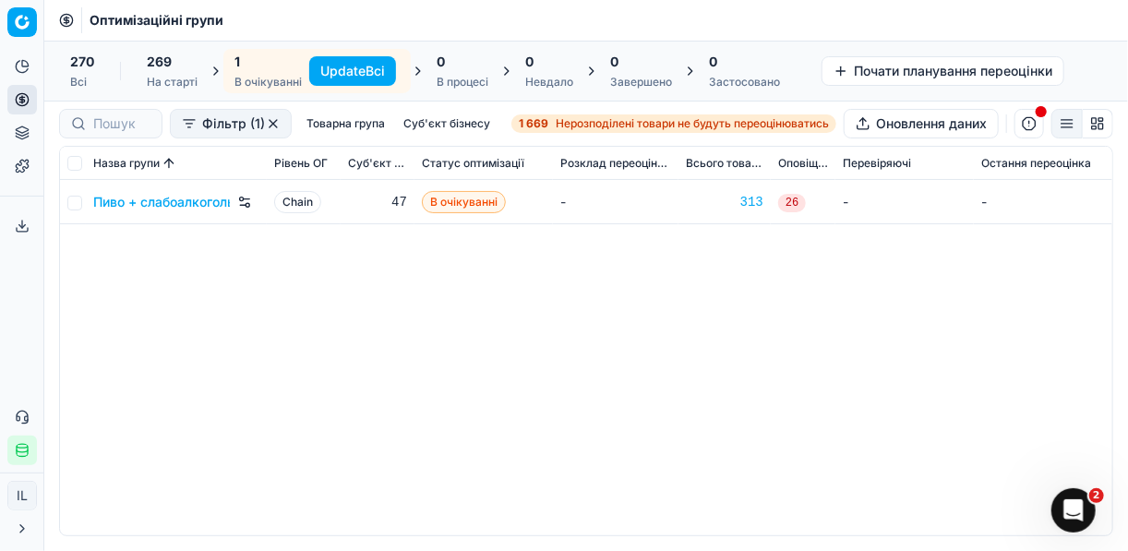
click at [325, 66] on button "Update Всі" at bounding box center [352, 71] width 87 height 30
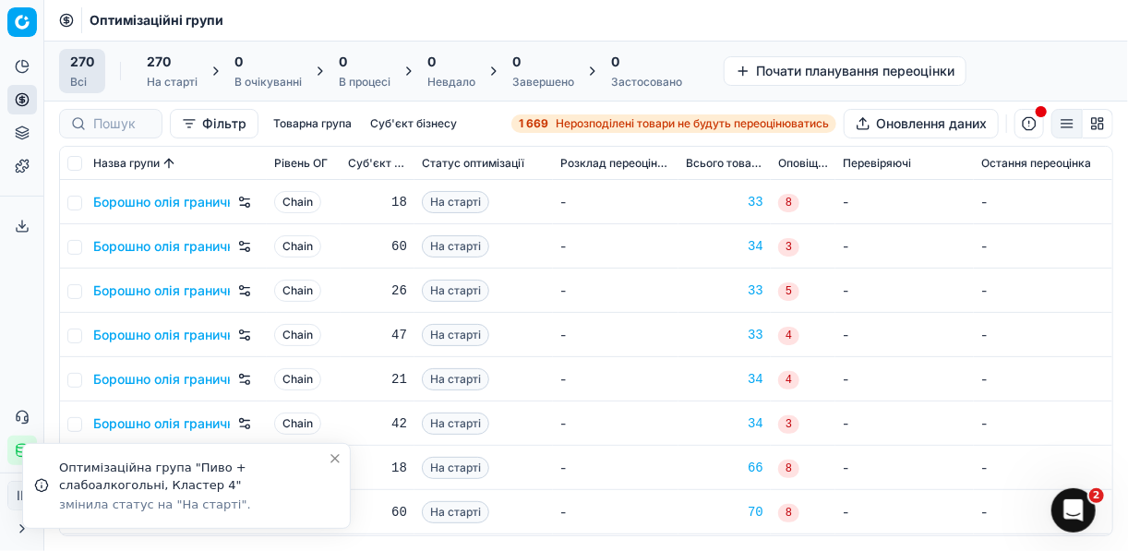
click at [562, 122] on span "Нерозподілені товари не будуть переоцінюватись" at bounding box center [692, 123] width 273 height 15
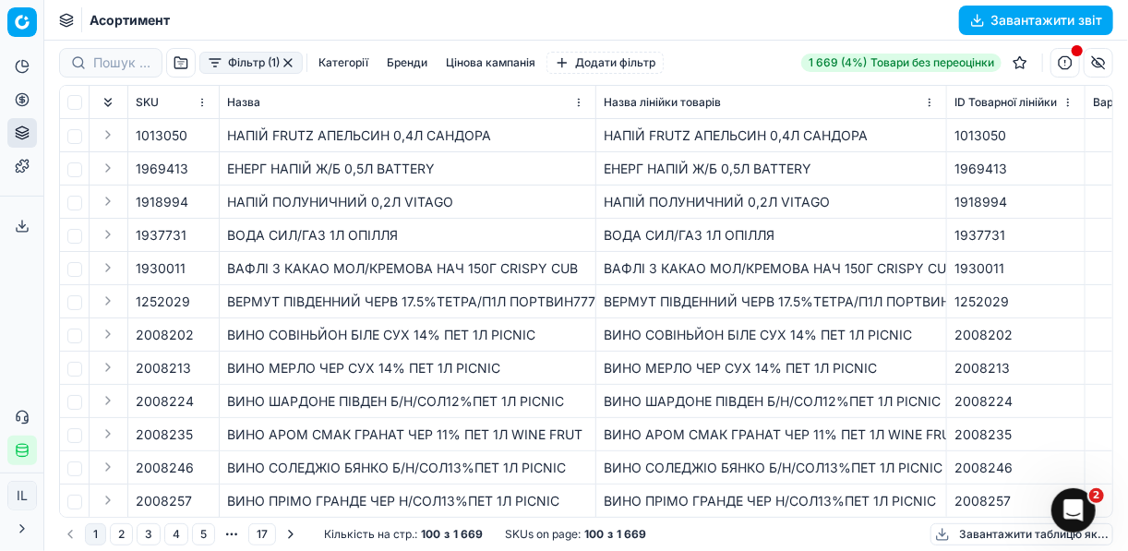
click at [215, 70] on button "Фільтр (1)" at bounding box center [250, 63] width 103 height 22
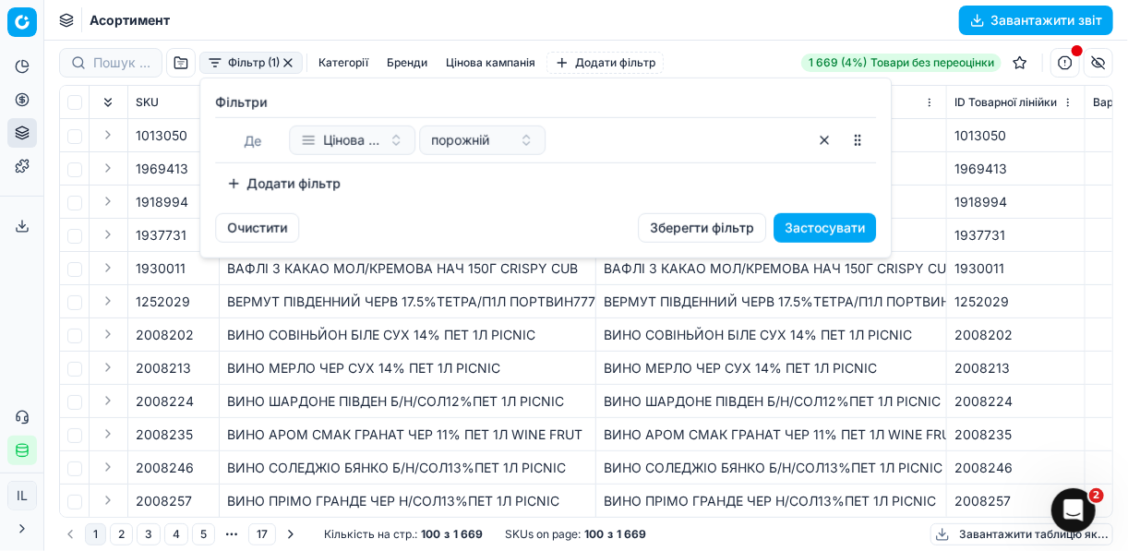
click at [236, 182] on button "Додати фільтр" at bounding box center [283, 184] width 137 height 30
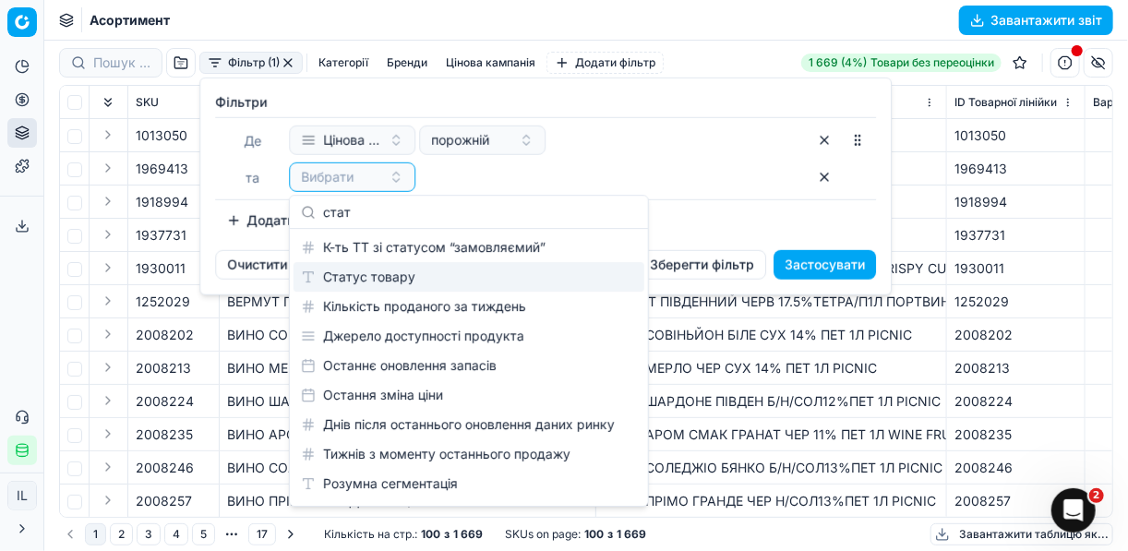
type input "стат"
click at [404, 271] on div "Статус товару" at bounding box center [469, 277] width 351 height 30
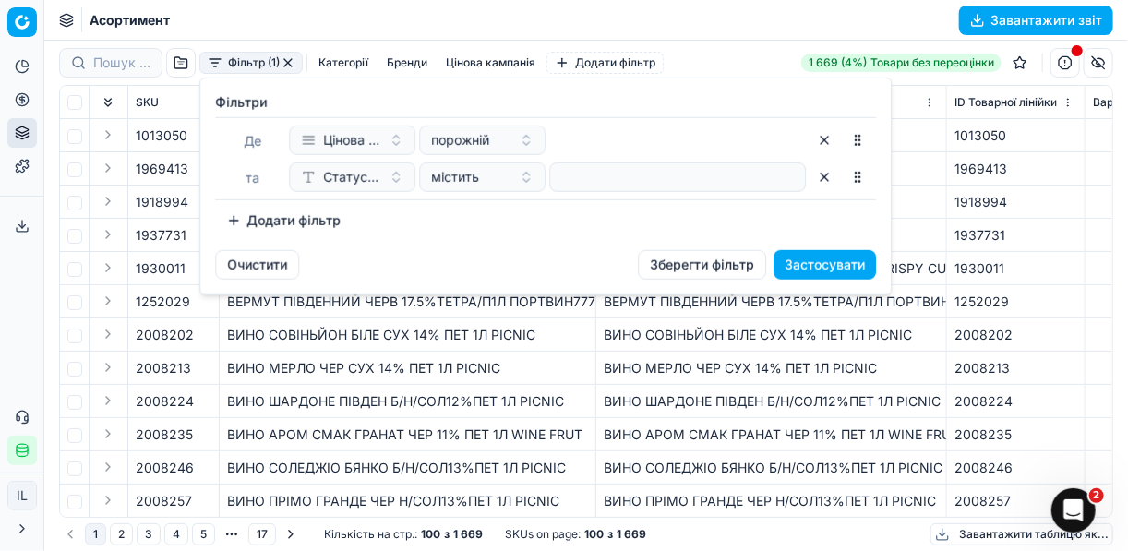
click at [240, 215] on button "Додати фільтр" at bounding box center [283, 221] width 137 height 30
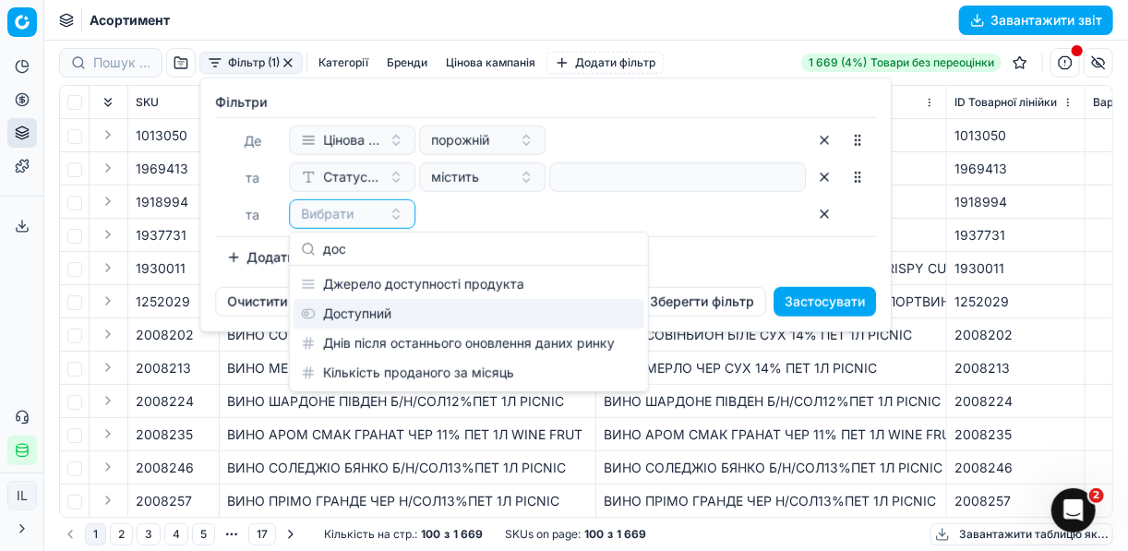
type input "дос"
click at [429, 314] on div "Доступний" at bounding box center [469, 314] width 351 height 30
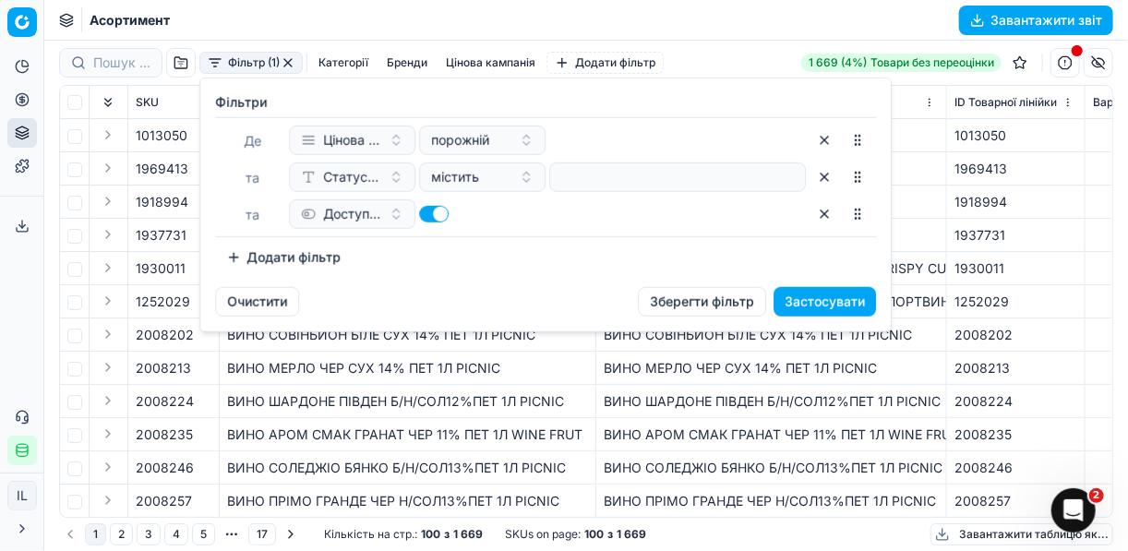
click at [231, 257] on button "Додати фільтр" at bounding box center [283, 258] width 137 height 30
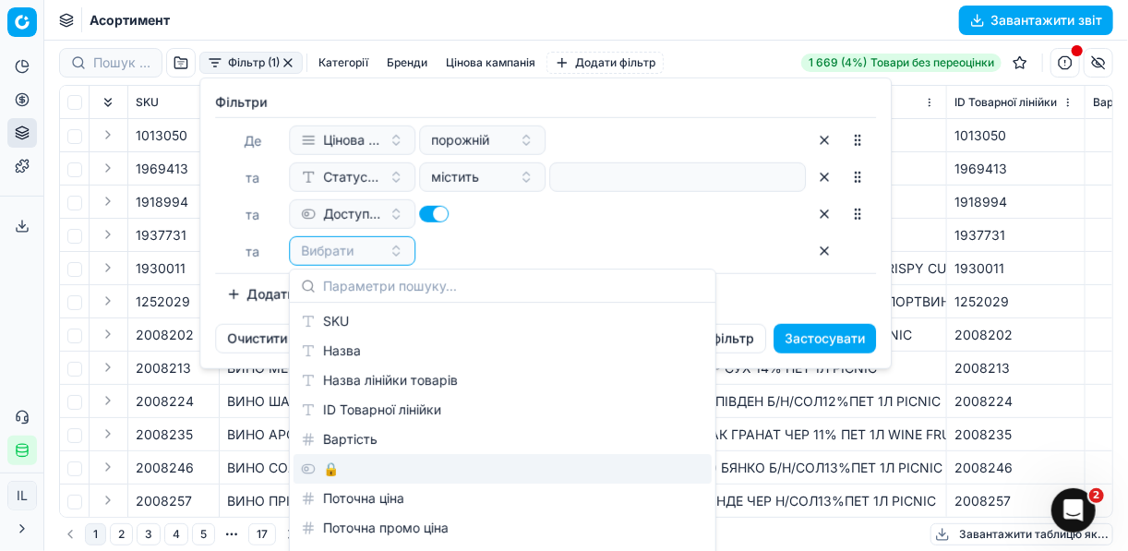
click at [370, 461] on div "🔒" at bounding box center [503, 469] width 418 height 30
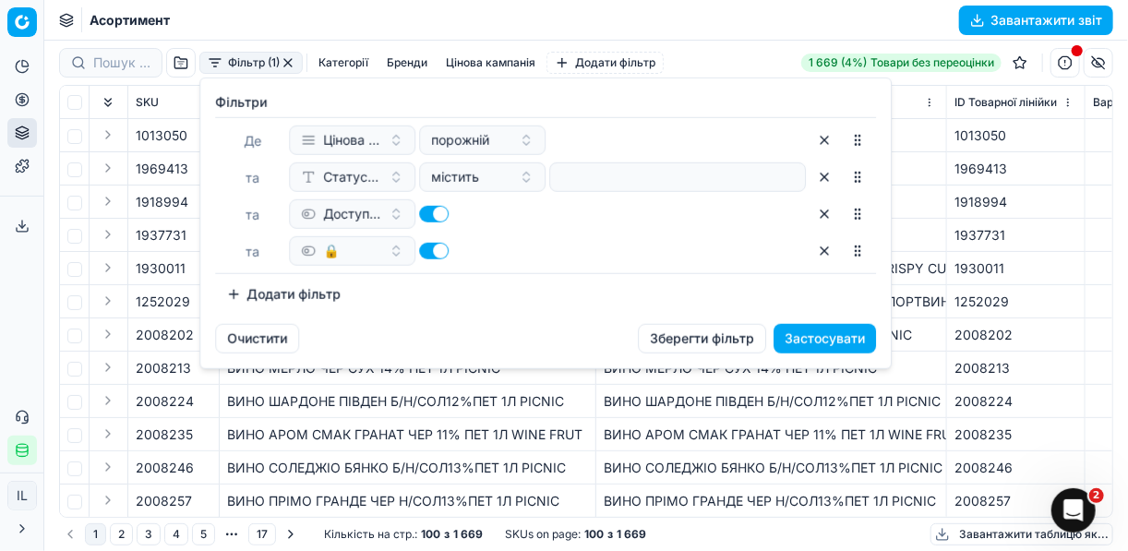
click at [427, 253] on button "button" at bounding box center [434, 251] width 30 height 17
checkbox input "false"
click at [797, 339] on button "Застосувати" at bounding box center [825, 339] width 102 height 30
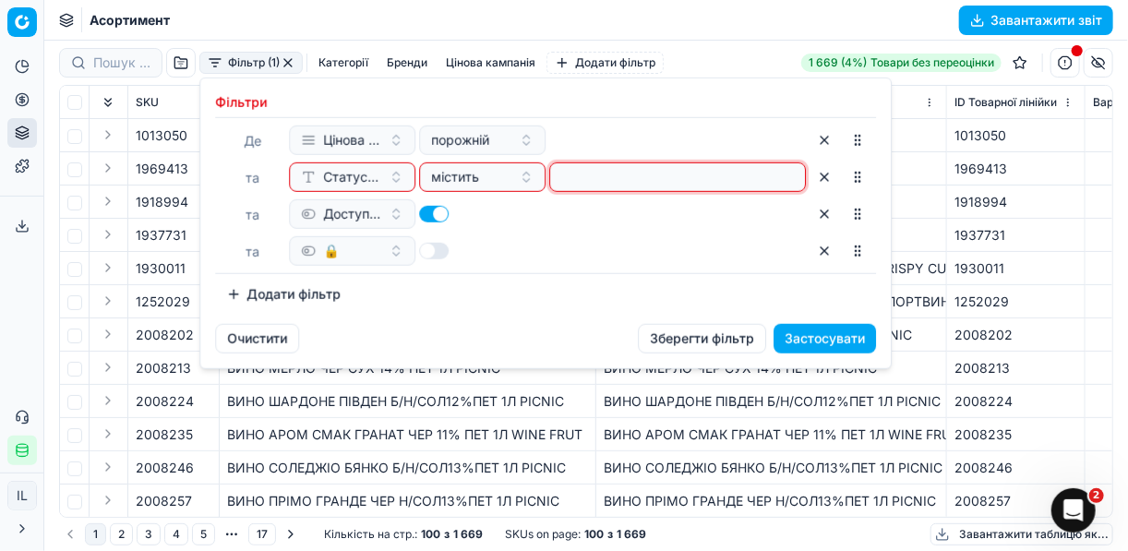
click at [610, 178] on input at bounding box center [678, 177] width 240 height 28
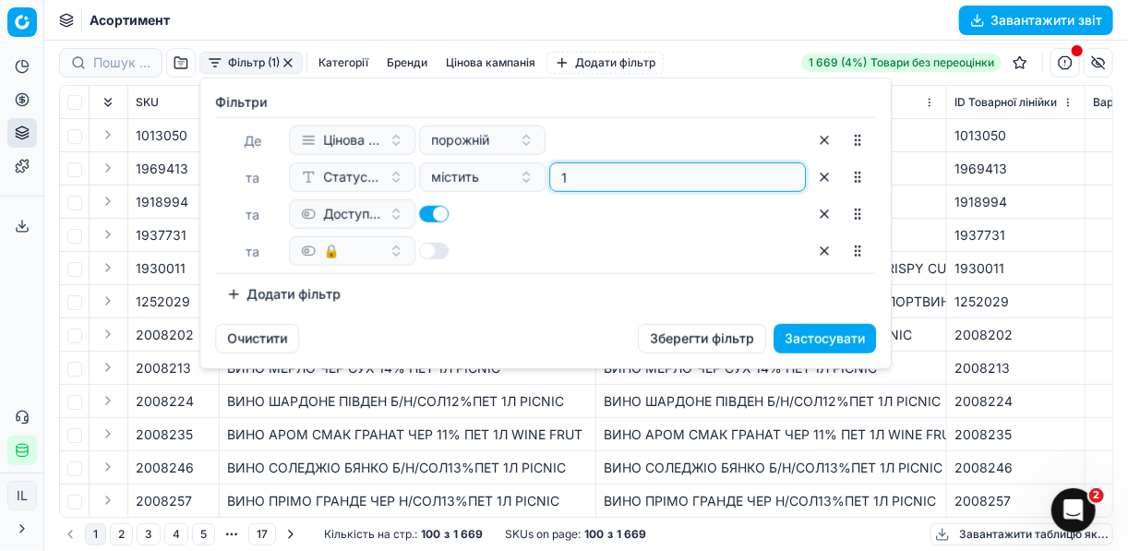
type input "1"
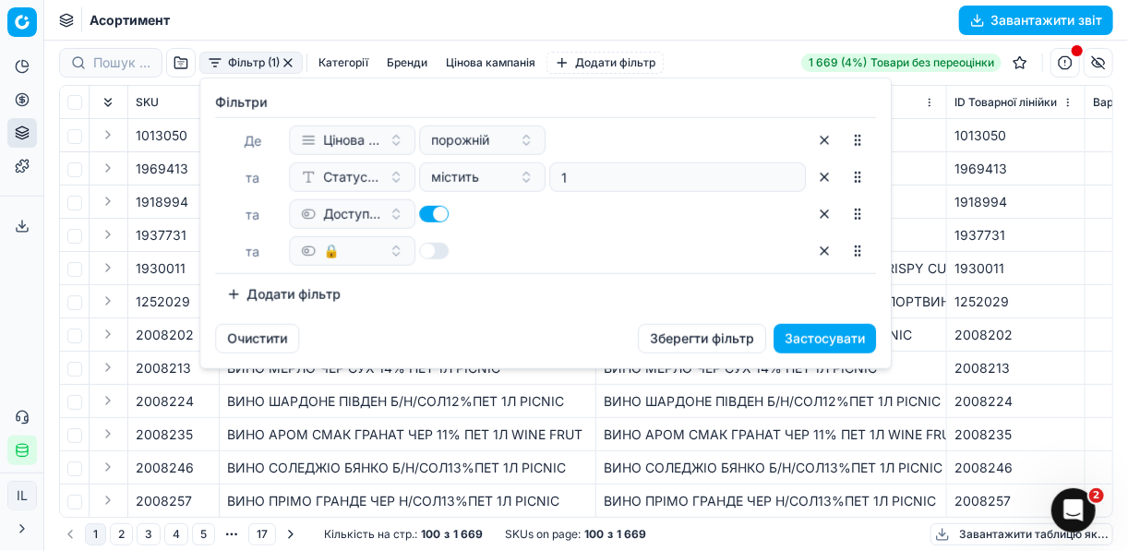
click at [796, 337] on button "Застосувати" at bounding box center [825, 339] width 102 height 30
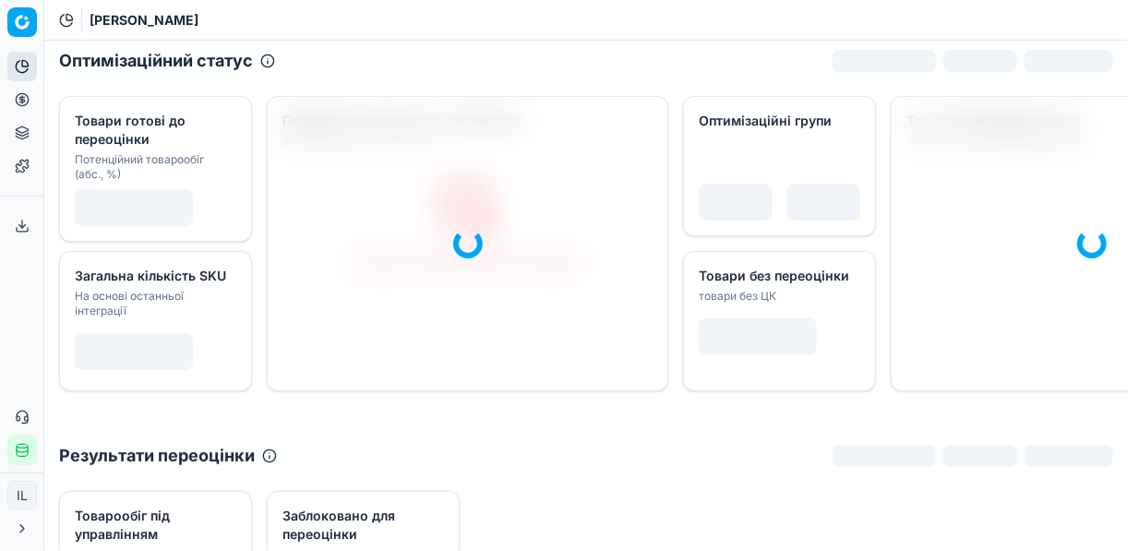
click at [19, 102] on icon at bounding box center [22, 99] width 15 height 15
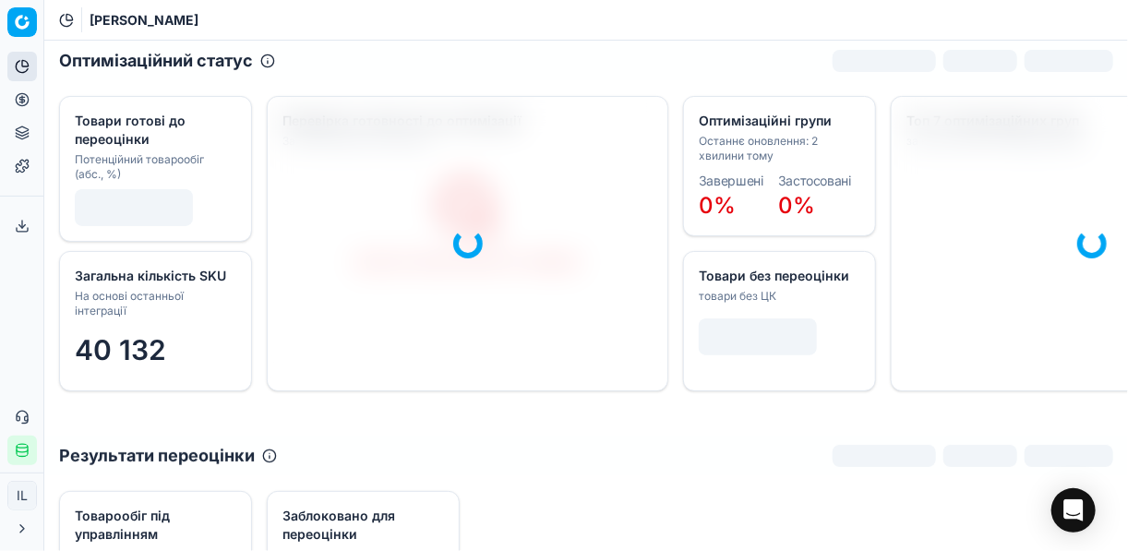
click at [26, 96] on circle at bounding box center [22, 99] width 12 height 12
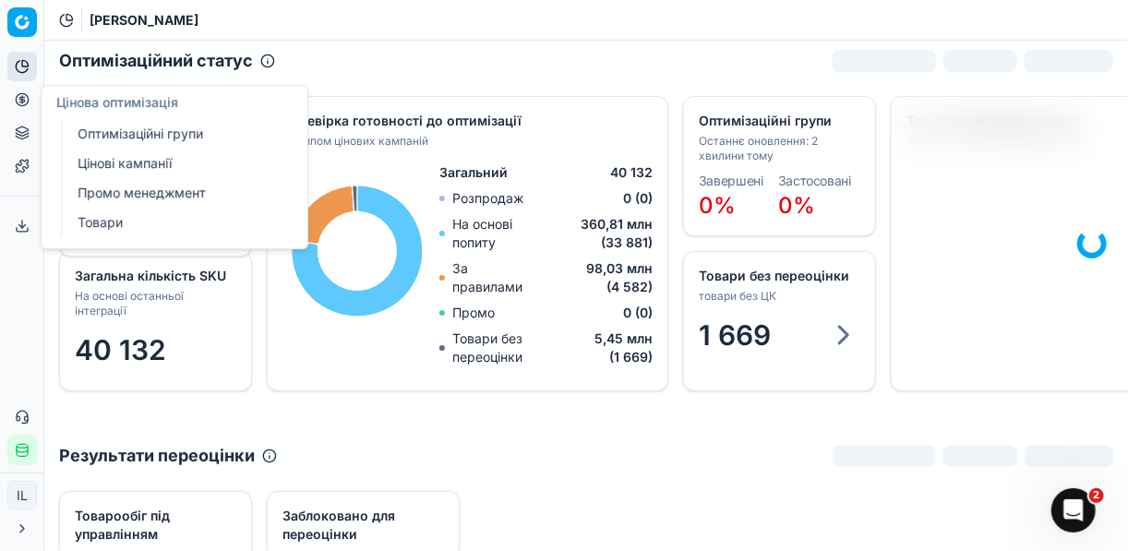
click at [123, 167] on link "Цінові кампанії" at bounding box center [177, 164] width 215 height 26
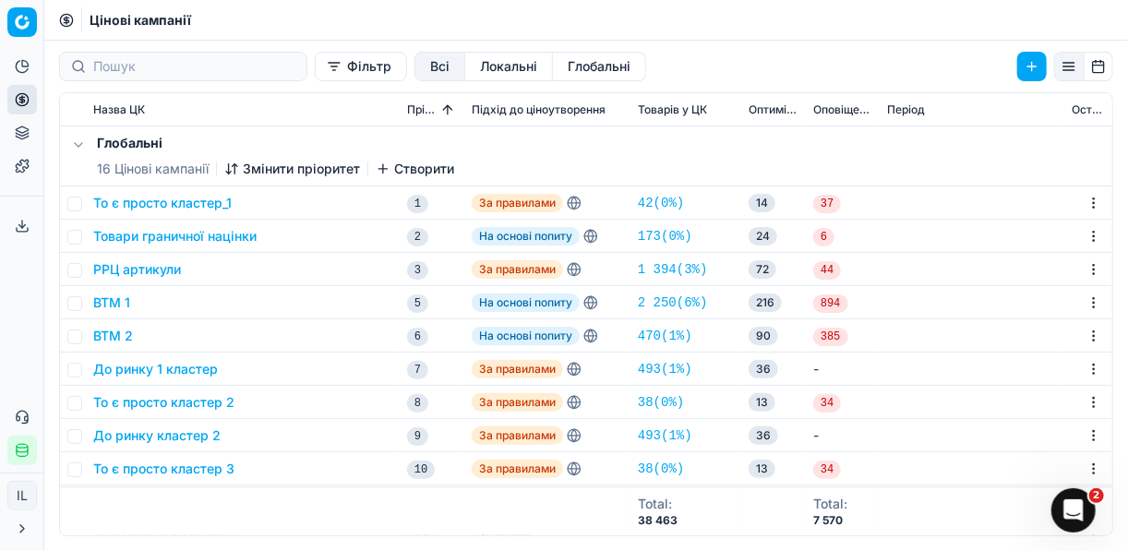
click at [315, 72] on button "Фільтр" at bounding box center [361, 67] width 92 height 30
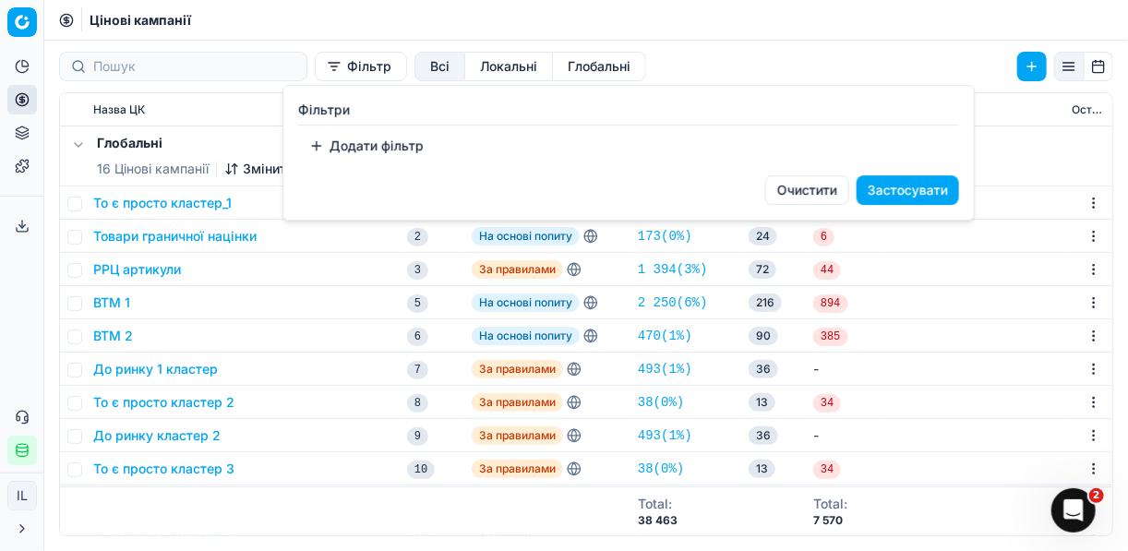
click at [309, 143] on button "Додати фільтр" at bounding box center [366, 146] width 137 height 30
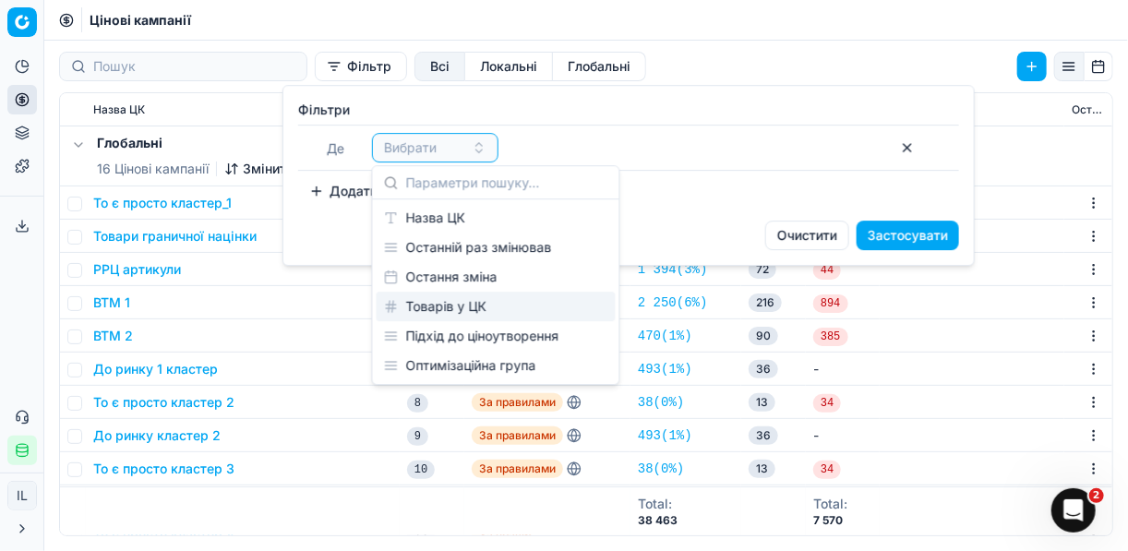
click at [441, 306] on div "Товарів у ЦК" at bounding box center [496, 307] width 239 height 30
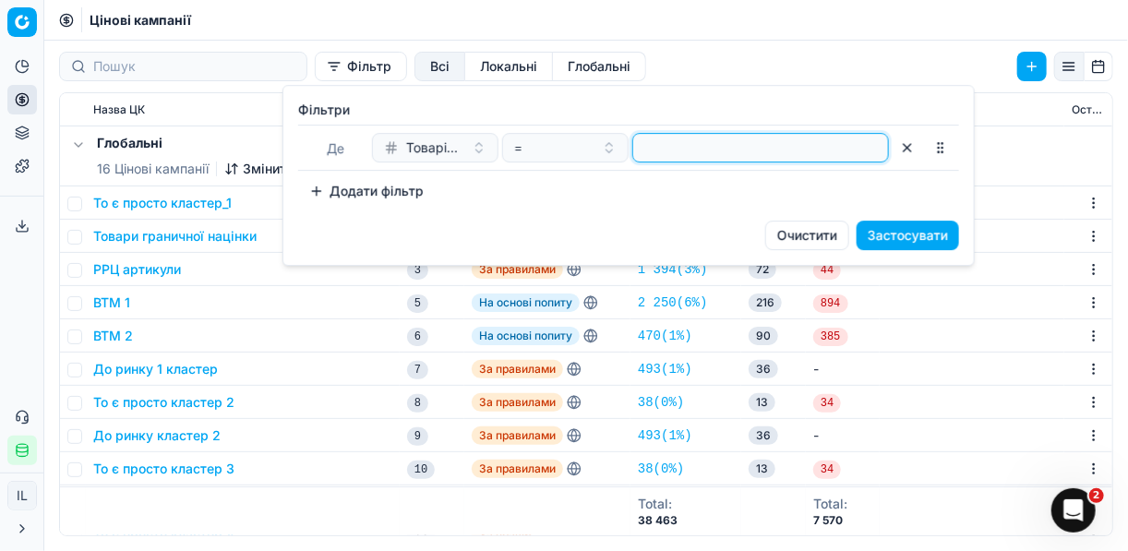
click at [729, 151] on input "number" at bounding box center [761, 148] width 240 height 28
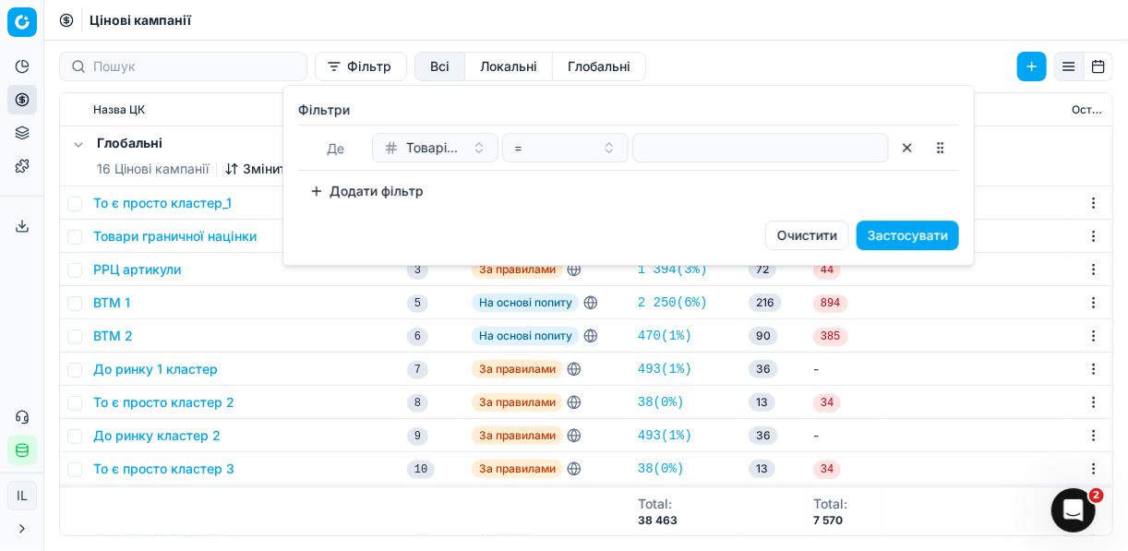
click at [908, 151] on button "button" at bounding box center [908, 148] width 30 height 30
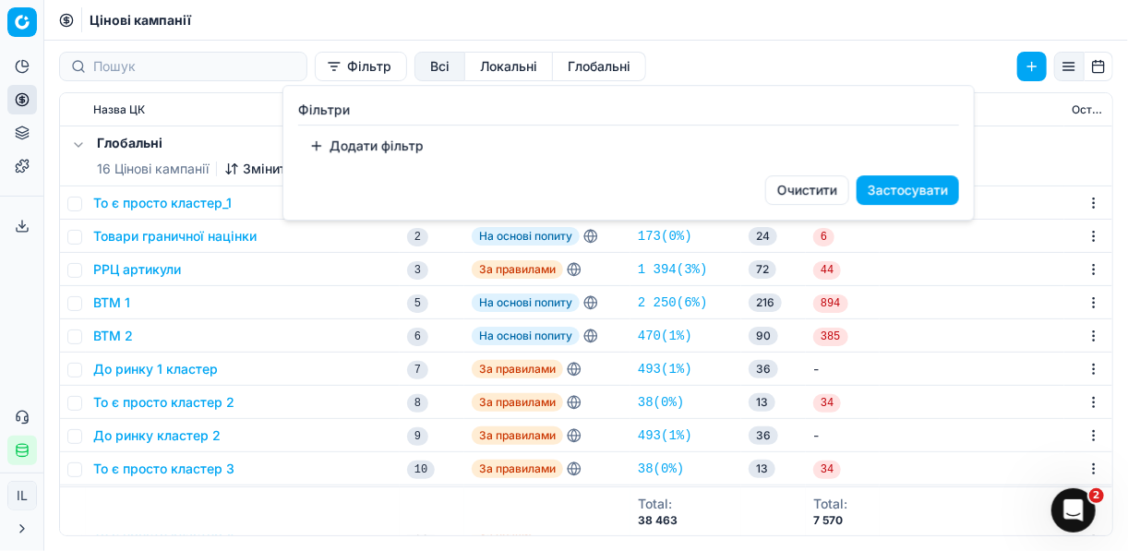
click at [303, 69] on html "Pricing platform Аналітика Цінова оптимізація Асортимент продукції Шаблони Серв…" at bounding box center [564, 275] width 1128 height 551
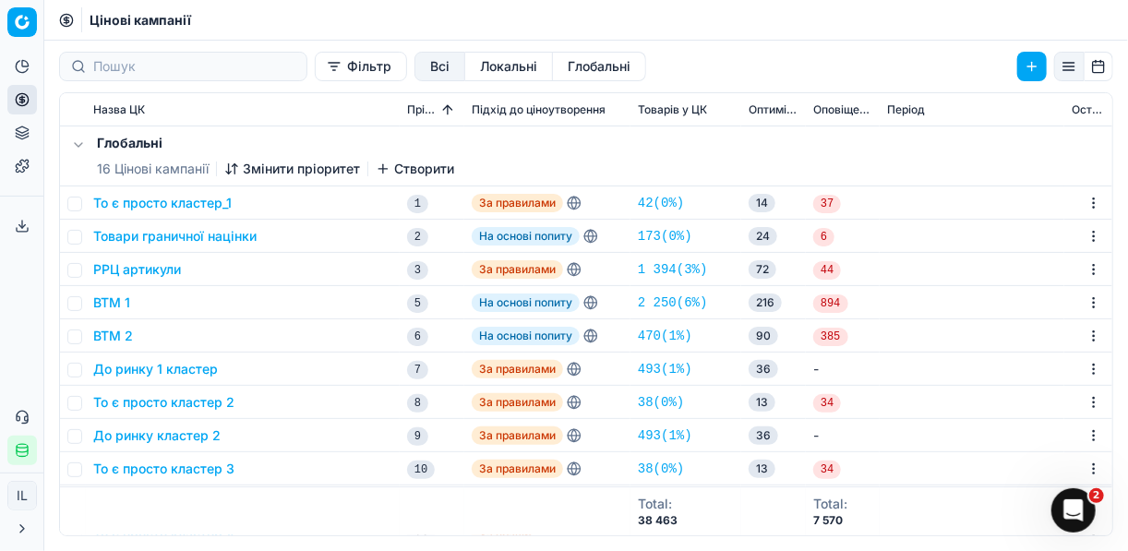
click at [315, 69] on button "Фільтр" at bounding box center [361, 67] width 92 height 30
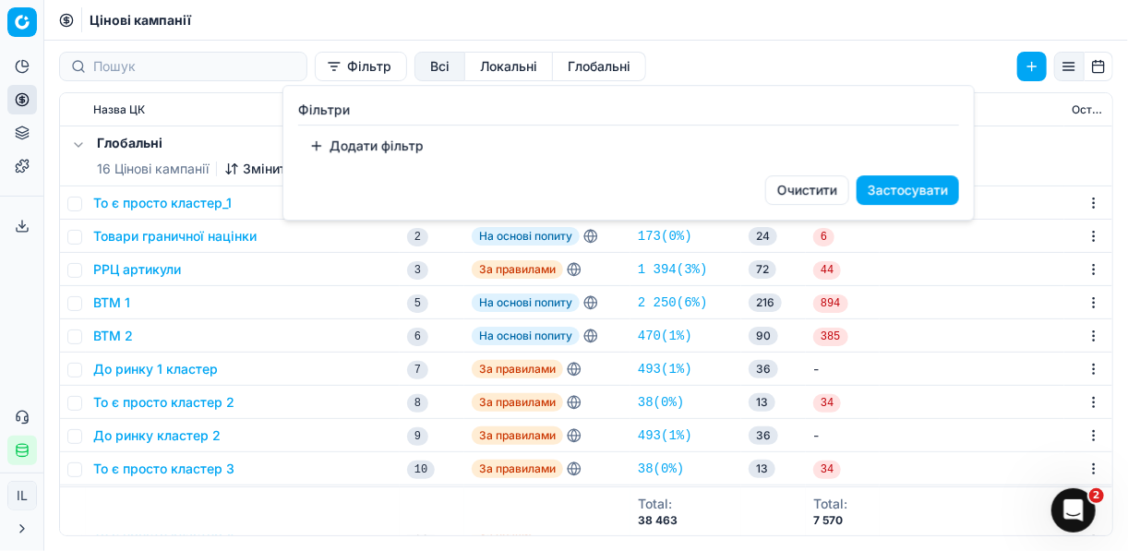
click at [321, 148] on button "Додати фільтр" at bounding box center [366, 146] width 137 height 30
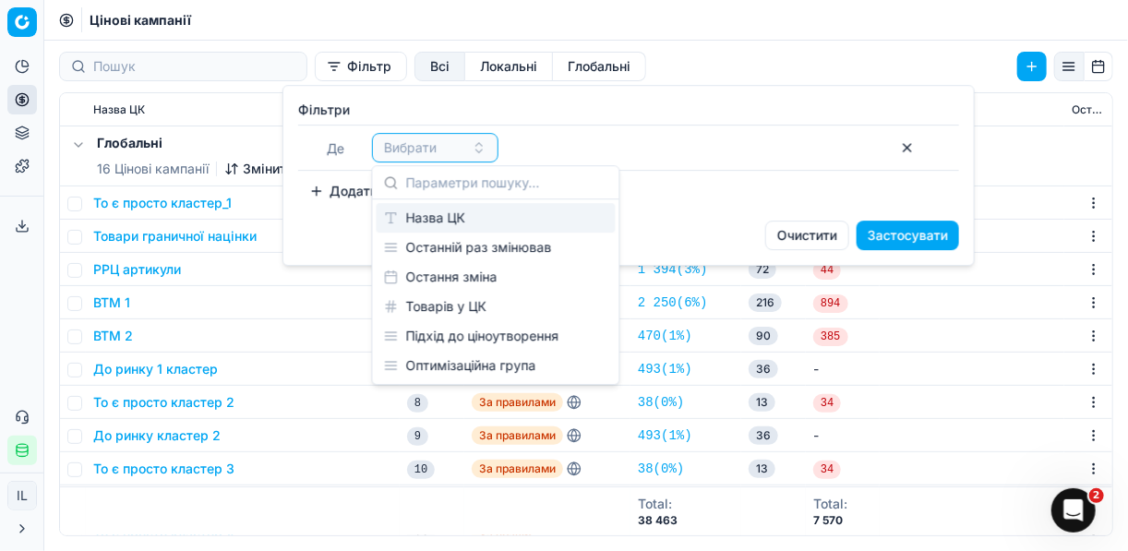
click at [440, 216] on div "Назва ЦК" at bounding box center [496, 218] width 239 height 30
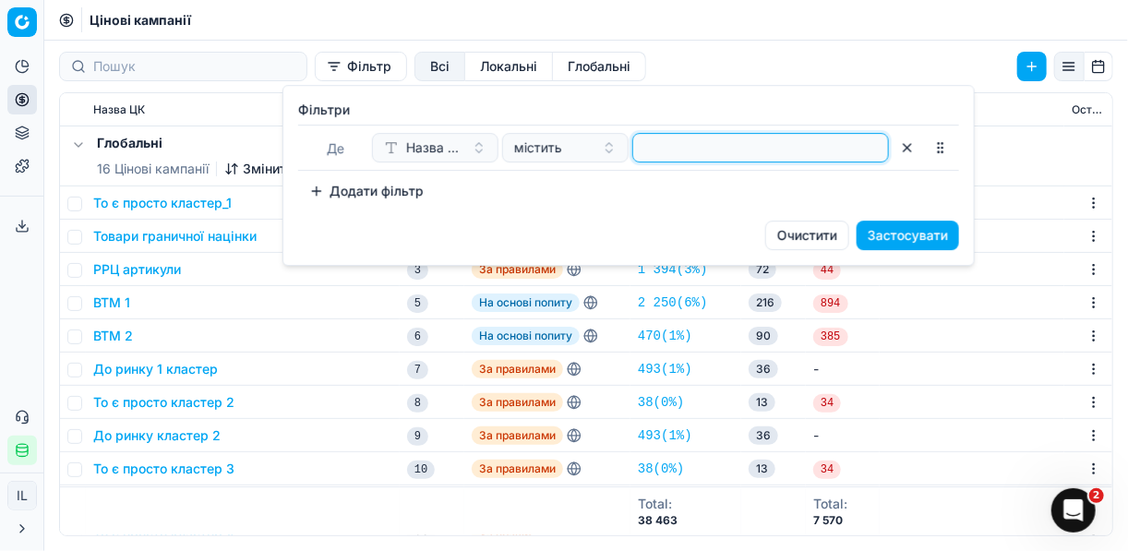
click at [669, 141] on input at bounding box center [761, 148] width 240 height 28
type input "пив"
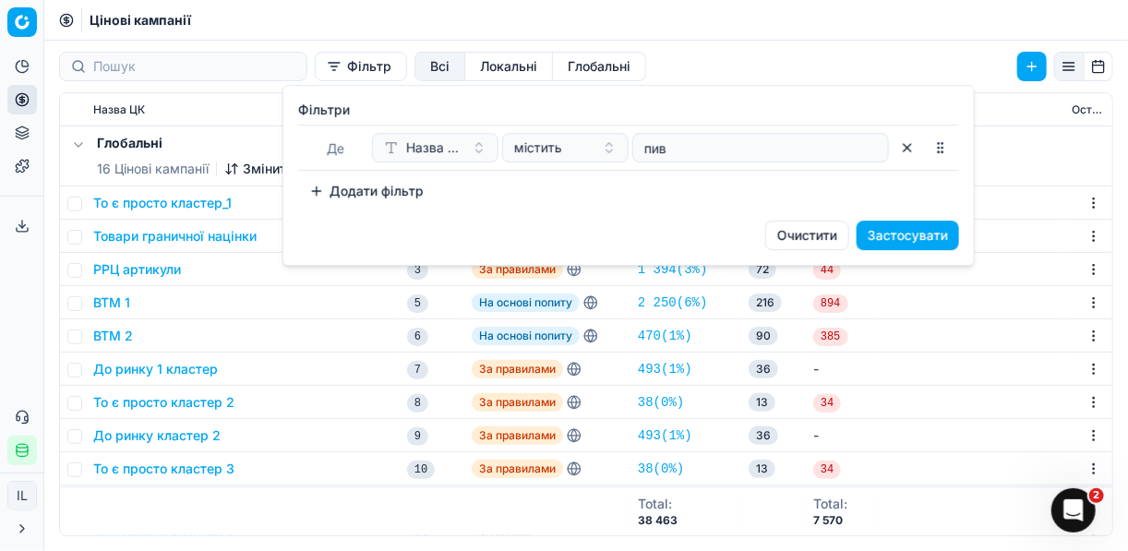
click at [901, 229] on button "Застосувати" at bounding box center [908, 236] width 102 height 30
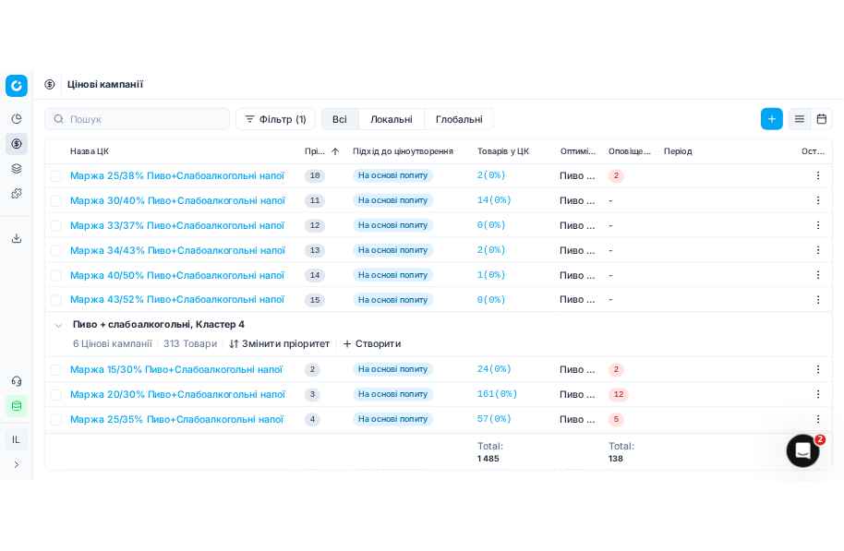
scroll to position [2760, 0]
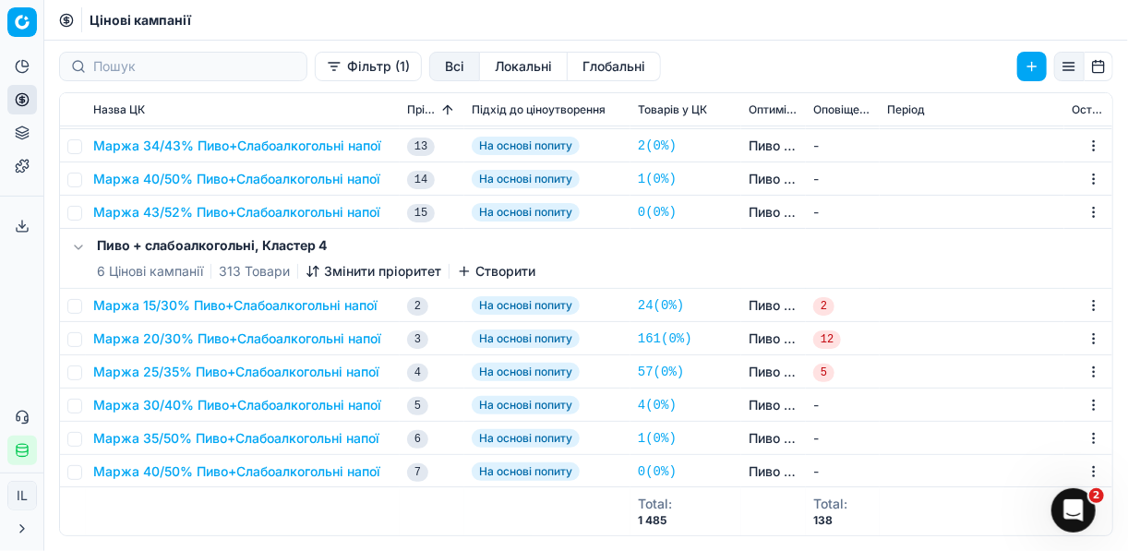
click at [211, 334] on button "Маржа 20/30% Пиво+Слабоалкогольні напої" at bounding box center [237, 339] width 288 height 18
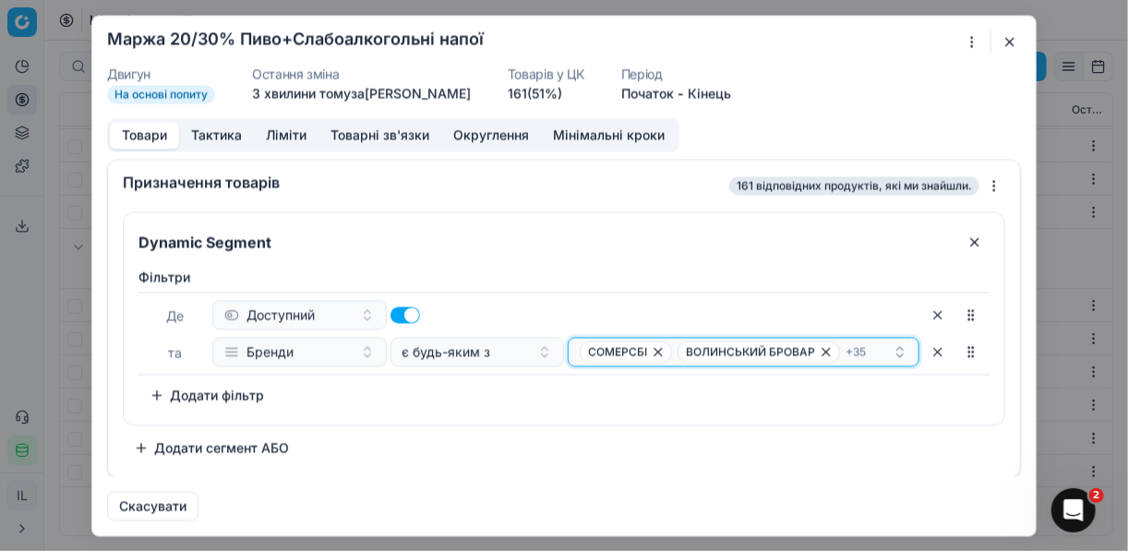
click at [878, 346] on div "[PERSON_NAME] БРОВАР + 35" at bounding box center [736, 352] width 313 height 22
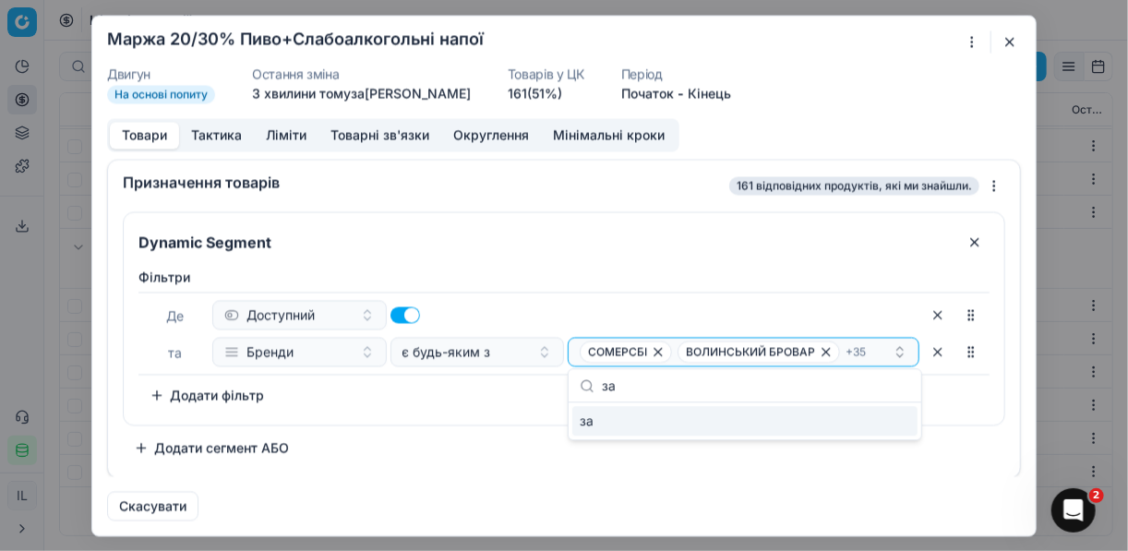
type input "з"
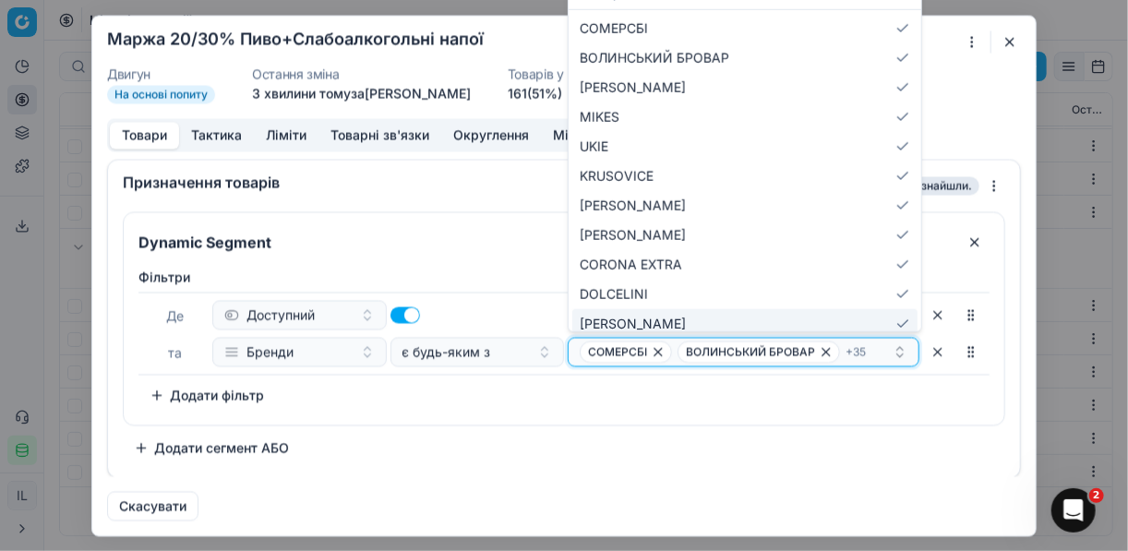
click at [873, 348] on div "[PERSON_NAME] БРОВАР + 35" at bounding box center [736, 352] width 313 height 22
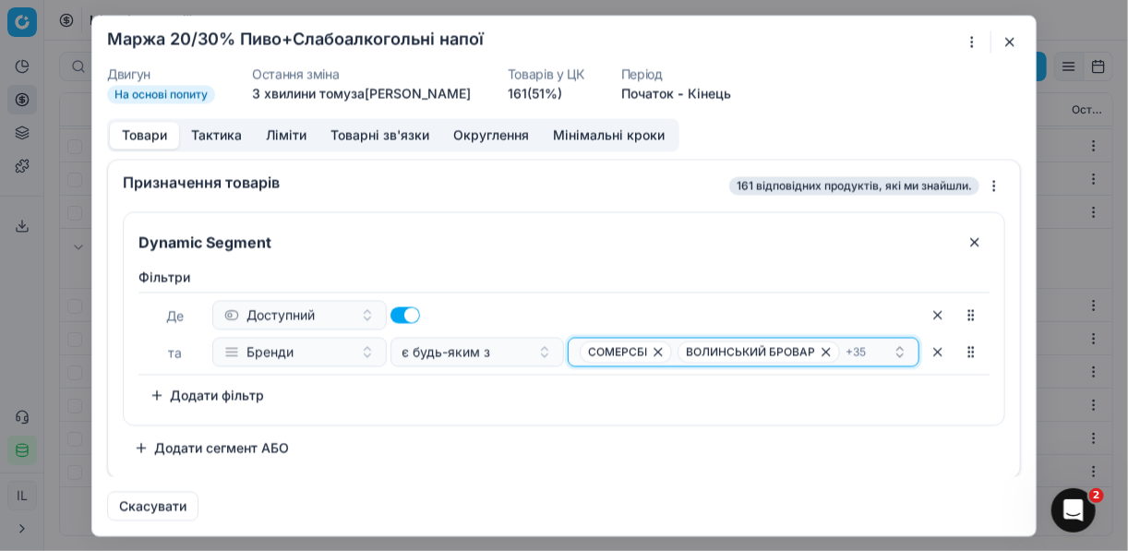
click at [873, 348] on div "[PERSON_NAME] БРОВАР + 35" at bounding box center [736, 352] width 313 height 22
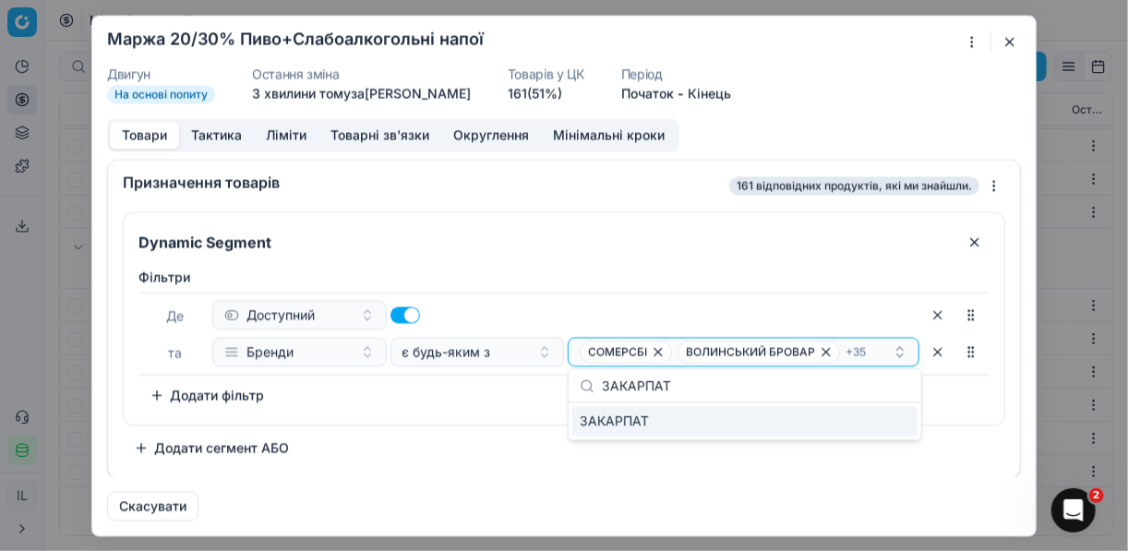
type input "ЗАКАРПАТ"
click at [889, 427] on div "ЗАКАРПАТ" at bounding box center [744, 421] width 345 height 30
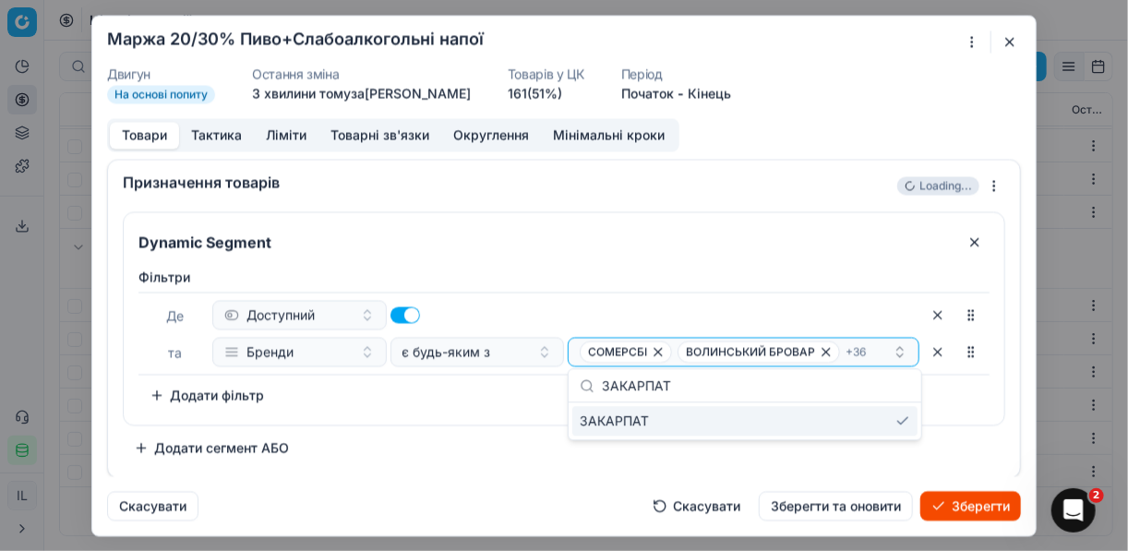
click at [974, 507] on button "Зберегти" at bounding box center [971, 506] width 101 height 30
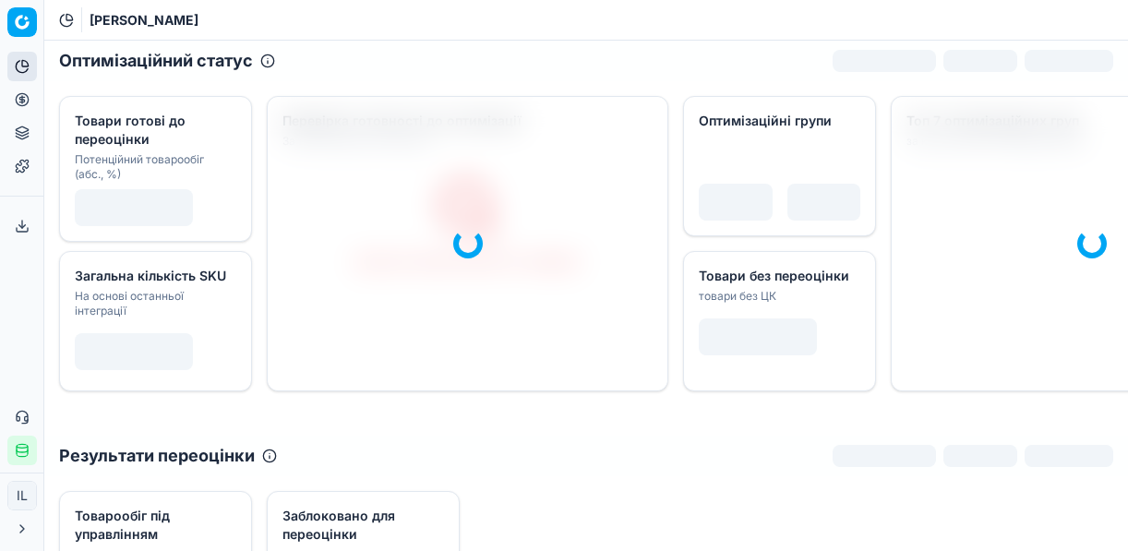
click at [20, 97] on icon at bounding box center [21, 99] width 5 height 5
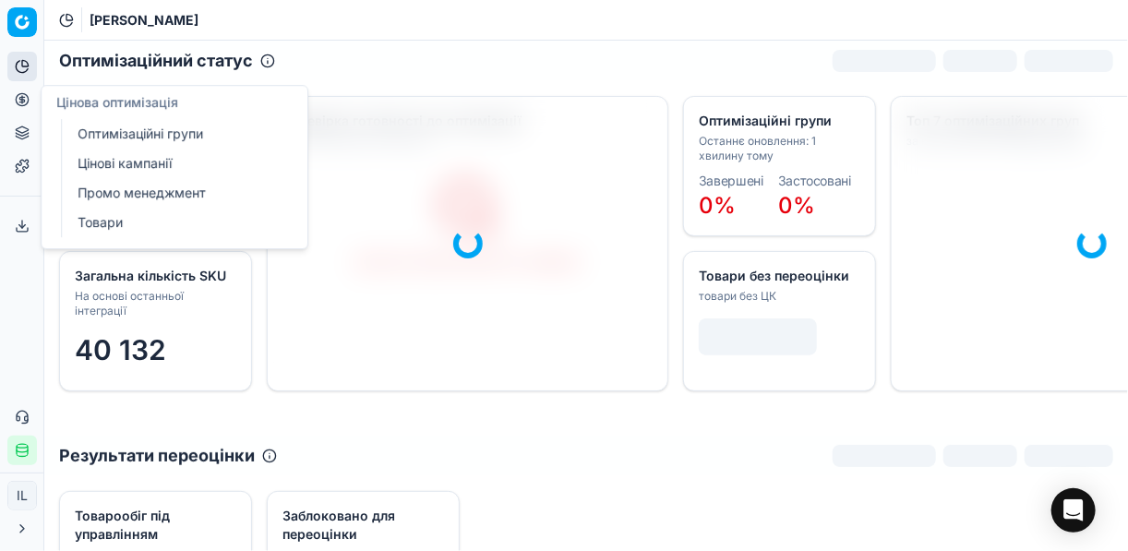
click at [163, 135] on link "Оптимізаційні групи" at bounding box center [177, 134] width 215 height 26
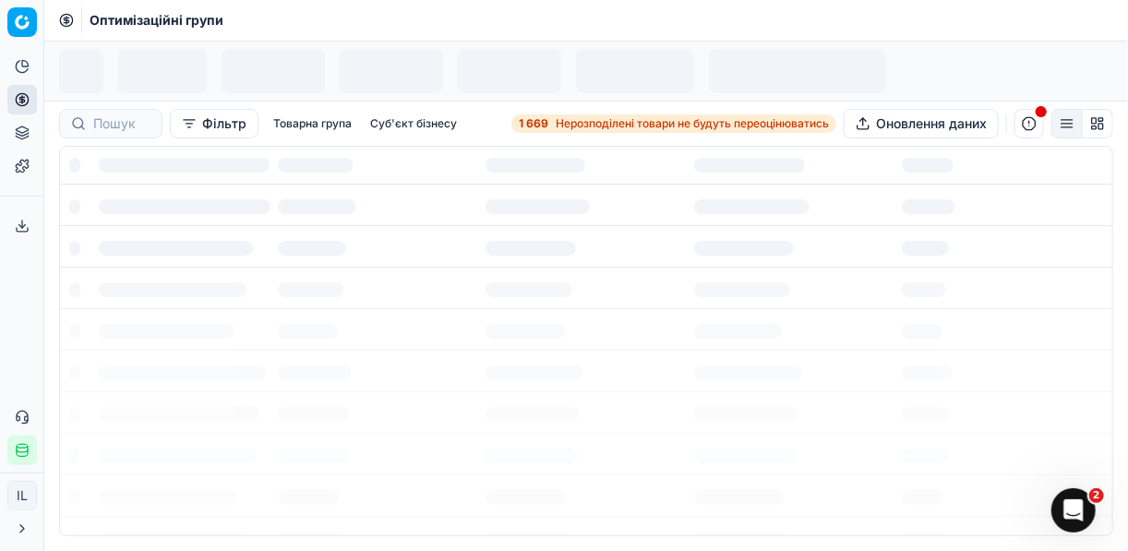
click at [589, 120] on span "Нерозподілені товари не будуть переоцінюватись" at bounding box center [692, 123] width 273 height 15
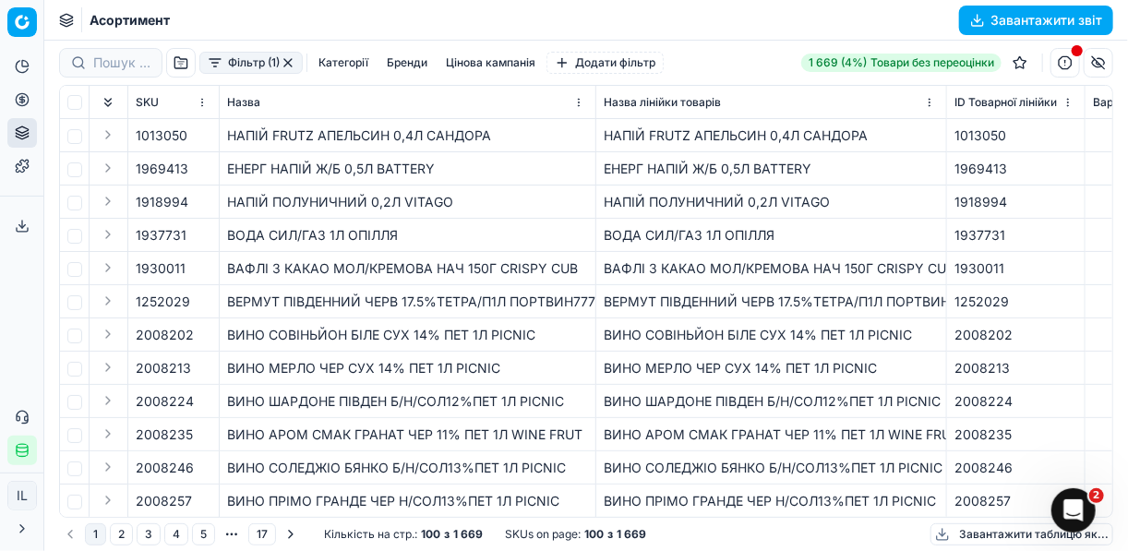
click at [211, 68] on button "Фільтр (1)" at bounding box center [250, 63] width 103 height 22
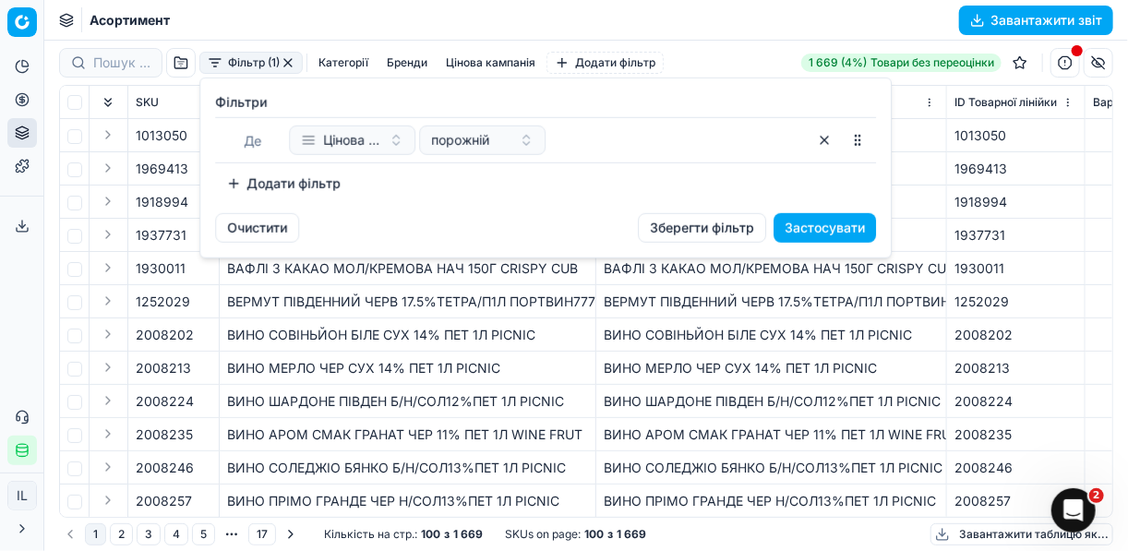
click at [239, 176] on button "Додати фільтр" at bounding box center [283, 184] width 137 height 30
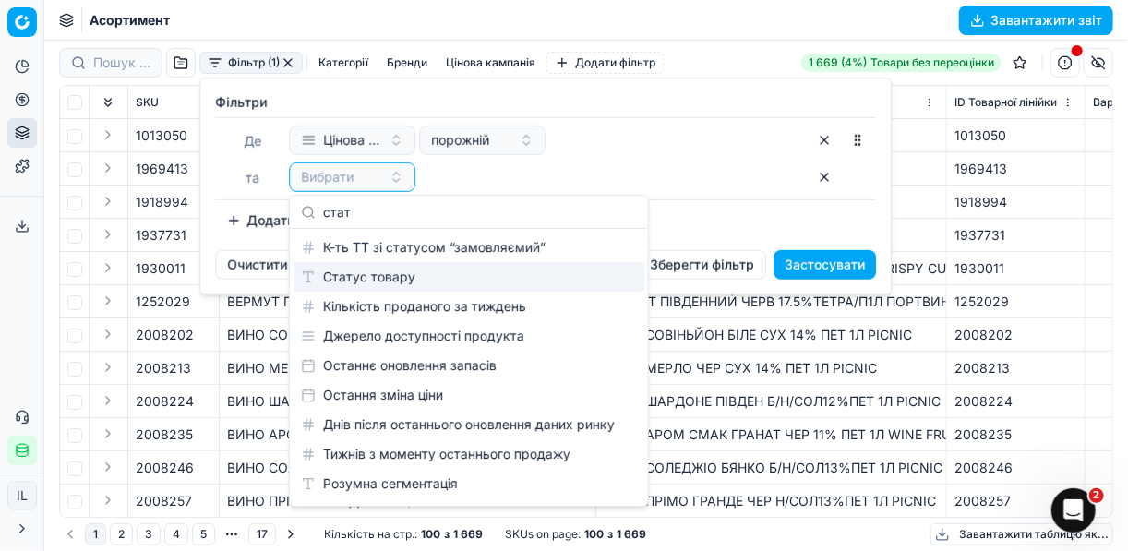
type input "стат"
click at [355, 270] on div "Статус товару" at bounding box center [469, 277] width 351 height 30
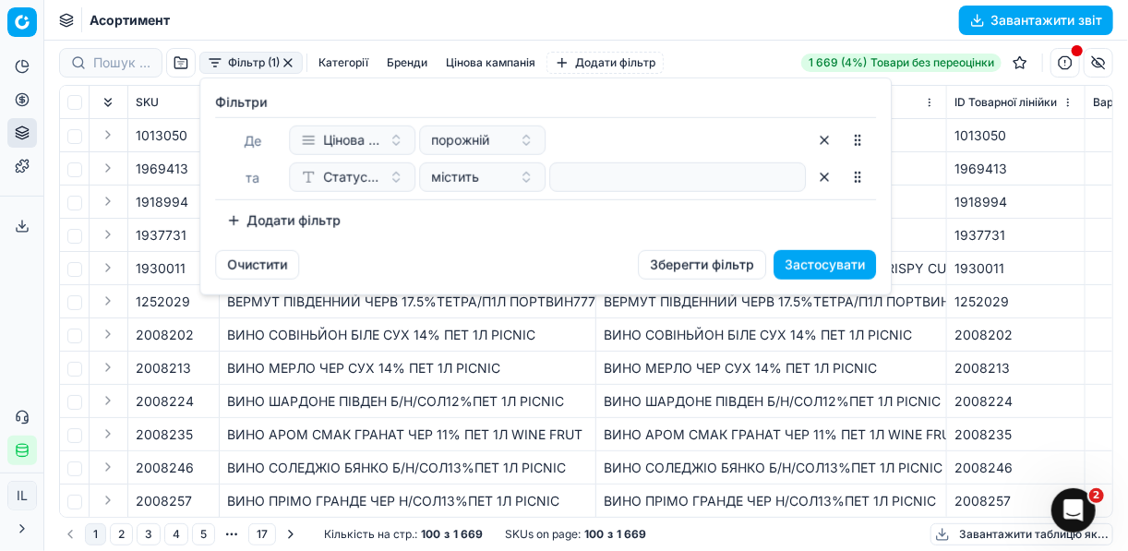
click at [218, 218] on button "Додати фільтр" at bounding box center [283, 221] width 137 height 30
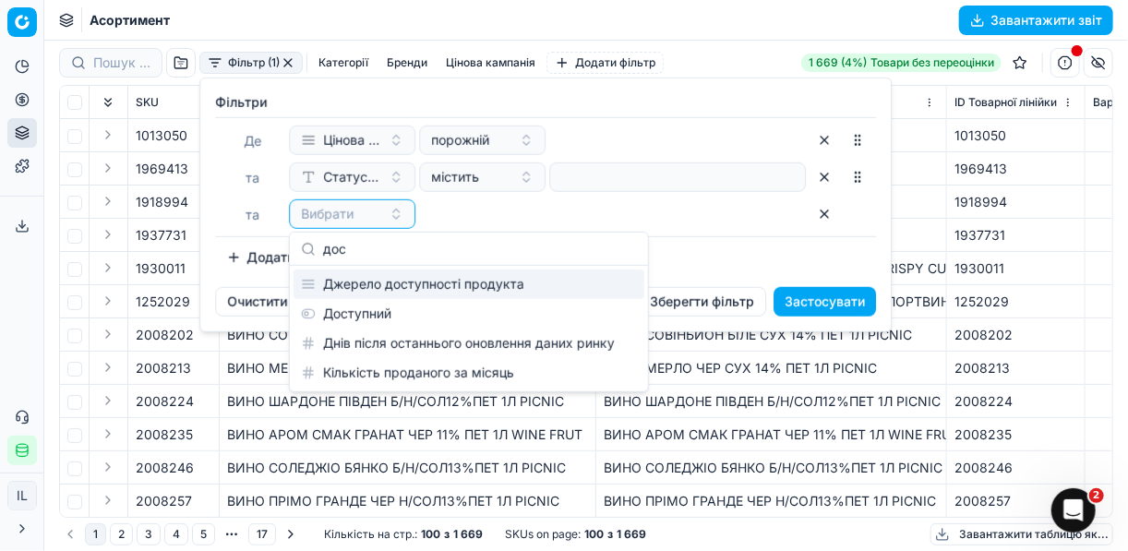
type input "дос"
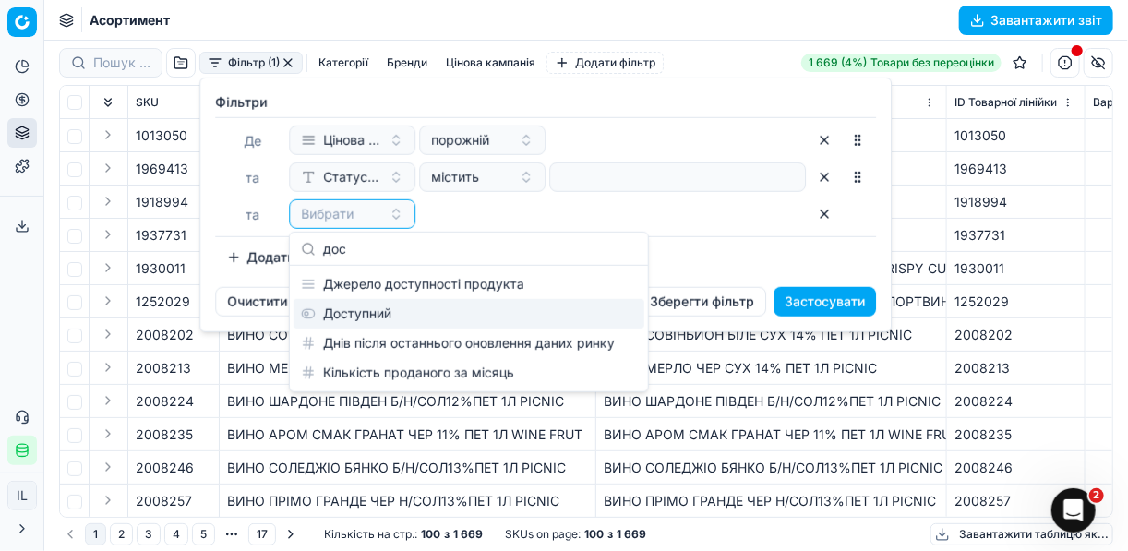
click at [427, 308] on div "Доступний" at bounding box center [469, 314] width 351 height 30
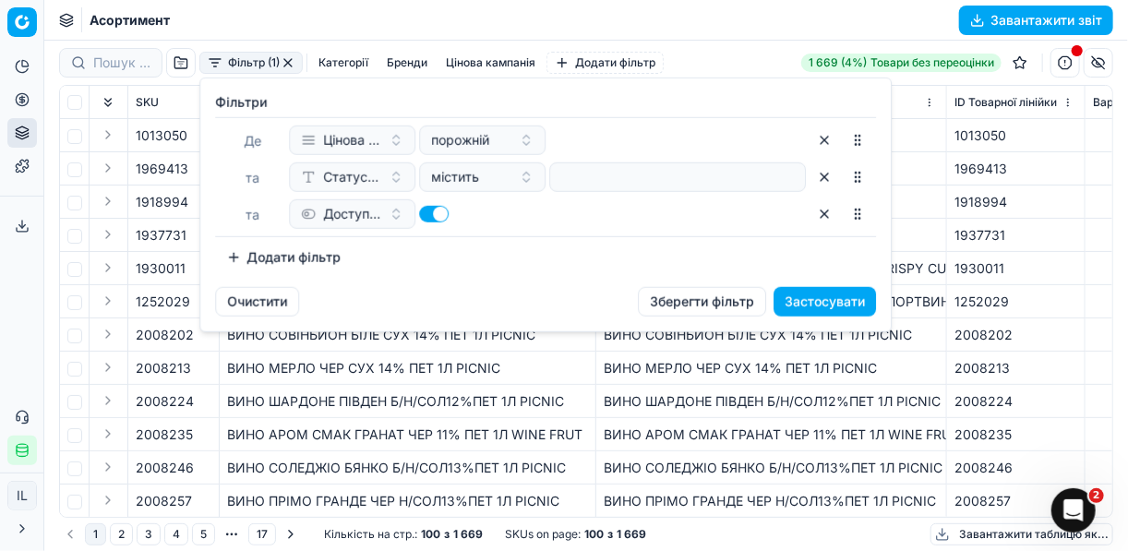
click at [237, 261] on button "Додати фільтр" at bounding box center [283, 258] width 137 height 30
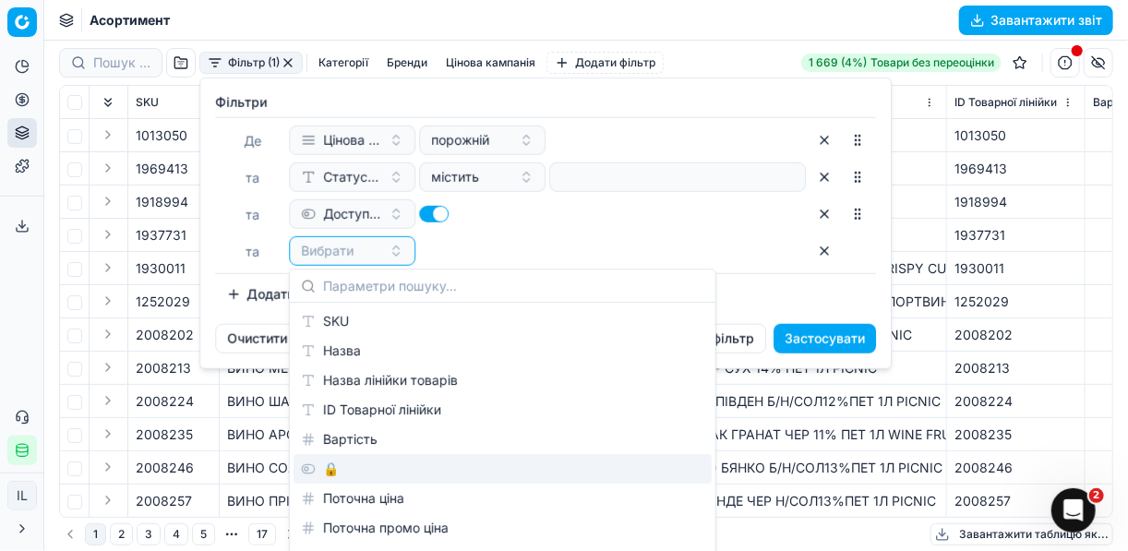
drag, startPoint x: 340, startPoint y: 464, endPoint x: 356, endPoint y: 440, distance: 29.2
click at [338, 463] on div "🔒" at bounding box center [503, 469] width 418 height 30
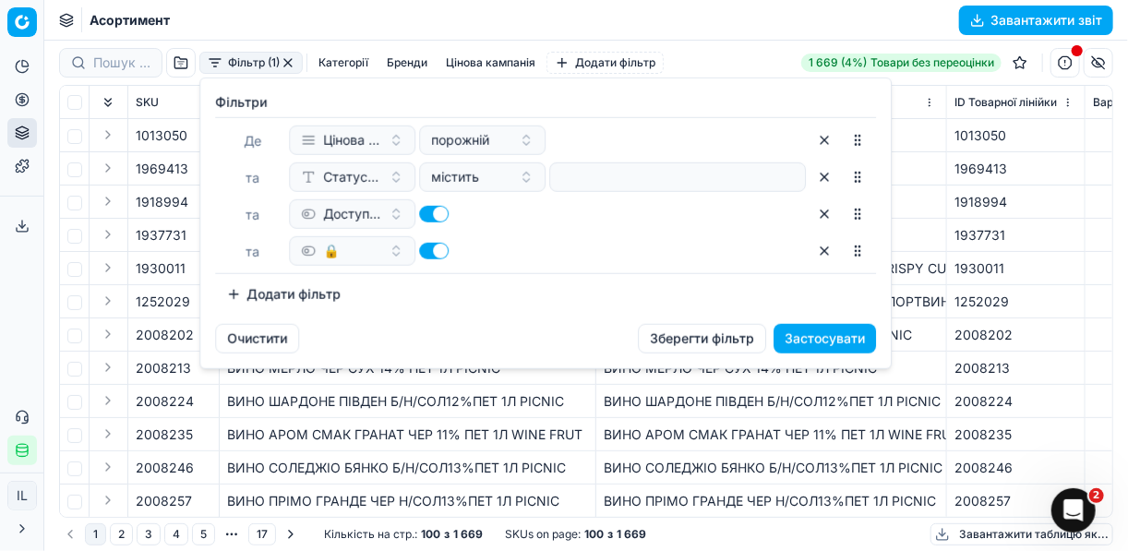
click at [426, 252] on button "button" at bounding box center [434, 251] width 30 height 17
checkbox input "false"
click at [792, 341] on button "Застосувати" at bounding box center [825, 339] width 102 height 30
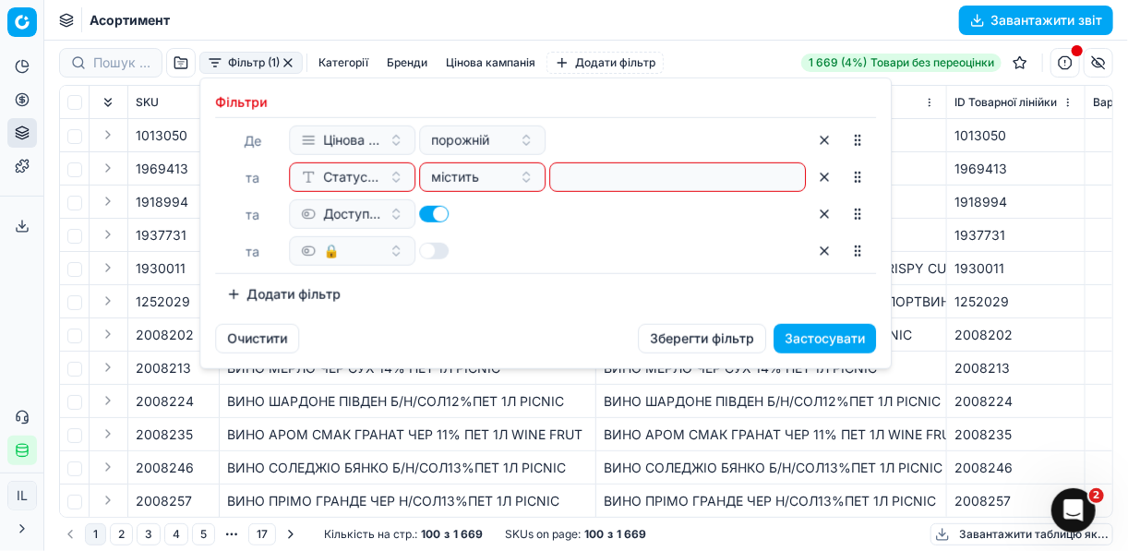
click at [676, 192] on div "[PERSON_NAME] кампанія порожній та Статус товару містить та Доступний та 🔒" at bounding box center [545, 195] width 661 height 157
click at [663, 177] on input at bounding box center [678, 177] width 240 height 28
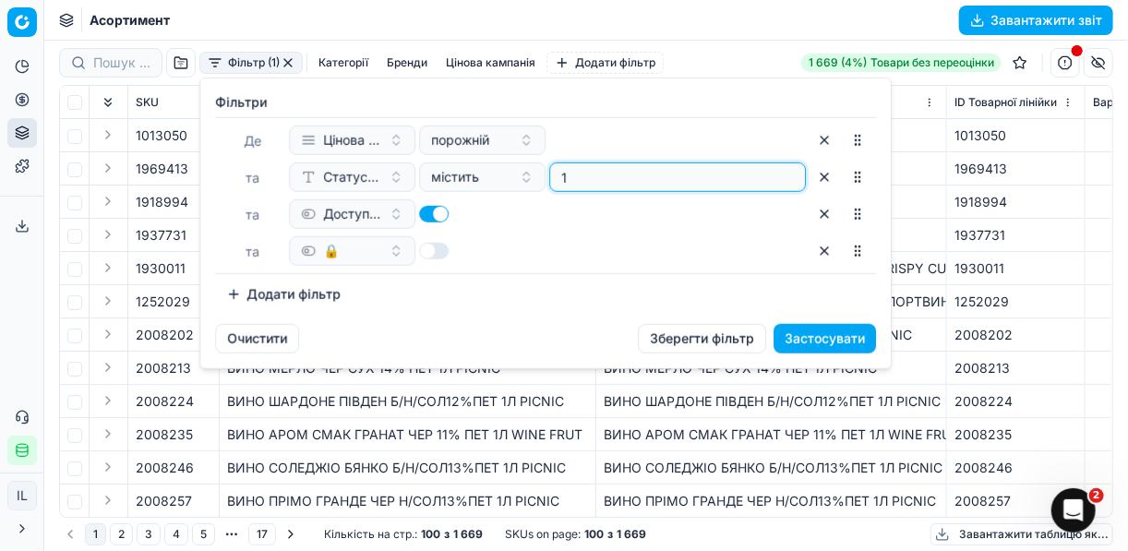
type input "1"
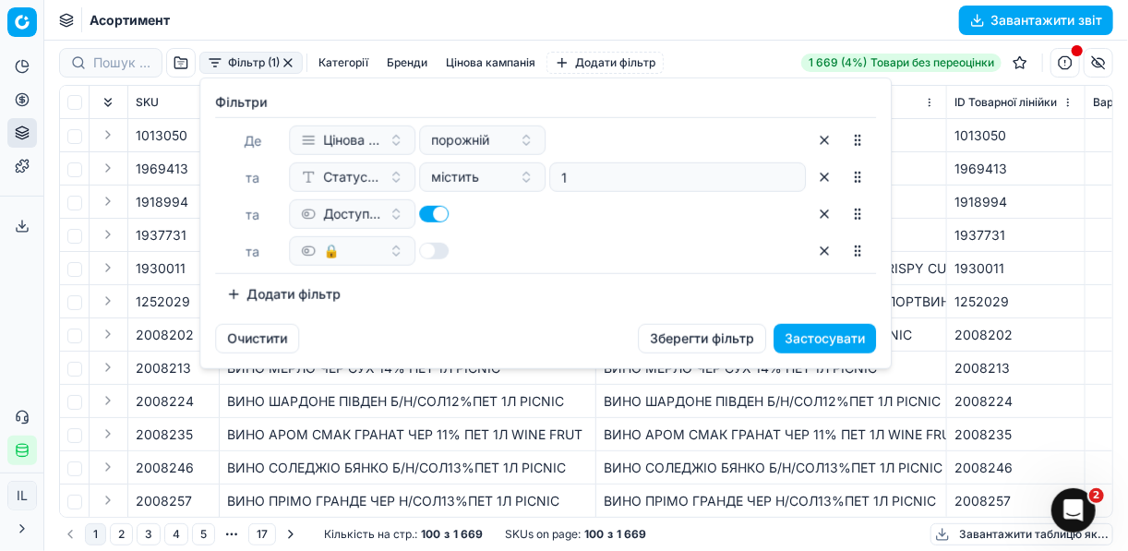
click at [813, 340] on button "Застосувати" at bounding box center [825, 339] width 102 height 30
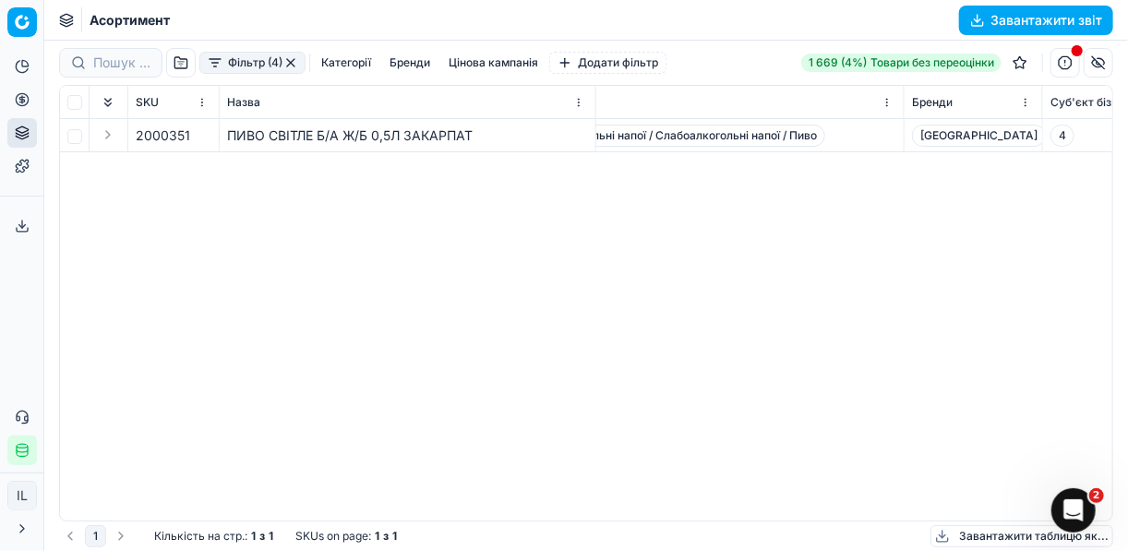
scroll to position [0, 3144]
click at [1049, 129] on span "[GEOGRAPHIC_DATA]" at bounding box center [1014, 136] width 134 height 22
drag, startPoint x: 1045, startPoint y: 135, endPoint x: 953, endPoint y: 135, distance: 92.3
click at [953, 135] on span "[GEOGRAPHIC_DATA]" at bounding box center [1014, 136] width 134 height 22
copy span "[GEOGRAPHIC_DATA]"
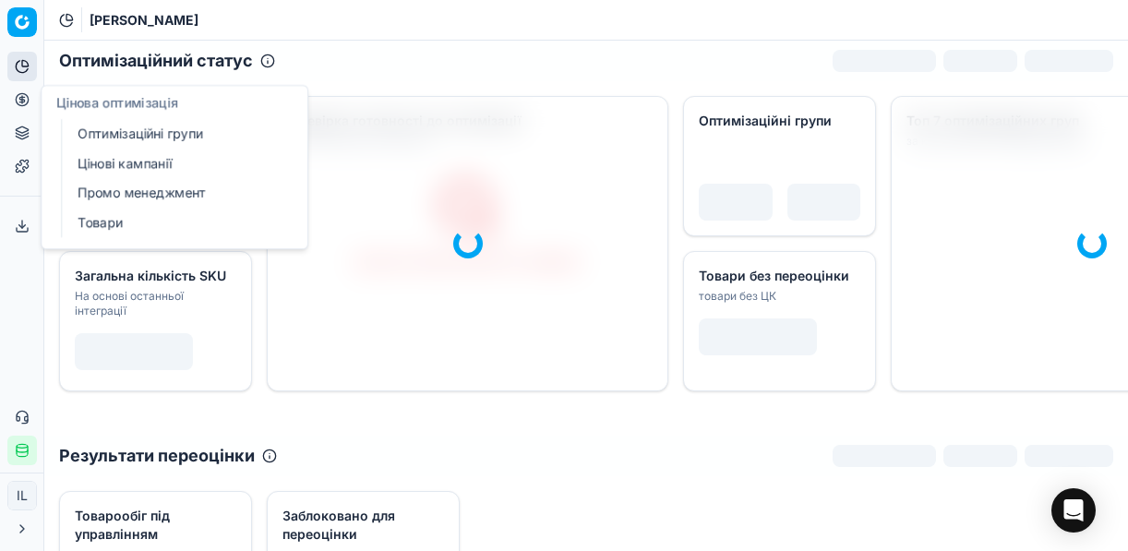
click at [25, 101] on icon at bounding box center [22, 99] width 15 height 15
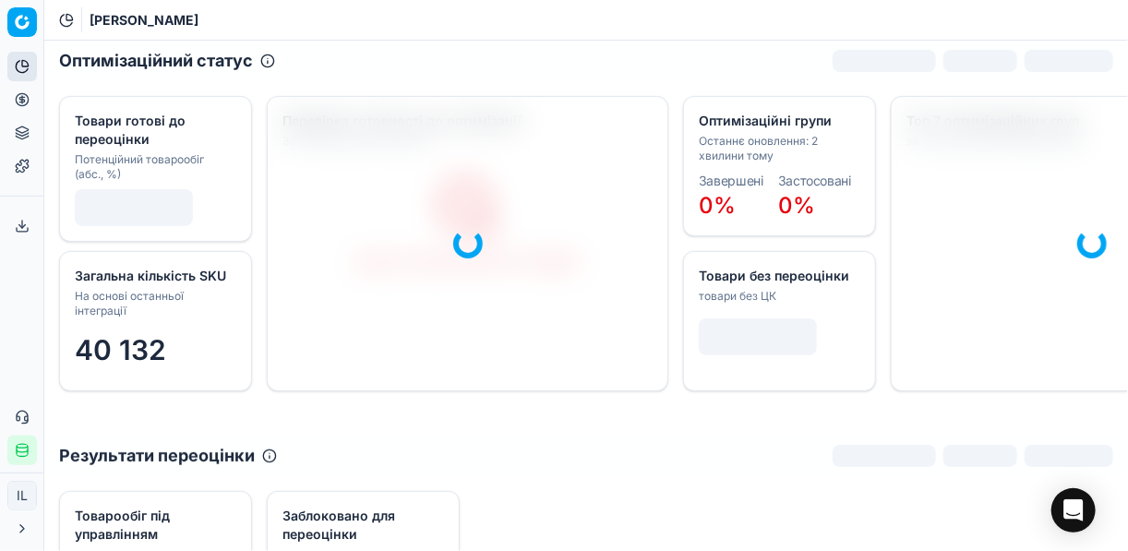
click at [32, 101] on button "Цінова оптимізація" at bounding box center [22, 100] width 30 height 30
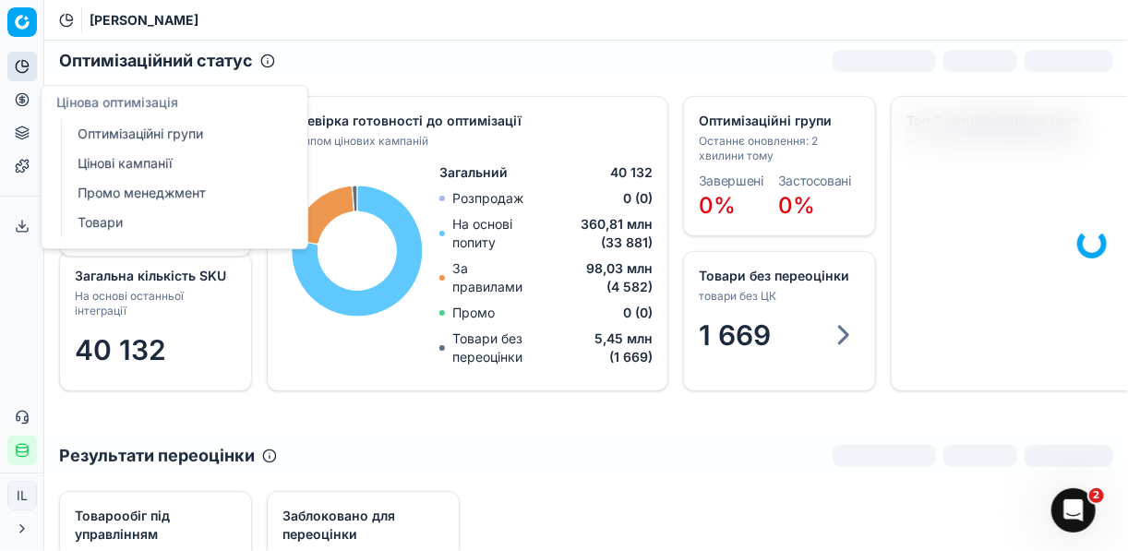
click at [113, 162] on link "Цінові кампанії" at bounding box center [177, 164] width 215 height 26
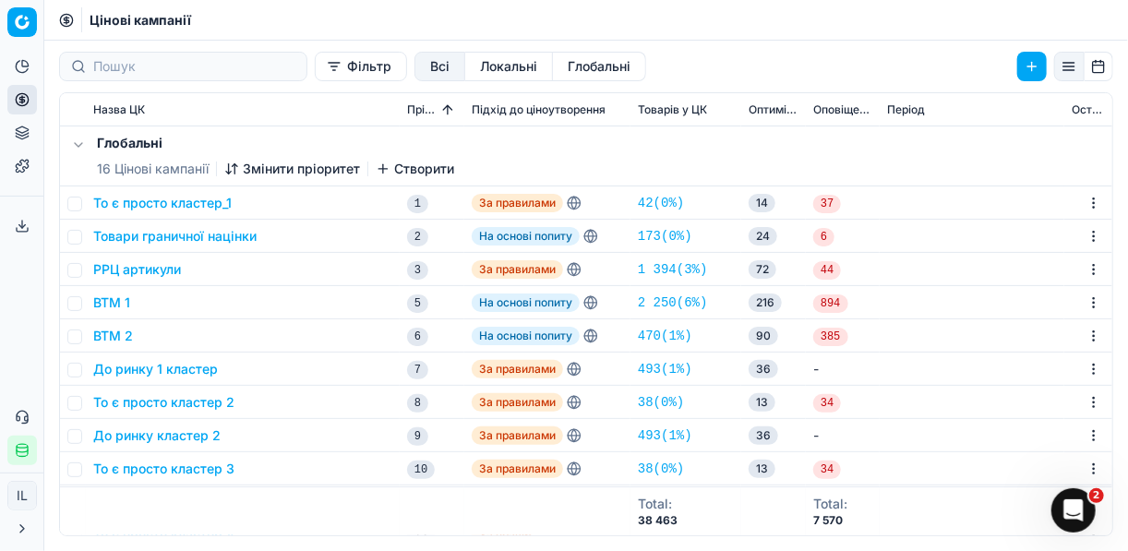
click at [315, 66] on button "Фільтр" at bounding box center [361, 67] width 92 height 30
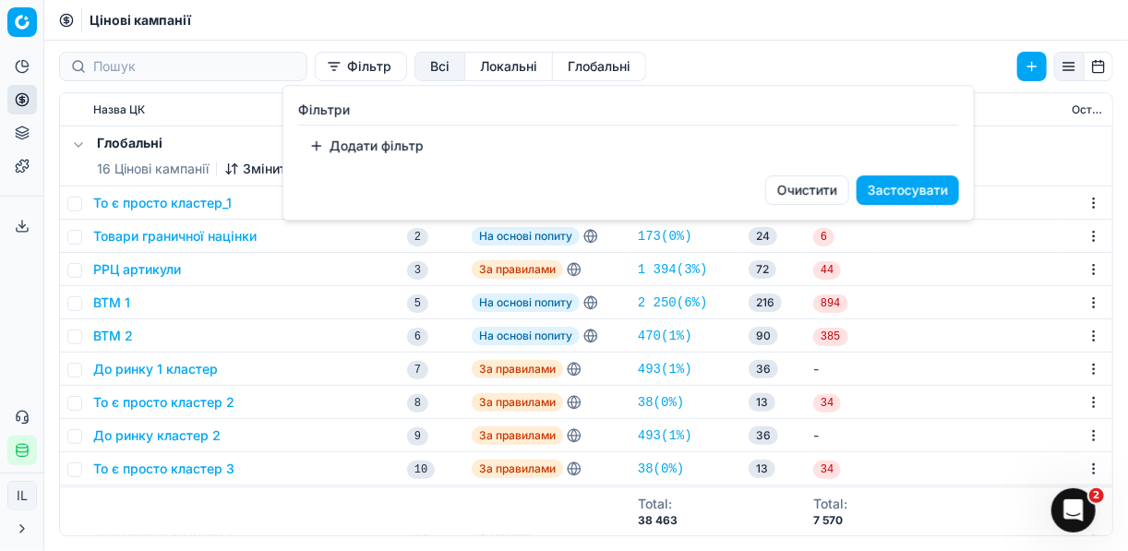
click at [384, 143] on button "Додати фільтр" at bounding box center [366, 146] width 137 height 30
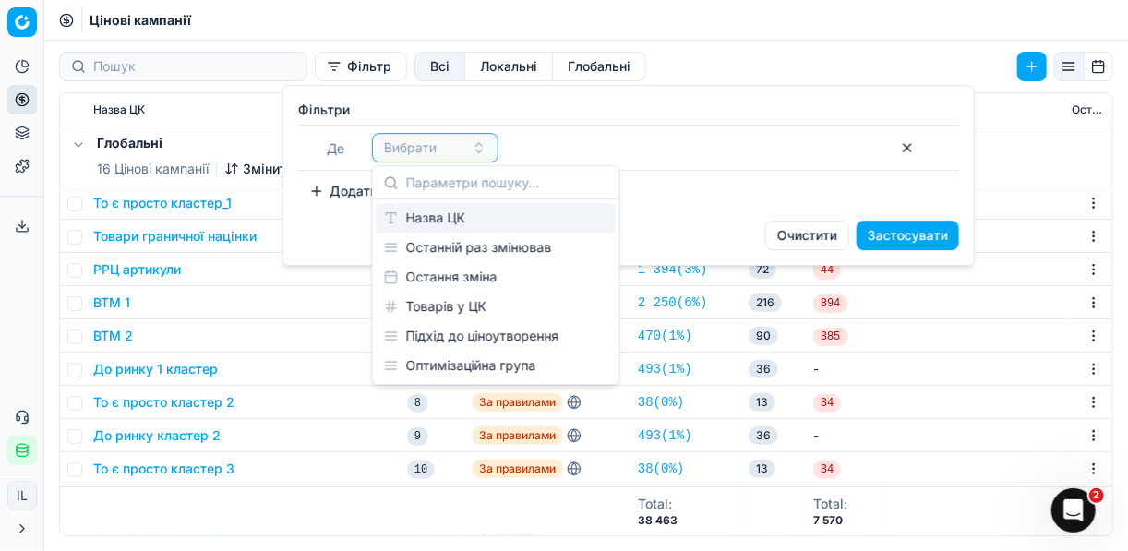
click at [477, 218] on div "Назва ЦК" at bounding box center [496, 218] width 239 height 30
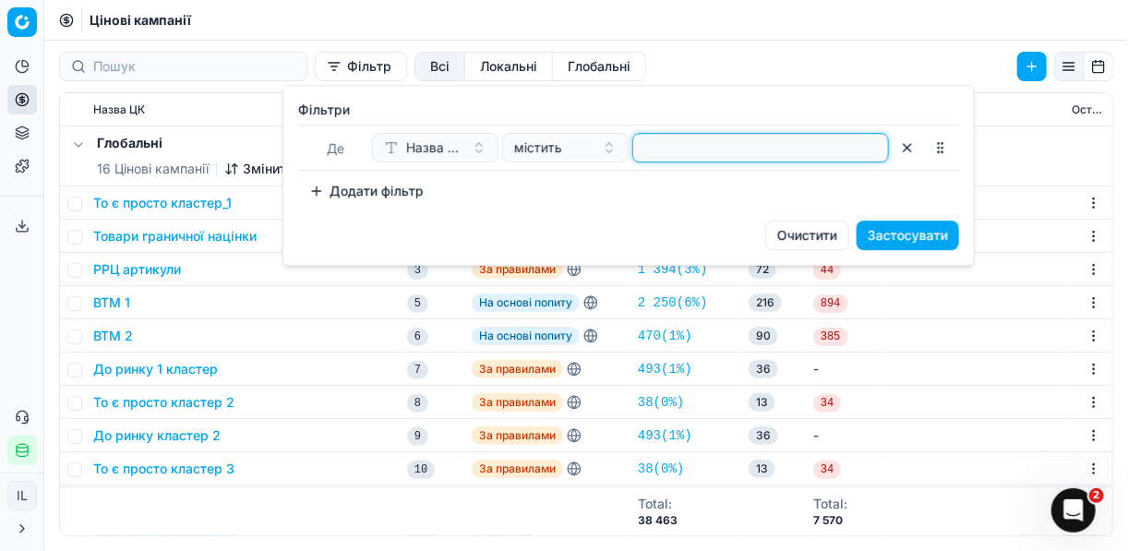
click at [746, 143] on input at bounding box center [761, 148] width 240 height 28
type input "пив"
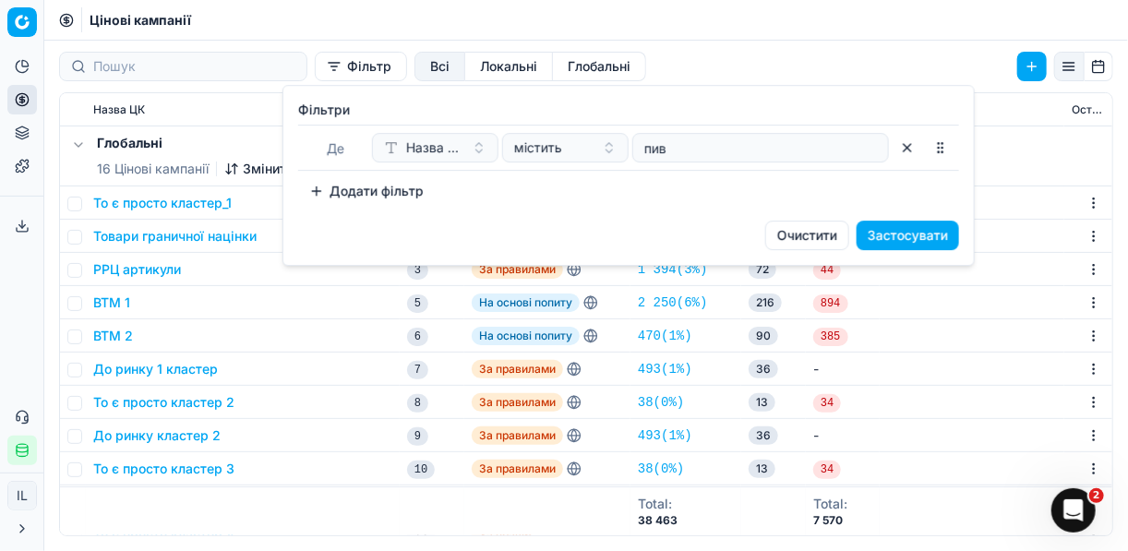
click at [902, 235] on button "Застосувати" at bounding box center [908, 236] width 102 height 30
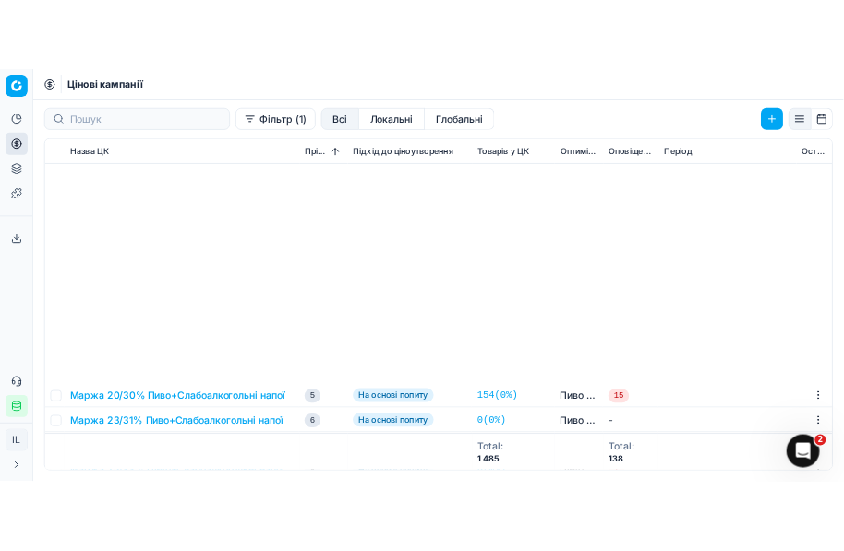
scroll to position [2760, 0]
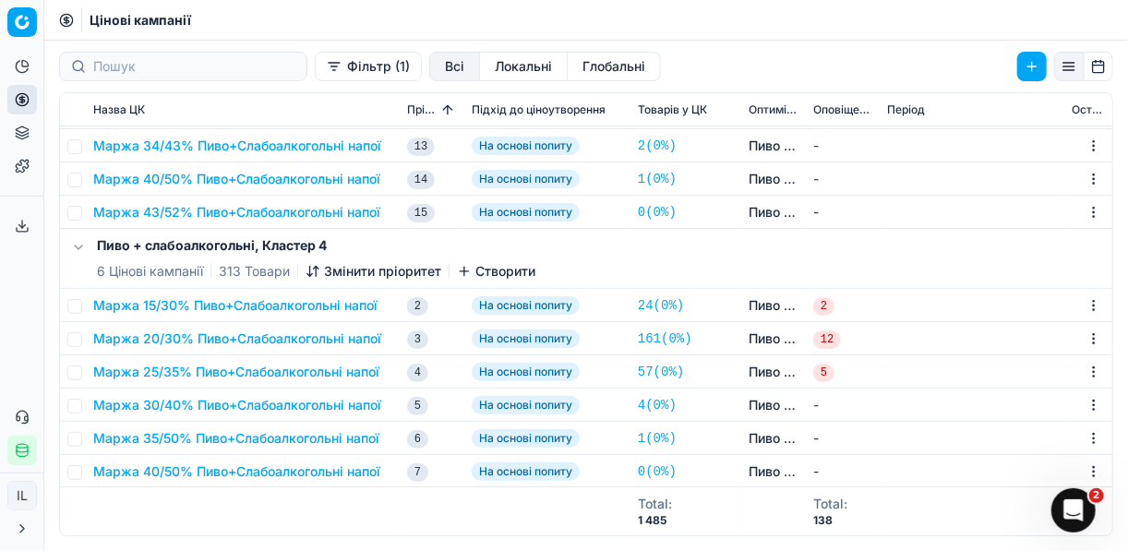
click at [215, 342] on button "Маржа 20/30% Пиво+Слабоалкогольні напої" at bounding box center [237, 339] width 288 height 18
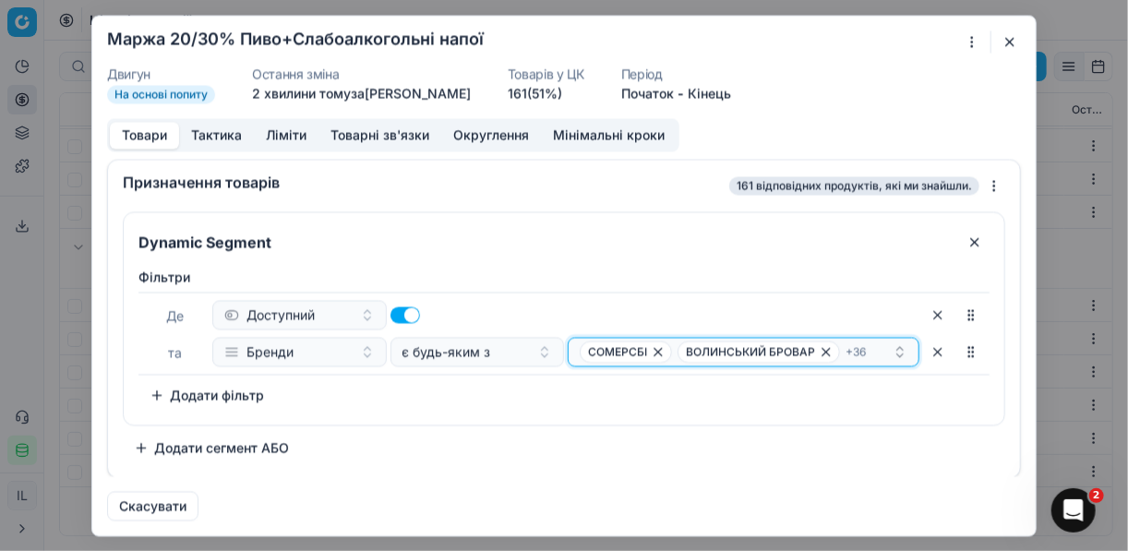
click at [873, 349] on div "[PERSON_NAME] БРОВАР + 36" at bounding box center [736, 352] width 313 height 22
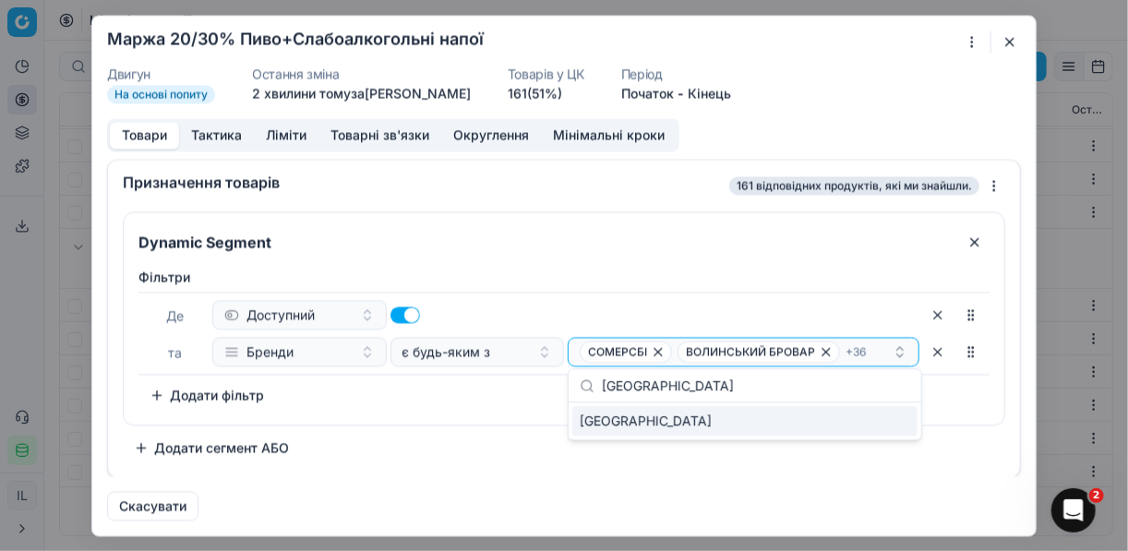
type input "[GEOGRAPHIC_DATA]"
click at [897, 428] on div "[GEOGRAPHIC_DATA]" at bounding box center [744, 421] width 345 height 30
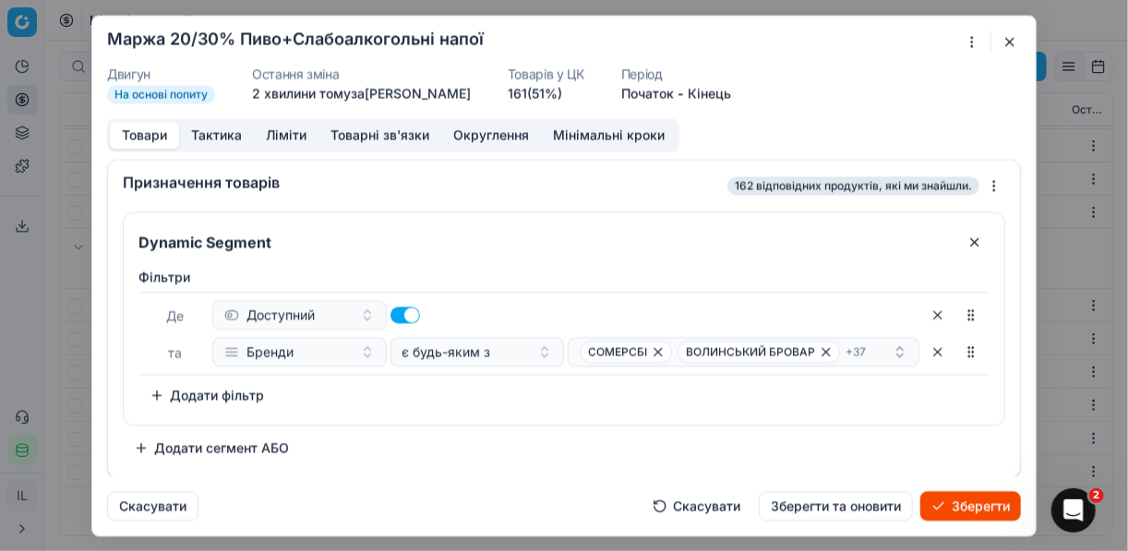
click at [975, 504] on button "Зберегти" at bounding box center [971, 506] width 101 height 30
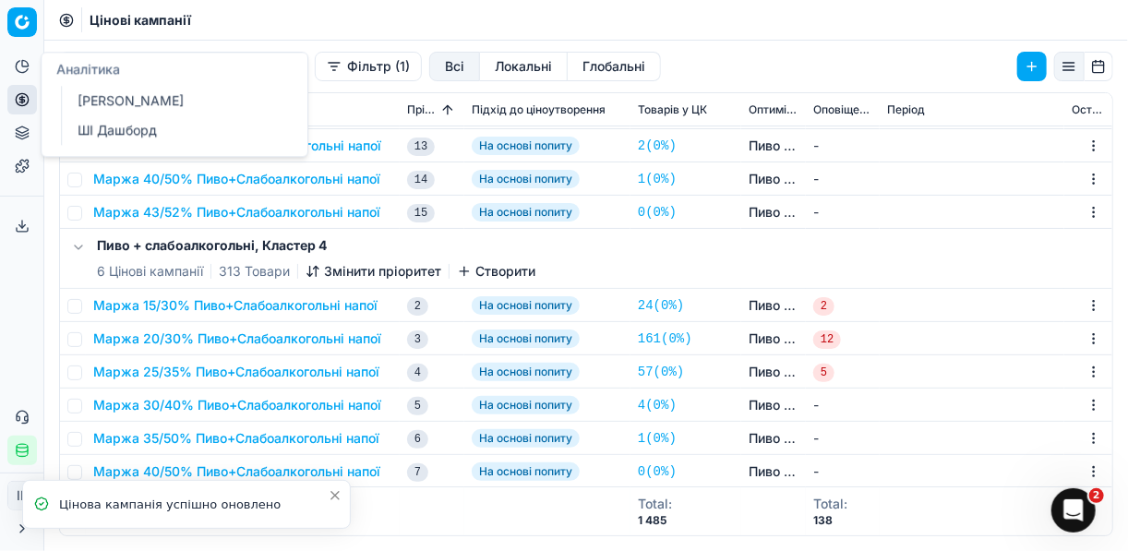
click at [24, 67] on icon at bounding box center [22, 66] width 15 height 15
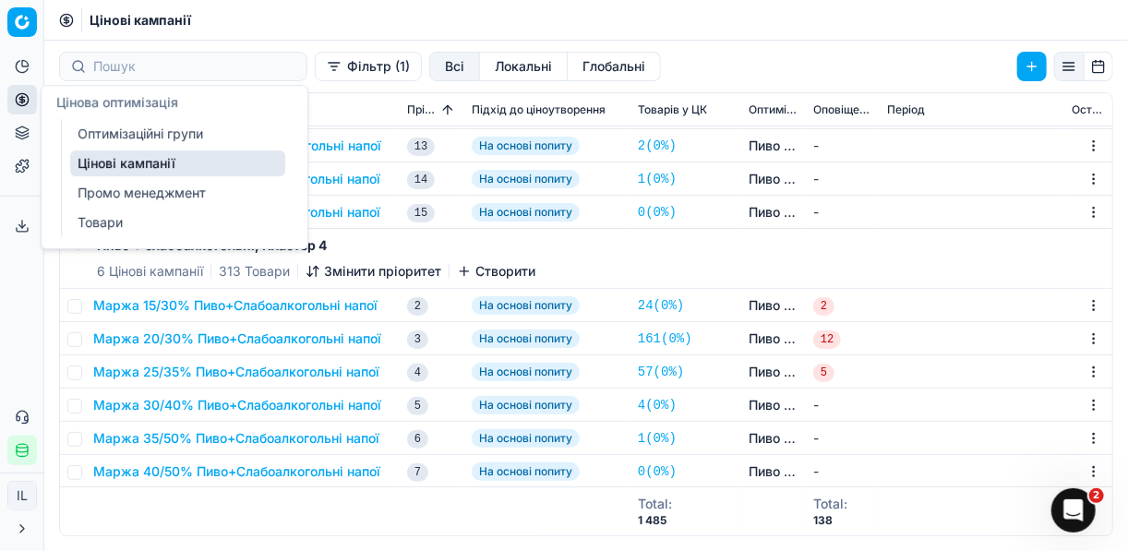
click at [24, 98] on icon at bounding box center [22, 99] width 15 height 15
click at [113, 126] on link "Оптимізаційні групи" at bounding box center [177, 134] width 215 height 26
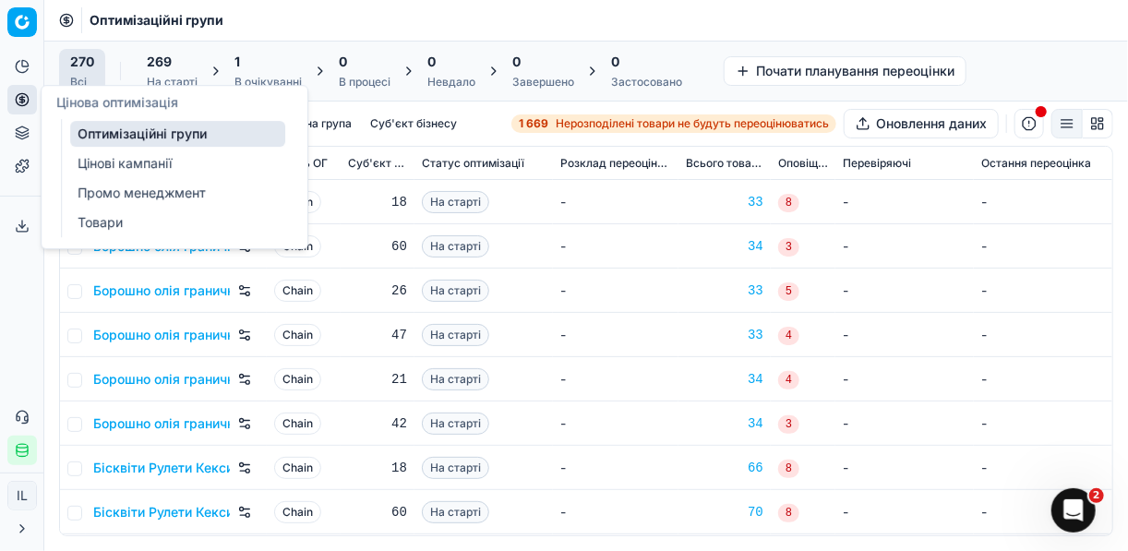
click at [262, 60] on div "1" at bounding box center [268, 62] width 67 height 18
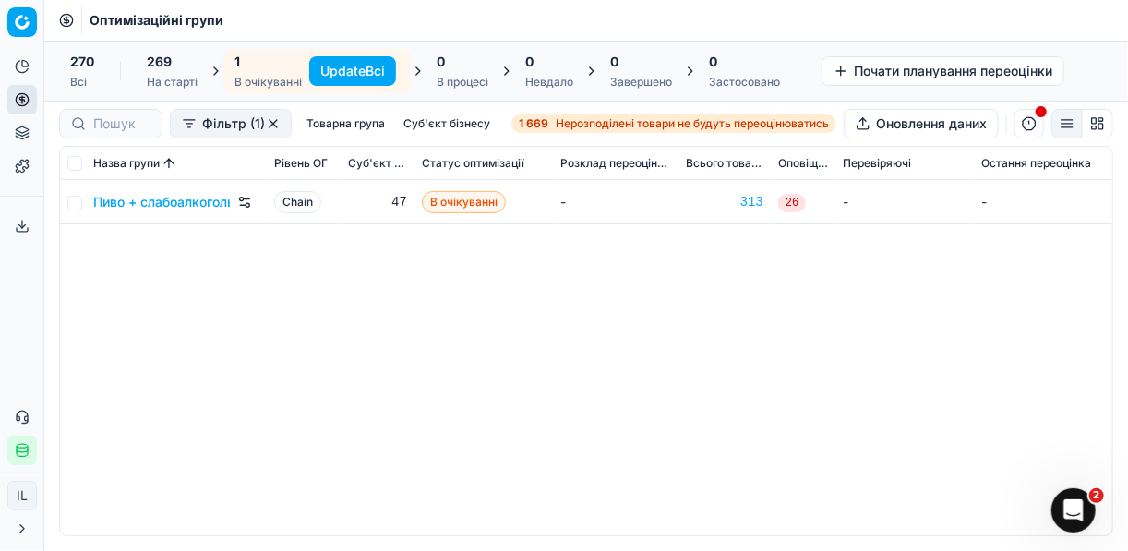
click at [361, 66] on button "Update Всі" at bounding box center [352, 71] width 87 height 30
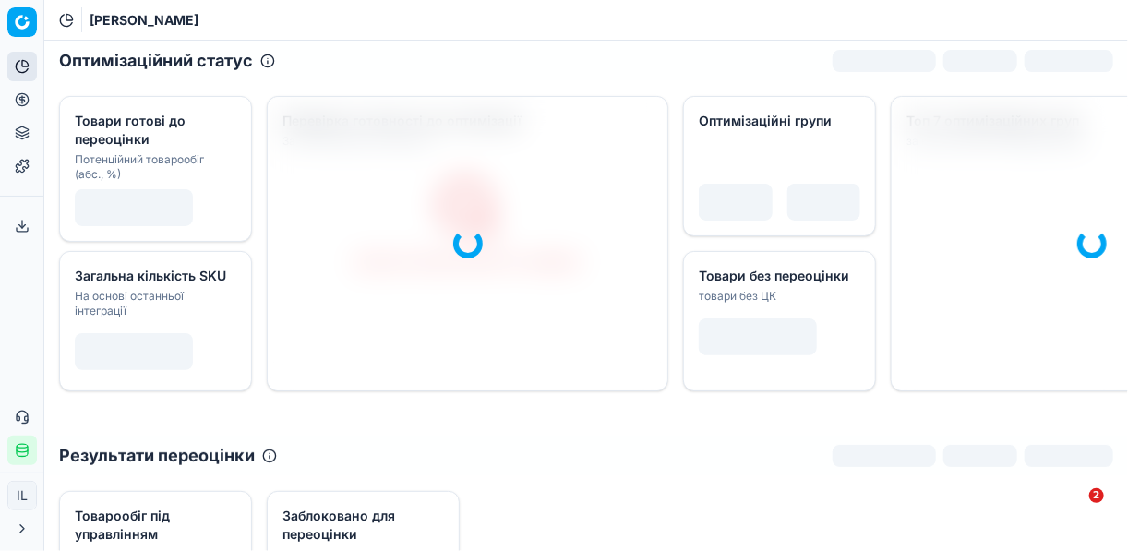
click at [25, 94] on circle at bounding box center [22, 99] width 12 height 12
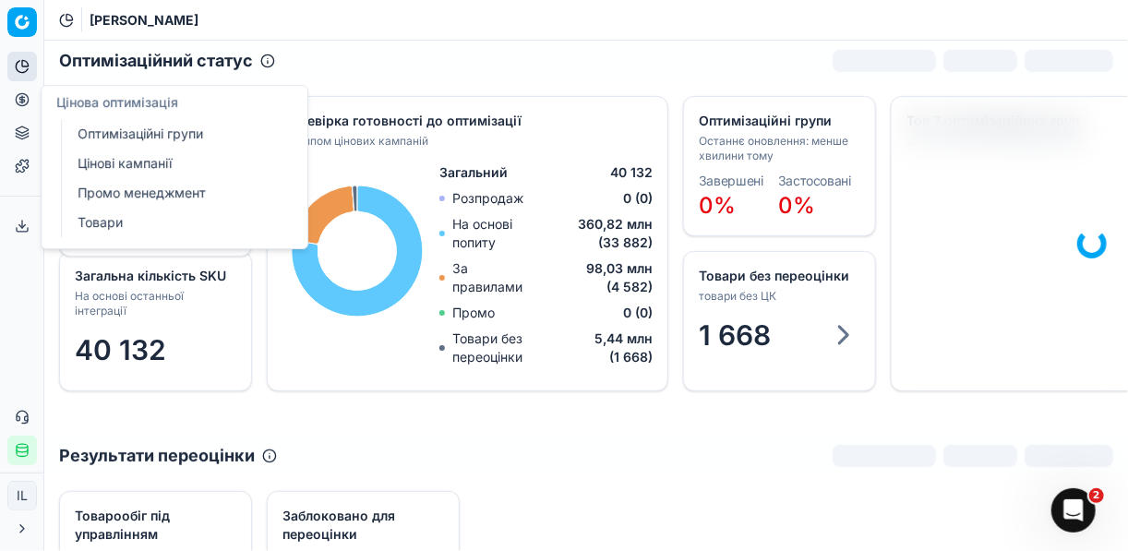
click at [121, 163] on link "Цінові кампанії" at bounding box center [177, 164] width 215 height 26
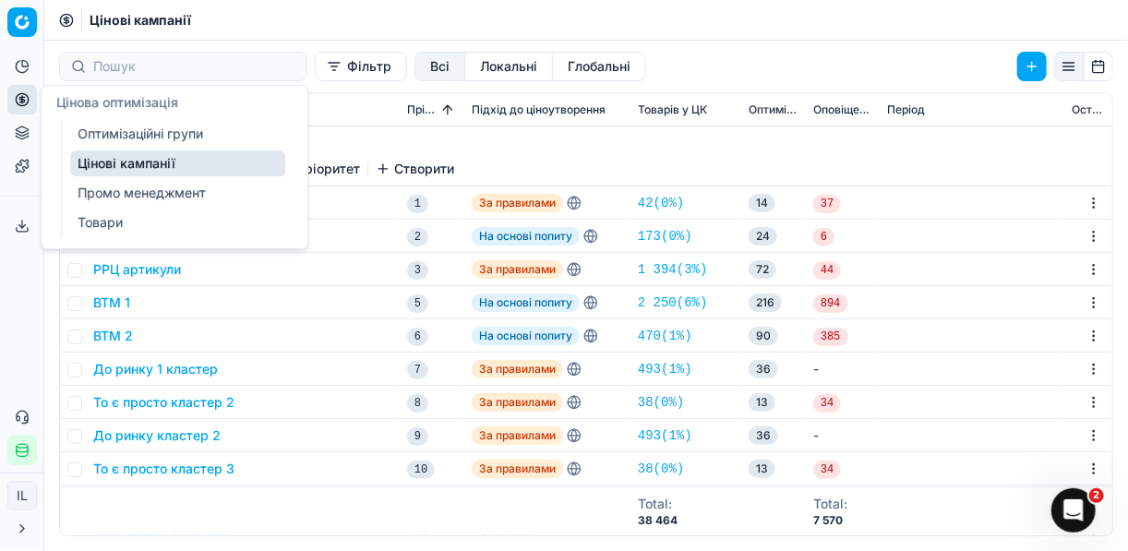
click at [24, 99] on icon at bounding box center [21, 99] width 5 height 5
click at [113, 128] on link "Оптимізаційні групи" at bounding box center [177, 134] width 215 height 26
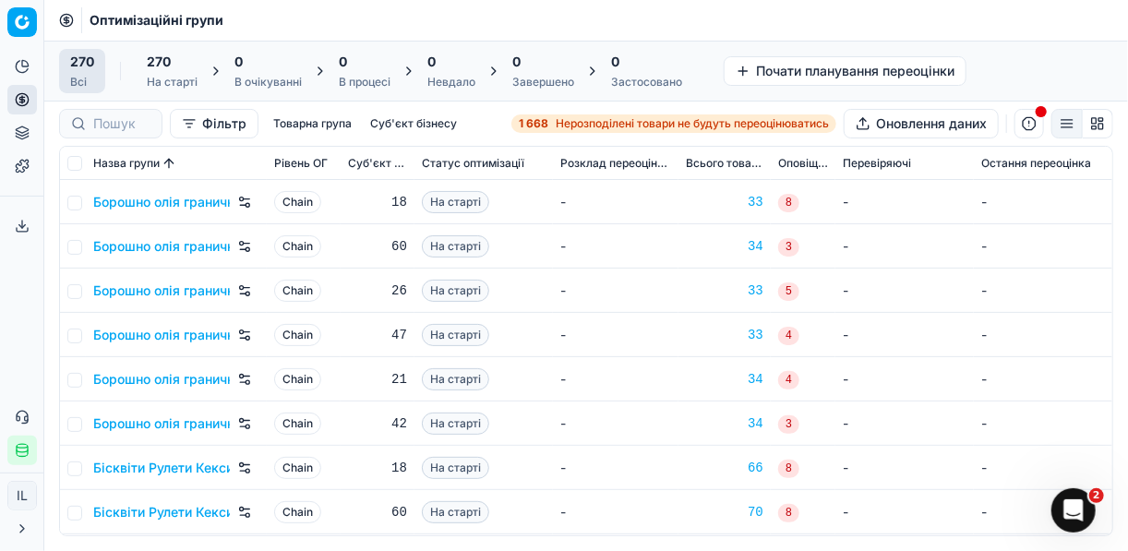
click at [550, 126] on div "1 668 Нерозподілені товари не будуть переоцінюватись" at bounding box center [674, 123] width 310 height 15
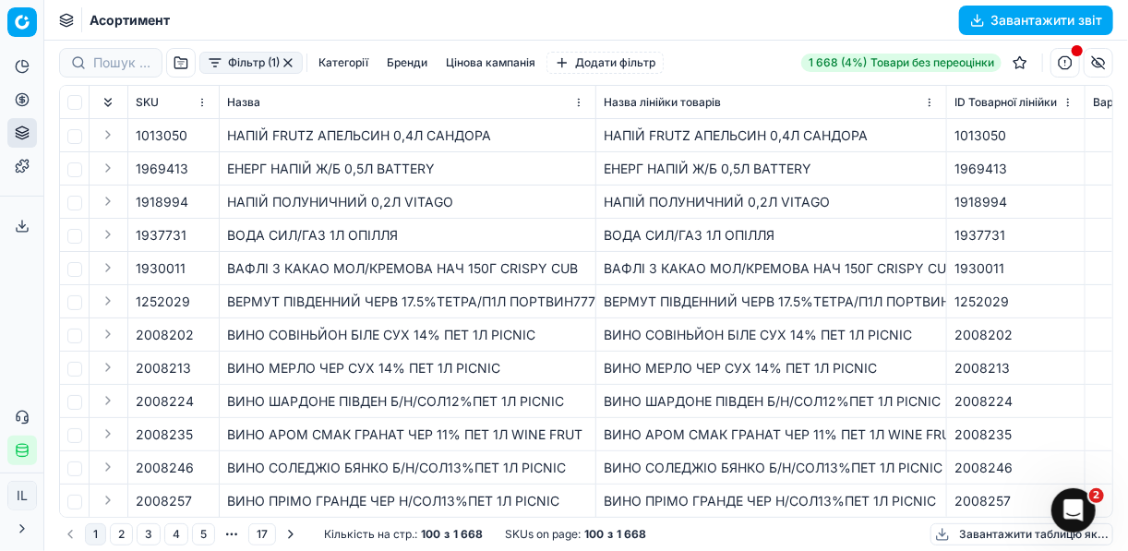
click at [215, 69] on button "Фільтр (1)" at bounding box center [250, 63] width 103 height 22
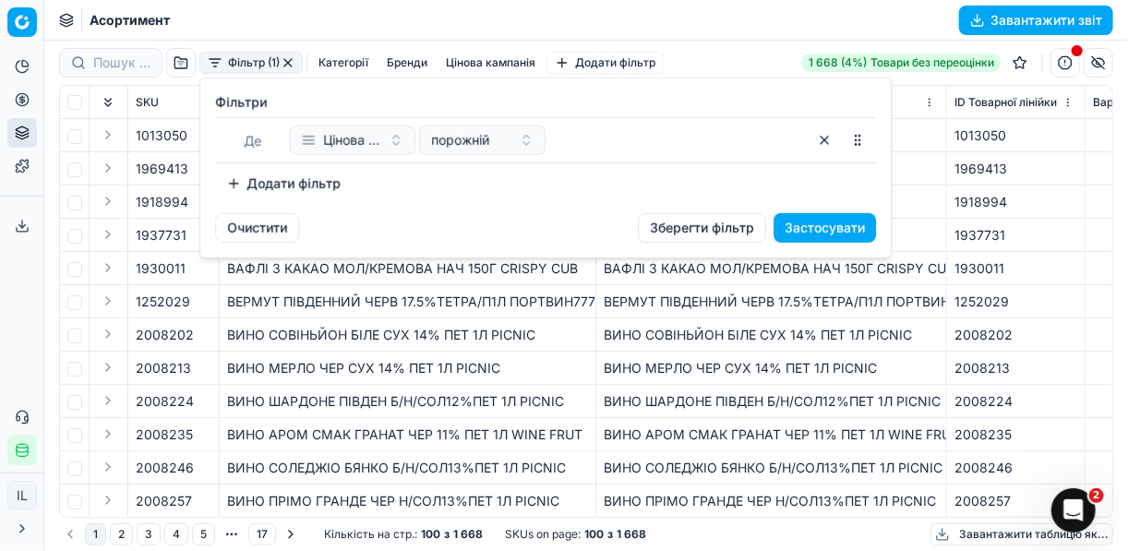
click at [232, 183] on button "Додати фільтр" at bounding box center [283, 184] width 137 height 30
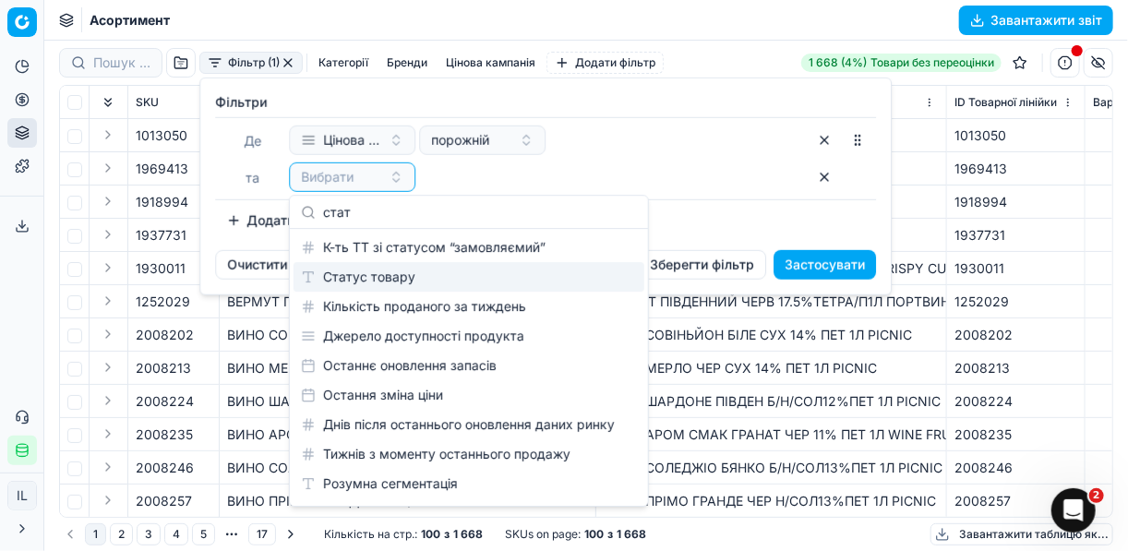
type input "стат"
click at [367, 273] on div "Статус товару" at bounding box center [469, 277] width 351 height 30
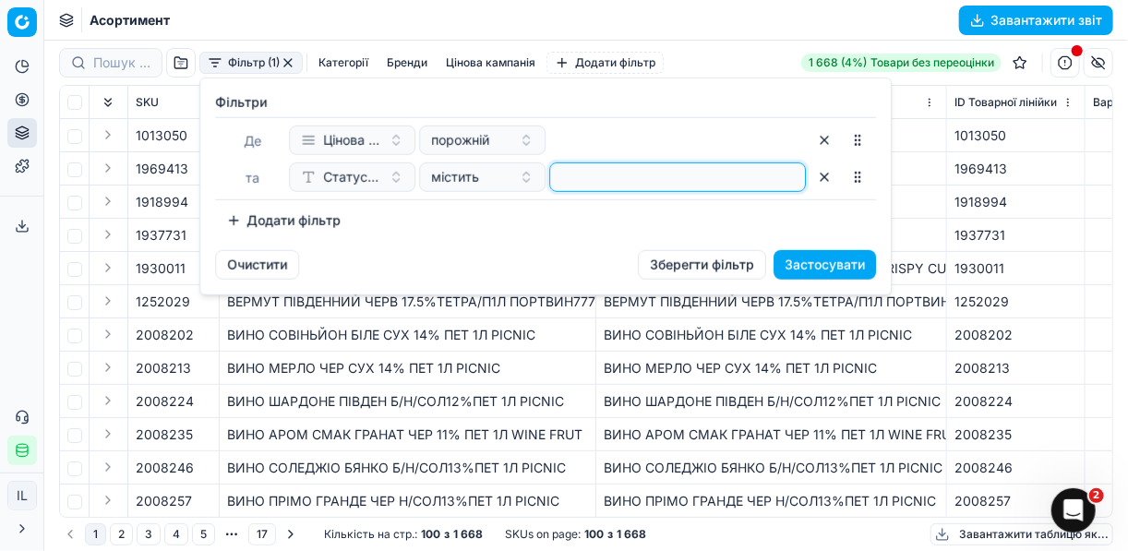
click at [581, 170] on input at bounding box center [678, 177] width 240 height 28
type input "1"
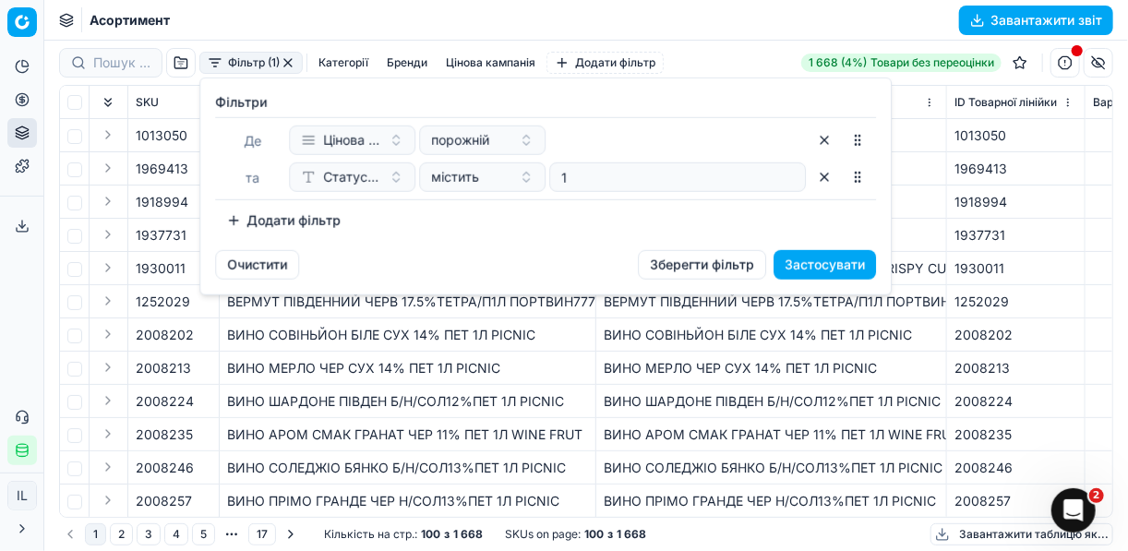
click at [231, 221] on button "Додати фільтр" at bounding box center [283, 221] width 137 height 30
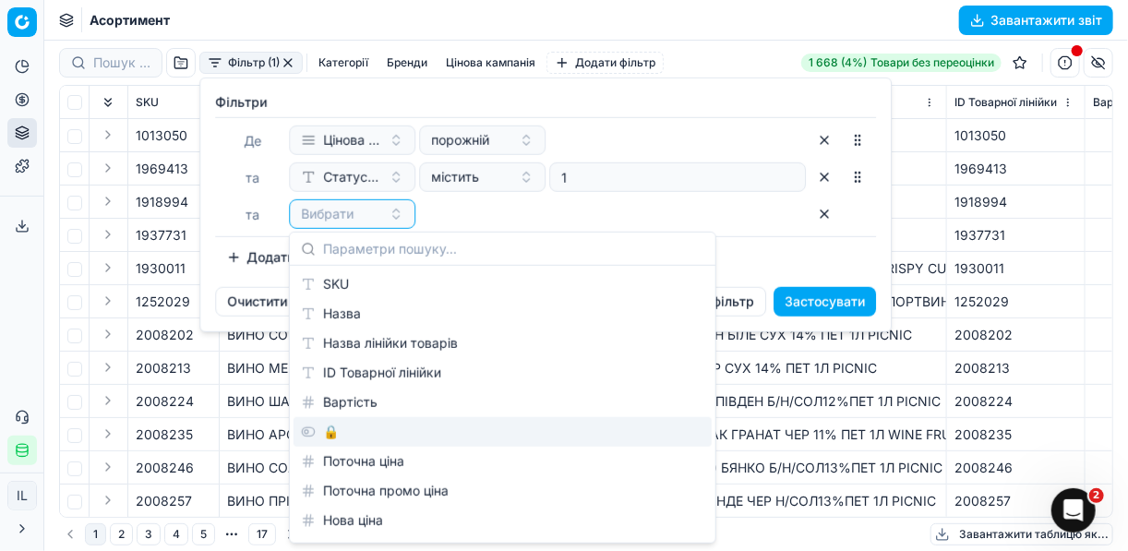
click at [340, 432] on div "🔒" at bounding box center [503, 432] width 418 height 30
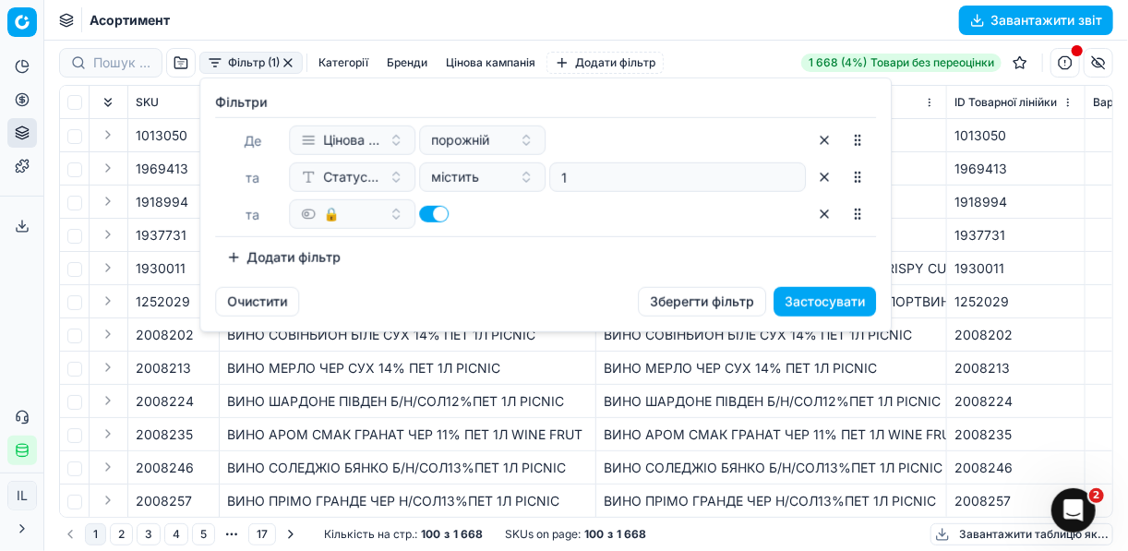
click at [424, 212] on button "button" at bounding box center [434, 214] width 30 height 17
checkbox input "false"
click at [231, 255] on button "Додати фільтр" at bounding box center [283, 258] width 137 height 30
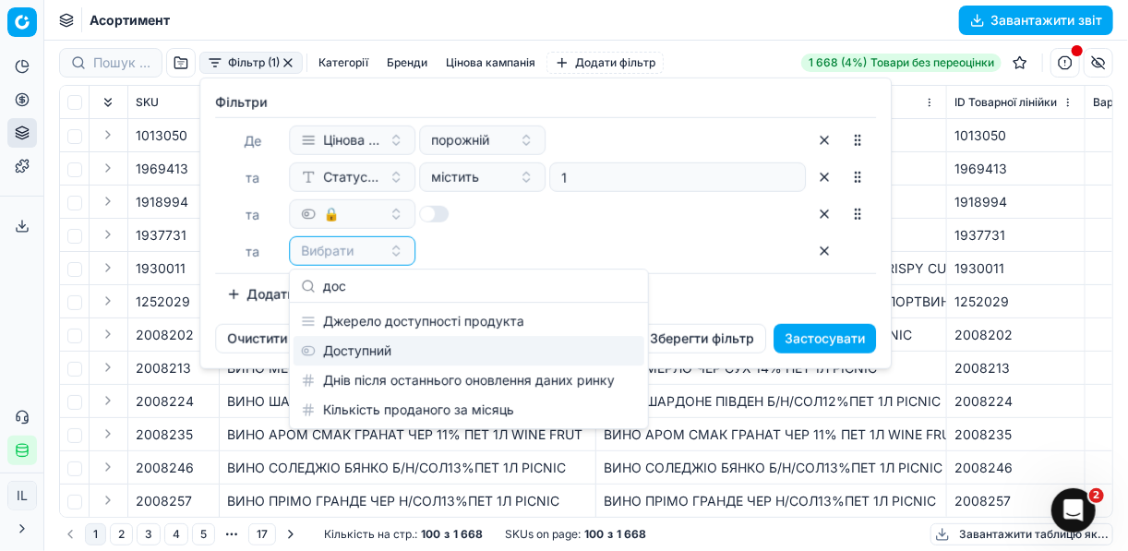
type input "дос"
click at [431, 352] on div "Доступний" at bounding box center [469, 351] width 351 height 30
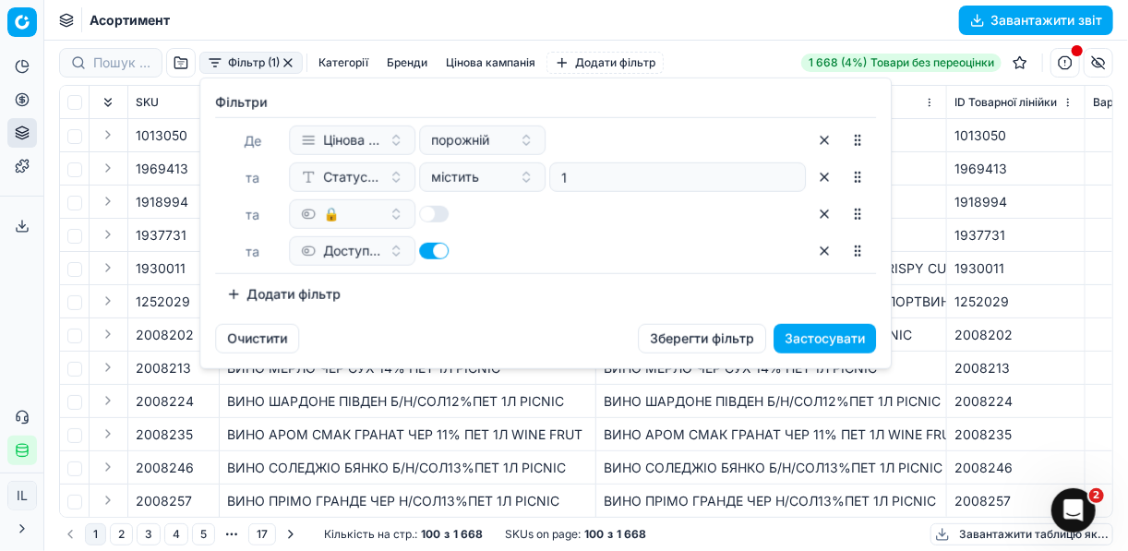
click at [803, 329] on button "Застосувати" at bounding box center [825, 339] width 102 height 30
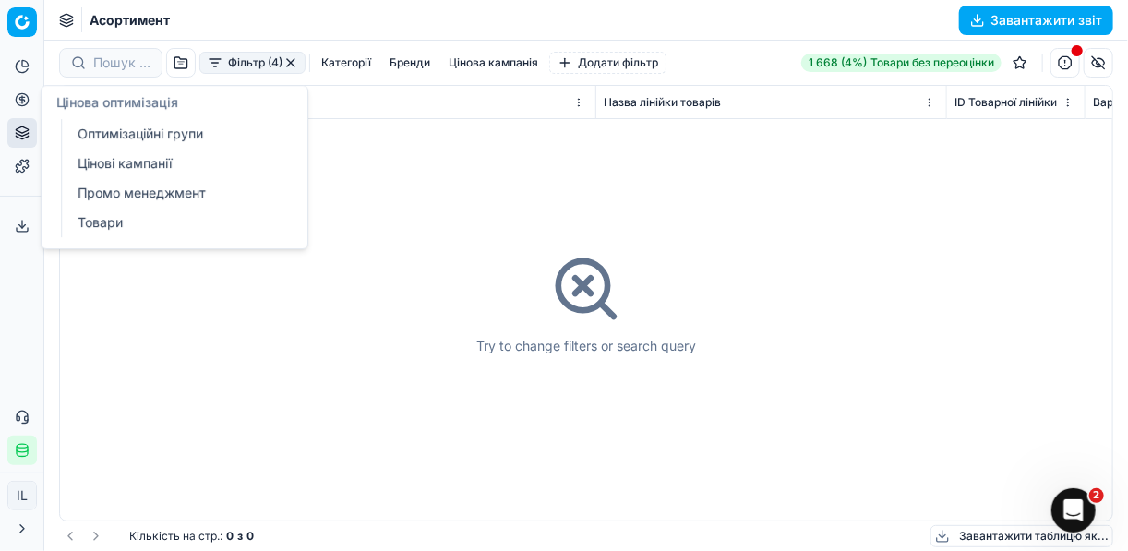
click at [106, 158] on link "Цінові кампанії" at bounding box center [177, 164] width 215 height 26
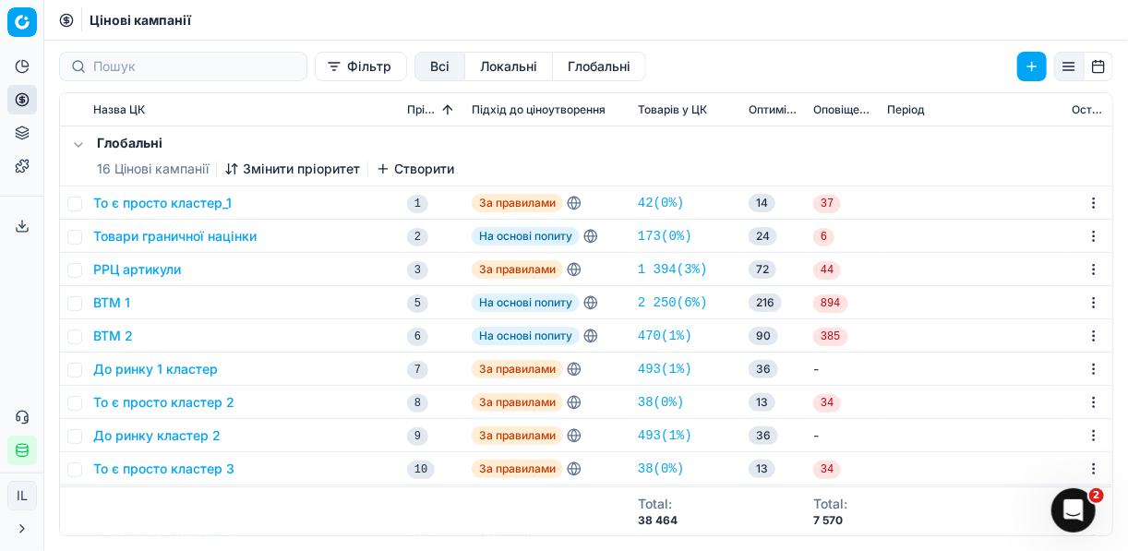
click at [315, 66] on button "Фільтр" at bounding box center [361, 67] width 92 height 30
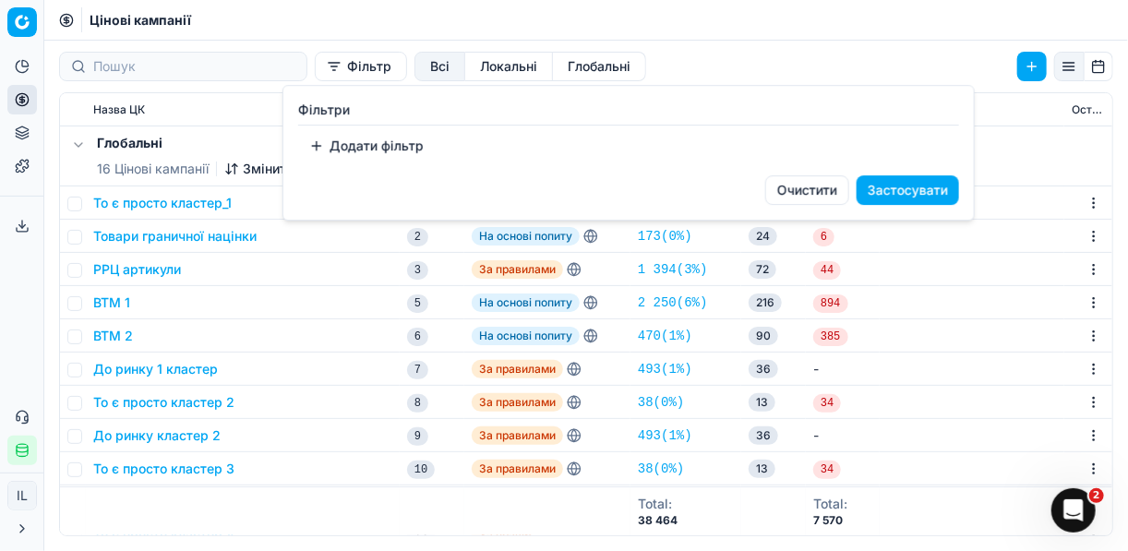
click at [355, 145] on button "Додати фільтр" at bounding box center [366, 146] width 137 height 30
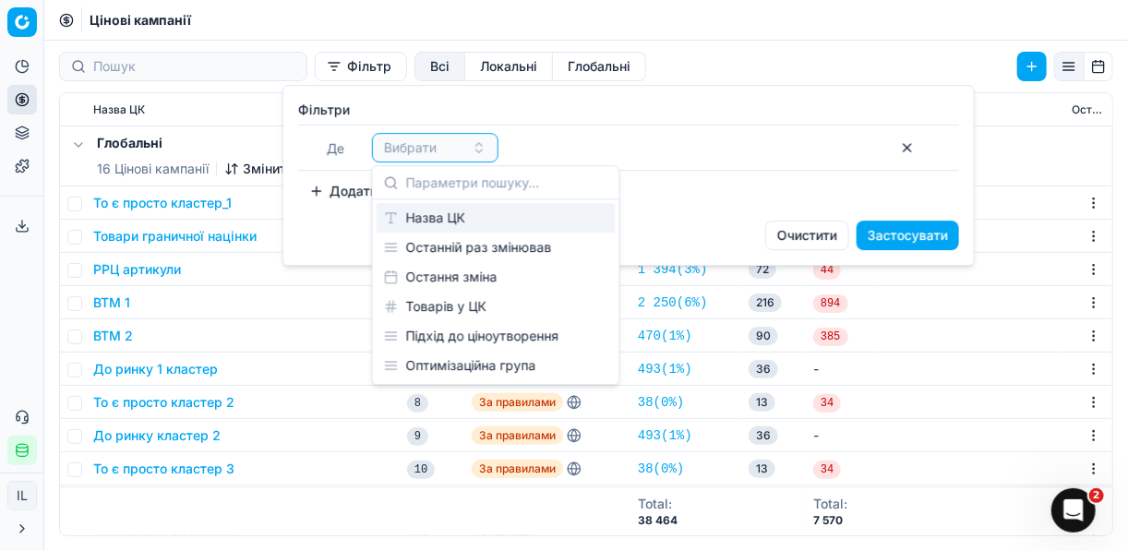
click at [480, 219] on div "Назва ЦК" at bounding box center [496, 218] width 239 height 30
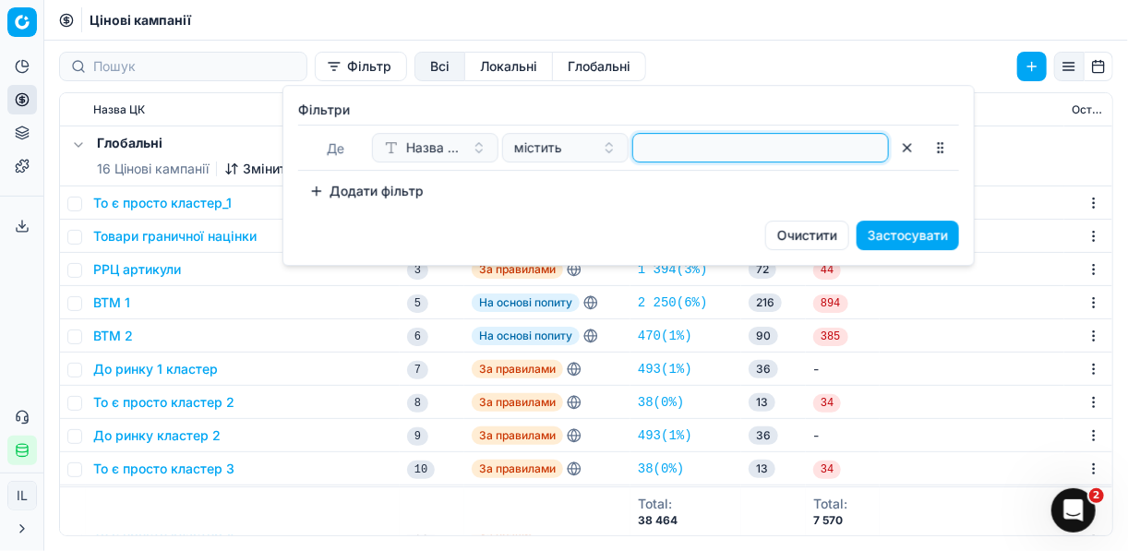
click at [661, 150] on input at bounding box center [761, 148] width 240 height 28
type input "пиво"
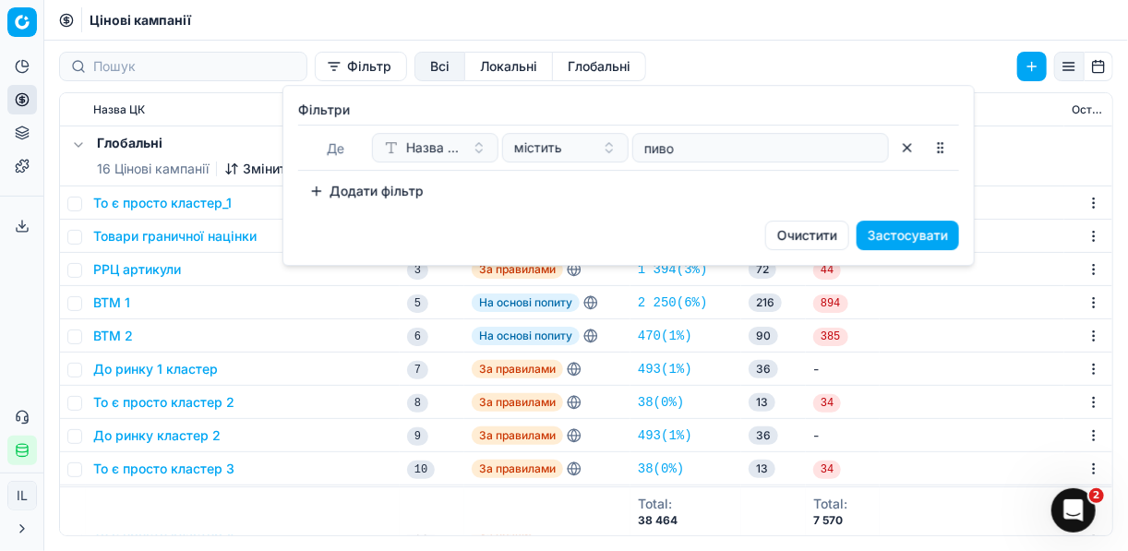
click at [910, 234] on button "Застосувати" at bounding box center [908, 236] width 102 height 30
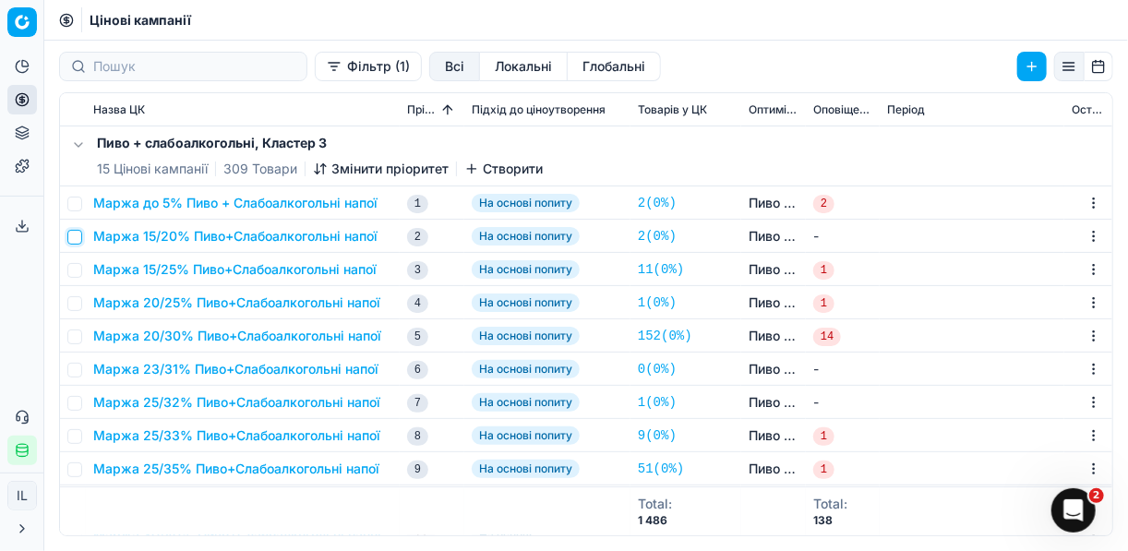
click at [78, 234] on input "checkbox" at bounding box center [74, 237] width 15 height 15
checkbox input "true"
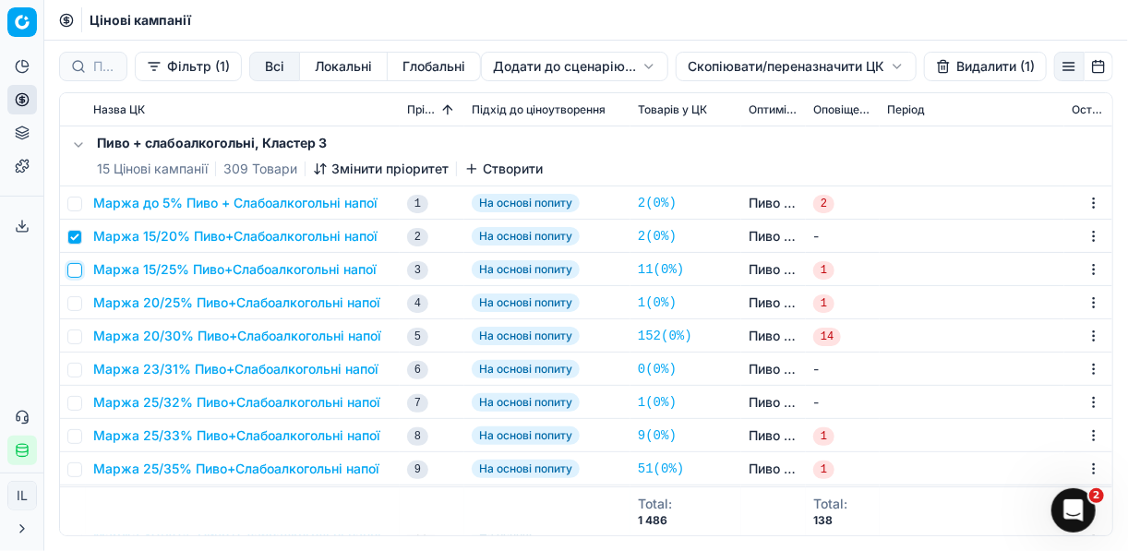
drag, startPoint x: 72, startPoint y: 269, endPoint x: 72, endPoint y: 299, distance: 30.5
click at [72, 270] on input "checkbox" at bounding box center [74, 270] width 15 height 15
checkbox input "true"
click at [72, 306] on input "checkbox" at bounding box center [74, 303] width 15 height 15
checkbox input "true"
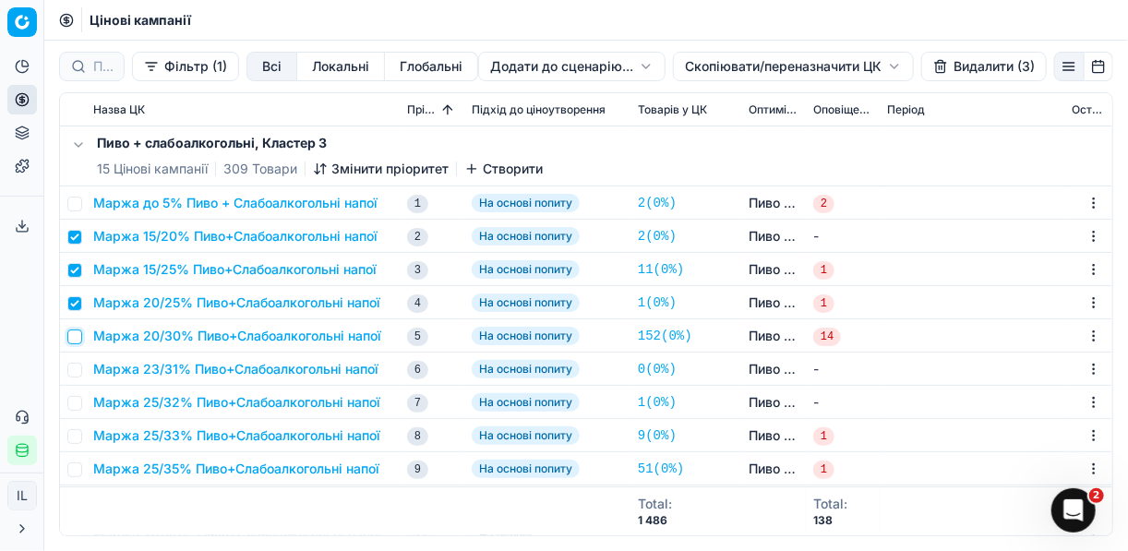
click at [78, 338] on input "checkbox" at bounding box center [74, 337] width 15 height 15
checkbox input "true"
drag, startPoint x: 78, startPoint y: 367, endPoint x: 73, endPoint y: 387, distance: 19.9
click at [77, 369] on input "checkbox" at bounding box center [74, 370] width 15 height 15
checkbox input "true"
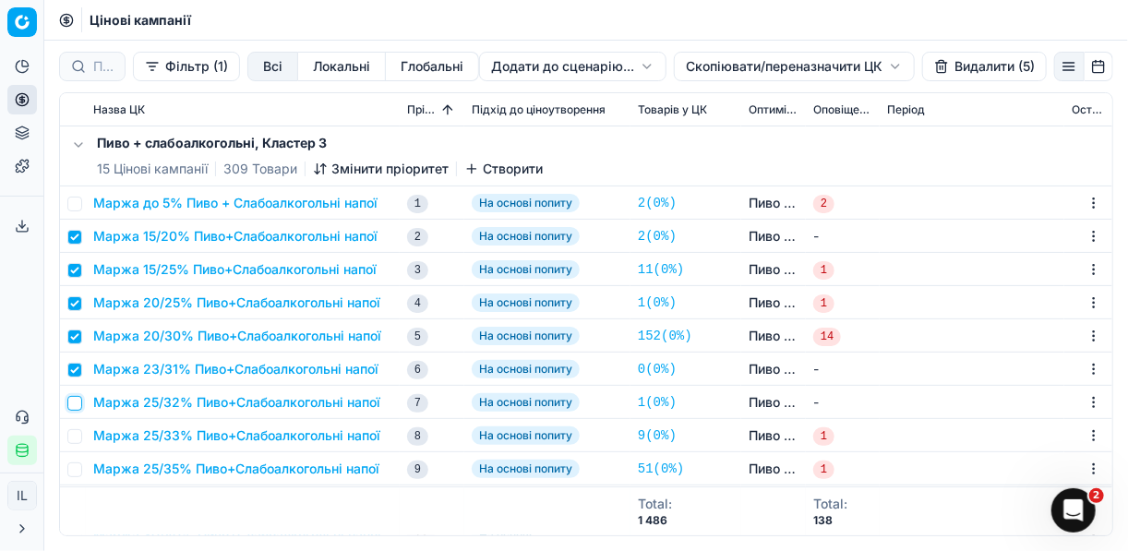
drag, startPoint x: 72, startPoint y: 402, endPoint x: 81, endPoint y: 445, distance: 44.4
click at [73, 402] on input "checkbox" at bounding box center [74, 403] width 15 height 15
checkbox input "true"
click at [77, 438] on input "checkbox" at bounding box center [74, 436] width 15 height 15
checkbox input "true"
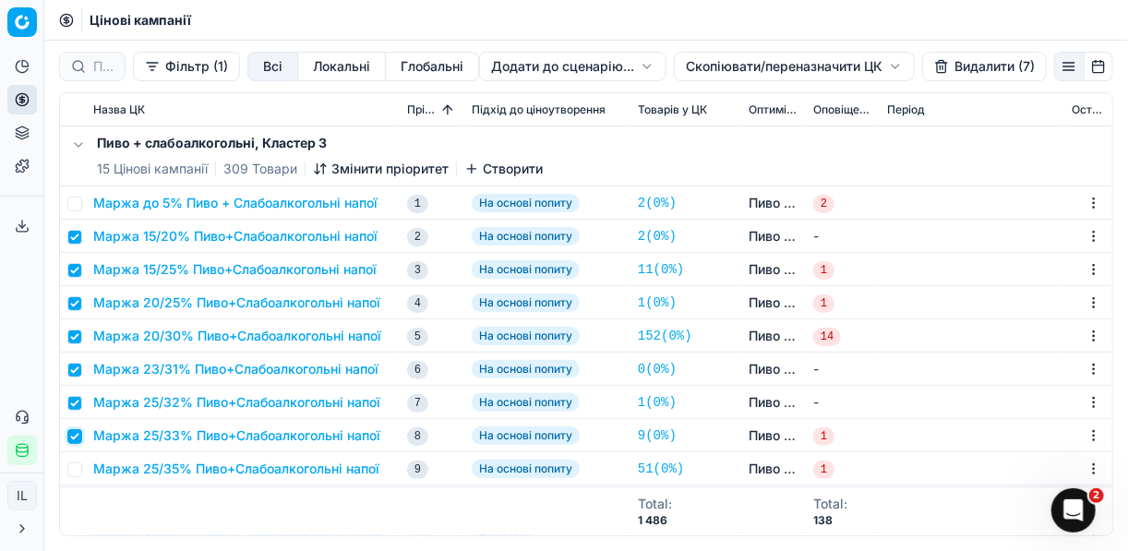
scroll to position [148, 0]
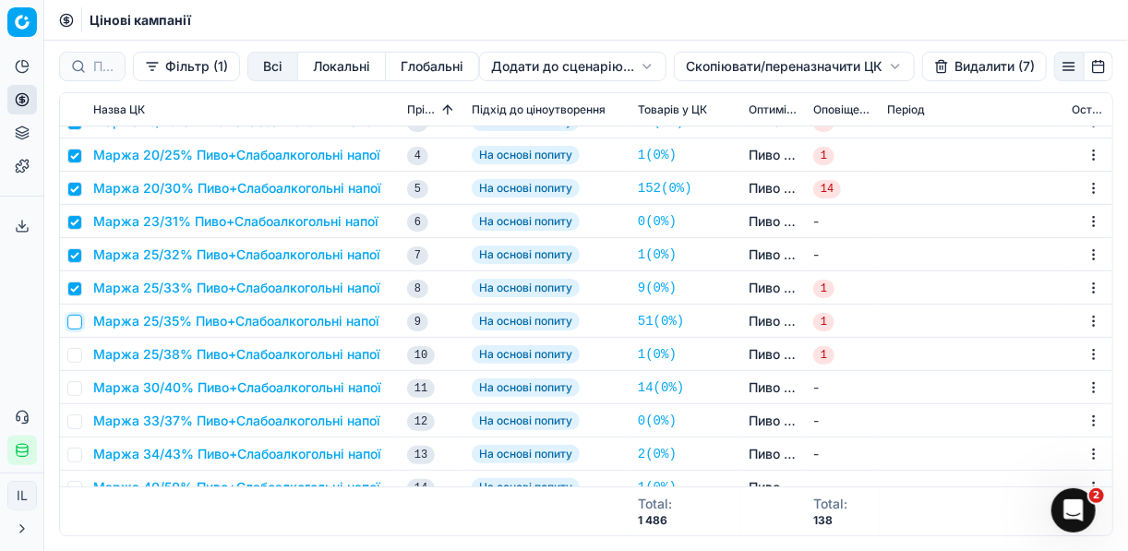
drag, startPoint x: 79, startPoint y: 322, endPoint x: 74, endPoint y: 338, distance: 16.6
click at [79, 322] on input "checkbox" at bounding box center [74, 322] width 15 height 15
checkbox input "true"
click at [71, 352] on input "checkbox" at bounding box center [74, 355] width 15 height 15
checkbox input "true"
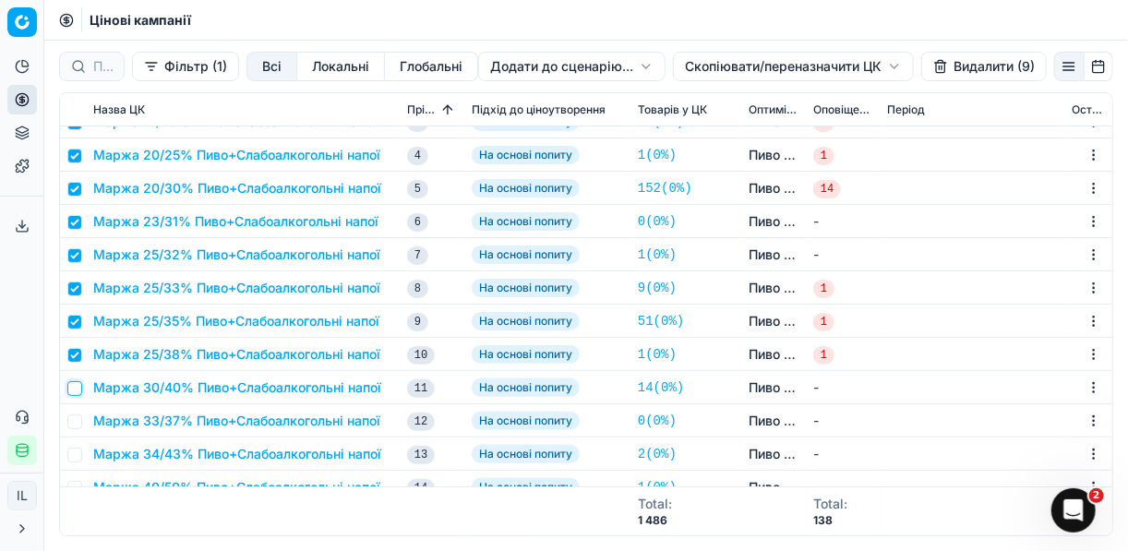
drag, startPoint x: 78, startPoint y: 389, endPoint x: 164, endPoint y: 380, distance: 87.2
click at [77, 389] on input "checkbox" at bounding box center [74, 388] width 15 height 15
checkbox input "true"
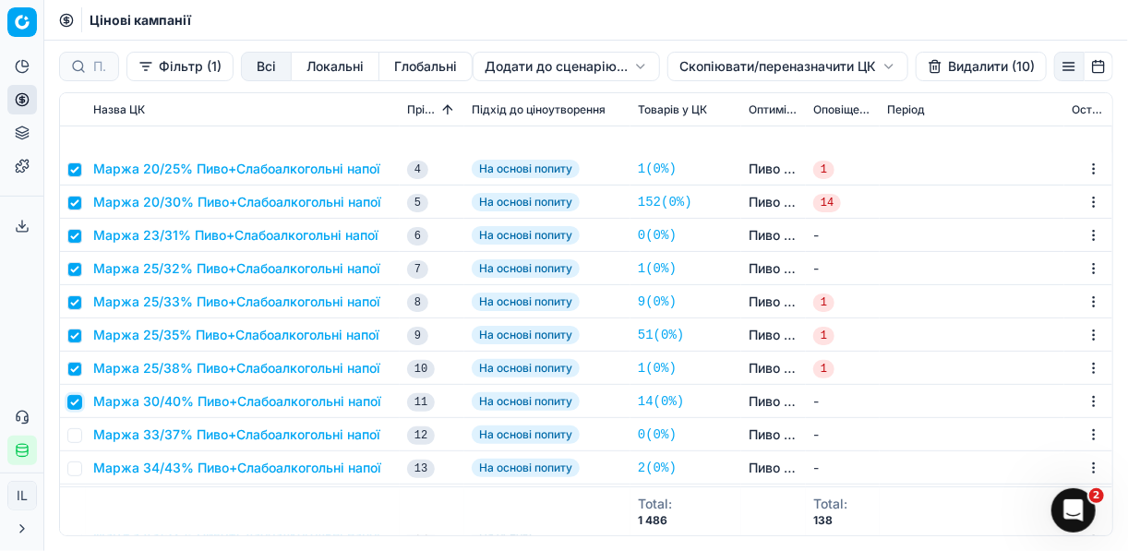
scroll to position [295, 0]
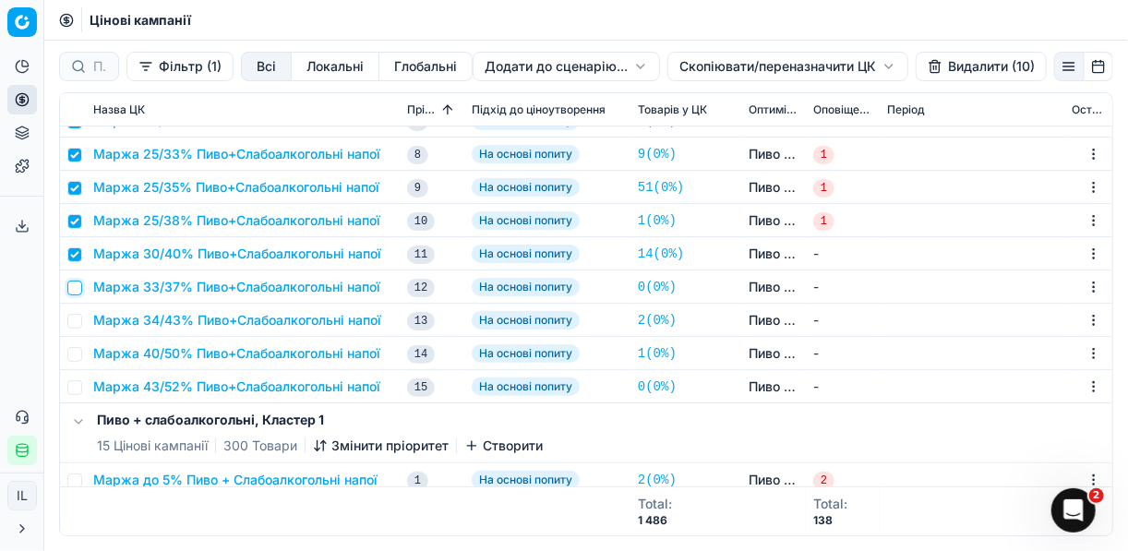
drag, startPoint x: 79, startPoint y: 288, endPoint x: 76, endPoint y: 307, distance: 19.7
click at [80, 291] on input "checkbox" at bounding box center [74, 288] width 15 height 15
checkbox input "true"
drag, startPoint x: 74, startPoint y: 322, endPoint x: 72, endPoint y: 343, distance: 21.3
click at [74, 323] on input "checkbox" at bounding box center [74, 321] width 15 height 15
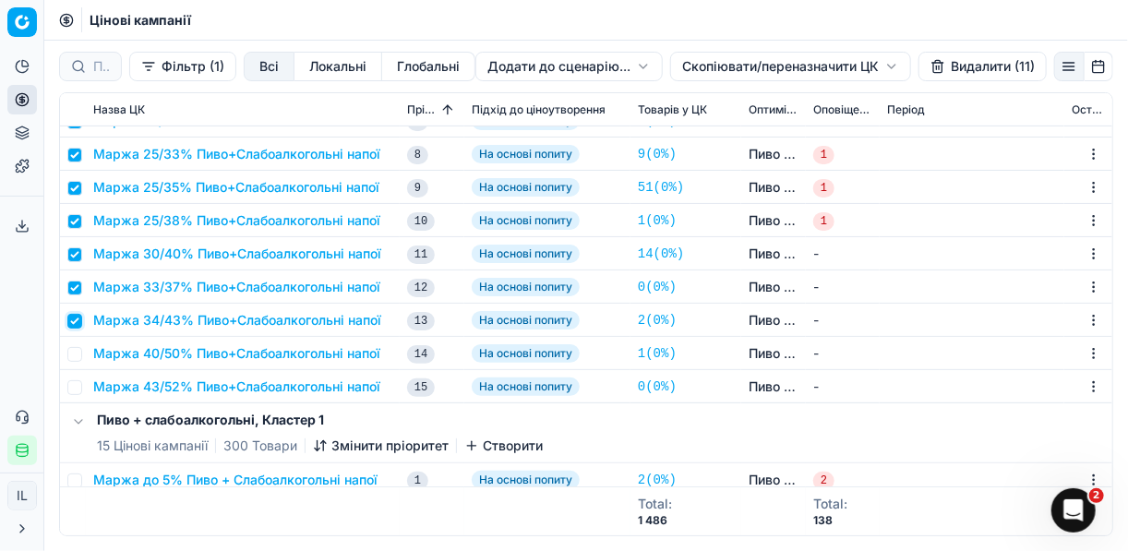
checkbox input "true"
drag, startPoint x: 74, startPoint y: 351, endPoint x: 77, endPoint y: 365, distance: 14.1
click at [74, 352] on input "checkbox" at bounding box center [74, 354] width 15 height 15
checkbox input "true"
click at [73, 391] on input "checkbox" at bounding box center [74, 387] width 15 height 15
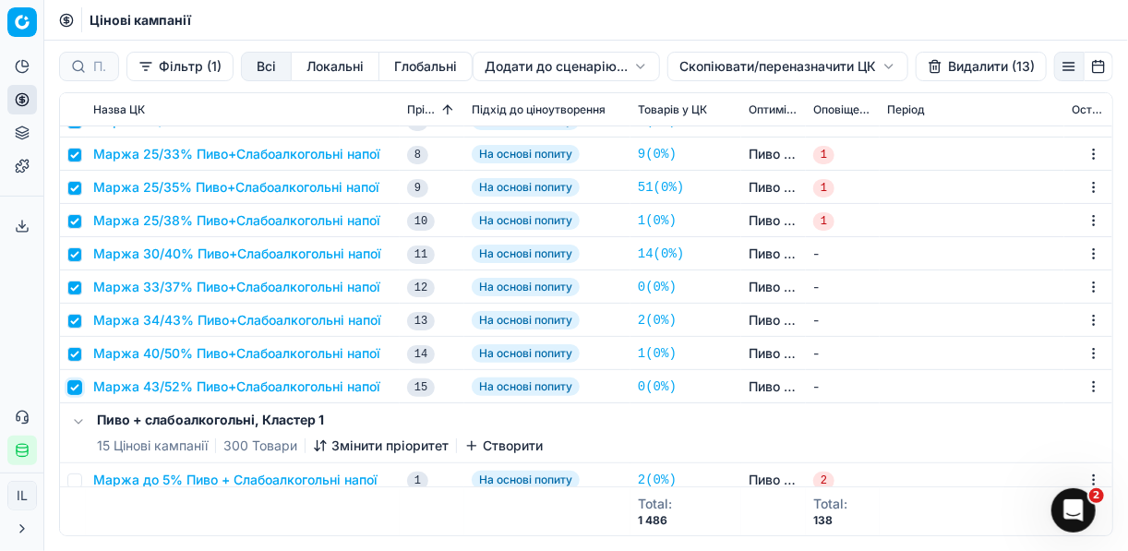
checkbox input "true"
click at [944, 69] on button "Видалити (14)" at bounding box center [981, 67] width 131 height 30
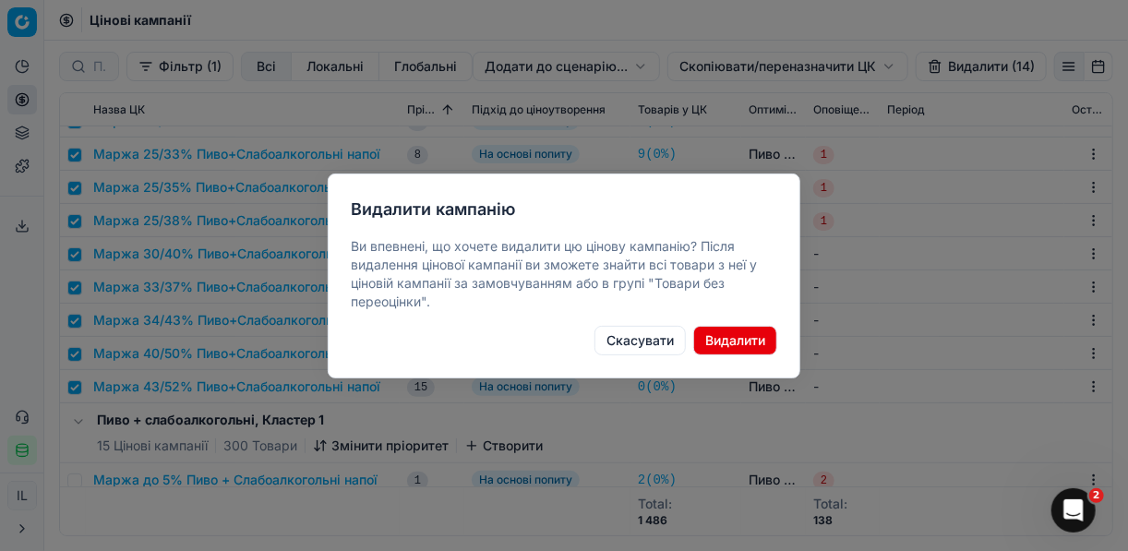
click at [717, 339] on button "Видалити" at bounding box center [735, 341] width 84 height 30
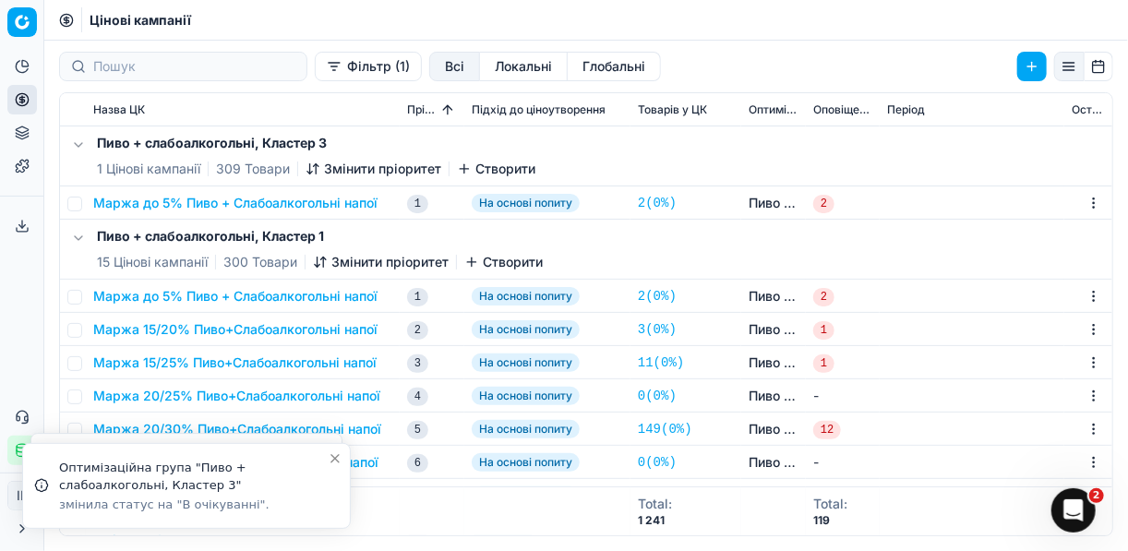
scroll to position [74, 0]
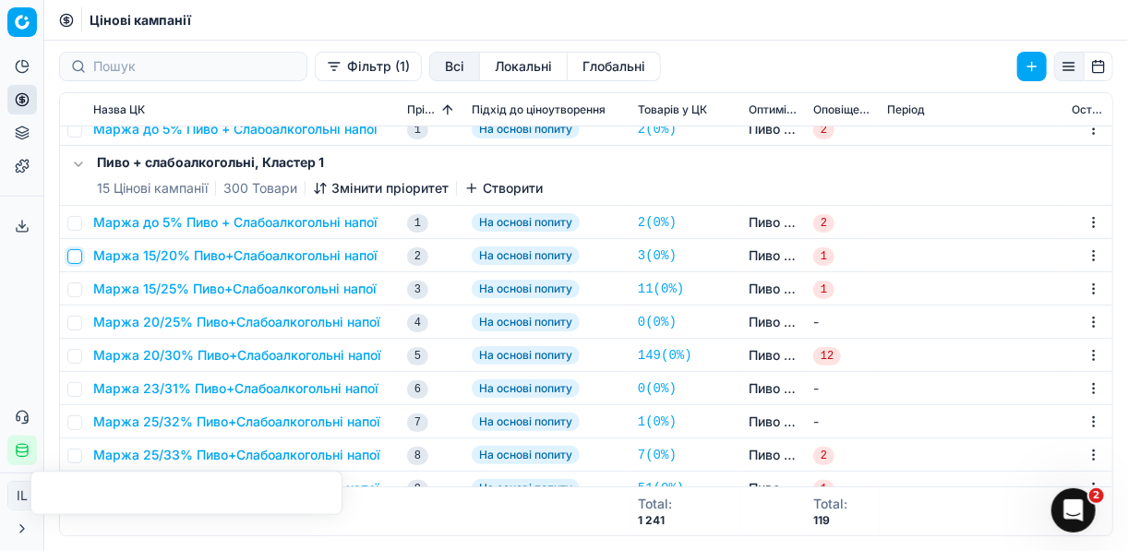
click at [81, 255] on td at bounding box center [73, 255] width 26 height 33
click at [79, 251] on input "checkbox" at bounding box center [74, 256] width 15 height 15
checkbox input "true"
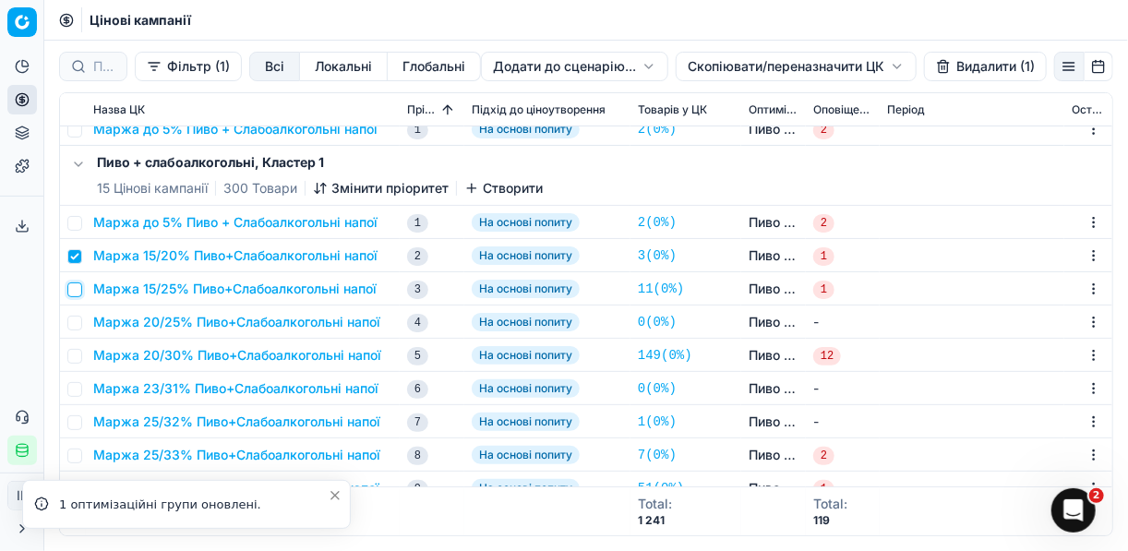
click at [78, 290] on input "checkbox" at bounding box center [74, 290] width 15 height 15
checkbox input "true"
click at [70, 324] on input "checkbox" at bounding box center [74, 323] width 15 height 15
checkbox input "true"
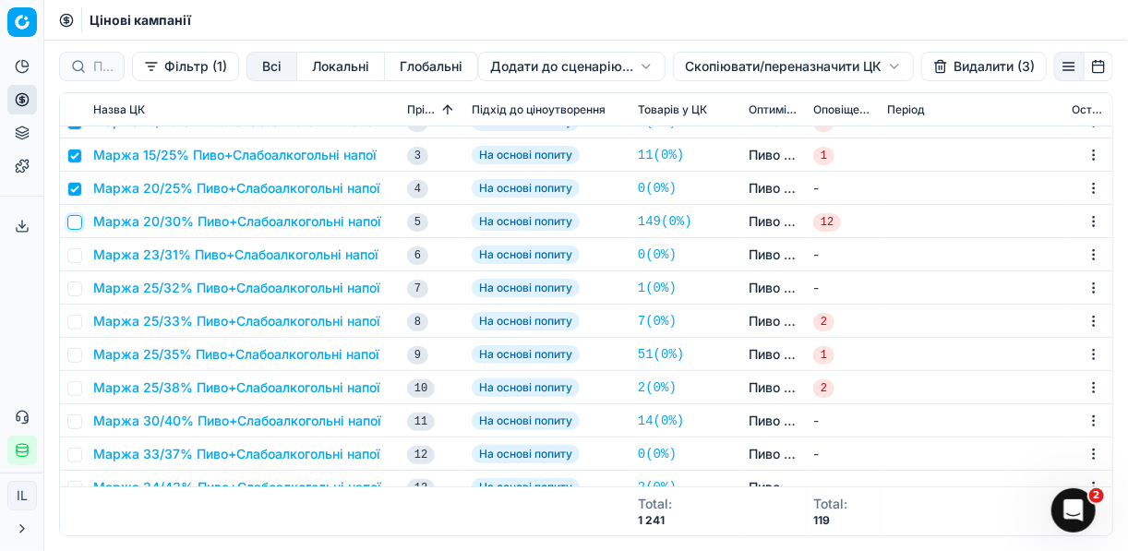
click at [74, 217] on input "checkbox" at bounding box center [74, 222] width 15 height 15
checkbox input "true"
click at [77, 255] on input "checkbox" at bounding box center [74, 255] width 15 height 15
checkbox input "true"
click at [75, 294] on td at bounding box center [73, 287] width 26 height 33
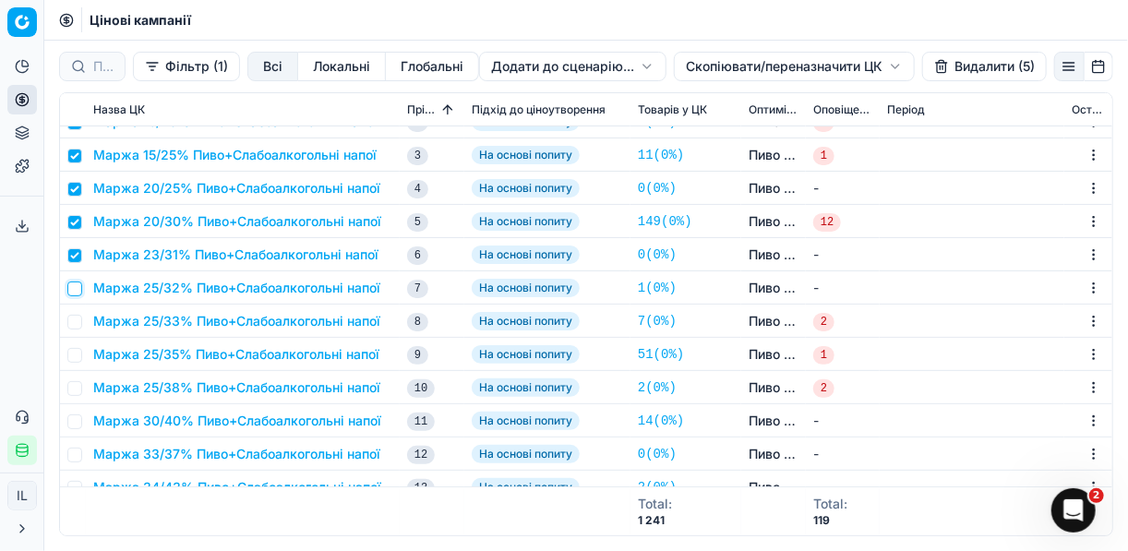
click at [77, 286] on input "checkbox" at bounding box center [74, 289] width 15 height 15
checkbox input "true"
click at [73, 328] on input "checkbox" at bounding box center [74, 322] width 15 height 15
checkbox input "true"
click at [81, 354] on input "checkbox" at bounding box center [74, 355] width 15 height 15
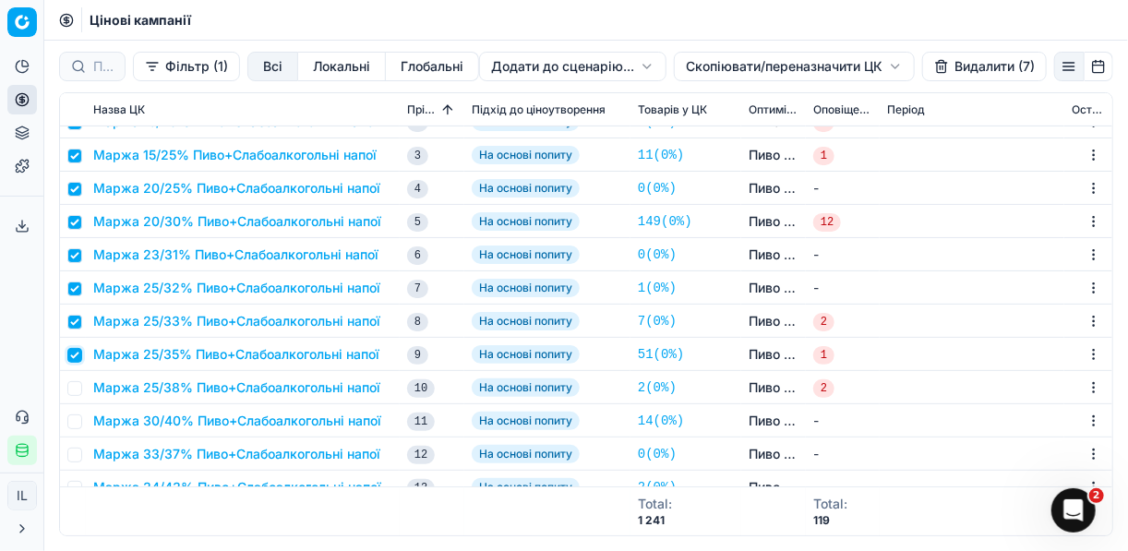
checkbox input "true"
click at [76, 392] on input "checkbox" at bounding box center [74, 388] width 15 height 15
checkbox input "true"
click at [75, 427] on input "checkbox" at bounding box center [74, 422] width 15 height 15
checkbox input "true"
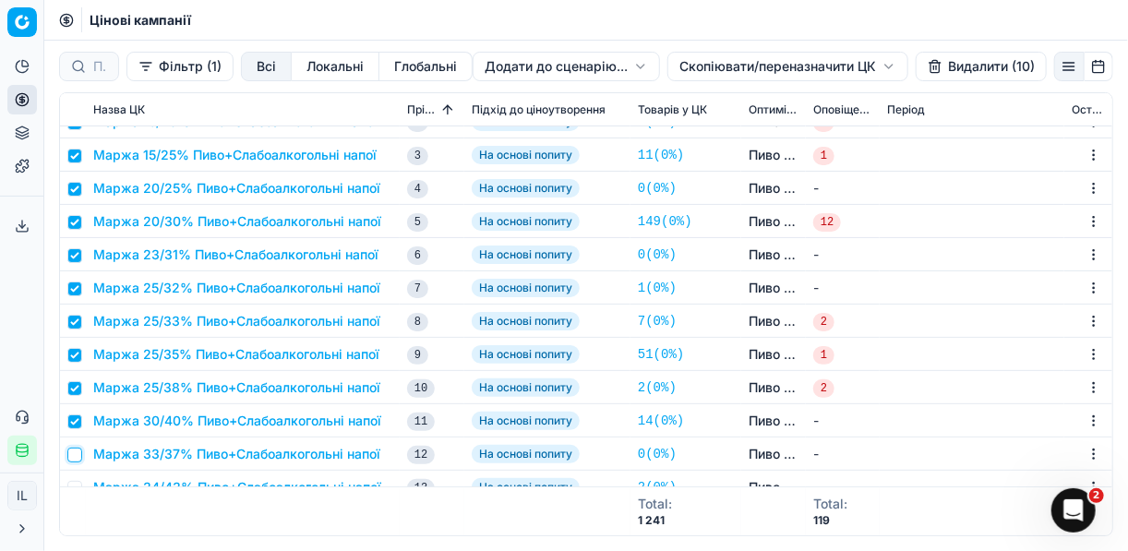
drag, startPoint x: 77, startPoint y: 456, endPoint x: 113, endPoint y: 428, distance: 46.0
click at [77, 457] on input "checkbox" at bounding box center [74, 455] width 15 height 15
checkbox input "true"
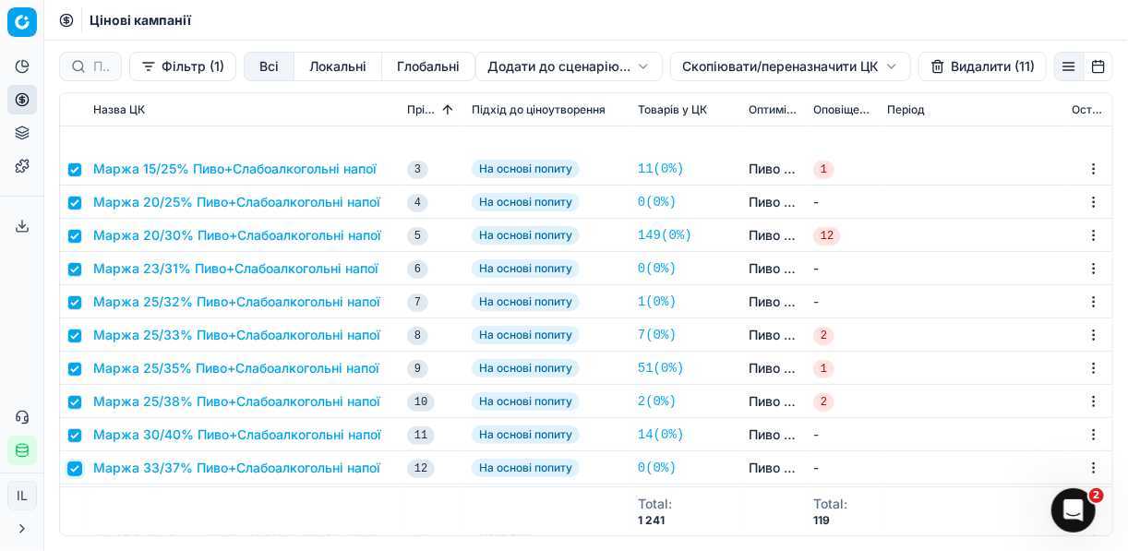
scroll to position [369, 0]
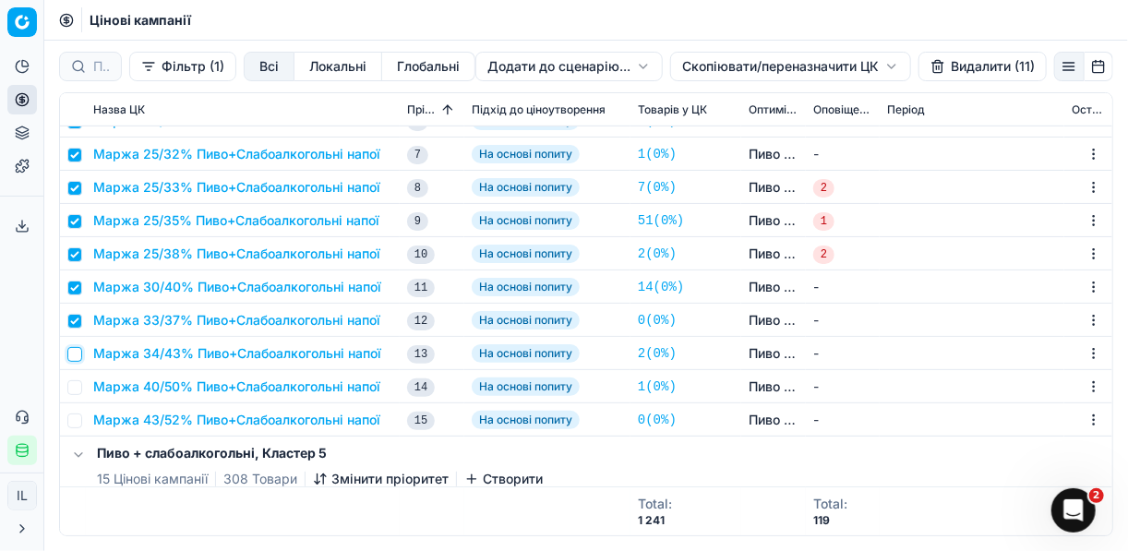
click at [67, 354] on input "checkbox" at bounding box center [74, 354] width 15 height 15
checkbox input "true"
click at [74, 394] on td at bounding box center [73, 386] width 26 height 33
click at [78, 392] on input "checkbox" at bounding box center [74, 387] width 15 height 15
checkbox input "true"
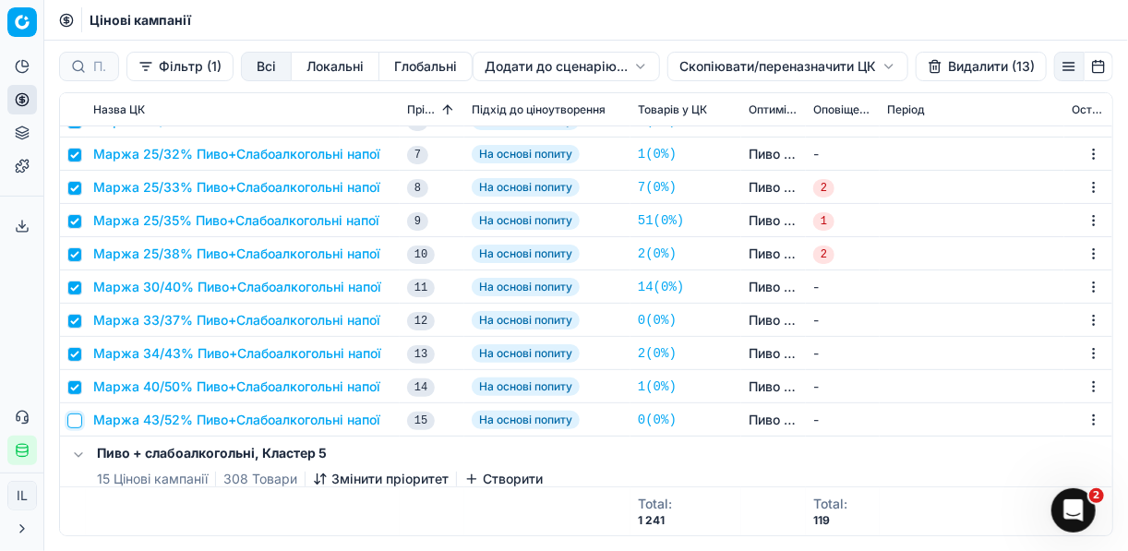
click at [78, 418] on input "checkbox" at bounding box center [74, 421] width 15 height 15
checkbox input "true"
click at [952, 70] on button "Видалити (14)" at bounding box center [981, 67] width 131 height 30
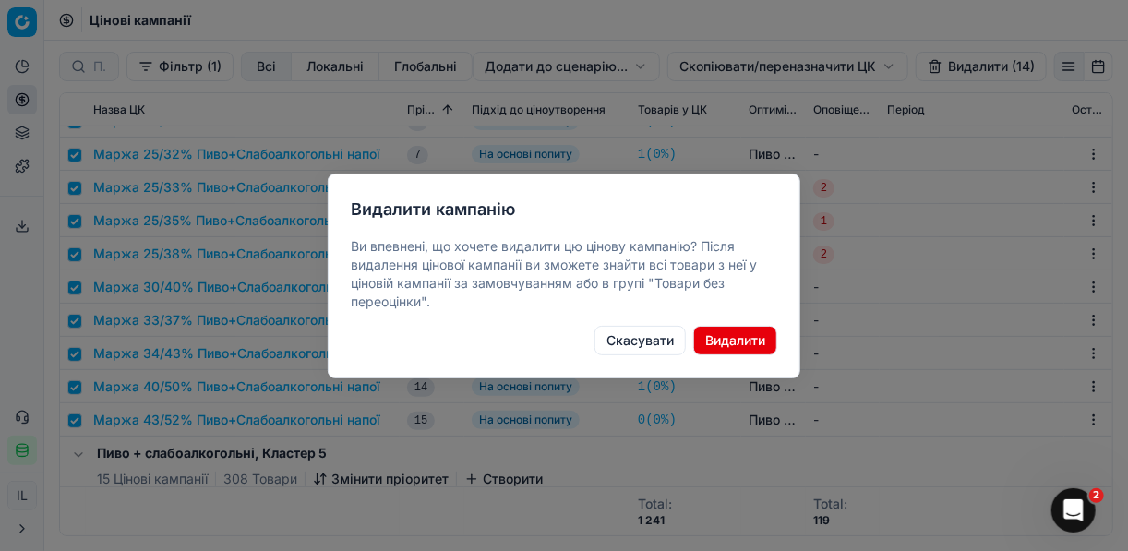
click at [739, 340] on button "Видалити" at bounding box center [735, 341] width 84 height 30
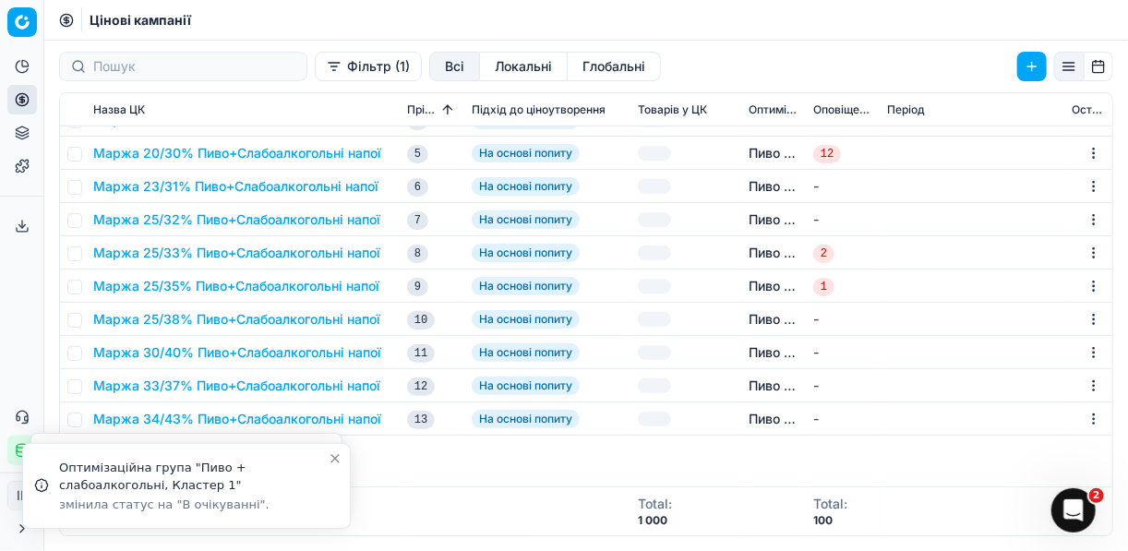
scroll to position [148, 0]
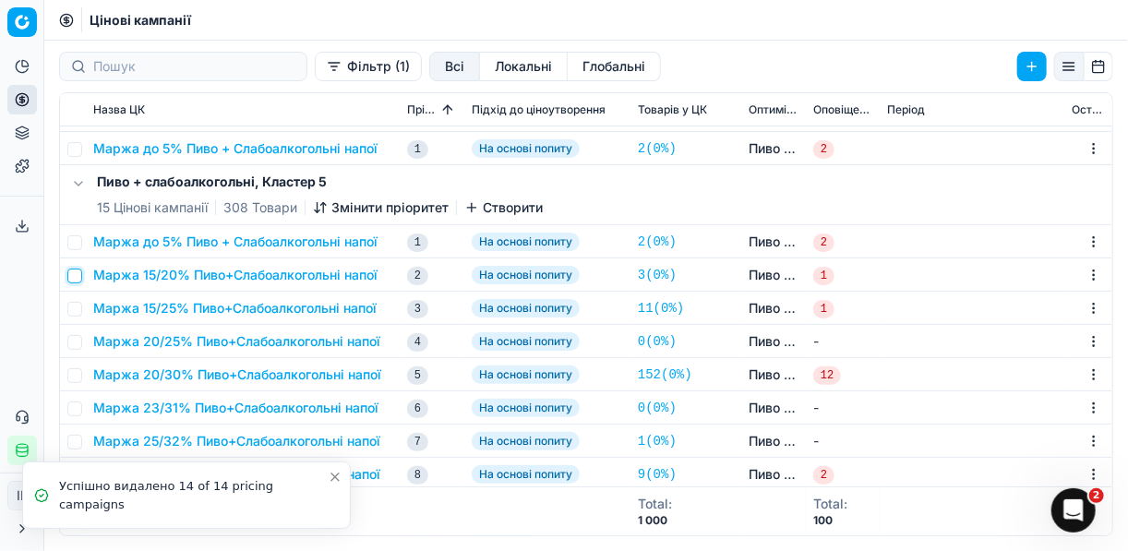
click at [74, 276] on input "checkbox" at bounding box center [74, 276] width 15 height 15
checkbox input "true"
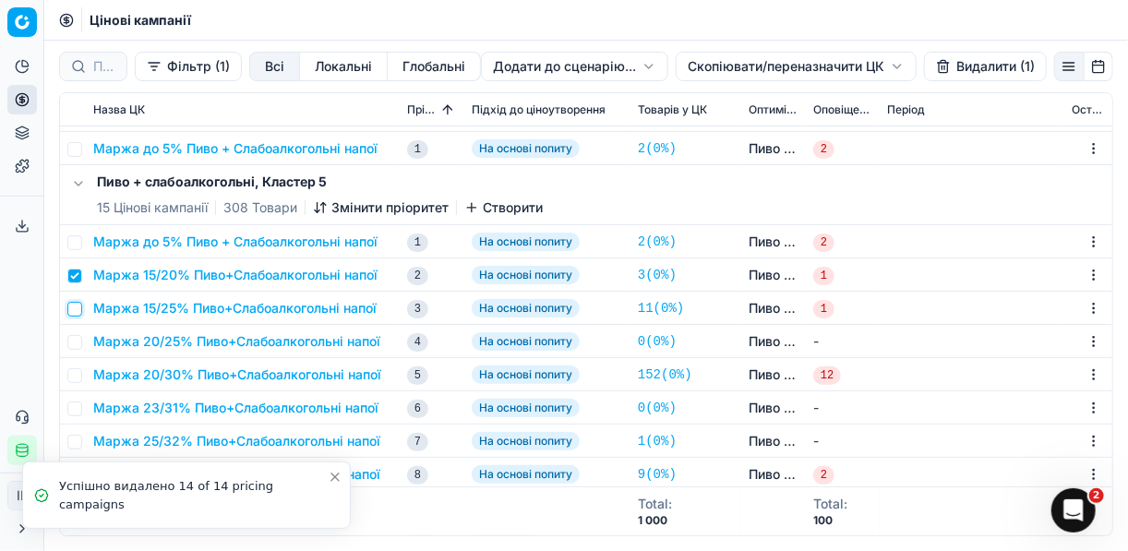
click at [70, 307] on input "checkbox" at bounding box center [74, 309] width 15 height 15
checkbox input "true"
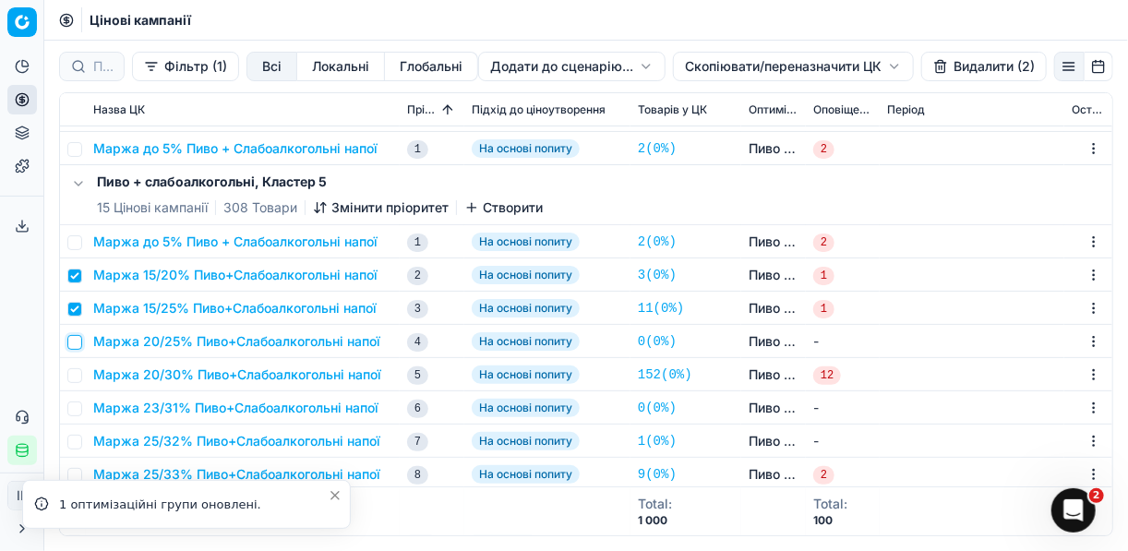
click at [74, 341] on input "checkbox" at bounding box center [74, 342] width 15 height 15
checkbox input "true"
click at [70, 370] on input "checkbox" at bounding box center [74, 375] width 15 height 15
checkbox input "true"
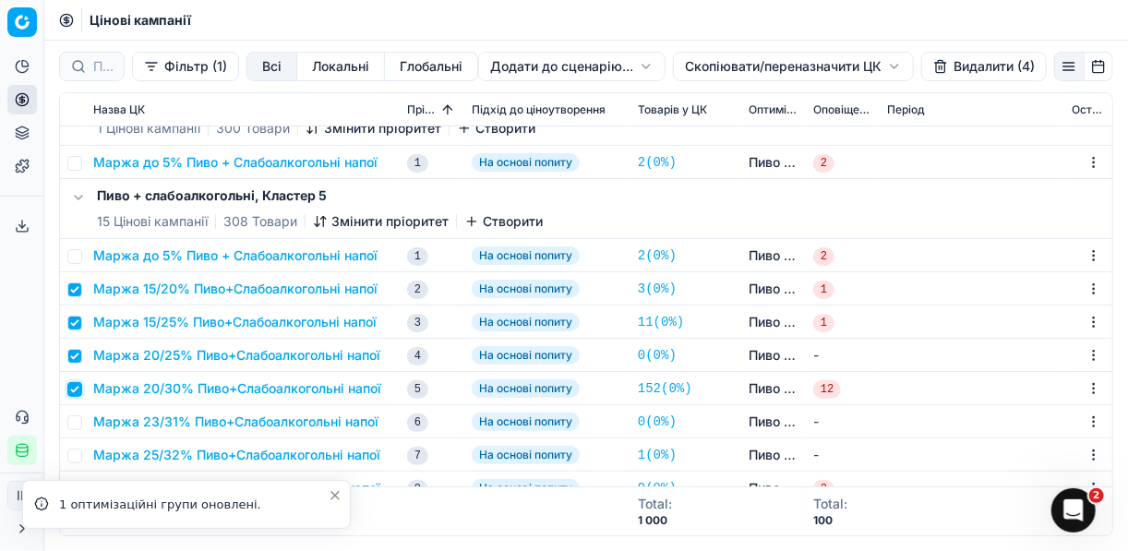
scroll to position [222, 0]
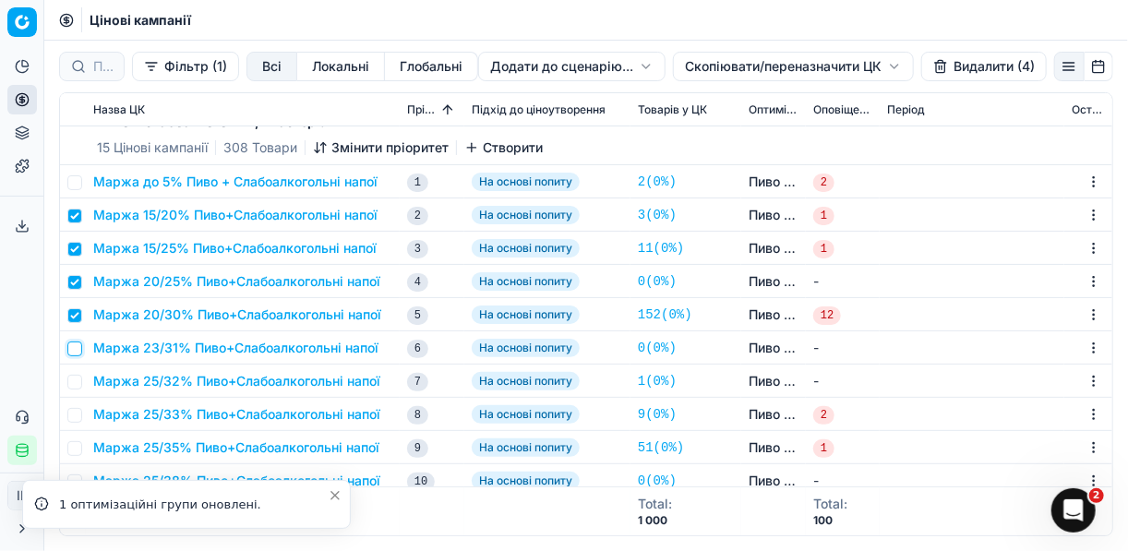
click at [75, 347] on input "checkbox" at bounding box center [74, 349] width 15 height 15
checkbox input "true"
click at [76, 379] on input "checkbox" at bounding box center [74, 382] width 15 height 15
checkbox input "true"
click at [74, 410] on input "checkbox" at bounding box center [74, 415] width 15 height 15
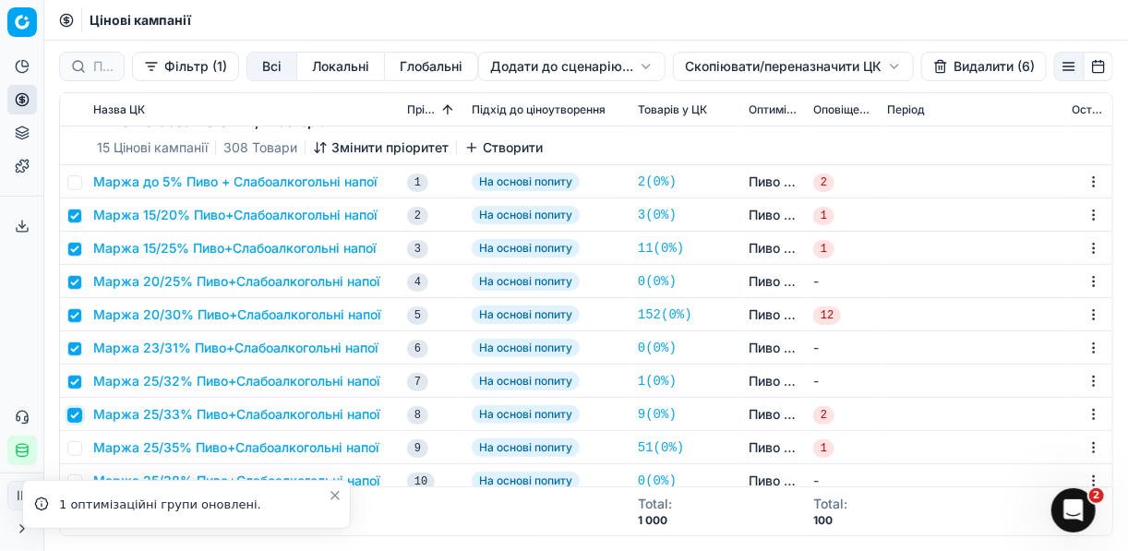
checkbox input "true"
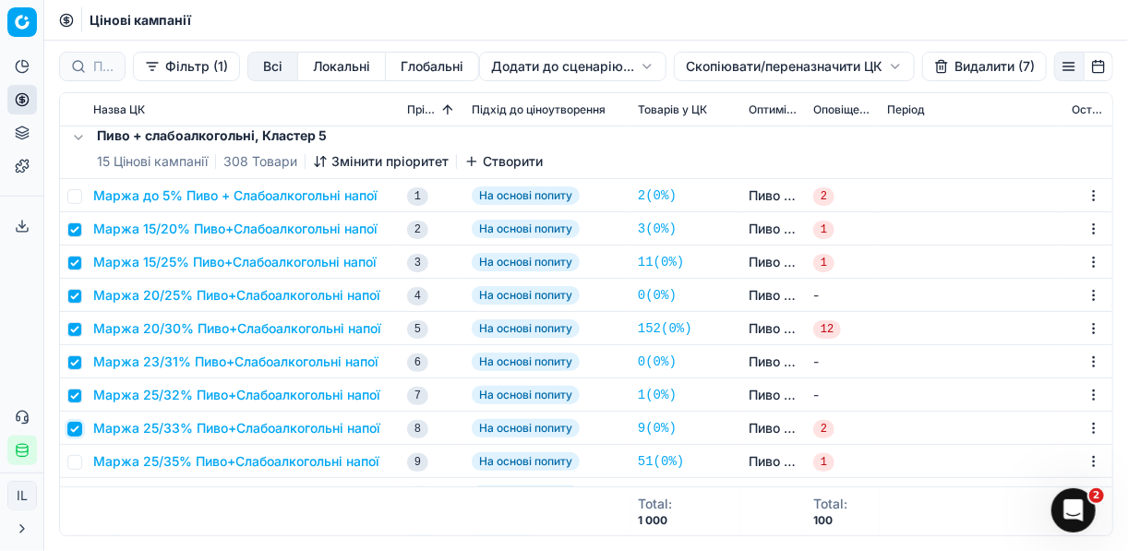
scroll to position [369, 0]
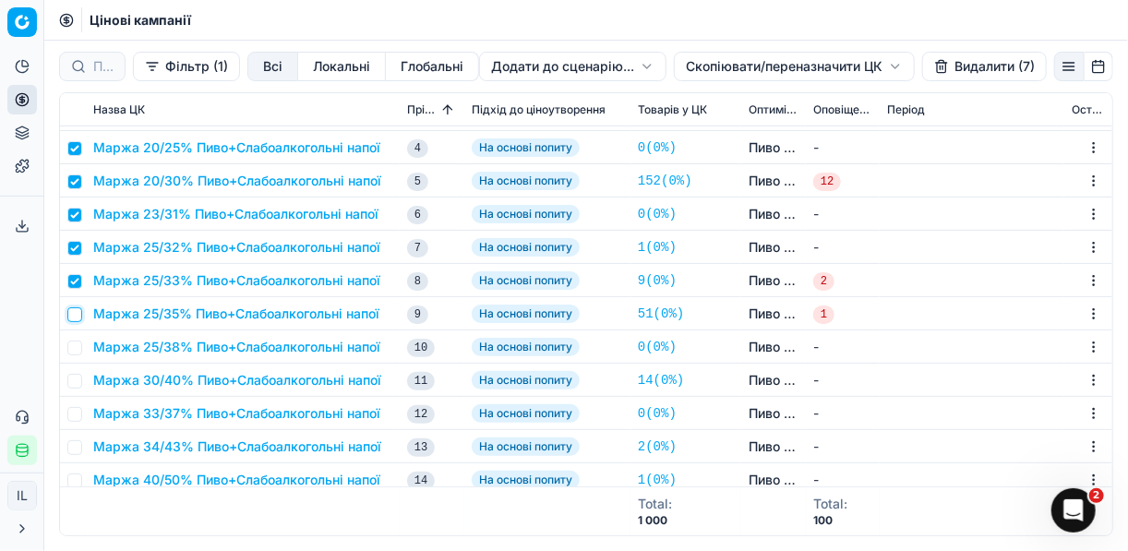
drag, startPoint x: 74, startPoint y: 319, endPoint x: 75, endPoint y: 346, distance: 27.7
click at [74, 319] on input "checkbox" at bounding box center [74, 314] width 15 height 15
checkbox input "true"
drag, startPoint x: 75, startPoint y: 349, endPoint x: 74, endPoint y: 370, distance: 21.3
click at [75, 350] on input "checkbox" at bounding box center [74, 348] width 15 height 15
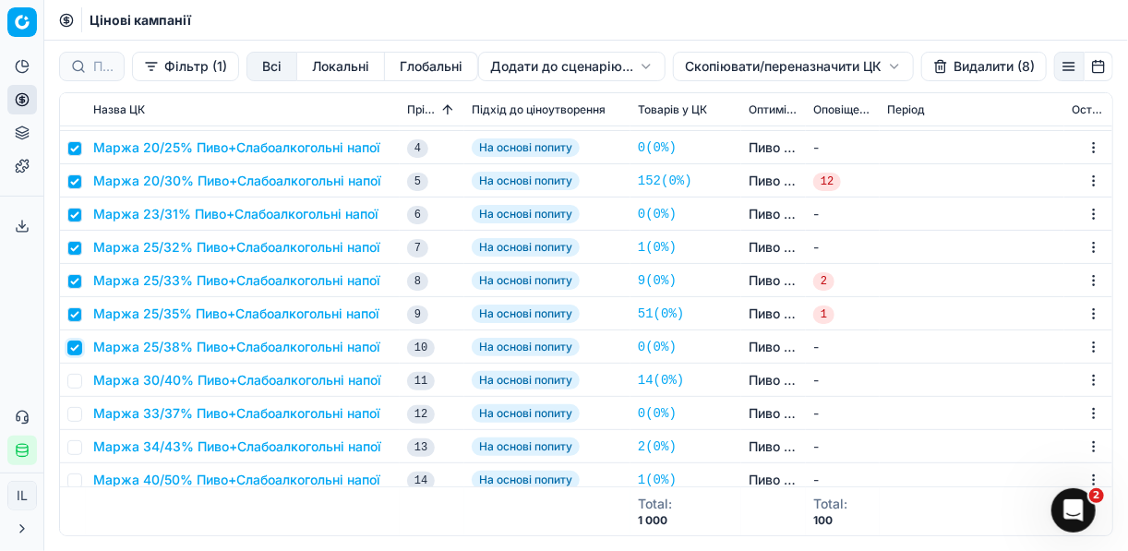
checkbox input "true"
click at [75, 381] on input "checkbox" at bounding box center [74, 381] width 15 height 15
checkbox input "true"
click at [77, 413] on input "checkbox" at bounding box center [74, 414] width 15 height 15
checkbox input "true"
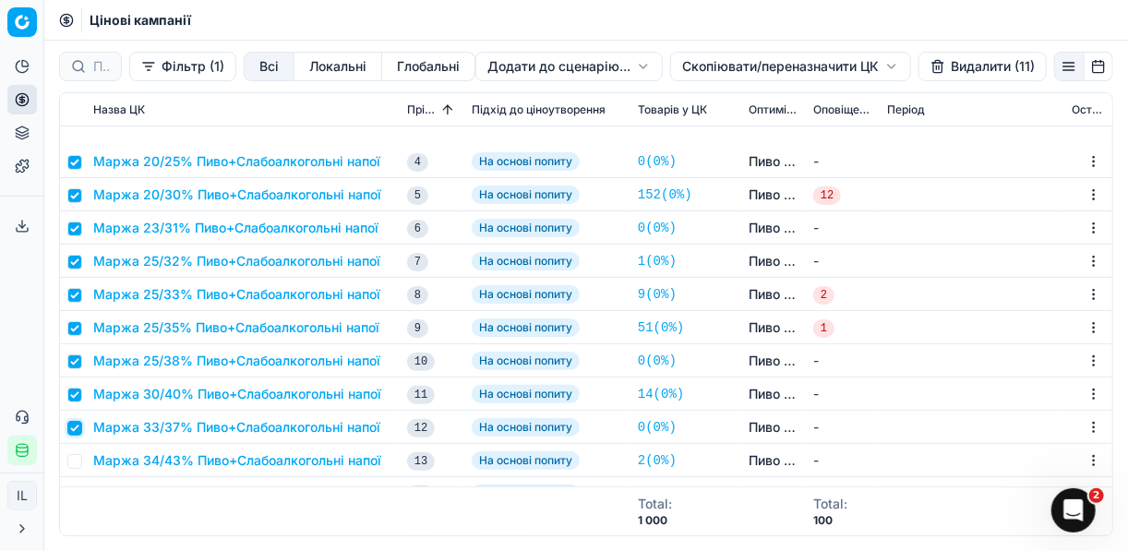
scroll to position [517, 0]
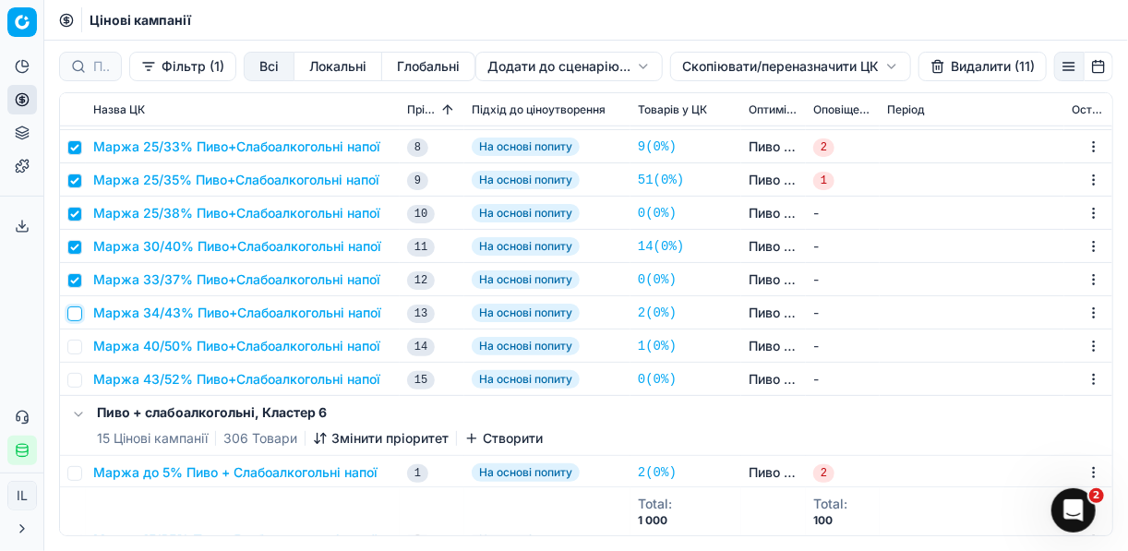
drag, startPoint x: 75, startPoint y: 319, endPoint x: 76, endPoint y: 341, distance: 22.2
click at [75, 319] on input "checkbox" at bounding box center [74, 314] width 15 height 15
checkbox input "true"
click at [78, 355] on td at bounding box center [73, 346] width 26 height 33
click at [76, 343] on input "checkbox" at bounding box center [74, 347] width 15 height 15
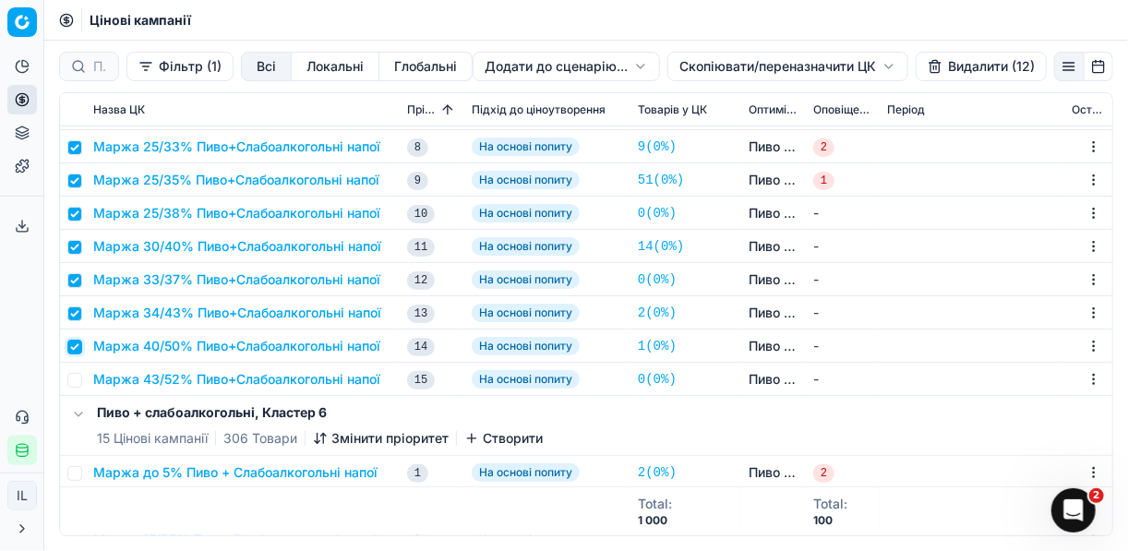
checkbox input "true"
click at [75, 377] on input "checkbox" at bounding box center [74, 380] width 15 height 15
checkbox input "true"
click at [953, 69] on button "Видалити (14)" at bounding box center [981, 67] width 131 height 30
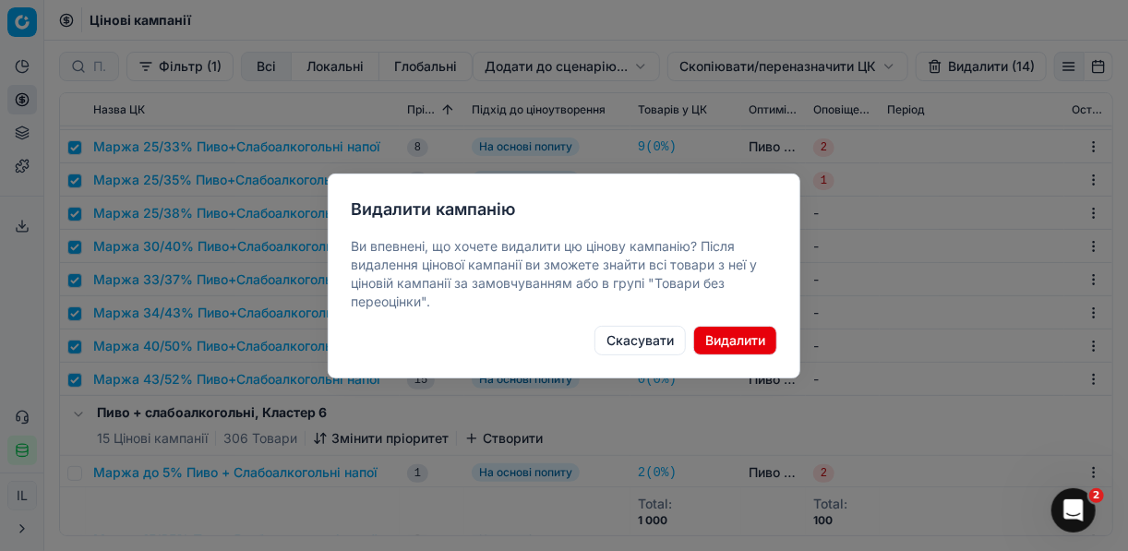
click at [729, 336] on button "Видалити" at bounding box center [735, 341] width 84 height 30
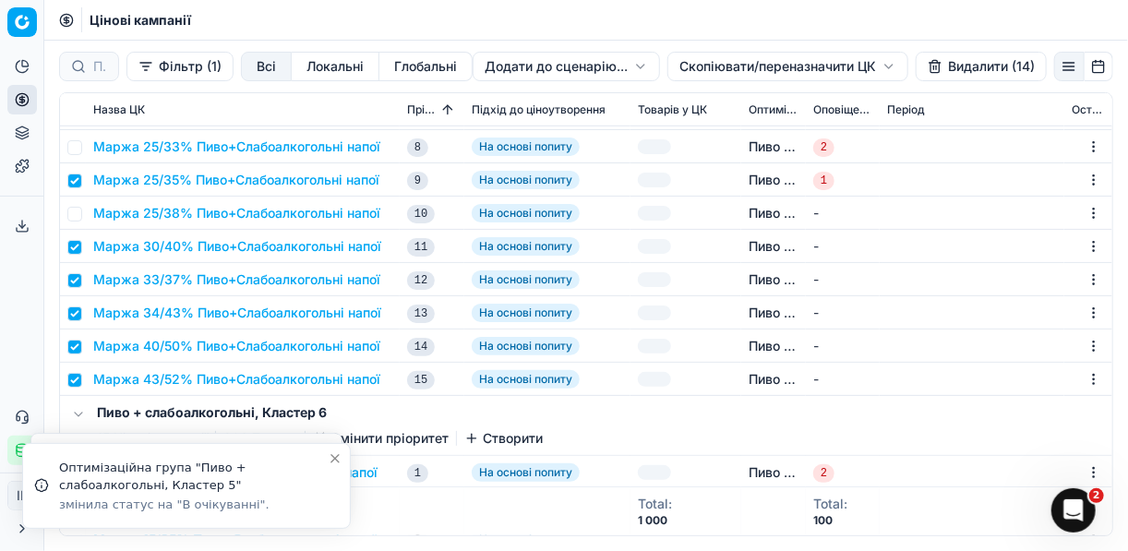
checkbox input "false"
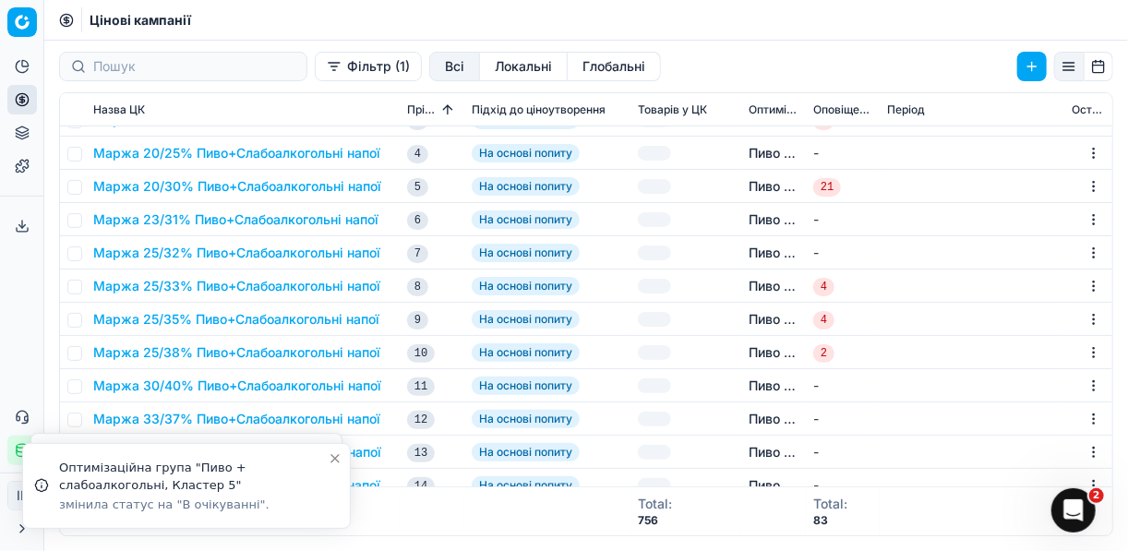
scroll to position [295, 0]
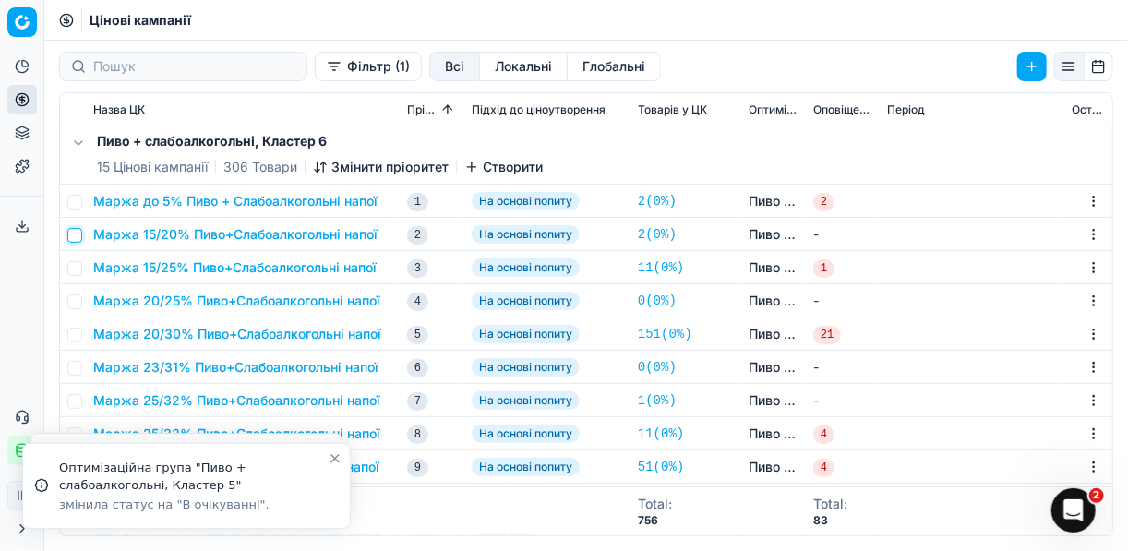
click at [75, 234] on input "checkbox" at bounding box center [74, 235] width 15 height 15
checkbox input "true"
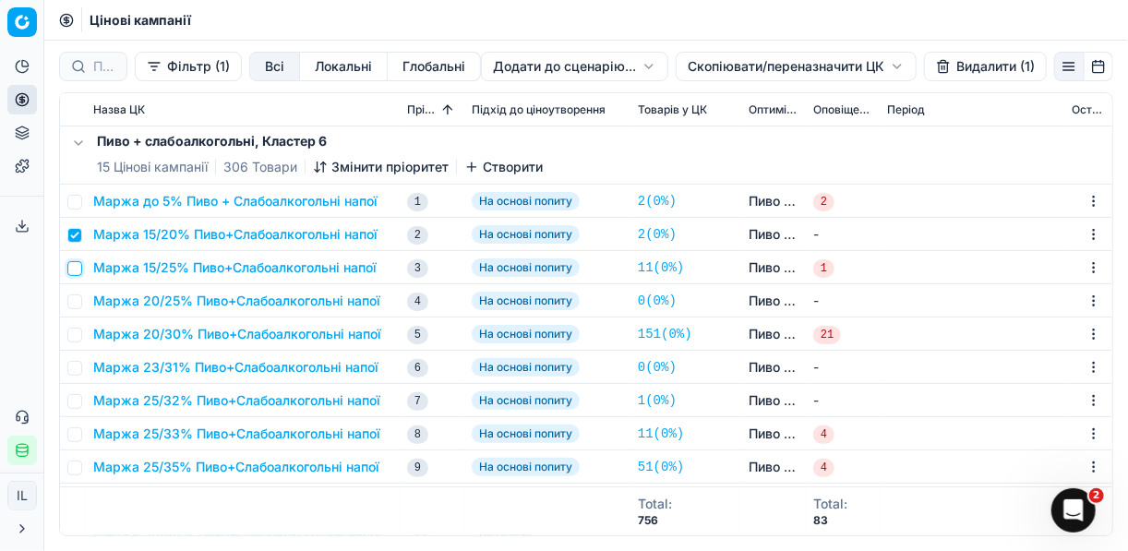
click at [80, 269] on input "checkbox" at bounding box center [74, 268] width 15 height 15
checkbox input "true"
click at [74, 304] on input "checkbox" at bounding box center [74, 302] width 15 height 15
checkbox input "true"
click at [72, 335] on input "checkbox" at bounding box center [74, 335] width 15 height 15
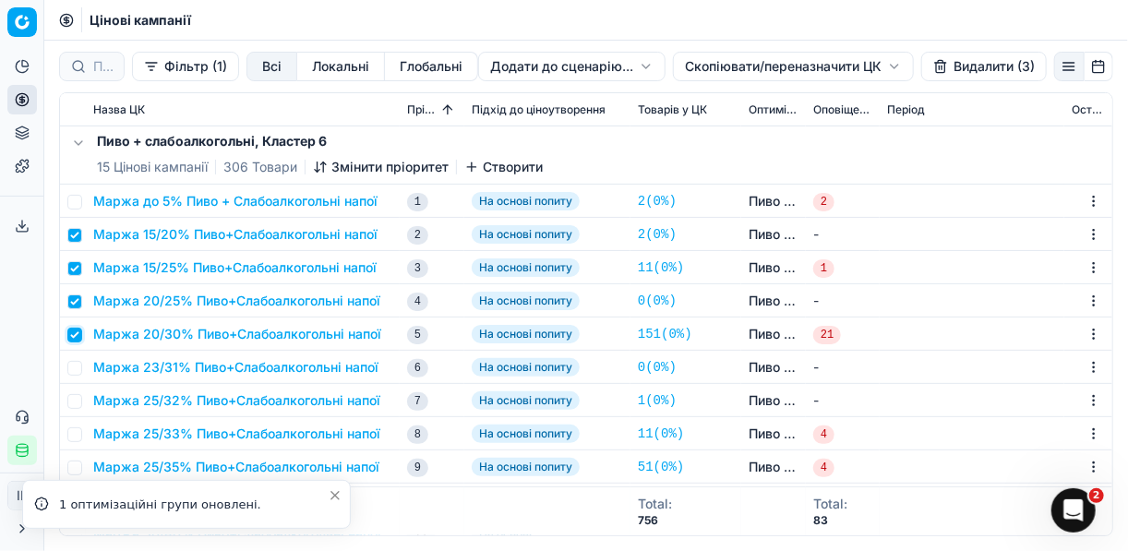
checkbox input "true"
click at [74, 362] on input "checkbox" at bounding box center [74, 368] width 15 height 15
checkbox input "true"
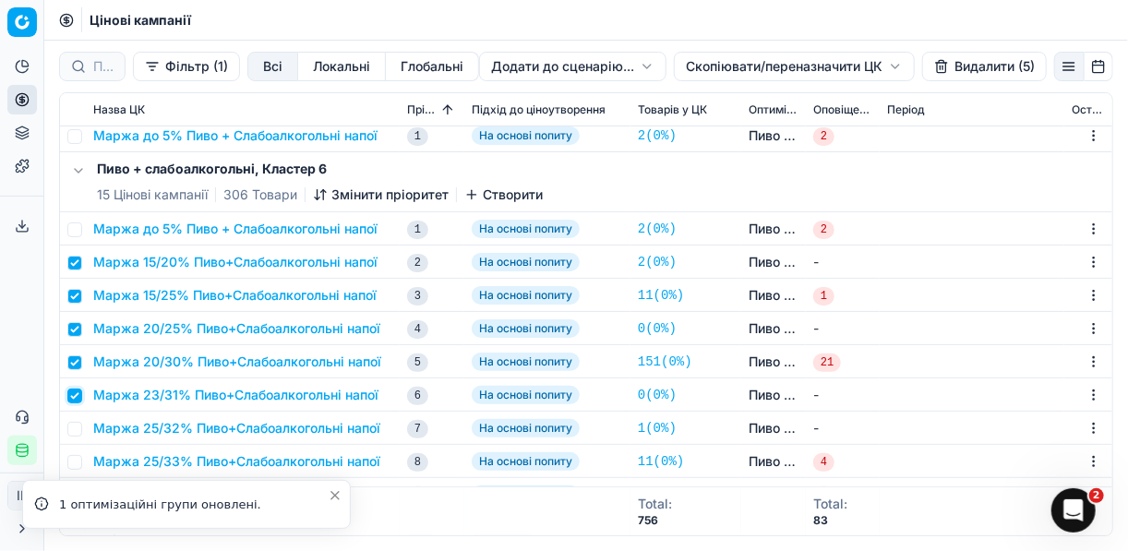
scroll to position [443, 0]
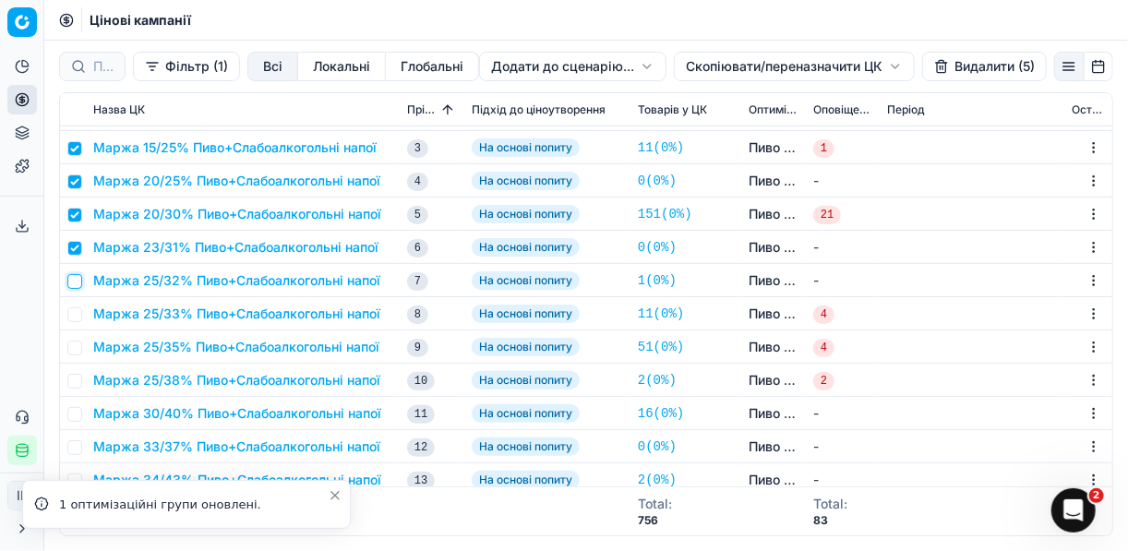
click at [77, 285] on input "checkbox" at bounding box center [74, 281] width 15 height 15
checkbox input "true"
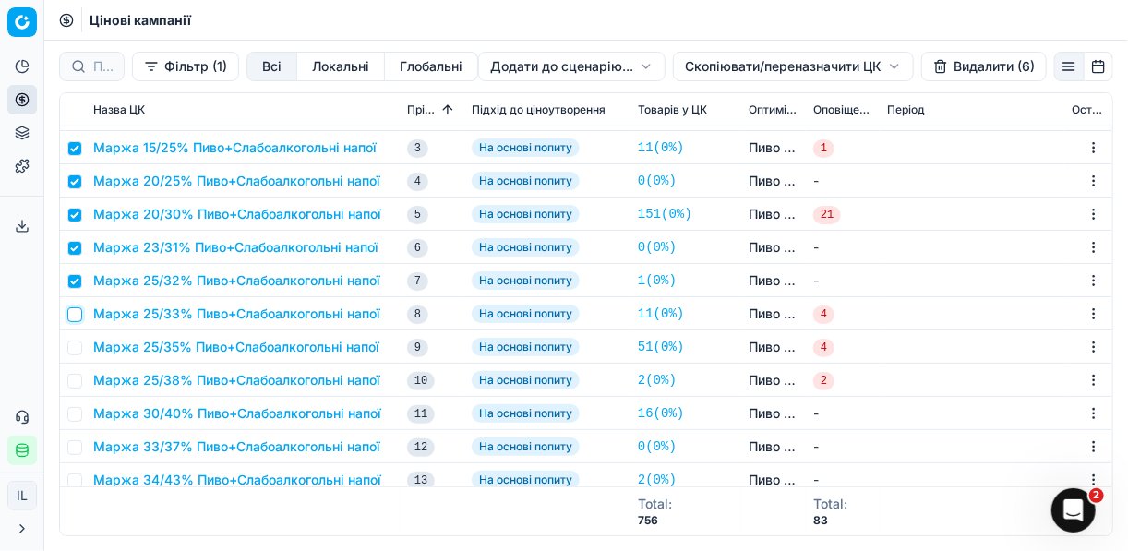
click at [78, 316] on input "checkbox" at bounding box center [74, 314] width 15 height 15
checkbox input "true"
click at [74, 349] on input "checkbox" at bounding box center [74, 348] width 15 height 15
checkbox input "true"
click at [75, 378] on input "checkbox" at bounding box center [74, 381] width 15 height 15
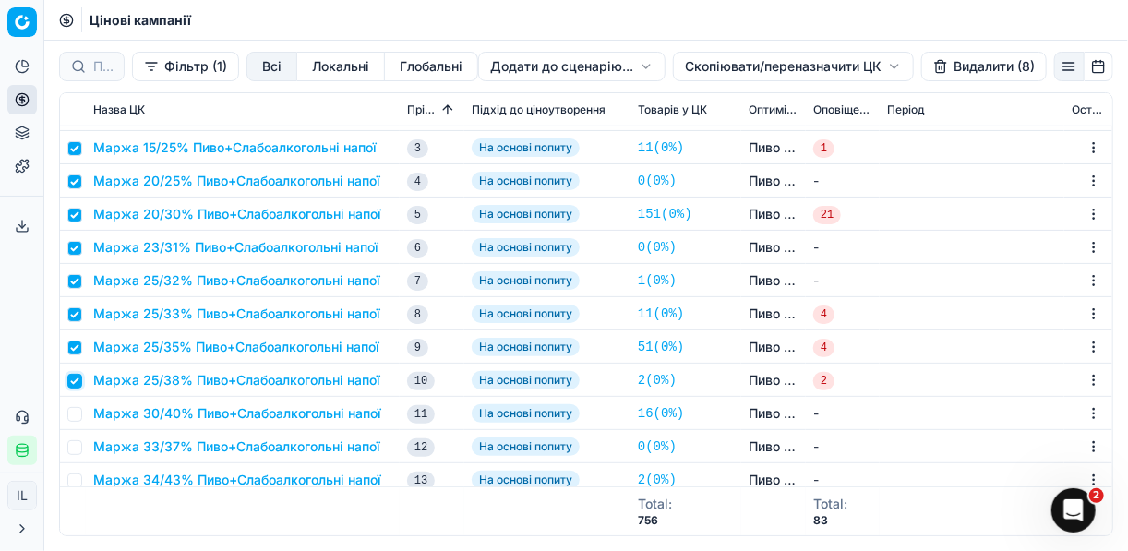
checkbox input "true"
click at [76, 416] on input "checkbox" at bounding box center [74, 414] width 15 height 15
checkbox input "true"
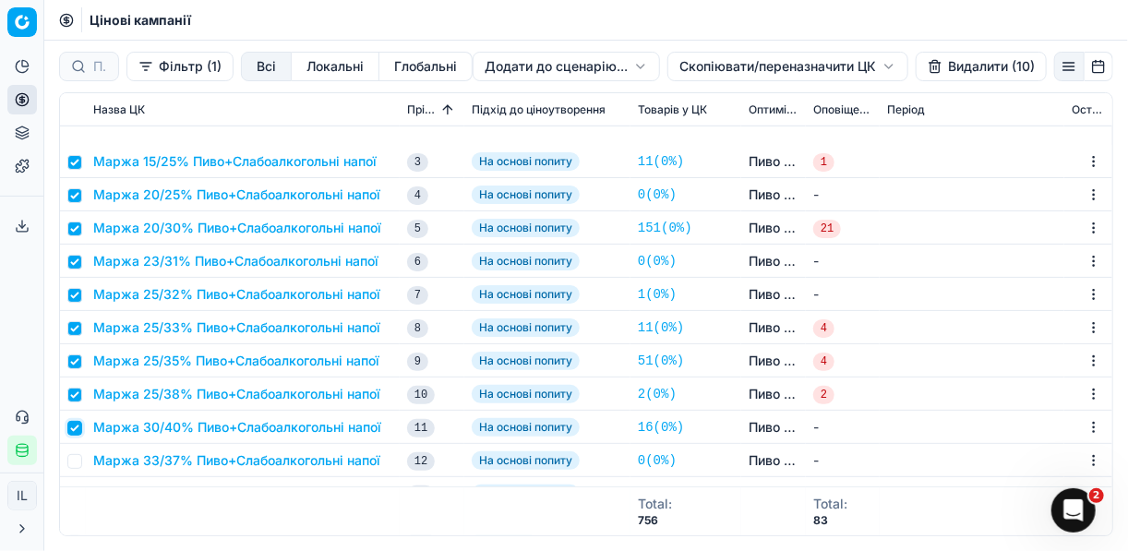
scroll to position [591, 0]
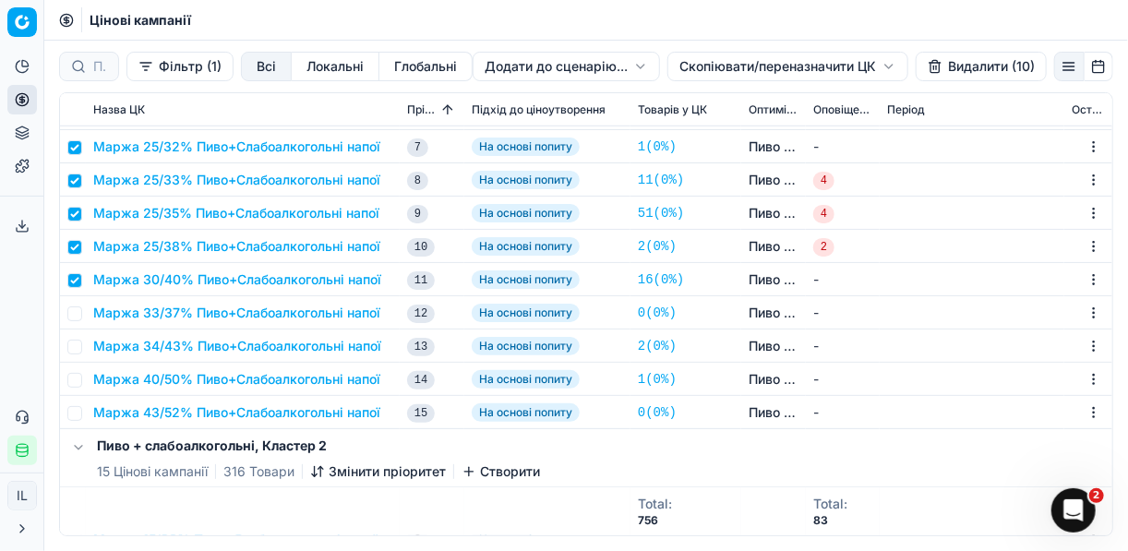
click at [80, 314] on td at bounding box center [73, 312] width 26 height 33
click at [80, 317] on input "checkbox" at bounding box center [74, 314] width 15 height 15
checkbox input "true"
click at [78, 345] on input "checkbox" at bounding box center [74, 347] width 15 height 15
checkbox input "true"
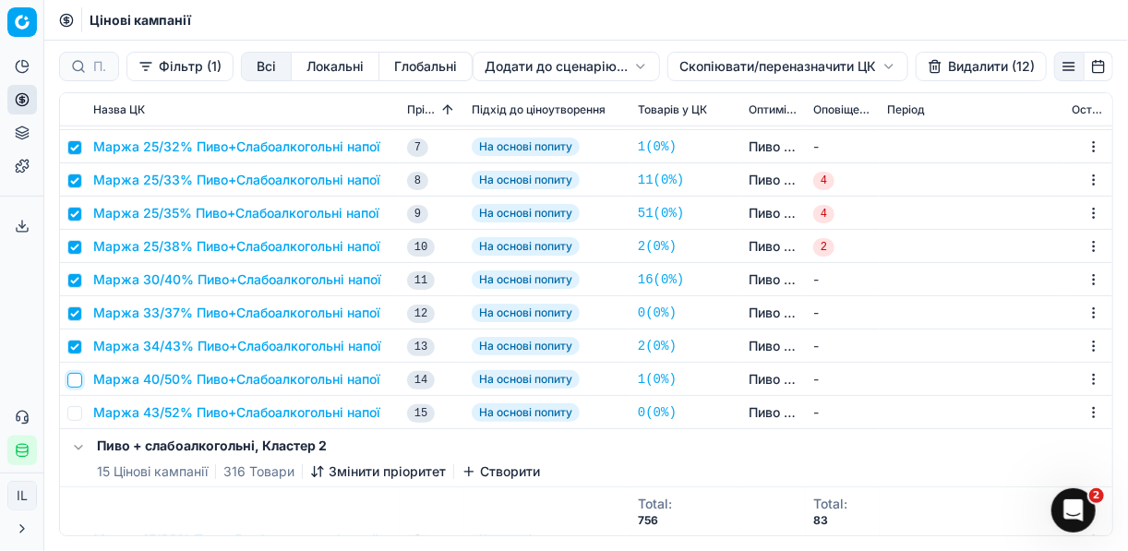
drag, startPoint x: 74, startPoint y: 382, endPoint x: 74, endPoint y: 399, distance: 16.6
click at [74, 384] on input "checkbox" at bounding box center [74, 380] width 15 height 15
checkbox input "true"
click at [70, 414] on input "checkbox" at bounding box center [74, 413] width 15 height 15
checkbox input "true"
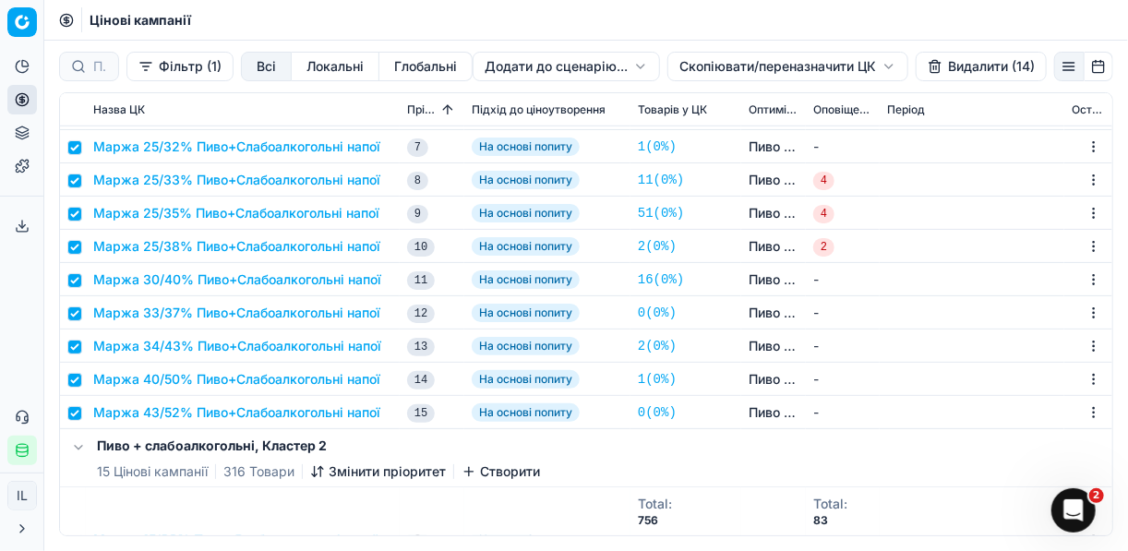
click at [957, 70] on button "Видалити (14)" at bounding box center [981, 67] width 131 height 30
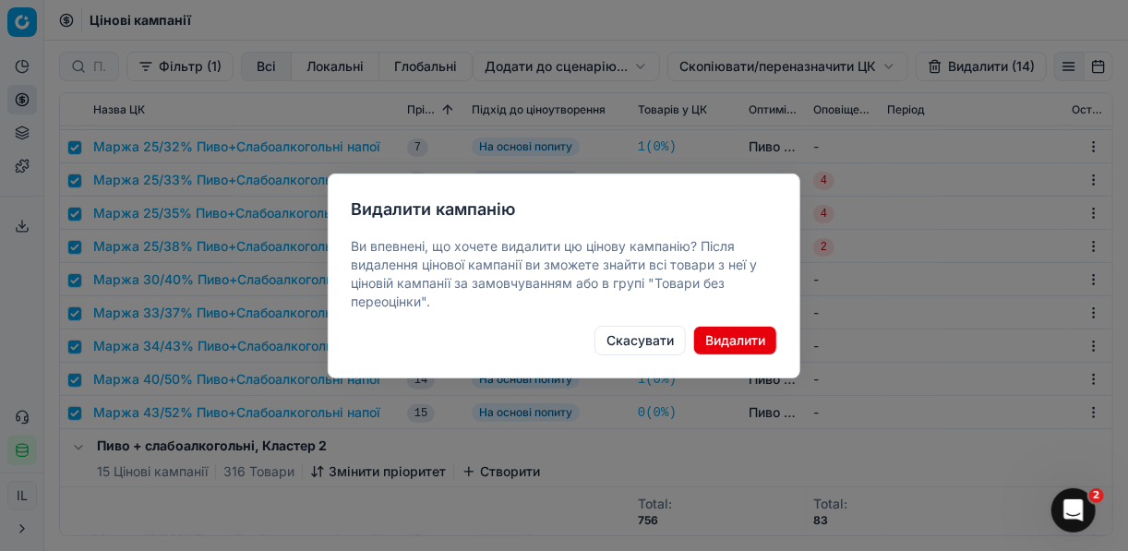
click at [734, 343] on button "Видалити" at bounding box center [735, 341] width 84 height 30
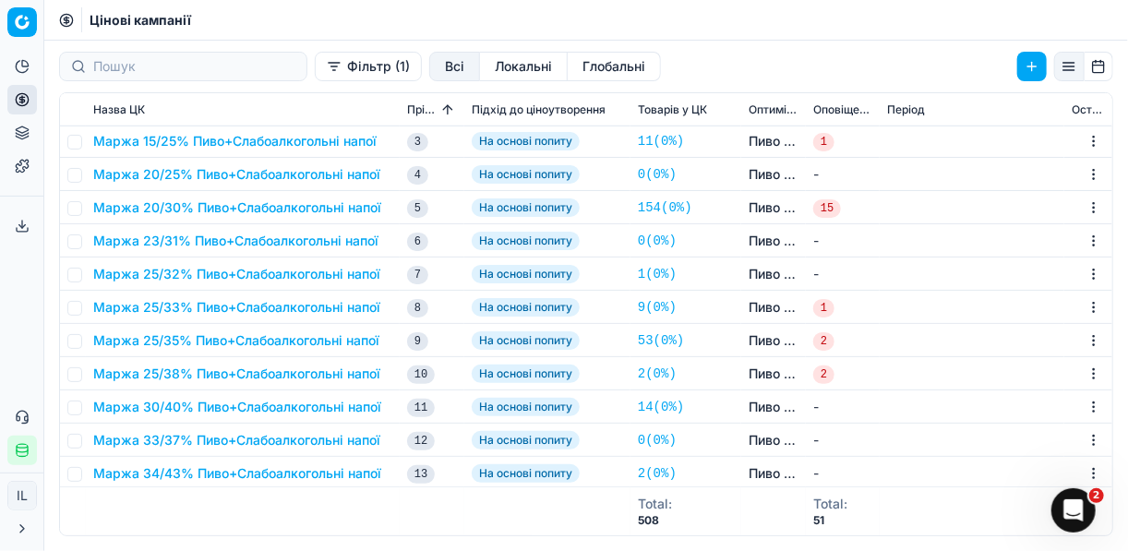
scroll to position [381, 0]
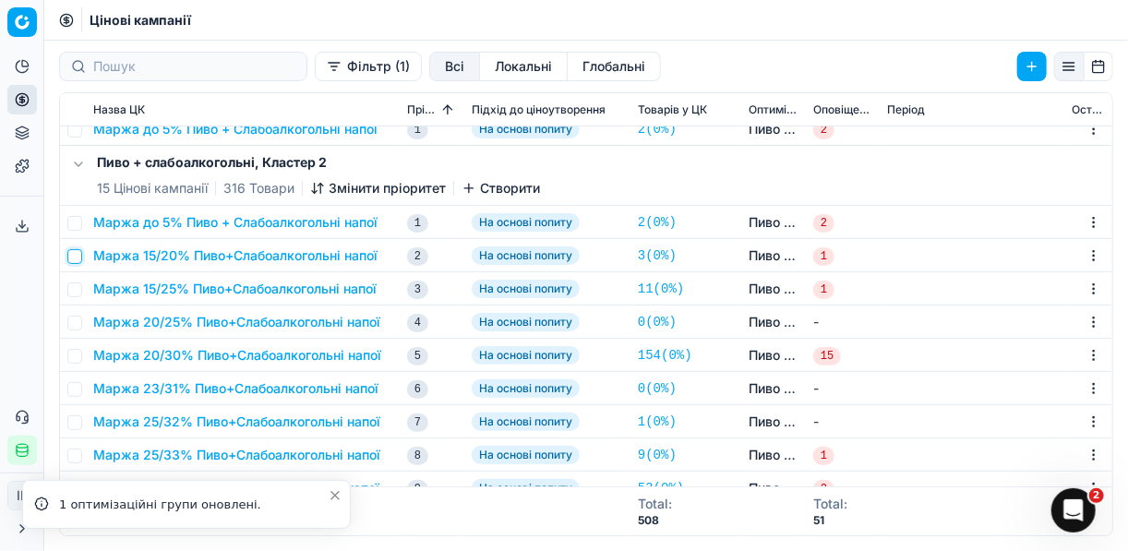
click at [72, 256] on input "checkbox" at bounding box center [74, 256] width 15 height 15
checkbox input "true"
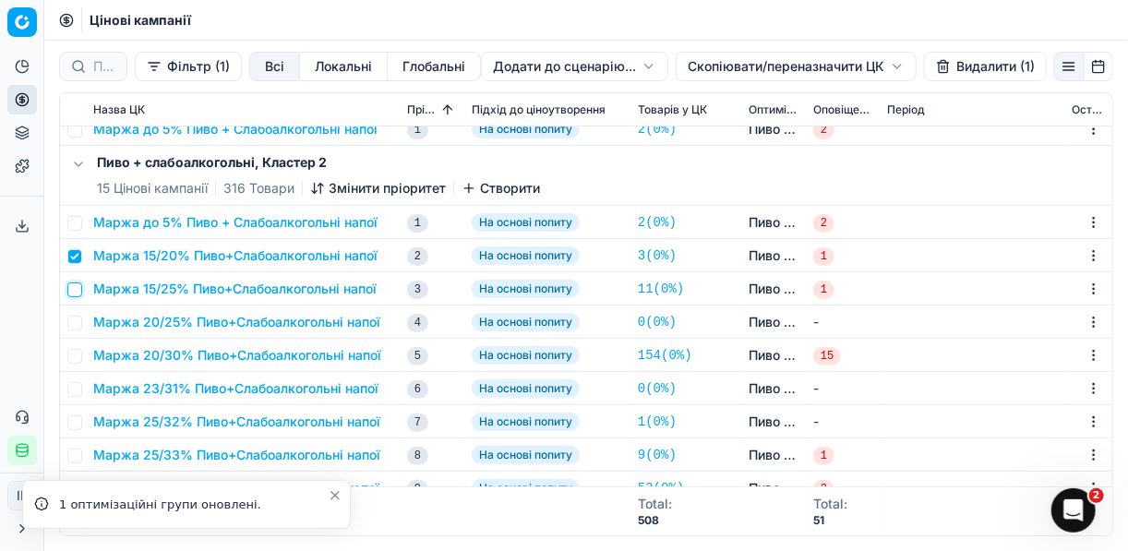
click at [72, 284] on input "checkbox" at bounding box center [74, 290] width 15 height 15
checkbox input "true"
drag, startPoint x: 81, startPoint y: 324, endPoint x: 73, endPoint y: 339, distance: 17.0
click at [82, 324] on td at bounding box center [73, 322] width 26 height 33
drag, startPoint x: 73, startPoint y: 325, endPoint x: 74, endPoint y: 345, distance: 20.3
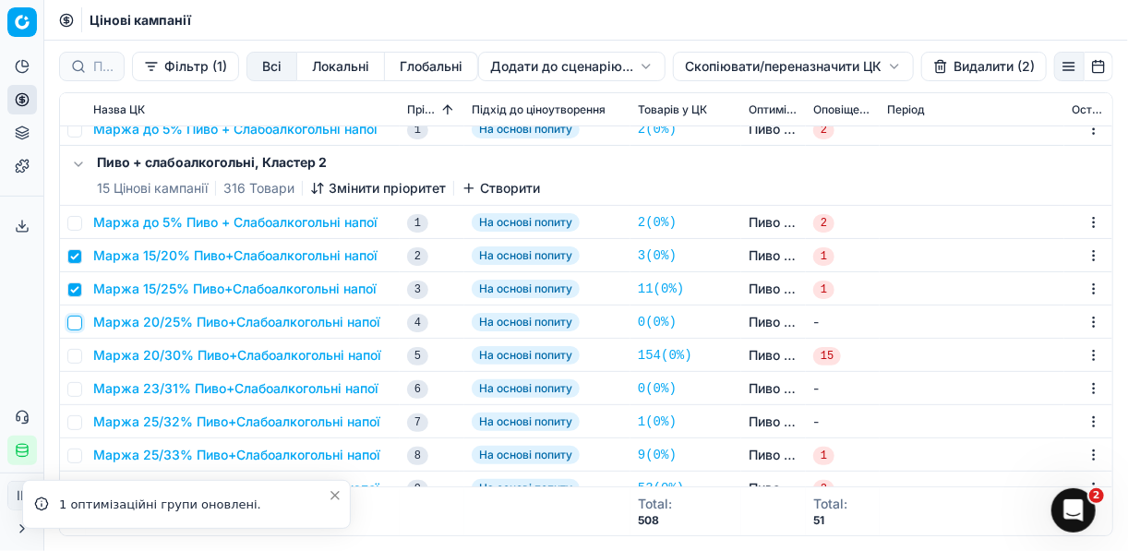
click at [73, 325] on input "checkbox" at bounding box center [74, 323] width 15 height 15
checkbox input "true"
click at [75, 350] on input "checkbox" at bounding box center [74, 356] width 15 height 15
checkbox input "true"
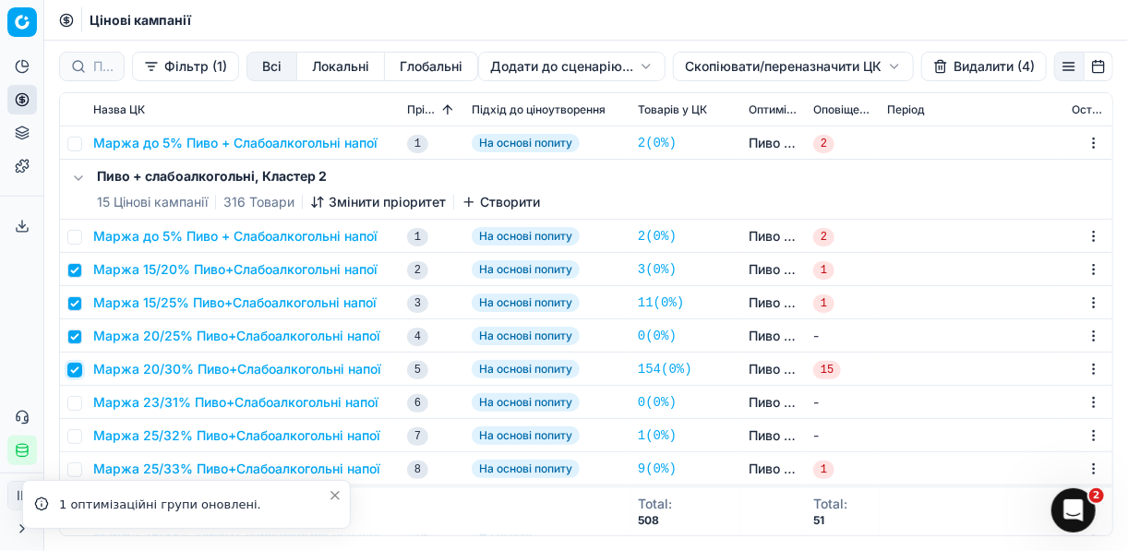
scroll to position [529, 0]
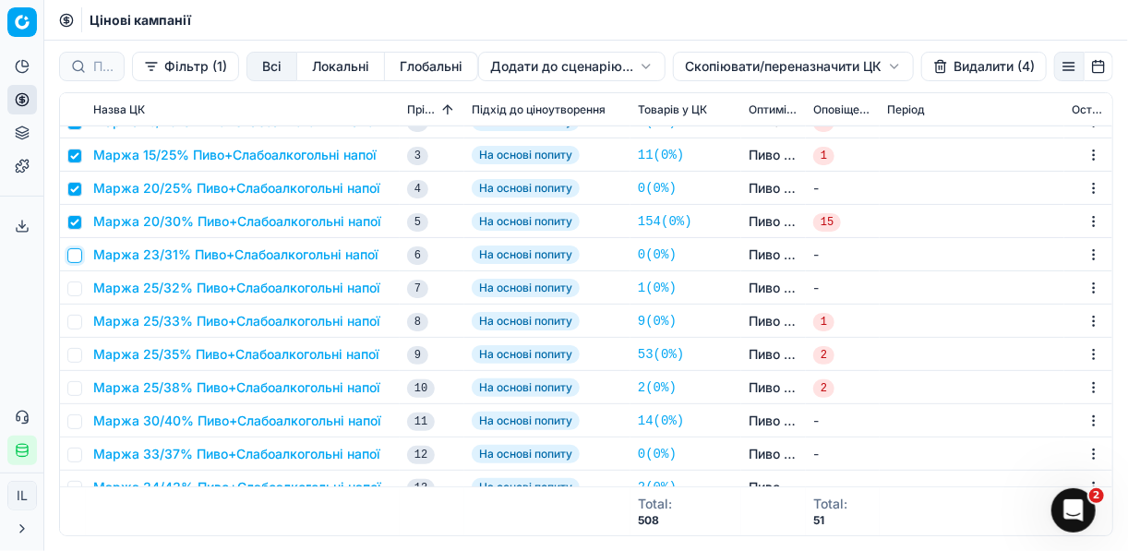
drag, startPoint x: 78, startPoint y: 255, endPoint x: 75, endPoint y: 284, distance: 29.7
click at [78, 256] on input "checkbox" at bounding box center [74, 255] width 15 height 15
checkbox input "true"
drag, startPoint x: 74, startPoint y: 290, endPoint x: 77, endPoint y: 305, distance: 15.0
click at [75, 291] on input "checkbox" at bounding box center [74, 289] width 15 height 15
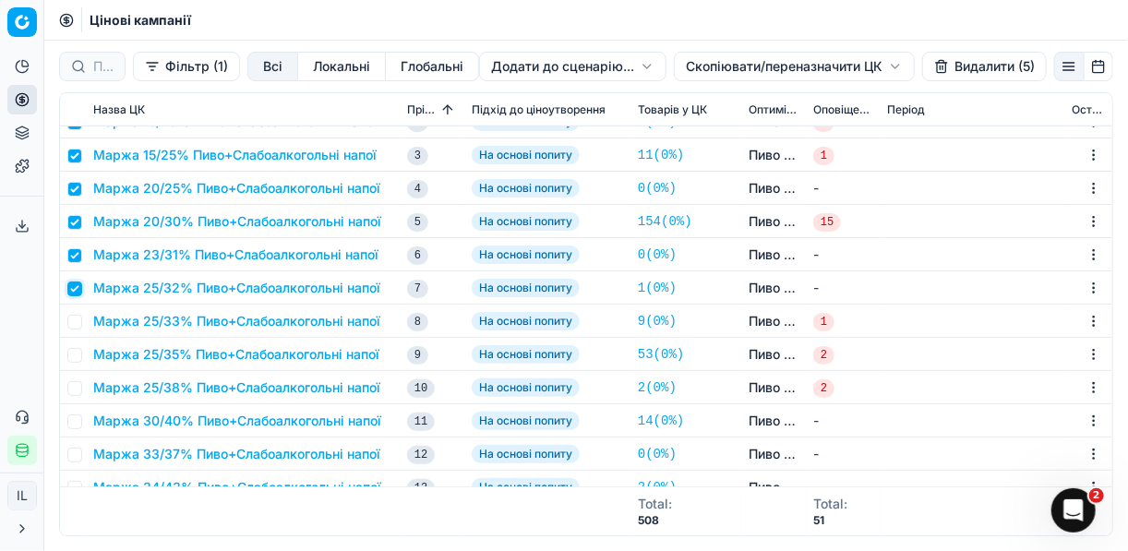
checkbox input "true"
click at [79, 318] on input "checkbox" at bounding box center [74, 322] width 15 height 15
checkbox input "true"
drag, startPoint x: 75, startPoint y: 355, endPoint x: 90, endPoint y: 394, distance: 41.8
click at [75, 355] on input "checkbox" at bounding box center [74, 355] width 15 height 15
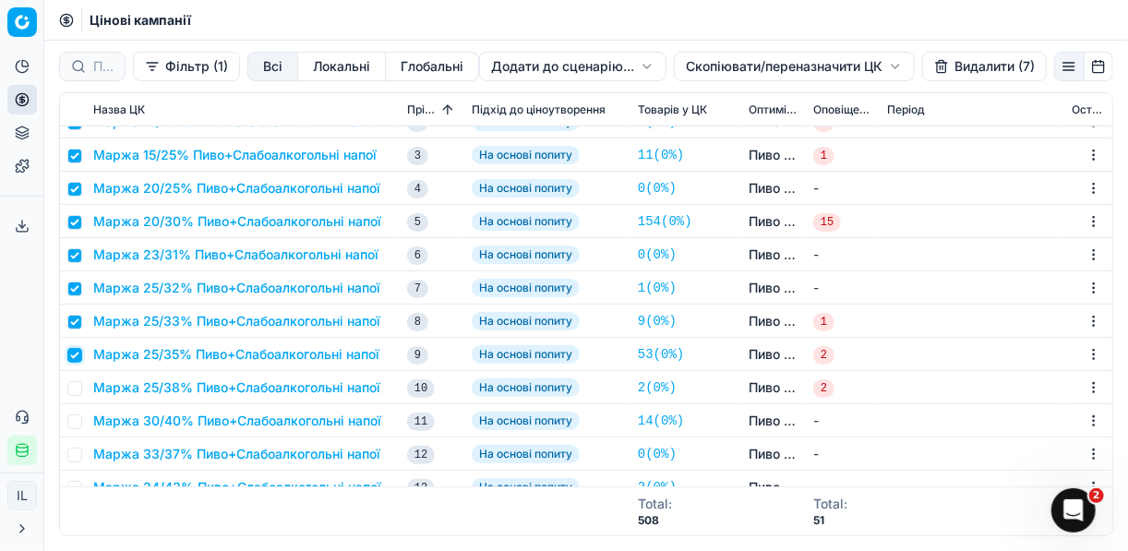
checkbox input "true"
click at [77, 391] on input "checkbox" at bounding box center [74, 388] width 15 height 15
checkbox input "true"
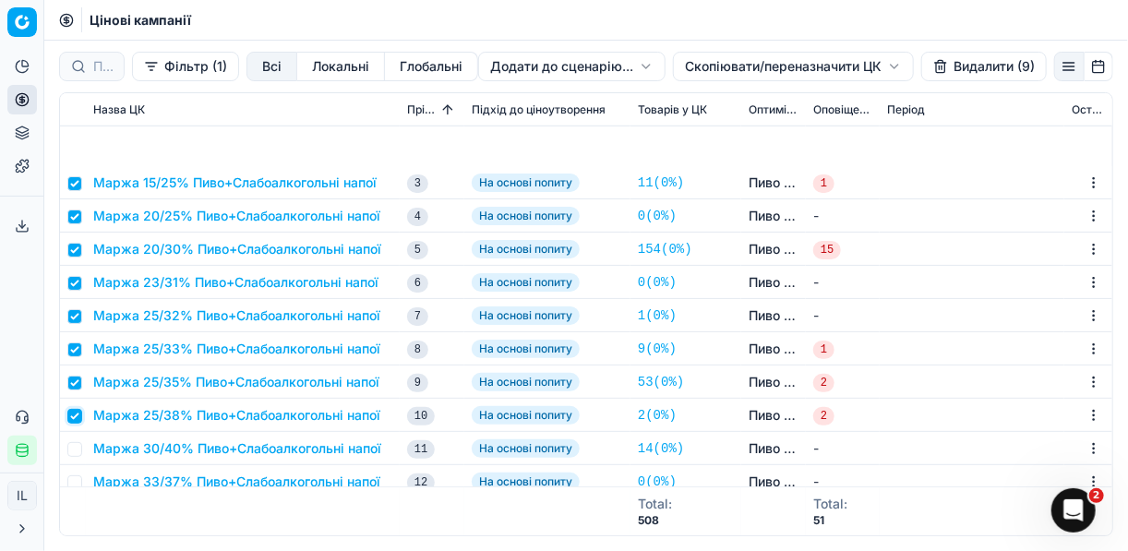
scroll to position [677, 0]
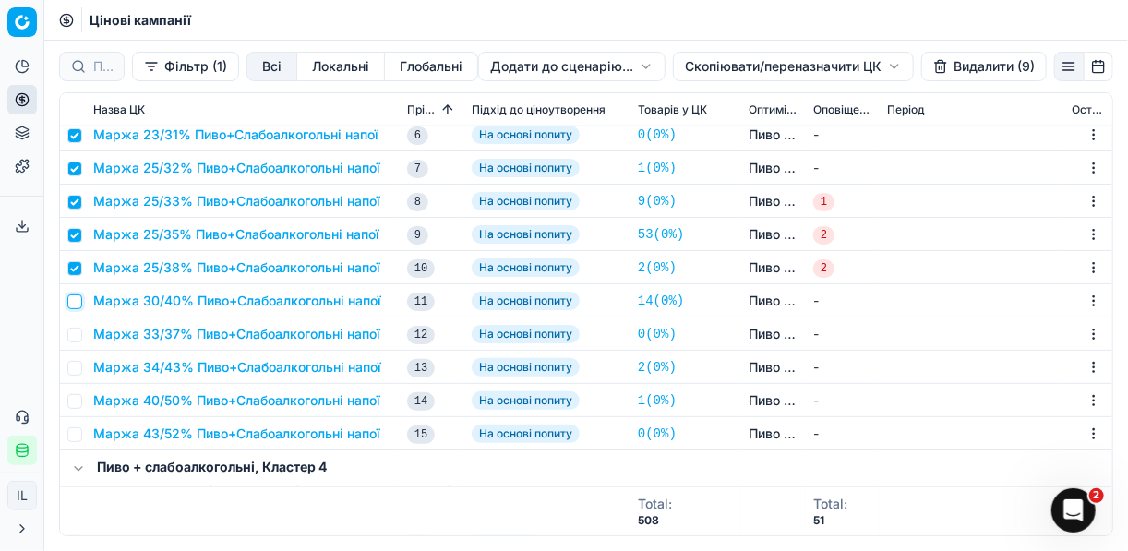
drag, startPoint x: 71, startPoint y: 307, endPoint x: 77, endPoint y: 319, distance: 13.2
click at [72, 307] on input "checkbox" at bounding box center [74, 302] width 15 height 15
checkbox input "true"
click at [77, 335] on input "checkbox" at bounding box center [74, 335] width 15 height 15
checkbox input "true"
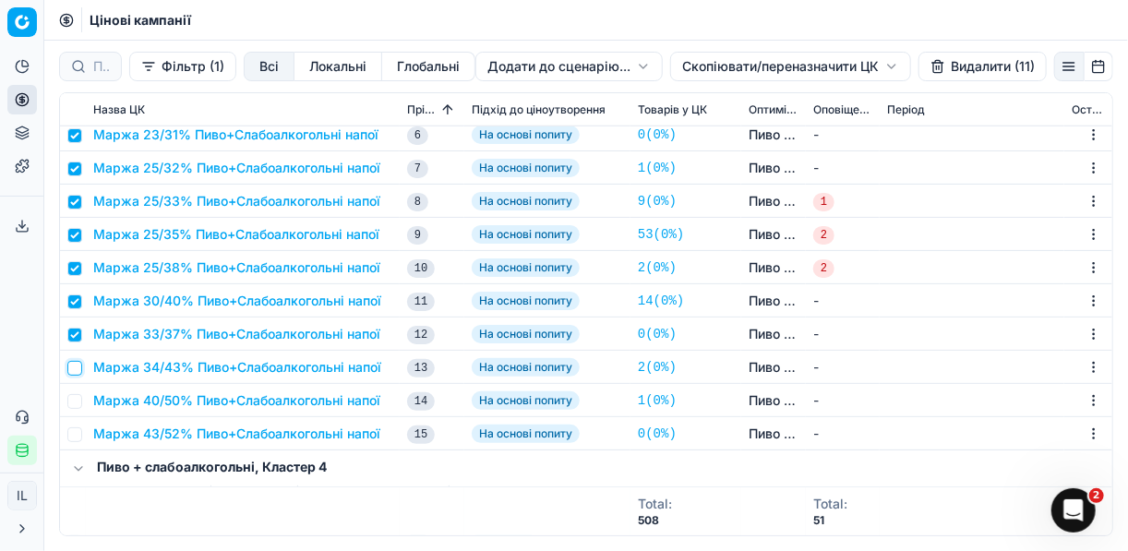
drag, startPoint x: 77, startPoint y: 368, endPoint x: 76, endPoint y: 380, distance: 12.0
click at [76, 368] on input "checkbox" at bounding box center [74, 368] width 15 height 15
checkbox input "true"
click at [78, 399] on input "checkbox" at bounding box center [74, 401] width 15 height 15
checkbox input "true"
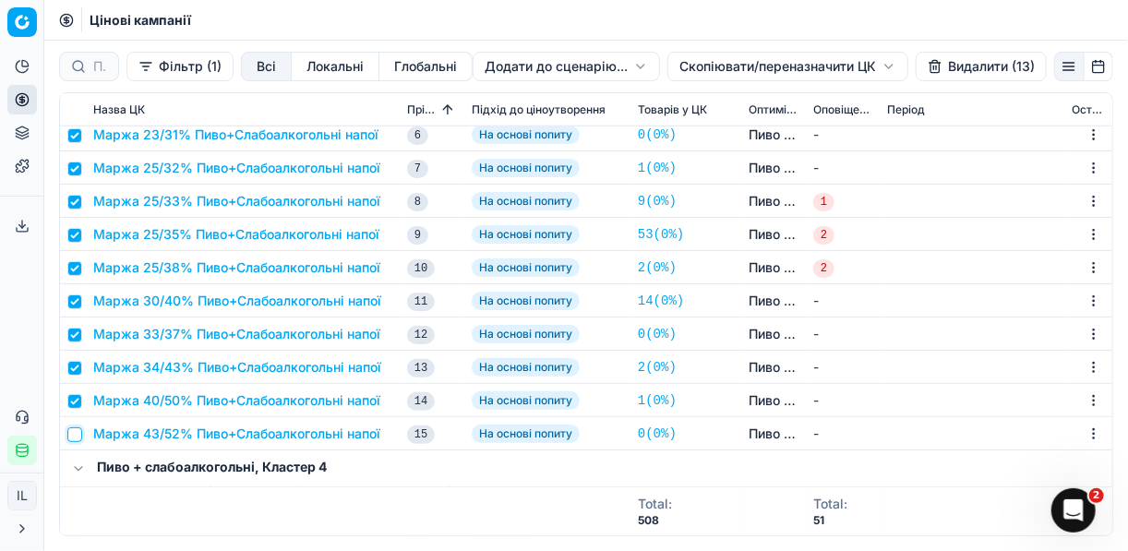
click at [73, 434] on input "checkbox" at bounding box center [74, 435] width 15 height 15
checkbox input "true"
click at [938, 63] on button "Видалити (14)" at bounding box center [981, 67] width 131 height 30
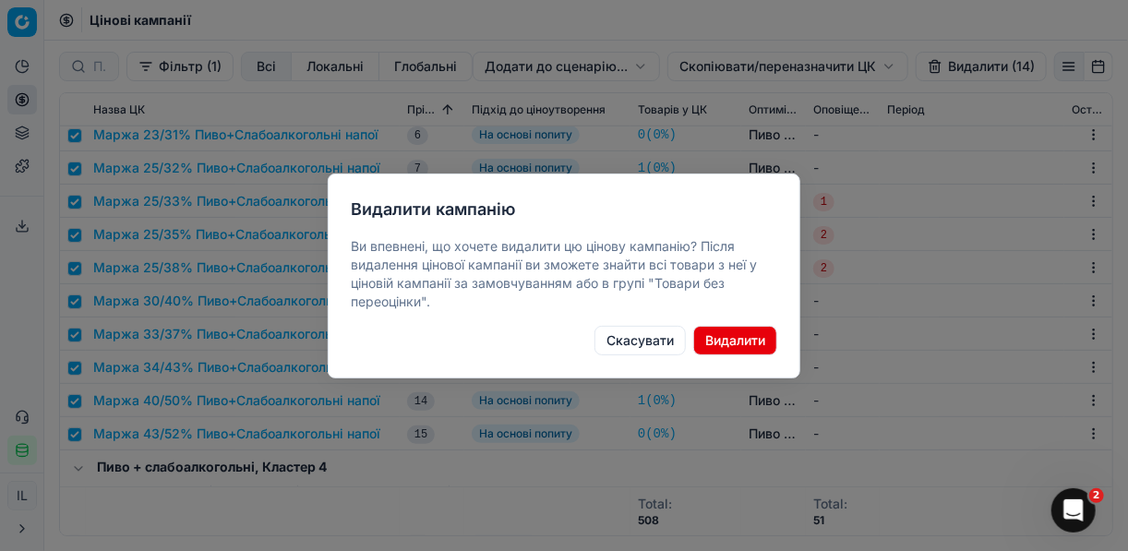
click at [739, 335] on button "Видалити" at bounding box center [735, 341] width 84 height 30
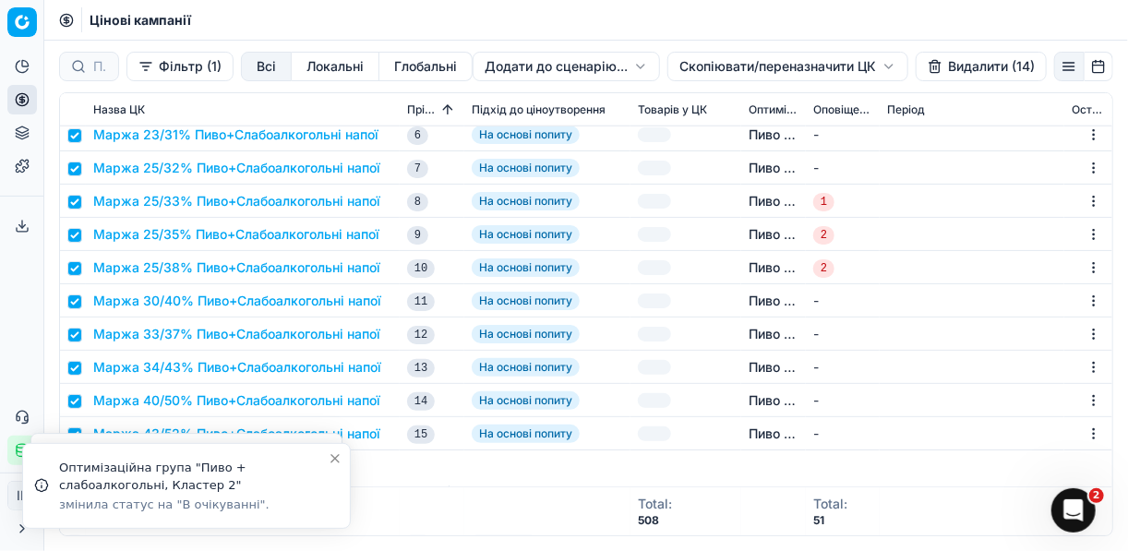
checkbox input "false"
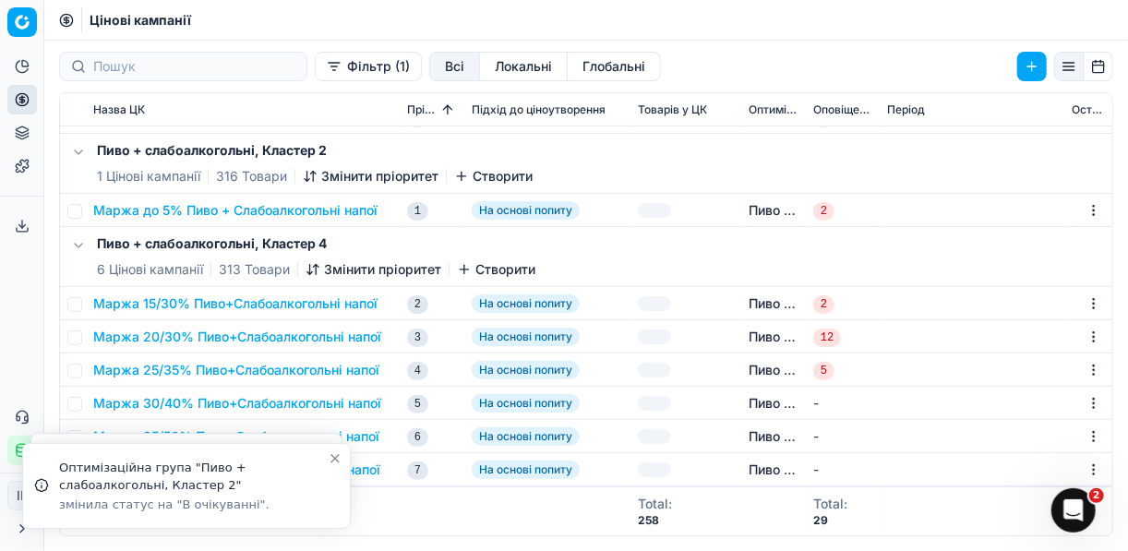
scroll to position [391, 0]
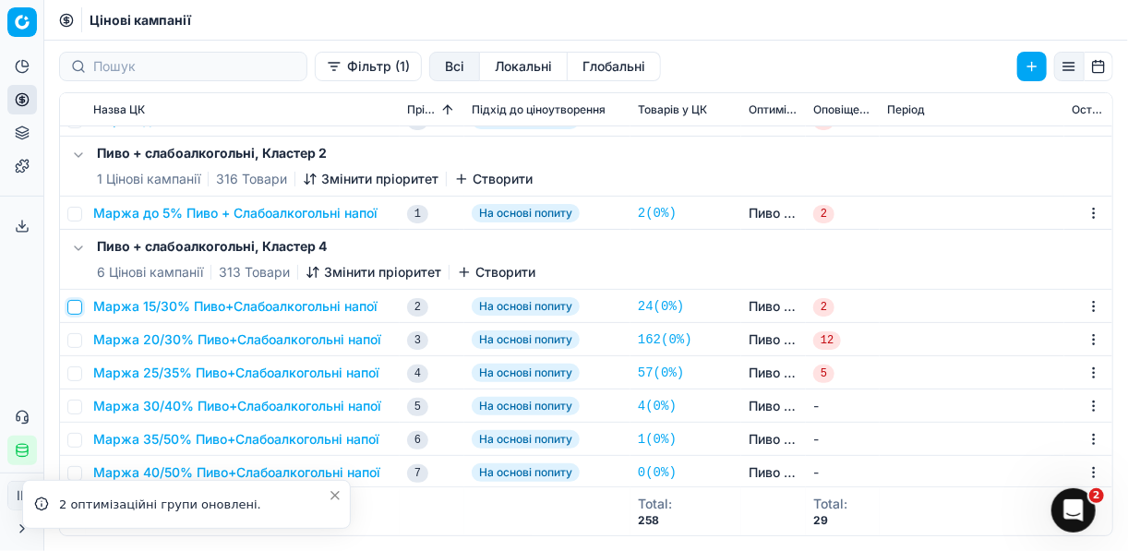
click at [72, 300] on input "checkbox" at bounding box center [74, 307] width 15 height 15
checkbox input "true"
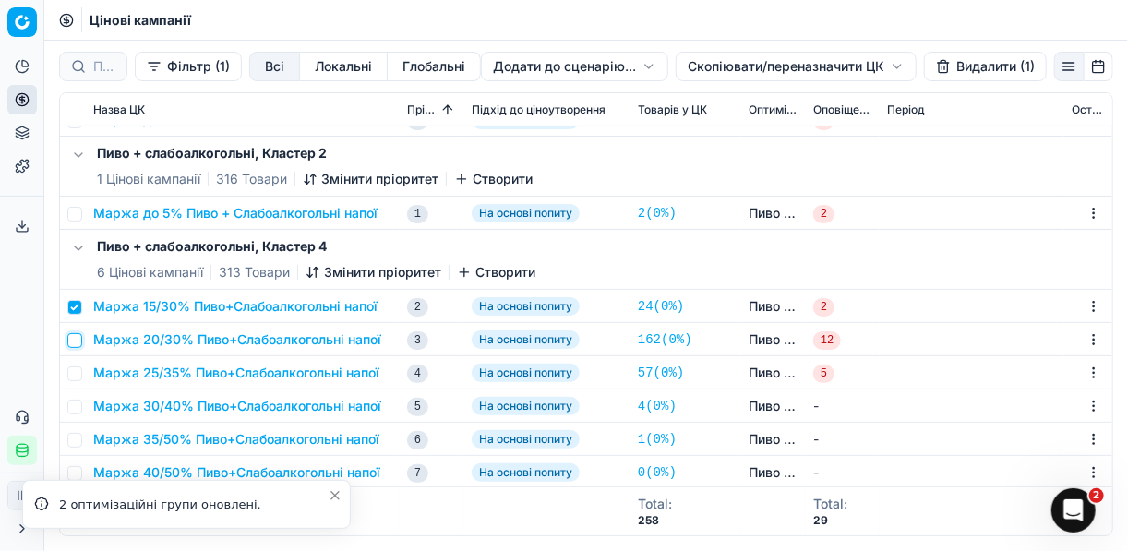
click at [74, 336] on input "checkbox" at bounding box center [74, 340] width 15 height 15
checkbox input "true"
drag, startPoint x: 78, startPoint y: 375, endPoint x: 73, endPoint y: 392, distance: 18.1
click at [77, 375] on input "checkbox" at bounding box center [74, 374] width 15 height 15
checkbox input "true"
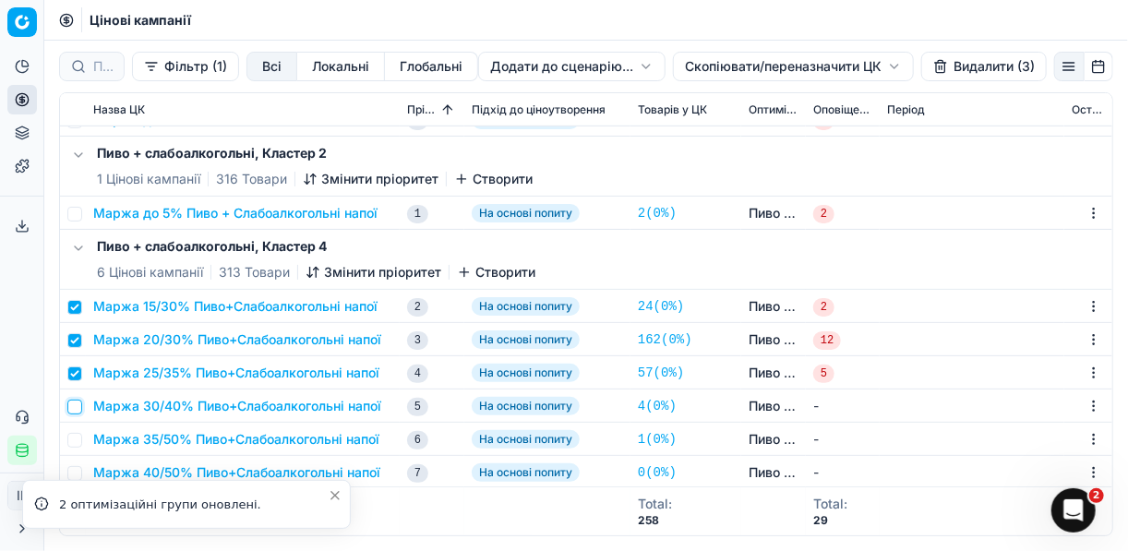
click at [77, 404] on input "checkbox" at bounding box center [74, 407] width 15 height 15
checkbox input "true"
click at [78, 436] on input "checkbox" at bounding box center [74, 440] width 15 height 15
checkbox input "true"
click at [74, 475] on input "checkbox" at bounding box center [74, 473] width 15 height 15
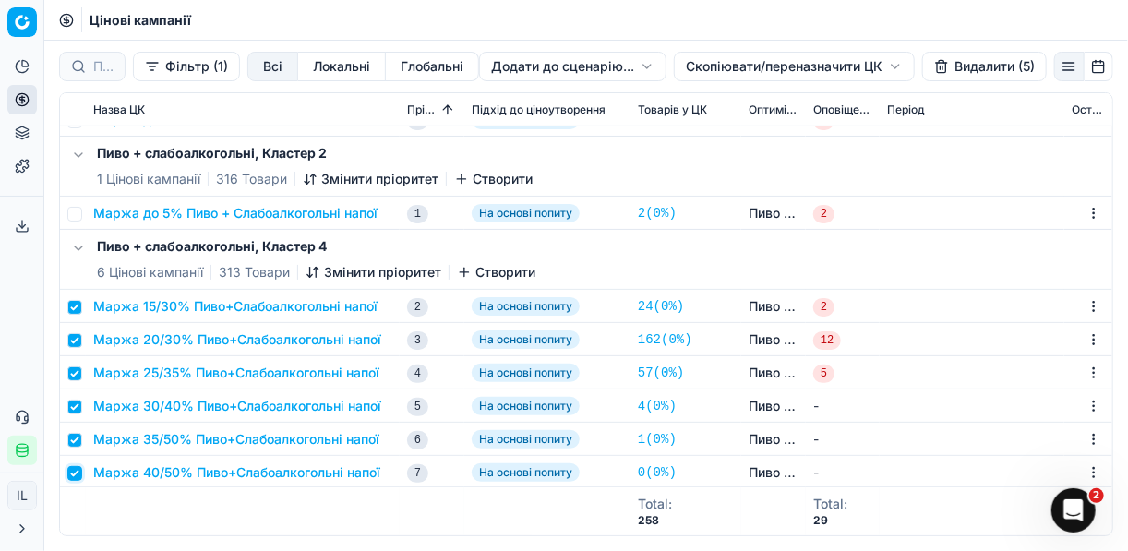
checkbox input "true"
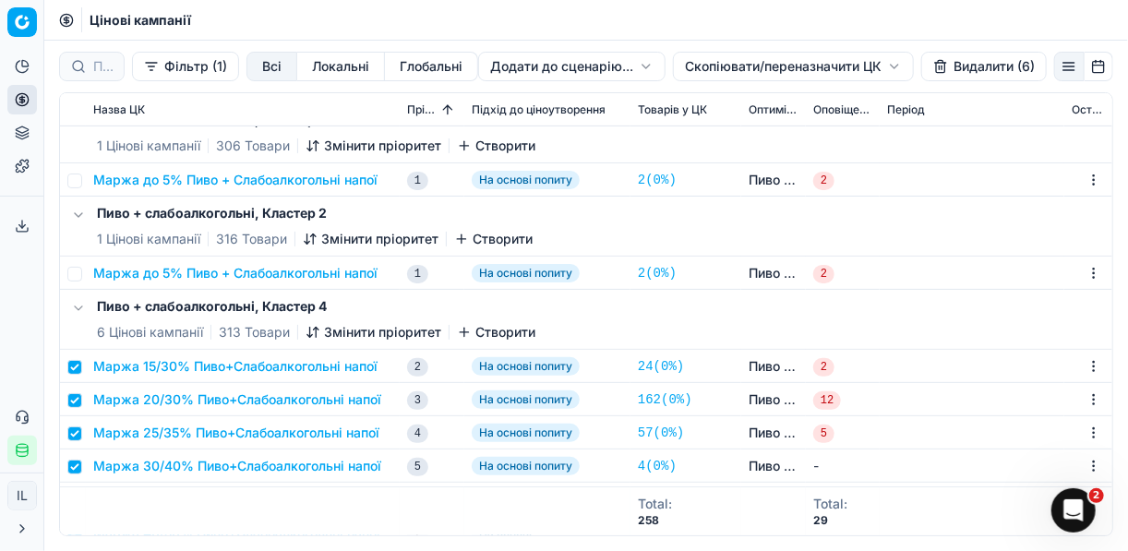
click at [714, 61] on html "Pricing platform Аналітика Цінова оптимізація Асортимент продукції Шаблони Серв…" at bounding box center [564, 275] width 1128 height 551
click at [735, 102] on div "Копіювати ЦК" at bounding box center [793, 105] width 198 height 30
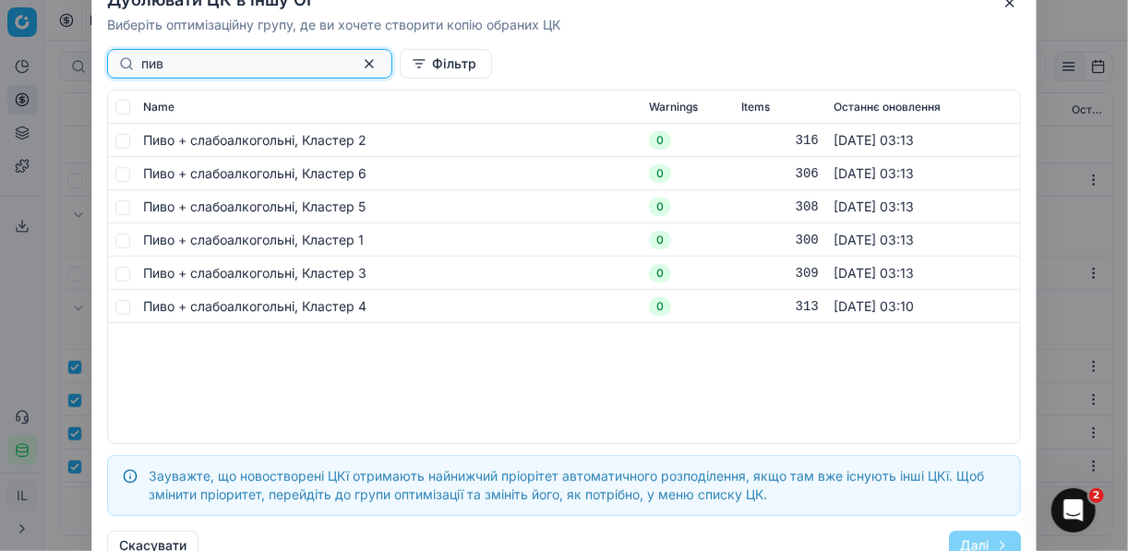
type input "пив"
drag, startPoint x: 122, startPoint y: 140, endPoint x: 118, endPoint y: 163, distance: 22.5
click at [121, 140] on input "checkbox" at bounding box center [122, 140] width 15 height 15
checkbox input "true"
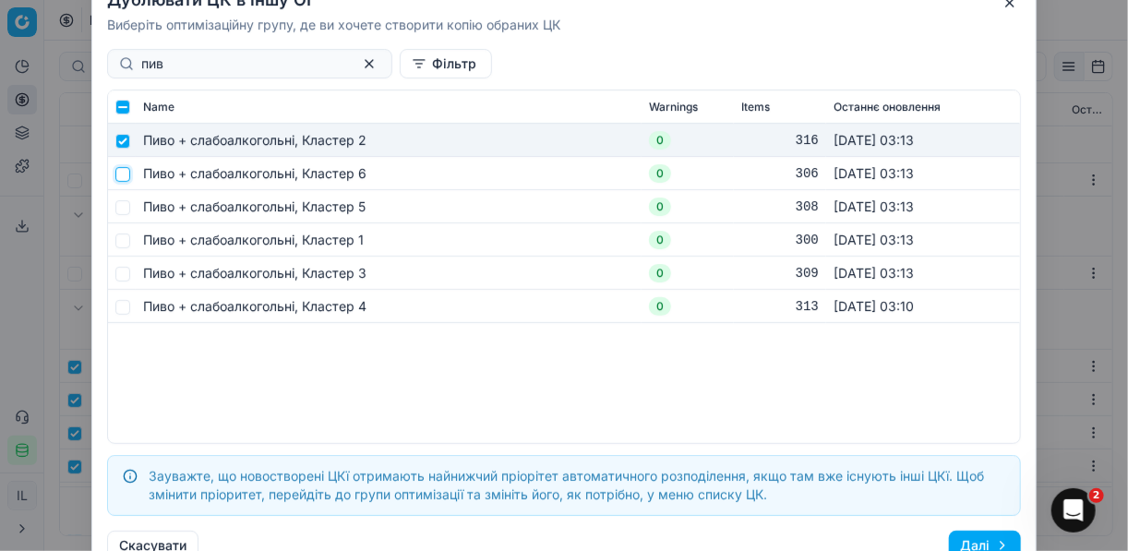
click at [122, 179] on input "checkbox" at bounding box center [122, 173] width 15 height 15
checkbox input "true"
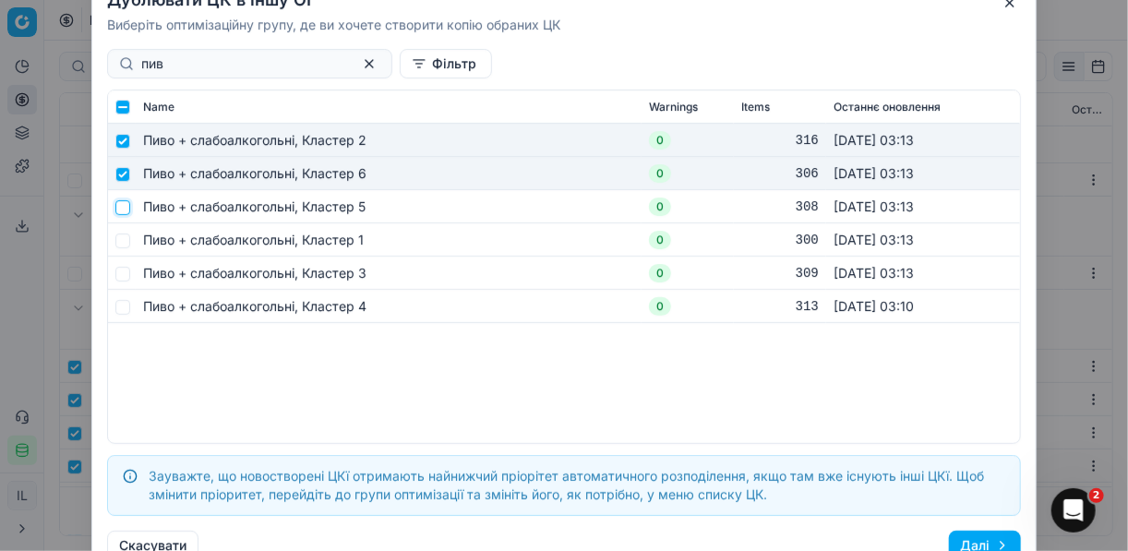
click at [125, 206] on input "checkbox" at bounding box center [122, 206] width 15 height 15
checkbox input "true"
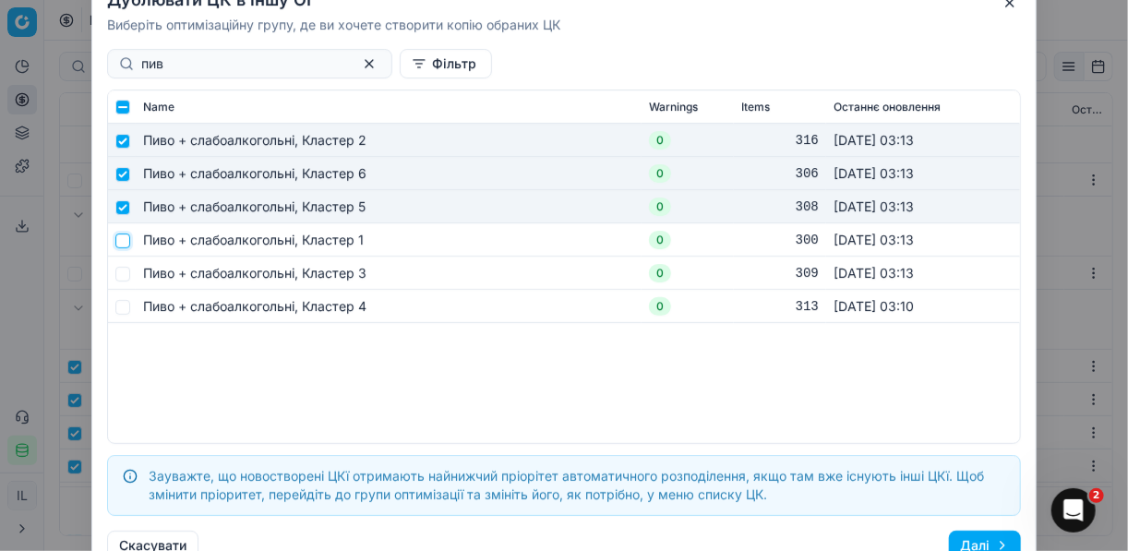
click at [123, 237] on input "checkbox" at bounding box center [122, 240] width 15 height 15
checkbox input "true"
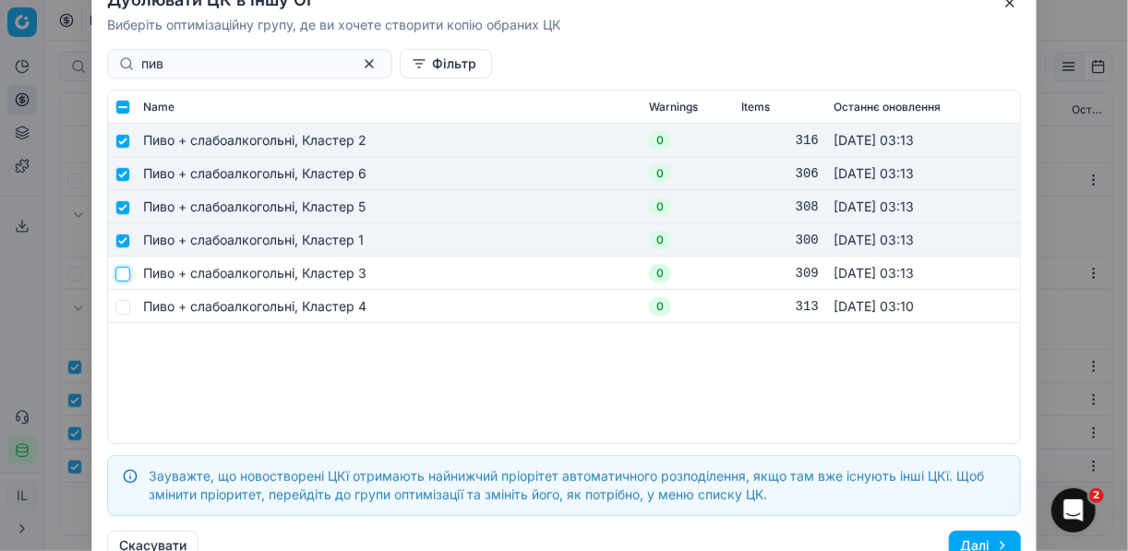
click at [121, 274] on input "checkbox" at bounding box center [122, 273] width 15 height 15
checkbox input "true"
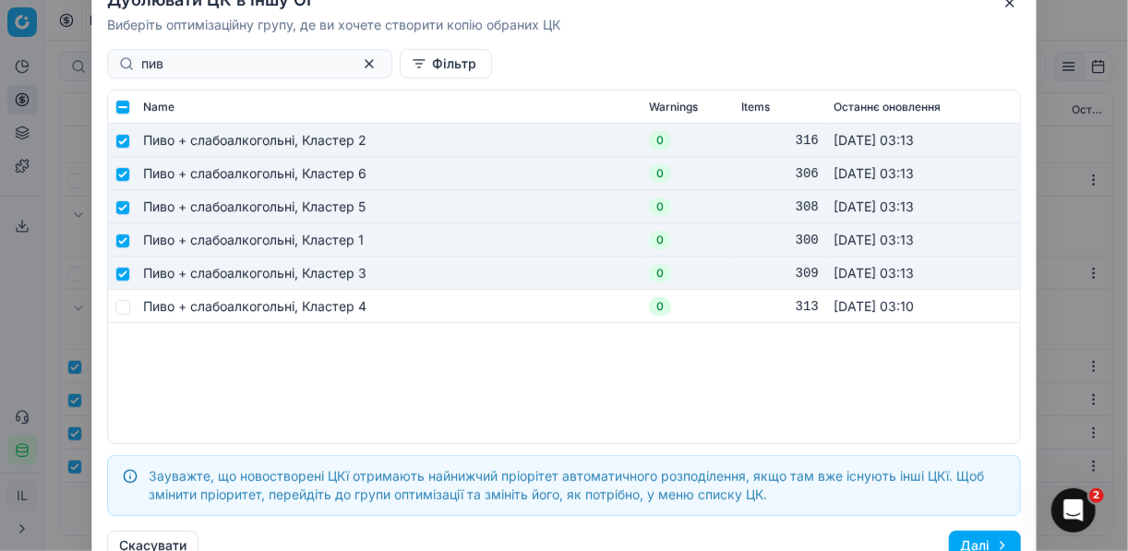
click at [980, 540] on button "Далі" at bounding box center [985, 546] width 72 height 30
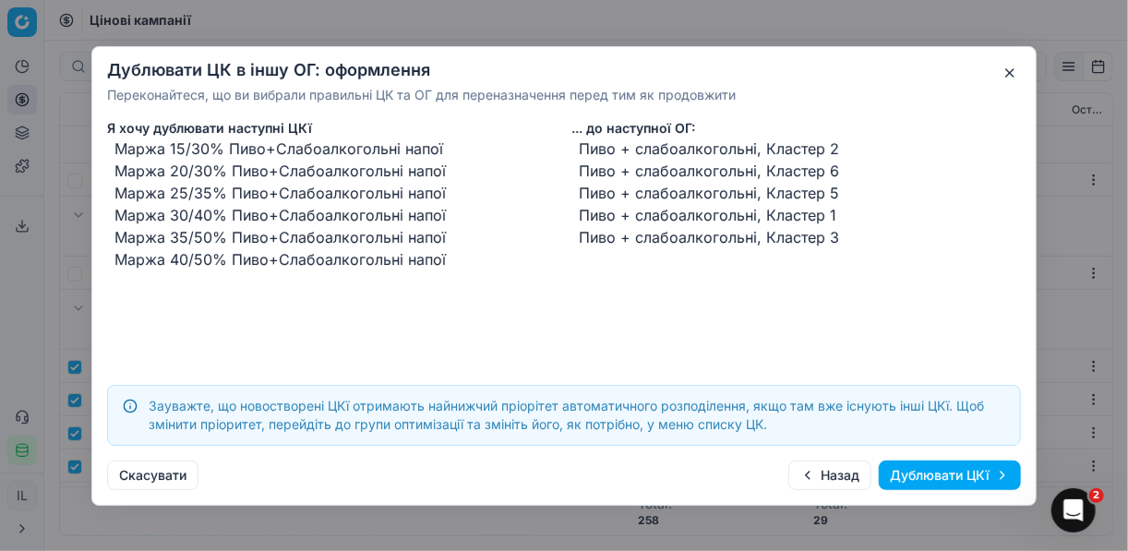
click at [922, 474] on button "Дублювати ЦКї" at bounding box center [950, 476] width 142 height 30
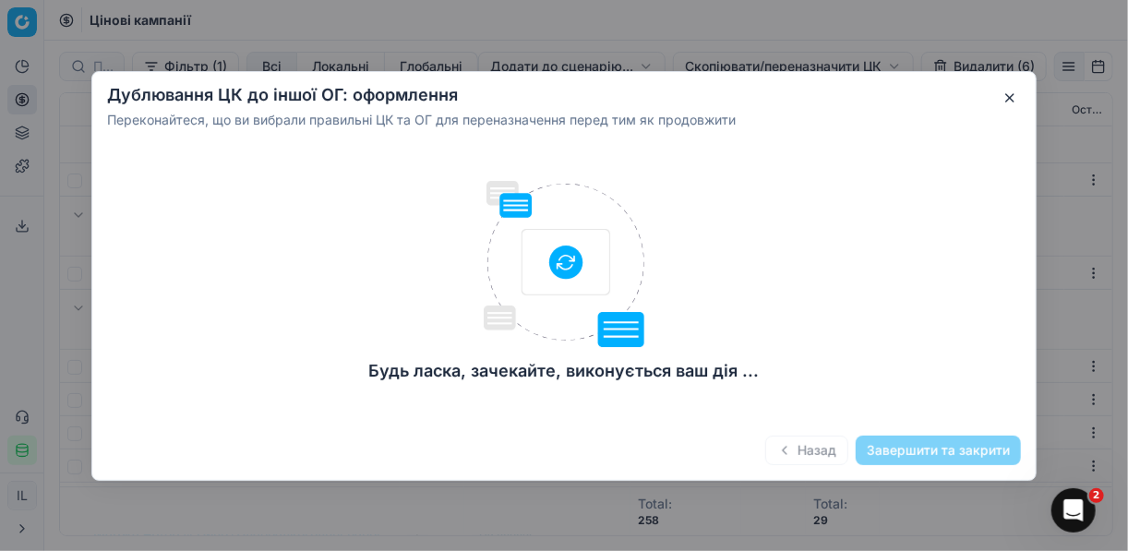
checkbox input "false"
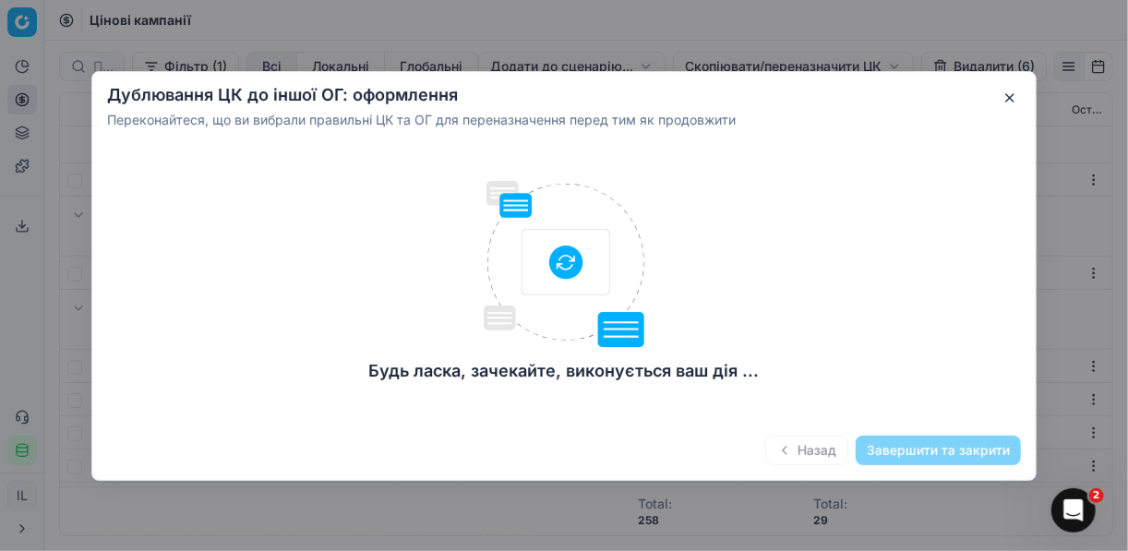
checkbox input "false"
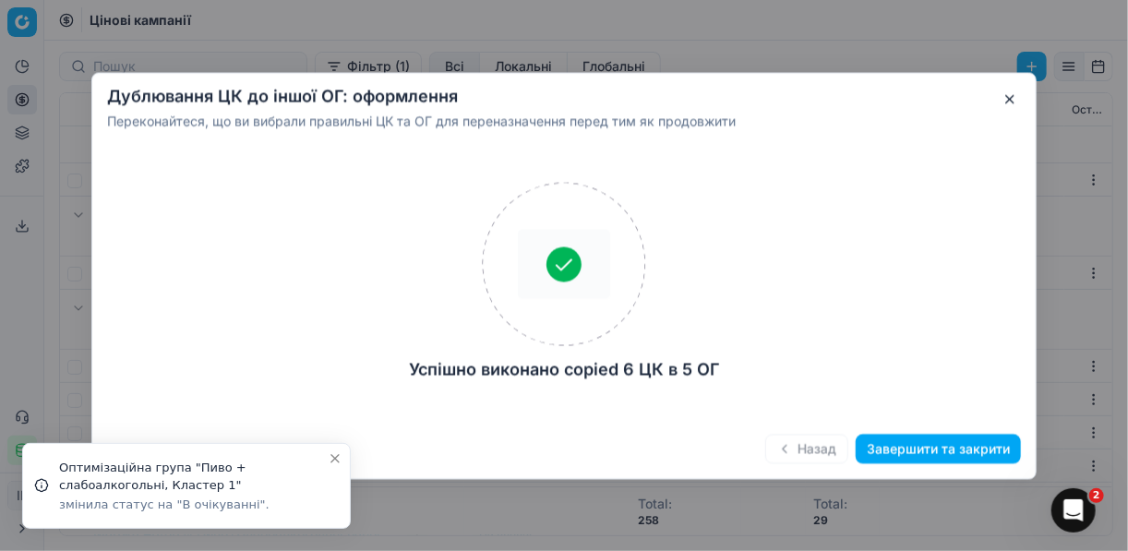
click at [898, 446] on button "Завершити та закрити" at bounding box center [938, 449] width 165 height 30
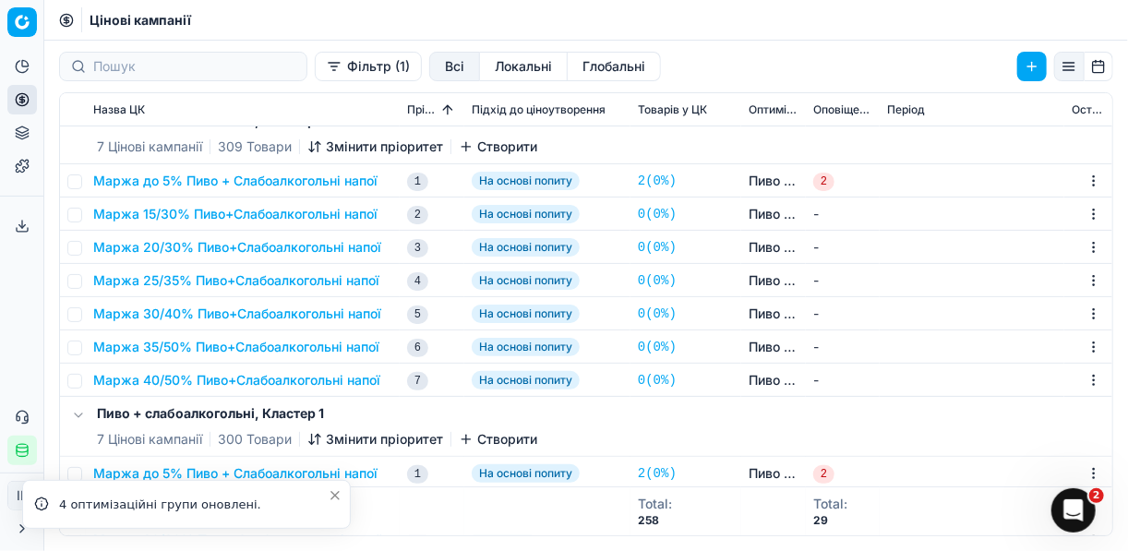
scroll to position [0, 0]
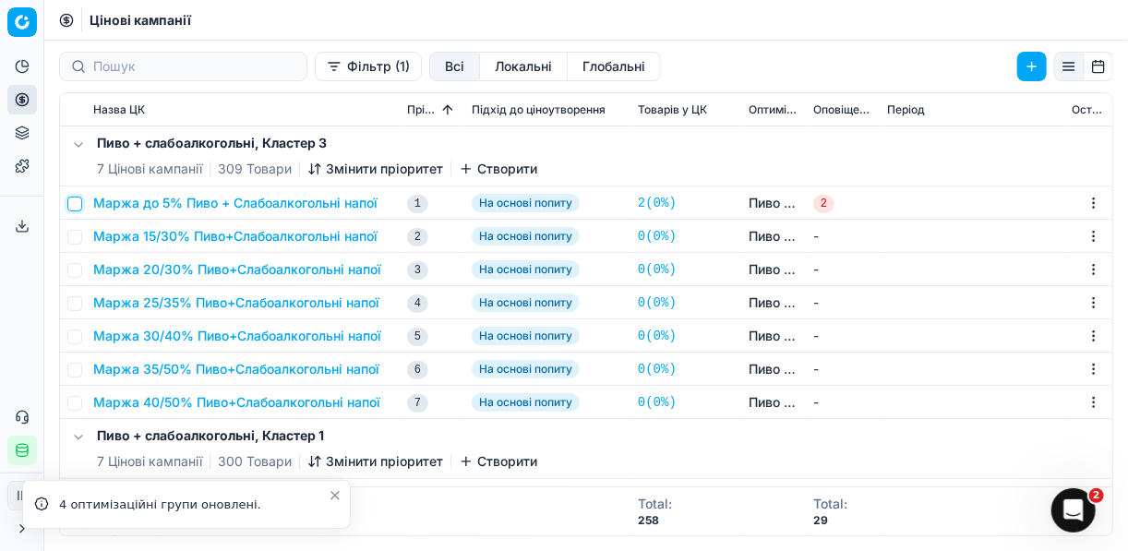
click at [74, 199] on input "checkbox" at bounding box center [74, 204] width 15 height 15
checkbox input "true"
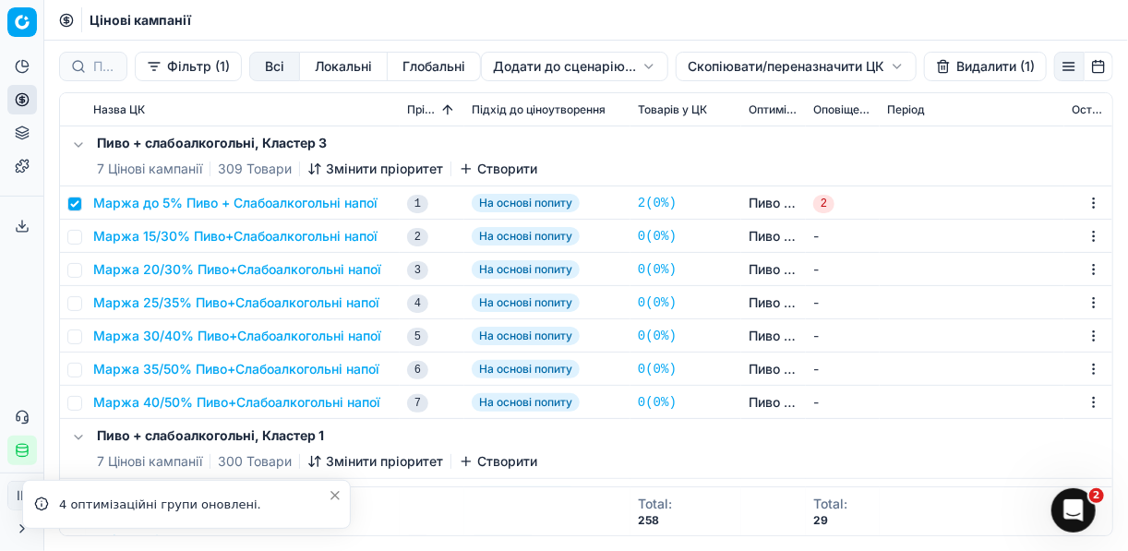
click at [969, 71] on button "Видалити (1)" at bounding box center [985, 67] width 123 height 30
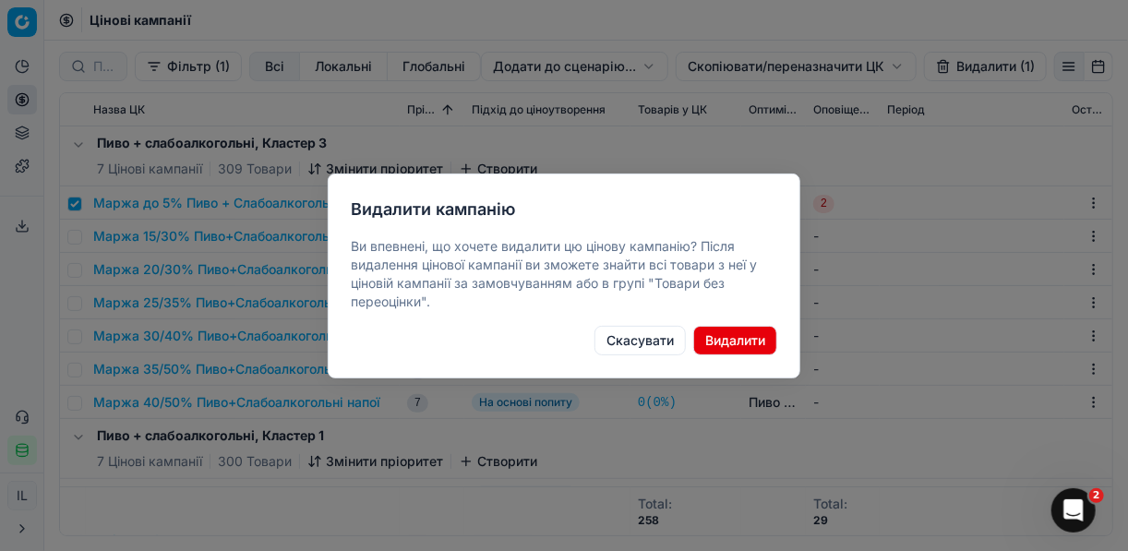
click at [730, 337] on button "Видалити" at bounding box center [735, 341] width 84 height 30
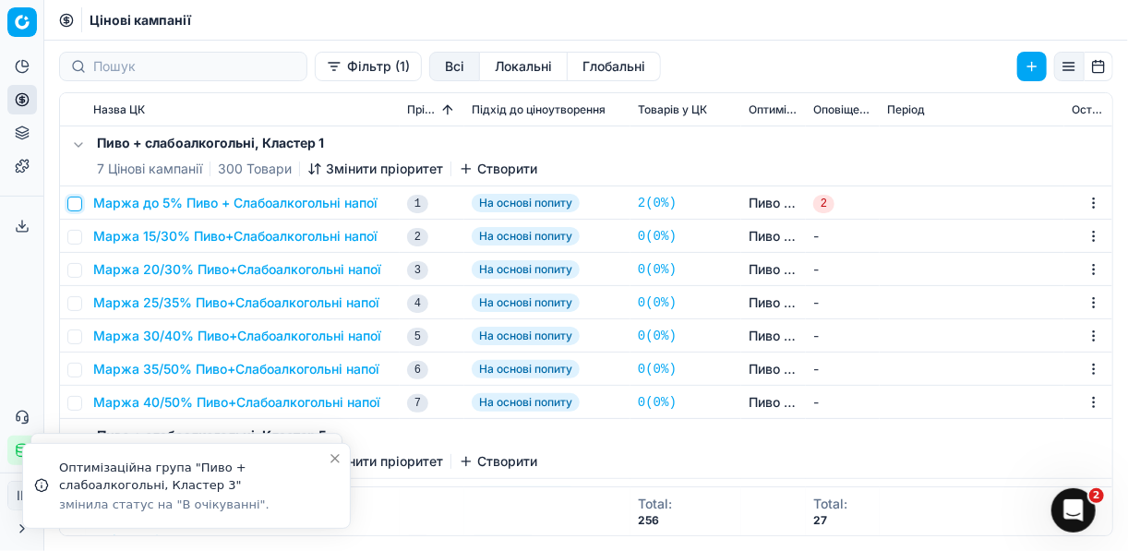
click at [79, 204] on input "checkbox" at bounding box center [74, 204] width 15 height 15
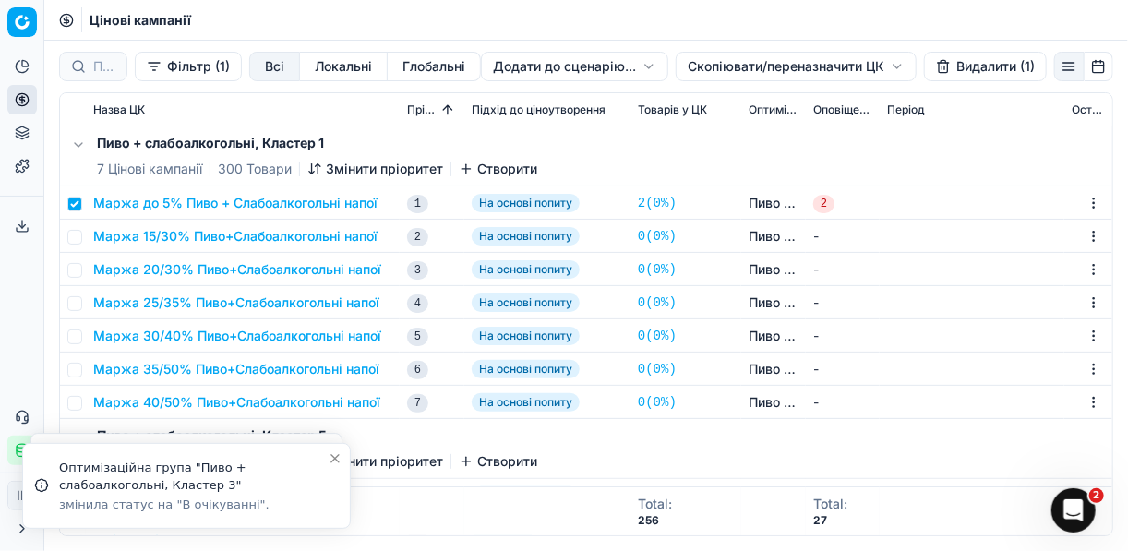
click at [954, 69] on button "Видалити (1)" at bounding box center [985, 67] width 123 height 30
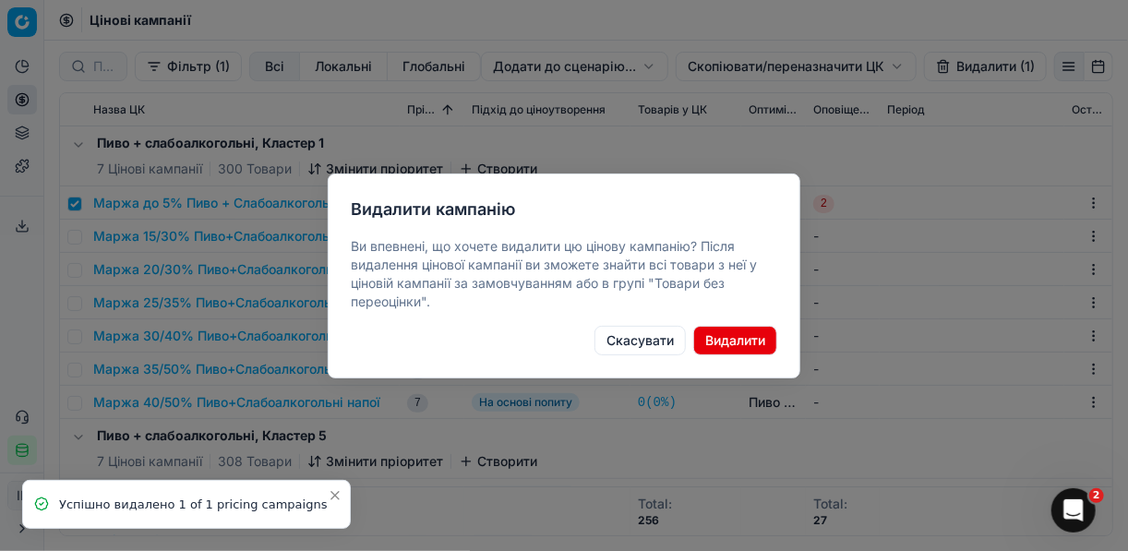
click at [723, 338] on button "Видалити" at bounding box center [735, 341] width 84 height 30
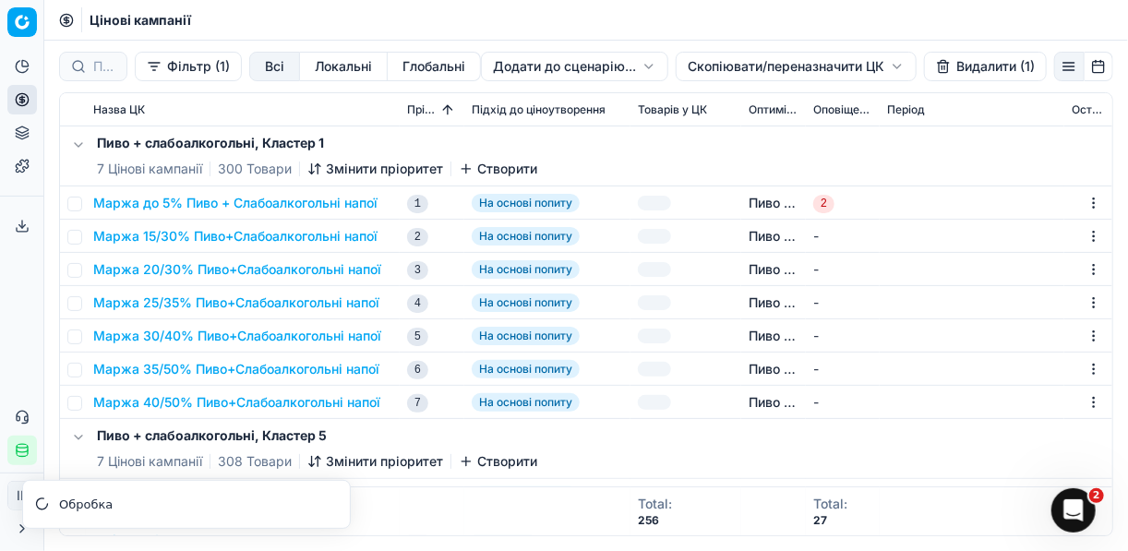
checkbox input "false"
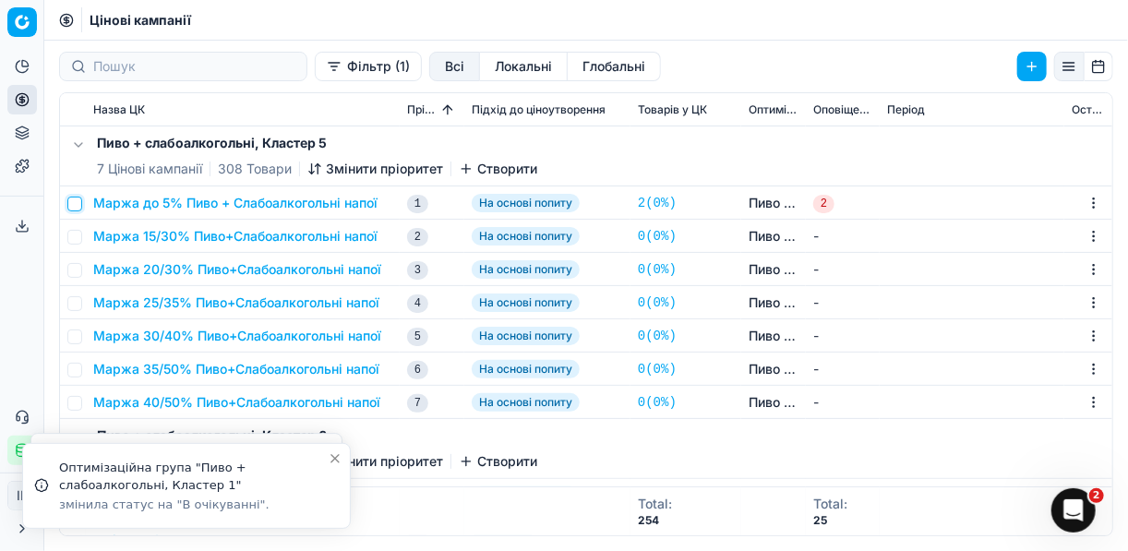
click at [81, 198] on input "checkbox" at bounding box center [74, 204] width 15 height 15
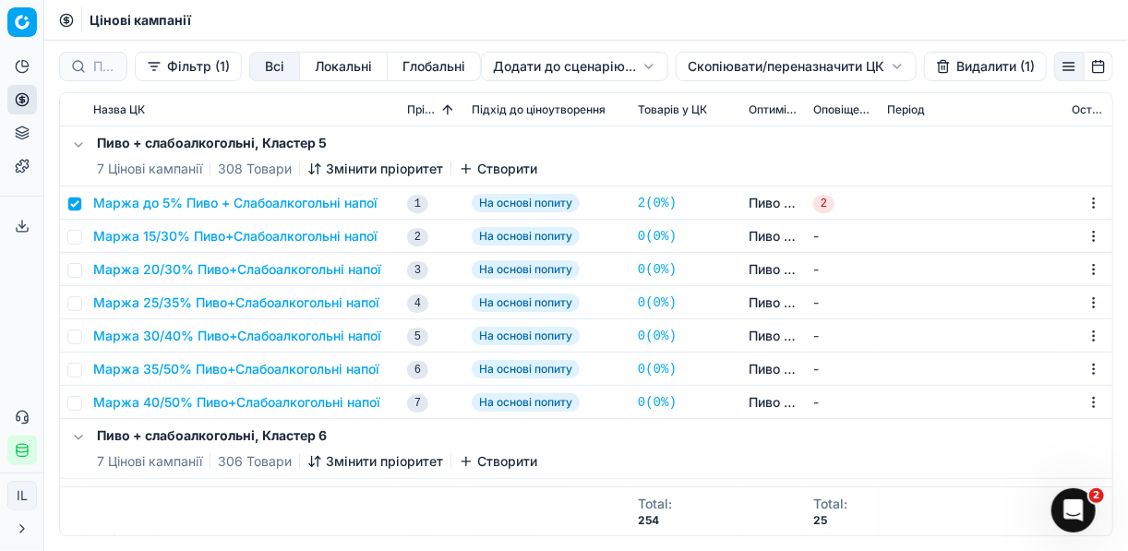
click at [956, 66] on button "Видалити (1)" at bounding box center [985, 67] width 123 height 30
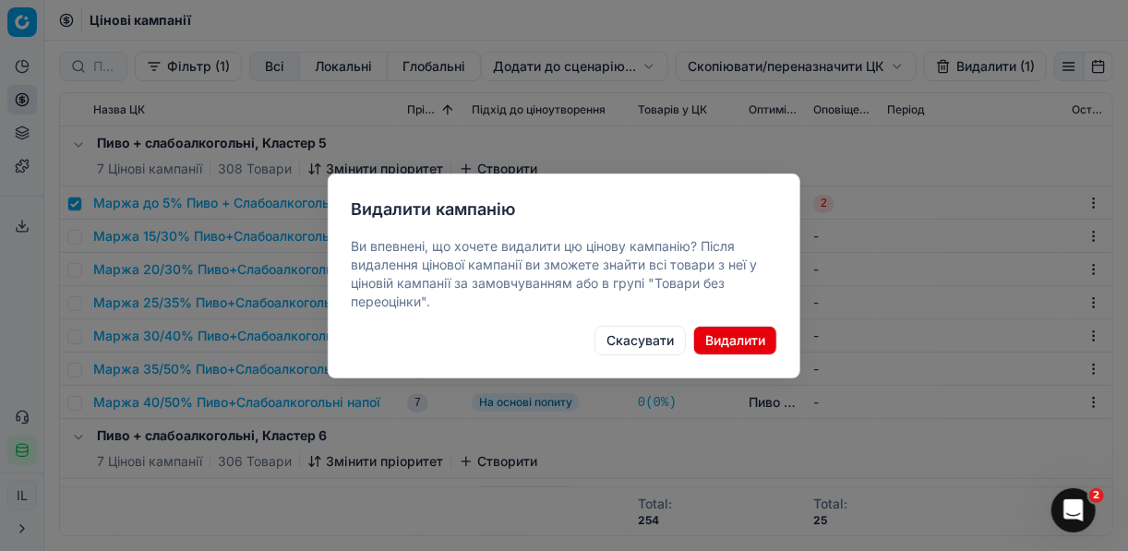
click at [717, 336] on button "Видалити" at bounding box center [735, 341] width 84 height 30
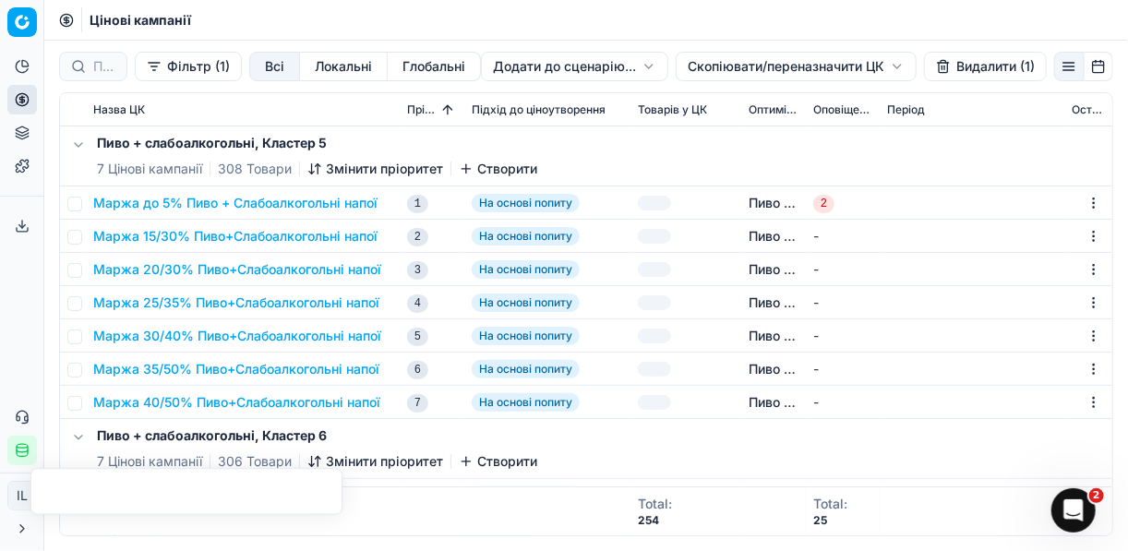
checkbox input "false"
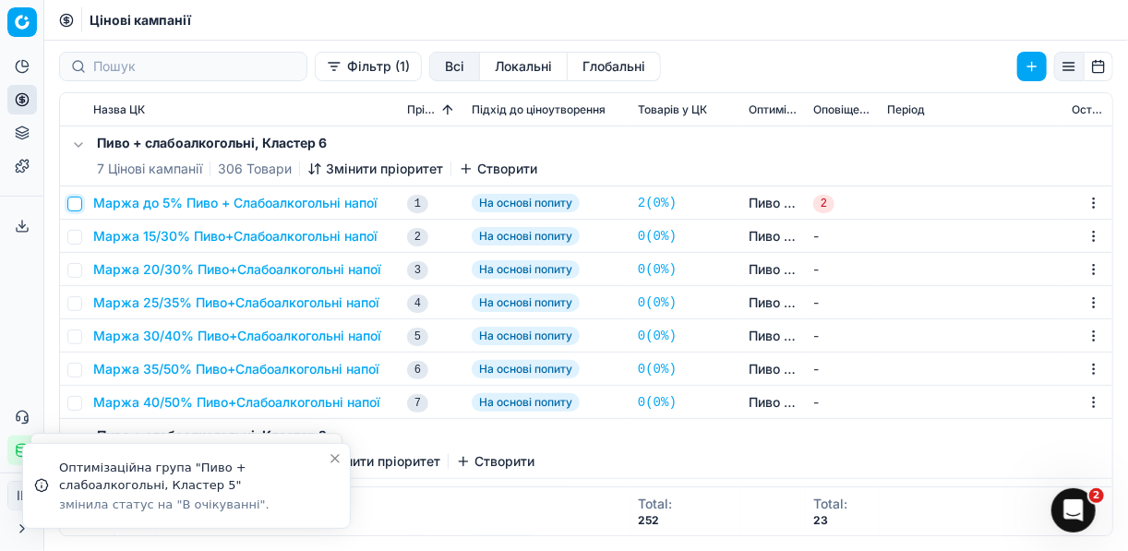
click at [73, 199] on input "checkbox" at bounding box center [74, 204] width 15 height 15
checkbox input "true"
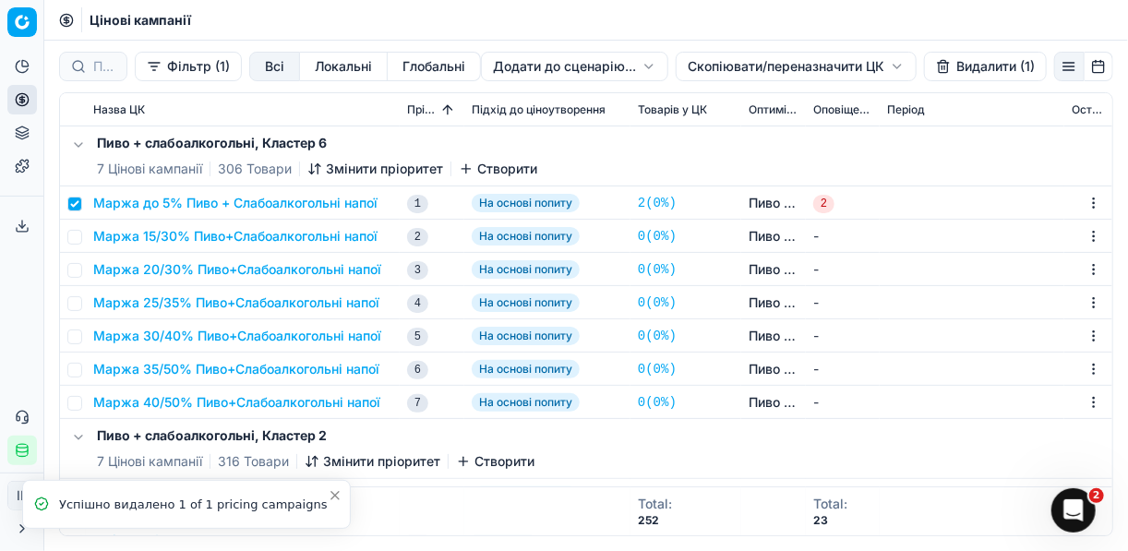
click at [965, 66] on button "Видалити (1)" at bounding box center [985, 67] width 123 height 30
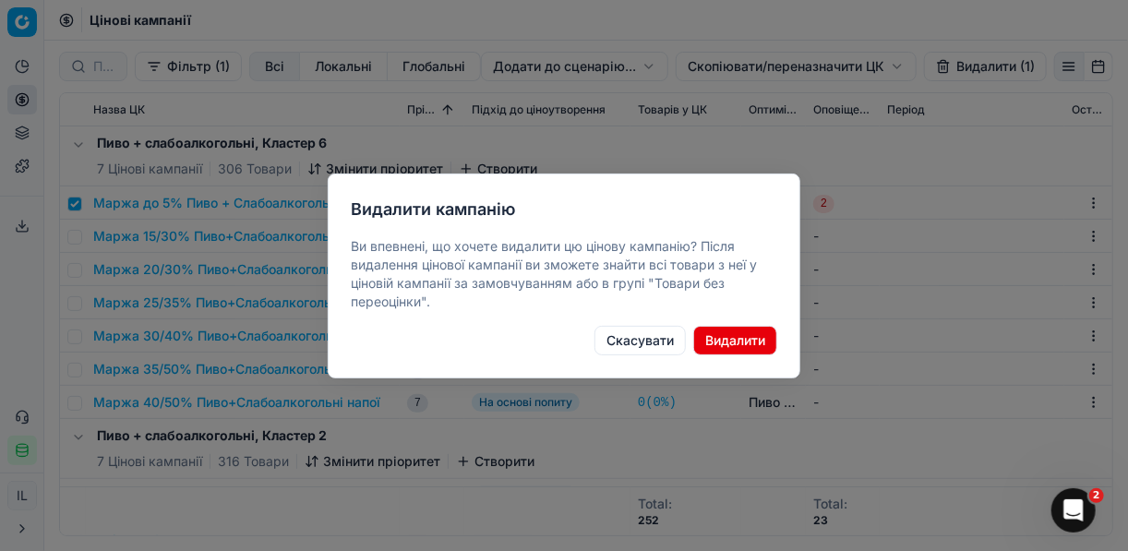
click at [726, 344] on button "Видалити" at bounding box center [735, 341] width 84 height 30
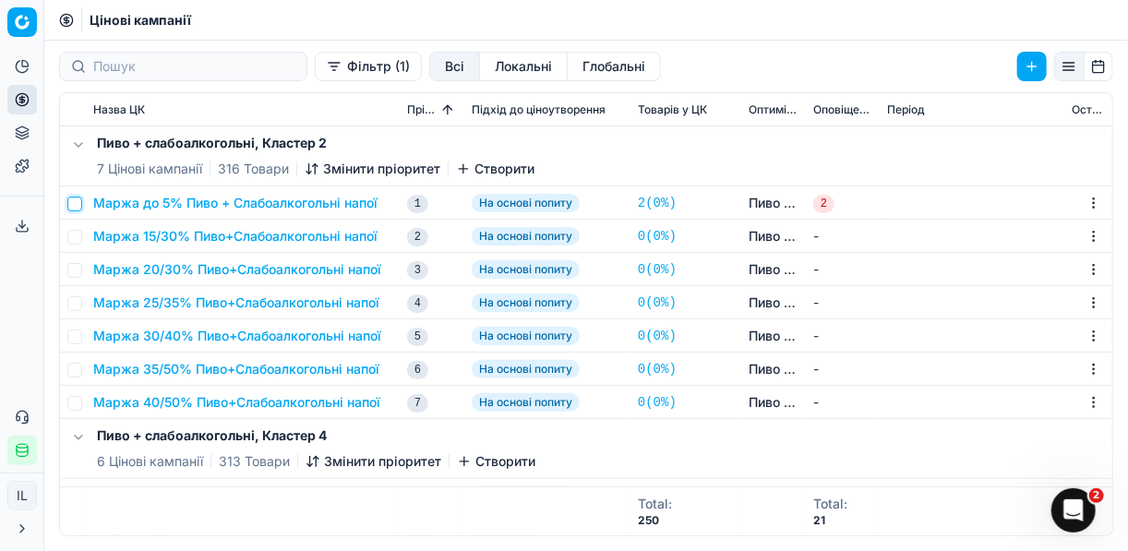
click at [77, 200] on input "checkbox" at bounding box center [74, 204] width 15 height 15
checkbox input "true"
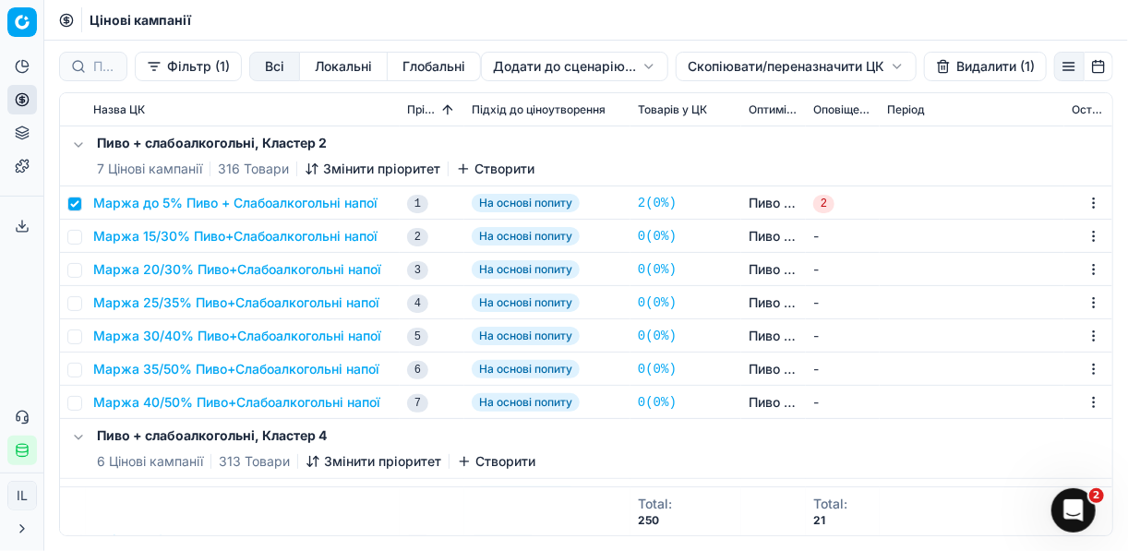
click at [963, 66] on button "Видалити (1)" at bounding box center [985, 67] width 123 height 30
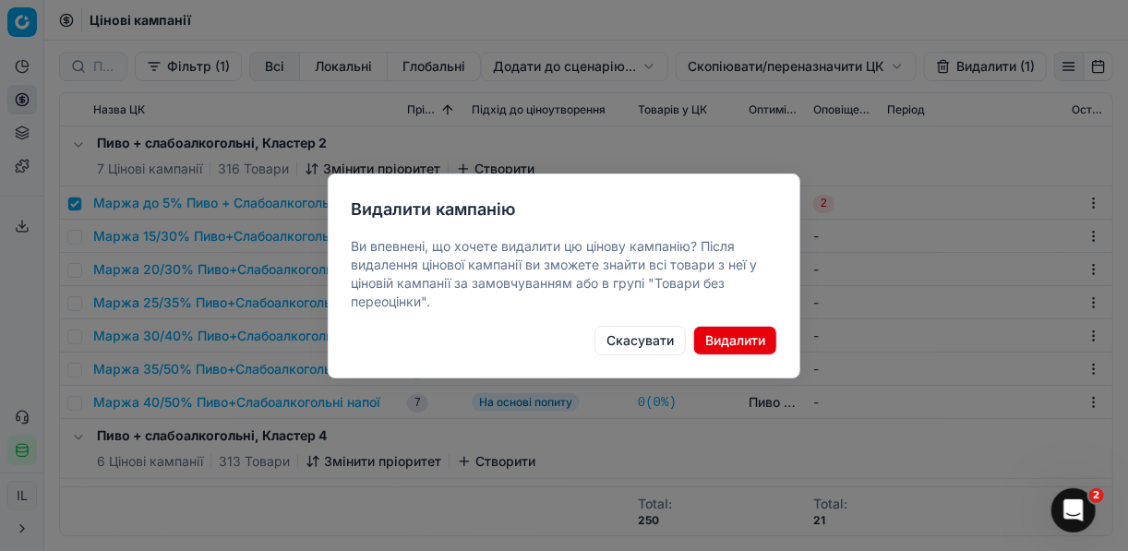
click at [718, 339] on button "Видалити" at bounding box center [735, 341] width 84 height 30
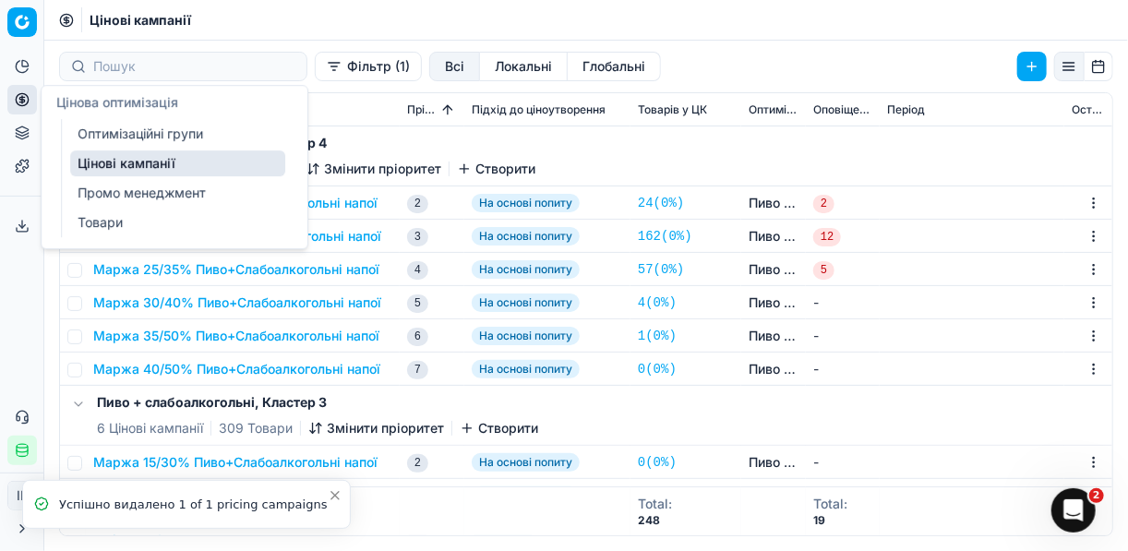
click at [109, 132] on link "Оптимізаційні групи" at bounding box center [177, 134] width 215 height 26
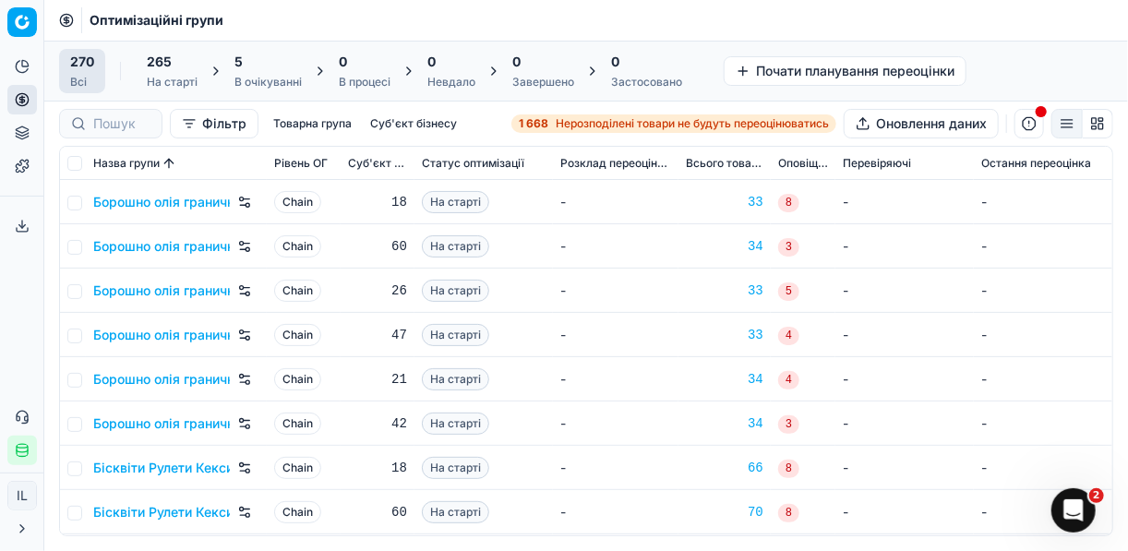
click at [251, 70] on div "5 В очікуванні" at bounding box center [268, 71] width 67 height 37
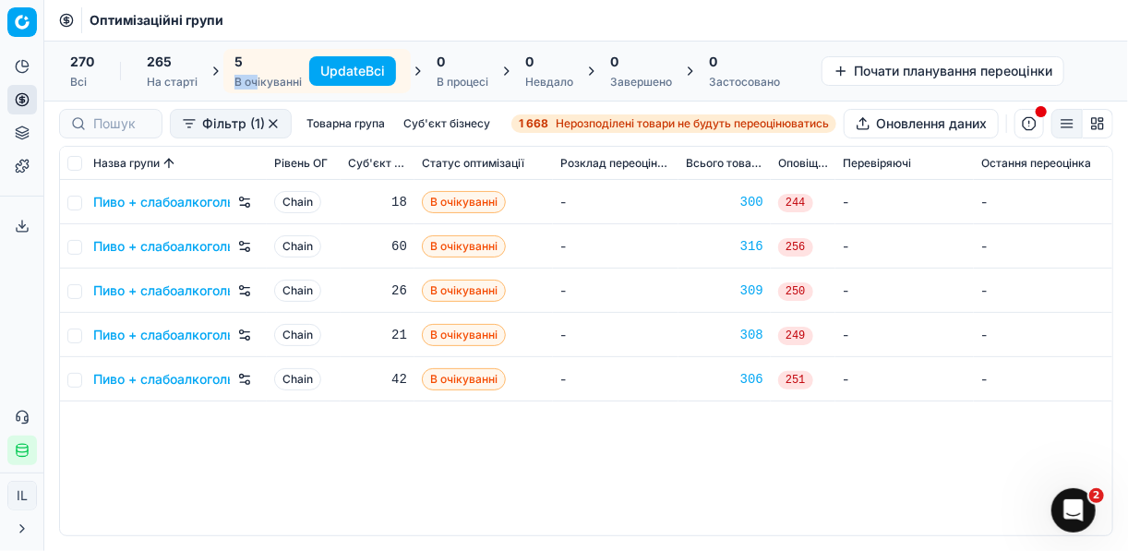
click at [340, 66] on button "Update Всі" at bounding box center [352, 71] width 87 height 30
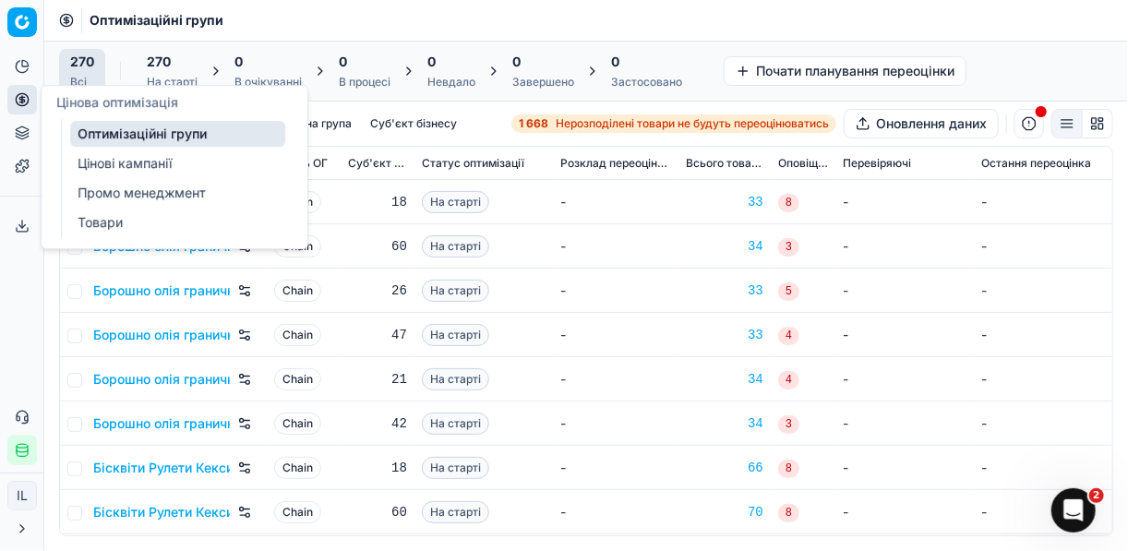
click at [109, 161] on link "Цінові кампанії" at bounding box center [177, 164] width 215 height 26
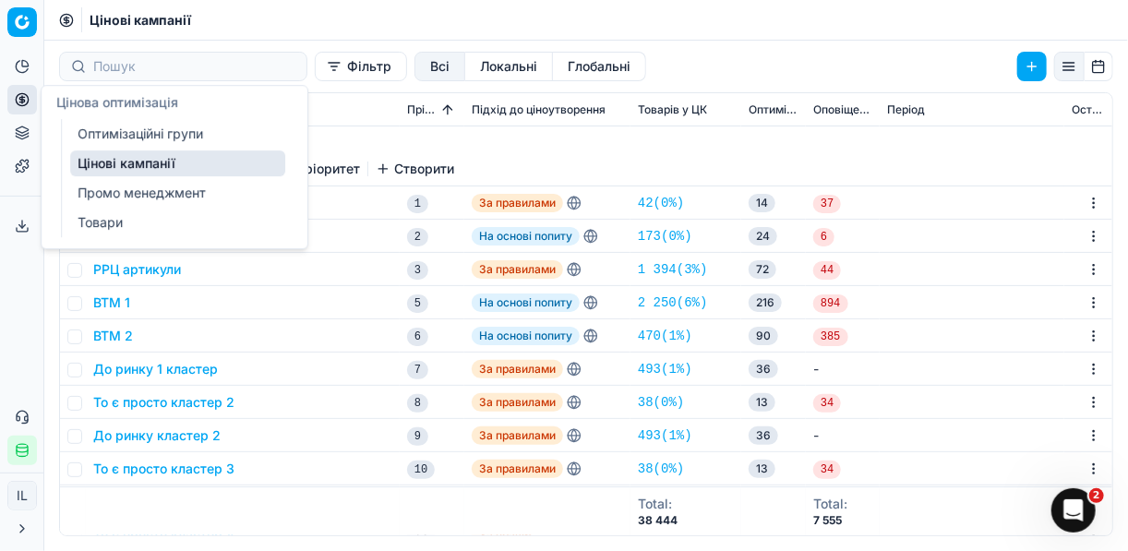
click at [19, 97] on icon at bounding box center [21, 99] width 5 height 5
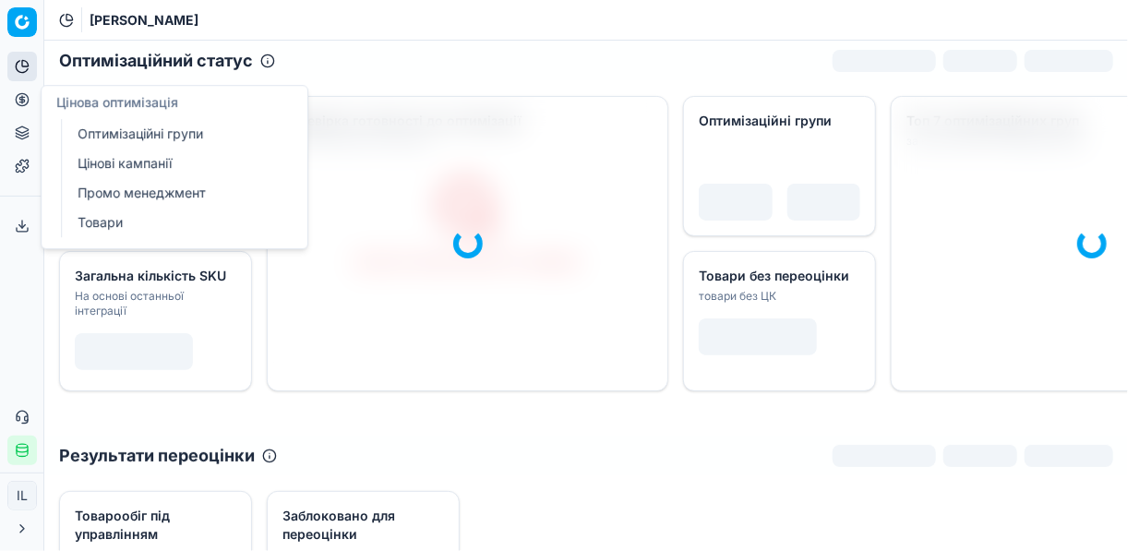
click at [25, 102] on icon at bounding box center [22, 99] width 15 height 15
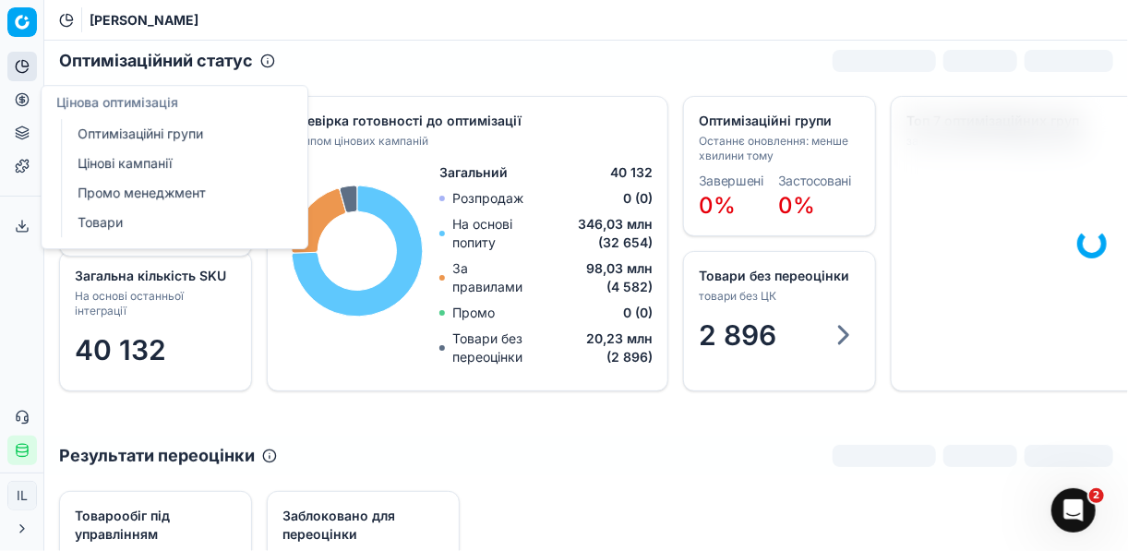
click at [139, 138] on link "Оптимізаційні групи" at bounding box center [177, 134] width 215 height 26
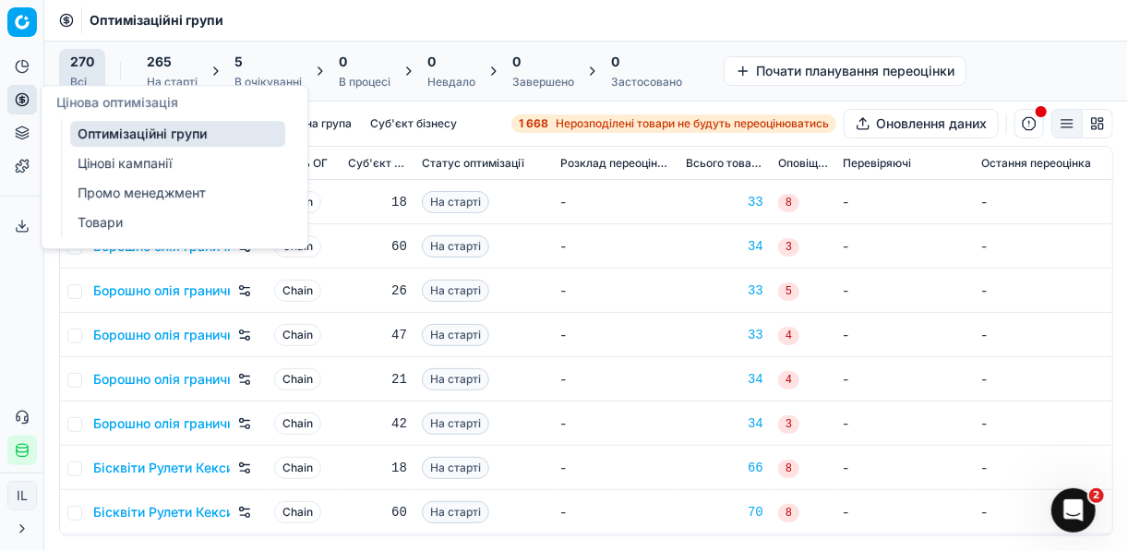
click at [256, 59] on div "5" at bounding box center [268, 62] width 67 height 18
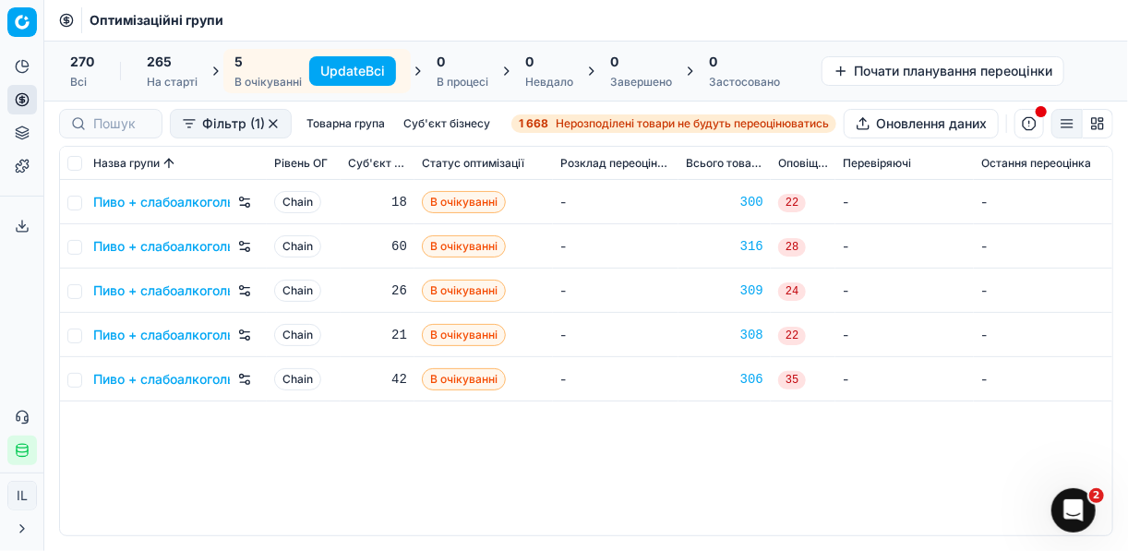
click at [330, 69] on button "Update Всі" at bounding box center [352, 71] width 87 height 30
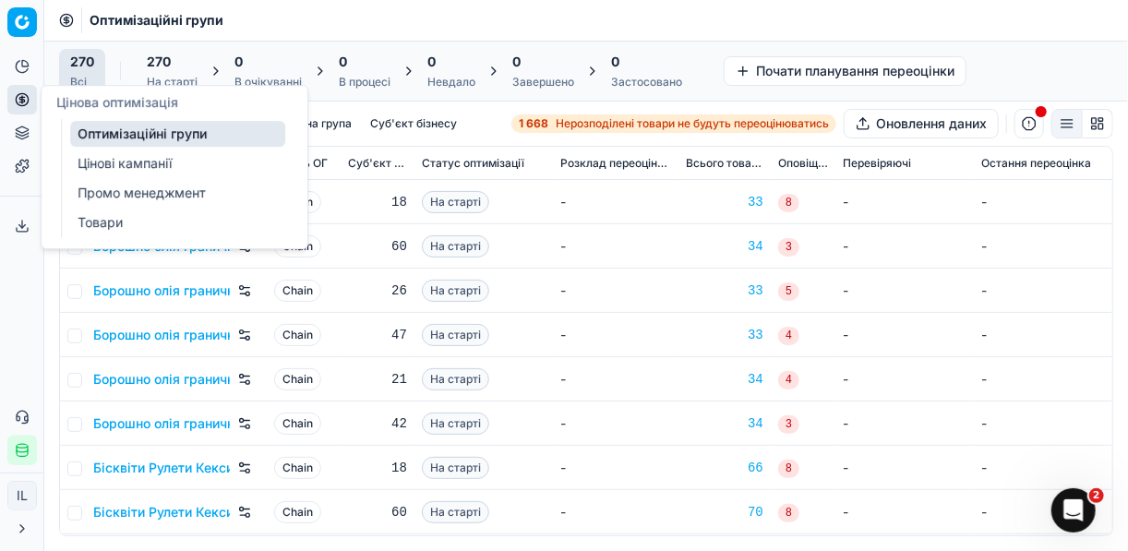
click at [119, 132] on link "Оптимізаційні групи" at bounding box center [177, 134] width 215 height 26
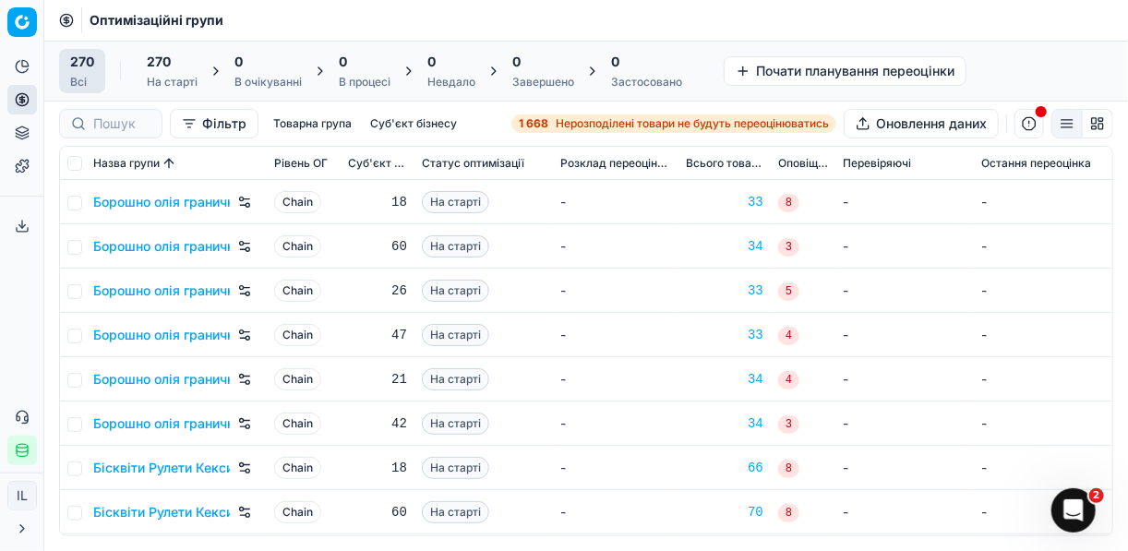
click at [591, 118] on span "Нерозподілені товари не будуть переоцінюватись" at bounding box center [692, 123] width 273 height 15
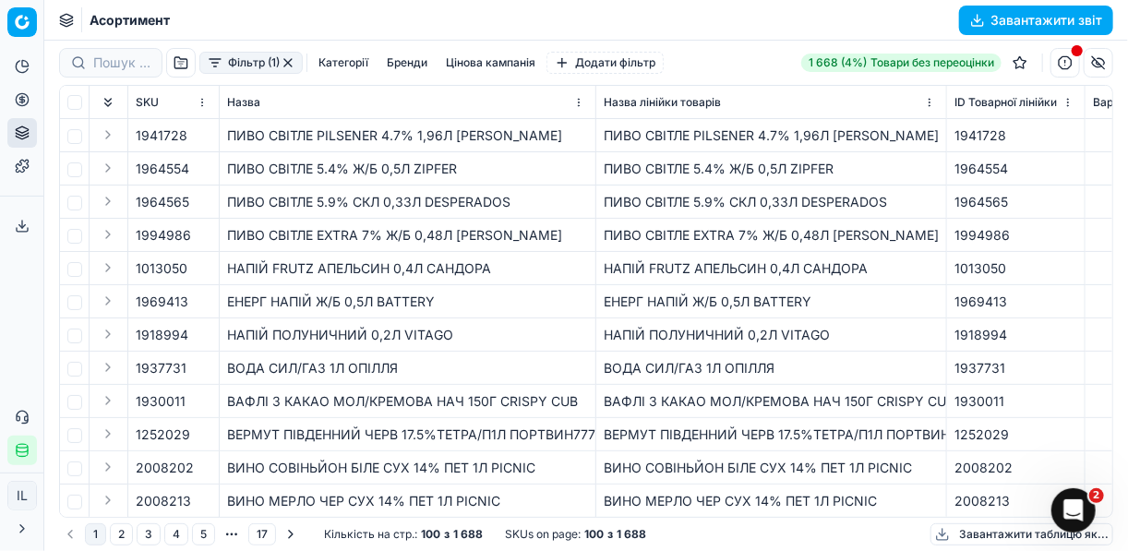
click at [216, 63] on button "Фільтр (1)" at bounding box center [250, 63] width 103 height 22
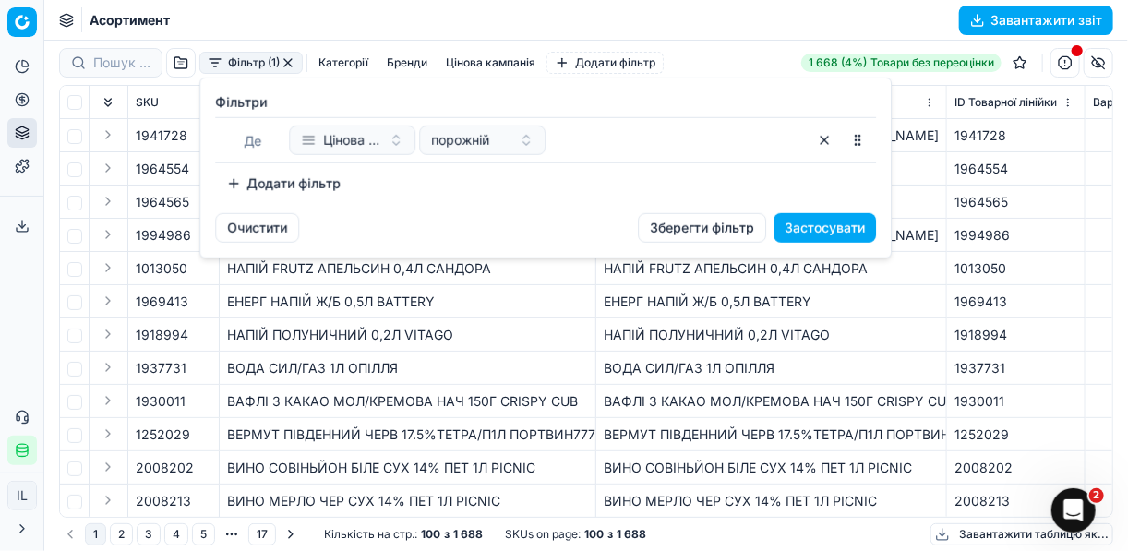
click at [235, 186] on button "Додати фільтр" at bounding box center [283, 184] width 137 height 30
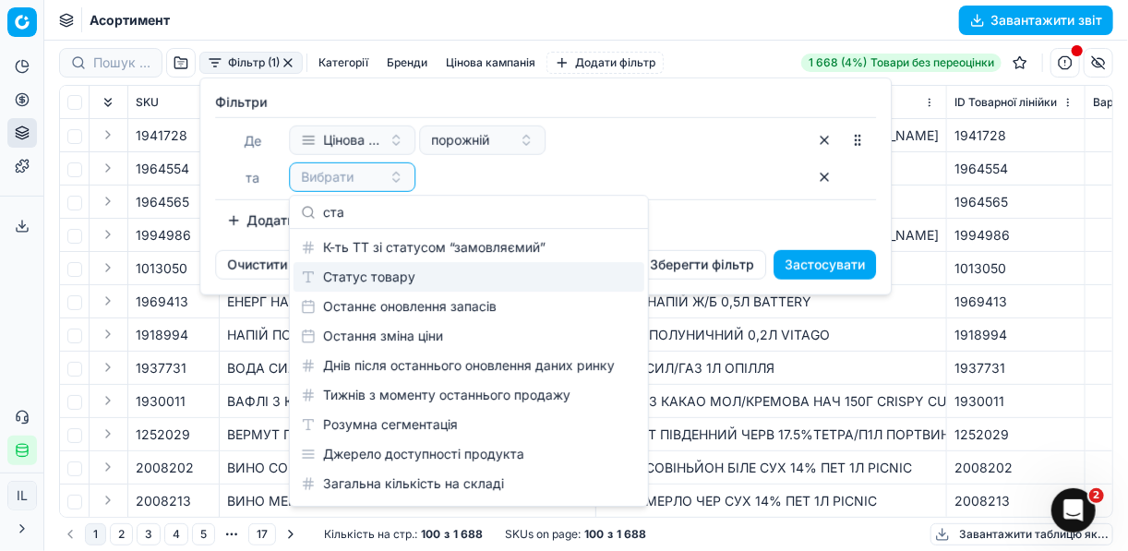
type input "ста"
click at [401, 281] on div "Статус товару" at bounding box center [469, 277] width 351 height 30
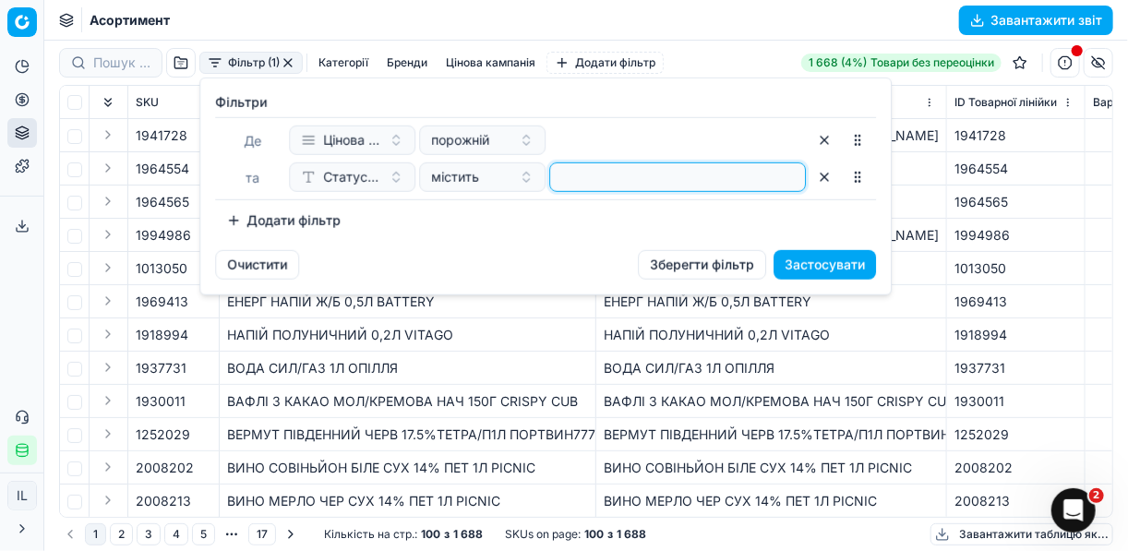
click at [585, 172] on input at bounding box center [678, 177] width 240 height 28
type input "1"
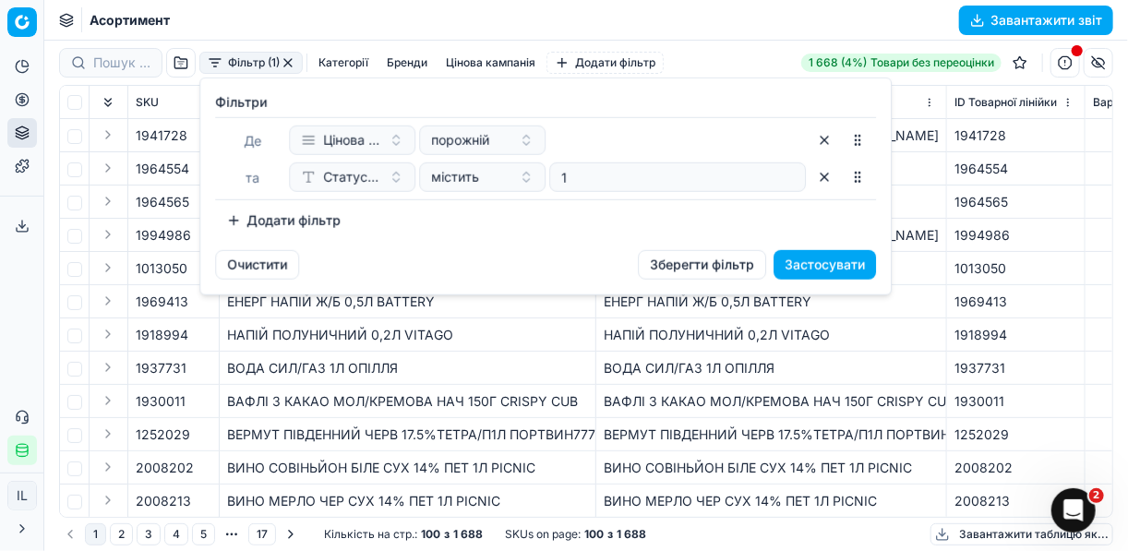
click at [236, 220] on button "Додати фільтр" at bounding box center [283, 221] width 137 height 30
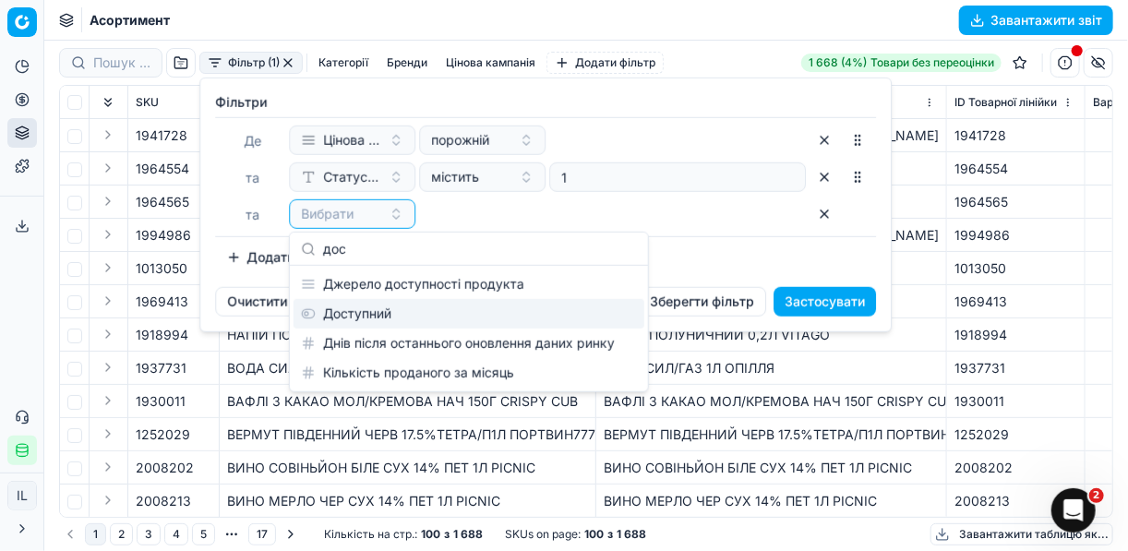
type input "дос"
click at [400, 321] on div "Доступний" at bounding box center [469, 314] width 351 height 30
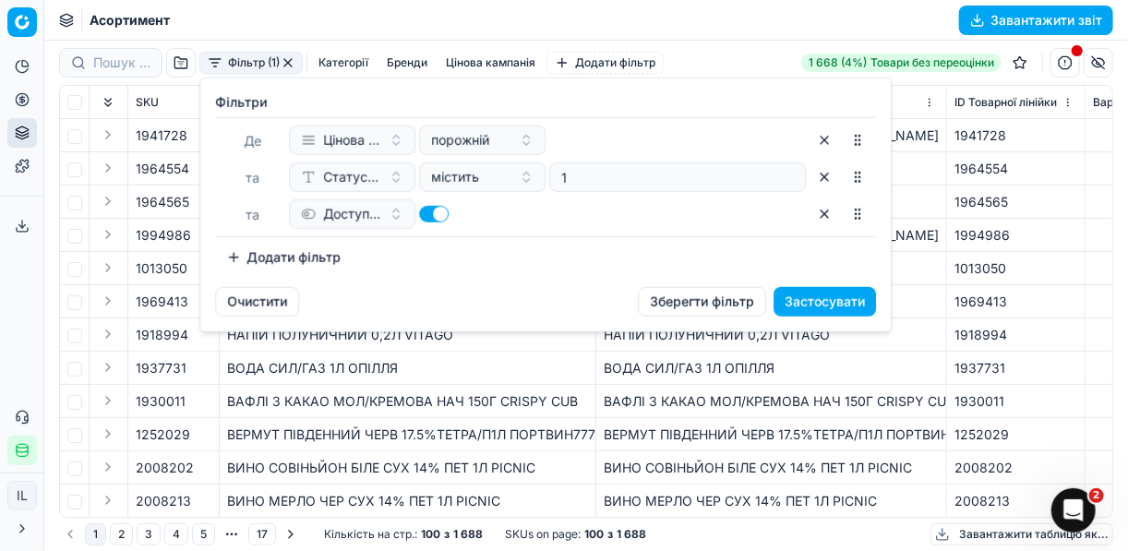
click at [230, 250] on button "Додати фільтр" at bounding box center [283, 258] width 137 height 30
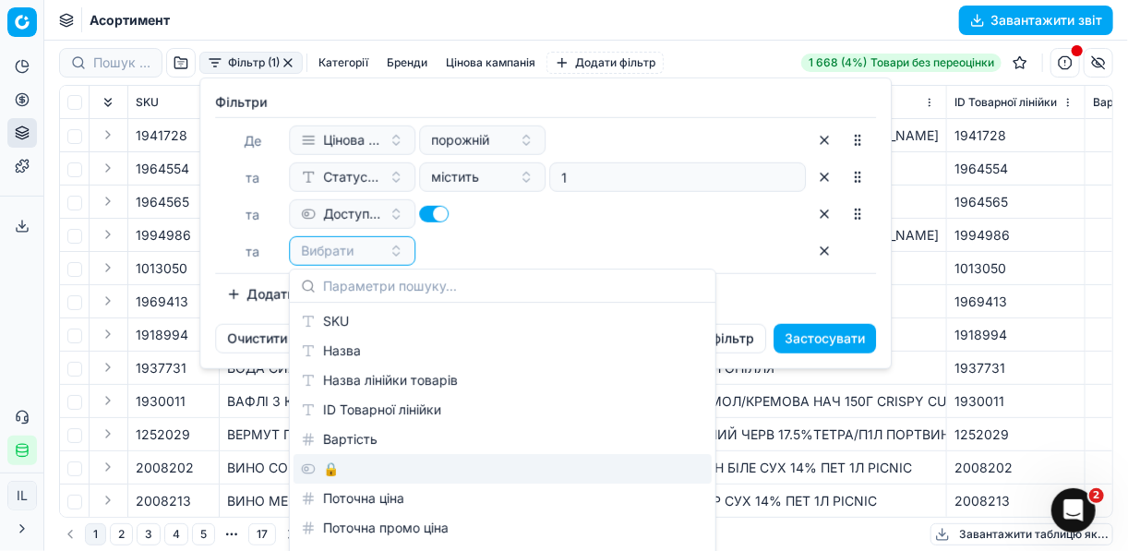
click at [332, 466] on div "🔒" at bounding box center [503, 469] width 418 height 30
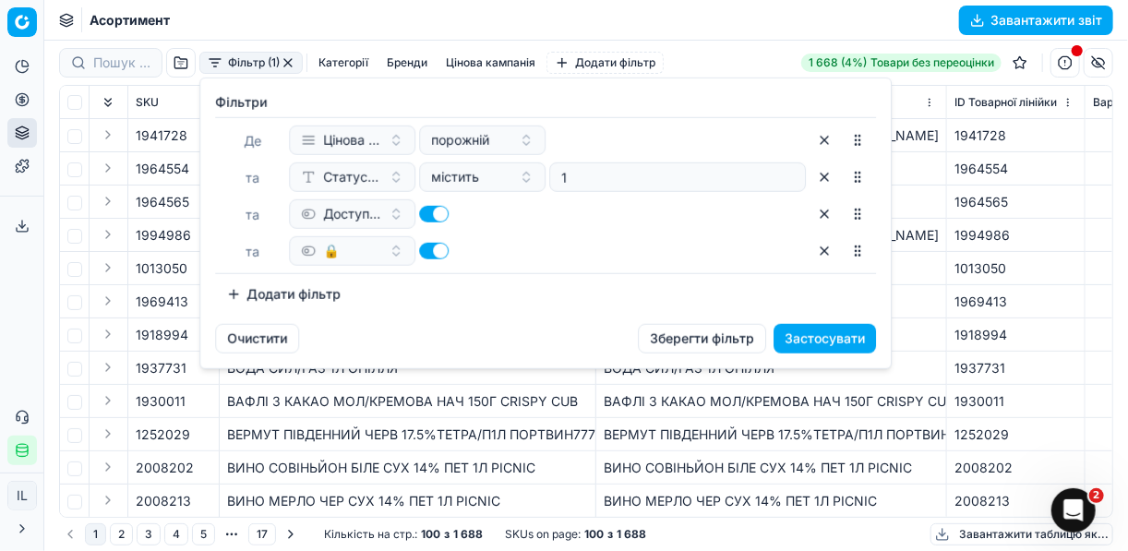
click at [433, 250] on button "button" at bounding box center [434, 251] width 30 height 17
checkbox input "false"
click at [788, 333] on button "Застосувати" at bounding box center [825, 339] width 102 height 30
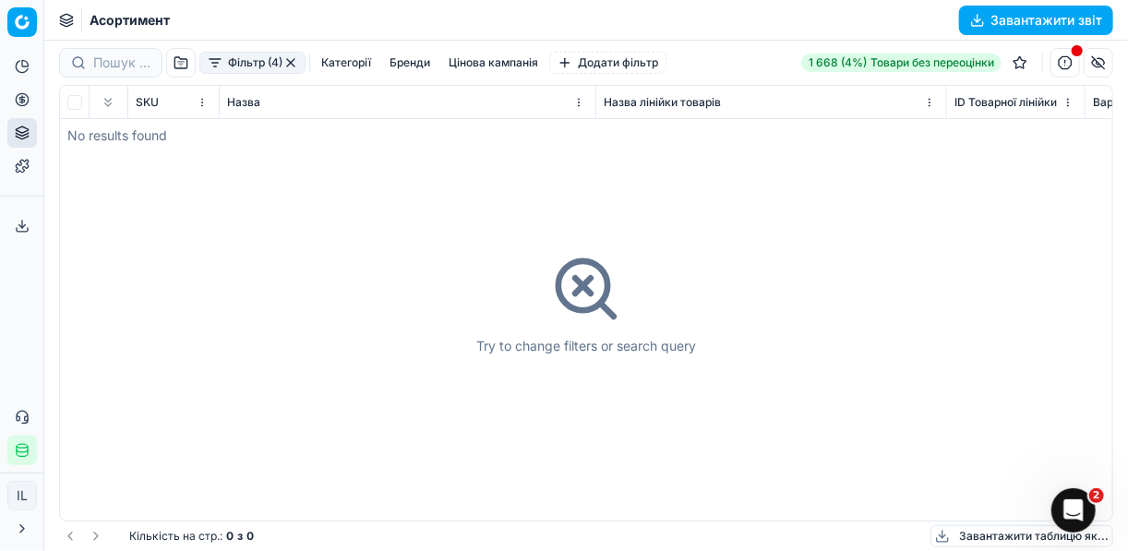
click at [579, 288] on icon at bounding box center [583, 286] width 16 height 16
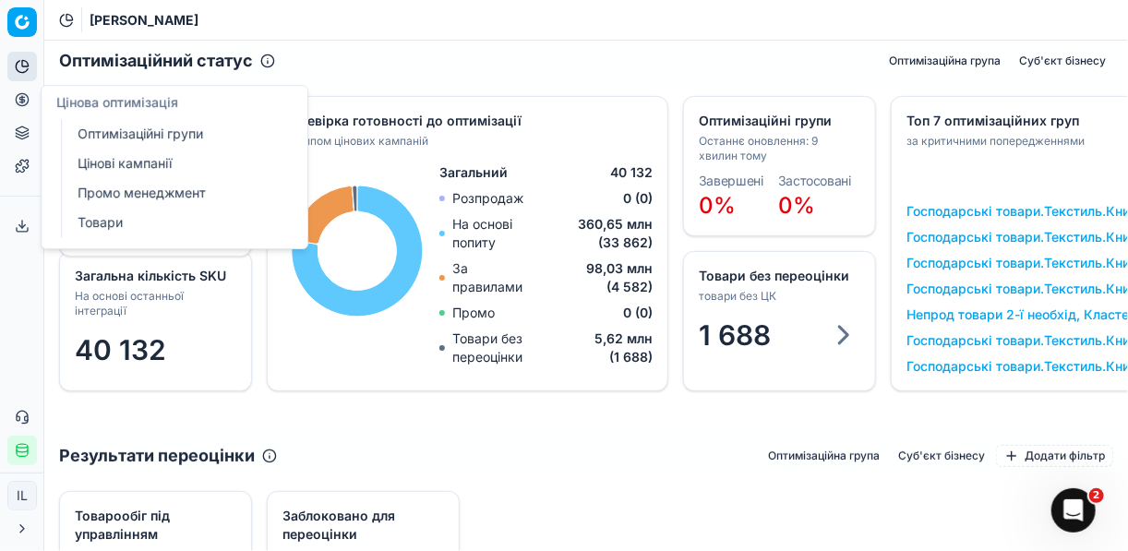
click at [119, 158] on link "Цінові кампанії" at bounding box center [177, 164] width 215 height 26
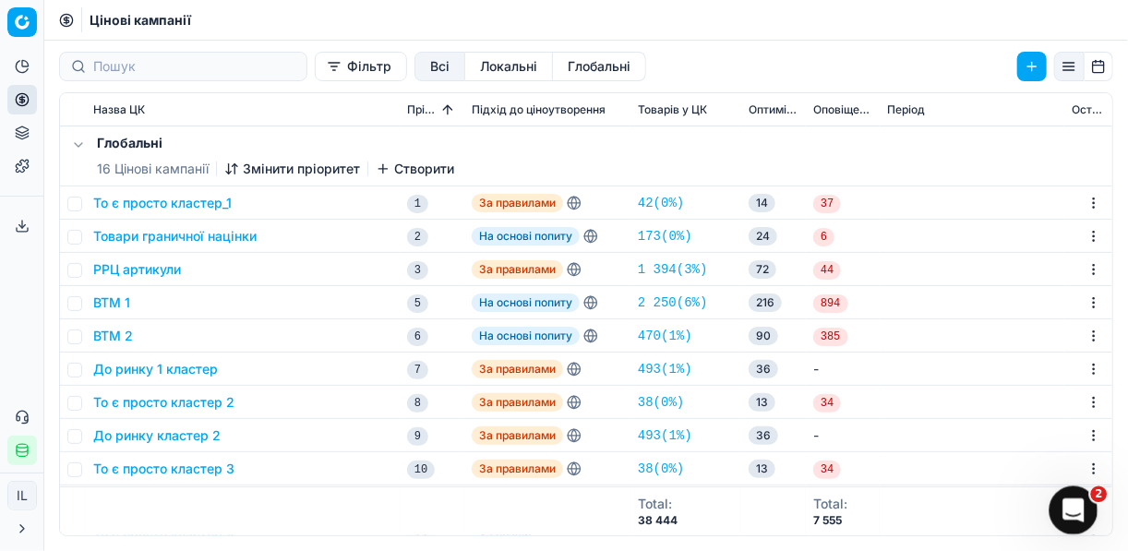
click at [1074, 503] on icon "Відкрити програму для спілкування Intercom" at bounding box center [1071, 508] width 30 height 30
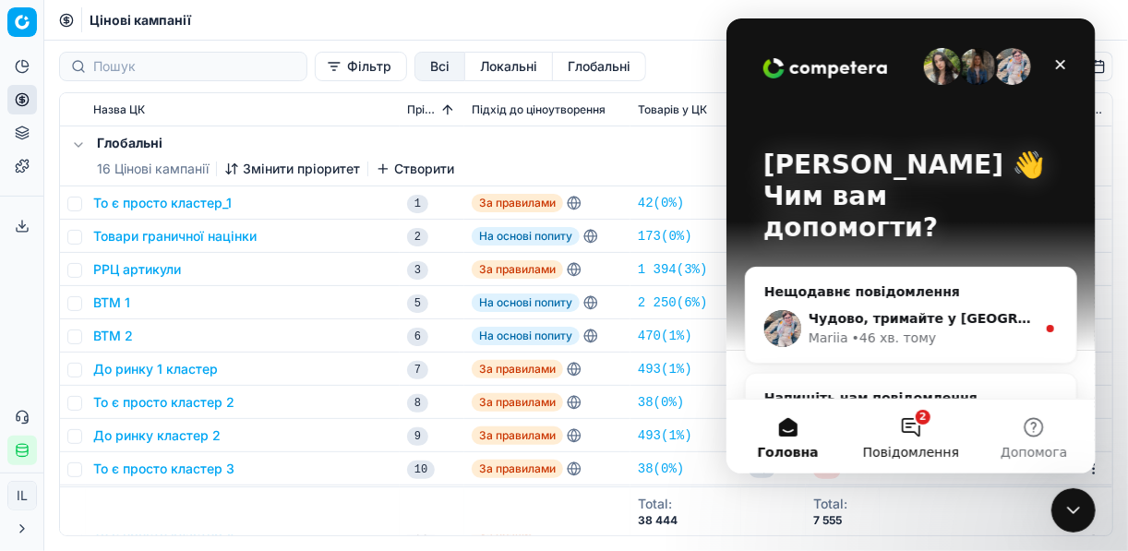
click at [912, 430] on button "2 Повідомлення" at bounding box center [910, 437] width 123 height 74
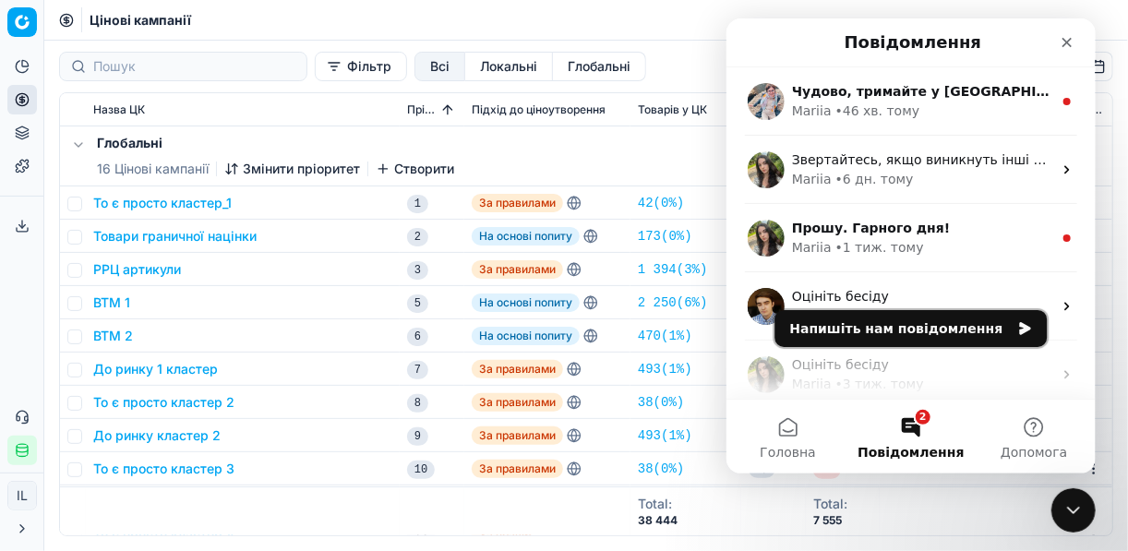
click at [1019, 324] on icon "Напишіть нам повідомлення" at bounding box center [1024, 328] width 11 height 13
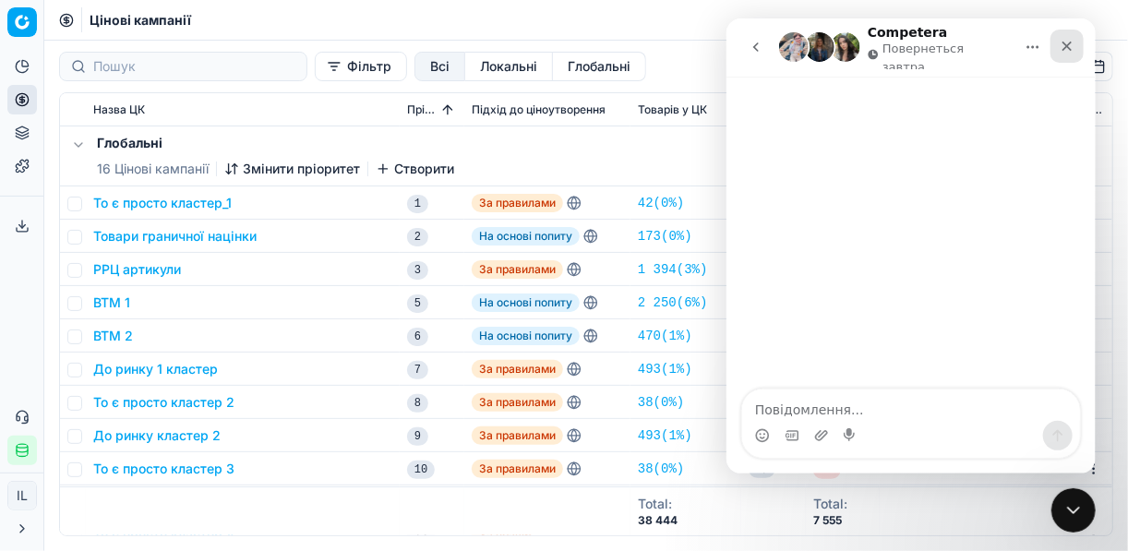
click at [1069, 42] on icon "Закрити" at bounding box center [1066, 46] width 15 height 15
